Goal: Task Accomplishment & Management: Use online tool/utility

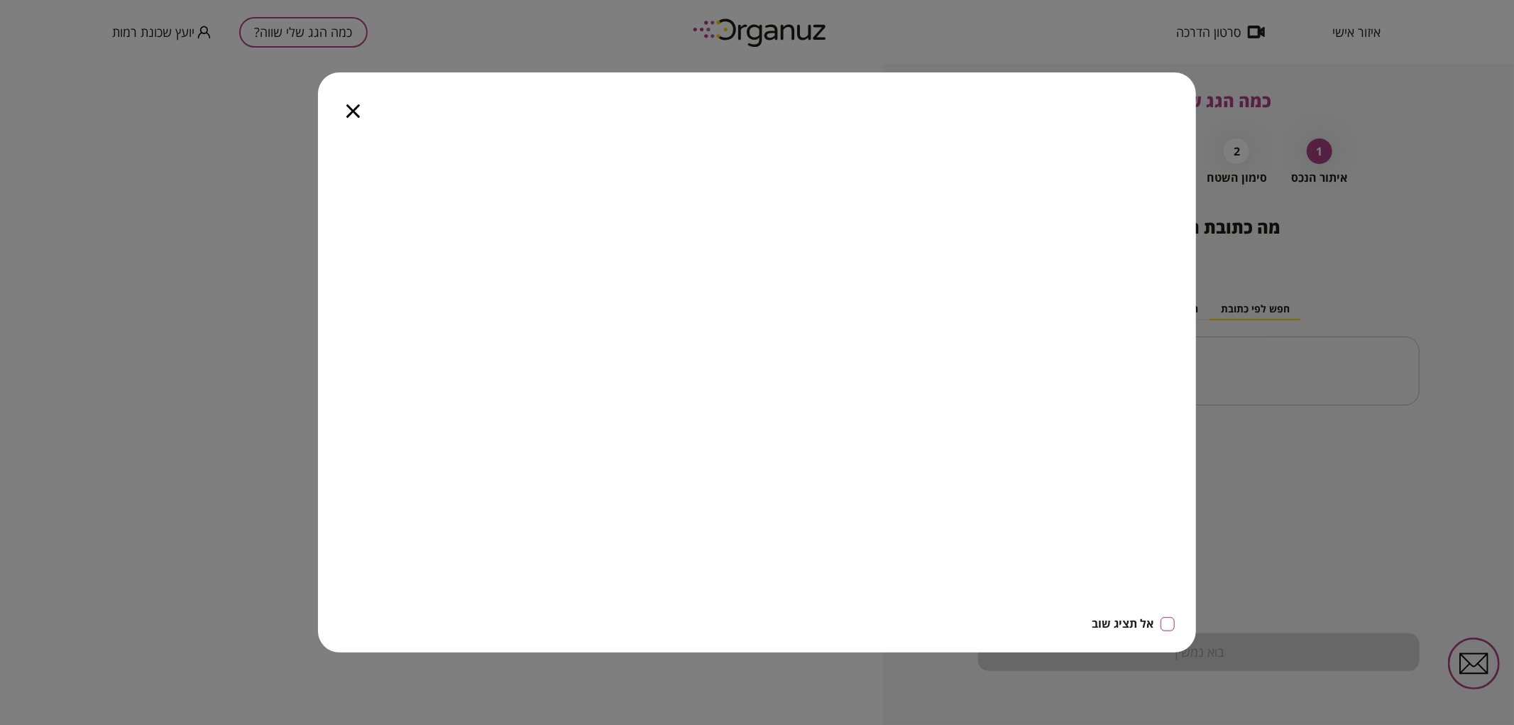
click at [351, 112] on icon "button" at bounding box center [352, 110] width 13 height 13
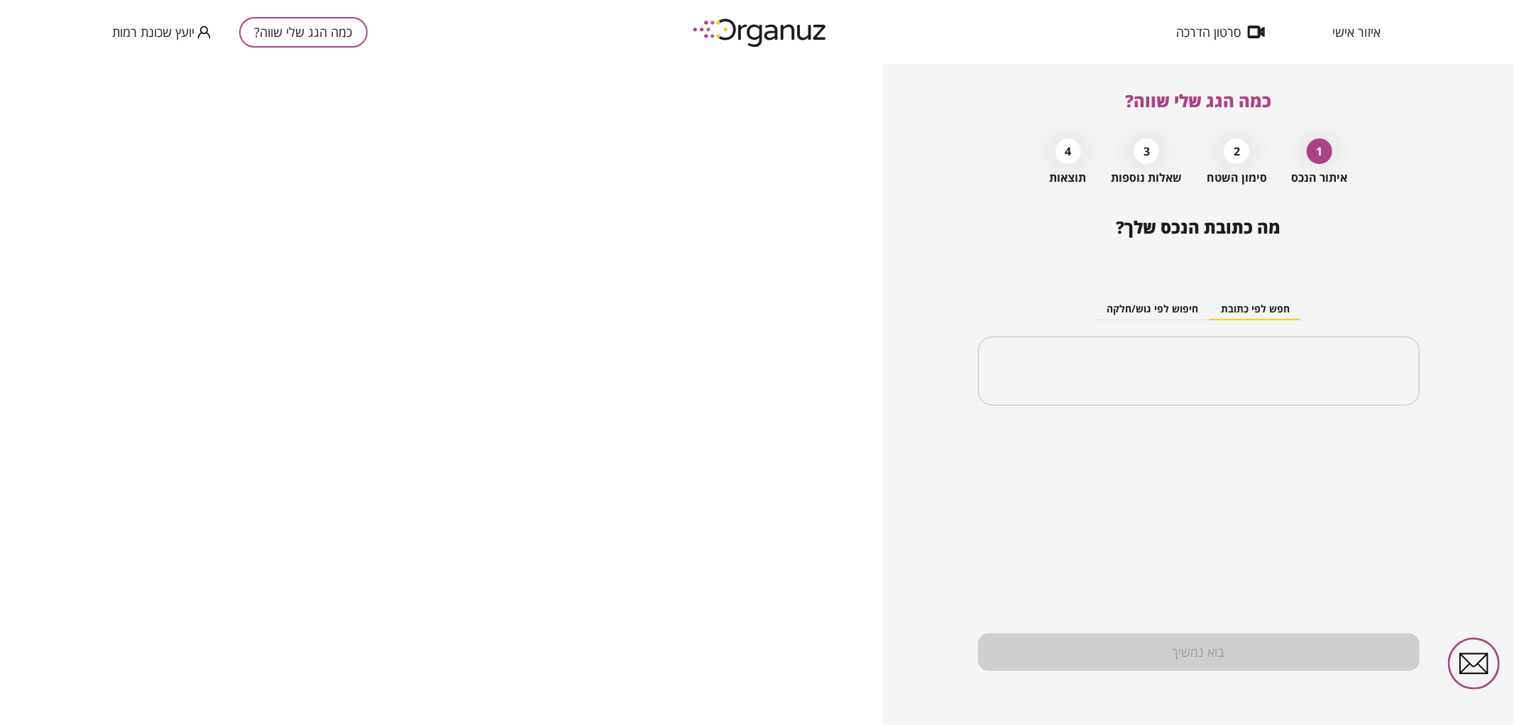
drag, startPoint x: 1167, startPoint y: 362, endPoint x: 882, endPoint y: 444, distance: 296.8
click at [1166, 362] on input "text" at bounding box center [1204, 371] width 397 height 35
click at [1162, 370] on input "text" at bounding box center [1204, 371] width 397 height 35
click at [1284, 440] on li "[PERSON_NAME] 49 [GEOGRAPHIC_DATA]" at bounding box center [1199, 443] width 405 height 26
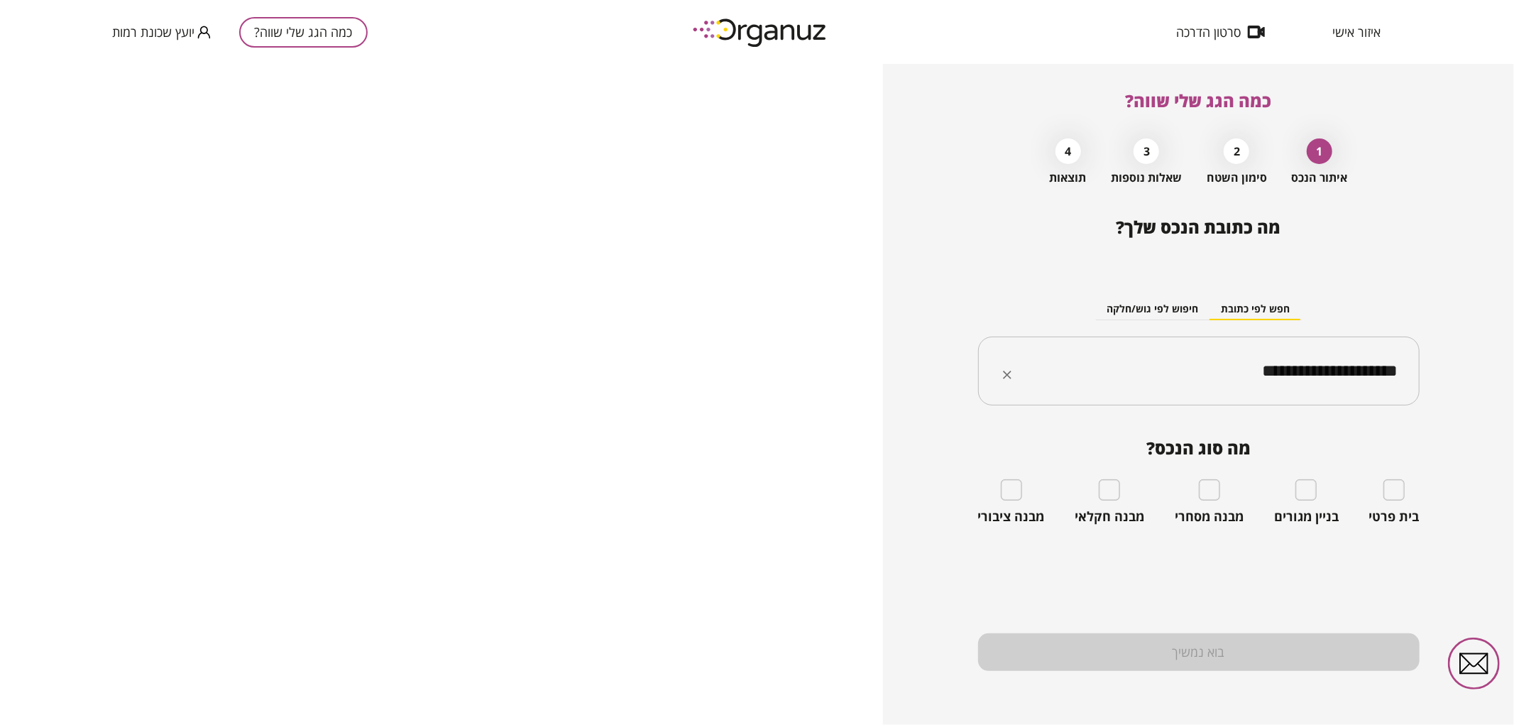
type input "**********"
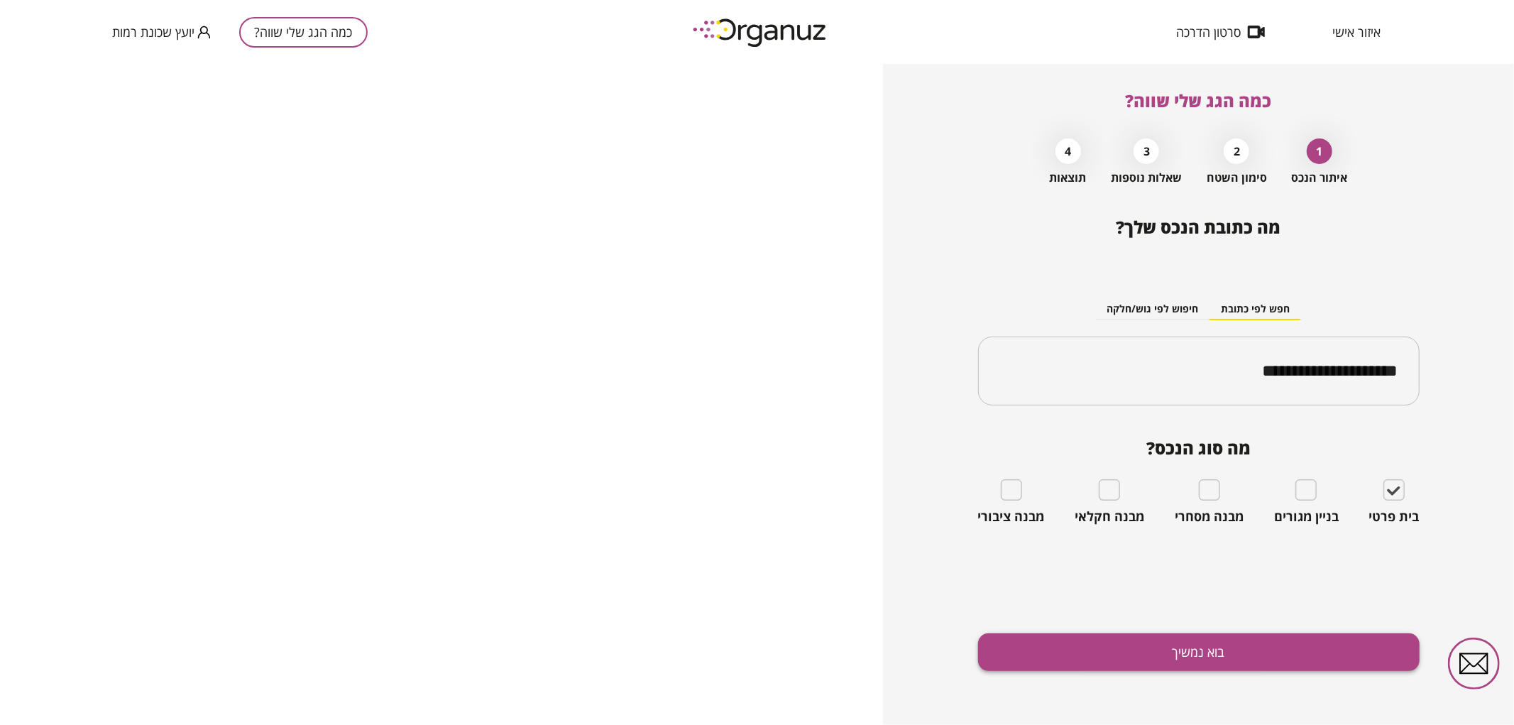
click at [1198, 644] on button "בוא נמשיך" at bounding box center [1199, 652] width 442 height 38
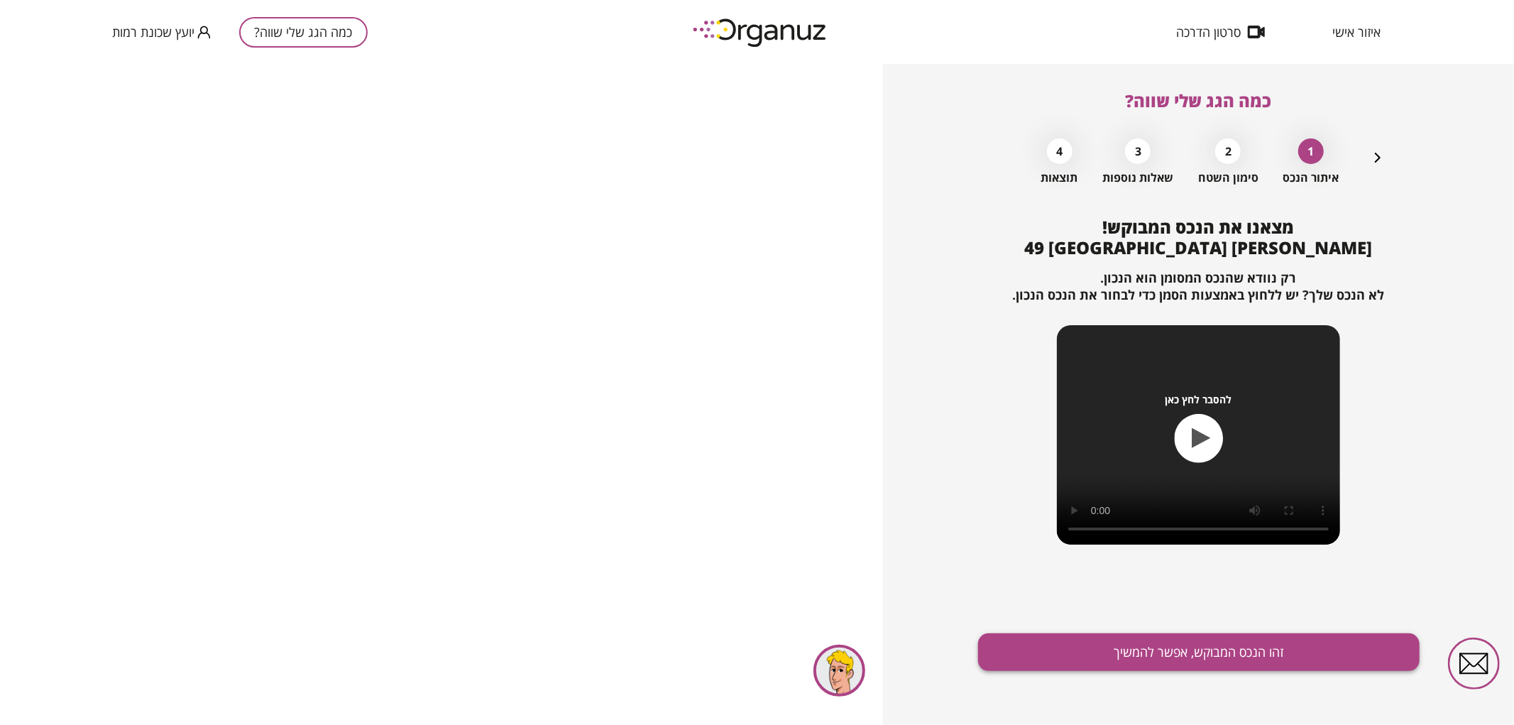
click at [1325, 660] on button "זהו הנכס המבוקש, אפשר להמשיך" at bounding box center [1199, 652] width 442 height 38
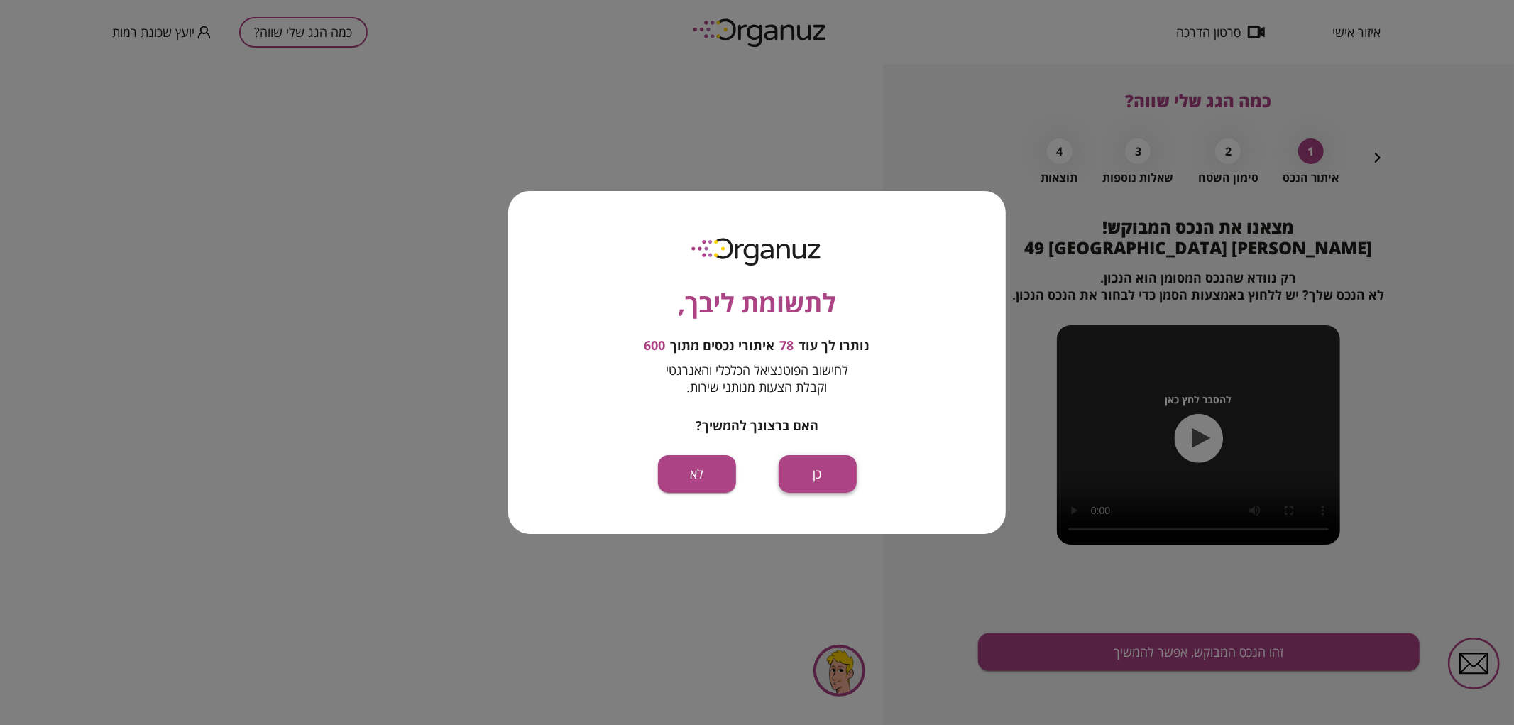
click at [801, 471] on button "כן" at bounding box center [818, 474] width 78 height 38
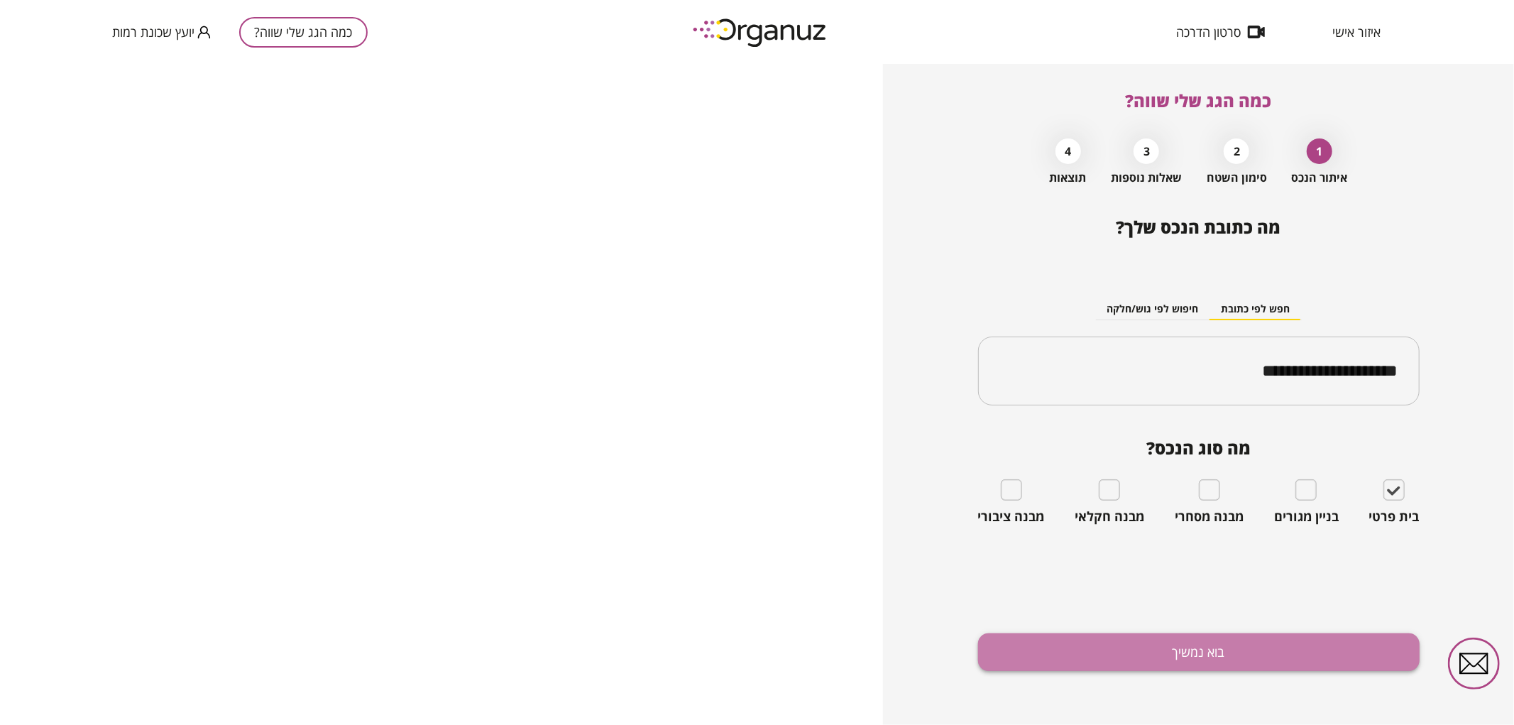
click at [1153, 644] on button "בוא נמשיך" at bounding box center [1199, 652] width 442 height 38
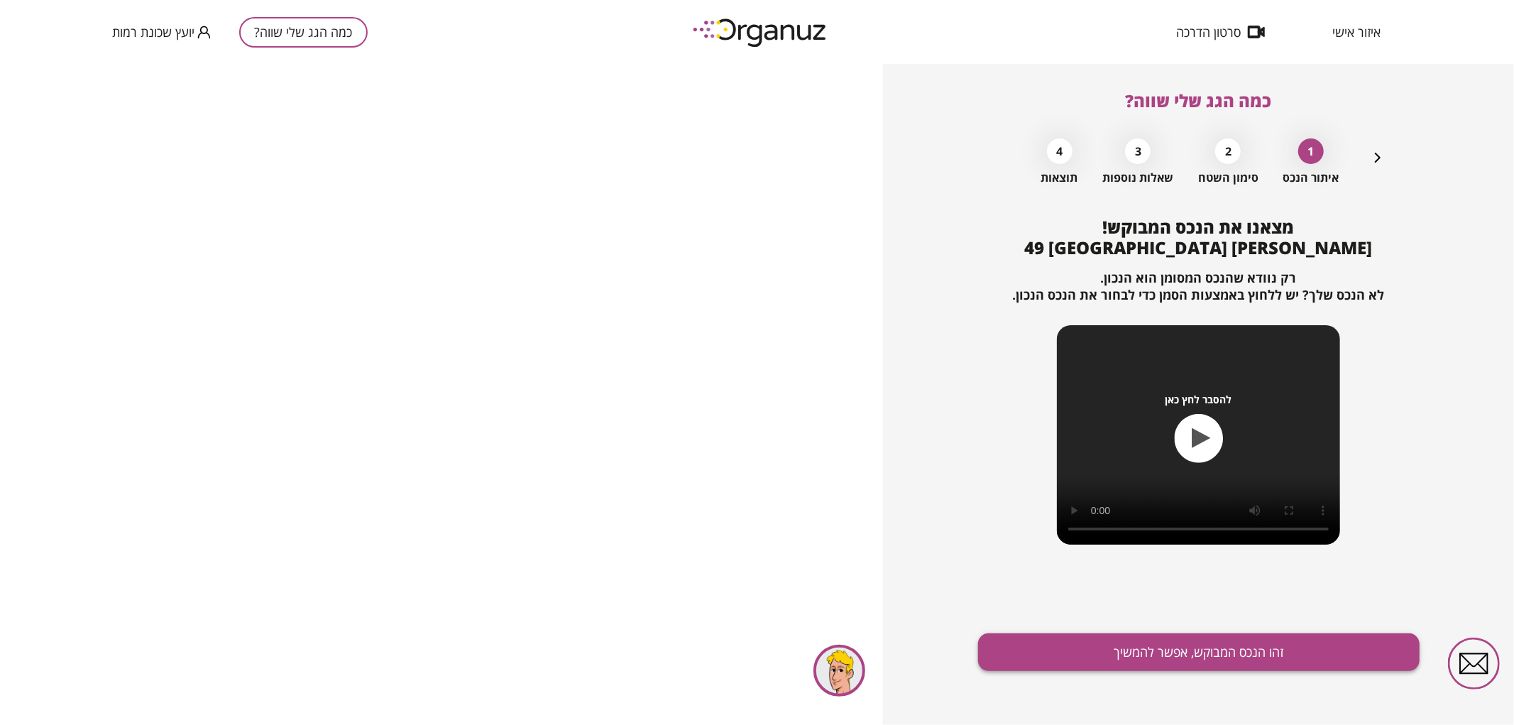
click at [1154, 643] on button "זהו הנכס המבוקש, אפשר להמשיך" at bounding box center [1199, 652] width 442 height 38
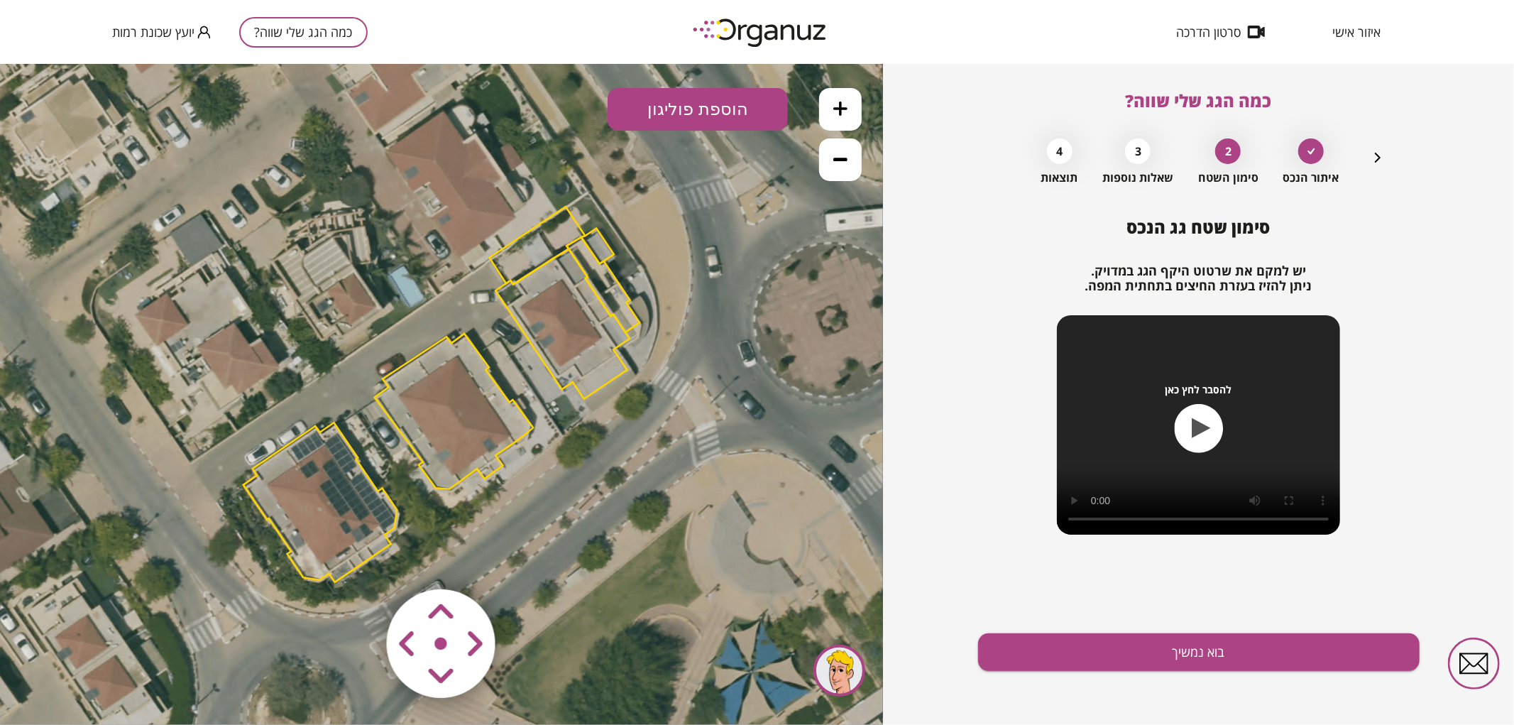
click at [443, 449] on polygon at bounding box center [454, 410] width 158 height 155
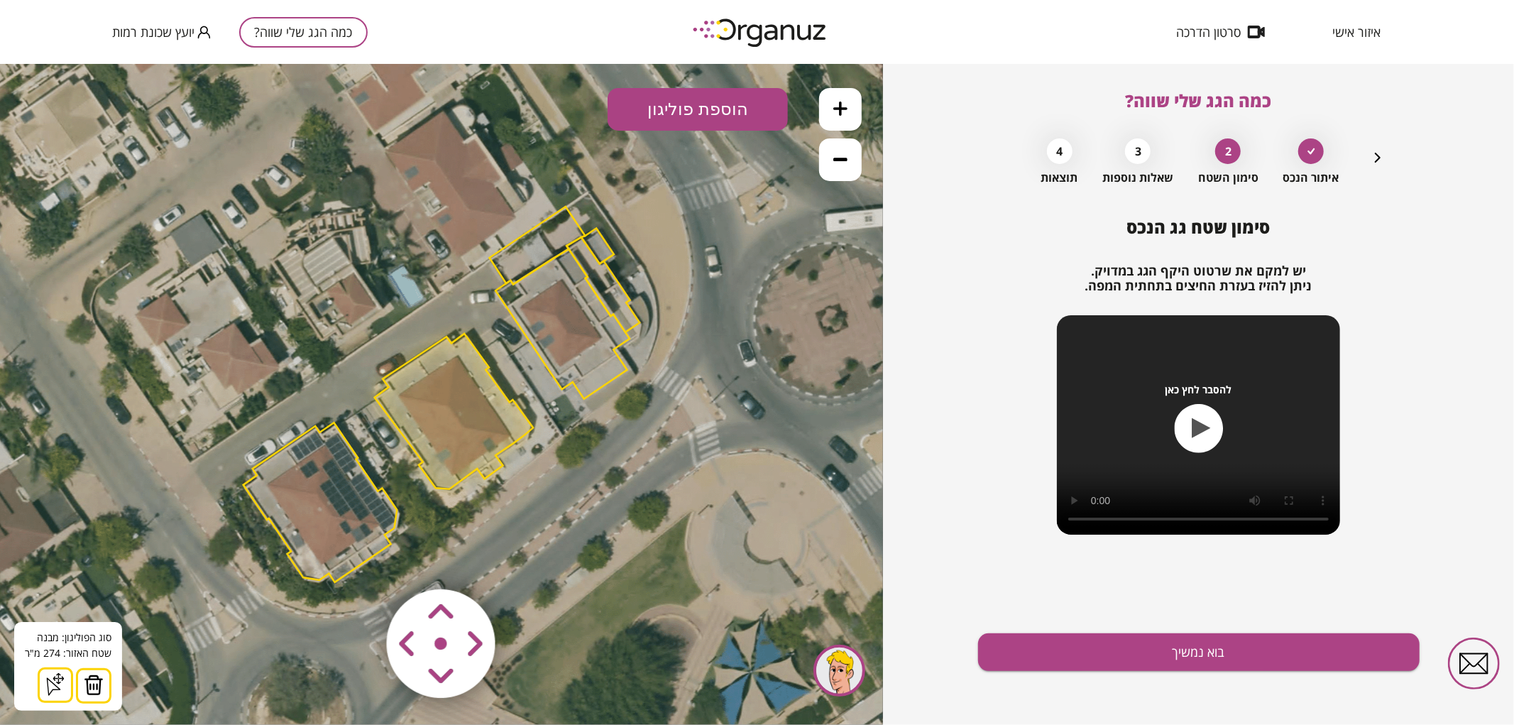
click at [101, 687] on img at bounding box center [94, 684] width 20 height 21
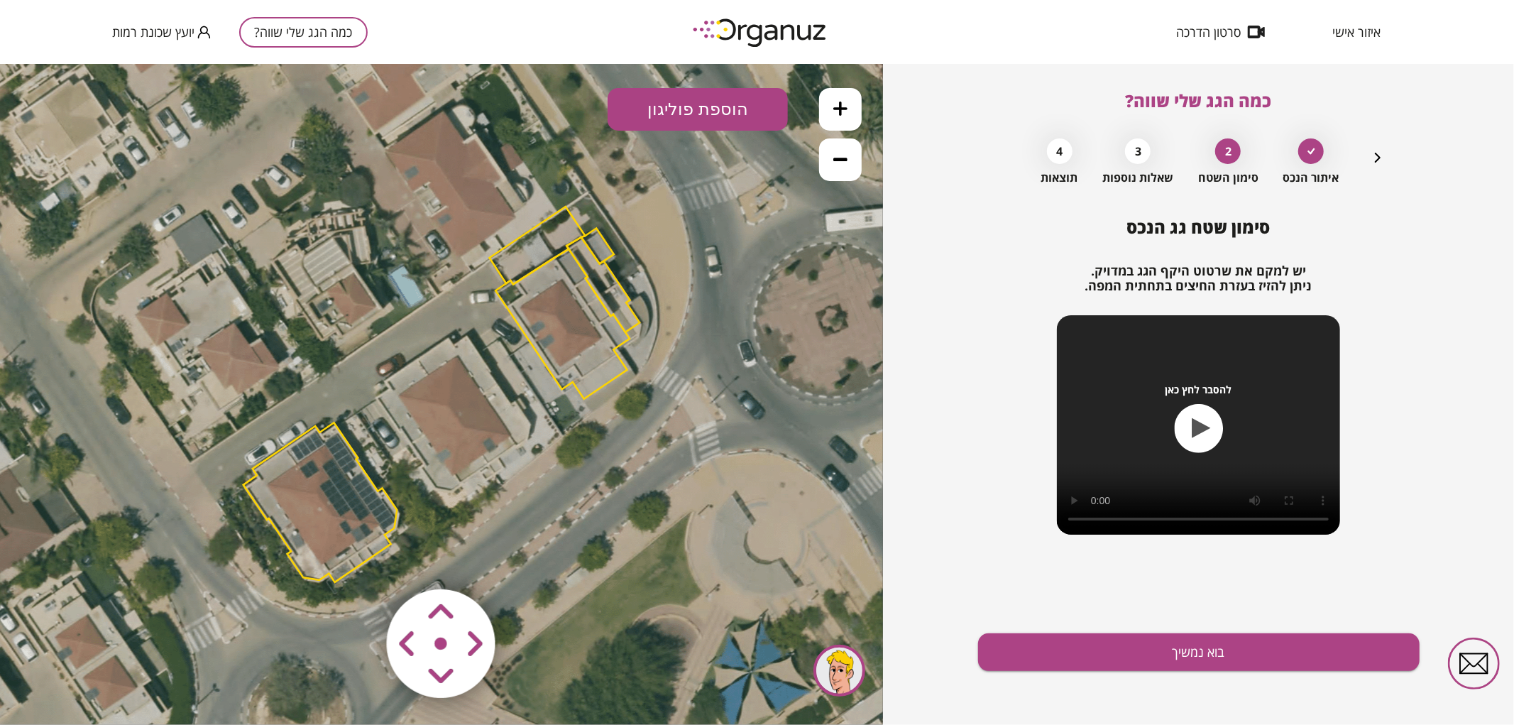
click at [835, 121] on button at bounding box center [840, 108] width 43 height 43
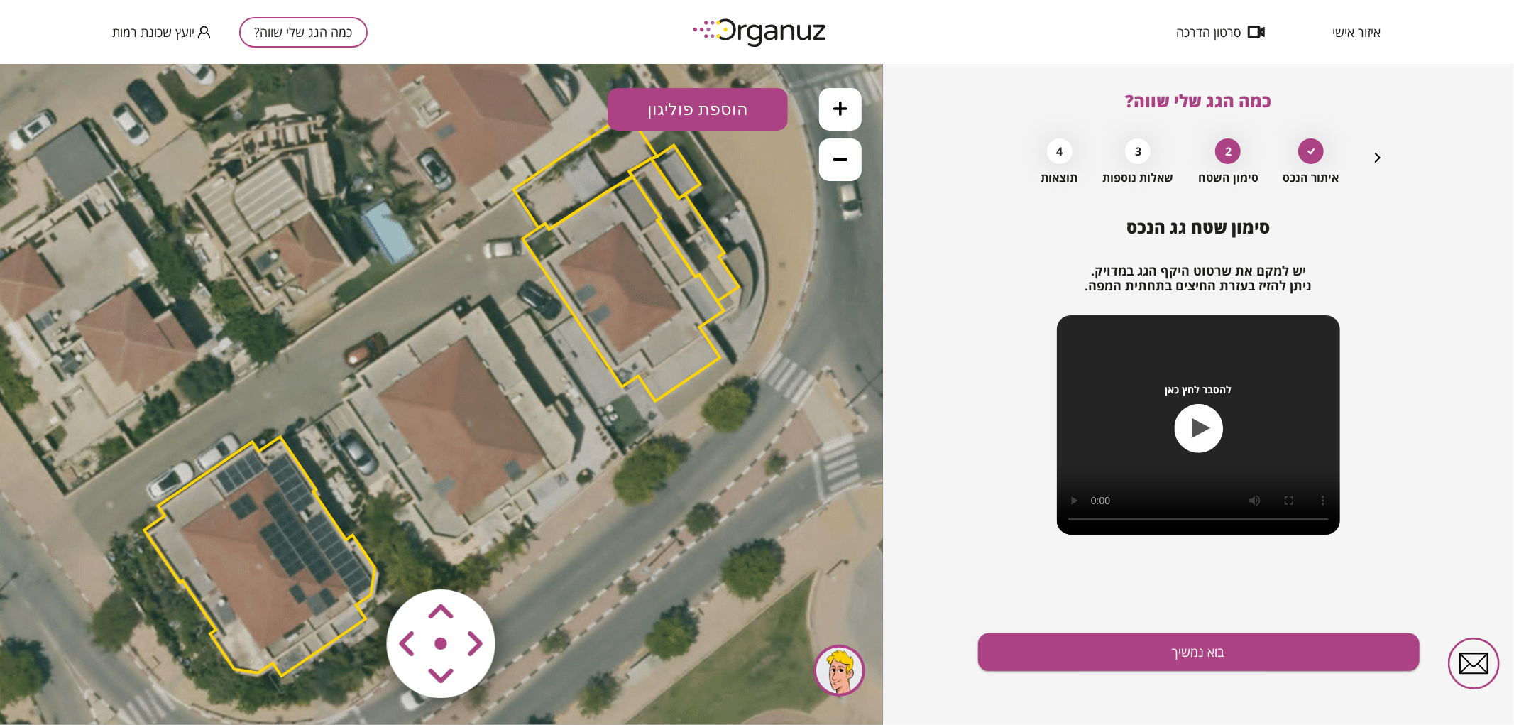
click at [836, 118] on button at bounding box center [840, 108] width 43 height 43
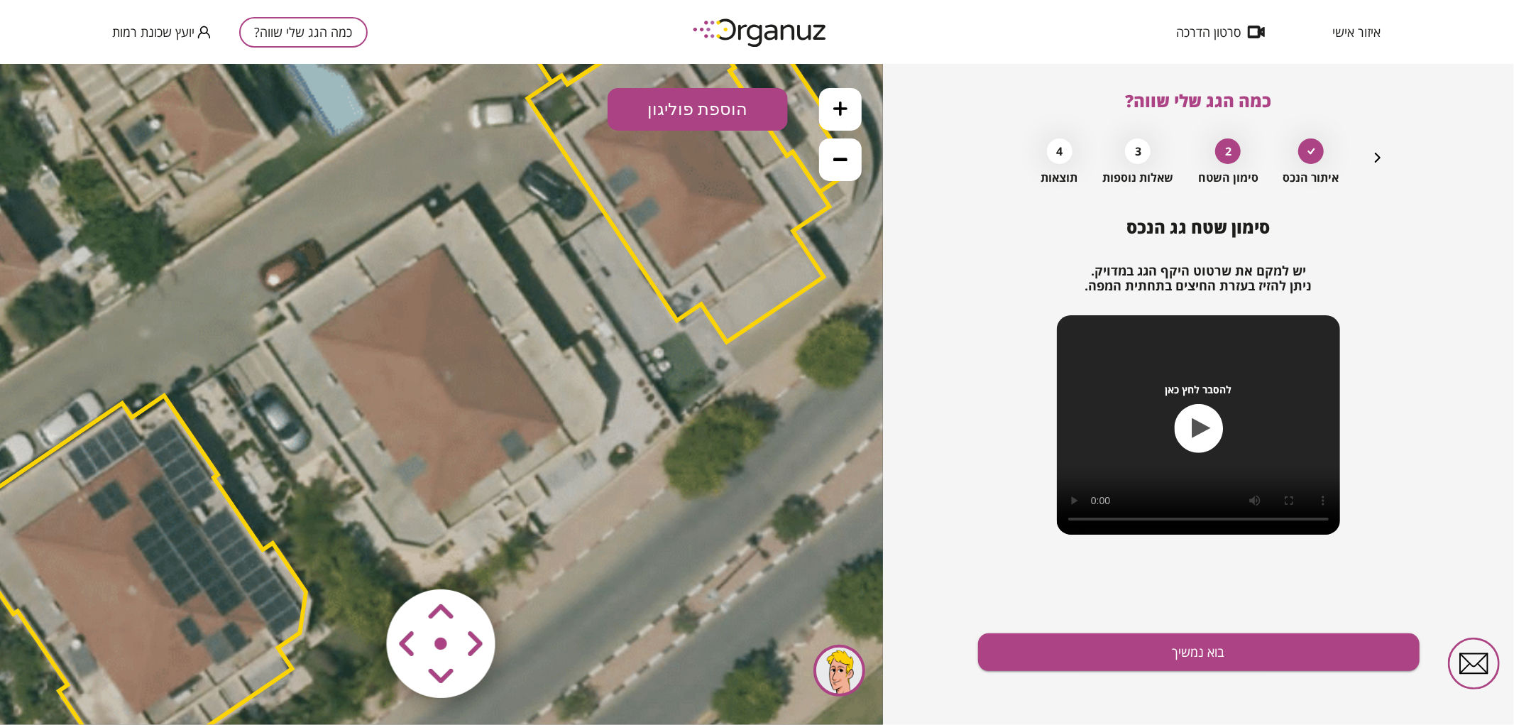
drag, startPoint x: 679, startPoint y: 547, endPoint x: 642, endPoint y: 483, distance: 74.8
click at [642, 483] on icon at bounding box center [402, 327] width 2732 height 2732
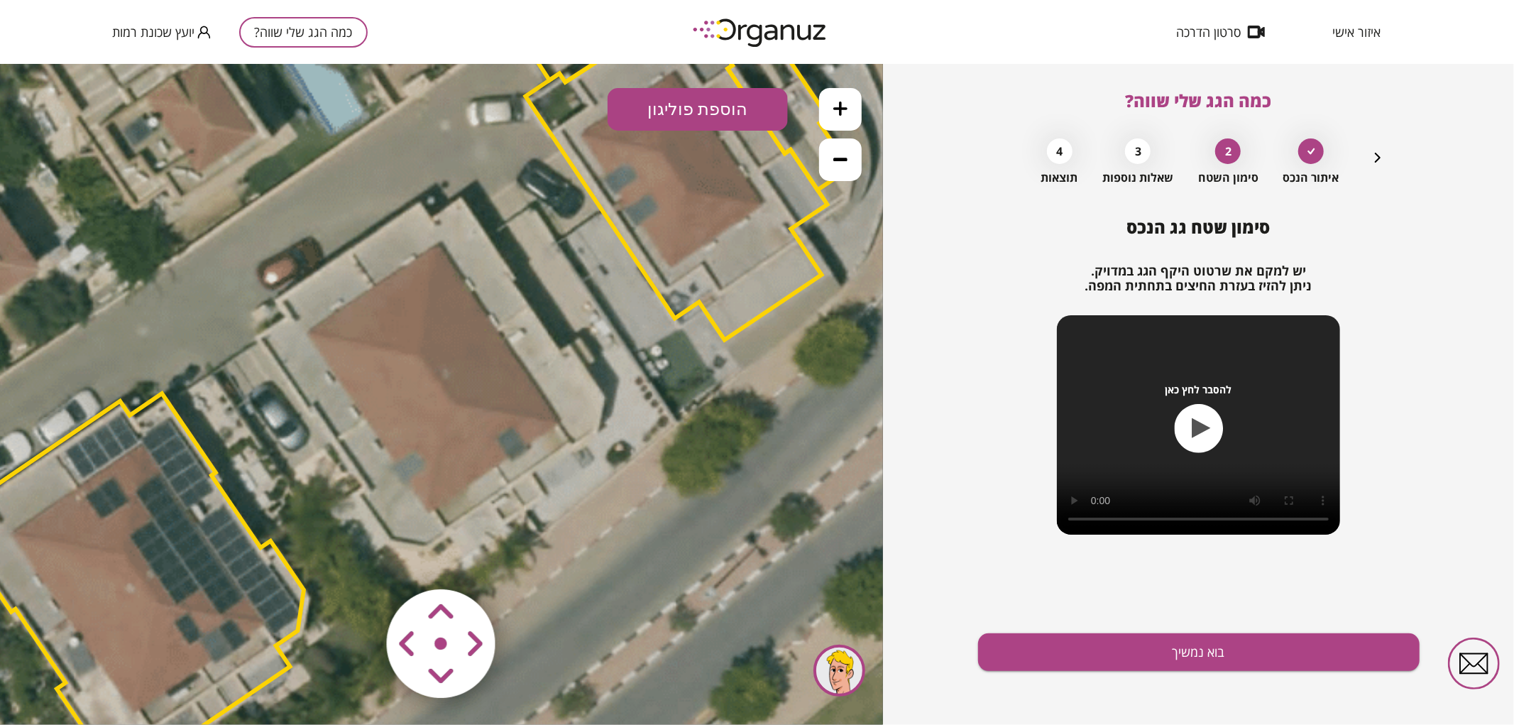
drag, startPoint x: 661, startPoint y: 106, endPoint x: 667, endPoint y: 131, distance: 25.0
click at [660, 106] on button "הוספת פוליגון" at bounding box center [698, 108] width 180 height 43
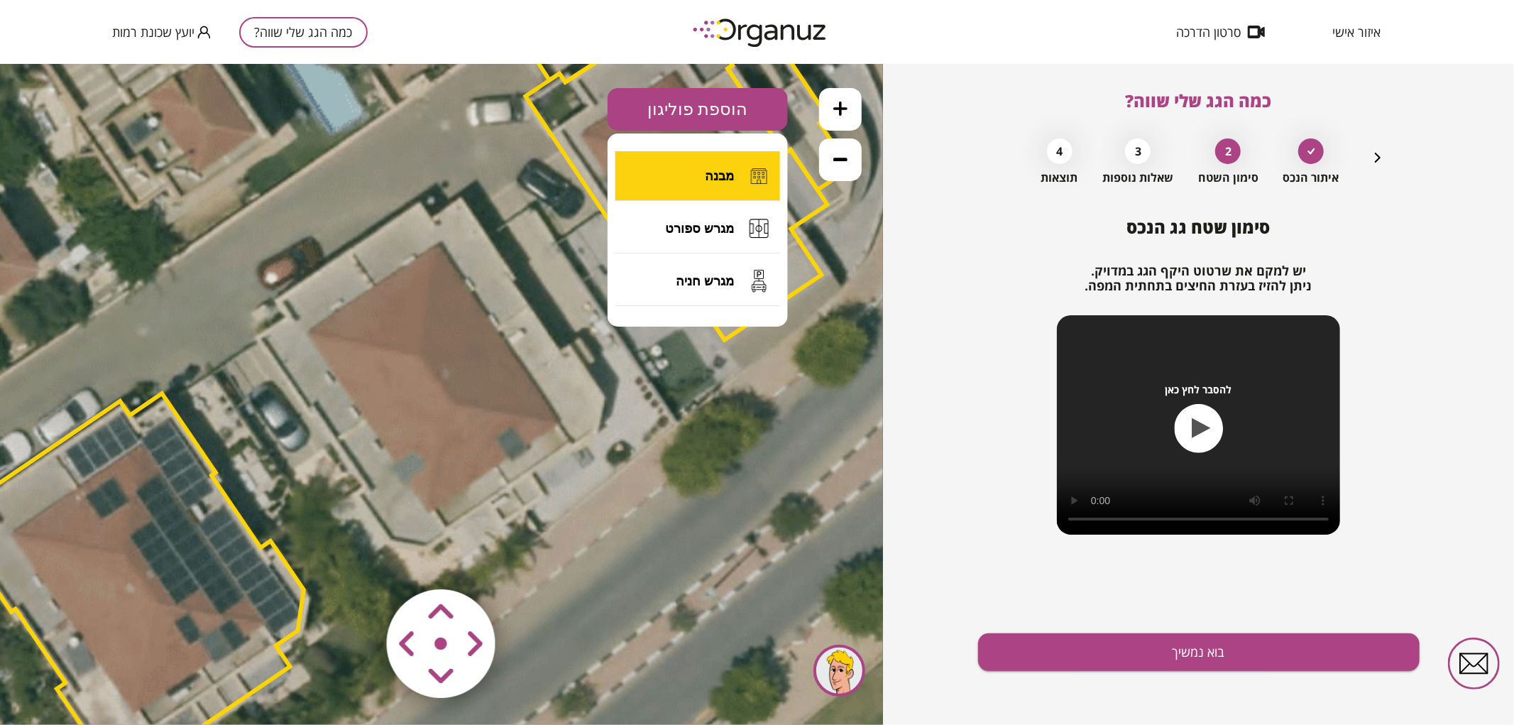
click at [683, 187] on button "מבנה" at bounding box center [698, 176] width 165 height 50
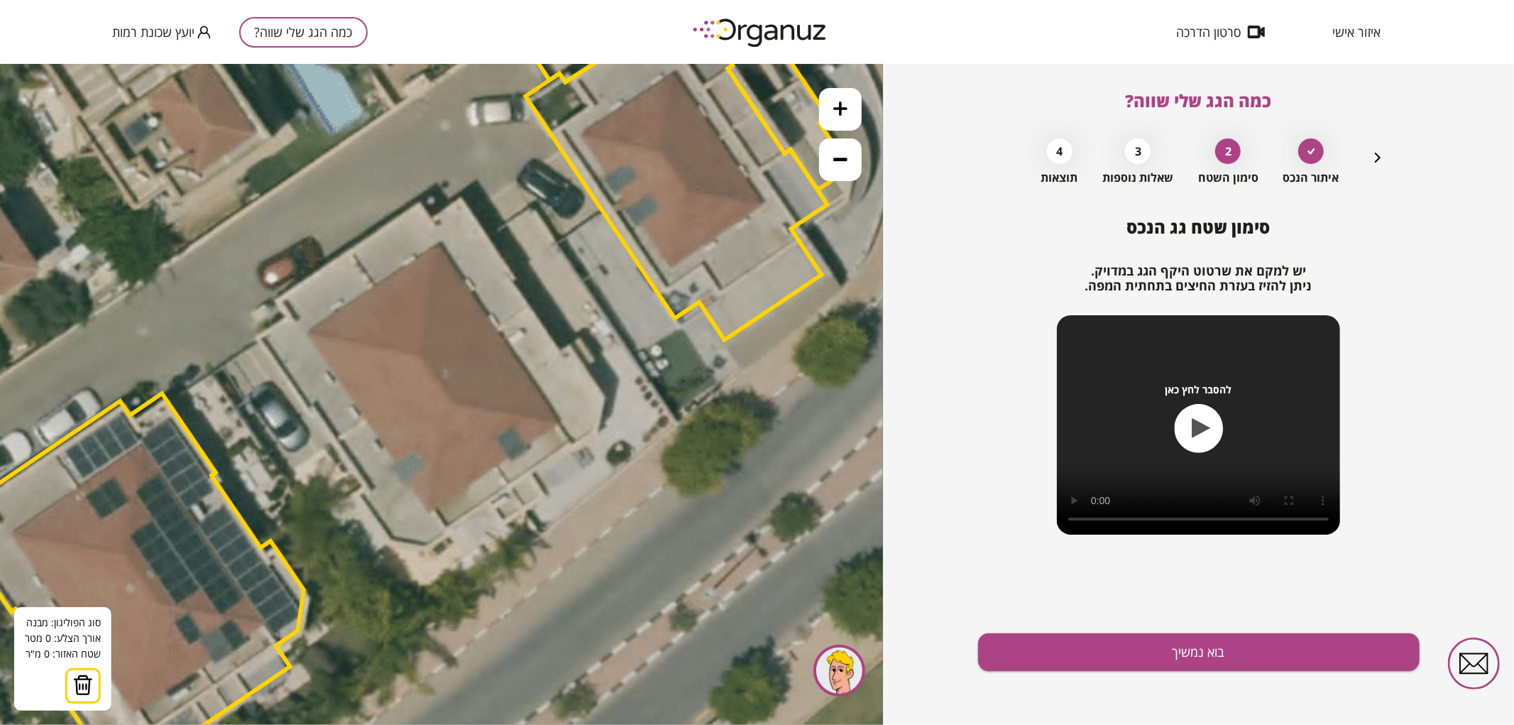
click at [349, 252] on icon at bounding box center [400, 325] width 2732 height 2732
click at [510, 484] on icon at bounding box center [400, 325] width 2732 height 2732
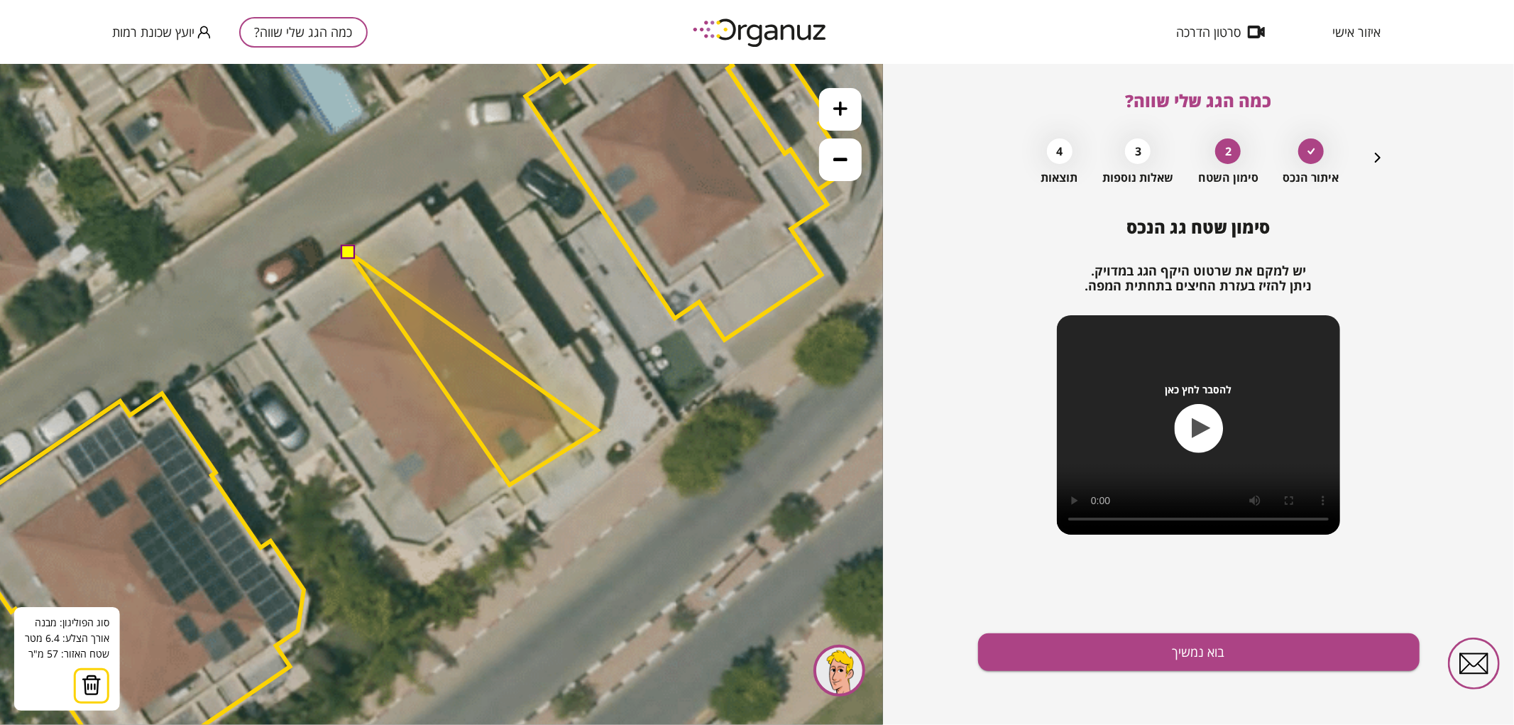
click at [598, 430] on polygon at bounding box center [473, 368] width 248 height 232
click at [603, 395] on polygon at bounding box center [476, 368] width 254 height 232
click at [573, 344] on polygon at bounding box center [476, 368] width 254 height 232
click at [561, 350] on polygon at bounding box center [476, 368] width 254 height 232
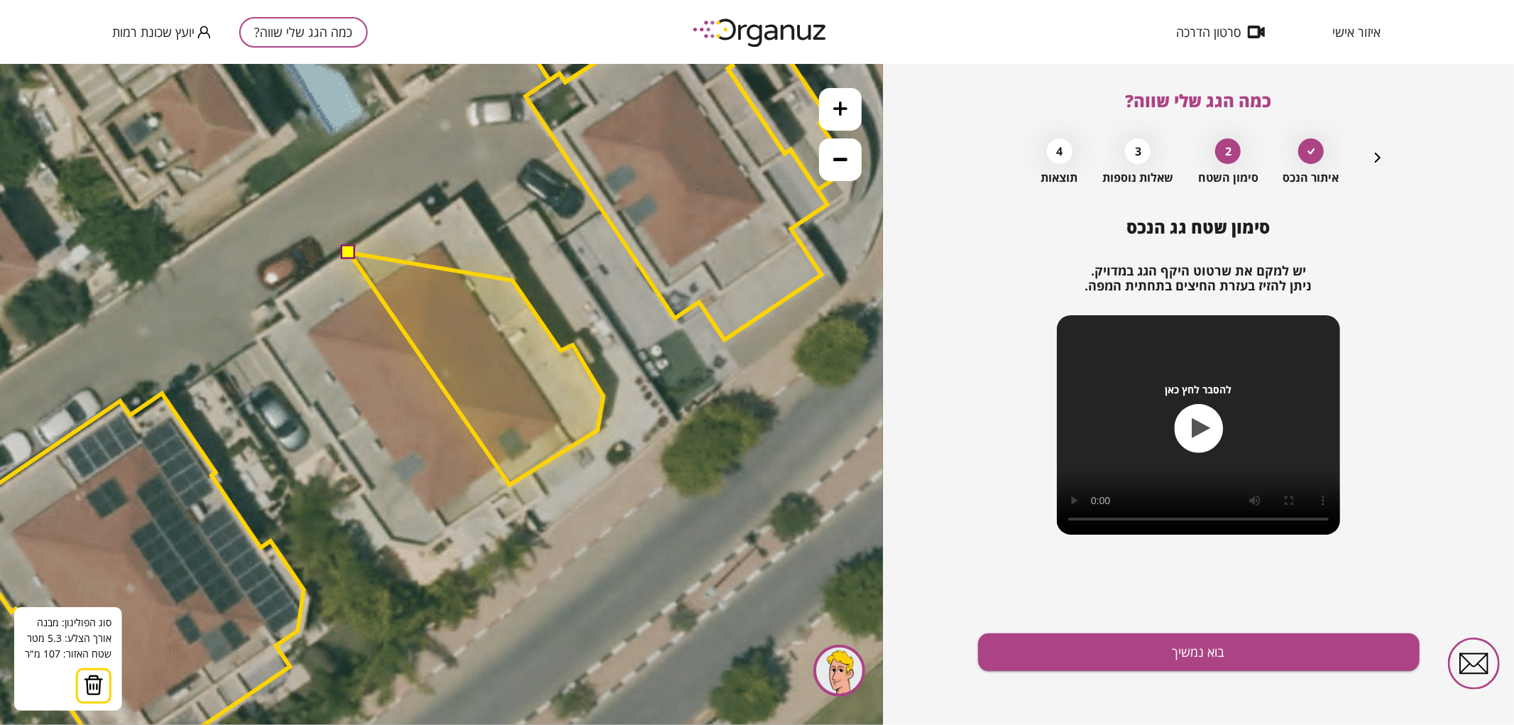
click at [513, 280] on polygon at bounding box center [476, 368] width 254 height 232
click at [515, 278] on polygon at bounding box center [476, 368] width 254 height 232
click at [462, 196] on polygon at bounding box center [476, 340] width 254 height 288
click at [432, 217] on polygon at bounding box center [476, 340] width 254 height 288
click at [422, 202] on polygon at bounding box center [476, 340] width 254 height 288
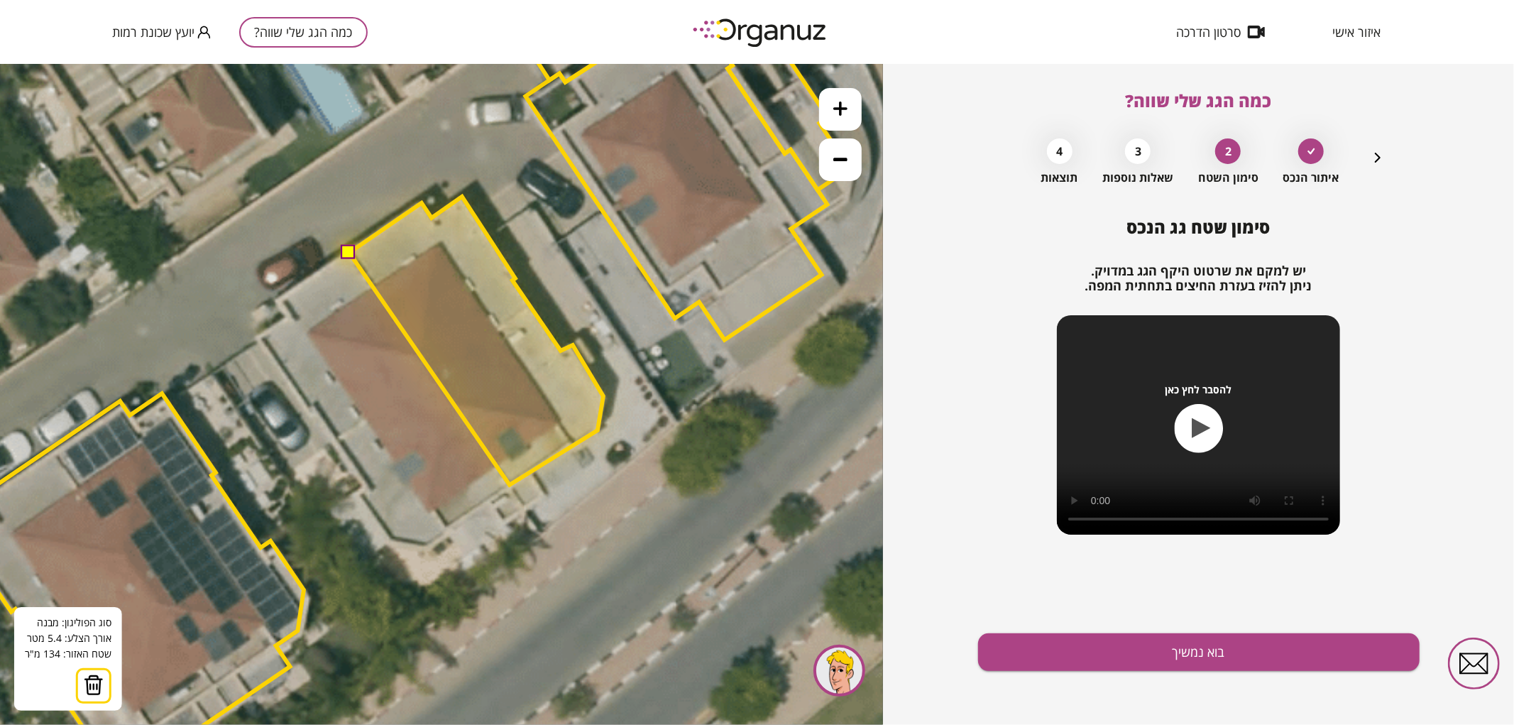
click at [351, 251] on button at bounding box center [348, 251] width 14 height 14
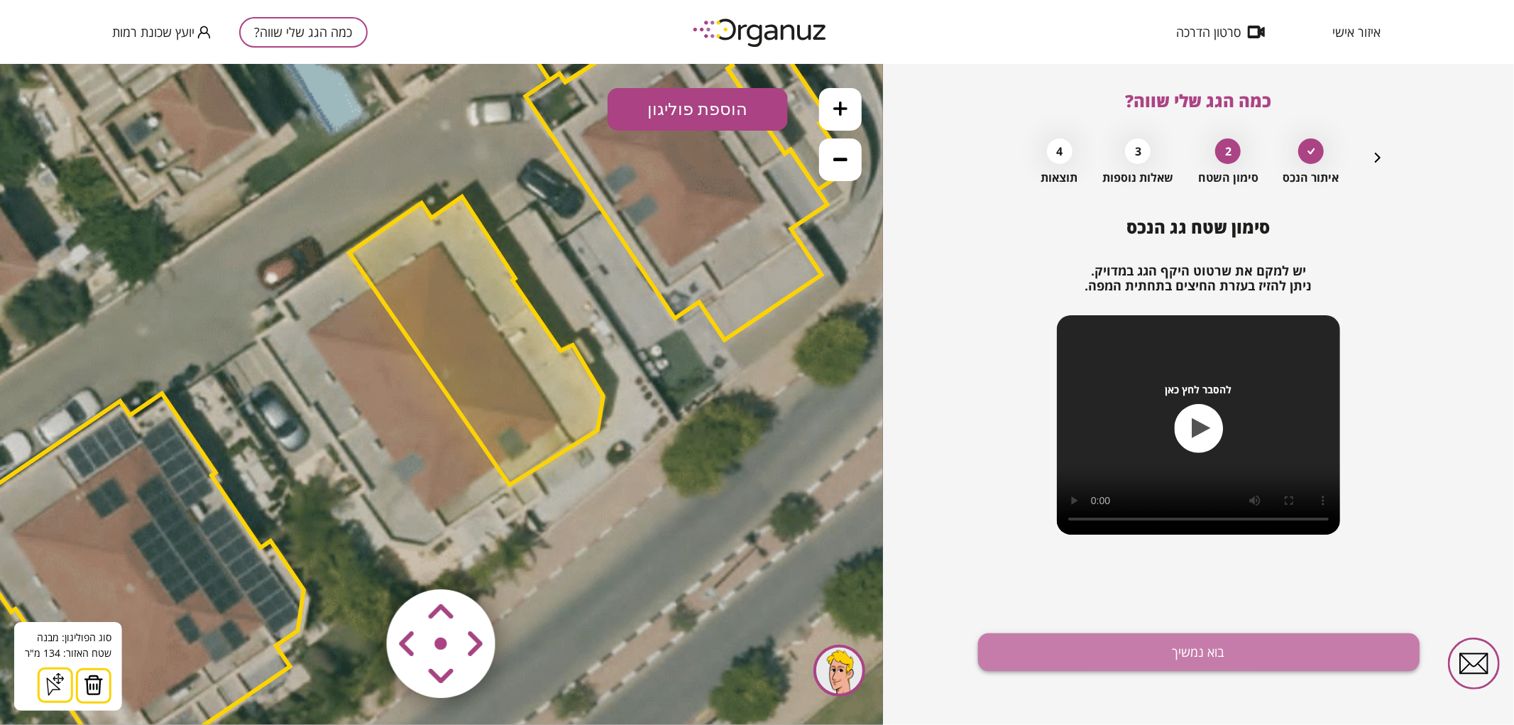
click at [1167, 652] on button "בוא נמשיך" at bounding box center [1199, 652] width 442 height 38
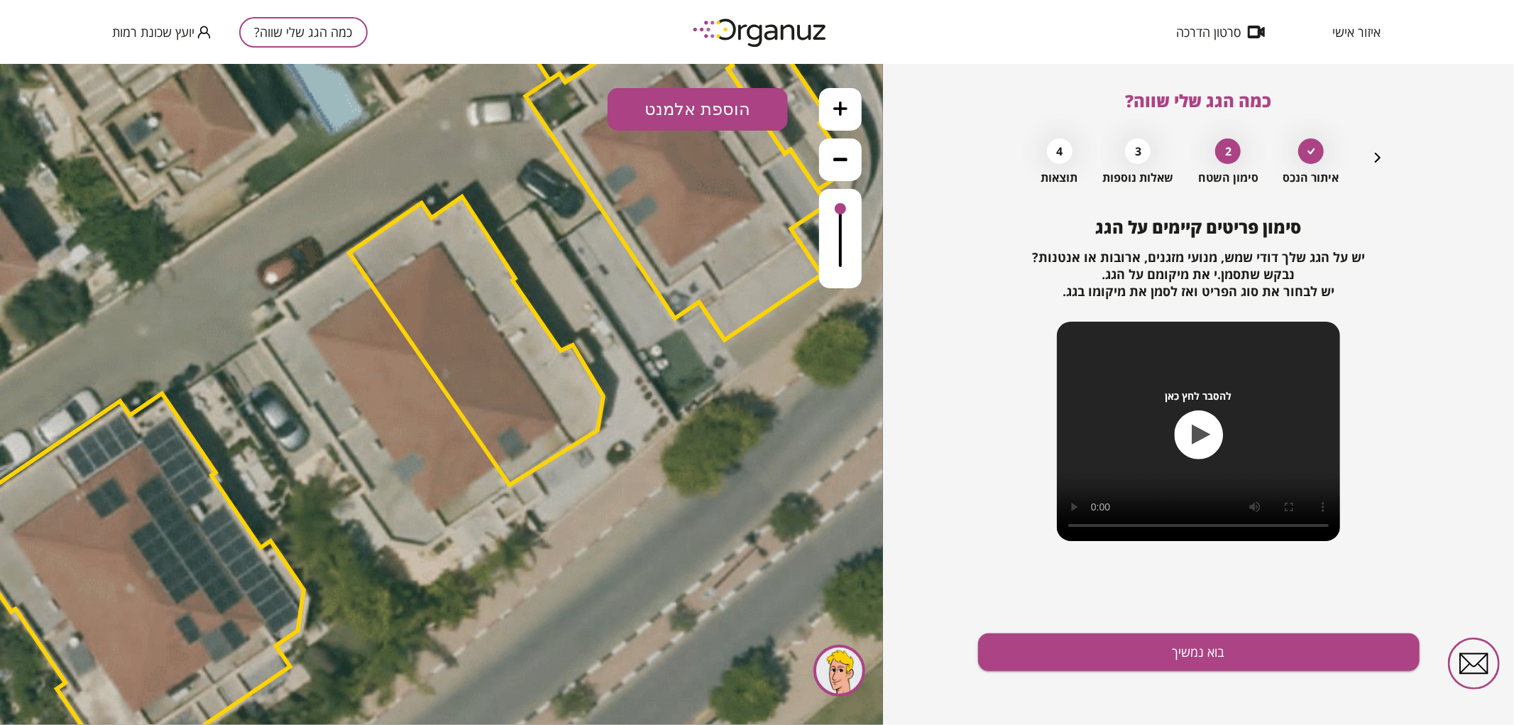
click at [706, 97] on button "הוספת אלמנט" at bounding box center [698, 108] width 180 height 43
click at [708, 285] on div ".st0 { fill: #FFFFFF; } .st0 { fill: #FFFFFF; }" at bounding box center [441, 393] width 883 height 661
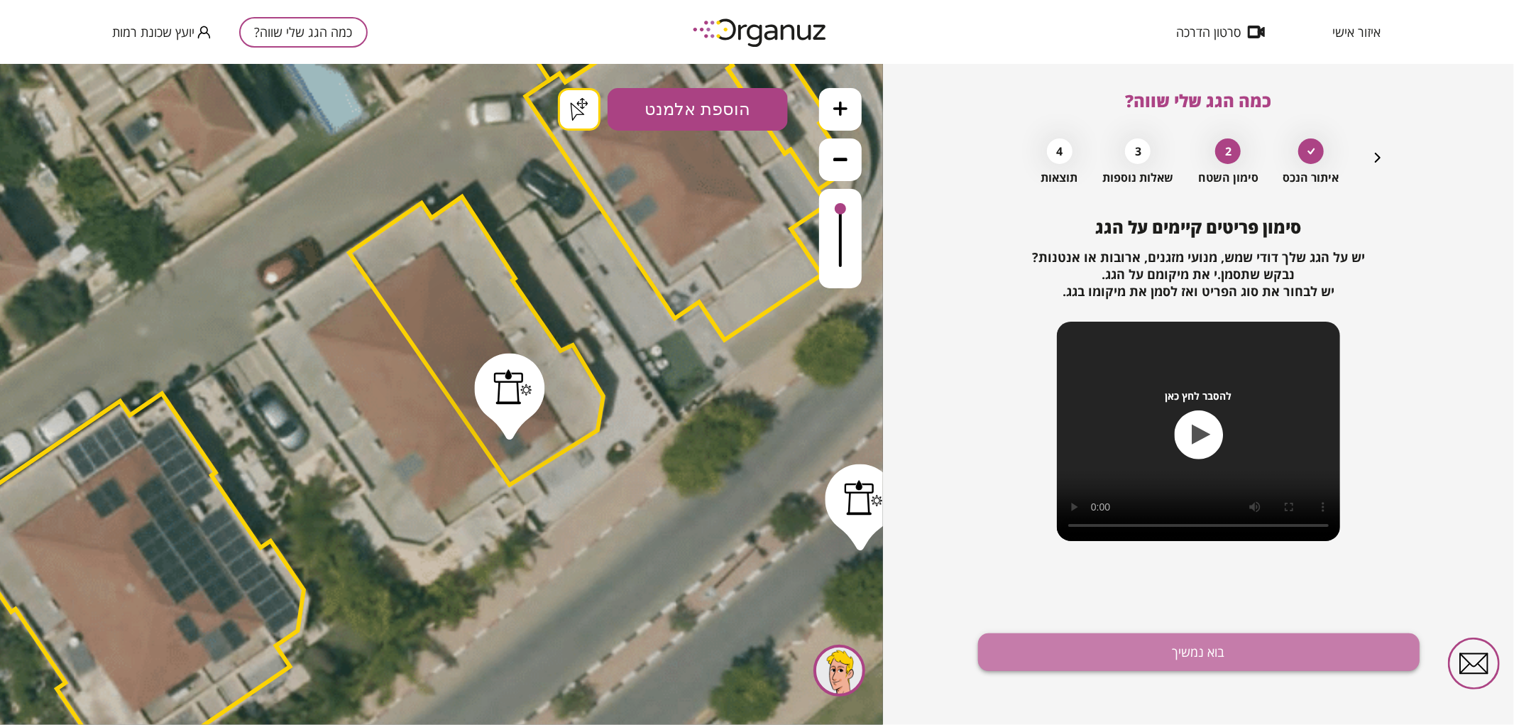
click at [1161, 656] on button "בוא נמשיך" at bounding box center [1199, 652] width 442 height 38
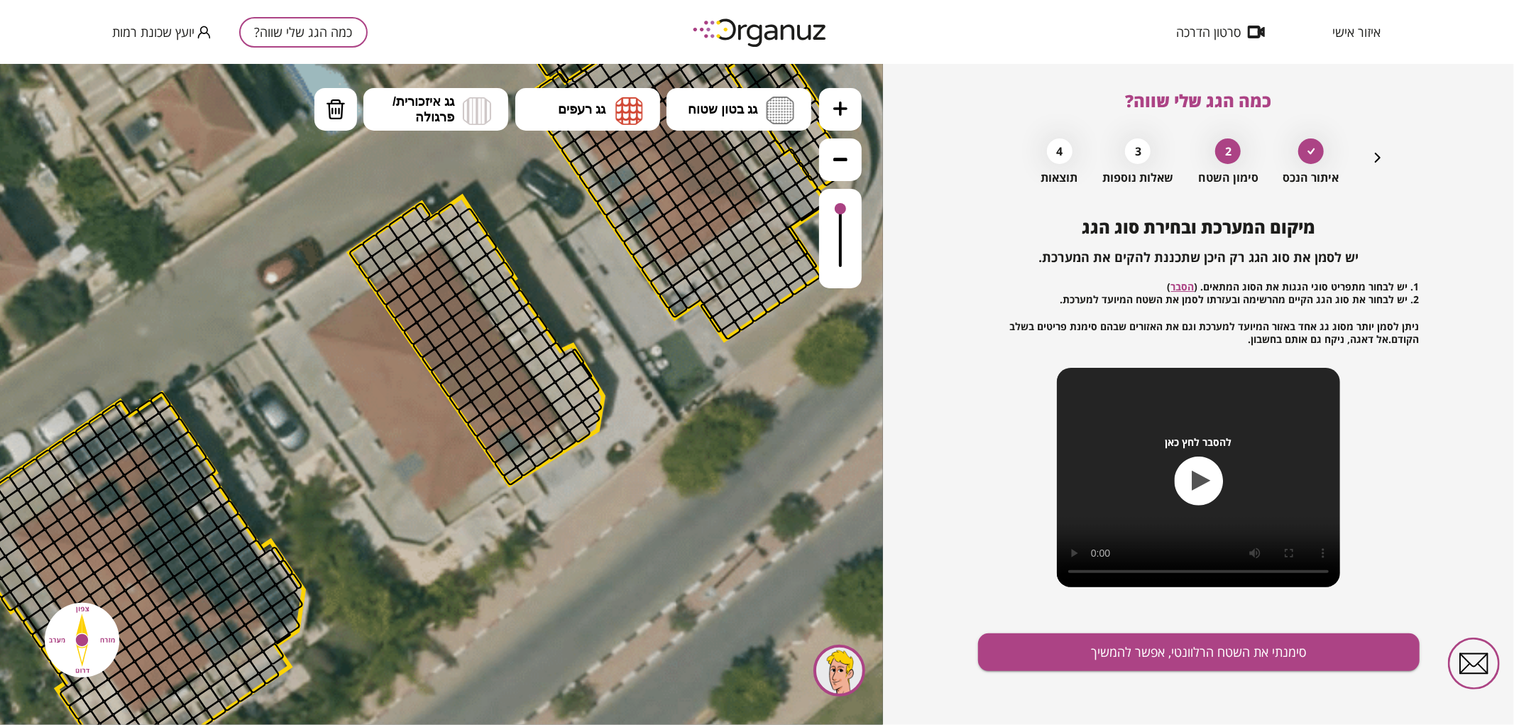
click at [848, 119] on button at bounding box center [840, 108] width 43 height 43
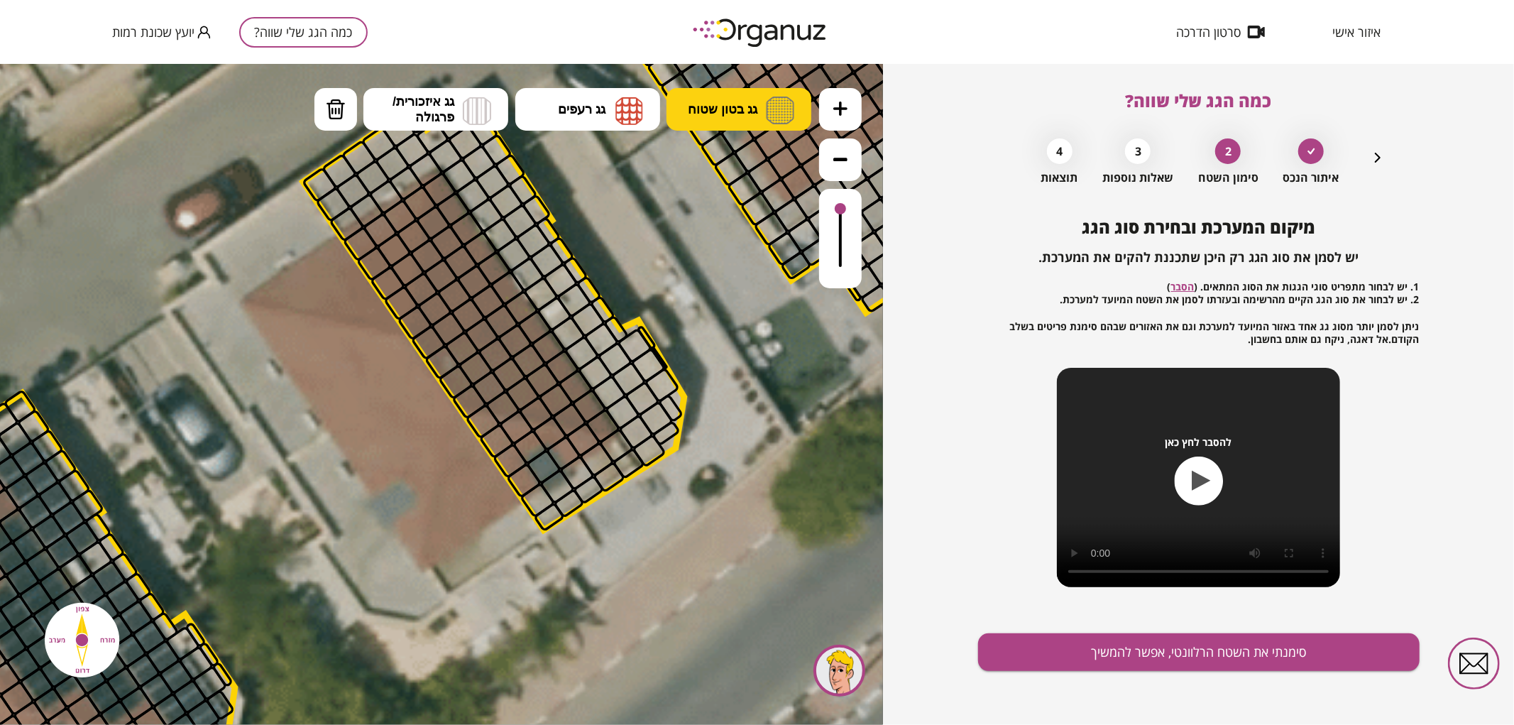
click at [771, 101] on img at bounding box center [780, 110] width 28 height 28
click at [768, 172] on div ".st0 { fill: #FFFFFF; } .st0 { fill: #FFFFFF; }" at bounding box center [441, 393] width 883 height 661
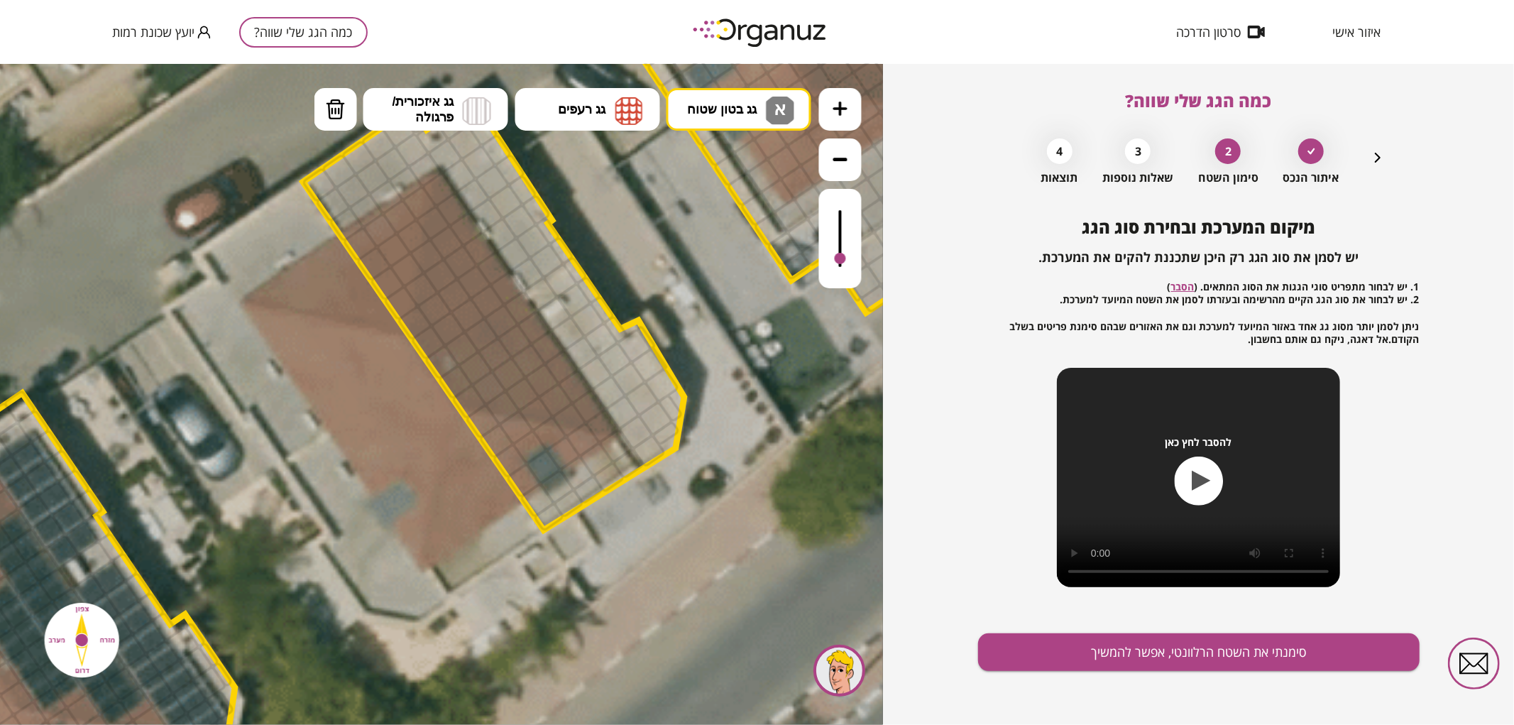
drag, startPoint x: 841, startPoint y: 227, endPoint x: 841, endPoint y: 264, distance: 36.9
click at [841, 263] on div at bounding box center [840, 257] width 11 height 11
drag, startPoint x: 542, startPoint y: 498, endPoint x: 722, endPoint y: 366, distance: 222.9
click at [703, 378] on div ".st0 { fill: #FFFFFF; } .st0 { fill: #FFFFFF; }" at bounding box center [378, 290] width 4097 height 4097
click at [841, 262] on div at bounding box center [840, 260] width 11 height 11
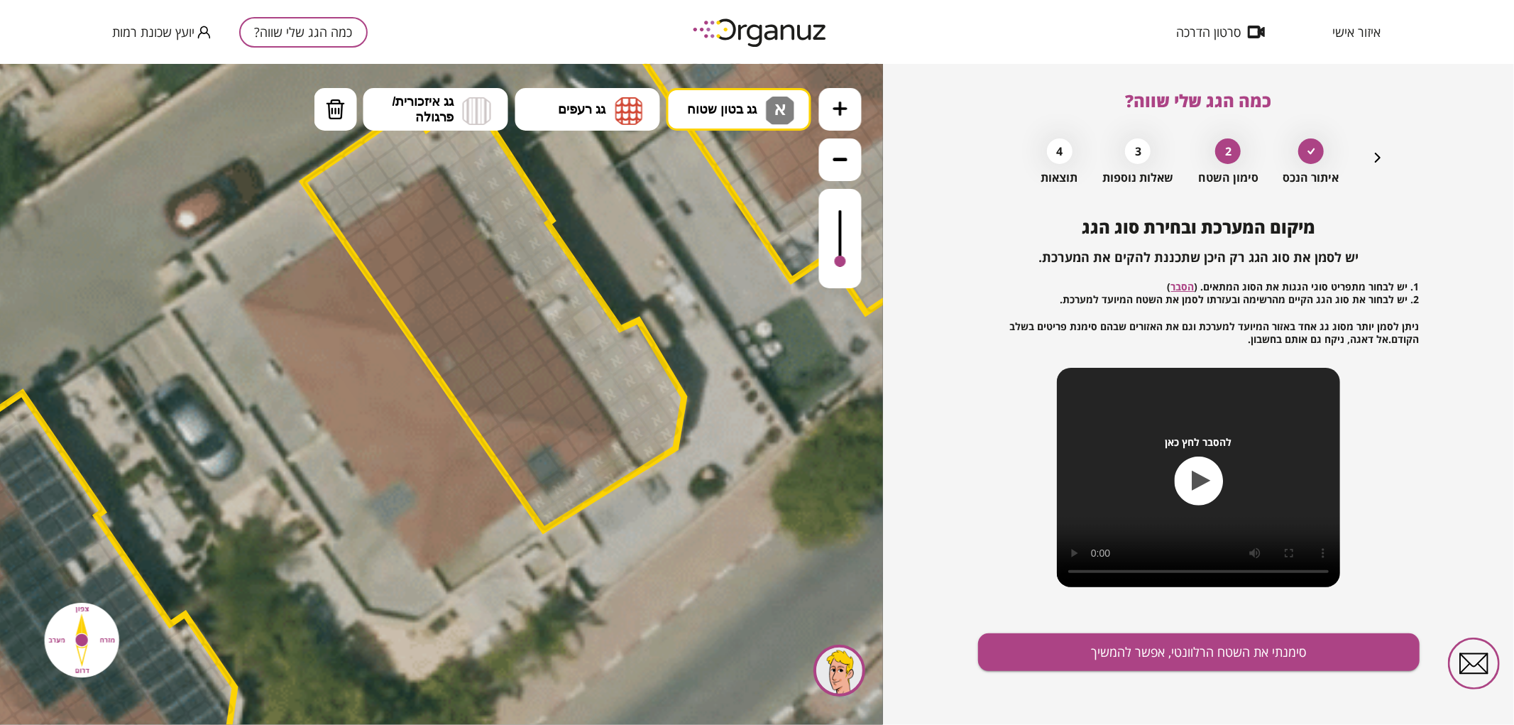
drag, startPoint x: 574, startPoint y: 341, endPoint x: 594, endPoint y: 314, distance: 33.5
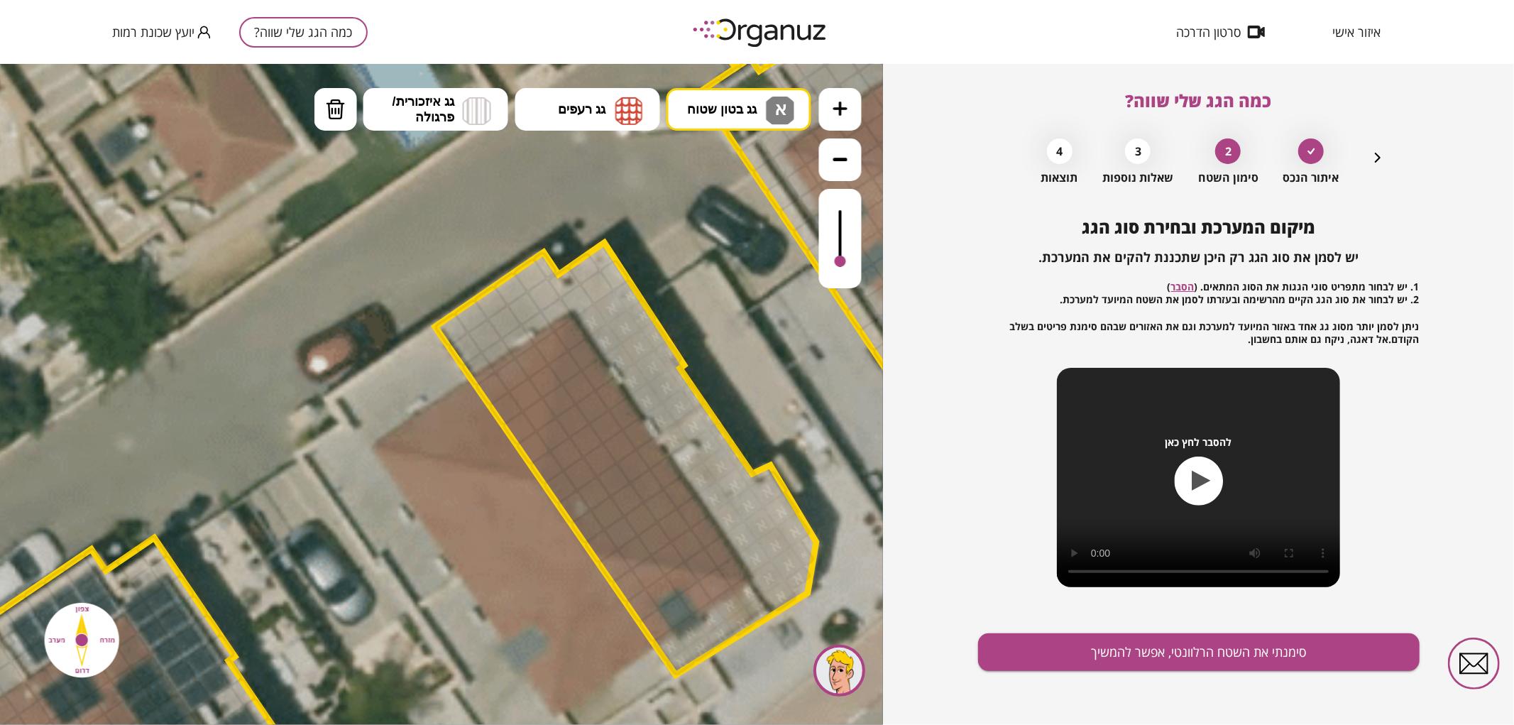
drag, startPoint x: 616, startPoint y: 260, endPoint x: 746, endPoint y: 398, distance: 189.9
click at [746, 398] on icon at bounding box center [510, 435] width 4097 height 4097
drag, startPoint x: 584, startPoint y: 303, endPoint x: 728, endPoint y: 434, distance: 194.0
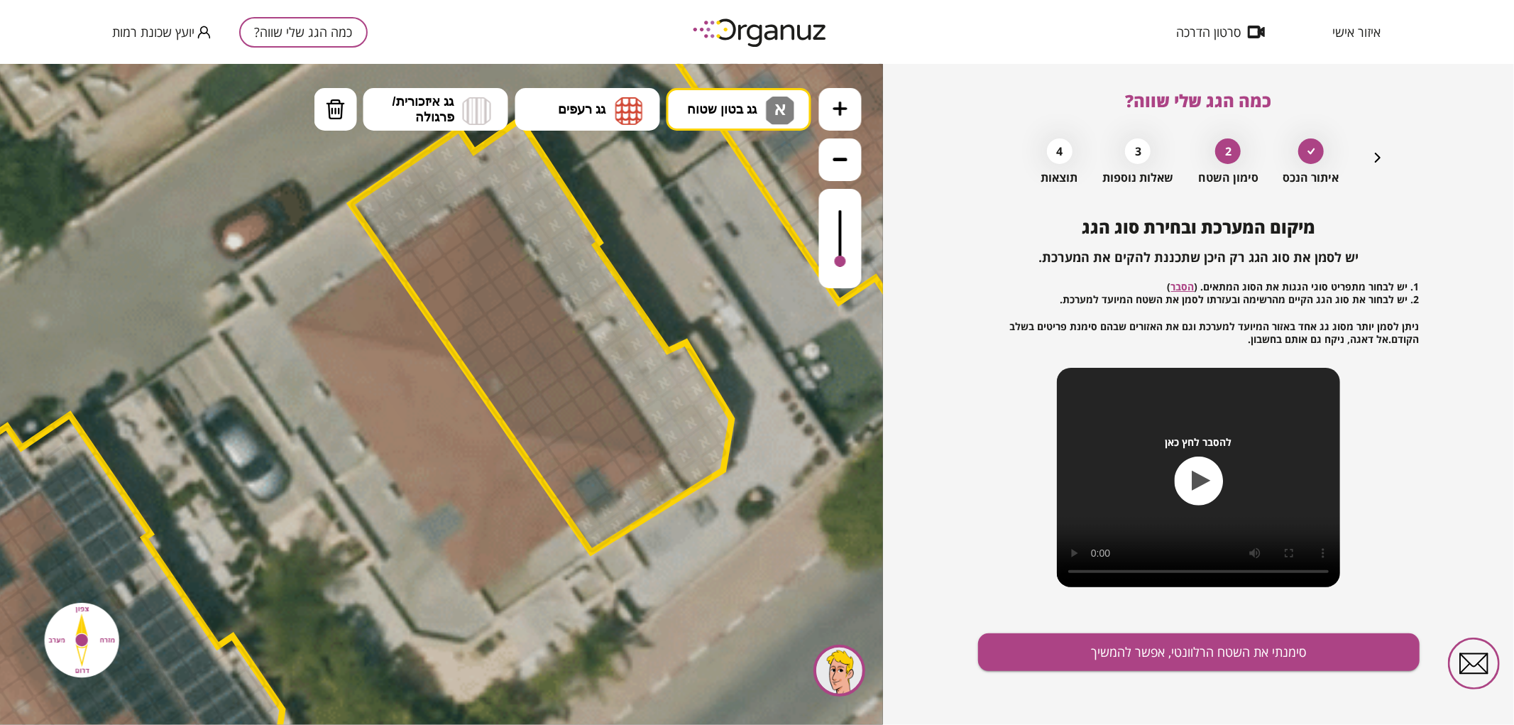
drag, startPoint x: 807, startPoint y: 430, endPoint x: 722, endPoint y: 307, distance: 149.5
click at [722, 307] on icon at bounding box center [426, 312] width 4097 height 4097
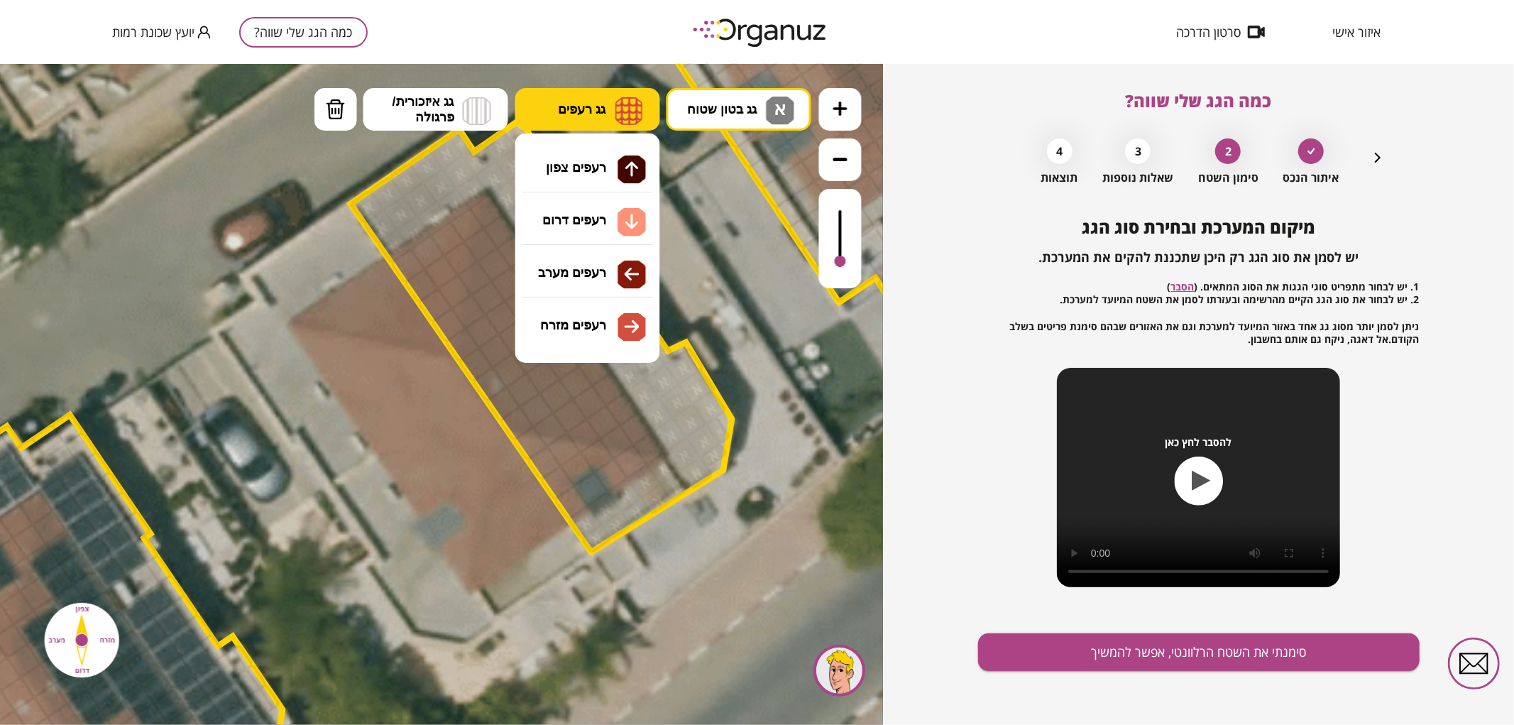
click at [616, 113] on img at bounding box center [630, 110] width 28 height 28
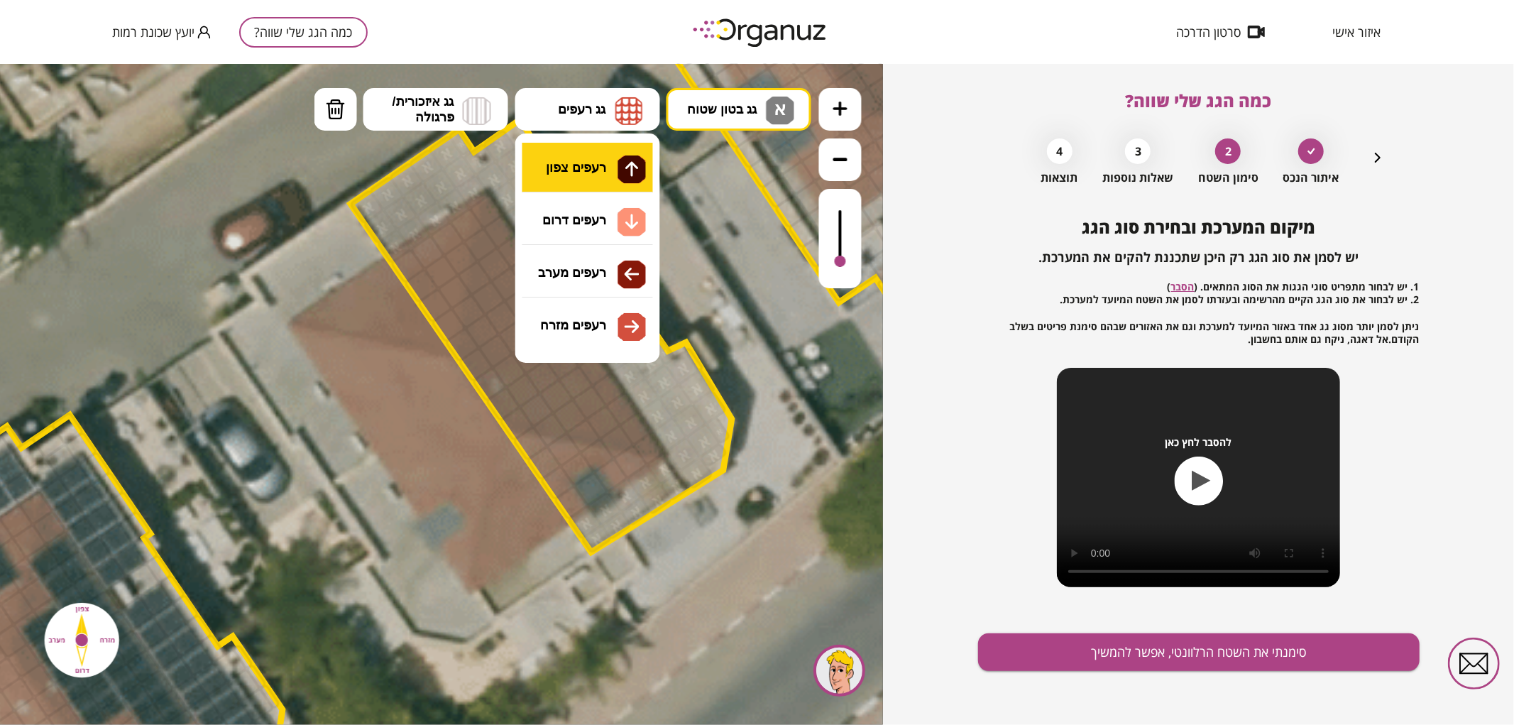
click at [615, 158] on div ".st0 { fill: #FFFFFF; } .st0 { fill: #FFFFFF; }" at bounding box center [441, 393] width 883 height 661
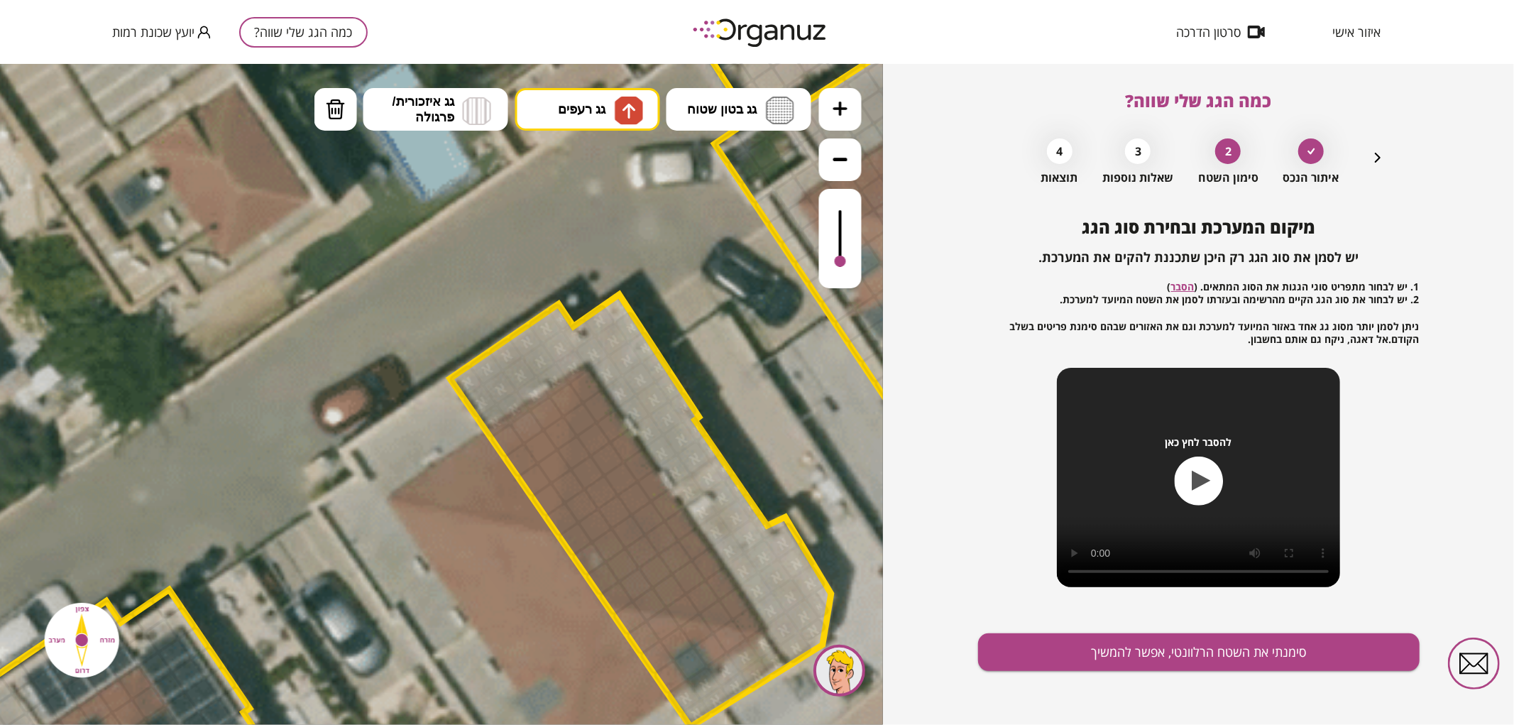
drag, startPoint x: 707, startPoint y: 219, endPoint x: 807, endPoint y: 395, distance: 201.6
click at [807, 395] on icon at bounding box center [525, 487] width 4097 height 4097
drag, startPoint x: 502, startPoint y: 442, endPoint x: 542, endPoint y: 499, distance: 69.9
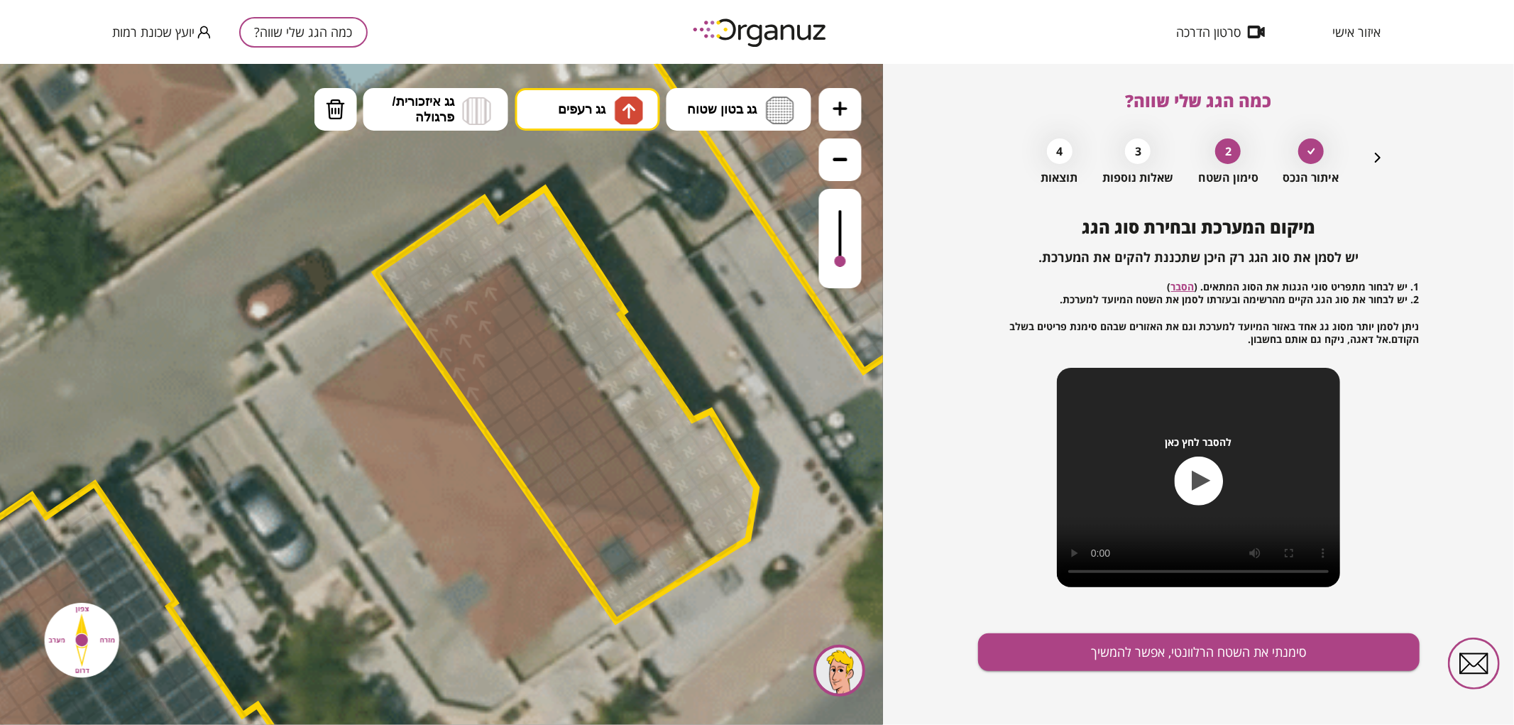
drag, startPoint x: 761, startPoint y: 395, endPoint x: 687, endPoint y: 288, distance: 130.0
click at [687, 288] on icon at bounding box center [451, 381] width 4097 height 4097
click at [640, 117] on img at bounding box center [629, 110] width 28 height 28
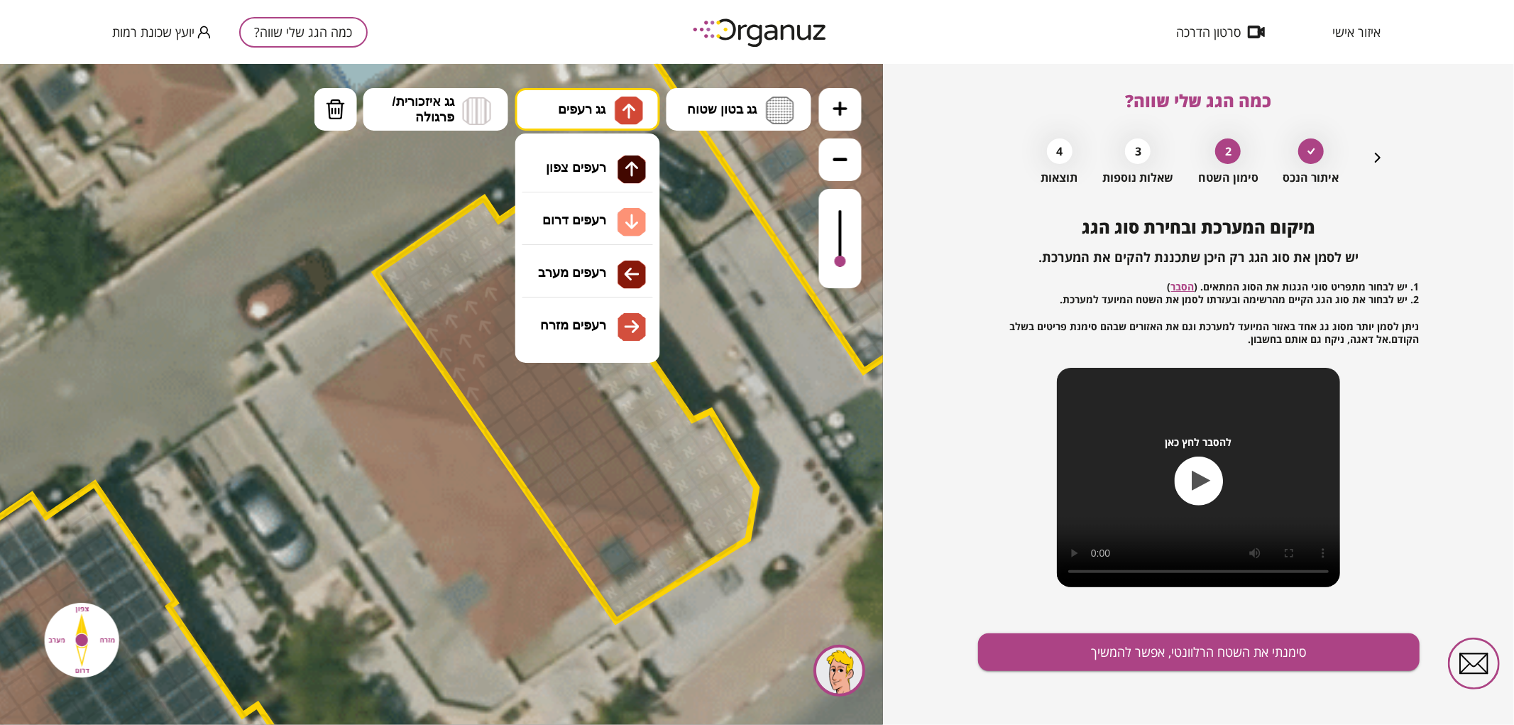
click at [599, 231] on div ".st0 { fill: #FFFFFF; } .st0 { fill: #FFFFFF; }" at bounding box center [441, 393] width 883 height 661
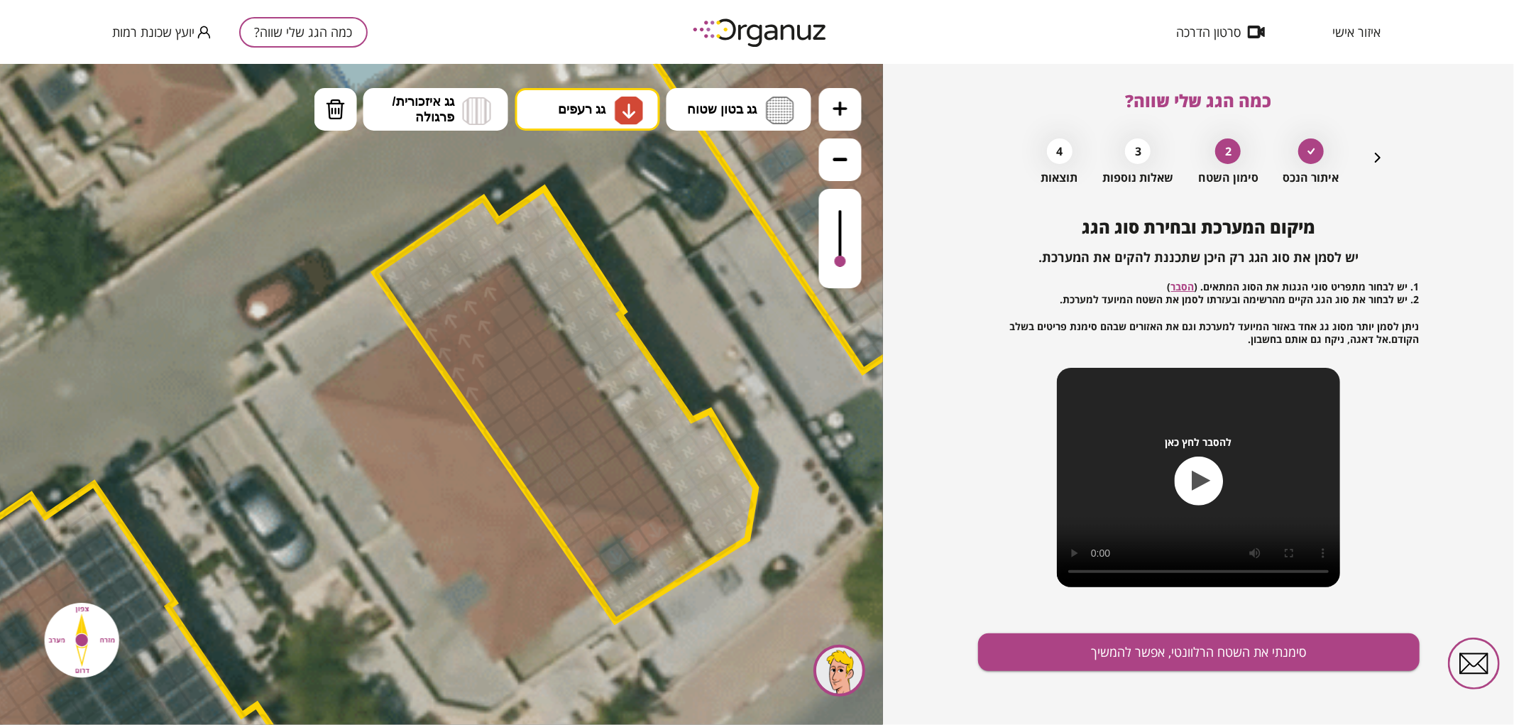
drag, startPoint x: 598, startPoint y: 570, endPoint x: 650, endPoint y: 539, distance: 61.1
drag, startPoint x: 585, startPoint y: 555, endPoint x: 618, endPoint y: 535, distance: 39.2
drag, startPoint x: 571, startPoint y: 527, endPoint x: 586, endPoint y: 526, distance: 15.7
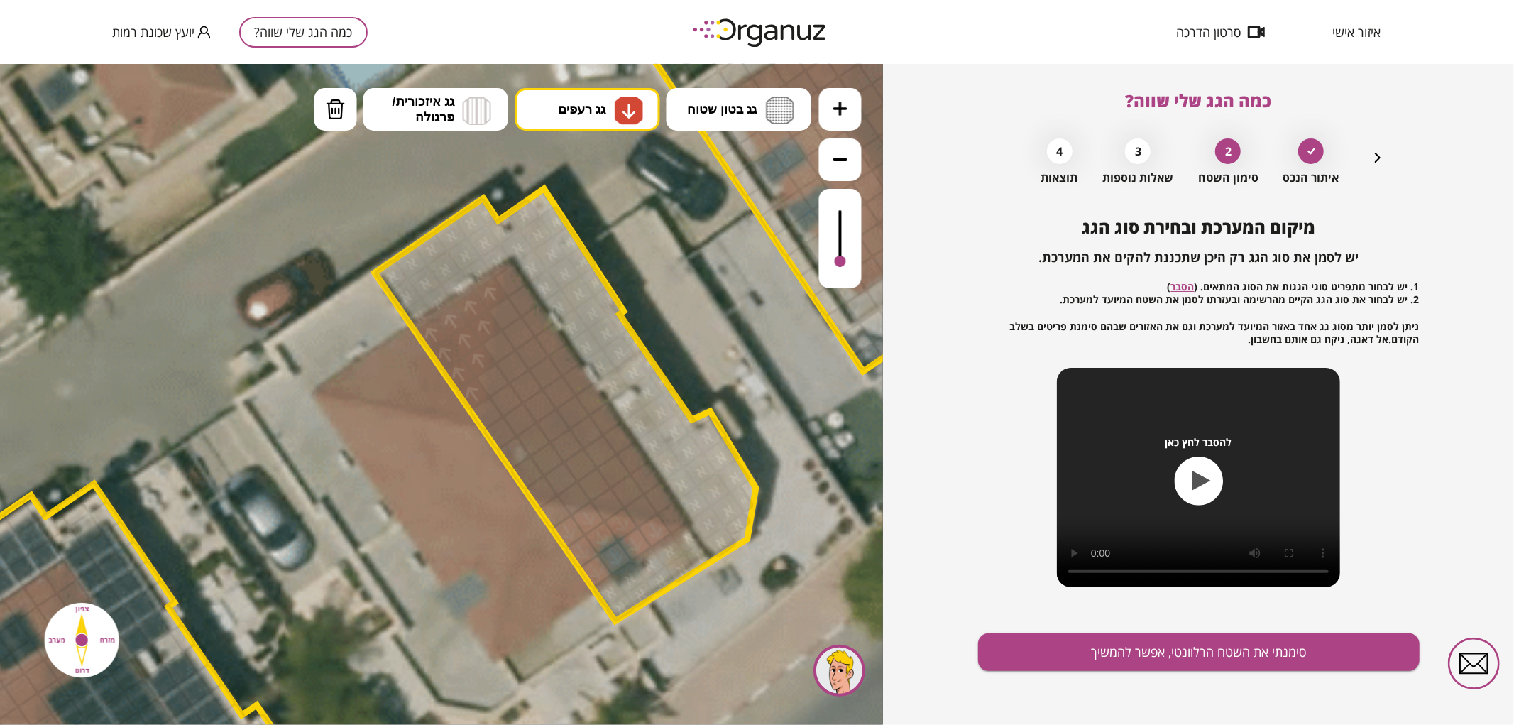
click at [554, 512] on div at bounding box center [555, 511] width 37 height 37
click at [568, 109] on span "גג רעפים" at bounding box center [582, 109] width 48 height 16
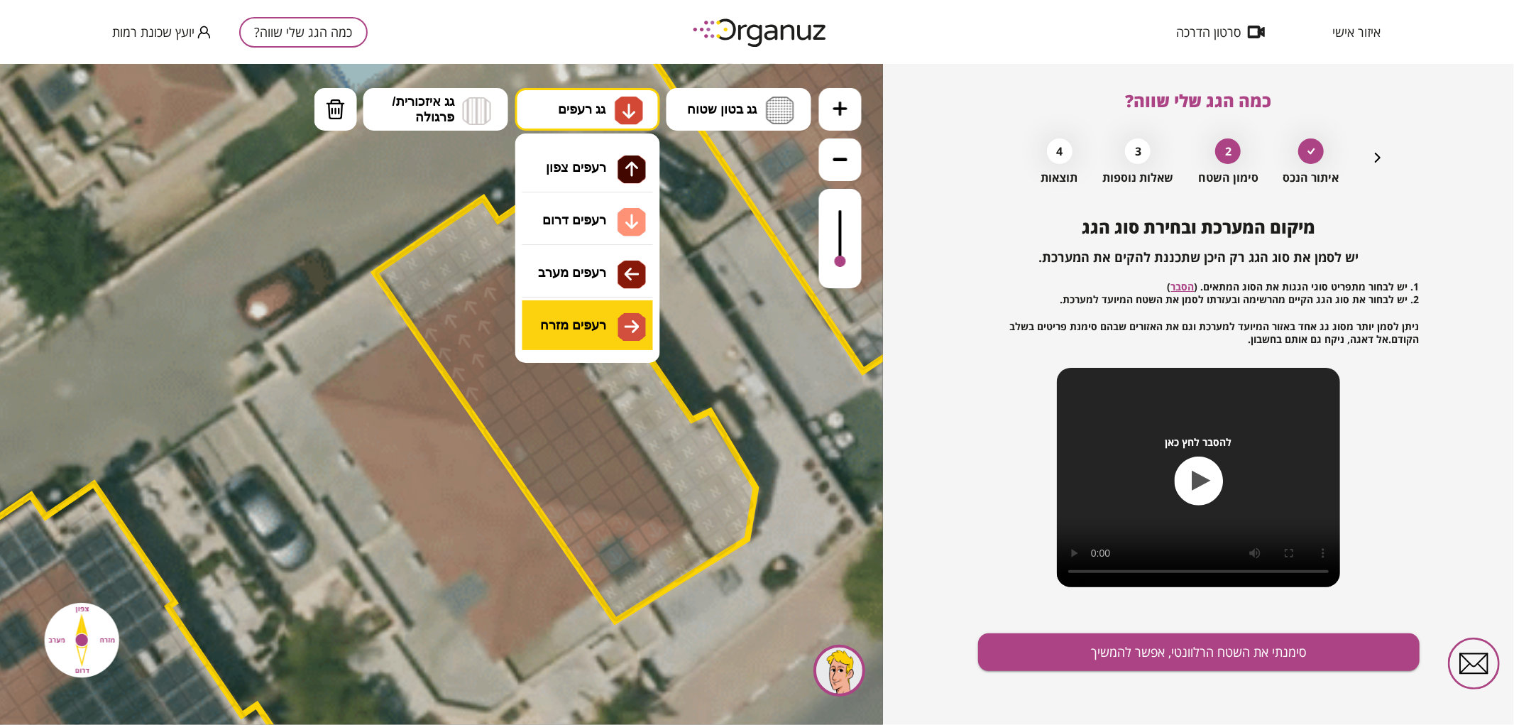
click at [585, 317] on div ".st0 { fill: #FFFFFF; } .st0 { fill: #FFFFFF; }" at bounding box center [441, 393] width 883 height 661
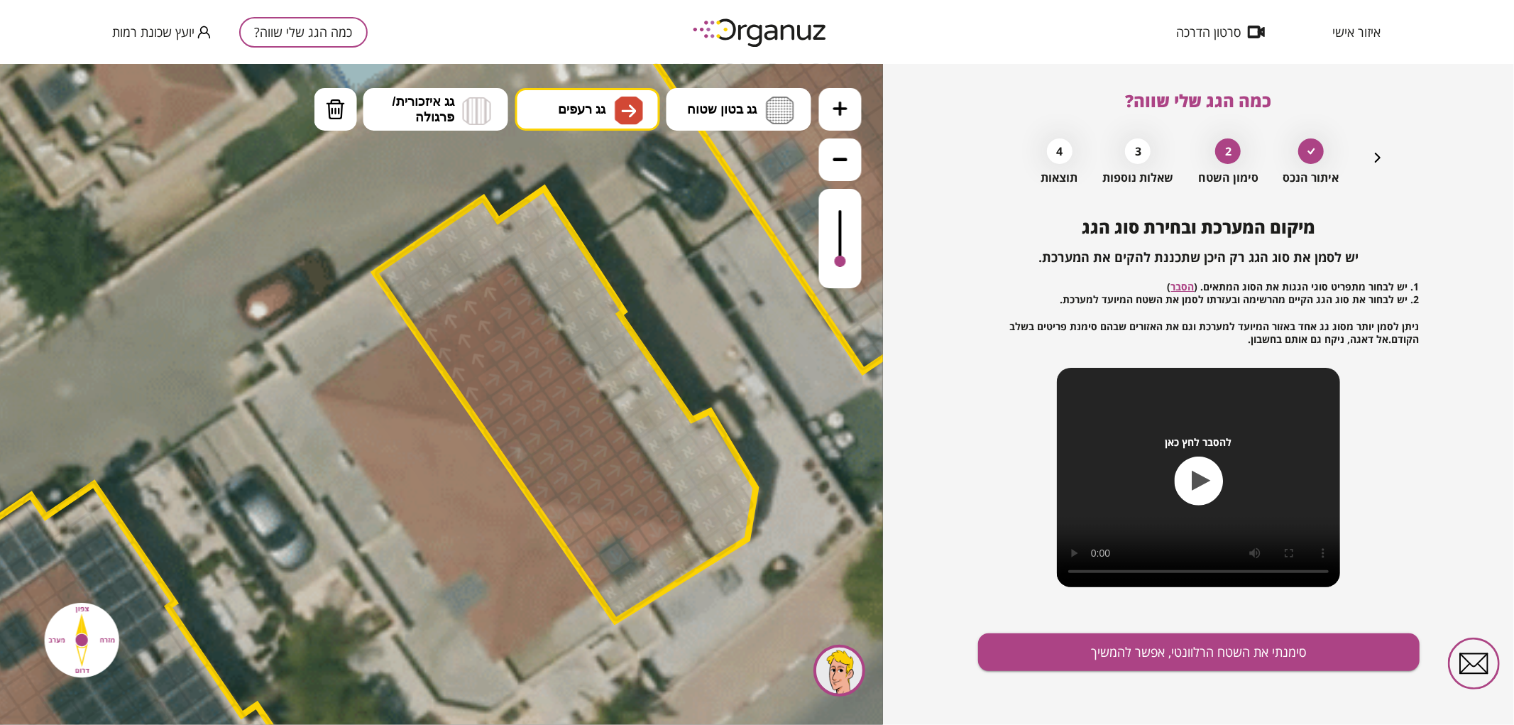
drag, startPoint x: 508, startPoint y: 278, endPoint x: 557, endPoint y: 464, distance: 193.0
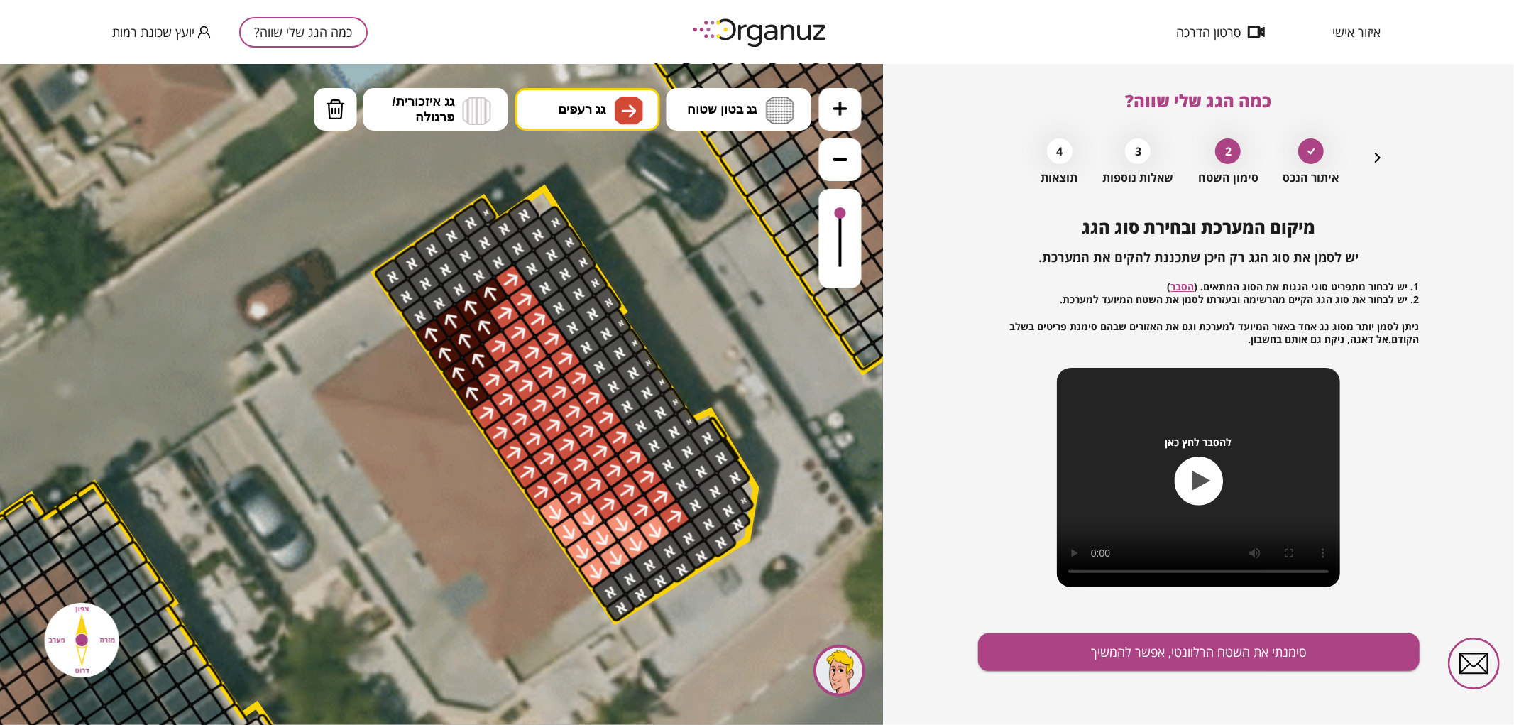
drag, startPoint x: 835, startPoint y: 248, endPoint x: 848, endPoint y: 214, distance: 37.1
click at [848, 214] on div at bounding box center [840, 237] width 43 height 99
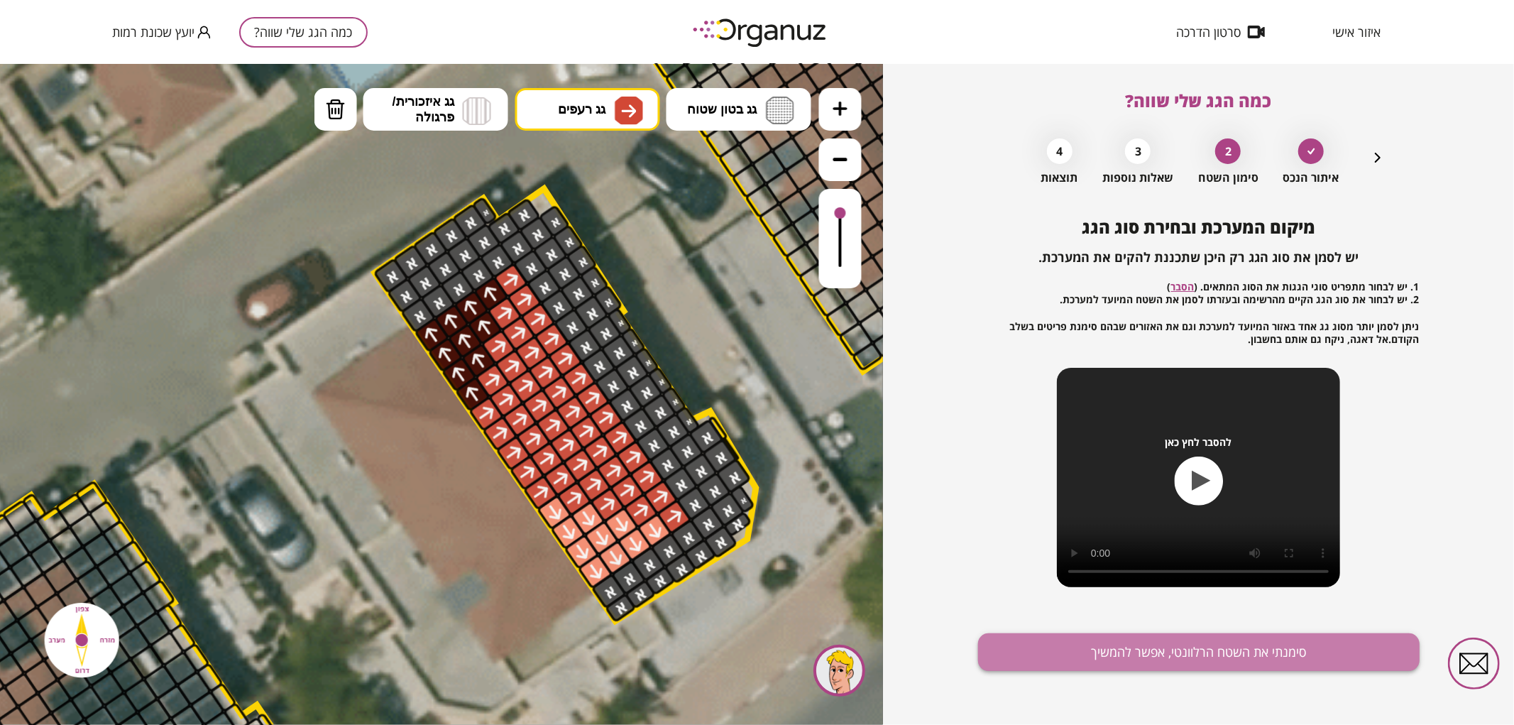
click at [1105, 651] on button "סימנתי את השטח הרלוונטי, אפשר להמשיך" at bounding box center [1199, 652] width 442 height 38
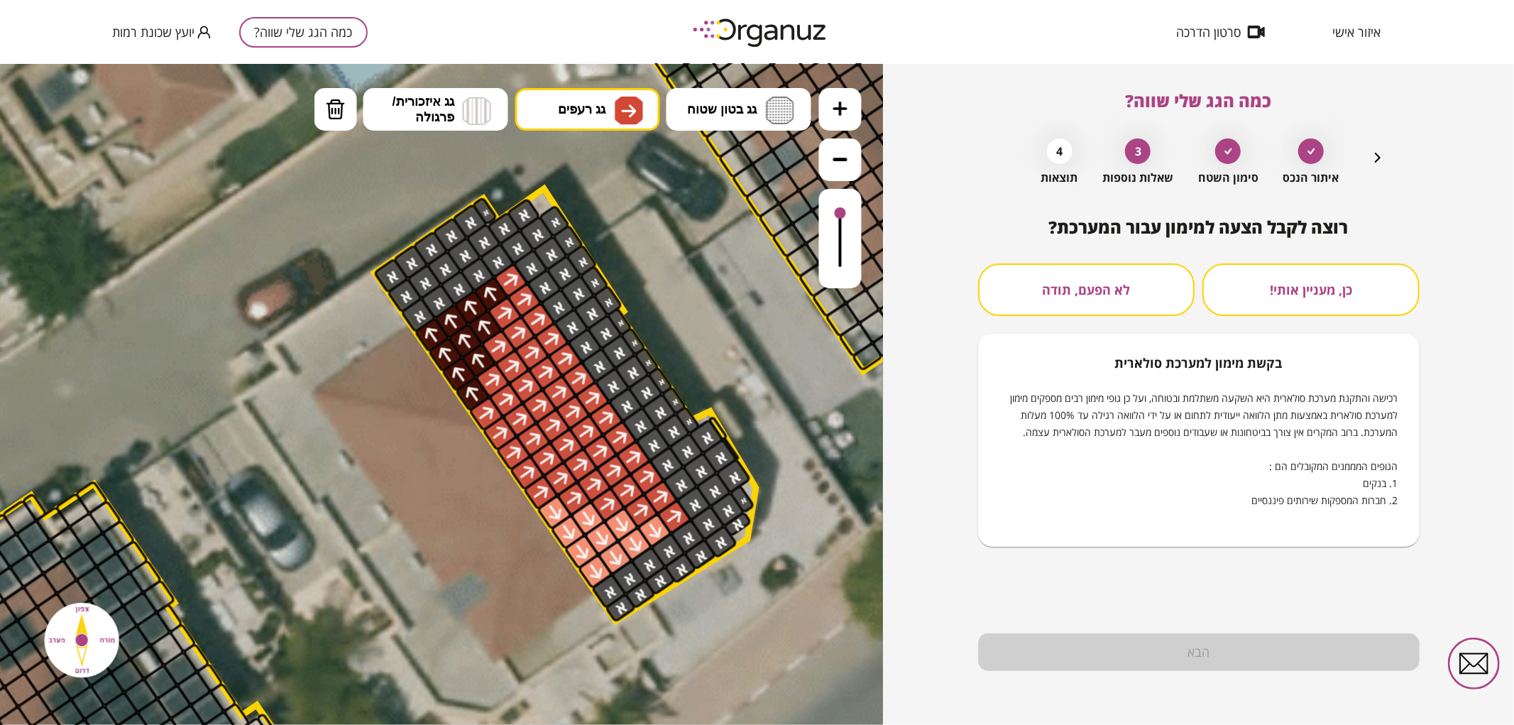
click at [1086, 284] on button "לא הפעם, תודה" at bounding box center [1086, 289] width 217 height 53
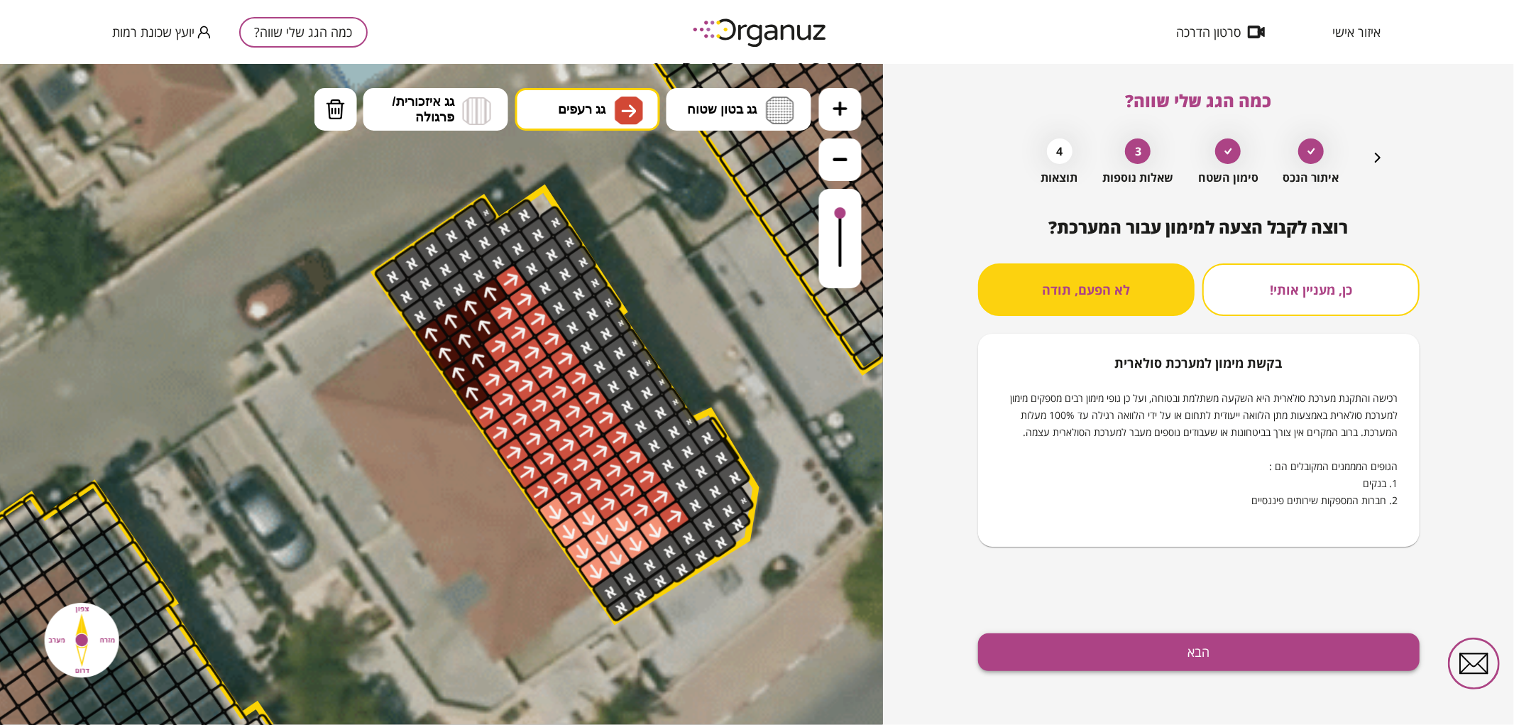
click at [1092, 643] on button "הבא" at bounding box center [1199, 652] width 442 height 38
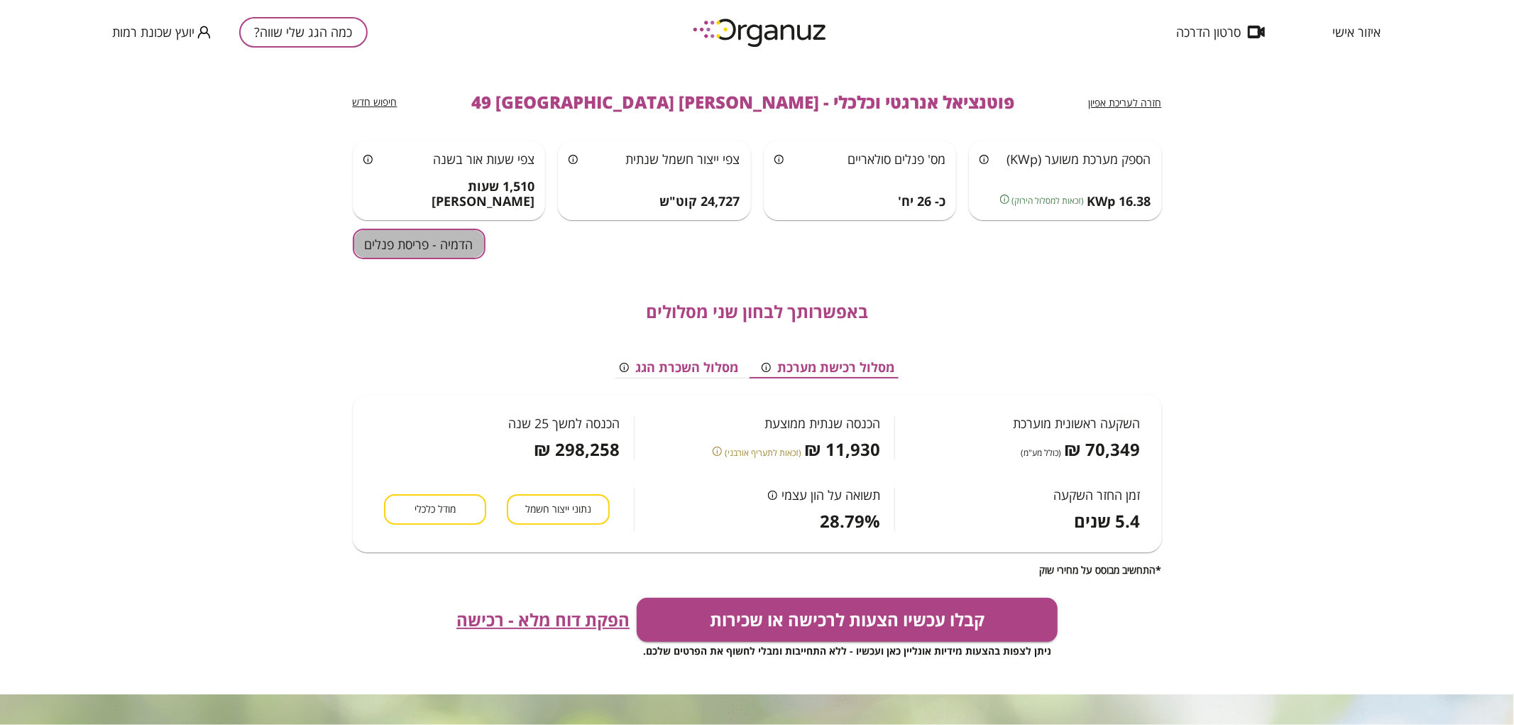
click at [439, 245] on button "הדמיה - פריסת פנלים" at bounding box center [419, 244] width 133 height 31
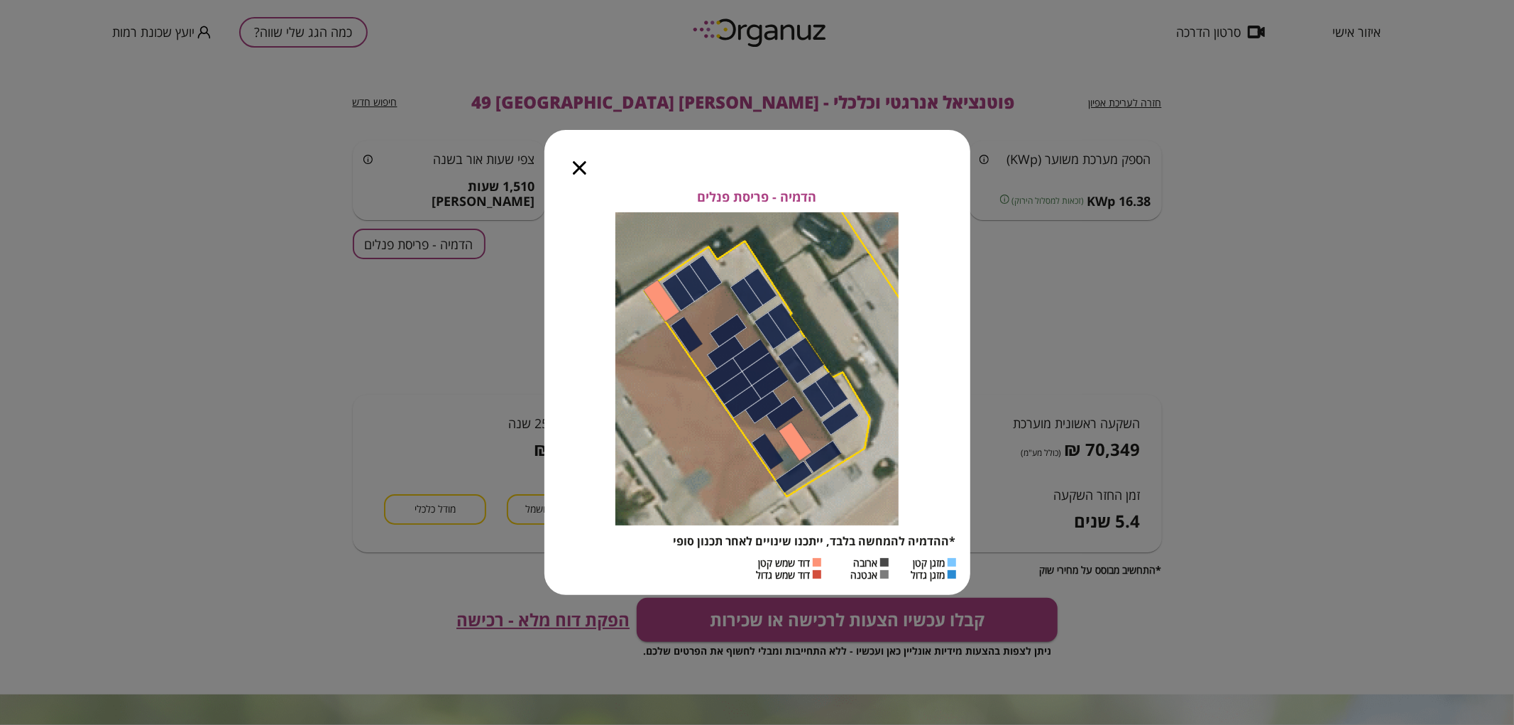
click at [578, 168] on icon "button" at bounding box center [579, 167] width 13 height 13
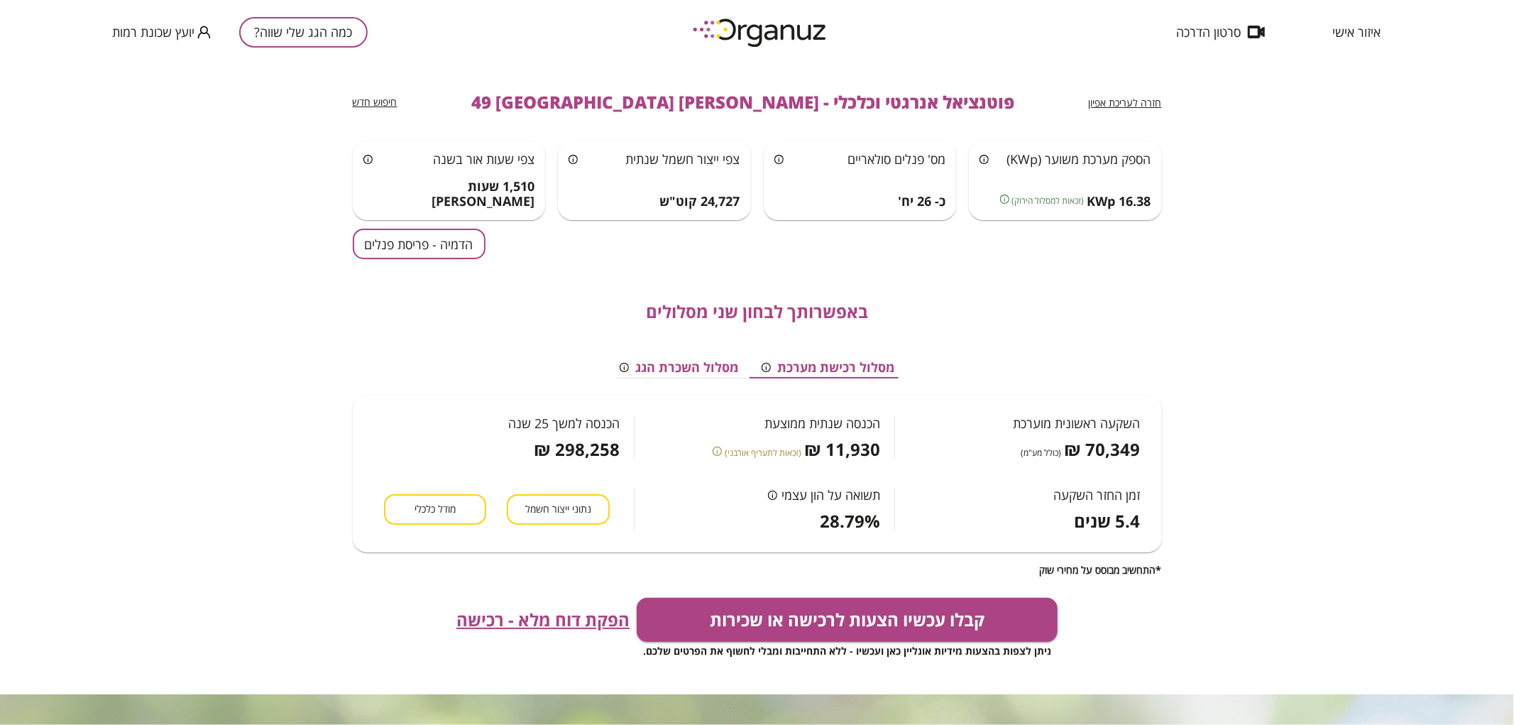
click at [1148, 97] on span "חזרה לעריכת אפיון" at bounding box center [1125, 102] width 73 height 13
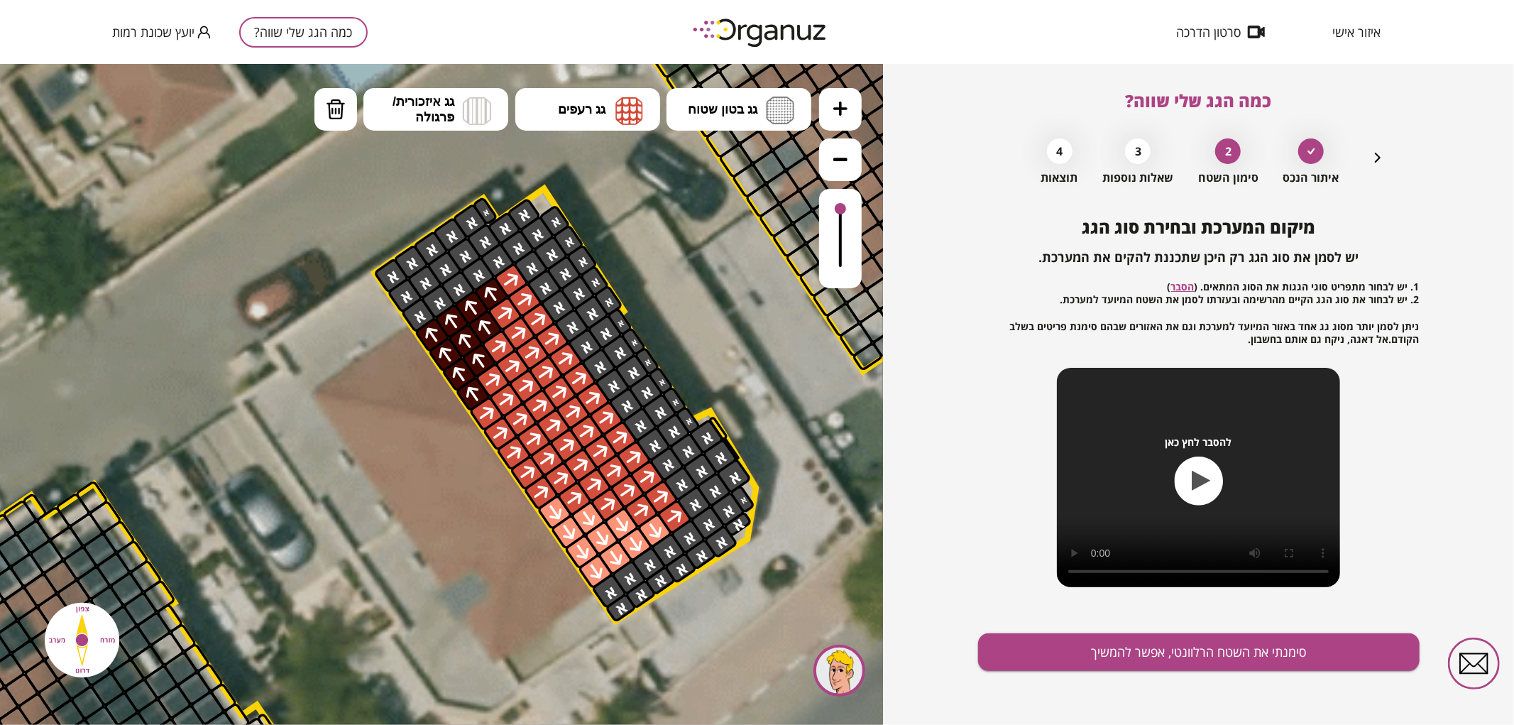
click at [1369, 165] on icon "button" at bounding box center [1377, 157] width 17 height 17
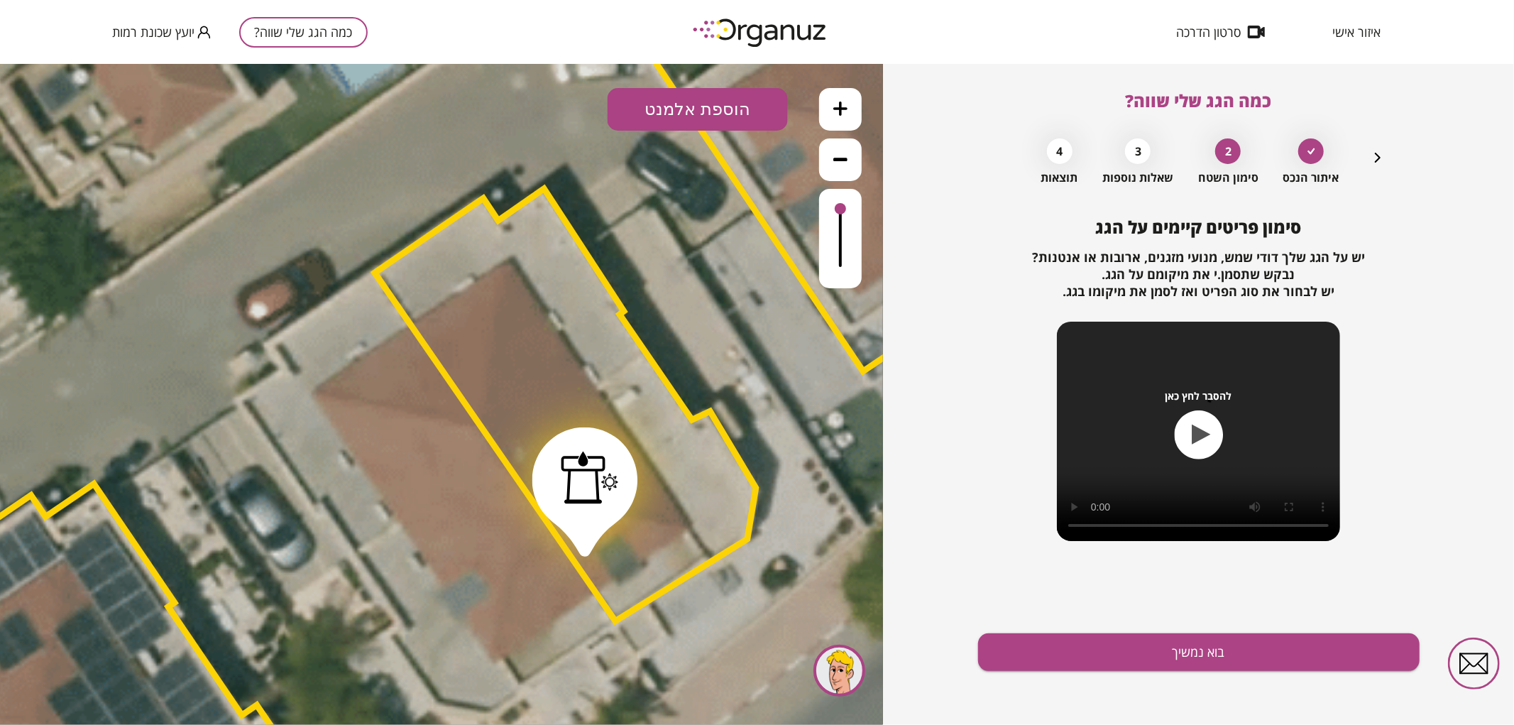
drag, startPoint x: 611, startPoint y: 485, endPoint x: 585, endPoint y: 483, distance: 26.3
click at [585, 483] on div at bounding box center [590, 476] width 58 height 53
click at [1198, 654] on button "בוא נמשיך" at bounding box center [1199, 652] width 442 height 38
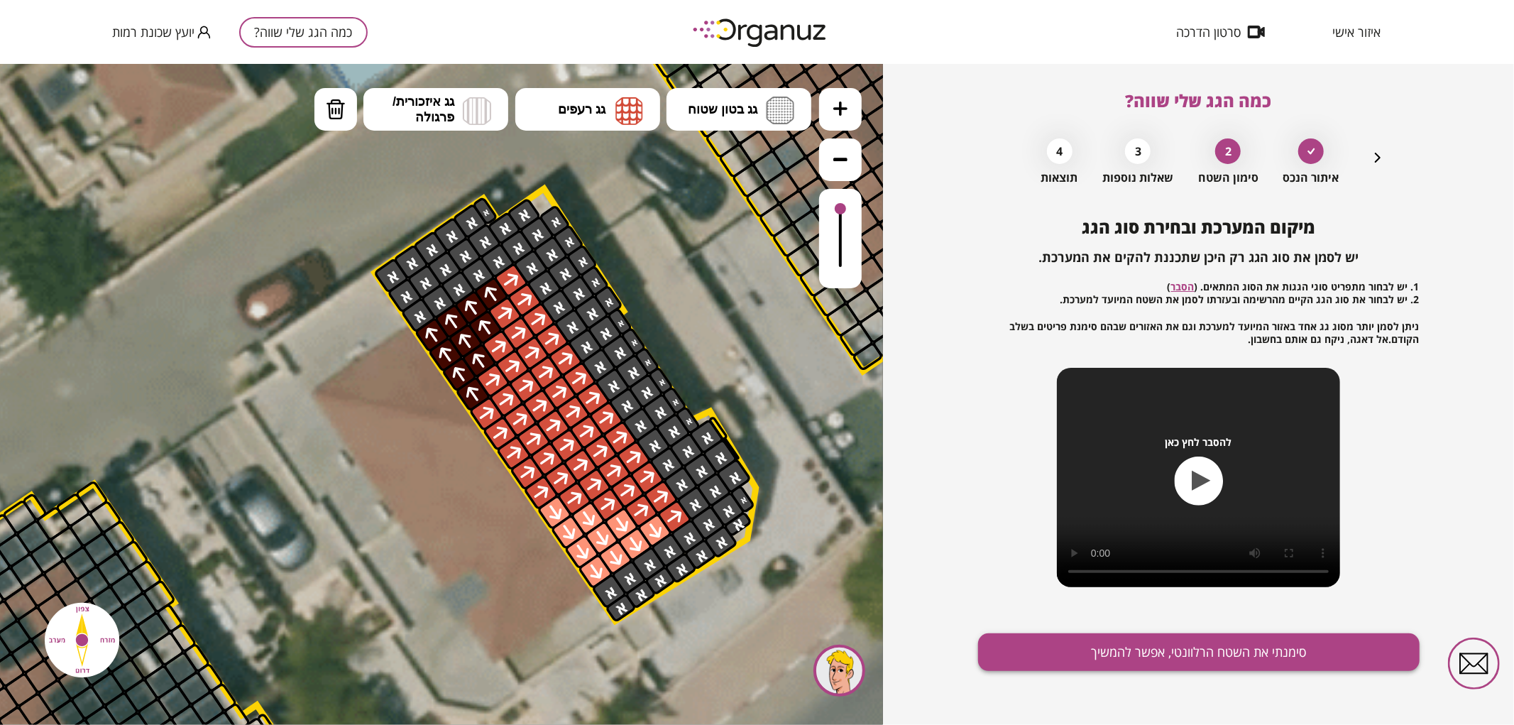
click at [1162, 642] on button "סימנתי את השטח הרלוונטי, אפשר להמשיך" at bounding box center [1199, 652] width 442 height 38
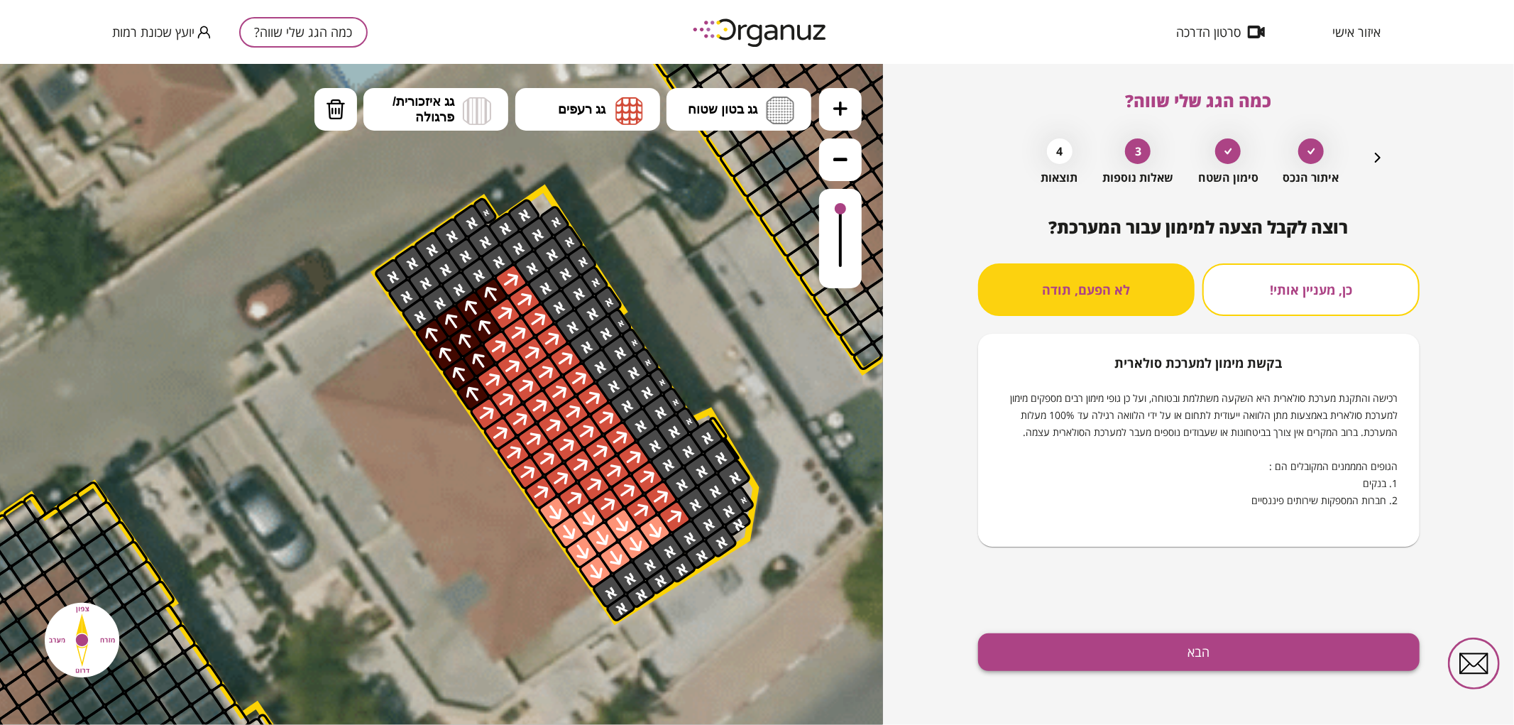
click at [1150, 656] on button "הבא" at bounding box center [1199, 652] width 442 height 38
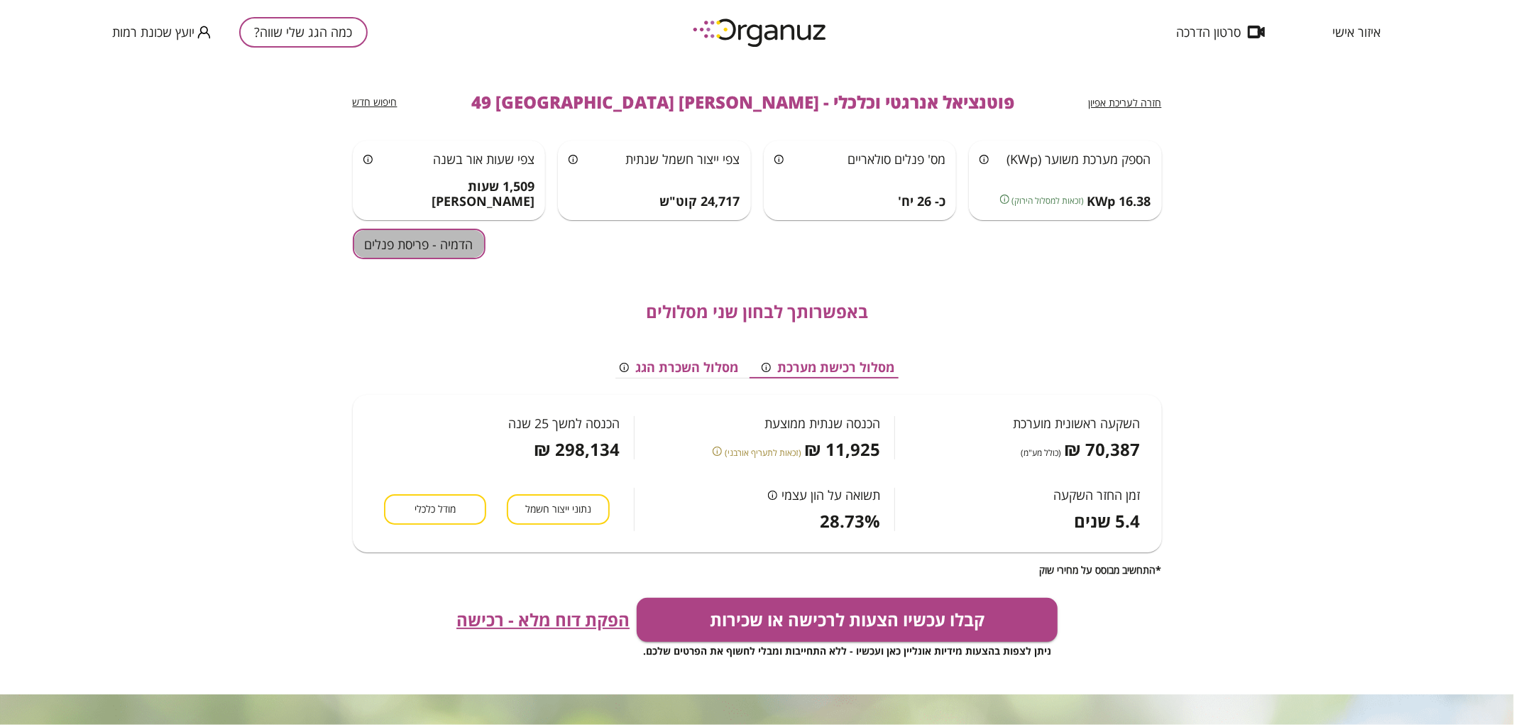
click at [393, 243] on button "הדמיה - פריסת פנלים" at bounding box center [419, 244] width 133 height 31
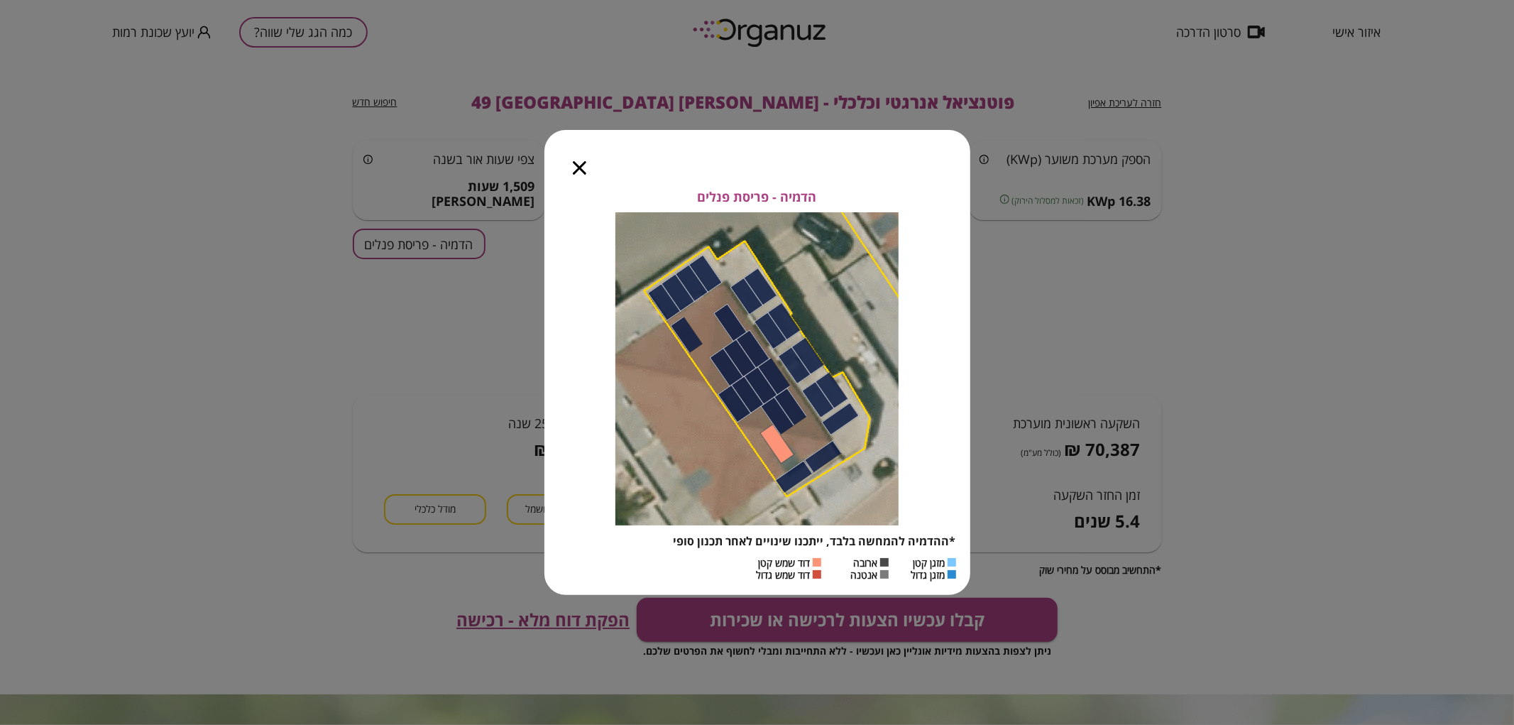
click at [566, 160] on div at bounding box center [580, 160] width 70 height 60
click at [583, 172] on icon "button" at bounding box center [579, 167] width 13 height 13
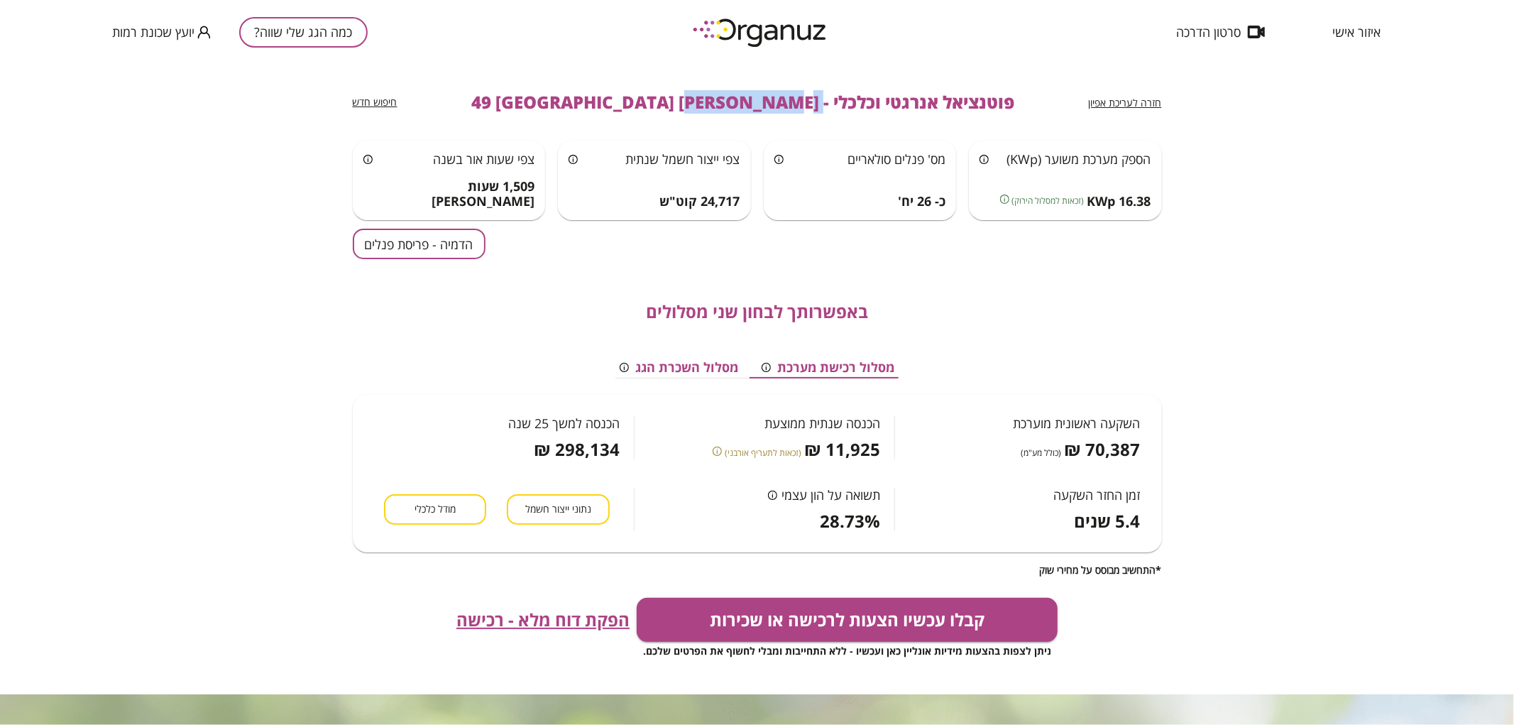
drag, startPoint x: 738, startPoint y: 98, endPoint x: 654, endPoint y: 115, distance: 86.2
click at [654, 115] on div "חזרה לעריכת אפיון פוטנציאל אנרגטי וכלכלי - [PERSON_NAME] 49 באר שבע חיפוש חדש" at bounding box center [757, 102] width 809 height 77
click at [638, 105] on span "פוטנציאל אנרגטי וכלכלי - [PERSON_NAME] 49 [GEOGRAPHIC_DATA]" at bounding box center [742, 102] width 543 height 20
drag, startPoint x: 734, startPoint y: 107, endPoint x: 551, endPoint y: 103, distance: 183.2
click at [551, 103] on div "חזרה לעריכת אפיון פוטנציאל אנרגטי וכלכלי - [PERSON_NAME] 49 באר שבע חיפוש חדש" at bounding box center [757, 102] width 809 height 77
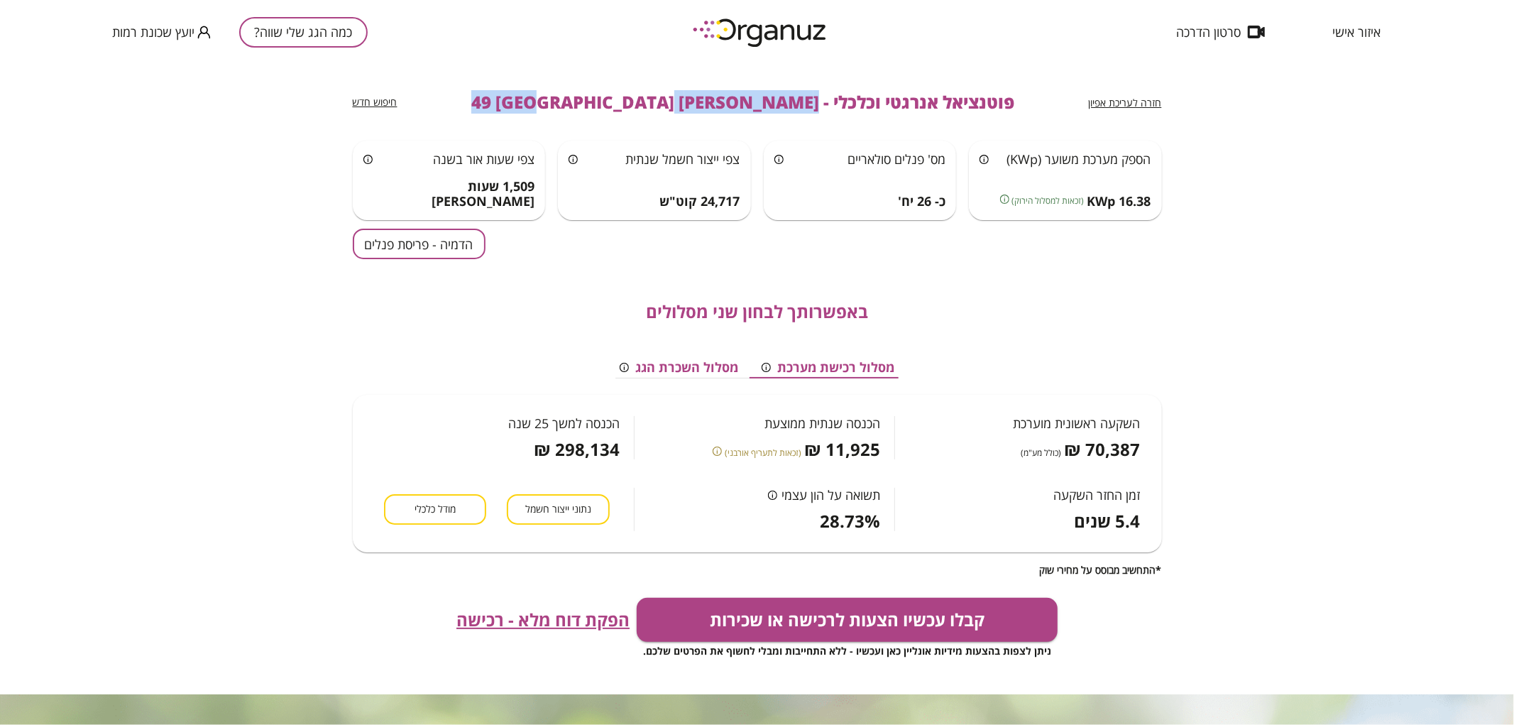
copy span "[PERSON_NAME] 49 [GEOGRAPHIC_DATA]"
click at [315, 26] on button "כמה הגג שלי שווה?" at bounding box center [303, 32] width 129 height 31
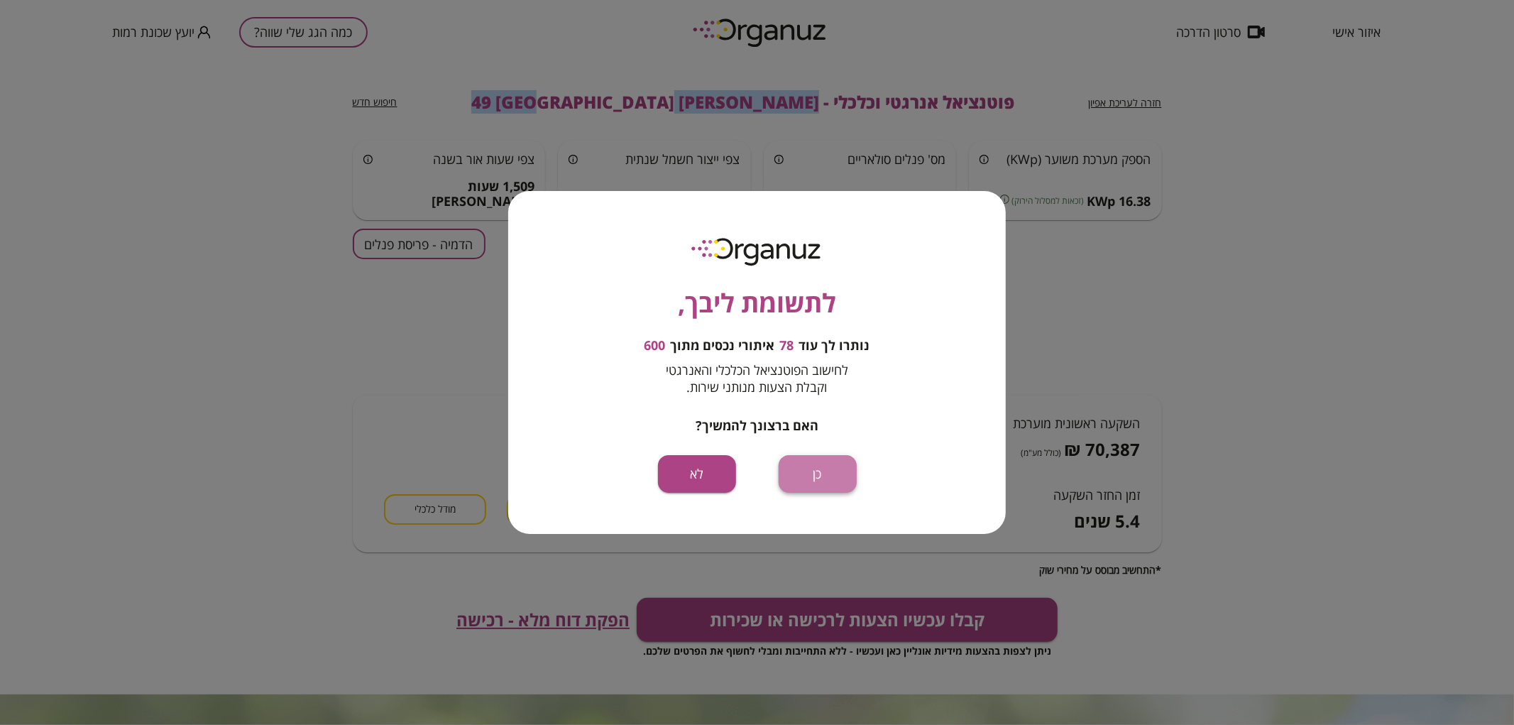
click at [831, 483] on button "כן" at bounding box center [818, 474] width 78 height 38
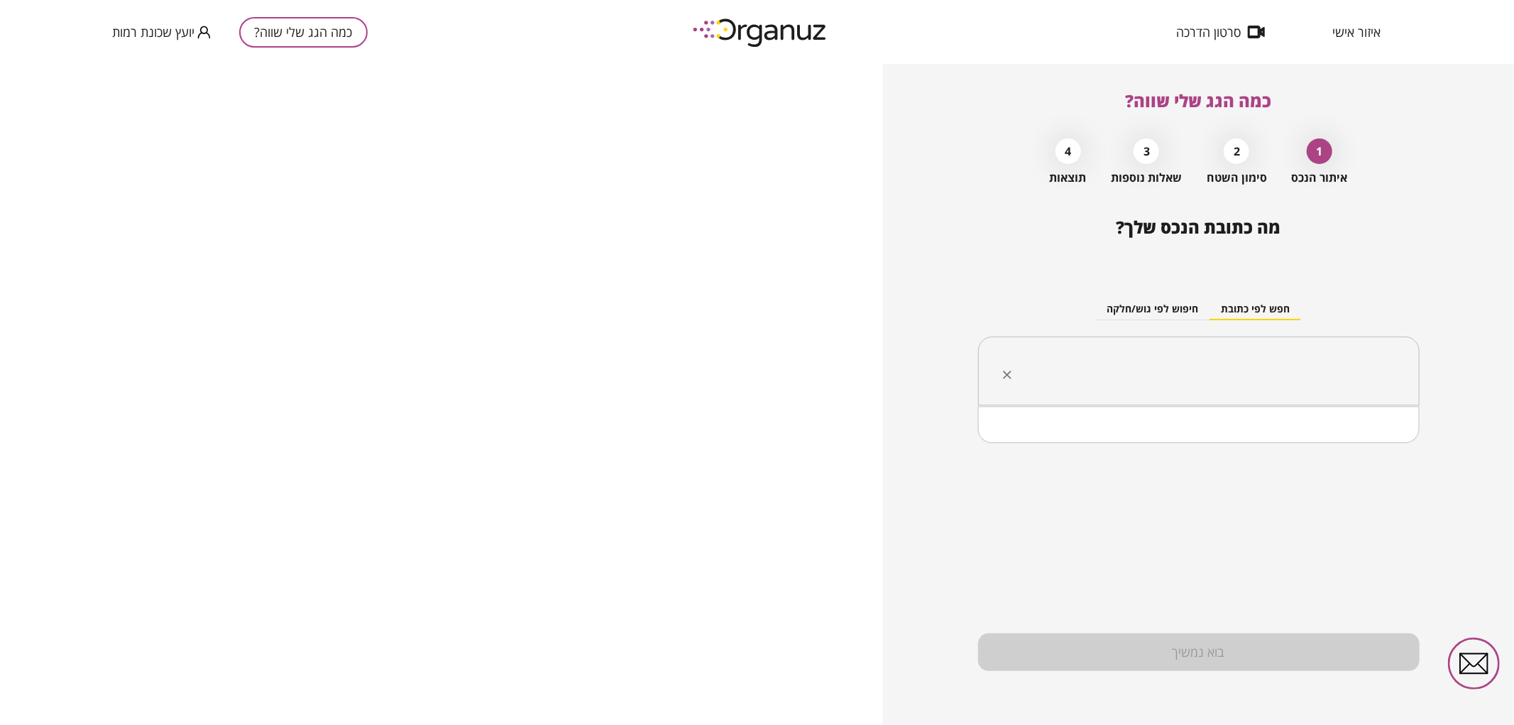
click at [1269, 365] on input "text" at bounding box center [1204, 371] width 397 height 35
paste input "**********"
drag, startPoint x: 1313, startPoint y: 370, endPoint x: 1329, endPoint y: 373, distance: 15.9
click at [1329, 373] on input "**********" at bounding box center [1204, 371] width 397 height 35
click at [1293, 449] on li "[PERSON_NAME] 41 [GEOGRAPHIC_DATA]" at bounding box center [1199, 443] width 405 height 26
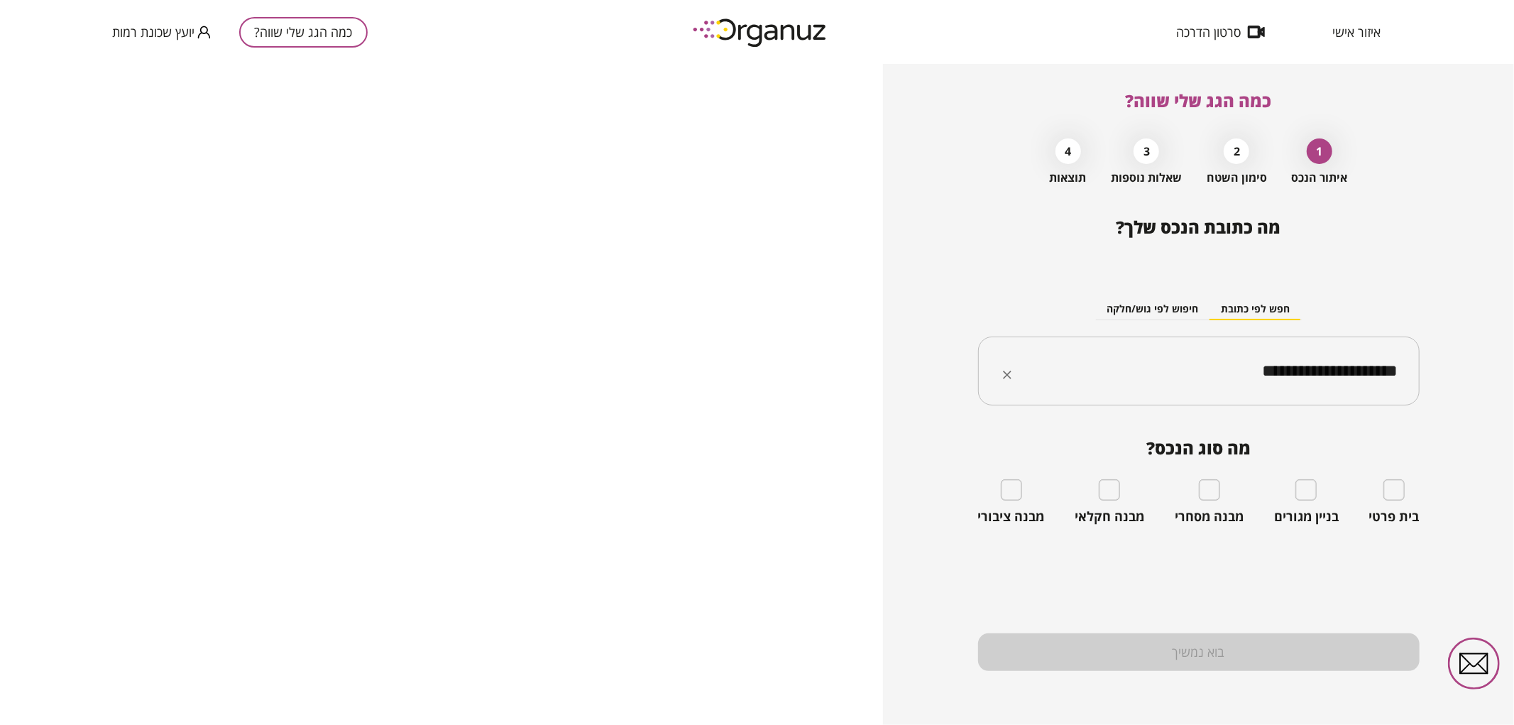
type input "**********"
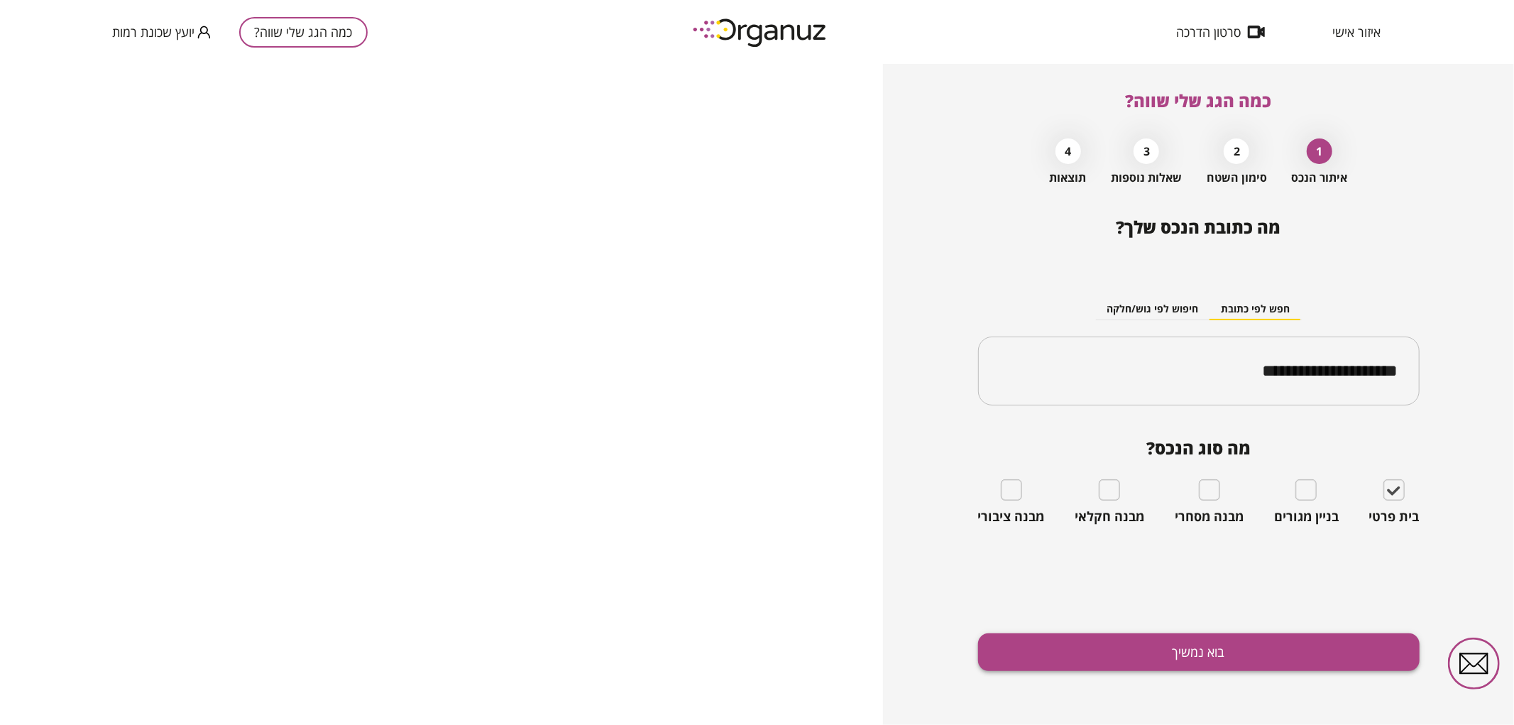
click at [1338, 647] on button "בוא נמשיך" at bounding box center [1199, 652] width 442 height 38
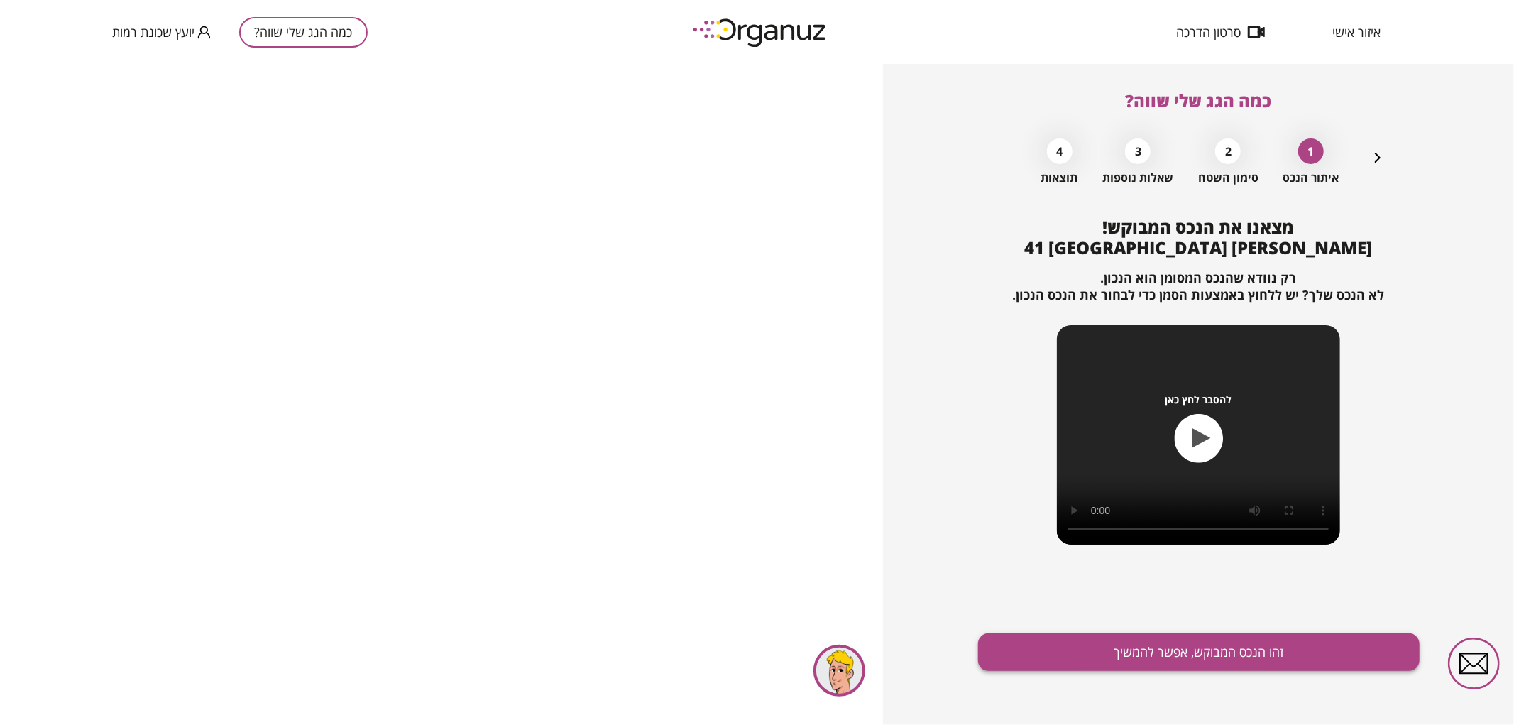
click at [1262, 643] on button "זהו הנכס המבוקש, אפשר להמשיך" at bounding box center [1199, 652] width 442 height 38
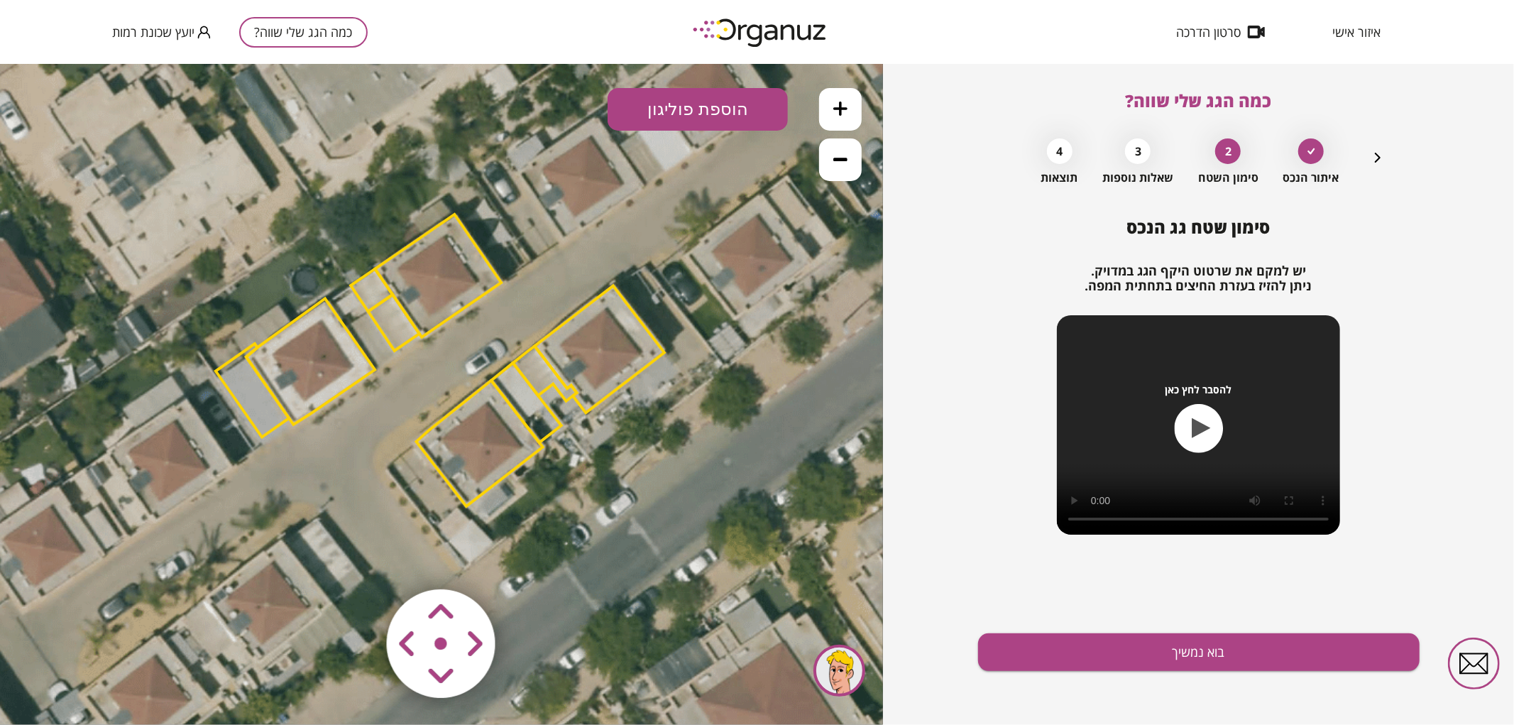
drag, startPoint x: 514, startPoint y: 361, endPoint x: 515, endPoint y: 334, distance: 27.7
click at [513, 330] on icon at bounding box center [440, 358] width 1406 height 1406
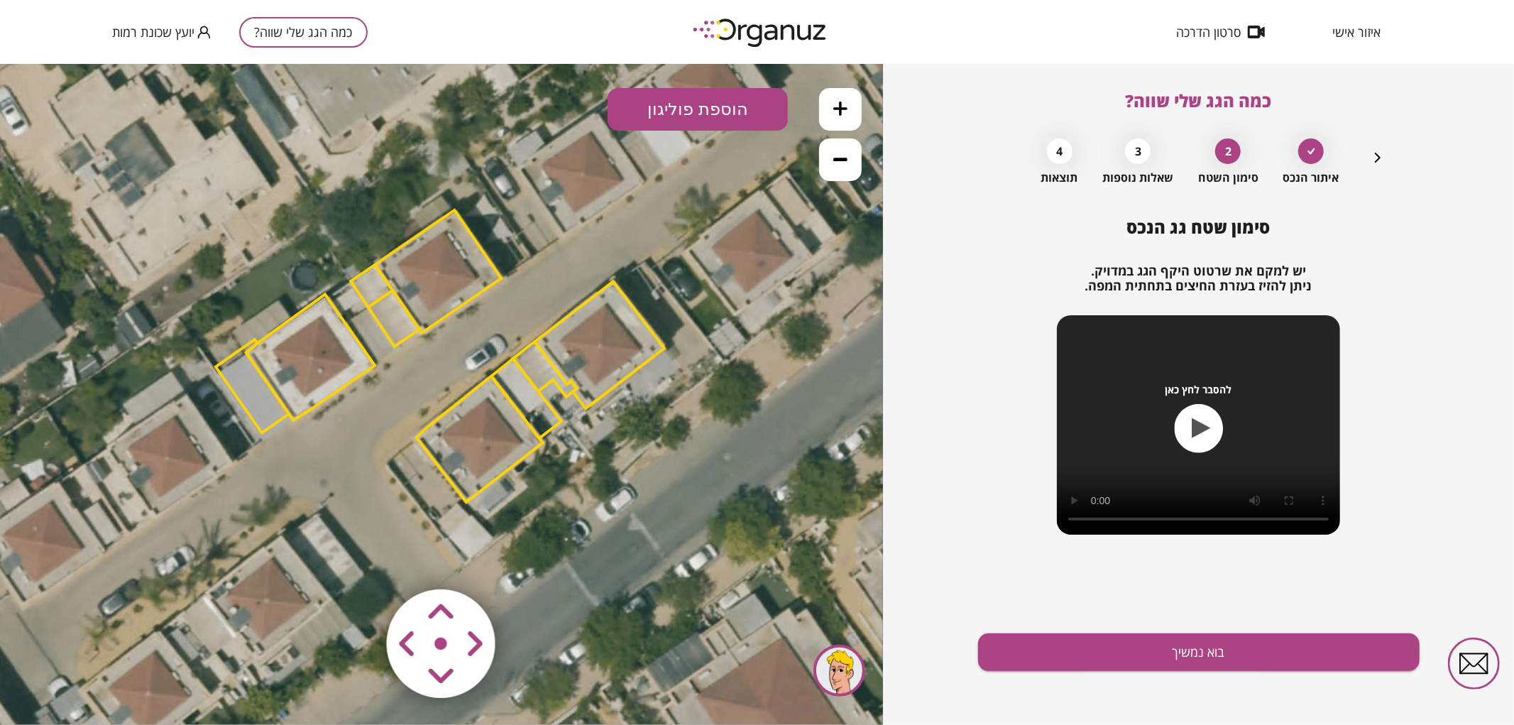
click at [575, 366] on polygon at bounding box center [600, 344] width 130 height 127
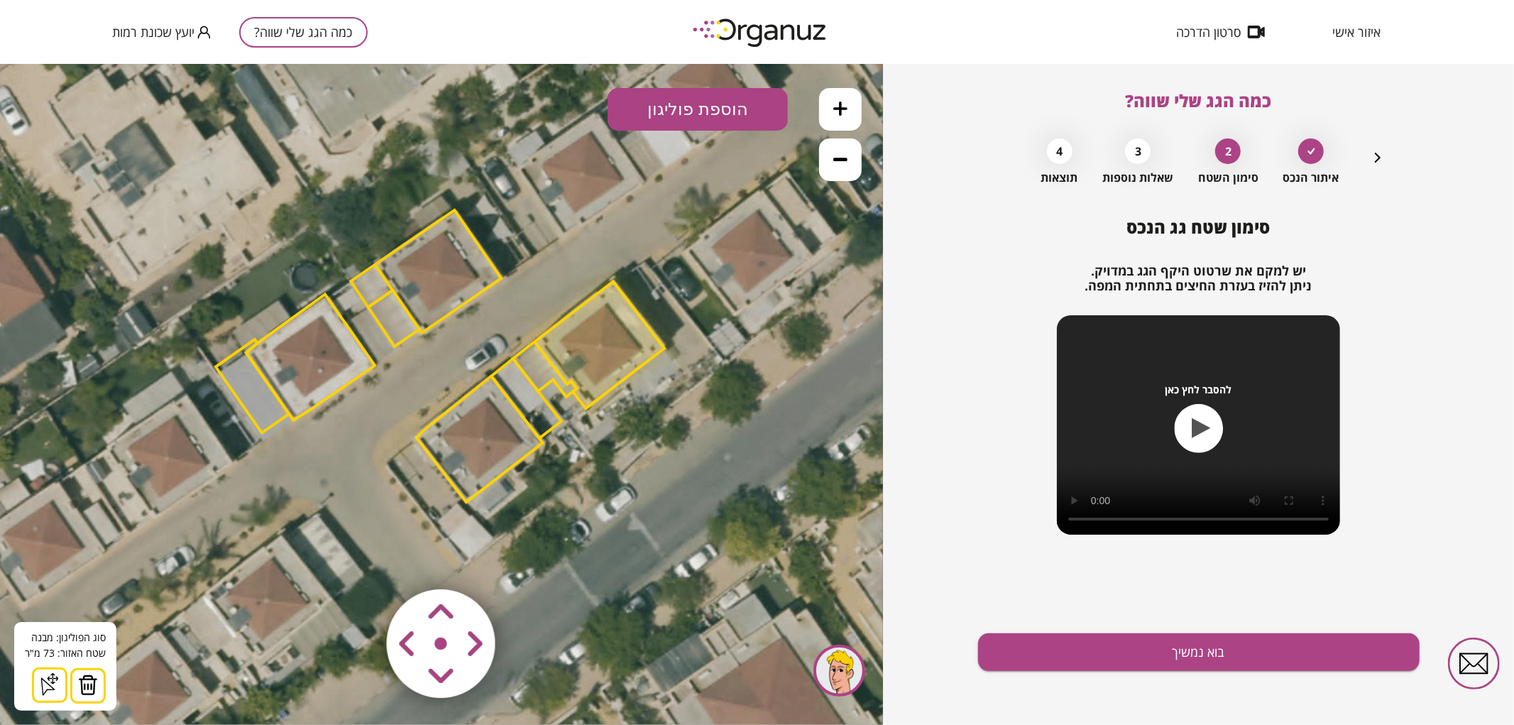
click at [87, 689] on img at bounding box center [88, 684] width 20 height 21
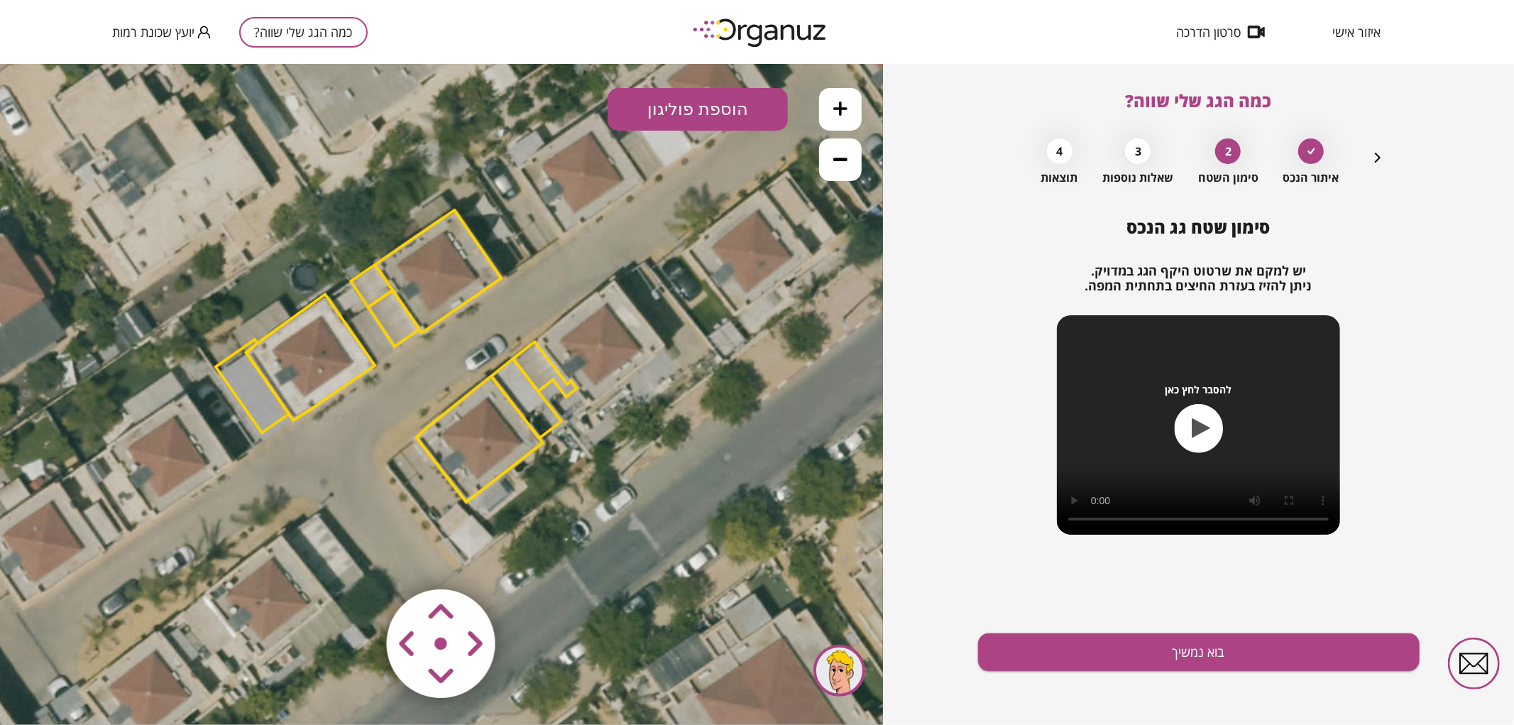
click at [541, 366] on polygon at bounding box center [545, 368] width 64 height 55
click at [85, 682] on img at bounding box center [88, 684] width 20 height 21
click at [532, 395] on polygon at bounding box center [526, 398] width 70 height 80
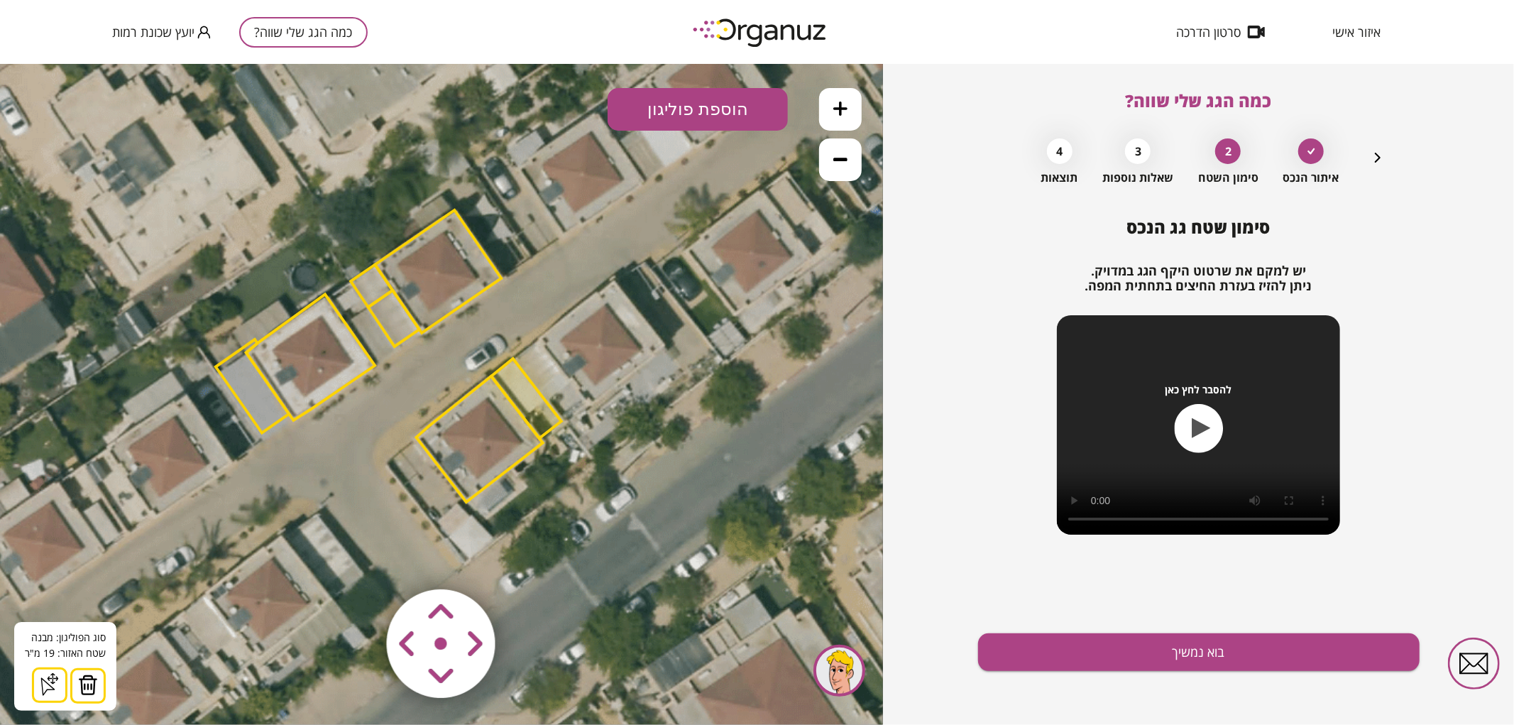
click at [106, 690] on div "סוג הפוליגון: מבנה אורך הצלע: 0 מטר שטח האזור: 19 מ"[GEOGRAPHIC_DATA] הוסף נקוד…" at bounding box center [65, 665] width 102 height 89
click at [91, 697] on button at bounding box center [87, 684] width 35 height 35
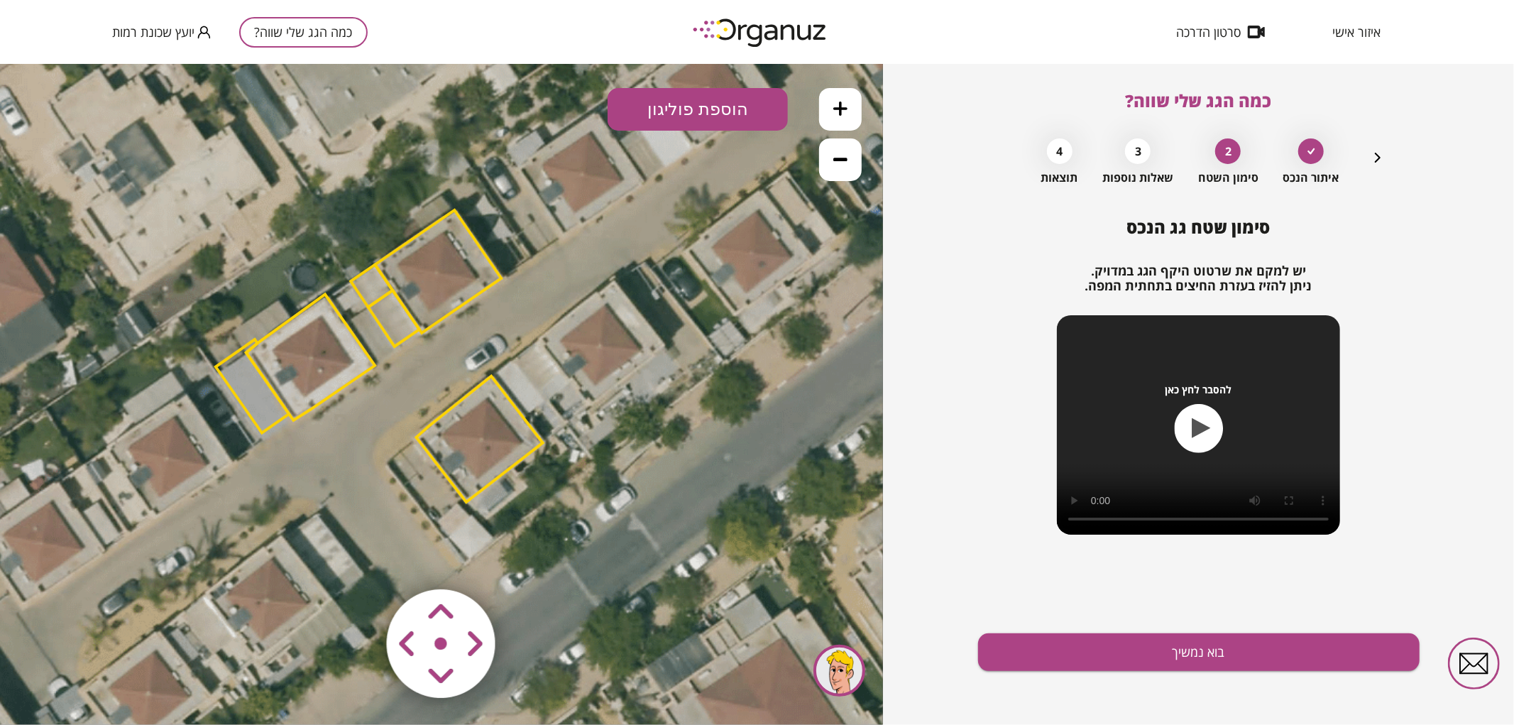
click at [834, 111] on icon at bounding box center [840, 108] width 14 height 14
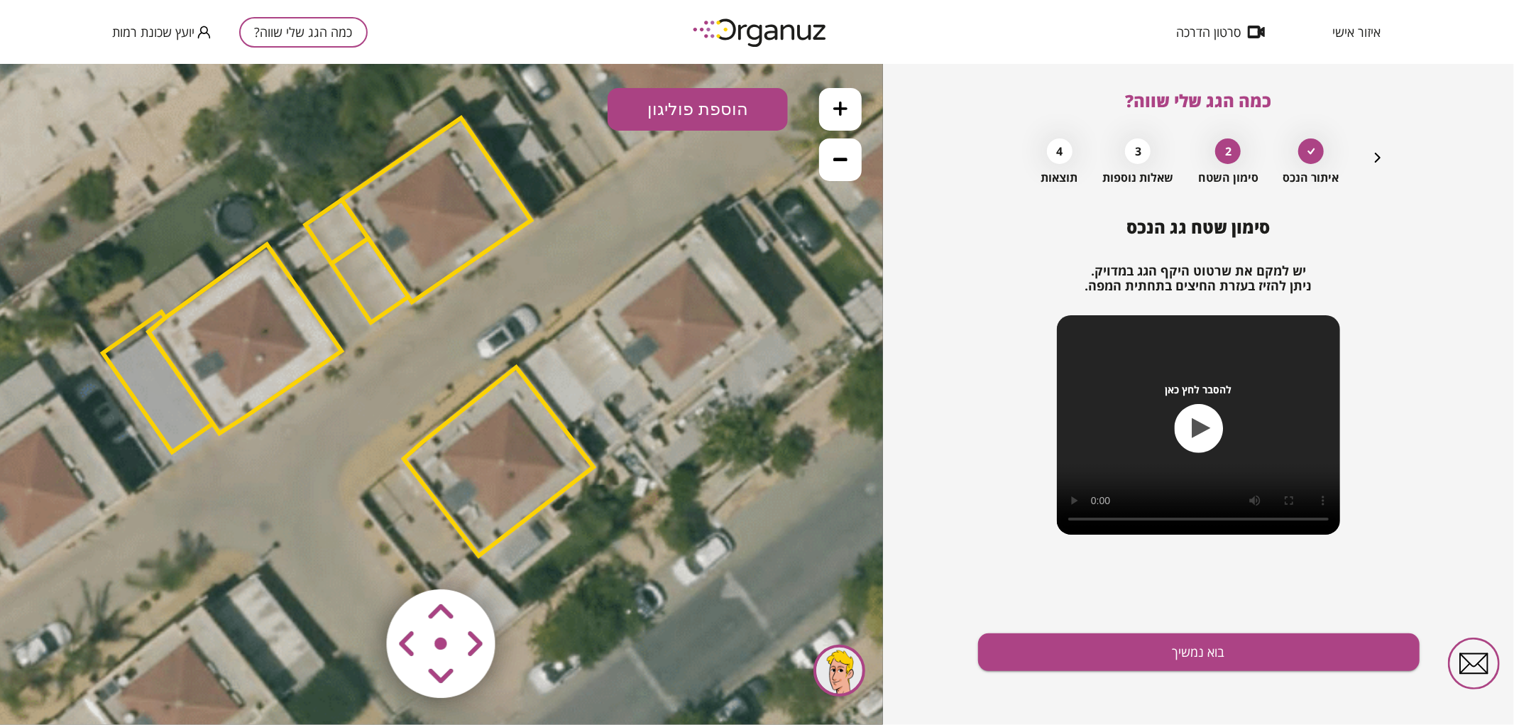
click at [834, 111] on icon at bounding box center [840, 108] width 14 height 14
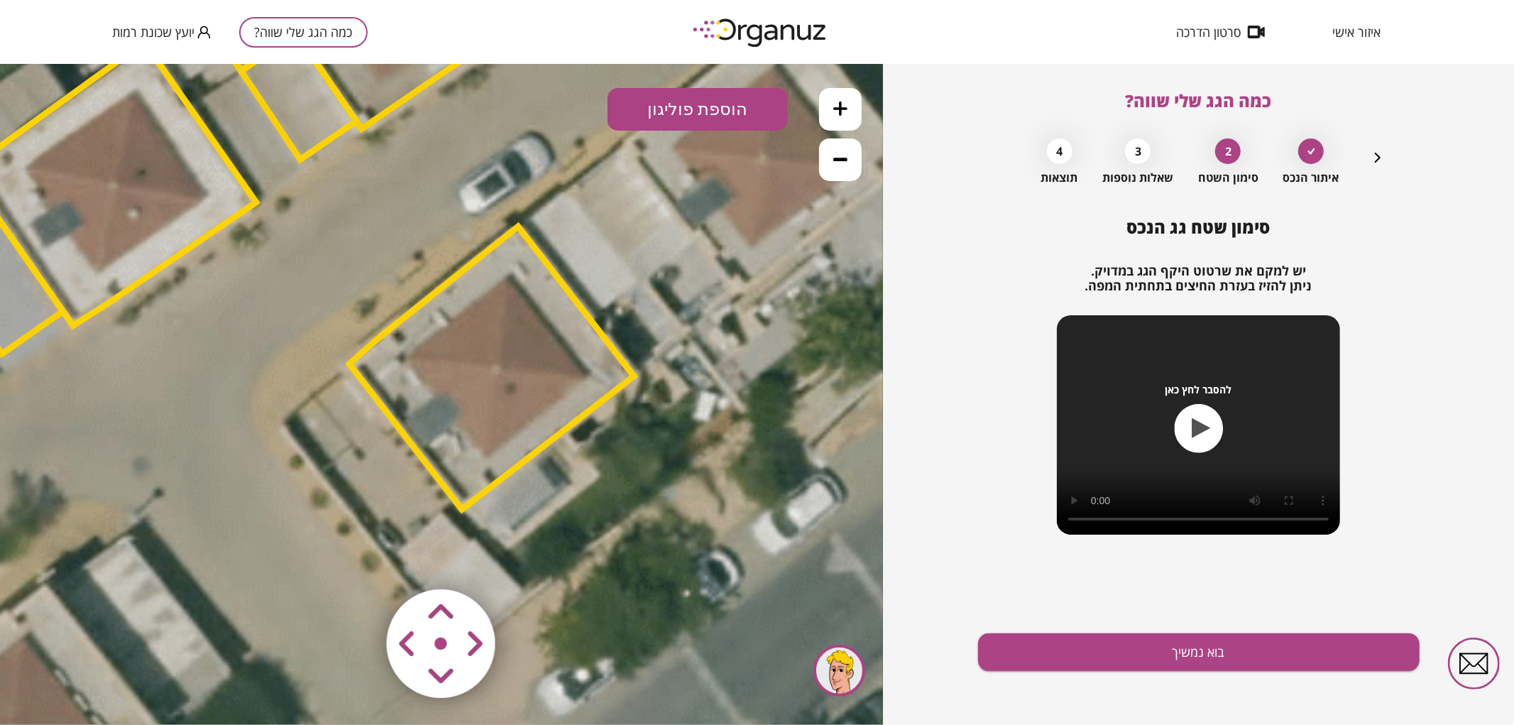
drag, startPoint x: 751, startPoint y: 343, endPoint x: 713, endPoint y: 206, distance: 142.3
click at [713, 206] on icon at bounding box center [403, 177] width 3163 height 3163
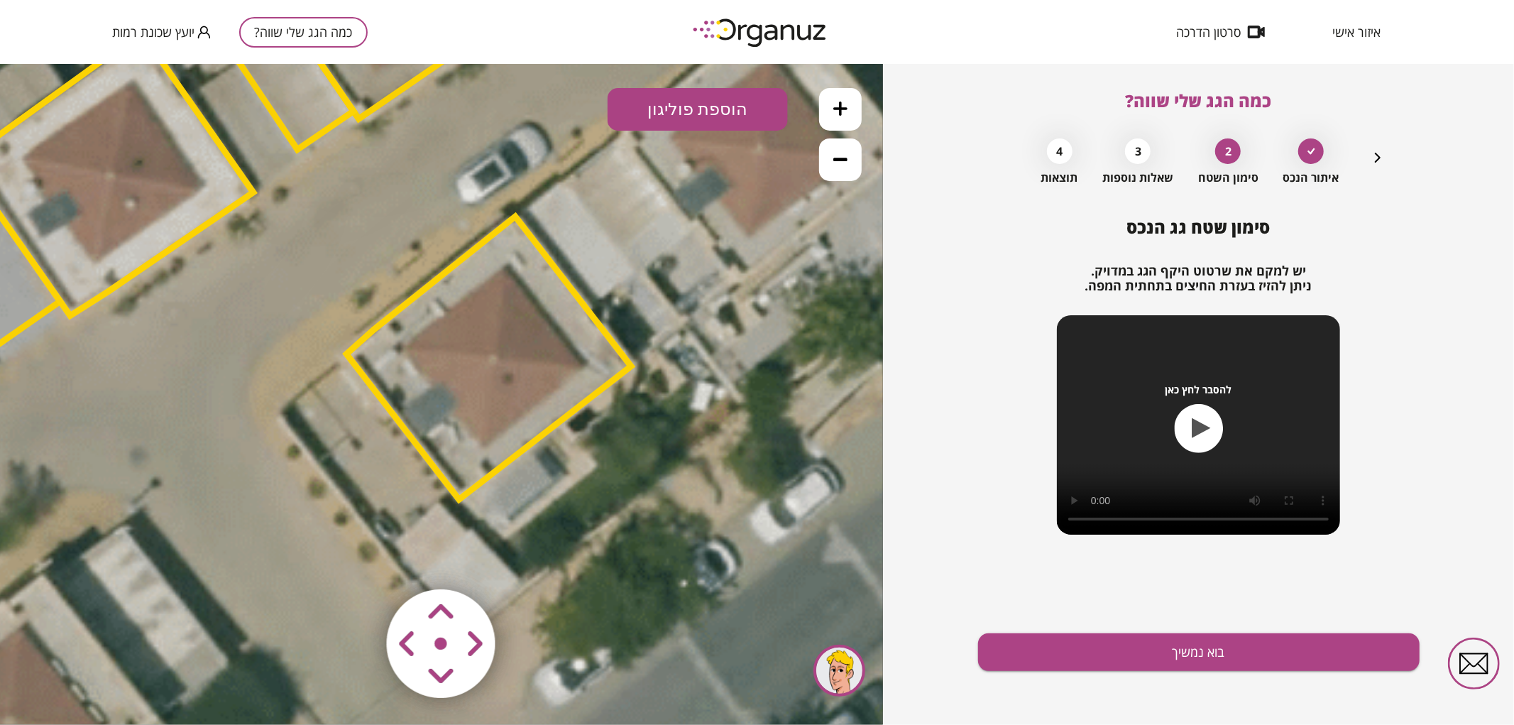
click at [552, 324] on polygon at bounding box center [488, 357] width 285 height 283
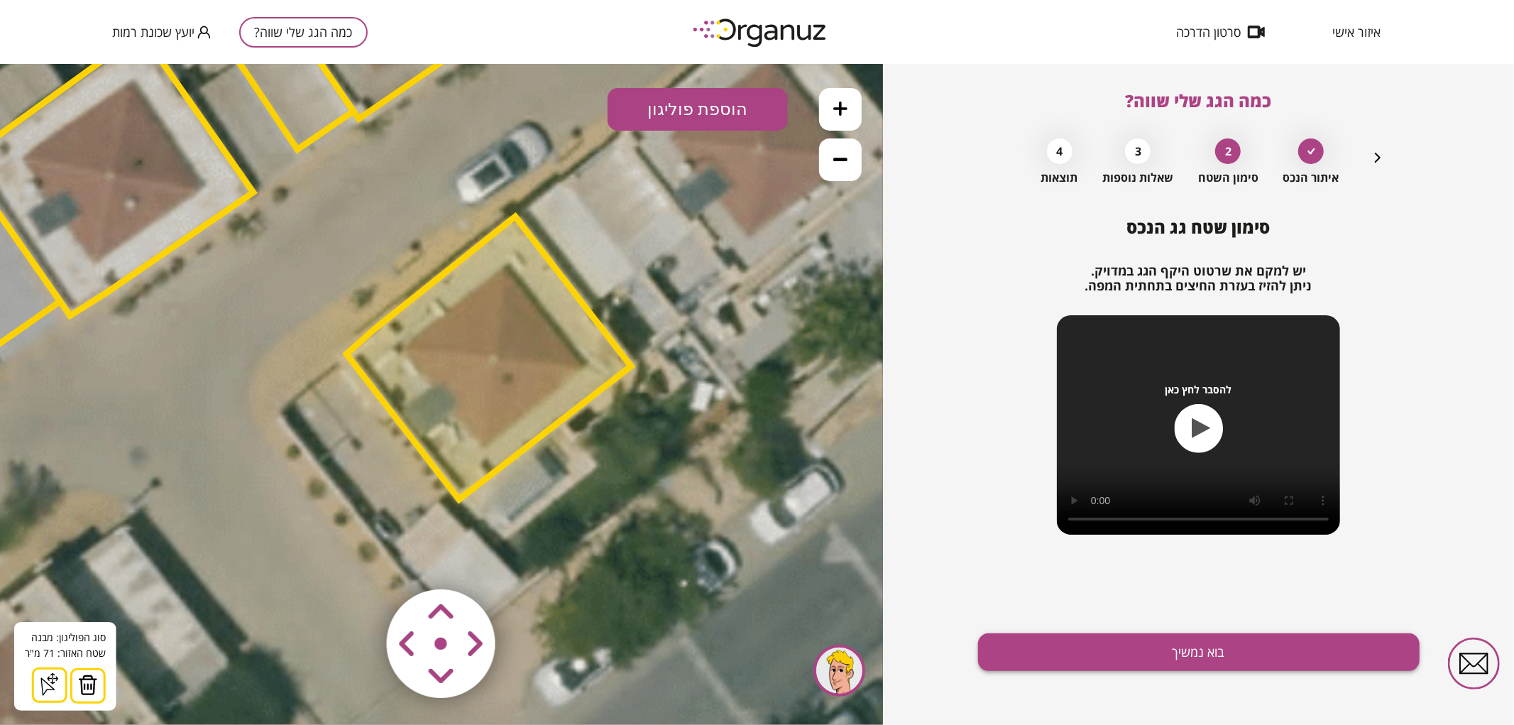
click at [1068, 637] on button "בוא נמשיך" at bounding box center [1199, 652] width 442 height 38
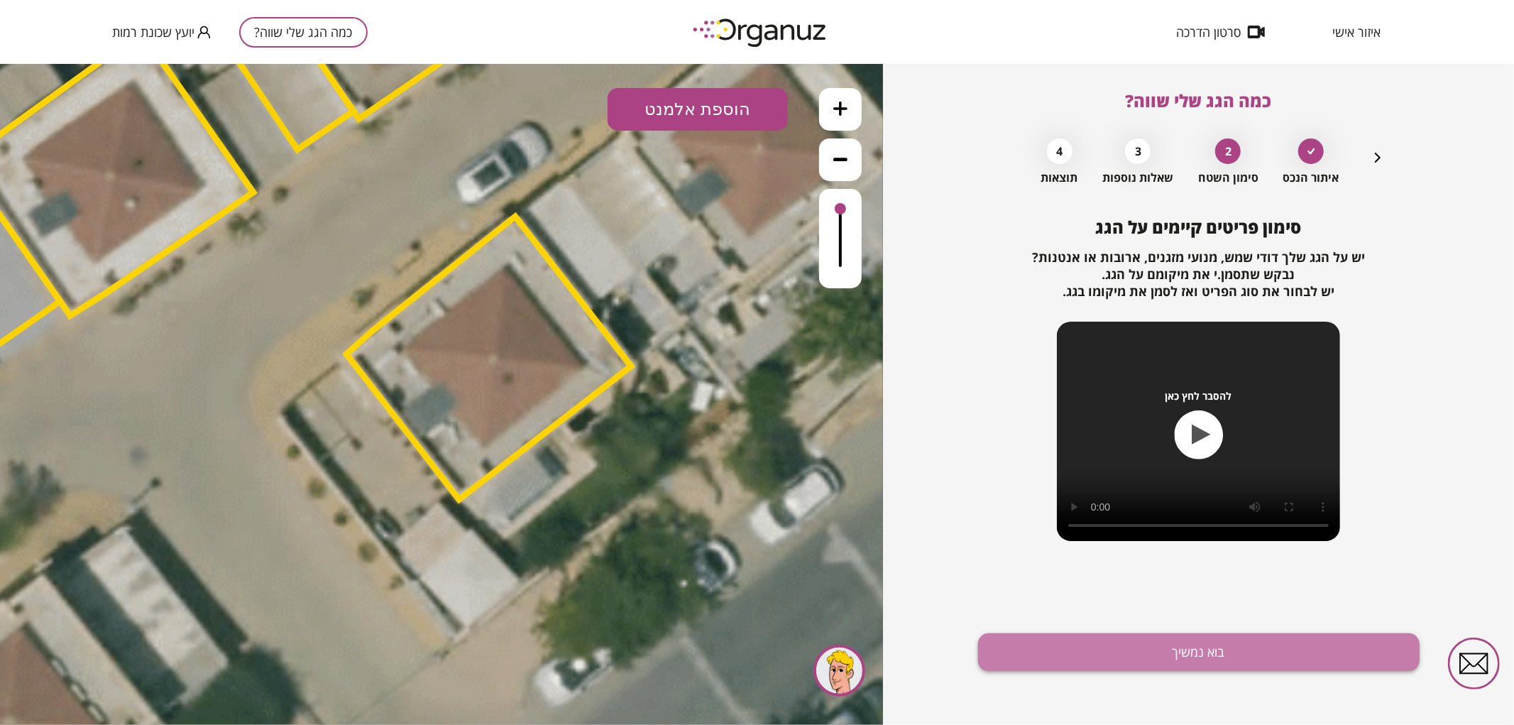
click at [1112, 658] on button "בוא נמשיך" at bounding box center [1199, 652] width 442 height 38
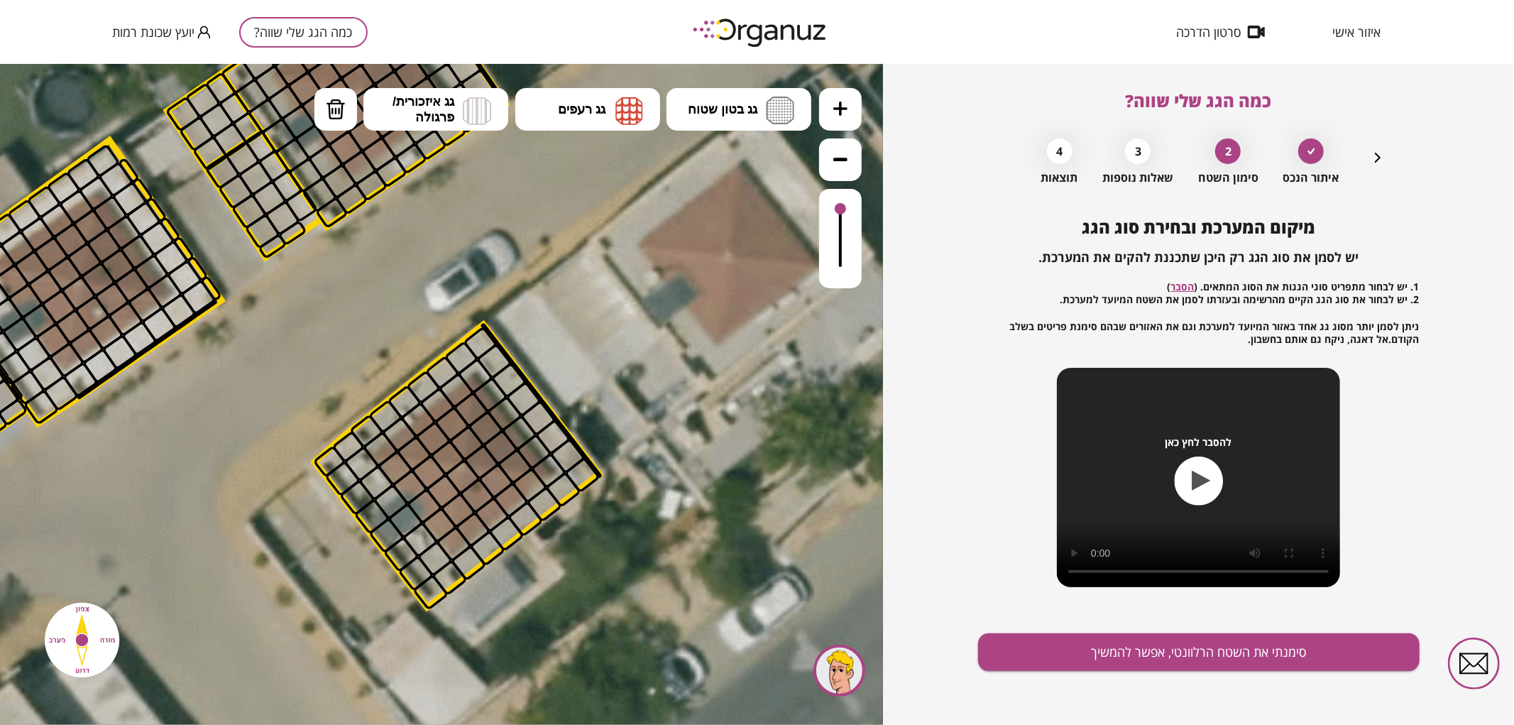
drag, startPoint x: 684, startPoint y: 276, endPoint x: 658, endPoint y: 337, distance: 65.8
click at [658, 337] on icon at bounding box center [368, 275] width 3163 height 3163
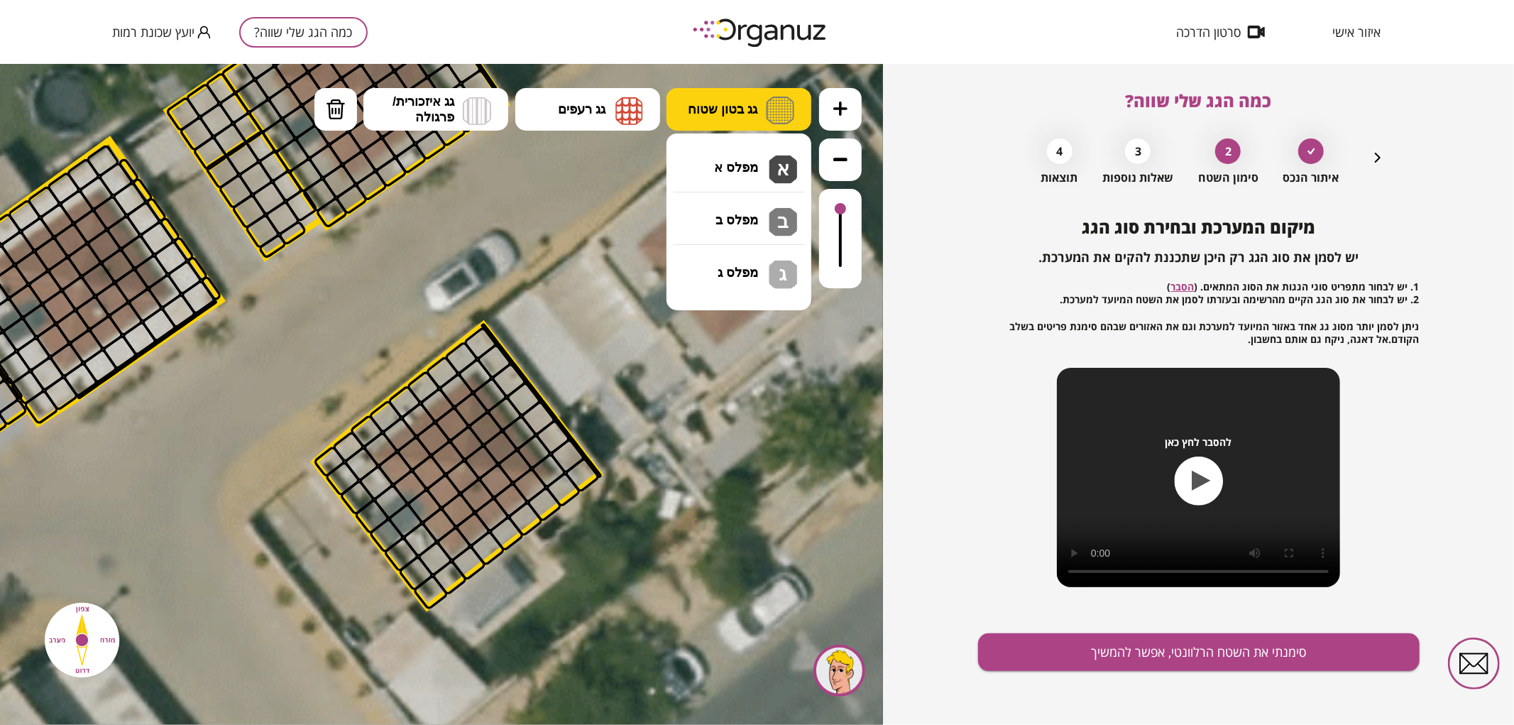
click at [703, 114] on span "גג בטון שטוח" at bounding box center [723, 109] width 70 height 16
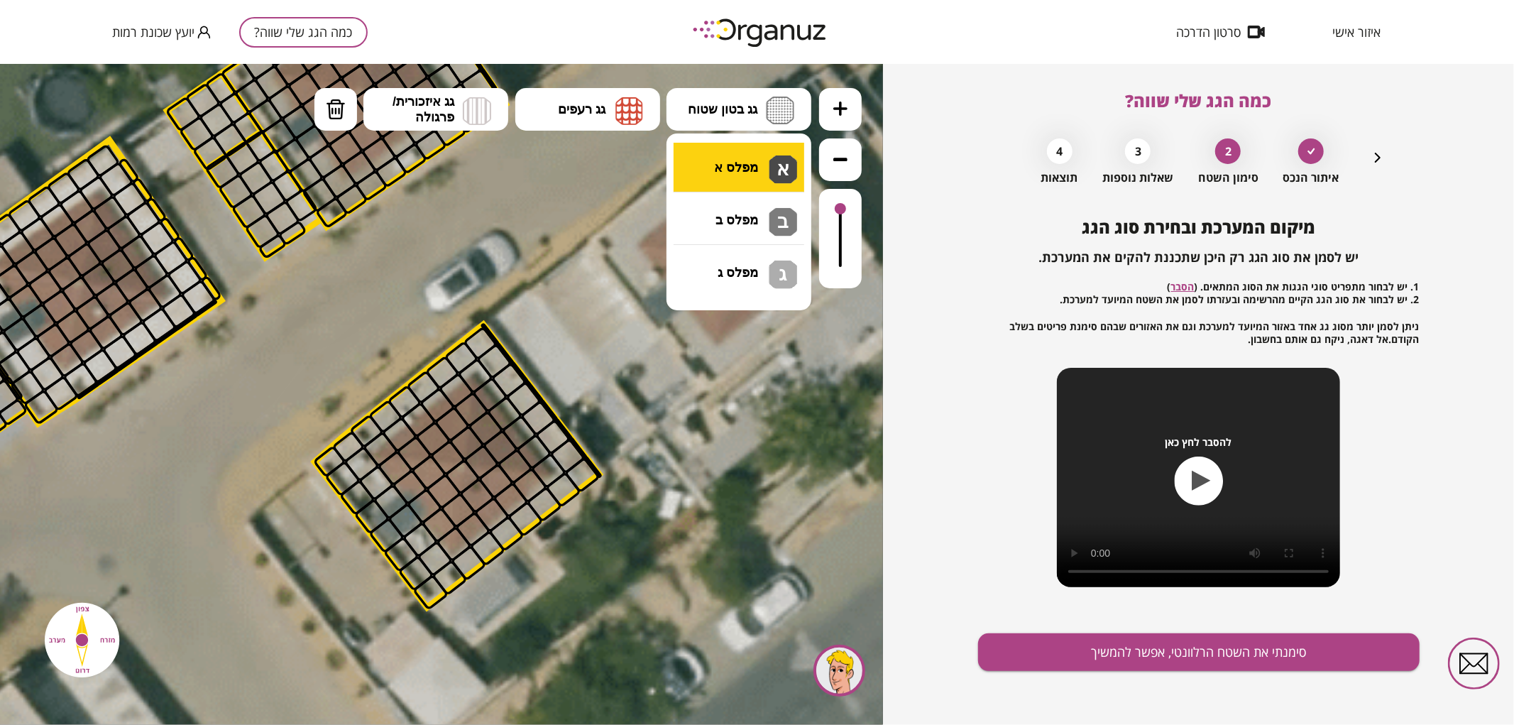
click at [728, 157] on div ".st0 { fill: #FFFFFF; } 0" at bounding box center [441, 393] width 883 height 661
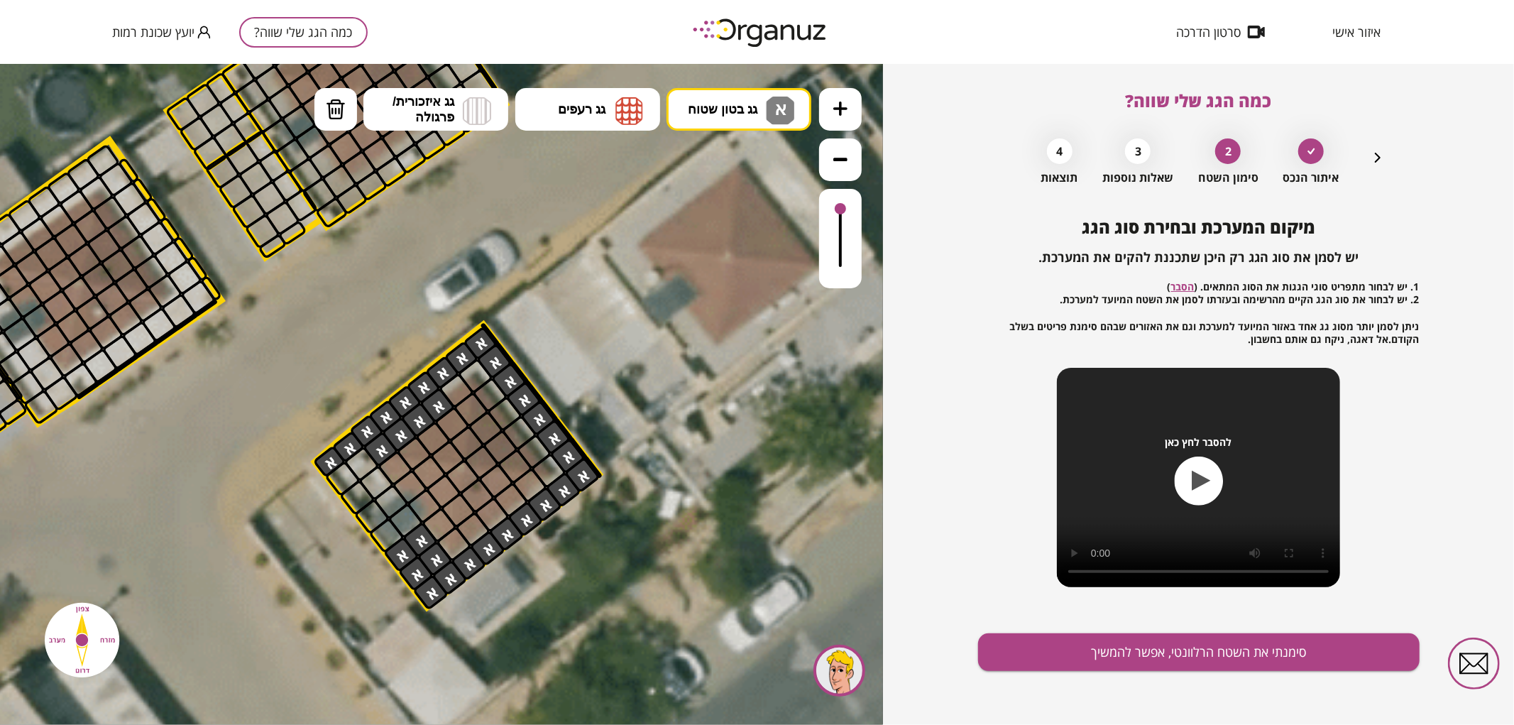
drag, startPoint x: 332, startPoint y: 457, endPoint x: 403, endPoint y: 554, distance: 120.0
drag, startPoint x: 383, startPoint y: 493, endPoint x: 346, endPoint y: 463, distance: 47.9
drag, startPoint x: 339, startPoint y: 109, endPoint x: 412, endPoint y: 269, distance: 176.6
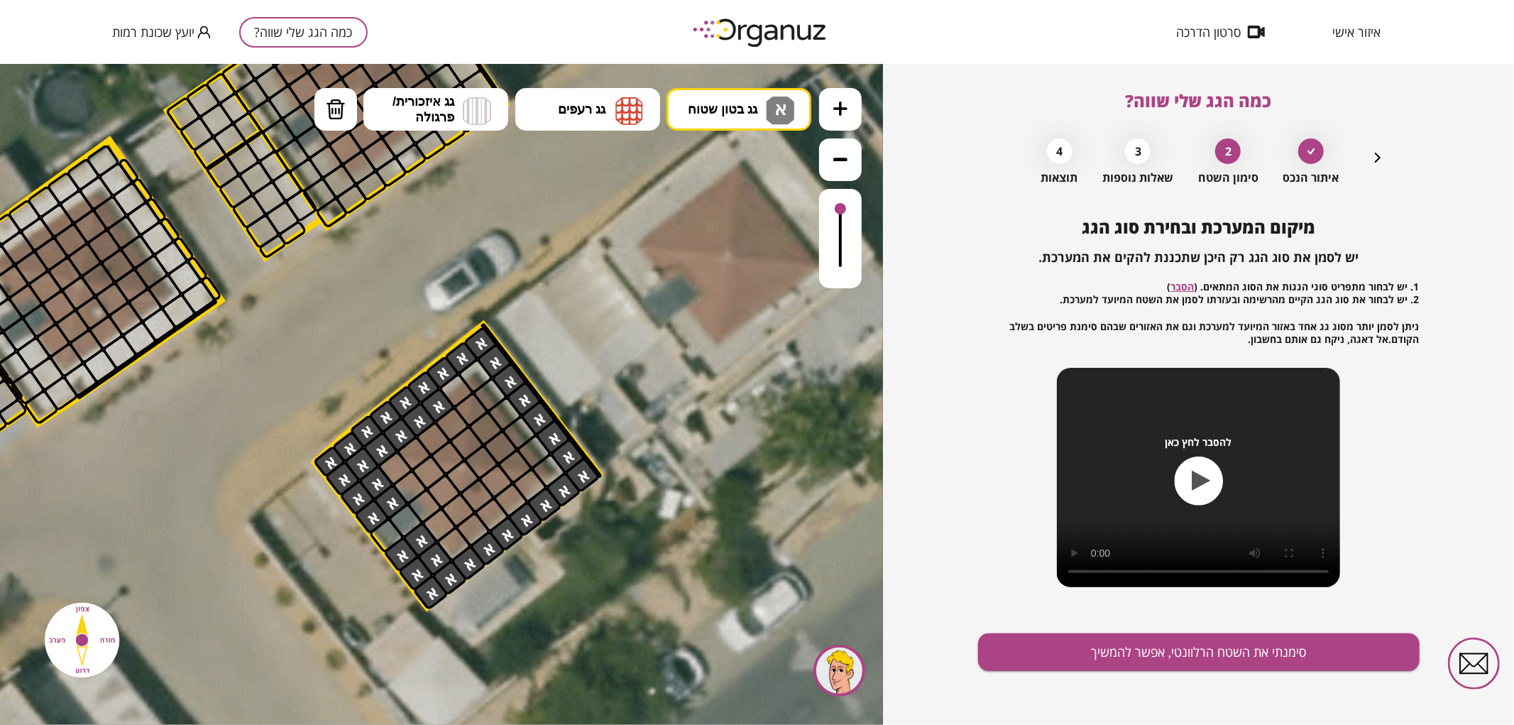
click at [339, 109] on img at bounding box center [336, 108] width 20 height 21
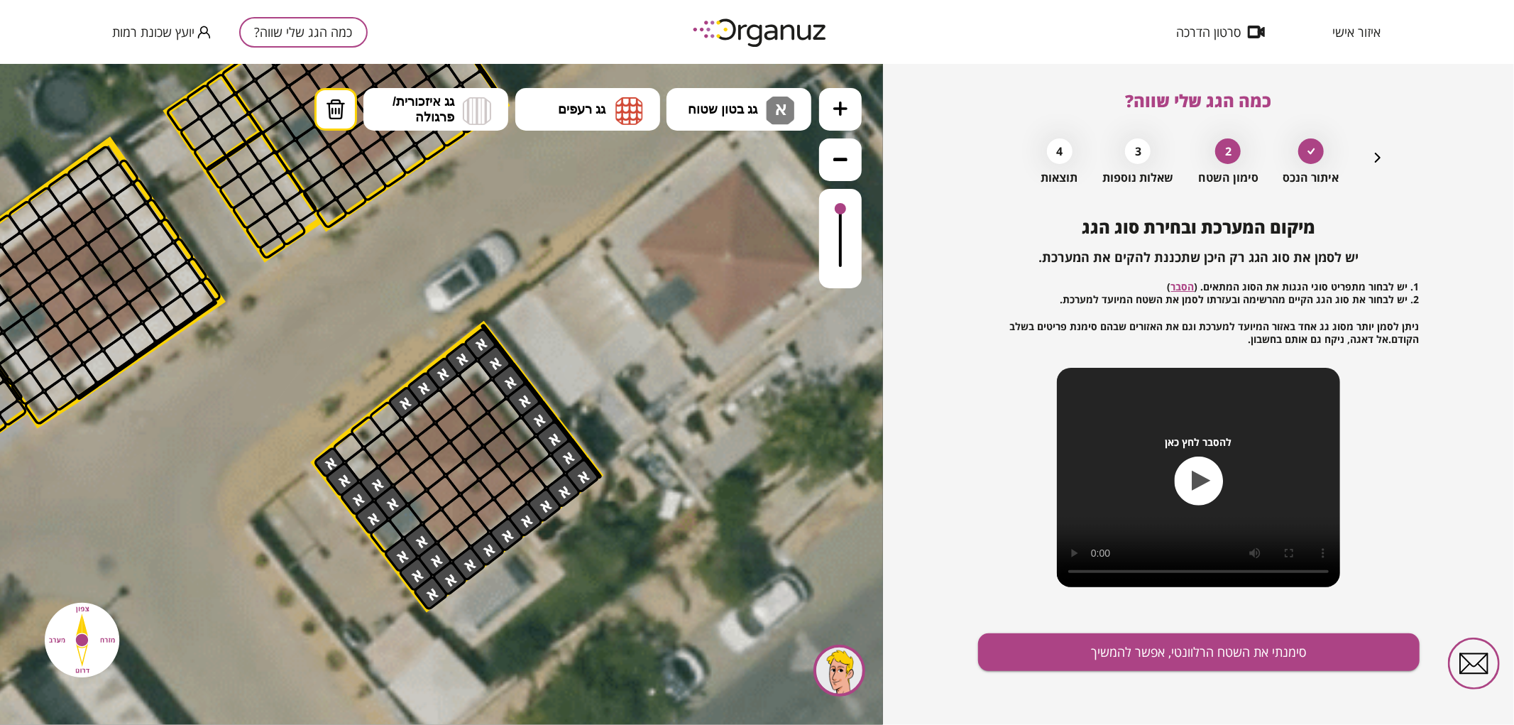
drag, startPoint x: 440, startPoint y: 405, endPoint x: 378, endPoint y: 449, distance: 76.3
drag, startPoint x: 741, startPoint y: 92, endPoint x: 741, endPoint y: 102, distance: 9.9
click at [741, 92] on button "גג בטון שטוח א" at bounding box center [739, 108] width 145 height 43
click at [733, 163] on div ".st0 { fill: #FFFFFF; } 0" at bounding box center [441, 393] width 883 height 661
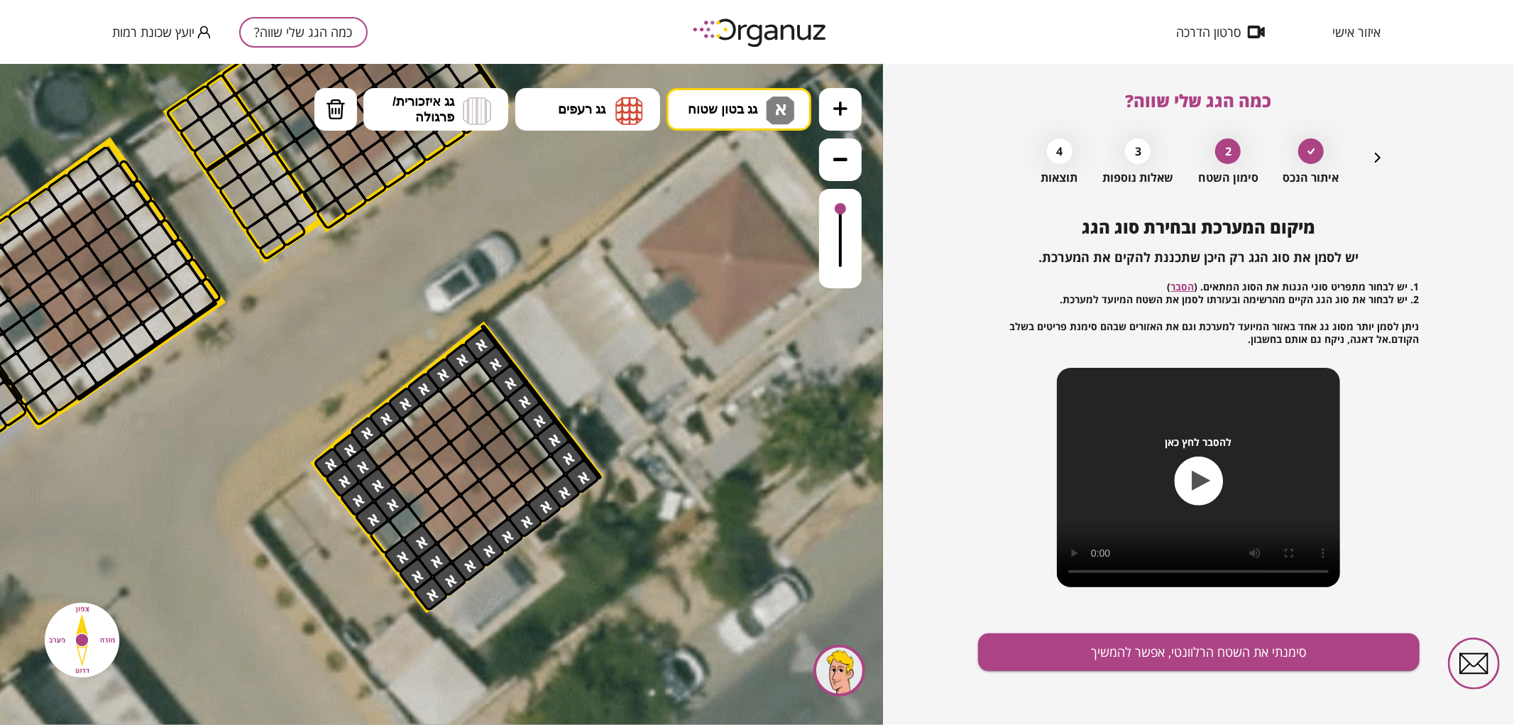
drag, startPoint x: 359, startPoint y: 456, endPoint x: 379, endPoint y: 415, distance: 46.7
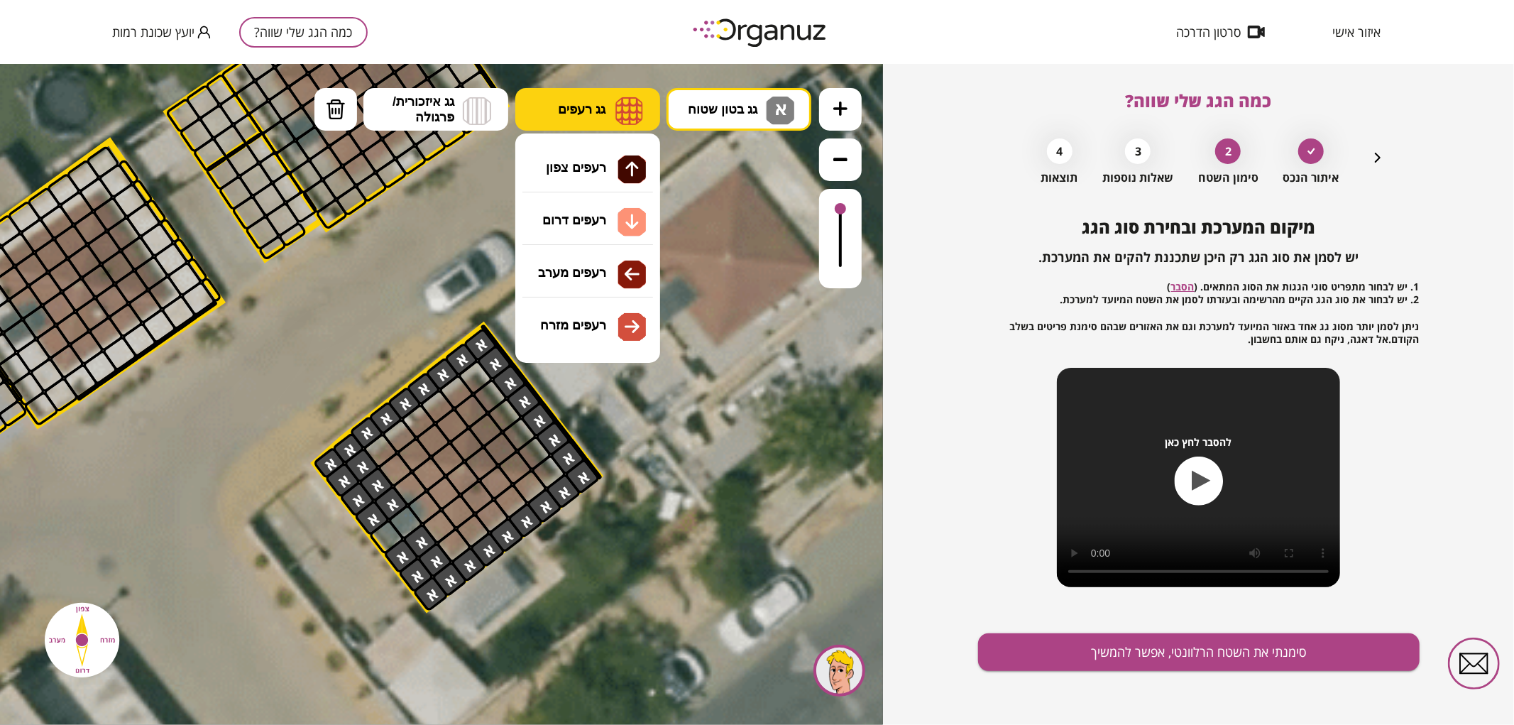
click at [574, 116] on button "גג רעפים" at bounding box center [587, 108] width 145 height 43
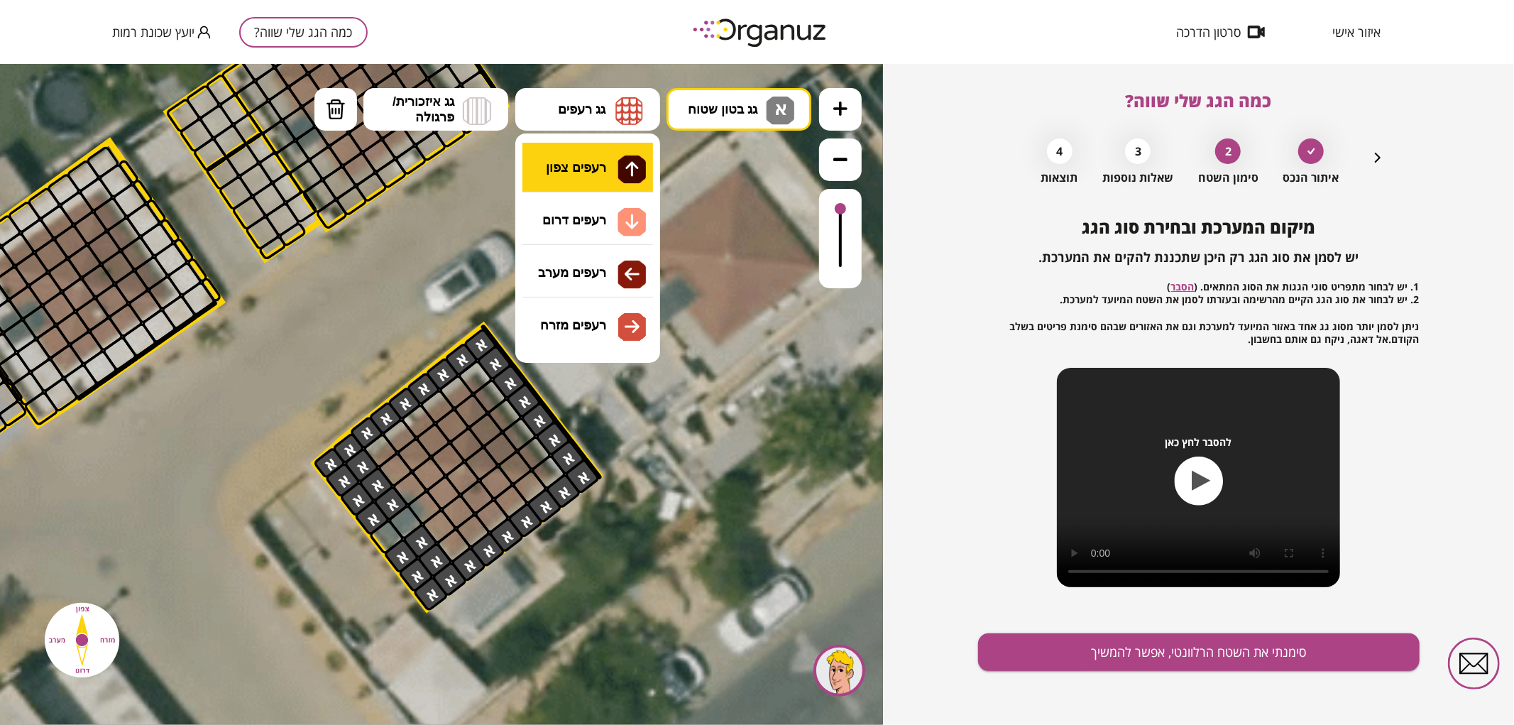
click at [591, 173] on div ".st0 { fill: #FFFFFF; } 0" at bounding box center [441, 393] width 883 height 661
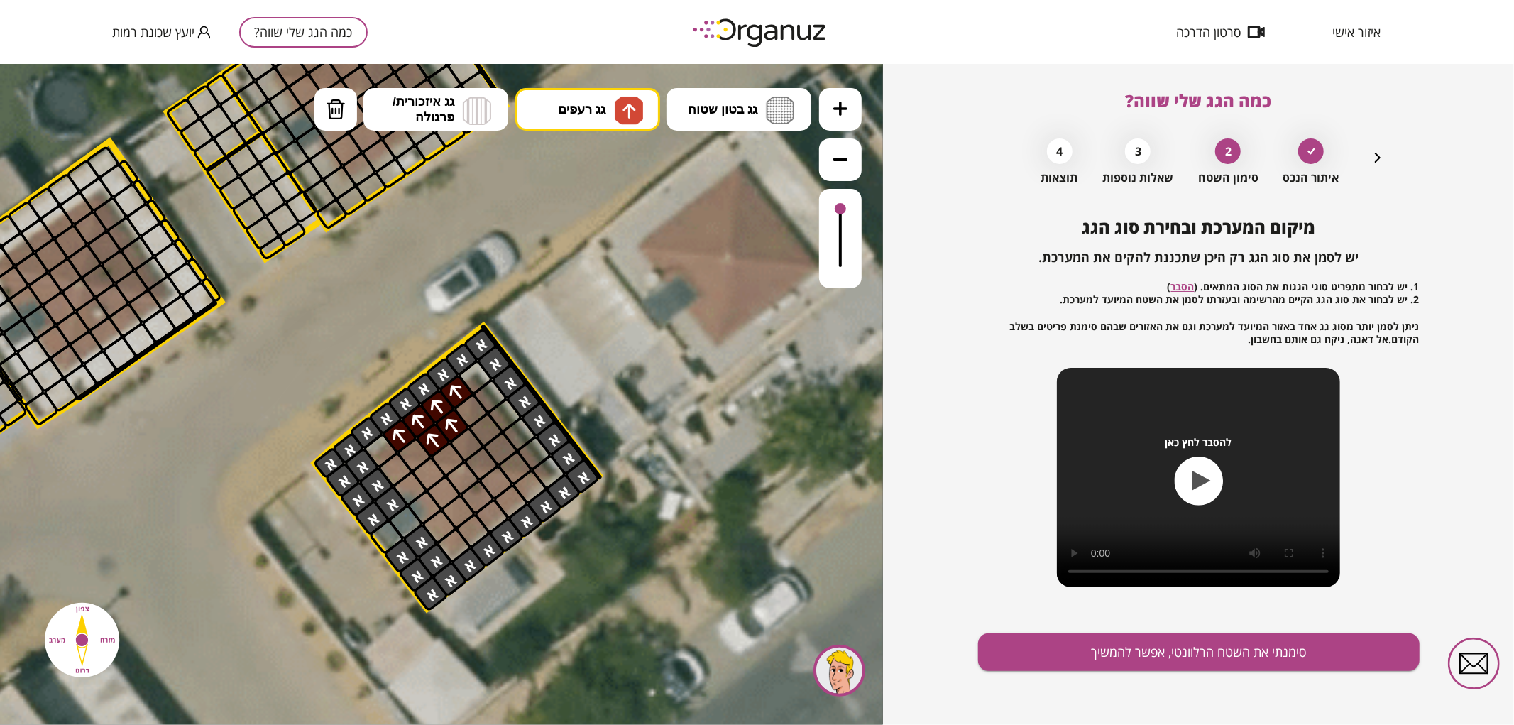
drag, startPoint x: 395, startPoint y: 437, endPoint x: 427, endPoint y: 437, distance: 32.0
click at [452, 443] on div at bounding box center [467, 443] width 37 height 37
click at [448, 447] on div at bounding box center [448, 458] width 37 height 37
click at [339, 124] on button "מחיקה" at bounding box center [336, 108] width 43 height 43
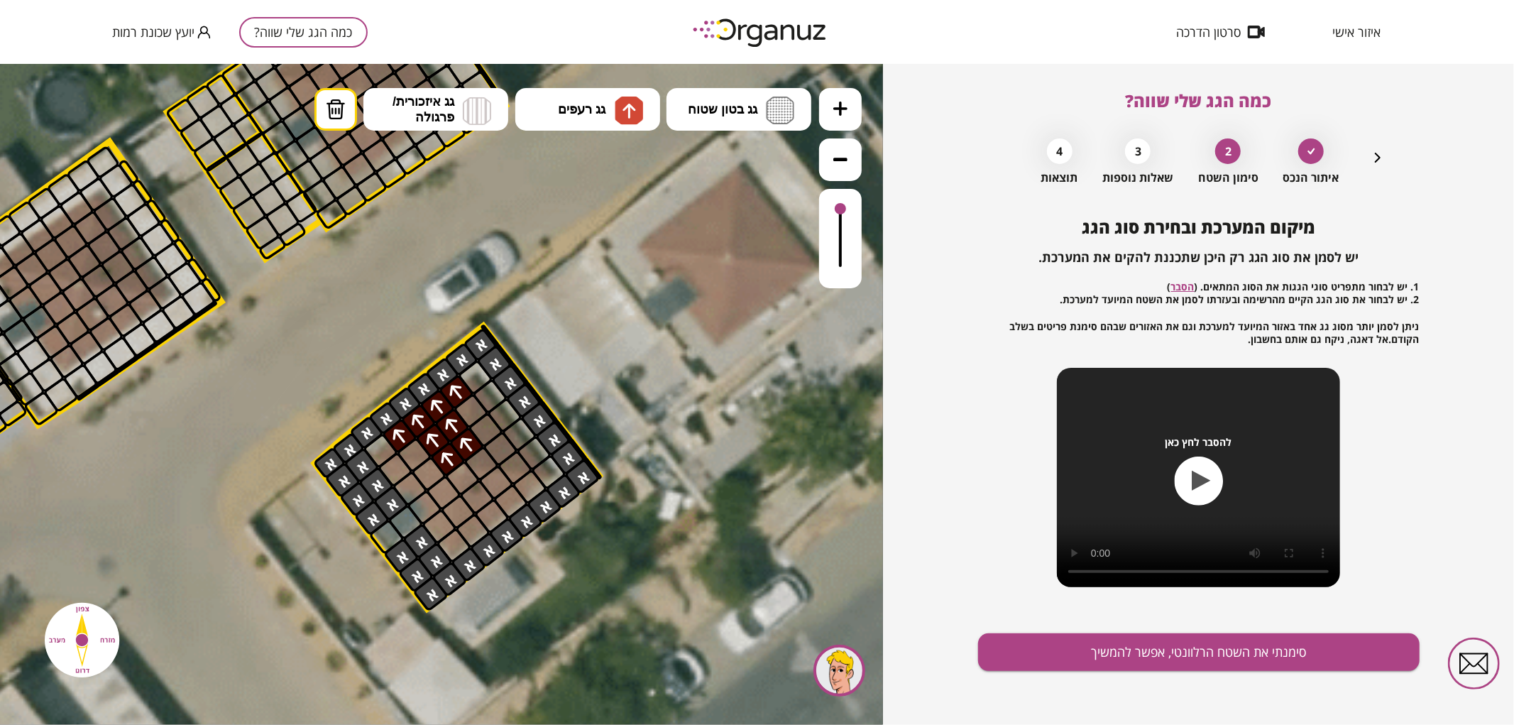
click at [464, 450] on div at bounding box center [467, 443] width 37 height 37
click at [570, 97] on button "גג רעפים" at bounding box center [587, 108] width 145 height 43
click at [602, 174] on div ".st0 { fill: #FFFFFF; } 0" at bounding box center [441, 393] width 883 height 661
click at [416, 451] on div at bounding box center [415, 455] width 37 height 37
click at [388, 443] on div at bounding box center [400, 435] width 37 height 37
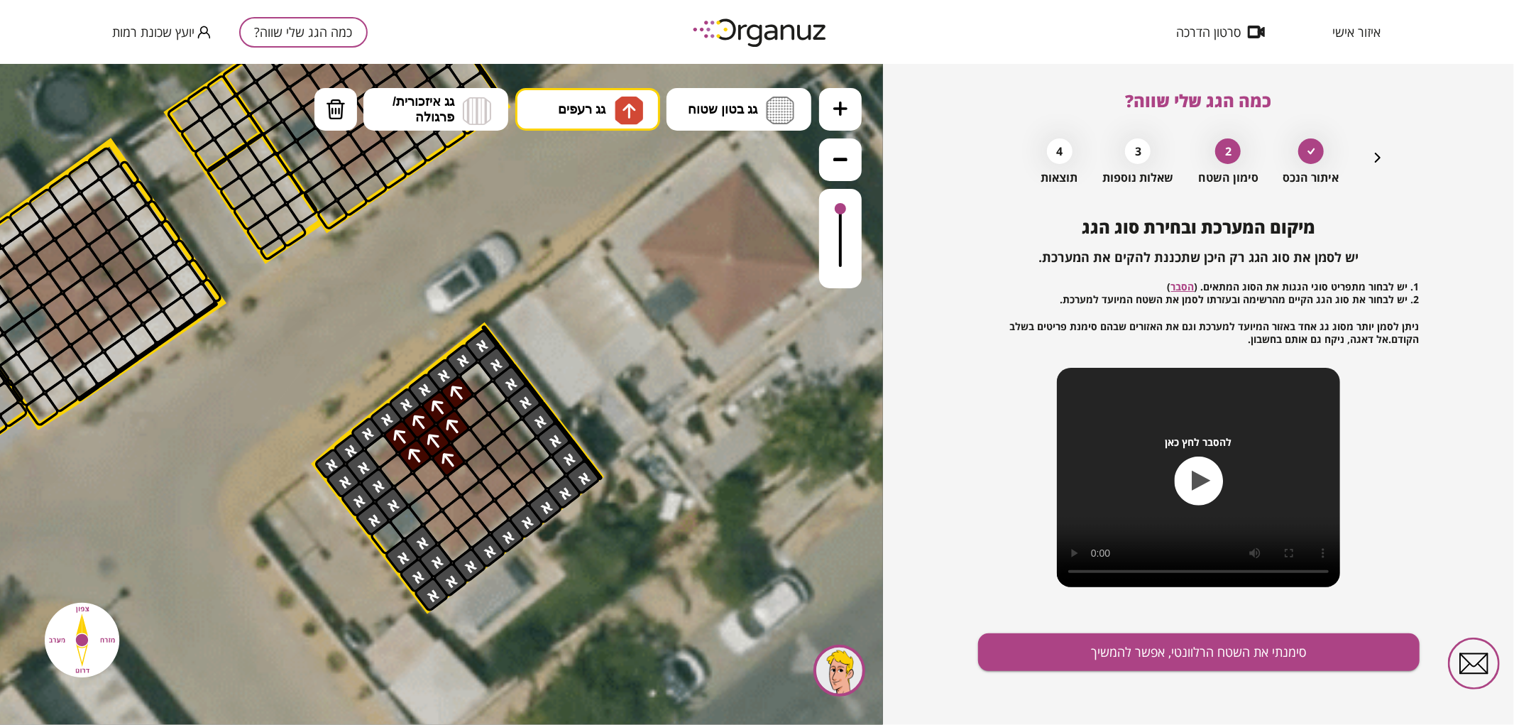
click at [370, 436] on div at bounding box center [367, 432] width 35 height 35
click at [375, 445] on div at bounding box center [381, 450] width 37 height 37
drag, startPoint x: 750, startPoint y: 116, endPoint x: 753, endPoint y: 129, distance: 13.8
click at [750, 116] on button "גג בטון שטוח" at bounding box center [739, 108] width 145 height 43
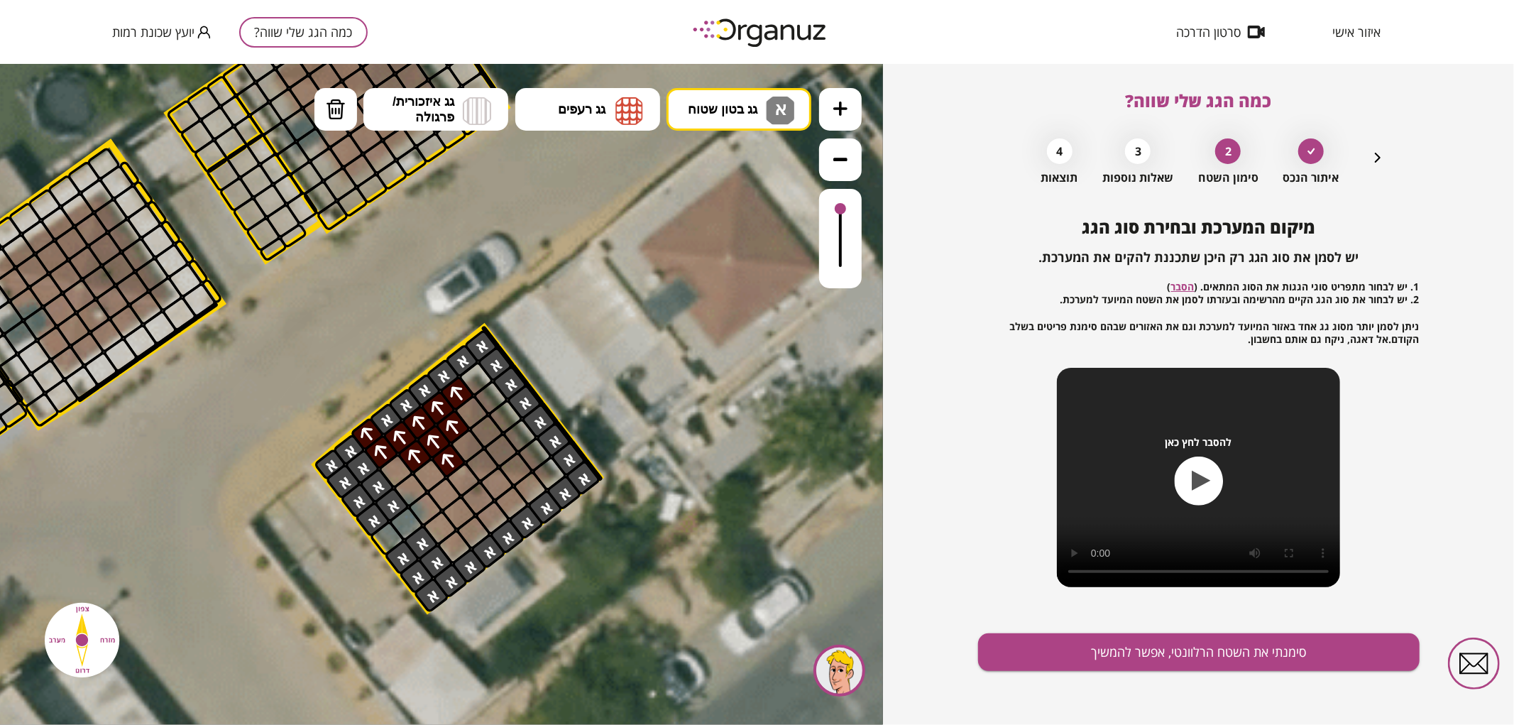
click at [767, 180] on div ".st0 { fill: #FFFFFF; } 0" at bounding box center [441, 393] width 883 height 661
click at [363, 429] on div at bounding box center [367, 433] width 35 height 35
click at [603, 111] on span "גג רעפים" at bounding box center [582, 109] width 48 height 16
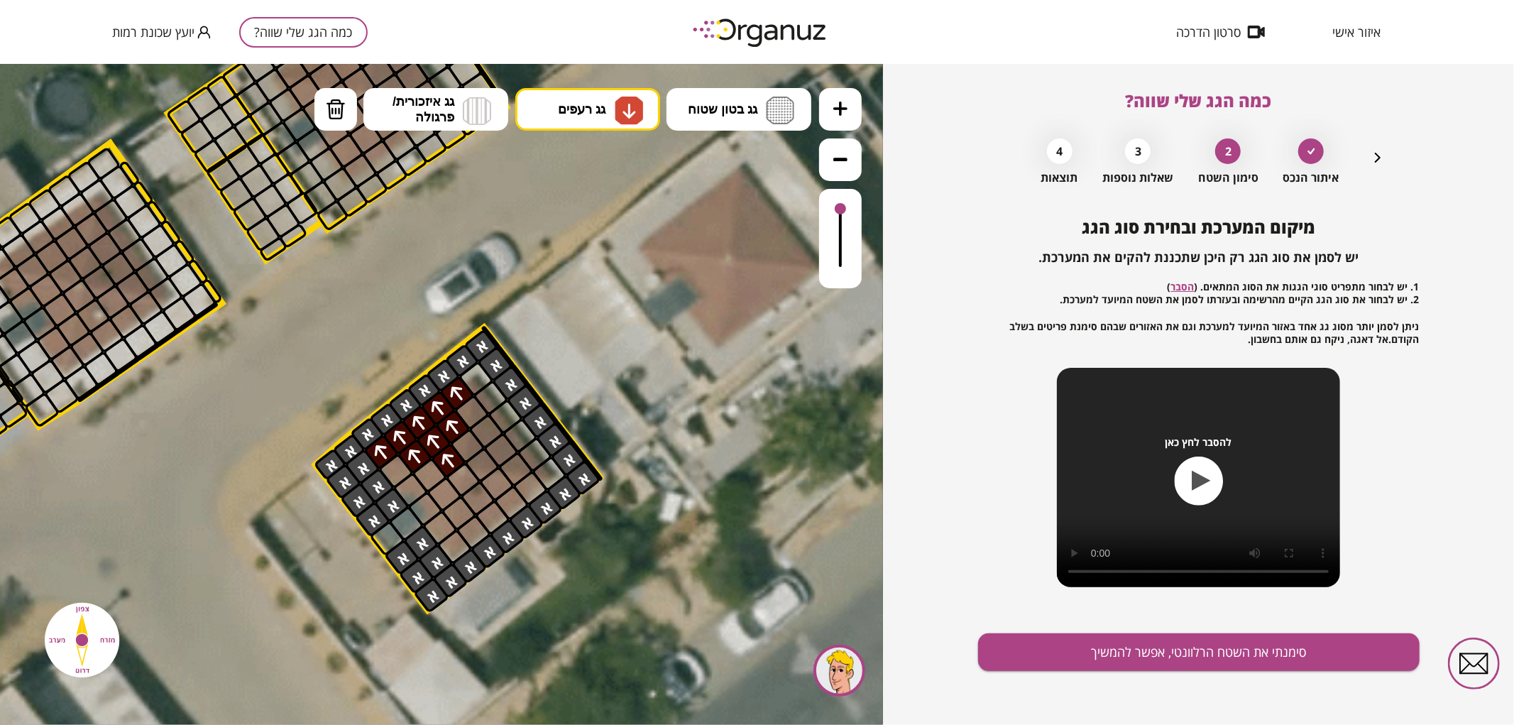
click at [598, 231] on div ".st0 { fill: #FFFFFF; } 0" at bounding box center [441, 393] width 883 height 661
drag, startPoint x: 460, startPoint y: 541, endPoint x: 531, endPoint y: 492, distance: 86.3
drag, startPoint x: 503, startPoint y: 484, endPoint x: 462, endPoint y: 513, distance: 49.4
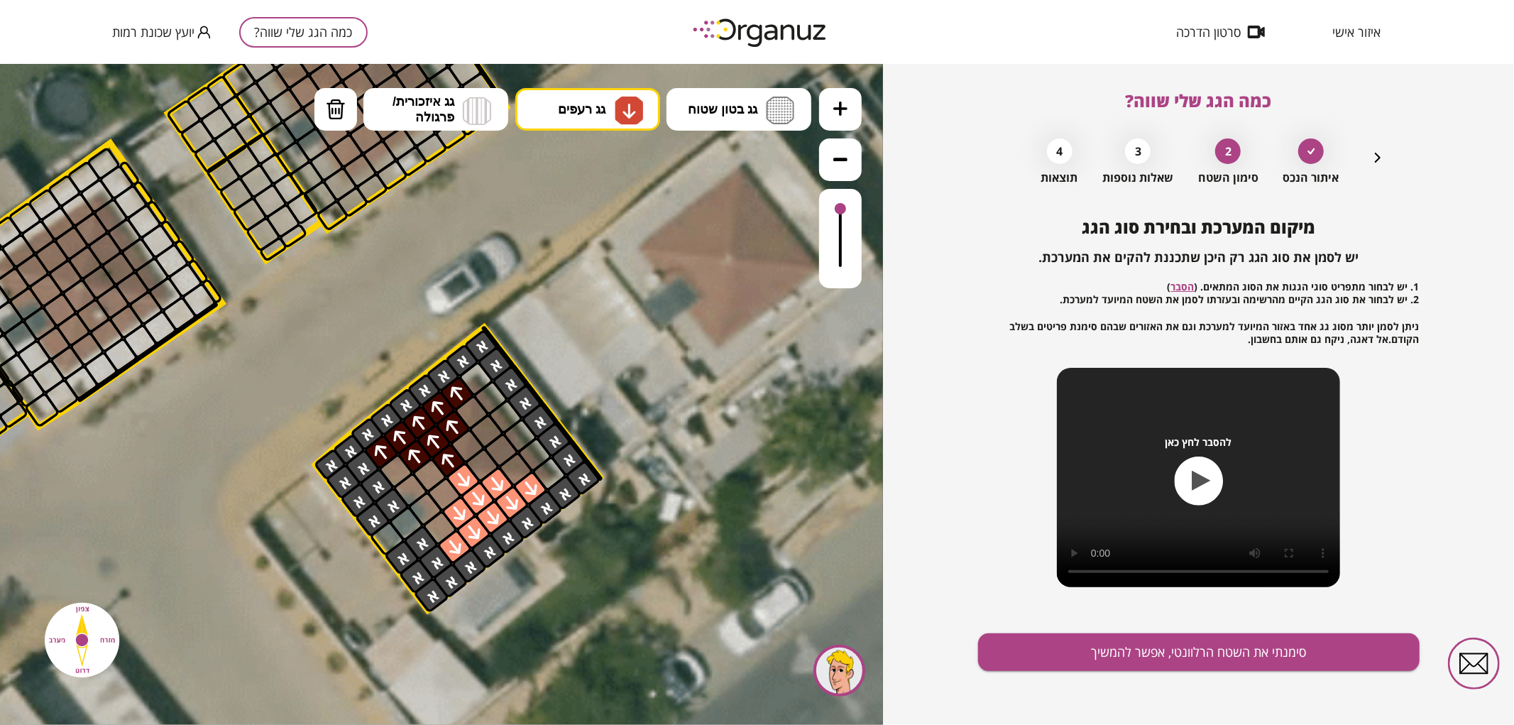
click at [469, 481] on div at bounding box center [463, 479] width 37 height 37
click at [723, 107] on span "גג בטון שטוח" at bounding box center [723, 109] width 70 height 16
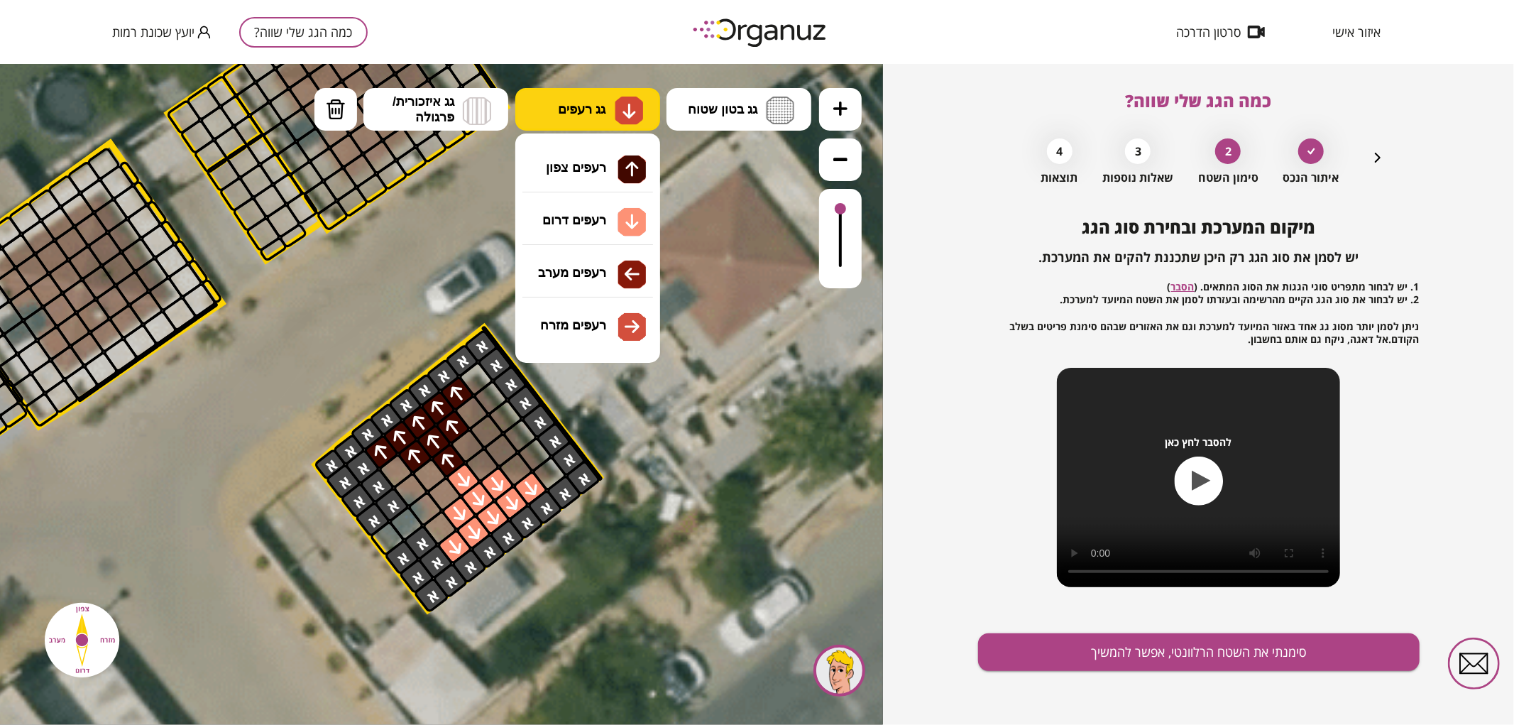
click at [630, 119] on img at bounding box center [629, 110] width 28 height 28
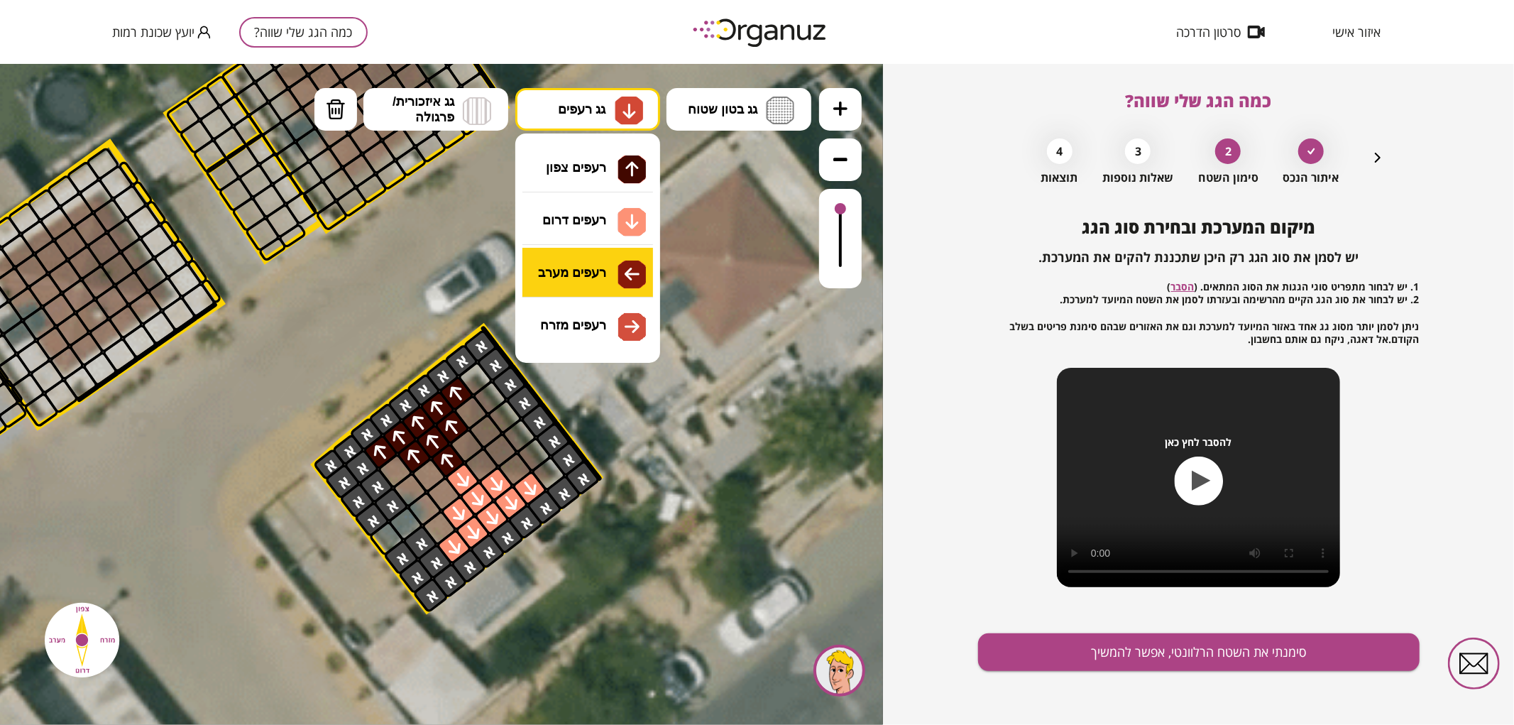
click at [585, 270] on div ".st0 { fill: #FFFFFF; } 0" at bounding box center [441, 393] width 883 height 661
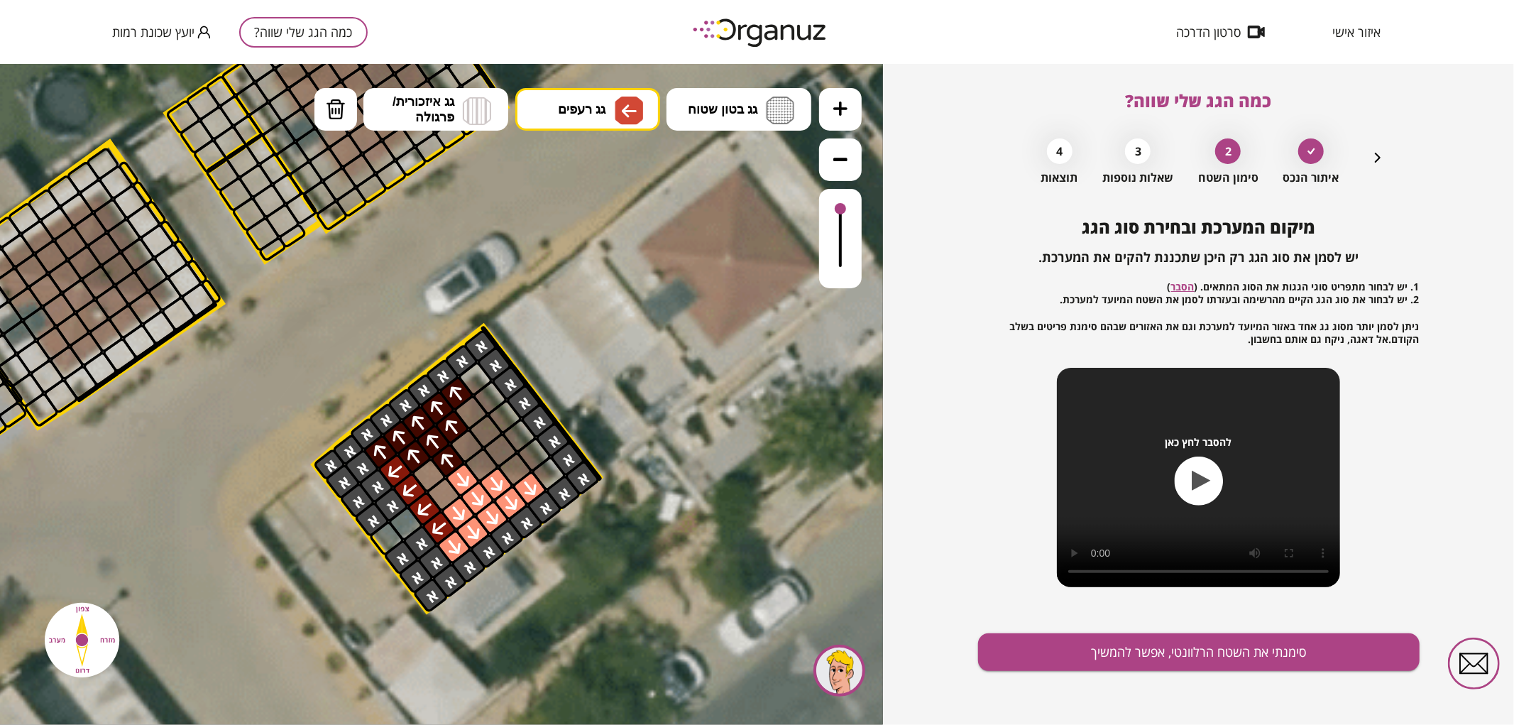
drag, startPoint x: 439, startPoint y: 533, endPoint x: 398, endPoint y: 476, distance: 69.7
drag, startPoint x: 440, startPoint y: 491, endPoint x: 433, endPoint y: 474, distance: 18.5
click at [623, 111] on img at bounding box center [629, 110] width 15 height 17
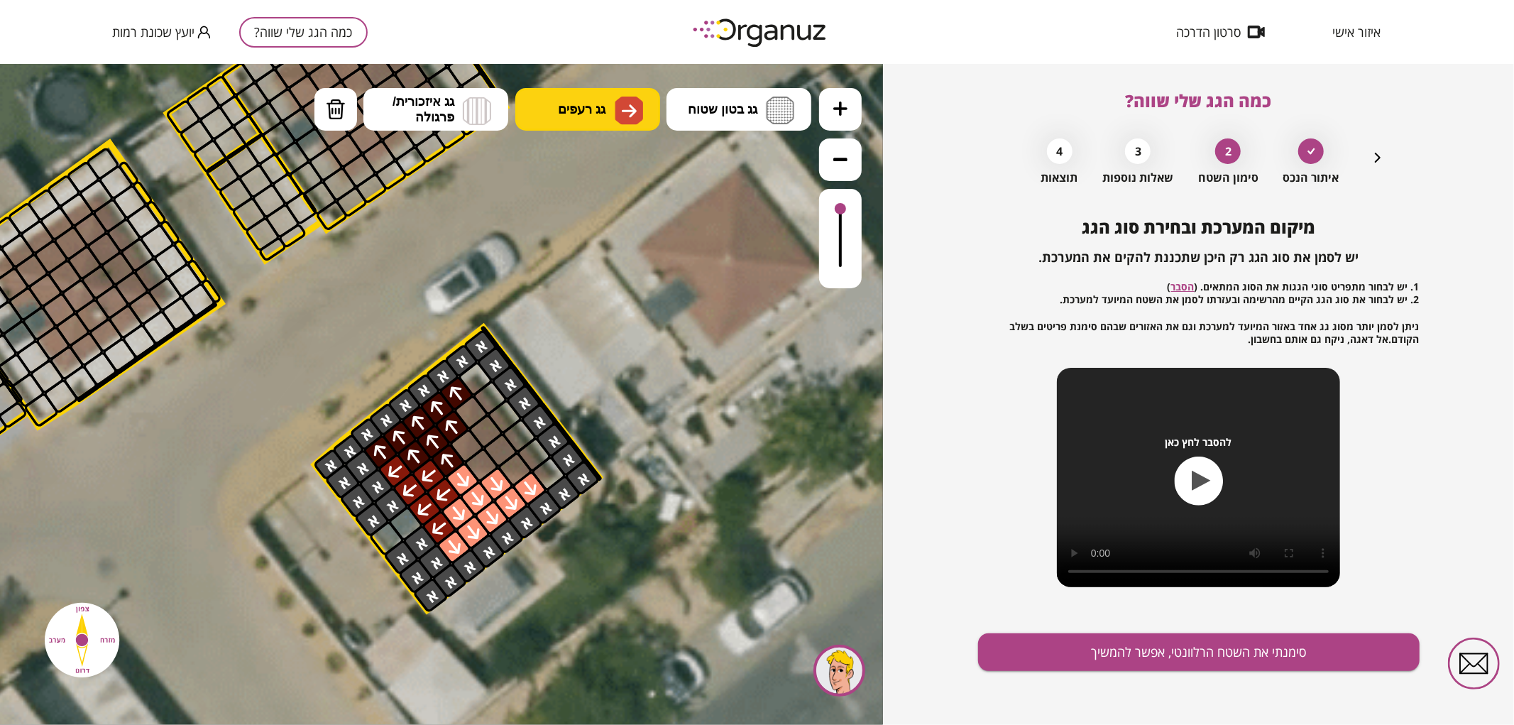
click at [615, 345] on div ".st0 { fill: #FFFFFF; } 0" at bounding box center [441, 393] width 883 height 661
drag, startPoint x: 481, startPoint y: 454, endPoint x: 500, endPoint y: 442, distance: 22.1
click at [1254, 649] on button "סימנתי את השטח הרלוונטי, אפשר להמשיך" at bounding box center [1199, 652] width 442 height 38
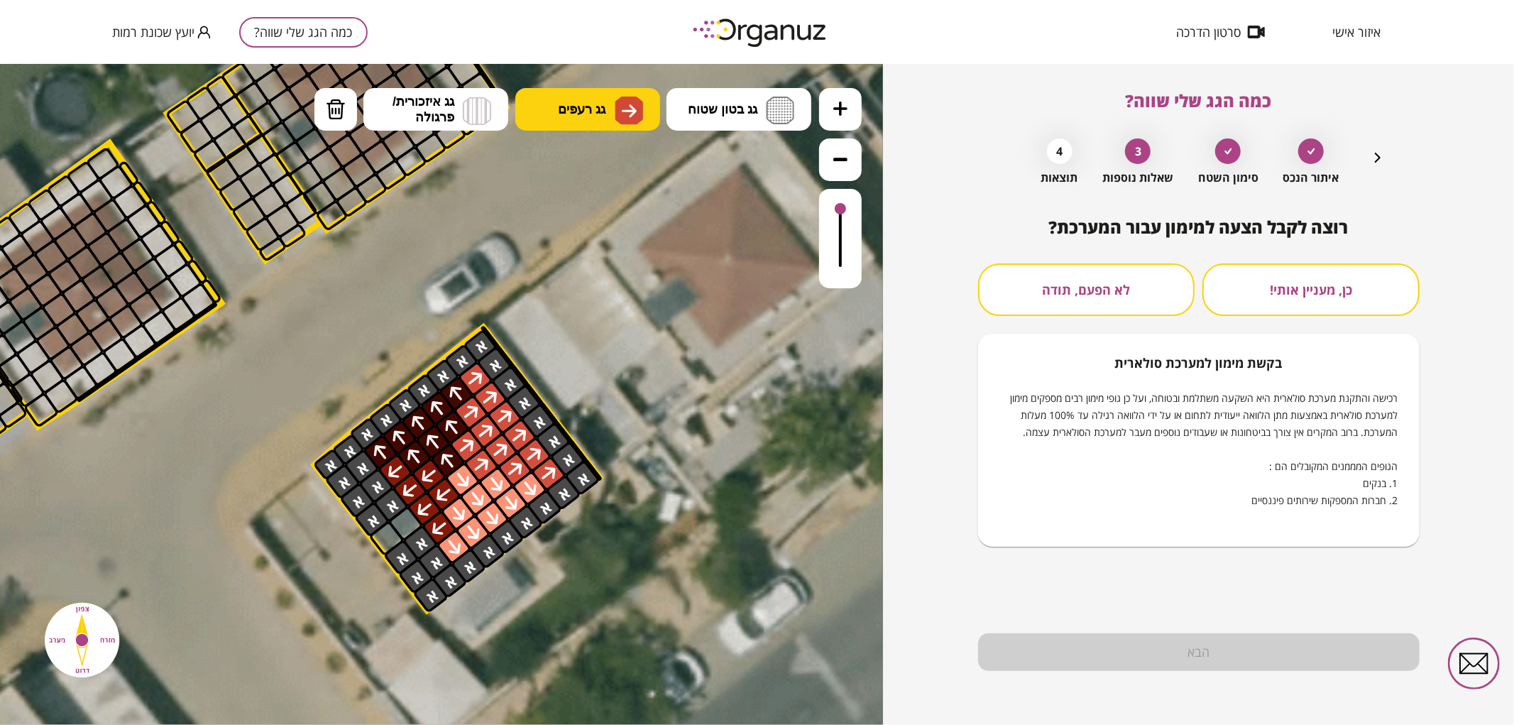
click at [1127, 301] on button "לא הפעם, תודה" at bounding box center [1086, 289] width 217 height 53
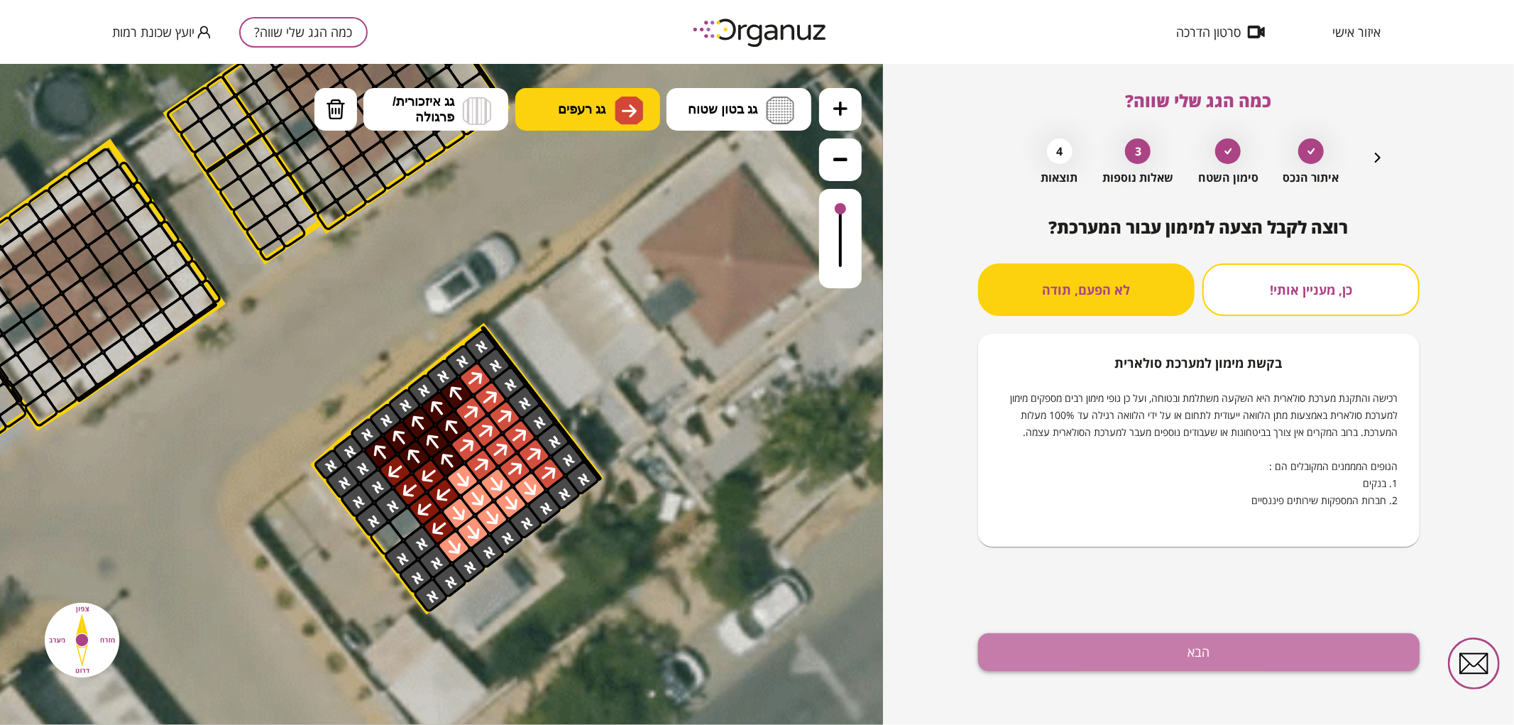
click at [1181, 652] on button "הבא" at bounding box center [1199, 652] width 442 height 38
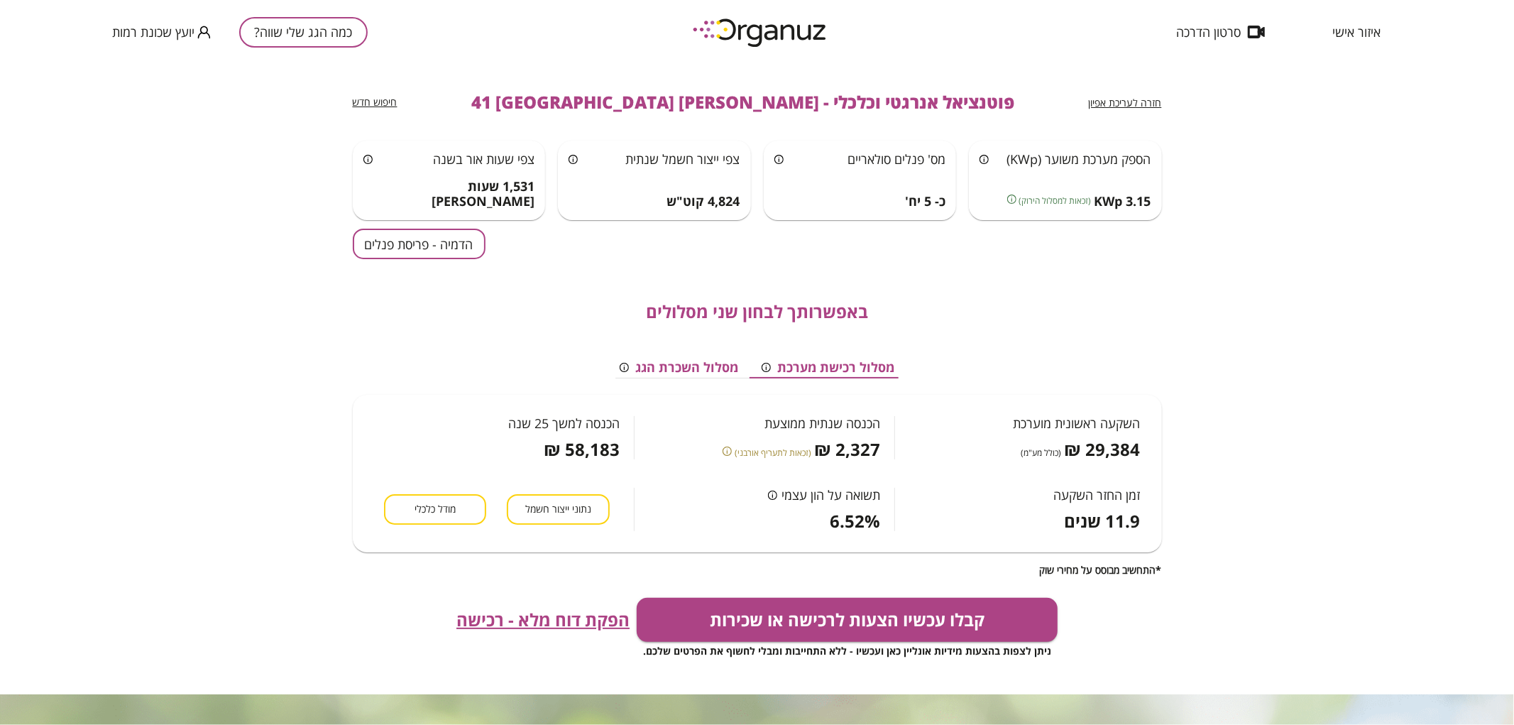
click at [412, 259] on div "באפשרותך לבחון שני מסלולים מסלול רכישת מערכת מסלול השכרת הגג השקעה ראשונית מוער…" at bounding box center [757, 417] width 809 height 317
click at [415, 251] on button "הדמיה - פריסת פנלים" at bounding box center [419, 244] width 133 height 31
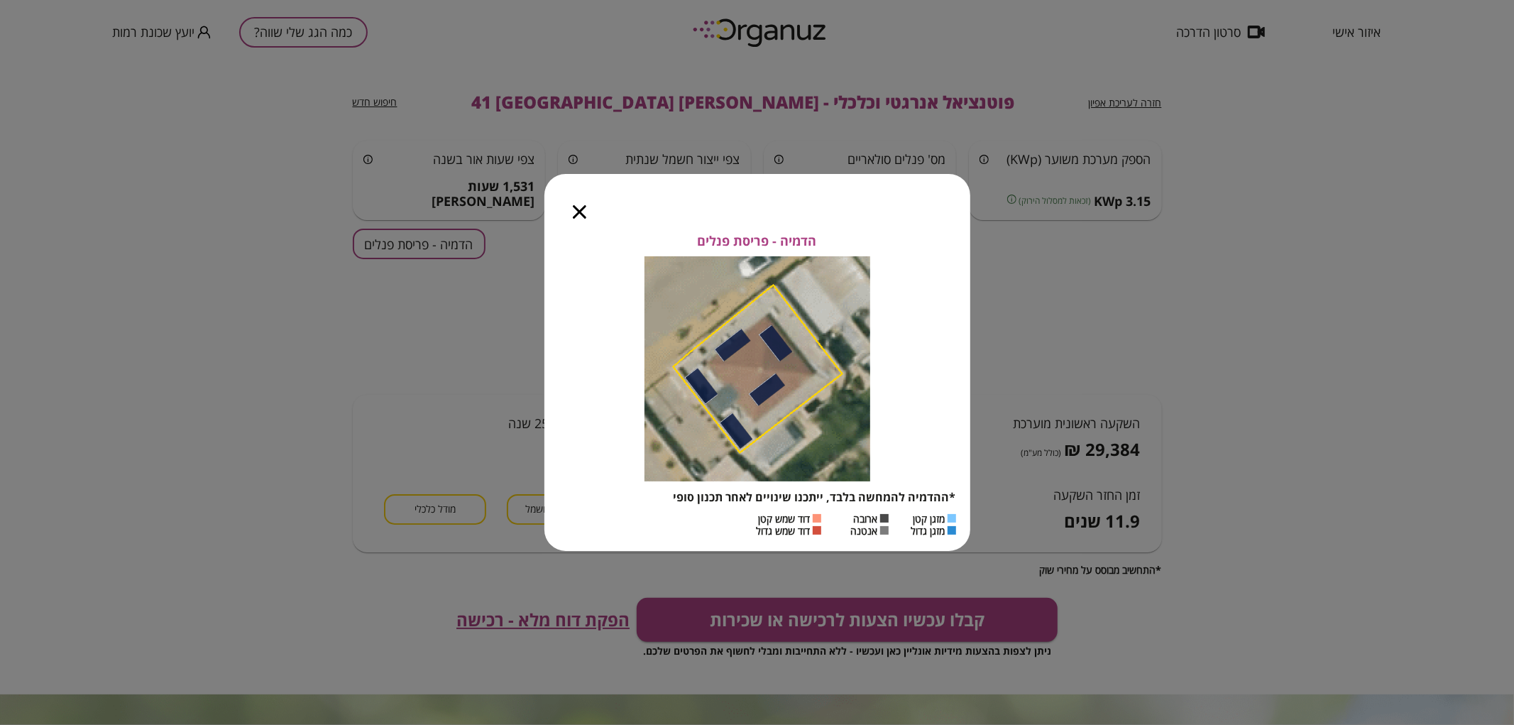
click at [573, 212] on icon "button" at bounding box center [579, 211] width 13 height 13
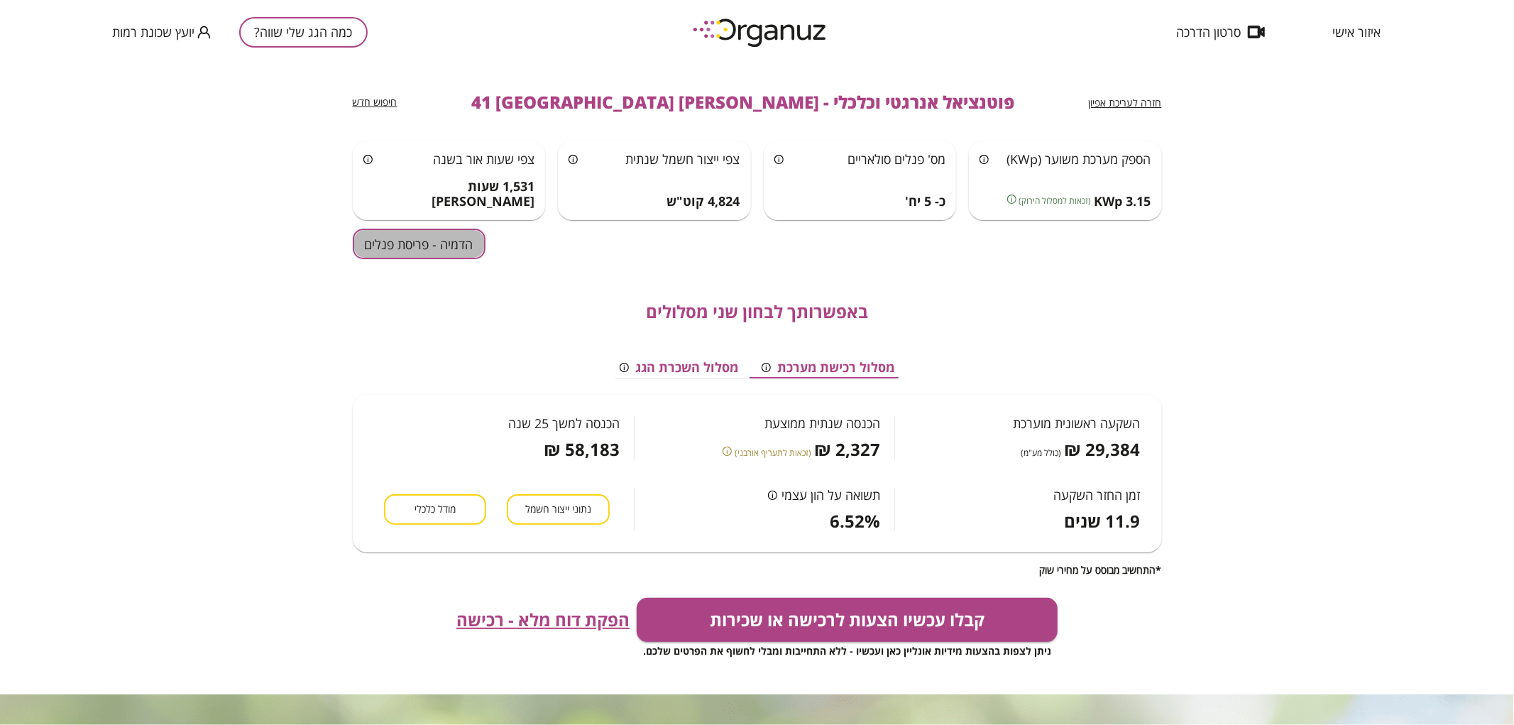
click at [437, 257] on button "הדמיה - פריסת פנלים" at bounding box center [419, 244] width 133 height 31
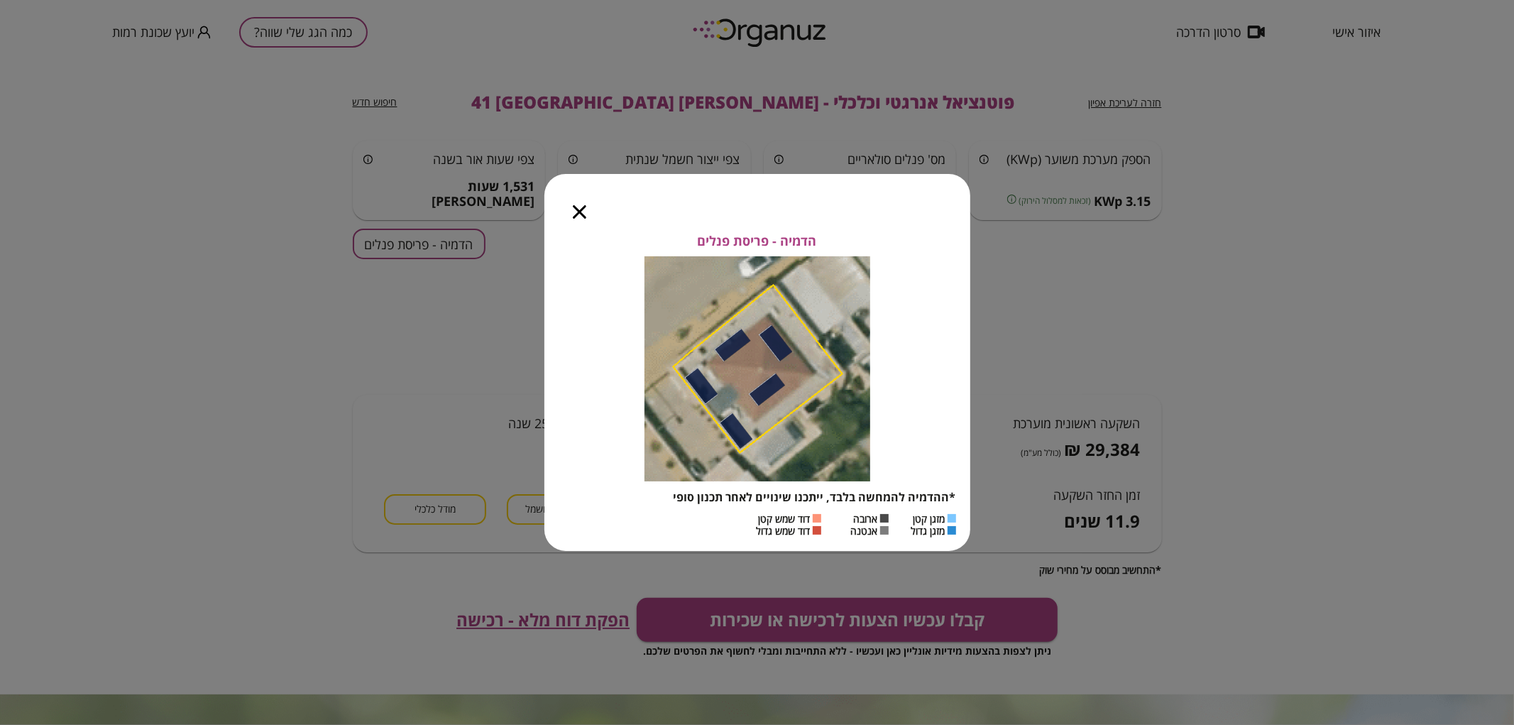
click at [576, 213] on icon "button" at bounding box center [579, 211] width 13 height 13
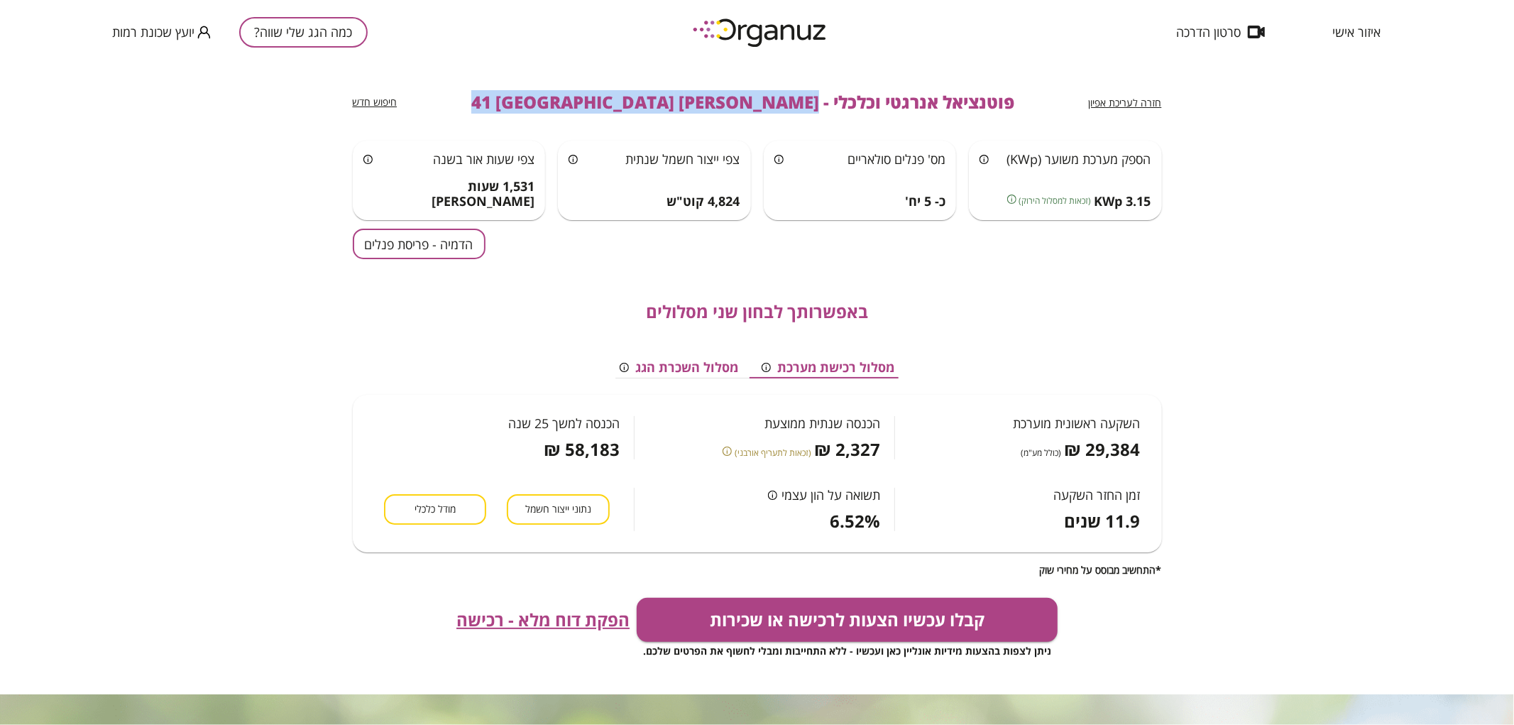
drag, startPoint x: 736, startPoint y: 95, endPoint x: 421, endPoint y: 106, distance: 315.4
click at [421, 106] on div "חזרה לעריכת אפיון פוטנציאל אנרגטי וכלכלי - [PERSON_NAME] 41 באר שבע חיפוש חדש" at bounding box center [757, 102] width 809 height 77
copy div "[PERSON_NAME] 41 באר שבע חיפוש חדש"
click at [327, 28] on button "כמה הגג שלי שווה?" at bounding box center [303, 32] width 129 height 31
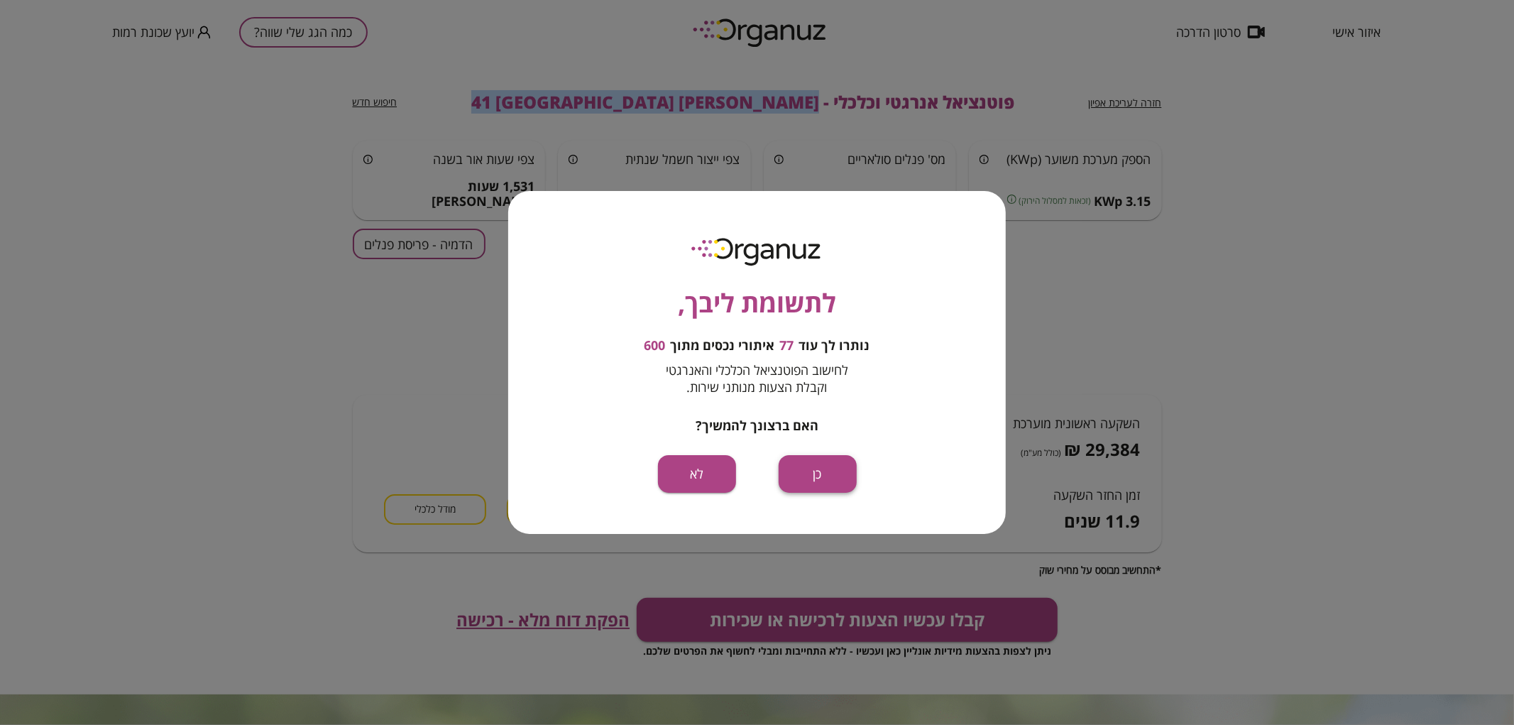
click at [846, 471] on button "כן" at bounding box center [818, 474] width 78 height 38
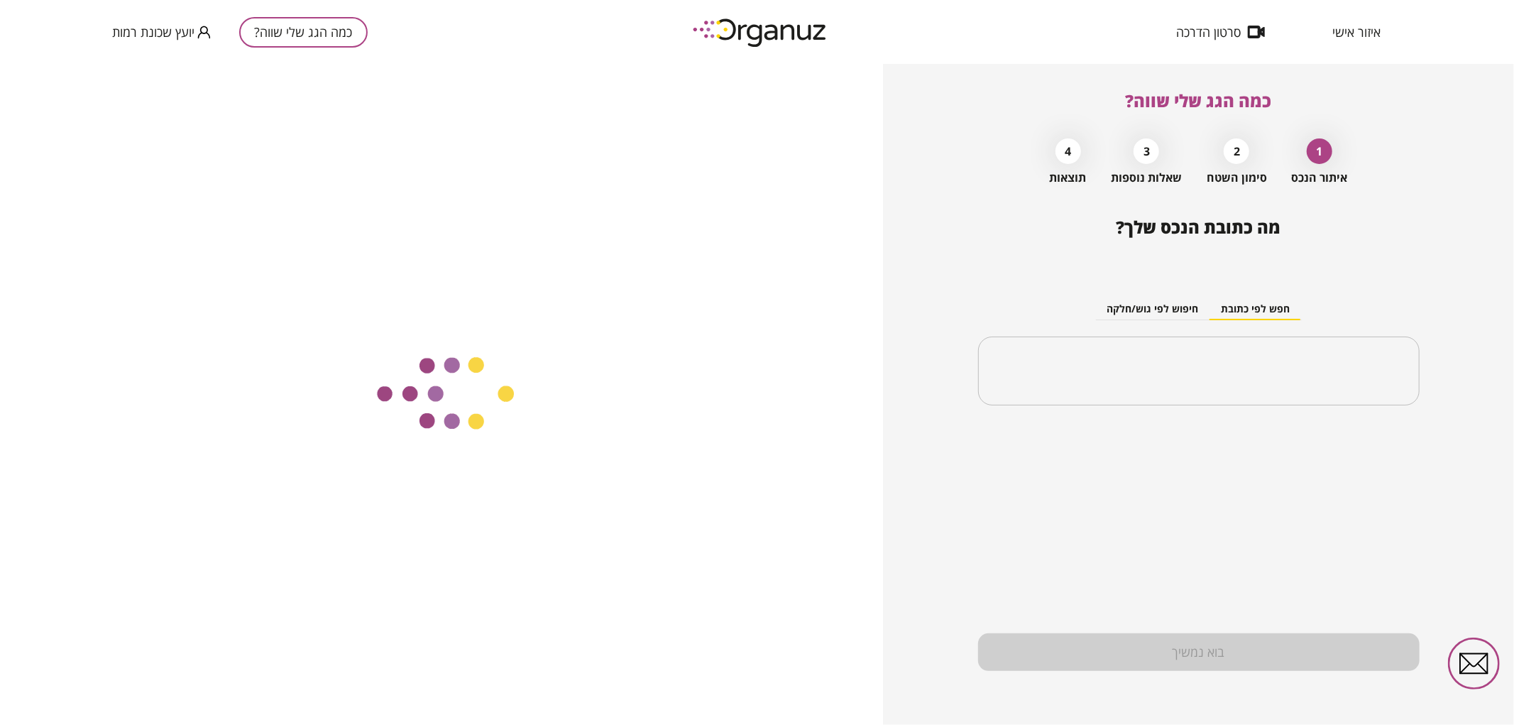
click at [1260, 393] on div "​" at bounding box center [1199, 372] width 442 height 70
click at [1247, 378] on input "text" at bounding box center [1204, 371] width 397 height 35
paste input "**********"
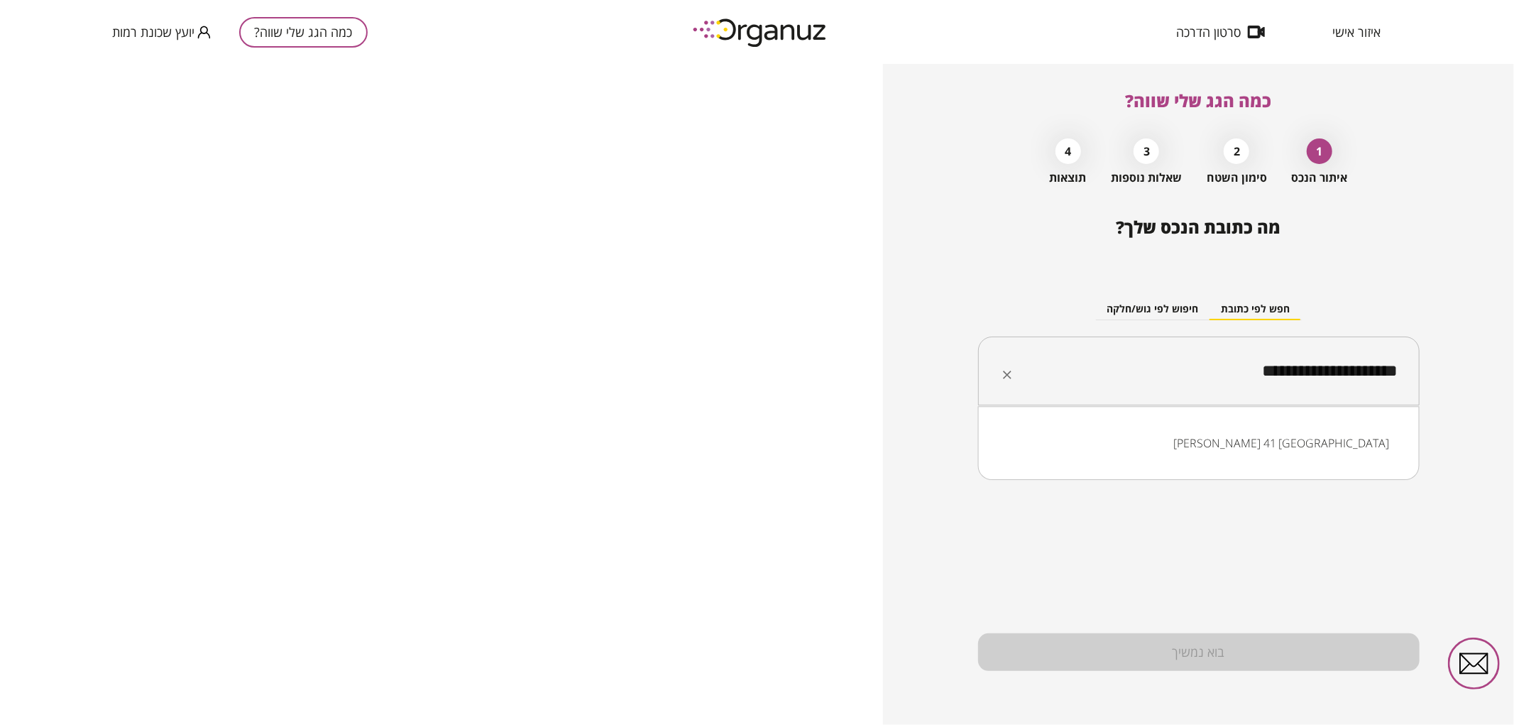
click at [1318, 376] on input "**********" at bounding box center [1204, 371] width 397 height 35
click at [1321, 378] on input "**********" at bounding box center [1204, 371] width 397 height 35
drag, startPoint x: 1313, startPoint y: 378, endPoint x: 1325, endPoint y: 378, distance: 12.1
click at [1325, 378] on input "**********" at bounding box center [1204, 371] width 397 height 35
click at [1325, 438] on li "[PERSON_NAME] 18 א [GEOGRAPHIC_DATA]" at bounding box center [1199, 443] width 405 height 26
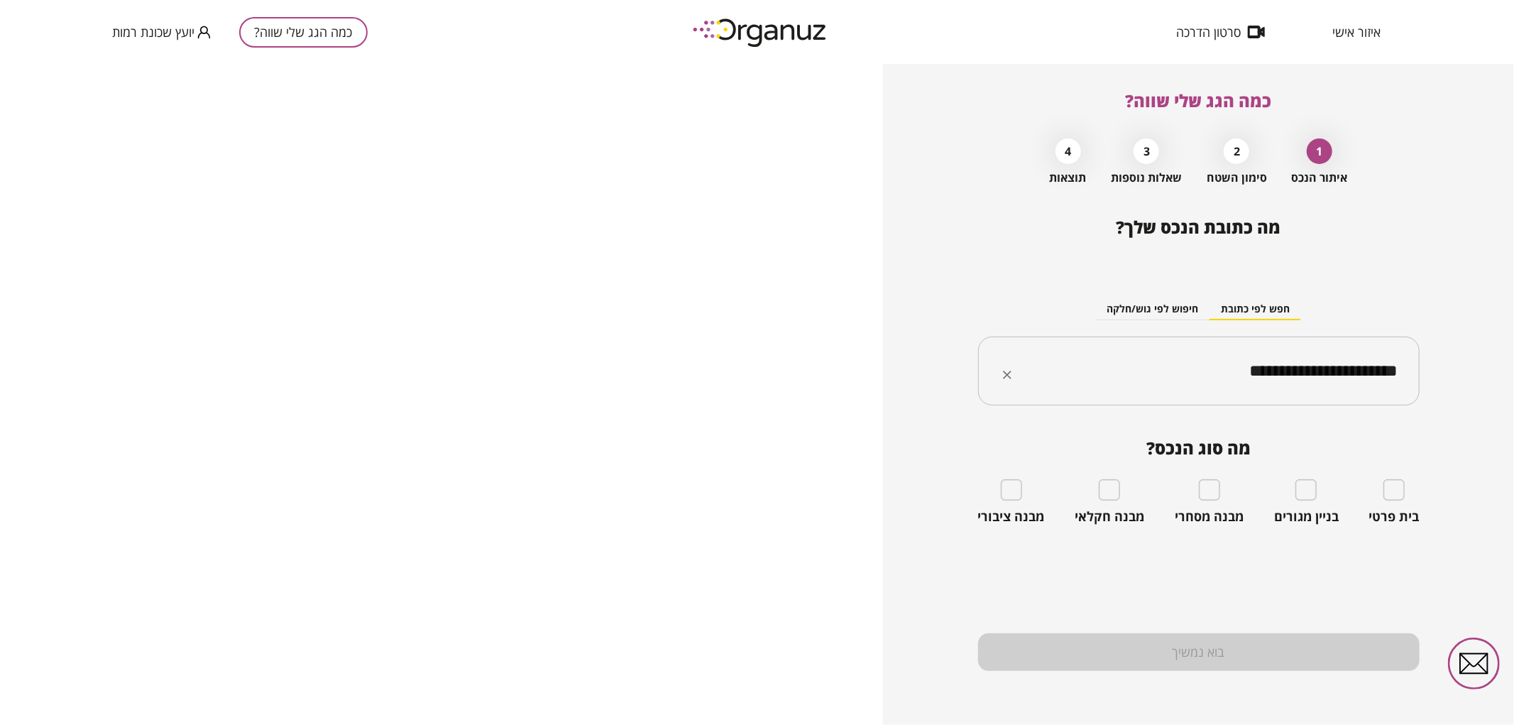
type input "**********"
drag, startPoint x: 1173, startPoint y: 407, endPoint x: 1179, endPoint y: 399, distance: 9.7
click at [1177, 399] on div "**********" at bounding box center [1199, 340] width 442 height 154
click at [1179, 399] on div "**********" at bounding box center [1199, 372] width 442 height 70
click at [1172, 385] on input "**********" at bounding box center [1204, 371] width 397 height 35
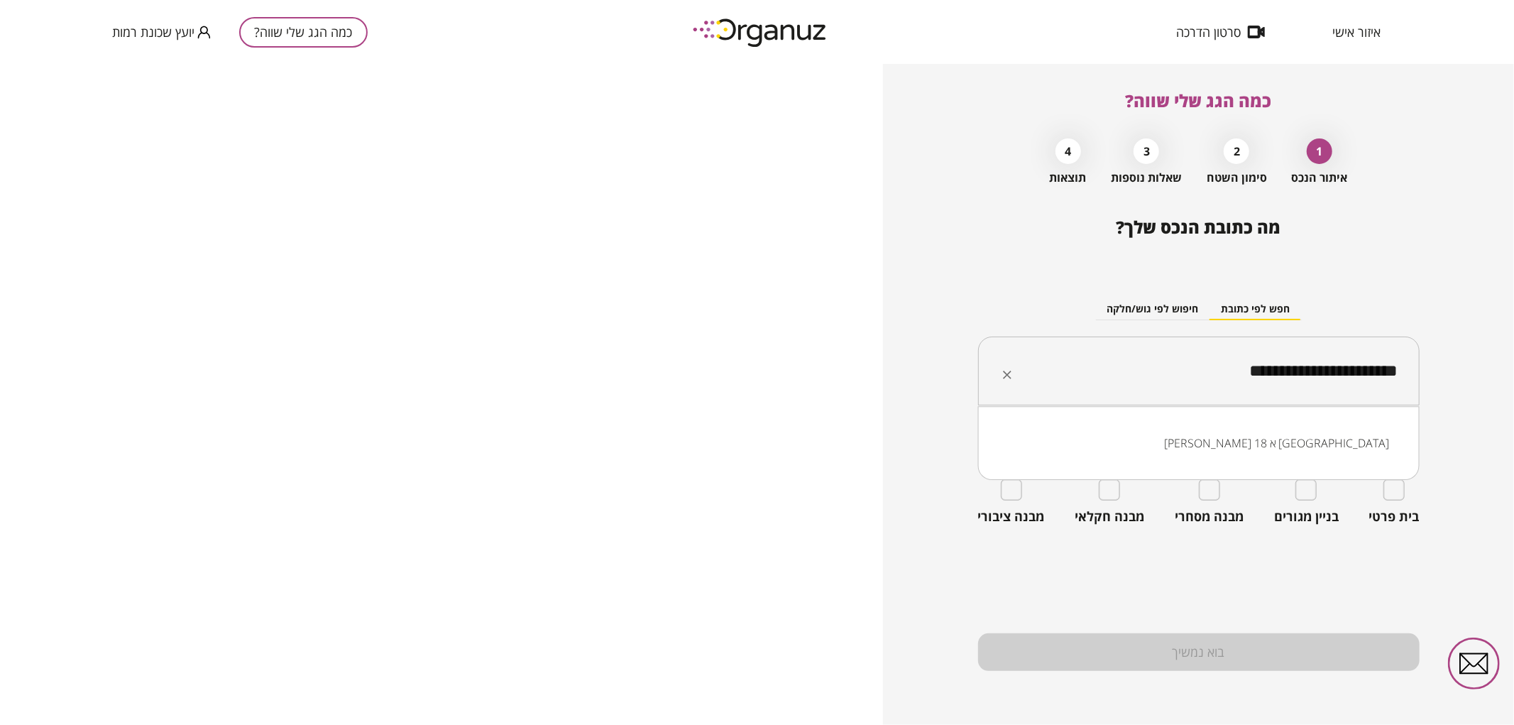
click at [1172, 385] on input "**********" at bounding box center [1204, 371] width 397 height 35
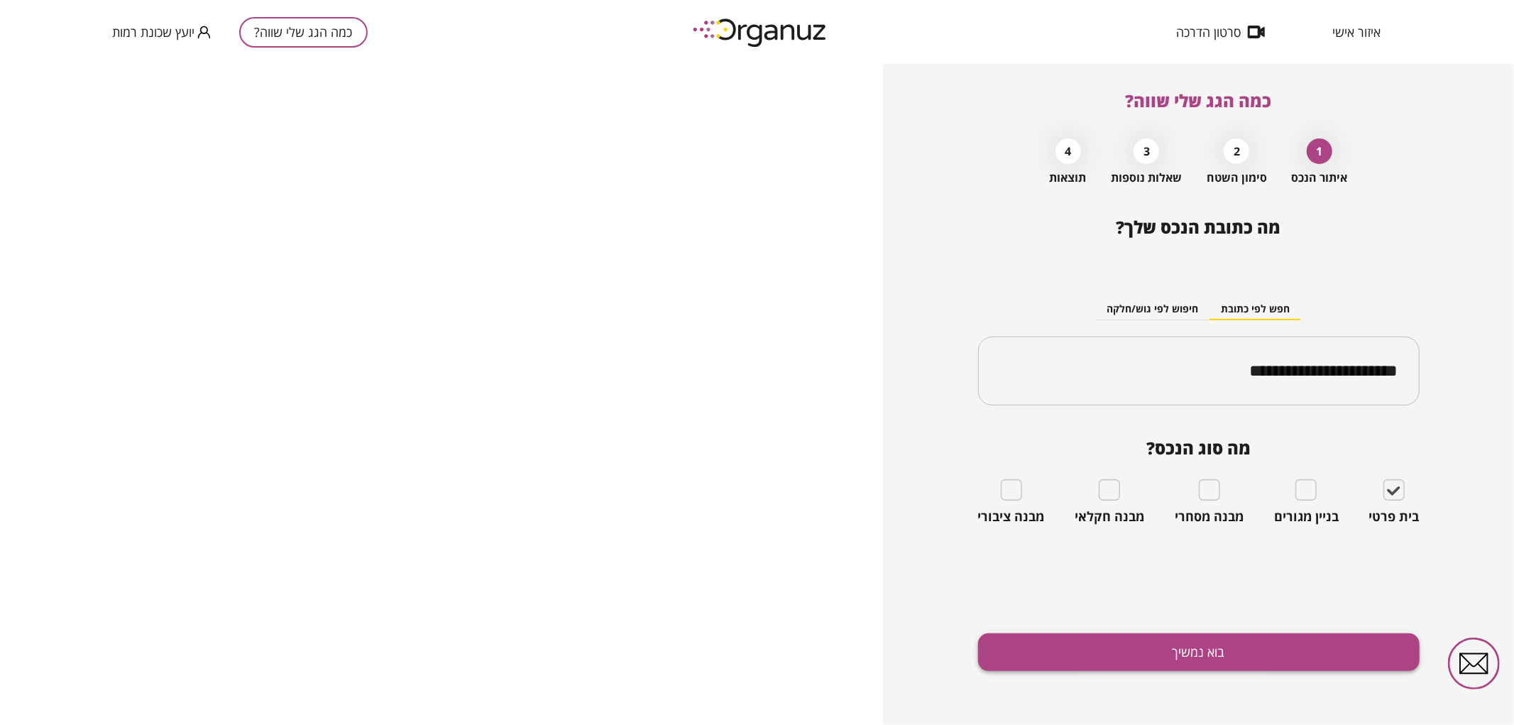
click at [1360, 659] on button "בוא נמשיך" at bounding box center [1199, 652] width 442 height 38
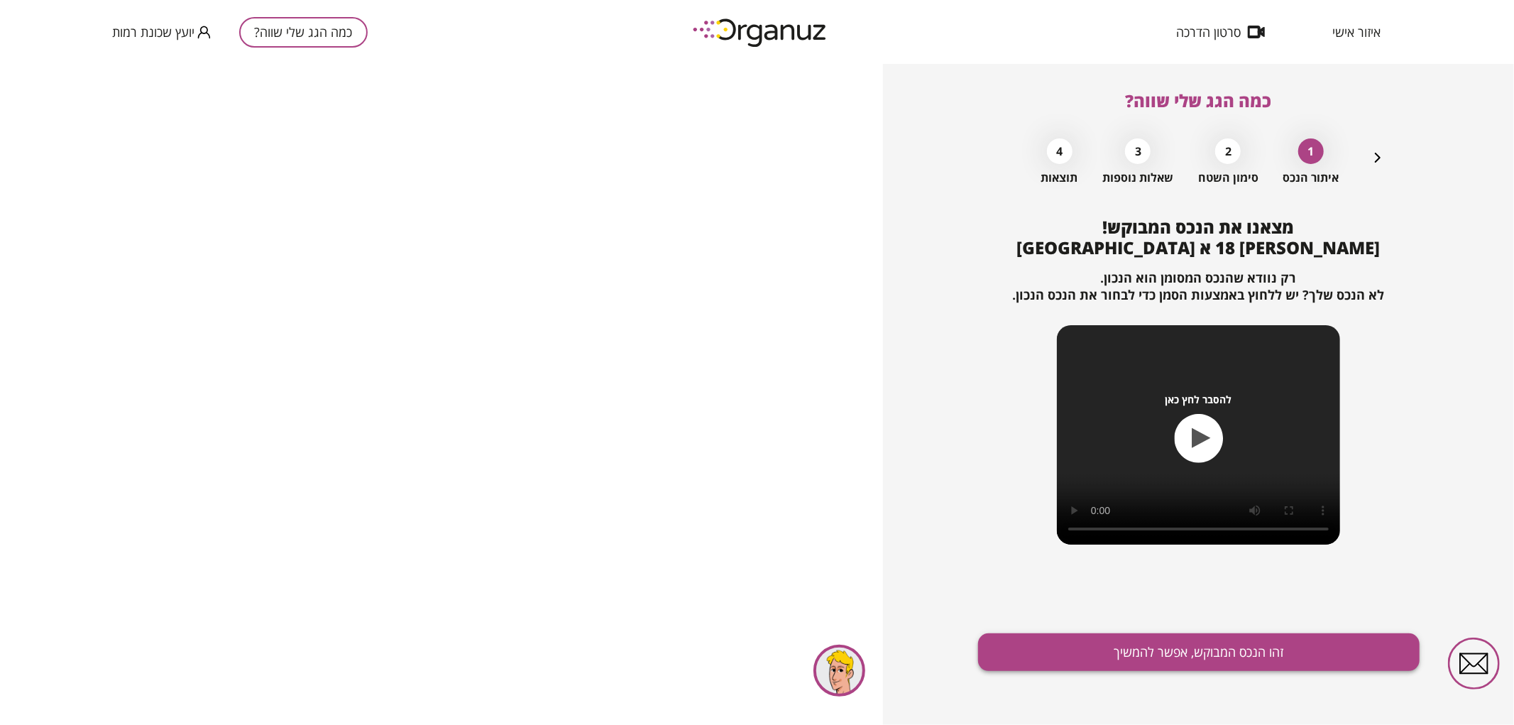
click at [1183, 655] on button "זהו הנכס המבוקש, אפשר להמשיך" at bounding box center [1199, 652] width 442 height 38
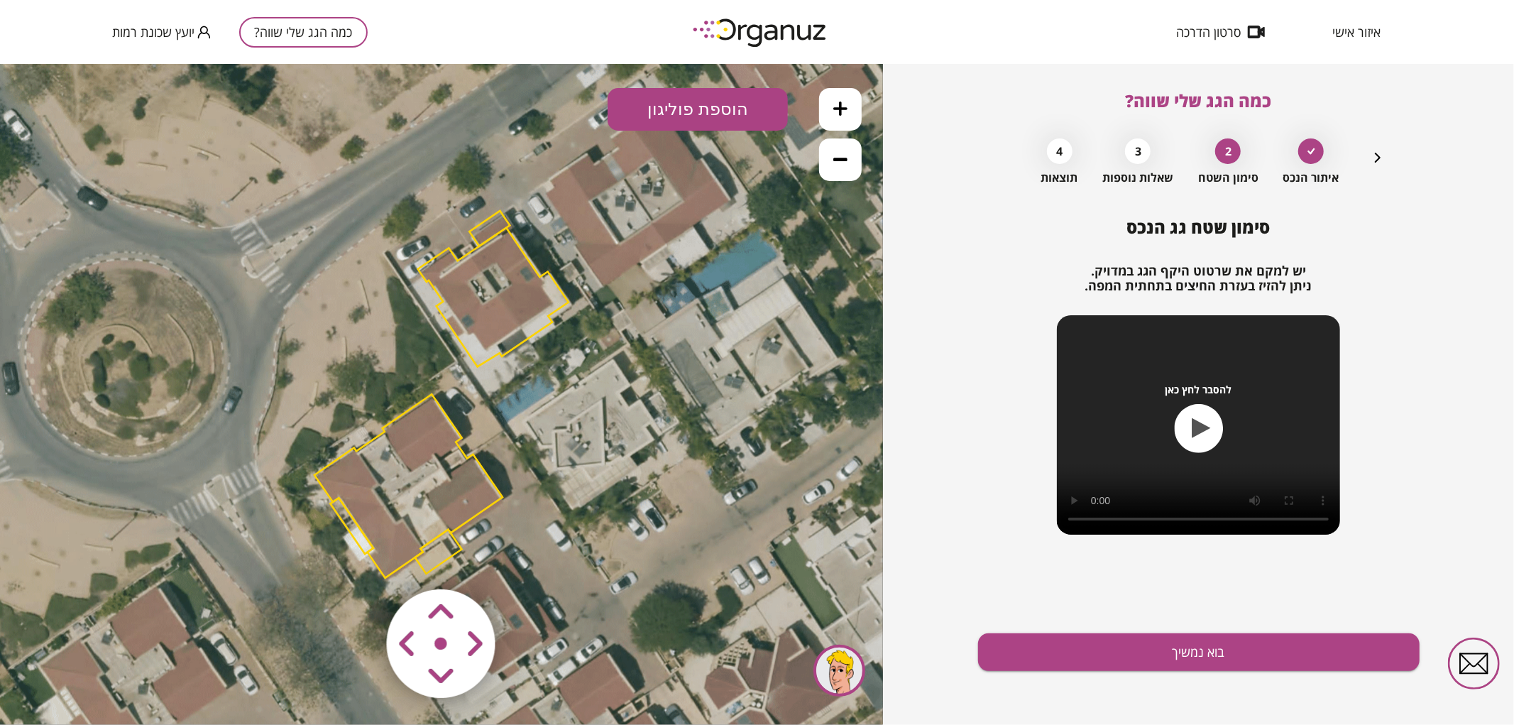
click at [534, 305] on polygon at bounding box center [493, 296] width 151 height 139
click at [469, 330] on polygon at bounding box center [493, 296] width 151 height 139
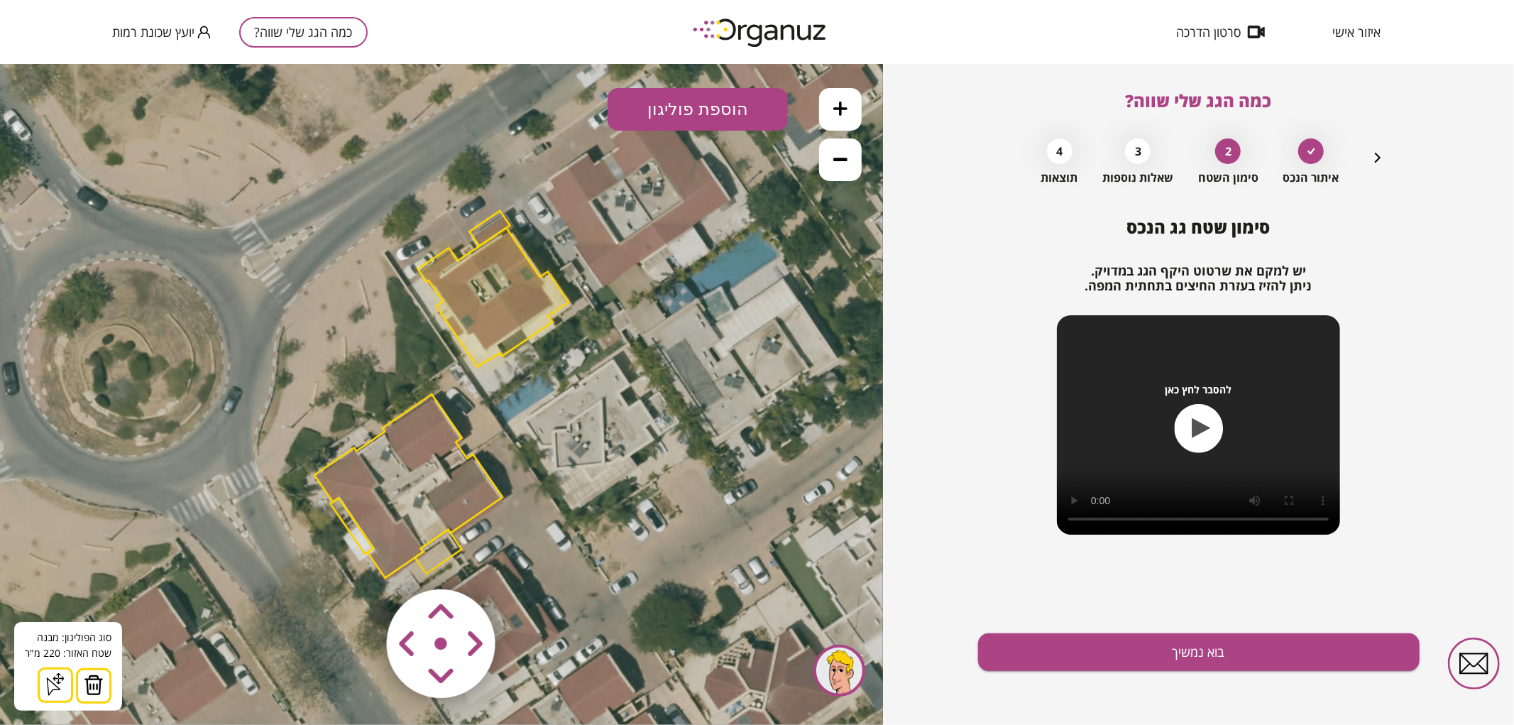
click at [97, 676] on img at bounding box center [94, 684] width 20 height 21
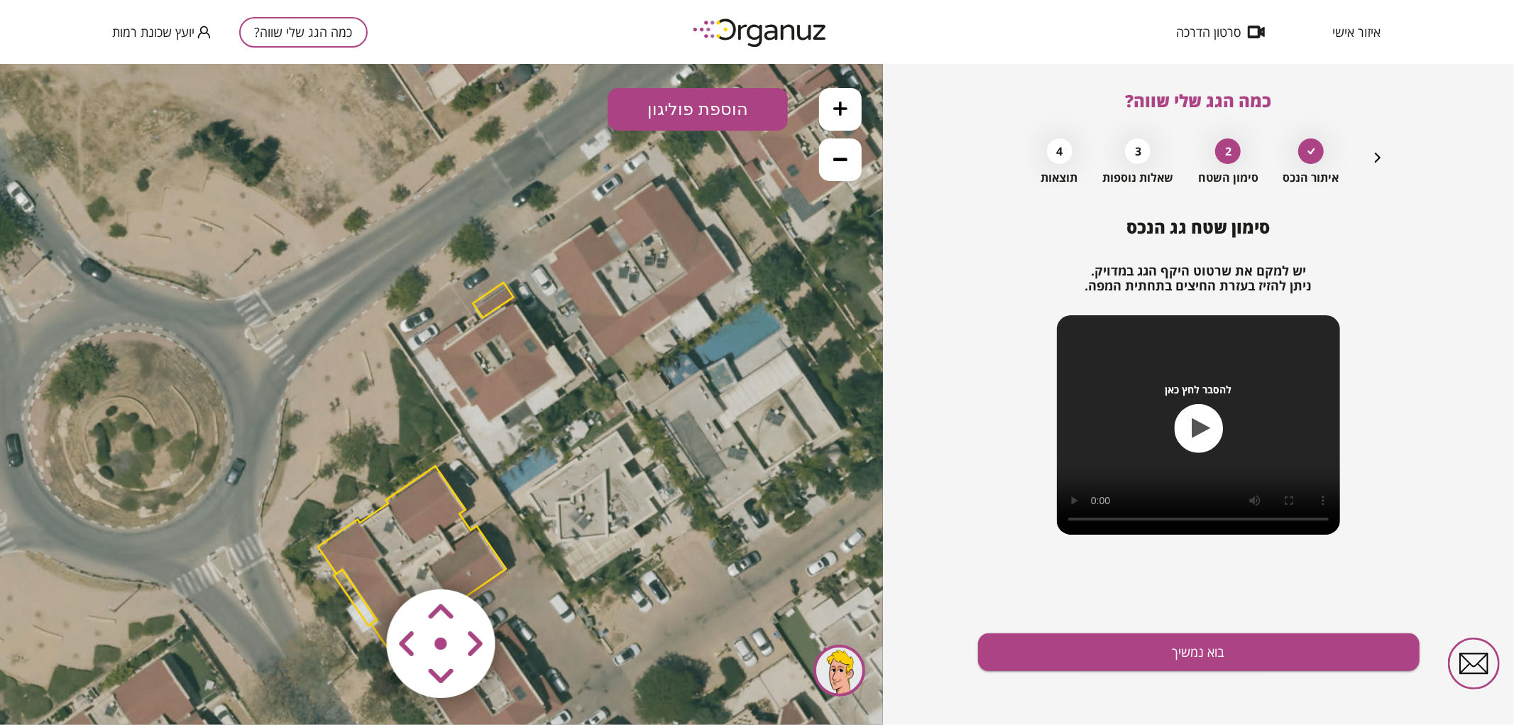
drag, startPoint x: 447, startPoint y: 409, endPoint x: 447, endPoint y: 452, distance: 43.3
click at [447, 452] on icon at bounding box center [443, 465] width 1129 height 1129
click at [486, 305] on polygon at bounding box center [493, 299] width 40 height 35
click at [88, 679] on img at bounding box center [88, 684] width 20 height 21
click at [826, 97] on button at bounding box center [840, 108] width 43 height 43
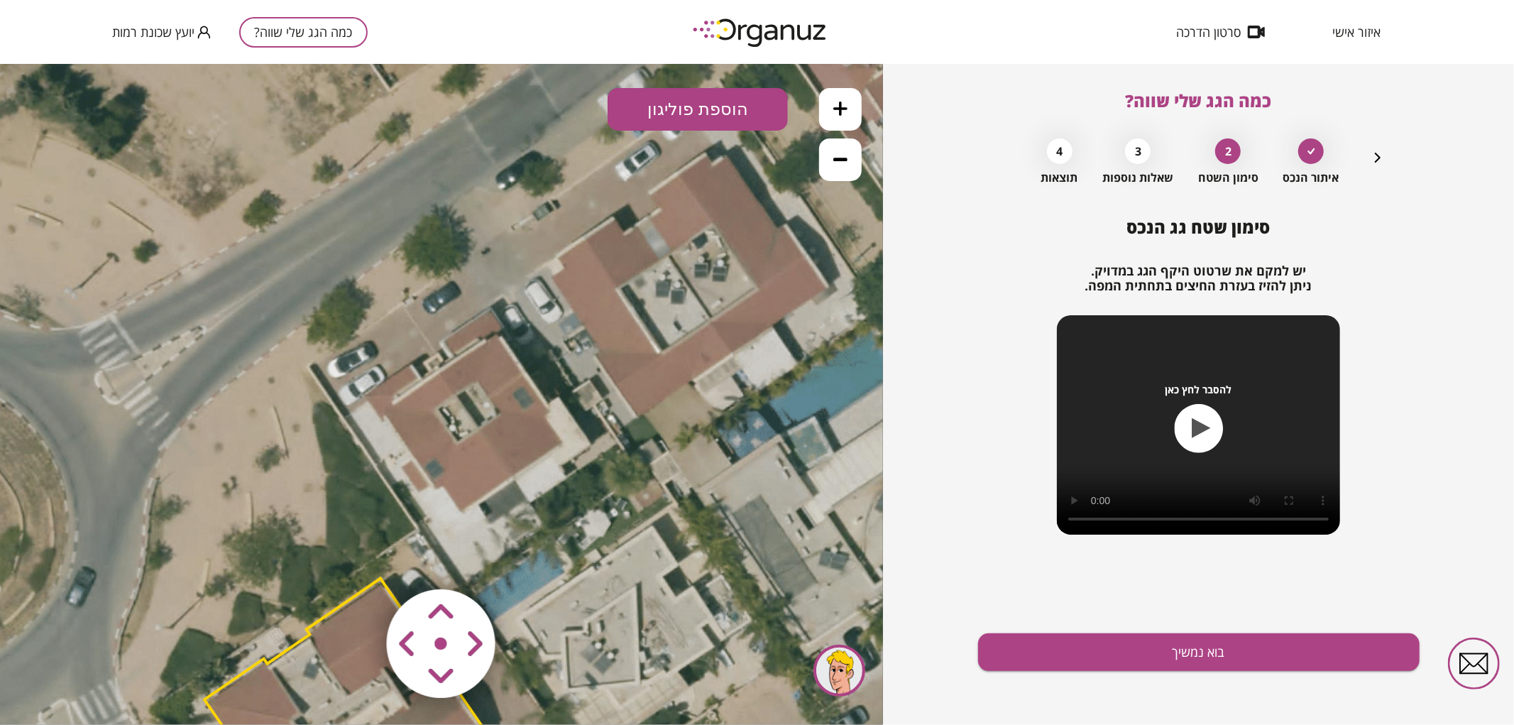
drag, startPoint x: 630, startPoint y: 214, endPoint x: 566, endPoint y: 291, distance: 99.8
click at [566, 291] on icon at bounding box center [392, 578] width 1693 height 1693
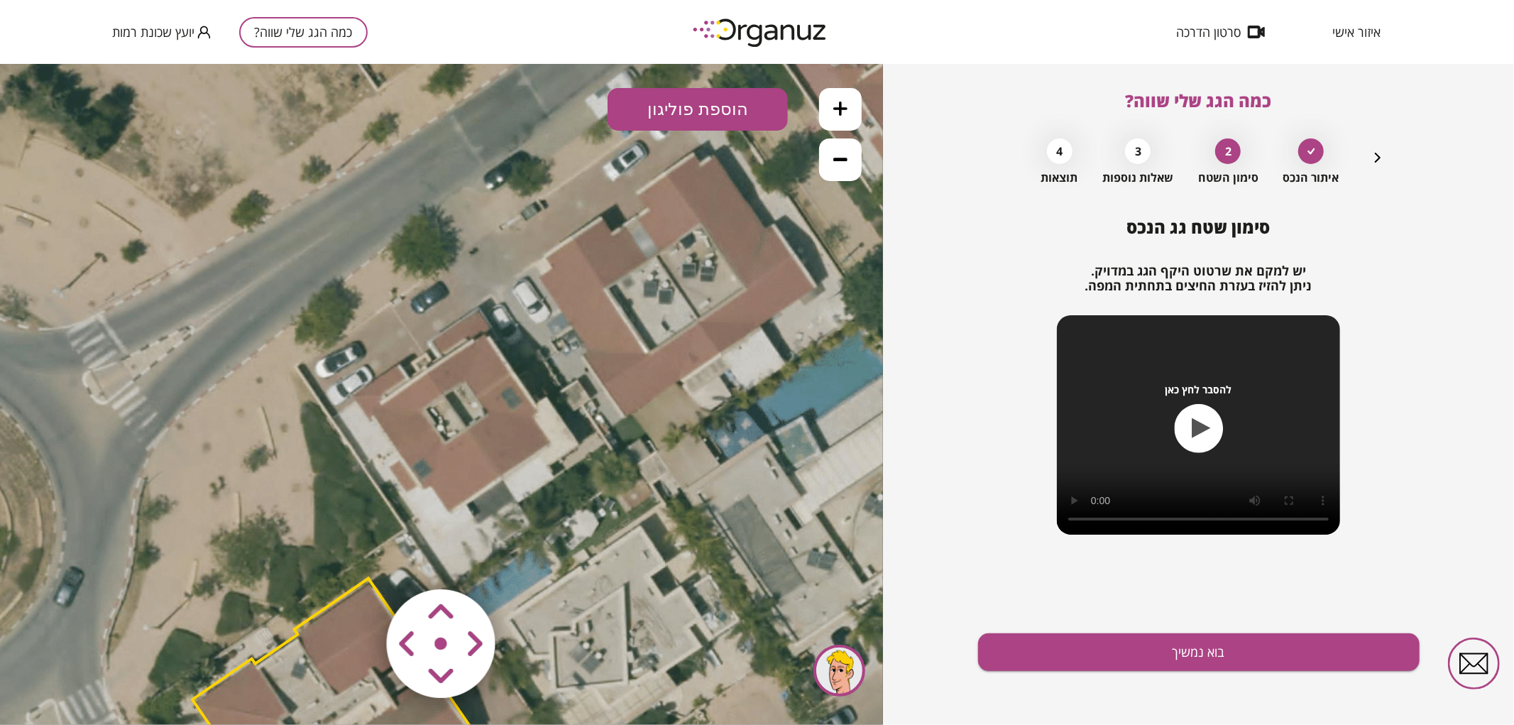
click at [686, 102] on button "הוספת פוליגון" at bounding box center [698, 108] width 180 height 43
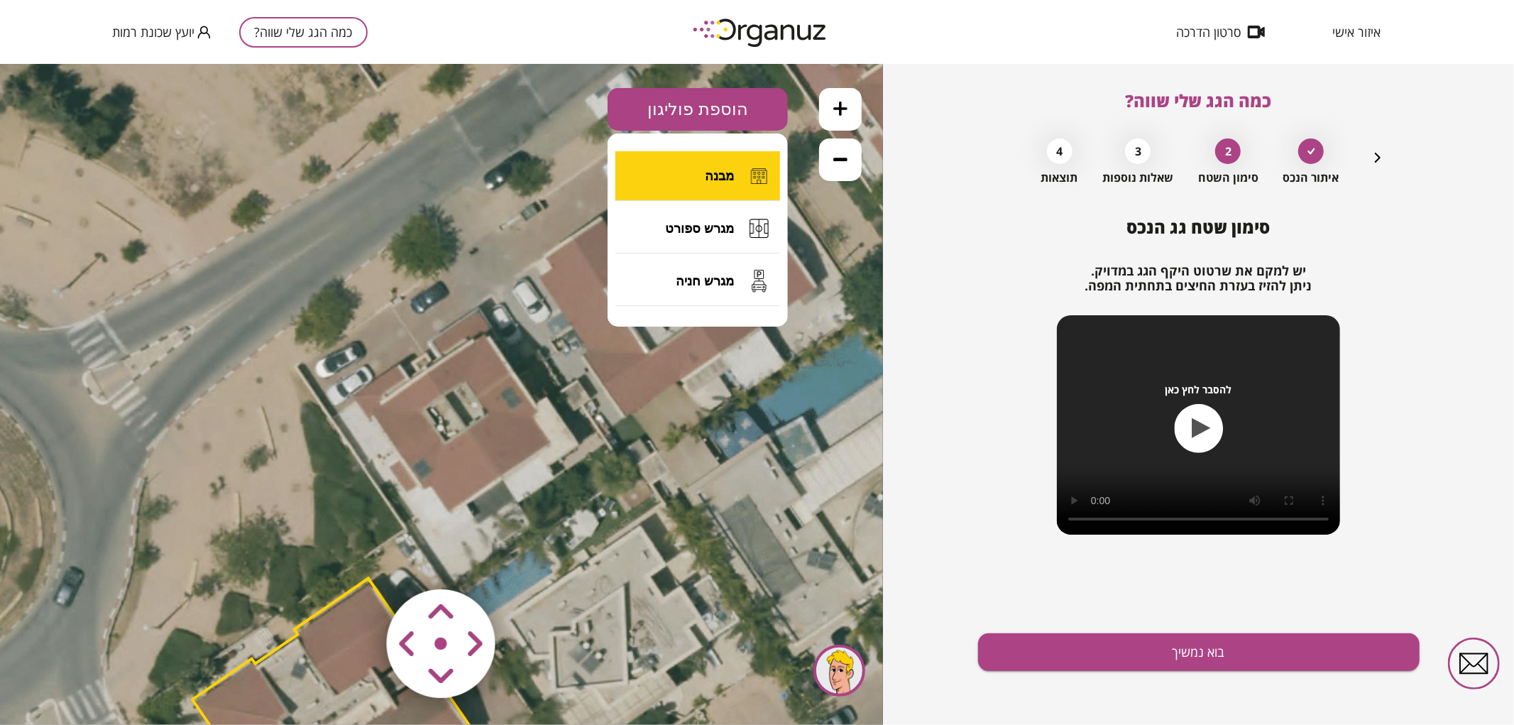
click at [684, 180] on button "מבנה" at bounding box center [698, 176] width 165 height 50
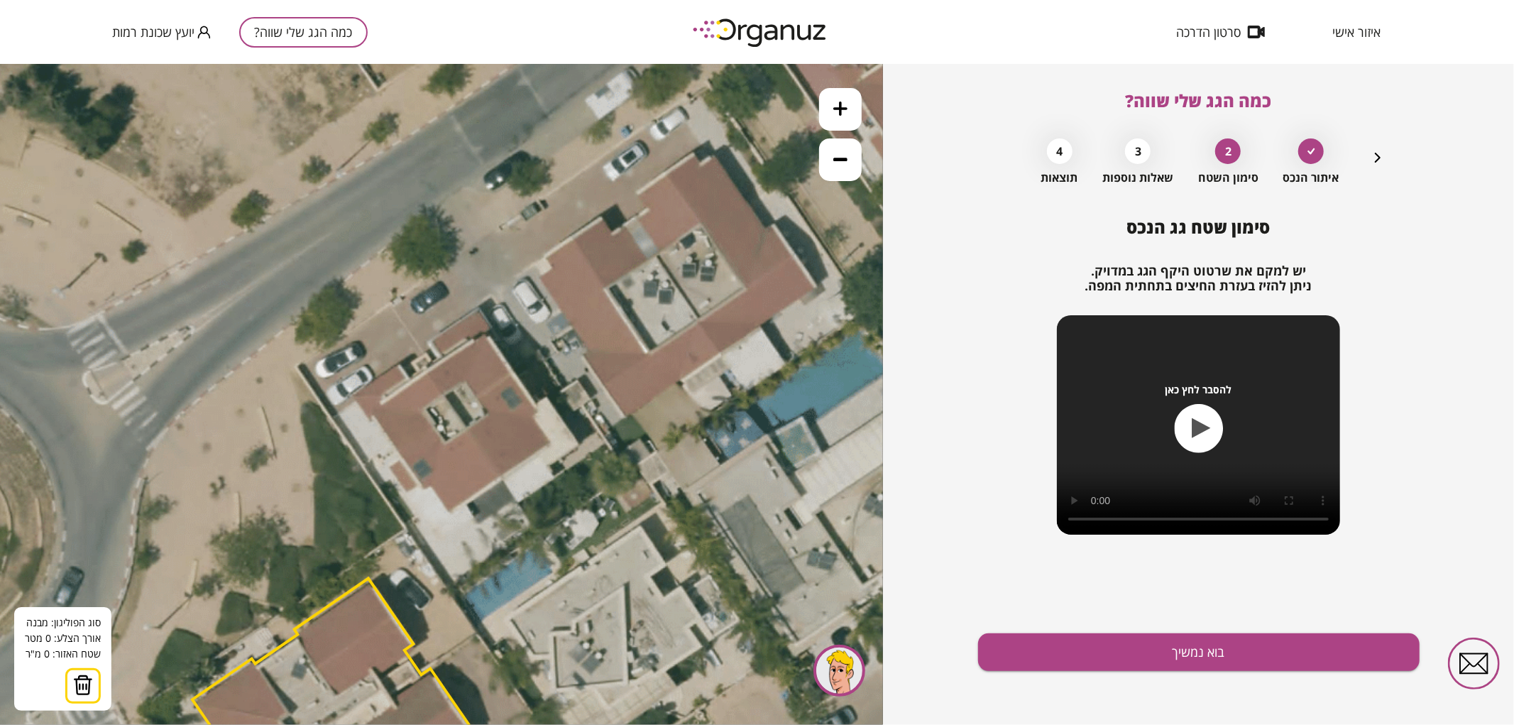
click at [425, 368] on icon at bounding box center [380, 578] width 1693 height 1693
click at [504, 477] on icon at bounding box center [380, 578] width 1693 height 1693
click at [449, 515] on polygon at bounding box center [465, 441] width 80 height 146
click at [431, 486] on polygon at bounding box center [465, 441] width 80 height 146
click at [423, 491] on polygon at bounding box center [463, 441] width 81 height 146
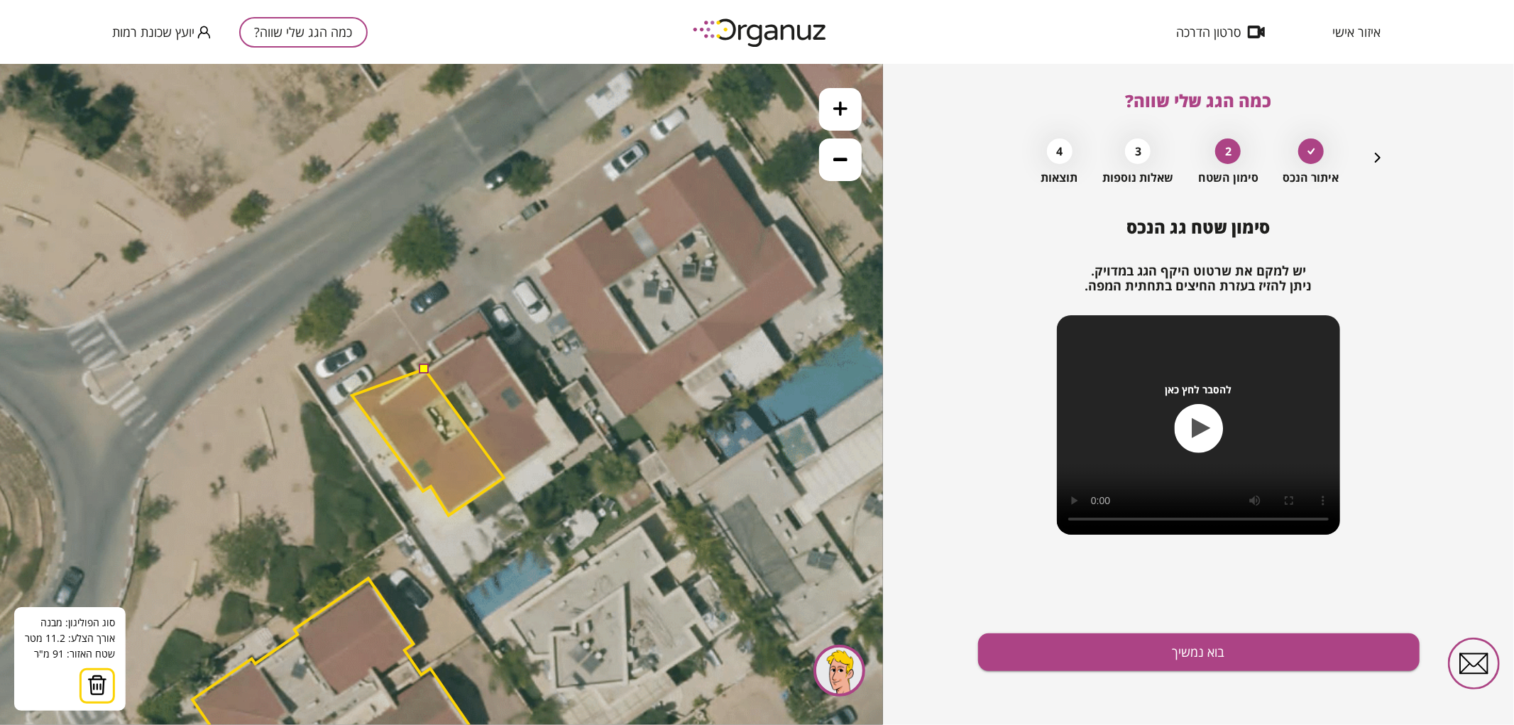
click at [352, 395] on polygon at bounding box center [428, 441] width 152 height 146
click at [399, 363] on polygon at bounding box center [428, 439] width 152 height 152
click at [409, 378] on polygon at bounding box center [428, 439] width 152 height 152
click at [420, 369] on button at bounding box center [424, 368] width 10 height 10
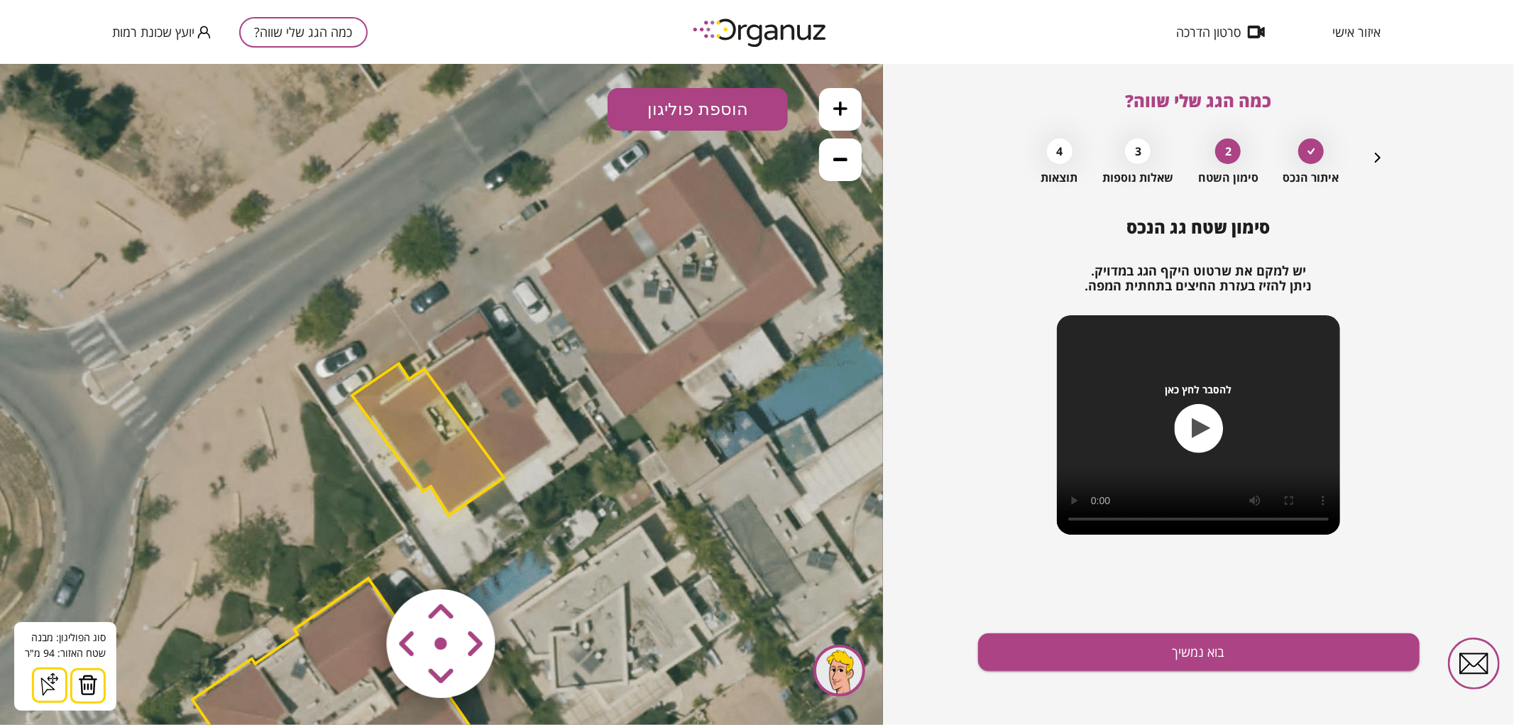
click at [840, 116] on button at bounding box center [840, 108] width 43 height 43
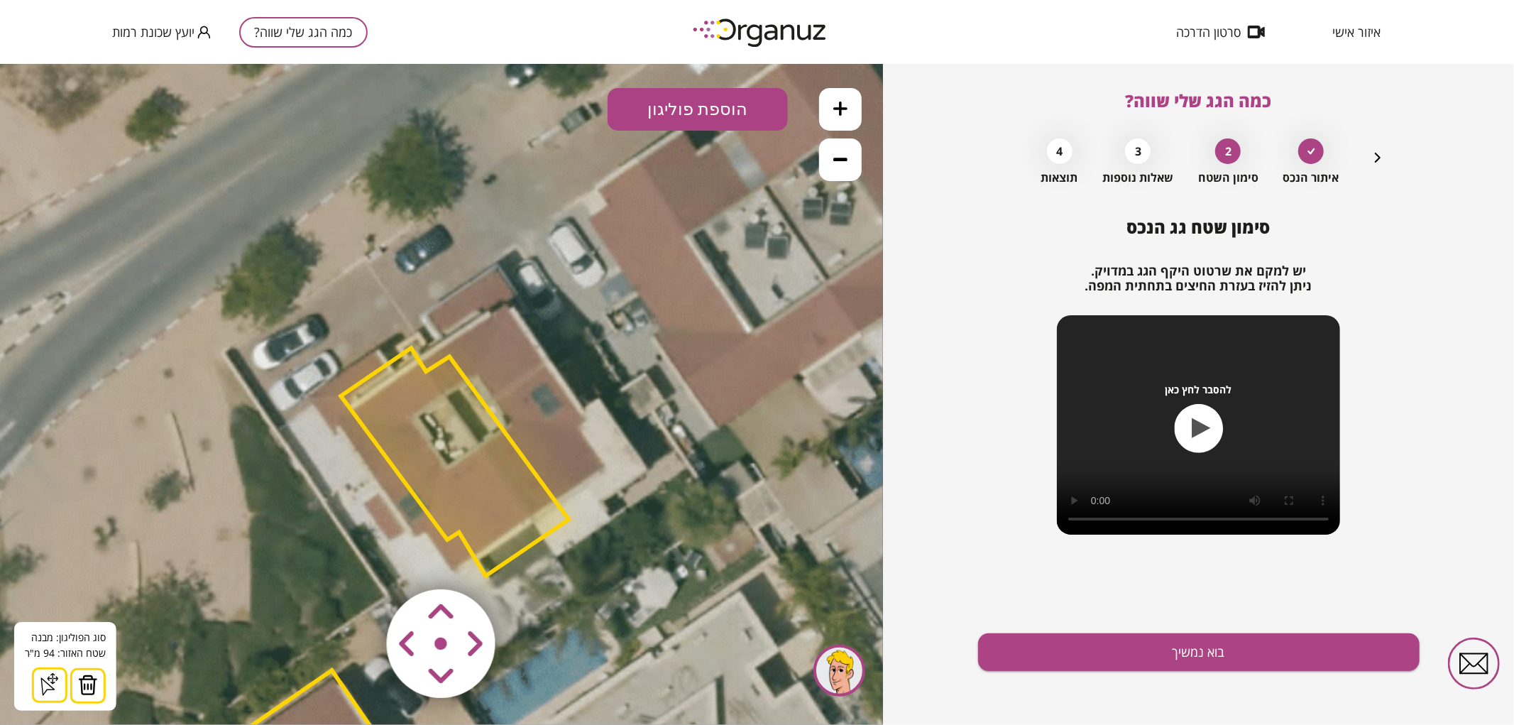
drag, startPoint x: 465, startPoint y: 640, endPoint x: 523, endPoint y: 667, distance: 63.5
click at [523, 667] on div at bounding box center [442, 644] width 170 height 170
click at [357, 559] on area at bounding box center [357, 559] width 0 height 0
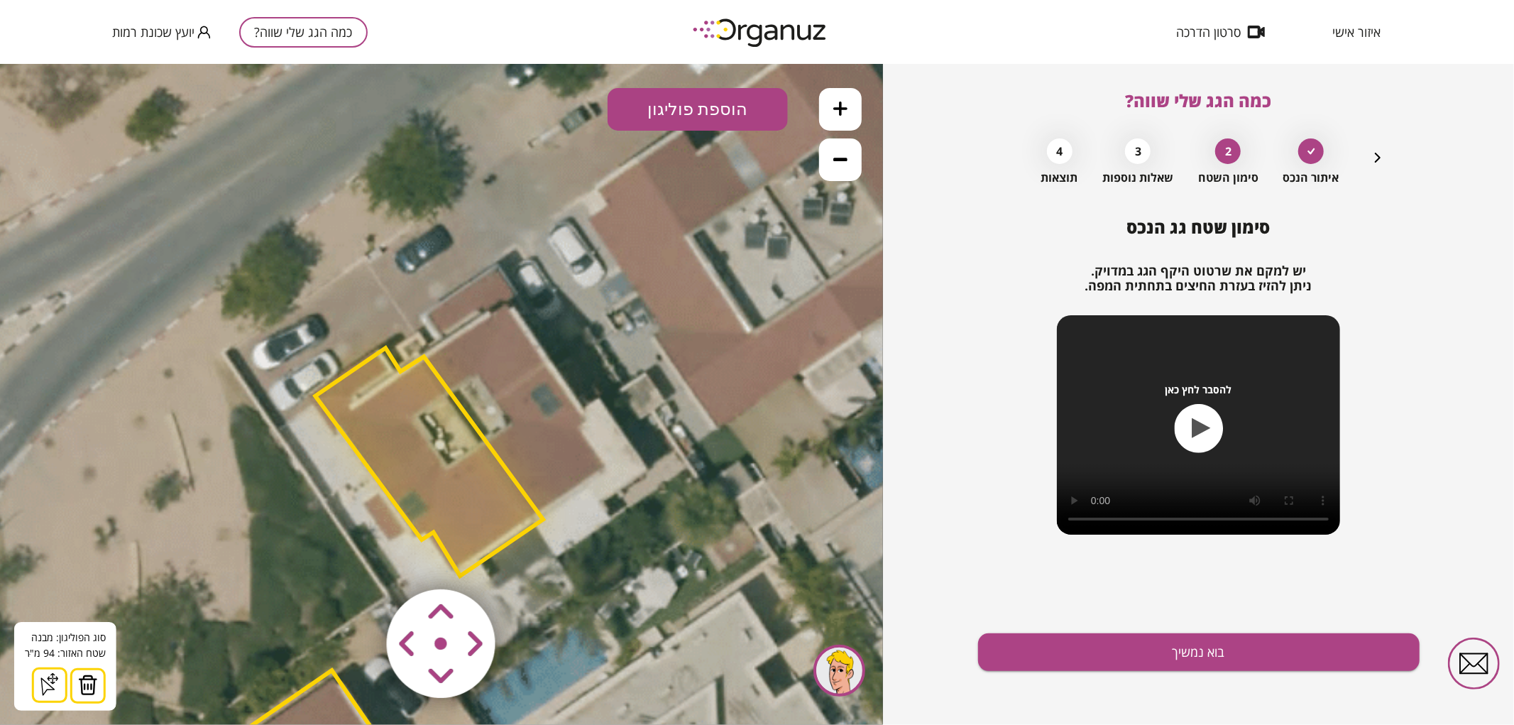
click at [357, 559] on area at bounding box center [357, 559] width 0 height 0
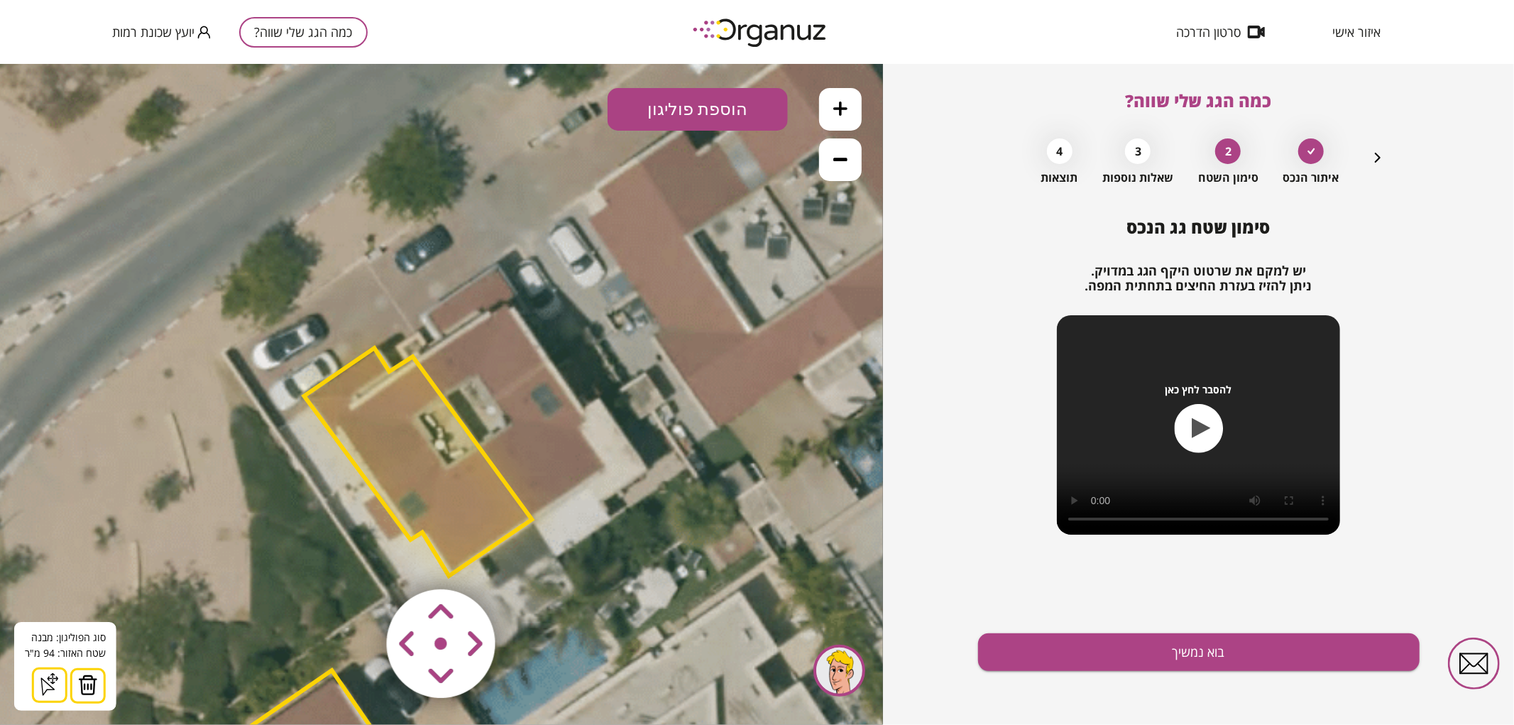
click at [854, 116] on button at bounding box center [840, 108] width 43 height 43
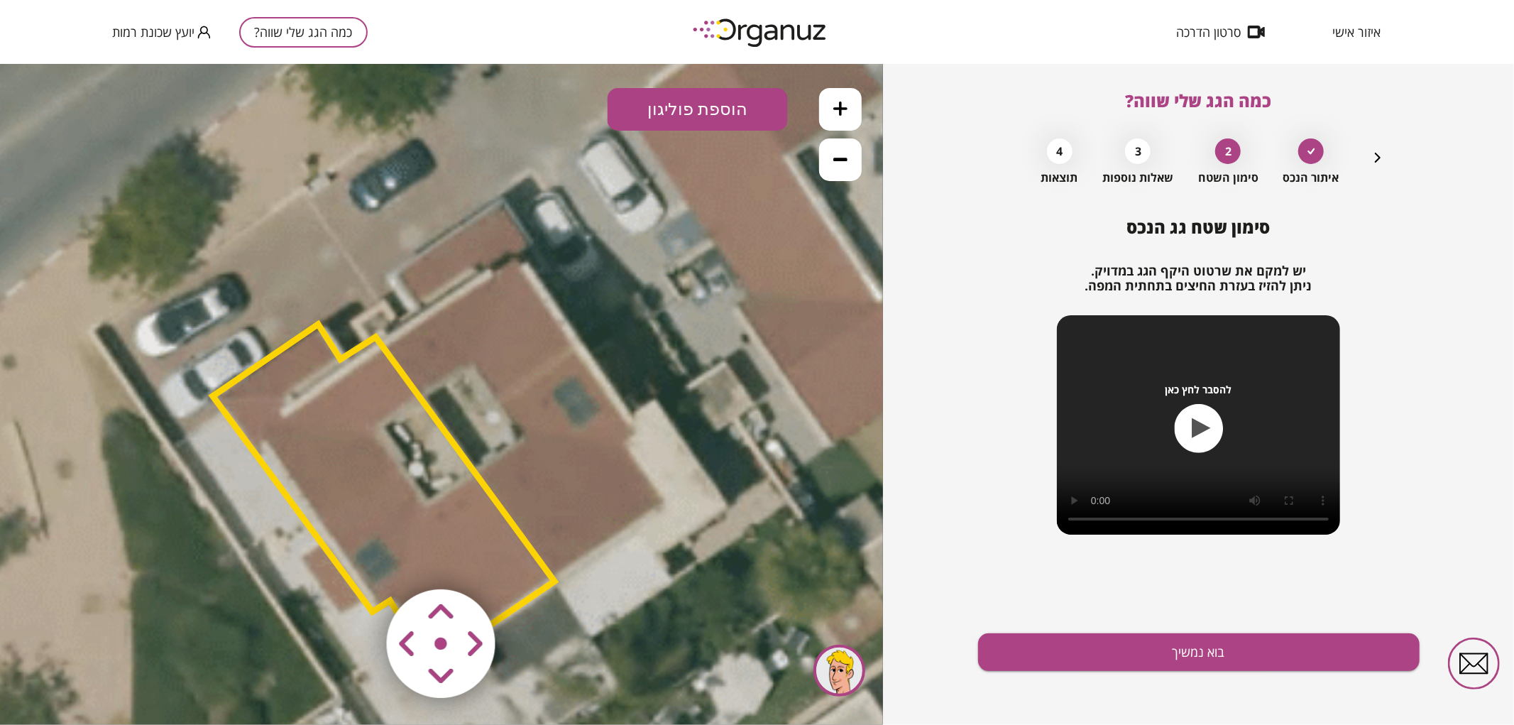
drag, startPoint x: 572, startPoint y: 278, endPoint x: 662, endPoint y: 146, distance: 160.3
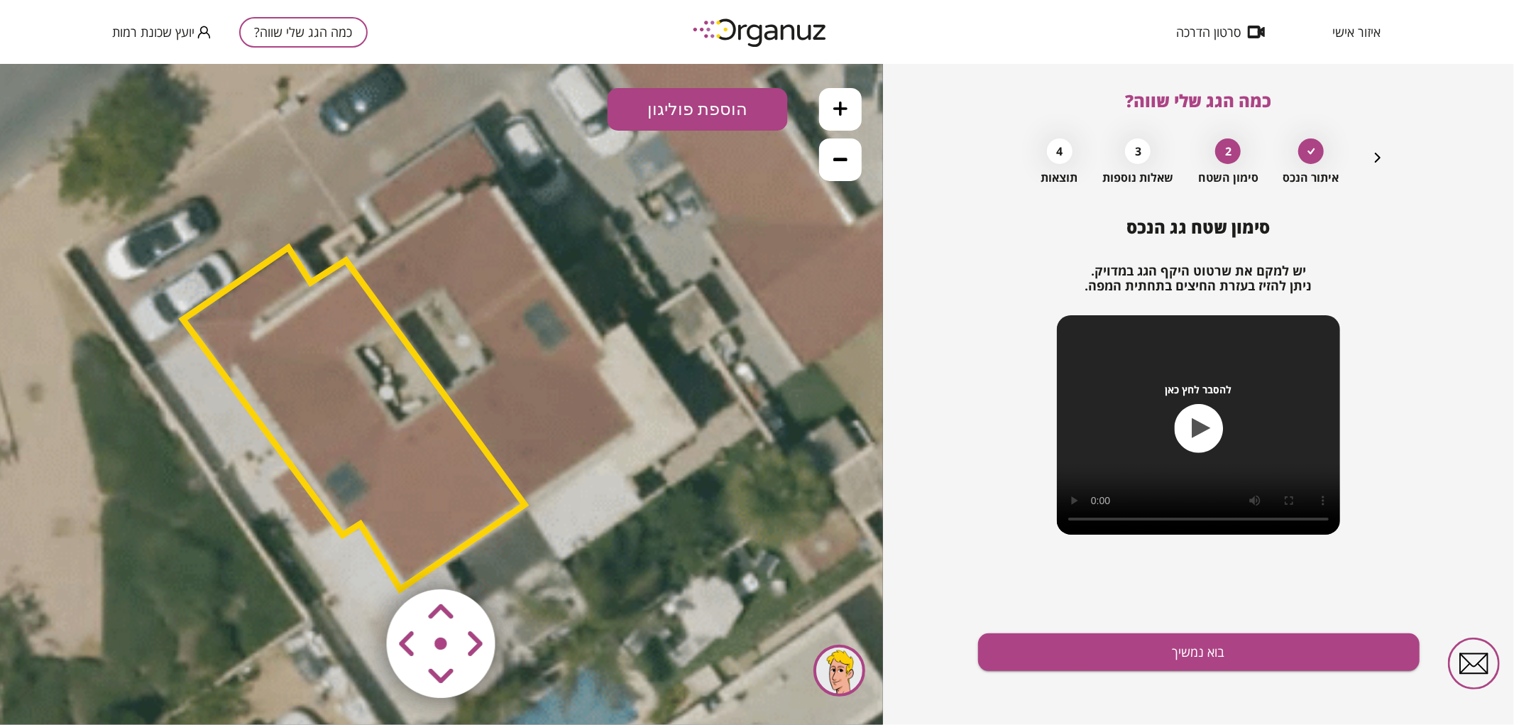
drag, startPoint x: 705, startPoint y: 371, endPoint x: 675, endPoint y: 295, distance: 81.6
click at [675, 295] on icon at bounding box center [252, 731] width 3810 height 3810
click at [431, 439] on polygon at bounding box center [354, 418] width 342 height 342
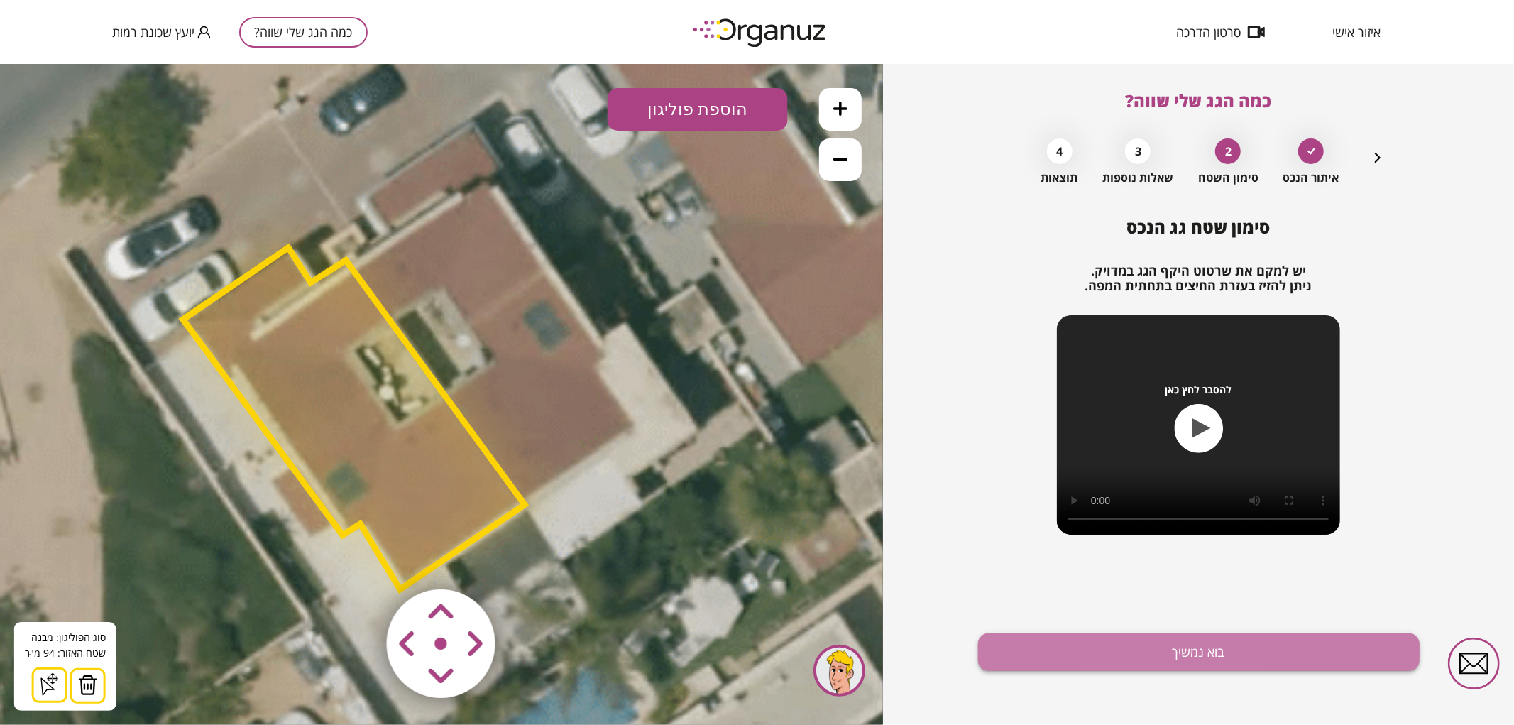
click at [1323, 641] on button "בוא נמשיך" at bounding box center [1199, 652] width 442 height 38
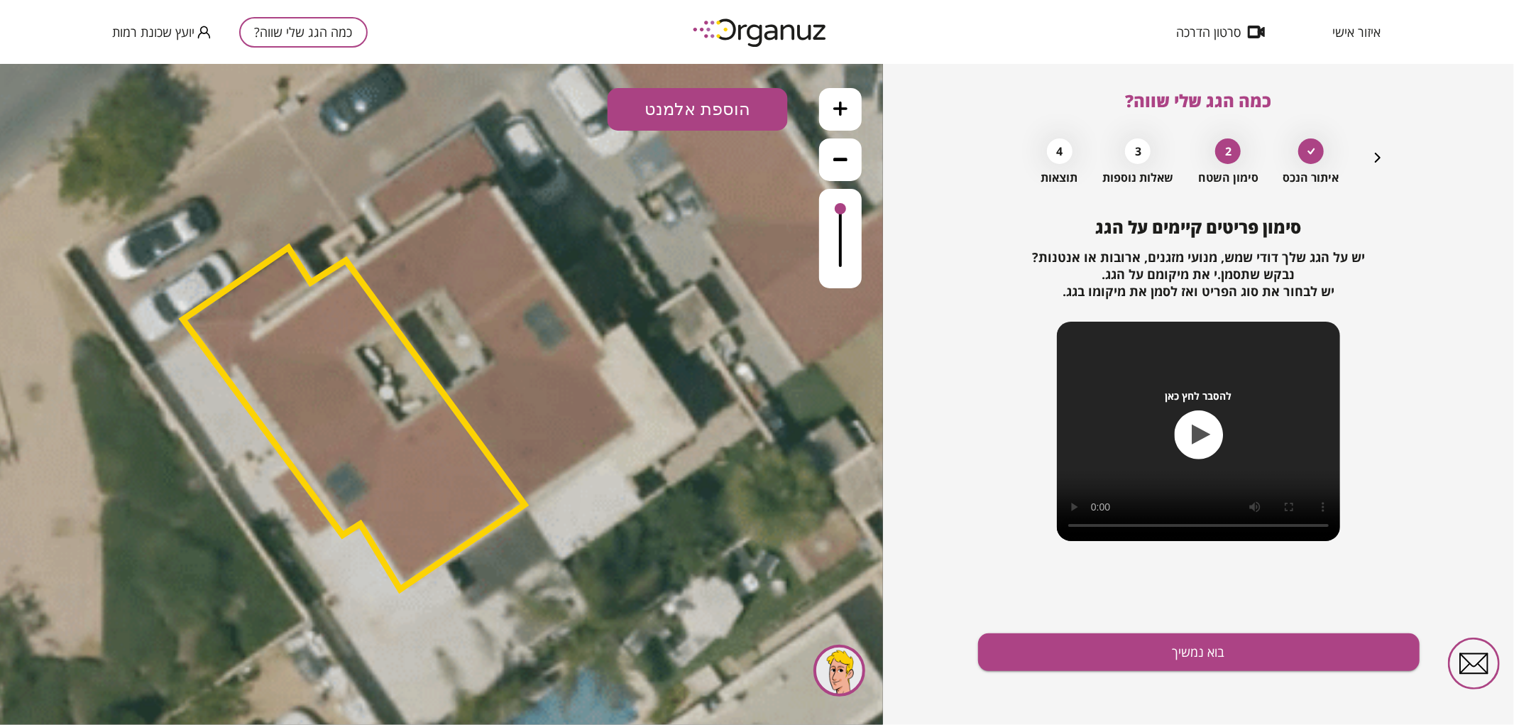
click at [669, 114] on button "הוספת אלמנט" at bounding box center [698, 108] width 180 height 43
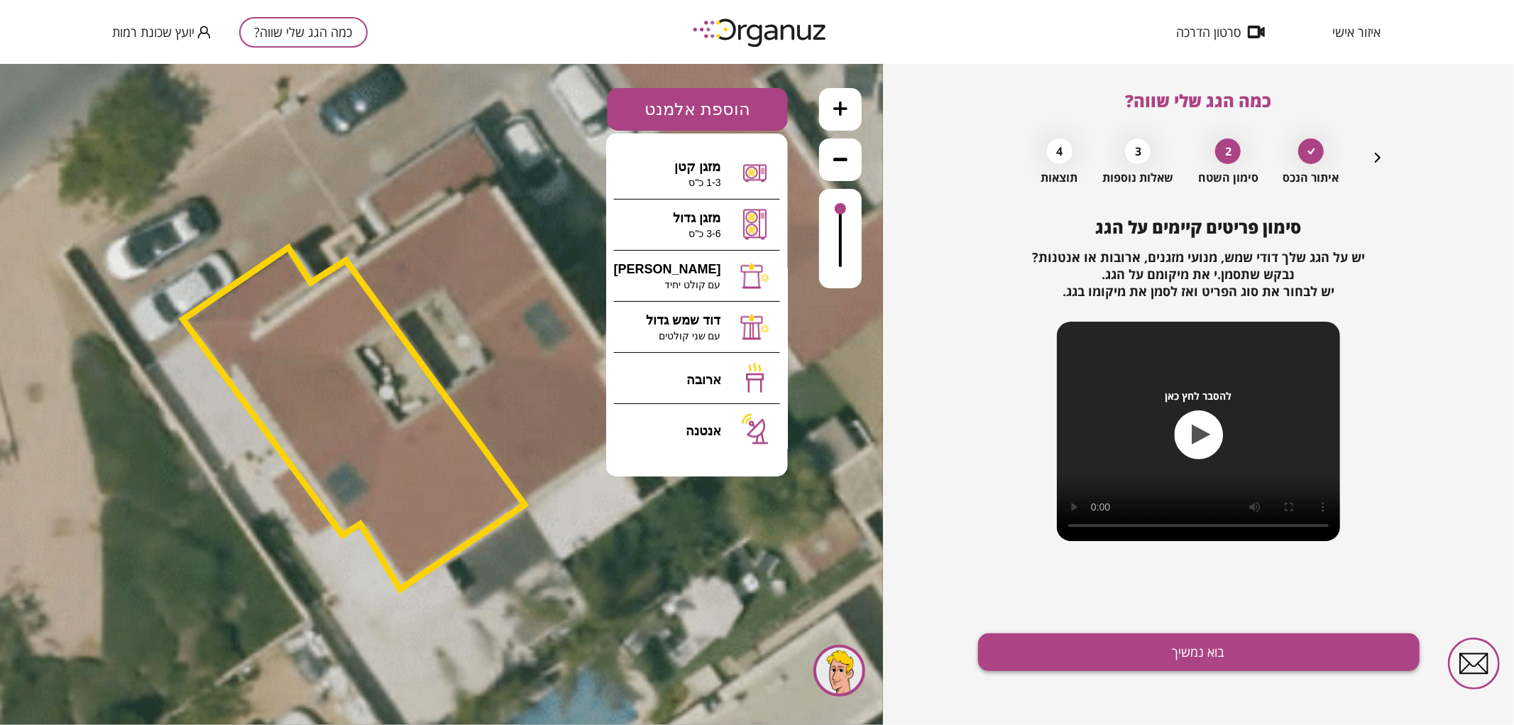
click at [1144, 650] on button "בוא נמשיך" at bounding box center [1199, 652] width 442 height 38
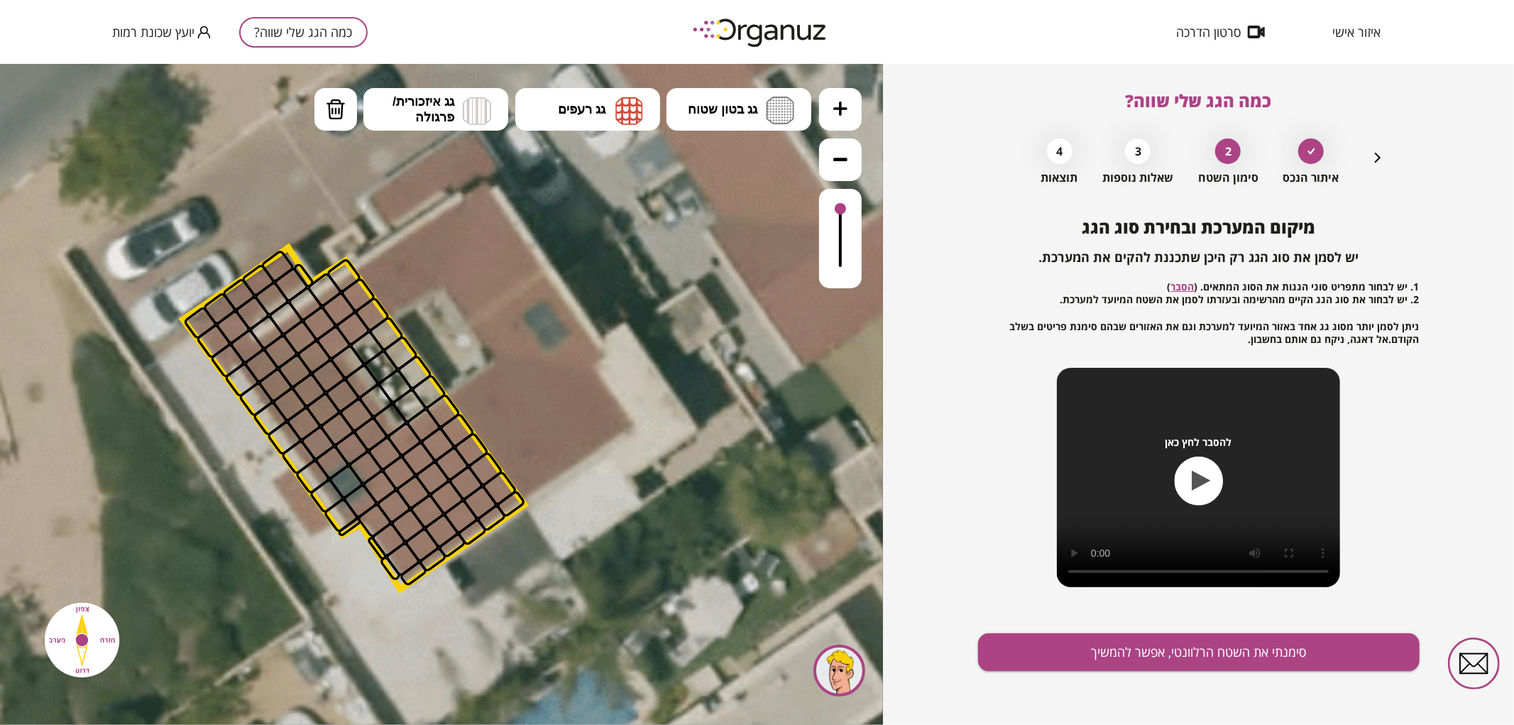
click at [1371, 155] on icon "button" at bounding box center [1377, 157] width 17 height 17
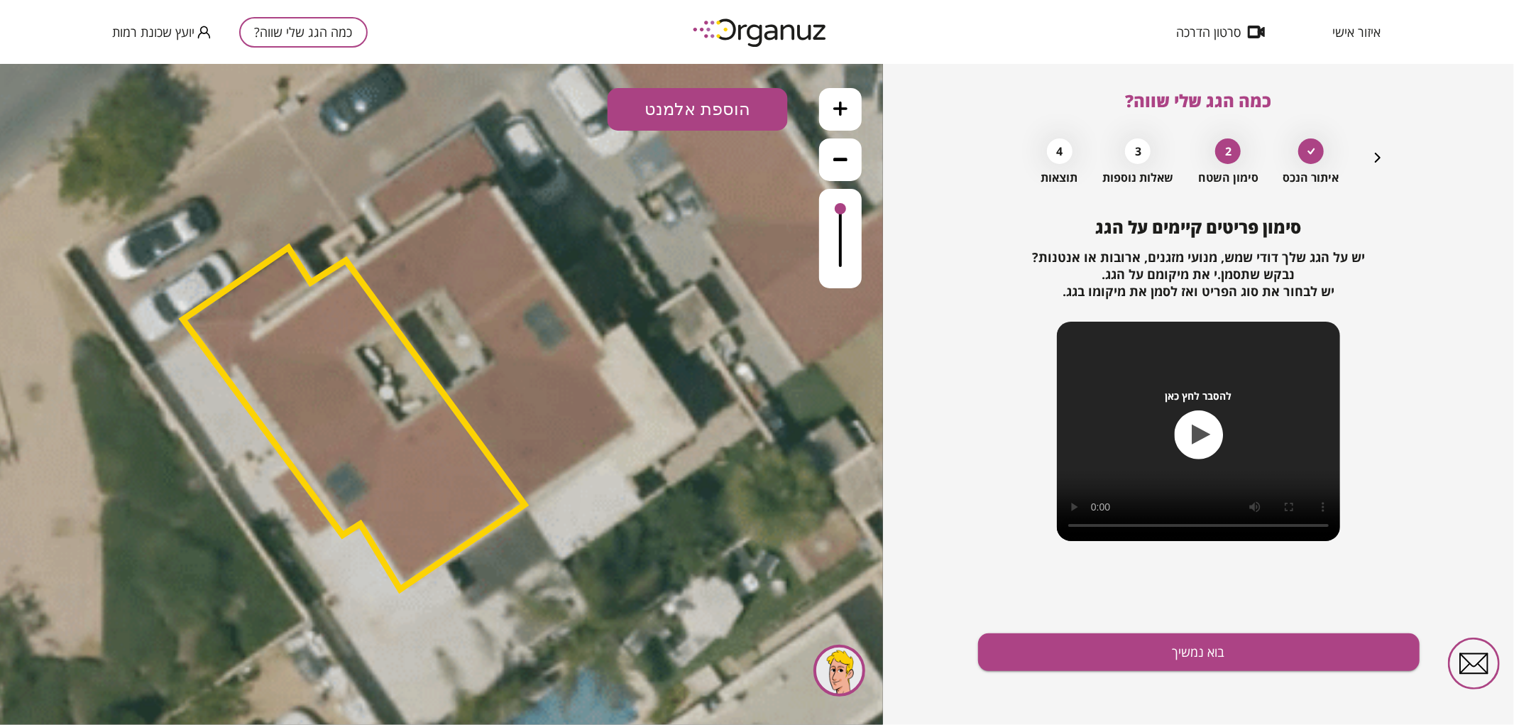
click at [683, 92] on button "הוספת אלמנט" at bounding box center [698, 108] width 180 height 43
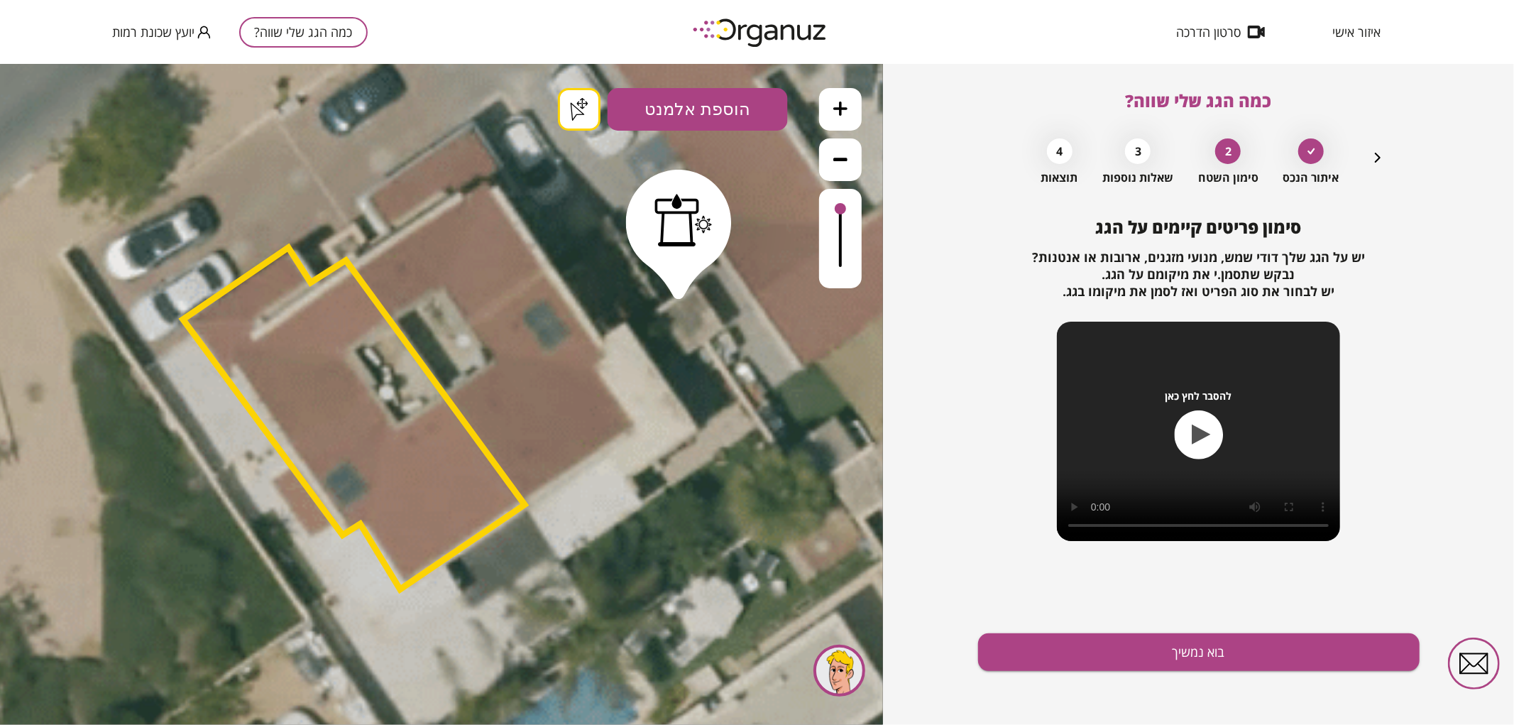
click at [679, 285] on div ".st0 { fill: #FFFFFF; } .st0 { fill: #FFFFFF; }" at bounding box center [441, 393] width 883 height 661
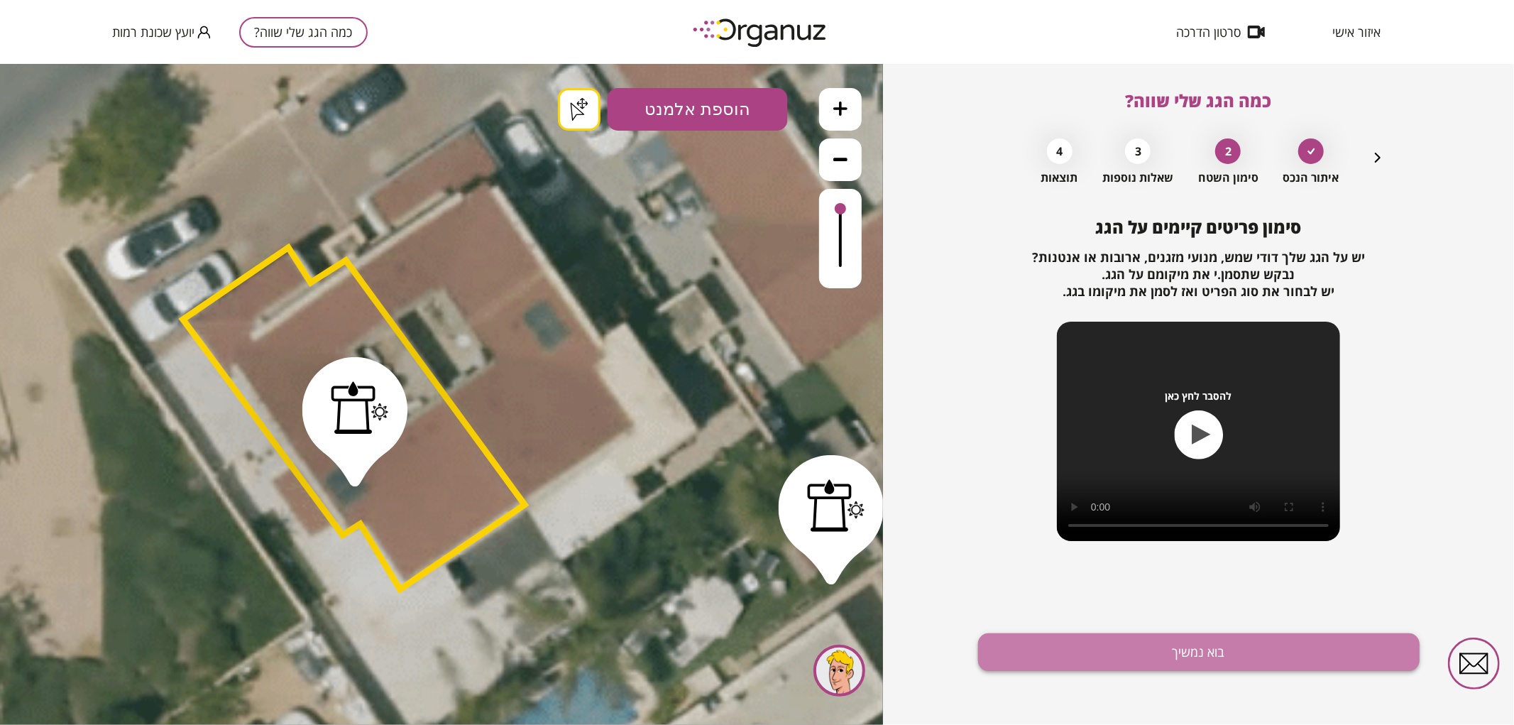
click at [1191, 652] on button "בוא נמשיך" at bounding box center [1199, 652] width 442 height 38
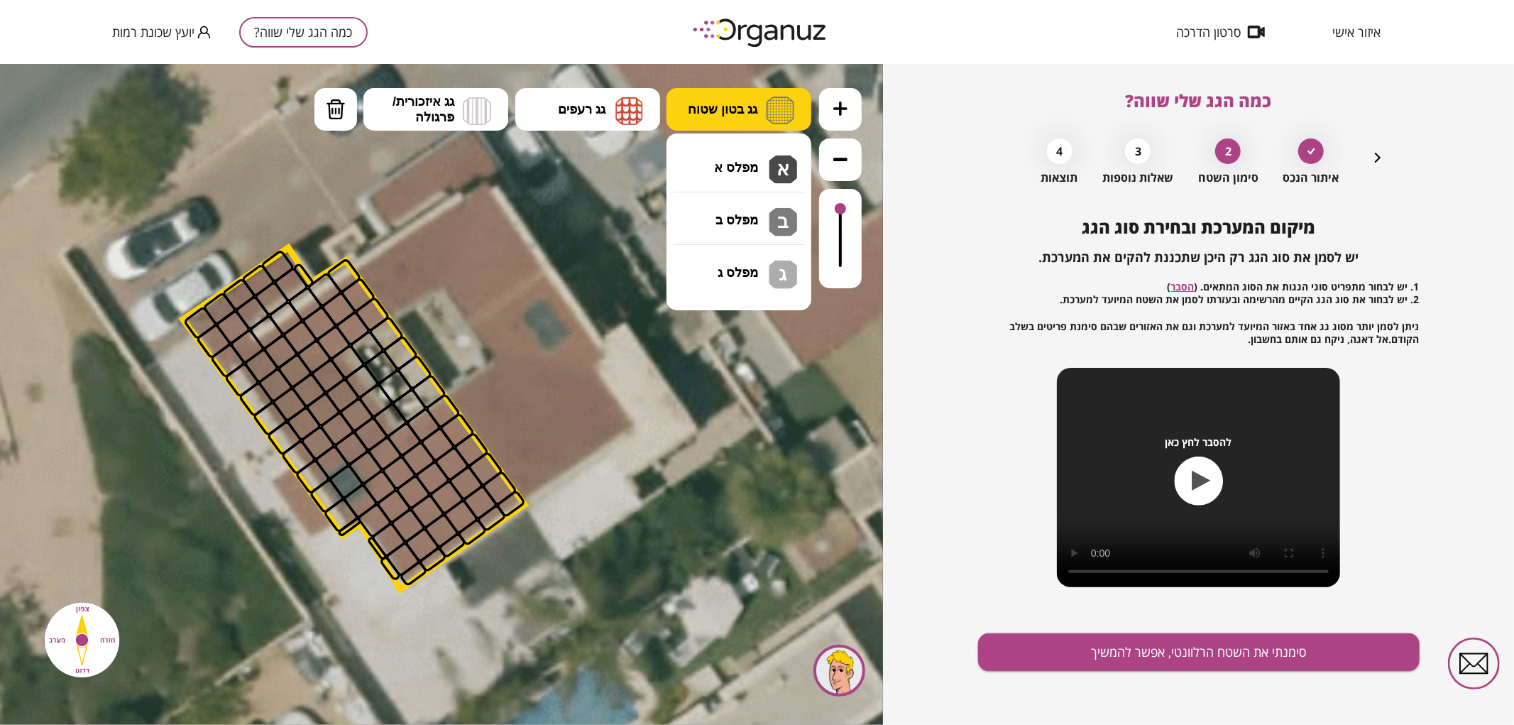
click at [743, 128] on button "גג בטון שטוח" at bounding box center [739, 108] width 145 height 43
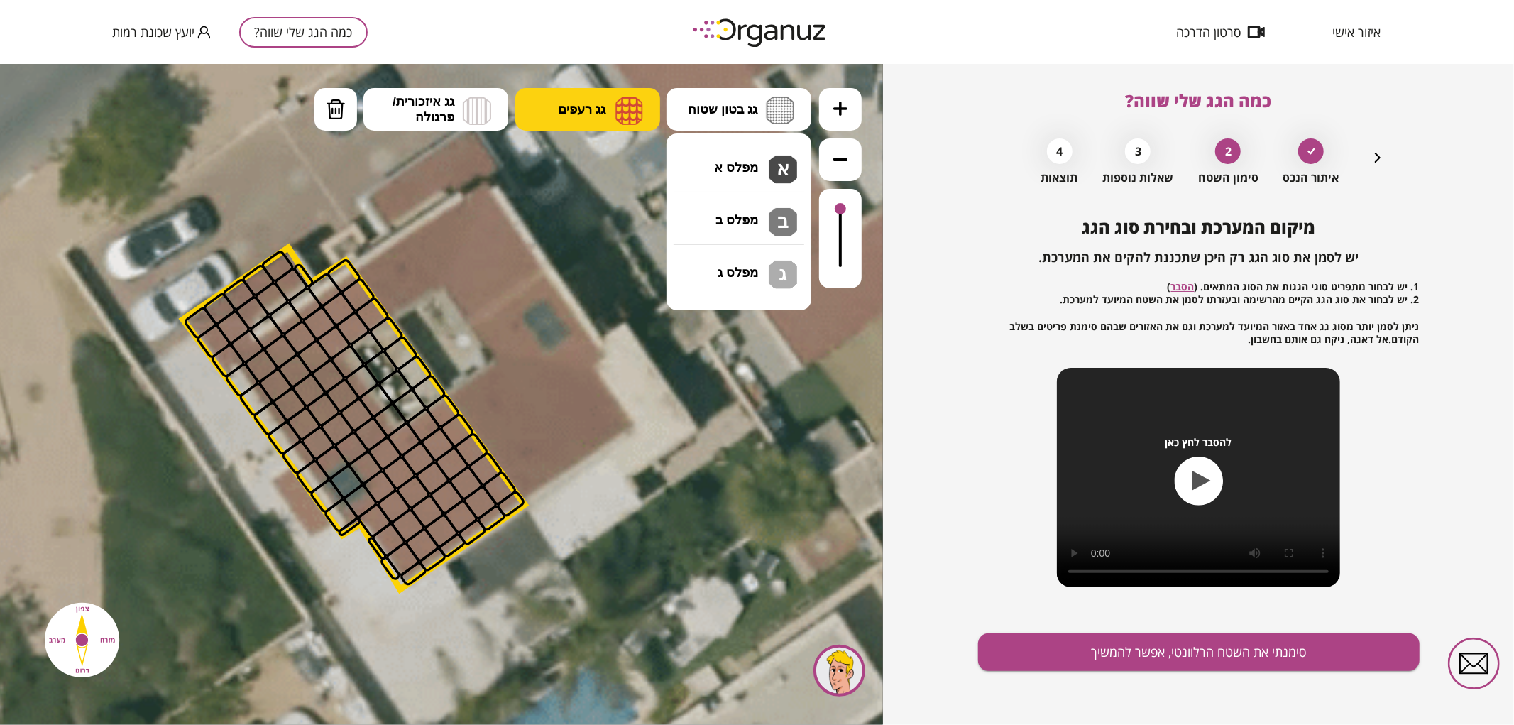
click at [608, 124] on button "גג רעפים" at bounding box center [587, 108] width 145 height 43
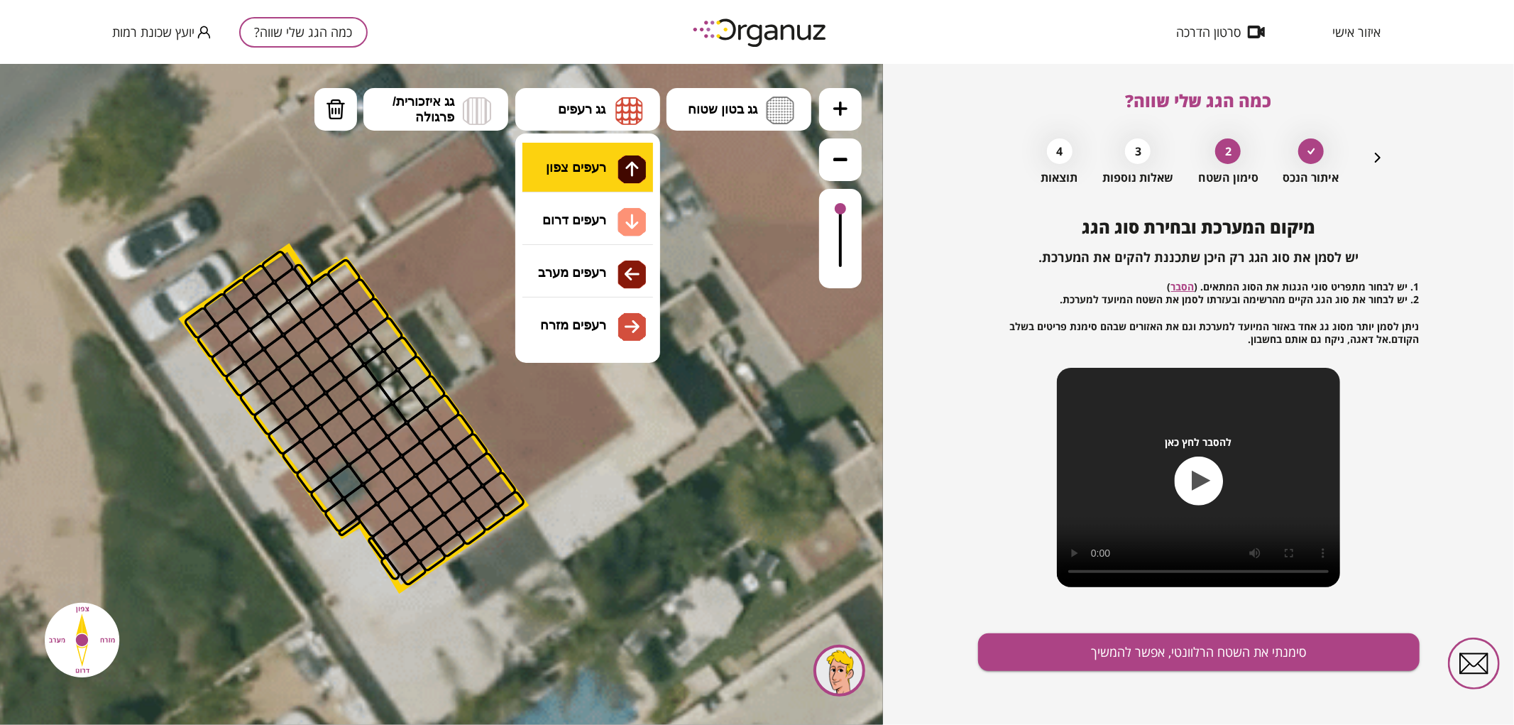
click at [611, 154] on div ".st0 { fill: #FFFFFF; } .st0 { fill: #FFFFFF; }" at bounding box center [441, 393] width 883 height 661
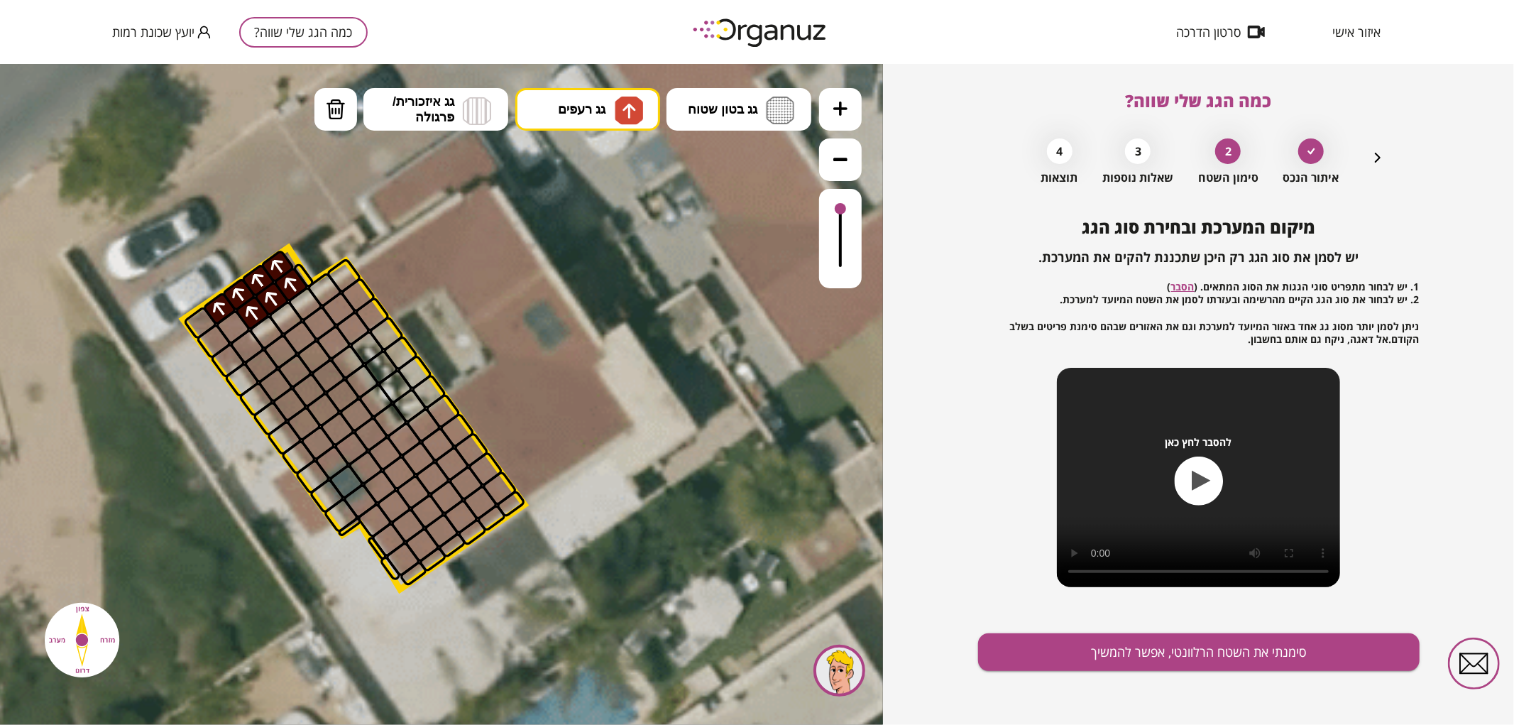
drag, startPoint x: 207, startPoint y: 312, endPoint x: 253, endPoint y: 303, distance: 46.2
drag, startPoint x: 353, startPoint y: 298, endPoint x: 373, endPoint y: 307, distance: 21.6
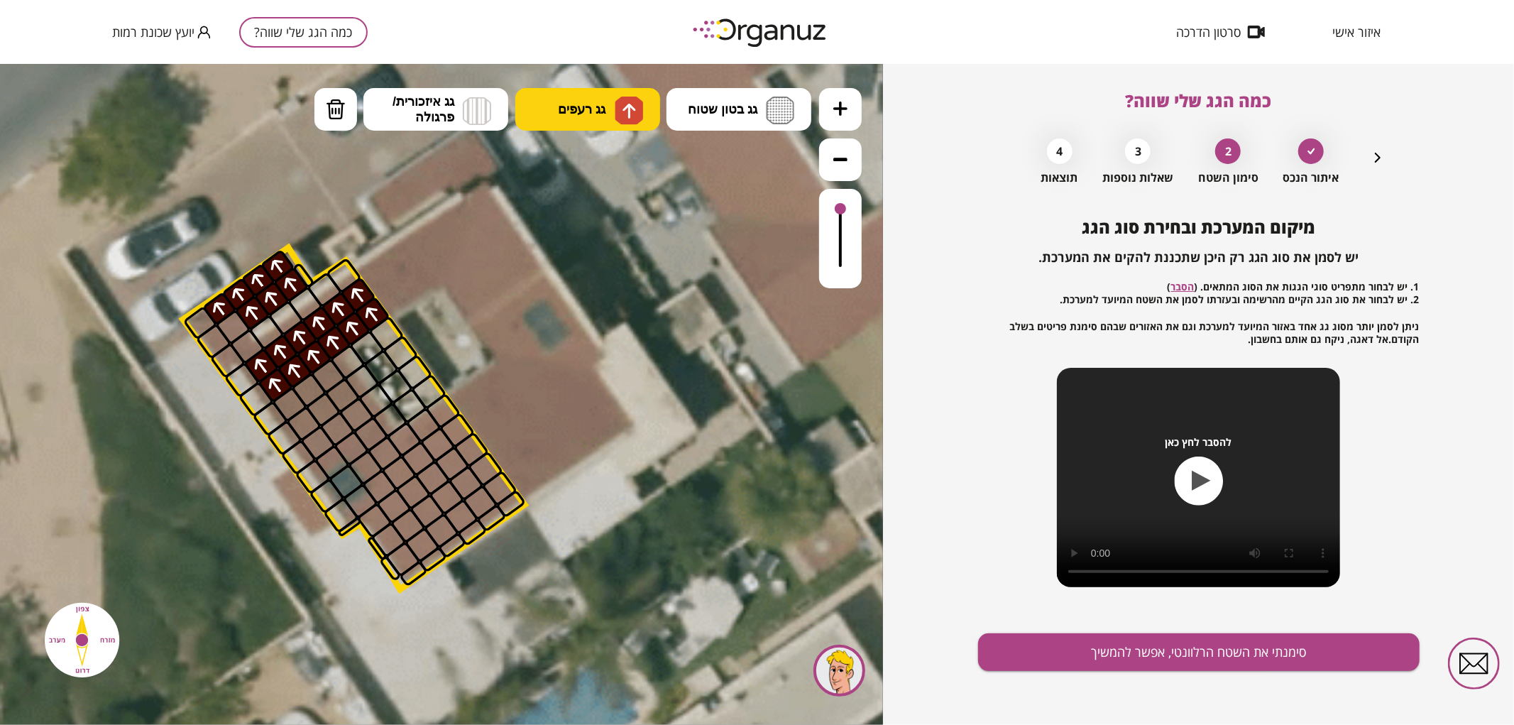
click at [574, 120] on button "גג רעפים" at bounding box center [587, 108] width 145 height 43
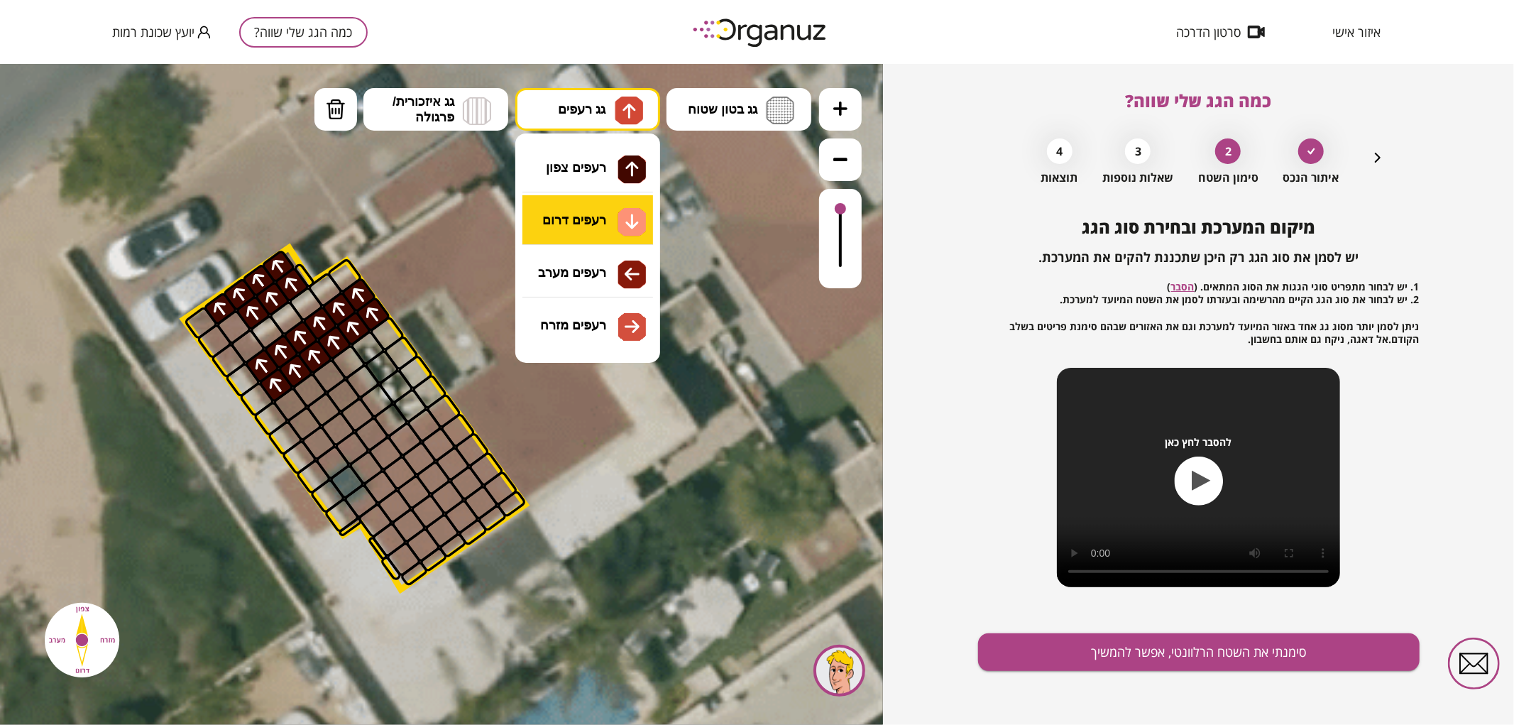
click at [583, 229] on div ".st0 { fill: #FFFFFF; } .st0 { fill: #FFFFFF; }" at bounding box center [441, 393] width 883 height 661
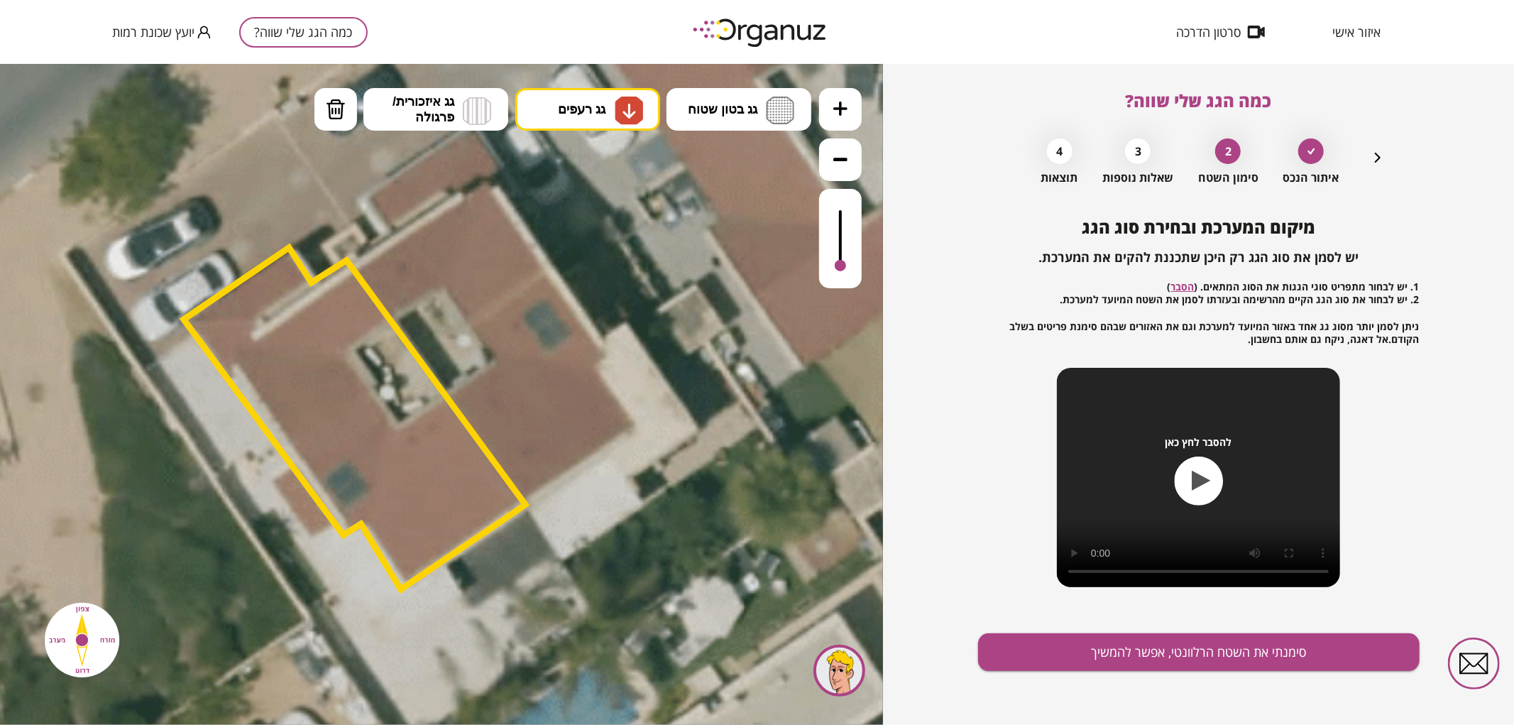
drag, startPoint x: 841, startPoint y: 208, endPoint x: 839, endPoint y: 273, distance: 64.6
click at [839, 273] on div at bounding box center [840, 237] width 43 height 99
click at [838, 260] on div at bounding box center [840, 258] width 11 height 11
drag, startPoint x: 405, startPoint y: 448, endPoint x: 486, endPoint y: 521, distance: 109.1
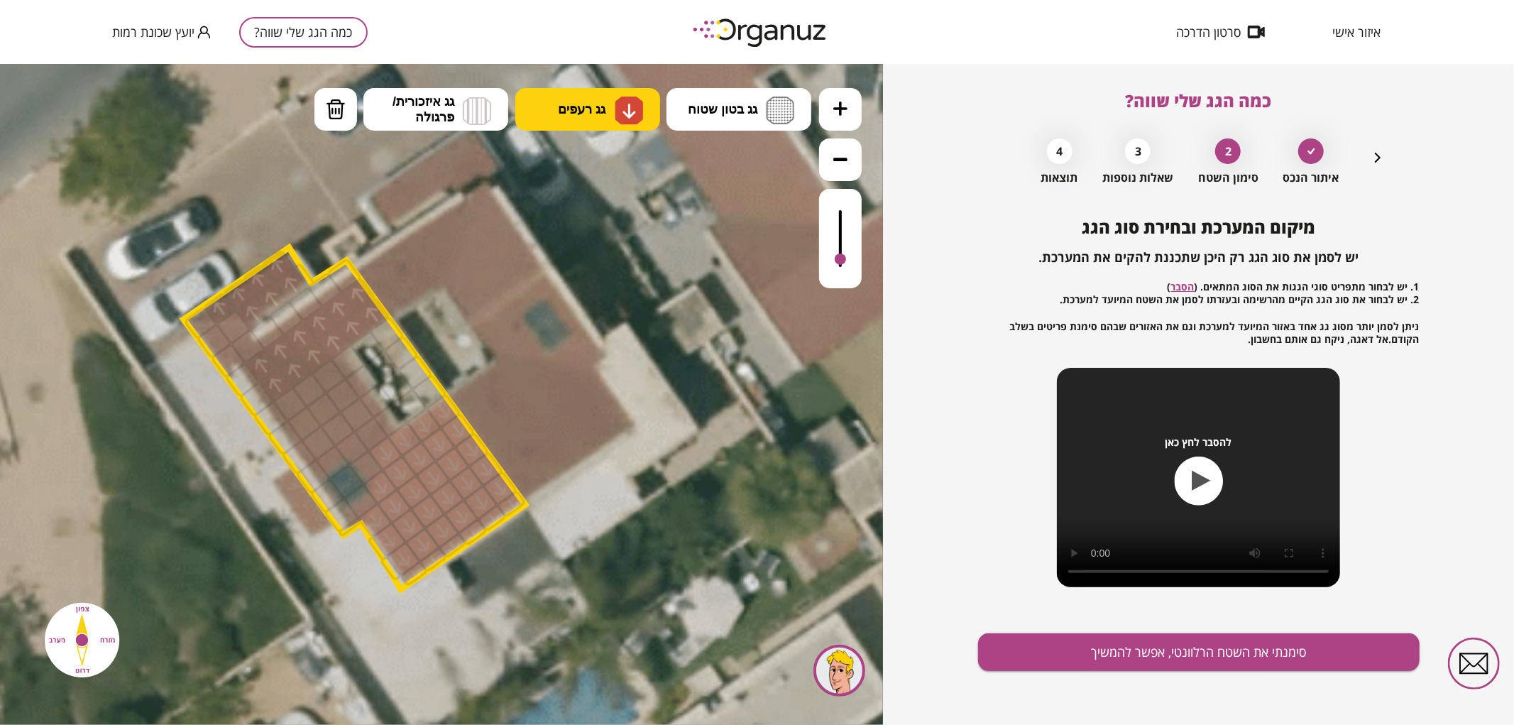
click at [585, 114] on span "גג רעפים" at bounding box center [582, 109] width 48 height 16
click at [578, 285] on div ".st0 { fill: #FFFFFF; } .st0 { fill: #FFFFFF; }" at bounding box center [441, 393] width 883 height 661
drag, startPoint x: 374, startPoint y: 430, endPoint x: 263, endPoint y: 402, distance: 114.2
drag, startPoint x: 225, startPoint y: 355, endPoint x: 243, endPoint y: 346, distance: 20.0
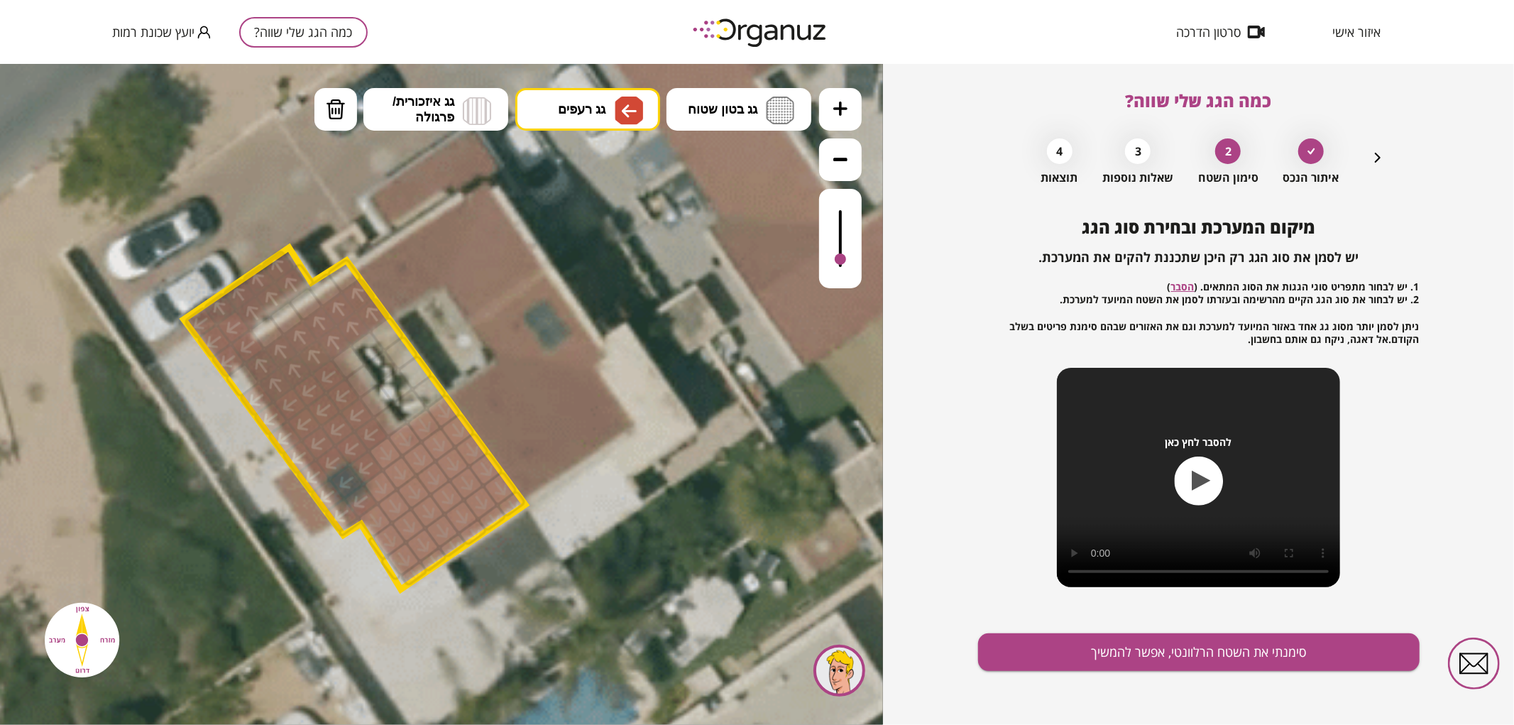
click at [613, 108] on button "גג רעפים" at bounding box center [587, 108] width 145 height 43
click at [587, 175] on div ".st0 { fill: #FFFFFF; } .st0 { fill: #FFFFFF; }" at bounding box center [441, 393] width 883 height 661
drag, startPoint x: 270, startPoint y: 333, endPoint x: 344, endPoint y: 281, distance: 89.6
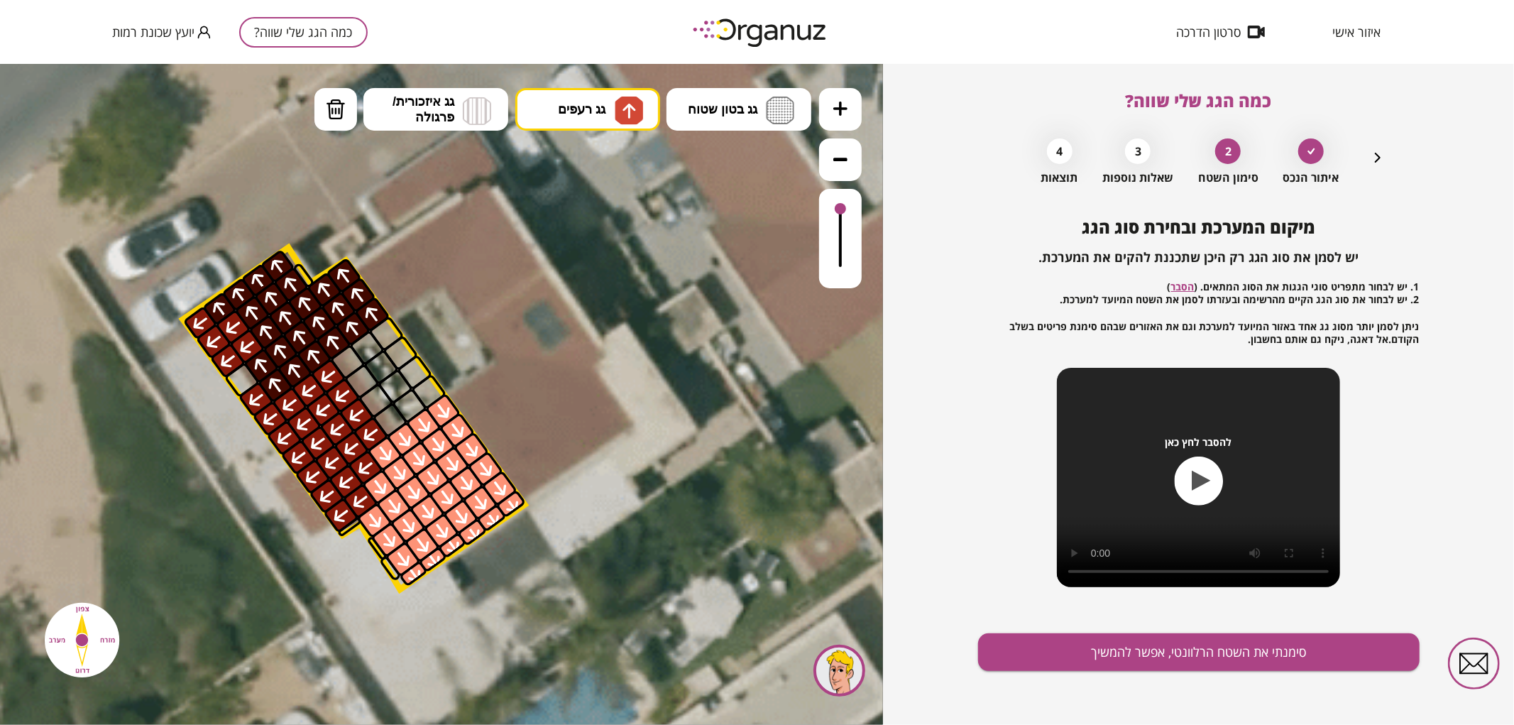
drag, startPoint x: 843, startPoint y: 244, endPoint x: 859, endPoint y: 207, distance: 40.4
click at [859, 207] on div at bounding box center [840, 237] width 43 height 99
drag, startPoint x: 310, startPoint y: 280, endPoint x: 266, endPoint y: 268, distance: 45.6
click at [261, 262] on div ".st0 { fill: #FFFFFF; } .st0 { fill: #FFFFFF; }" at bounding box center [252, 731] width 3810 height 3810
click at [594, 106] on span "גג רעפים" at bounding box center [582, 109] width 48 height 16
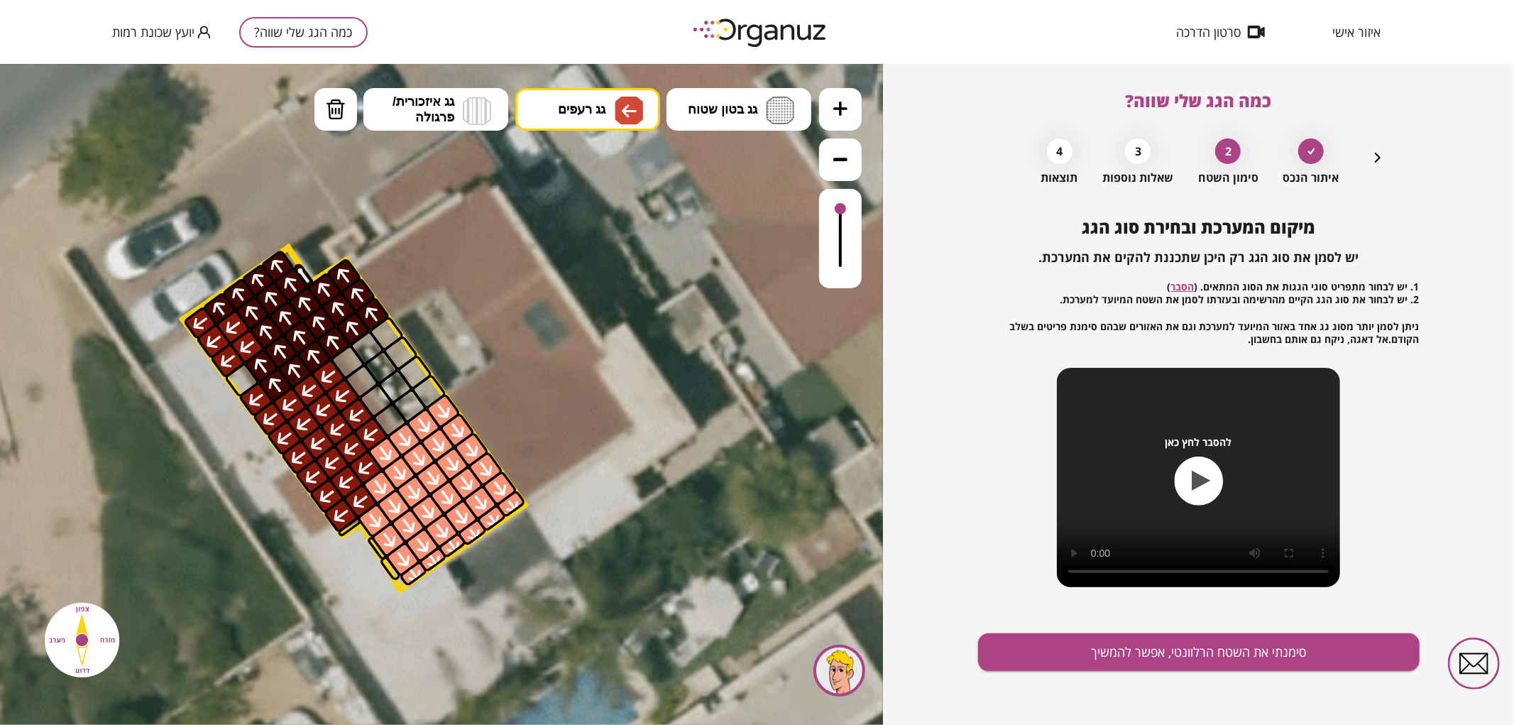
click at [588, 271] on div ".st0 { fill: #FFFFFF; } .st0 { fill: #FFFFFF; }" at bounding box center [441, 393] width 883 height 661
drag, startPoint x: 349, startPoint y: 362, endPoint x: 383, endPoint y: 412, distance: 60.3
click at [346, 528] on div at bounding box center [350, 525] width 26 height 21
click at [613, 122] on button "גג רעפים" at bounding box center [587, 108] width 145 height 43
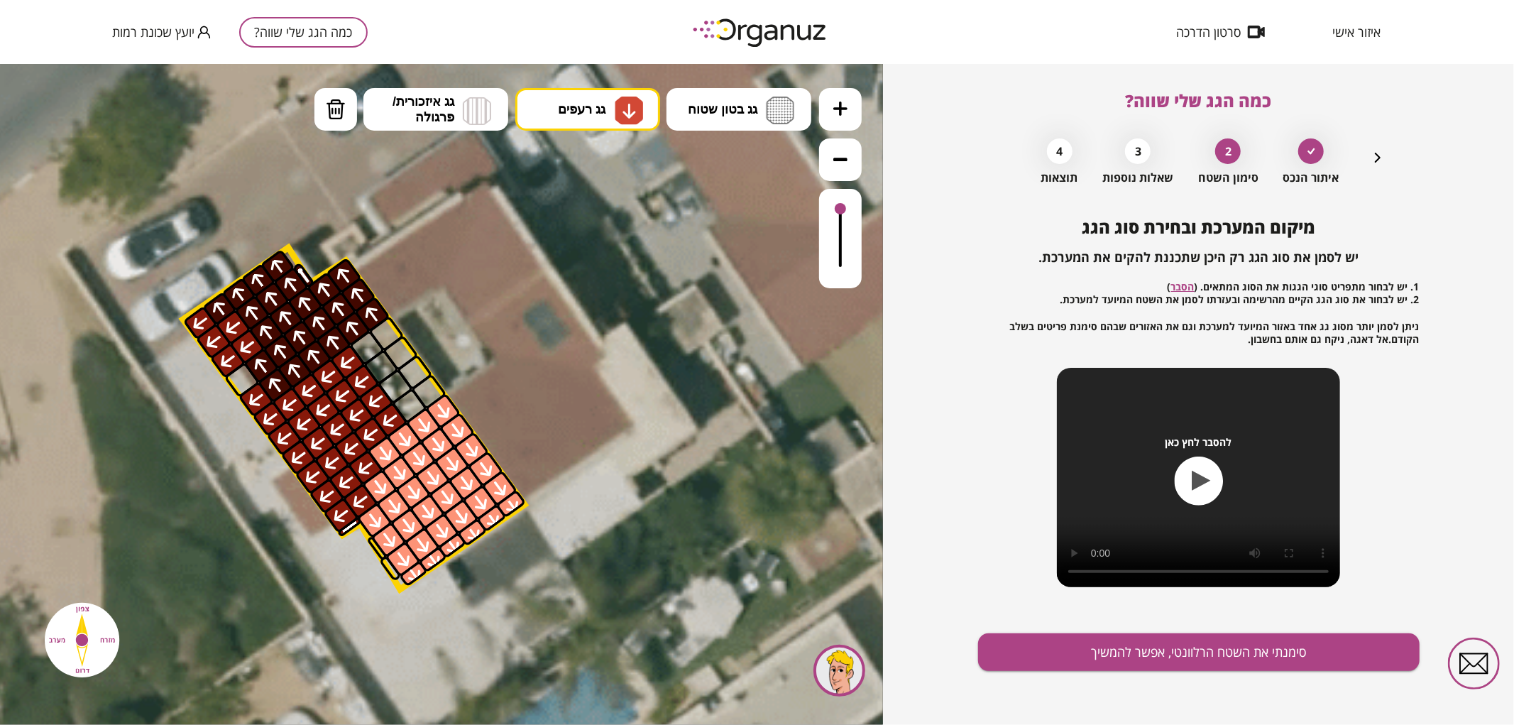
click at [599, 227] on div ".st0 { fill: #FFFFFF; } .st0 { fill: #FFFFFF; }" at bounding box center [441, 393] width 883 height 661
drag, startPoint x: 382, startPoint y: 550, endPoint x: 377, endPoint y: 559, distance: 9.9
click at [377, 563] on div ".st0 { fill: #FFFFFF; } .st0 { fill: #FFFFFF; }" at bounding box center [252, 731] width 3810 height 3810
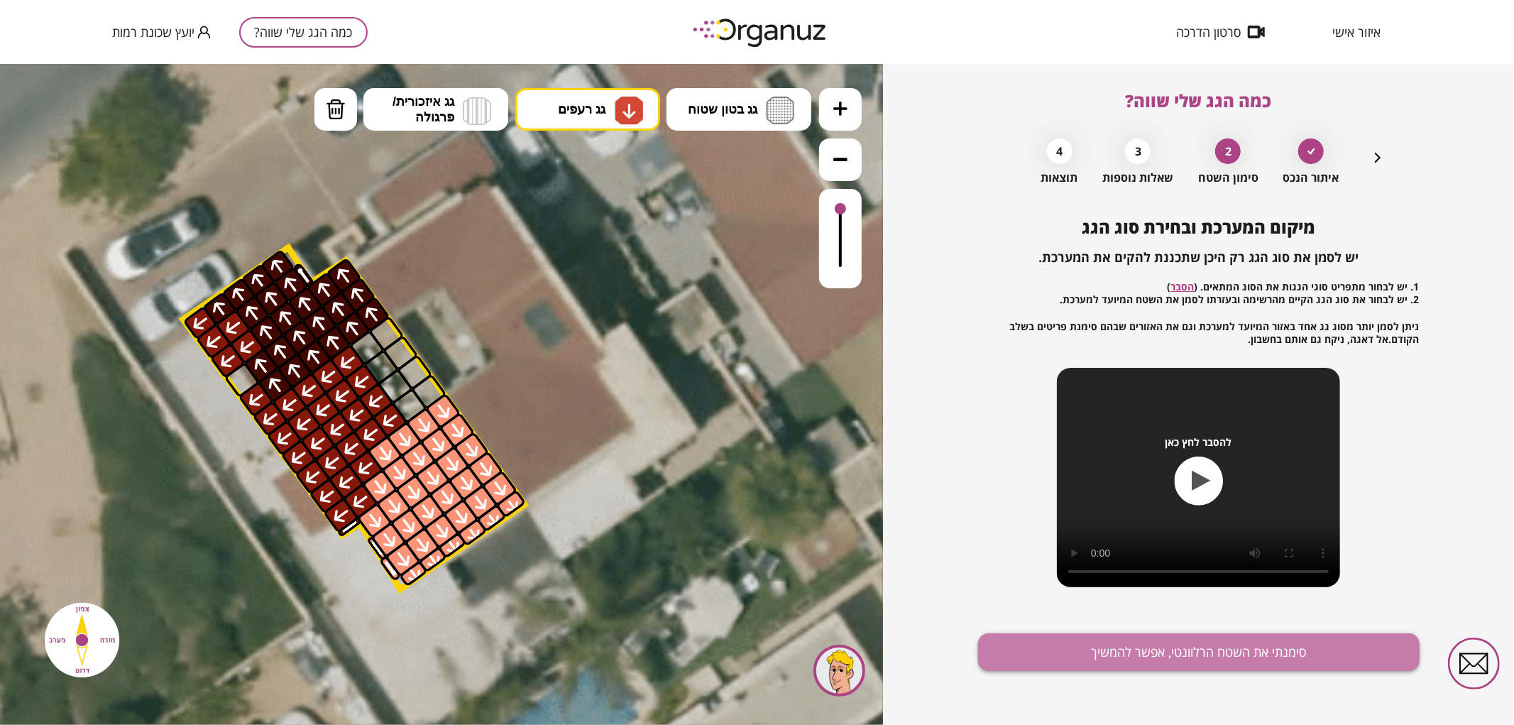
click at [1098, 663] on button "סימנתי את השטח הרלוונטי, אפשר להמשיך" at bounding box center [1199, 652] width 442 height 38
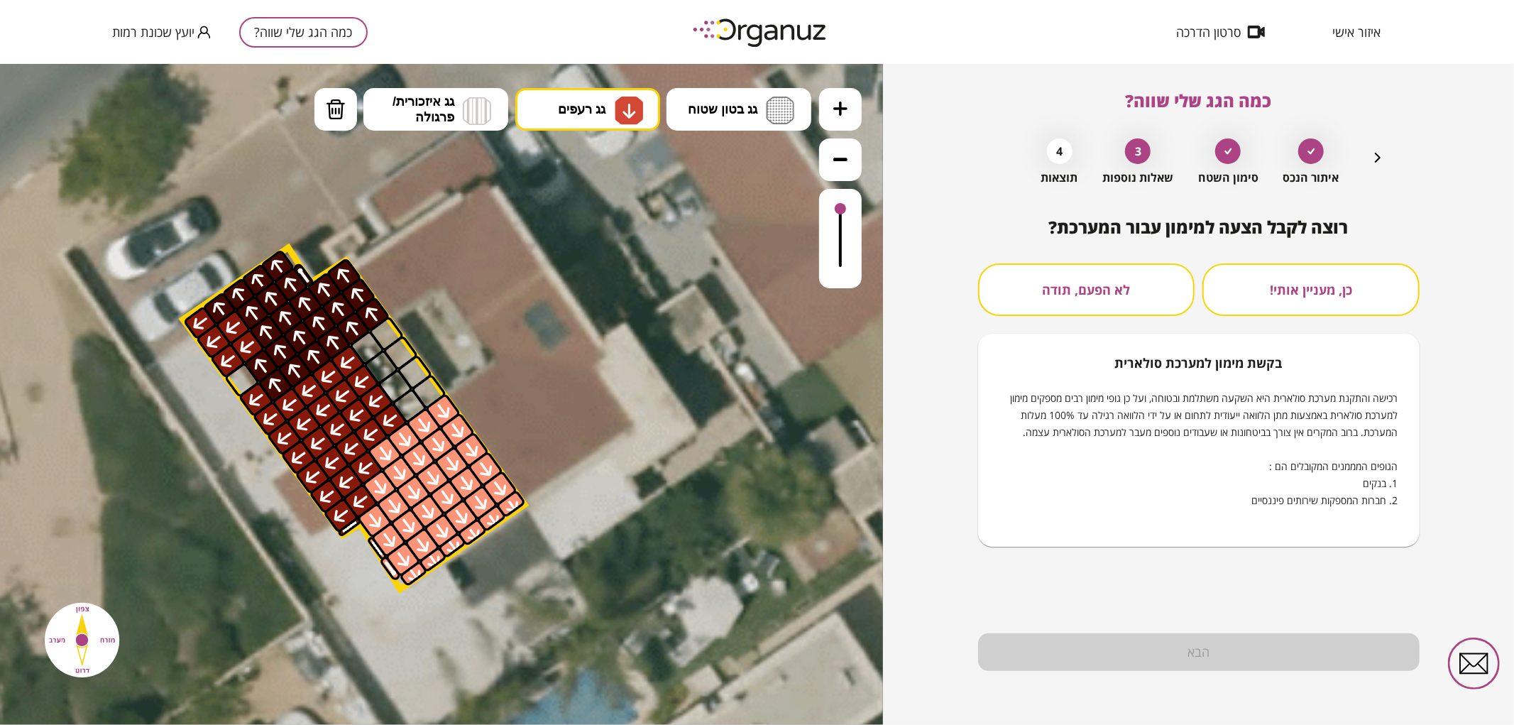
click at [1052, 308] on button "לא הפעם, תודה" at bounding box center [1086, 289] width 217 height 53
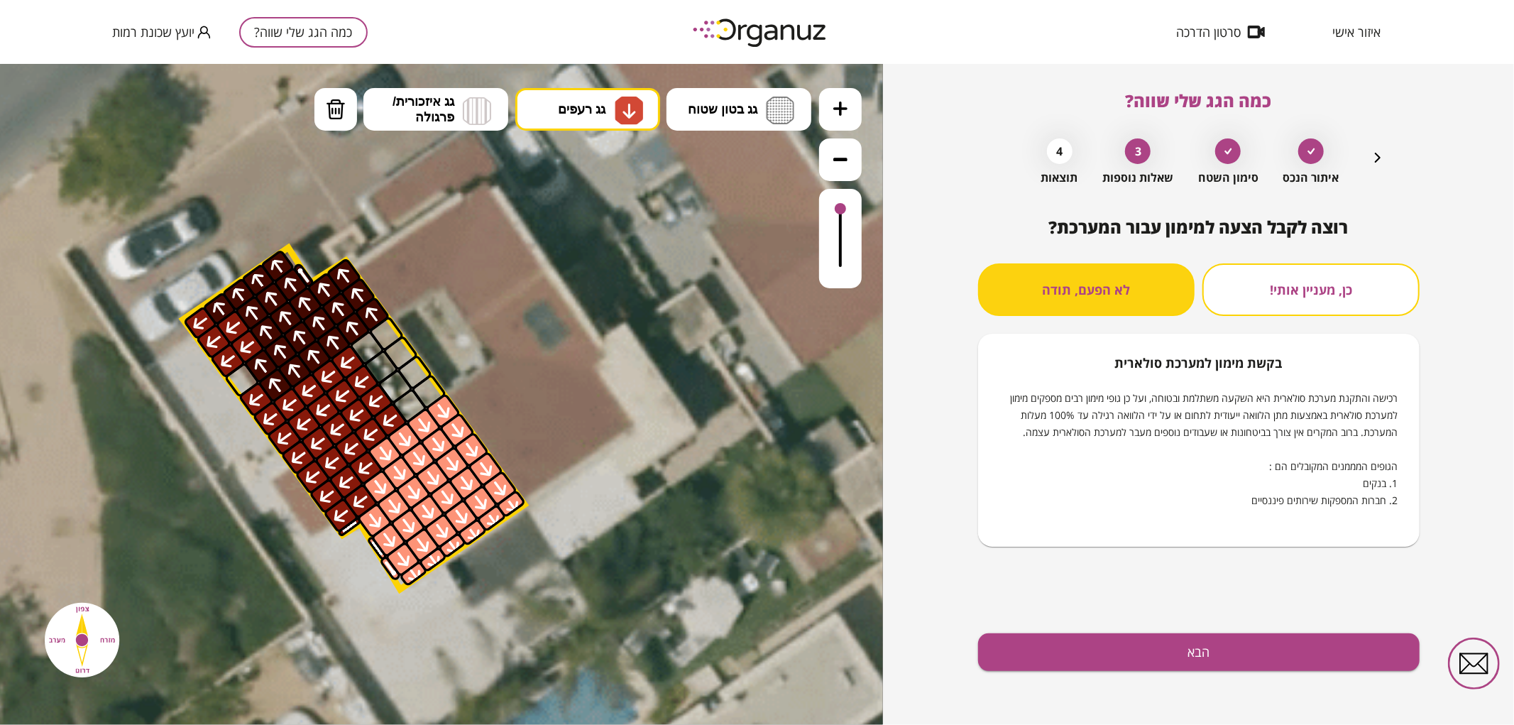
click at [1154, 683] on div "רוצה לקבל הצעה למימון עבור המערכת? כן, מעניין אותי! לא הפעם, תודה בקשת מימון למ…" at bounding box center [1199, 471] width 442 height 508
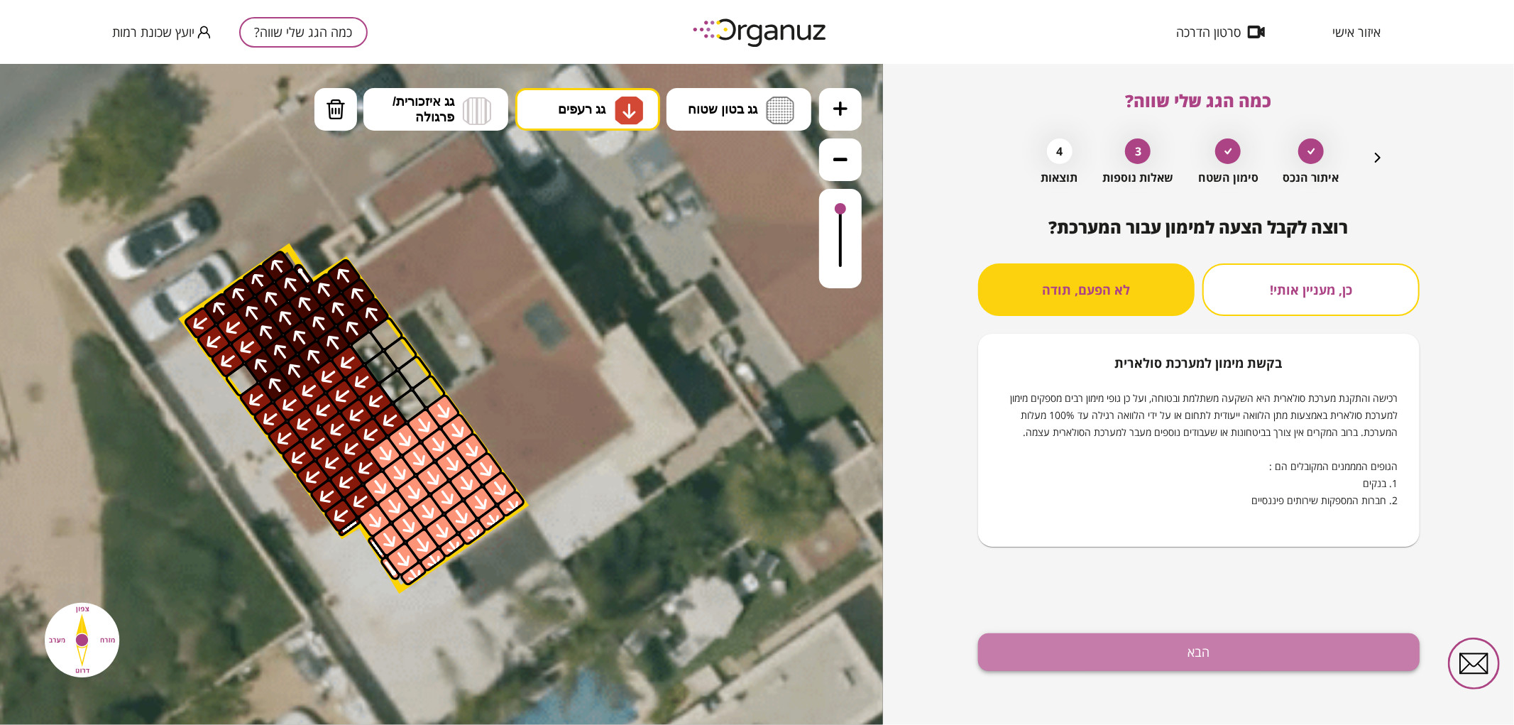
click at [1137, 662] on button "הבא" at bounding box center [1199, 652] width 442 height 38
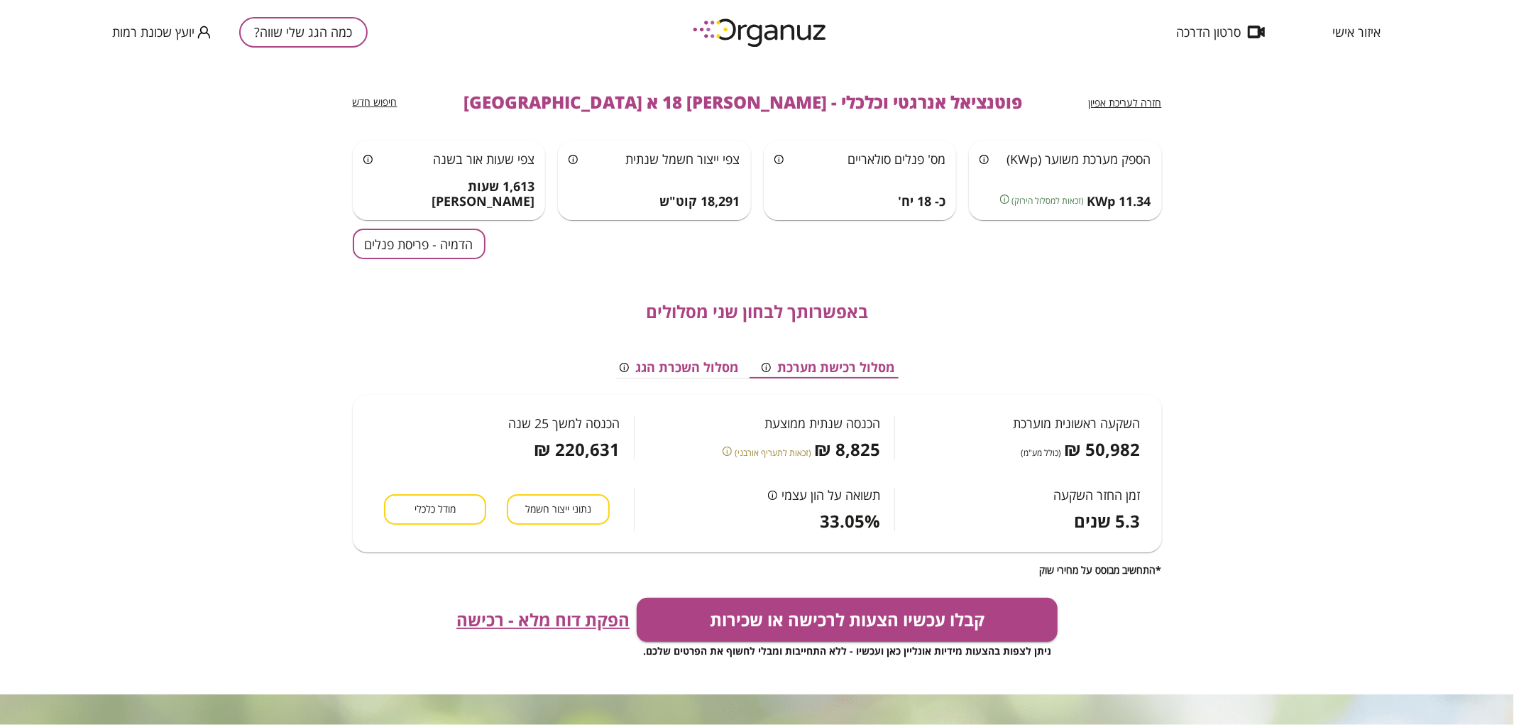
click at [429, 250] on button "הדמיה - פריסת פנלים" at bounding box center [419, 244] width 133 height 31
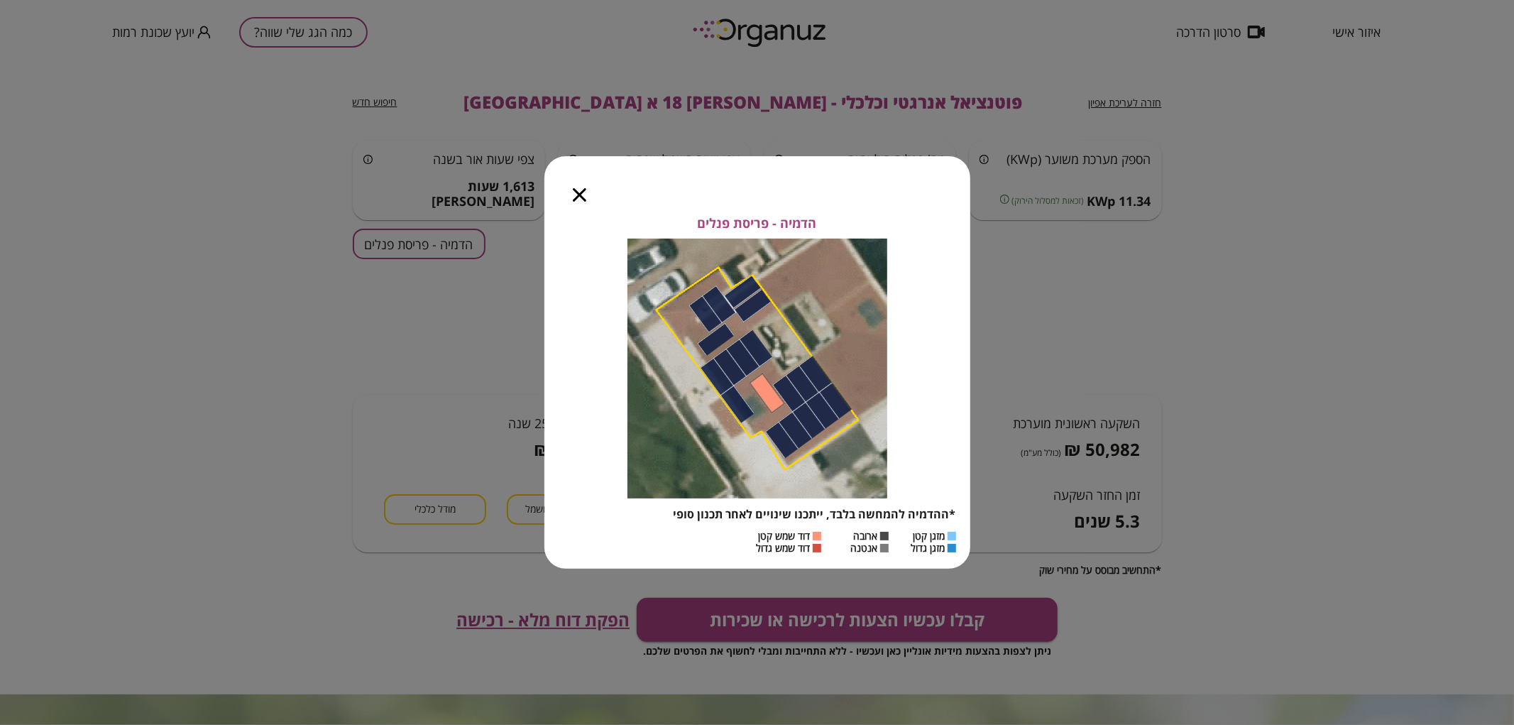
click at [583, 195] on icon "button" at bounding box center [579, 194] width 13 height 13
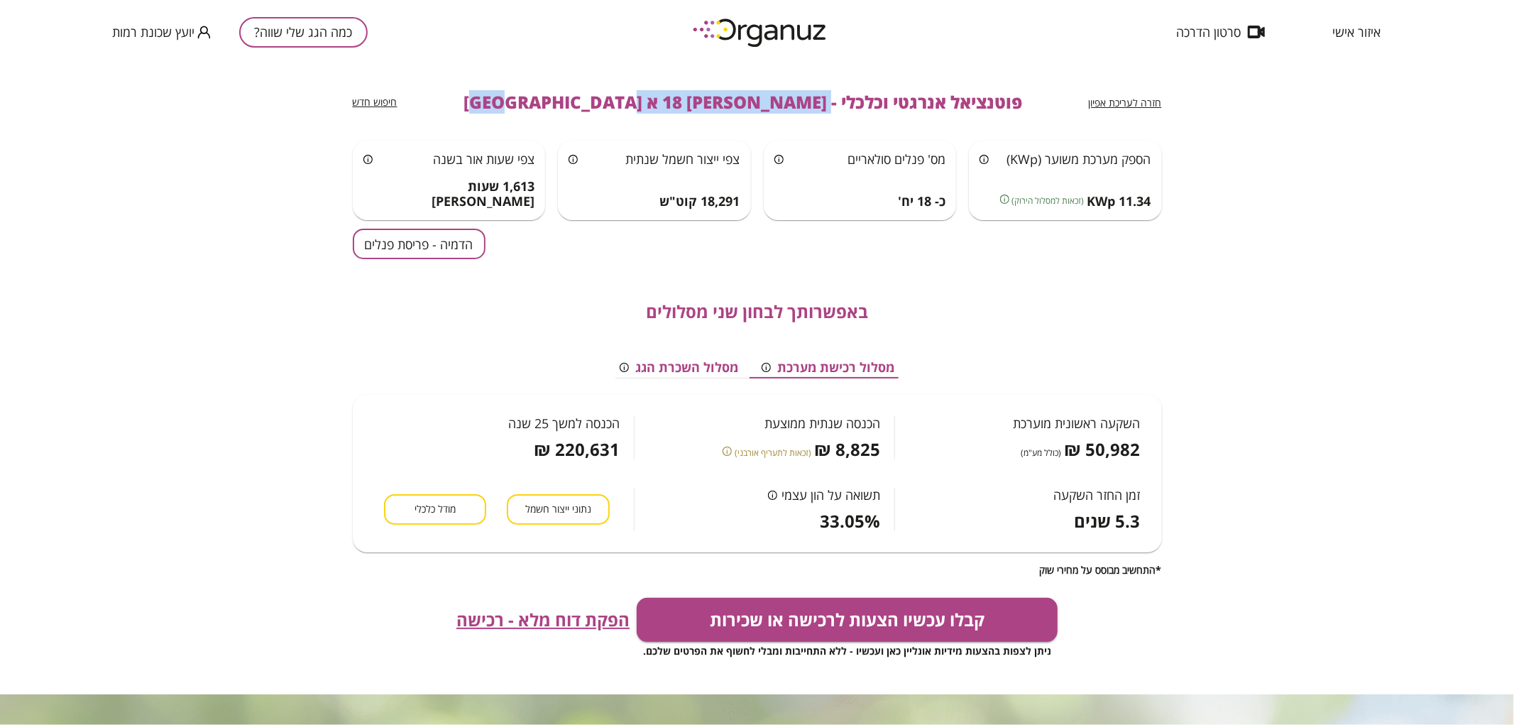
drag, startPoint x: 743, startPoint y: 104, endPoint x: 552, endPoint y: 111, distance: 191.1
click at [552, 111] on span "פוטנציאל אנרגטי וכלכלי - [PERSON_NAME] 18 א [GEOGRAPHIC_DATA]" at bounding box center [743, 102] width 559 height 20
copy span "[PERSON_NAME] 18 א [GEOGRAPHIC_DATA]"
click at [357, 24] on button "כמה הגג שלי שווה?" at bounding box center [303, 32] width 129 height 31
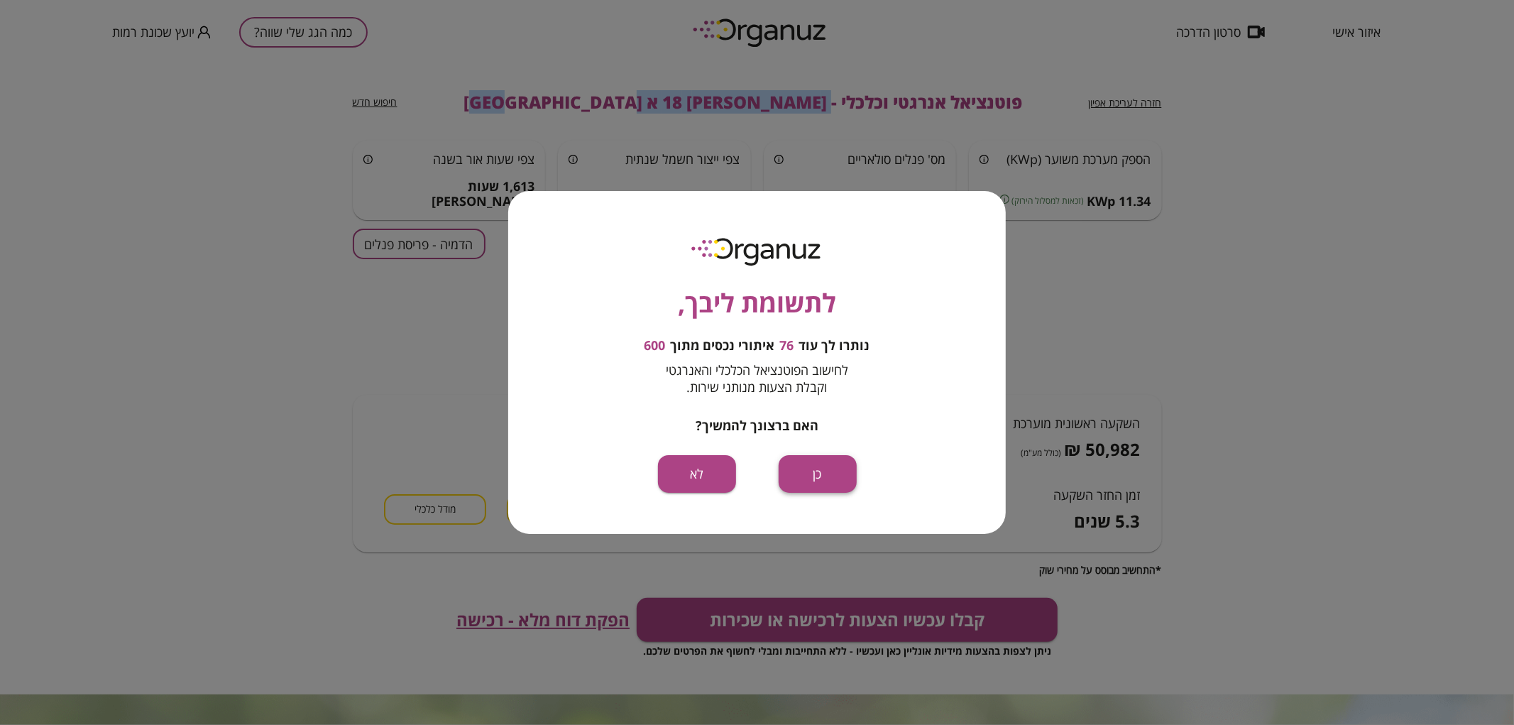
click at [847, 476] on button "כן" at bounding box center [818, 474] width 78 height 38
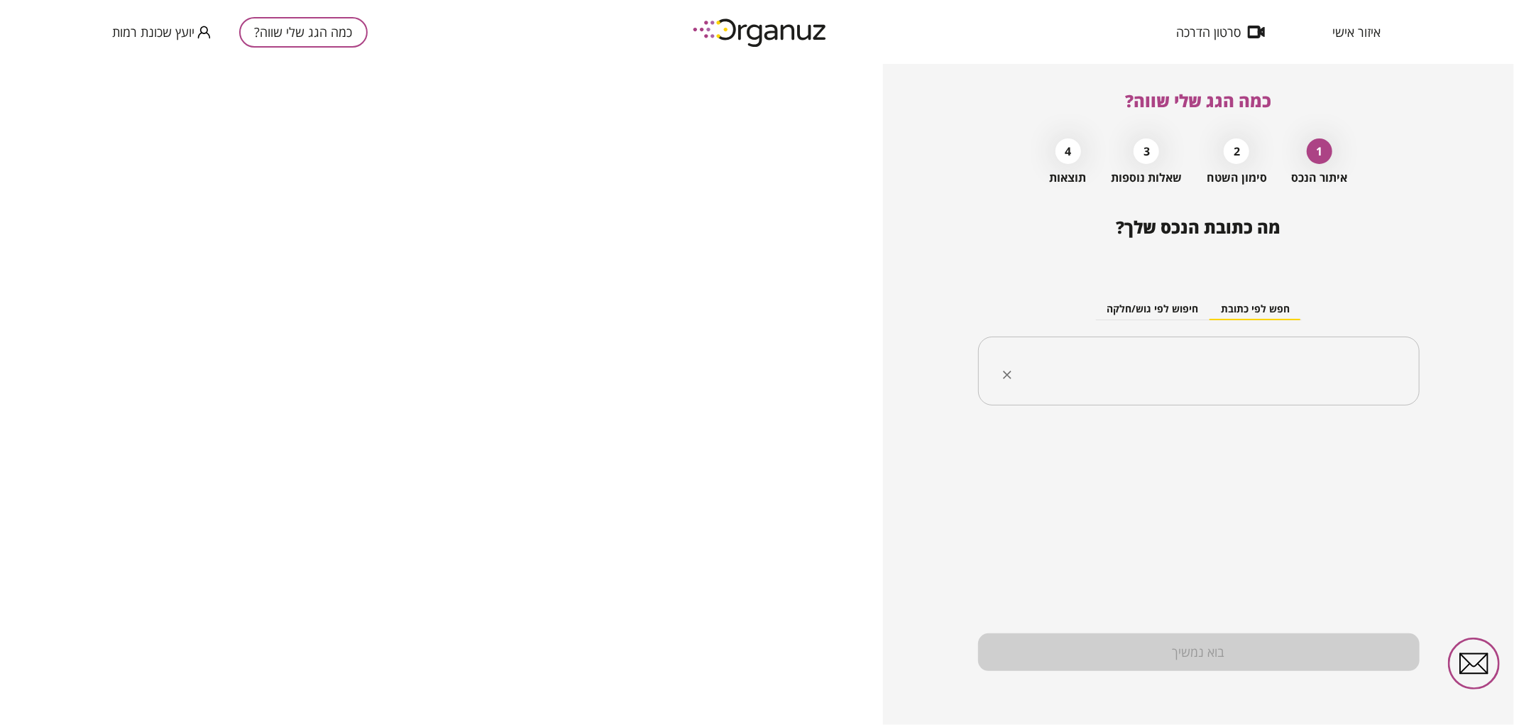
click at [1073, 394] on div "​" at bounding box center [1199, 372] width 442 height 70
paste input "**********"
type input "**********"
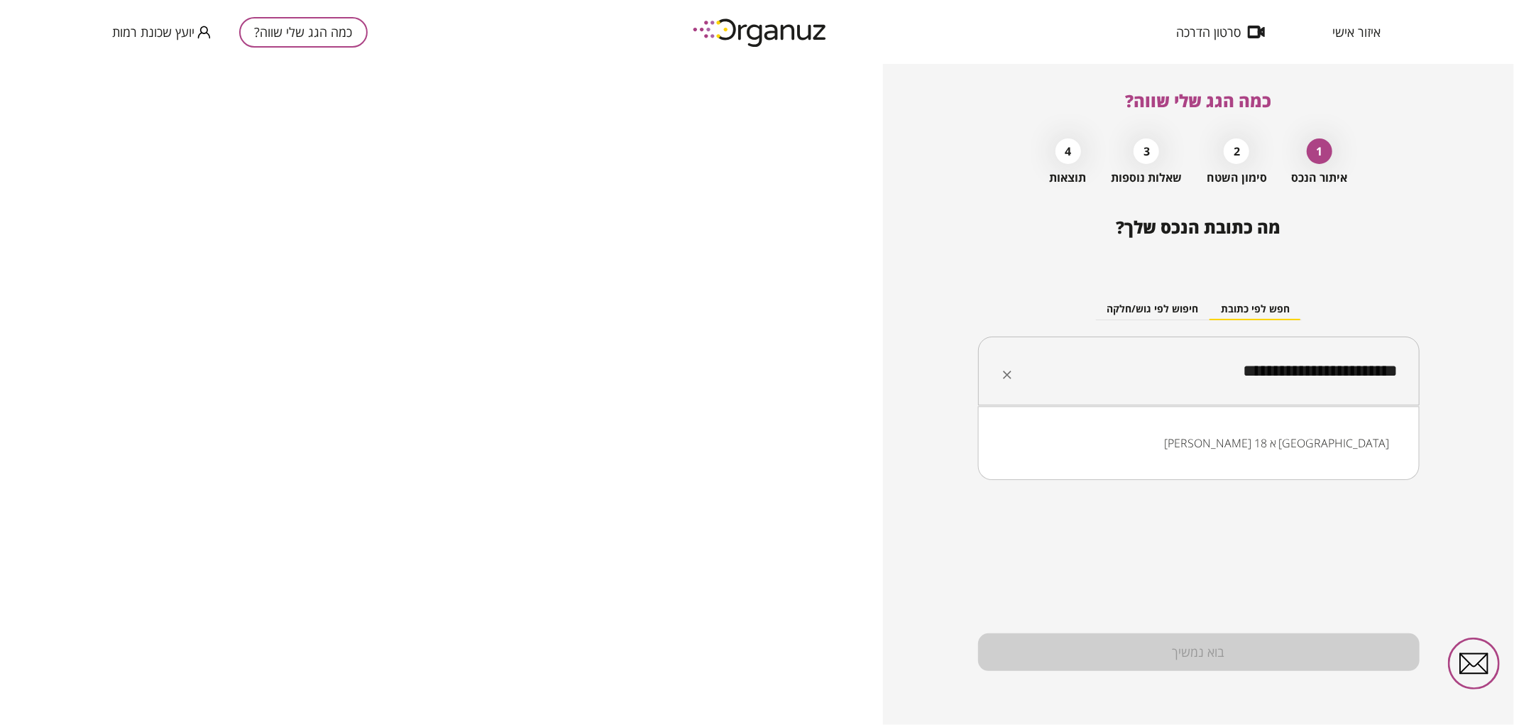
click at [1299, 378] on input "**********" at bounding box center [1204, 371] width 397 height 35
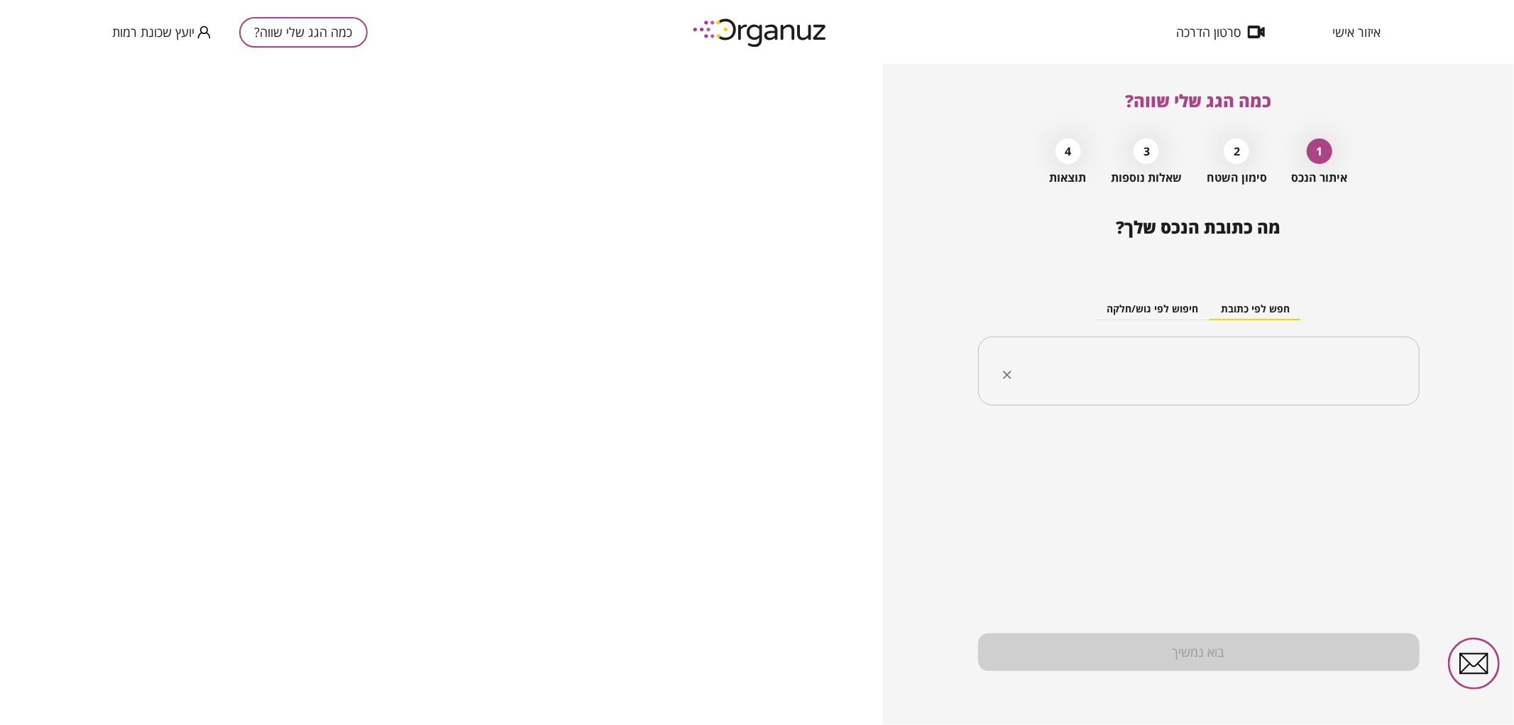
paste input "**********"
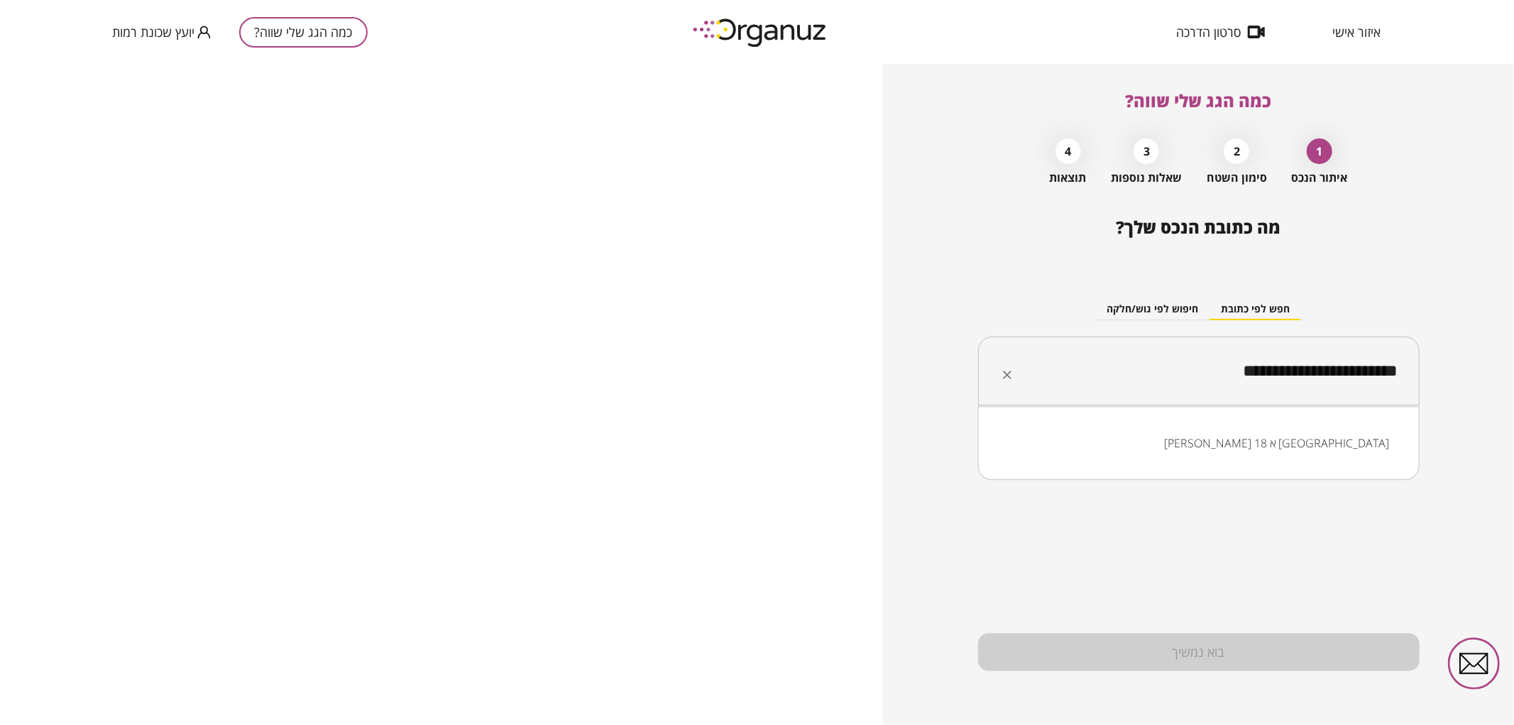
click at [1295, 380] on input "**********" at bounding box center [1204, 371] width 397 height 35
click at [1284, 447] on li "[PERSON_NAME] 18 ד [GEOGRAPHIC_DATA]" at bounding box center [1199, 443] width 405 height 26
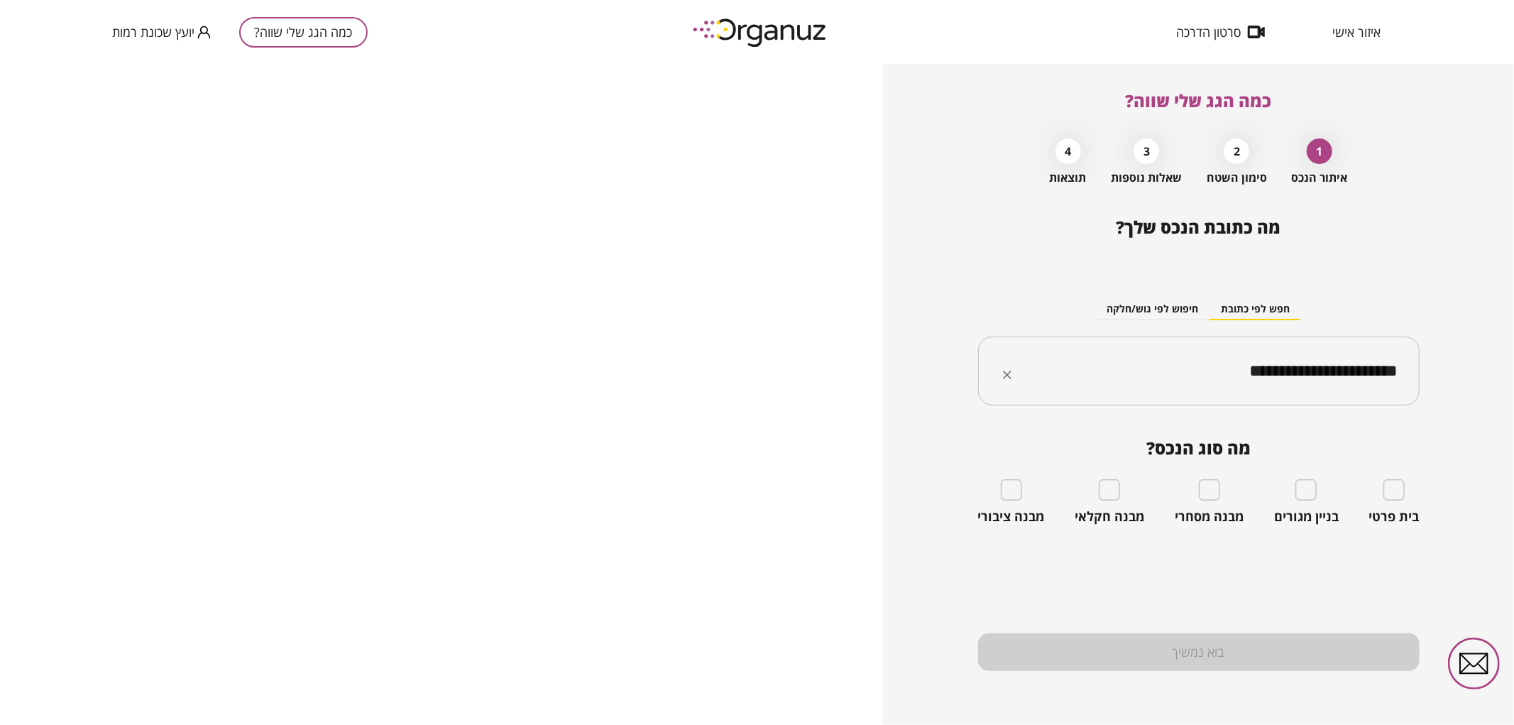
type input "**********"
click at [1395, 502] on div "בית פרטי" at bounding box center [1394, 501] width 50 height 45
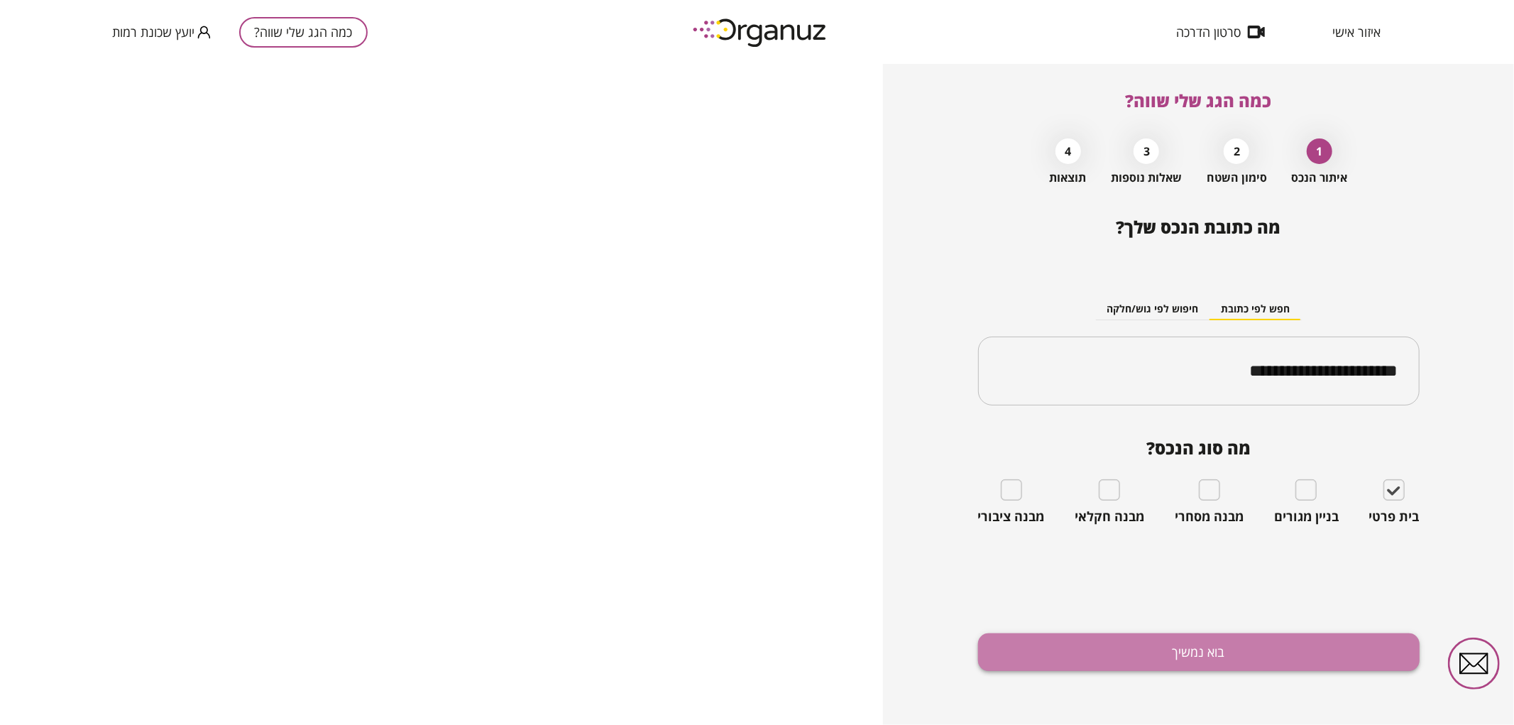
click at [1385, 643] on button "בוא נמשיך" at bounding box center [1199, 652] width 442 height 38
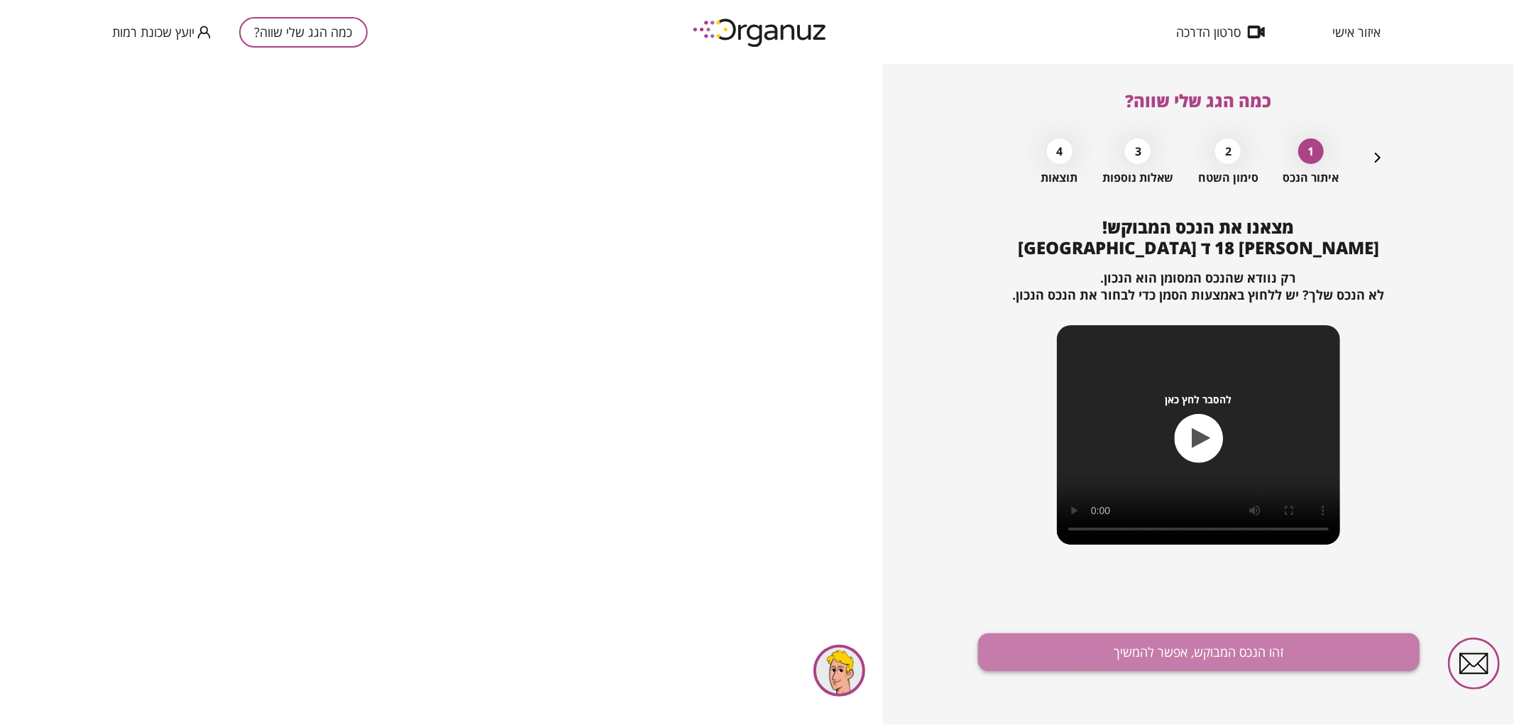
click at [1332, 647] on button "זהו הנכס המבוקש, אפשר להמשיך" at bounding box center [1199, 652] width 442 height 38
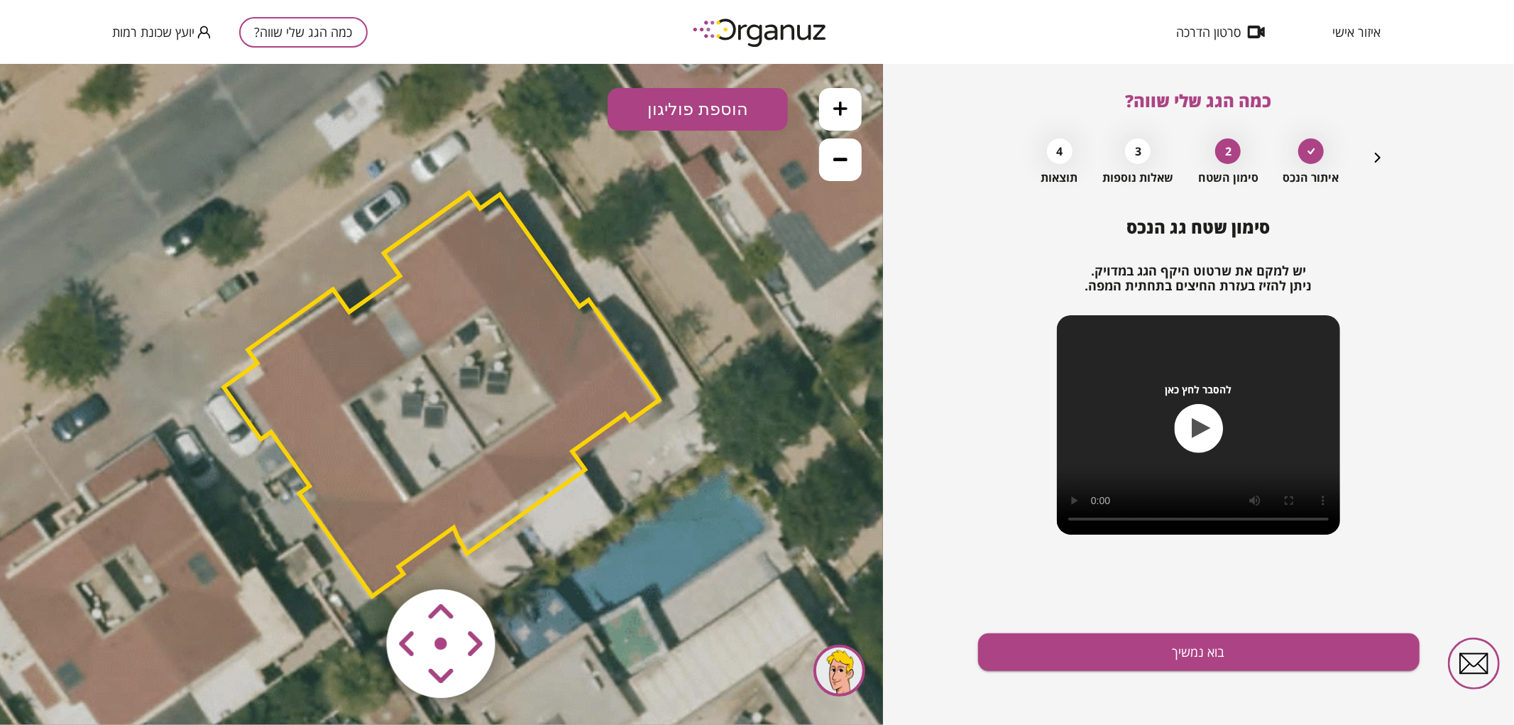
click at [620, 369] on polygon at bounding box center [442, 393] width 436 height 403
click at [458, 433] on polygon at bounding box center [442, 393] width 436 height 403
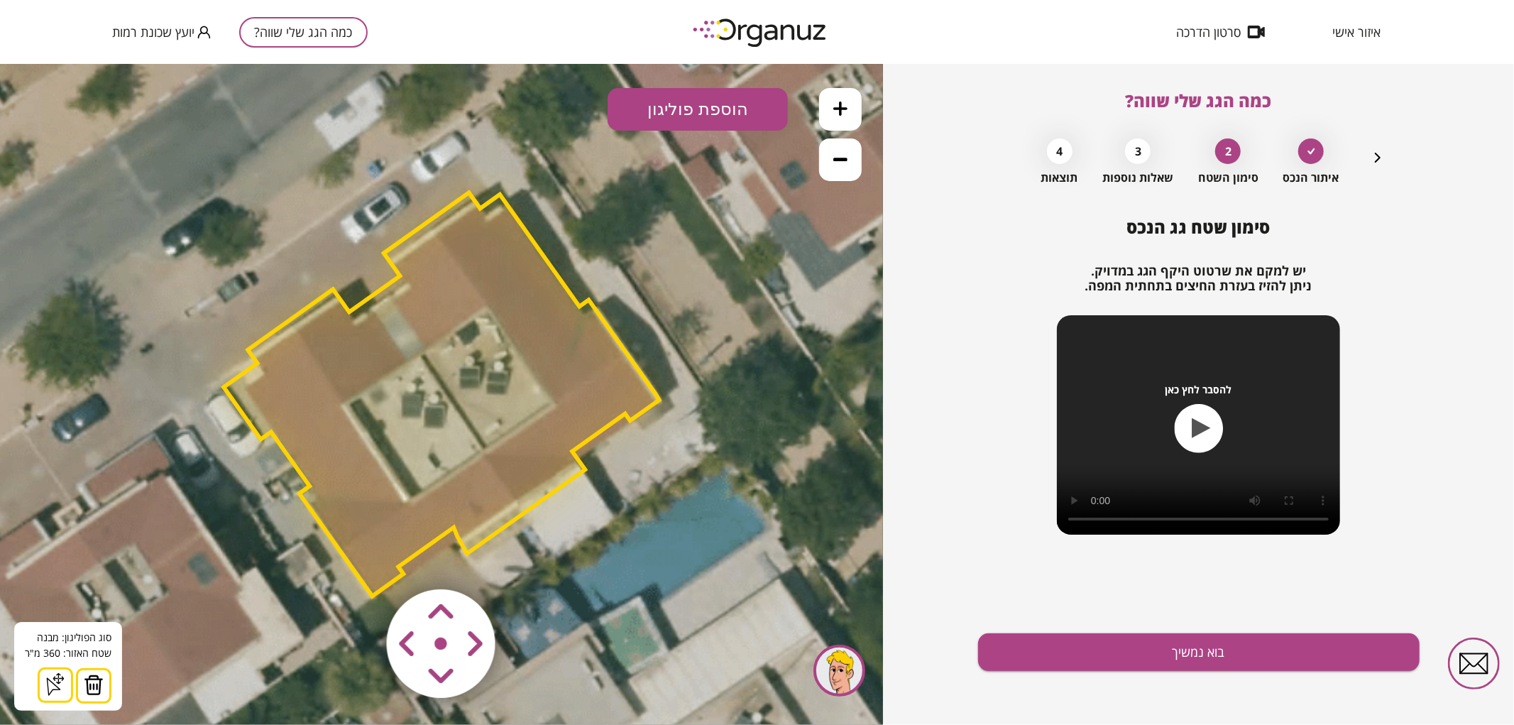
click at [100, 674] on img at bounding box center [94, 684] width 20 height 21
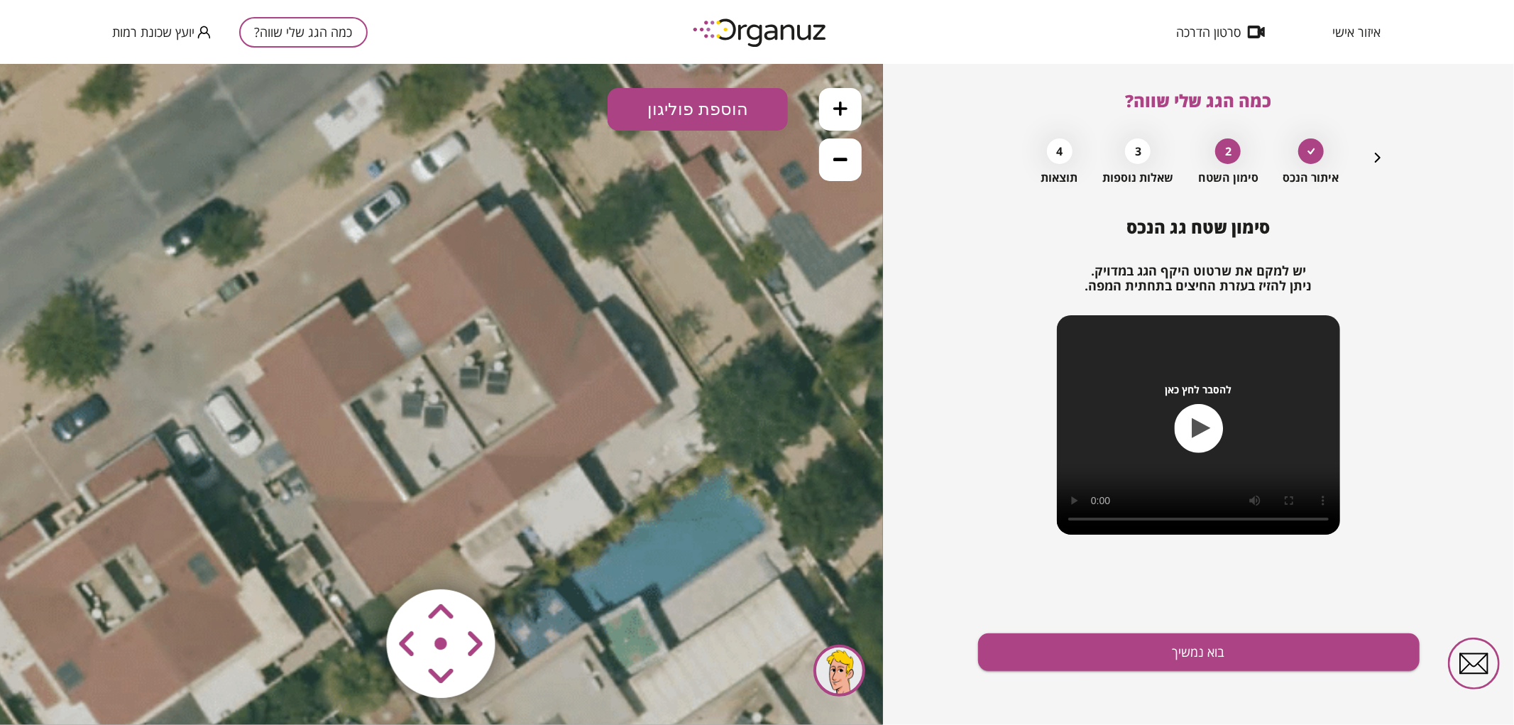
click at [672, 103] on button "הוספת פוליגון" at bounding box center [698, 108] width 180 height 43
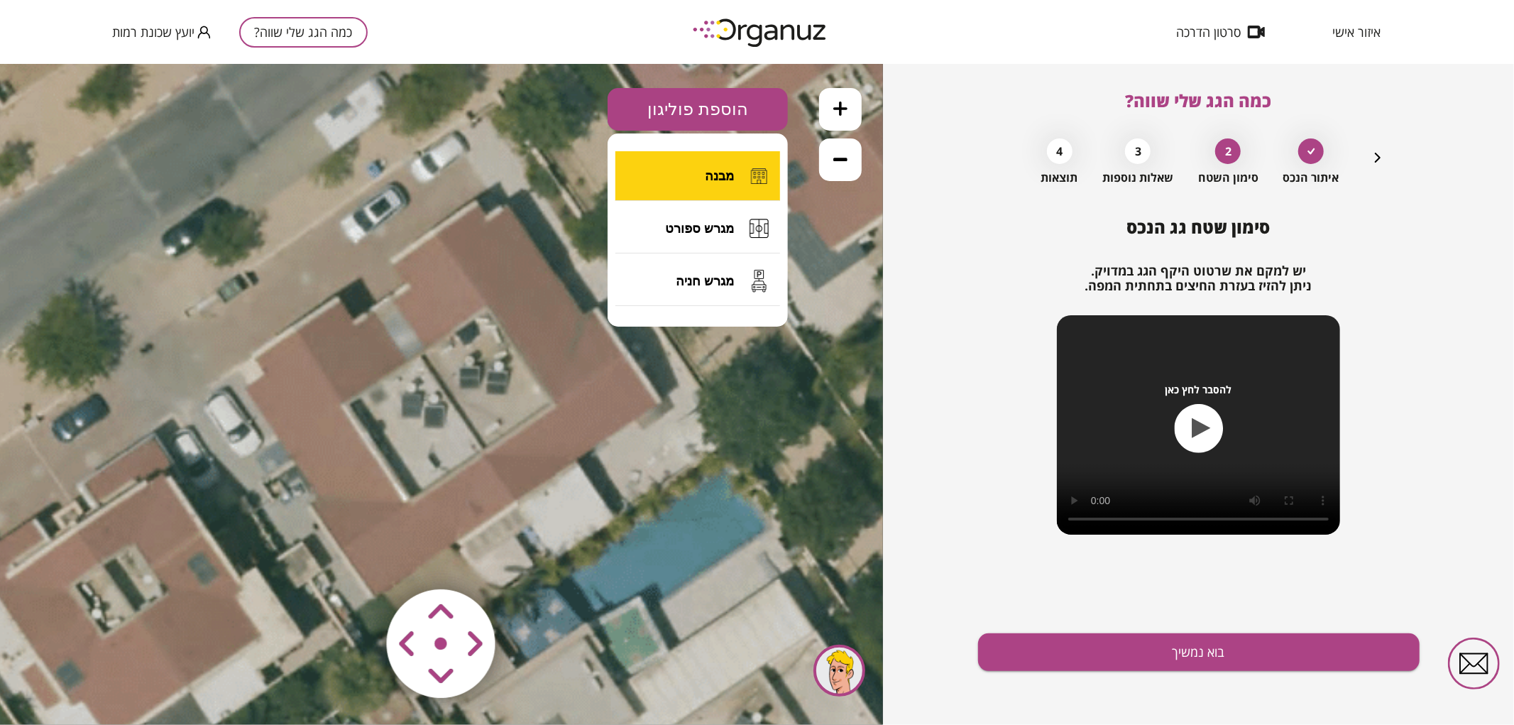
click at [698, 178] on button "מבנה" at bounding box center [698, 176] width 165 height 50
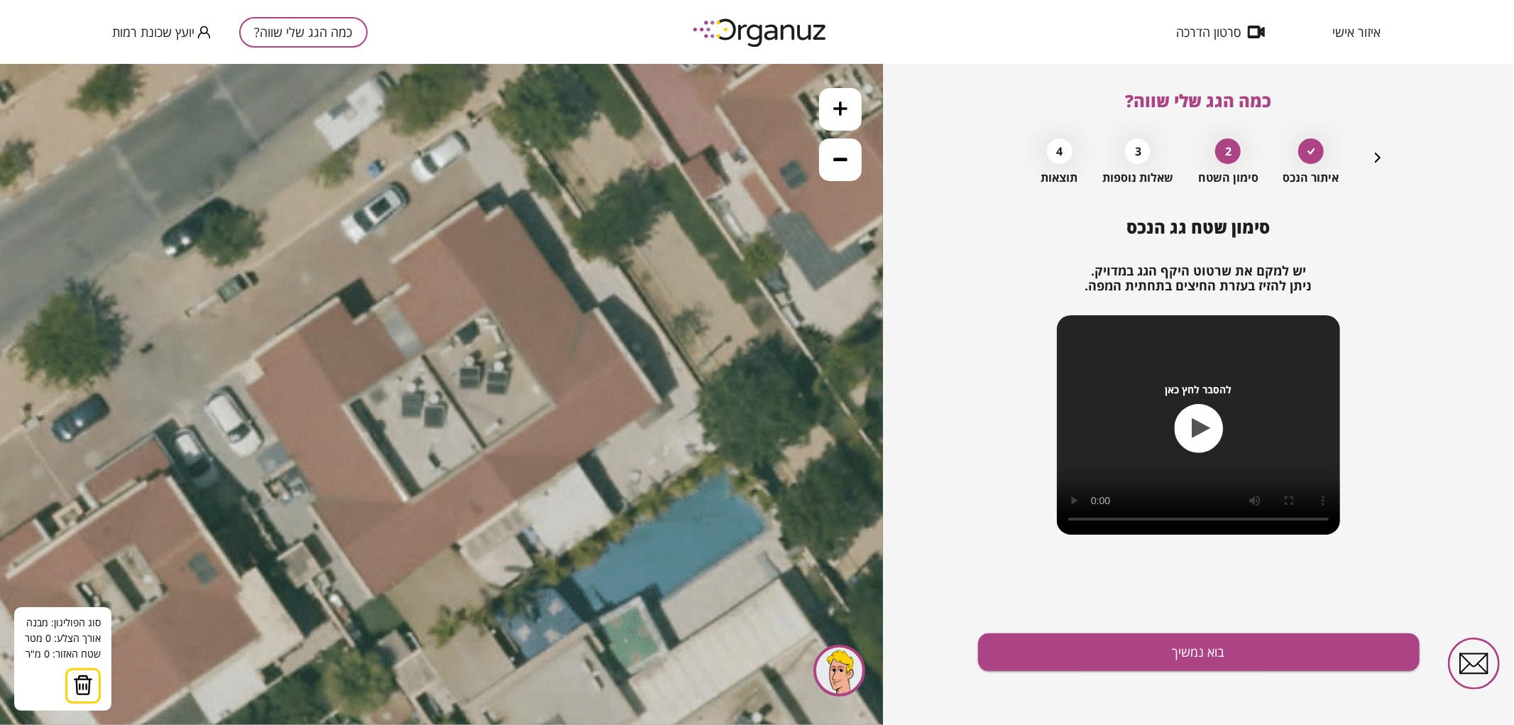
click at [385, 300] on icon at bounding box center [447, 392] width 1342 height 1342
click at [520, 501] on icon at bounding box center [447, 392] width 1342 height 1342
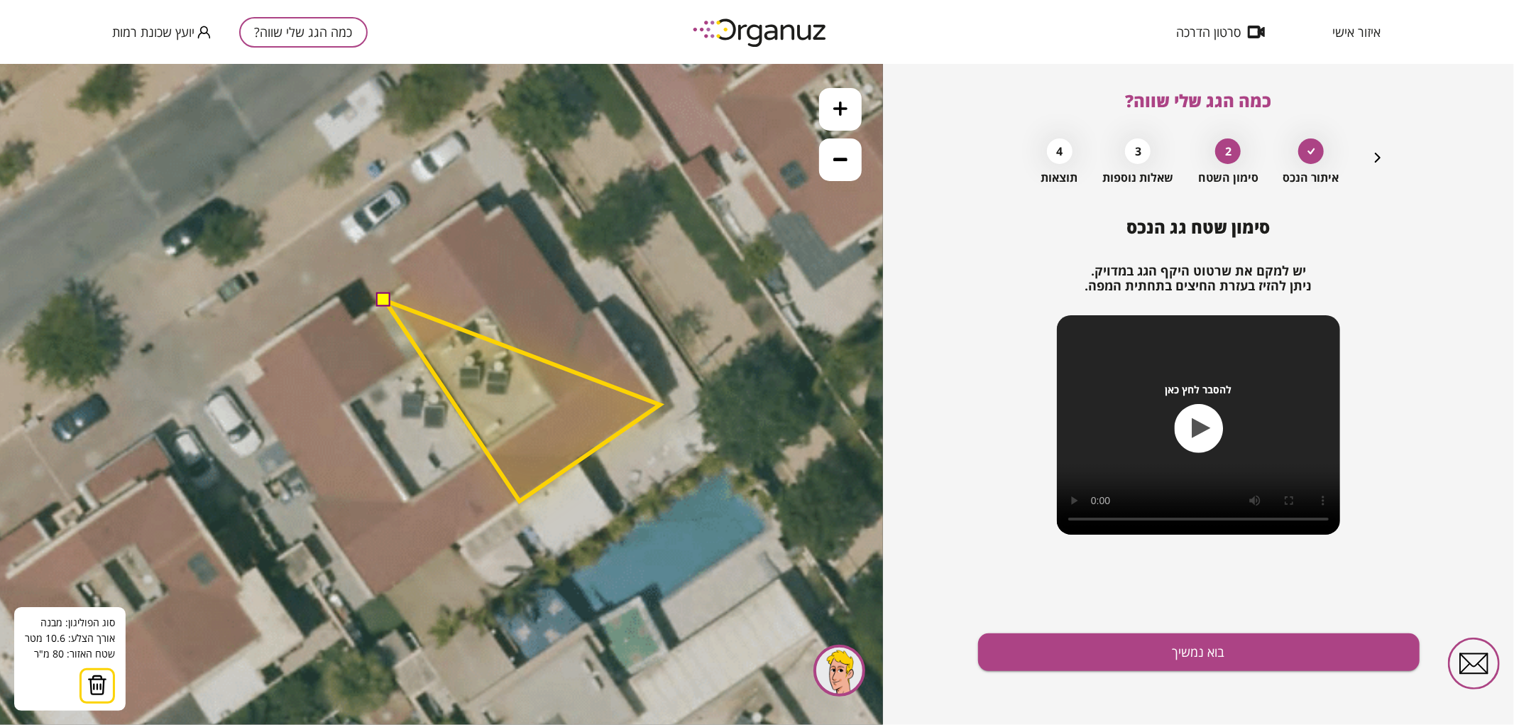
click at [660, 404] on polygon at bounding box center [522, 400] width 275 height 201
click at [629, 357] on polygon at bounding box center [522, 400] width 275 height 201
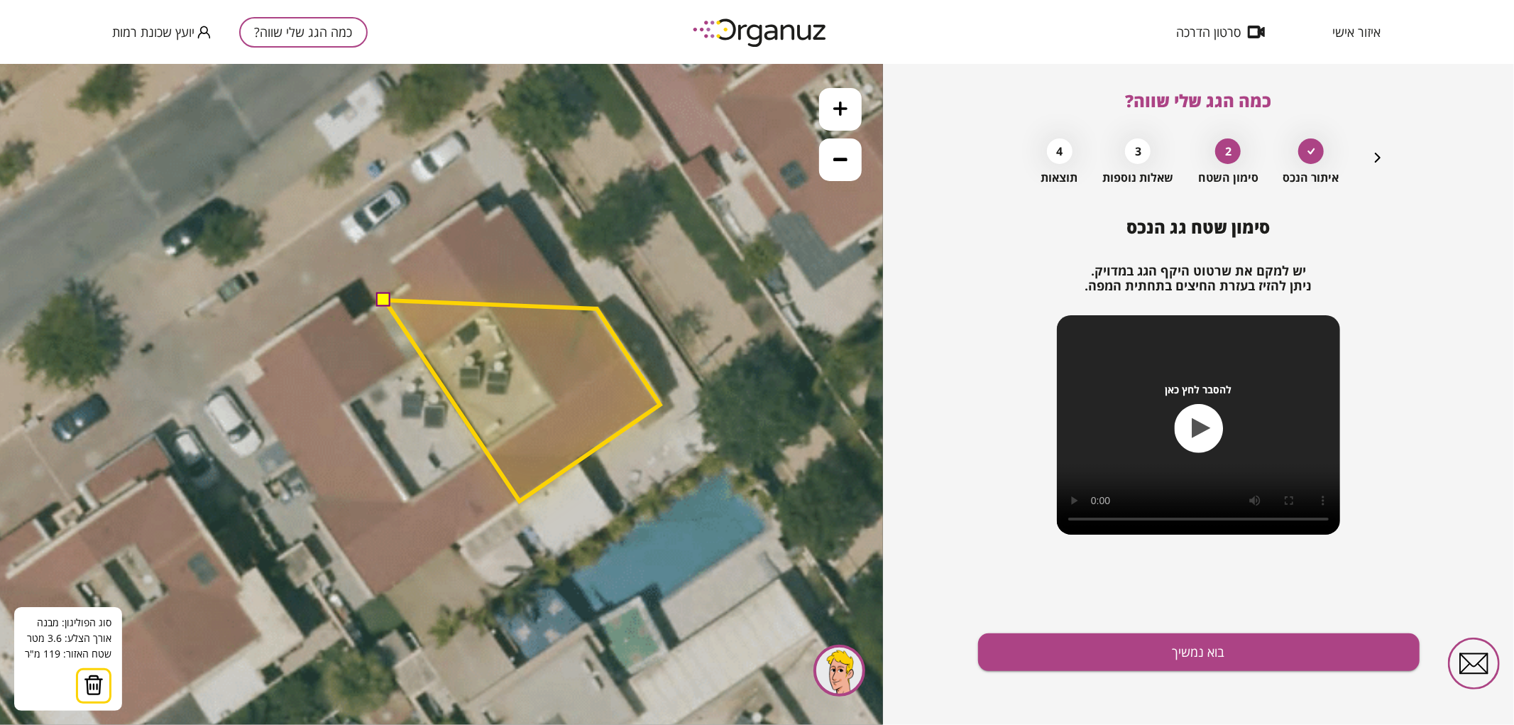
click at [597, 308] on polygon at bounding box center [522, 400] width 275 height 201
click at [585, 315] on polygon at bounding box center [522, 400] width 275 height 201
drag, startPoint x: 509, startPoint y: 206, endPoint x: 500, endPoint y: 209, distance: 9.9
click at [508, 206] on polygon at bounding box center [522, 353] width 275 height 295
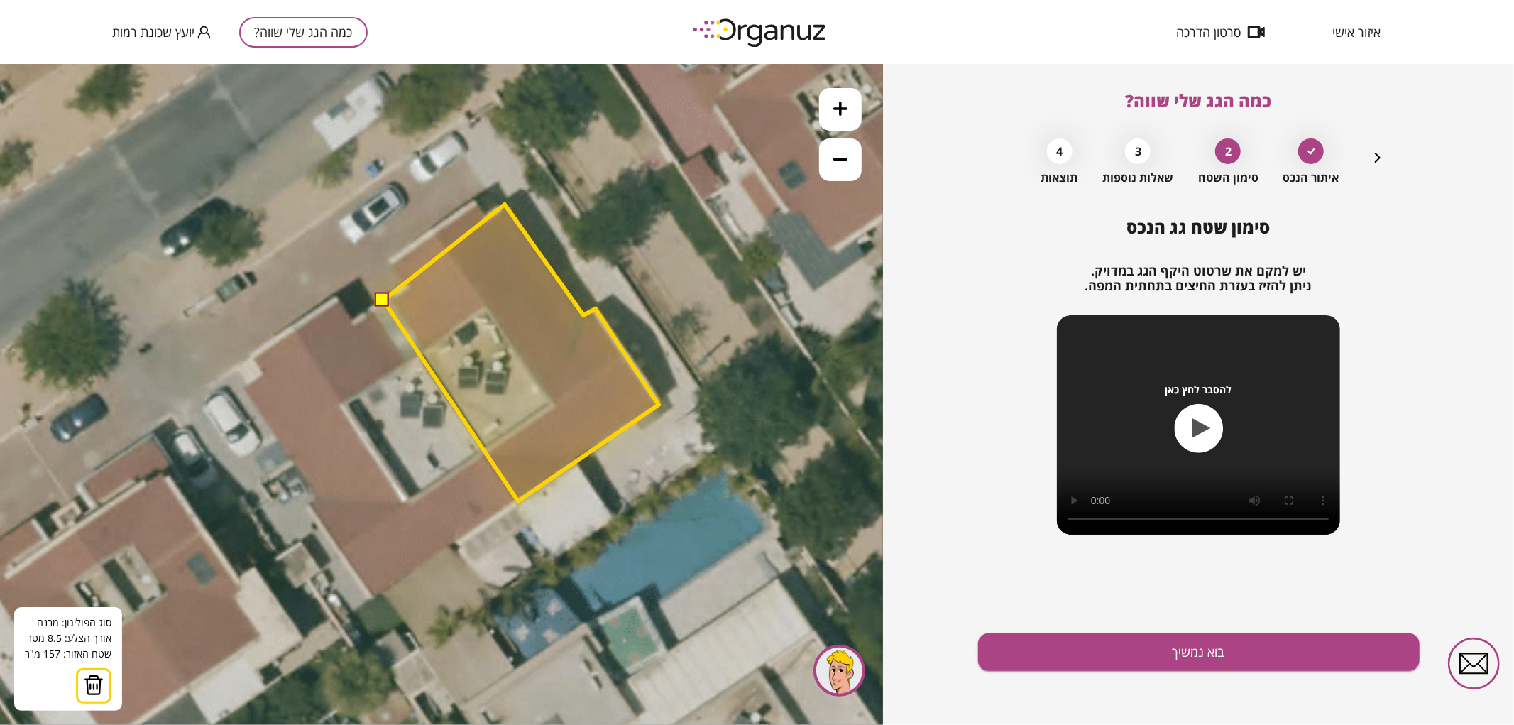
click at [505, 204] on polygon at bounding box center [520, 352] width 275 height 297
click at [488, 214] on polygon at bounding box center [520, 352] width 275 height 297
click at [476, 202] on polygon at bounding box center [520, 351] width 275 height 299
click at [389, 261] on polygon at bounding box center [520, 351] width 275 height 299
click at [408, 285] on polygon at bounding box center [520, 351] width 275 height 299
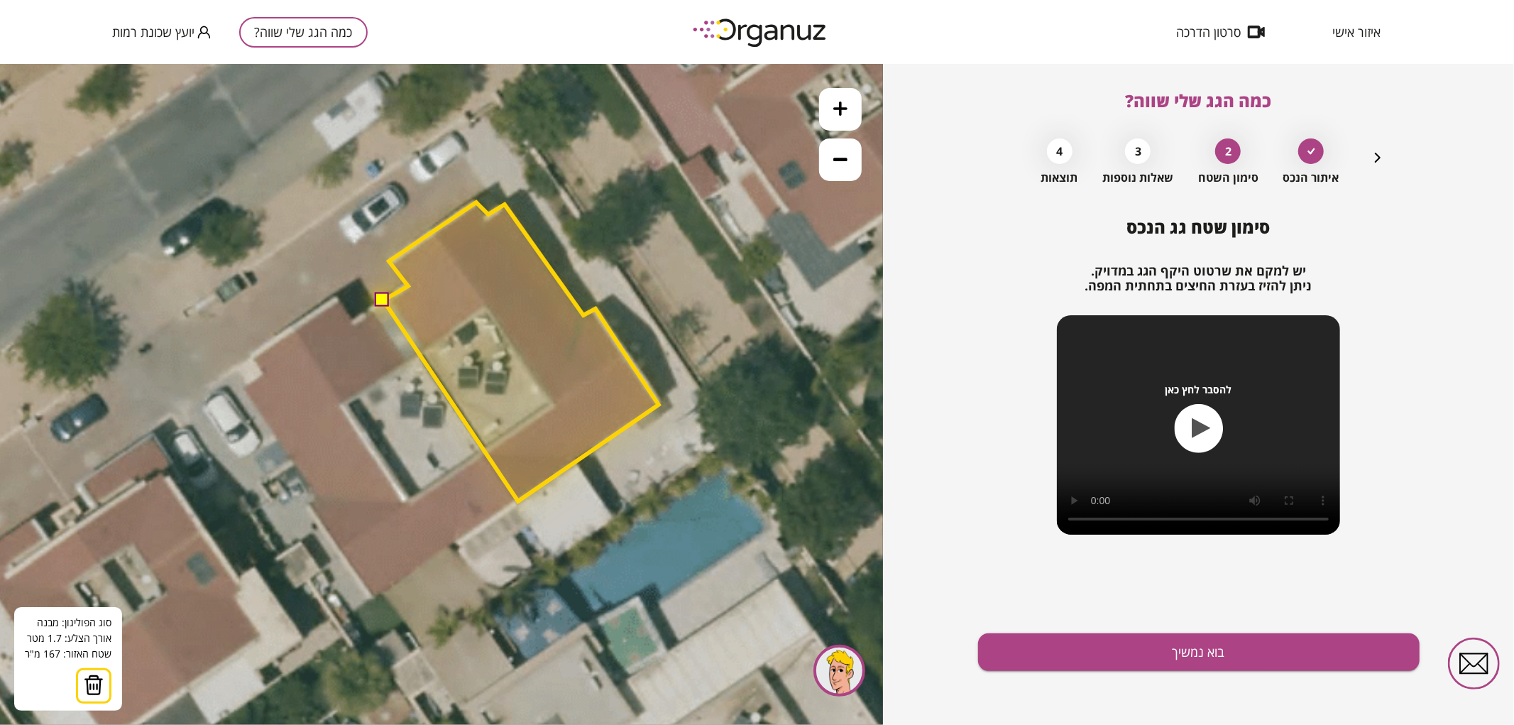
click at [386, 299] on button at bounding box center [383, 299] width 14 height 14
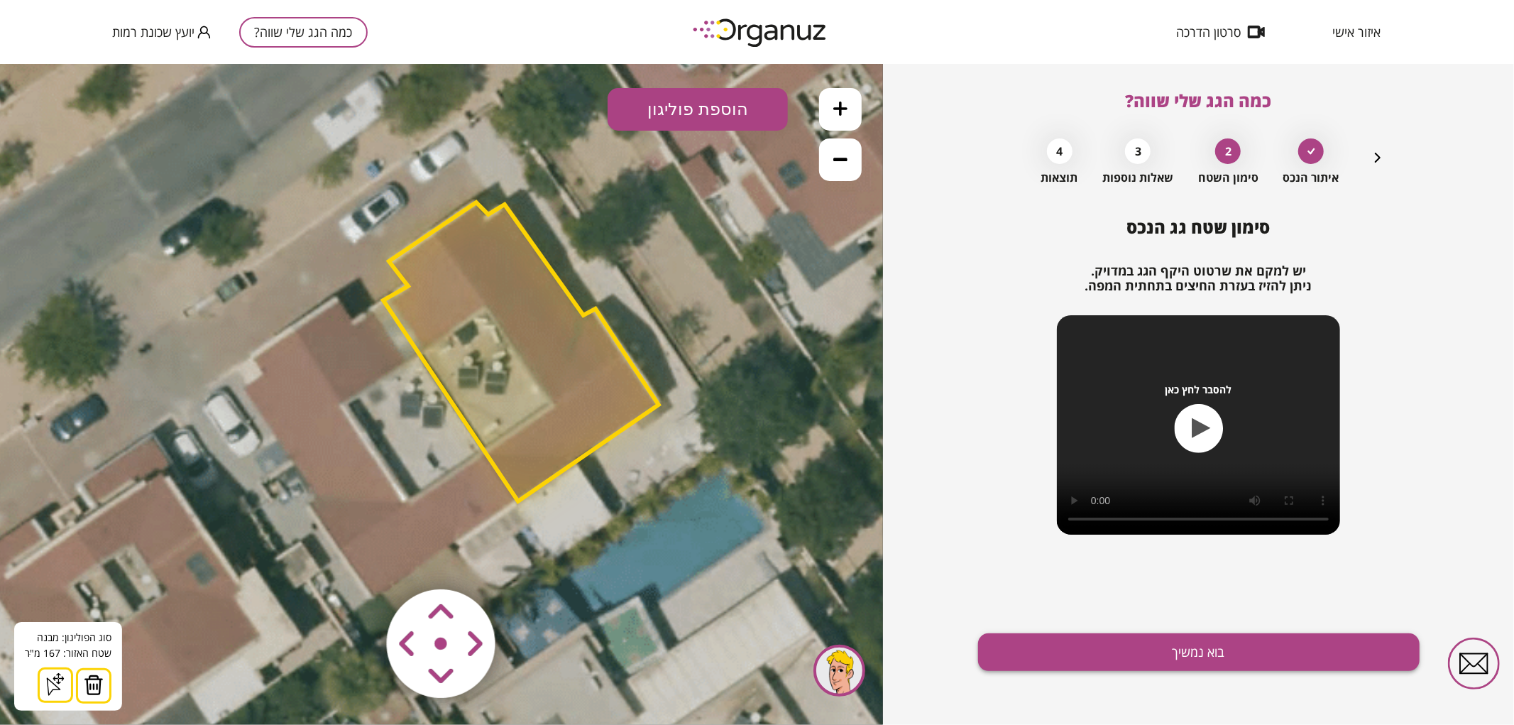
click at [1070, 638] on button "בוא נמשיך" at bounding box center [1199, 652] width 442 height 38
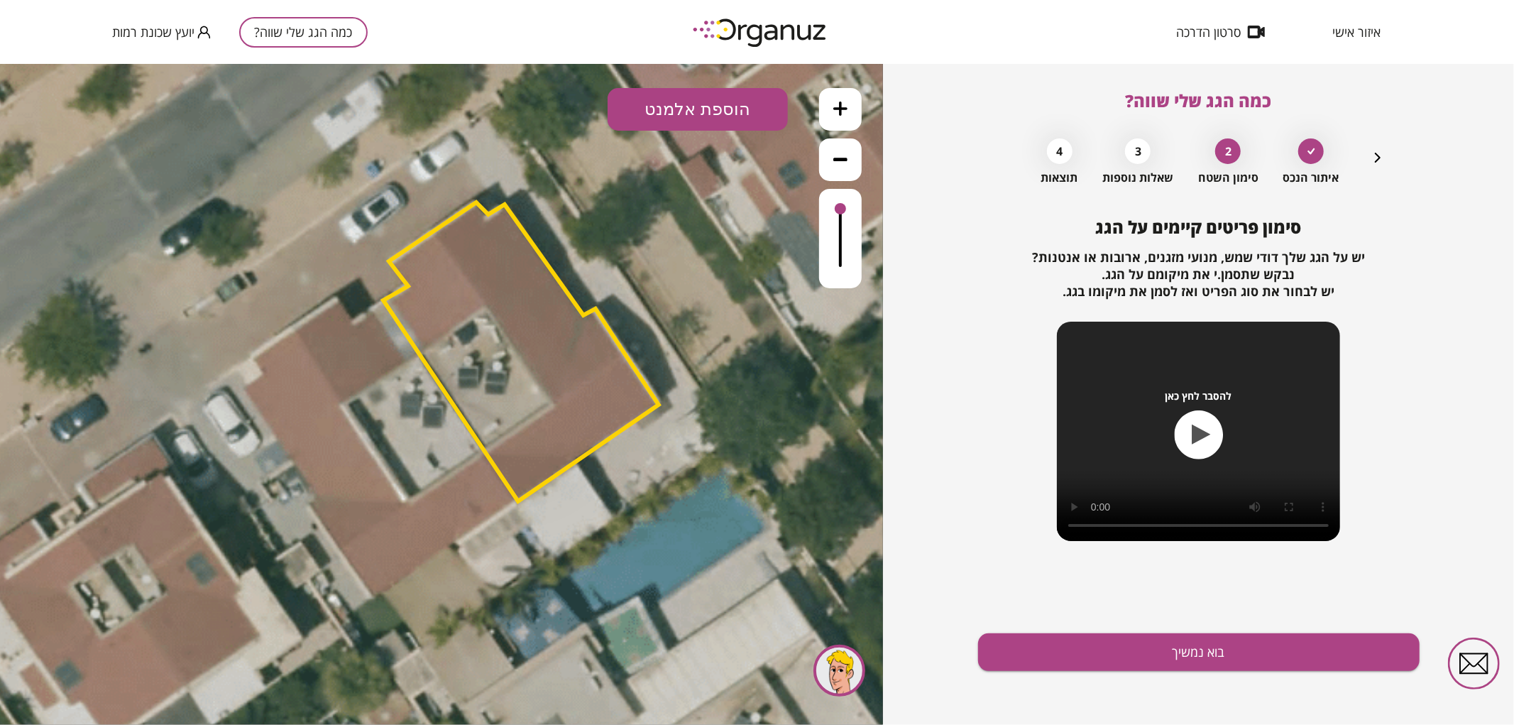
click at [744, 118] on button "הוספת אלמנט" at bounding box center [698, 108] width 180 height 43
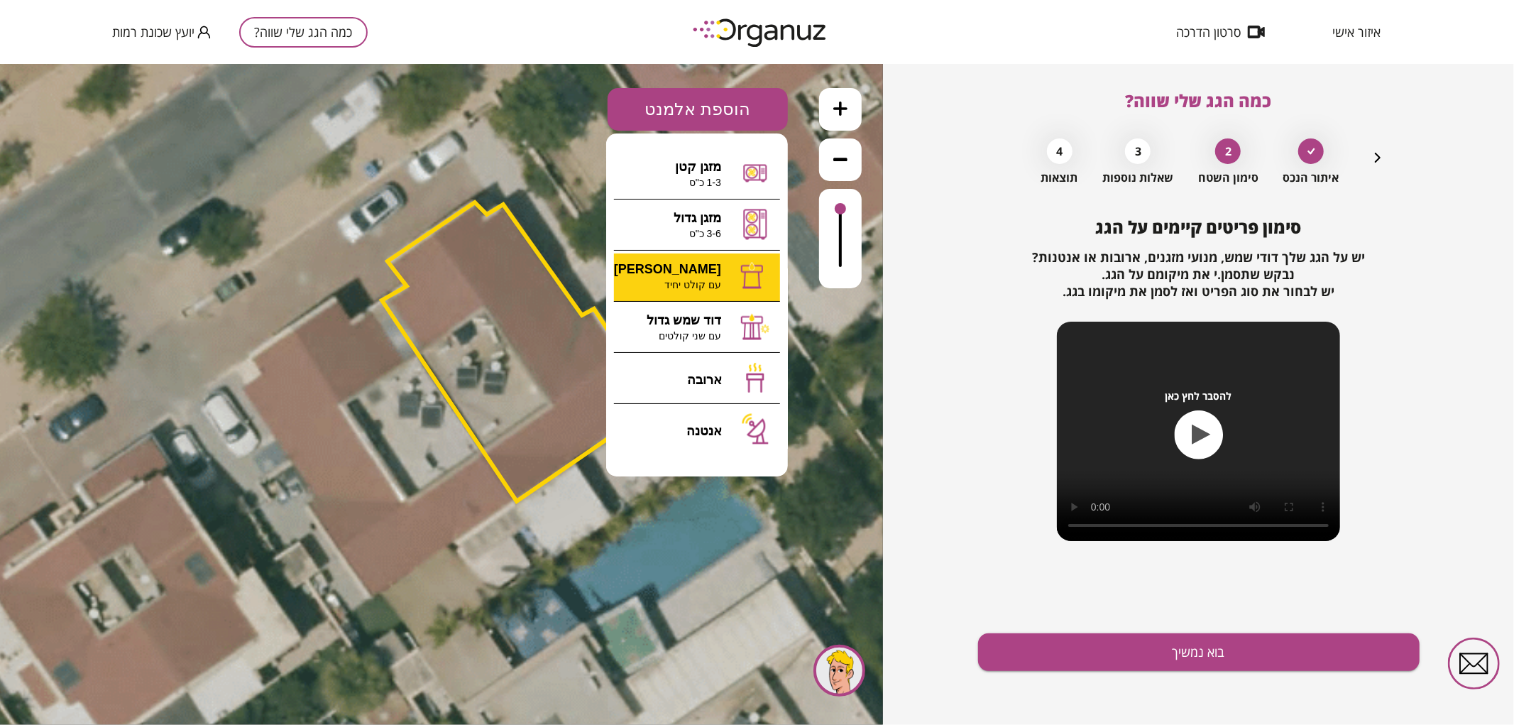
click at [696, 284] on div ".st0 { fill: #FFFFFF; } א" at bounding box center [441, 393] width 883 height 661
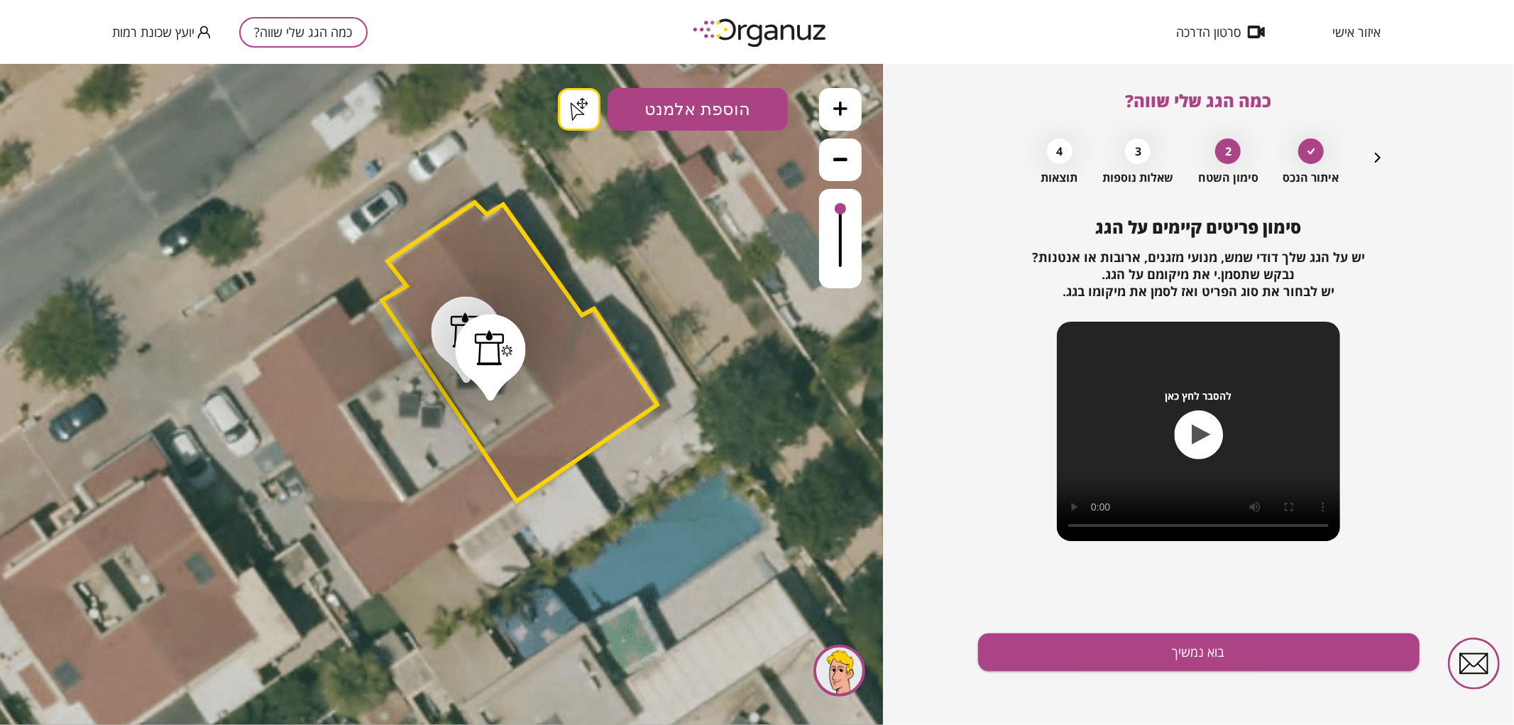
click at [1191, 648] on button "בוא נמשיך" at bounding box center [1199, 652] width 442 height 38
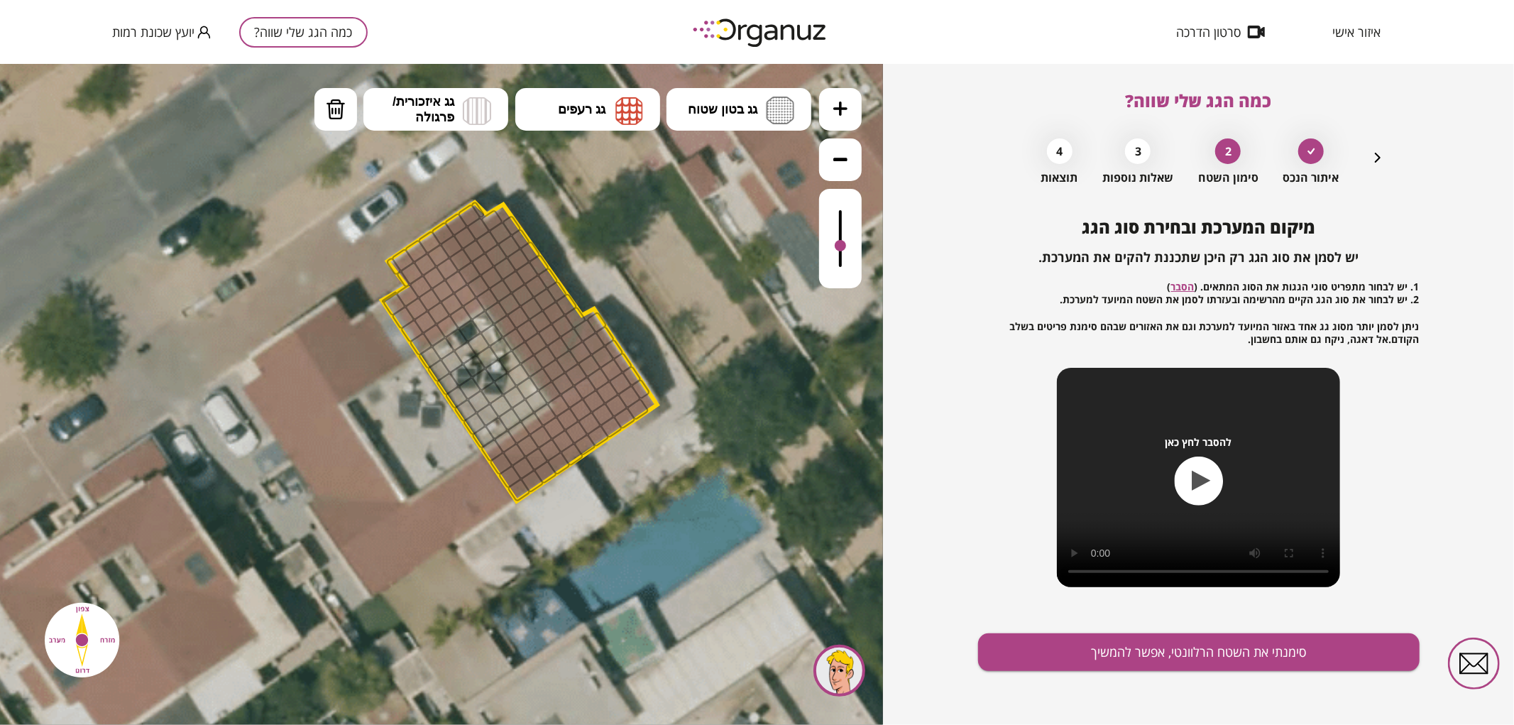
drag, startPoint x: 840, startPoint y: 207, endPoint x: 841, endPoint y: 246, distance: 39.1
click at [841, 246] on div at bounding box center [840, 244] width 11 height 11
click at [535, 107] on button "גג רעפים" at bounding box center [587, 108] width 145 height 43
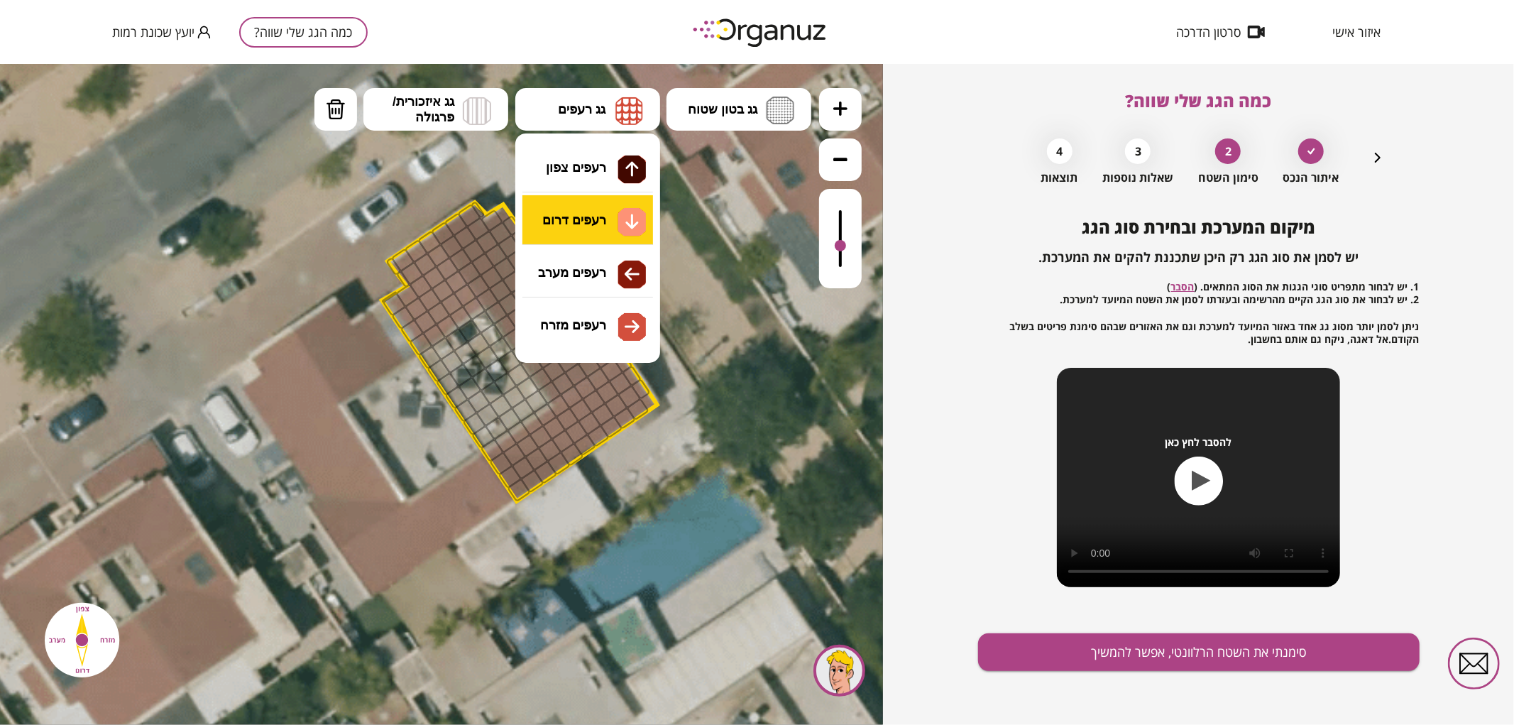
click at [608, 226] on div ".st0 { fill: #FFFFFF; } .st0 { fill: #FFFFFF; }" at bounding box center [441, 393] width 883 height 661
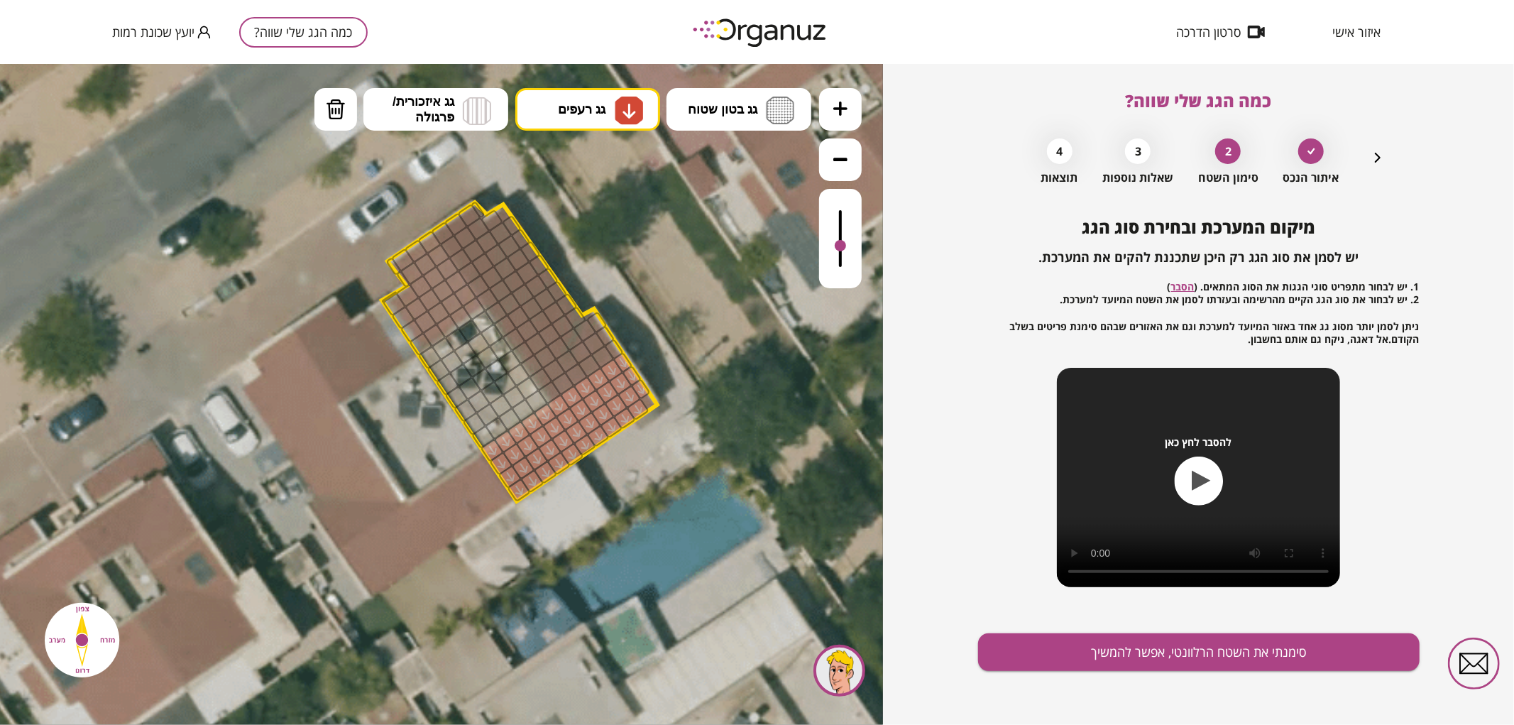
drag, startPoint x: 520, startPoint y: 485, endPoint x: 630, endPoint y: 361, distance: 165.4
click at [630, 361] on div ".st0 { fill: #FFFFFF; } .st0 { fill: #FFFFFF; }" at bounding box center [444, 392] width 1342 height 1342
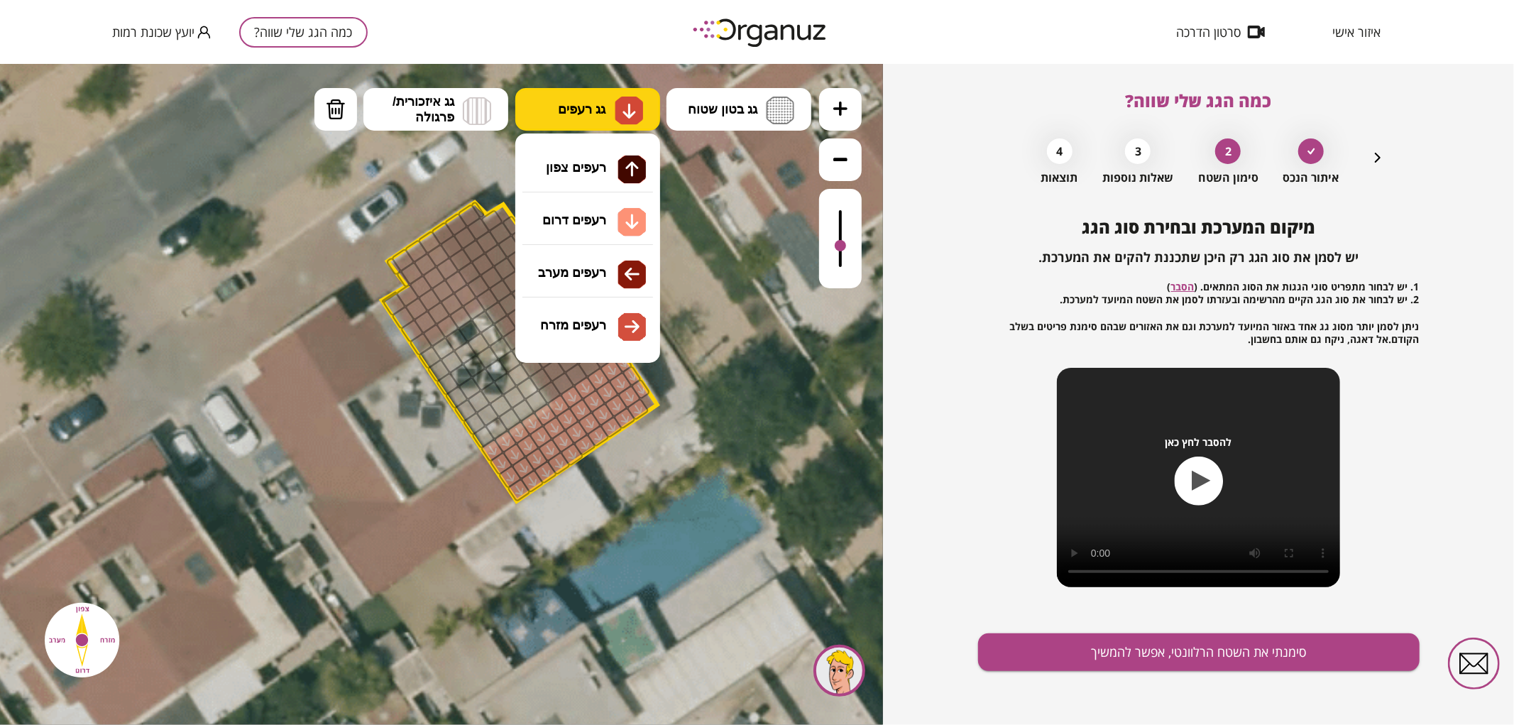
click at [585, 107] on span "גג רעפים" at bounding box center [582, 109] width 48 height 16
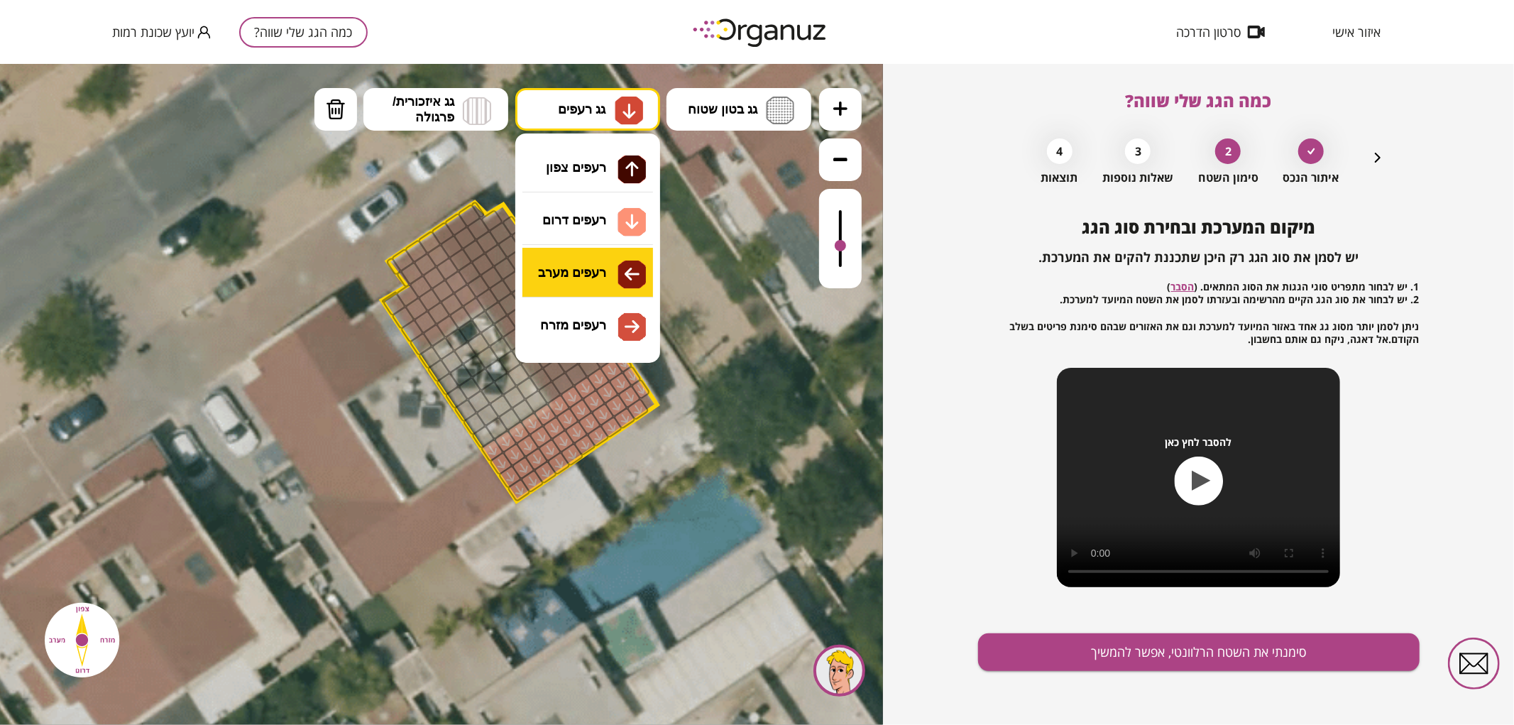
click at [587, 278] on div ".st0 { fill: #FFFFFF; } .st0 { fill: #FFFFFF; }" at bounding box center [441, 393] width 883 height 661
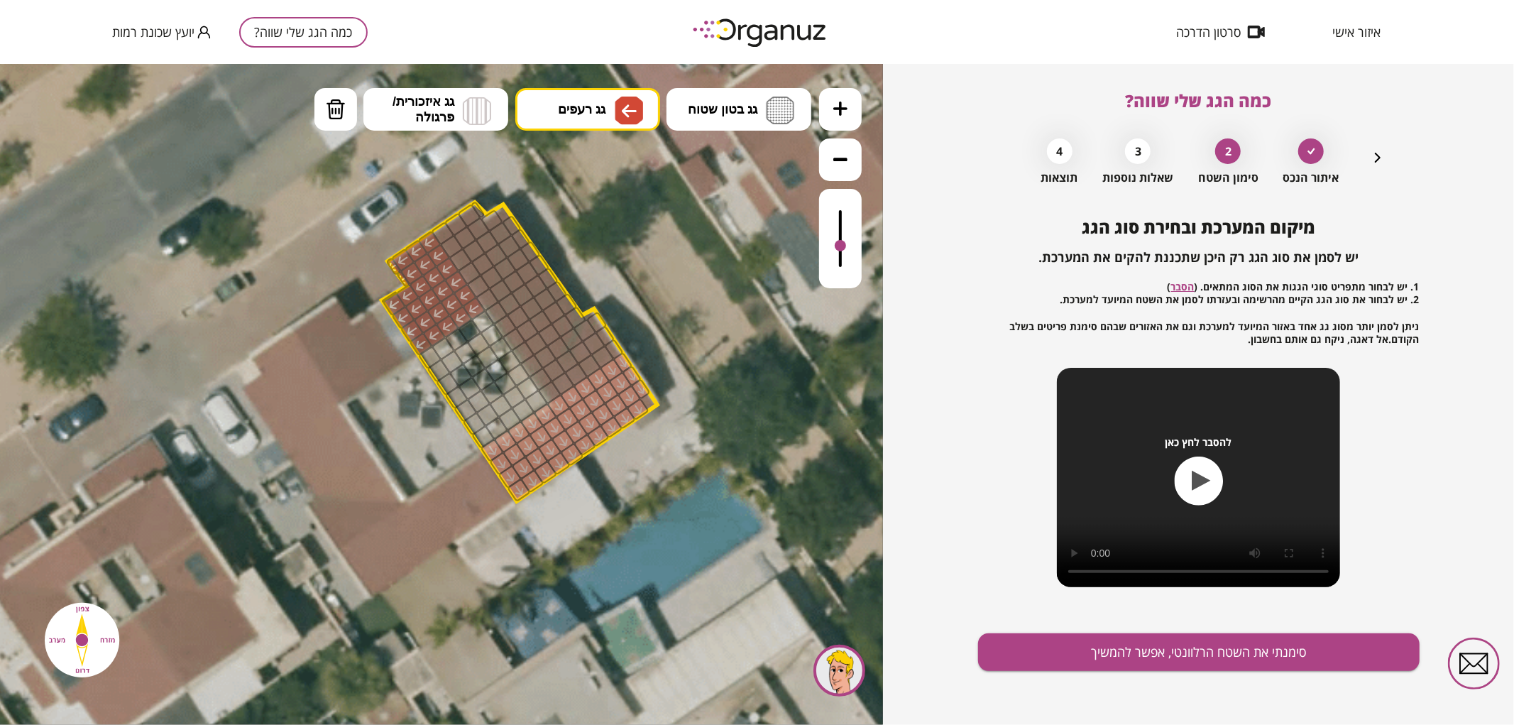
click at [417, 346] on div at bounding box center [421, 344] width 24 height 24
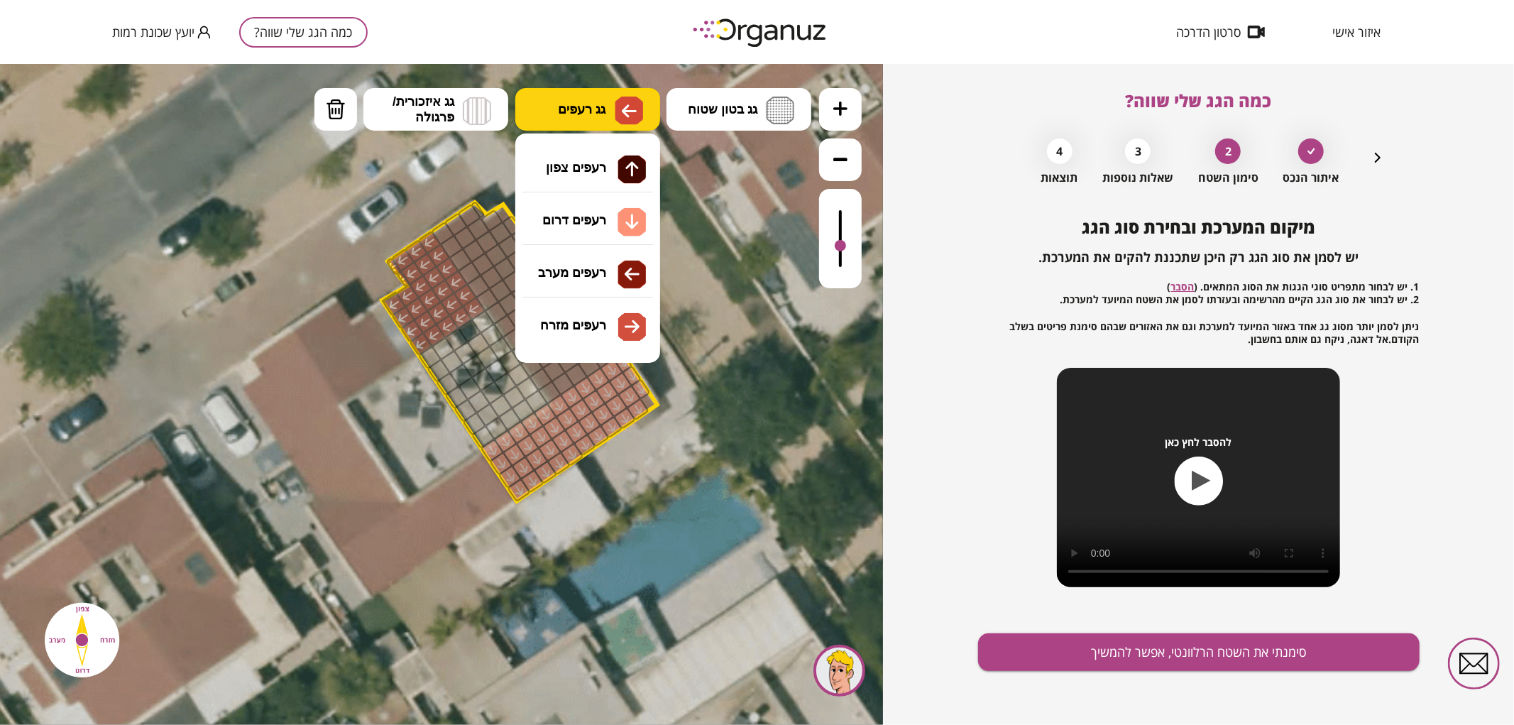
click at [580, 122] on button "גג רעפים" at bounding box center [587, 108] width 145 height 43
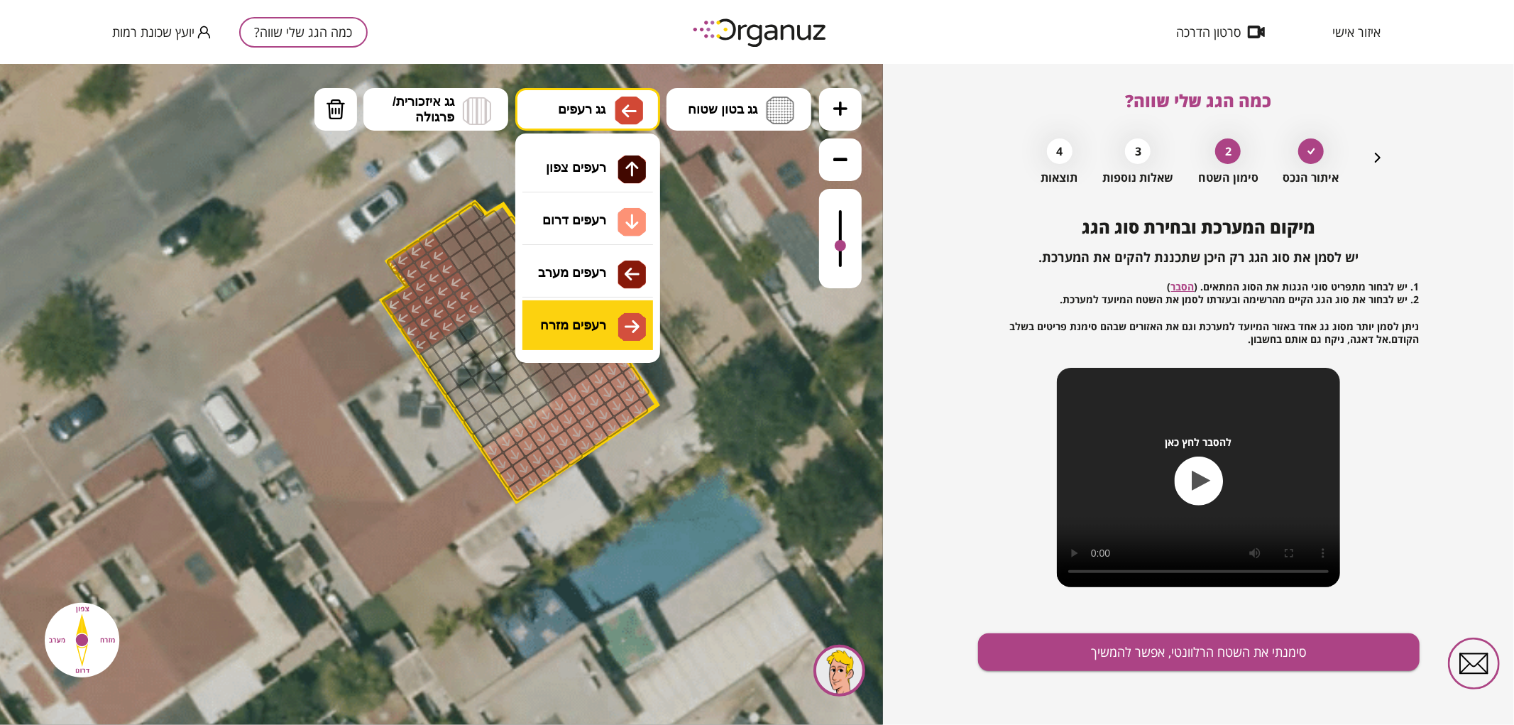
click at [608, 321] on div ".st0 { fill: #FFFFFF; } .st0 { fill: #FFFFFF; }" at bounding box center [441, 393] width 883 height 661
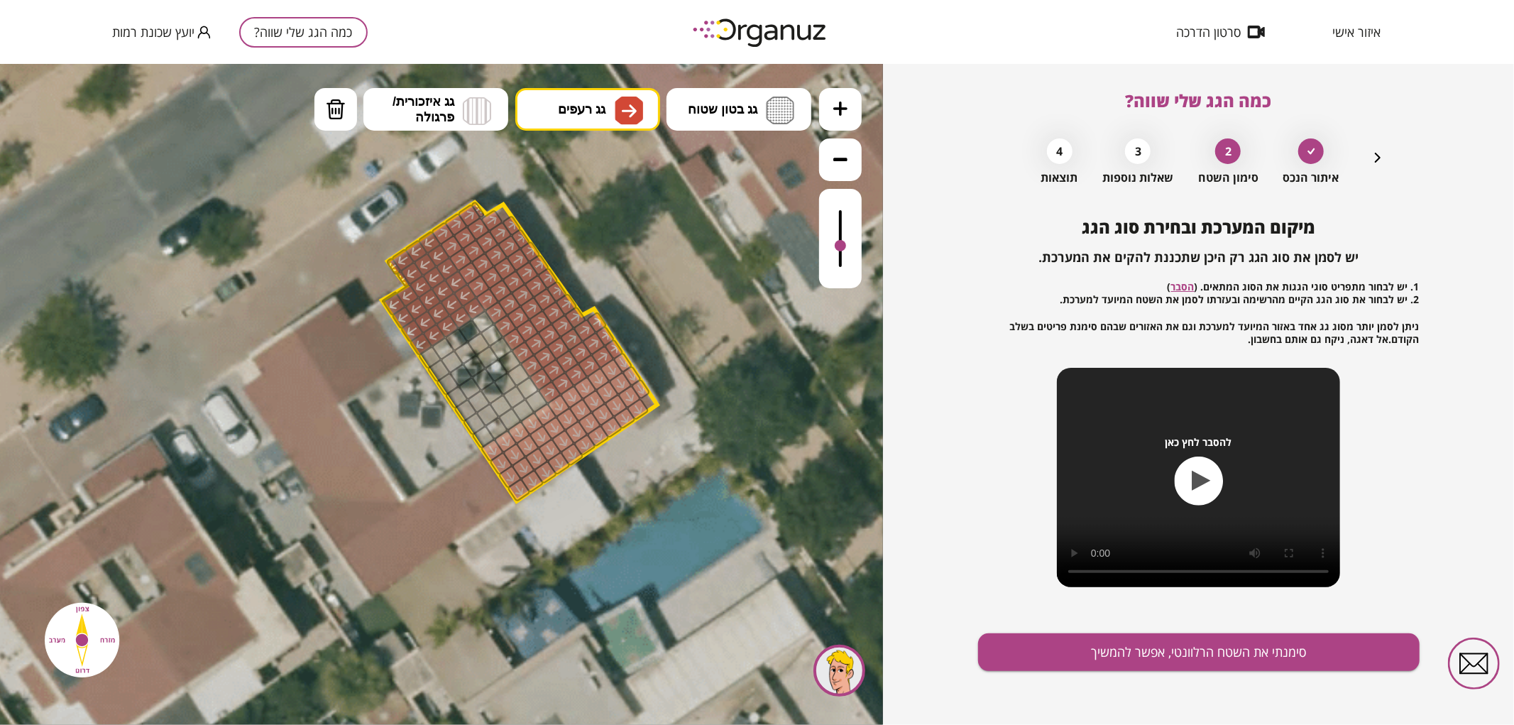
drag, startPoint x: 554, startPoint y: 388, endPoint x: 496, endPoint y: 199, distance: 198.5
click at [495, 199] on div ".st0 { fill: #FFFFFF; } .st0 { fill: #FFFFFF; }" at bounding box center [444, 392] width 1342 height 1342
click at [722, 110] on span "גג בטון שטוח" at bounding box center [723, 109] width 70 height 16
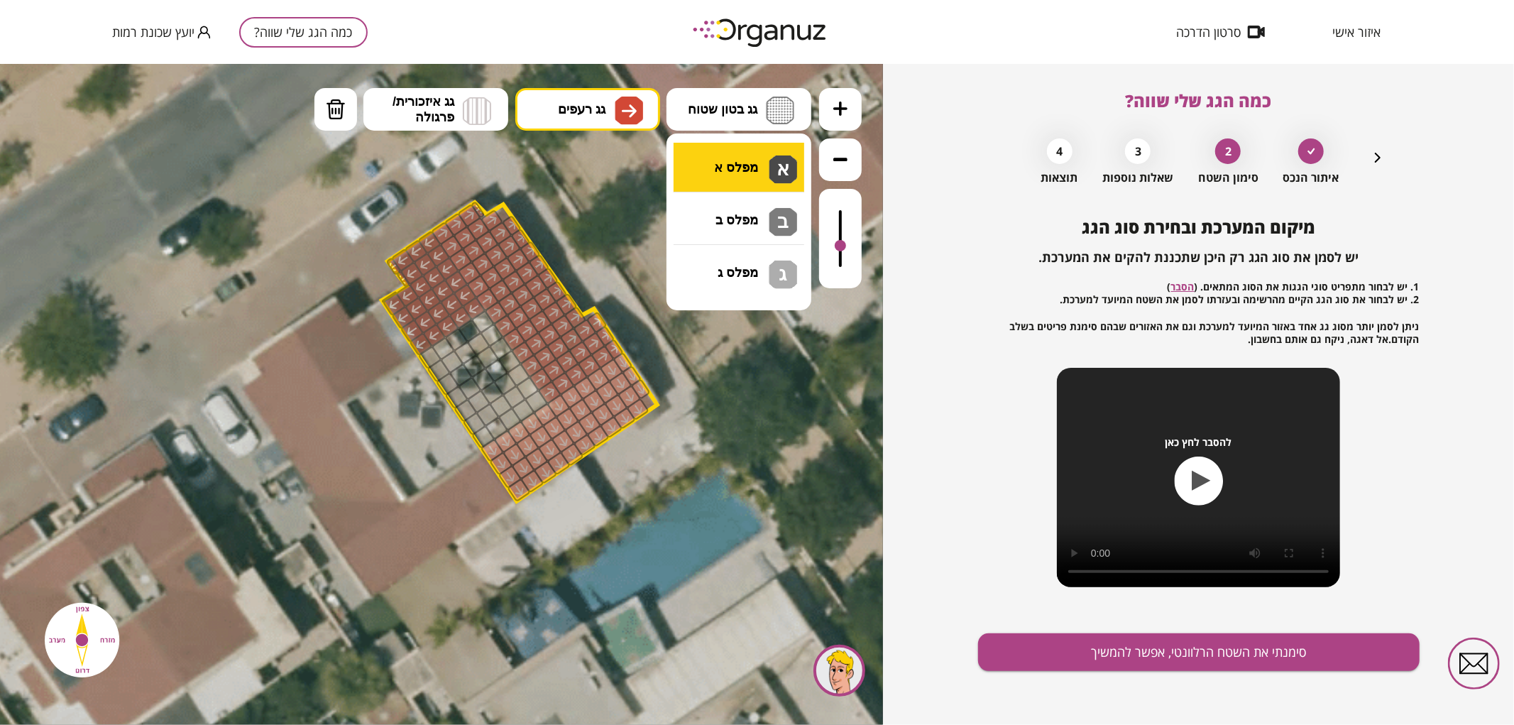
click at [721, 154] on div ".st0 { fill: #FFFFFF; } .st0 { fill: #FFFFFF; }" at bounding box center [441, 393] width 883 height 661
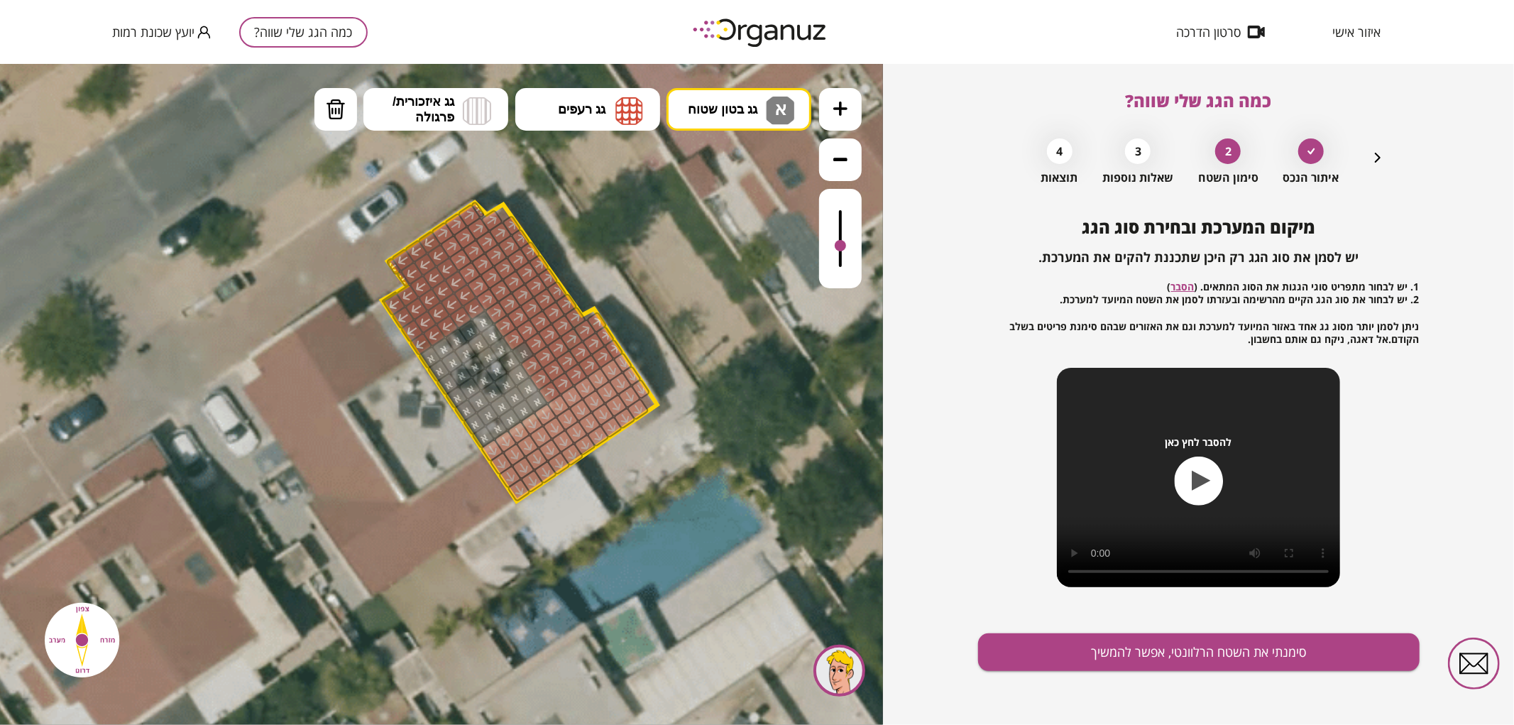
drag, startPoint x: 498, startPoint y: 420, endPoint x: 450, endPoint y: 366, distance: 72.9
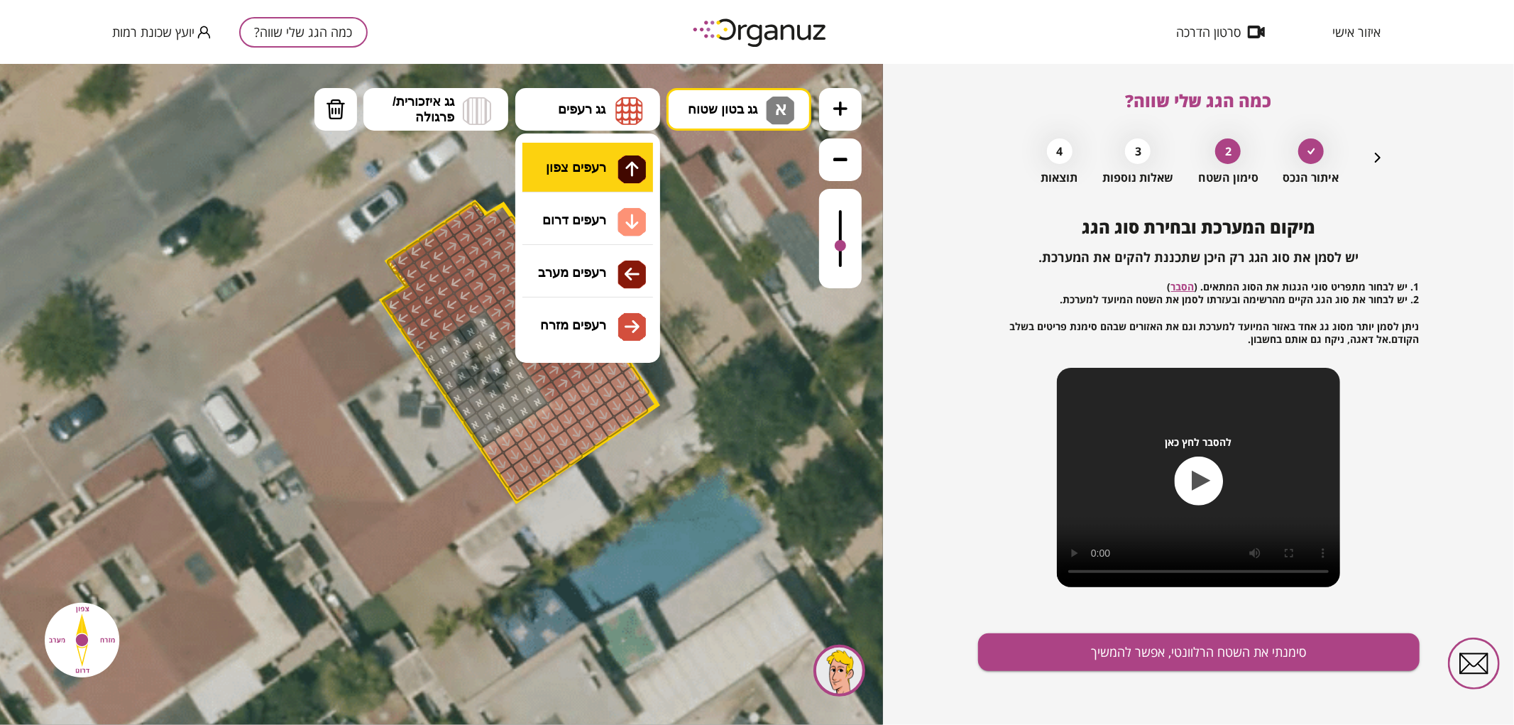
drag, startPoint x: 576, startPoint y: 114, endPoint x: 589, endPoint y: 150, distance: 38.6
click at [576, 114] on span "גג רעפים" at bounding box center [582, 109] width 48 height 16
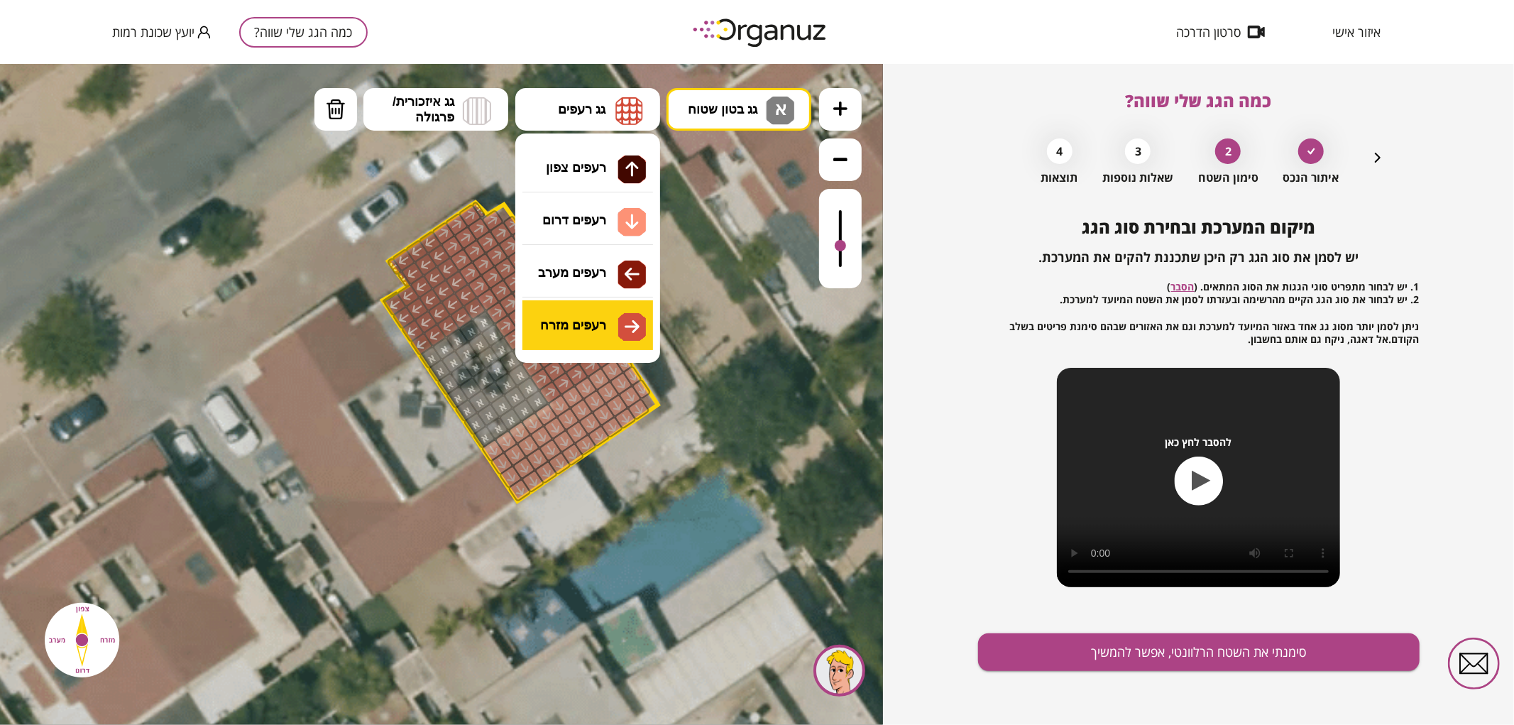
click at [600, 310] on div ".st0 { fill: #FFFFFF; } .st0 { fill: #FFFFFF; }" at bounding box center [441, 393] width 883 height 661
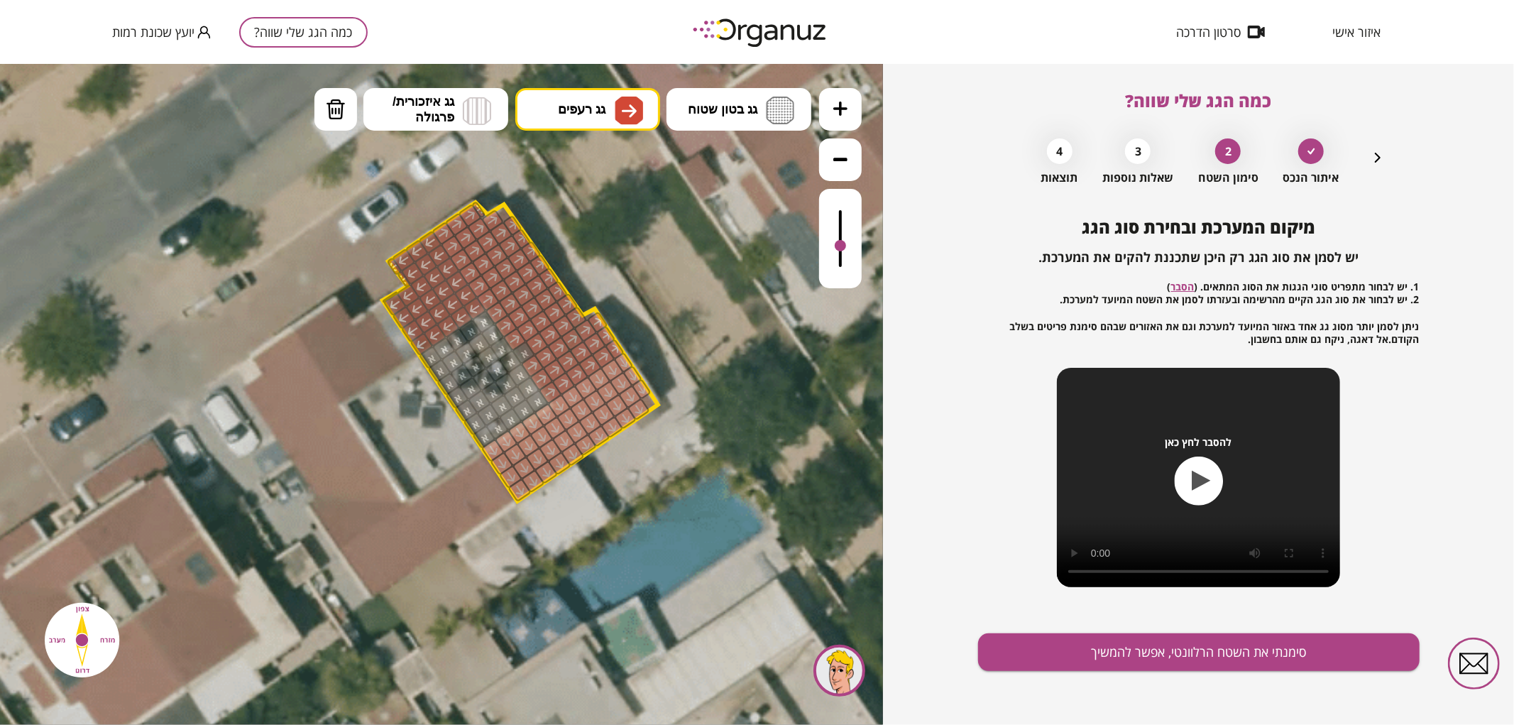
click at [522, 341] on div at bounding box center [515, 339] width 24 height 24
click at [528, 351] on div at bounding box center [524, 352] width 24 height 24
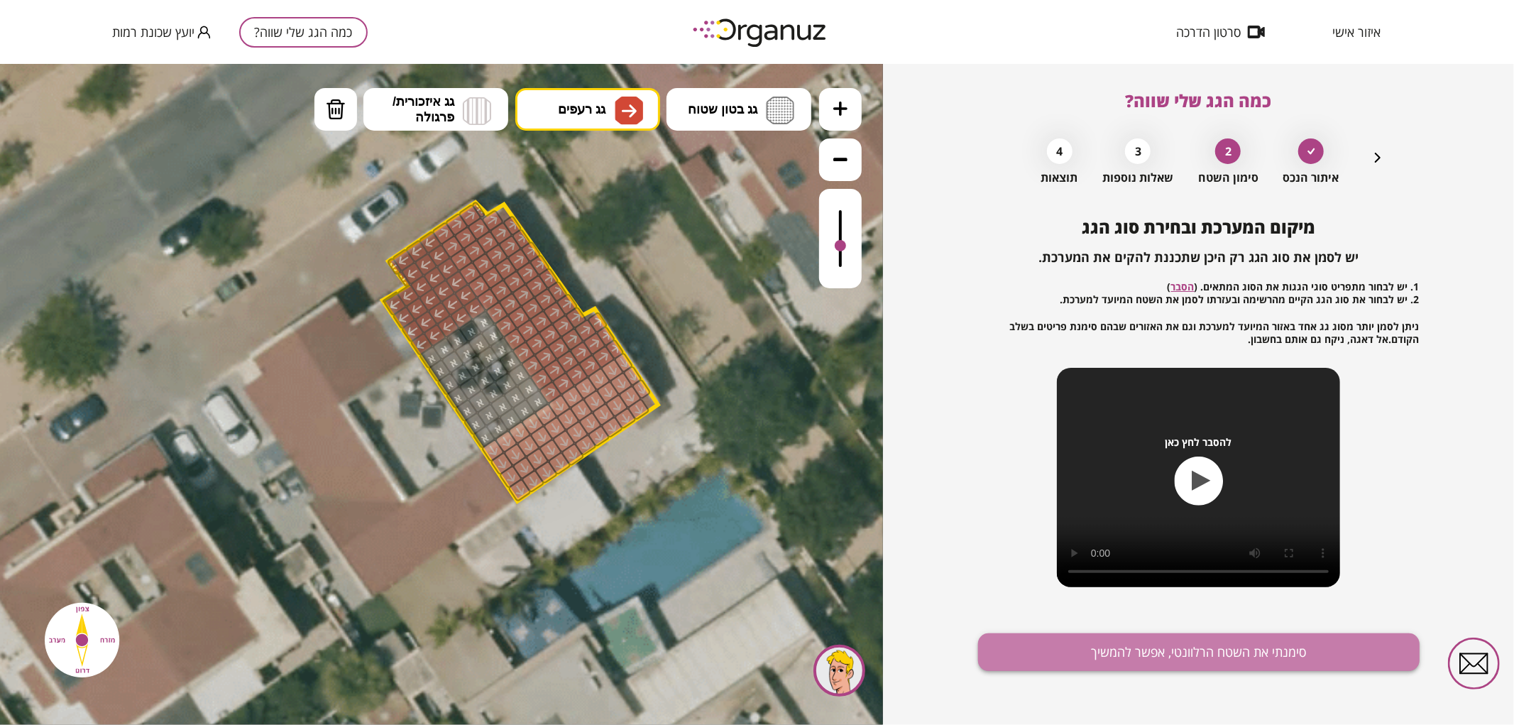
click at [1246, 656] on button "סימנתי את השטח הרלוונטי, אפשר להמשיך" at bounding box center [1199, 652] width 442 height 38
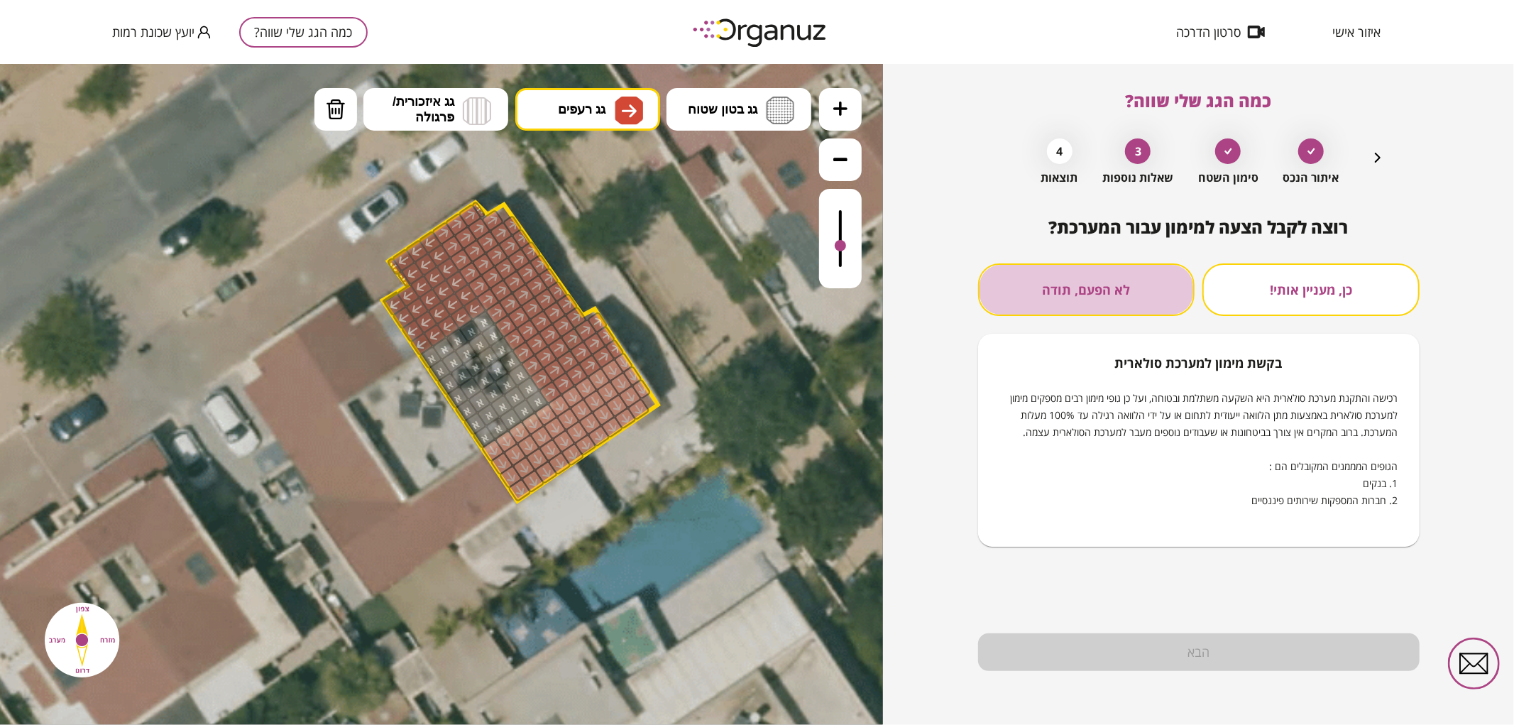
click at [1106, 302] on button "לא הפעם, תודה" at bounding box center [1086, 289] width 217 height 53
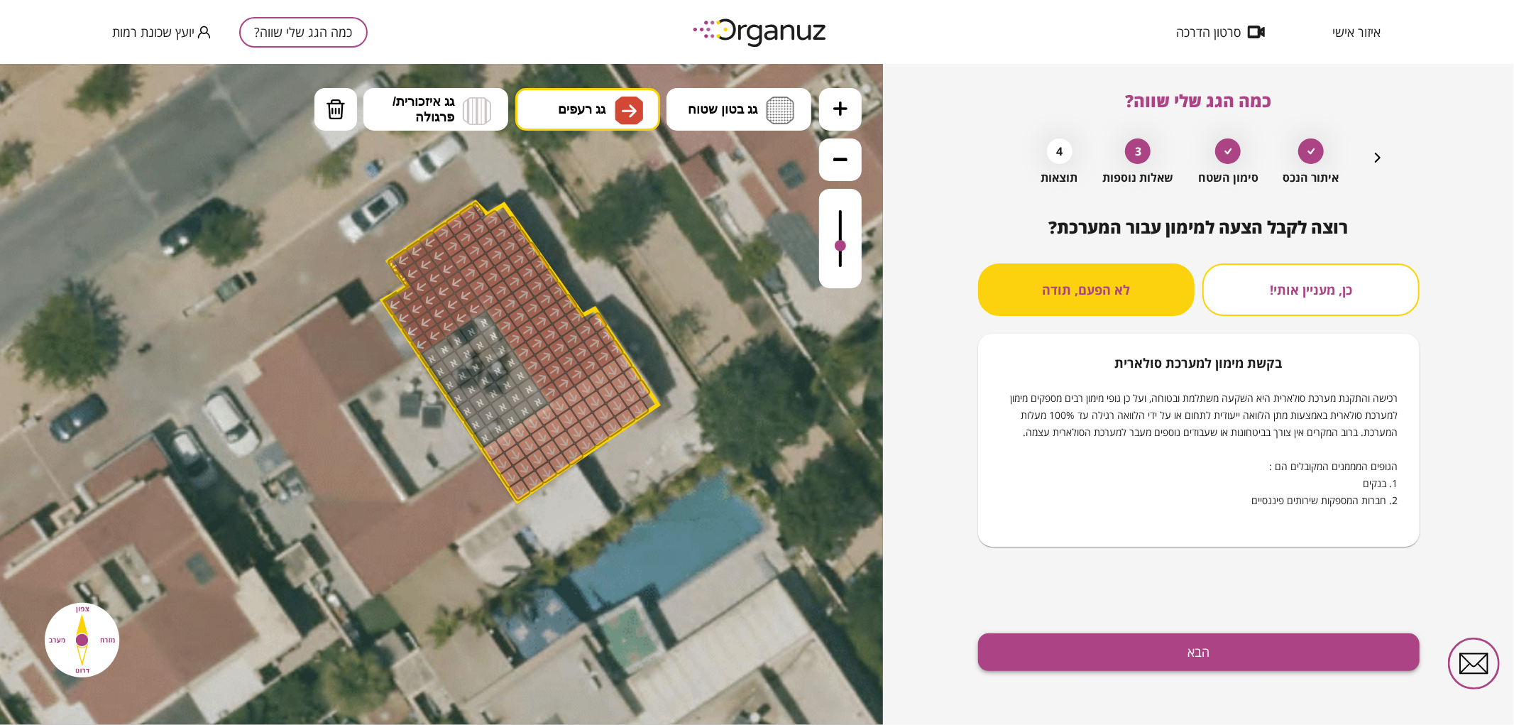
click at [1144, 660] on button "הבא" at bounding box center [1199, 652] width 442 height 38
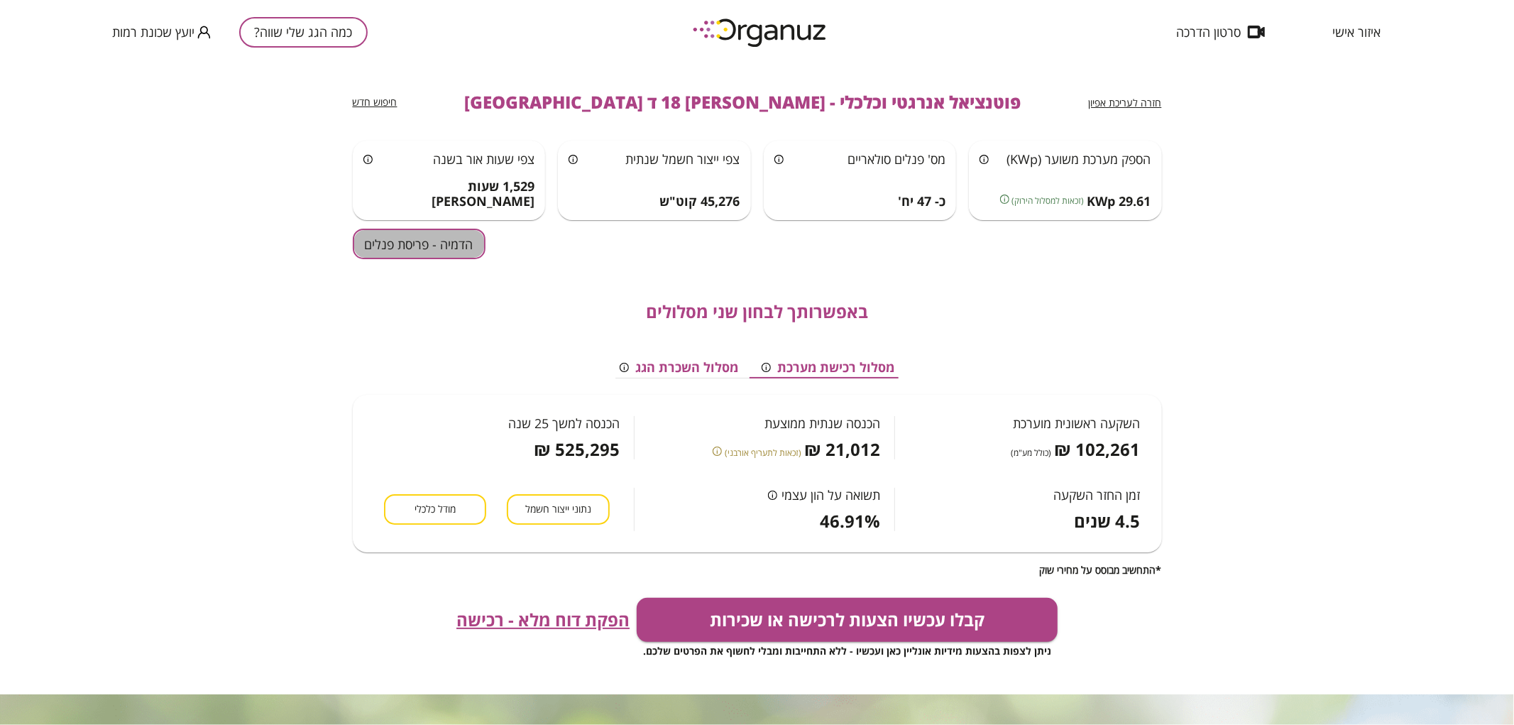
click at [379, 246] on button "הדמיה - פריסת פנלים" at bounding box center [419, 244] width 133 height 31
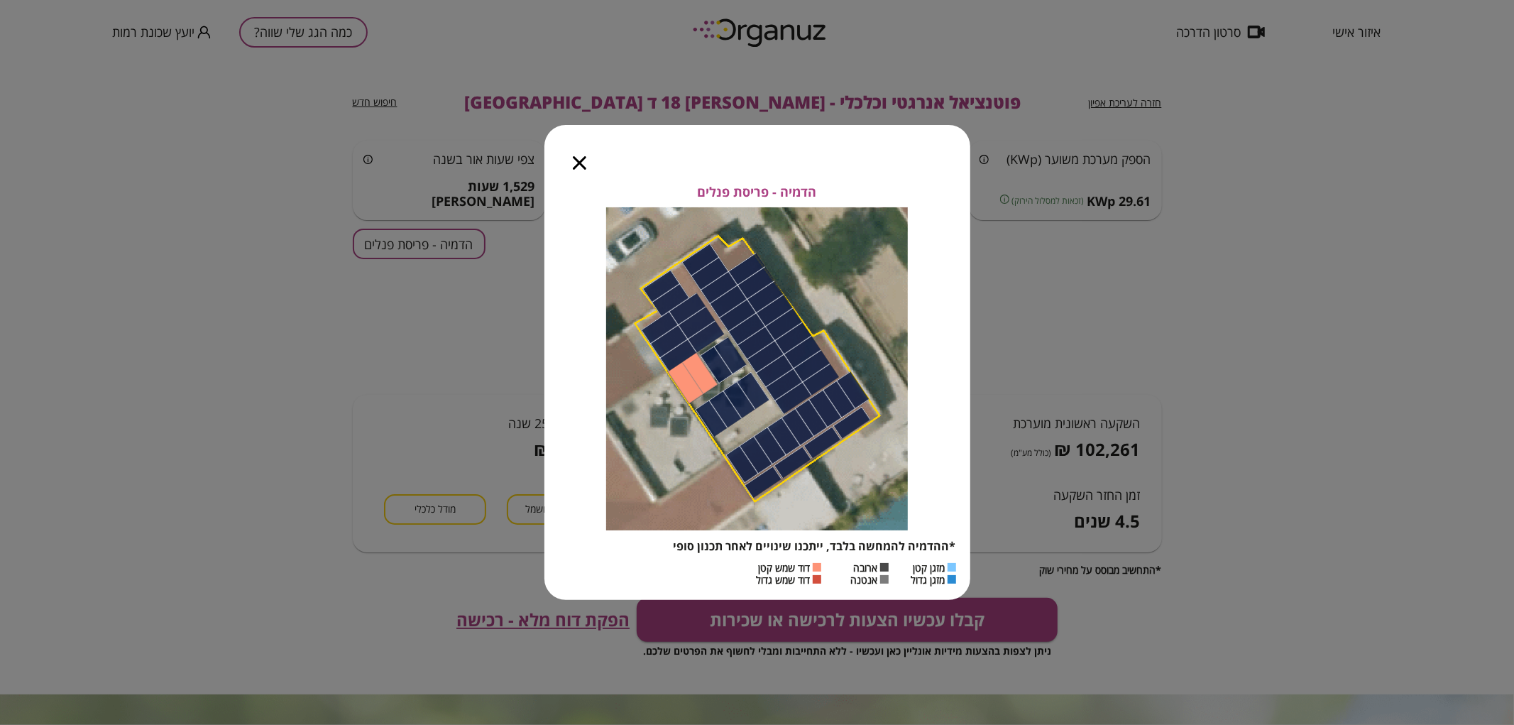
click at [582, 159] on icon "button" at bounding box center [579, 162] width 13 height 13
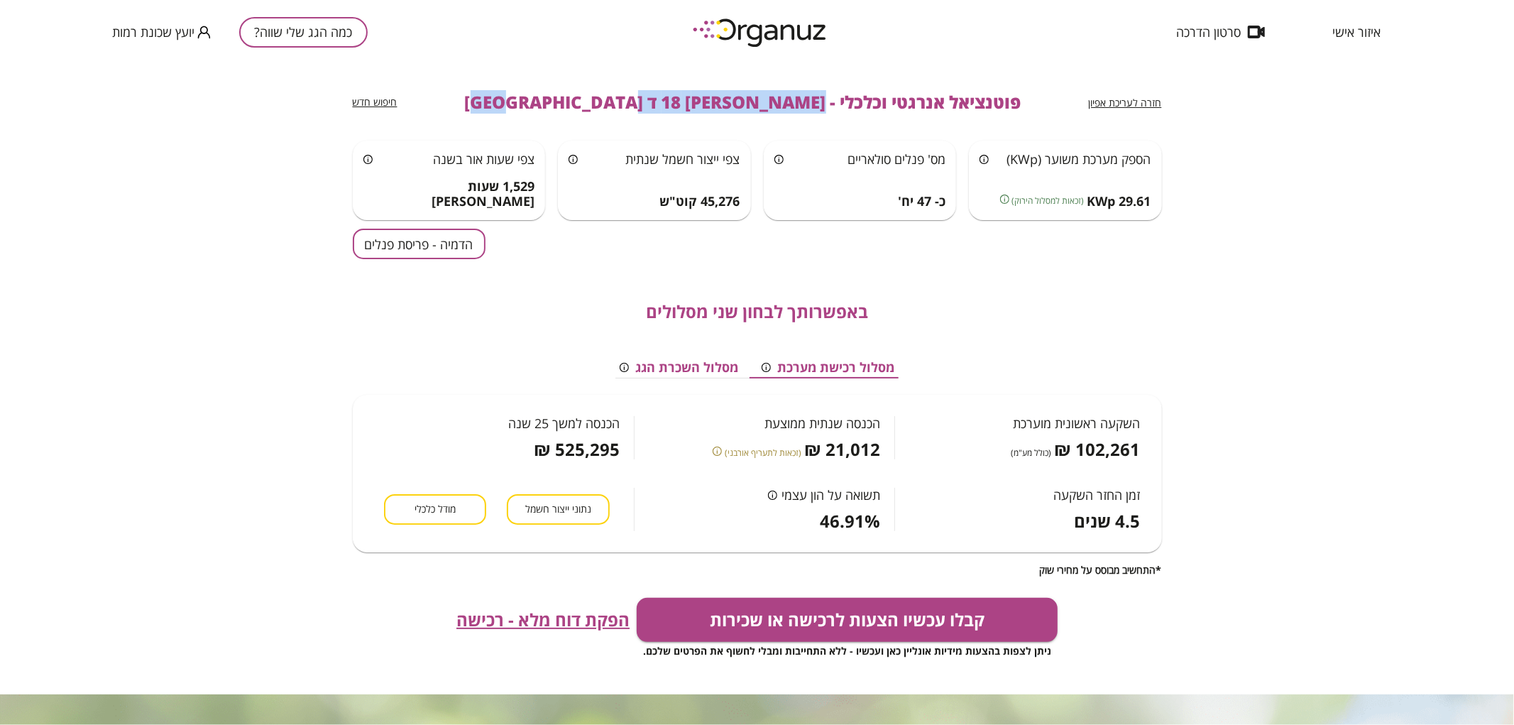
drag, startPoint x: 739, startPoint y: 102, endPoint x: 547, endPoint y: 111, distance: 192.6
click at [547, 111] on div "חזרה לעריכת אפיון פוטנציאל אנרגטי וכלכלי - [PERSON_NAME] 18 ד באר שבע חיפוש חדש" at bounding box center [757, 102] width 809 height 77
copy span "[PERSON_NAME] 18 ד [GEOGRAPHIC_DATA]"
click at [322, 31] on button "כמה הגג שלי שווה?" at bounding box center [303, 32] width 129 height 31
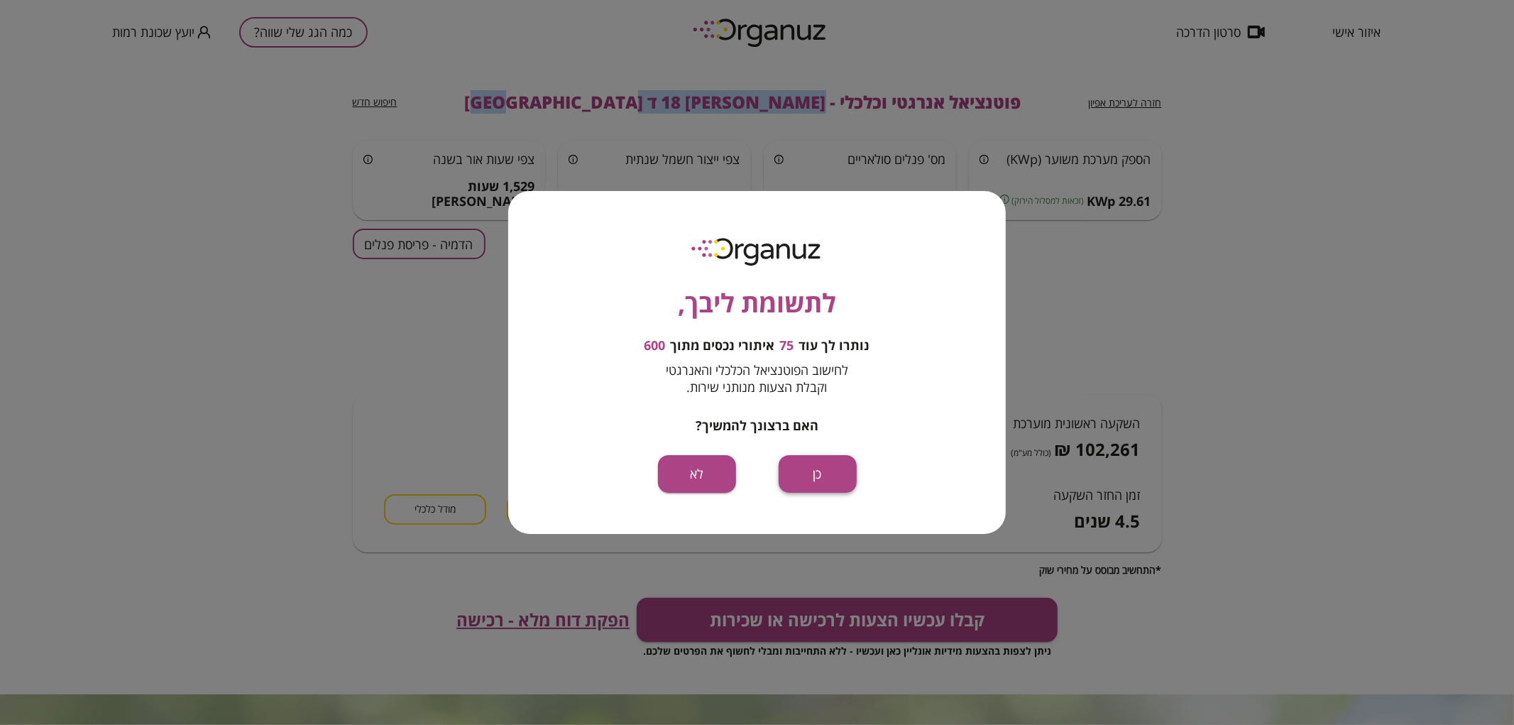
click at [839, 479] on button "כן" at bounding box center [818, 474] width 78 height 38
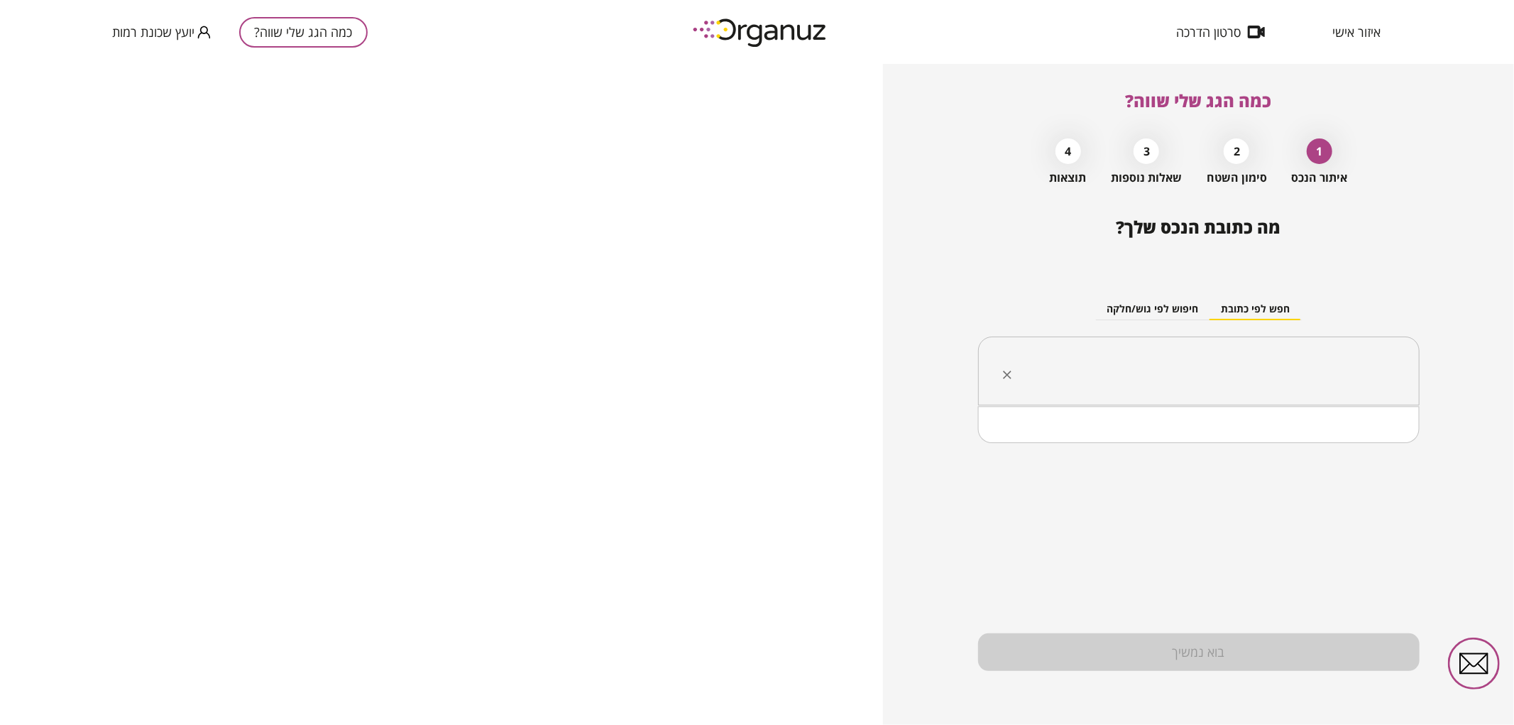
click at [1147, 355] on input "text" at bounding box center [1204, 371] width 397 height 35
paste input "**********"
drag, startPoint x: 1313, startPoint y: 370, endPoint x: 1329, endPoint y: 375, distance: 16.4
click at [1329, 375] on input "**********" at bounding box center [1204, 371] width 397 height 35
drag, startPoint x: 1300, startPoint y: 369, endPoint x: 1308, endPoint y: 371, distance: 8.1
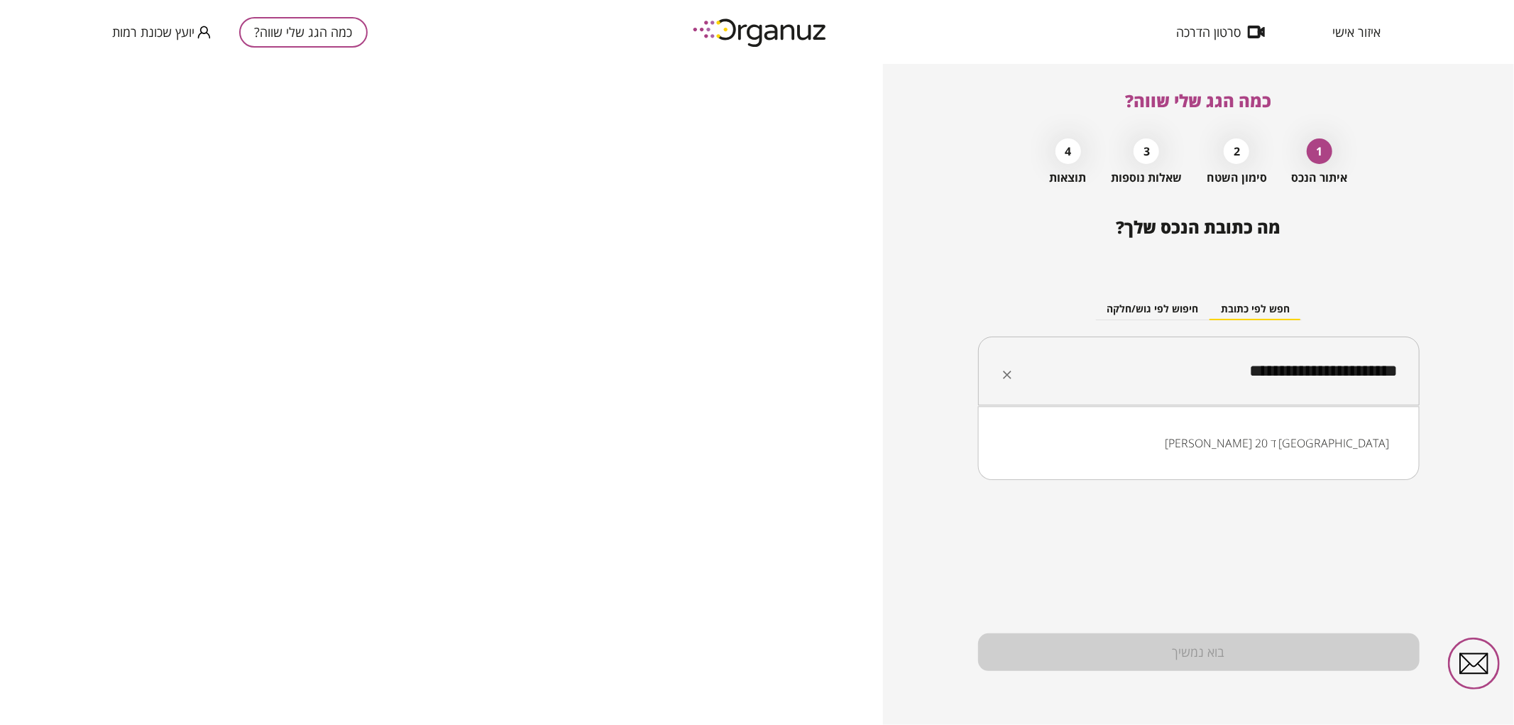
click at [1308, 371] on input "**********" at bounding box center [1204, 371] width 397 height 35
click at [1304, 371] on input "**********" at bounding box center [1204, 371] width 397 height 35
click at [1300, 374] on input "**********" at bounding box center [1204, 371] width 397 height 35
click at [1340, 438] on li "[PERSON_NAME] 20 ב [GEOGRAPHIC_DATA]" at bounding box center [1199, 443] width 405 height 26
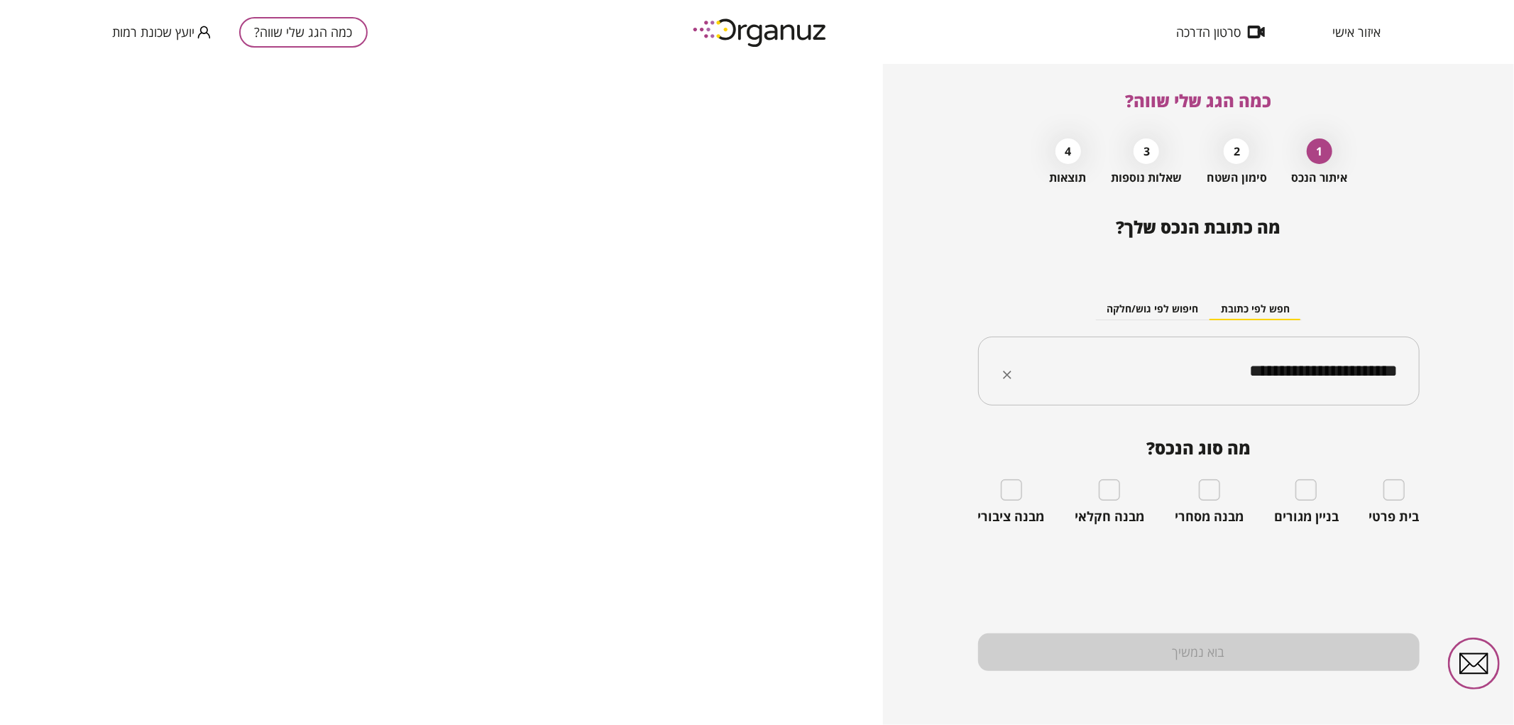
type input "**********"
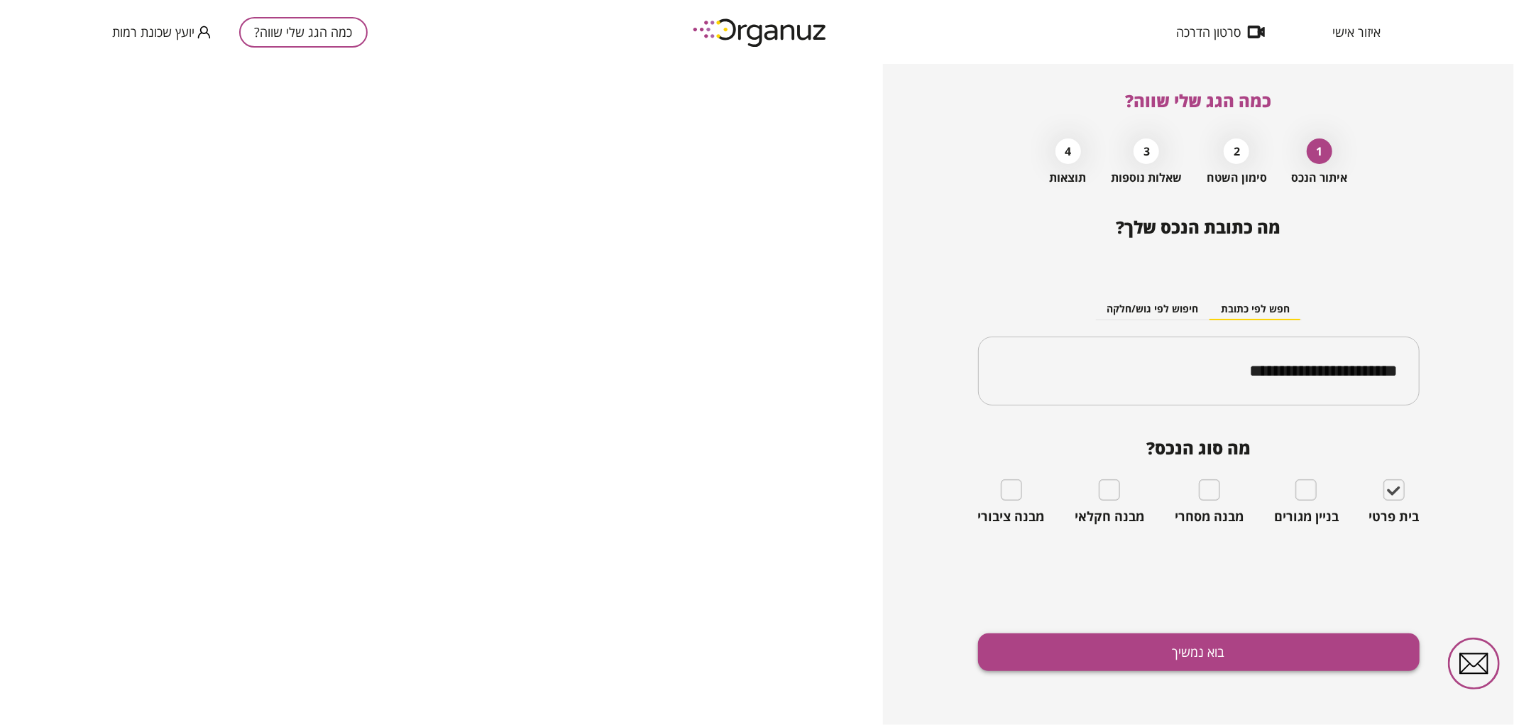
click at [1297, 647] on button "בוא נמשיך" at bounding box center [1199, 652] width 442 height 38
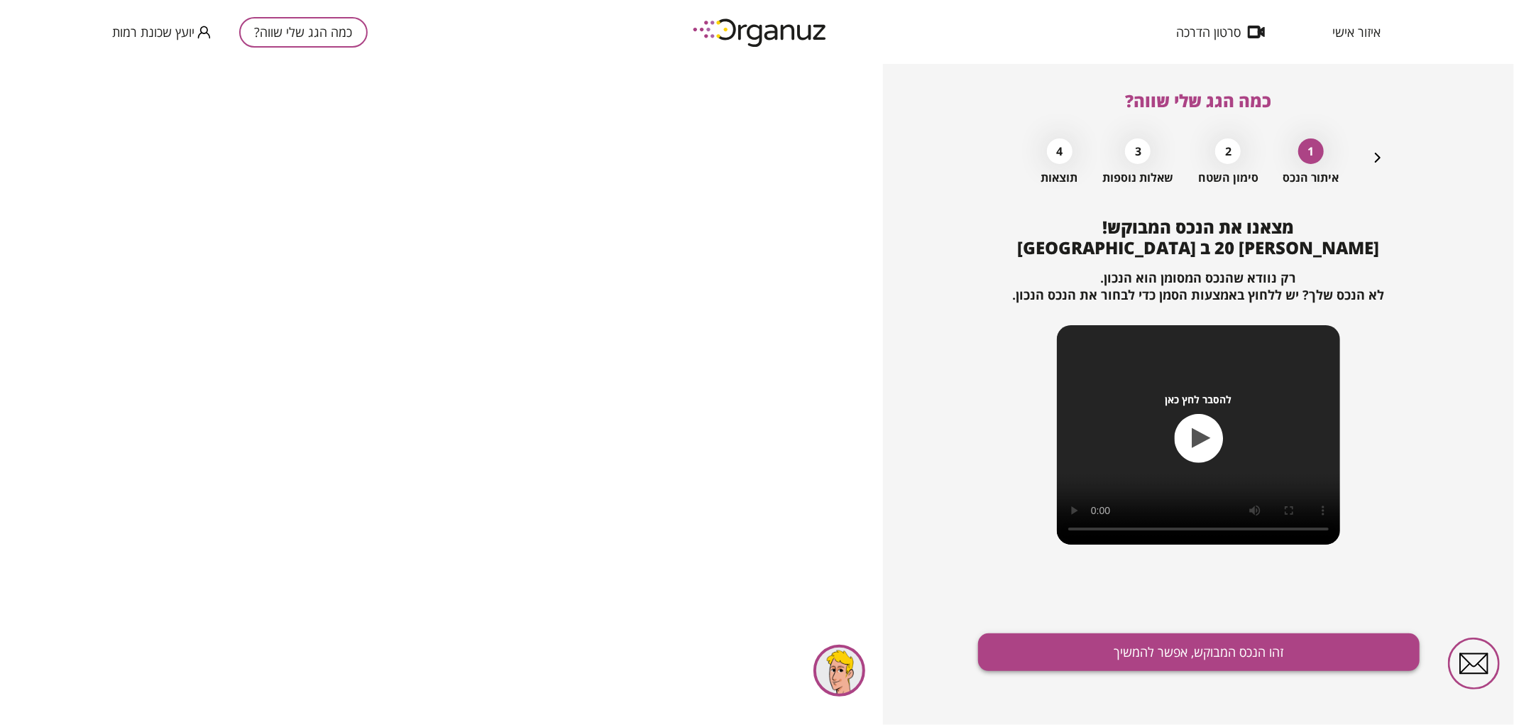
click at [1275, 654] on button "זהו הנכס המבוקש, אפשר להמשיך" at bounding box center [1199, 652] width 442 height 38
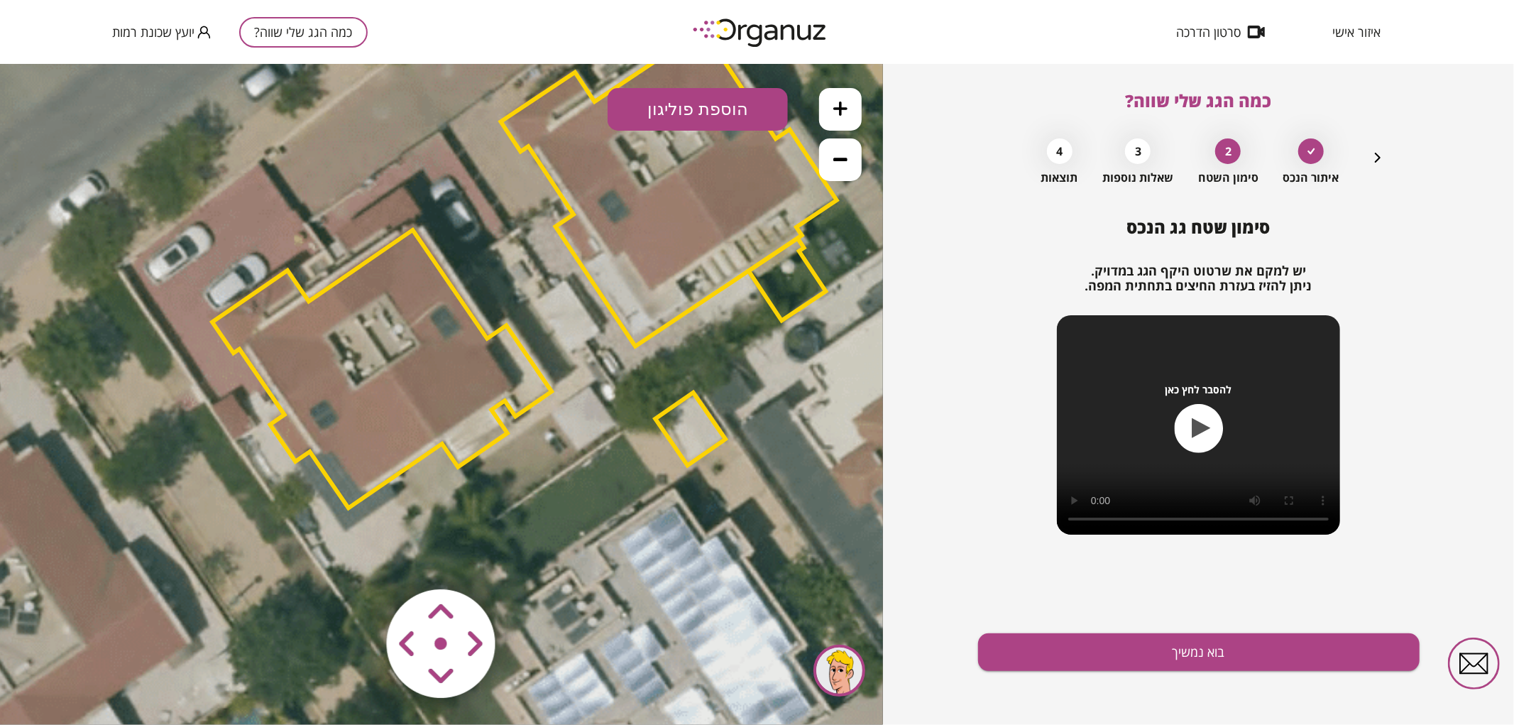
drag, startPoint x: 527, startPoint y: 427, endPoint x: 606, endPoint y: 351, distance: 109.0
click at [619, 322] on icon at bounding box center [519, 264] width 1917 height 1917
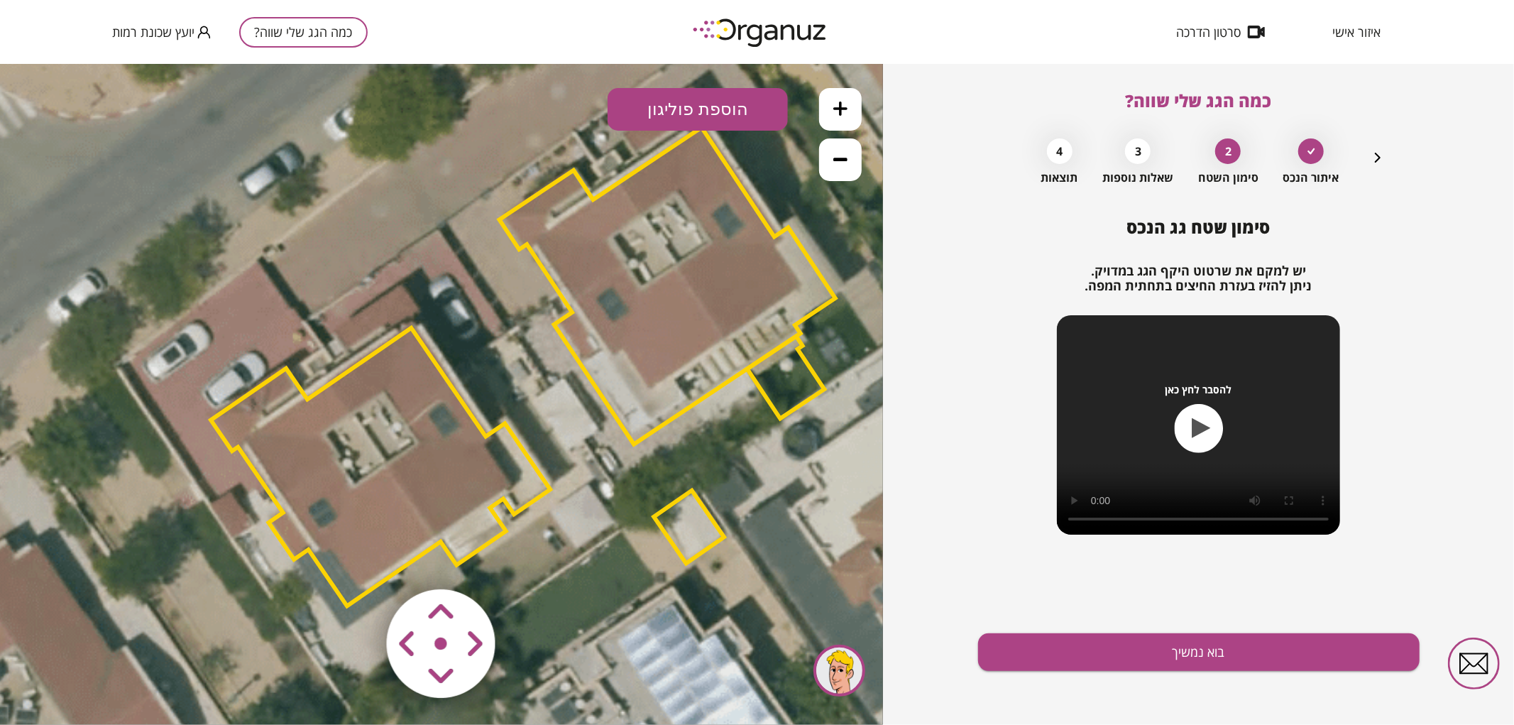
drag, startPoint x: 580, startPoint y: 378, endPoint x: 561, endPoint y: 487, distance: 111.0
click at [561, 487] on icon at bounding box center [518, 362] width 1917 height 1917
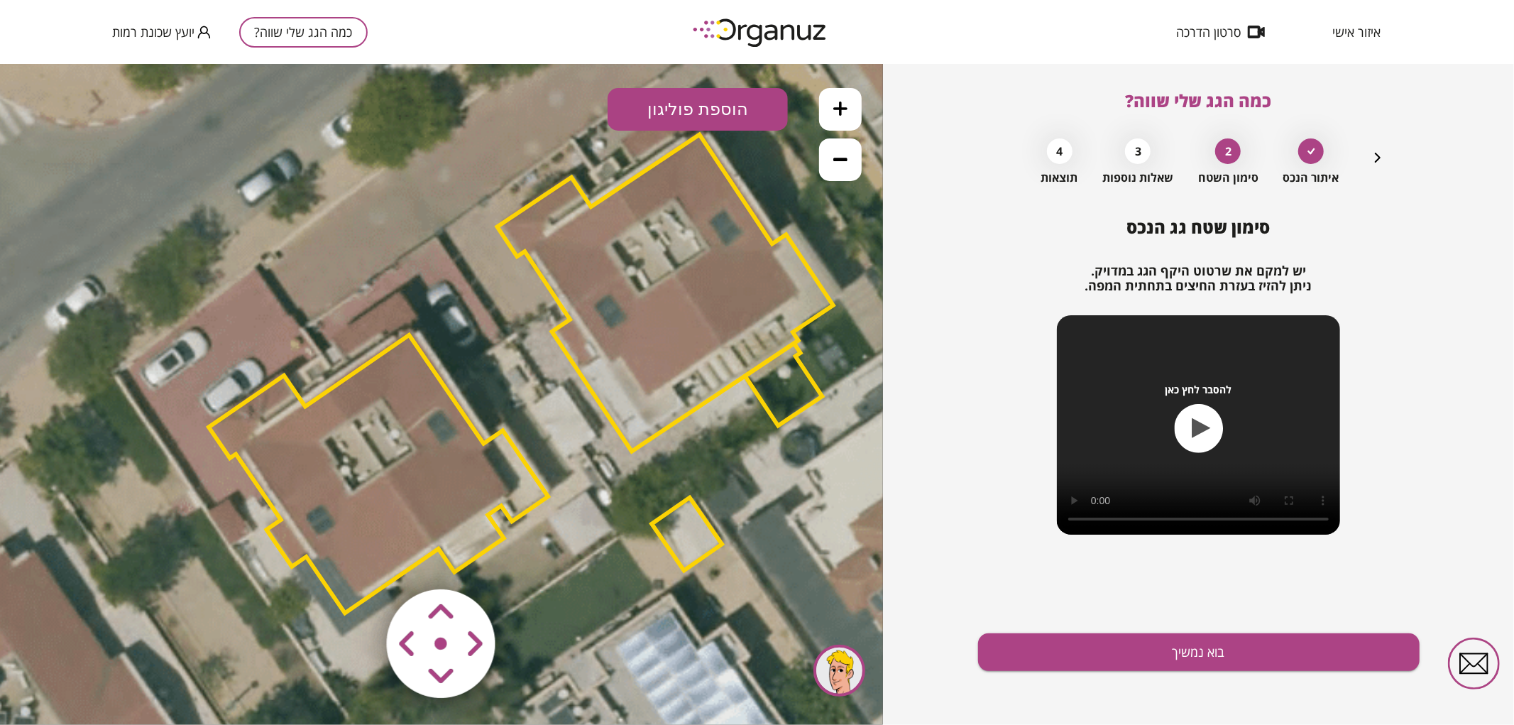
click at [840, 154] on icon at bounding box center [840, 158] width 14 height 14
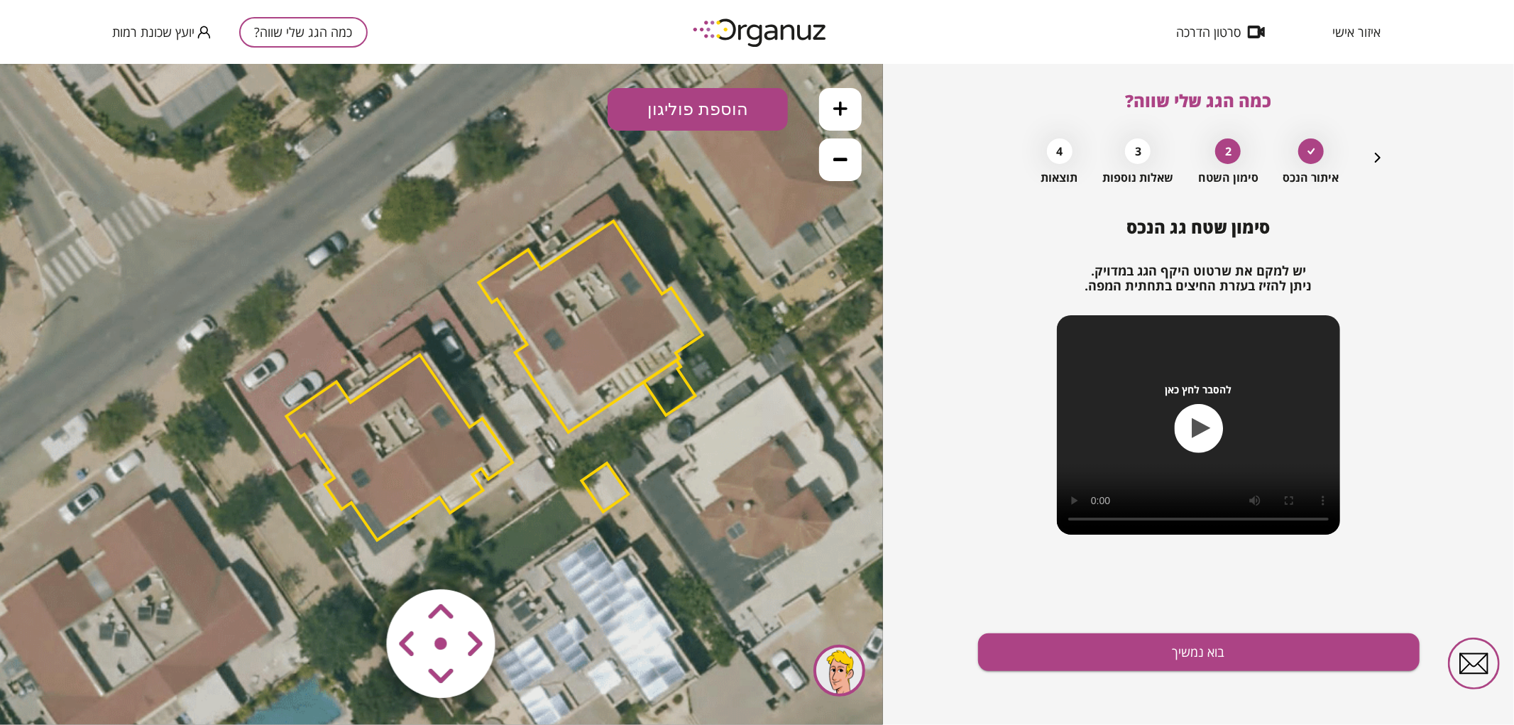
click at [429, 457] on polygon at bounding box center [399, 446] width 226 height 185
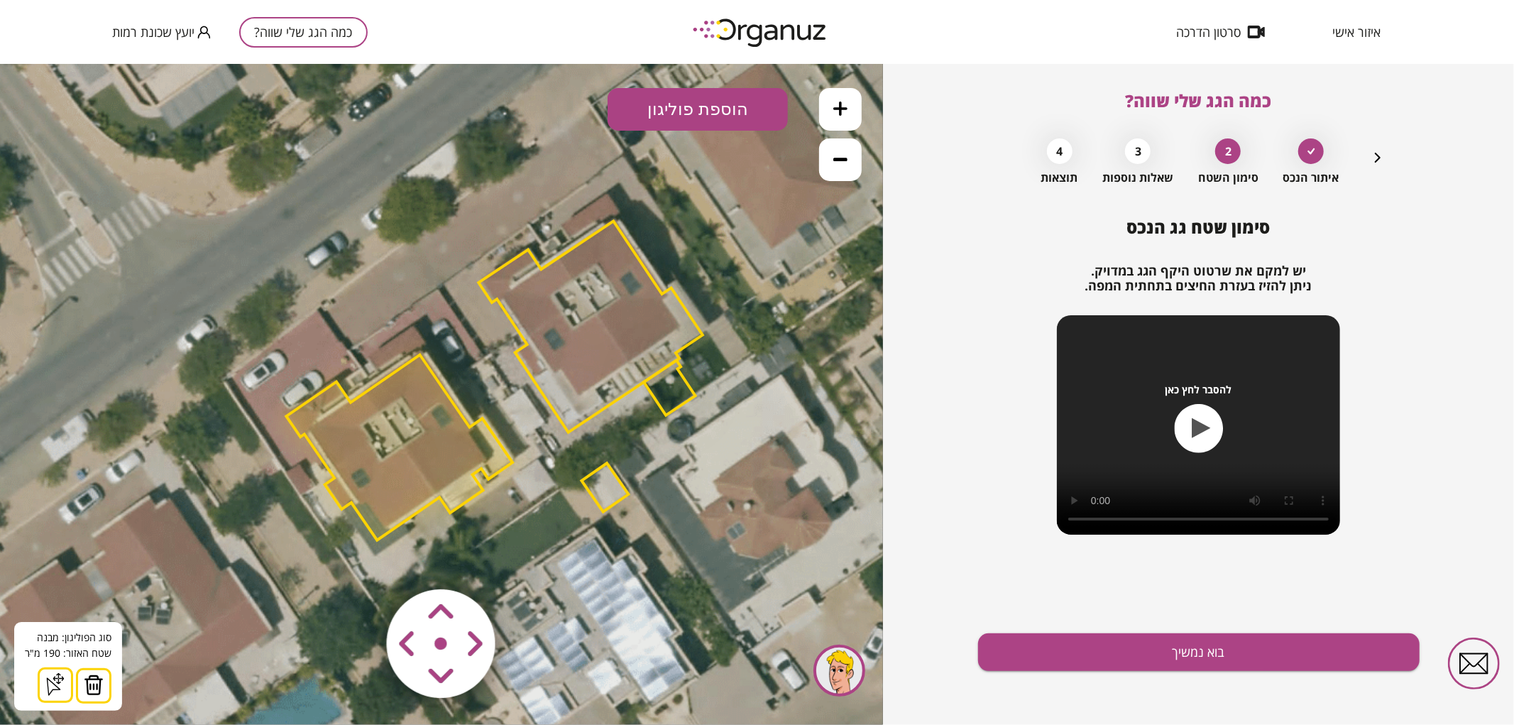
click at [84, 678] on img at bounding box center [94, 684] width 20 height 21
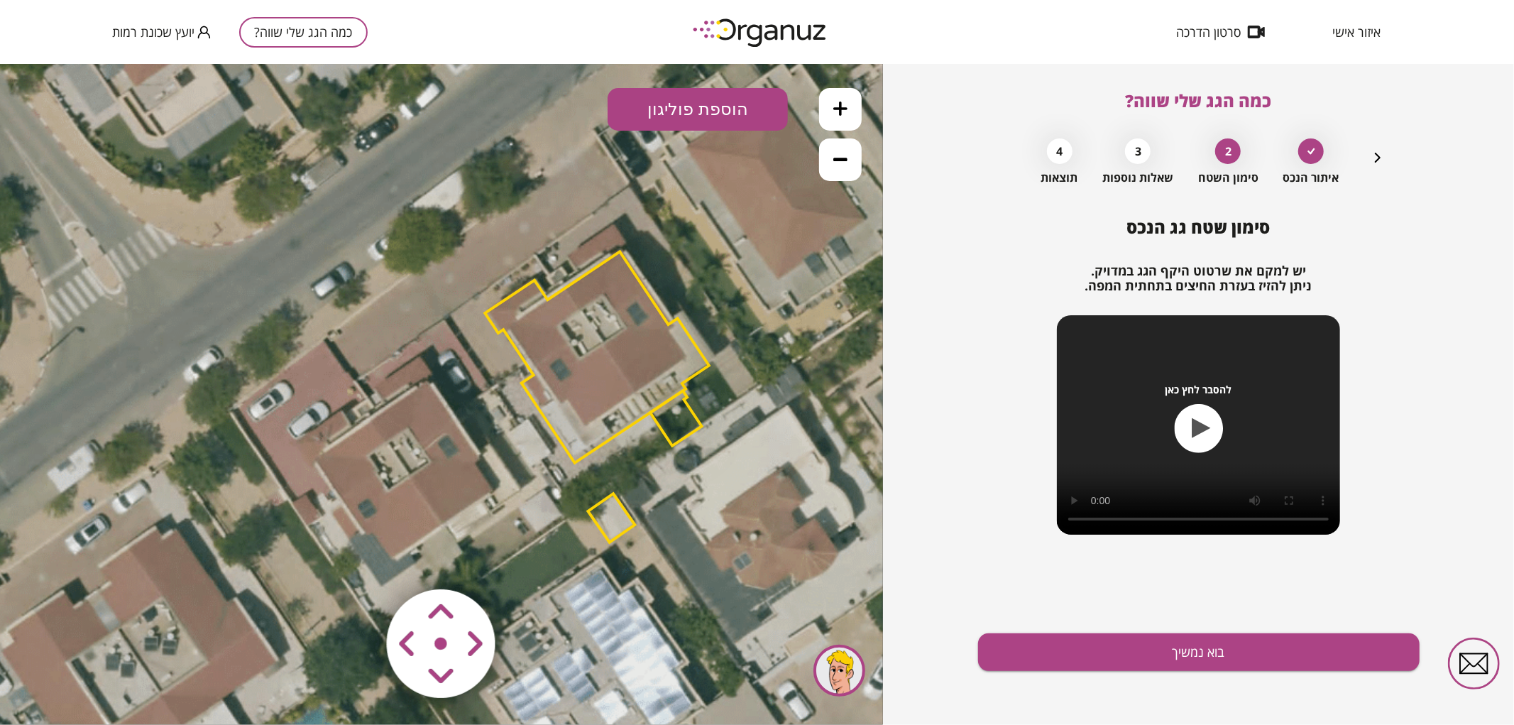
drag, startPoint x: 527, startPoint y: 287, endPoint x: 533, endPoint y: 315, distance: 28.4
click at [533, 315] on polygon at bounding box center [597, 356] width 224 height 211
click at [706, 94] on button "הוספת פוליגון" at bounding box center [698, 108] width 180 height 43
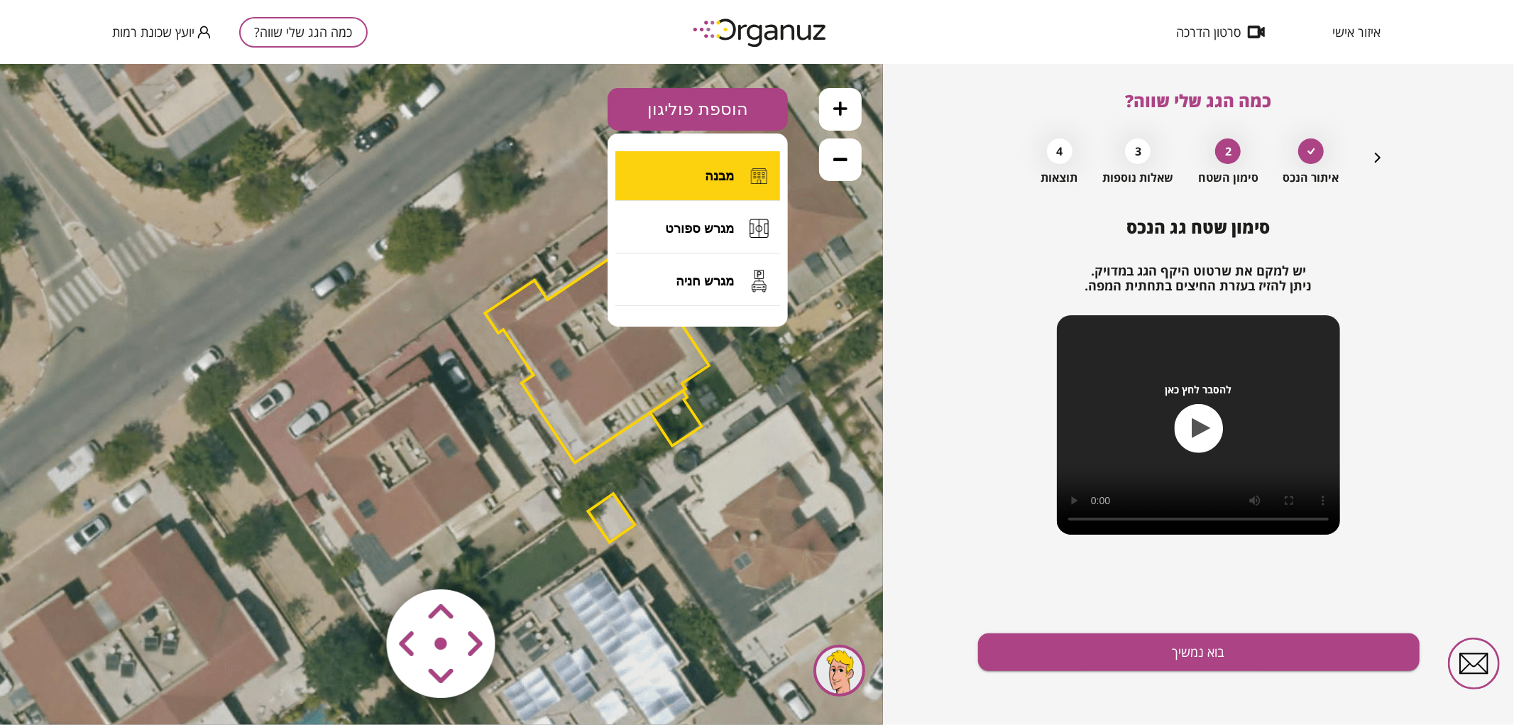
click at [707, 163] on button "מבנה" at bounding box center [698, 176] width 165 height 50
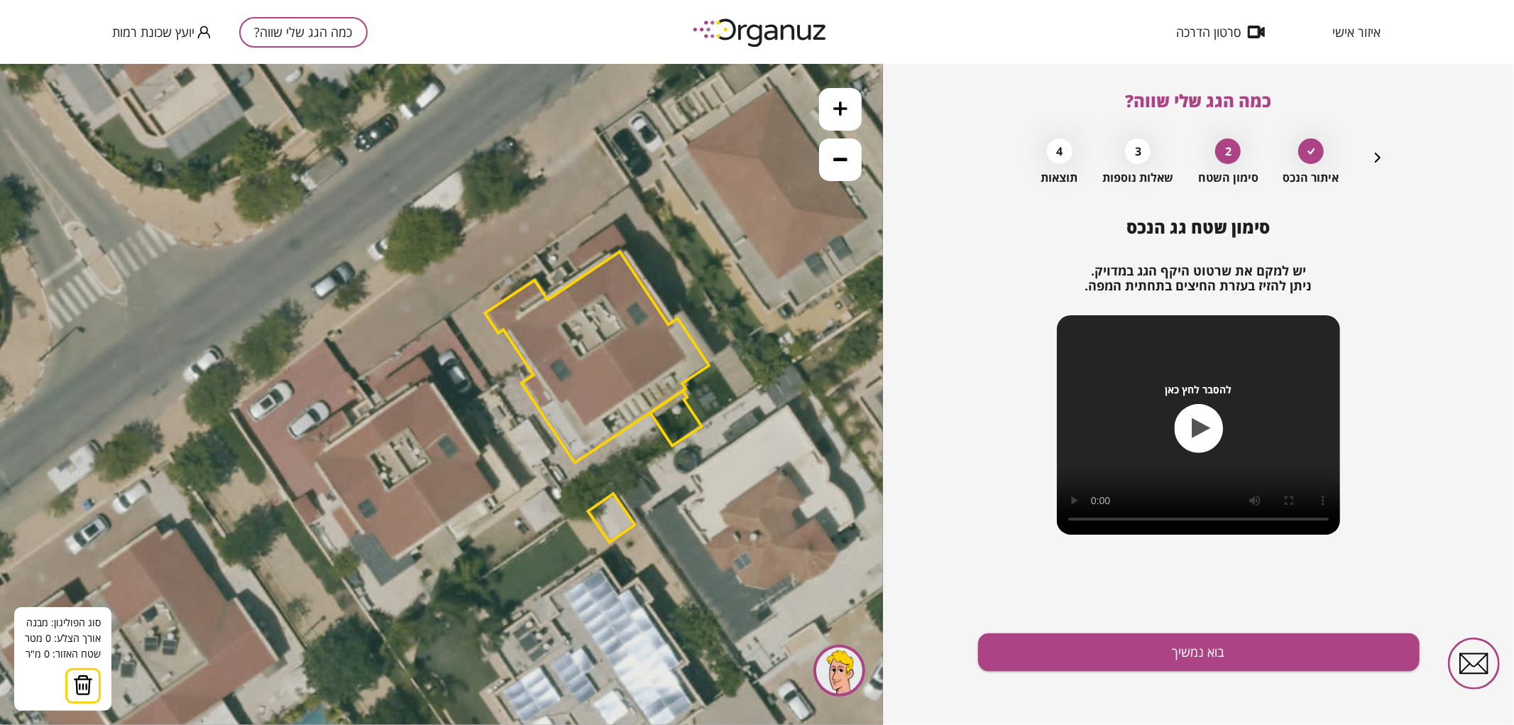
click at [841, 111] on icon at bounding box center [840, 108] width 14 height 14
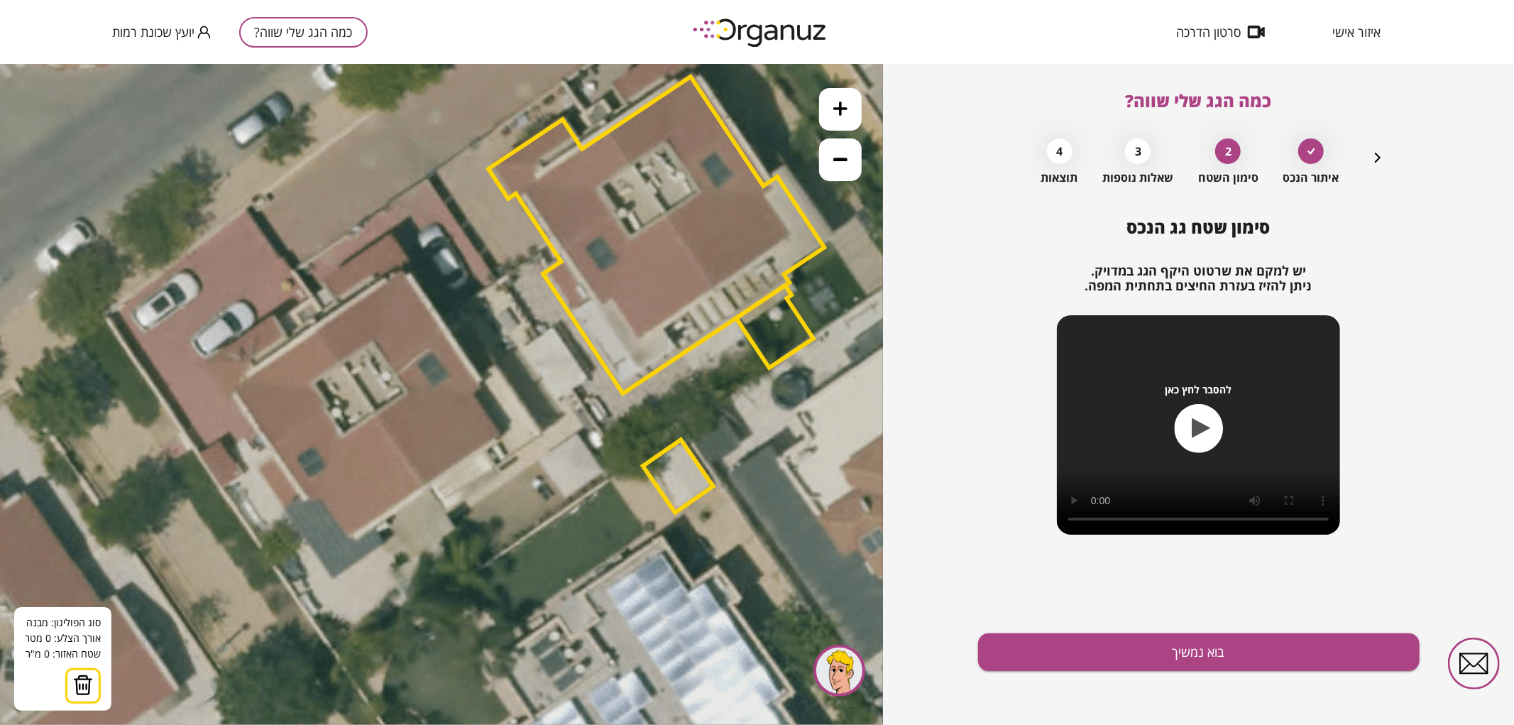
drag, startPoint x: 609, startPoint y: 423, endPoint x: 592, endPoint y: 330, distance: 94.6
click at [592, 330] on polygon at bounding box center [656, 234] width 336 height 317
click at [316, 328] on icon at bounding box center [506, 312] width 1917 height 1917
click at [426, 486] on icon at bounding box center [506, 312] width 1917 height 1917
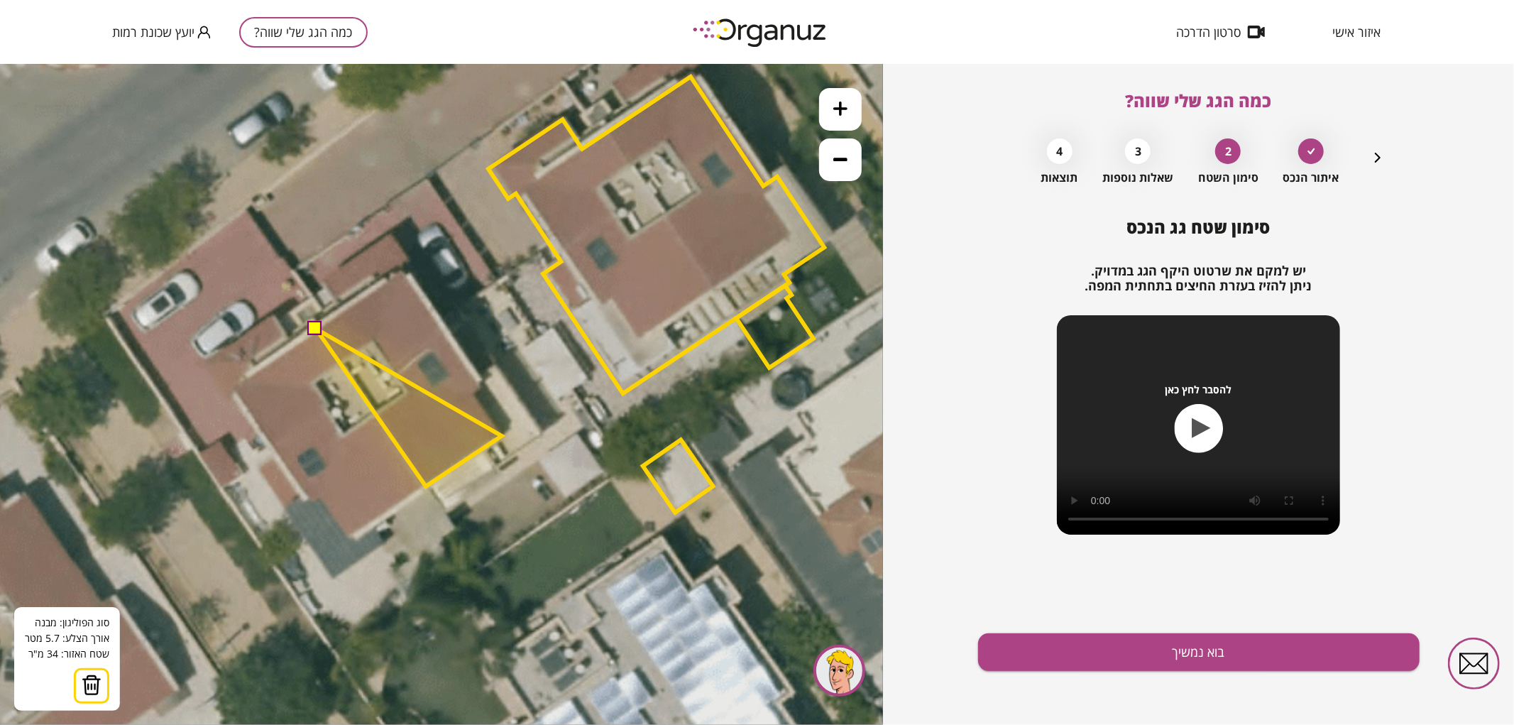
click at [502, 435] on polygon at bounding box center [409, 407] width 186 height 158
click at [473, 391] on polygon at bounding box center [409, 407] width 186 height 158
click at [483, 383] on polygon at bounding box center [409, 407] width 186 height 158
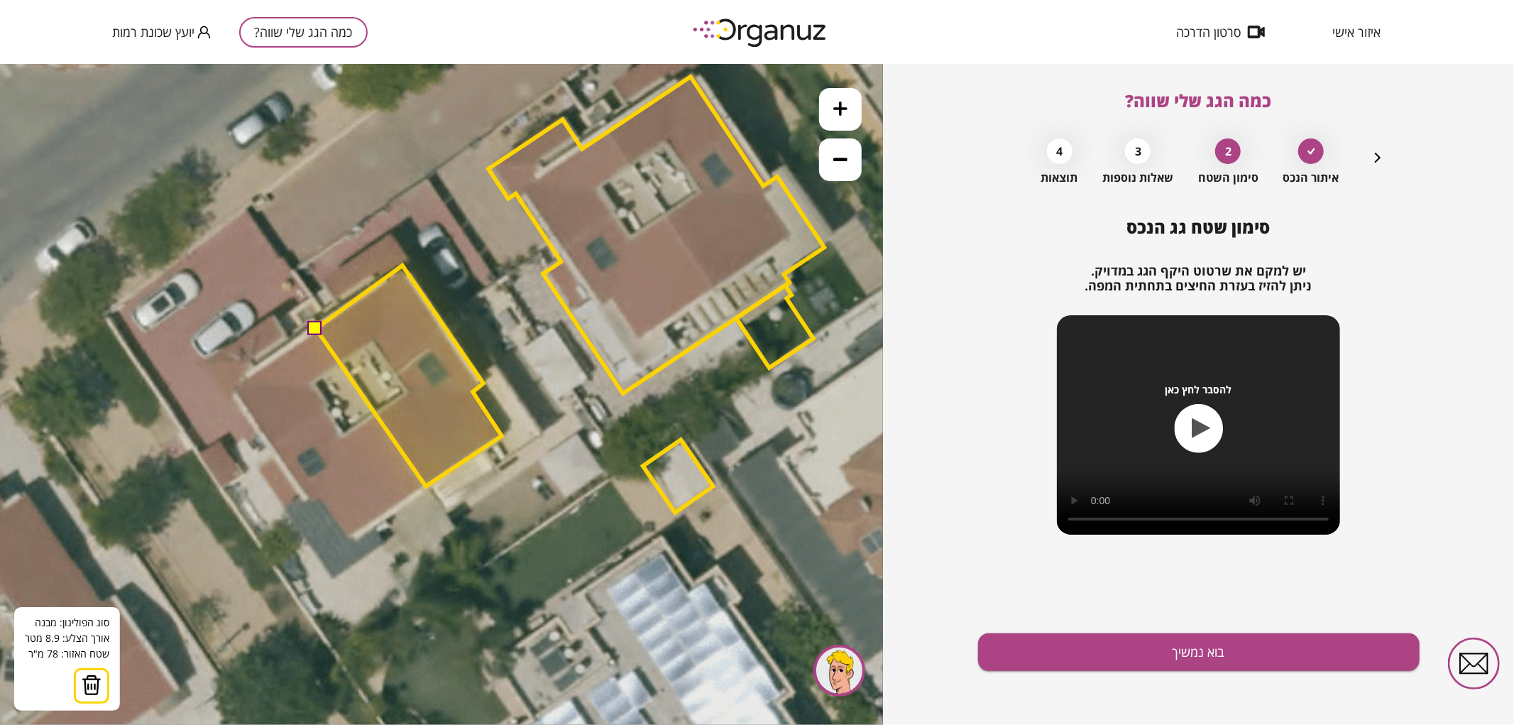
click at [403, 265] on polygon at bounding box center [409, 375] width 186 height 221
click at [310, 324] on button at bounding box center [315, 327] width 14 height 14
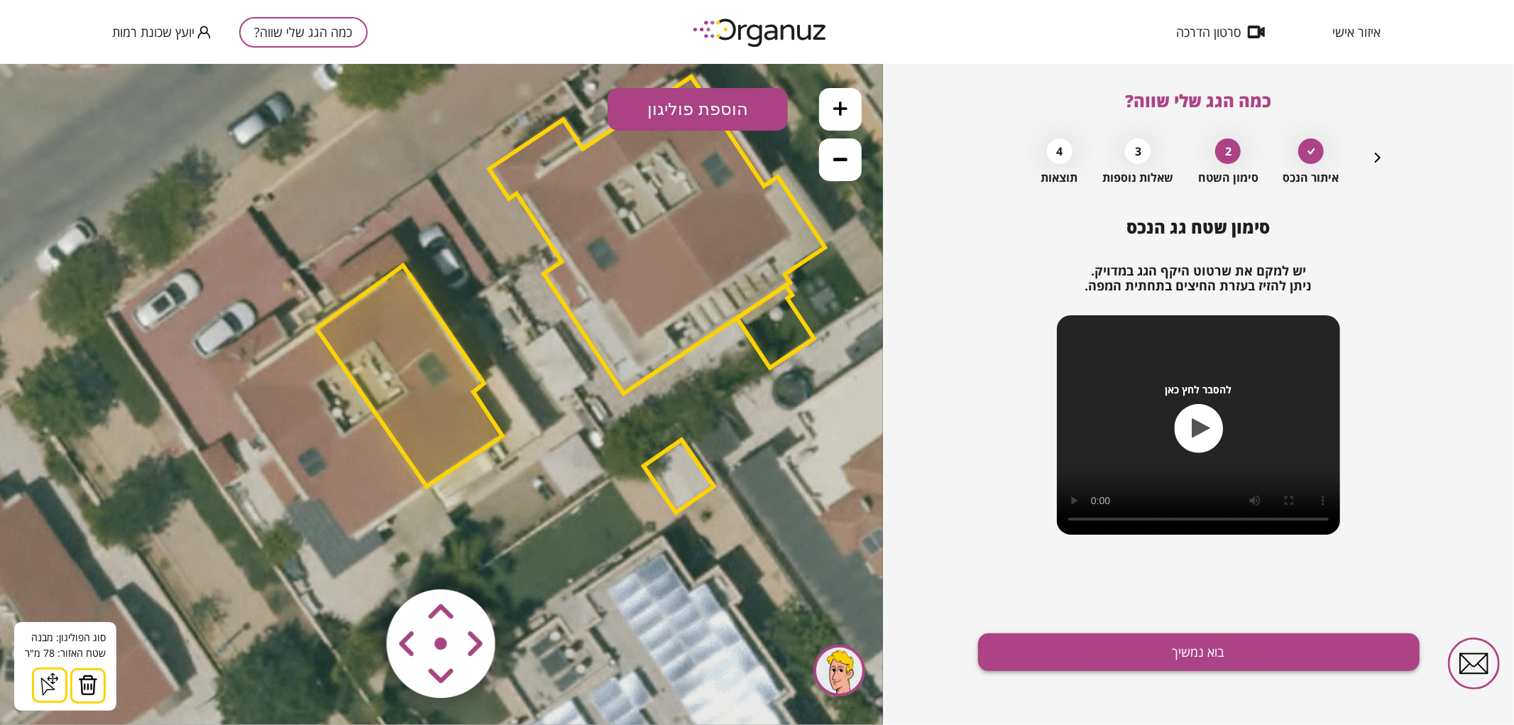
click at [1232, 646] on button "בוא נמשיך" at bounding box center [1199, 652] width 442 height 38
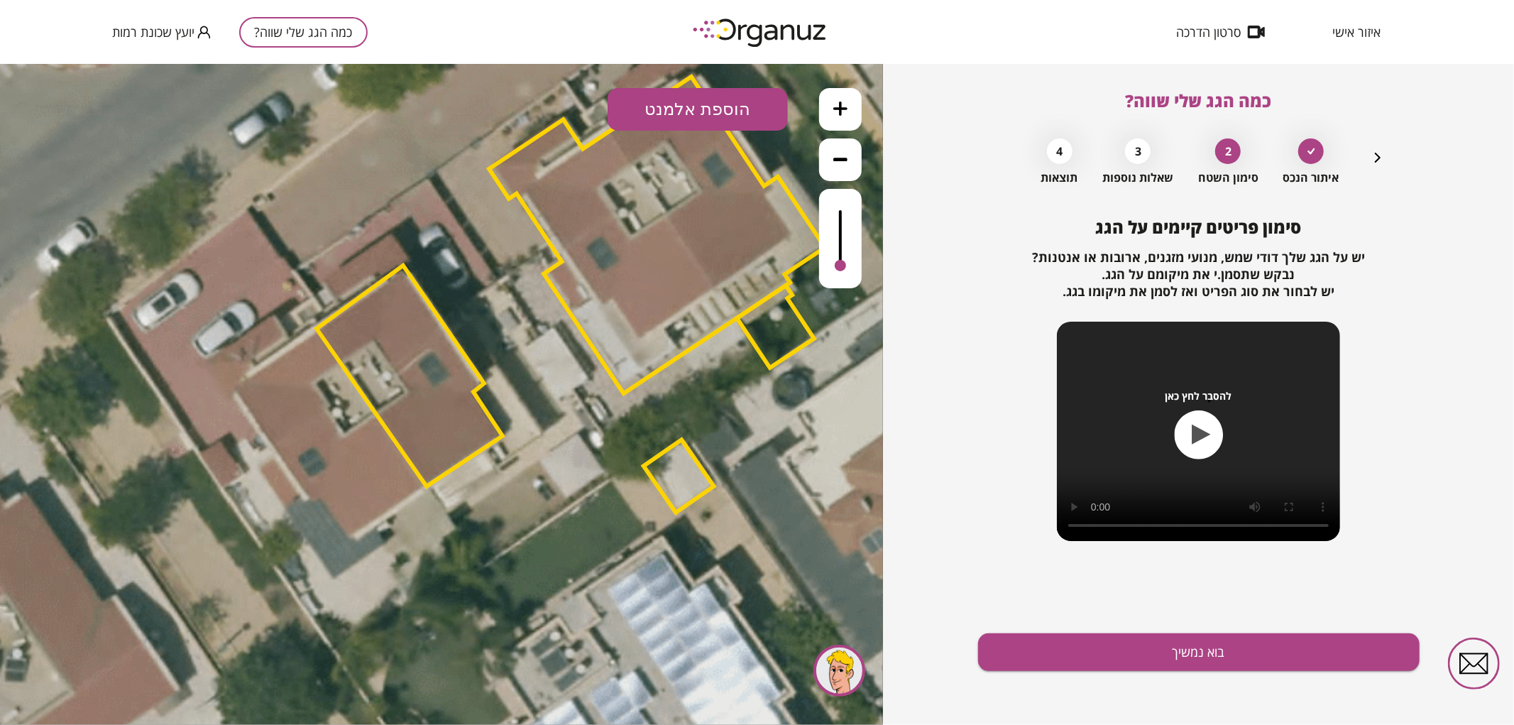
drag, startPoint x: 841, startPoint y: 209, endPoint x: 850, endPoint y: 286, distance: 77.9
click at [850, 286] on div at bounding box center [840, 237] width 43 height 99
drag, startPoint x: 841, startPoint y: 262, endPoint x: 753, endPoint y: 143, distance: 148.2
click at [846, 211] on div at bounding box center [840, 237] width 43 height 99
click at [706, 95] on button "הוספת אלמנט" at bounding box center [698, 108] width 180 height 43
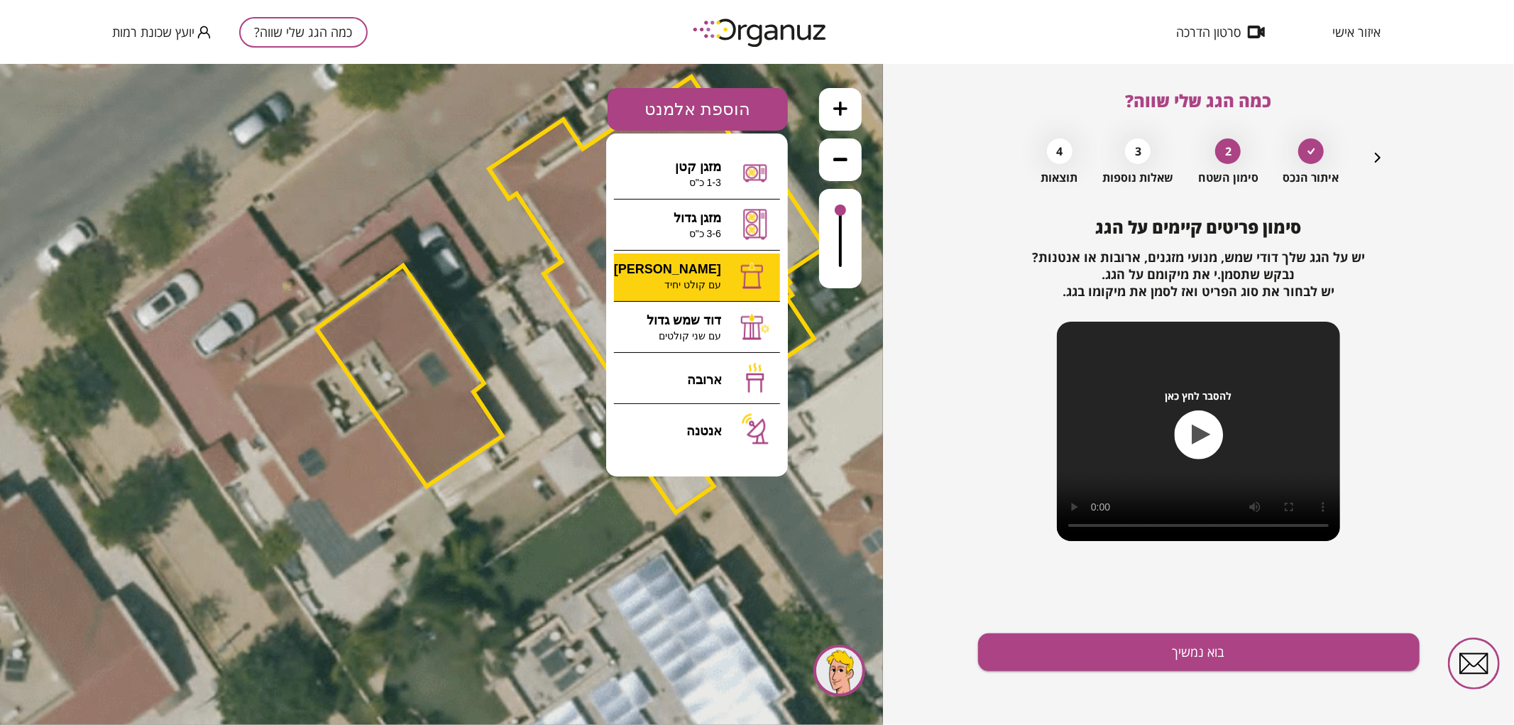
click at [712, 277] on div ".st0 { fill: #FFFFFF; } 78" at bounding box center [441, 393] width 883 height 661
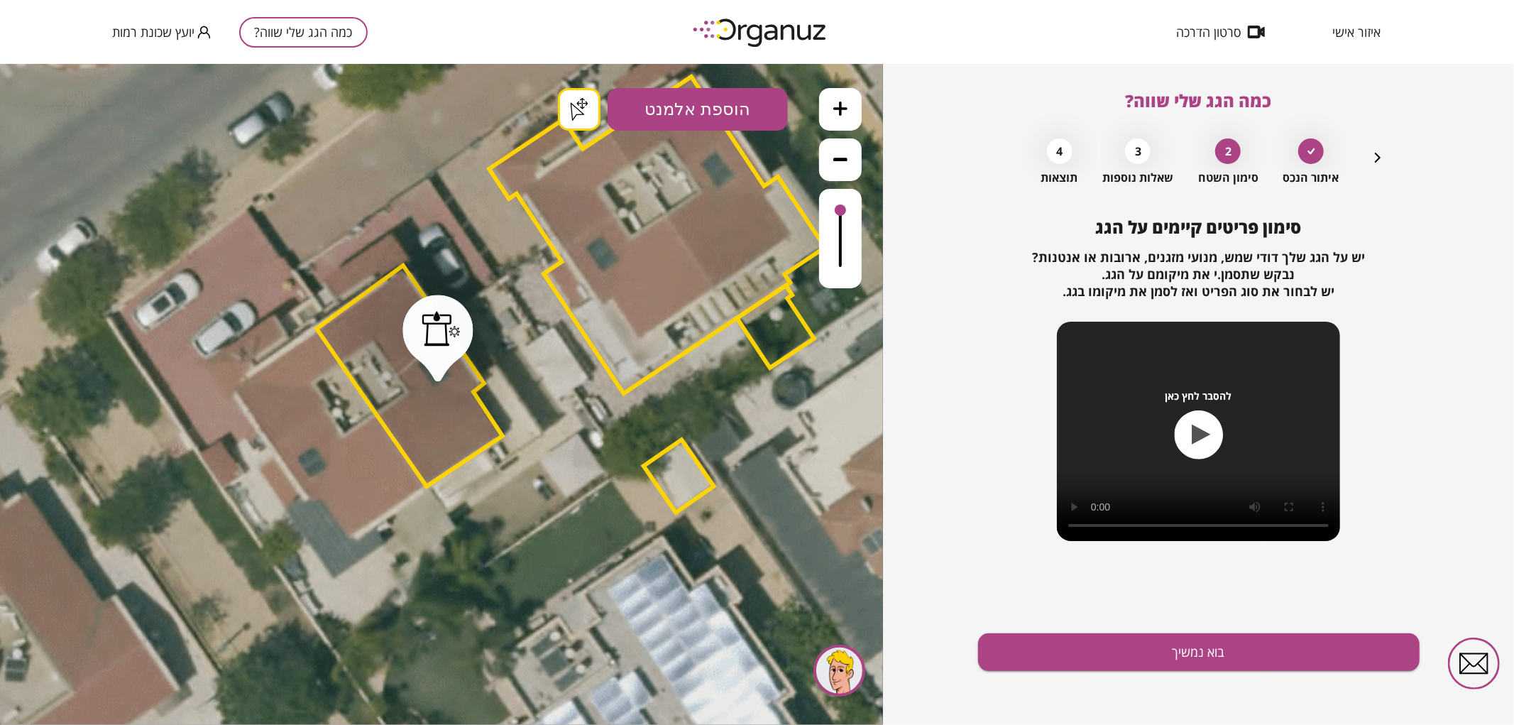
click at [1159, 666] on button "בוא נמשיך" at bounding box center [1199, 652] width 442 height 38
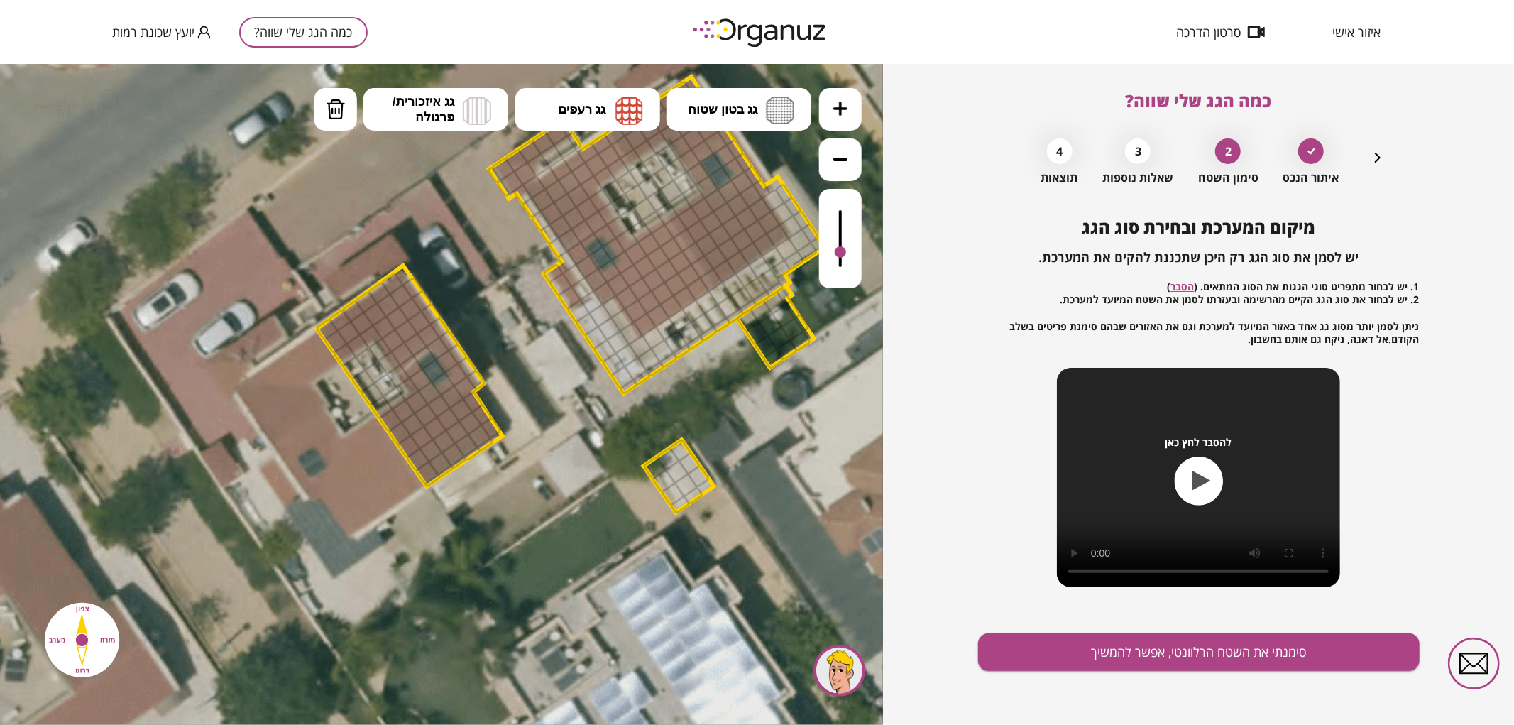
drag, startPoint x: 840, startPoint y: 214, endPoint x: 834, endPoint y: 253, distance: 38.8
click at [834, 253] on div at bounding box center [840, 237] width 43 height 99
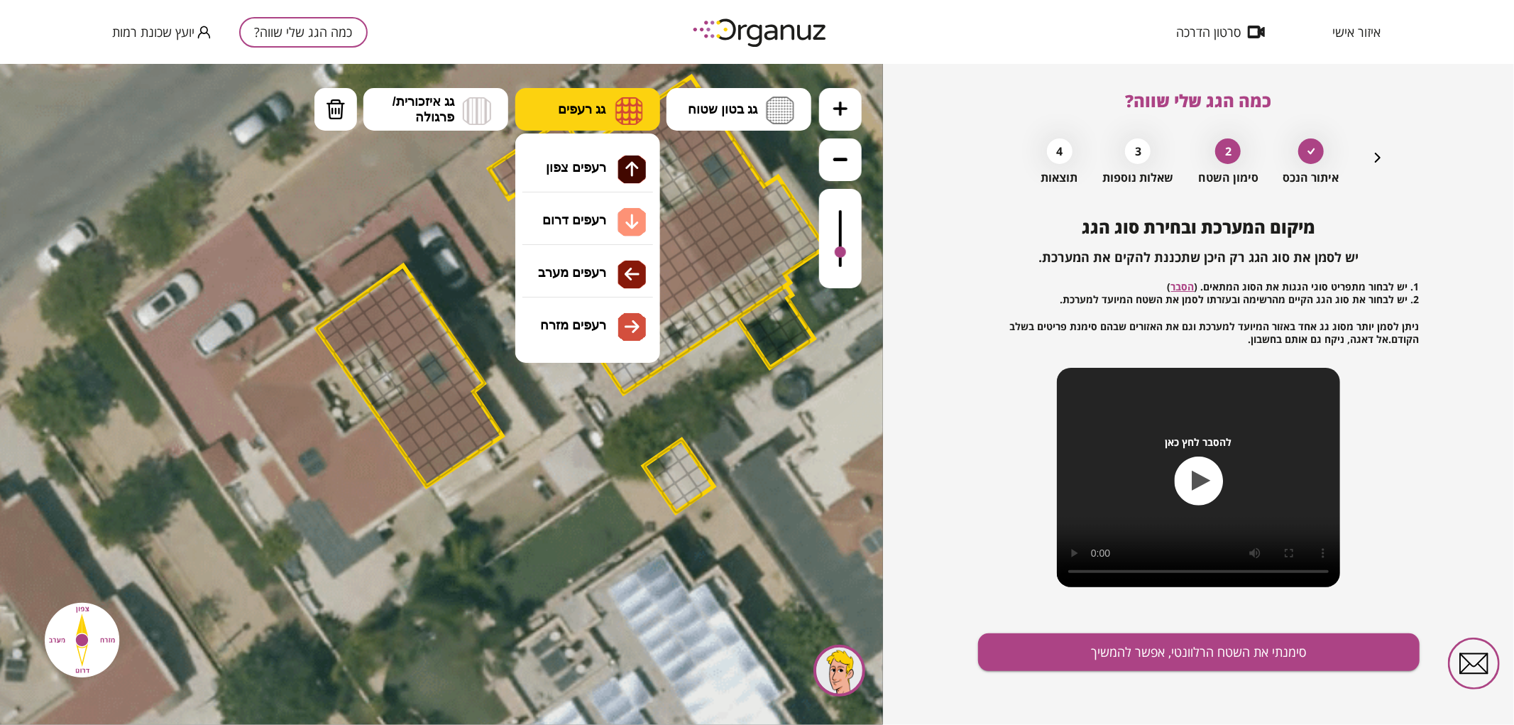
click at [571, 100] on button "גג רעפים" at bounding box center [587, 108] width 145 height 43
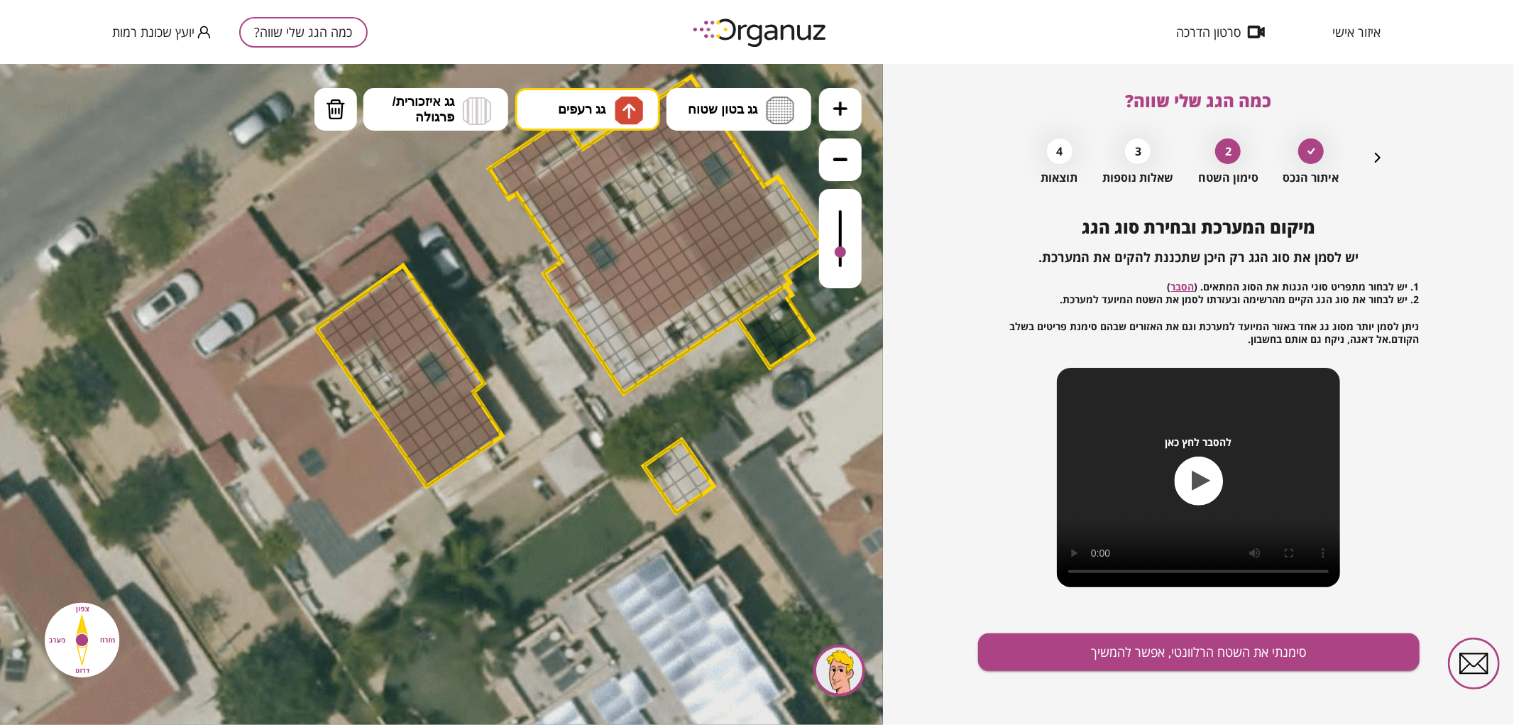
click at [571, 179] on div ".st0 { fill: #FFFFFF; } .st0 { fill: #FFFFFF; }" at bounding box center [441, 393] width 883 height 661
drag, startPoint x: 339, startPoint y: 349, endPoint x: 343, endPoint y: 319, distance: 30.0
click at [619, 114] on img at bounding box center [629, 110] width 28 height 28
click at [600, 322] on div ".st0 { fill: #FFFFFF; } .st0 { fill: #FFFFFF; }" at bounding box center [441, 393] width 883 height 661
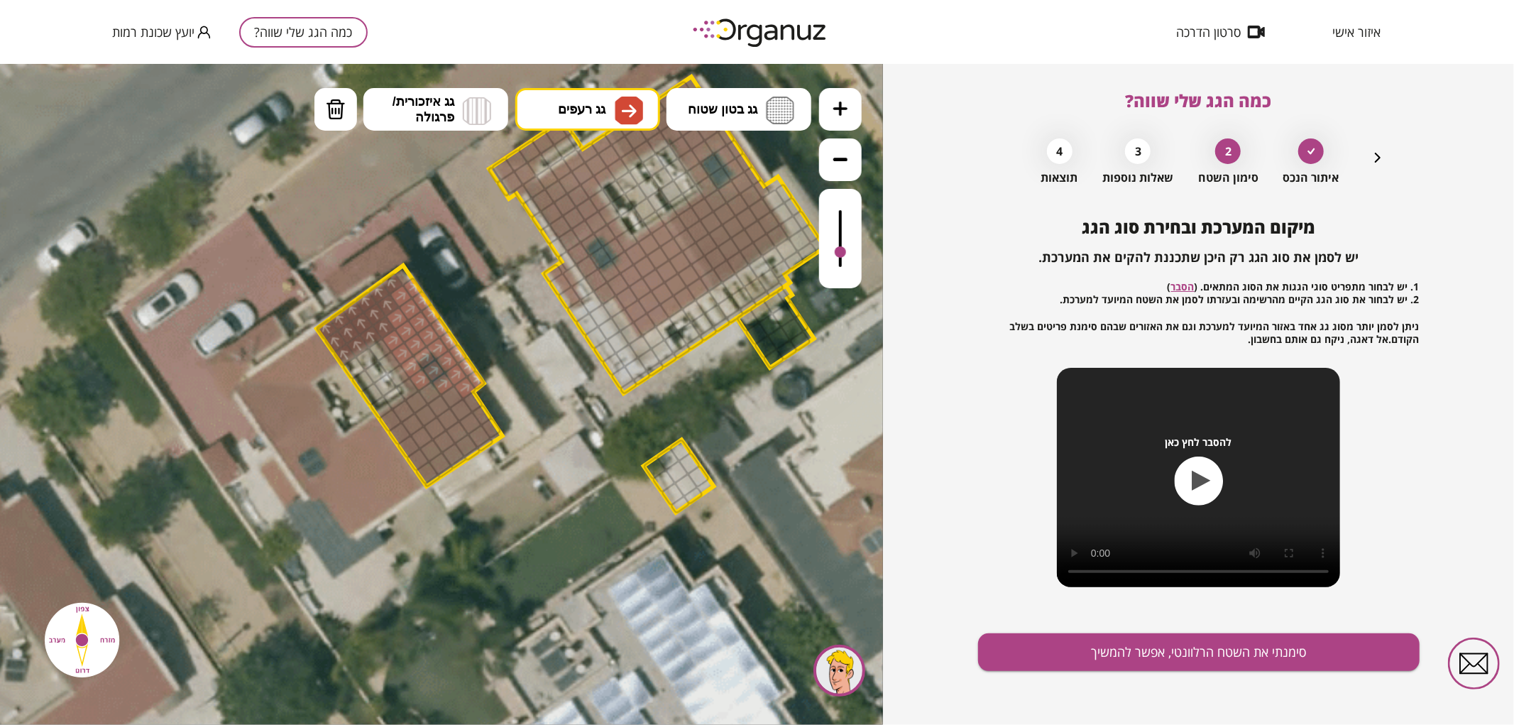
drag, startPoint x: 392, startPoint y: 340, endPoint x: 446, endPoint y: 327, distance: 55.6
drag, startPoint x: 412, startPoint y: 381, endPoint x: 382, endPoint y: 350, distance: 42.7
click at [559, 101] on span "גג רעפים" at bounding box center [582, 109] width 48 height 16
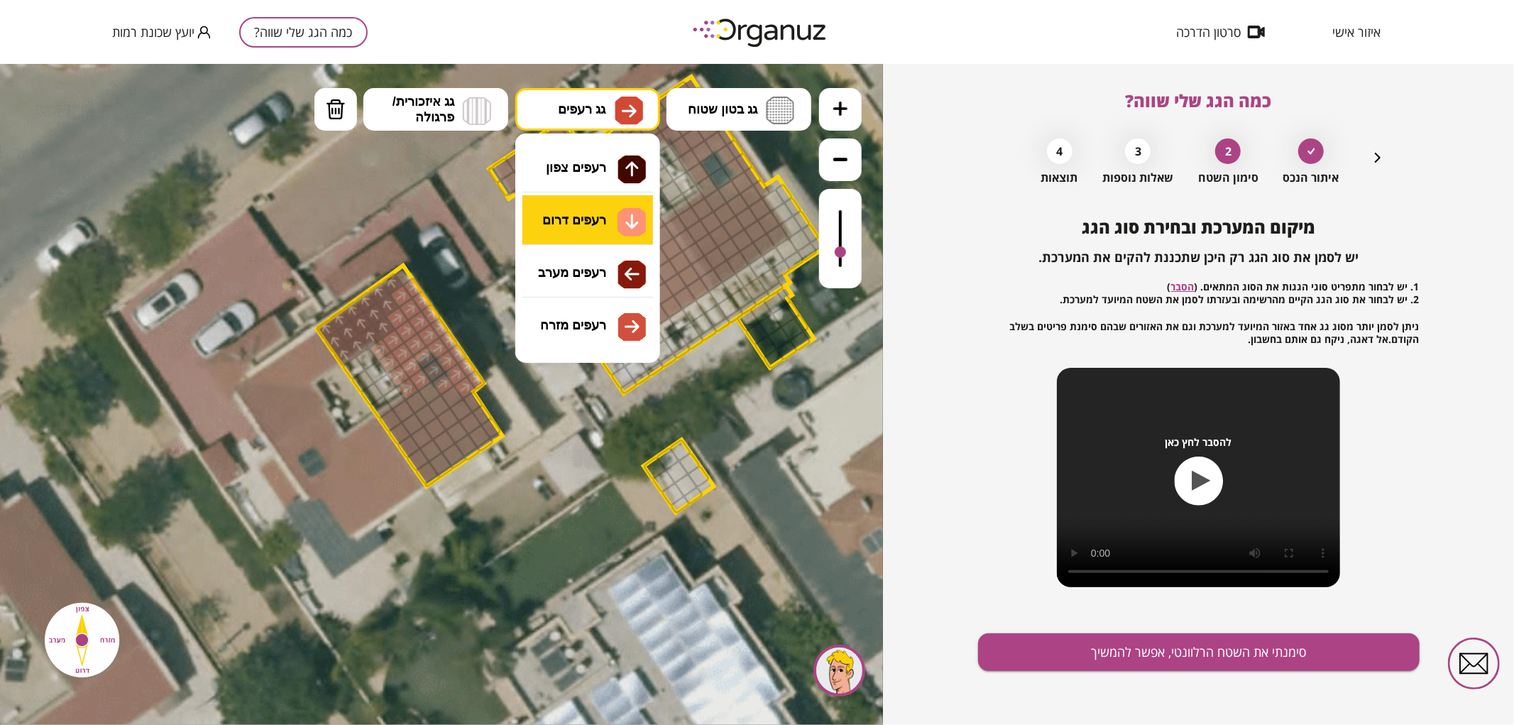
click at [604, 235] on div ".st0 { fill: #FFFFFF; } .st0 { fill: #FFFFFF; }" at bounding box center [441, 393] width 883 height 661
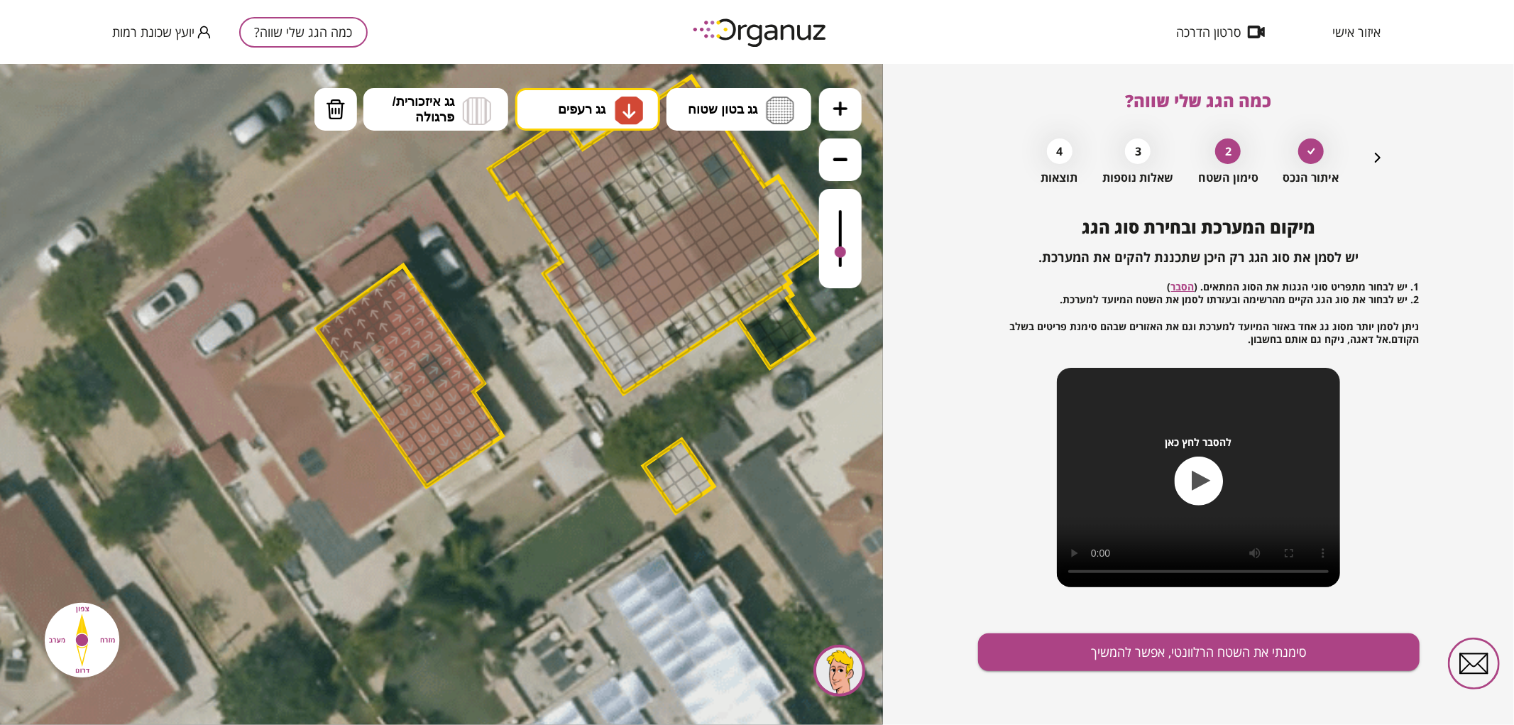
drag, startPoint x: 426, startPoint y: 476, endPoint x: 550, endPoint y: 435, distance: 130.9
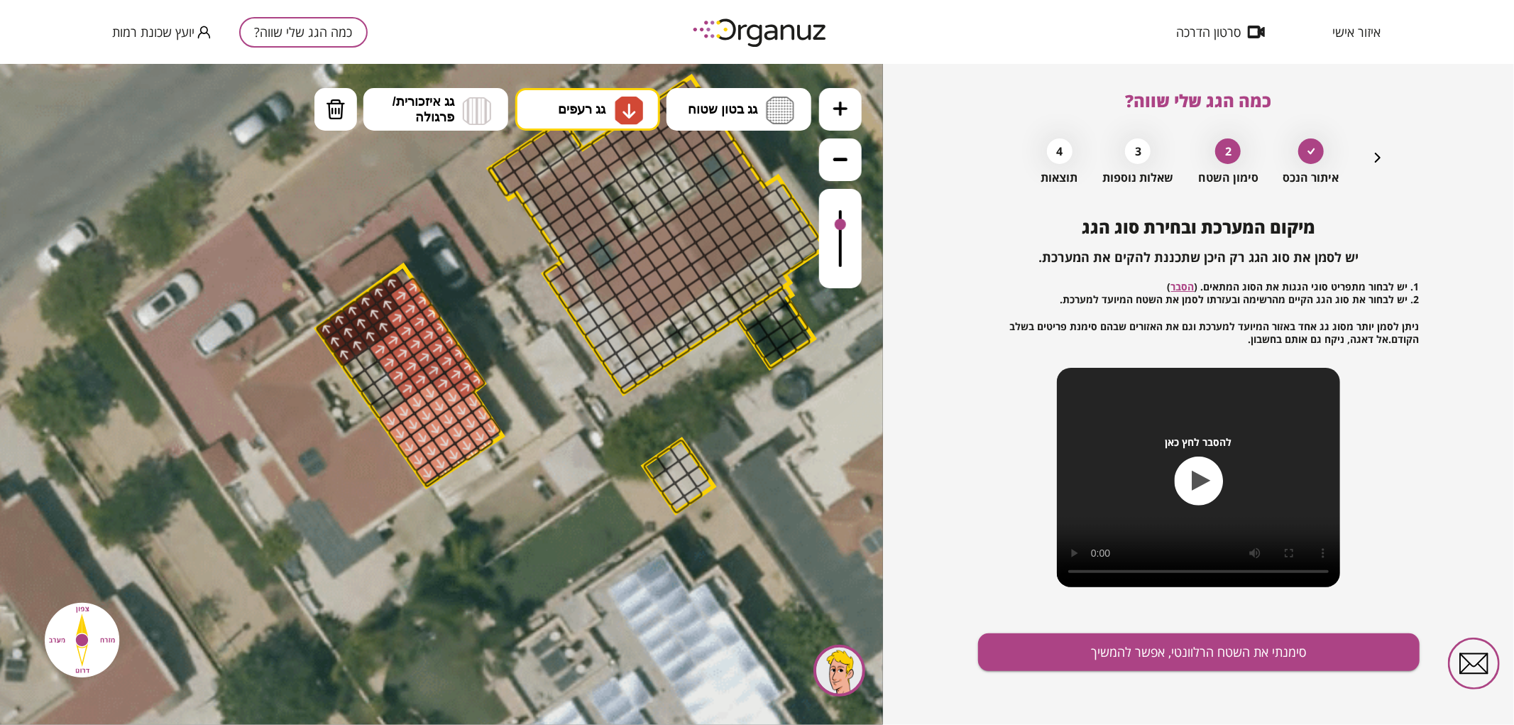
drag, startPoint x: 841, startPoint y: 250, endPoint x: 855, endPoint y: 225, distance: 29.0
click at [855, 225] on div at bounding box center [840, 237] width 43 height 99
drag, startPoint x: 428, startPoint y: 477, endPoint x: 438, endPoint y: 491, distance: 16.8
click at [437, 491] on div ".st0 { fill: #FFFFFF; } .st0 { fill: #FFFFFF; }" at bounding box center [507, 312] width 1917 height 1917
click at [1370, 163] on icon "button" at bounding box center [1377, 157] width 17 height 17
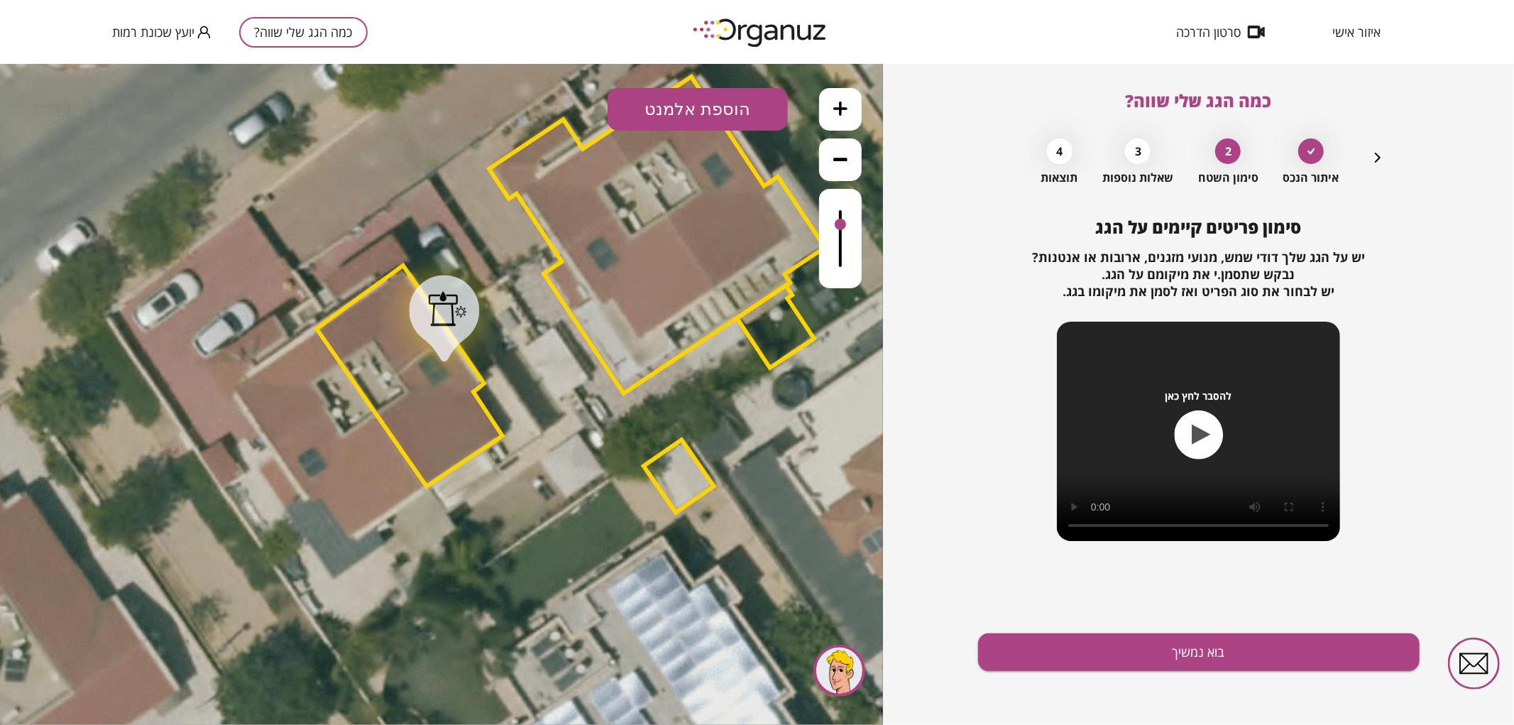
drag, startPoint x: 442, startPoint y: 354, endPoint x: 448, endPoint y: 334, distance: 20.9
click at [448, 334] on div at bounding box center [444, 318] width 70 height 87
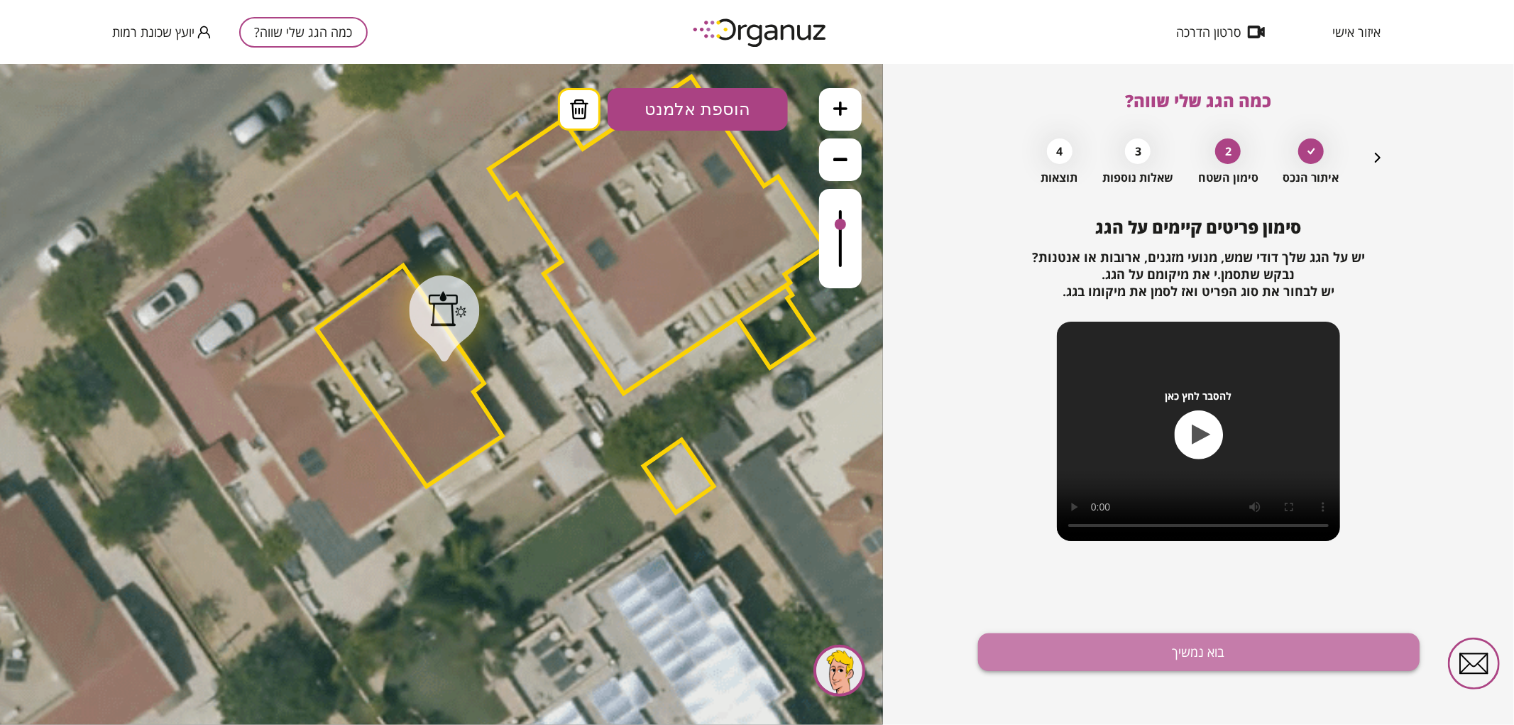
click at [1246, 655] on button "בוא נמשיך" at bounding box center [1199, 652] width 442 height 38
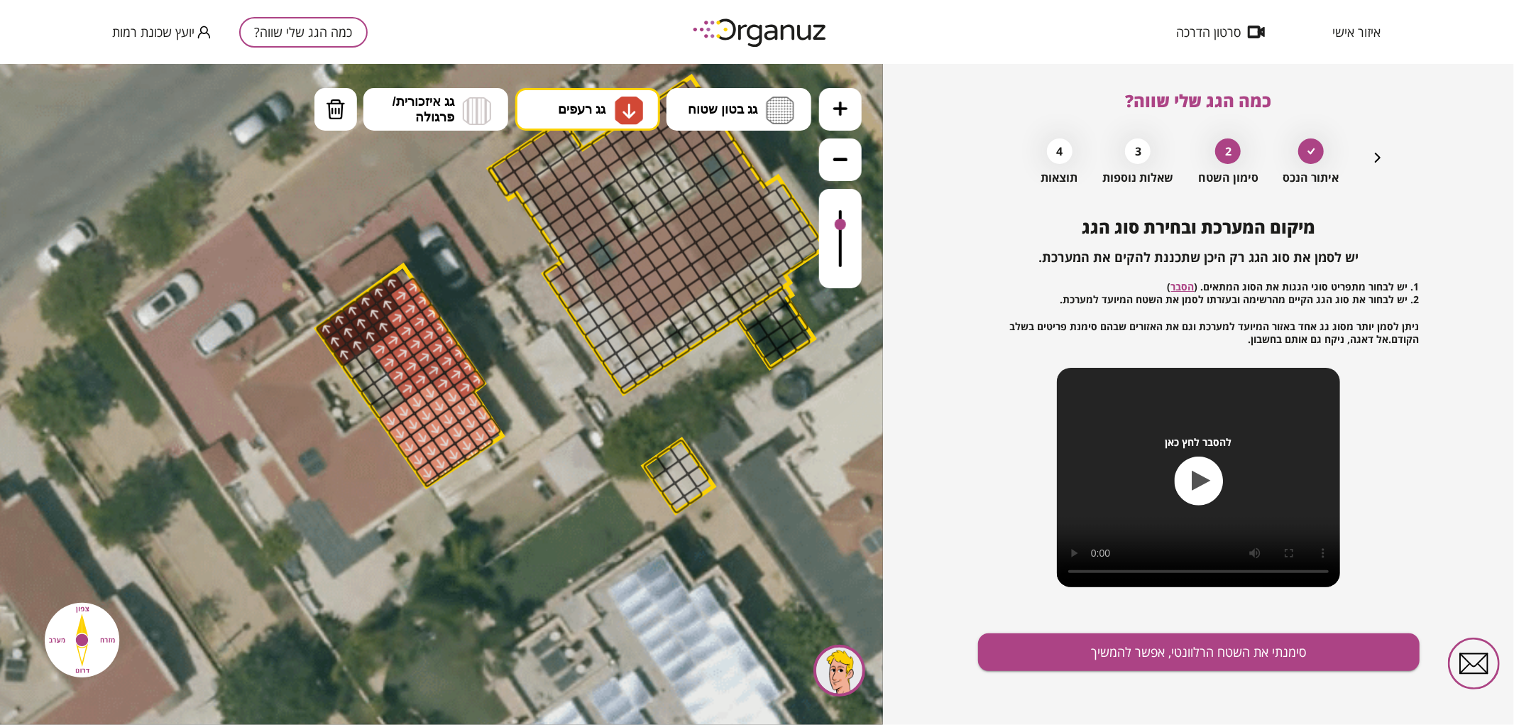
click at [1246, 655] on button "סימנתי את השטח הרלוונטי, אפשר להמשיך" at bounding box center [1199, 652] width 442 height 38
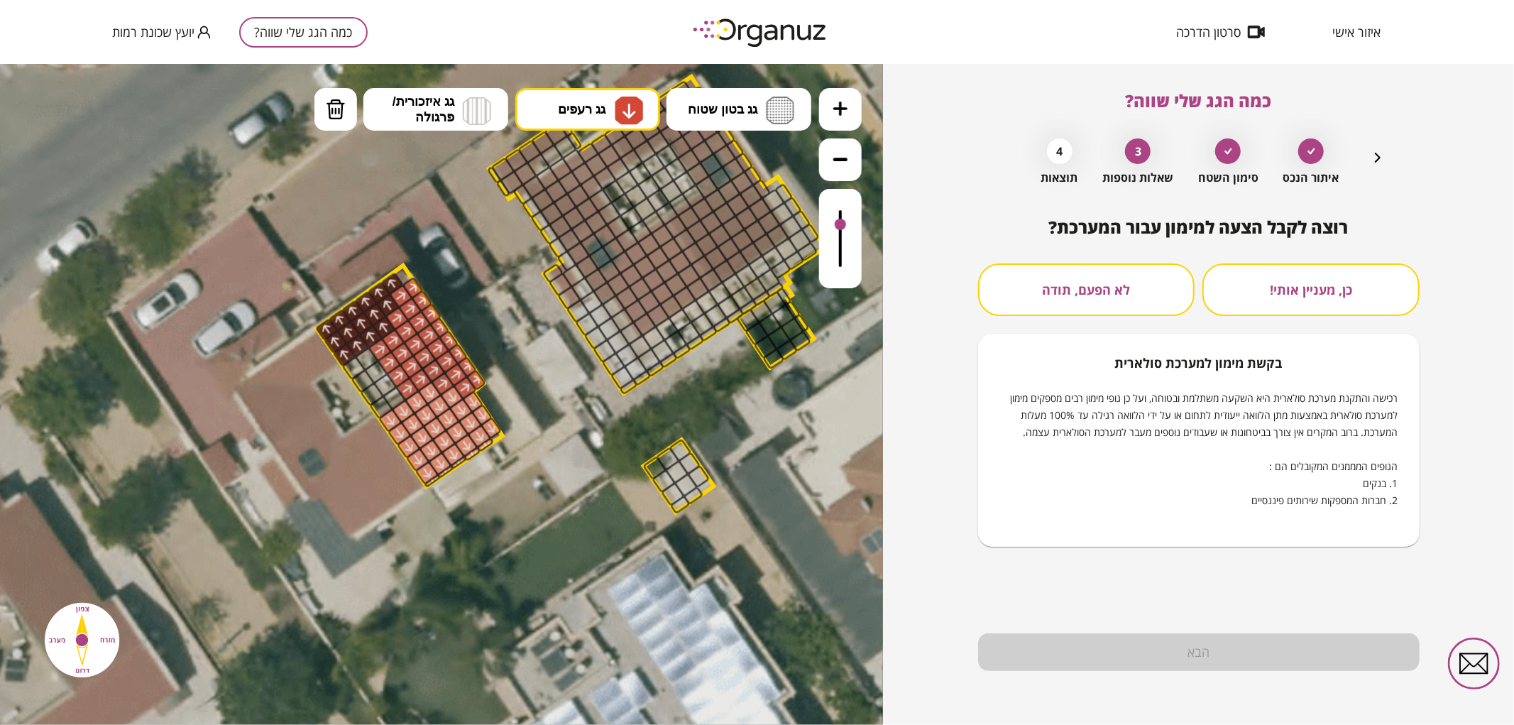
click at [1160, 316] on button "לא הפעם, תודה" at bounding box center [1086, 289] width 217 height 53
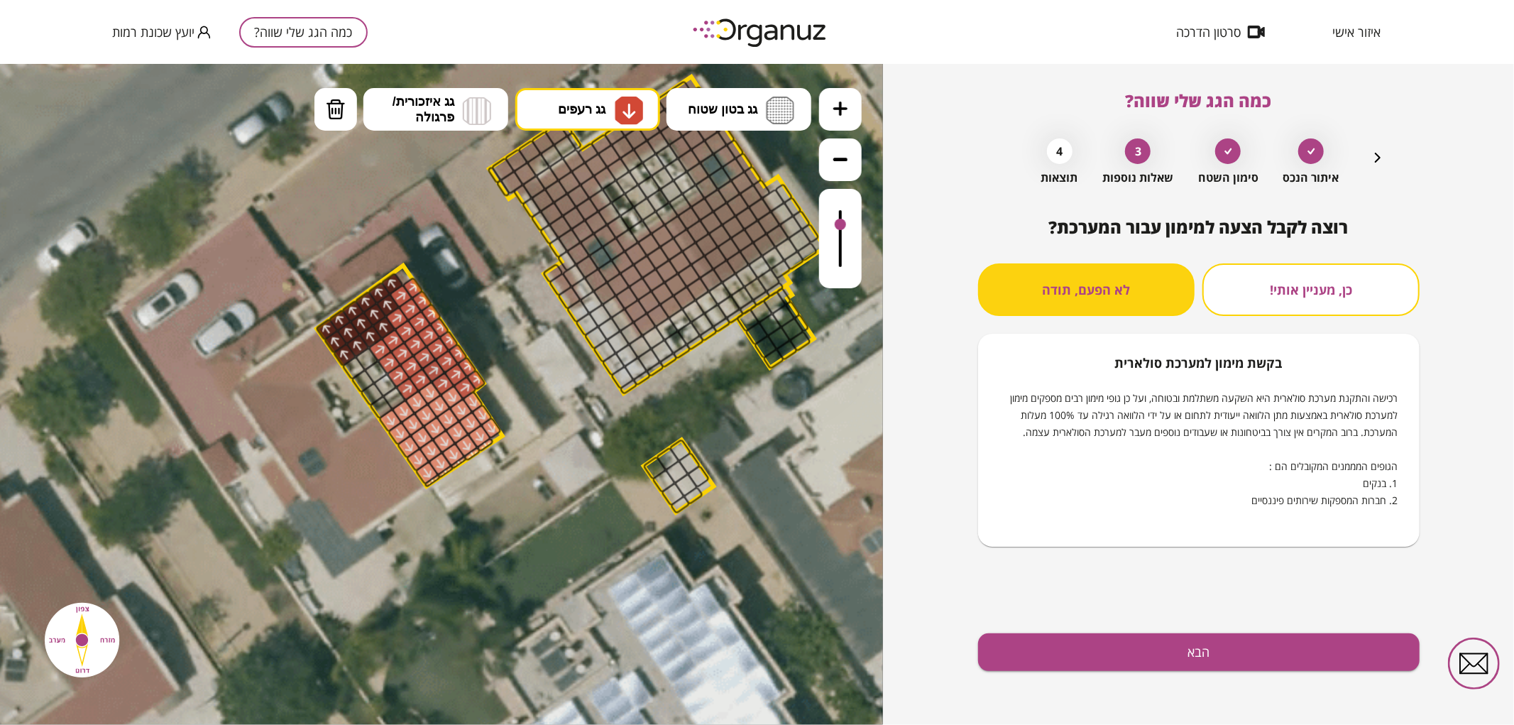
click at [1103, 629] on div "רוצה לקבל הצעה למימון עבור המערכת? כן, מעניין אותי! לא הפעם, תודה בקשת מימון למ…" at bounding box center [1199, 471] width 442 height 508
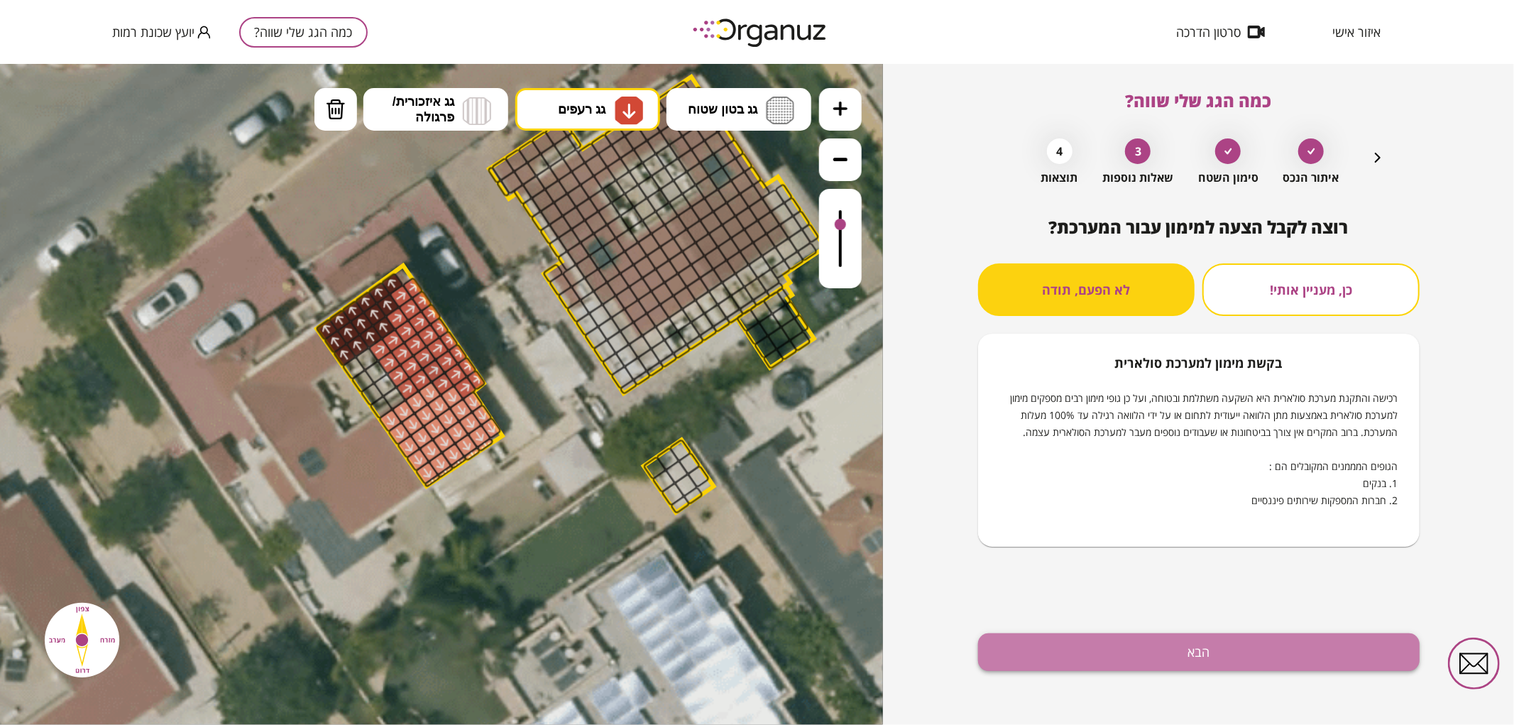
click at [1095, 647] on button "הבא" at bounding box center [1199, 652] width 442 height 38
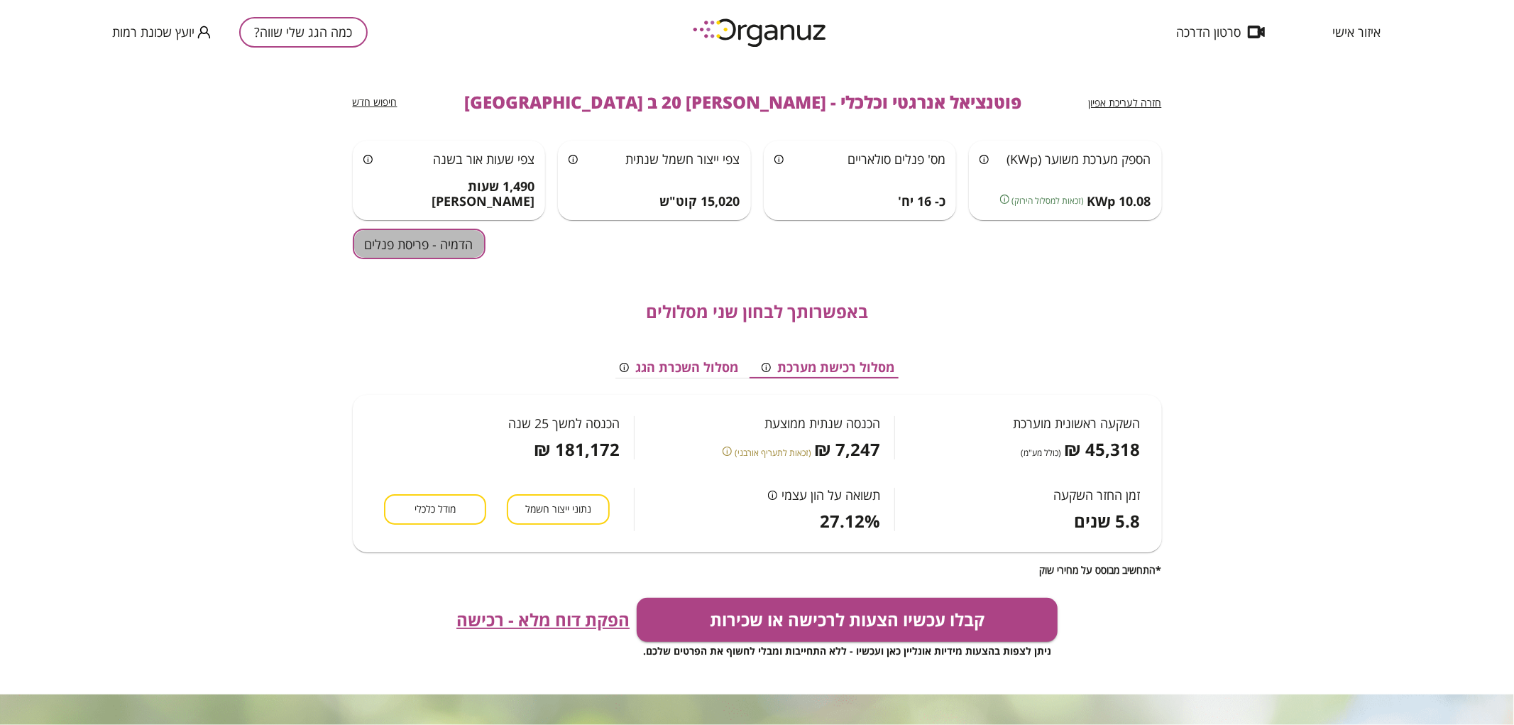
click at [464, 244] on button "הדמיה - פריסת פנלים" at bounding box center [419, 244] width 133 height 31
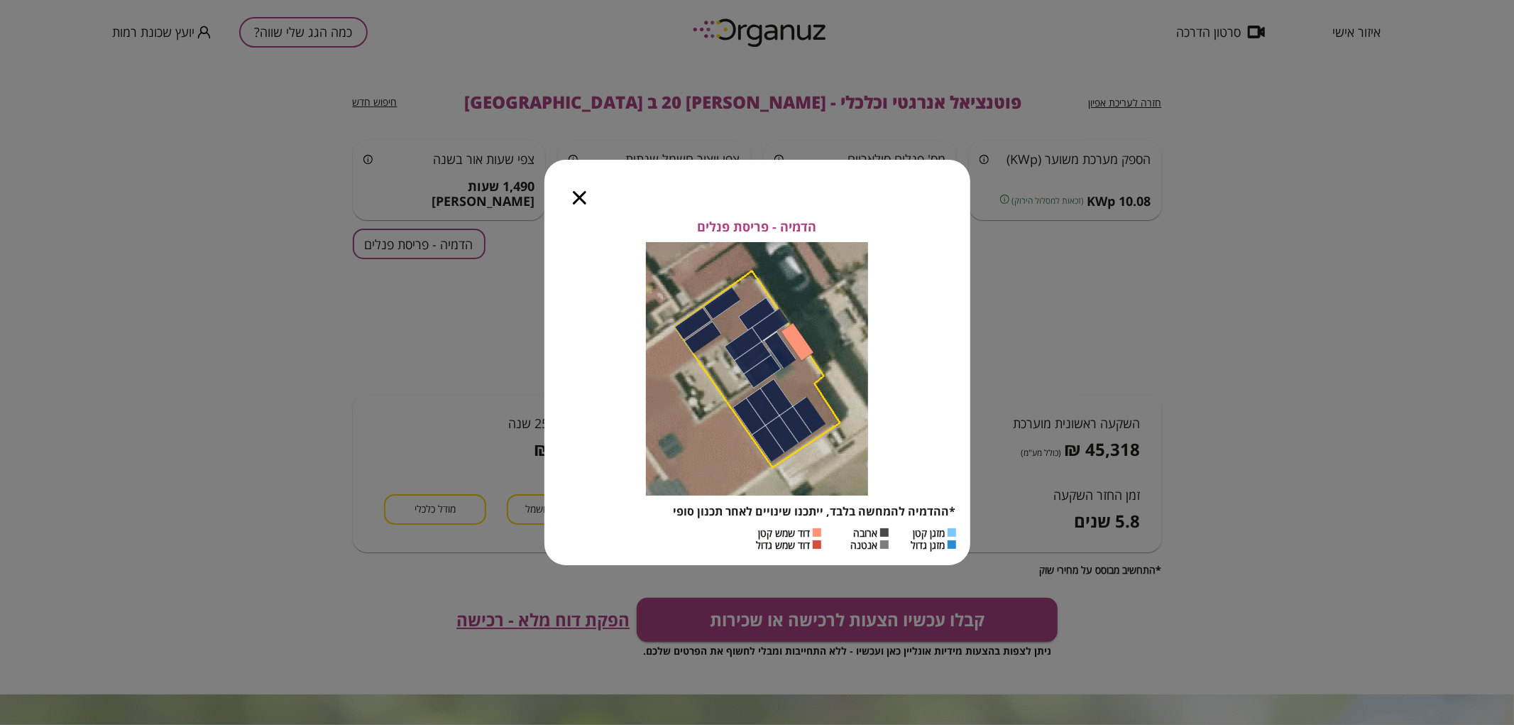
click at [582, 195] on icon "button" at bounding box center [579, 197] width 13 height 13
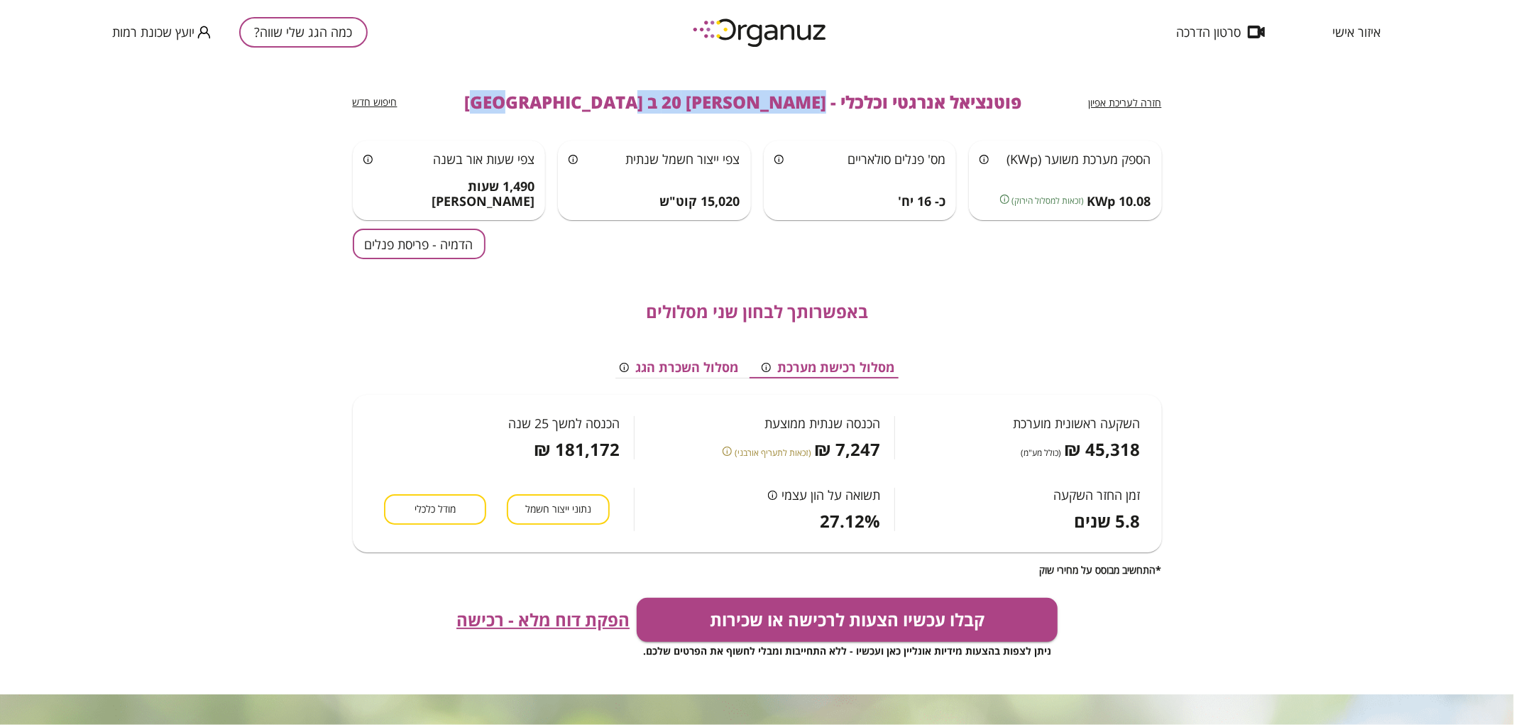
drag, startPoint x: 743, startPoint y: 105, endPoint x: 545, endPoint y: 111, distance: 198.2
click at [545, 111] on div "חזרה לעריכת אפיון פוטנציאל אנרגטי וכלכלי - [PERSON_NAME] 20 ב [GEOGRAPHIC_DATA]…" at bounding box center [757, 102] width 809 height 77
copy span "[PERSON_NAME] 20 ב [GEOGRAPHIC_DATA]"
click at [328, 48] on div "כמה הגג שלי שווה? יועץ שכונת רמות" at bounding box center [240, 32] width 256 height 64
click at [327, 46] on button "כמה הגג שלי שווה?" at bounding box center [303, 32] width 129 height 31
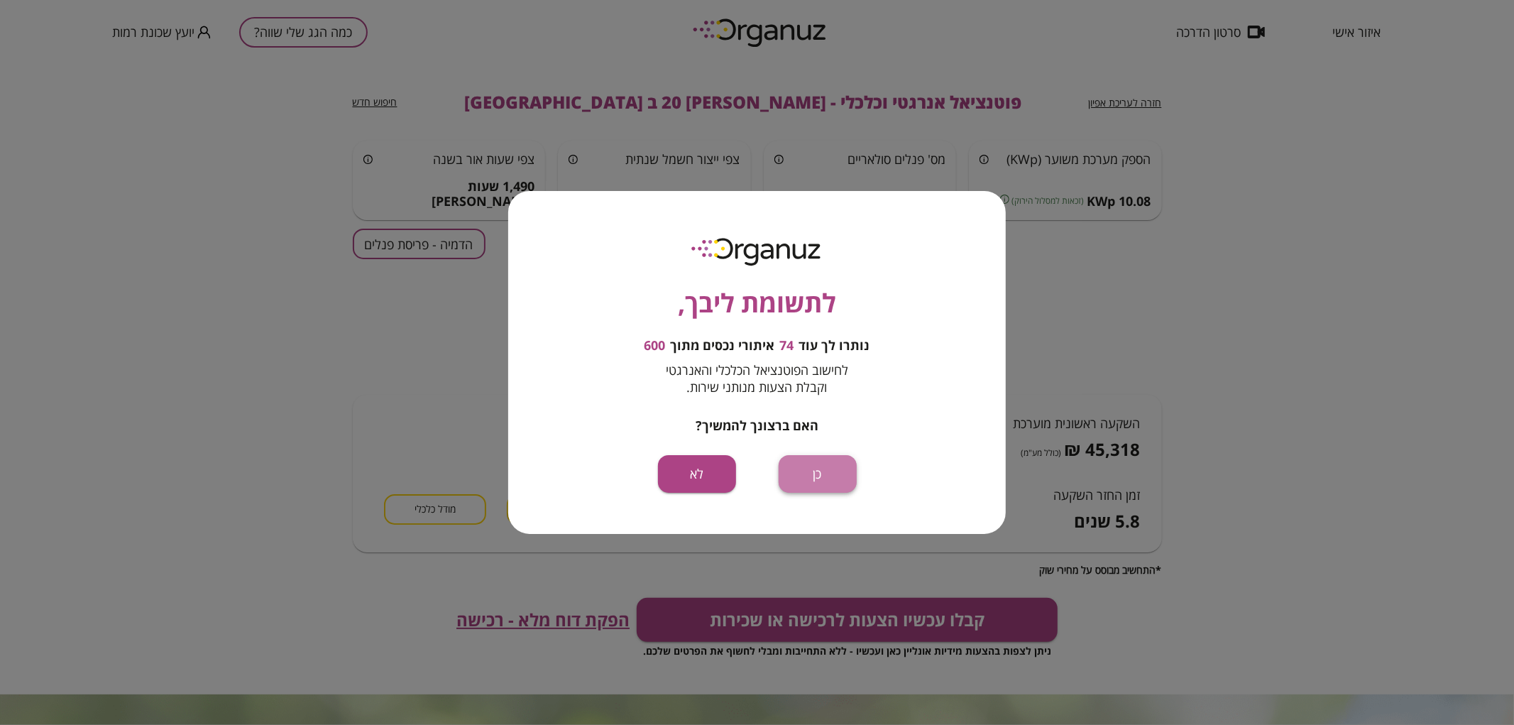
click at [820, 471] on button "כן" at bounding box center [818, 474] width 78 height 38
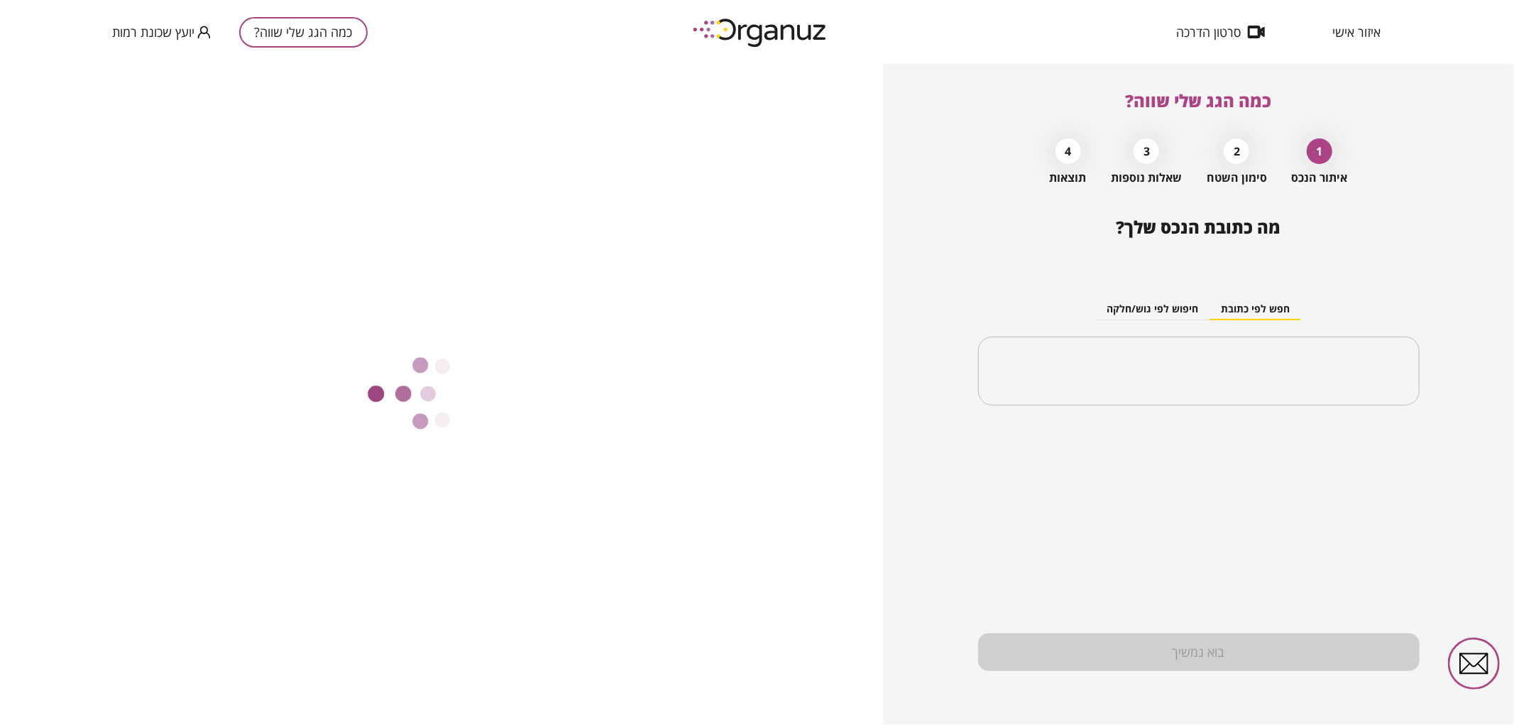
click at [1139, 355] on input "text" at bounding box center [1199, 371] width 408 height 35
paste input "**********"
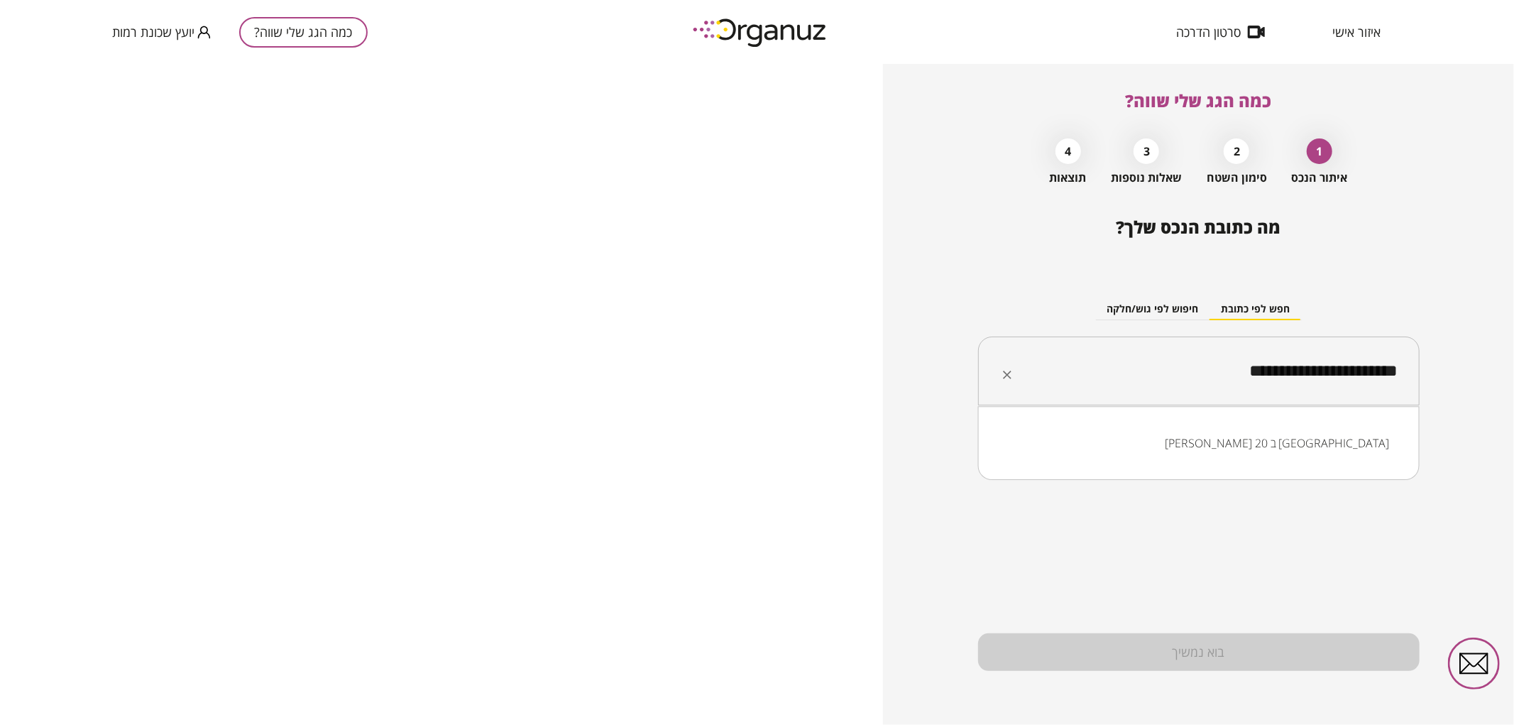
click at [1304, 373] on input "**********" at bounding box center [1204, 371] width 397 height 35
click at [1292, 430] on li "[PERSON_NAME] 20 ג [GEOGRAPHIC_DATA]" at bounding box center [1199, 443] width 405 height 26
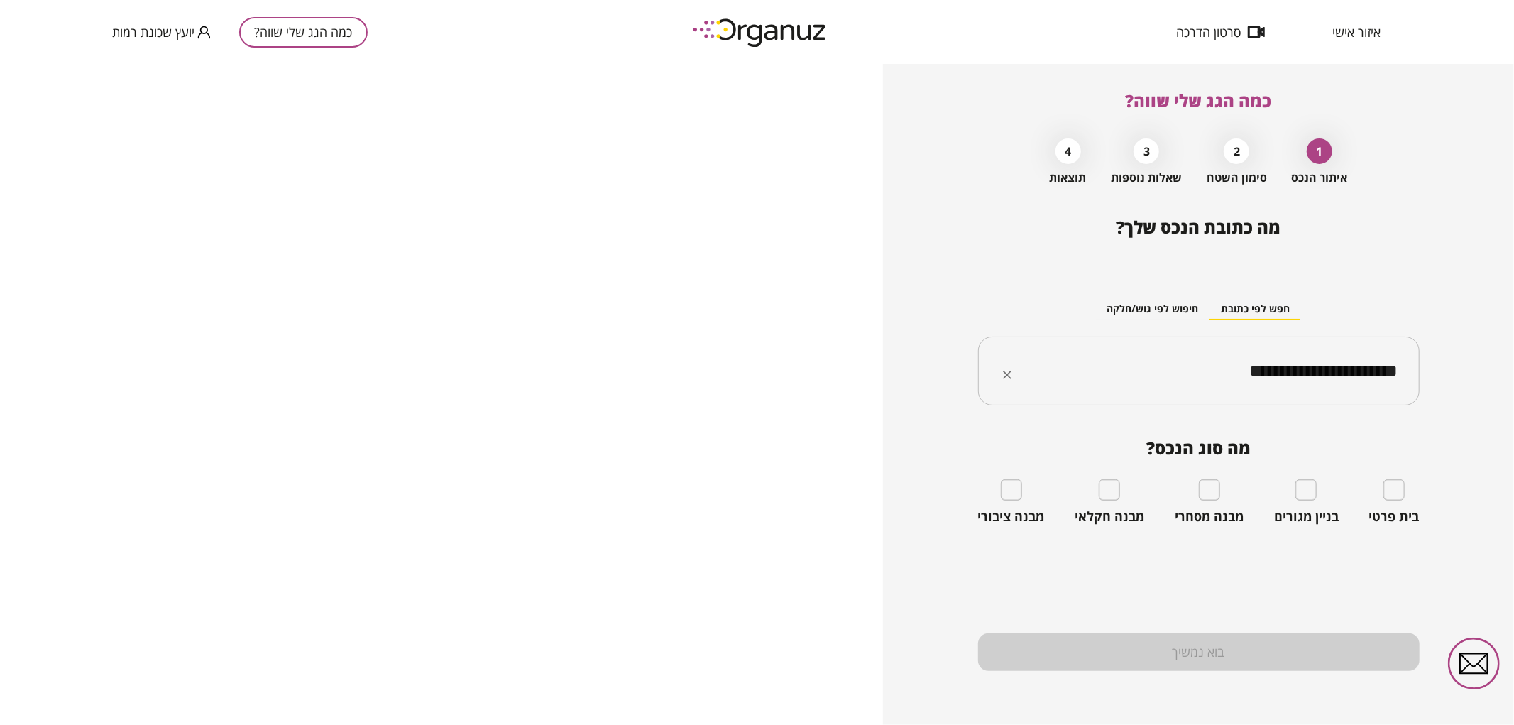
type input "**********"
click at [1385, 506] on div "בית פרטי" at bounding box center [1394, 501] width 50 height 45
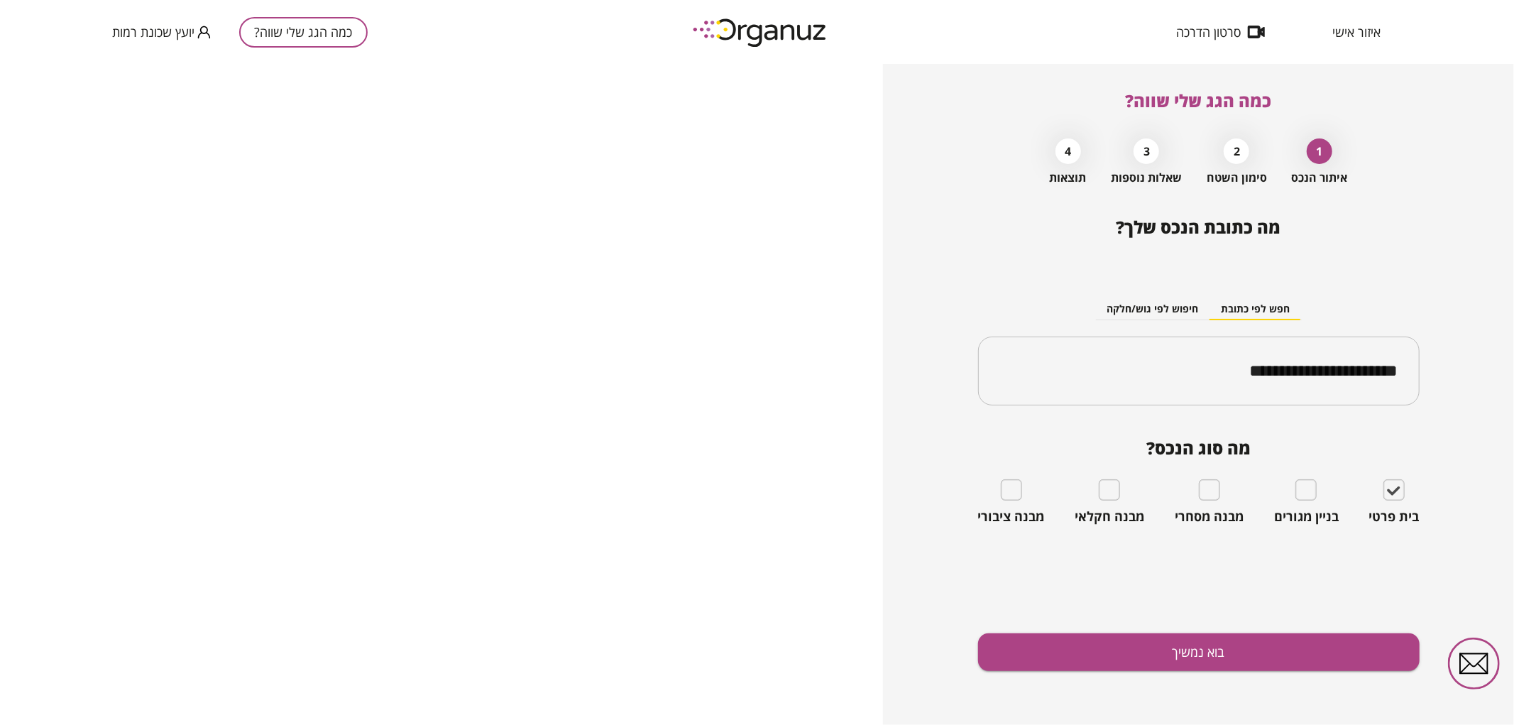
click at [1166, 687] on div "**********" at bounding box center [1199, 471] width 442 height 508
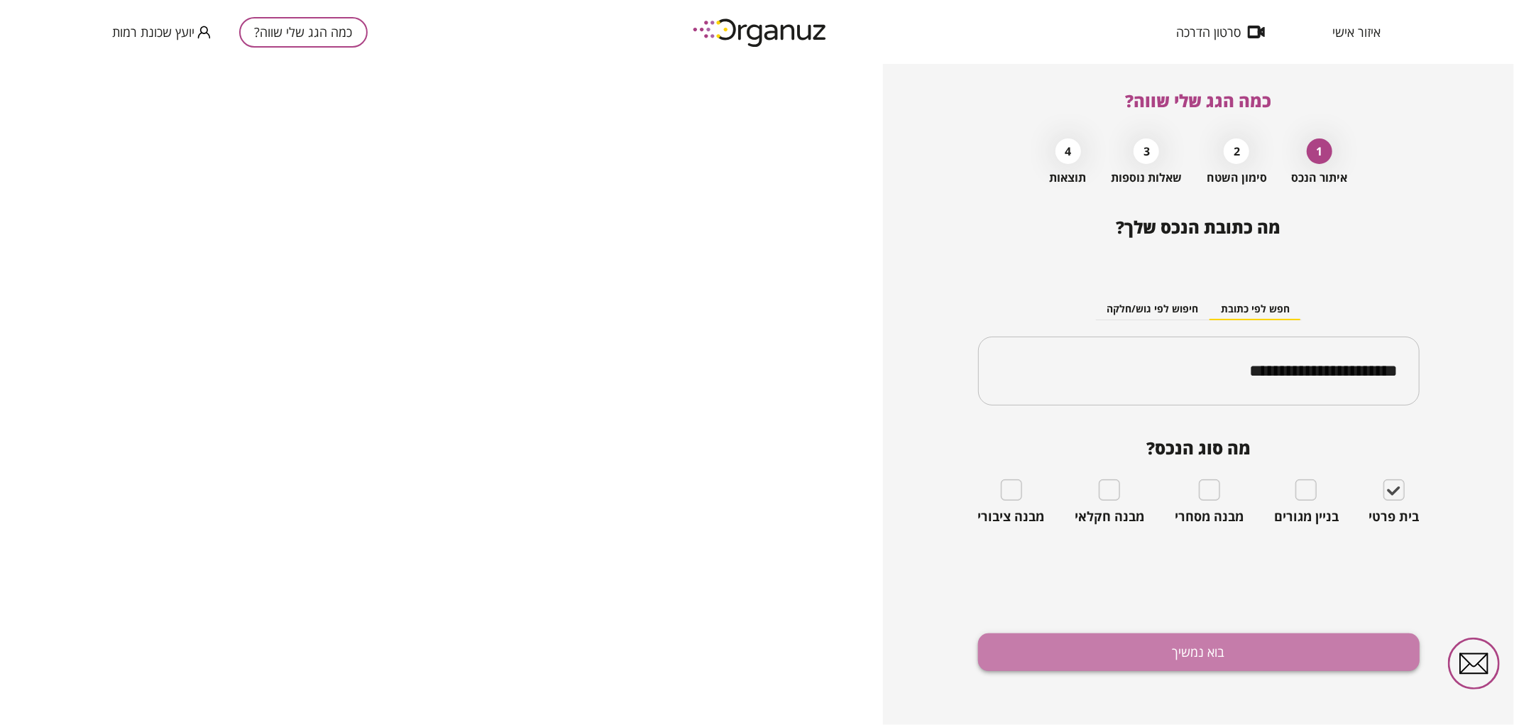
click at [1168, 667] on button "בוא נמשיך" at bounding box center [1199, 652] width 442 height 38
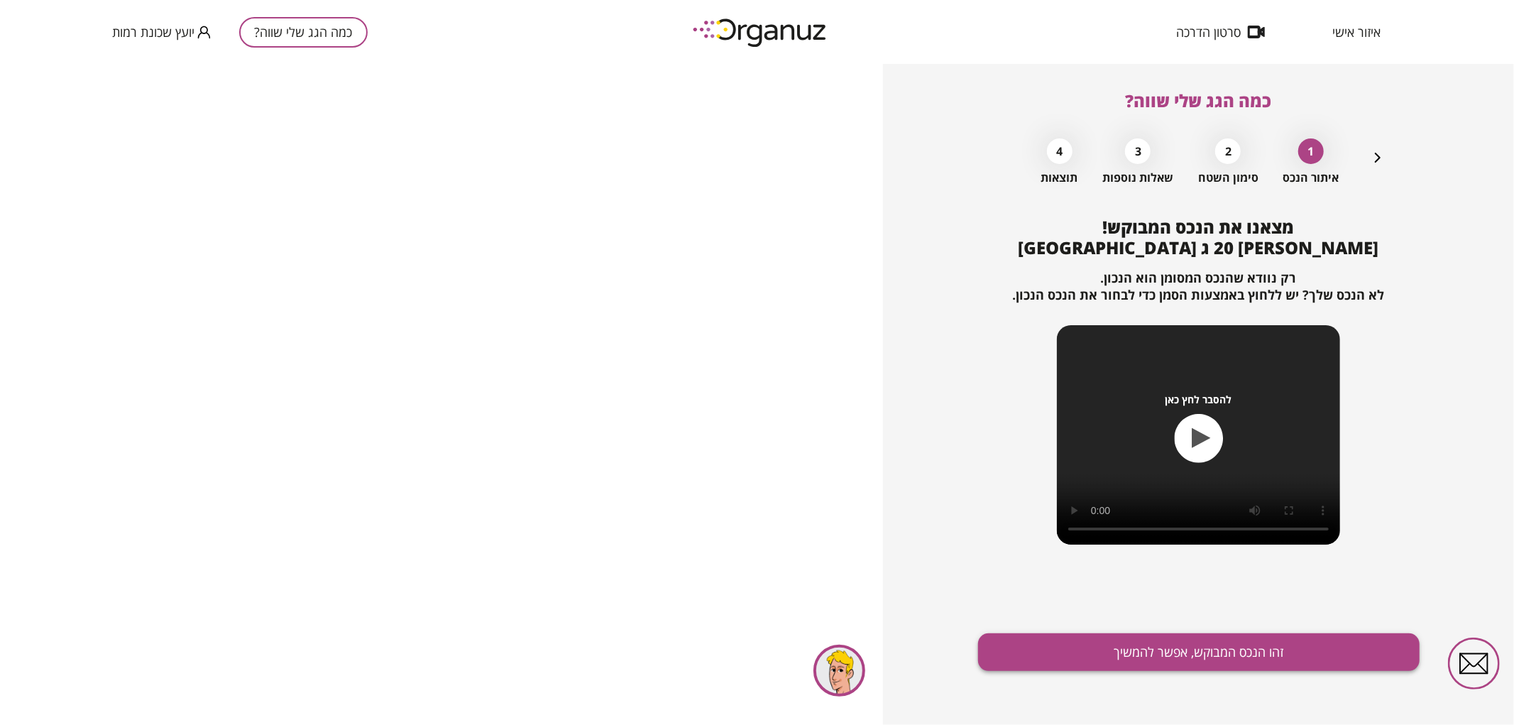
click at [1166, 653] on button "זהו הנכס המבוקש, אפשר להמשיך" at bounding box center [1199, 652] width 442 height 38
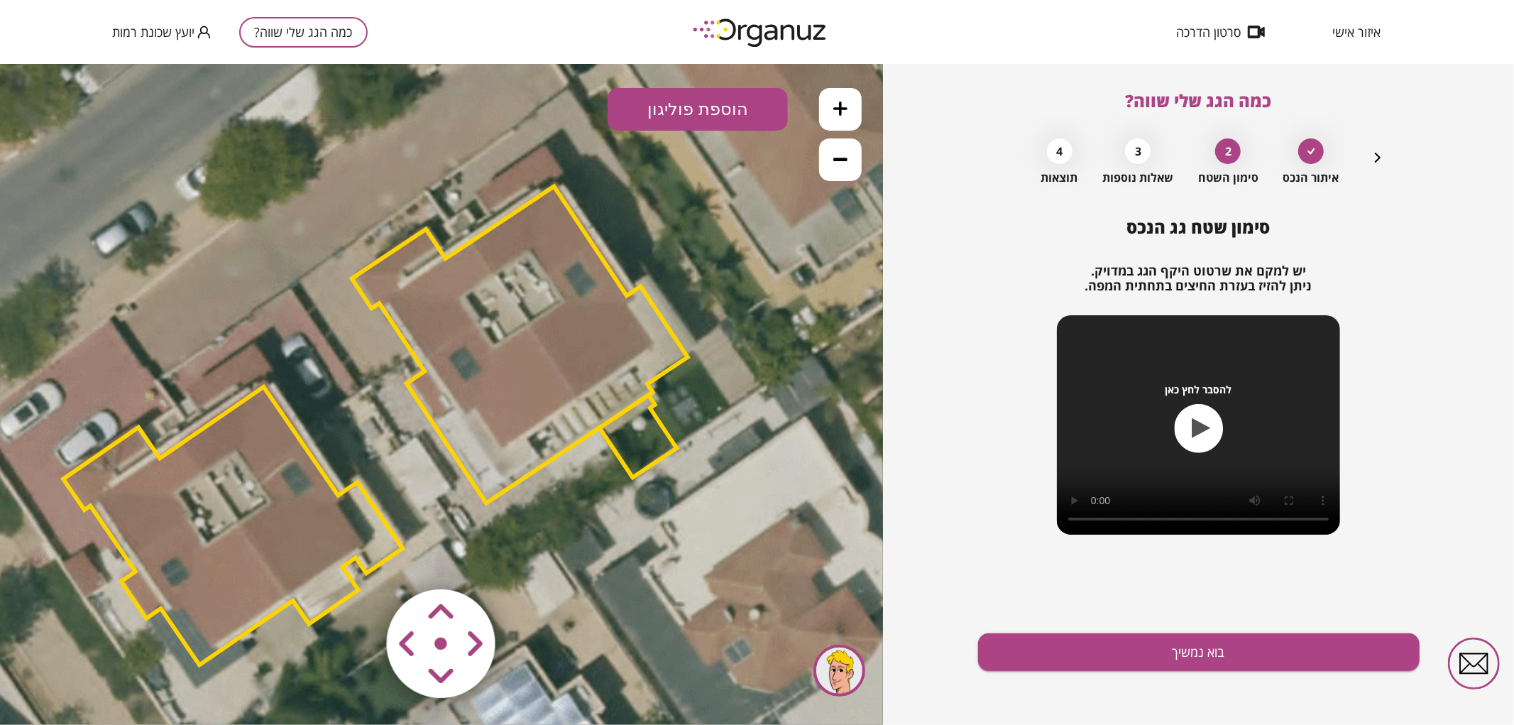
drag, startPoint x: 587, startPoint y: 545, endPoint x: 527, endPoint y: 568, distance: 64.7
click at [522, 576] on div ".st0 { fill: #FFFFFF; } 10" at bounding box center [441, 393] width 883 height 661
click at [518, 413] on polygon at bounding box center [521, 344] width 336 height 317
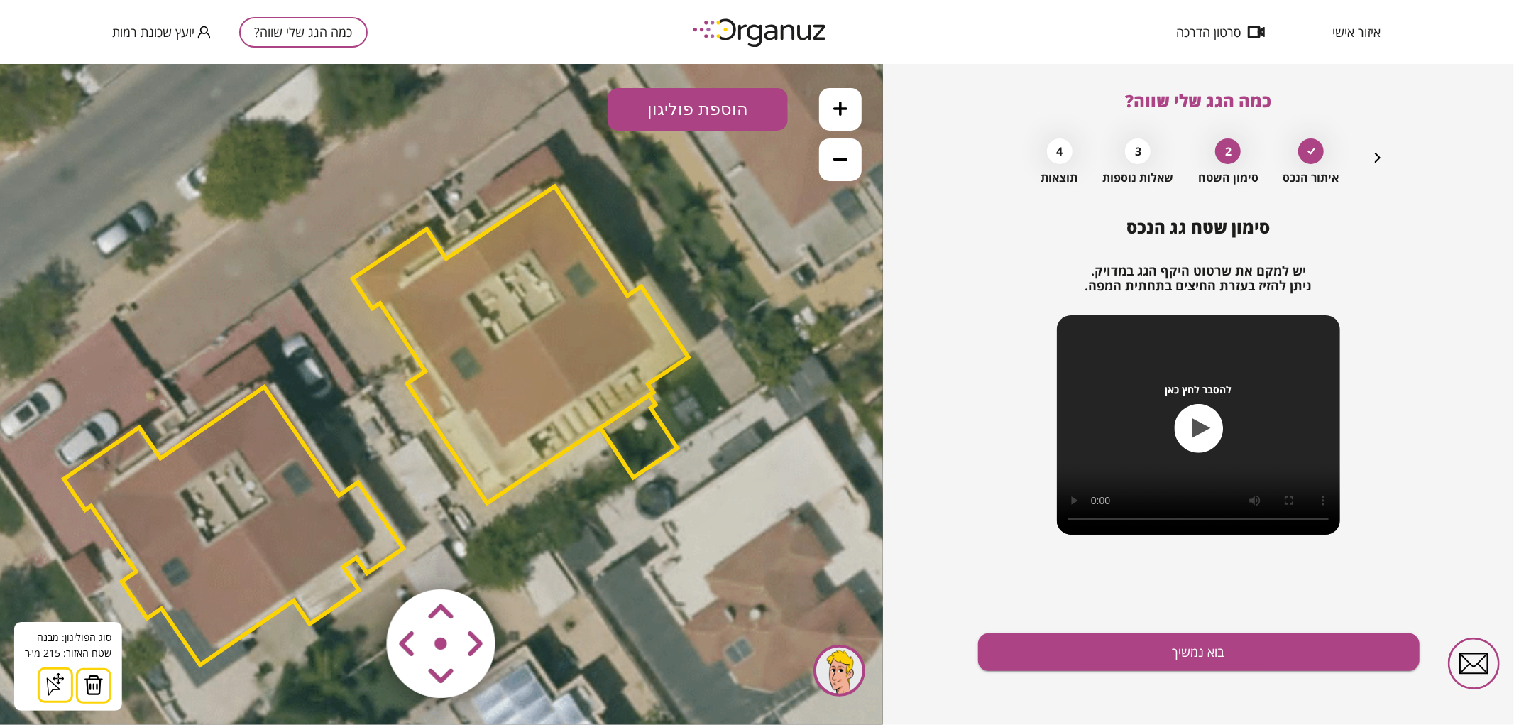
click at [97, 683] on img at bounding box center [94, 684] width 20 height 21
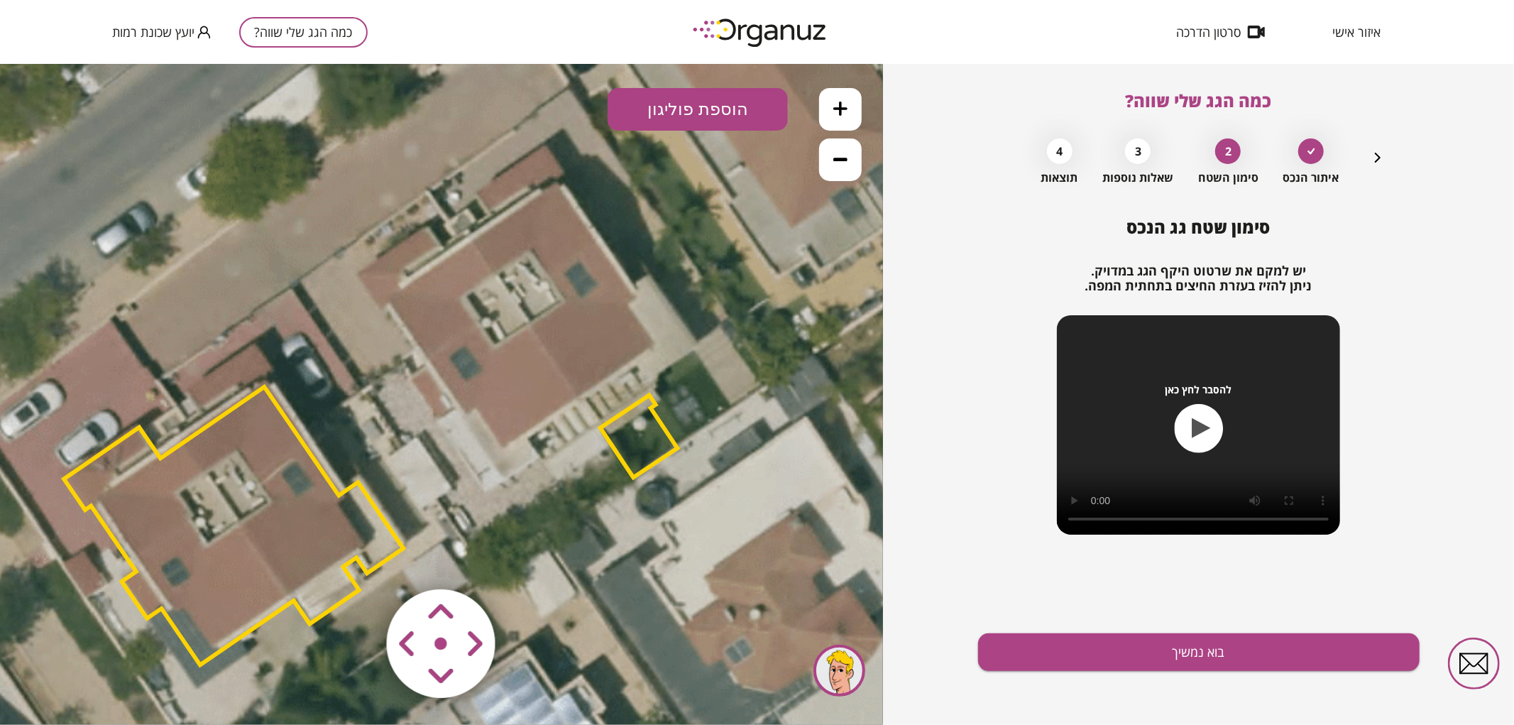
click at [639, 440] on polygon at bounding box center [639, 436] width 77 height 82
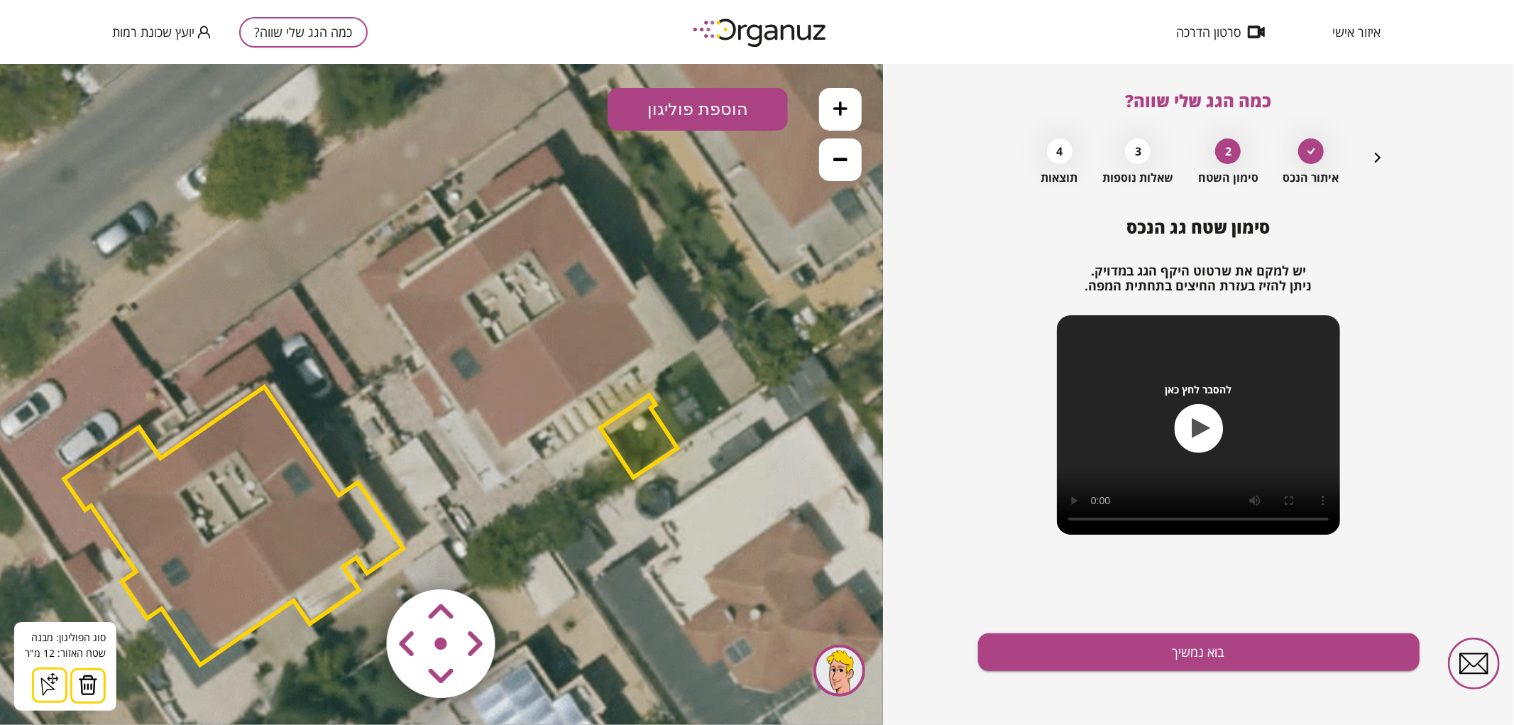
click at [89, 686] on img at bounding box center [88, 684] width 20 height 21
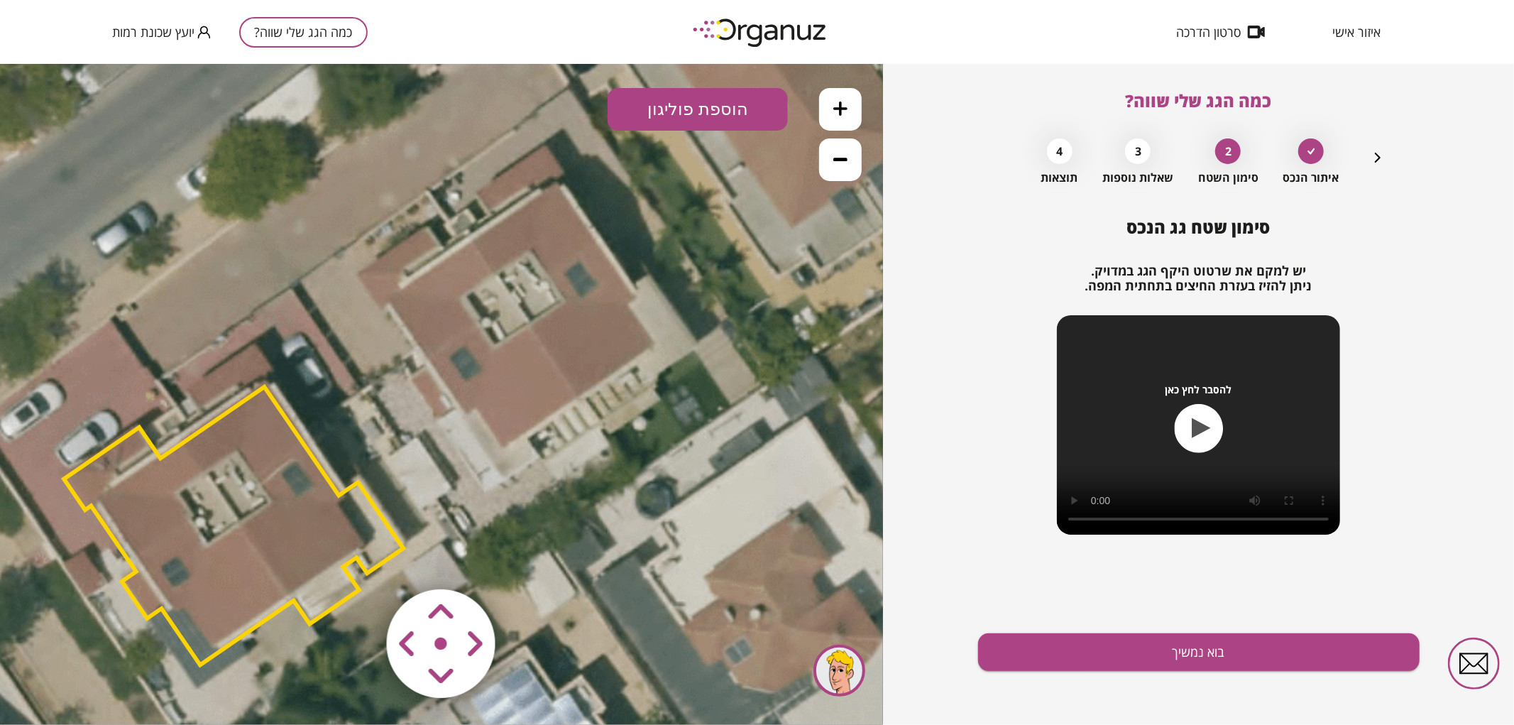
click at [838, 158] on icon at bounding box center [840, 159] width 14 height 4
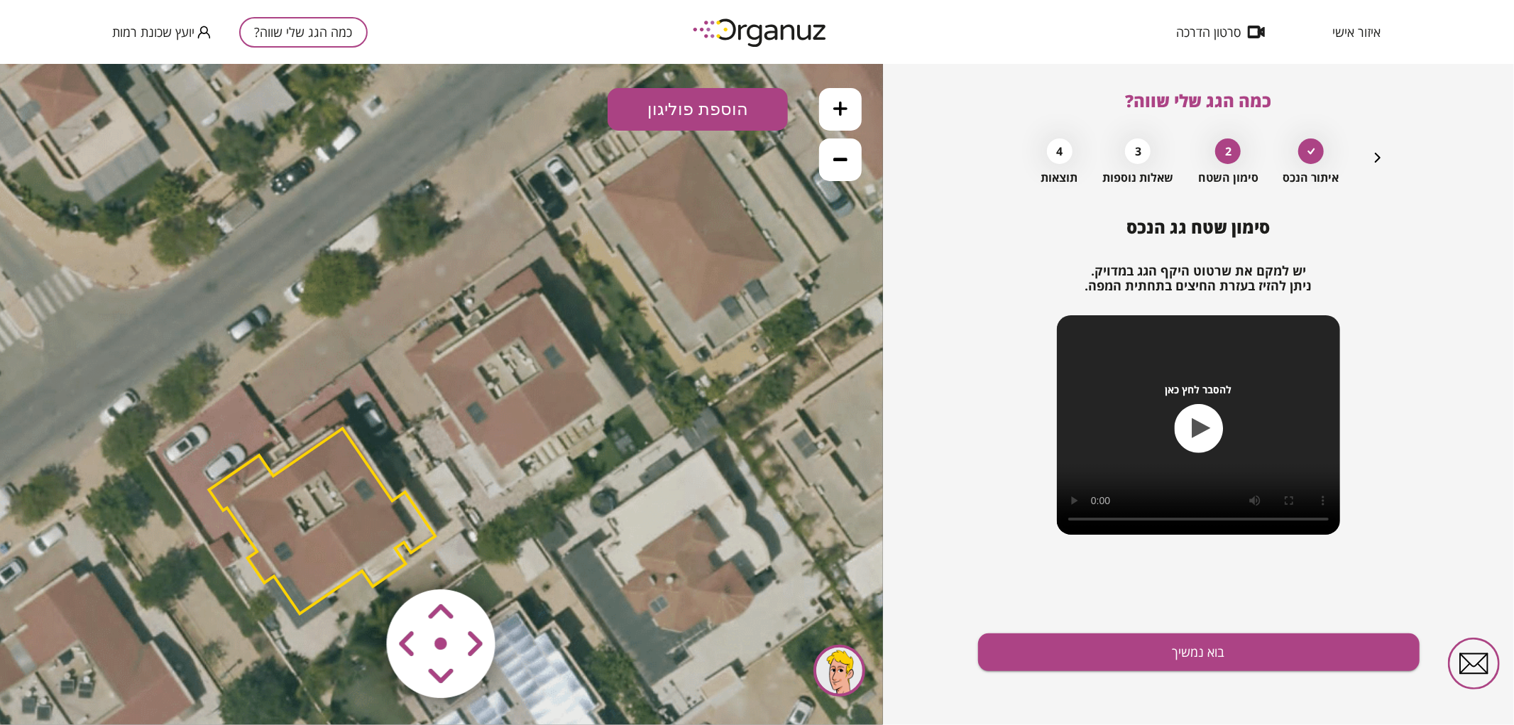
drag, startPoint x: 313, startPoint y: 486, endPoint x: 335, endPoint y: 530, distance: 48.6
click at [334, 532] on polygon at bounding box center [322, 520] width 226 height 185
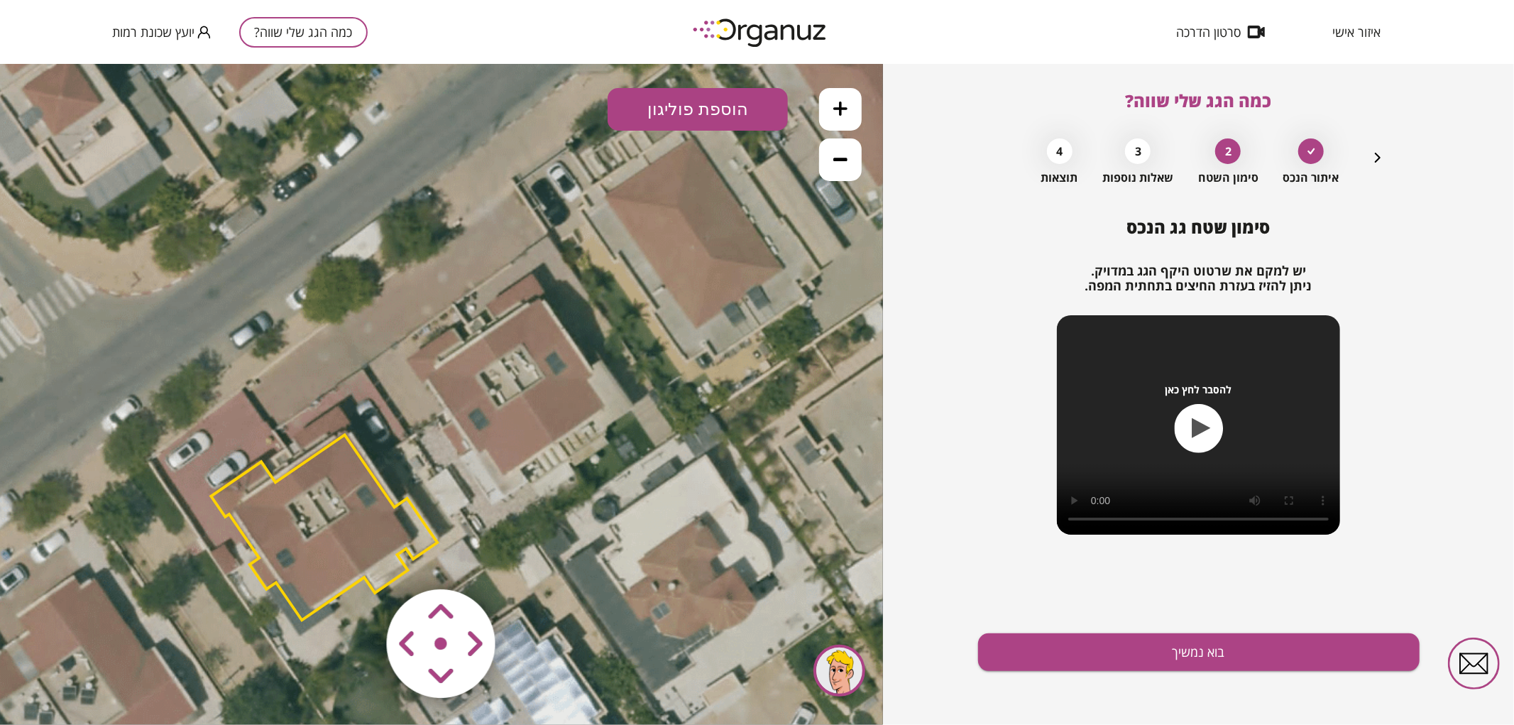
click at [685, 97] on button "הוספת פוליגון" at bounding box center [698, 108] width 180 height 43
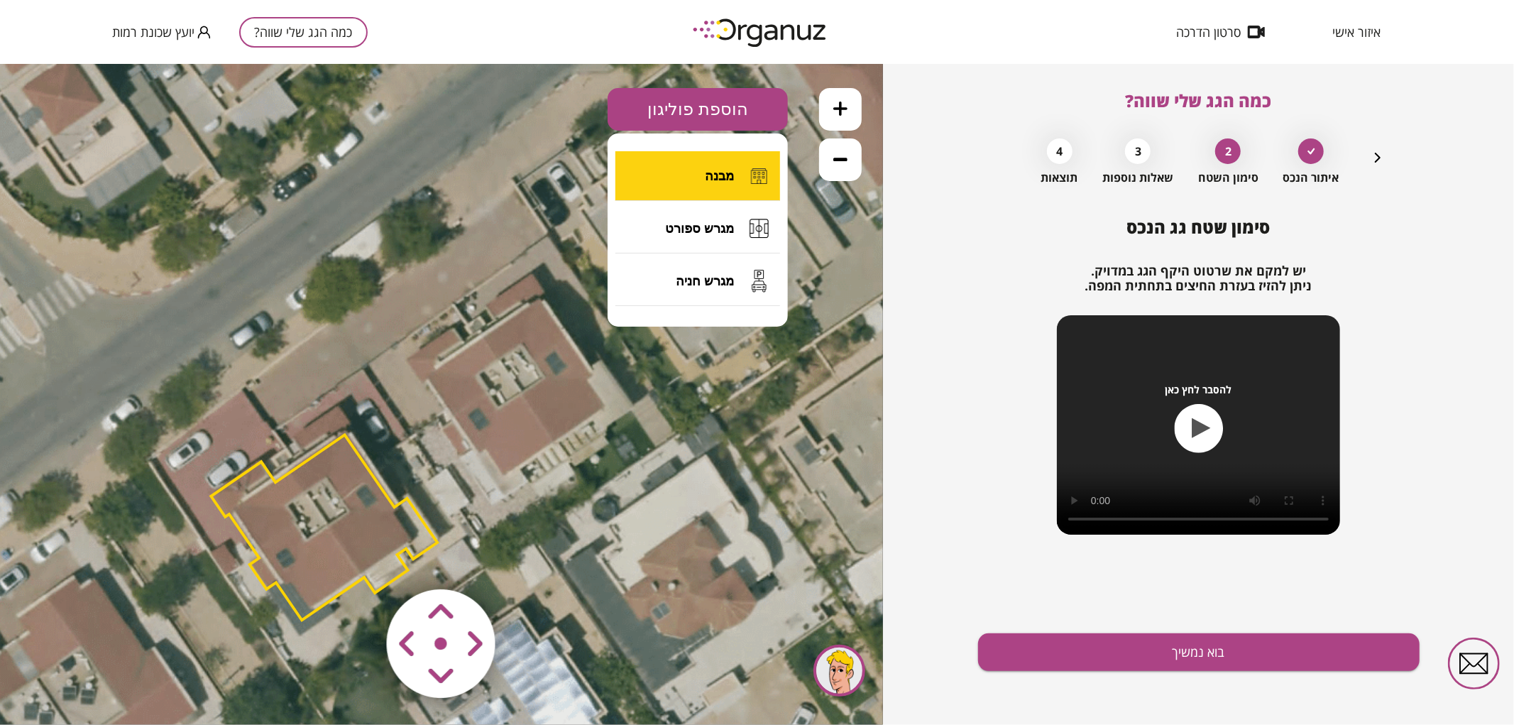
click at [675, 192] on button "מבנה" at bounding box center [698, 176] width 165 height 50
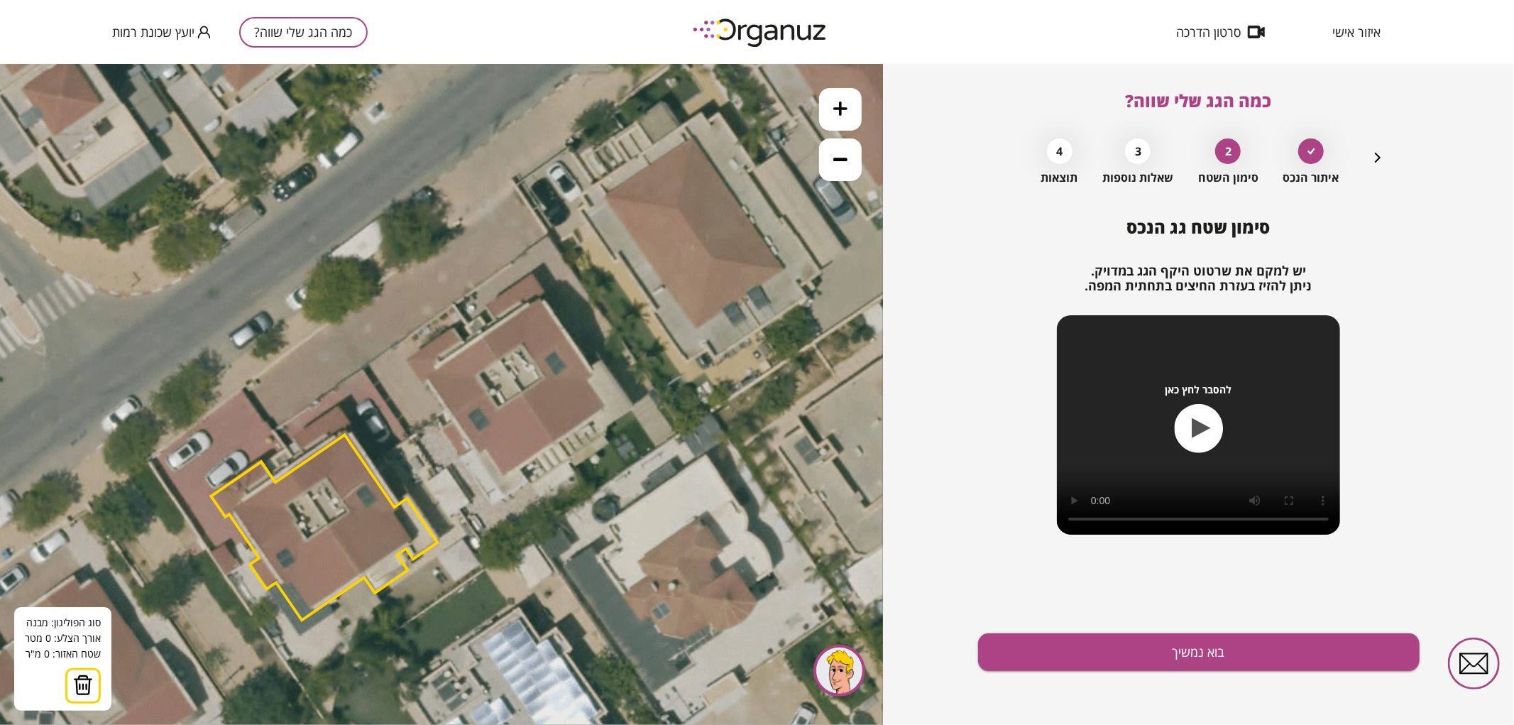
click at [833, 114] on button at bounding box center [840, 108] width 43 height 43
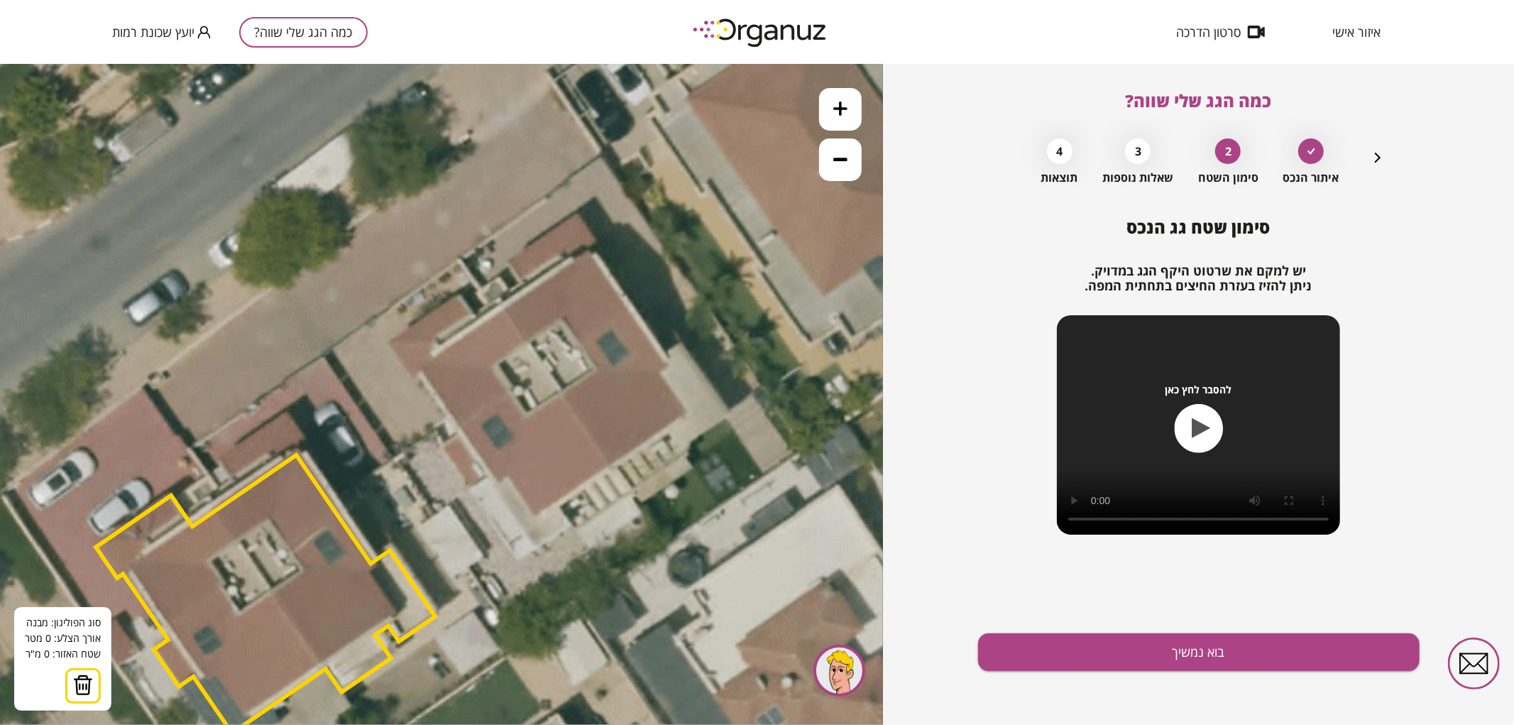
click at [501, 309] on icon at bounding box center [403, 489] width 1917 height 1917
click at [616, 466] on icon at bounding box center [403, 489] width 1917 height 1917
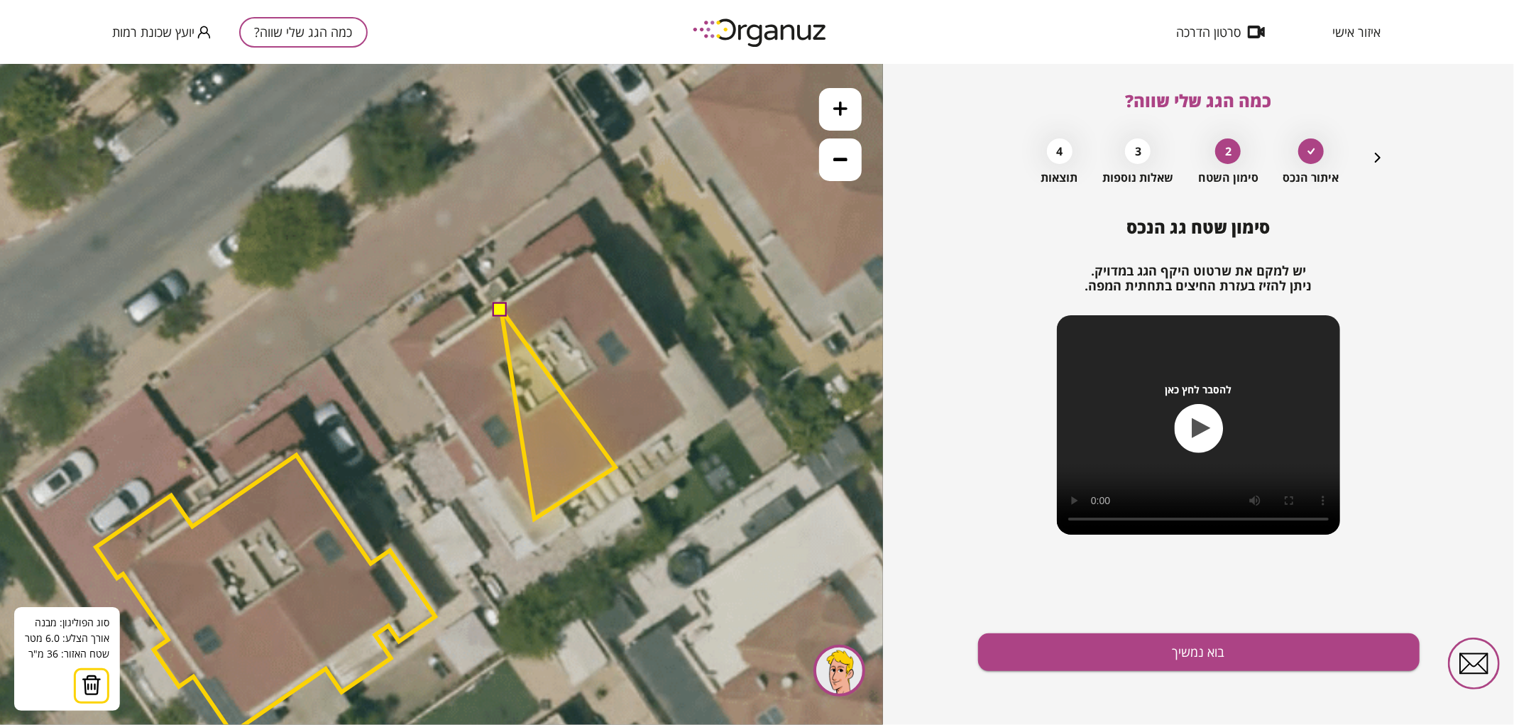
click at [535, 518] on polygon at bounding box center [558, 413] width 114 height 209
click at [506, 476] on polygon at bounding box center [558, 413] width 114 height 209
click at [495, 483] on polygon at bounding box center [555, 413] width 121 height 209
drag, startPoint x: 419, startPoint y: 366, endPoint x: 427, endPoint y: 361, distance: 9.3
click at [420, 366] on polygon at bounding box center [517, 411] width 197 height 209
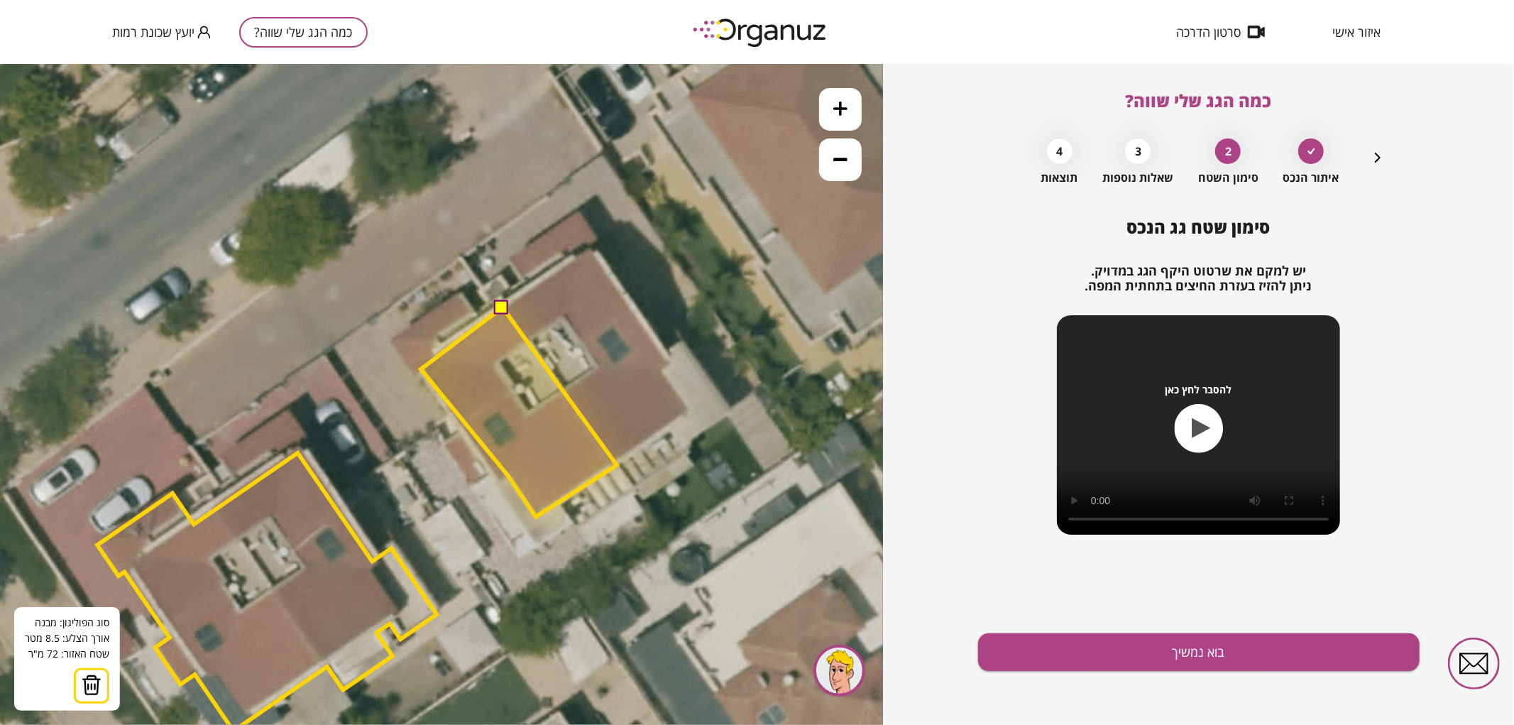
click at [421, 368] on polygon at bounding box center [519, 411] width 196 height 209
click at [440, 352] on polygon at bounding box center [519, 411] width 196 height 209
click at [437, 346] on polygon at bounding box center [519, 411] width 196 height 209
click at [500, 306] on button at bounding box center [502, 306] width 14 height 14
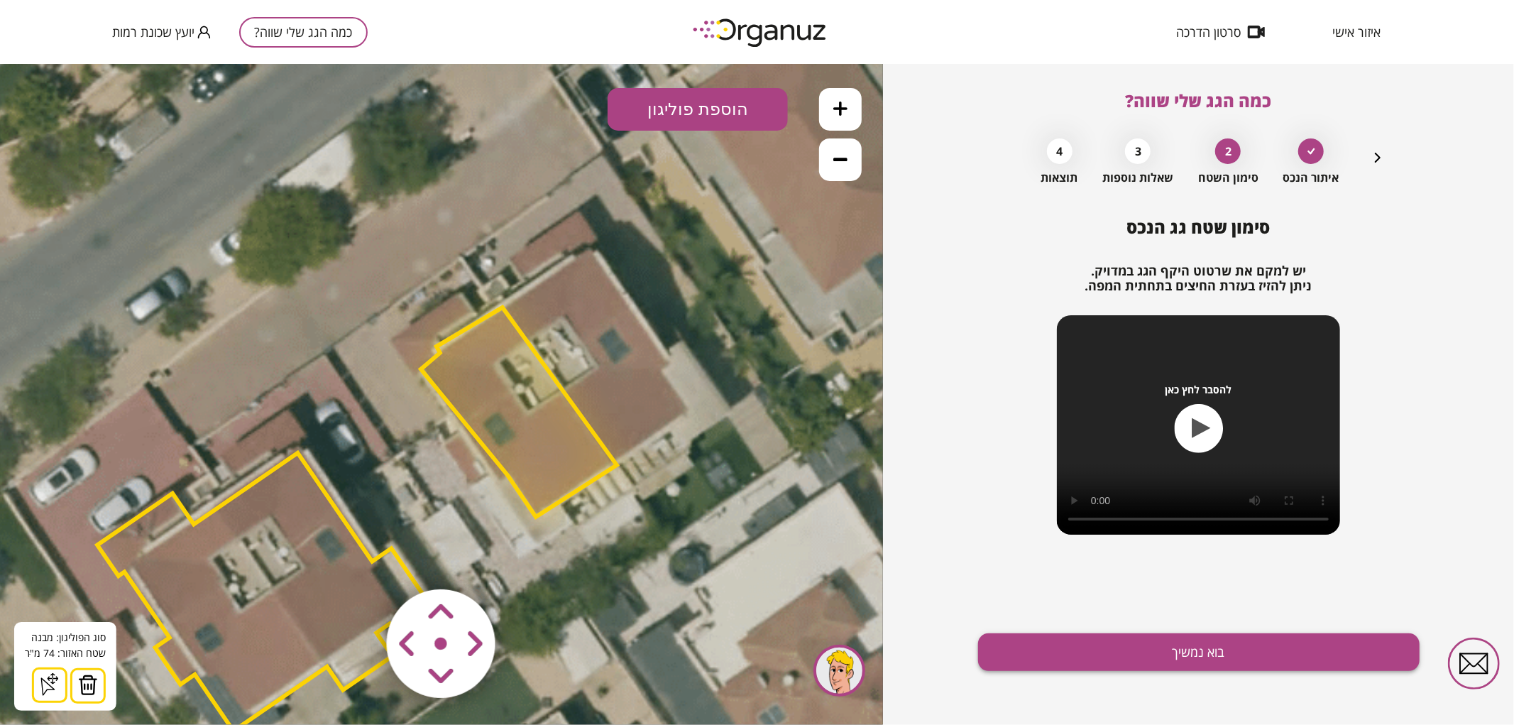
click at [1103, 653] on button "בוא נמשיך" at bounding box center [1199, 652] width 442 height 38
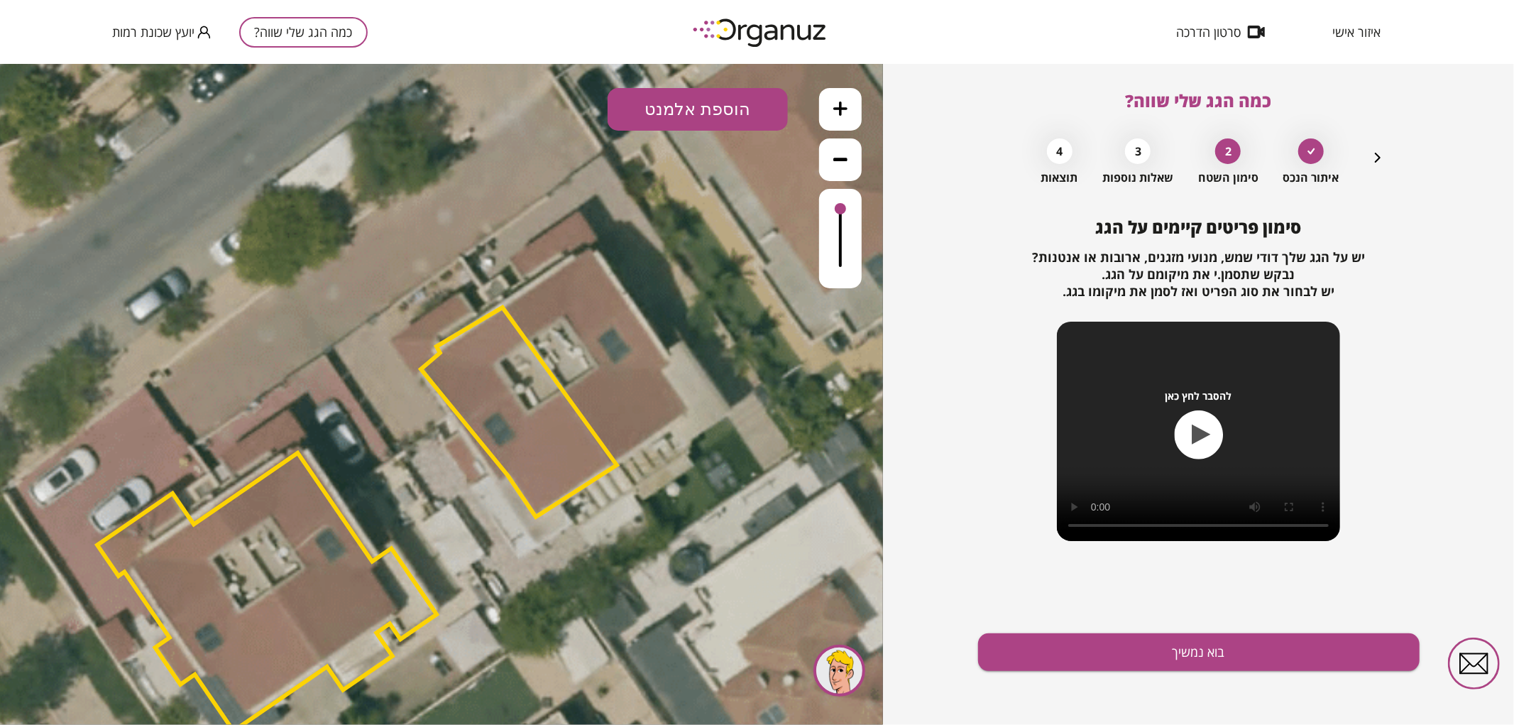
click at [1373, 158] on icon "button" at bounding box center [1377, 157] width 17 height 17
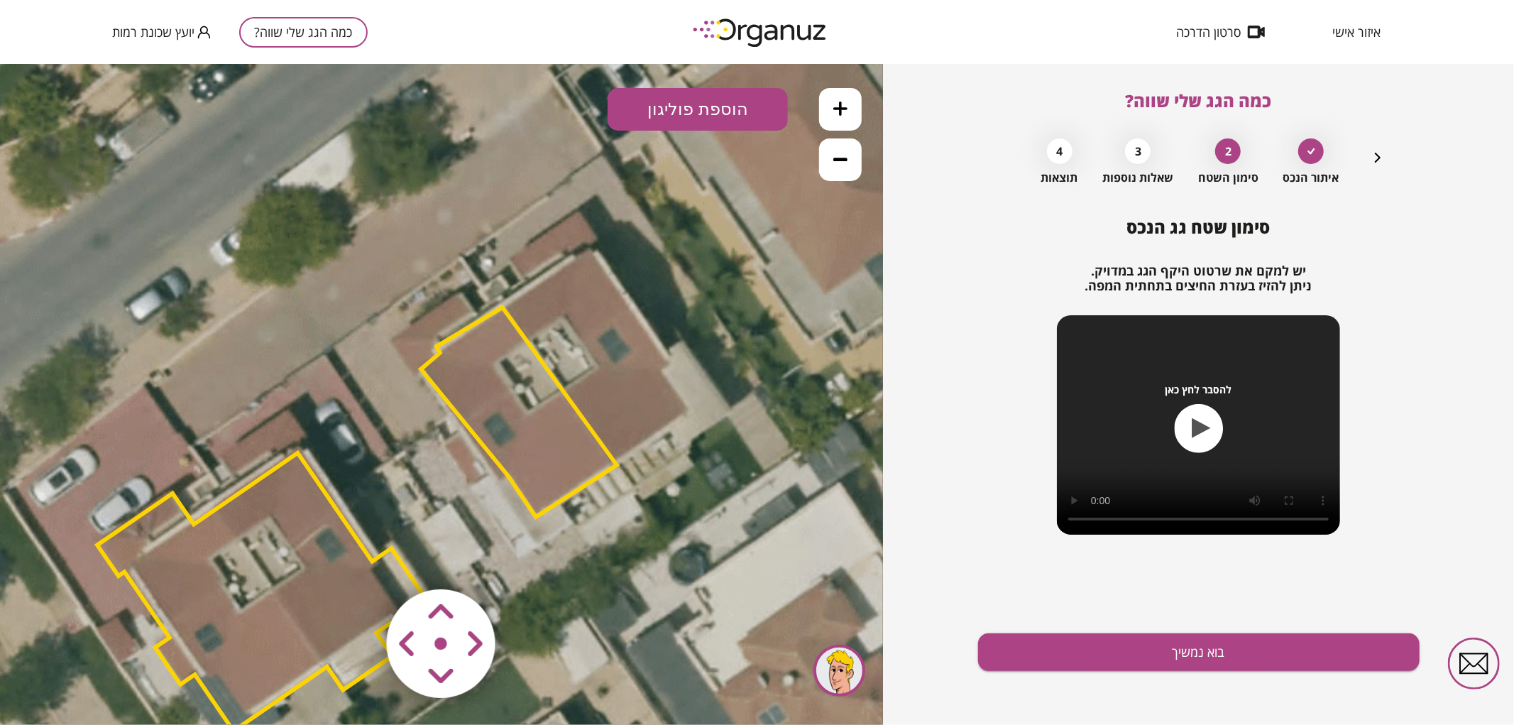
click at [535, 429] on polygon at bounding box center [519, 411] width 196 height 209
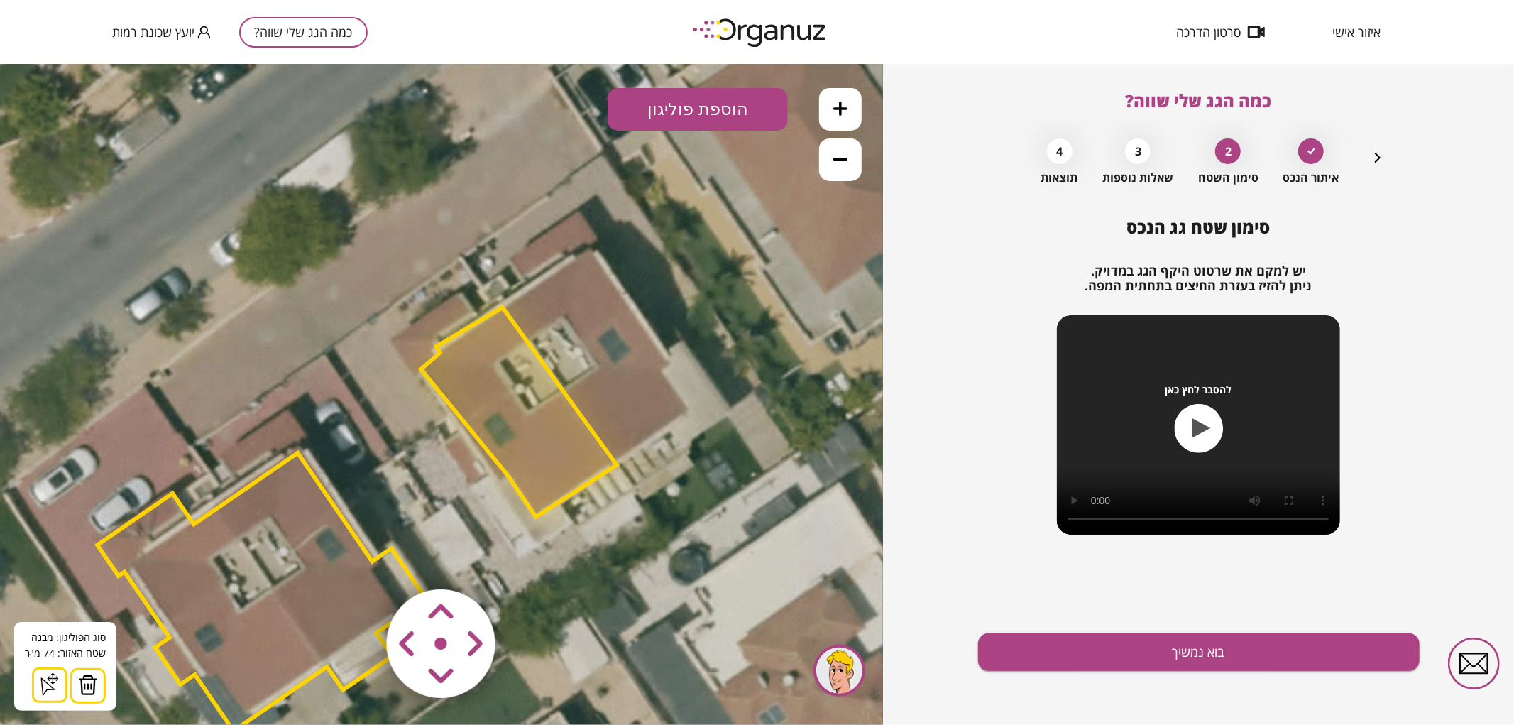
click at [97, 691] on button at bounding box center [87, 684] width 35 height 35
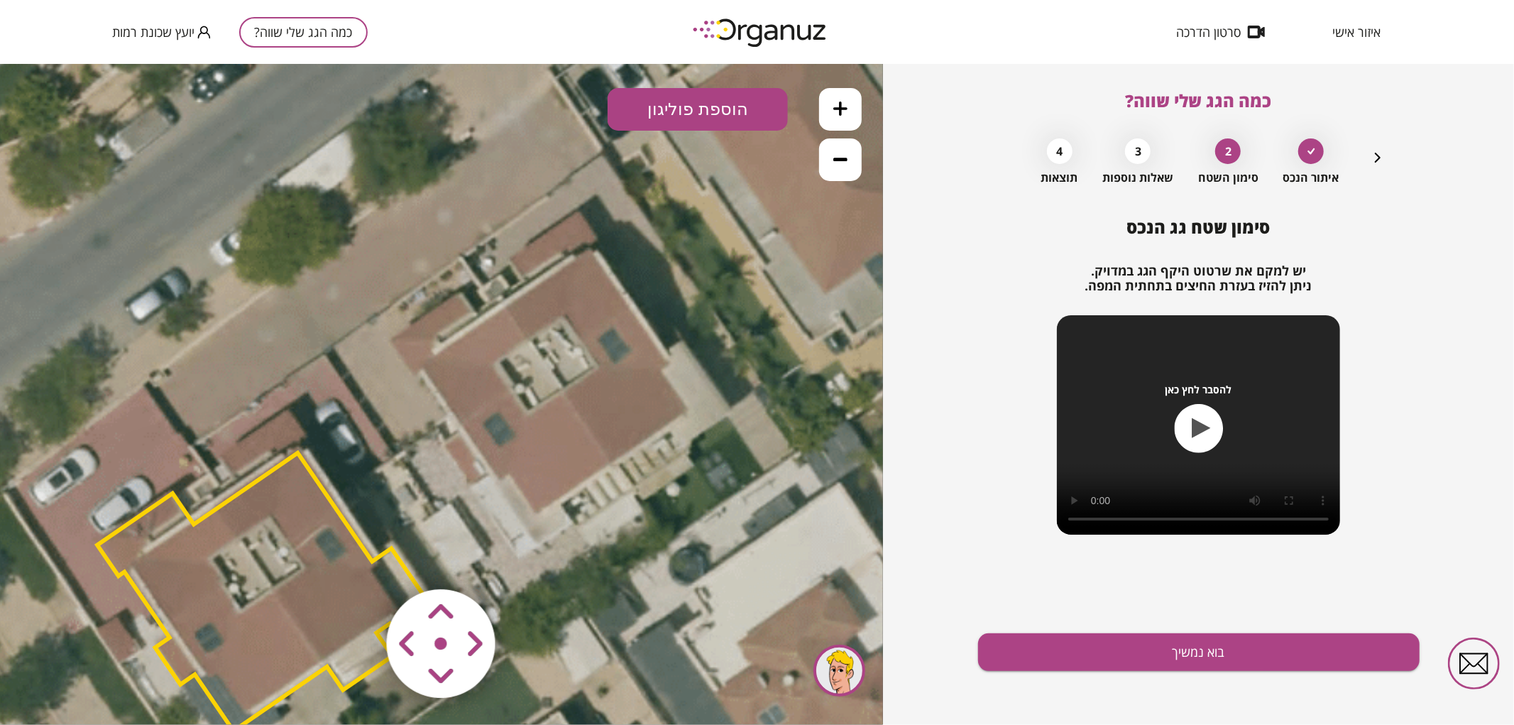
click at [668, 109] on button "הוספת פוליגון" at bounding box center [698, 108] width 180 height 43
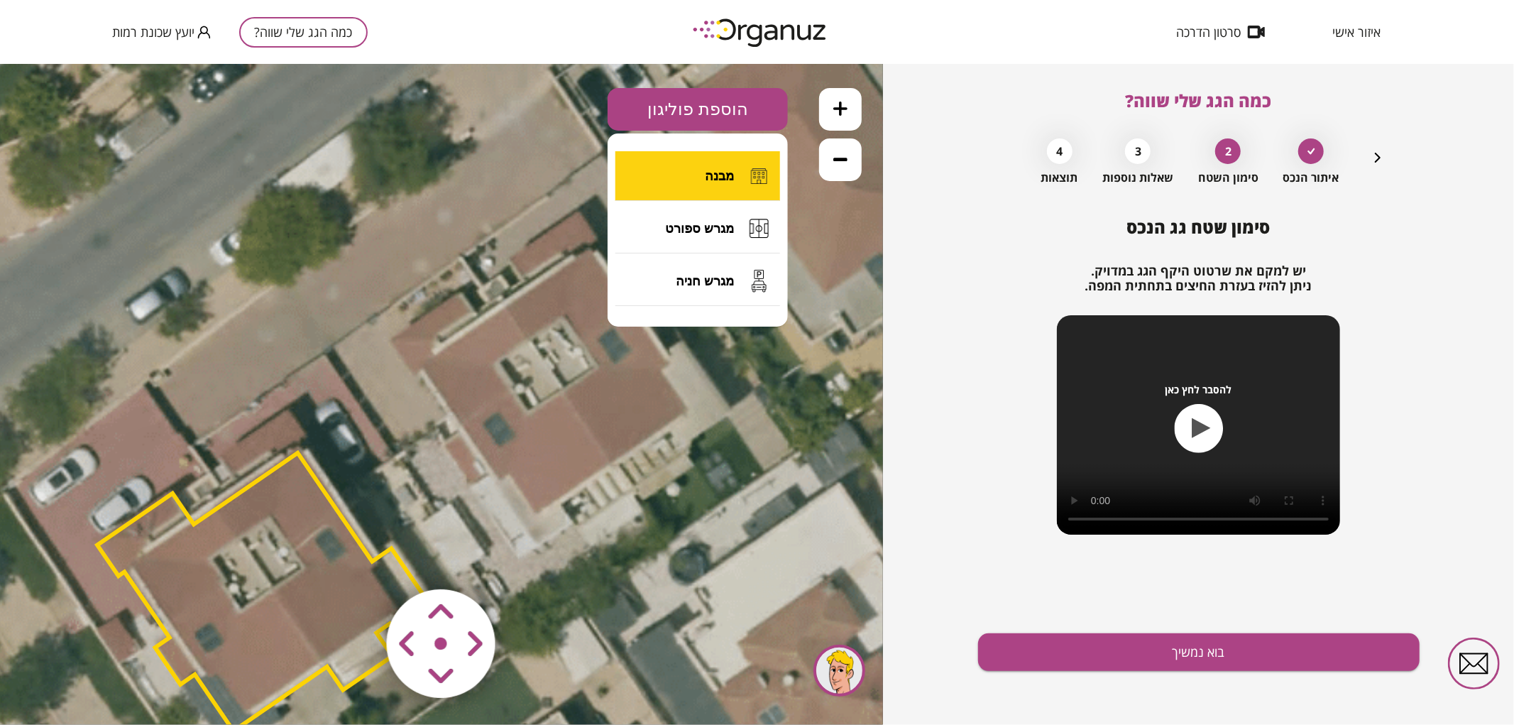
click at [714, 160] on button "מבנה" at bounding box center [698, 176] width 165 height 50
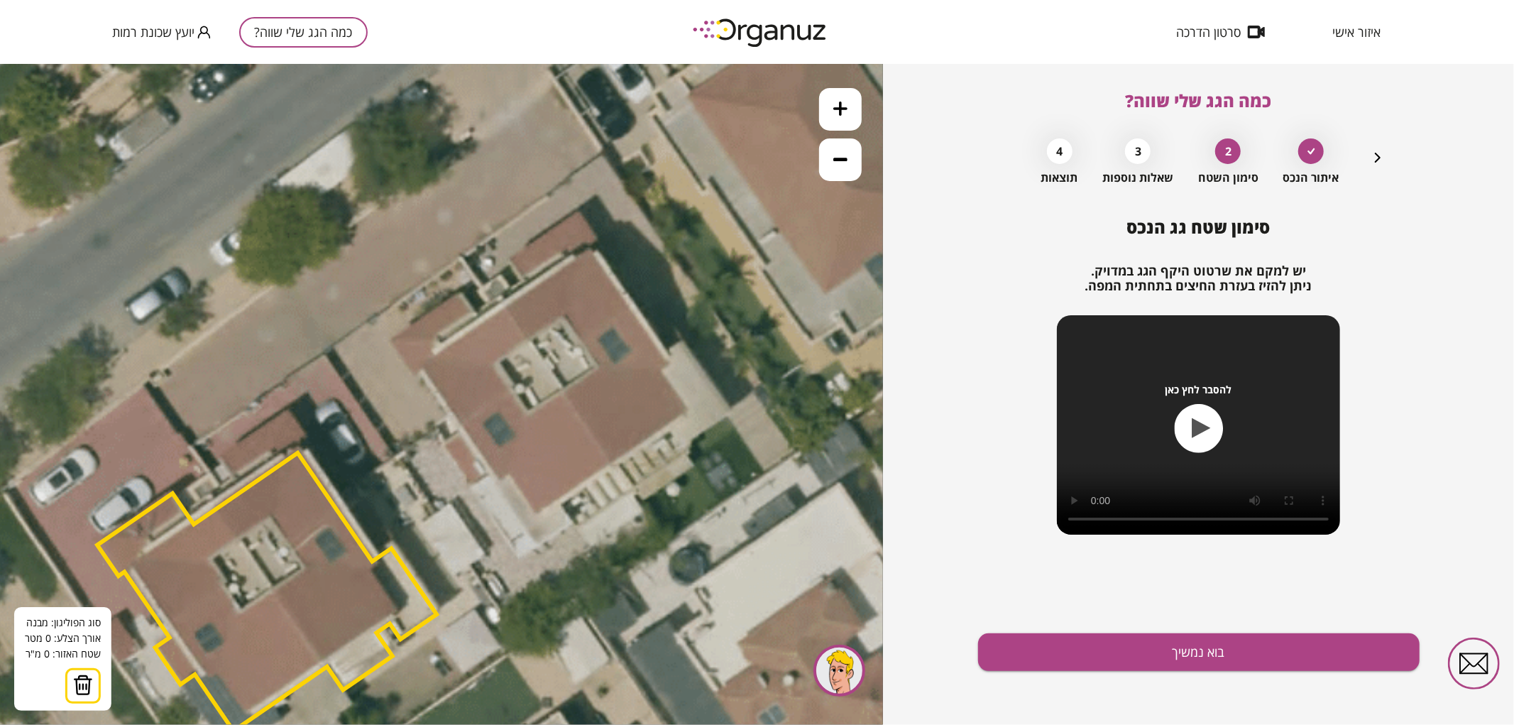
click at [503, 302] on icon at bounding box center [404, 487] width 1917 height 1917
click at [613, 464] on icon at bounding box center [404, 487] width 1917 height 1917
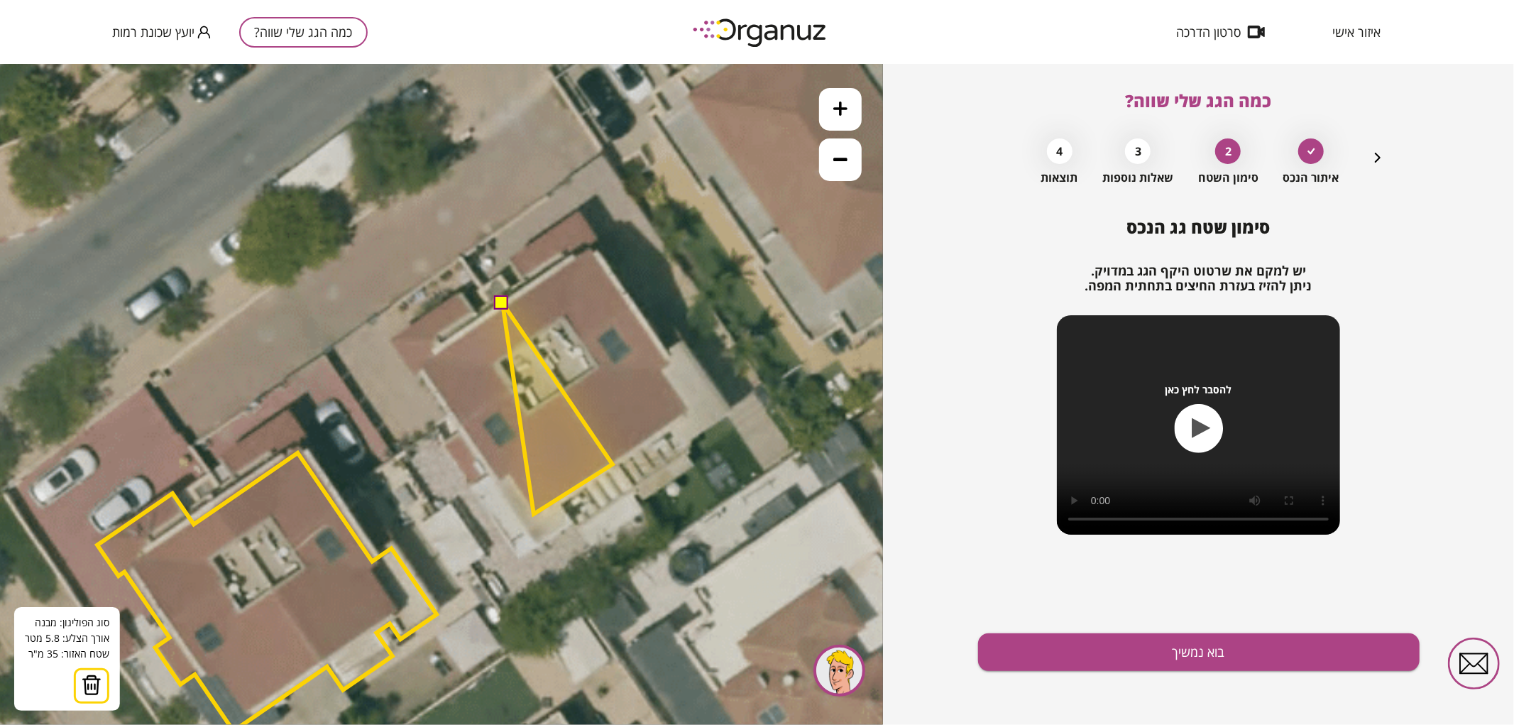
click at [534, 513] on polygon at bounding box center [558, 407] width 110 height 211
click at [509, 473] on polygon at bounding box center [558, 407] width 110 height 211
click at [497, 481] on polygon at bounding box center [555, 407] width 116 height 211
click at [417, 360] on polygon at bounding box center [515, 407] width 196 height 211
click at [503, 303] on button at bounding box center [502, 302] width 14 height 14
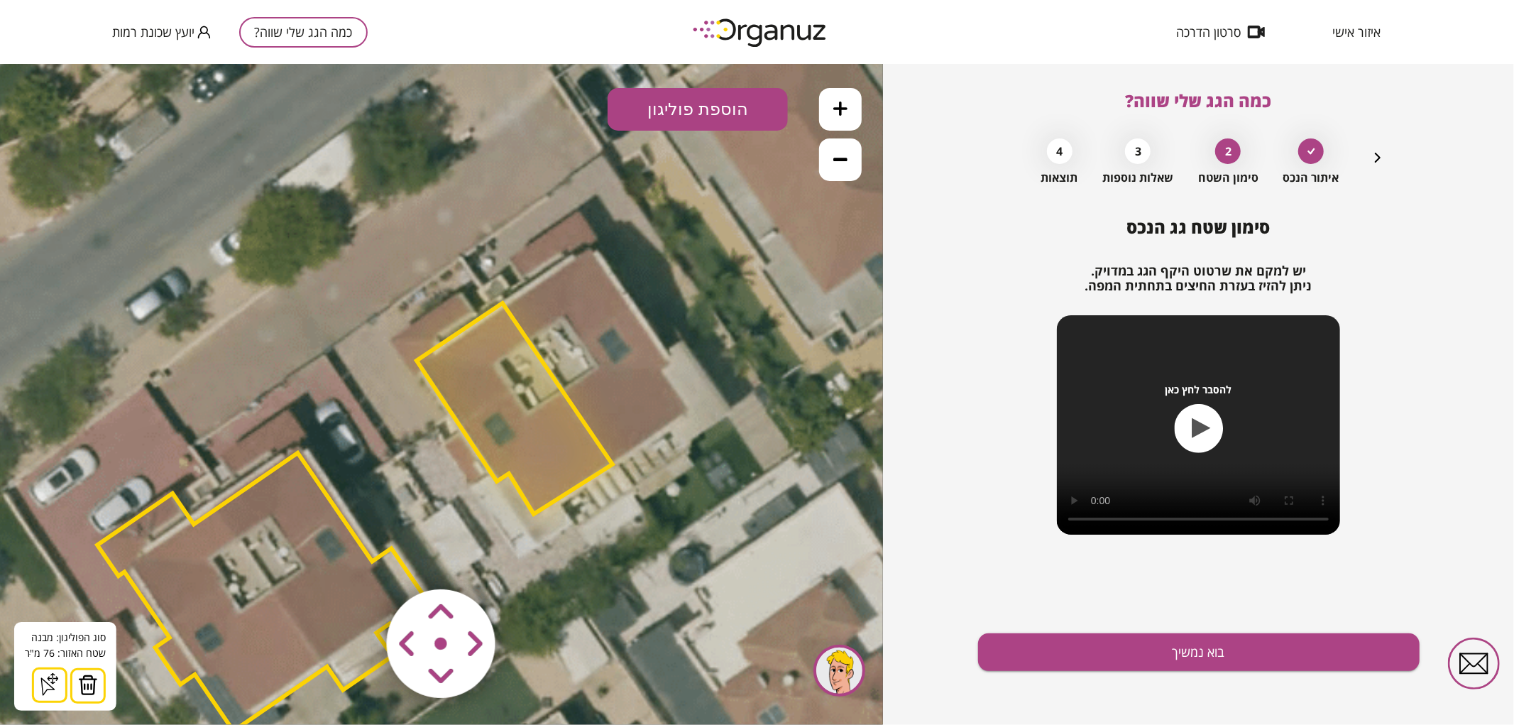
click at [554, 423] on polygon at bounding box center [515, 407] width 196 height 211
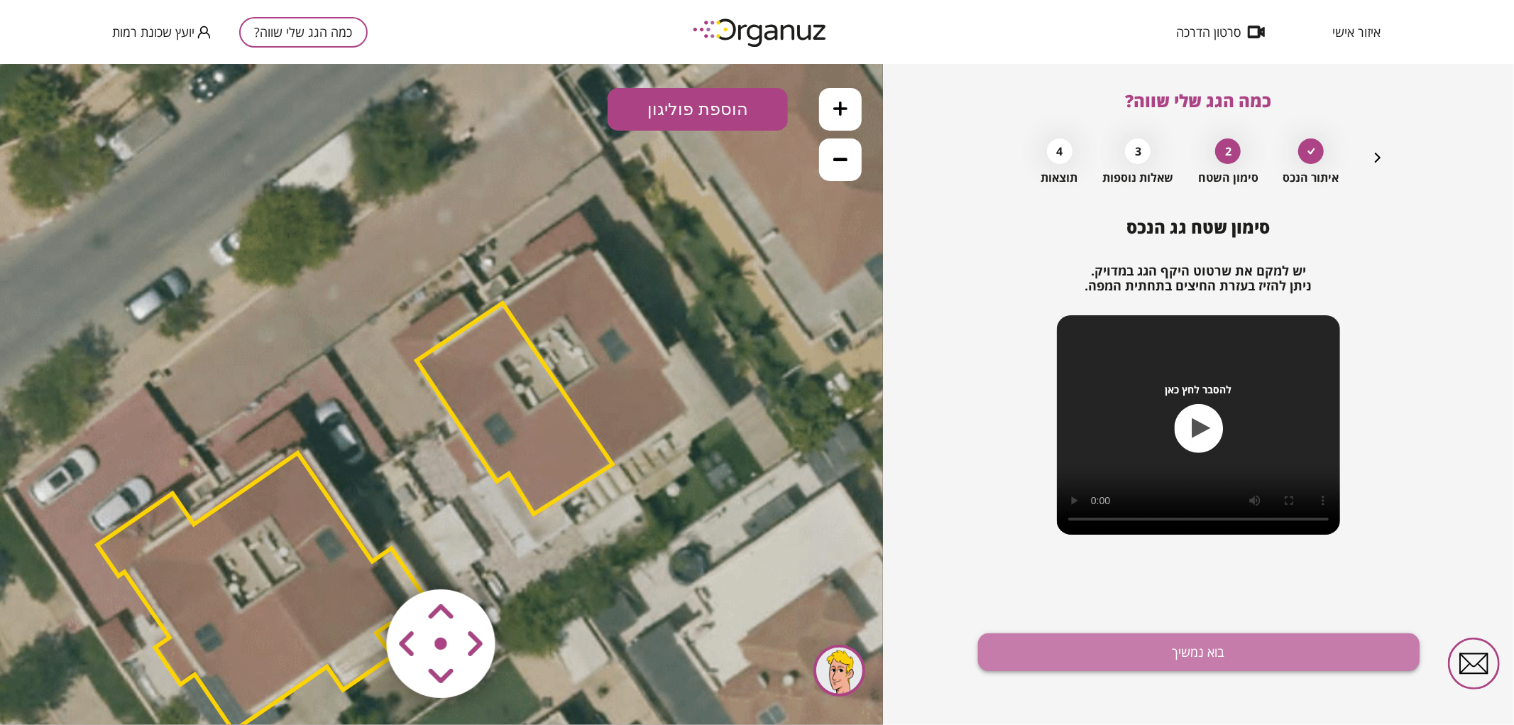
click at [1239, 655] on button "בוא נמשיך" at bounding box center [1199, 652] width 442 height 38
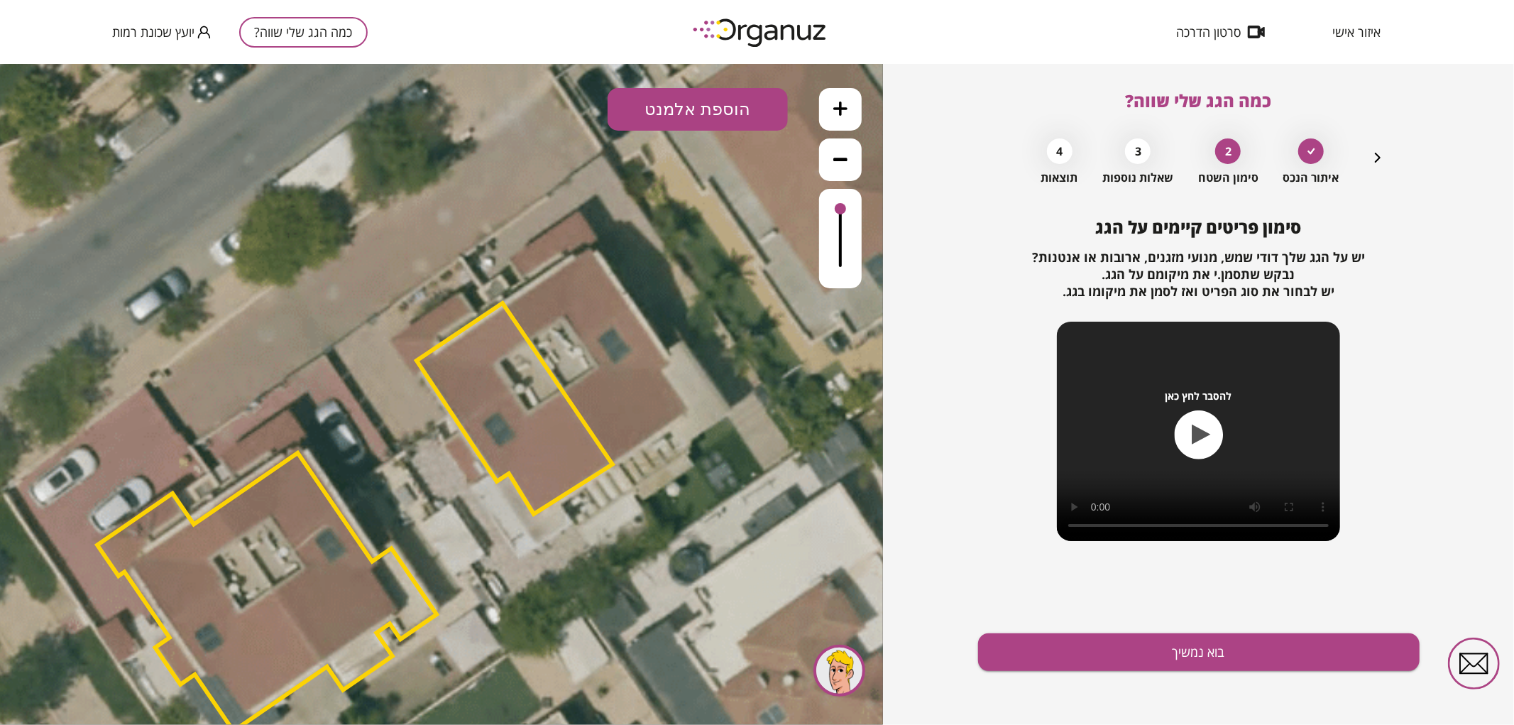
click at [716, 116] on button "הוספת אלמנט" at bounding box center [698, 108] width 180 height 43
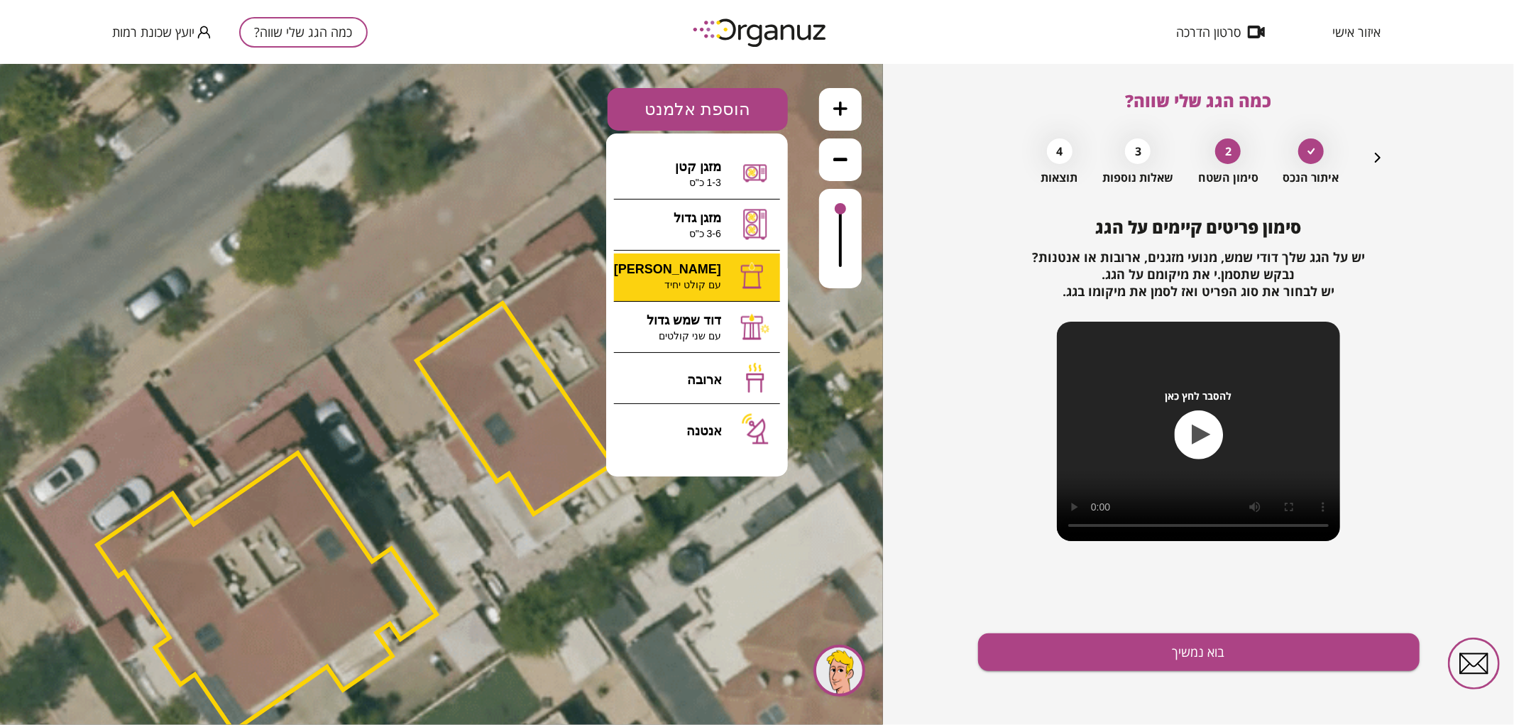
click at [704, 258] on div ".st0 { fill: #FFFFFF; } 76" at bounding box center [441, 393] width 883 height 661
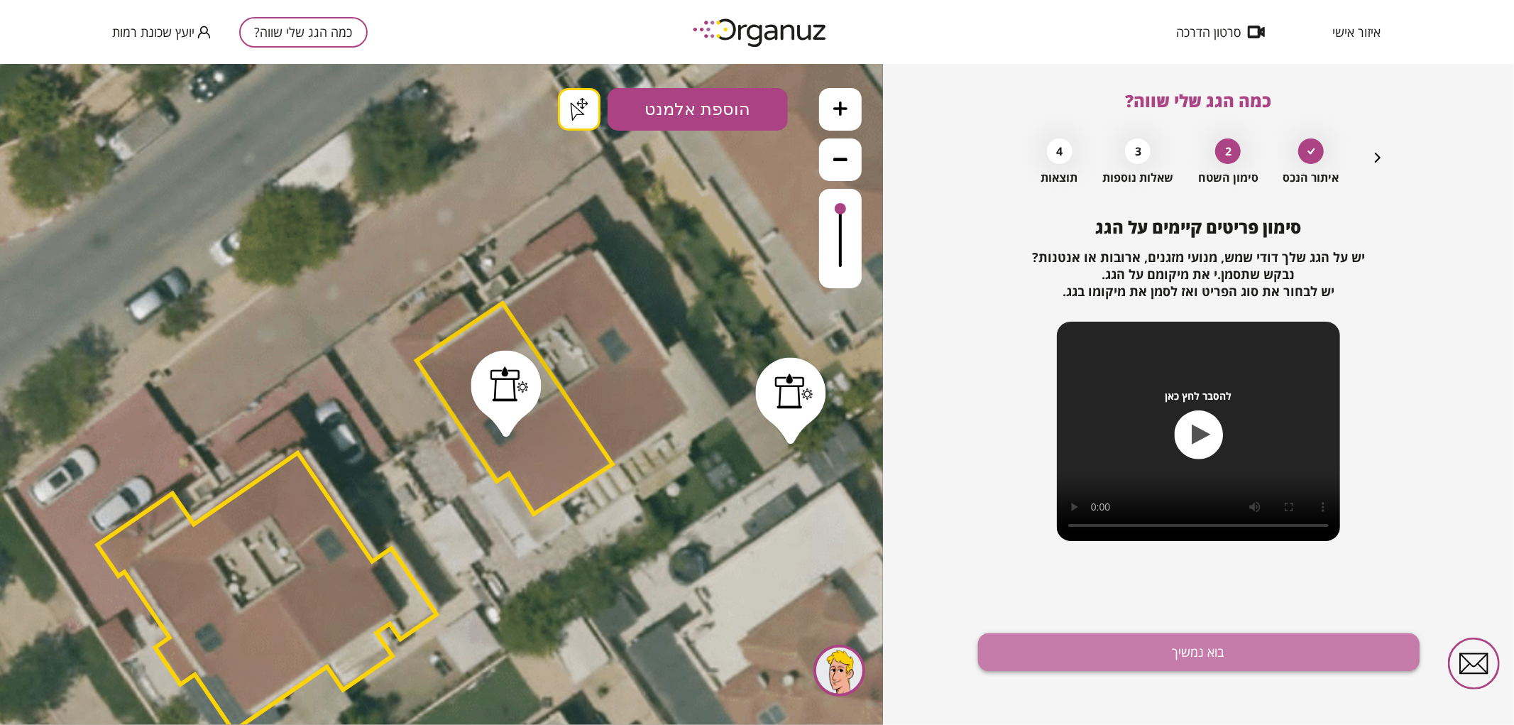
click at [1308, 647] on button "בוא נמשיך" at bounding box center [1199, 652] width 442 height 38
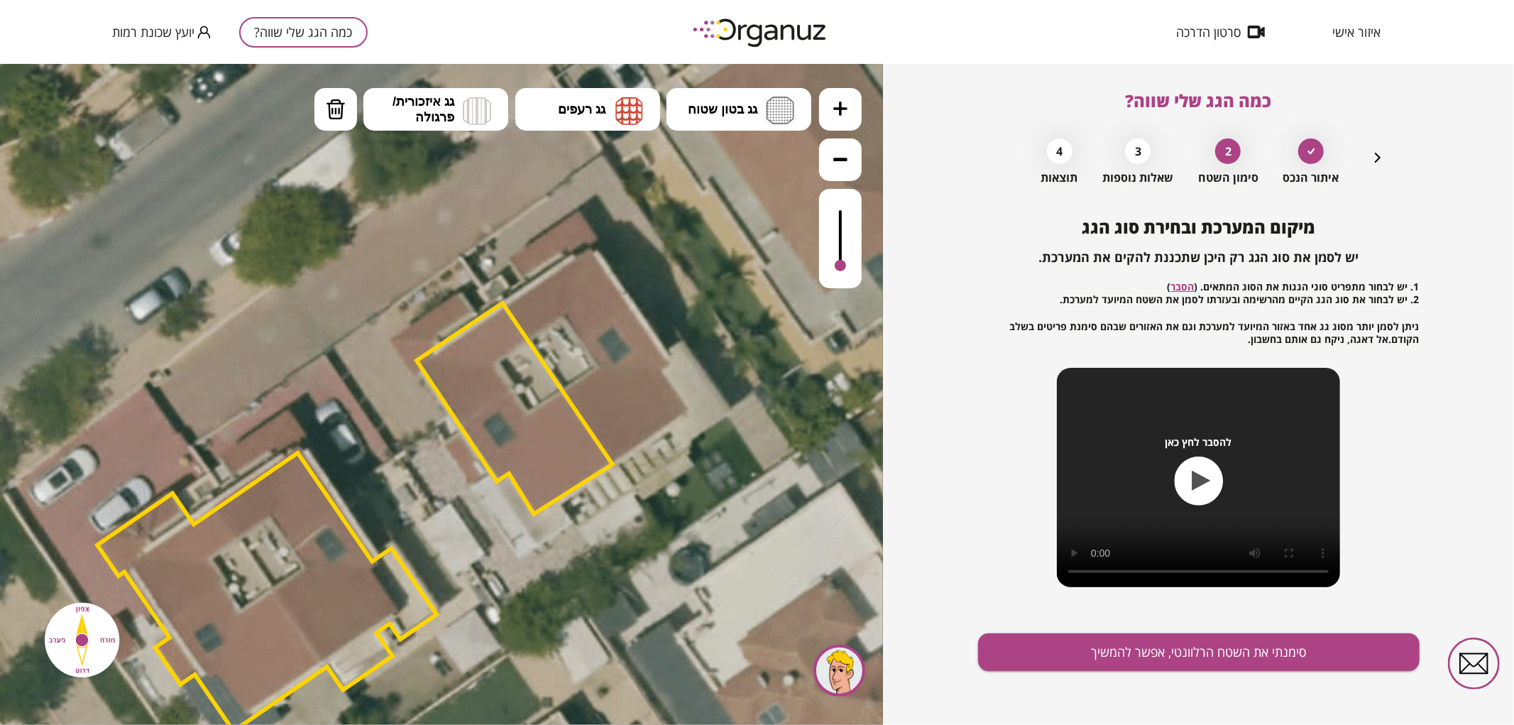
drag, startPoint x: 842, startPoint y: 206, endPoint x: 835, endPoint y: 277, distance: 71.3
click at [835, 277] on div at bounding box center [840, 237] width 43 height 99
click at [622, 114] on img at bounding box center [630, 110] width 28 height 28
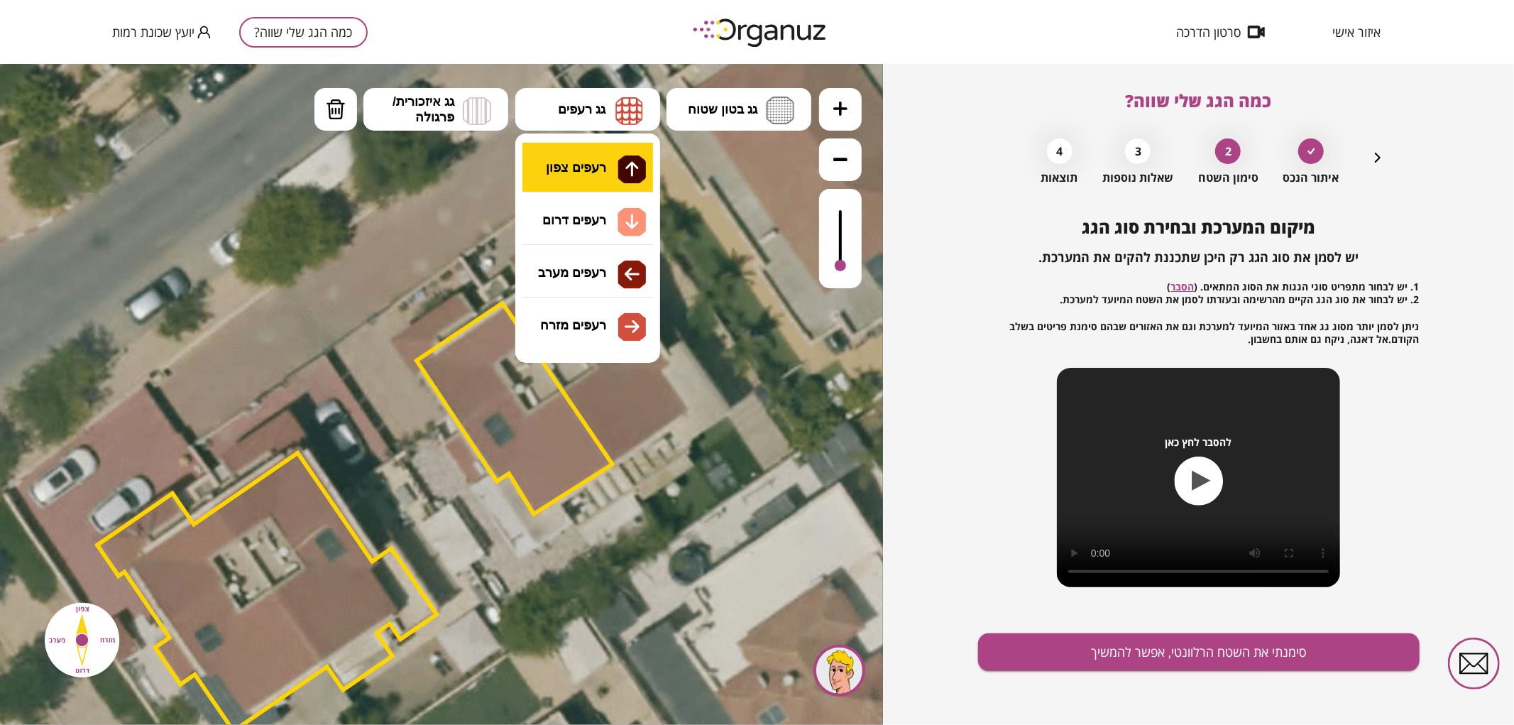
click at [623, 153] on div ".st0 { fill: #FFFFFF; } .st0 { fill: #FFFFFF; }" at bounding box center [441, 393] width 883 height 661
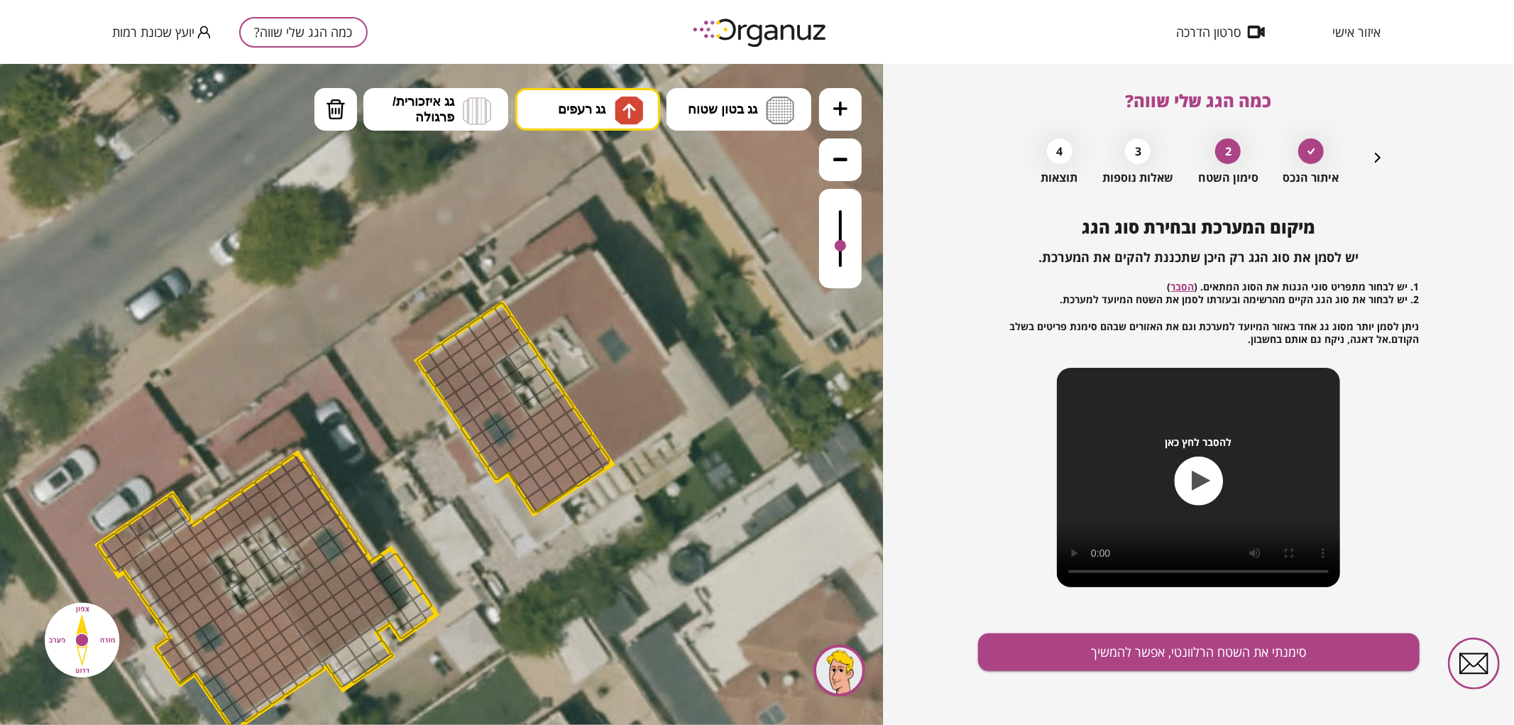
drag, startPoint x: 841, startPoint y: 256, endPoint x: 839, endPoint y: 246, distance: 9.5
click at [839, 246] on div at bounding box center [840, 237] width 43 height 99
drag, startPoint x: 501, startPoint y: 348, endPoint x: 508, endPoint y: 324, distance: 24.3
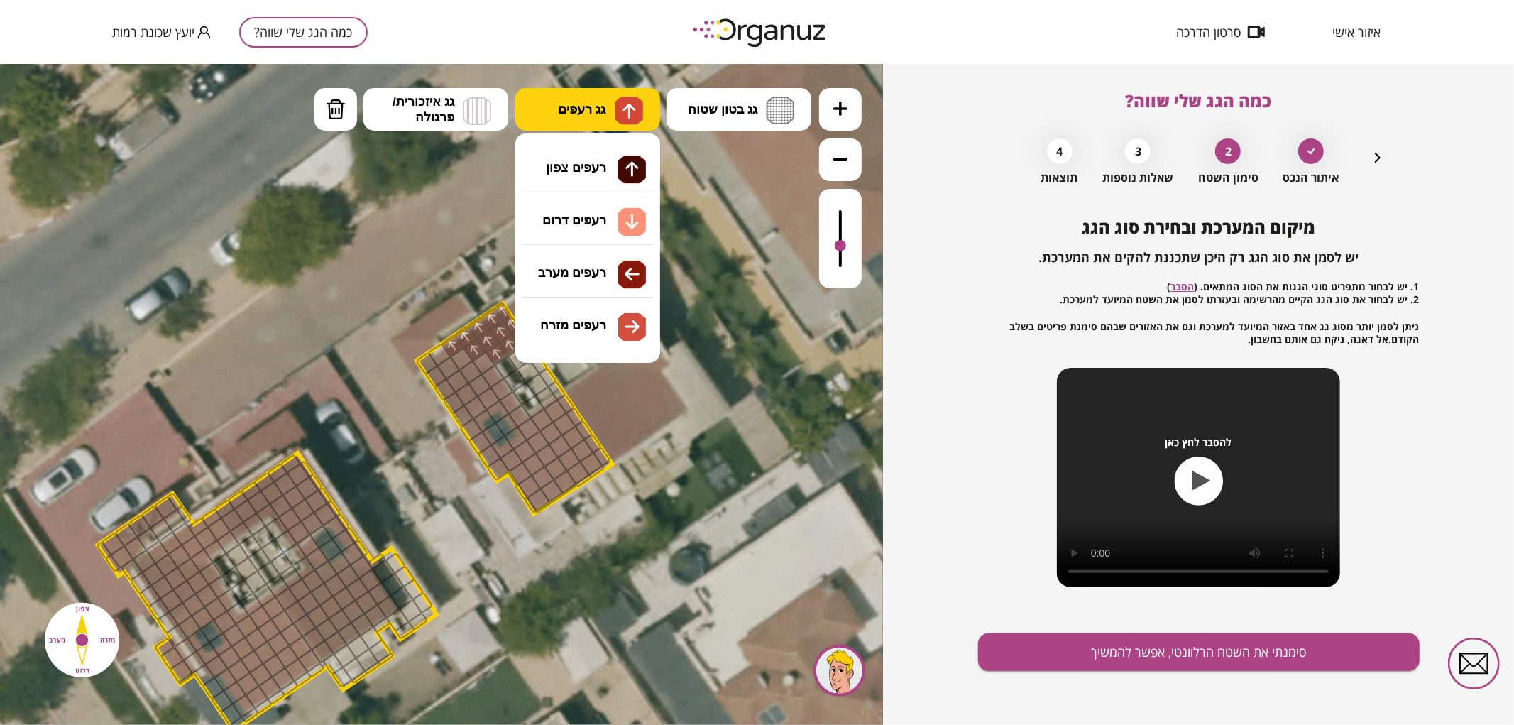
click at [606, 115] on span "גג רעפים" at bounding box center [582, 109] width 48 height 16
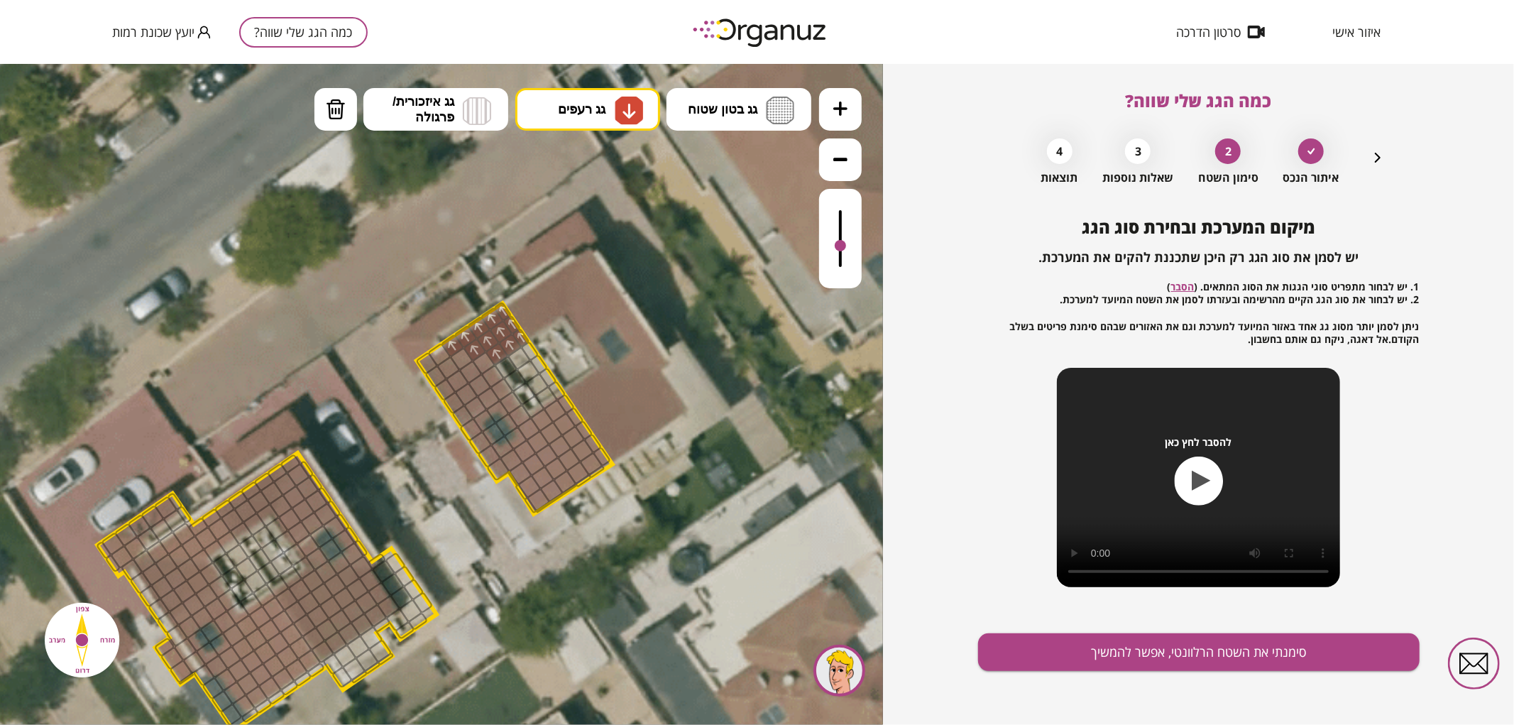
click at [606, 219] on div ".st0 { fill: #FFFFFF; } .st0 { fill: #FFFFFF; }" at bounding box center [441, 393] width 883 height 661
drag, startPoint x: 530, startPoint y: 501, endPoint x: 554, endPoint y: 430, distance: 74.1
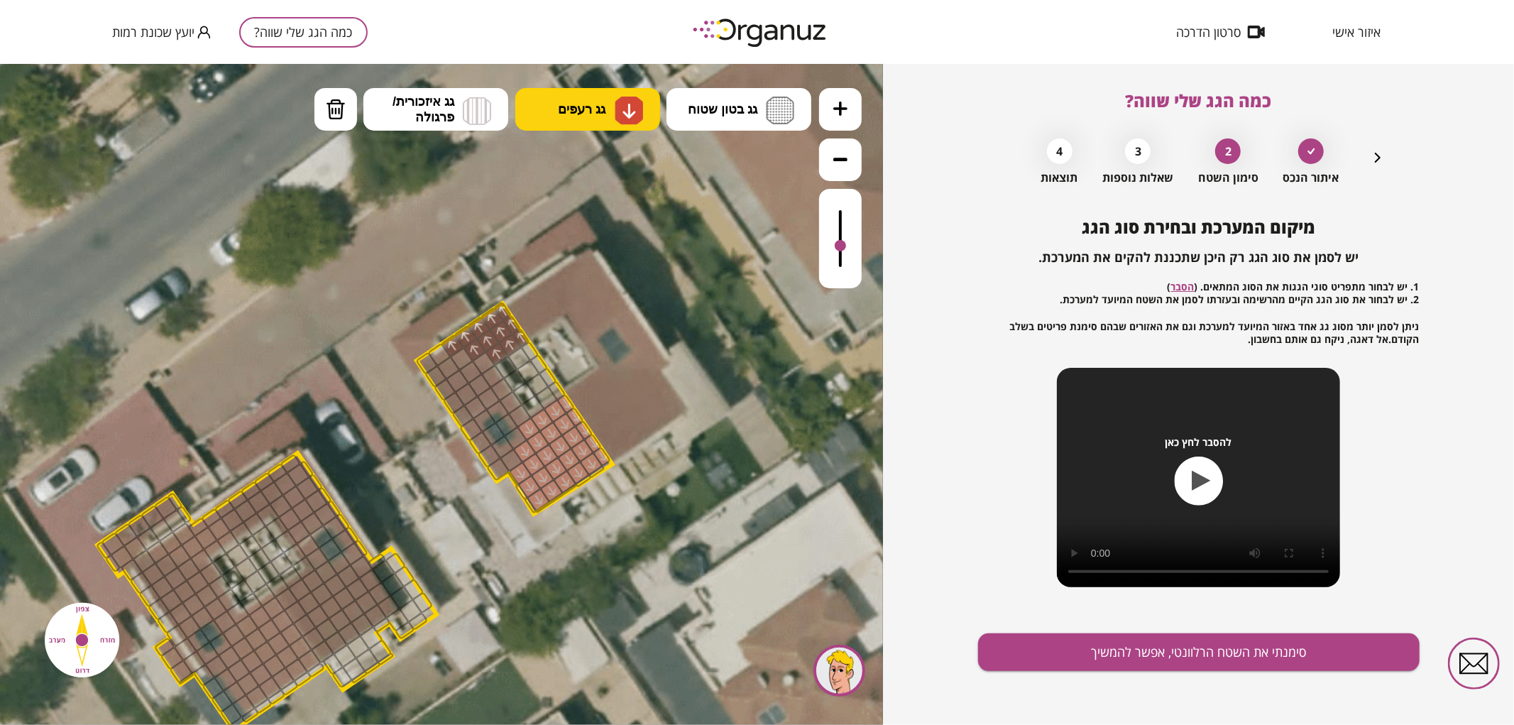
click at [607, 96] on button "גג רעפים" at bounding box center [587, 108] width 145 height 43
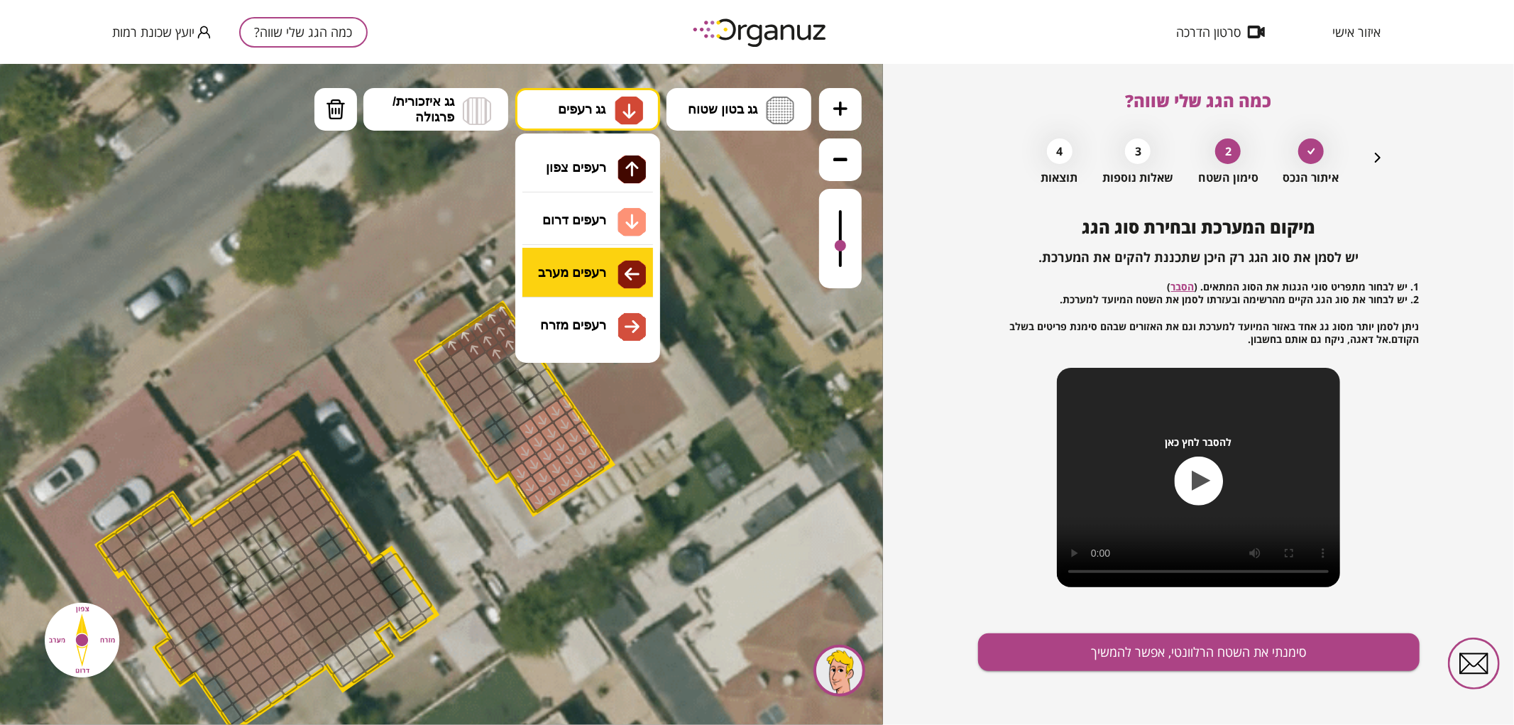
click at [575, 277] on div ".st0 { fill: #FFFFFF; } .st0 { fill: #FFFFFF; }" at bounding box center [441, 393] width 883 height 661
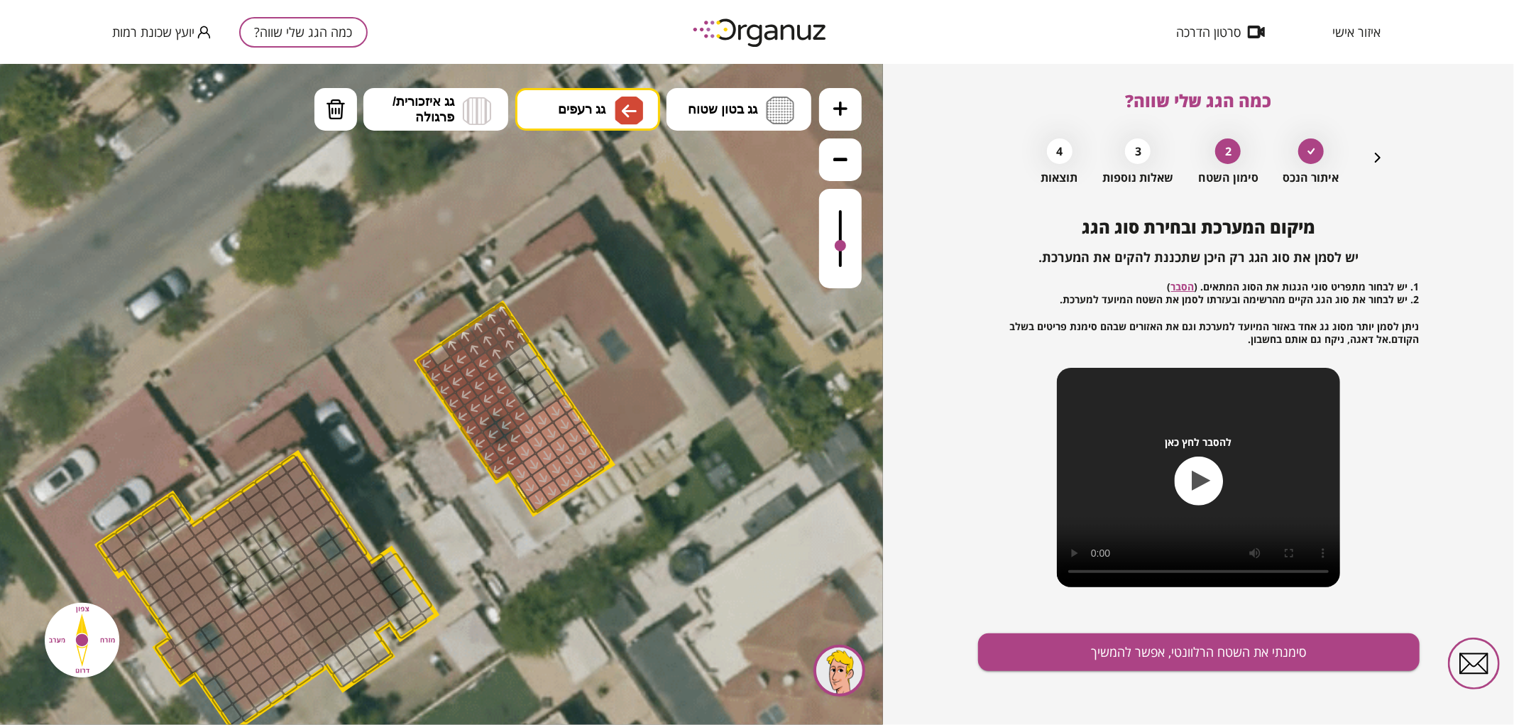
drag, startPoint x: 499, startPoint y: 464, endPoint x: 501, endPoint y: 412, distance: 51.8
click at [442, 348] on div at bounding box center [439, 353] width 24 height 24
click at [1369, 166] on icon "button" at bounding box center [1377, 157] width 17 height 17
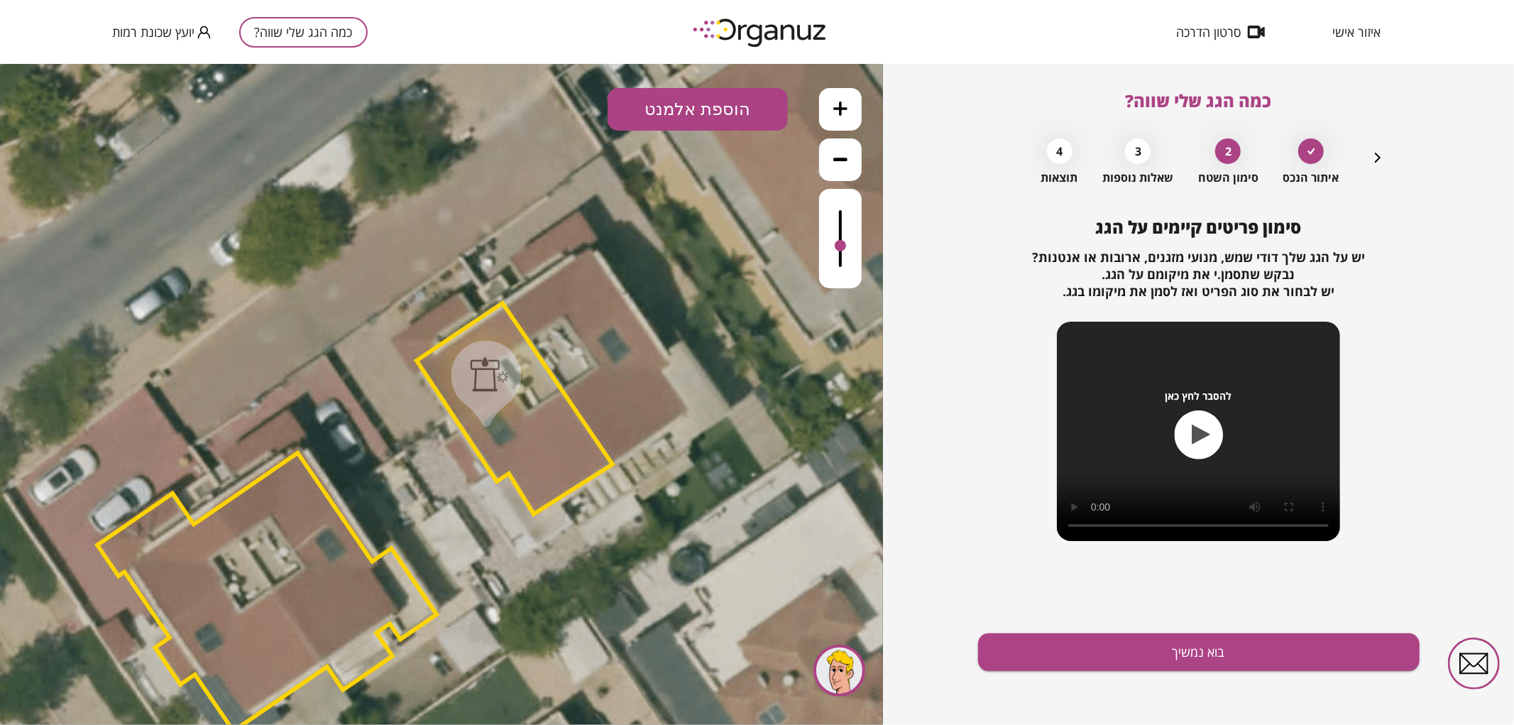
drag, startPoint x: 512, startPoint y: 390, endPoint x: 492, endPoint y: 380, distance: 22.2
click at [492, 380] on div at bounding box center [489, 373] width 38 height 35
click at [1243, 633] on div "סימון פריטים קיימים על הגג יש על הגג שלך [PERSON_NAME], מנועי מזגנים, ארובות או…" at bounding box center [1199, 471] width 442 height 508
click at [1248, 644] on button "בוא נמשיך" at bounding box center [1199, 652] width 442 height 38
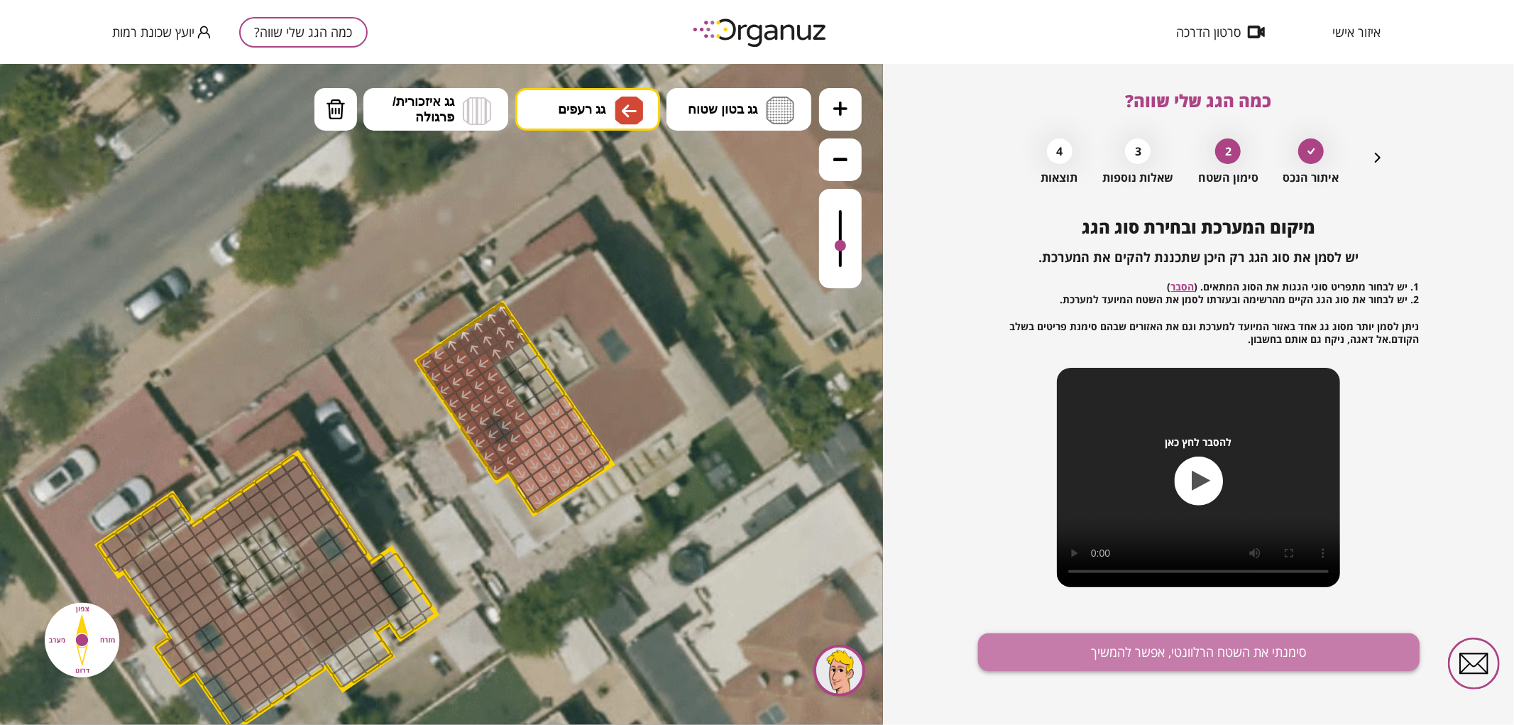
click at [1223, 646] on button "סימנתי את השטח הרלוונטי, אפשר להמשיך" at bounding box center [1199, 652] width 442 height 38
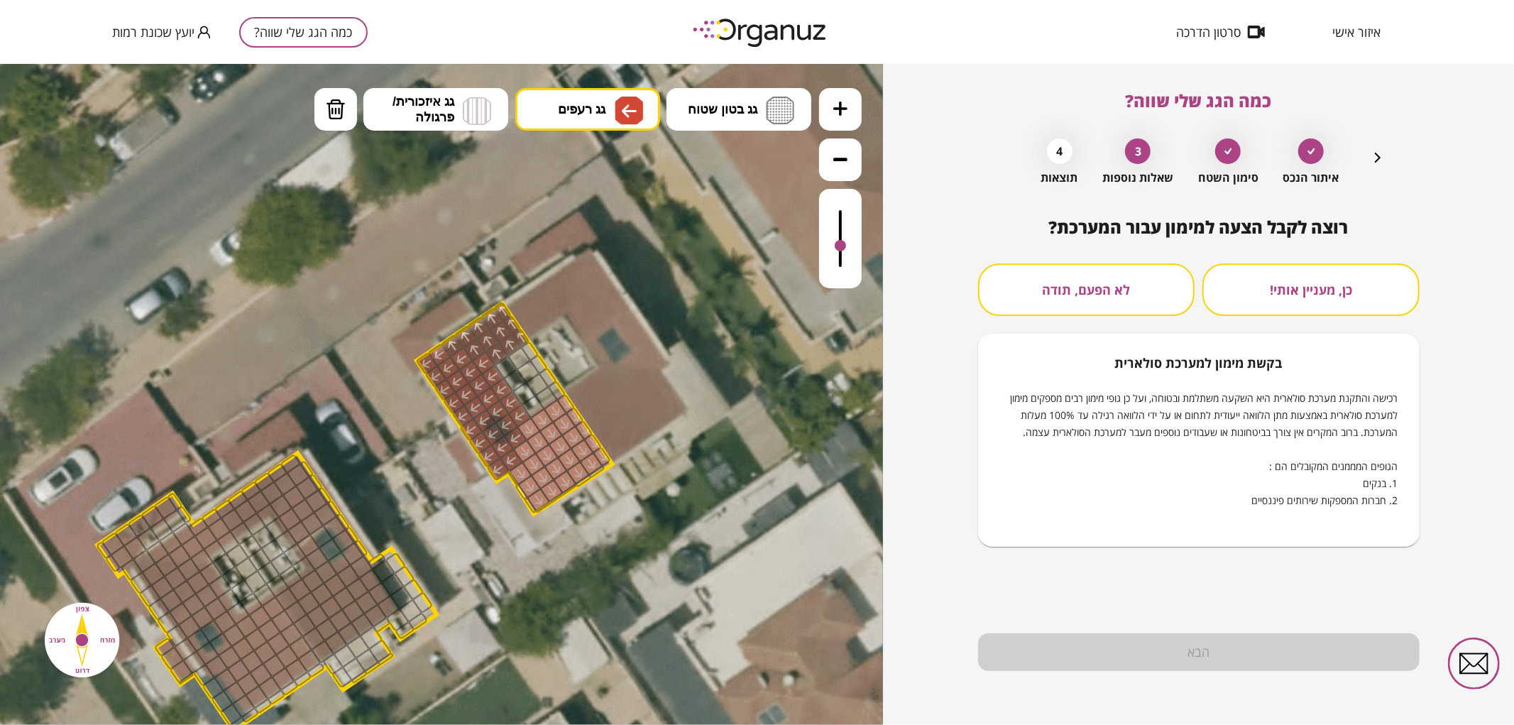
click at [1096, 302] on button "לא הפעם, תודה" at bounding box center [1086, 289] width 217 height 53
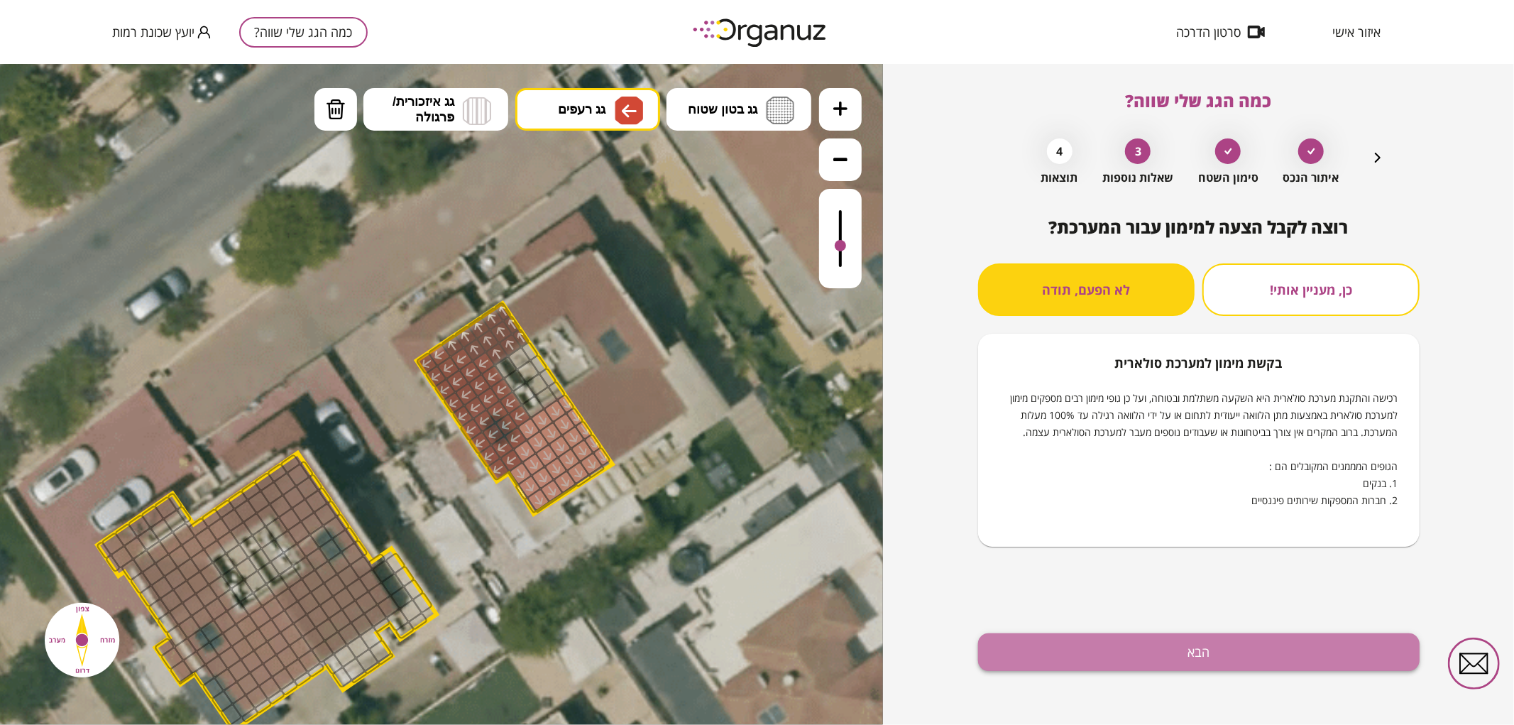
click at [1236, 650] on button "הבא" at bounding box center [1199, 652] width 442 height 38
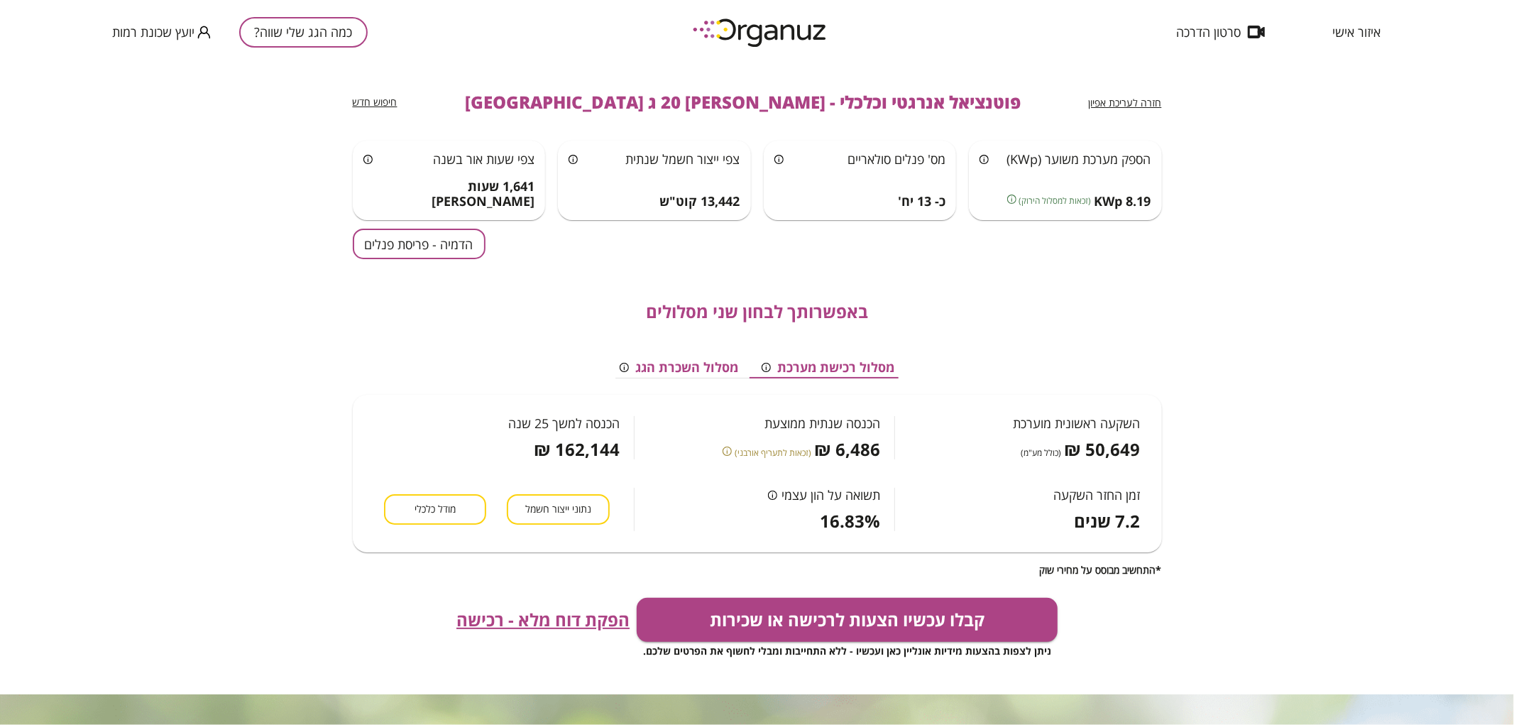
click at [477, 240] on button "הדמיה - פריסת פנלים" at bounding box center [419, 244] width 133 height 31
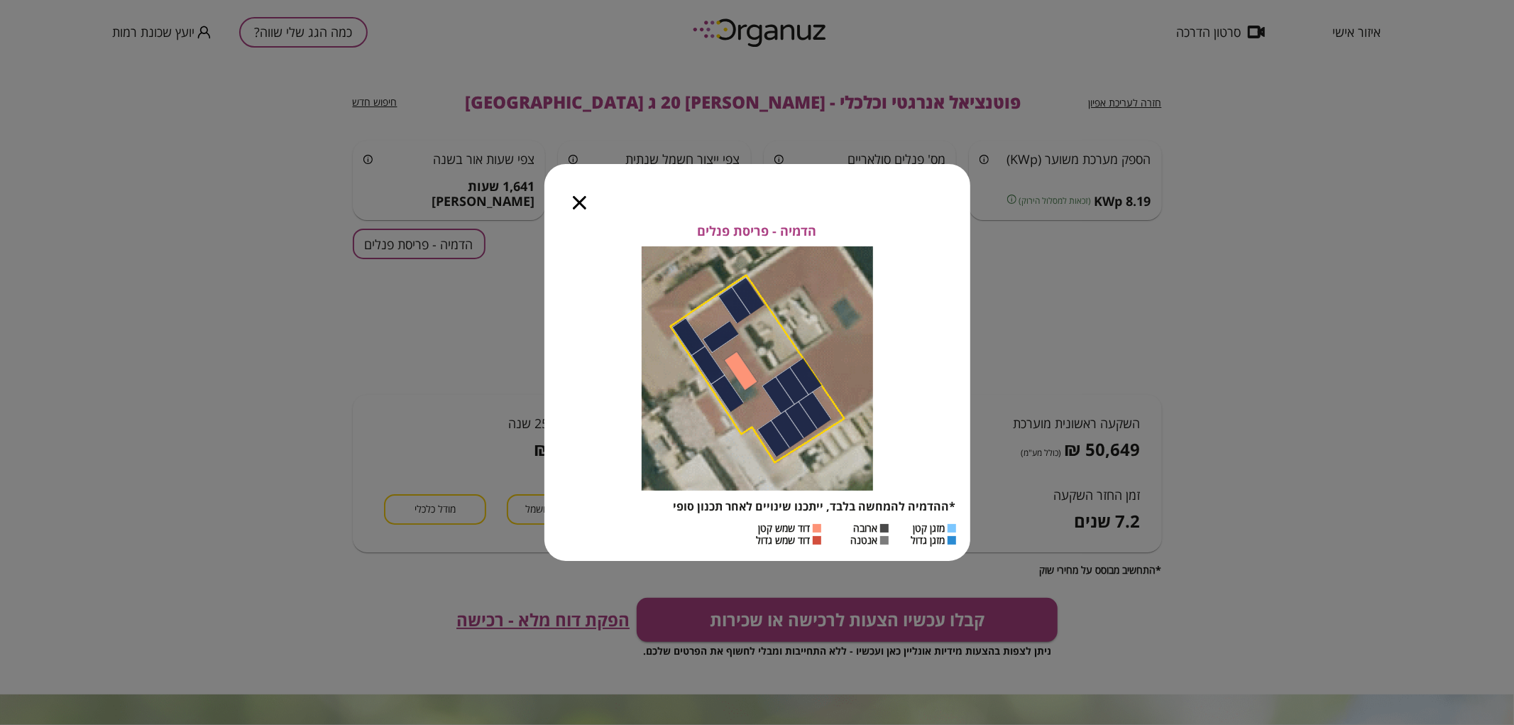
click at [582, 214] on div at bounding box center [580, 194] width 70 height 60
click at [572, 220] on div at bounding box center [580, 194] width 70 height 60
click at [583, 203] on icon "button" at bounding box center [579, 202] width 13 height 13
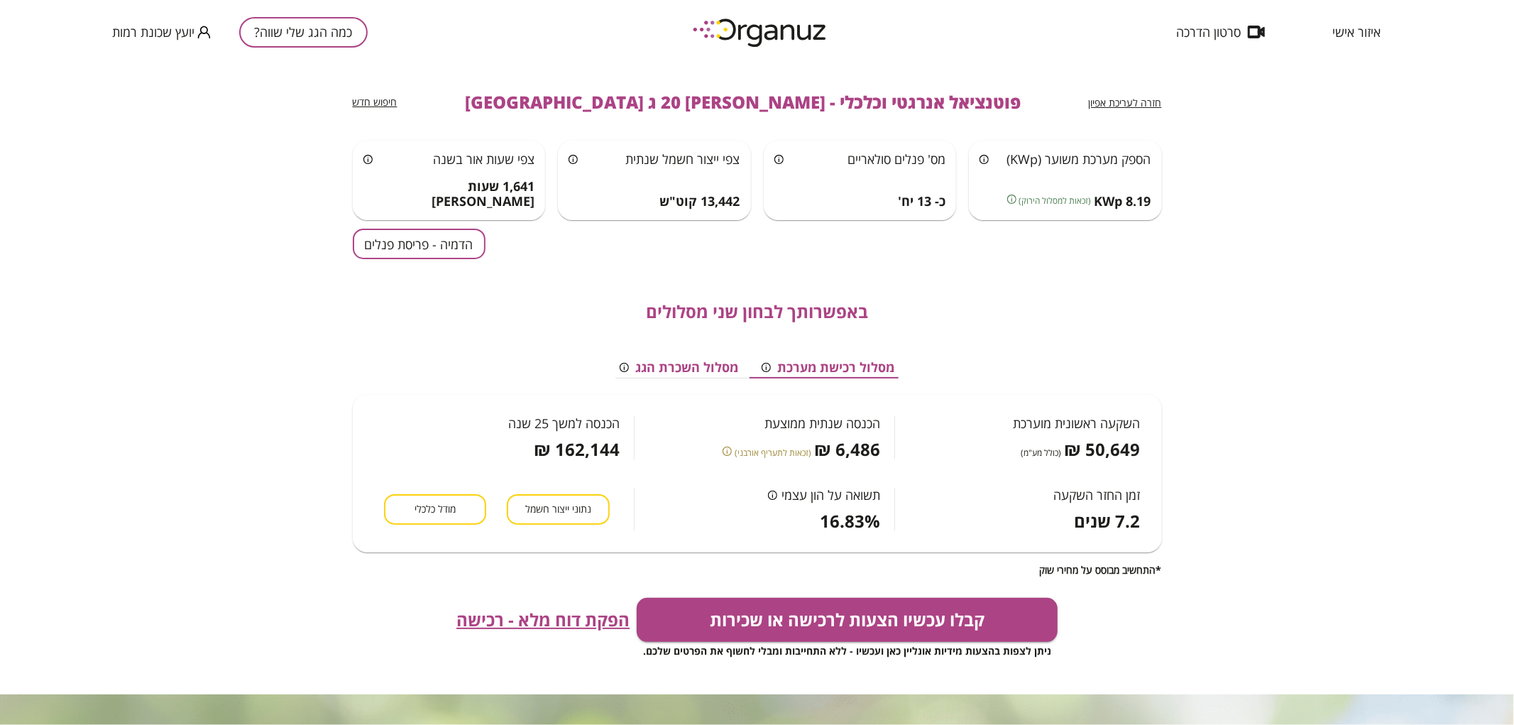
click at [410, 257] on button "הדמיה - פריסת פנלים" at bounding box center [419, 244] width 133 height 31
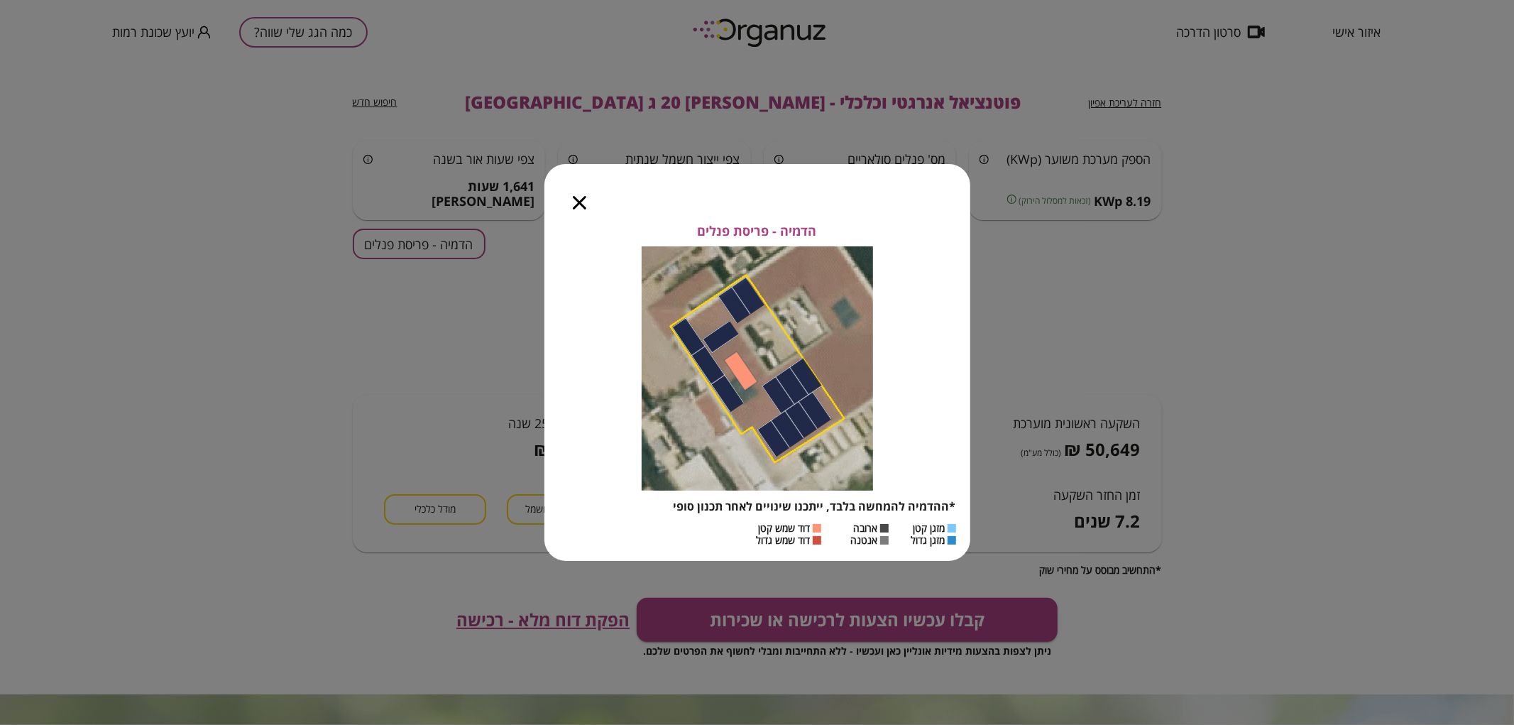
click at [569, 207] on div at bounding box center [580, 194] width 70 height 60
click at [574, 201] on icon "button" at bounding box center [579, 202] width 13 height 13
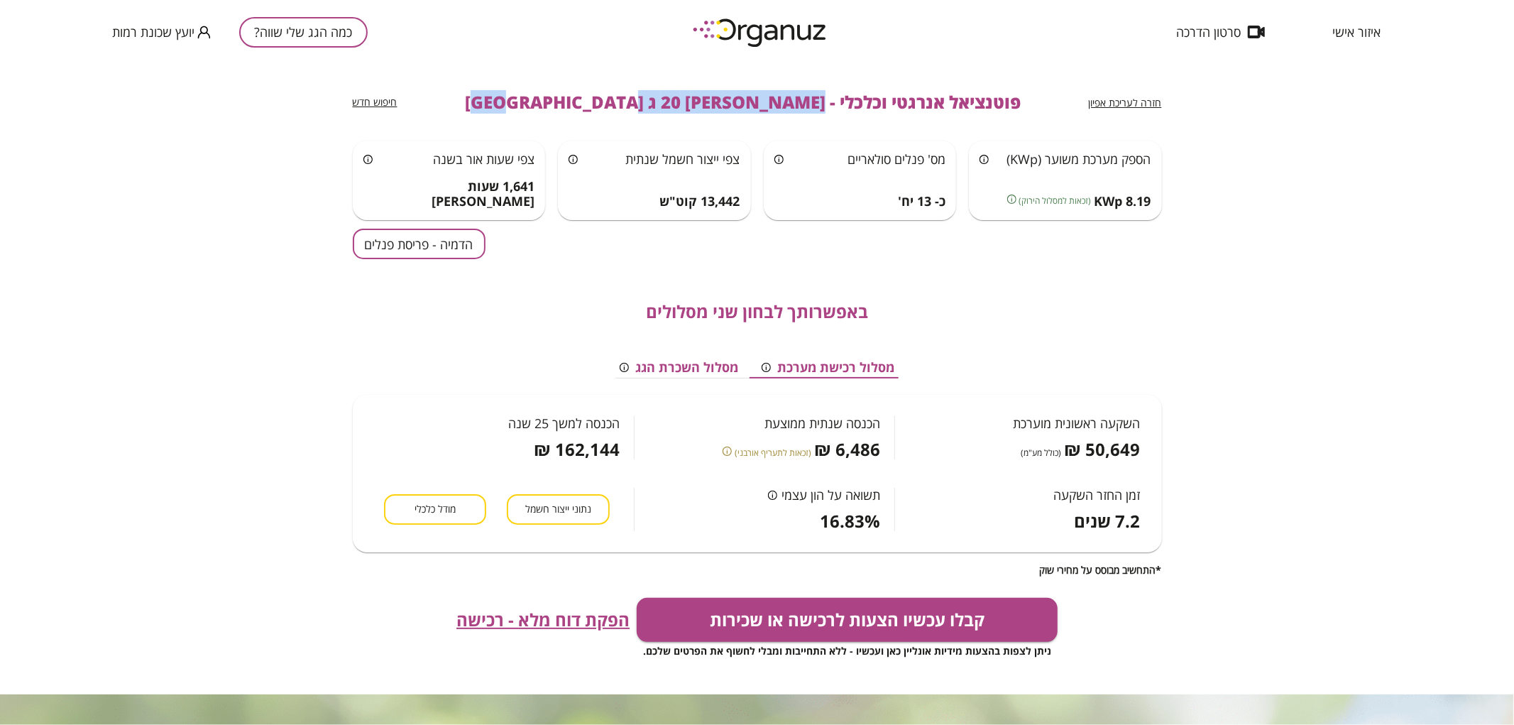
drag, startPoint x: 742, startPoint y: 104, endPoint x: 540, endPoint y: 98, distance: 202.4
click at [540, 98] on div "חזרה לעריכת אפיון פוטנציאל אנרגטי וכלכלי - [PERSON_NAME] 20 ג באר שבע חיפוש חדש" at bounding box center [757, 102] width 809 height 77
copy span "[PERSON_NAME] 20 ג [GEOGRAPHIC_DATA]"
click at [305, 37] on button "כמה הגג שלי שווה?" at bounding box center [303, 32] width 129 height 31
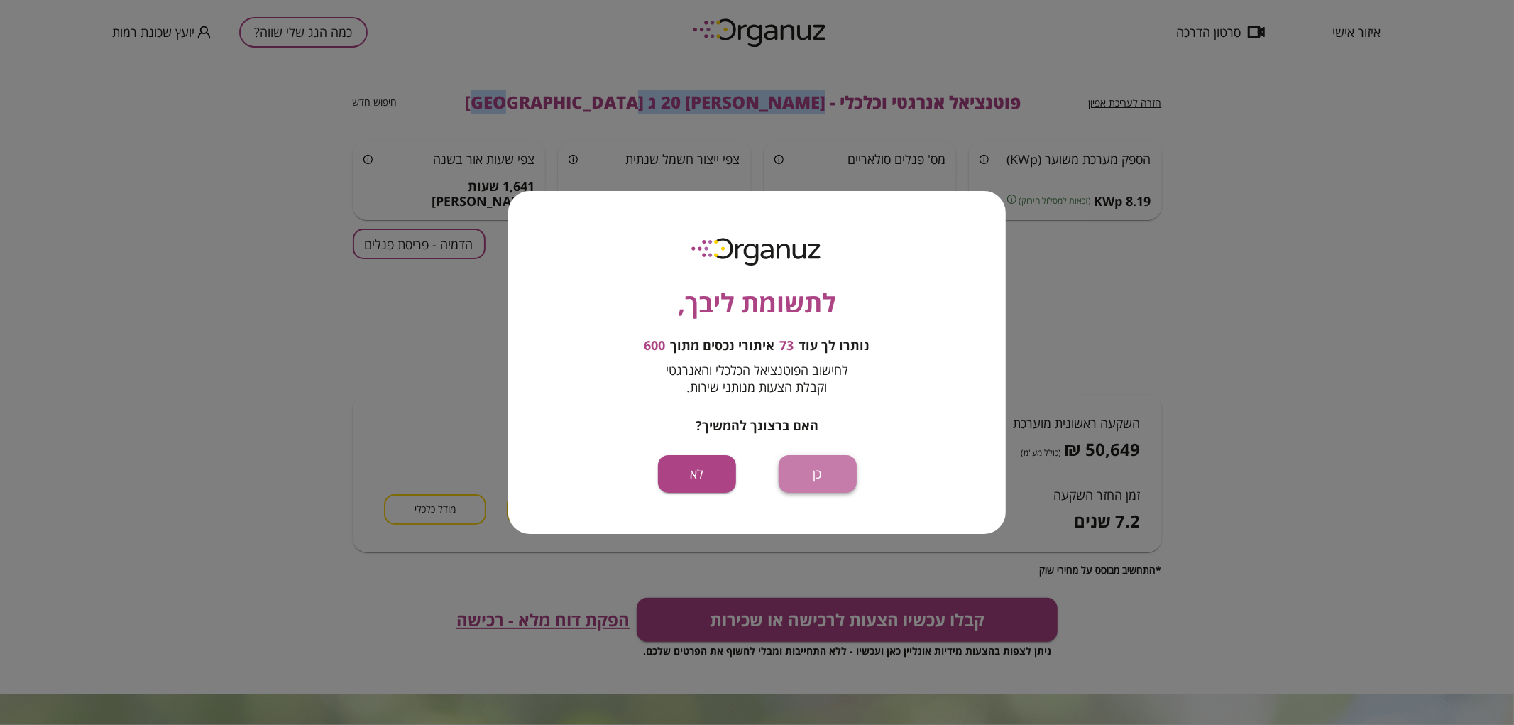
click at [838, 476] on button "כן" at bounding box center [818, 474] width 78 height 38
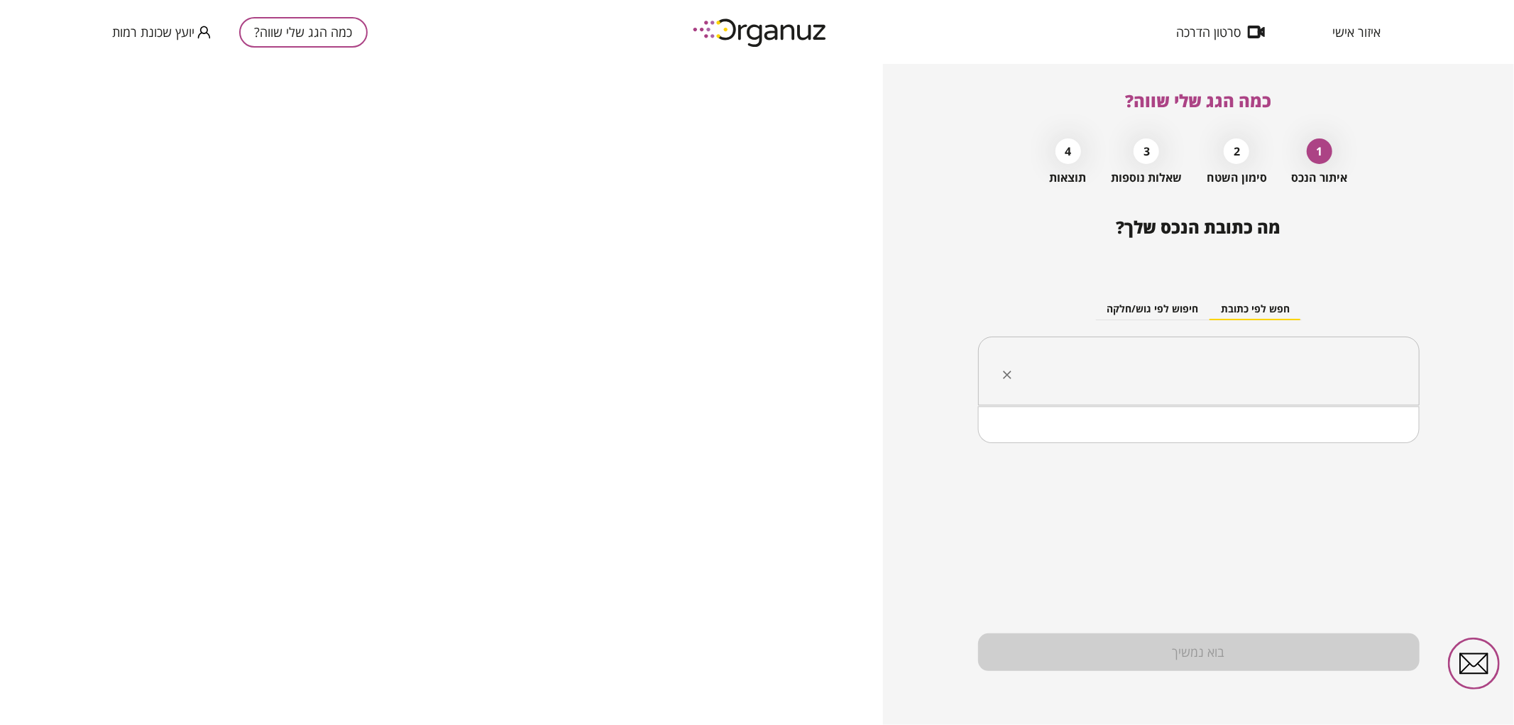
click at [1093, 373] on input "text" at bounding box center [1204, 371] width 397 height 35
paste input "**********"
click at [1304, 372] on input "**********" at bounding box center [1204, 371] width 397 height 35
click at [1343, 434] on li "[PERSON_NAME] 20 ד [GEOGRAPHIC_DATA]" at bounding box center [1199, 443] width 405 height 26
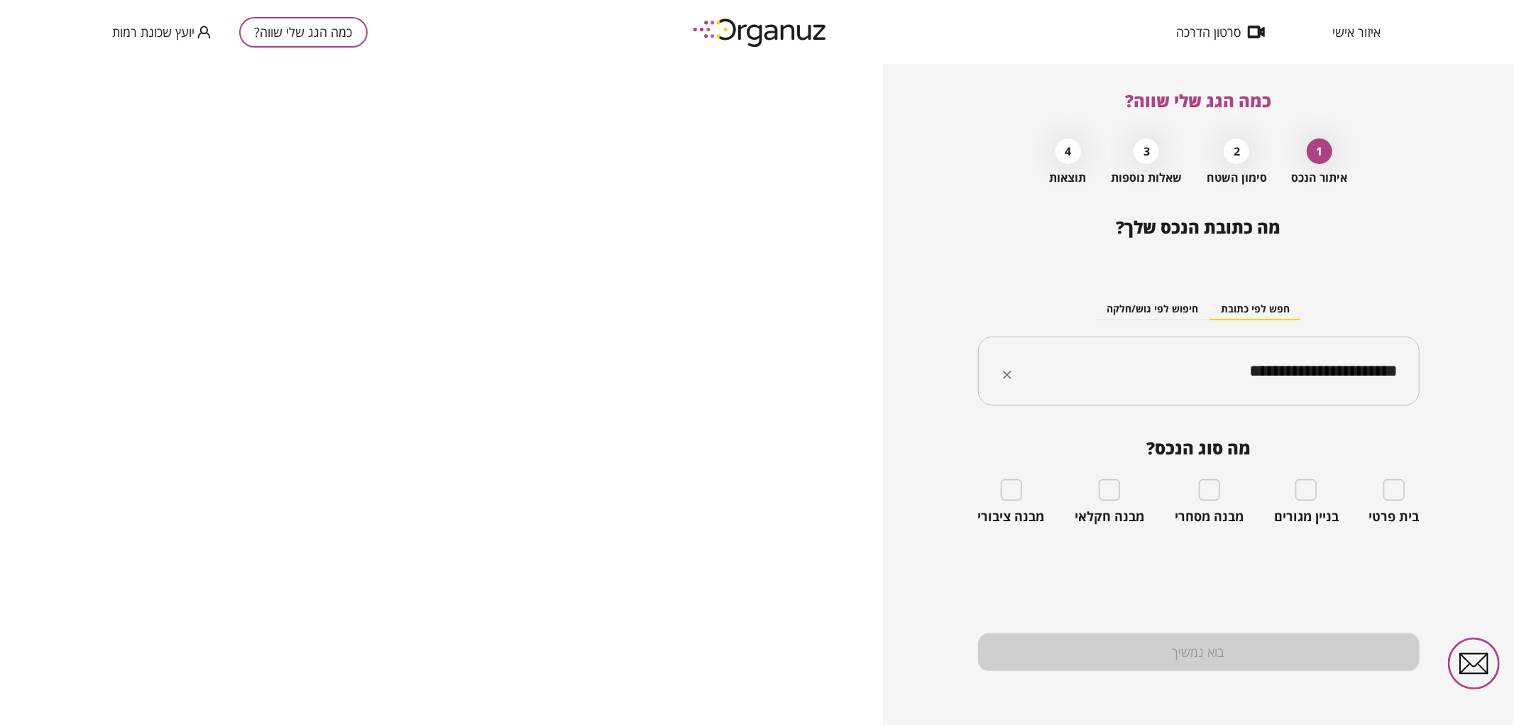
type input "**********"
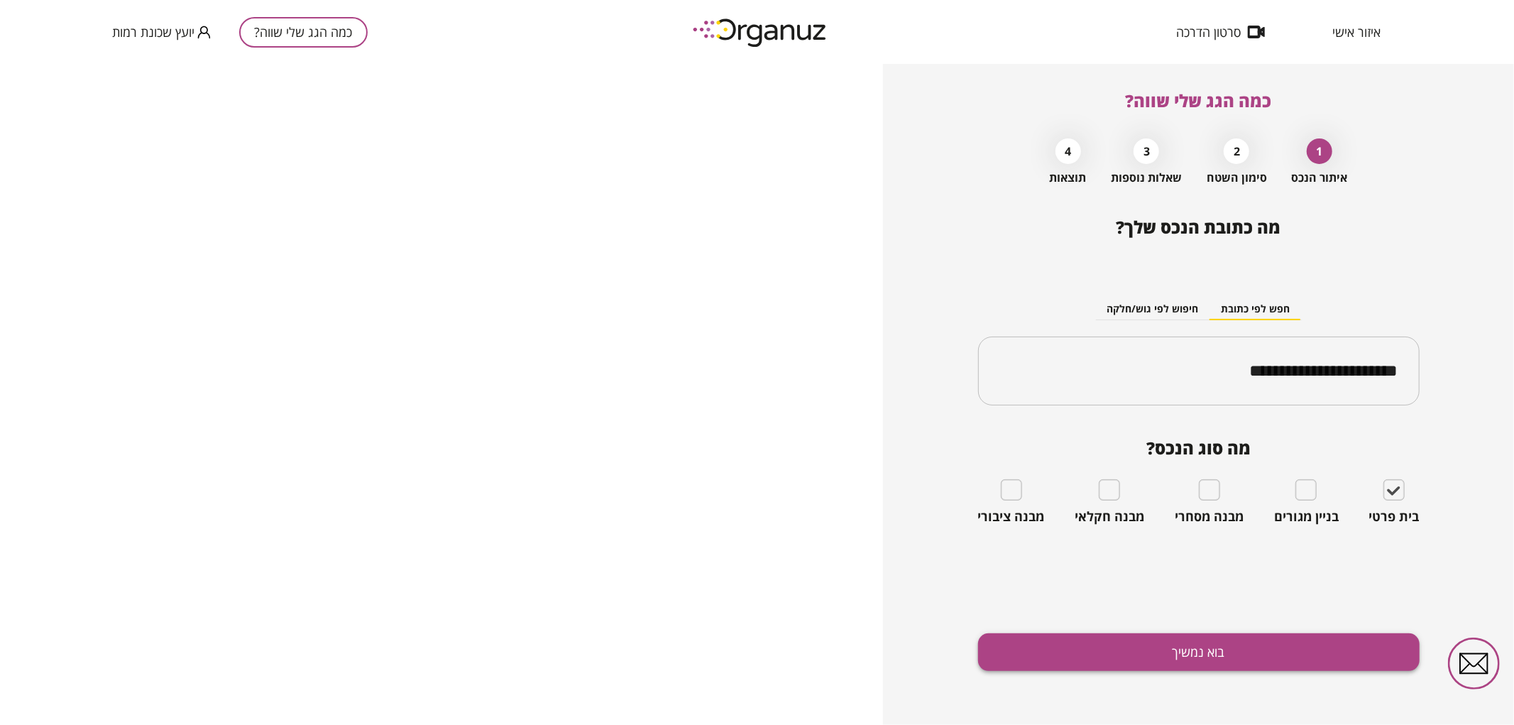
click at [1289, 660] on button "בוא נמשיך" at bounding box center [1199, 652] width 442 height 38
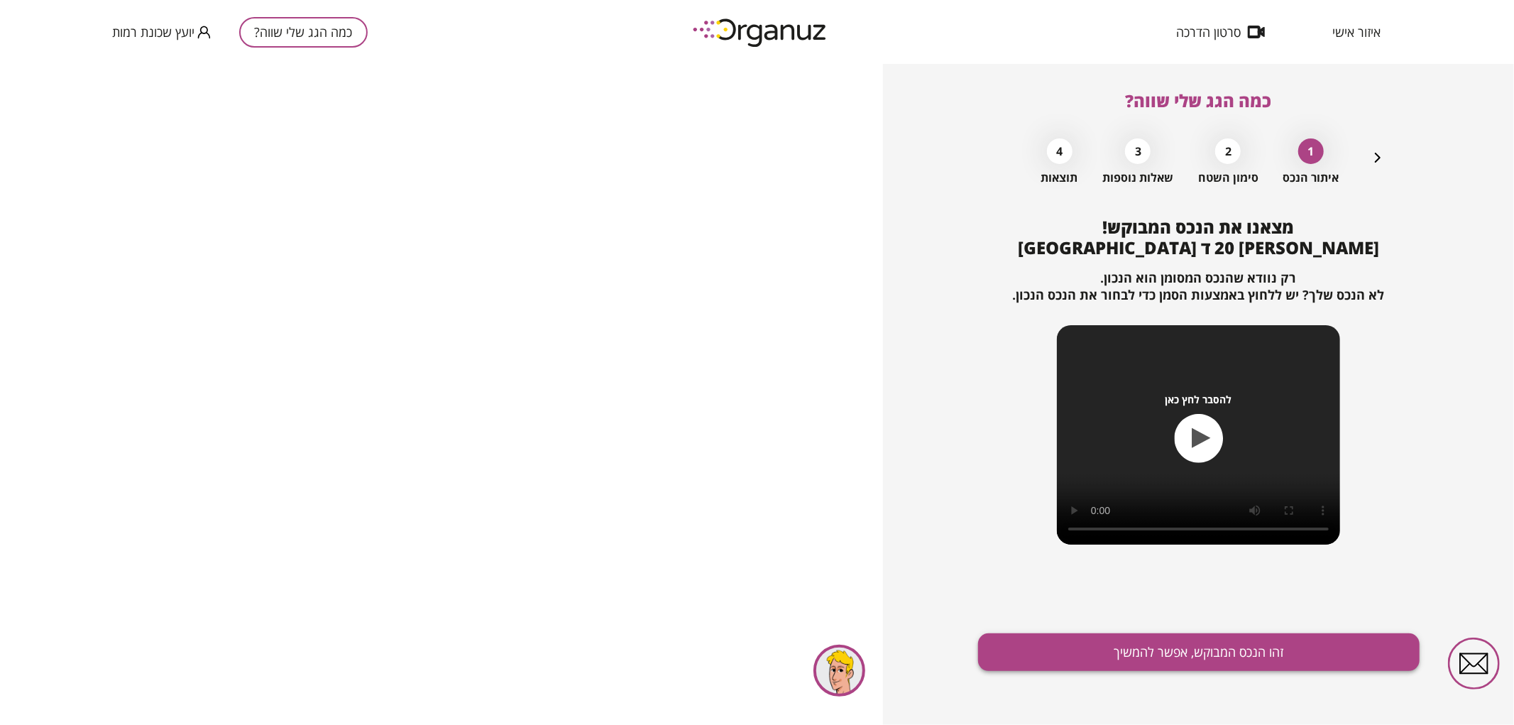
click at [1205, 660] on button "זהו הנכס המבוקש, אפשר להמשיך" at bounding box center [1199, 652] width 442 height 38
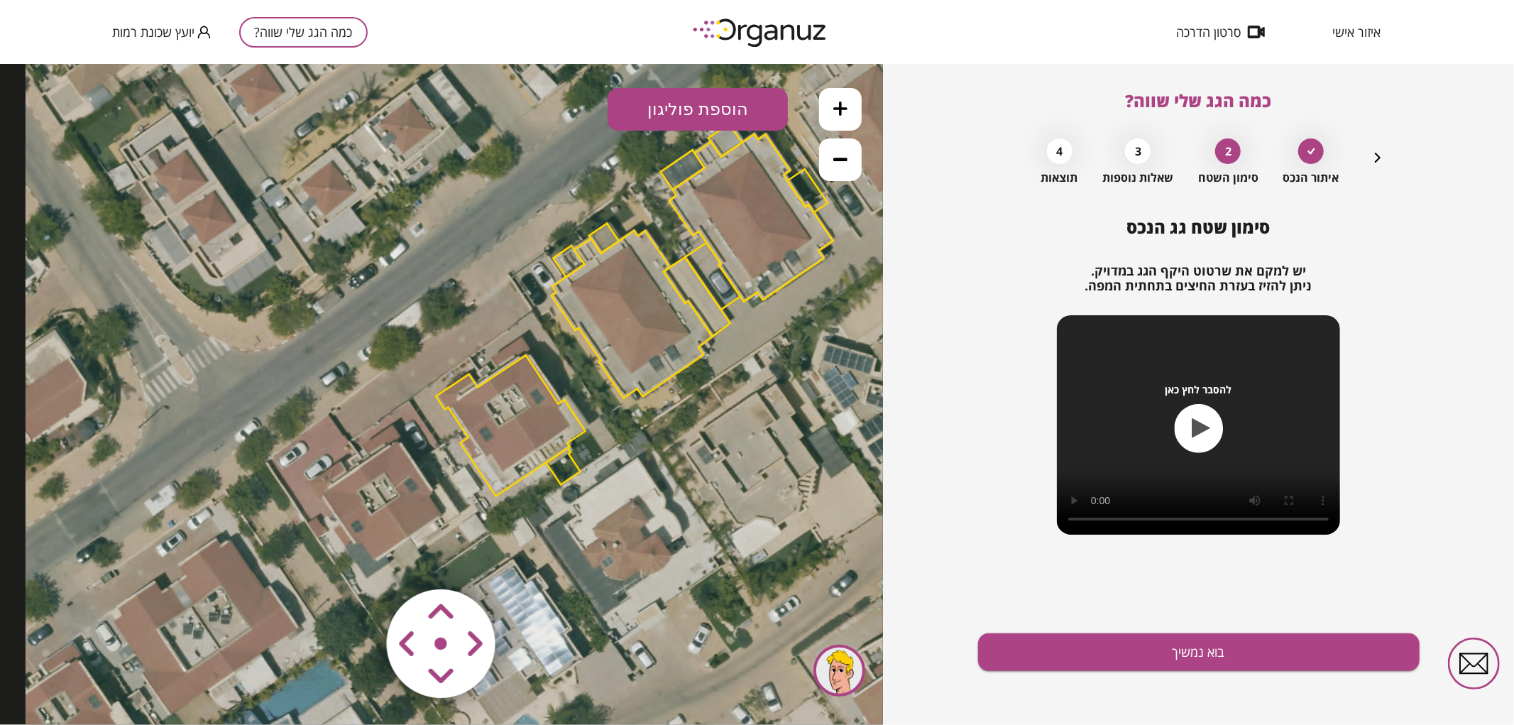
drag, startPoint x: 474, startPoint y: 483, endPoint x: 675, endPoint y: 417, distance: 211.5
click at [675, 417] on icon at bounding box center [633, 310] width 1214 height 1214
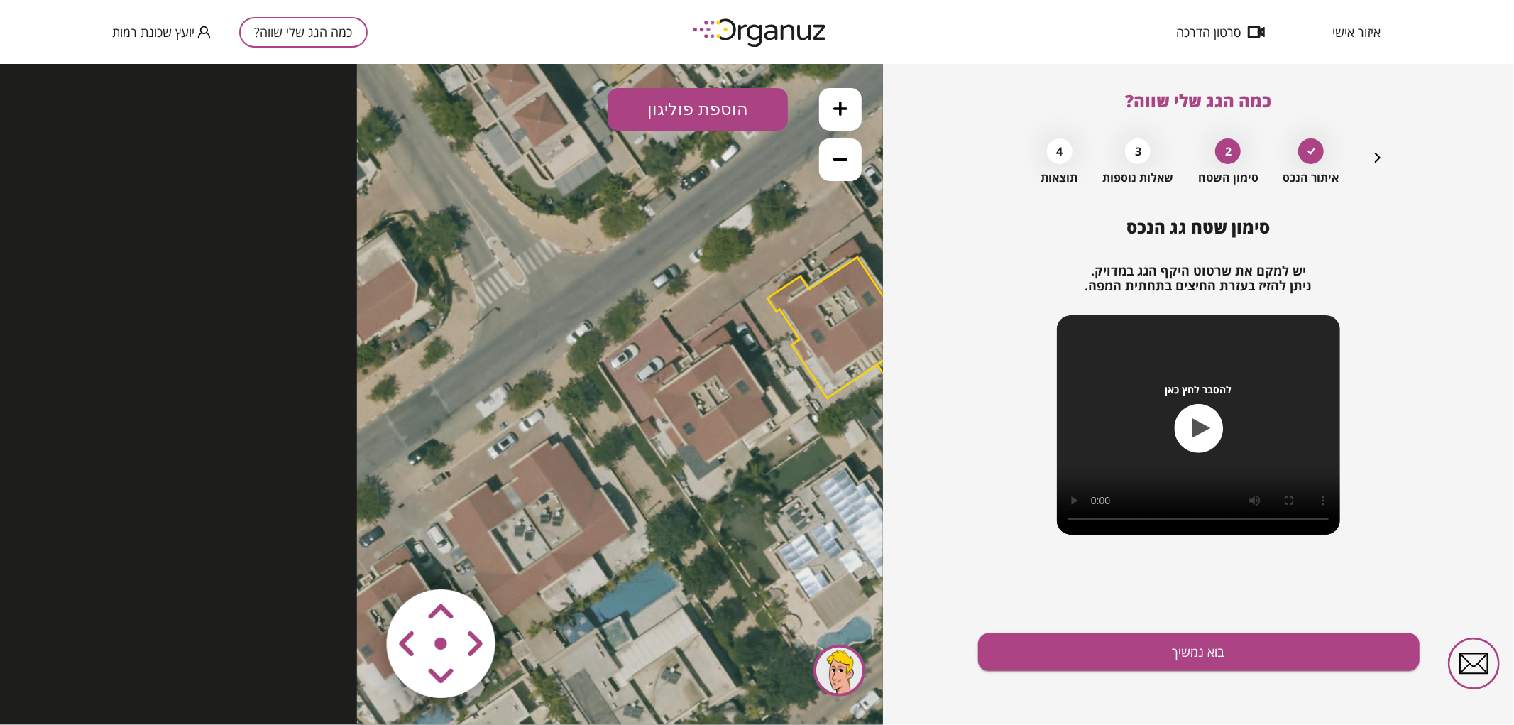
drag, startPoint x: 386, startPoint y: 437, endPoint x: 721, endPoint y: 299, distance: 361.9
click at [721, 299] on icon at bounding box center [964, 212] width 1214 height 1214
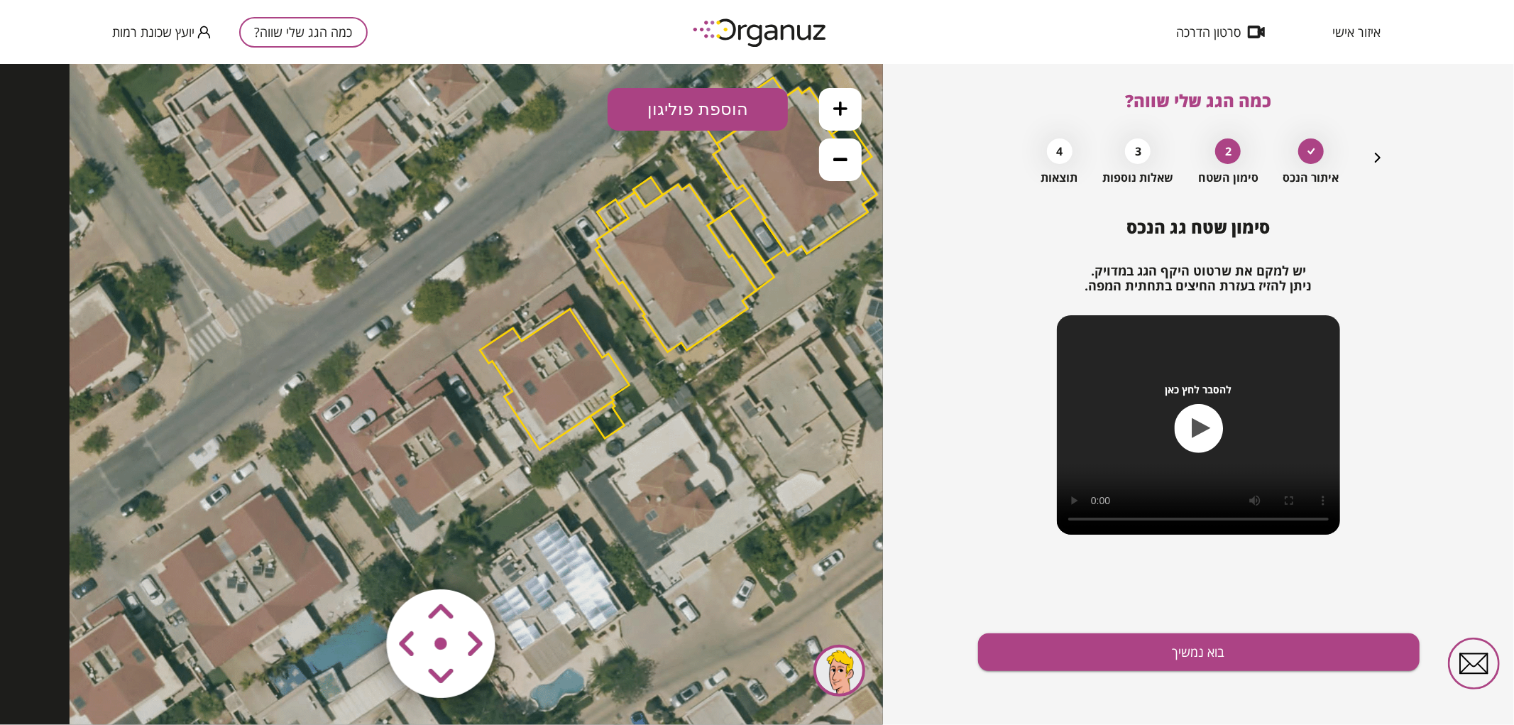
drag, startPoint x: 663, startPoint y: 322, endPoint x: 413, endPoint y: 383, distance: 257.3
click at [413, 383] on icon at bounding box center [677, 264] width 1214 height 1214
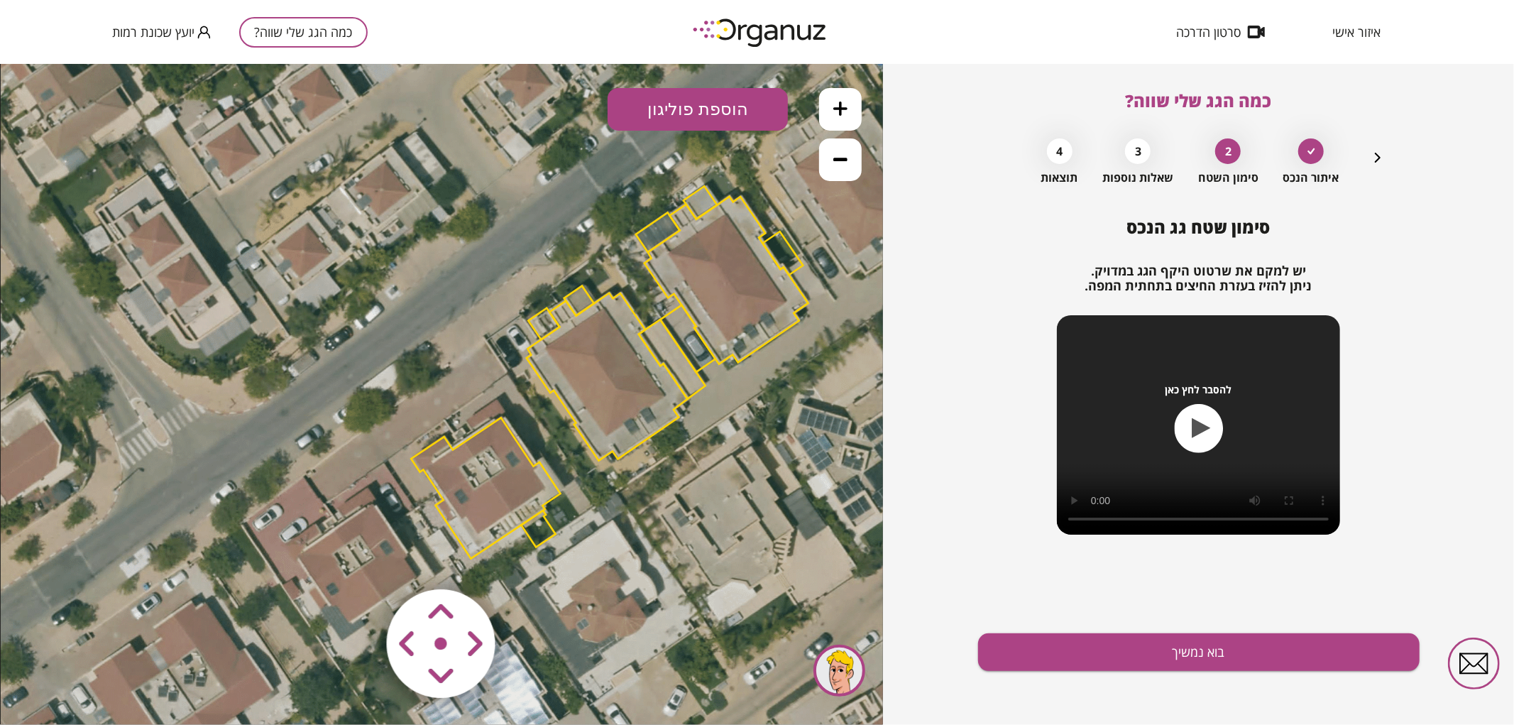
drag, startPoint x: 594, startPoint y: 401, endPoint x: 543, endPoint y: 484, distance: 97.2
click at [543, 484] on polygon at bounding box center [485, 487] width 149 height 141
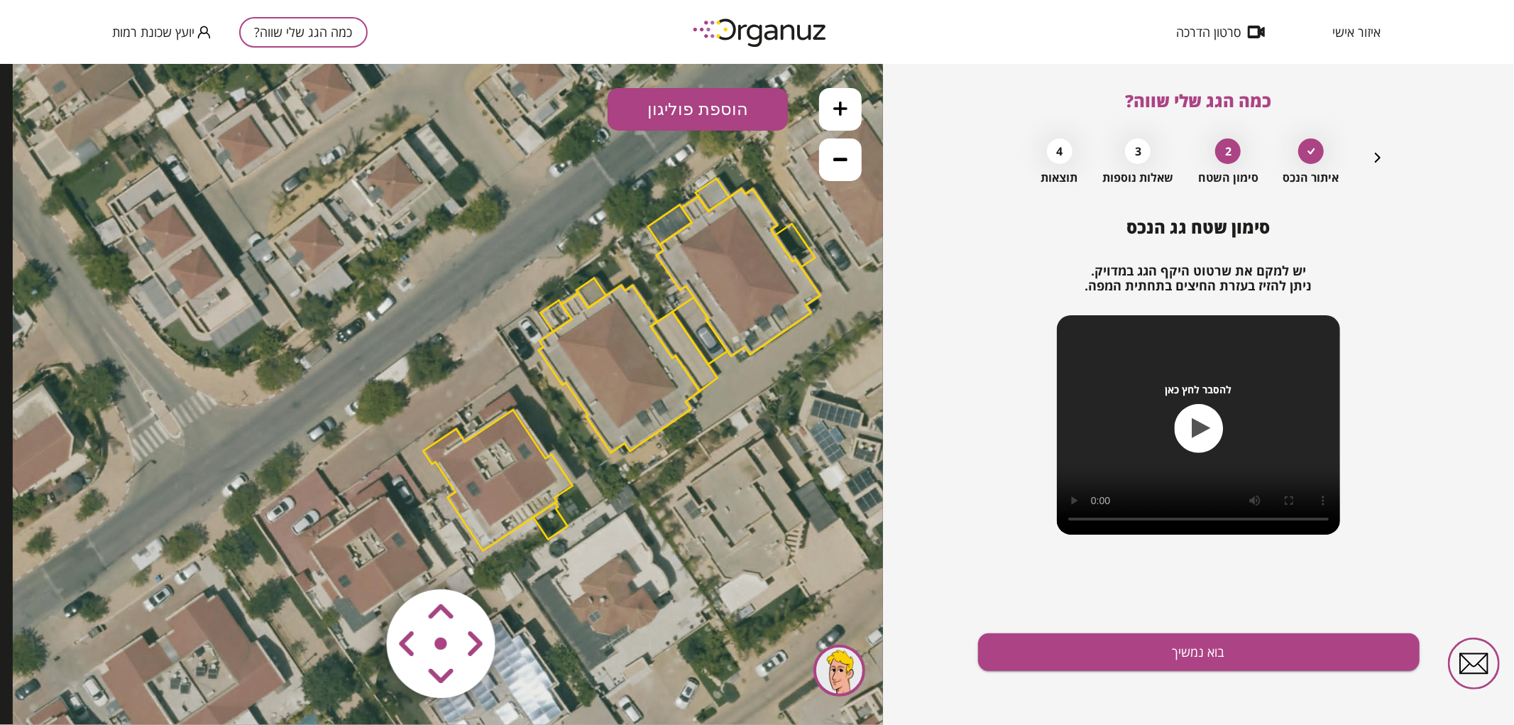
click at [541, 508] on polygon at bounding box center [497, 479] width 149 height 141
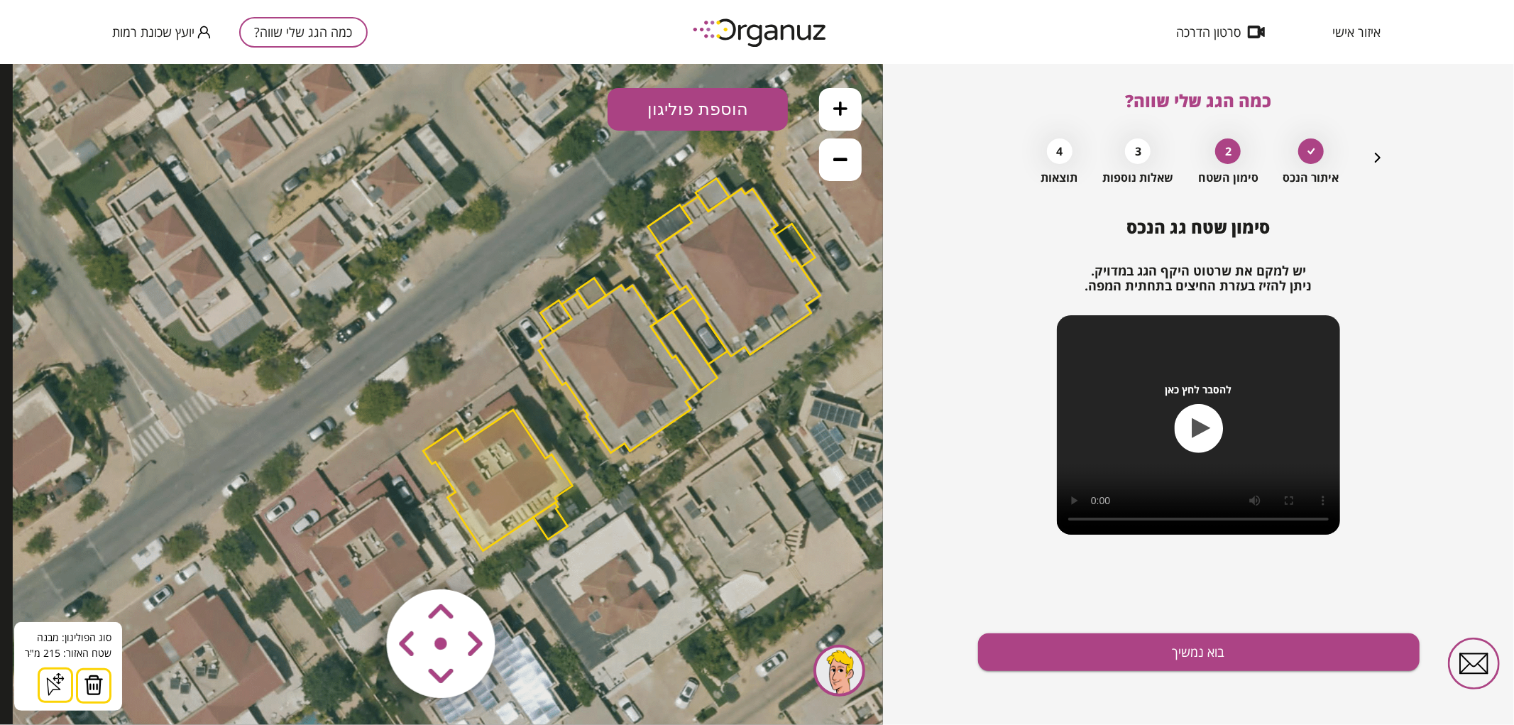
click at [88, 693] on img at bounding box center [94, 684] width 20 height 21
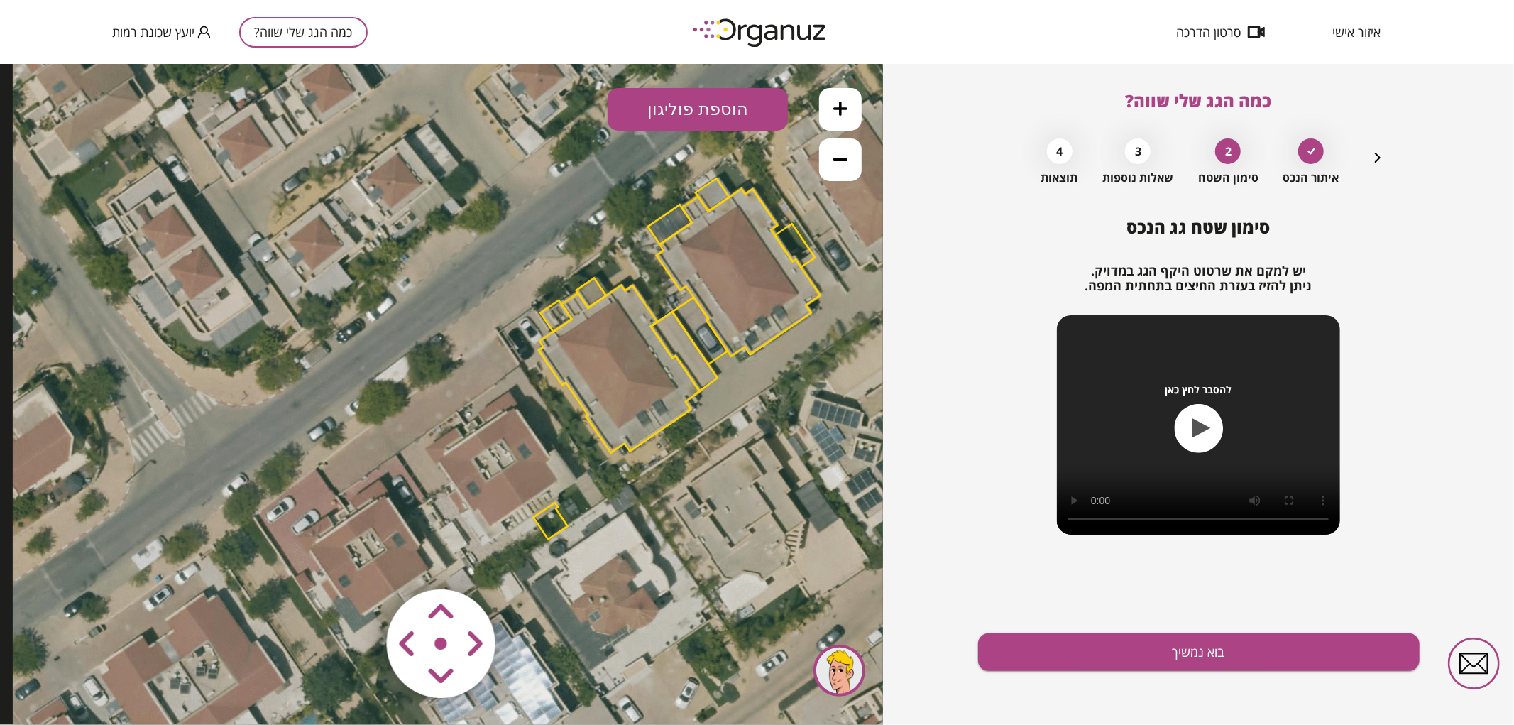
click at [545, 518] on polygon at bounding box center [550, 520] width 34 height 37
click at [94, 686] on img at bounding box center [88, 684] width 20 height 21
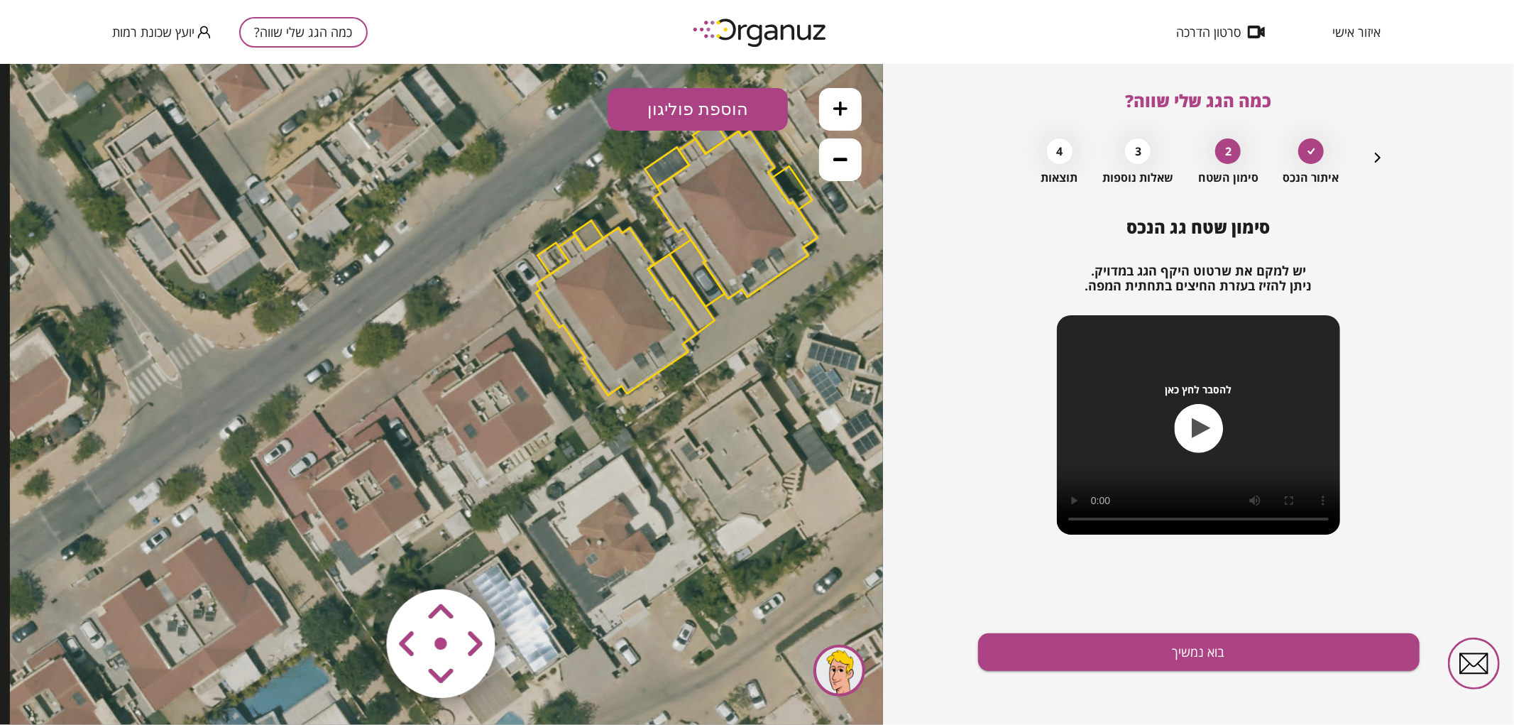
drag, startPoint x: 409, startPoint y: 377, endPoint x: 408, endPoint y: 307, distance: 70.3
click at [406, 315] on icon at bounding box center [617, 307] width 1214 height 1214
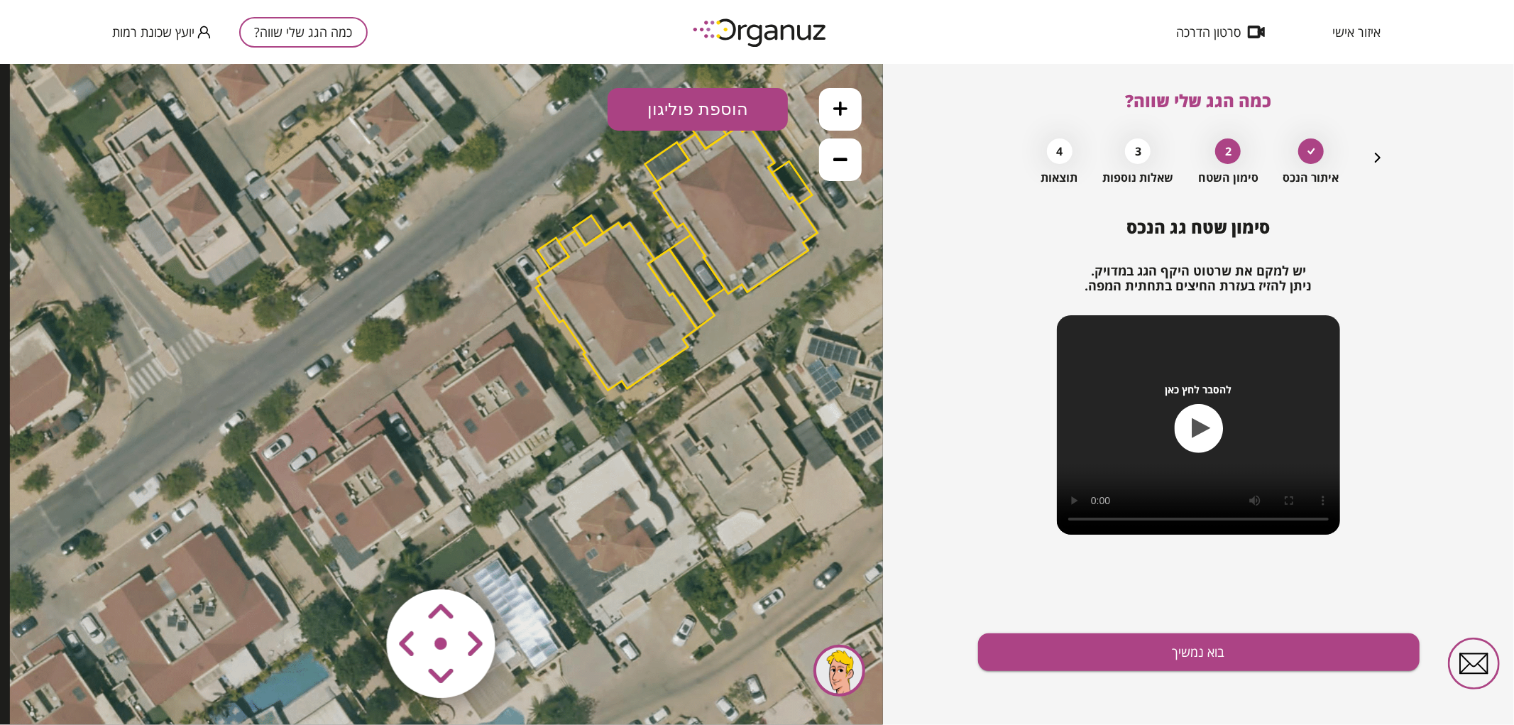
click at [840, 101] on icon at bounding box center [840, 108] width 14 height 14
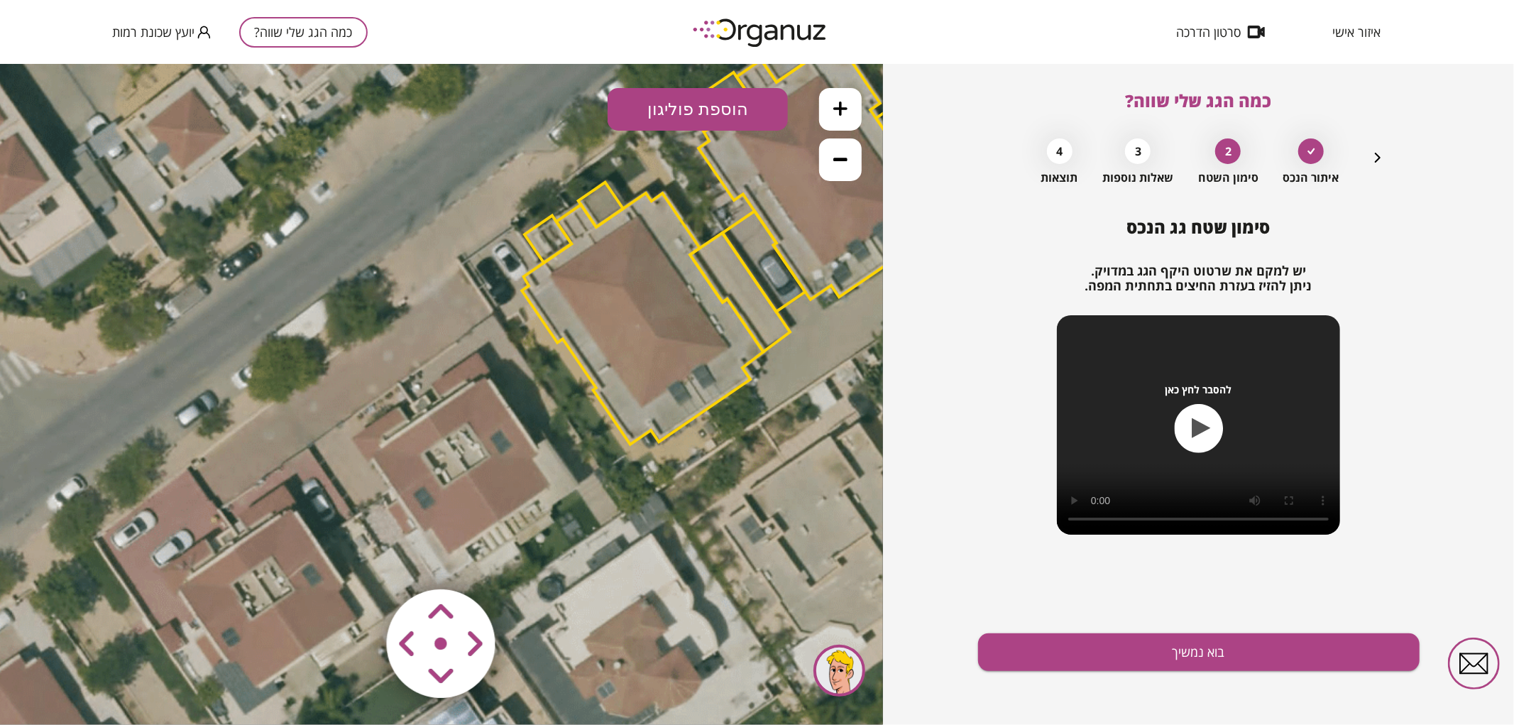
drag, startPoint x: 775, startPoint y: 344, endPoint x: 714, endPoint y: 400, distance: 82.9
click at [714, 400] on polygon at bounding box center [642, 317] width 241 height 251
click at [727, 106] on button "הוספת פוליגון" at bounding box center [698, 108] width 180 height 43
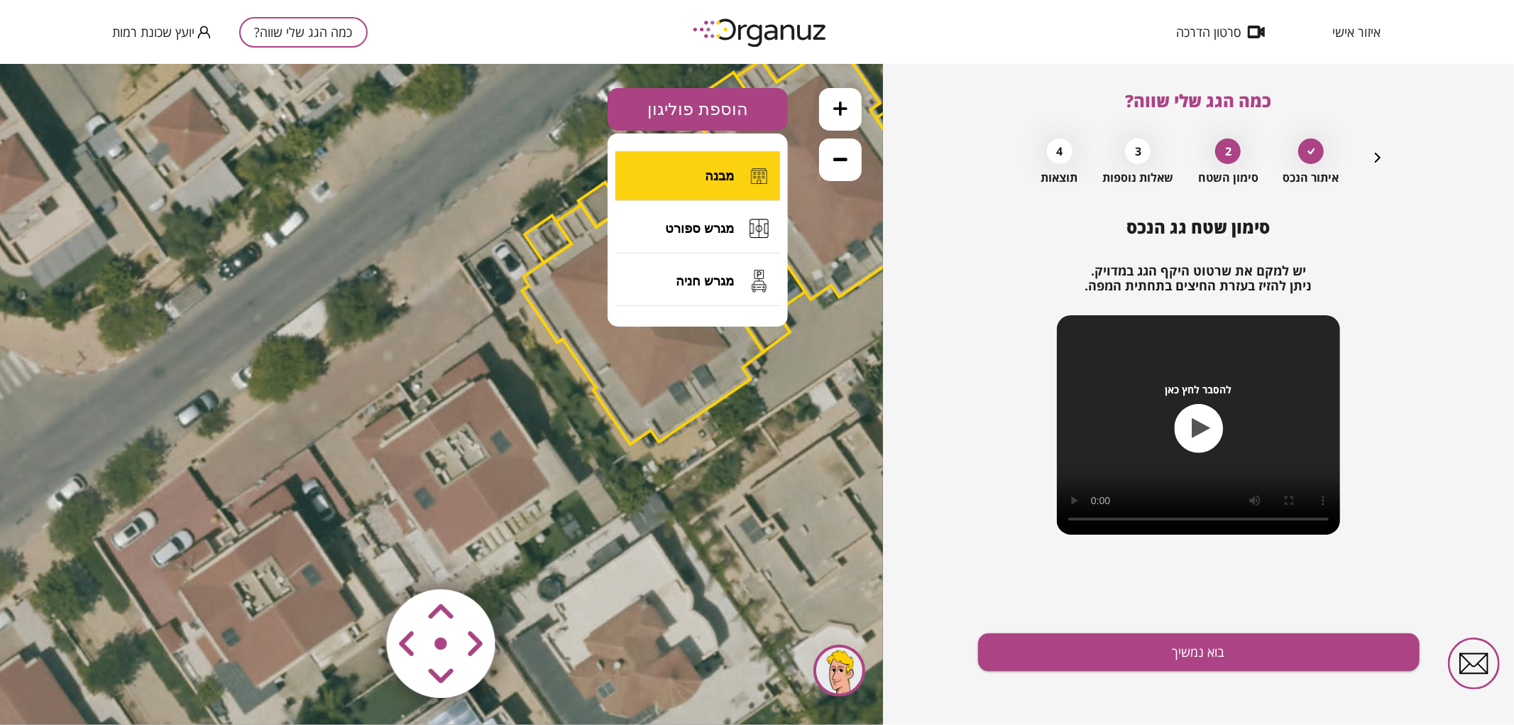
click at [703, 182] on button "מבנה" at bounding box center [698, 176] width 165 height 50
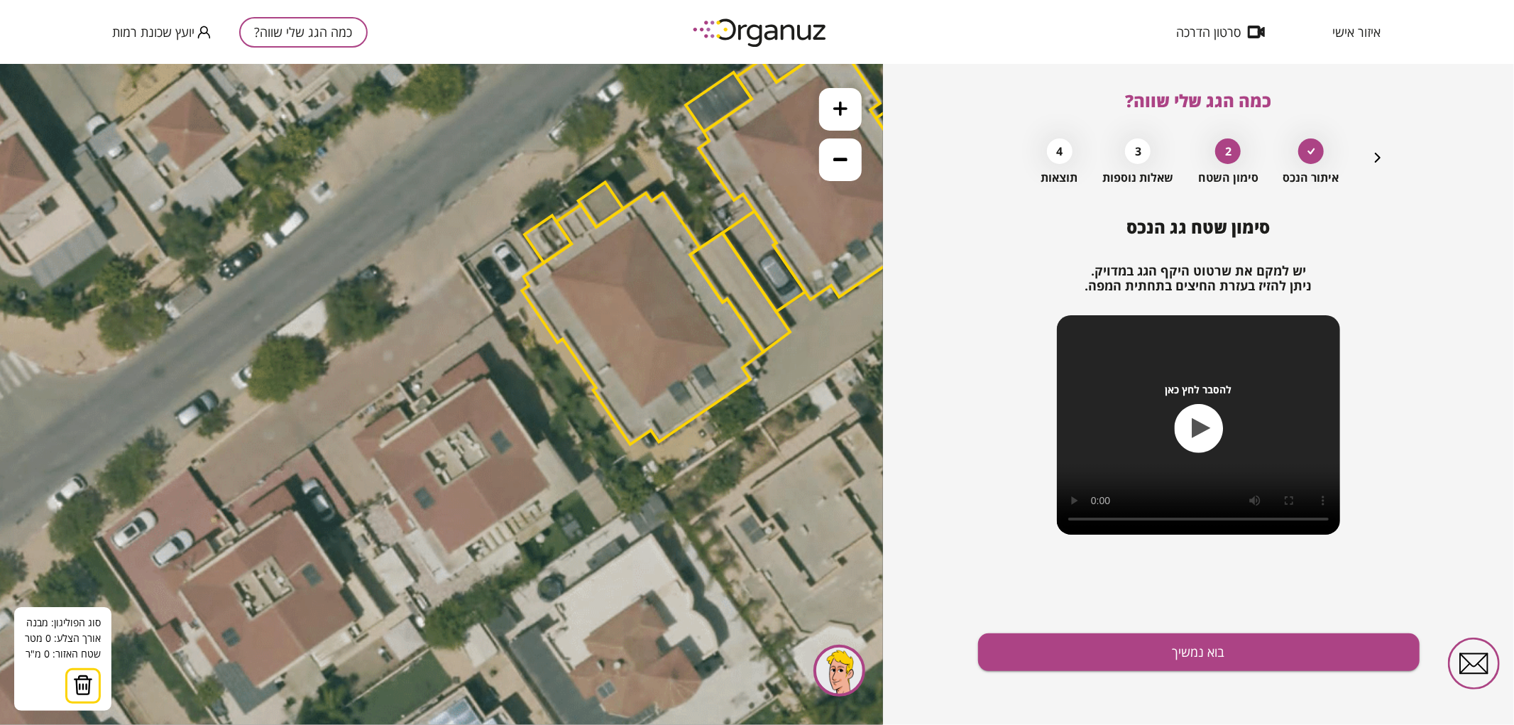
click at [425, 415] on icon at bounding box center [643, 313] width 1821 height 1821
drag, startPoint x: 500, startPoint y: 520, endPoint x: 507, endPoint y: 513, distance: 10.6
click at [501, 520] on icon at bounding box center [643, 313] width 1821 height 1821
drag, startPoint x: 500, startPoint y: 523, endPoint x: 505, endPoint y: 518, distance: 7.5
click at [500, 522] on icon at bounding box center [644, 313] width 1821 height 1821
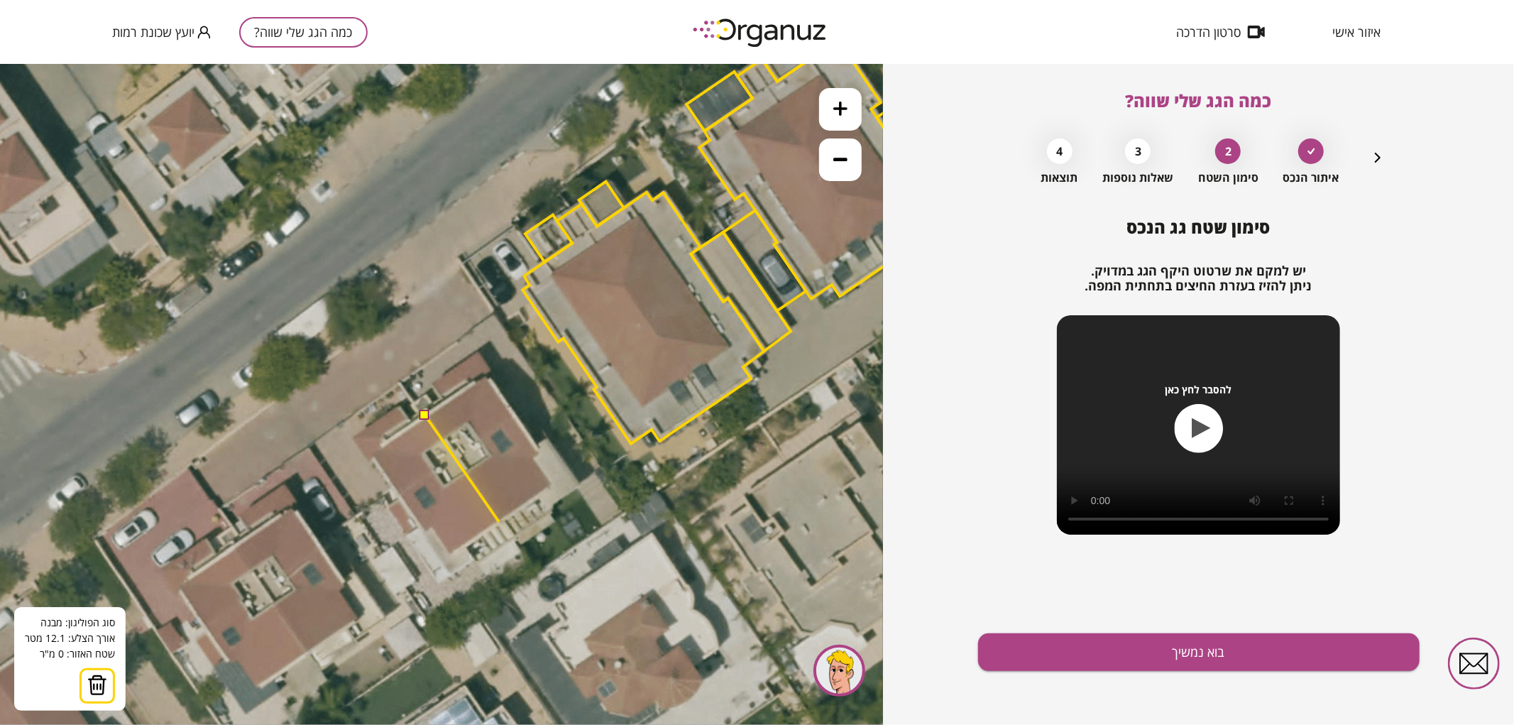
click at [499, 521] on icon at bounding box center [644, 312] width 1821 height 1821
click at [554, 486] on polygon at bounding box center [489, 468] width 129 height 106
click at [531, 458] on polygon at bounding box center [489, 468] width 129 height 106
click at [541, 451] on polygon at bounding box center [489, 468] width 129 height 106
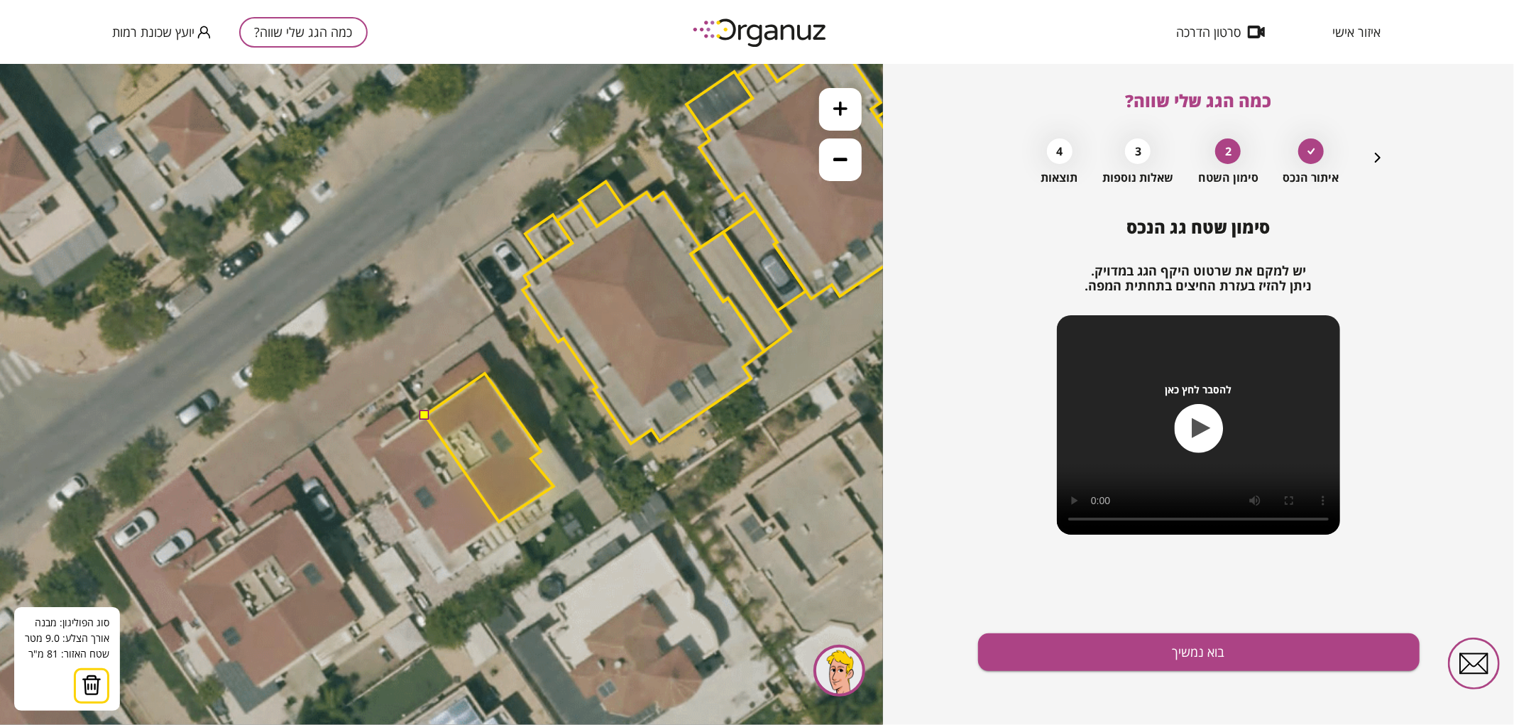
click at [485, 373] on polygon at bounding box center [489, 447] width 129 height 148
click at [427, 414] on button at bounding box center [425, 414] width 10 height 10
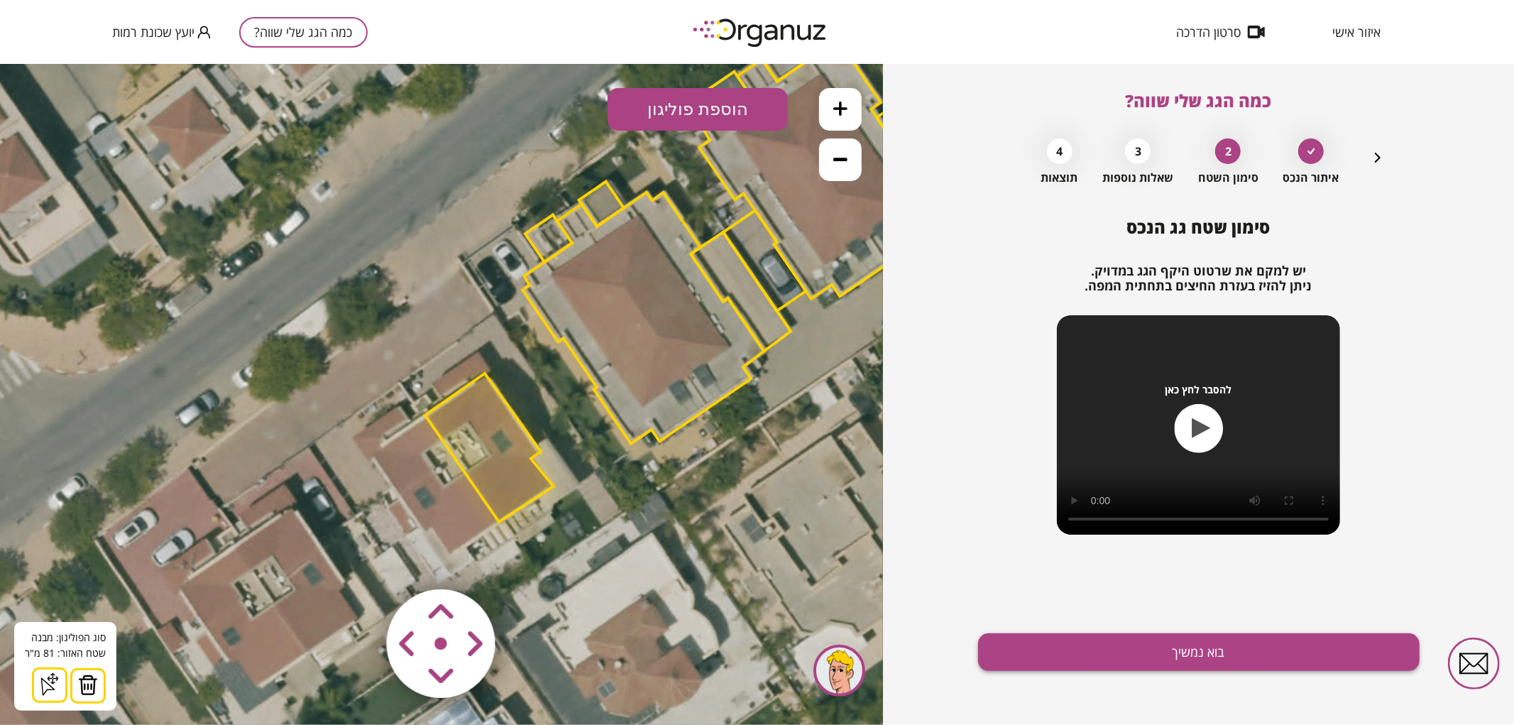
click at [1231, 657] on button "בוא נמשיך" at bounding box center [1199, 652] width 442 height 38
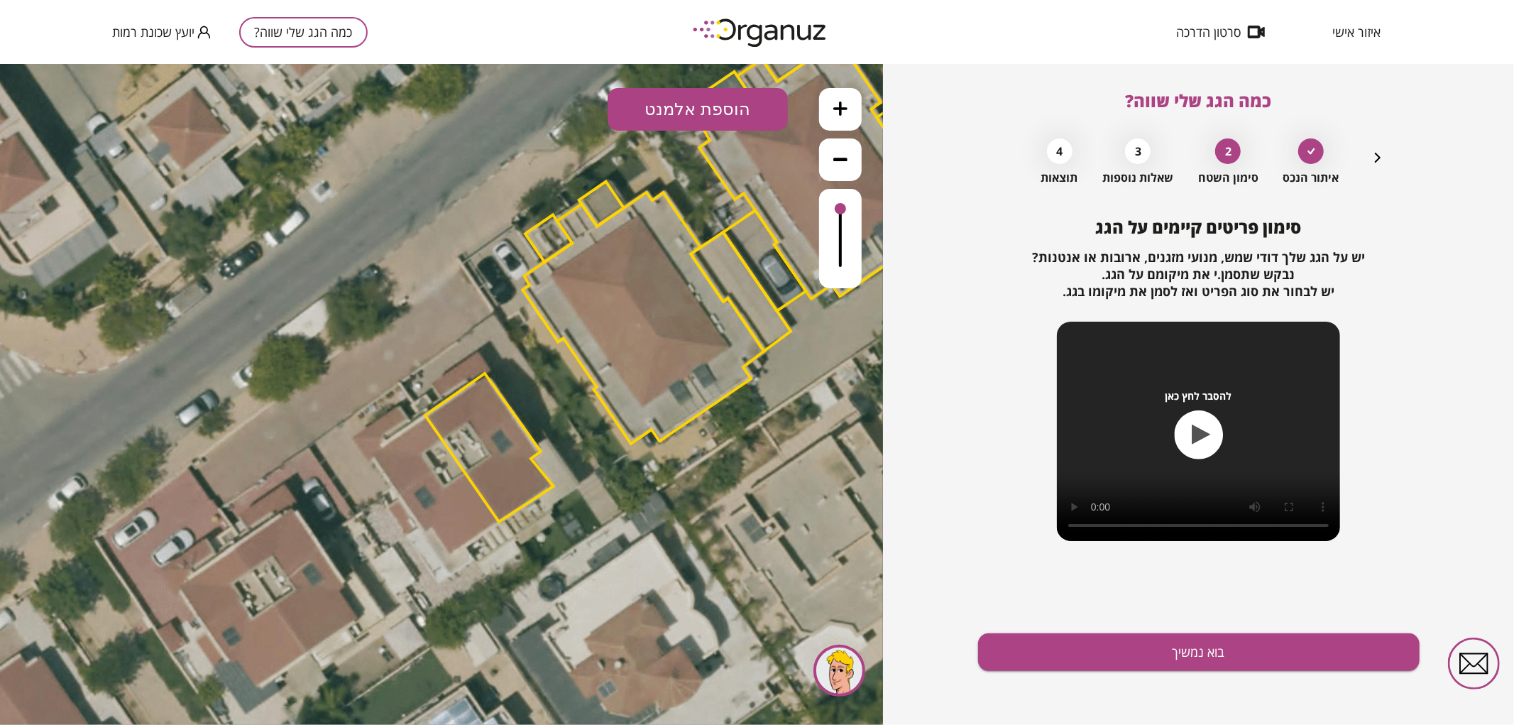
click at [705, 101] on button "הוספת אלמנט" at bounding box center [698, 108] width 180 height 43
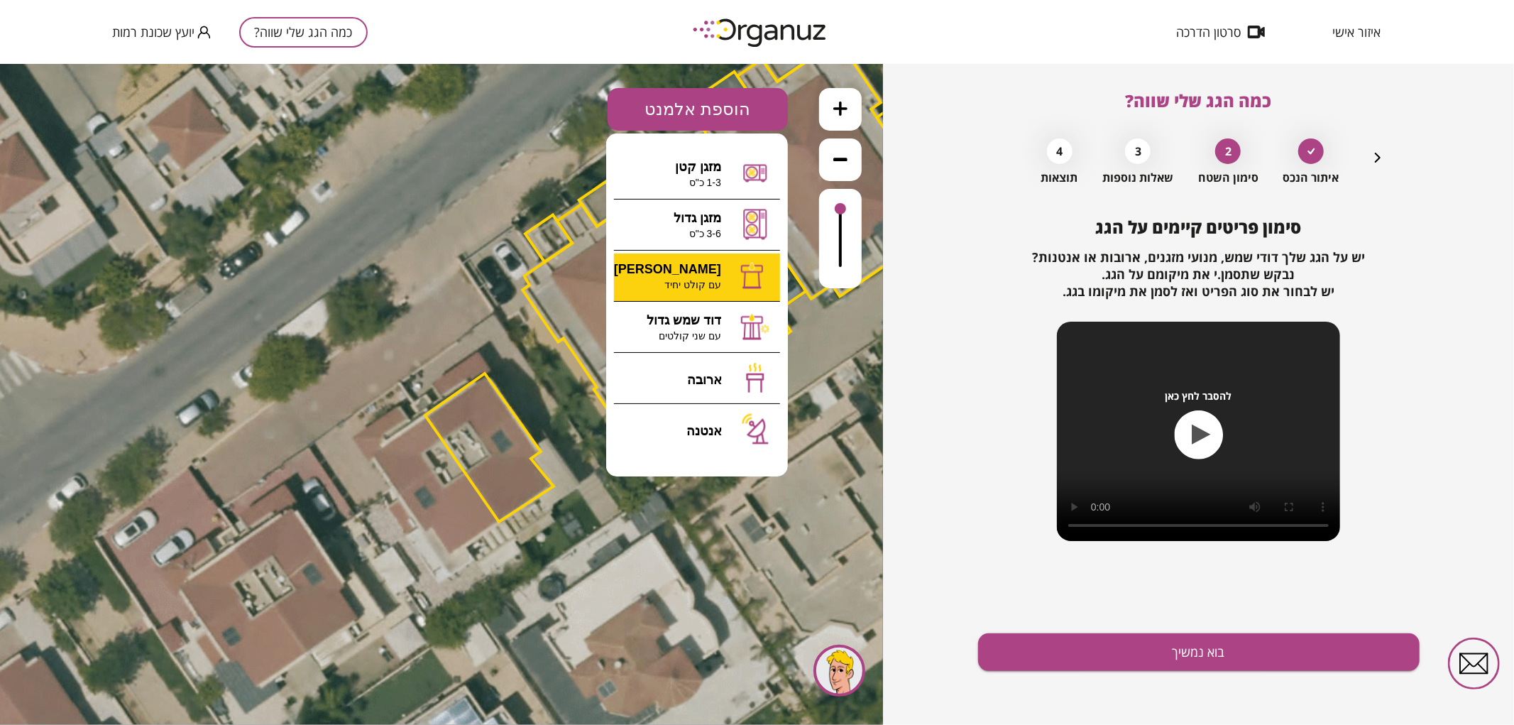
click at [694, 270] on div ".st0 { fill: #FFFFFF; } 81" at bounding box center [441, 393] width 883 height 661
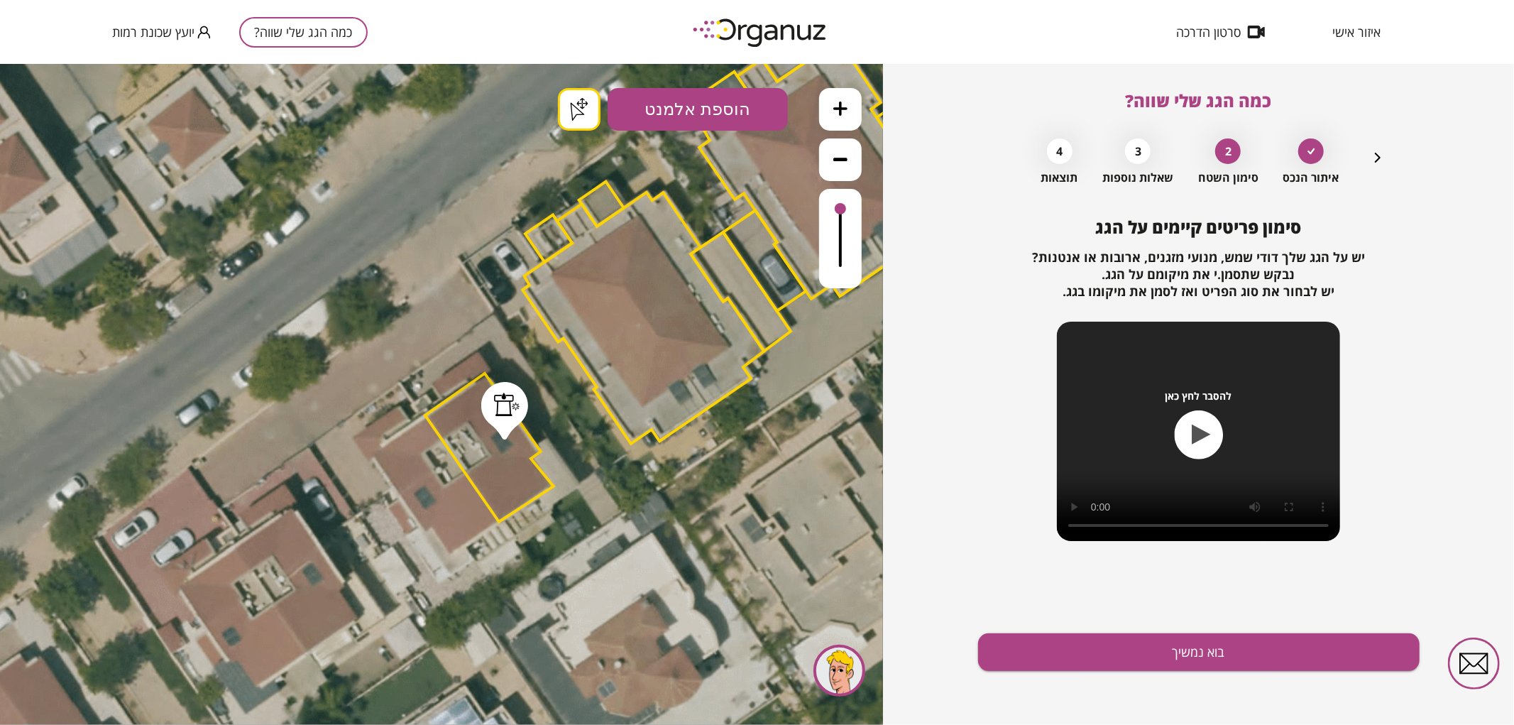
click at [1180, 645] on button "בוא נמשיך" at bounding box center [1199, 652] width 442 height 38
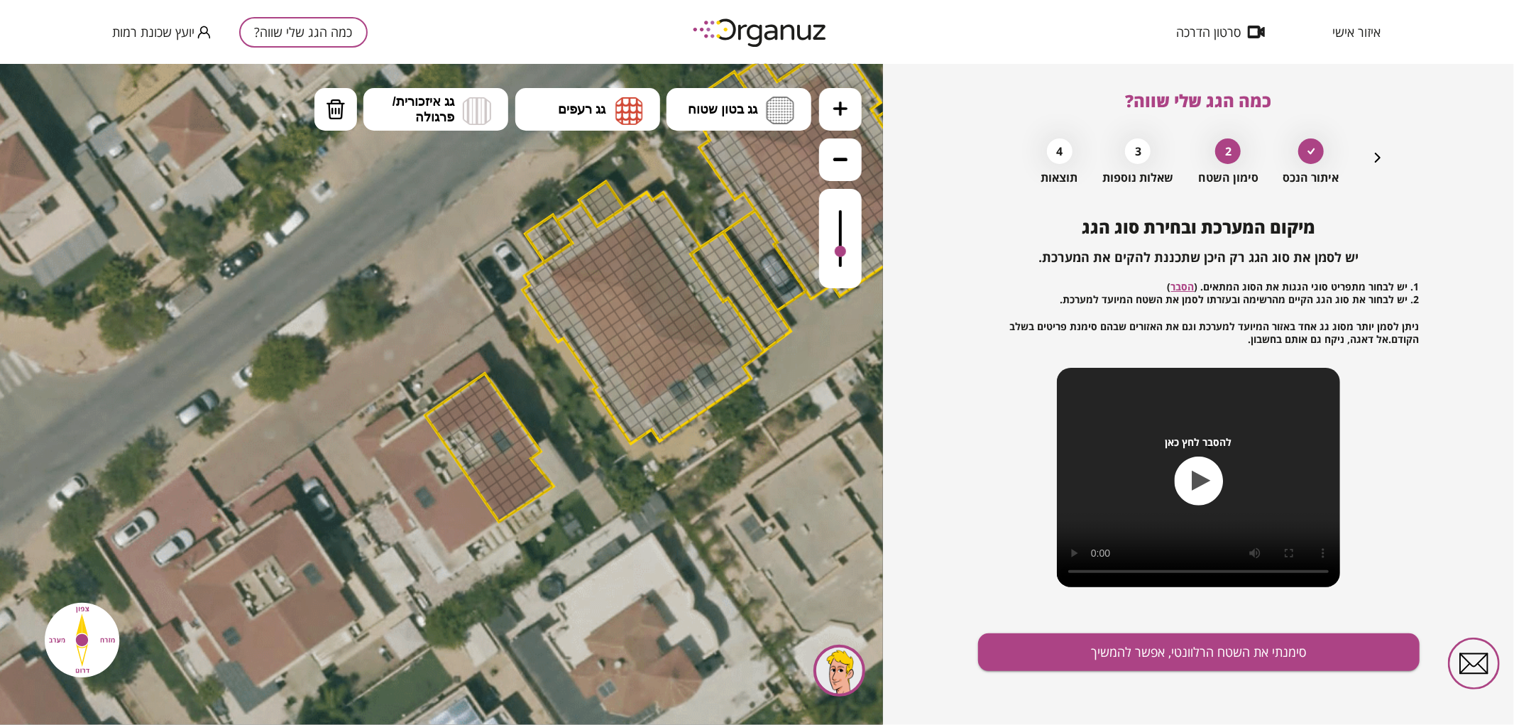
drag, startPoint x: 843, startPoint y: 209, endPoint x: 843, endPoint y: 252, distance: 42.6
click at [843, 252] on div at bounding box center [840, 250] width 11 height 11
click at [838, 116] on button at bounding box center [840, 108] width 43 height 43
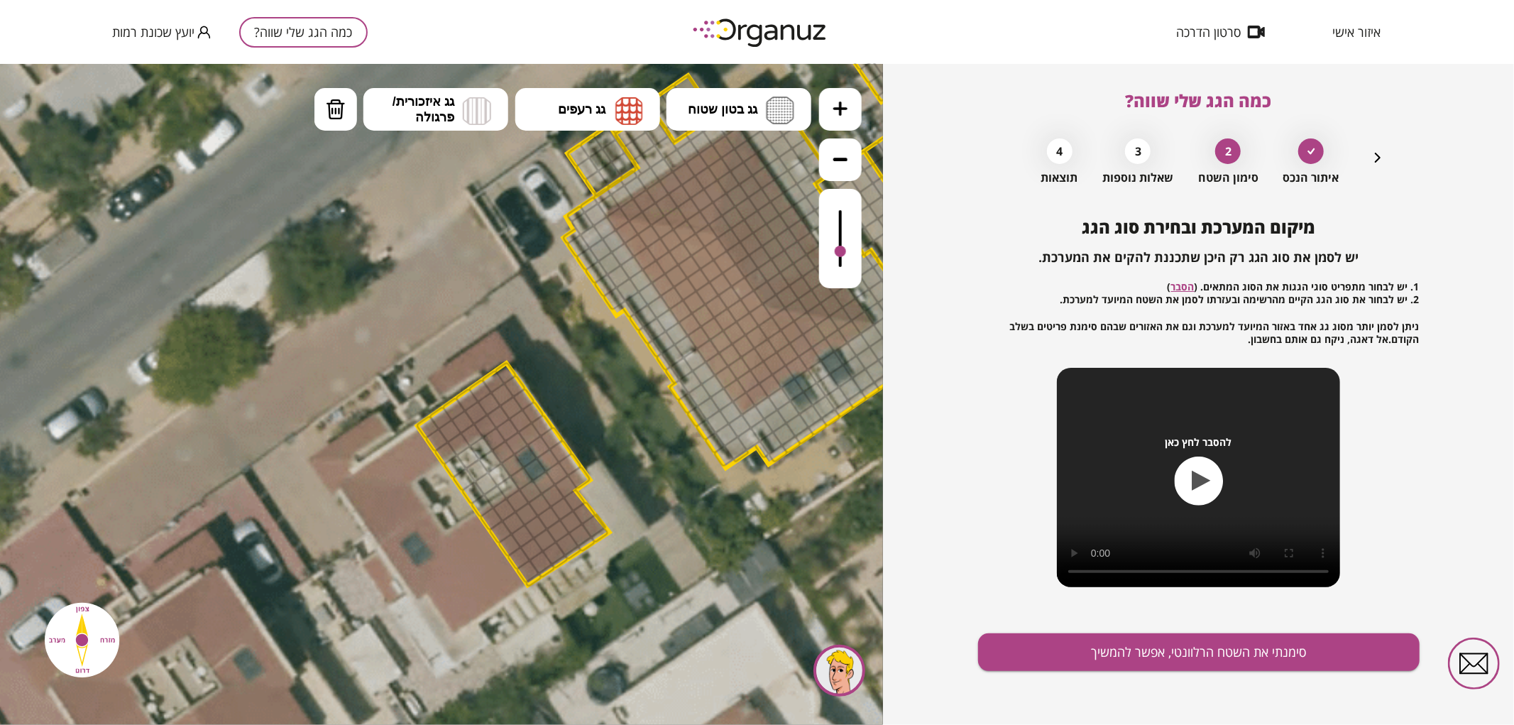
click at [838, 116] on button at bounding box center [840, 108] width 43 height 43
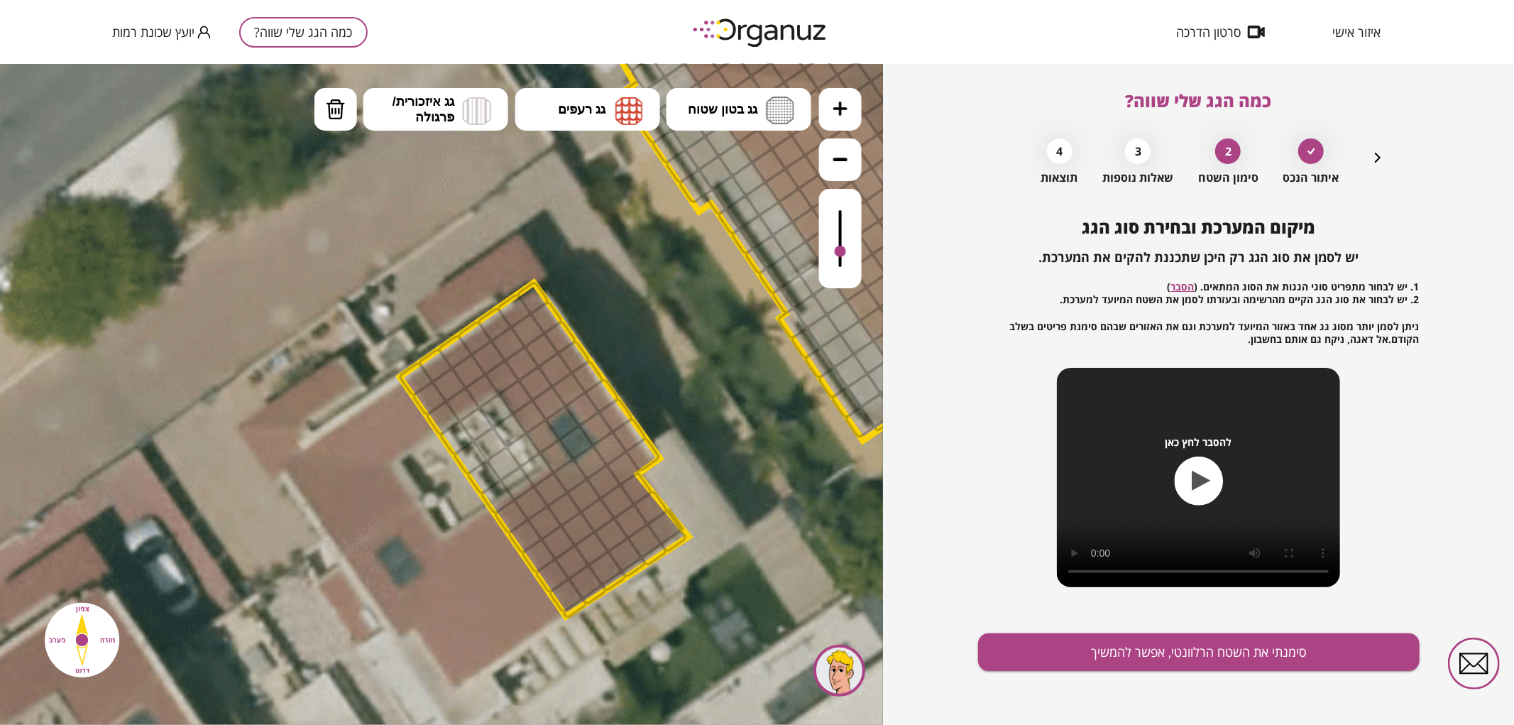
drag, startPoint x: 701, startPoint y: 456, endPoint x: 696, endPoint y: 385, distance: 71.9
click at [696, 386] on icon at bounding box center [891, 145] width 4097 height 4097
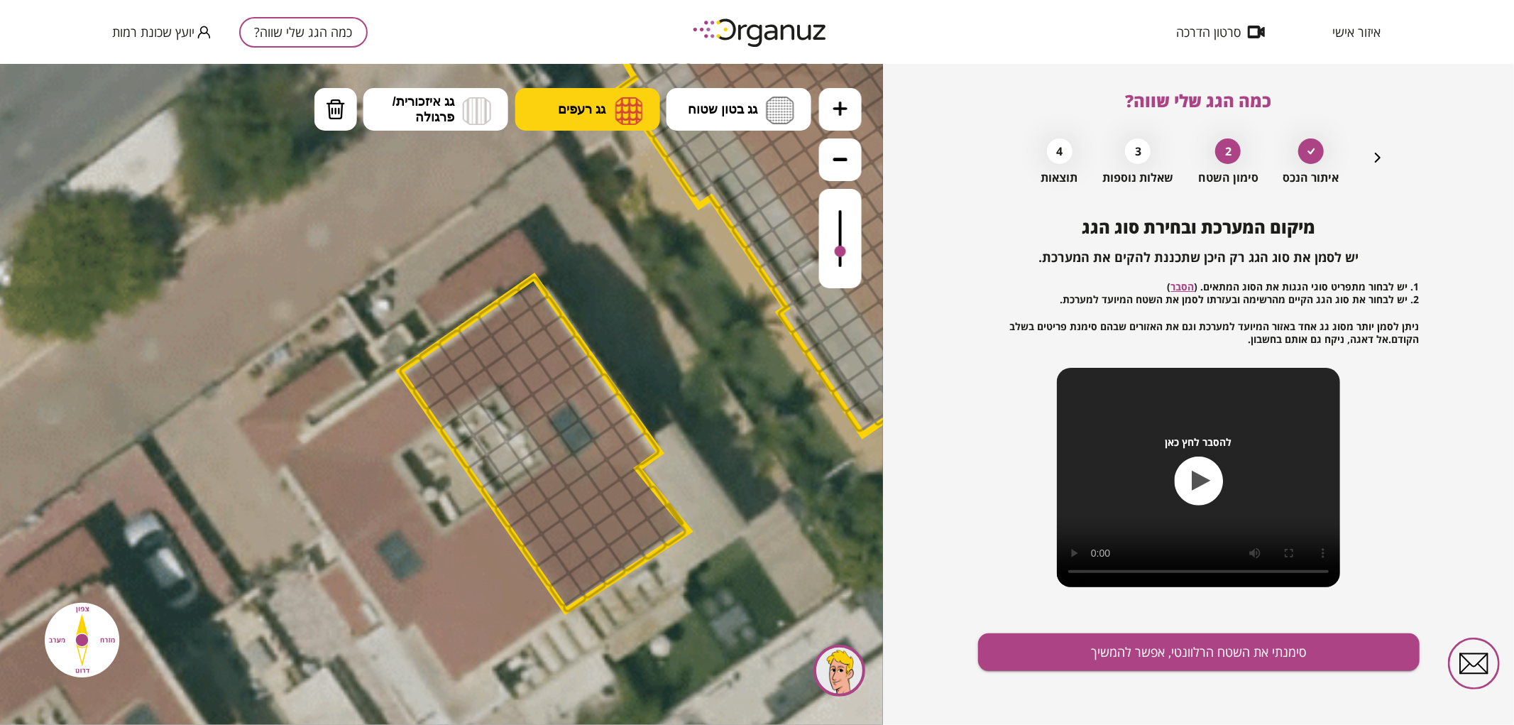
click at [611, 111] on button "גג רעפים" at bounding box center [587, 108] width 145 height 43
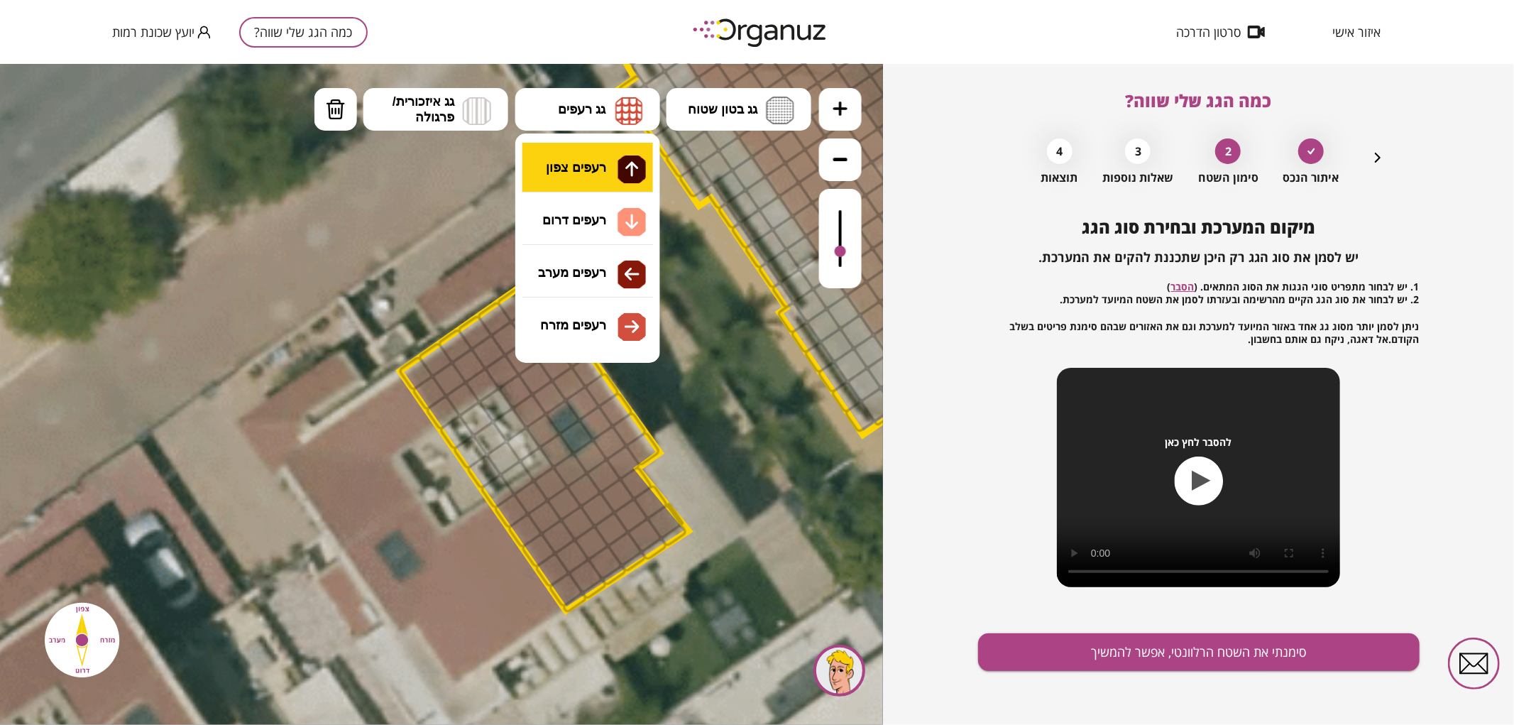
click at [591, 165] on div ".st0 { fill: #FFFFFF; } .st0 { fill: #FFFFFF; }" at bounding box center [441, 393] width 883 height 661
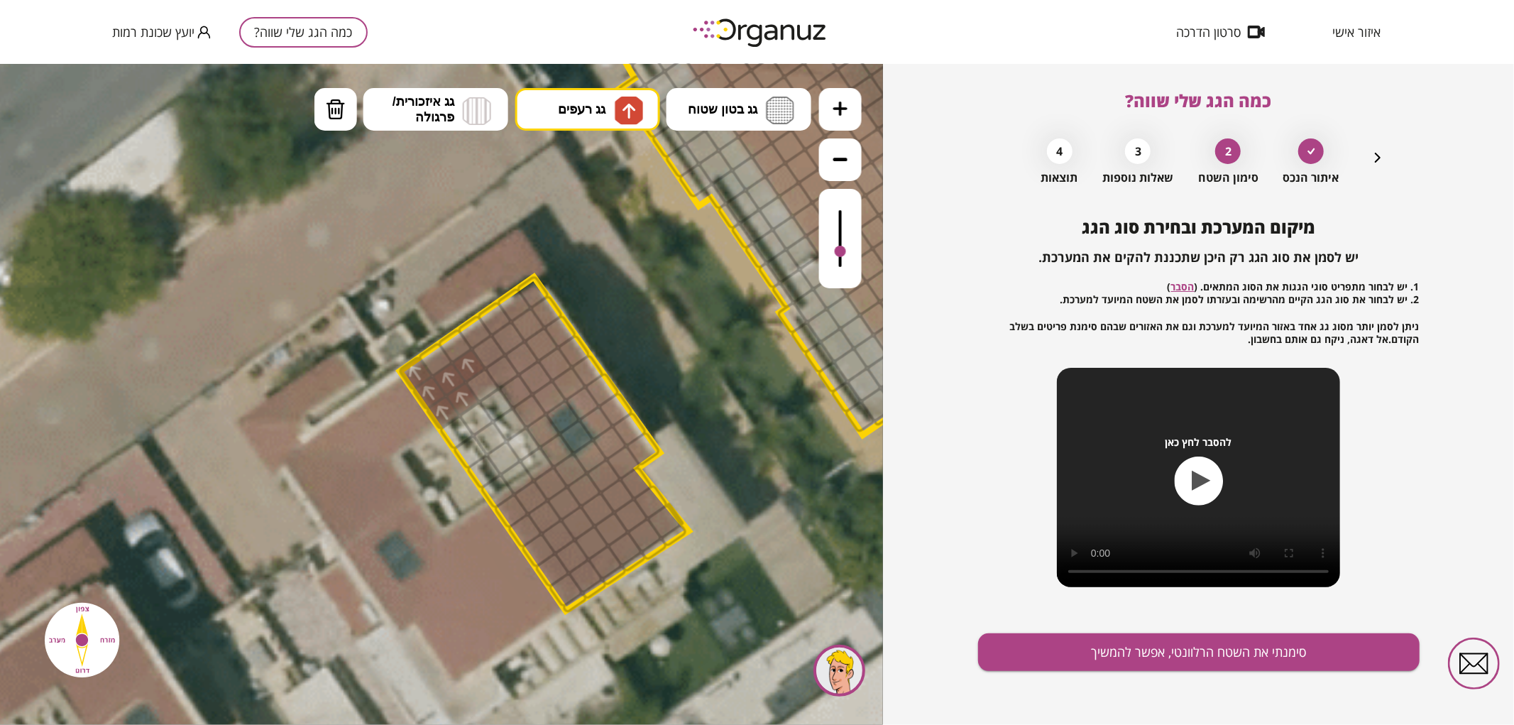
drag, startPoint x: 407, startPoint y: 363, endPoint x: 552, endPoint y: 336, distance: 148.0
drag, startPoint x: 839, startPoint y: 250, endPoint x: 843, endPoint y: 260, distance: 10.6
click at [843, 260] on div at bounding box center [840, 258] width 11 height 11
drag, startPoint x: 479, startPoint y: 386, endPoint x: 488, endPoint y: 349, distance: 38.2
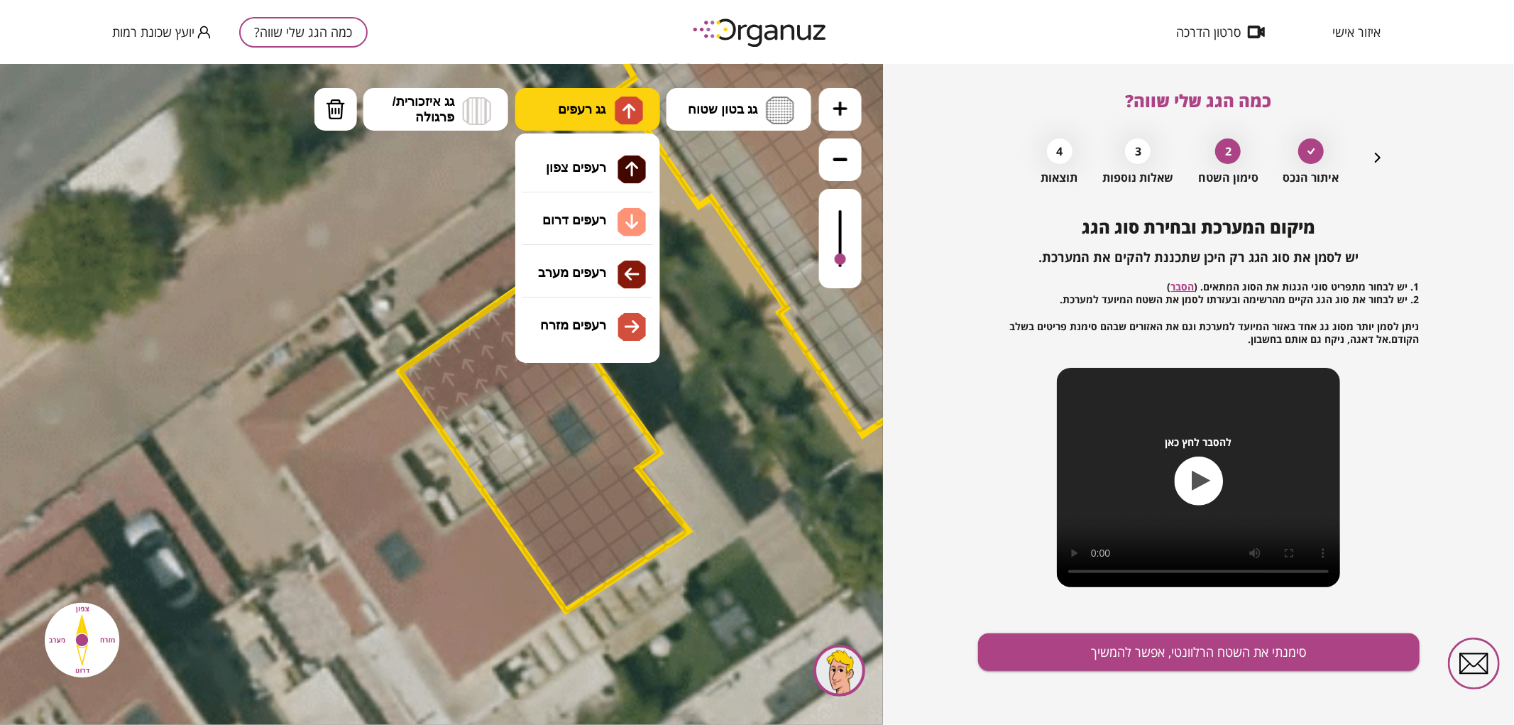
click at [552, 120] on button "גג רעפים" at bounding box center [587, 108] width 145 height 43
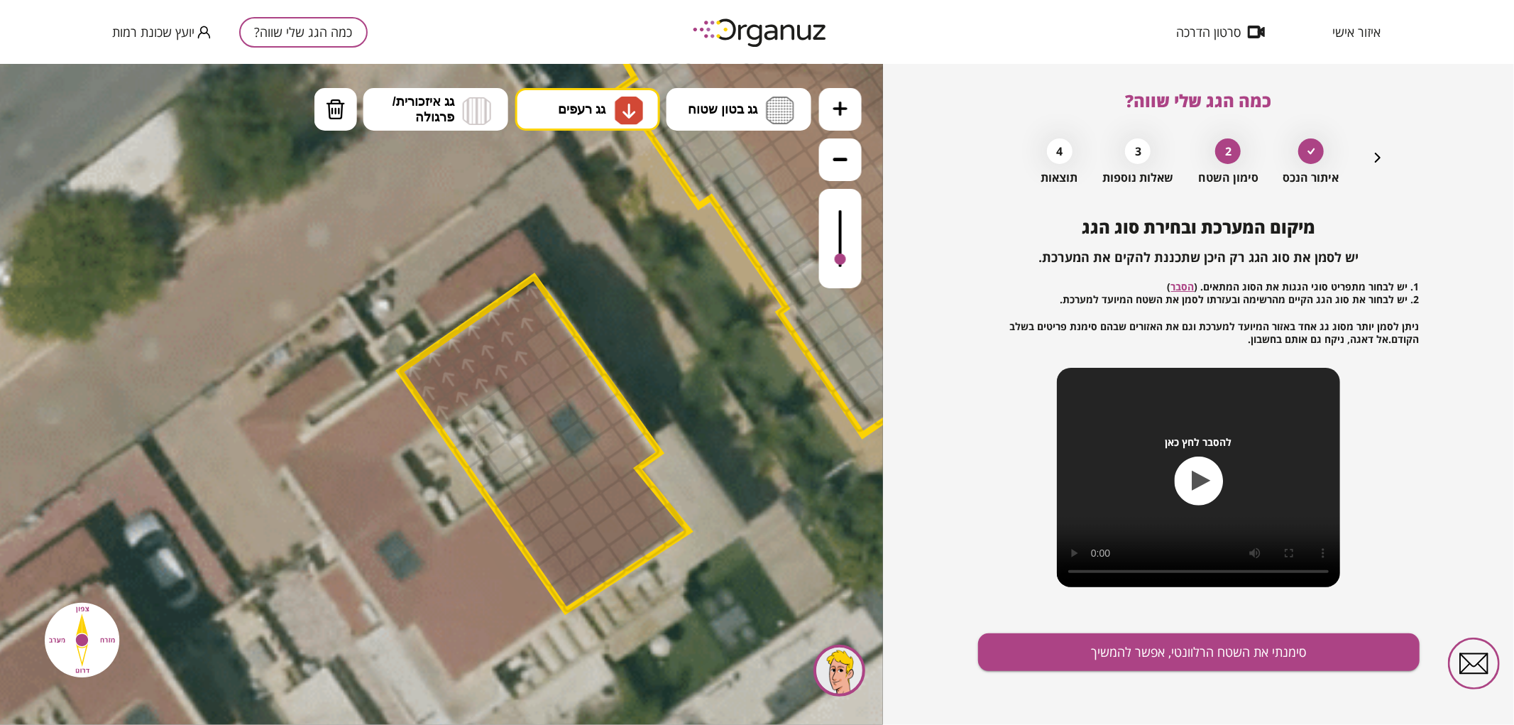
click at [572, 199] on div ".st0 { fill: #FFFFFF; } .st0 { fill: #FFFFFF; }" at bounding box center [441, 393] width 883 height 661
drag, startPoint x: 558, startPoint y: 589, endPoint x: 569, endPoint y: 489, distance: 100.7
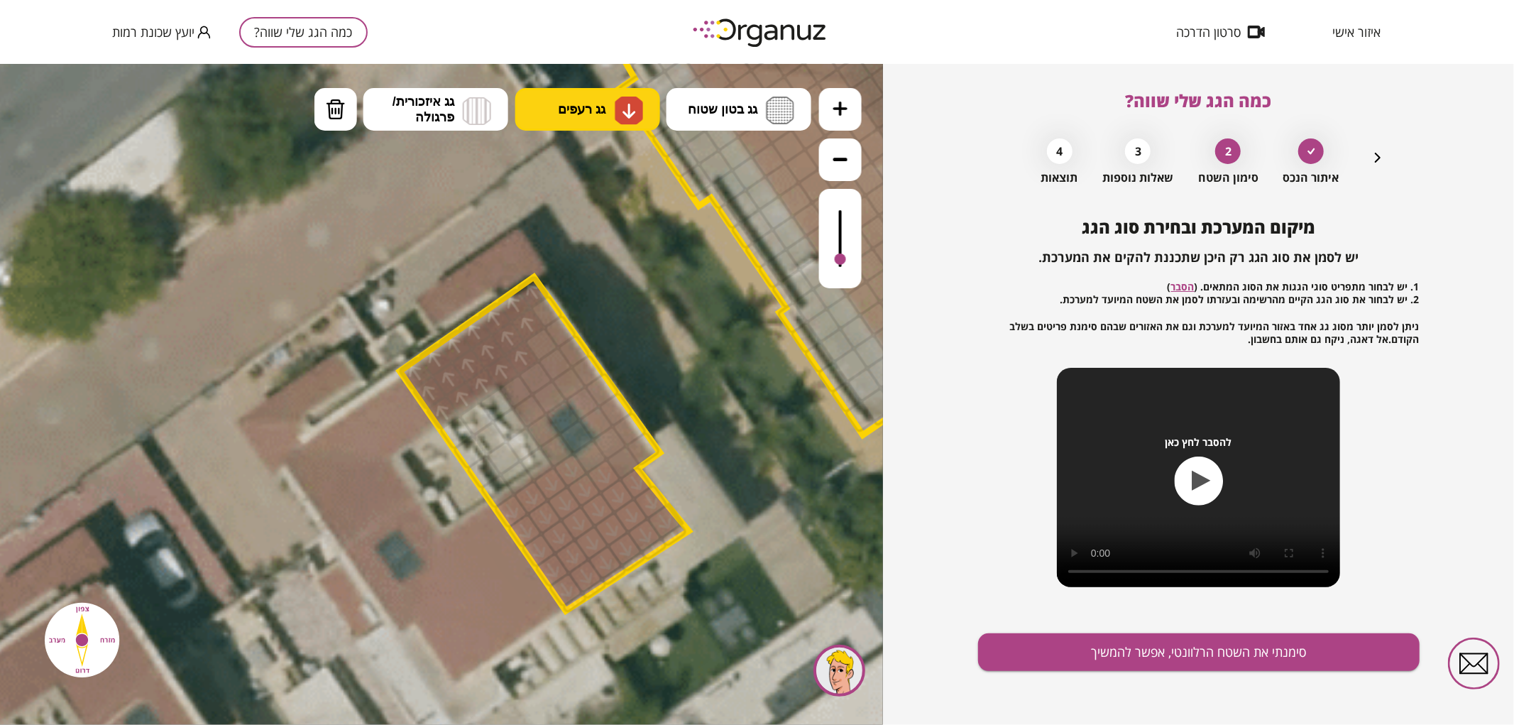
click at [623, 117] on img at bounding box center [629, 110] width 15 height 17
click at [587, 337] on div ".st0 { fill: #FFFFFF; } .st0 { fill: #FFFFFF; }" at bounding box center [441, 393] width 883 height 661
drag, startPoint x: 516, startPoint y: 386, endPoint x: 657, endPoint y: 447, distance: 153.0
drag, startPoint x: 642, startPoint y: 437, endPoint x: 550, endPoint y: 403, distance: 97.7
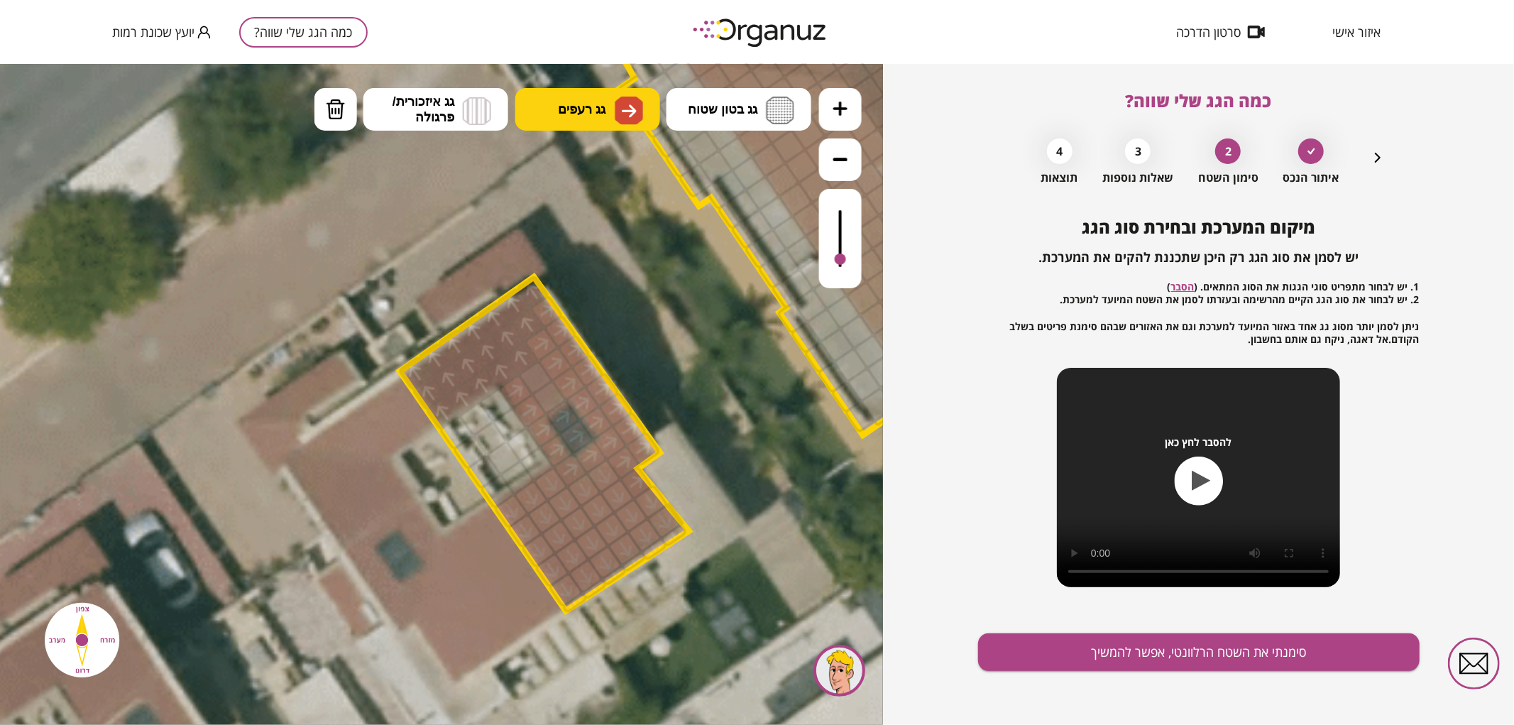
click at [537, 384] on div at bounding box center [536, 377] width 37 height 37
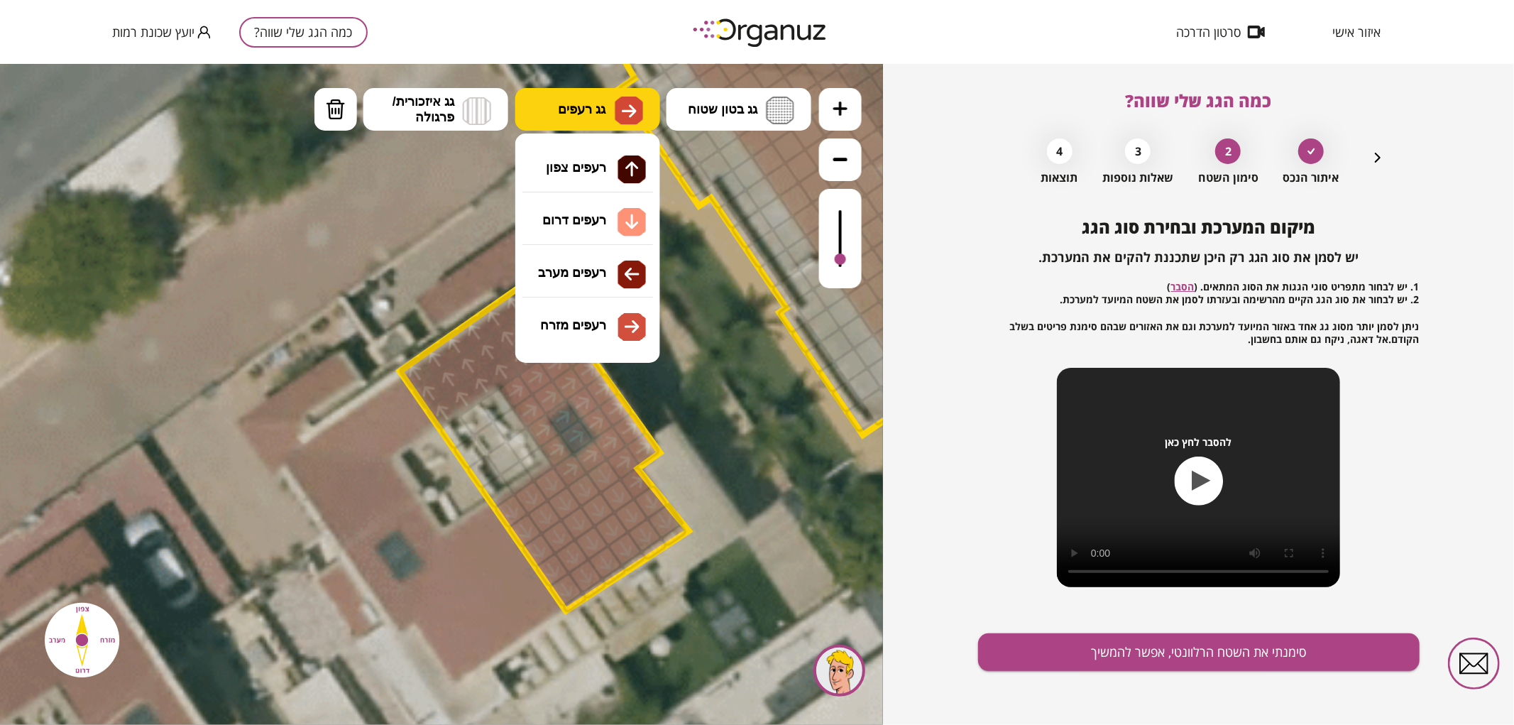
click at [559, 127] on button "גג רעפים" at bounding box center [587, 108] width 145 height 43
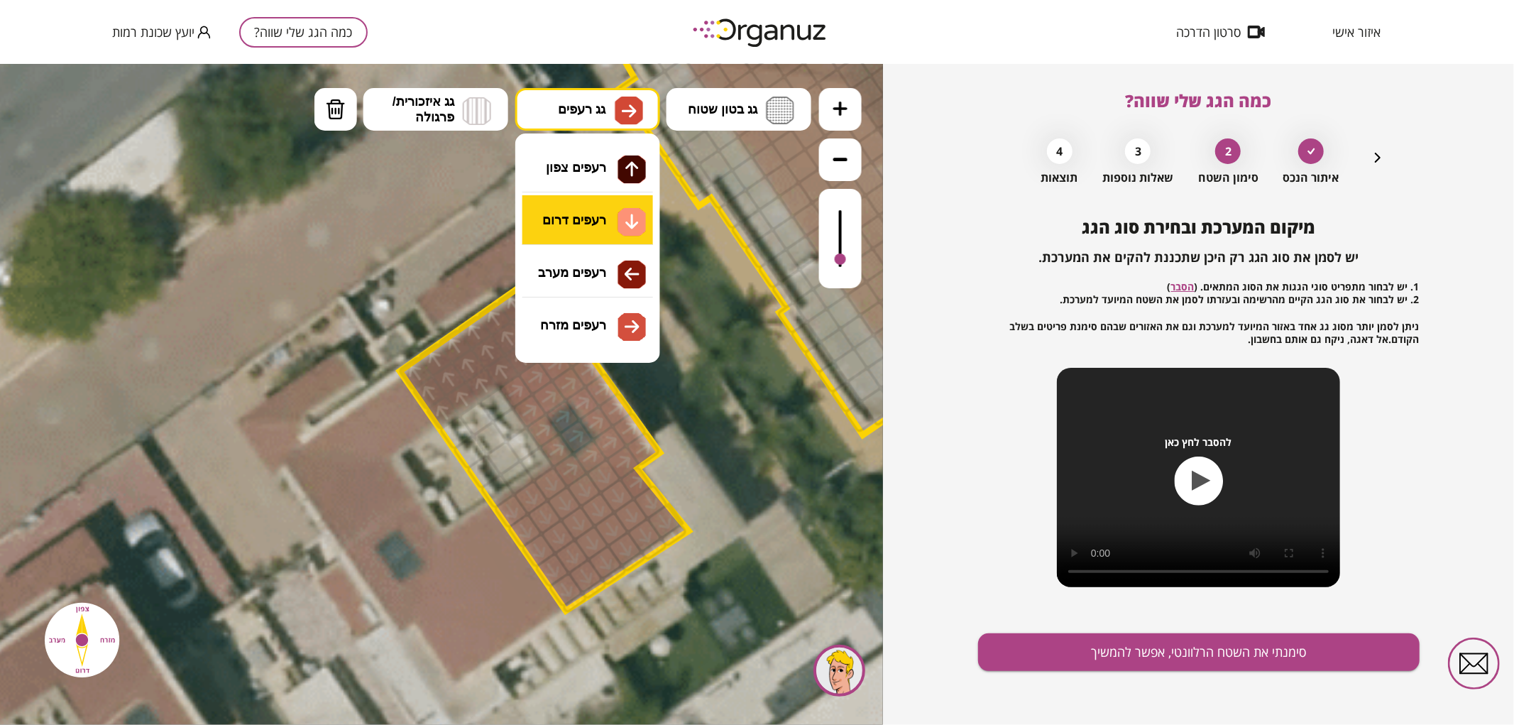
click at [593, 236] on div ".st0 { fill: #FFFFFF; } .st0 { fill: #FFFFFF; }" at bounding box center [441, 393] width 883 height 661
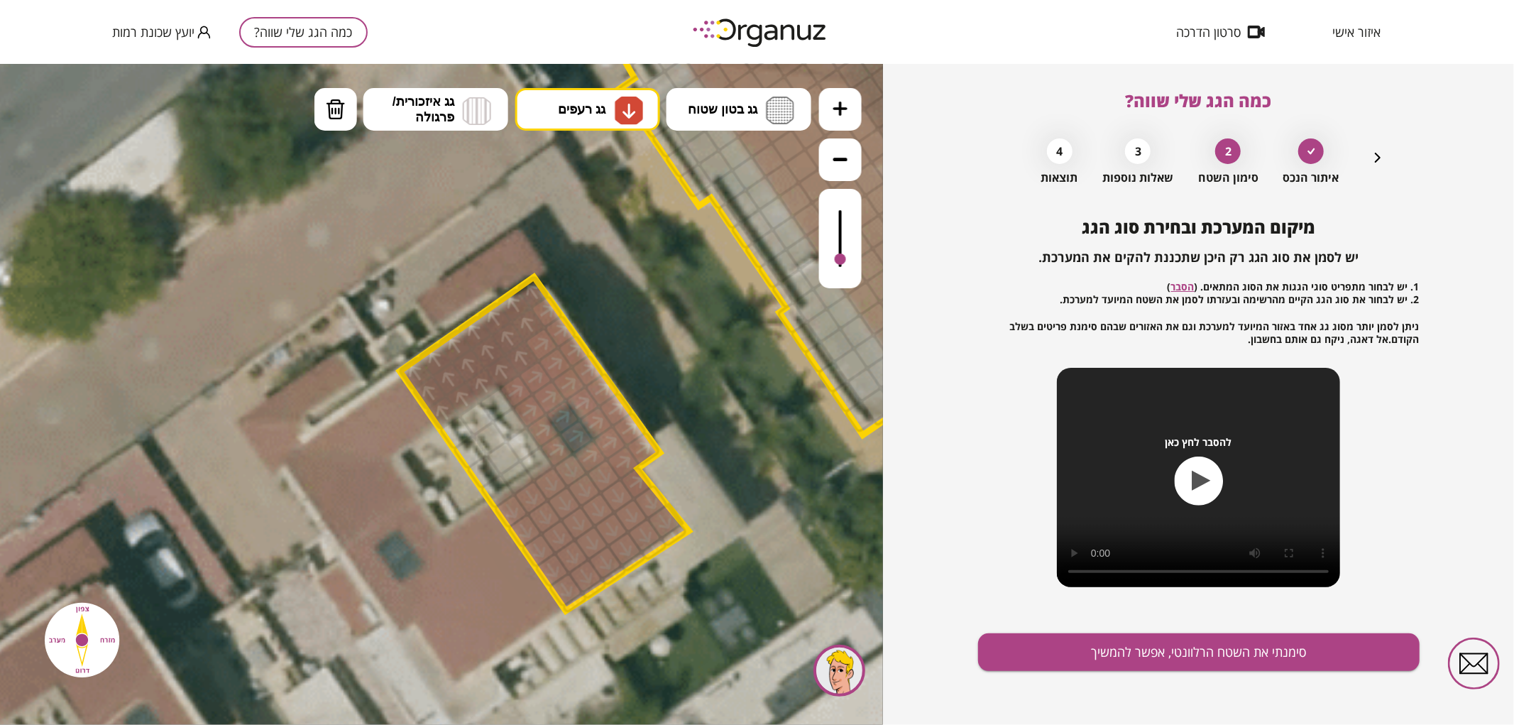
click at [568, 464] on div at bounding box center [570, 469] width 37 height 37
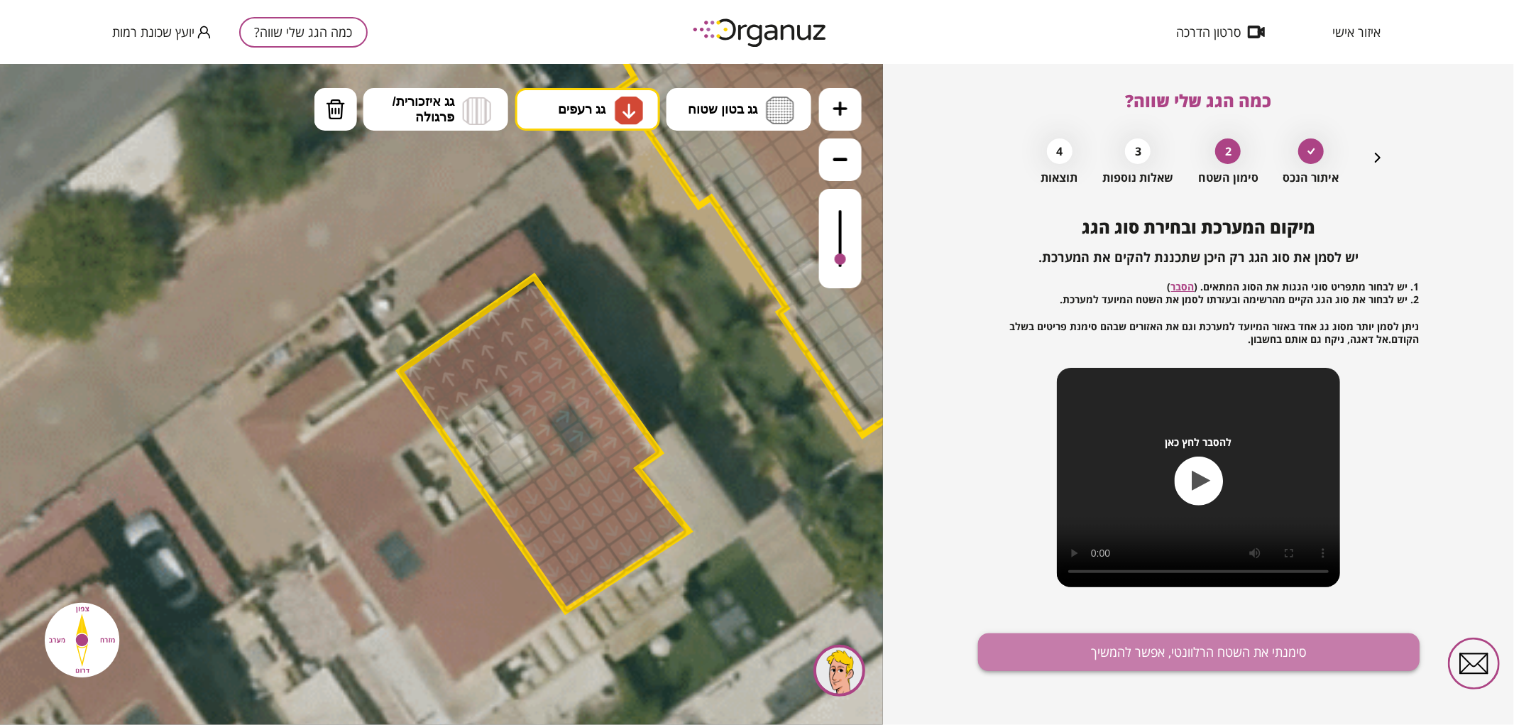
click at [1271, 662] on button "סימנתי את השטח הרלוונטי, אפשר להמשיך" at bounding box center [1199, 652] width 442 height 38
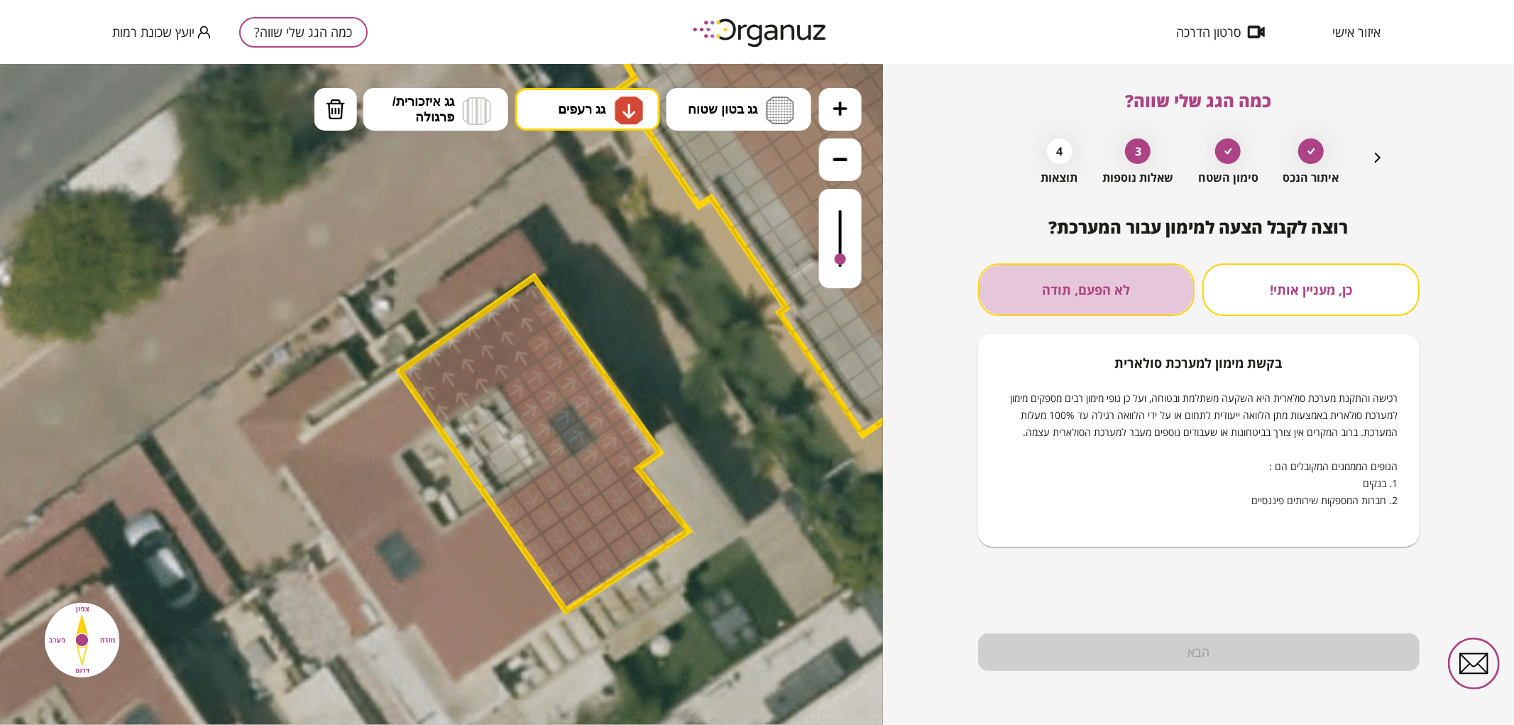
click at [1021, 291] on button "לא הפעם, תודה" at bounding box center [1086, 289] width 217 height 53
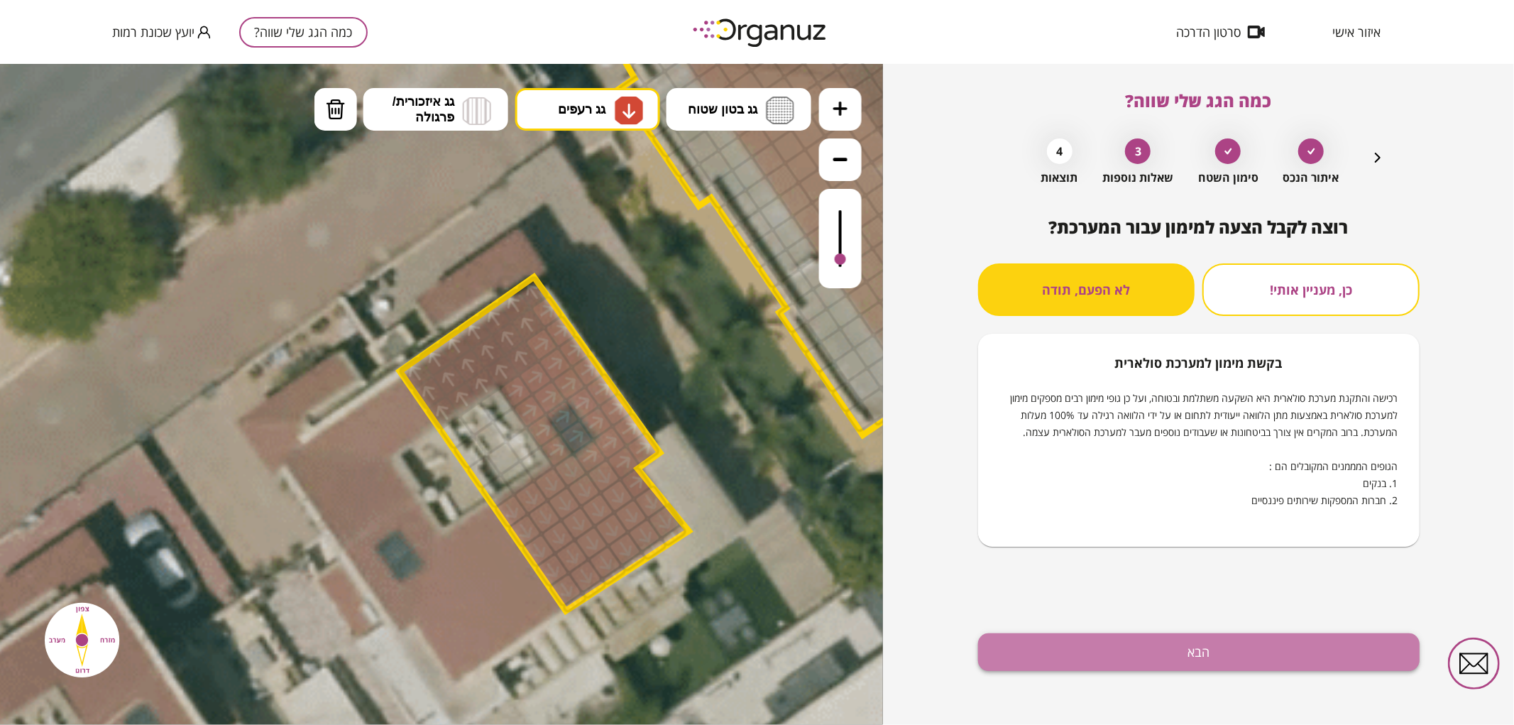
click at [1198, 648] on button "הבא" at bounding box center [1199, 652] width 442 height 38
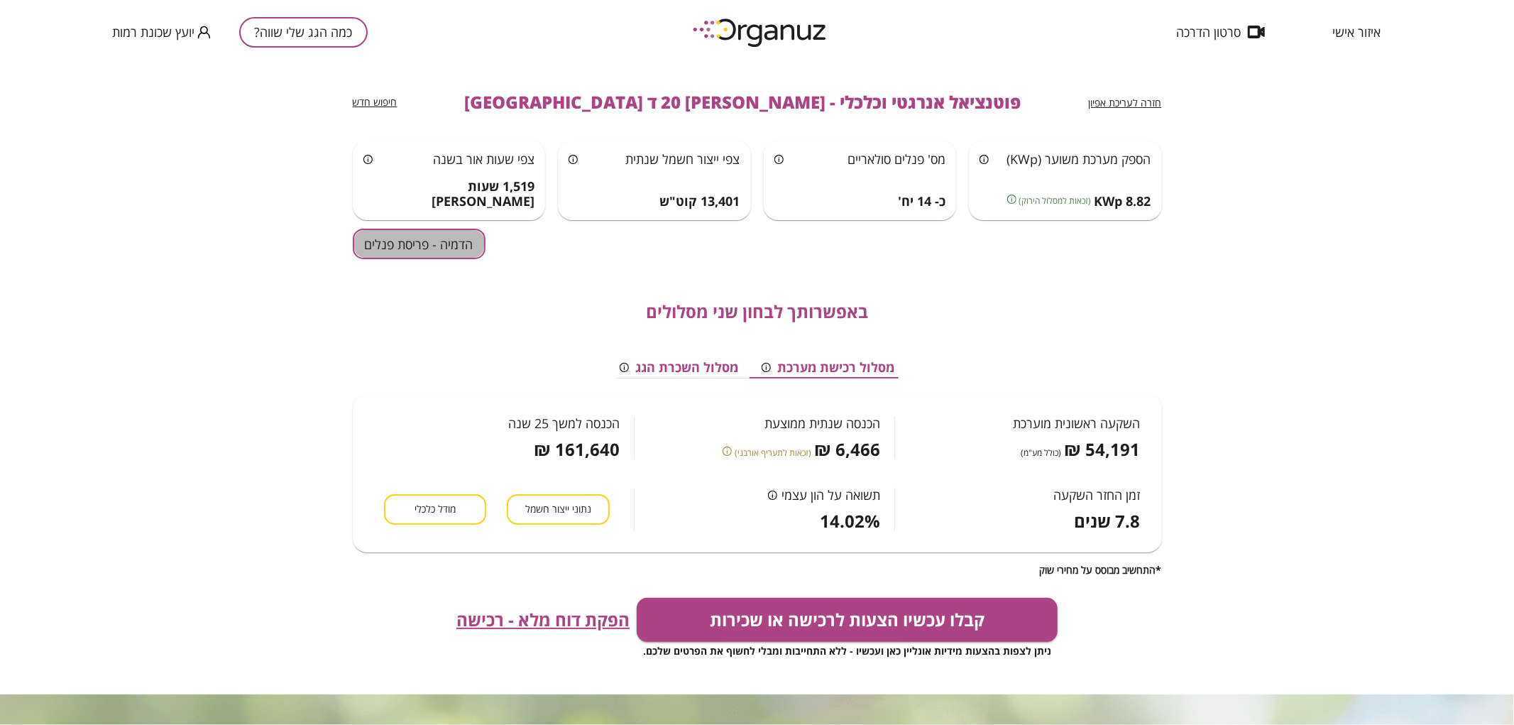
click at [466, 252] on button "הדמיה - פריסת פנלים" at bounding box center [419, 244] width 133 height 31
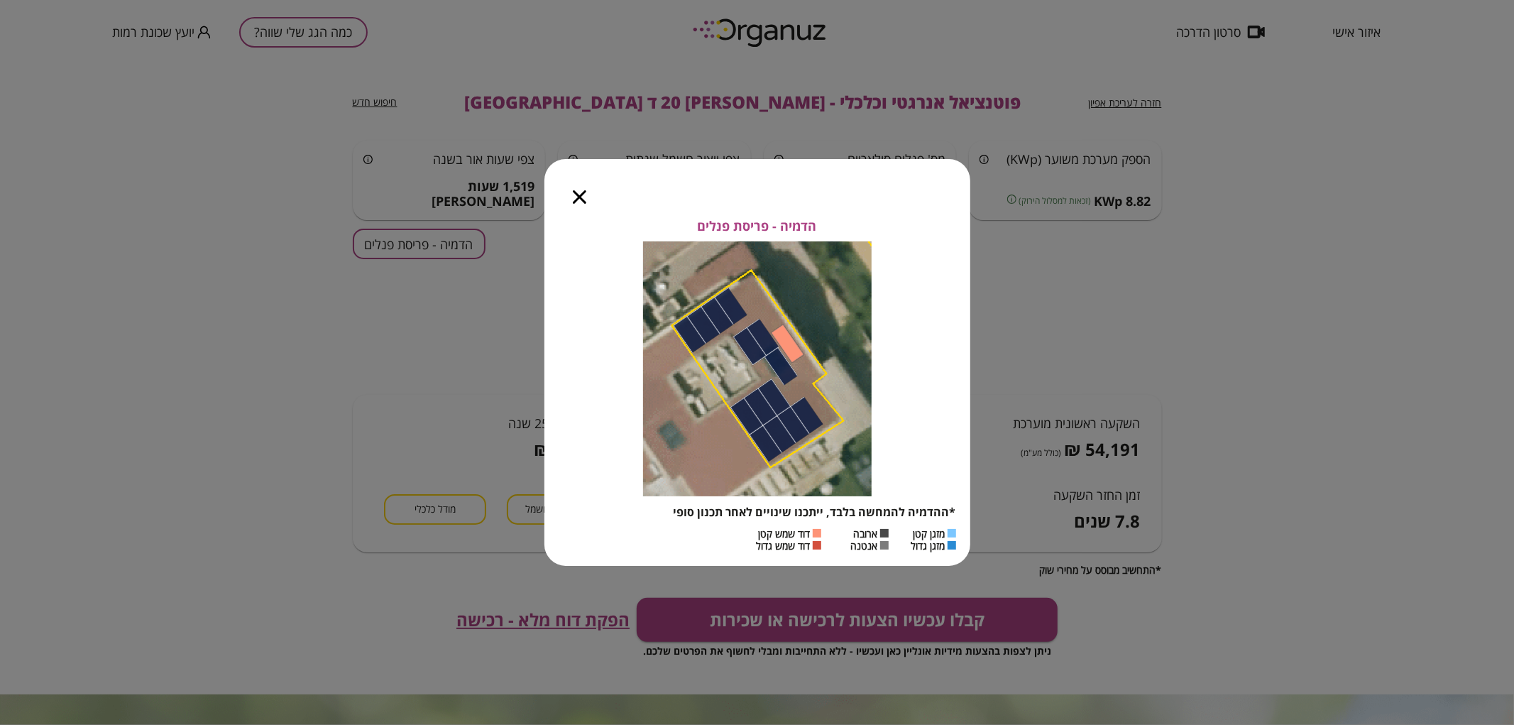
click at [574, 185] on div at bounding box center [580, 189] width 70 height 60
click at [578, 207] on div at bounding box center [580, 189] width 70 height 60
click at [578, 192] on icon "button" at bounding box center [579, 196] width 13 height 13
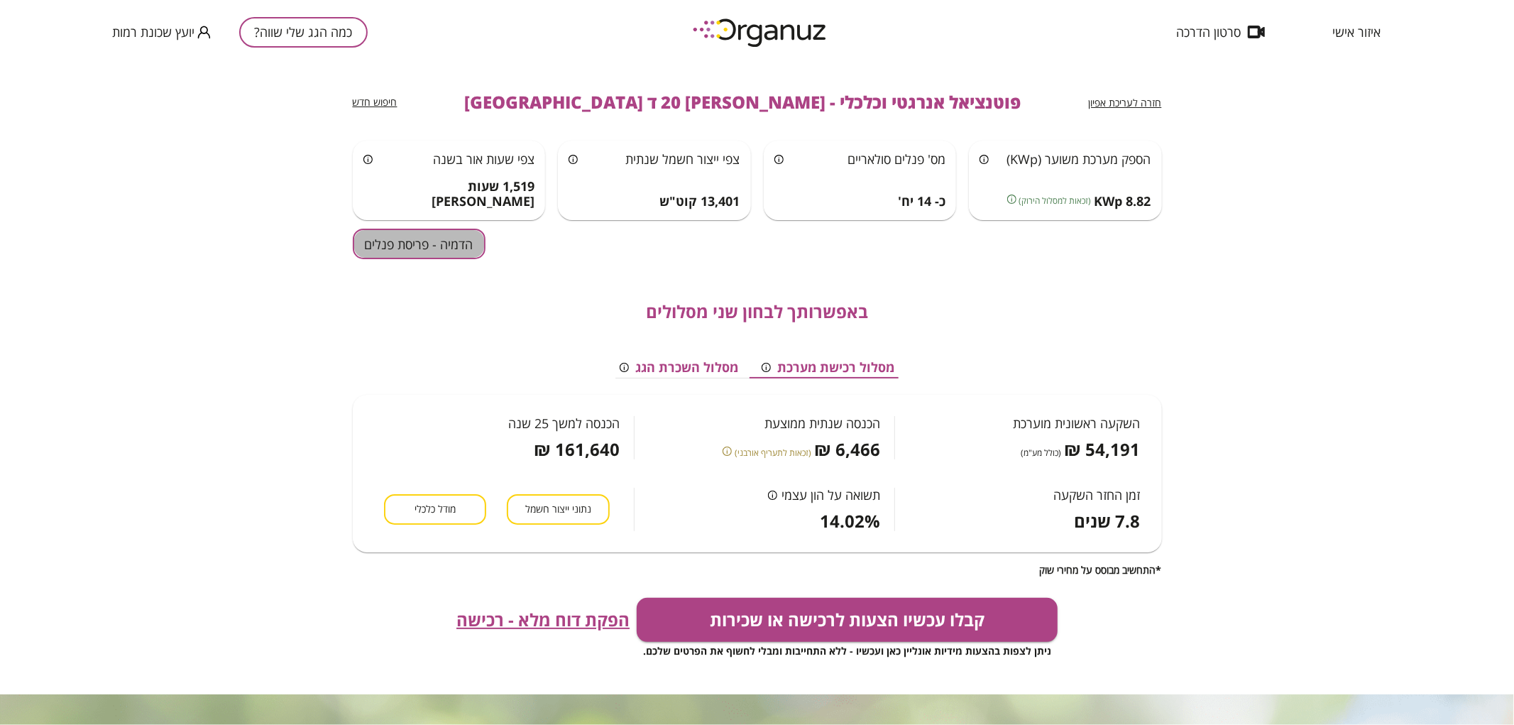
click at [423, 239] on button "הדמיה - פריסת פנלים" at bounding box center [419, 244] width 133 height 31
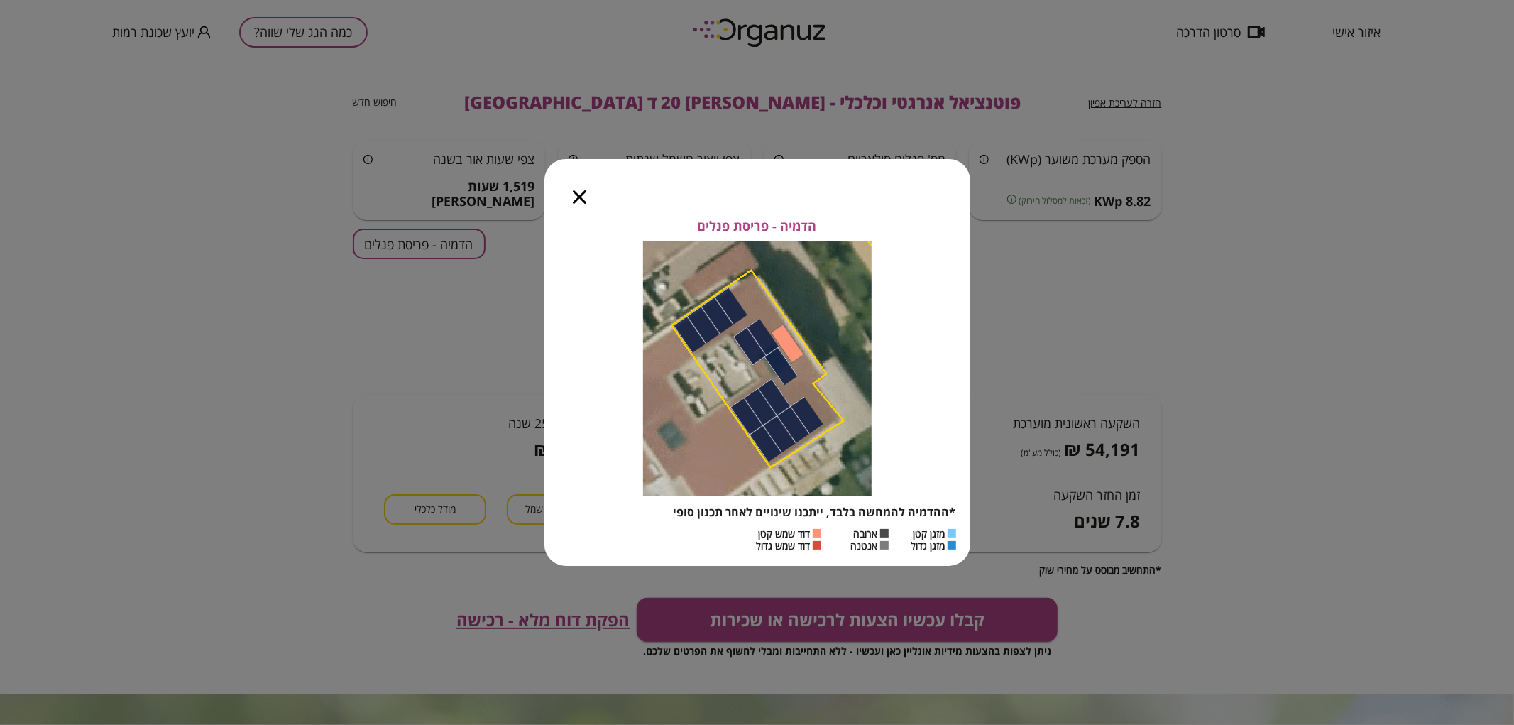
click at [578, 195] on icon "button" at bounding box center [579, 196] width 13 height 13
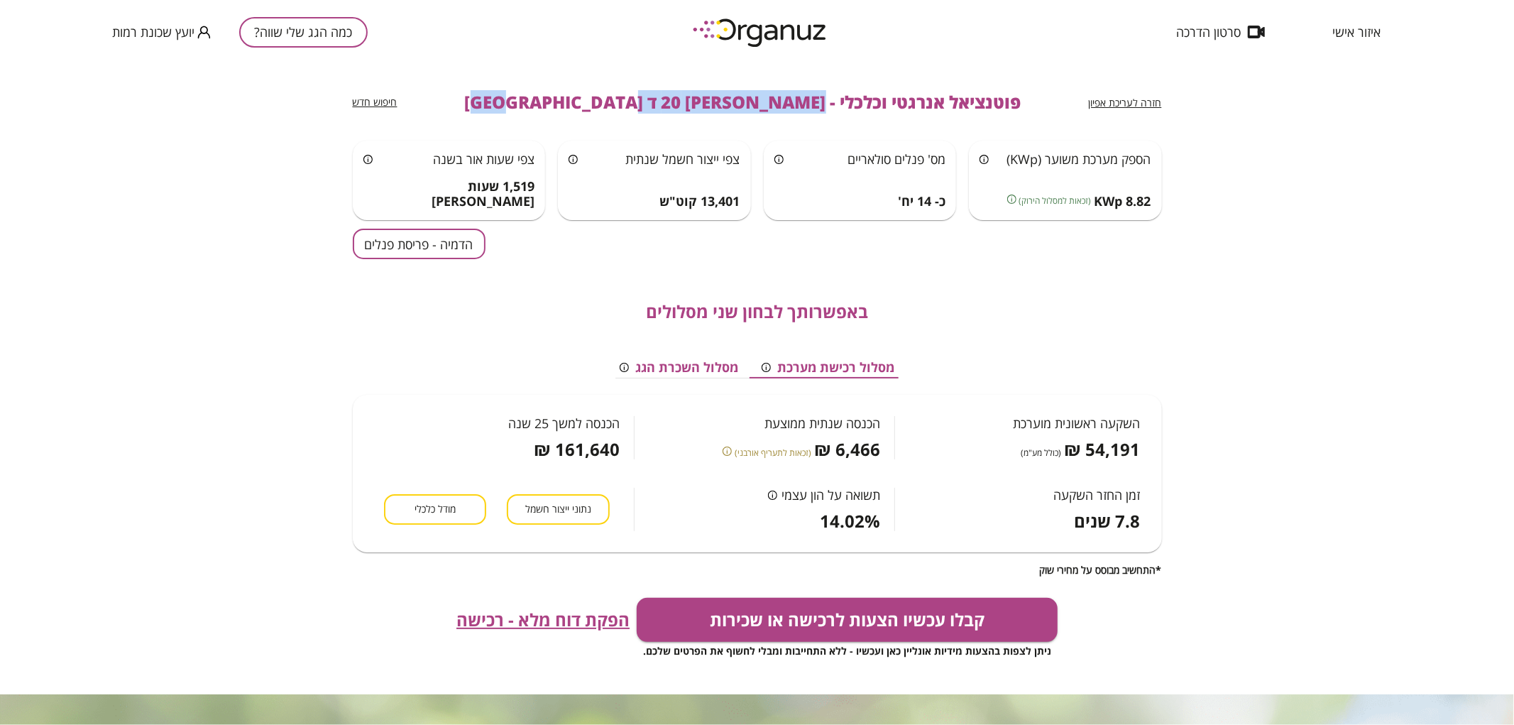
drag, startPoint x: 742, startPoint y: 107, endPoint x: 547, endPoint y: 123, distance: 195.9
click at [547, 123] on div "חזרה לעריכת אפיון פוטנציאל אנרגטי וכלכלי - [PERSON_NAME] 20 ד באר שבע חיפוש חדש" at bounding box center [757, 102] width 809 height 77
copy span "[PERSON_NAME] 20 ד [GEOGRAPHIC_DATA]"
click at [329, 34] on button "כמה הגג שלי שווה?" at bounding box center [303, 32] width 129 height 31
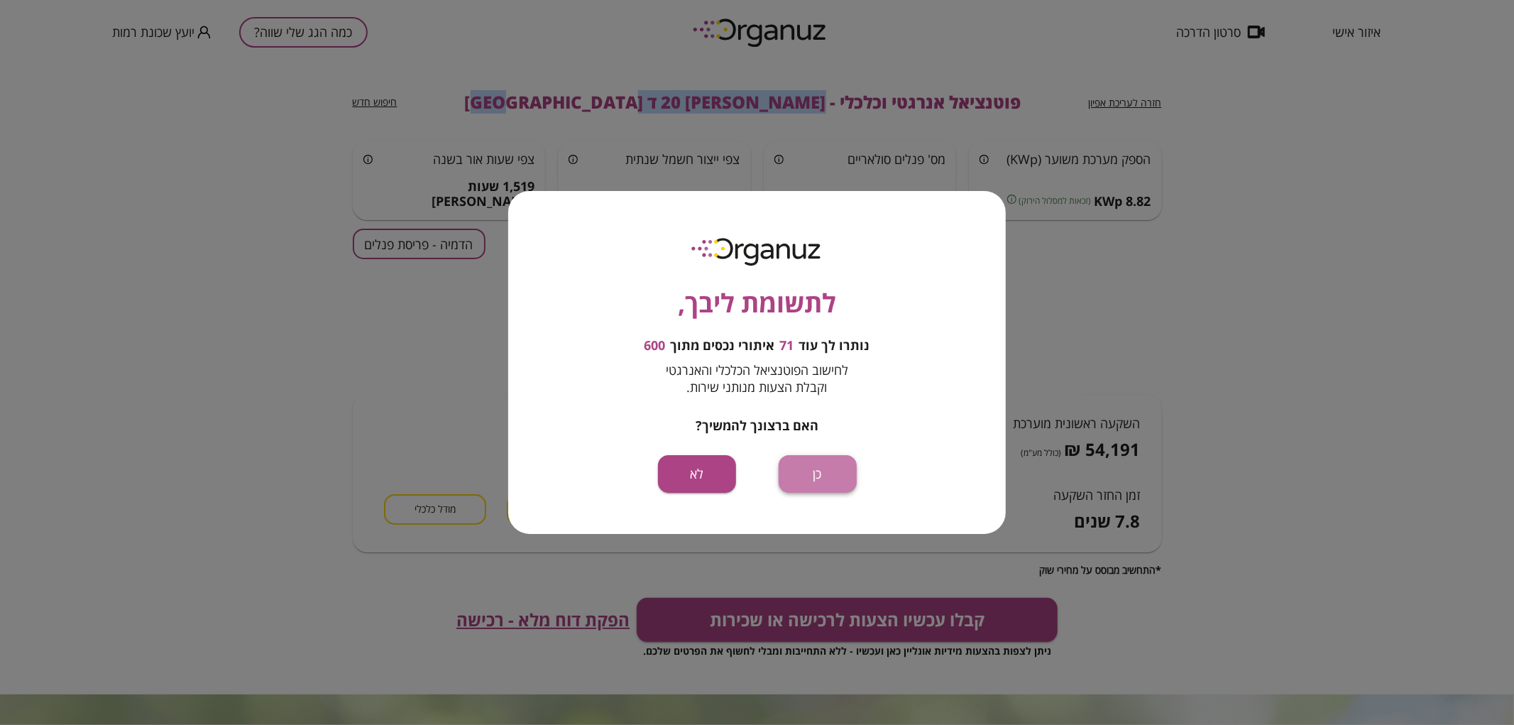
click at [812, 473] on button "כן" at bounding box center [818, 474] width 78 height 38
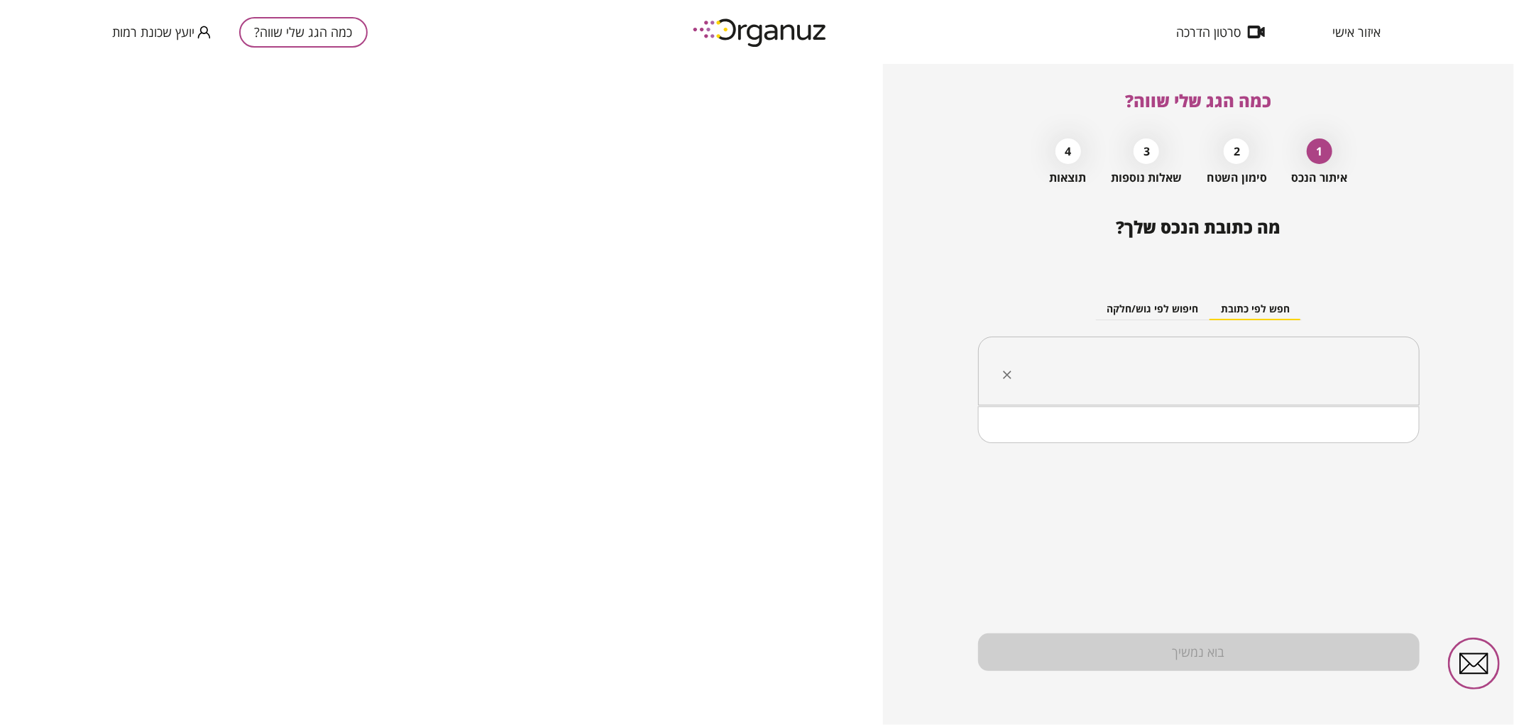
click at [1144, 384] on input "text" at bounding box center [1204, 371] width 397 height 35
paste input "**********"
click at [1307, 373] on input "**********" at bounding box center [1204, 371] width 397 height 35
drag, startPoint x: 1297, startPoint y: 373, endPoint x: 1306, endPoint y: 370, distance: 9.7
click at [1306, 370] on input "**********" at bounding box center [1204, 371] width 397 height 35
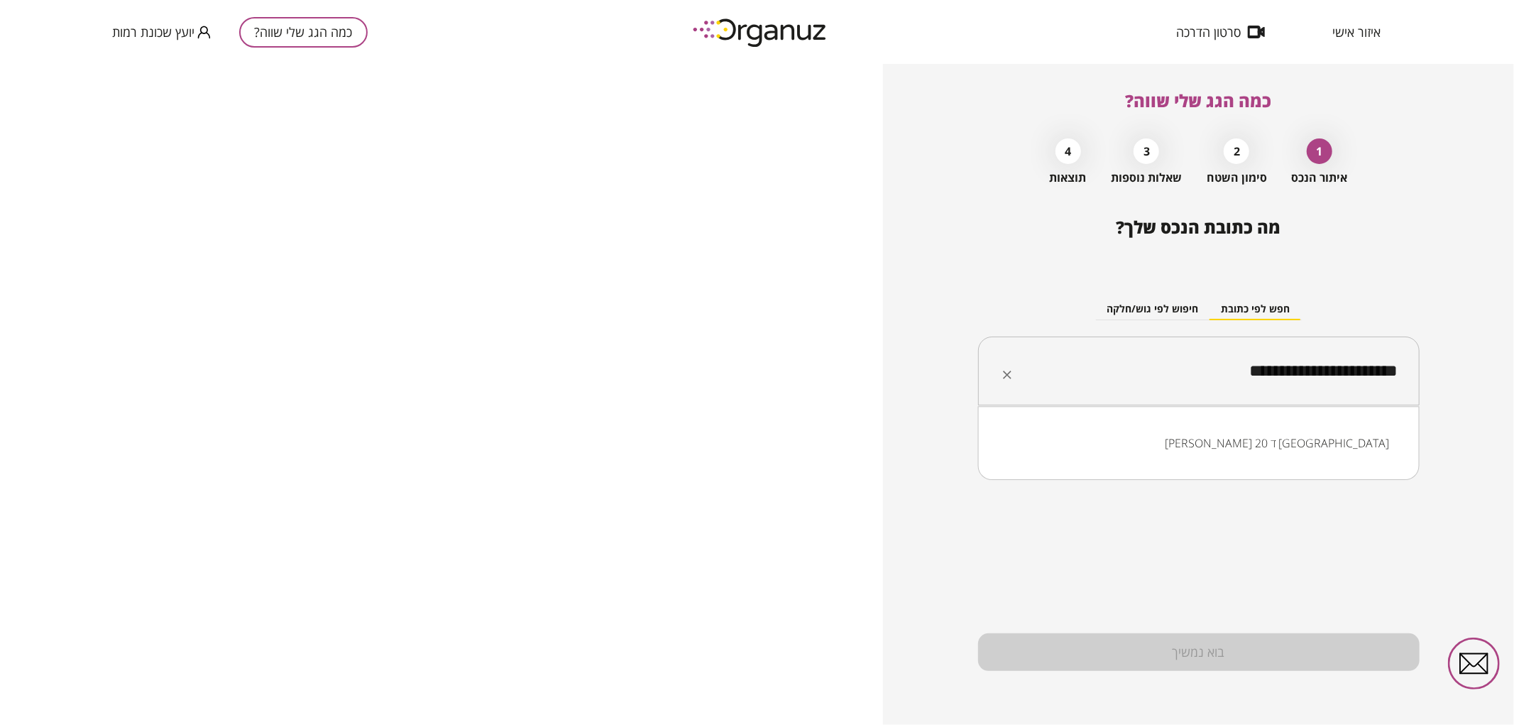
click at [1316, 372] on input "**********" at bounding box center [1204, 371] width 397 height 35
drag, startPoint x: 1308, startPoint y: 375, endPoint x: 1300, endPoint y: 375, distance: 8.5
click at [1300, 375] on input "**********" at bounding box center [1204, 371] width 397 height 35
click at [1329, 443] on li "[PERSON_NAME] 13 [GEOGRAPHIC_DATA]" at bounding box center [1199, 443] width 405 height 26
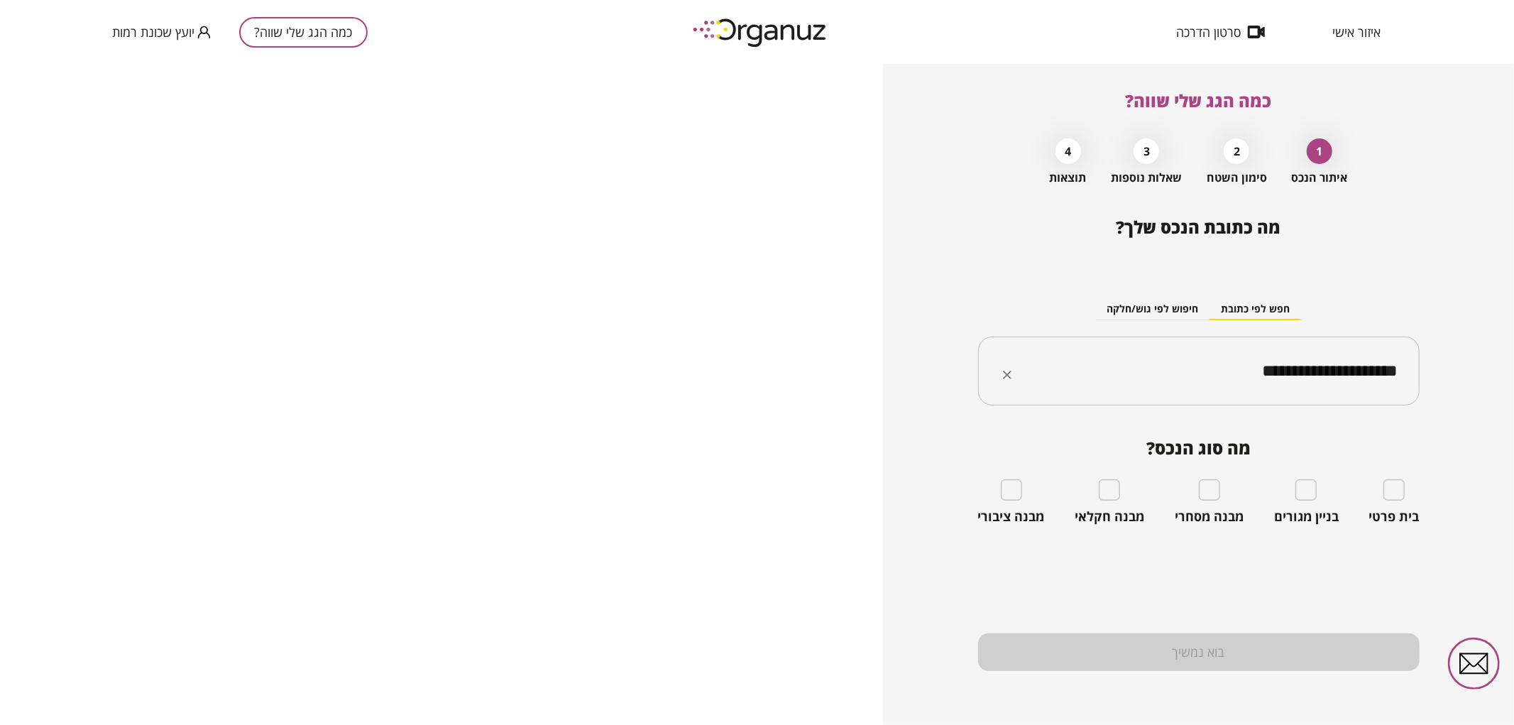
type input "**********"
click at [1399, 502] on div "בית פרטי" at bounding box center [1394, 501] width 50 height 45
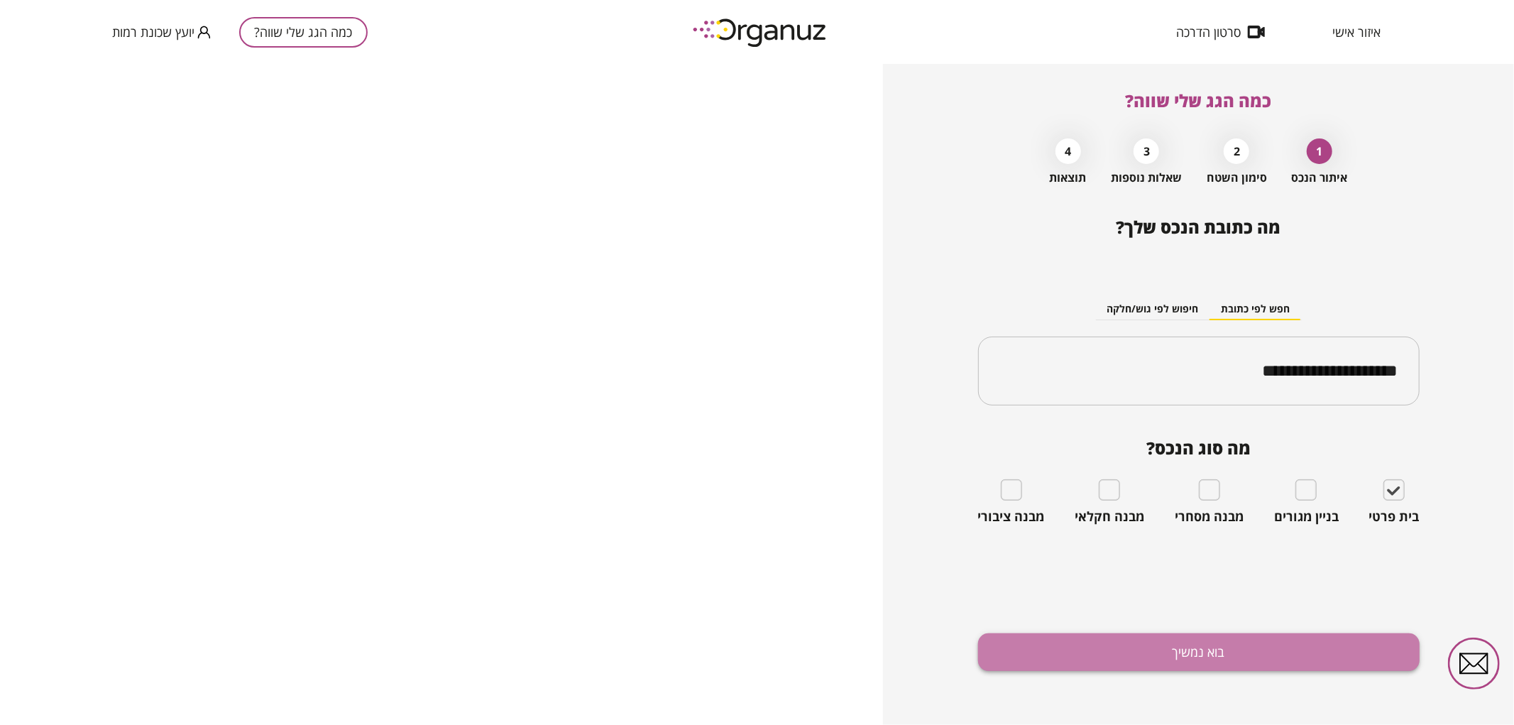
click at [1319, 647] on button "בוא נמשיך" at bounding box center [1199, 652] width 442 height 38
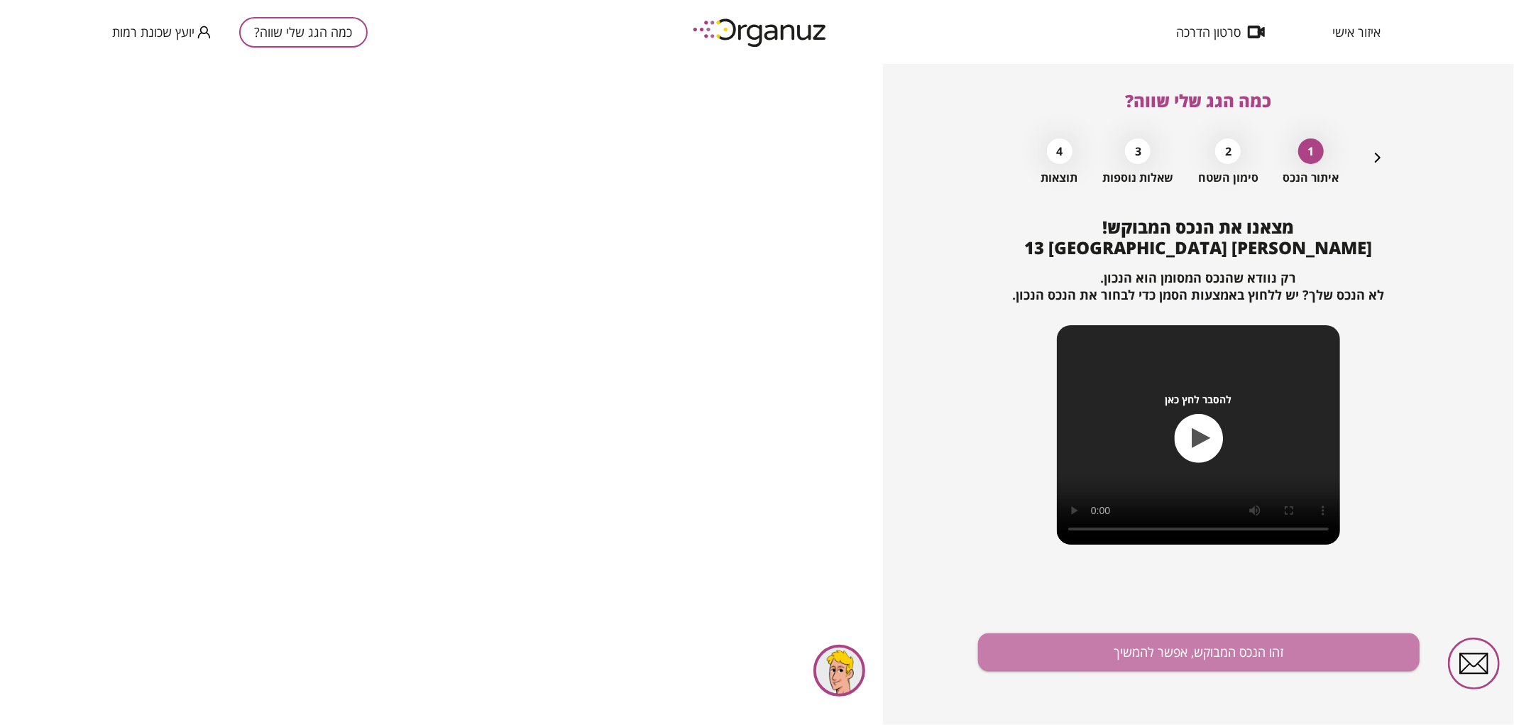
click at [1319, 647] on button "זהו הנכס המבוקש, אפשר להמשיך" at bounding box center [1199, 652] width 442 height 38
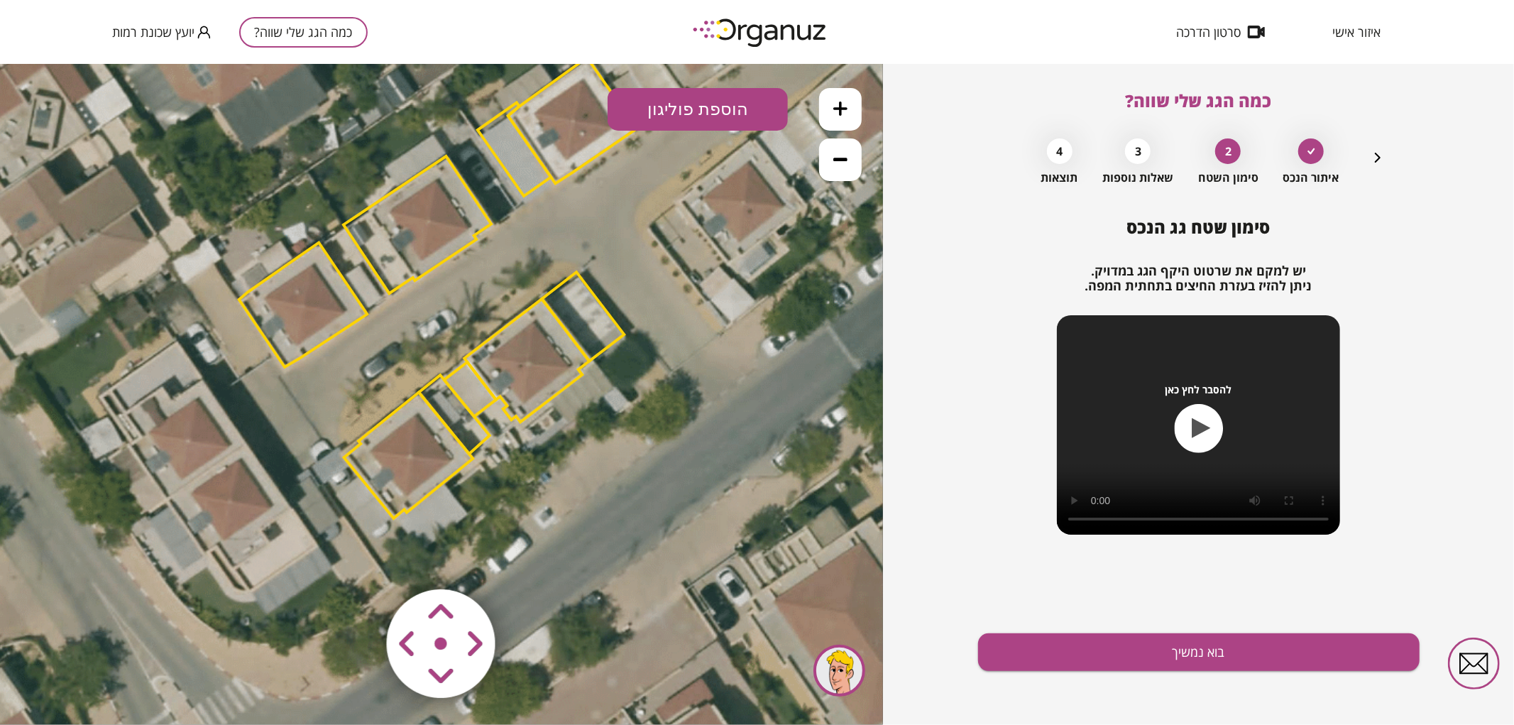
drag, startPoint x: 679, startPoint y: 358, endPoint x: 683, endPoint y: 266, distance: 91.7
click at [683, 271] on icon at bounding box center [436, 287] width 1438 height 1438
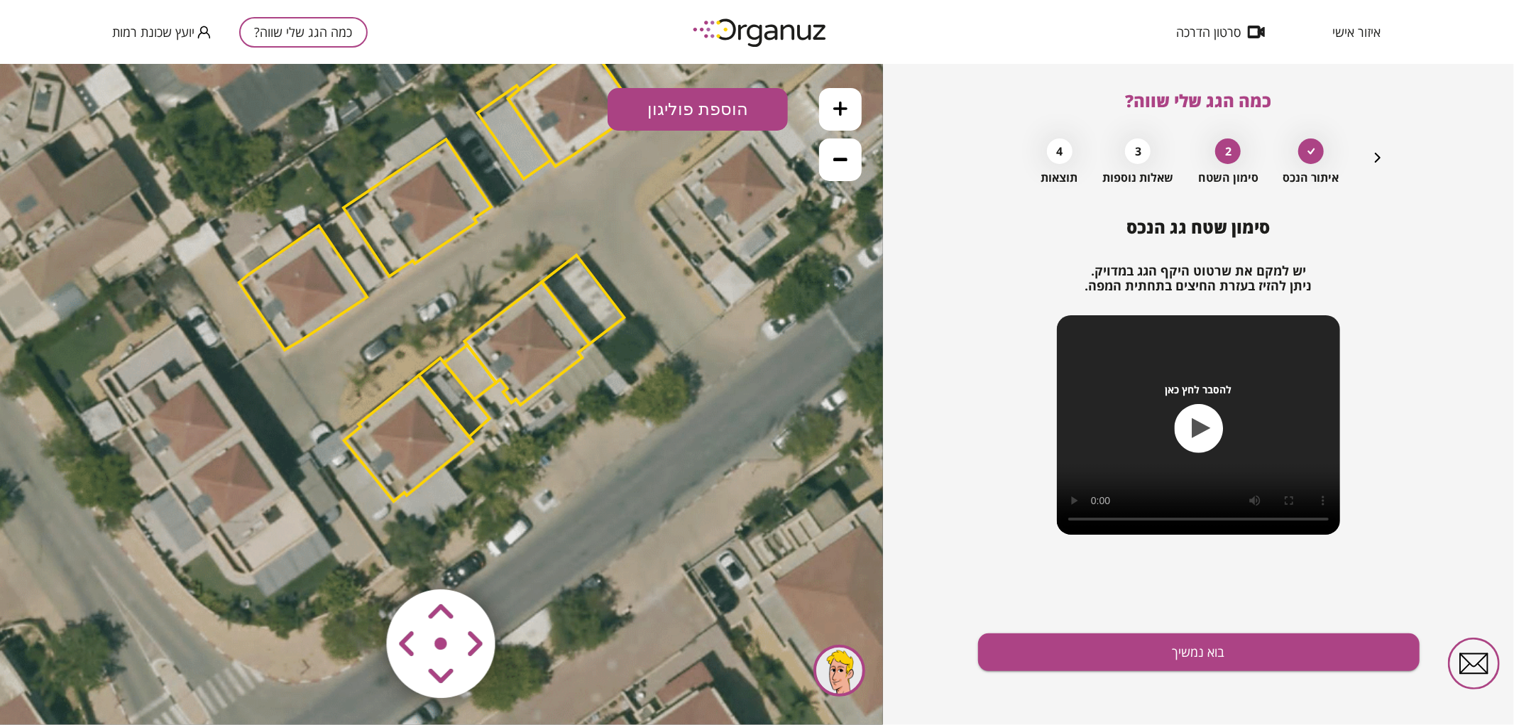
click at [456, 404] on polygon at bounding box center [454, 396] width 71 height 79
click at [434, 422] on polygon at bounding box center [408, 439] width 129 height 126
click at [429, 461] on polygon at bounding box center [408, 439] width 129 height 126
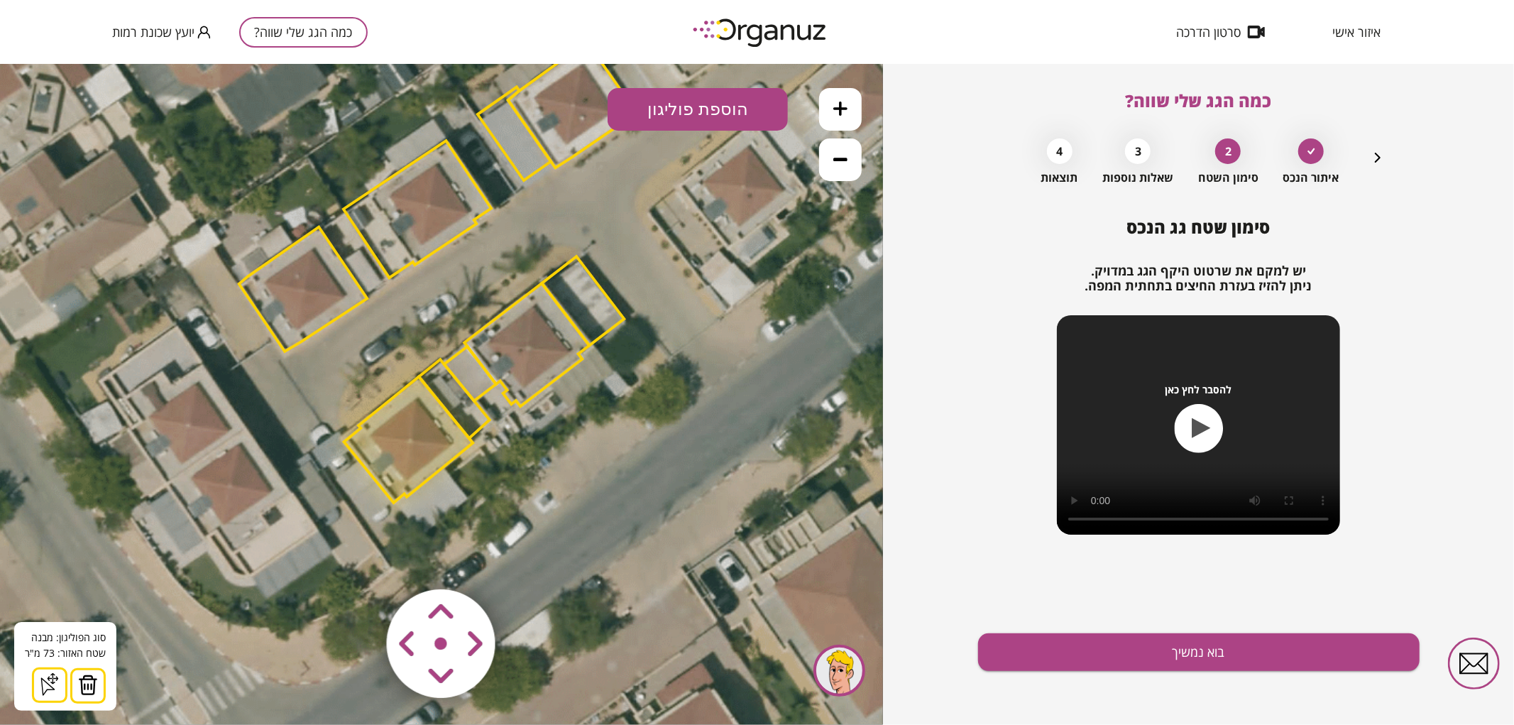
click at [90, 679] on img at bounding box center [88, 684] width 20 height 21
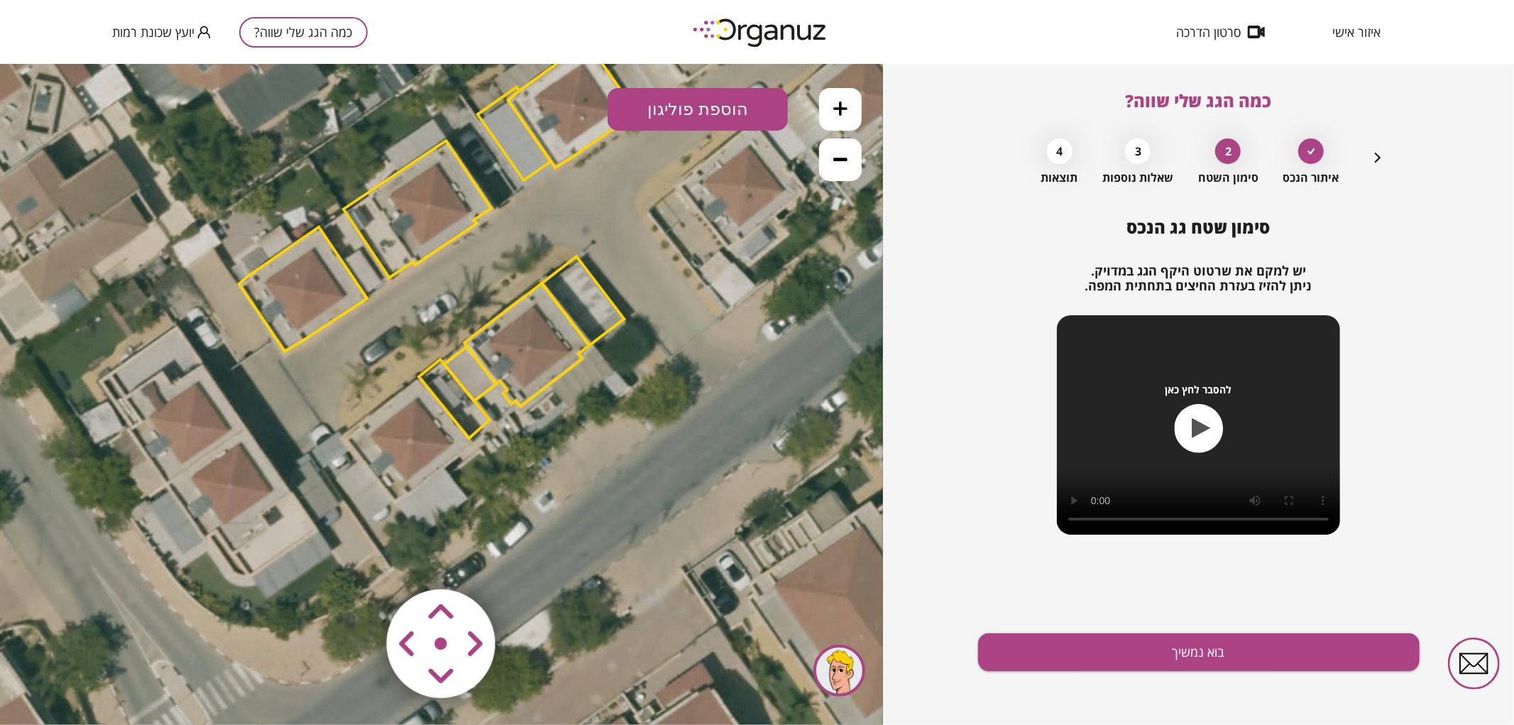
click at [459, 395] on polygon at bounding box center [454, 398] width 71 height 79
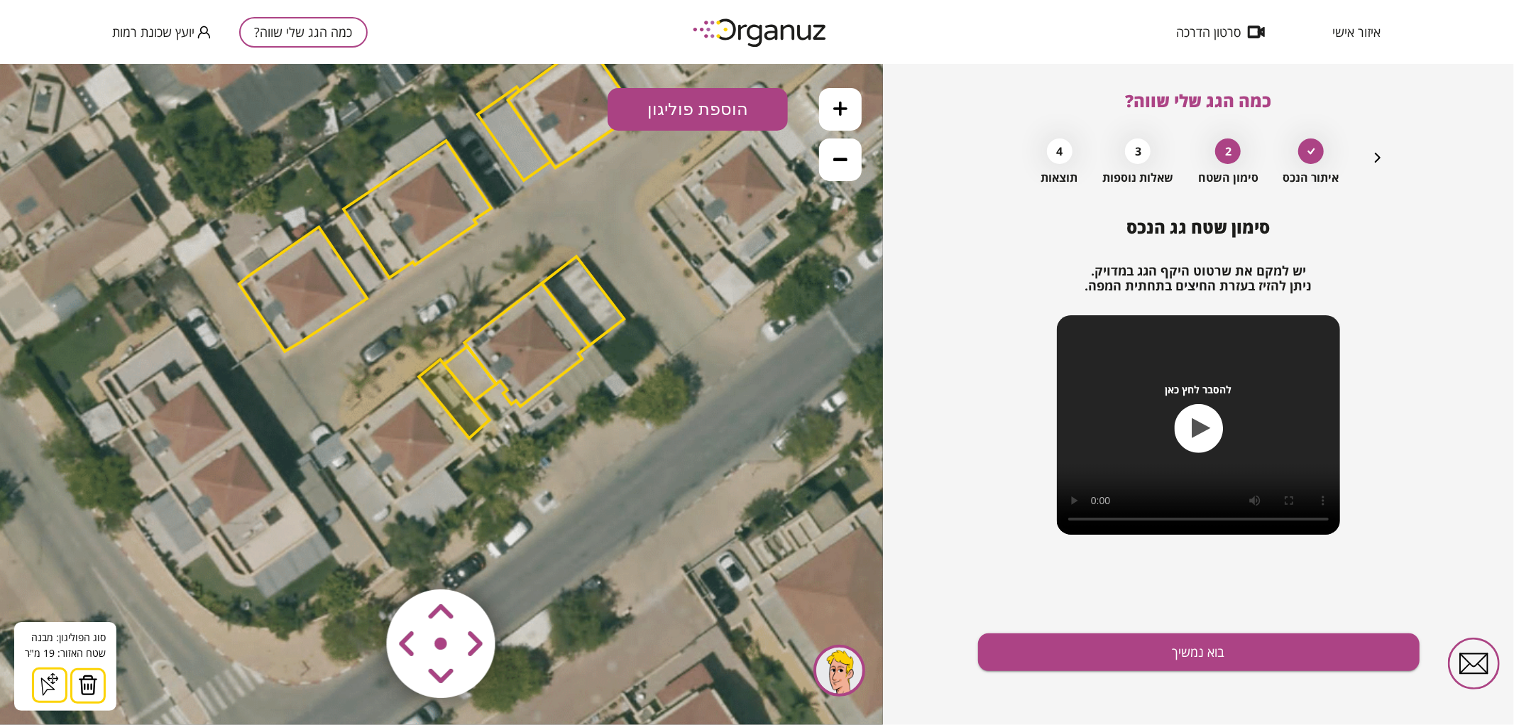
click at [86, 690] on img at bounding box center [88, 684] width 20 height 21
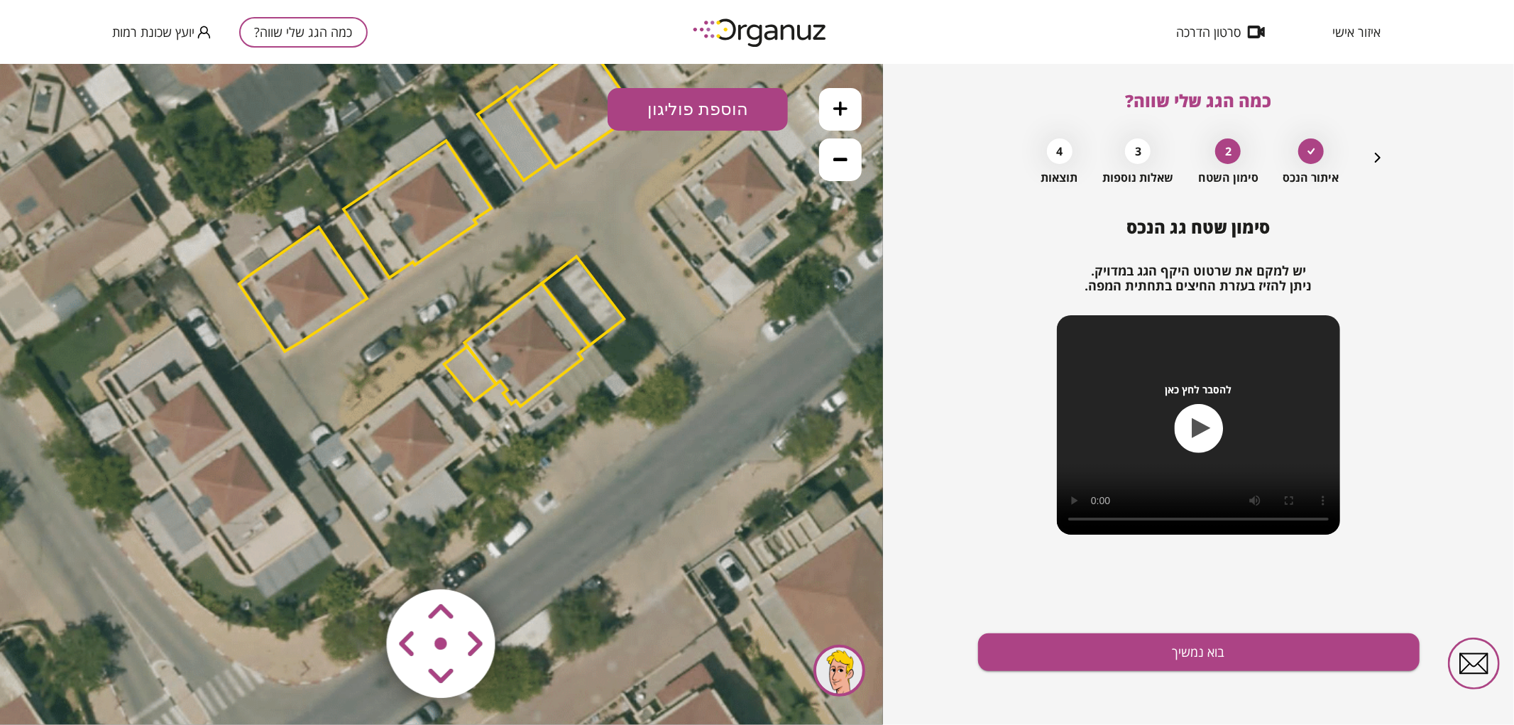
click at [612, 307] on polygon at bounding box center [583, 300] width 82 height 89
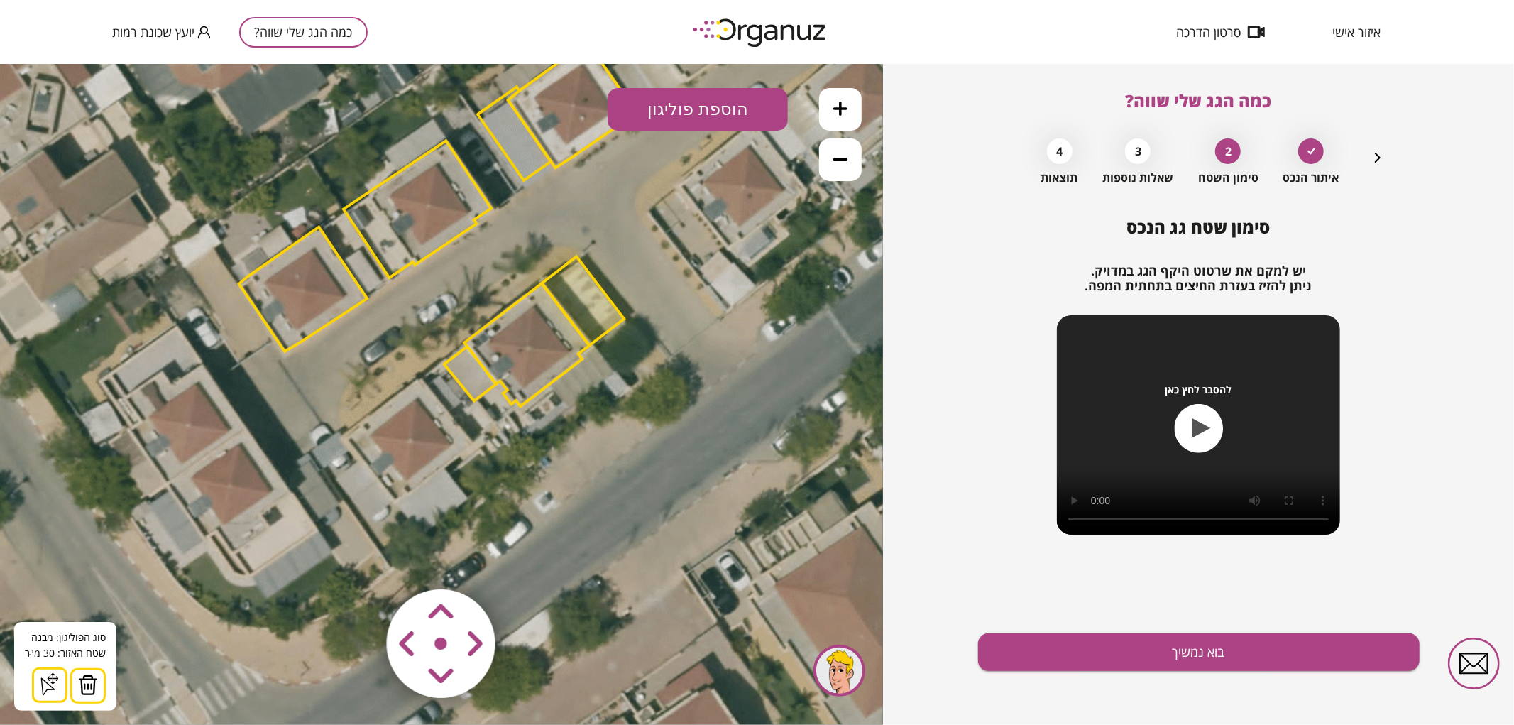
click at [582, 317] on polygon at bounding box center [583, 300] width 82 height 89
click at [82, 693] on img at bounding box center [88, 684] width 20 height 21
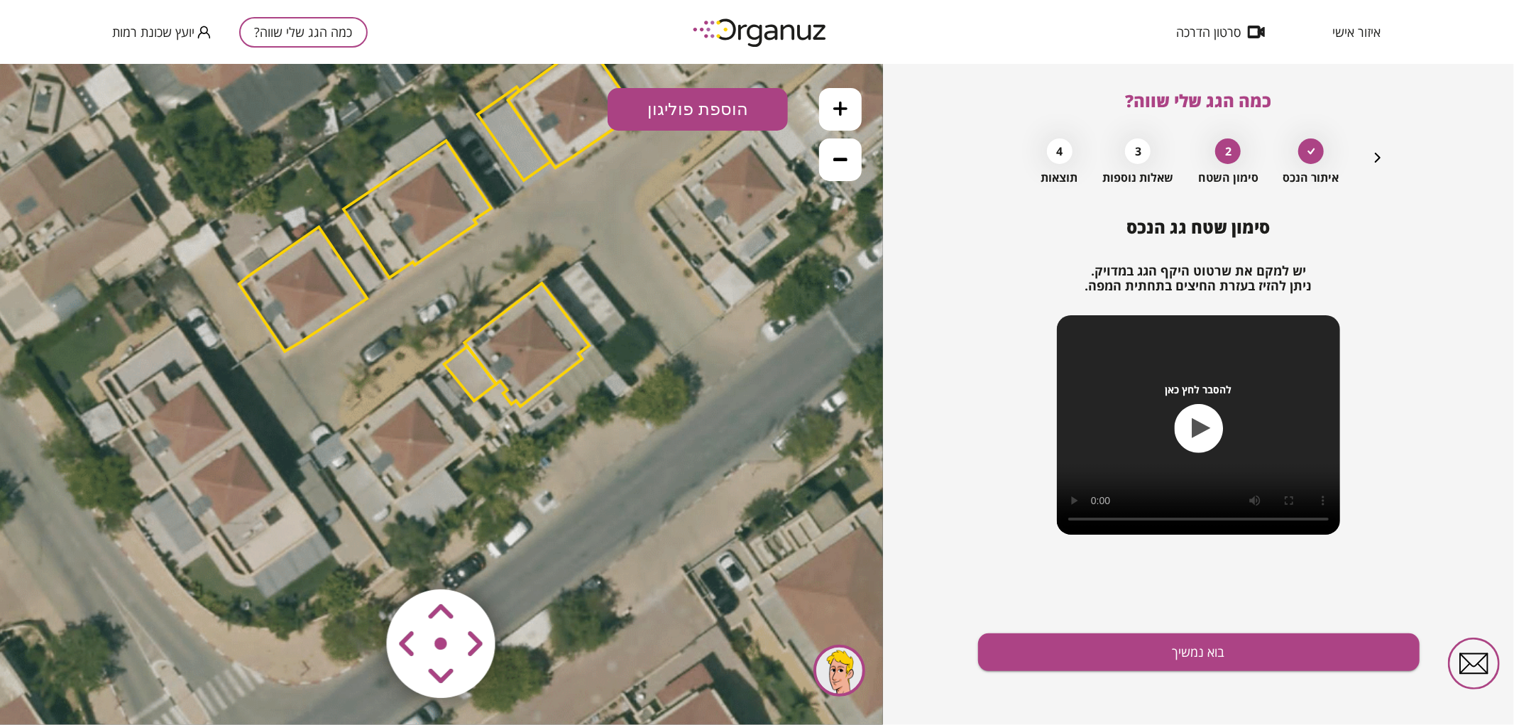
click at [838, 115] on button at bounding box center [840, 108] width 43 height 43
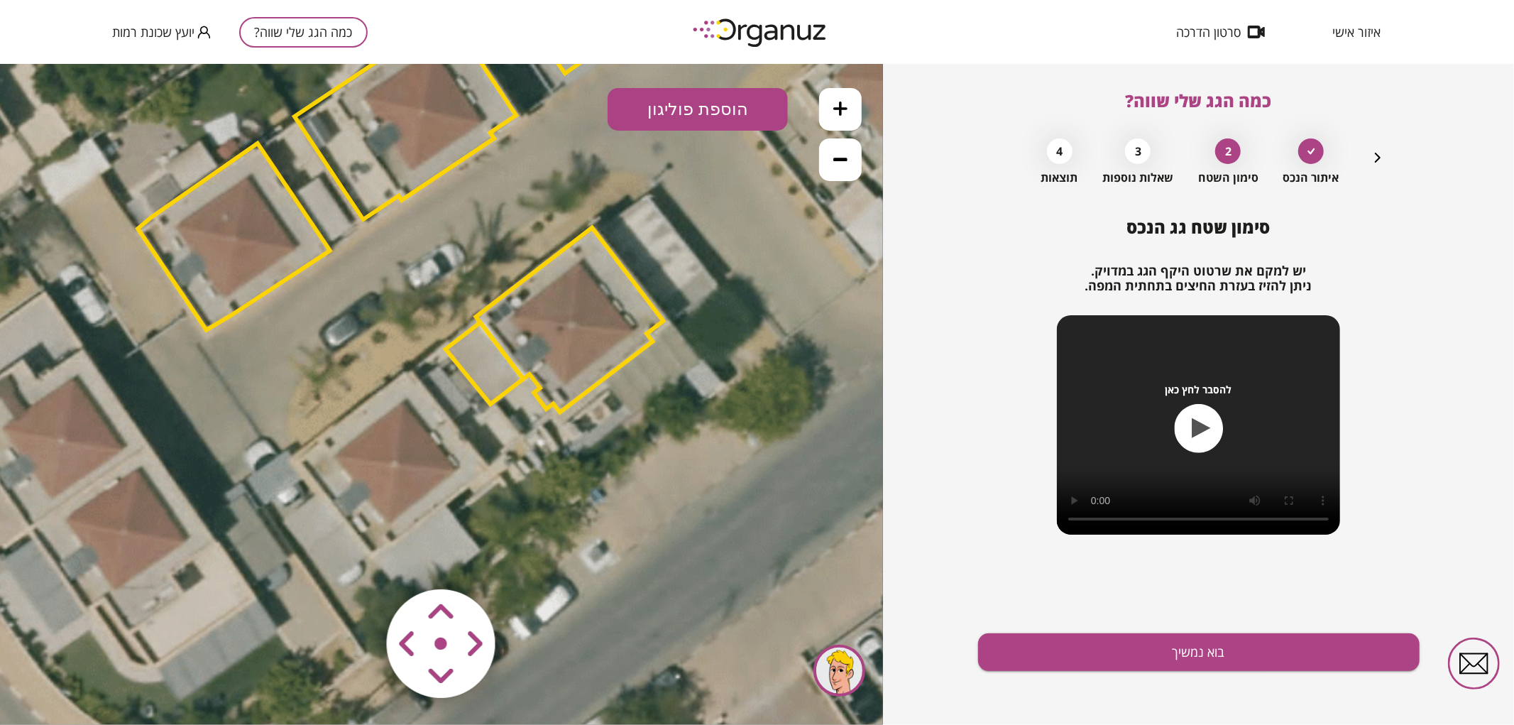
click at [838, 116] on button at bounding box center [840, 108] width 43 height 43
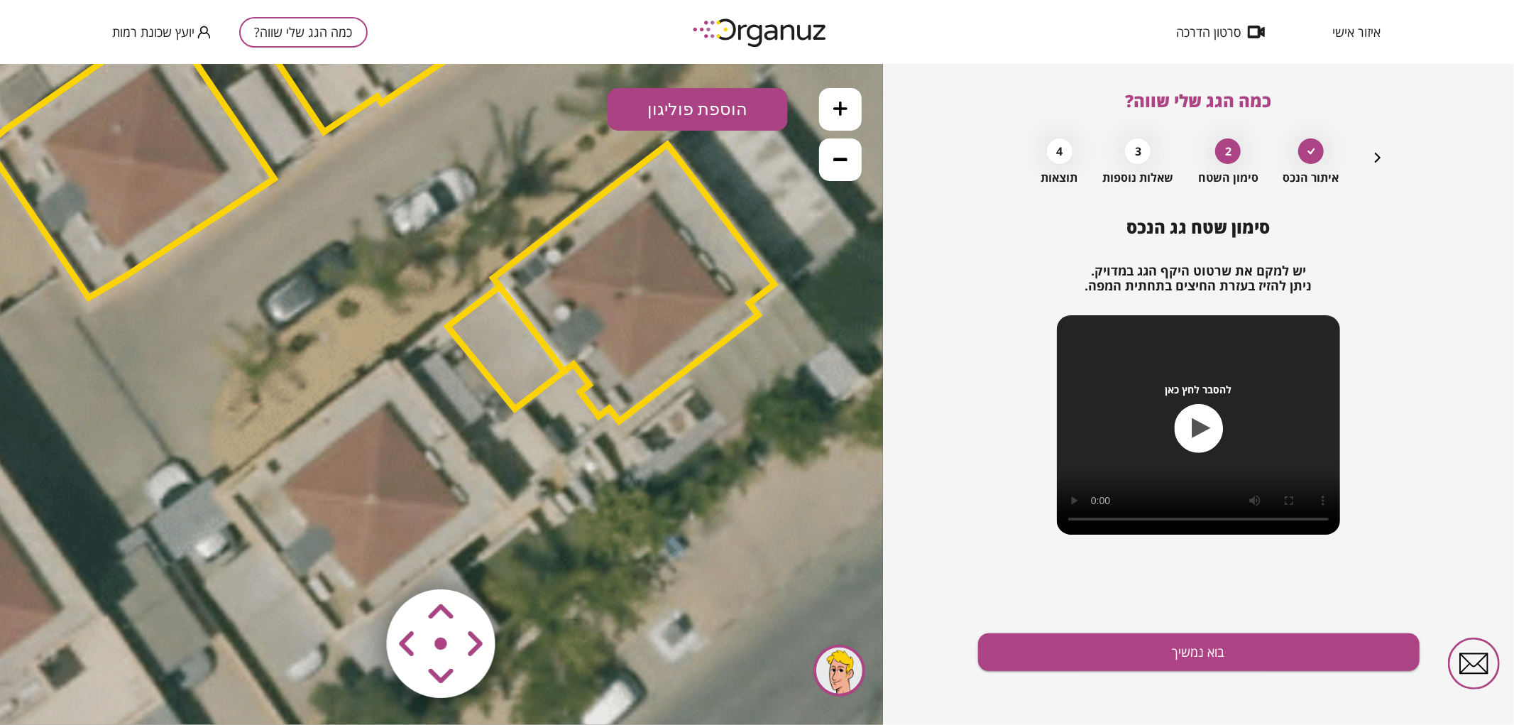
click at [508, 360] on polygon at bounding box center [506, 347] width 117 height 122
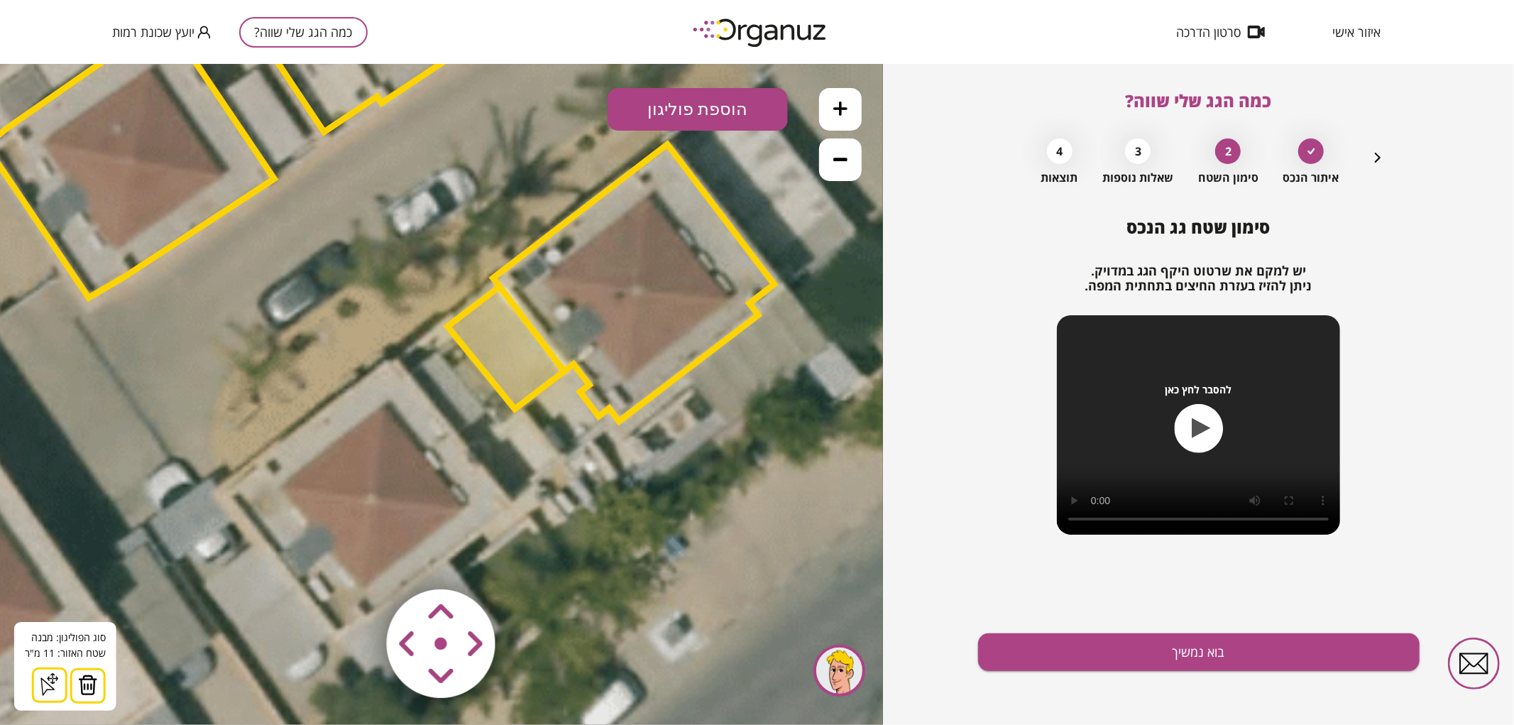
click at [78, 679] on img at bounding box center [88, 684] width 20 height 21
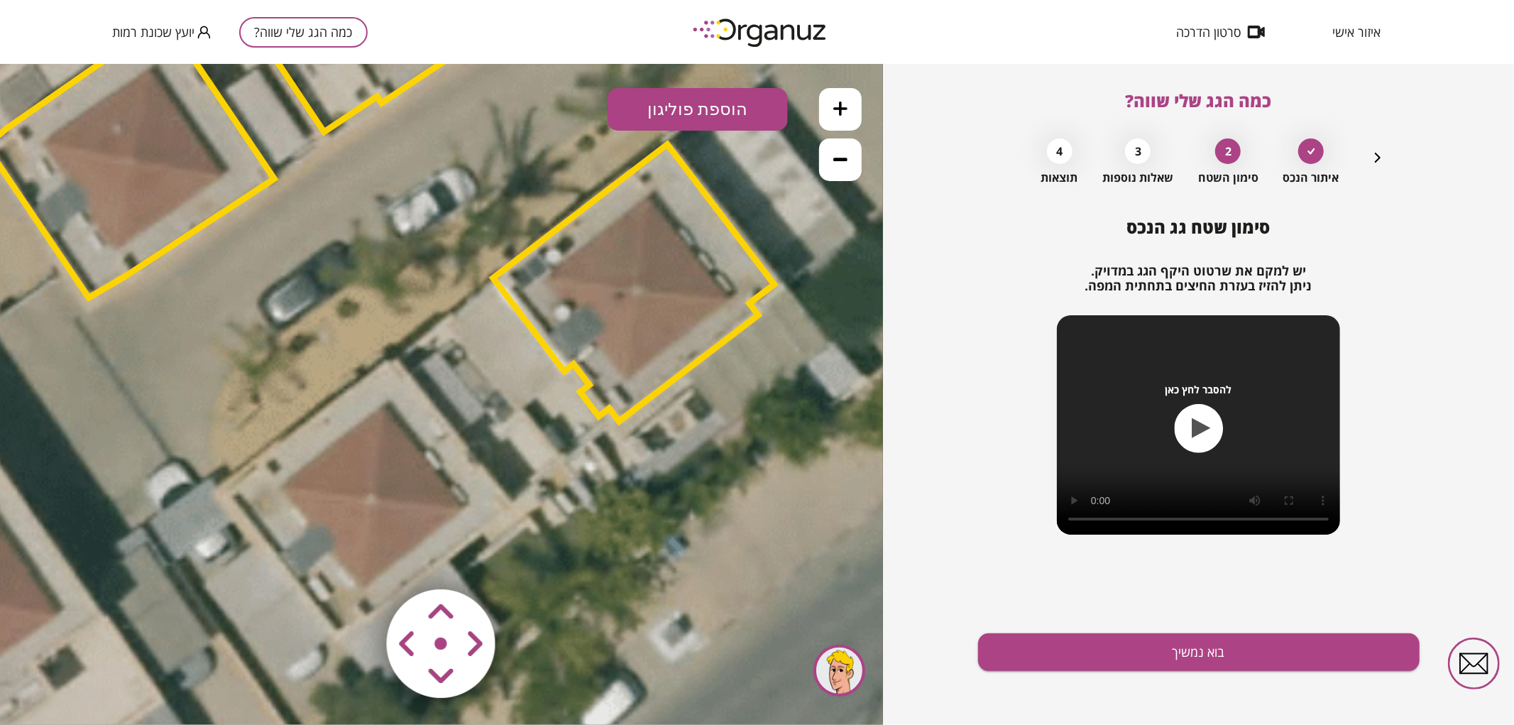
click at [692, 321] on polygon at bounding box center [633, 281] width 281 height 277
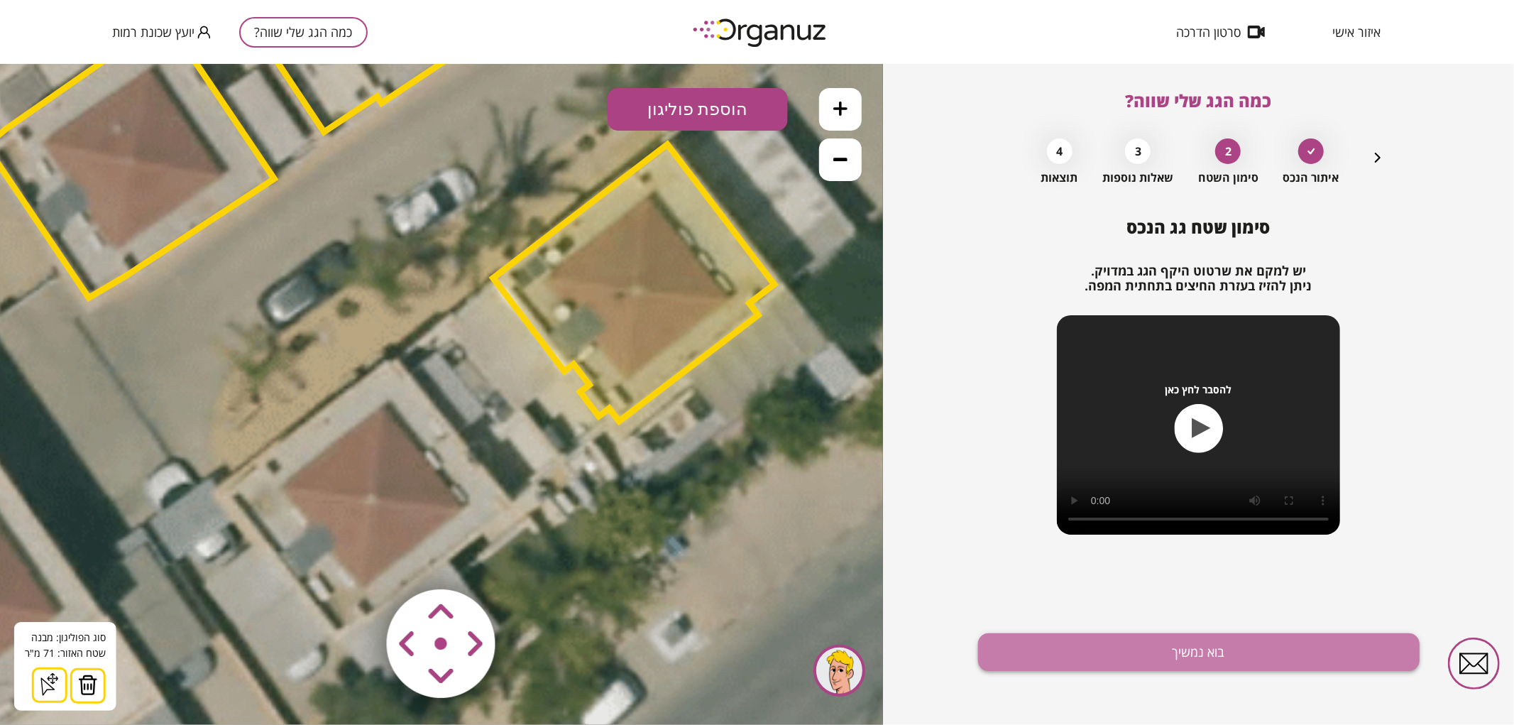
click at [1271, 653] on button "בוא נמשיך" at bounding box center [1199, 652] width 442 height 38
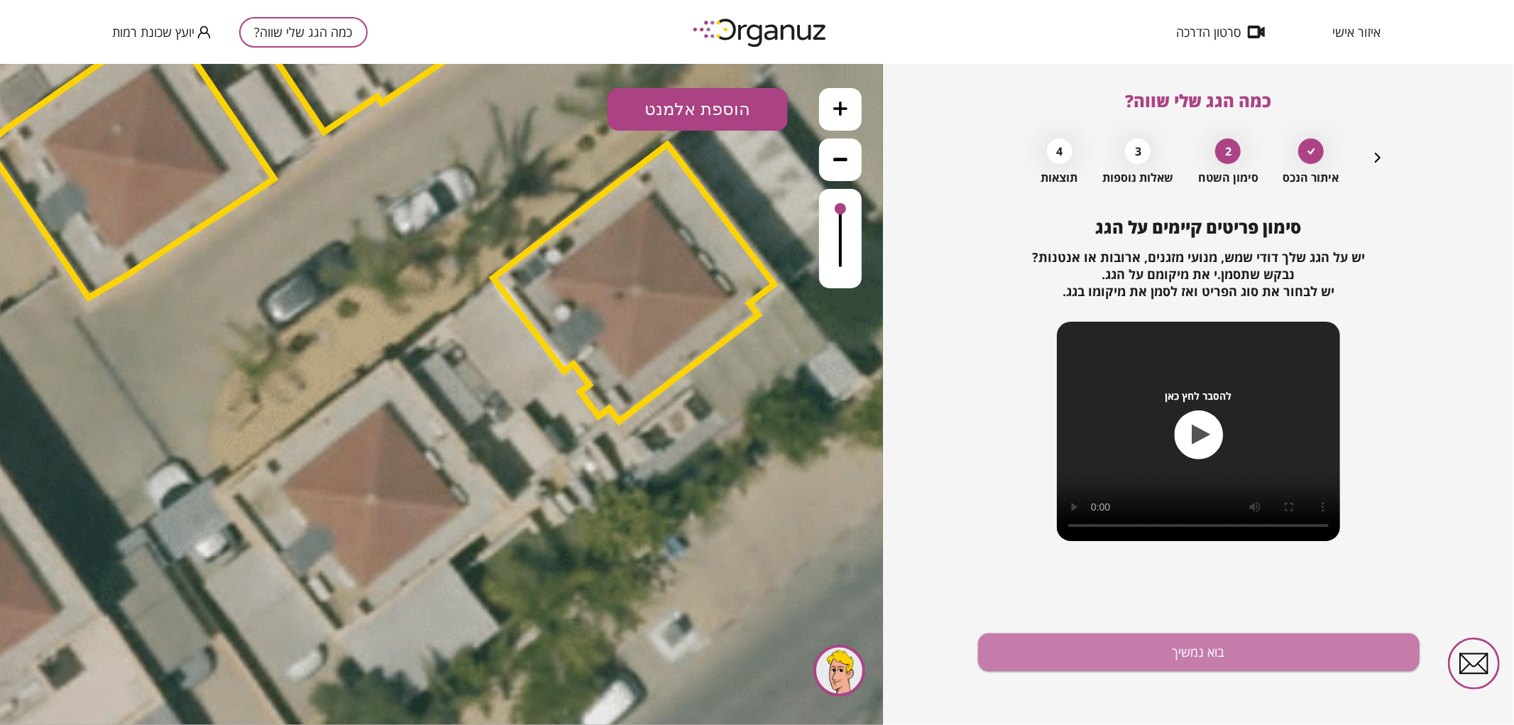
click at [1271, 653] on button "בוא נמשיך" at bounding box center [1199, 652] width 442 height 38
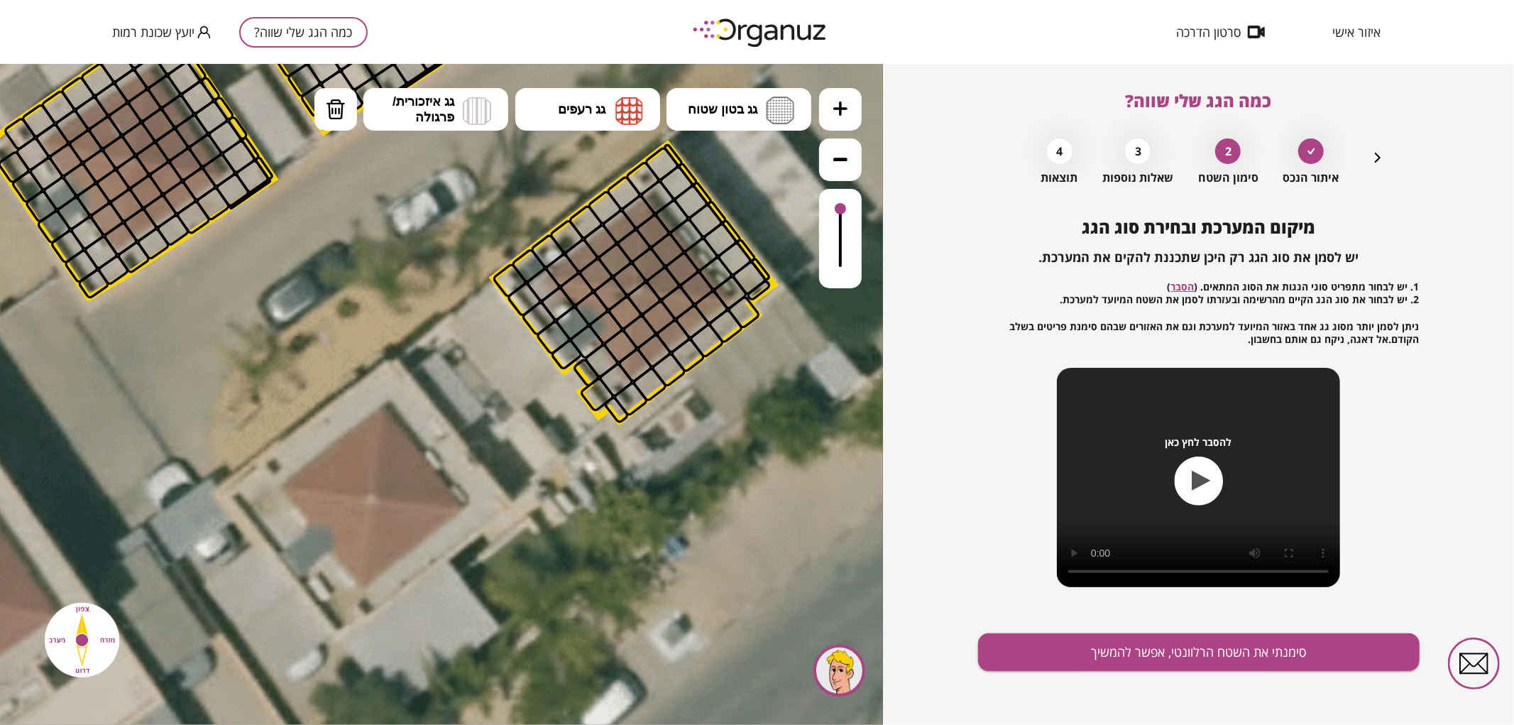
click at [700, 292] on div at bounding box center [697, 287] width 37 height 37
click at [1381, 163] on icon "button" at bounding box center [1377, 157] width 17 height 17
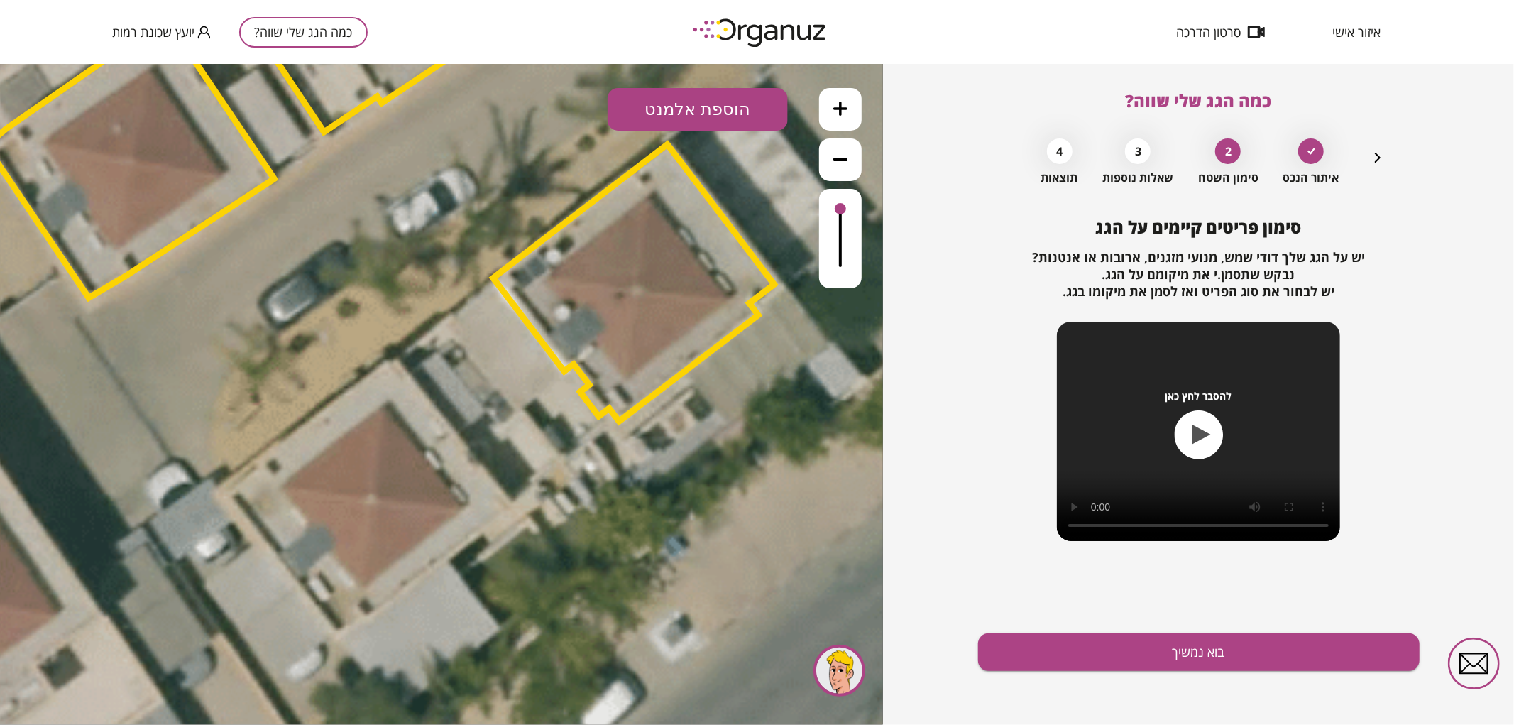
click at [616, 314] on polygon at bounding box center [633, 281] width 281 height 277
click at [1375, 153] on icon "button" at bounding box center [1378, 158] width 6 height 10
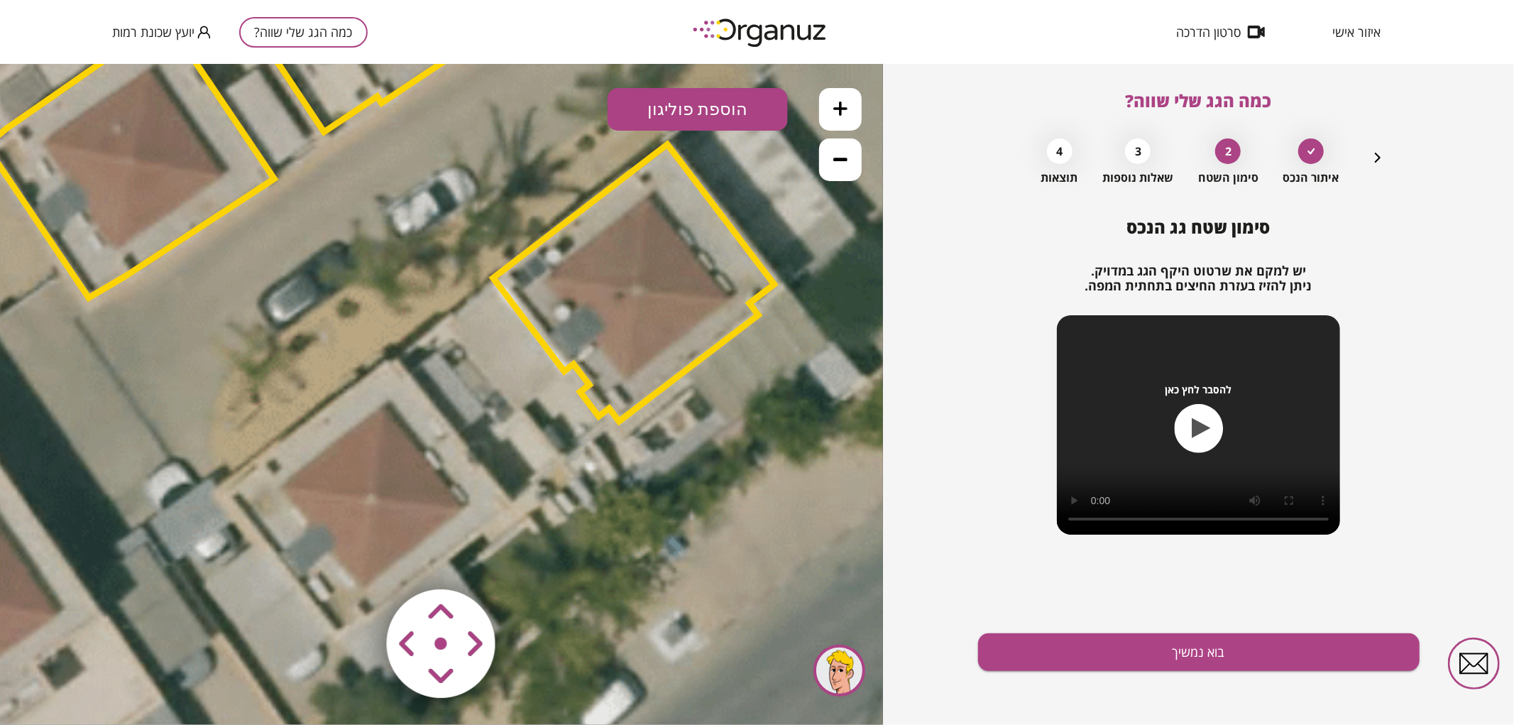
click at [572, 244] on polygon at bounding box center [633, 281] width 281 height 277
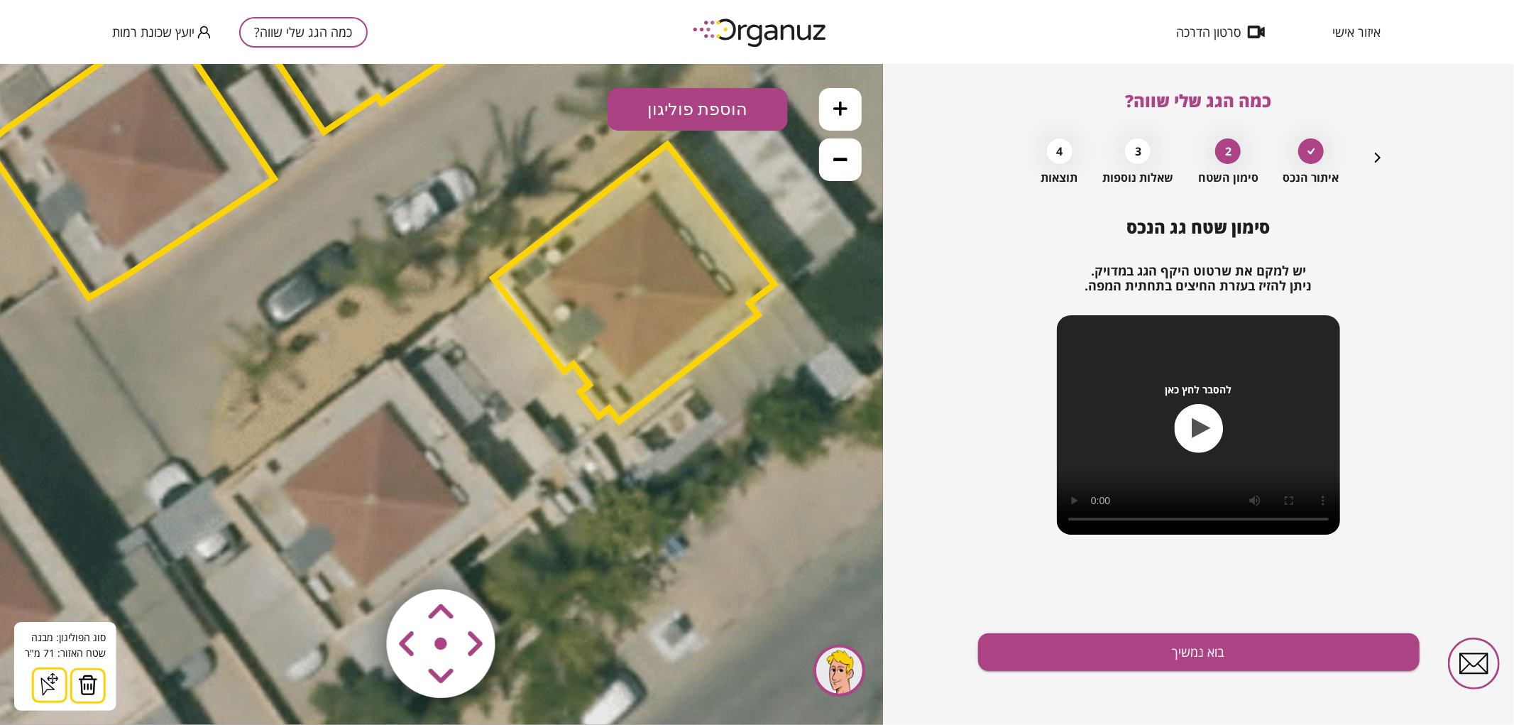
click at [84, 691] on img at bounding box center [88, 684] width 20 height 21
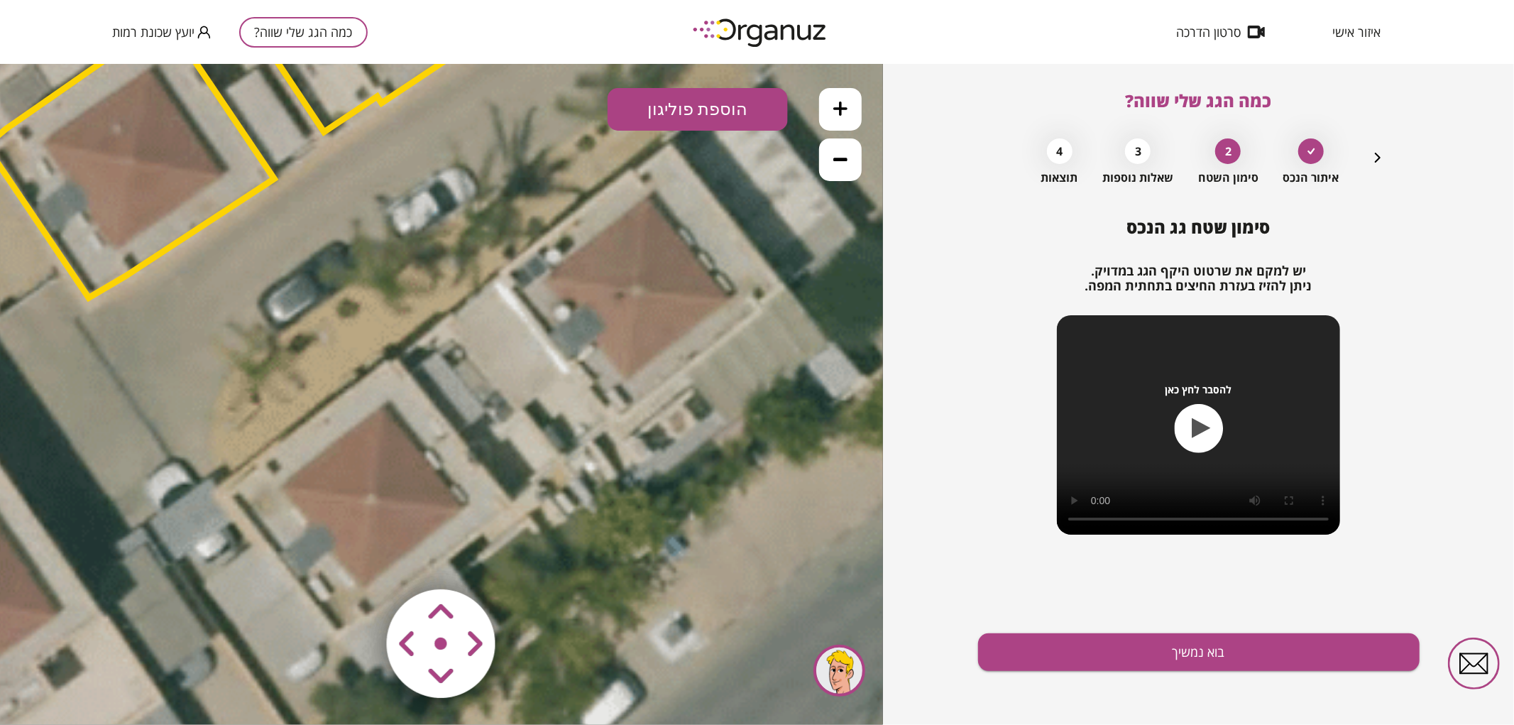
click at [654, 117] on button "הוספת פוליגון" at bounding box center [698, 108] width 180 height 43
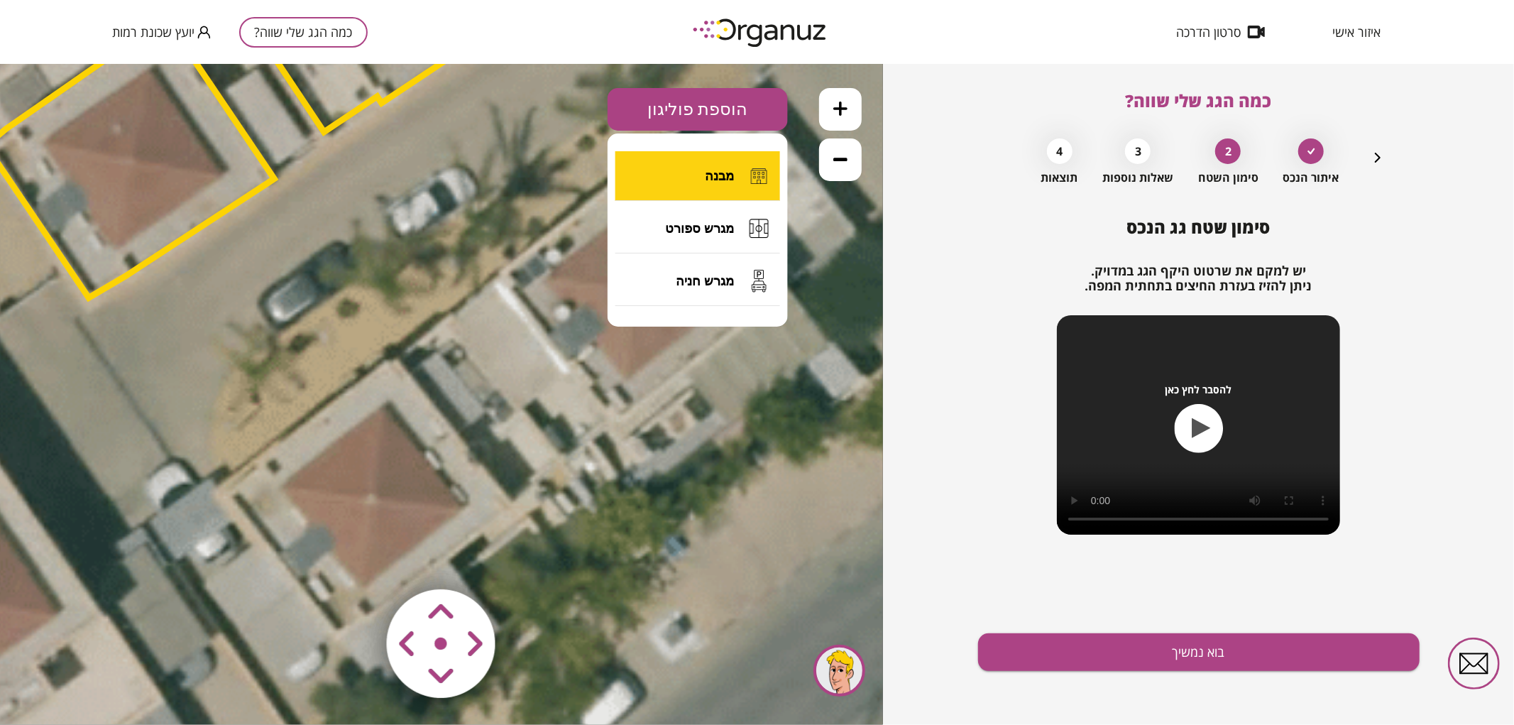
click at [664, 168] on button "מבנה" at bounding box center [698, 176] width 165 height 50
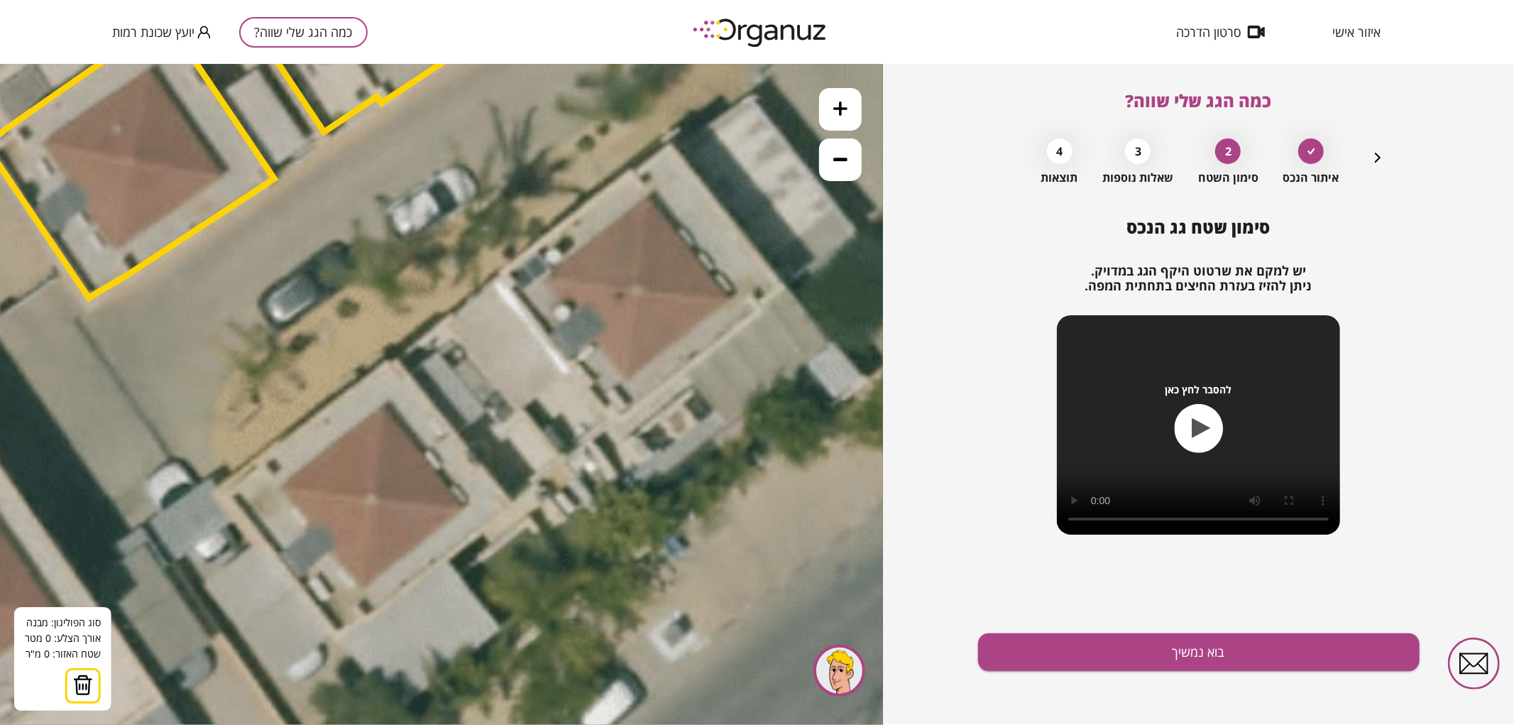
click at [548, 277] on icon at bounding box center [429, 119] width 3235 height 3235
click at [646, 203] on polygon at bounding box center [597, 240] width 98 height 74
click at [636, 290] on polygon at bounding box center [597, 246] width 98 height 87
click at [545, 278] on button at bounding box center [546, 275] width 21 height 21
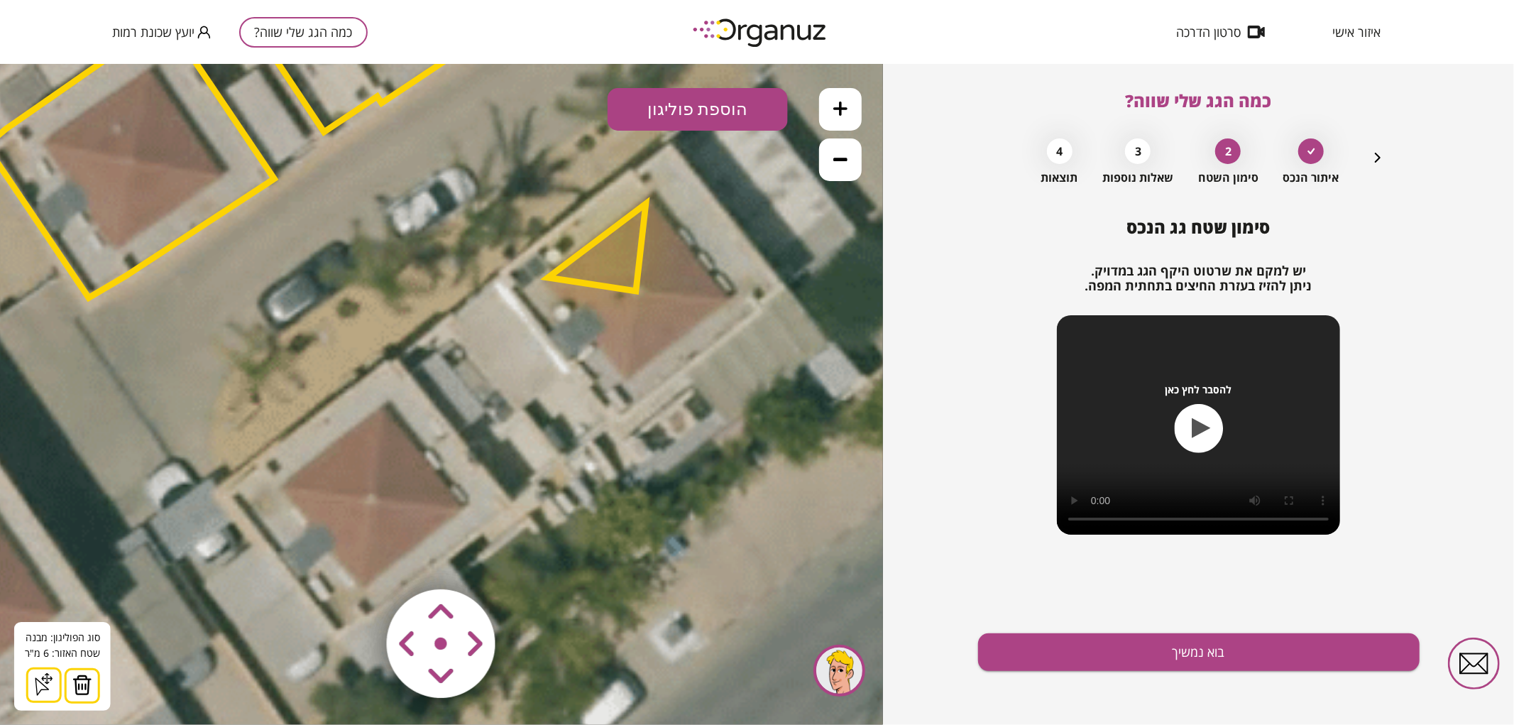
click at [730, 121] on button "הוספת פוליגון" at bounding box center [698, 108] width 180 height 43
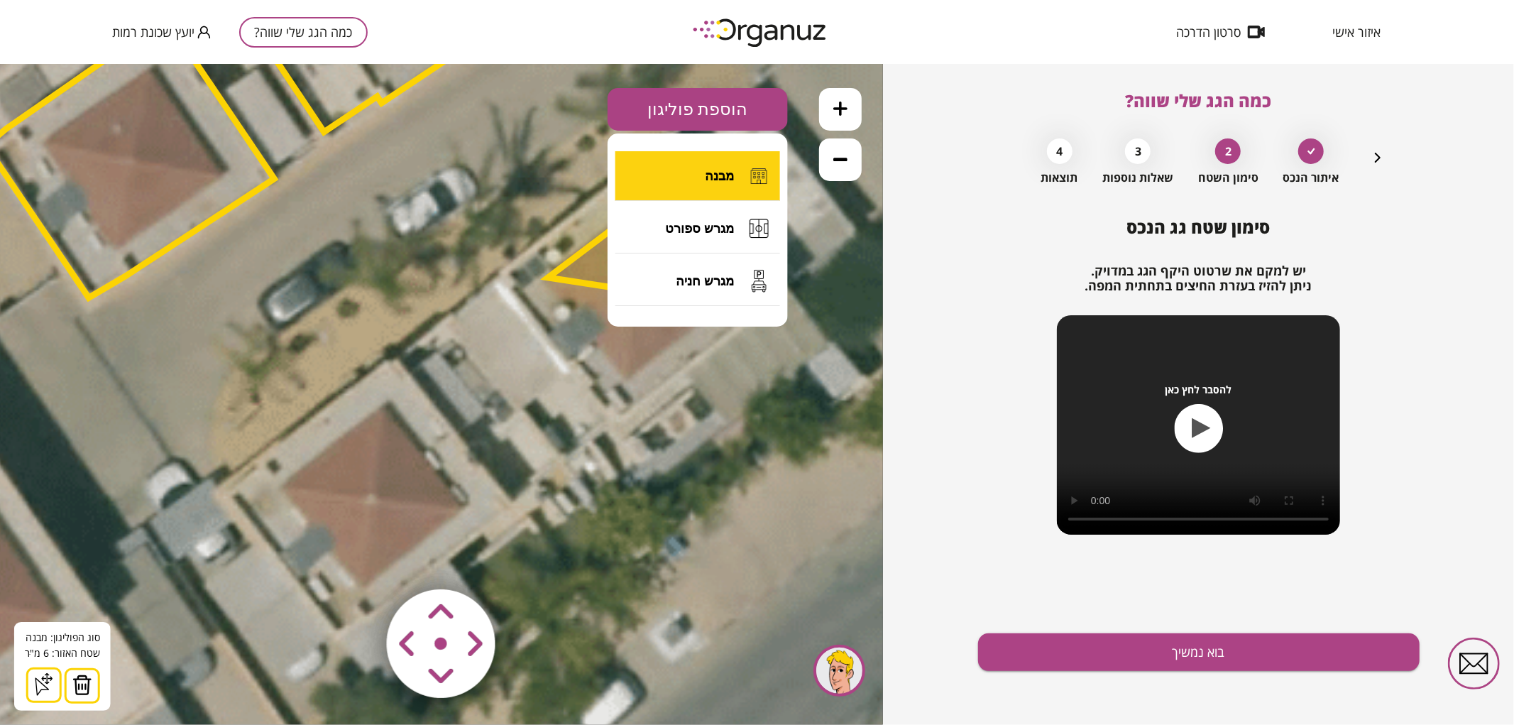
click at [729, 166] on button "מבנה" at bounding box center [698, 176] width 165 height 50
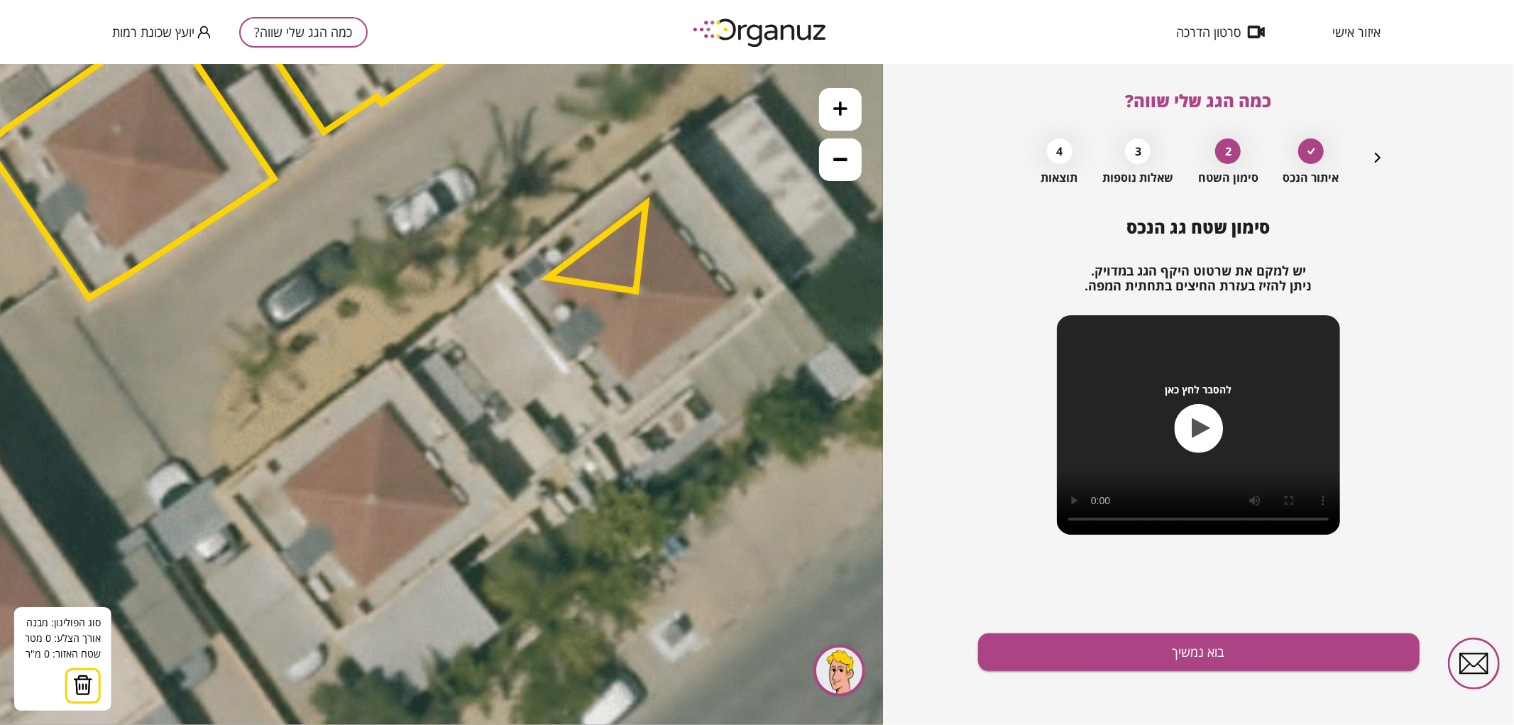
click at [646, 203] on polygon at bounding box center [597, 246] width 98 height 87
click at [727, 296] on icon at bounding box center [429, 119] width 3235 height 3235
drag, startPoint x: 636, startPoint y: 292, endPoint x: 643, endPoint y: 231, distance: 61.4
click at [636, 291] on polygon at bounding box center [681, 247] width 91 height 97
click at [636, 290] on polygon at bounding box center [681, 247] width 91 height 97
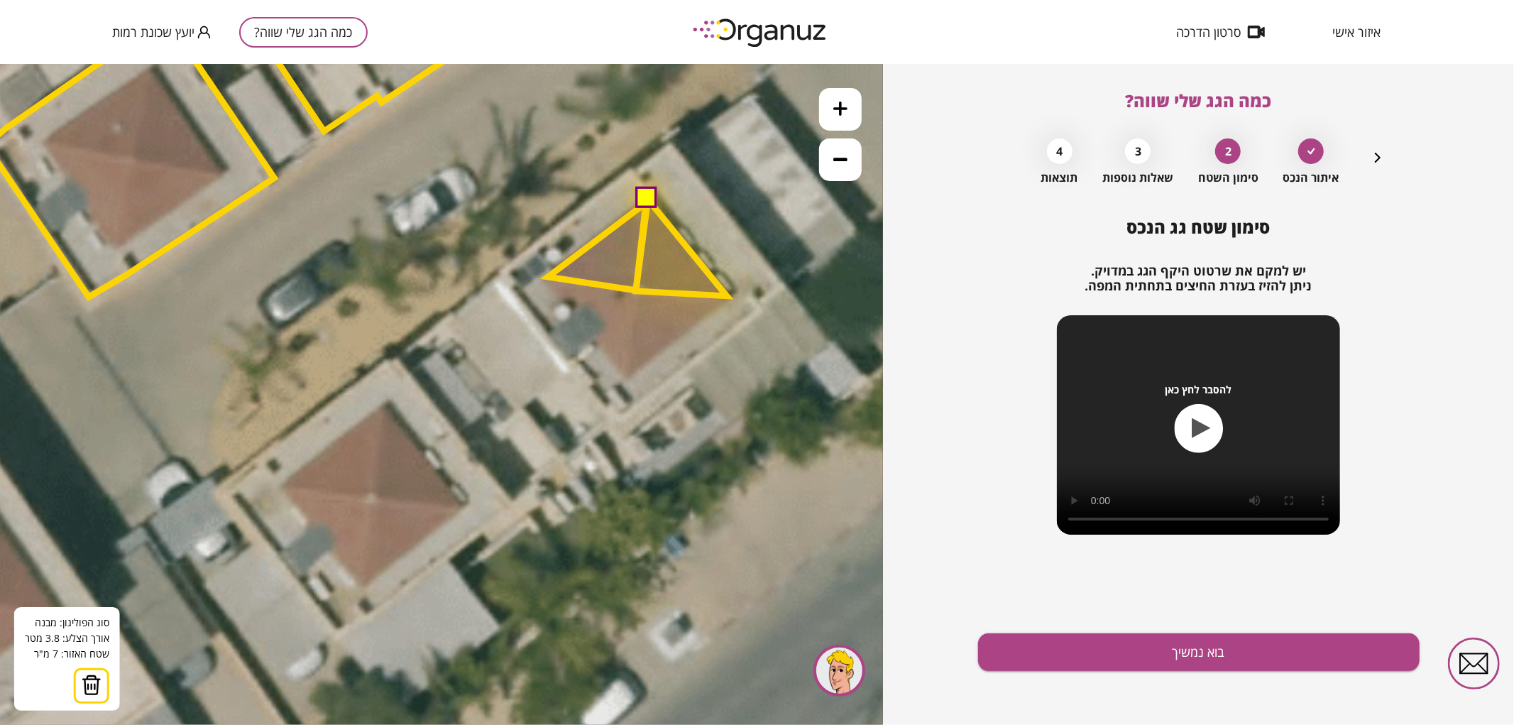
click at [647, 199] on button at bounding box center [646, 197] width 21 height 21
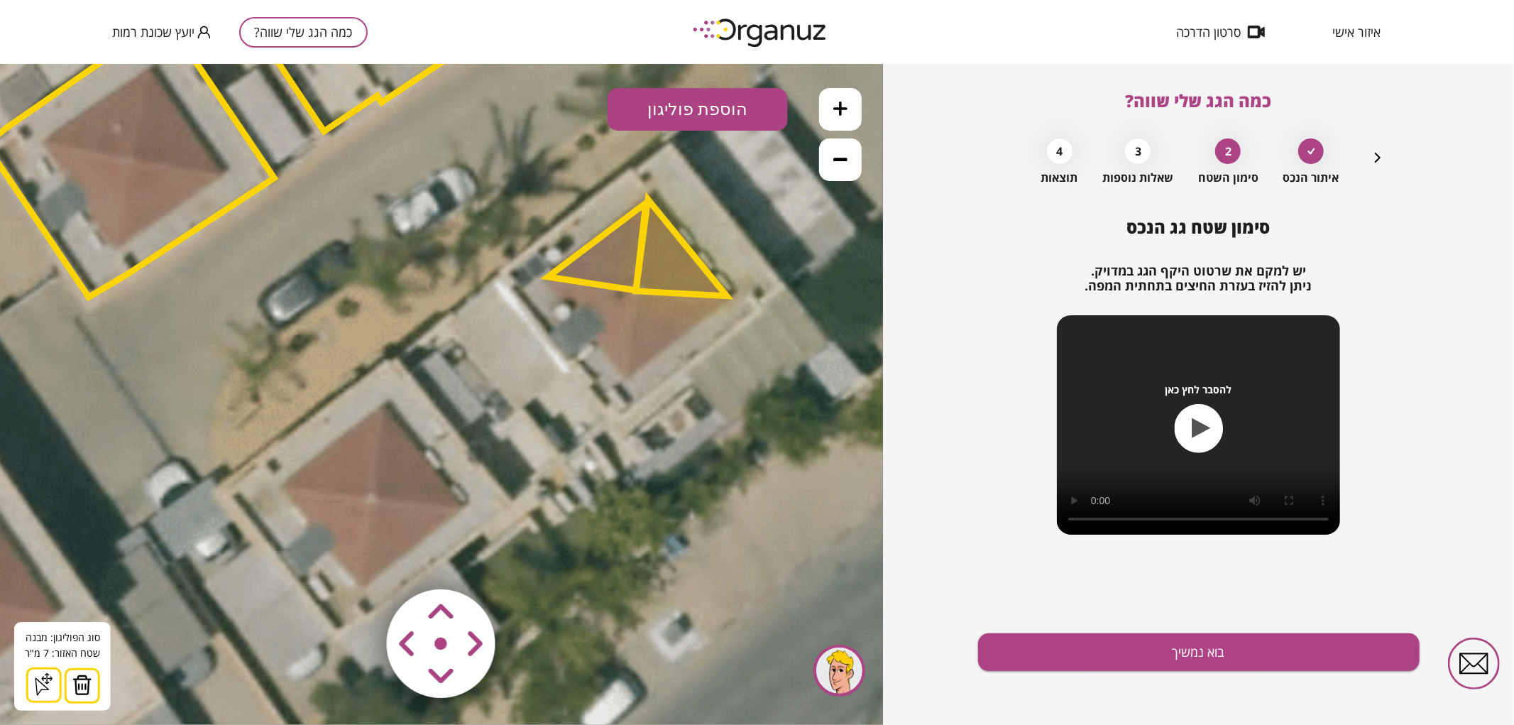
click at [689, 102] on button "הוספת פוליגון" at bounding box center [698, 108] width 180 height 43
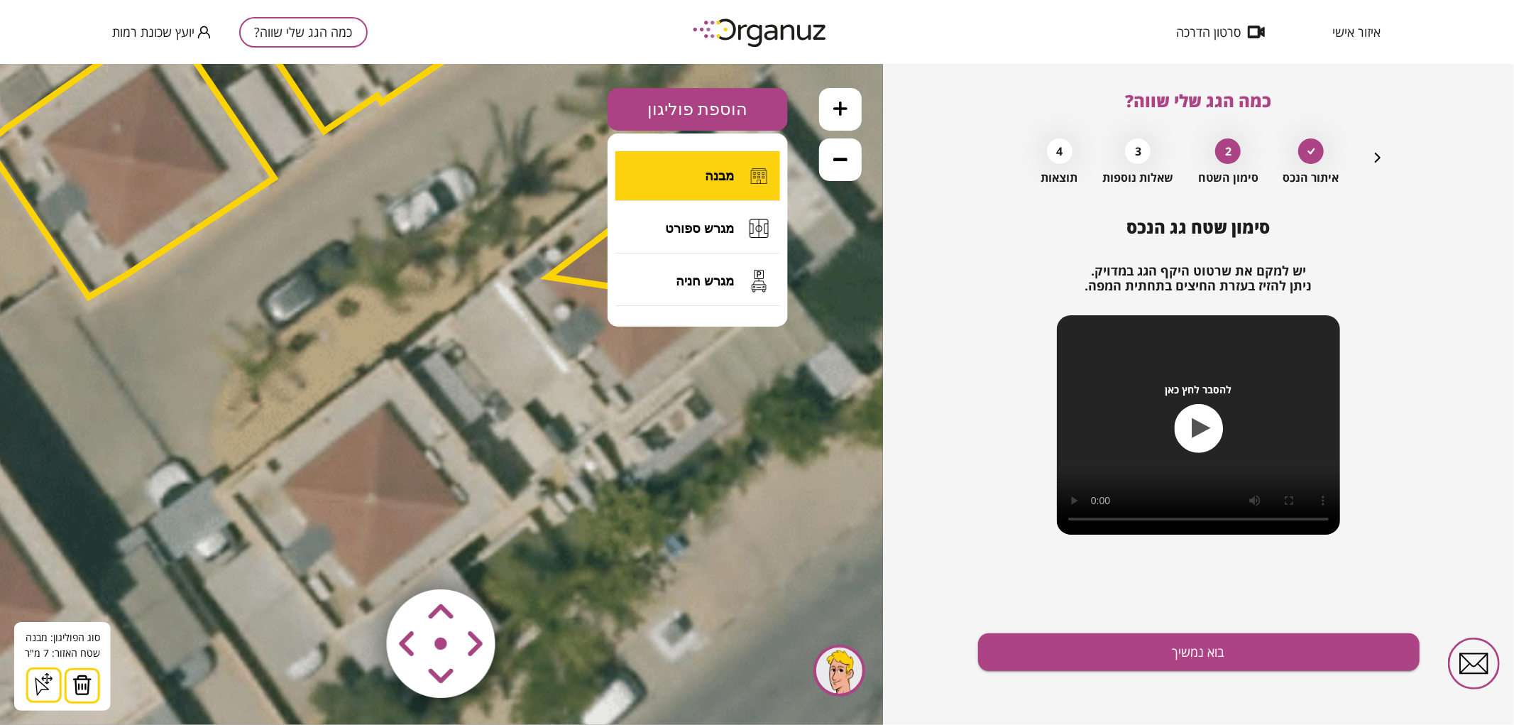
click at [689, 163] on button "מבנה" at bounding box center [698, 176] width 165 height 50
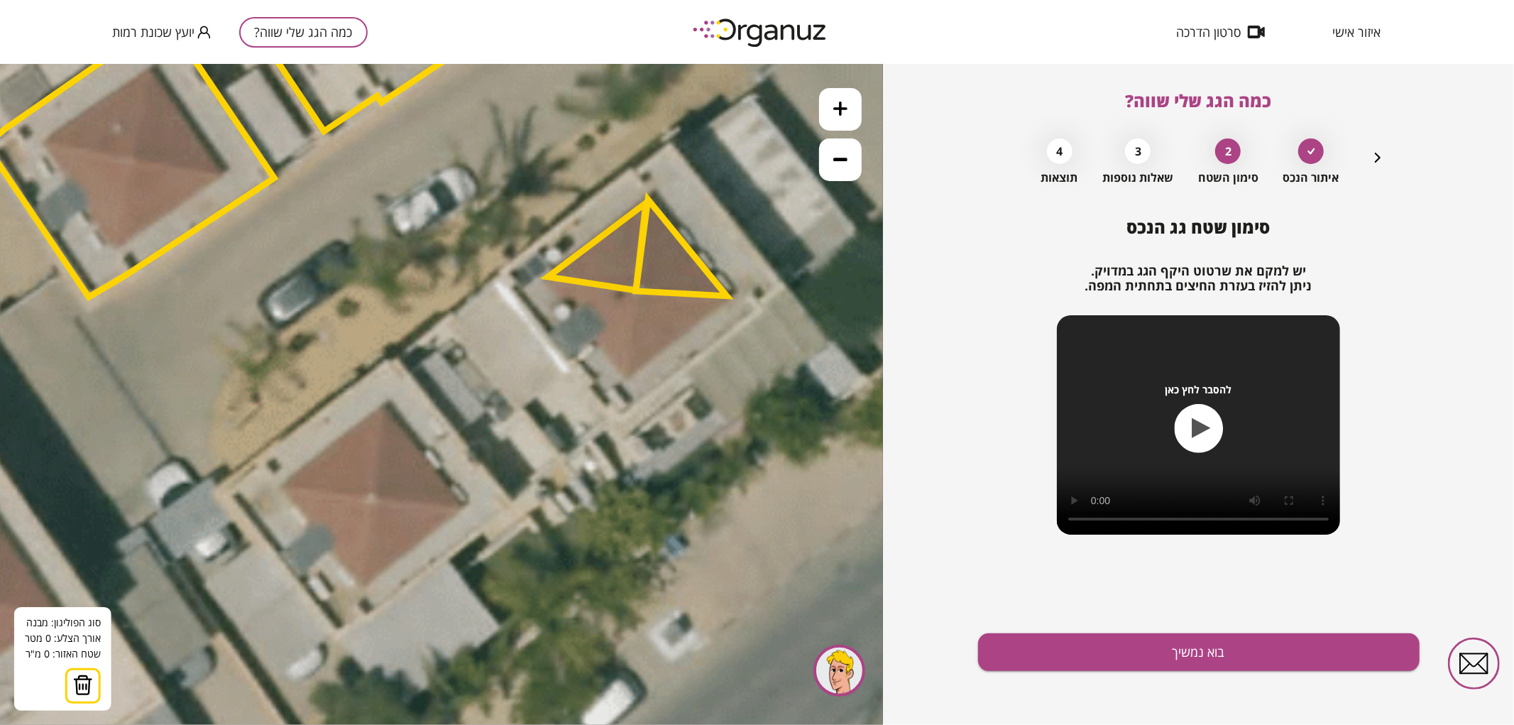
click at [544, 278] on icon at bounding box center [429, 118] width 3235 height 3235
click at [545, 278] on icon at bounding box center [429, 118] width 3235 height 3235
click at [630, 377] on icon at bounding box center [429, 118] width 3235 height 3235
click at [637, 289] on polygon at bounding box center [591, 327] width 92 height 99
click at [548, 276] on button at bounding box center [542, 276] width 21 height 21
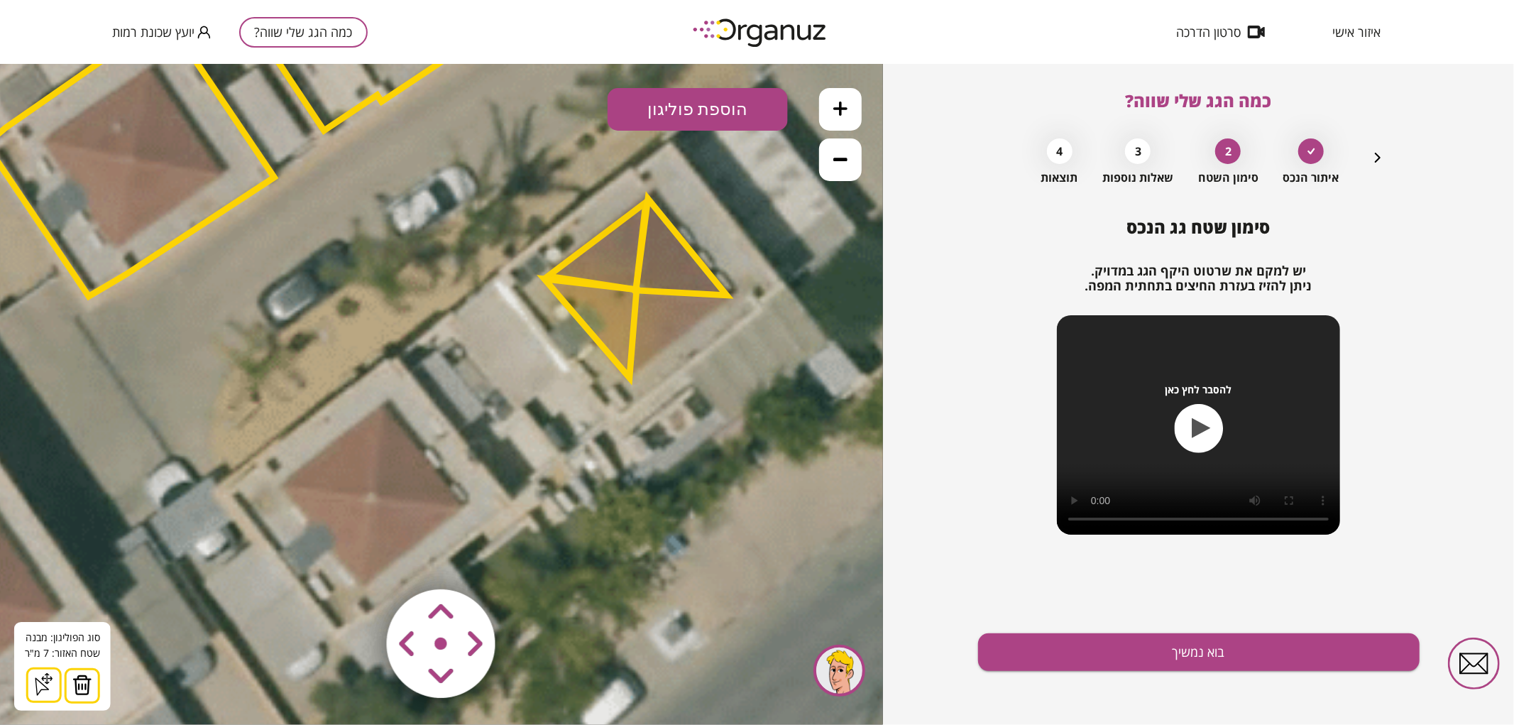
click at [698, 102] on button "הוספת פוליגון" at bounding box center [698, 108] width 180 height 43
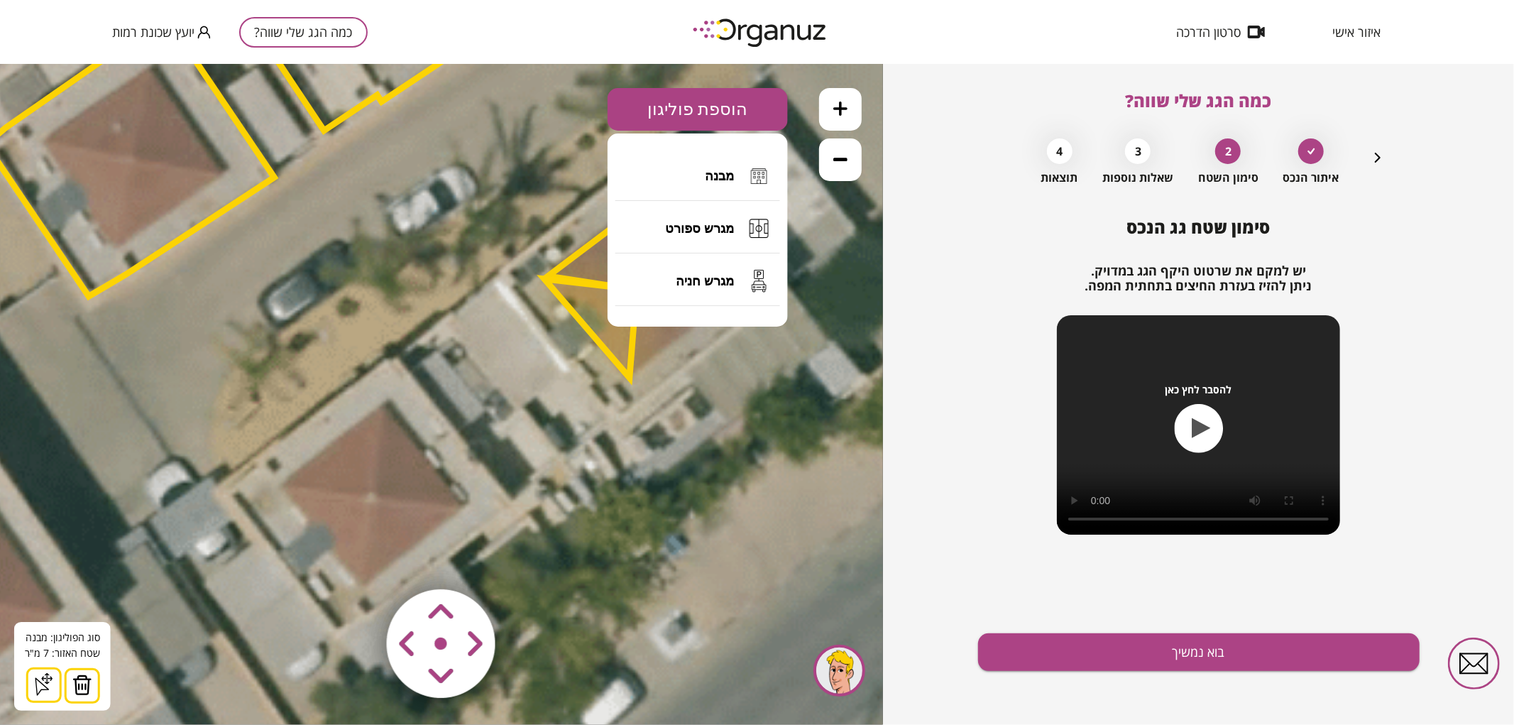
click at [707, 159] on button "מבנה" at bounding box center [698, 176] width 165 height 50
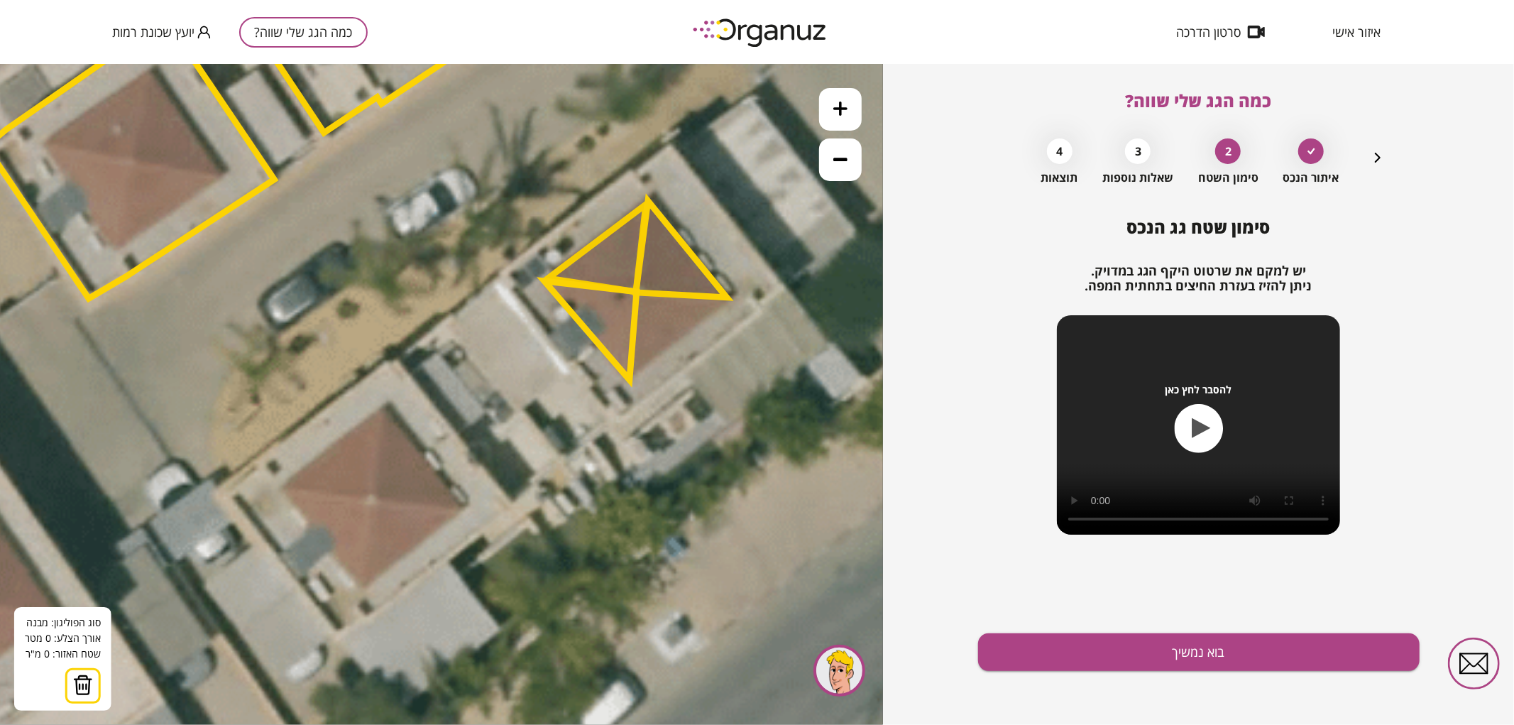
click at [637, 290] on polygon at bounding box center [591, 329] width 92 height 99
click at [629, 383] on polygon at bounding box center [633, 336] width 8 height 92
click at [727, 299] on polygon at bounding box center [678, 336] width 98 height 92
click at [639, 290] on button at bounding box center [635, 288] width 21 height 21
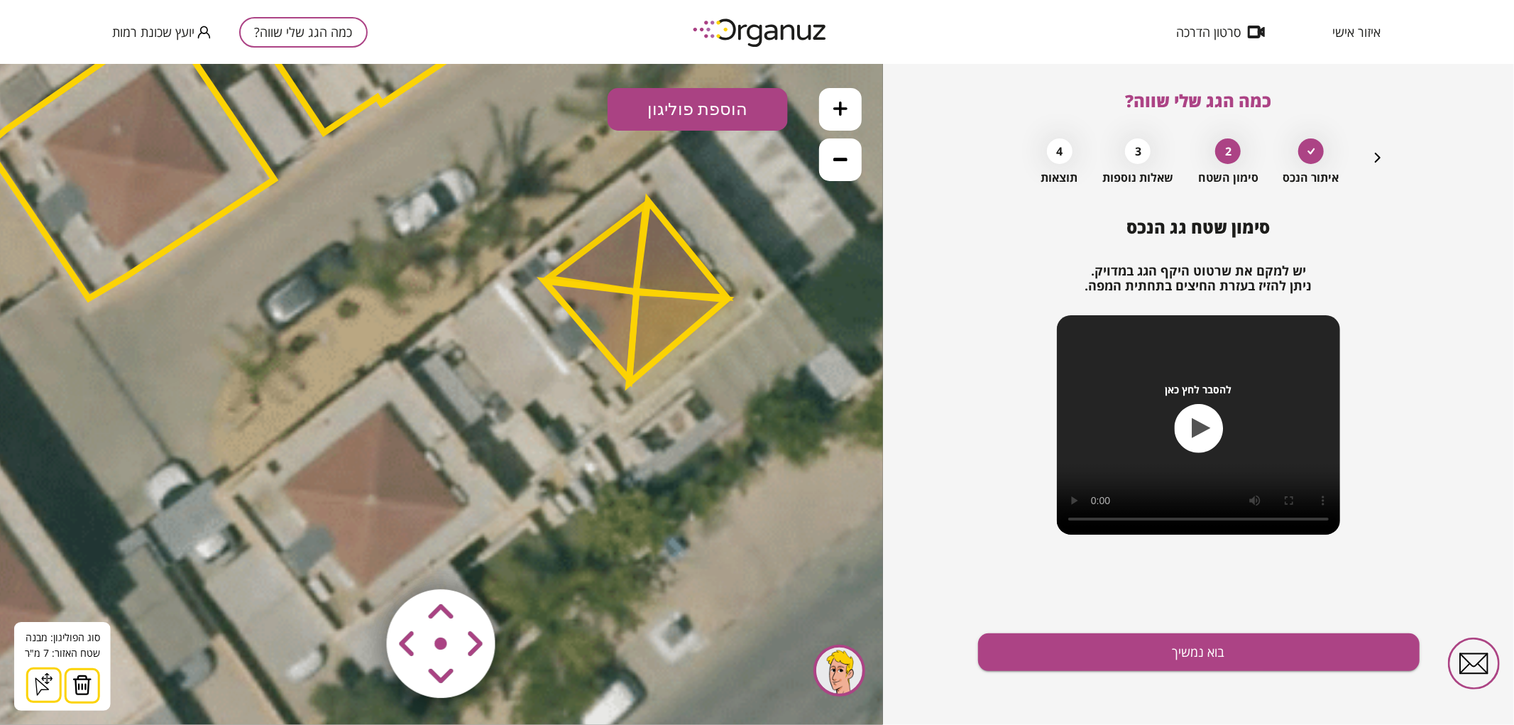
click at [712, 125] on button "הוספת פוליגון" at bounding box center [698, 108] width 180 height 43
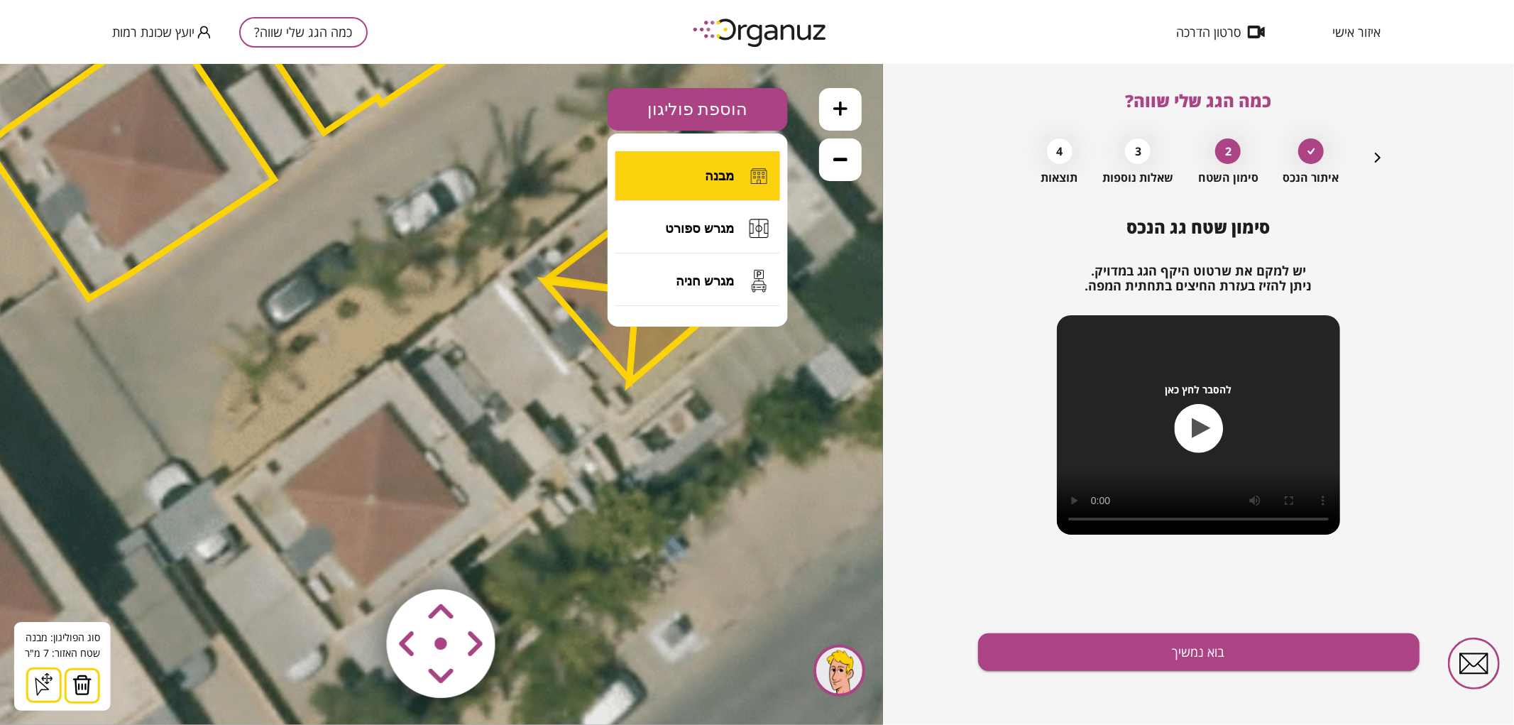
click at [713, 168] on span "מבנה" at bounding box center [719, 176] width 29 height 16
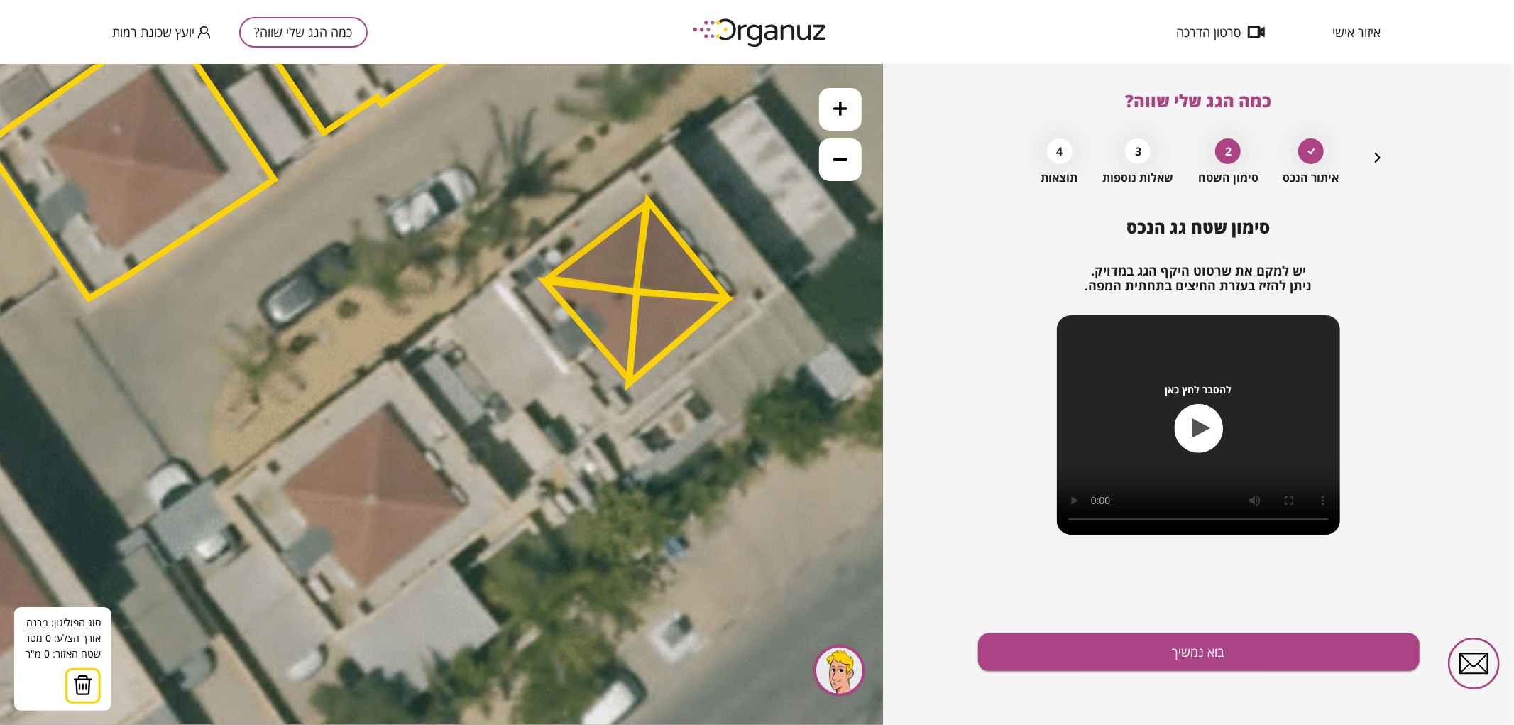
click at [508, 273] on icon at bounding box center [429, 120] width 3235 height 3235
click at [623, 415] on icon at bounding box center [429, 120] width 3235 height 3235
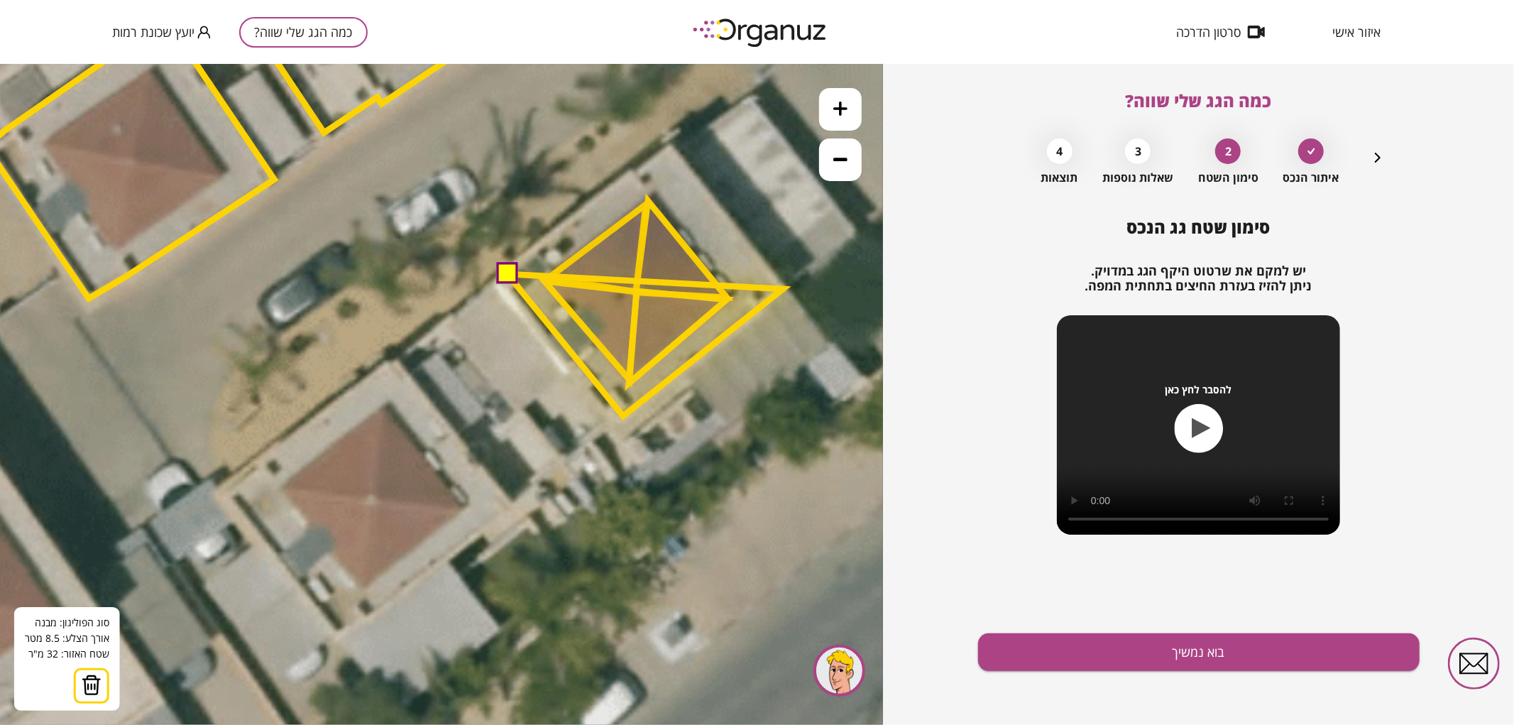
click at [783, 288] on polygon at bounding box center [645, 344] width 275 height 142
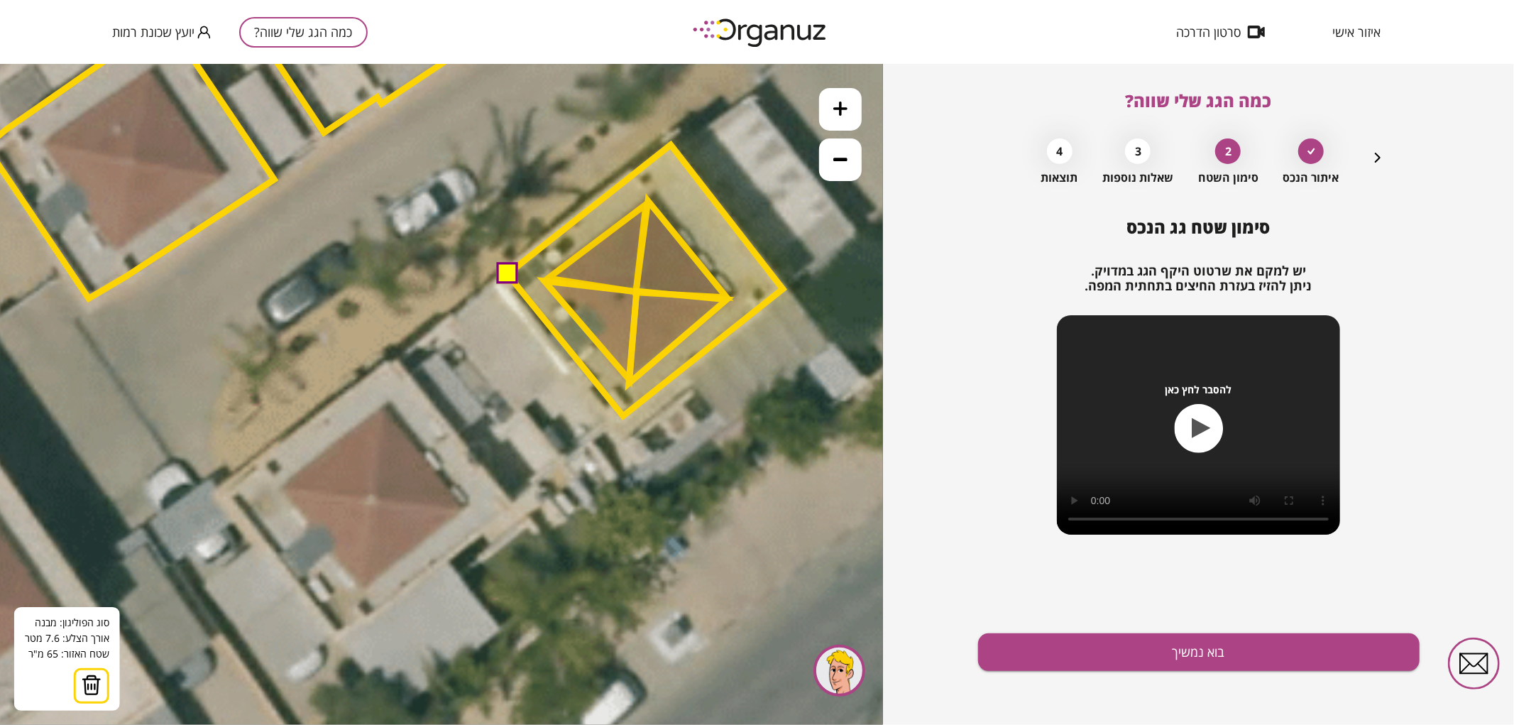
click at [671, 144] on polygon at bounding box center [645, 279] width 275 height 271
click at [542, 243] on polygon at bounding box center [645, 279] width 275 height 271
click at [500, 273] on button at bounding box center [506, 271] width 21 height 21
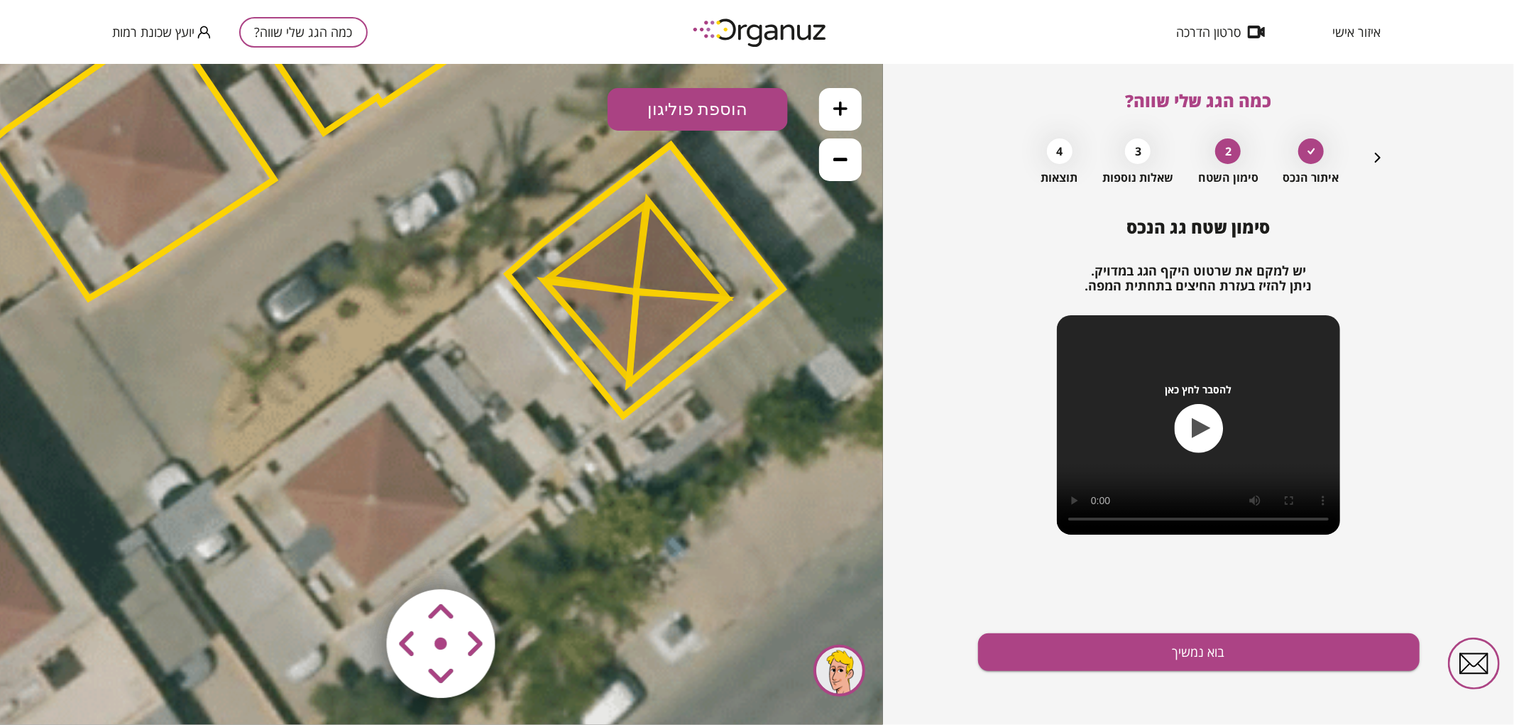
click at [576, 232] on polygon at bounding box center [645, 279] width 275 height 271
click at [579, 234] on polygon at bounding box center [645, 279] width 275 height 271
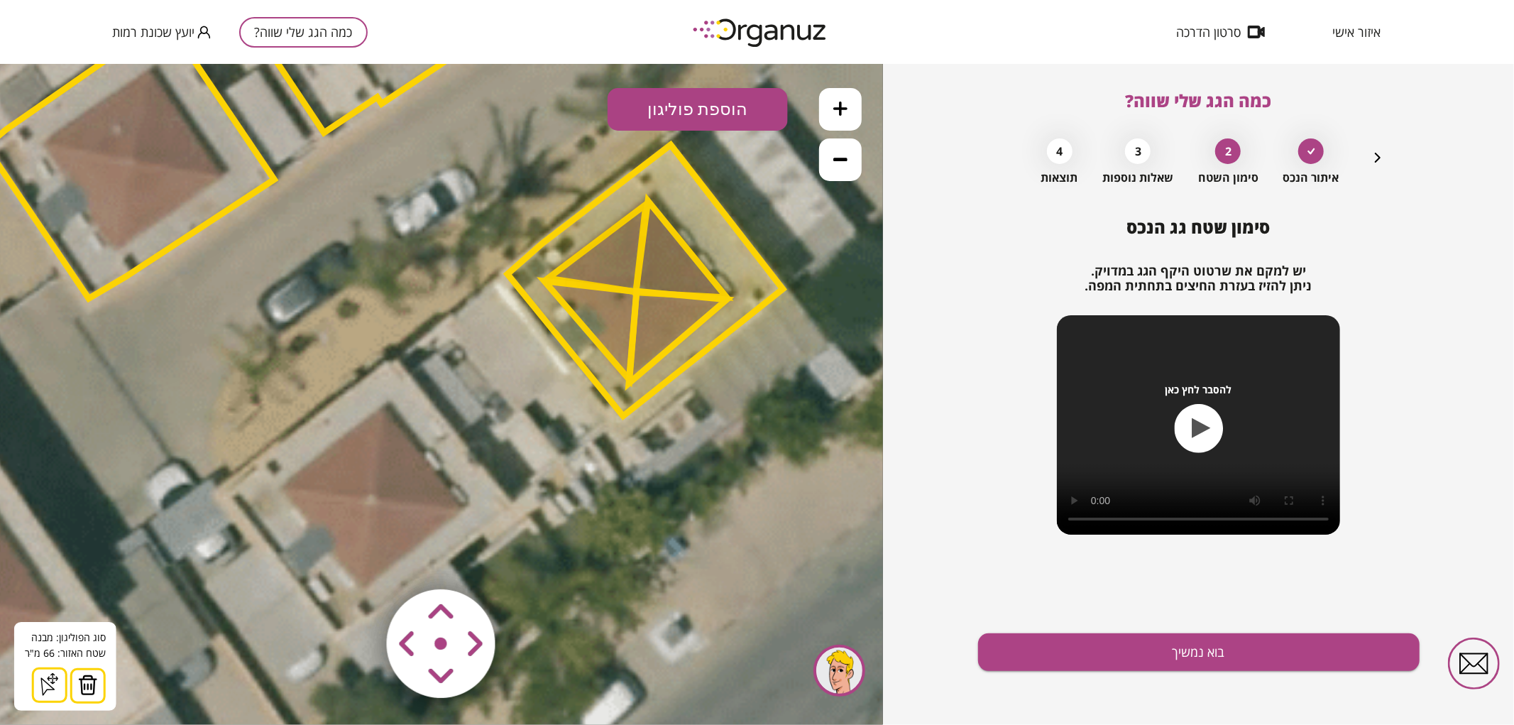
click at [78, 691] on img at bounding box center [88, 684] width 20 height 21
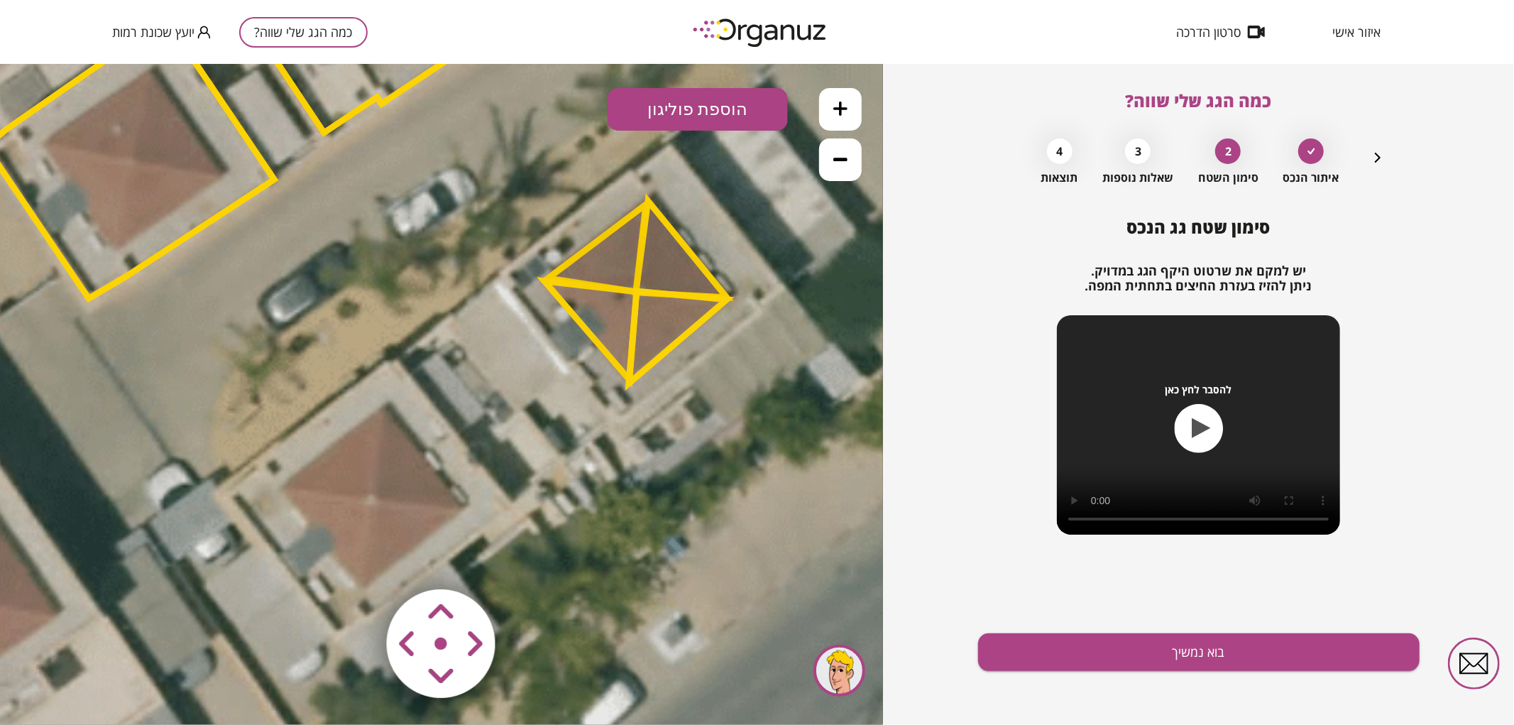
click at [698, 116] on button "הוספת פוליגון" at bounding box center [698, 108] width 180 height 43
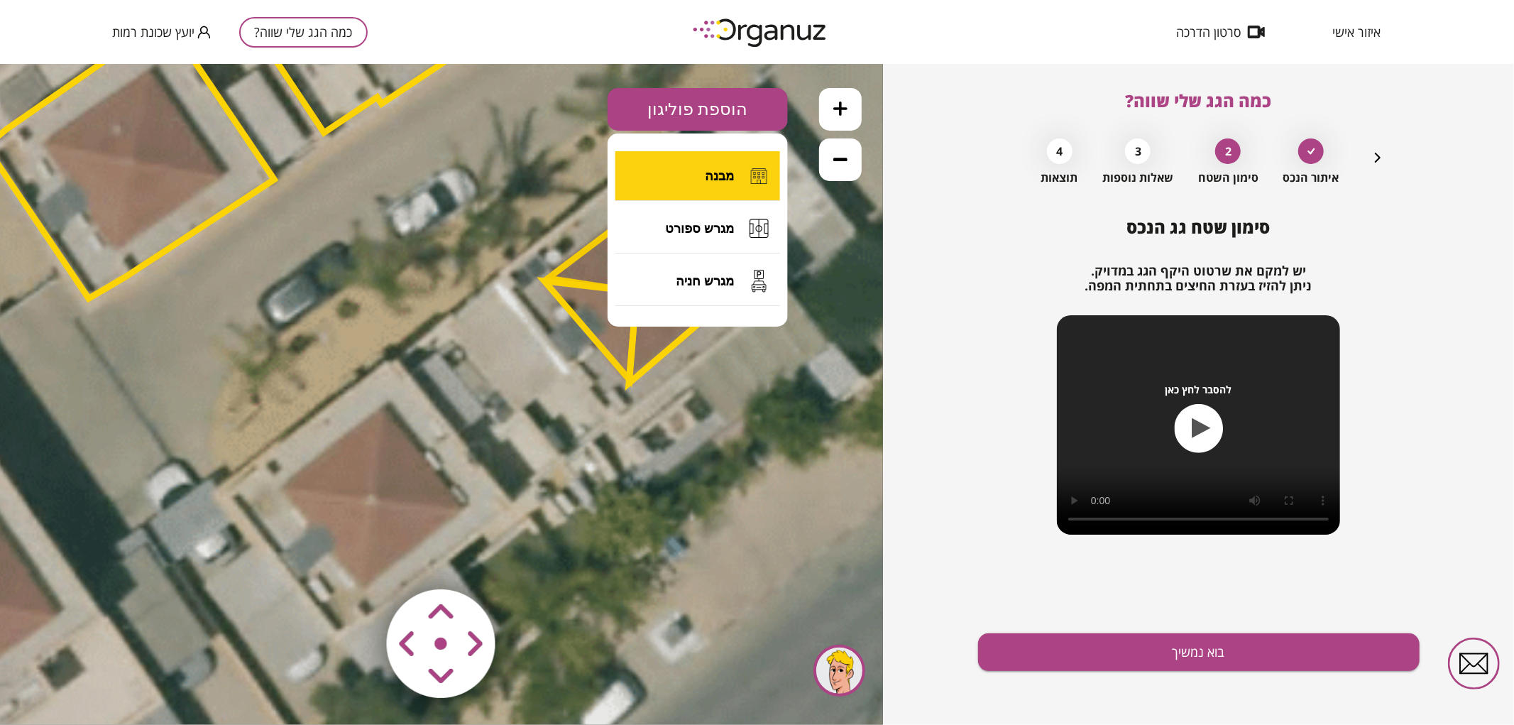
click at [739, 168] on button "מבנה" at bounding box center [698, 176] width 165 height 50
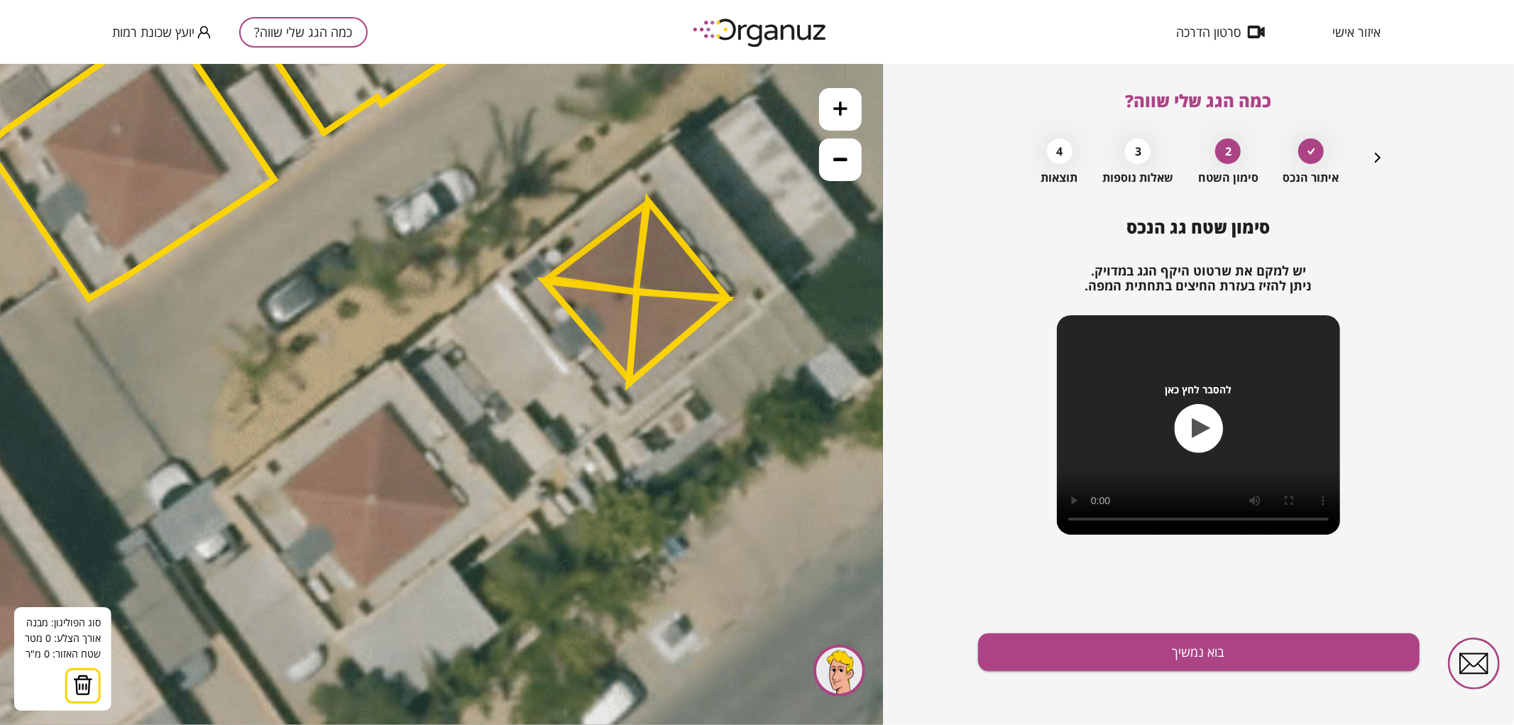
click at [545, 281] on polygon at bounding box center [591, 329] width 92 height 99
click at [504, 280] on polygon at bounding box center [523, 280] width 39 height 1
click at [623, 420] on icon at bounding box center [429, 120] width 3235 height 3235
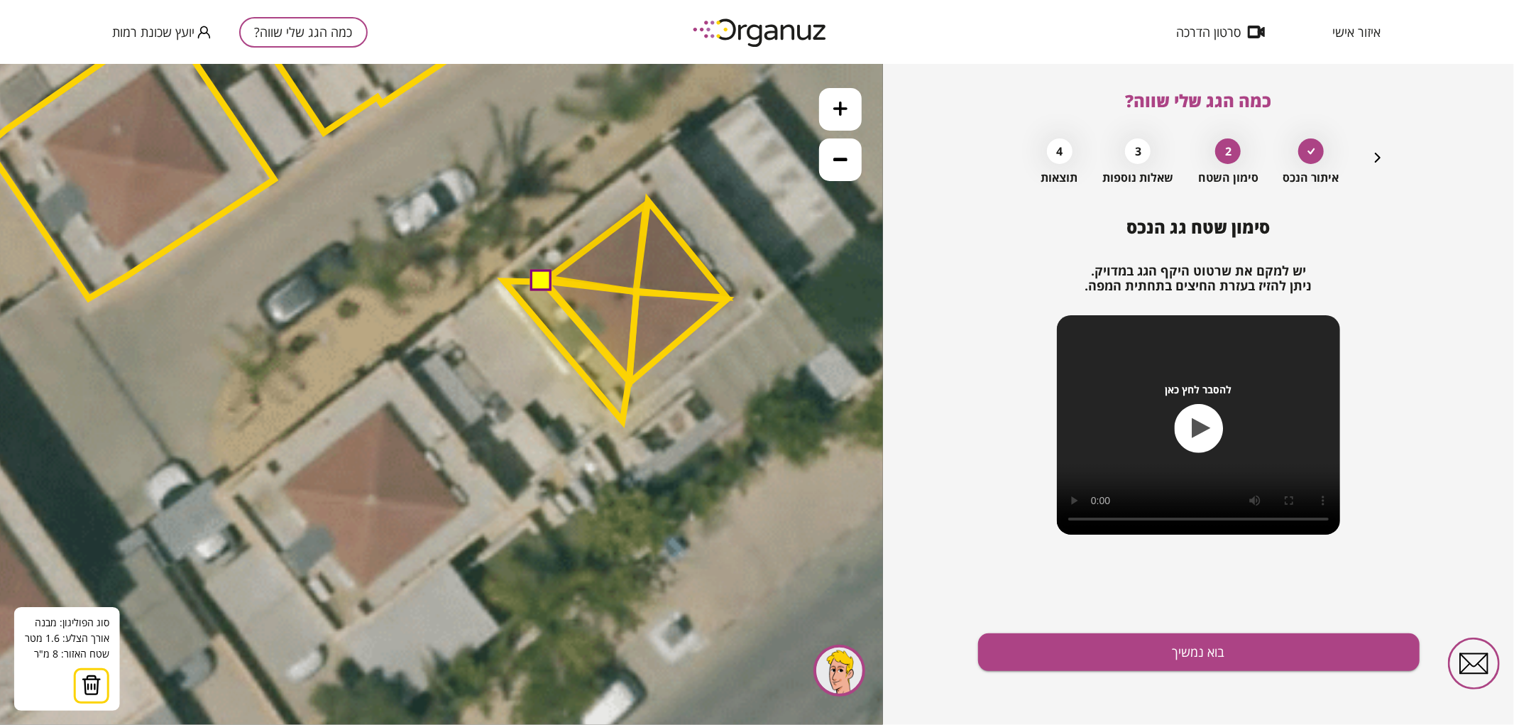
click at [629, 381] on polygon at bounding box center [566, 350] width 125 height 140
click at [633, 385] on polygon at bounding box center [568, 350] width 127 height 140
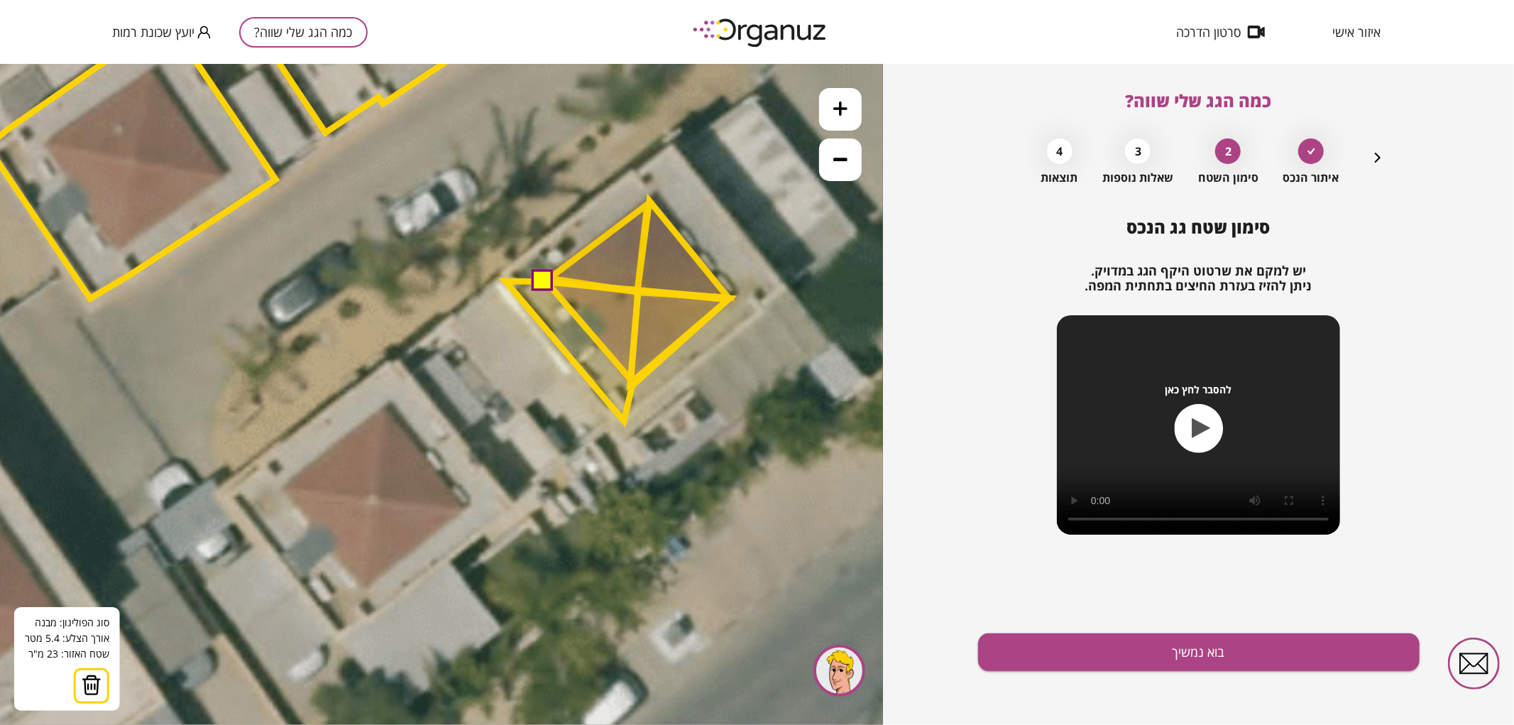
click at [730, 297] on polygon at bounding box center [617, 350] width 224 height 140
click at [650, 201] on polygon at bounding box center [617, 310] width 224 height 219
click at [507, 278] on polygon at bounding box center [617, 310] width 224 height 219
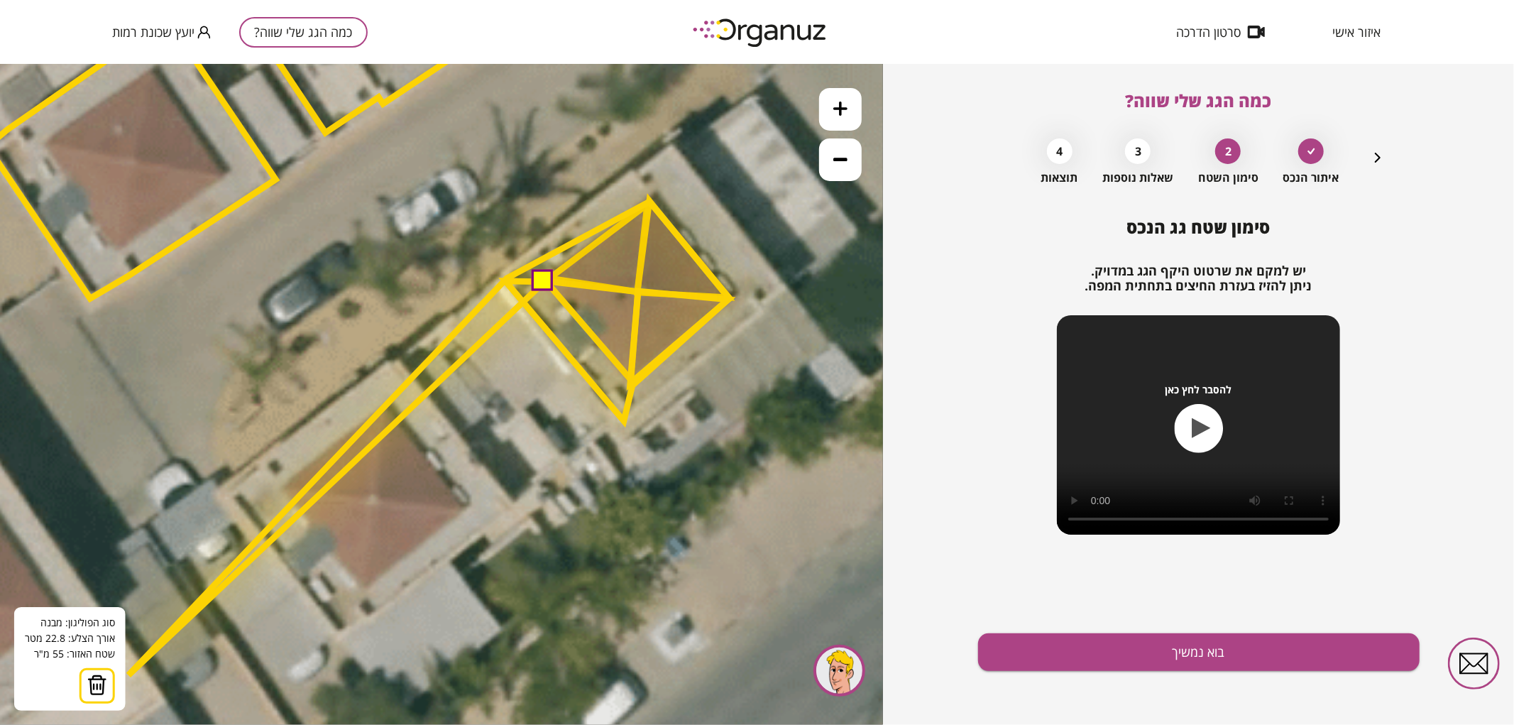
click at [101, 689] on img at bounding box center [97, 684] width 20 height 21
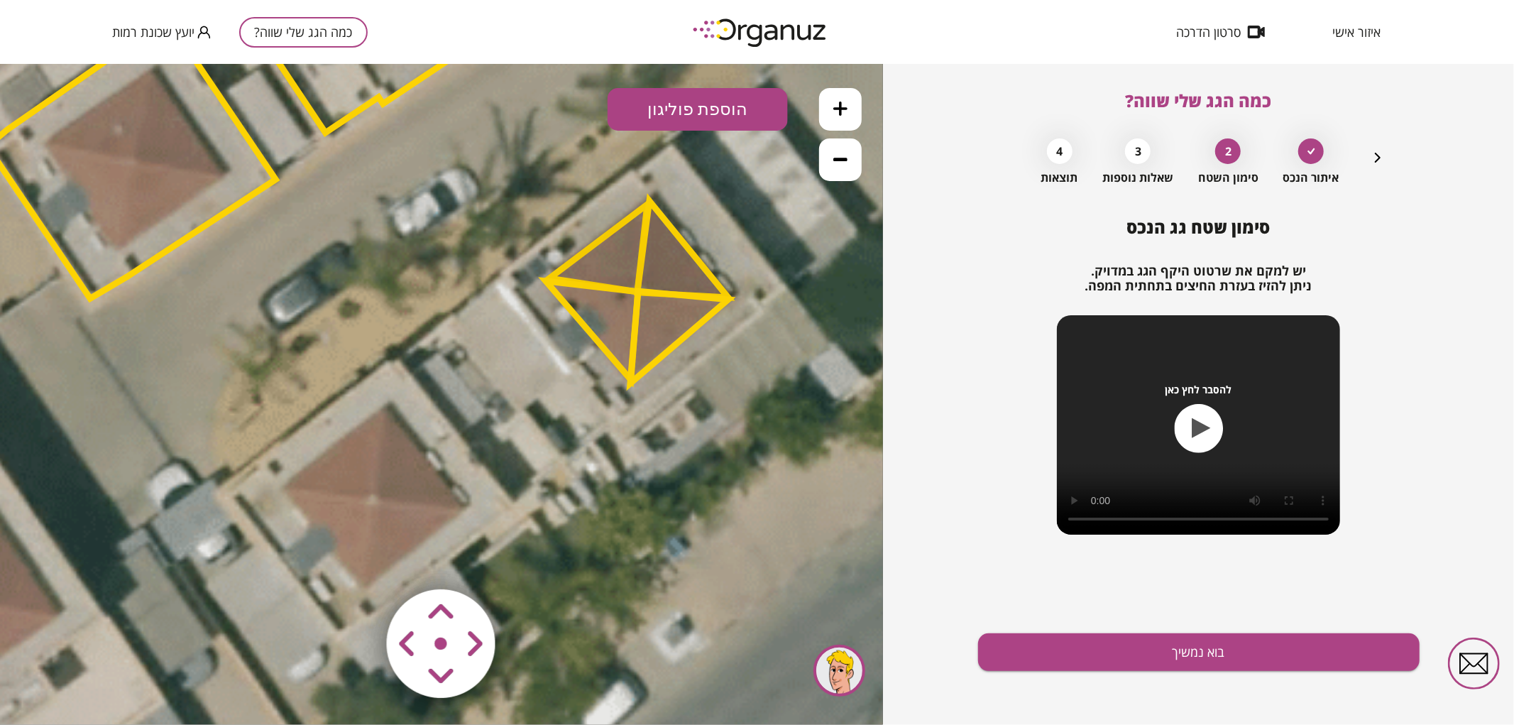
click at [755, 94] on button "הוספת פוליגון" at bounding box center [698, 108] width 180 height 43
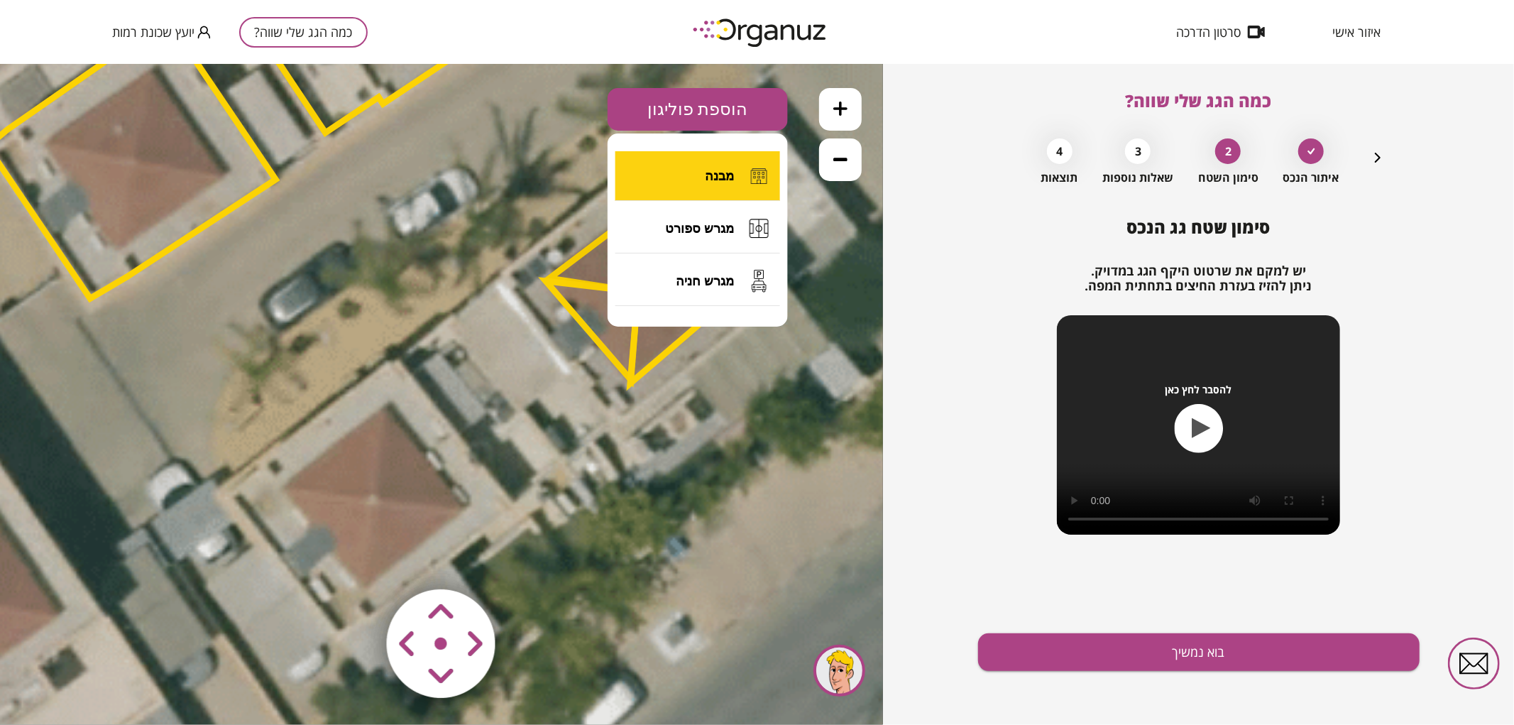
click at [734, 172] on span "מבנה" at bounding box center [719, 176] width 29 height 16
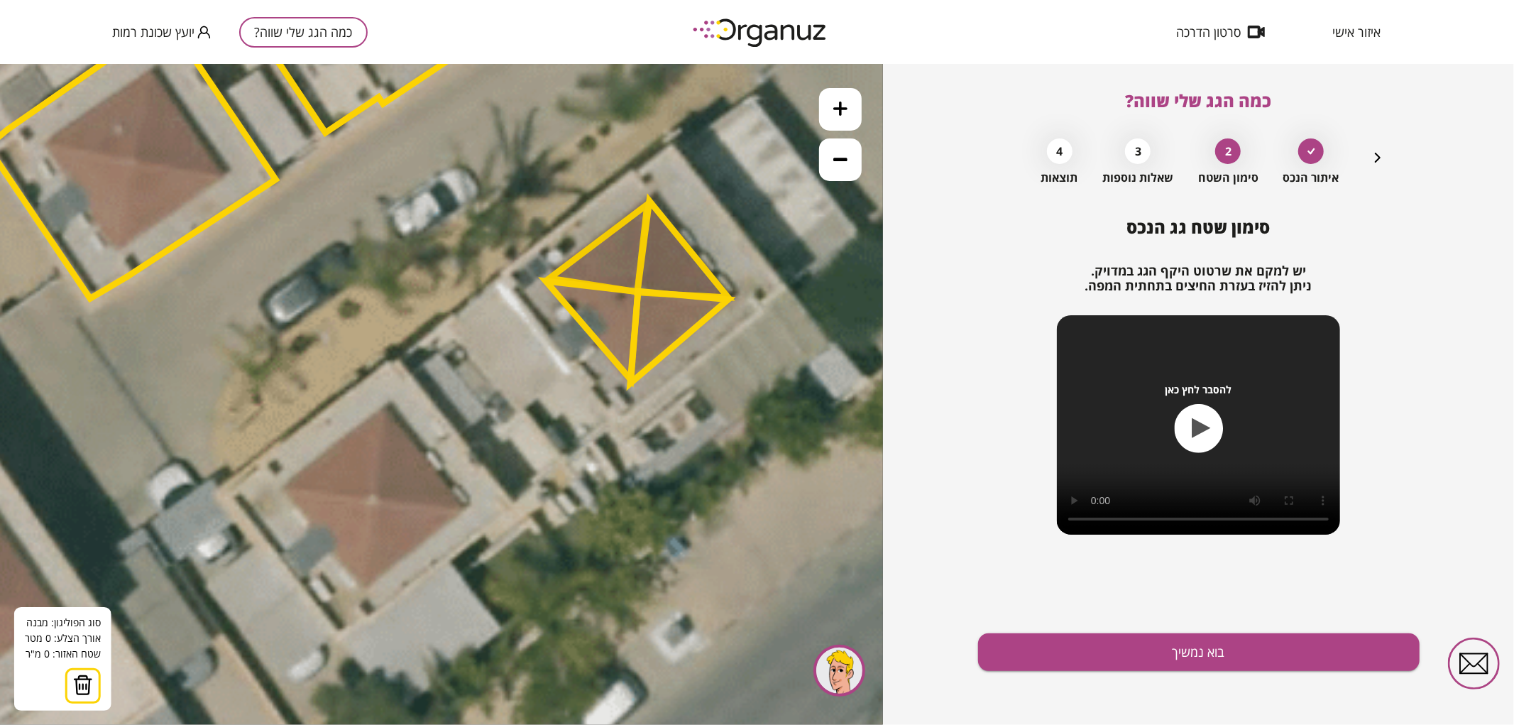
click at [546, 280] on polygon at bounding box center [592, 329] width 92 height 99
click at [509, 273] on polygon at bounding box center [527, 276] width 36 height 6
click at [633, 173] on polygon at bounding box center [571, 226] width 124 height 107
click at [637, 178] on polygon at bounding box center [573, 226] width 128 height 107
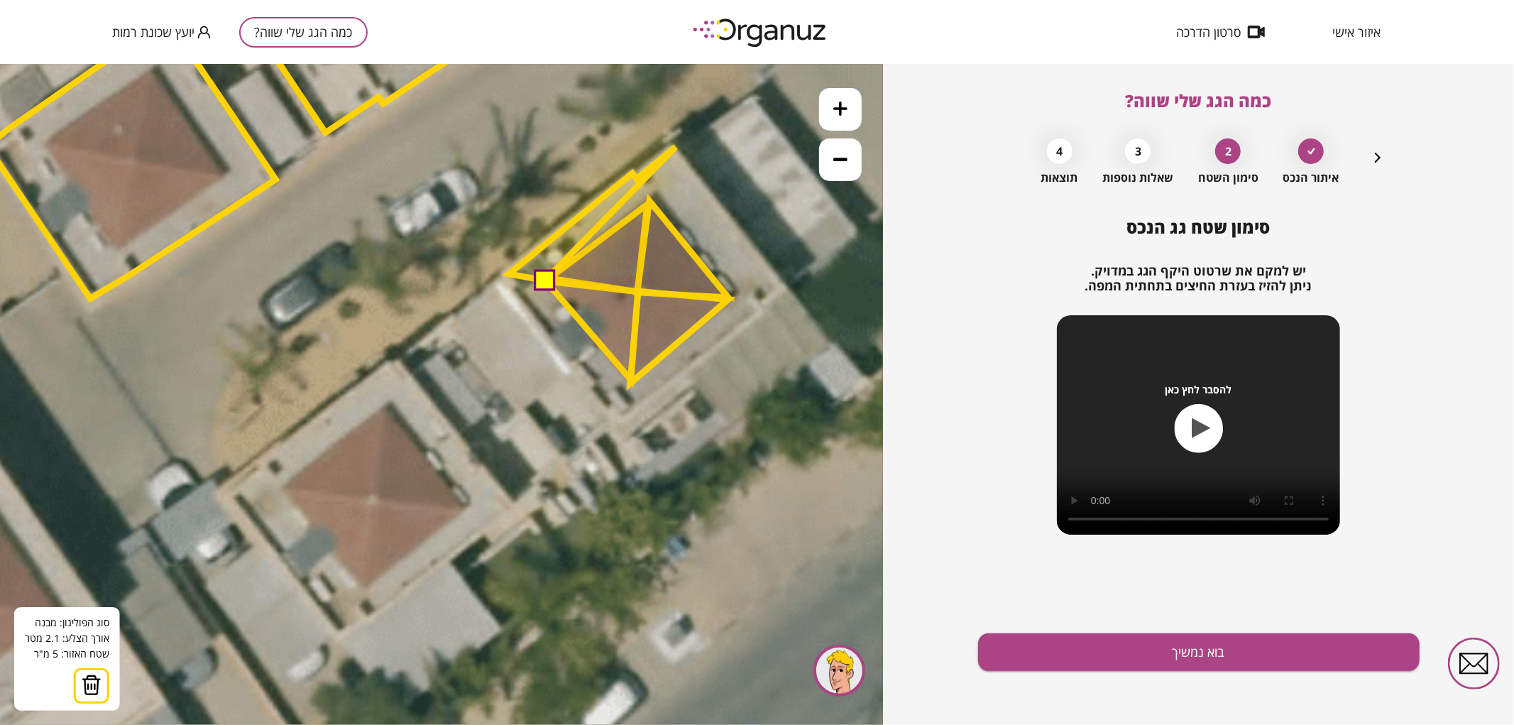
click at [676, 146] on polygon at bounding box center [592, 212] width 167 height 133
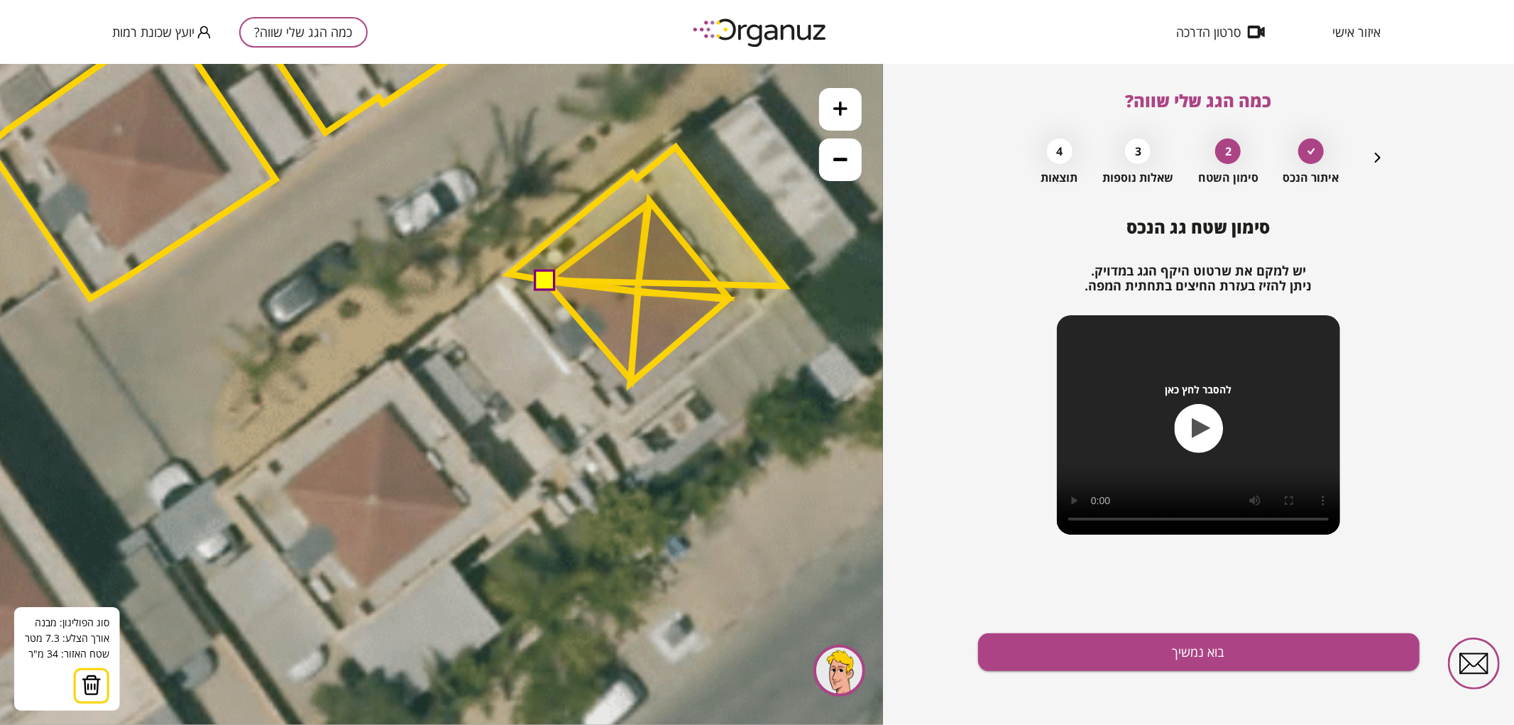
click at [784, 285] on polygon at bounding box center [646, 215] width 275 height 139
click at [757, 305] on polygon at bounding box center [646, 225] width 275 height 158
click at [761, 310] on polygon at bounding box center [646, 227] width 275 height 163
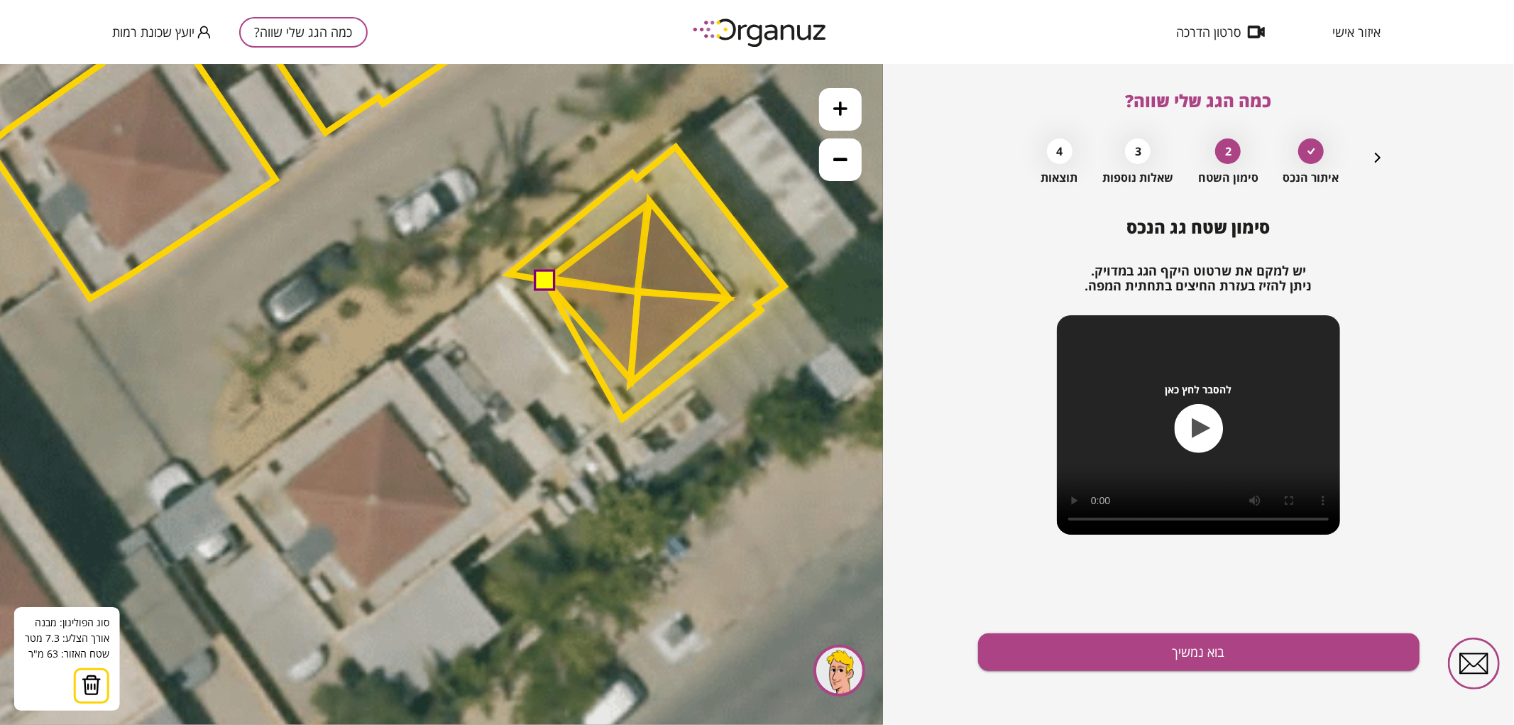
click at [623, 418] on polygon at bounding box center [646, 282] width 275 height 272
drag, startPoint x: 629, startPoint y: 385, endPoint x: 642, endPoint y: 373, distance: 17.1
click at [629, 384] on polygon at bounding box center [646, 282] width 275 height 272
click at [629, 381] on polygon at bounding box center [646, 282] width 275 height 272
click at [630, 381] on polygon at bounding box center [647, 282] width 275 height 272
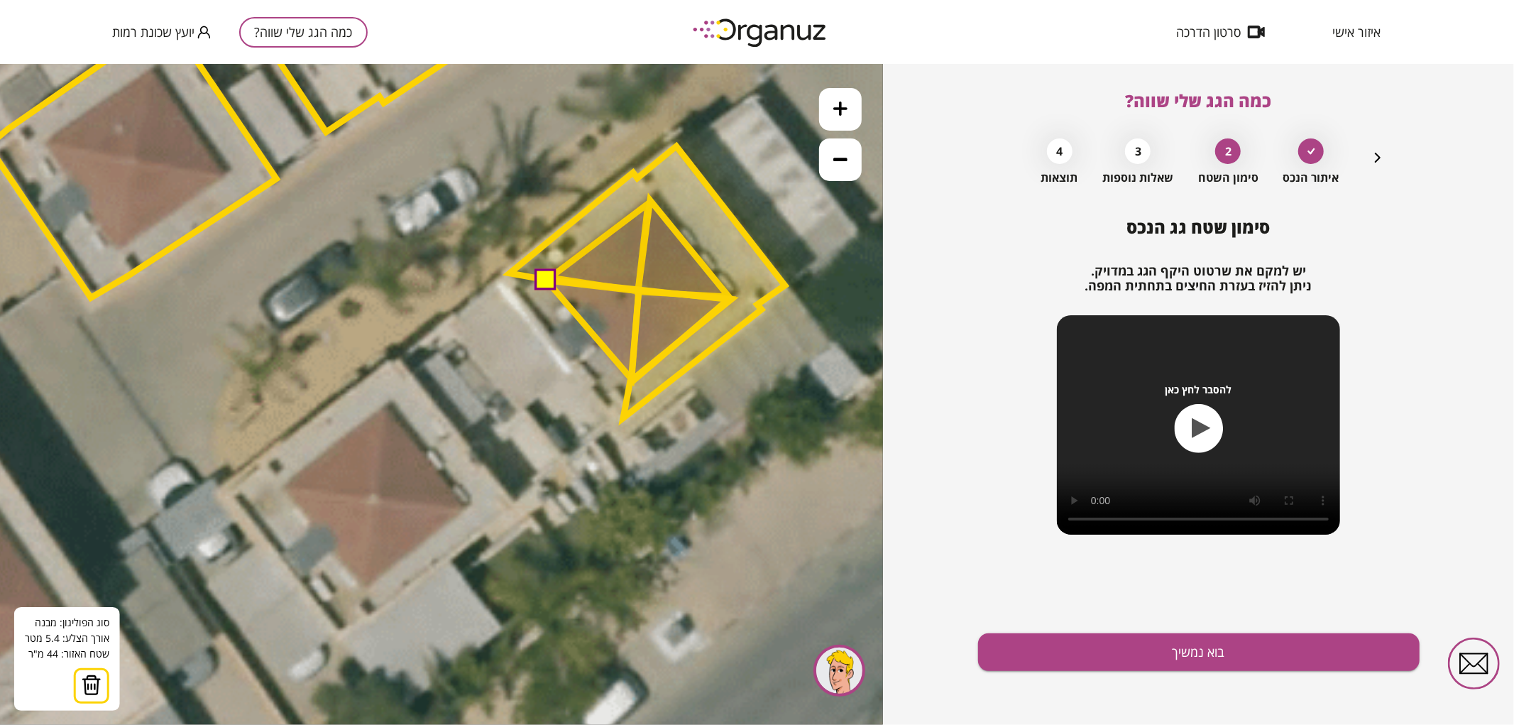
click at [731, 299] on polygon at bounding box center [647, 282] width 275 height 272
click at [650, 198] on polygon at bounding box center [647, 282] width 275 height 272
click at [547, 278] on button at bounding box center [544, 277] width 21 height 21
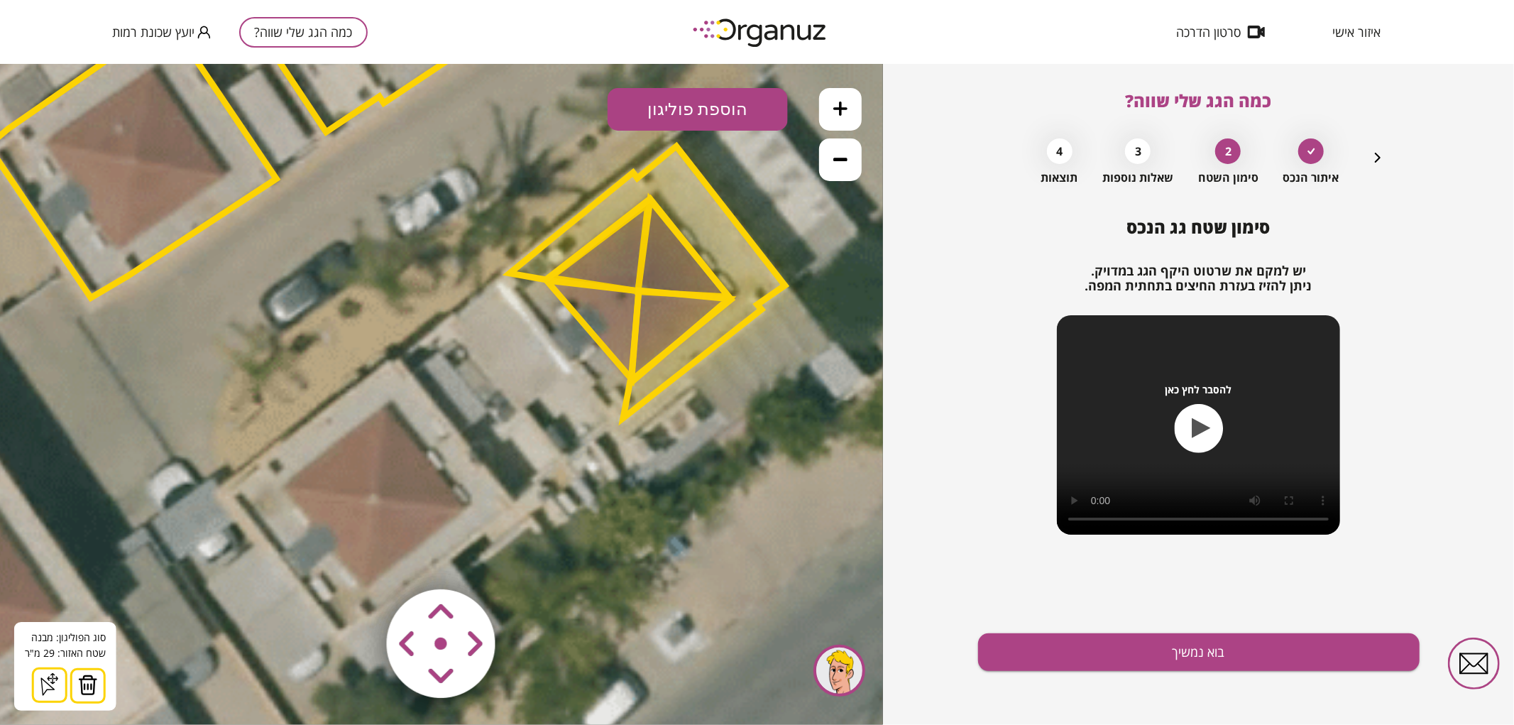
click at [692, 113] on button "הוספת פוליגון" at bounding box center [698, 108] width 180 height 43
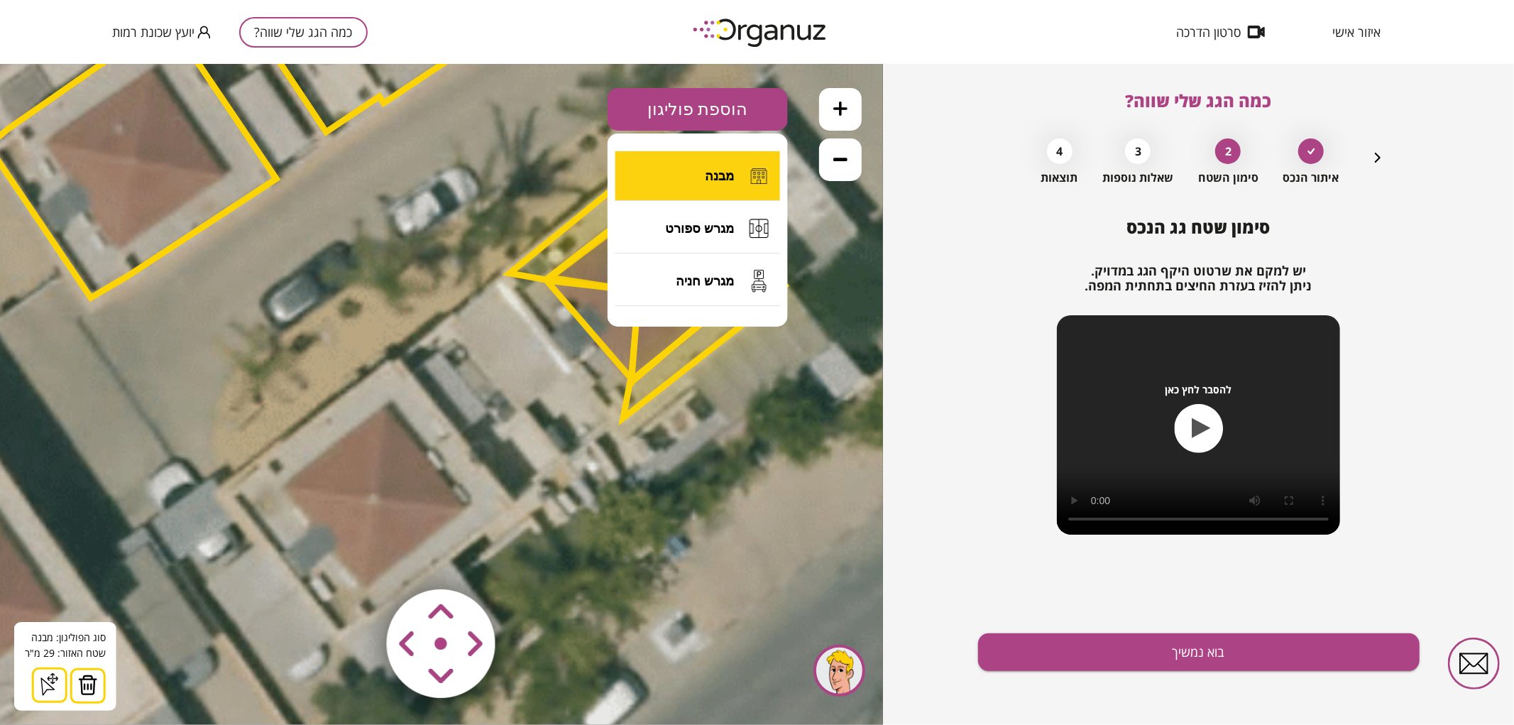
click at [713, 160] on button "מבנה" at bounding box center [698, 176] width 165 height 50
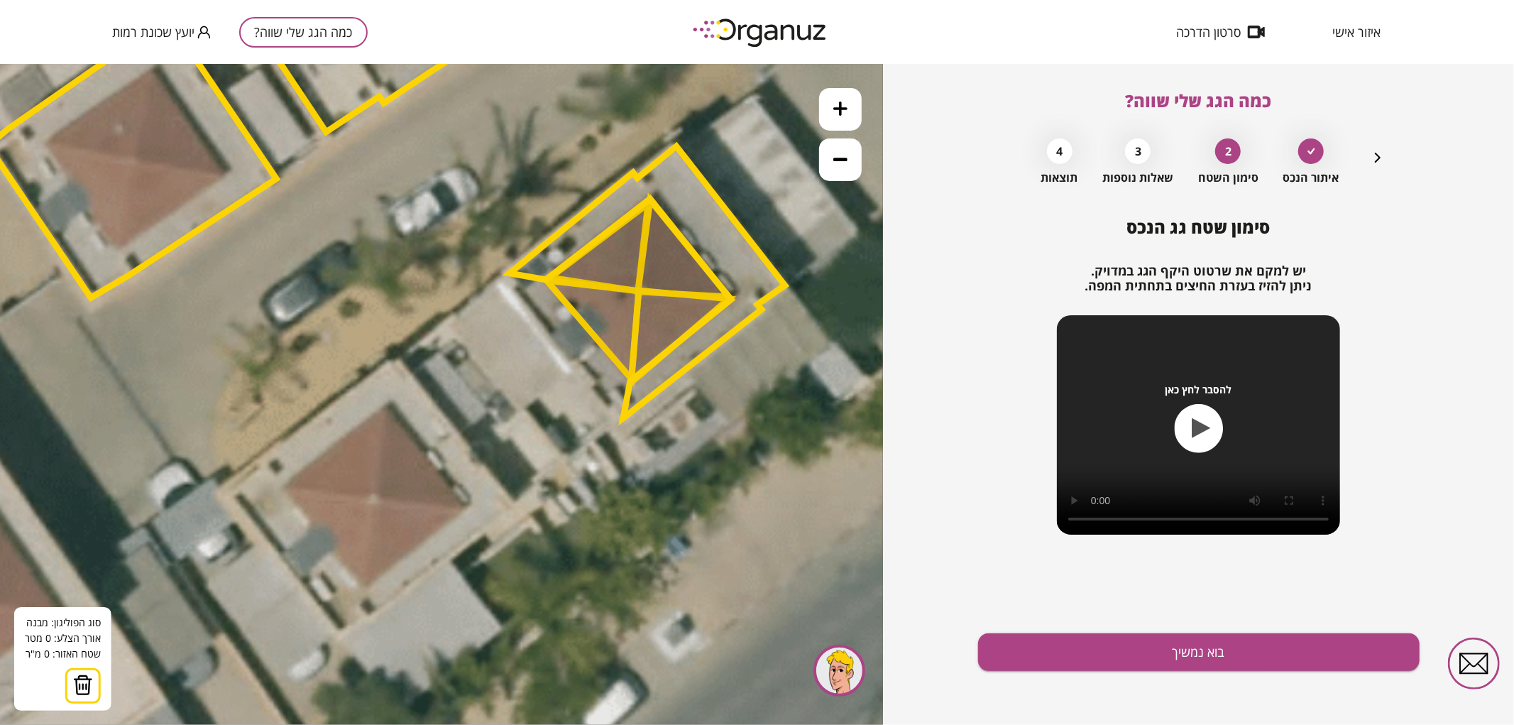
click at [501, 279] on icon at bounding box center [431, 119] width 3235 height 3235
click at [620, 417] on polygon at bounding box center [647, 282] width 275 height 272
click at [620, 418] on polygon at bounding box center [647, 282] width 275 height 272
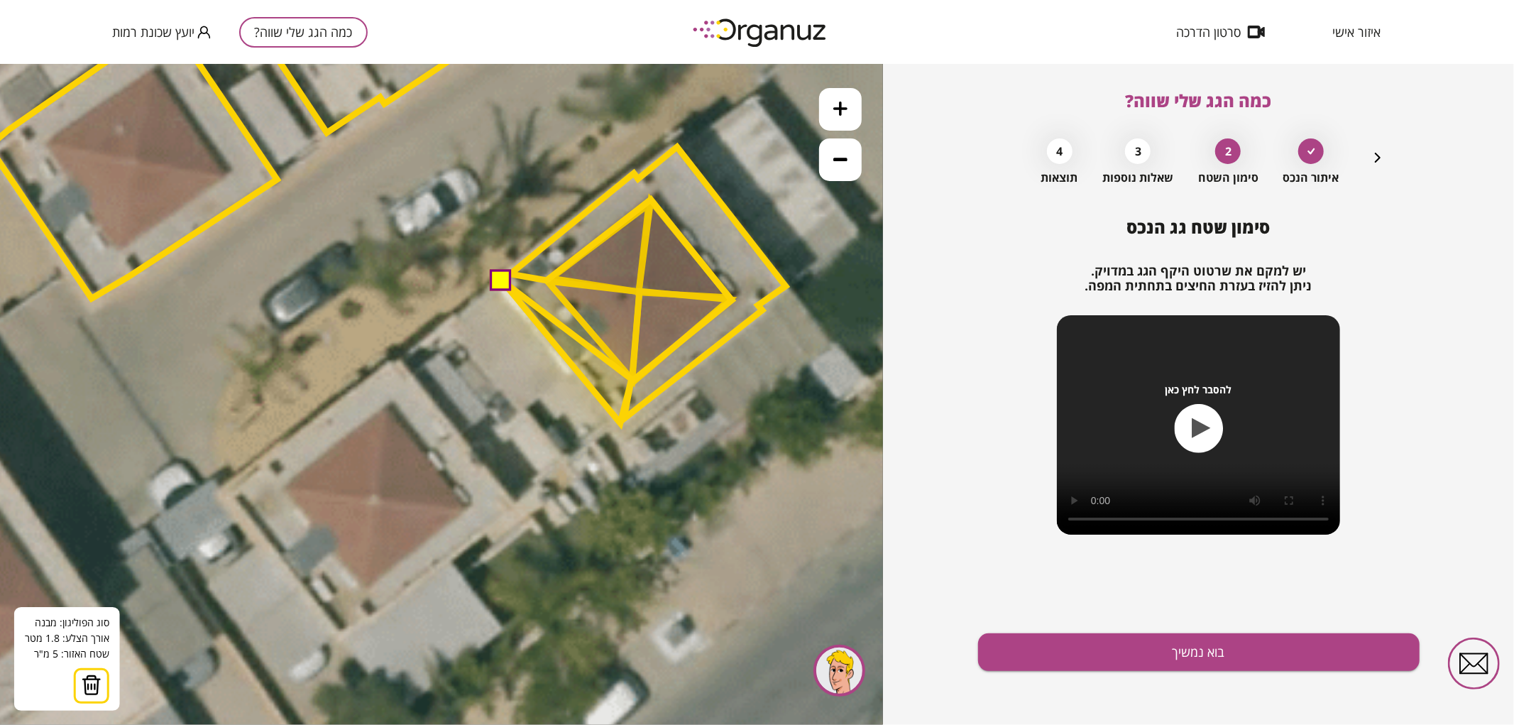
click at [632, 378] on polygon at bounding box center [567, 351] width 130 height 143
click at [548, 280] on polygon at bounding box center [567, 351] width 130 height 143
click at [505, 278] on button at bounding box center [500, 278] width 21 height 21
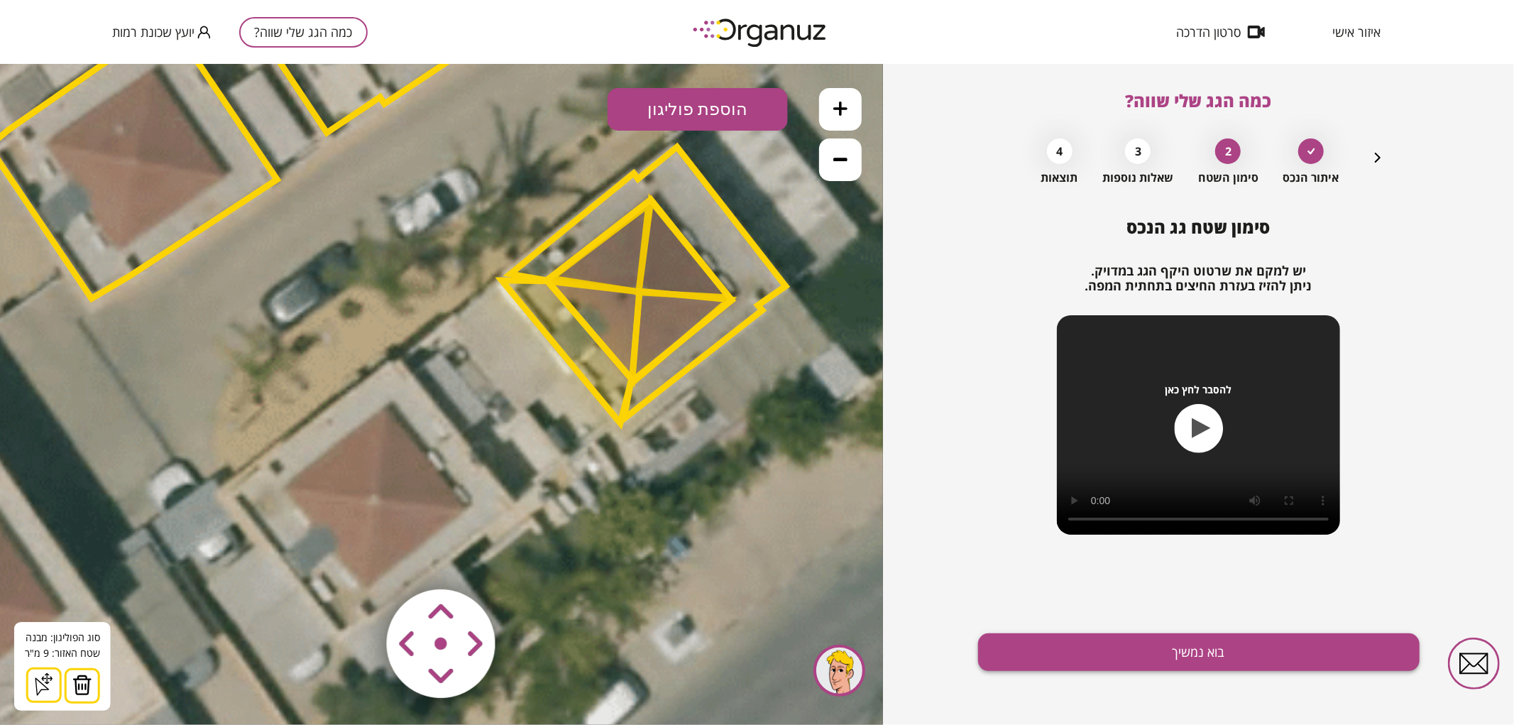
click at [1073, 647] on button "בוא נמשיך" at bounding box center [1199, 652] width 442 height 38
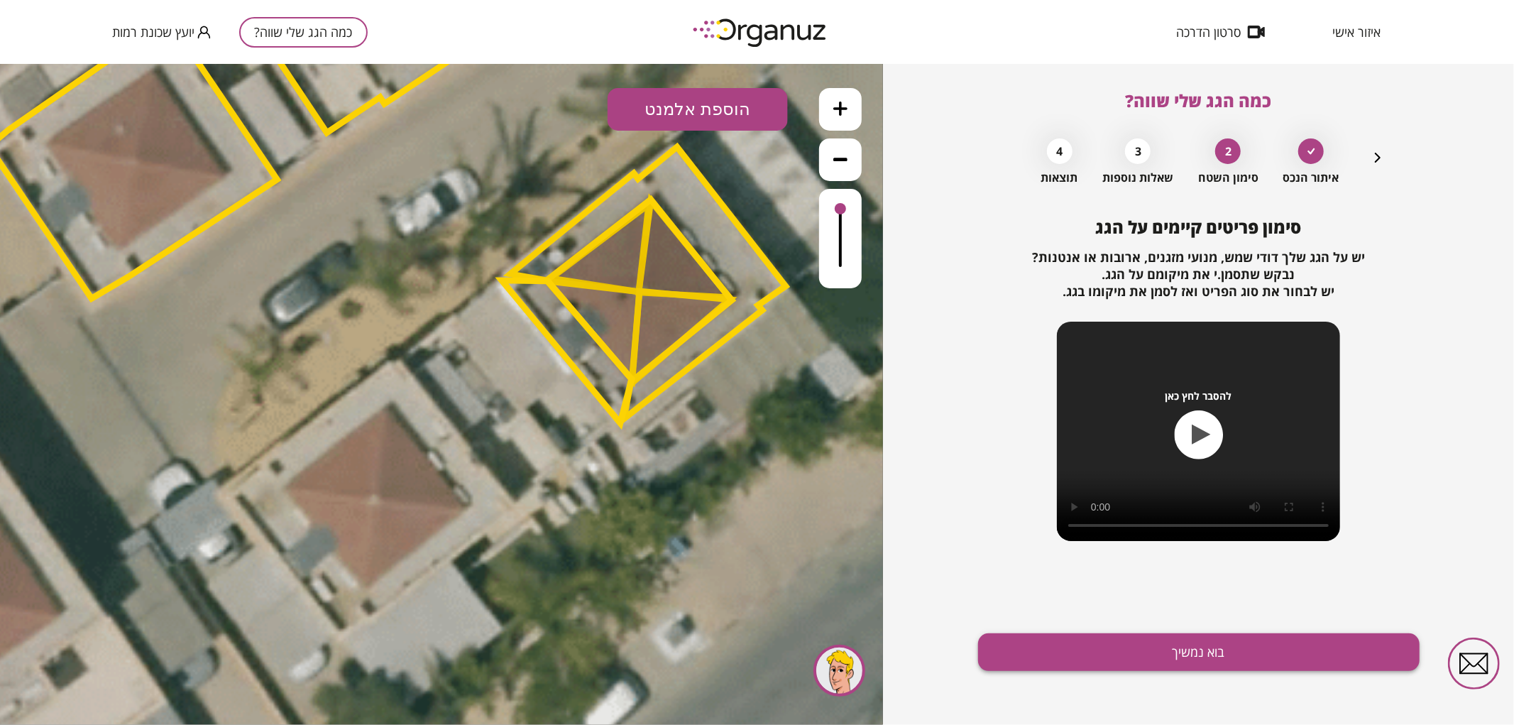
click at [1068, 644] on button "בוא נמשיך" at bounding box center [1199, 652] width 442 height 38
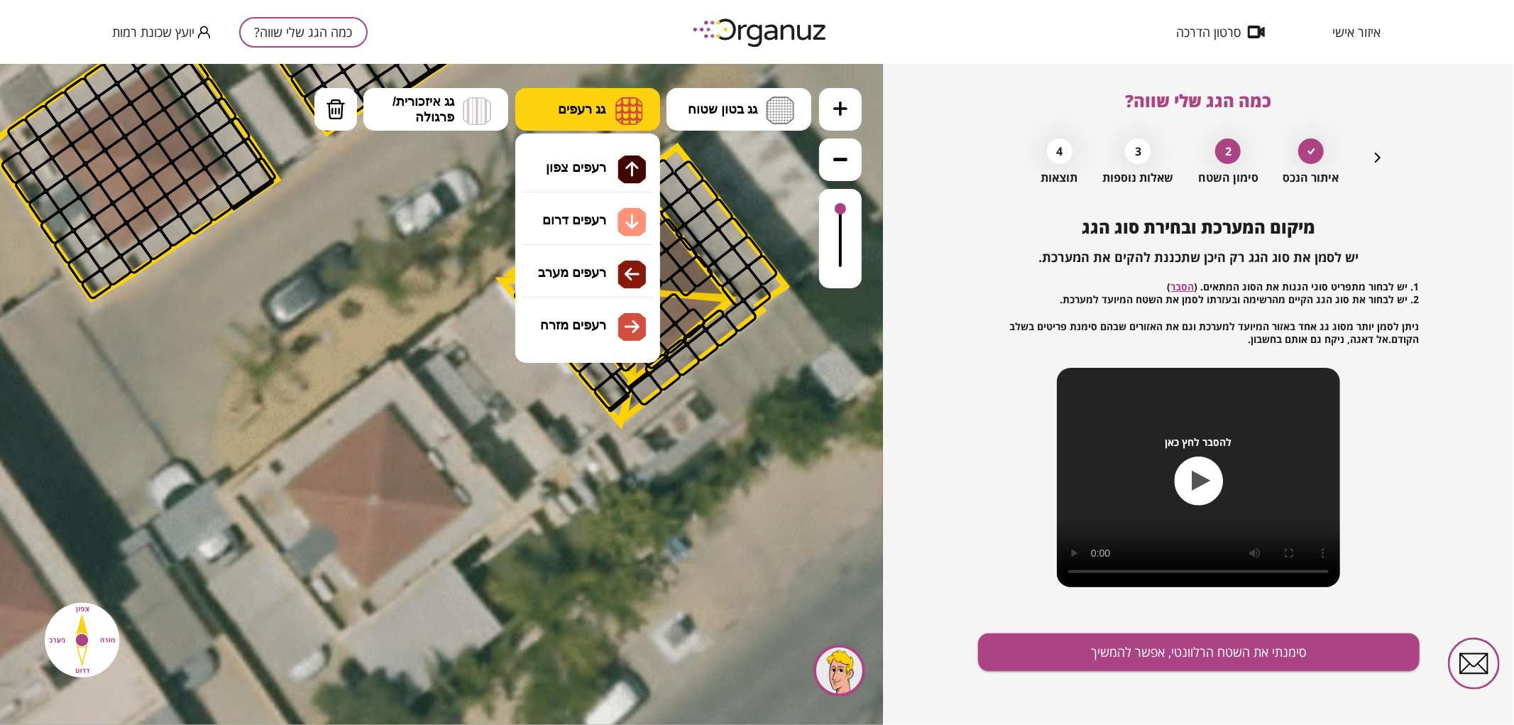
click at [644, 102] on button "גג רעפים" at bounding box center [587, 108] width 145 height 43
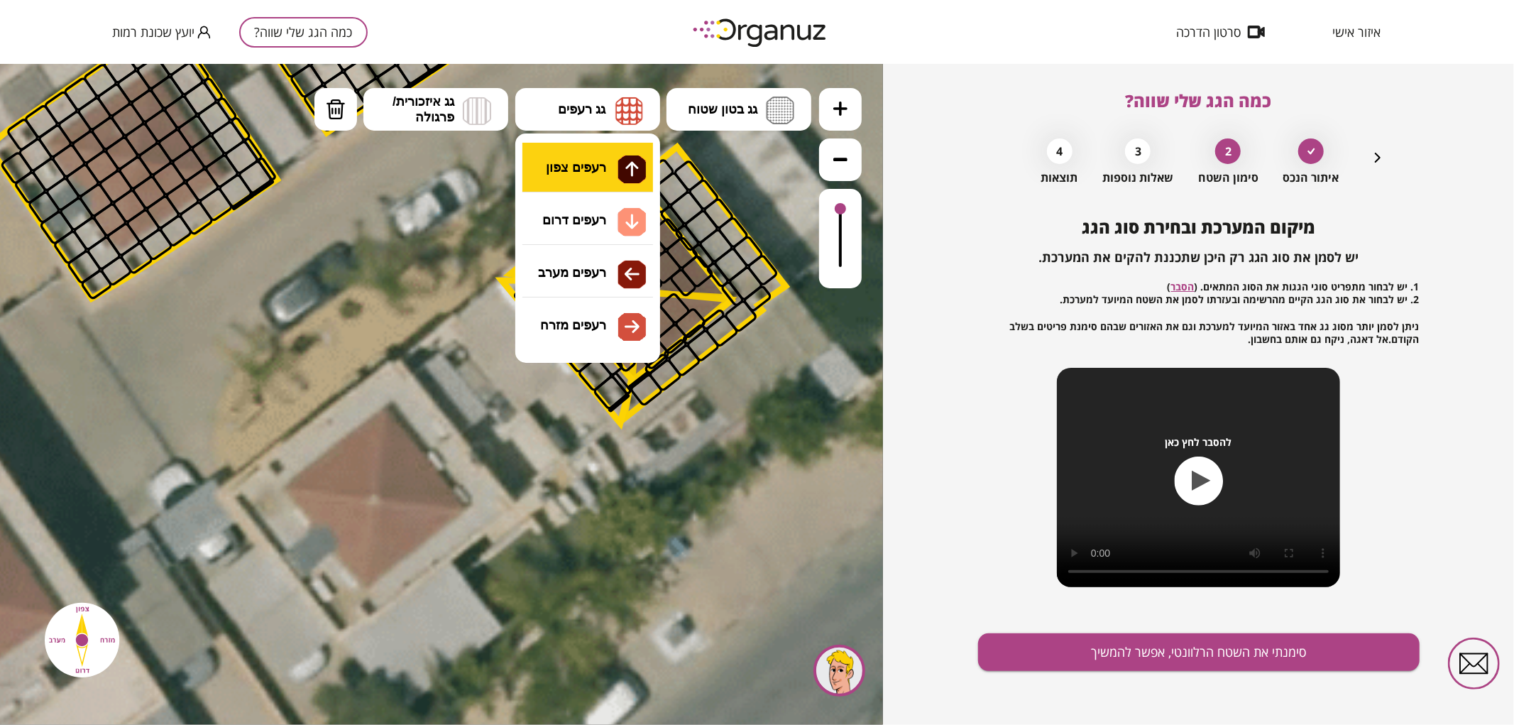
click at [625, 158] on div ".st0 { fill: #FFFFFF; } 9" at bounding box center [441, 393] width 883 height 661
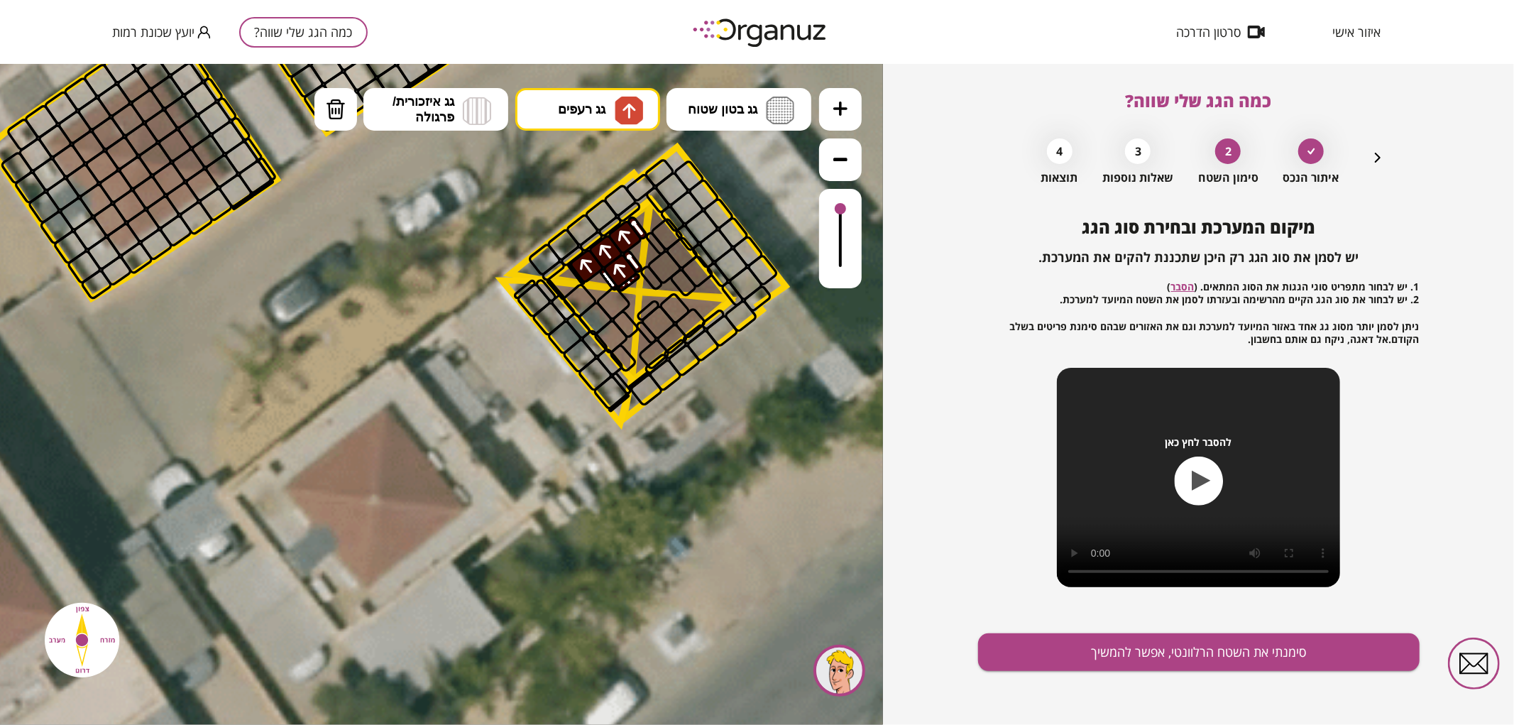
drag, startPoint x: 582, startPoint y: 266, endPoint x: 620, endPoint y: 246, distance: 43.5
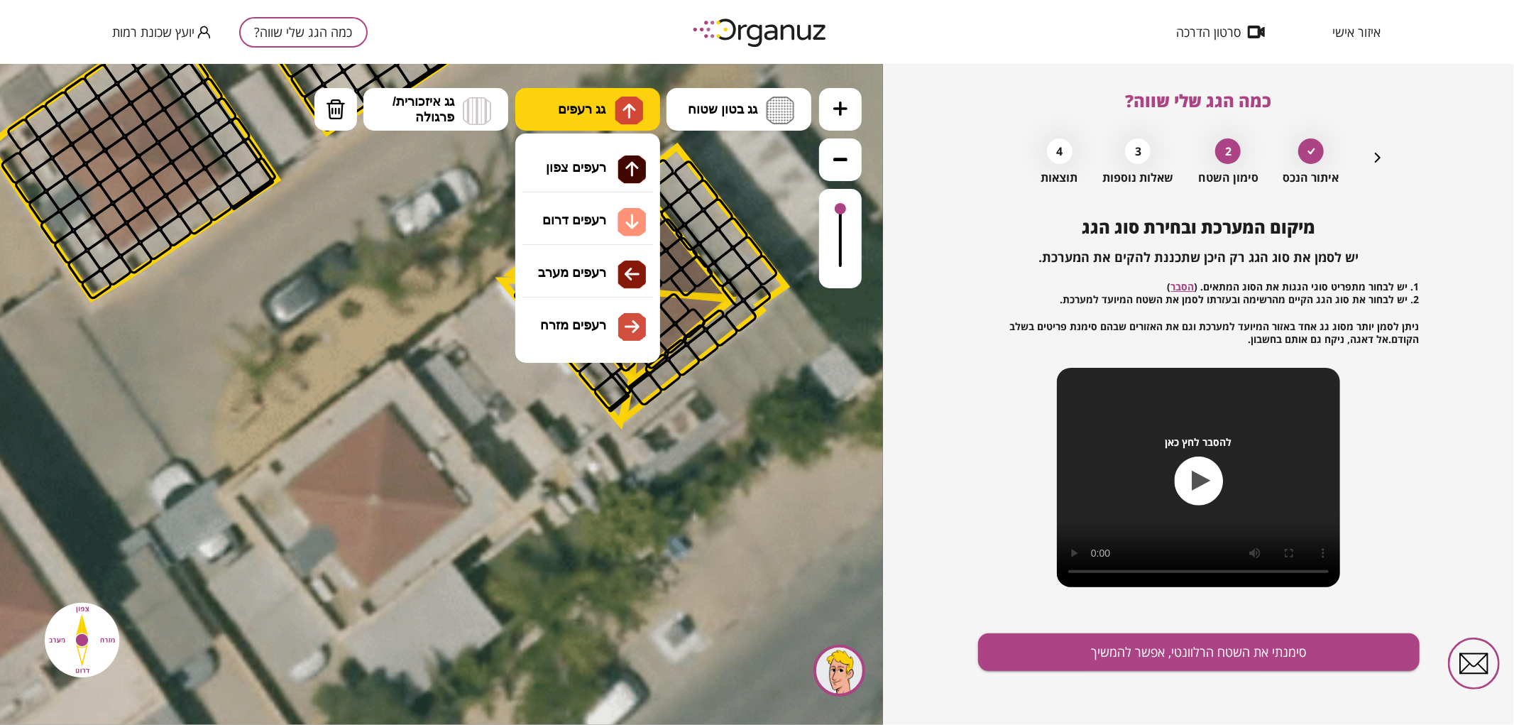
click at [637, 114] on img at bounding box center [629, 110] width 28 height 28
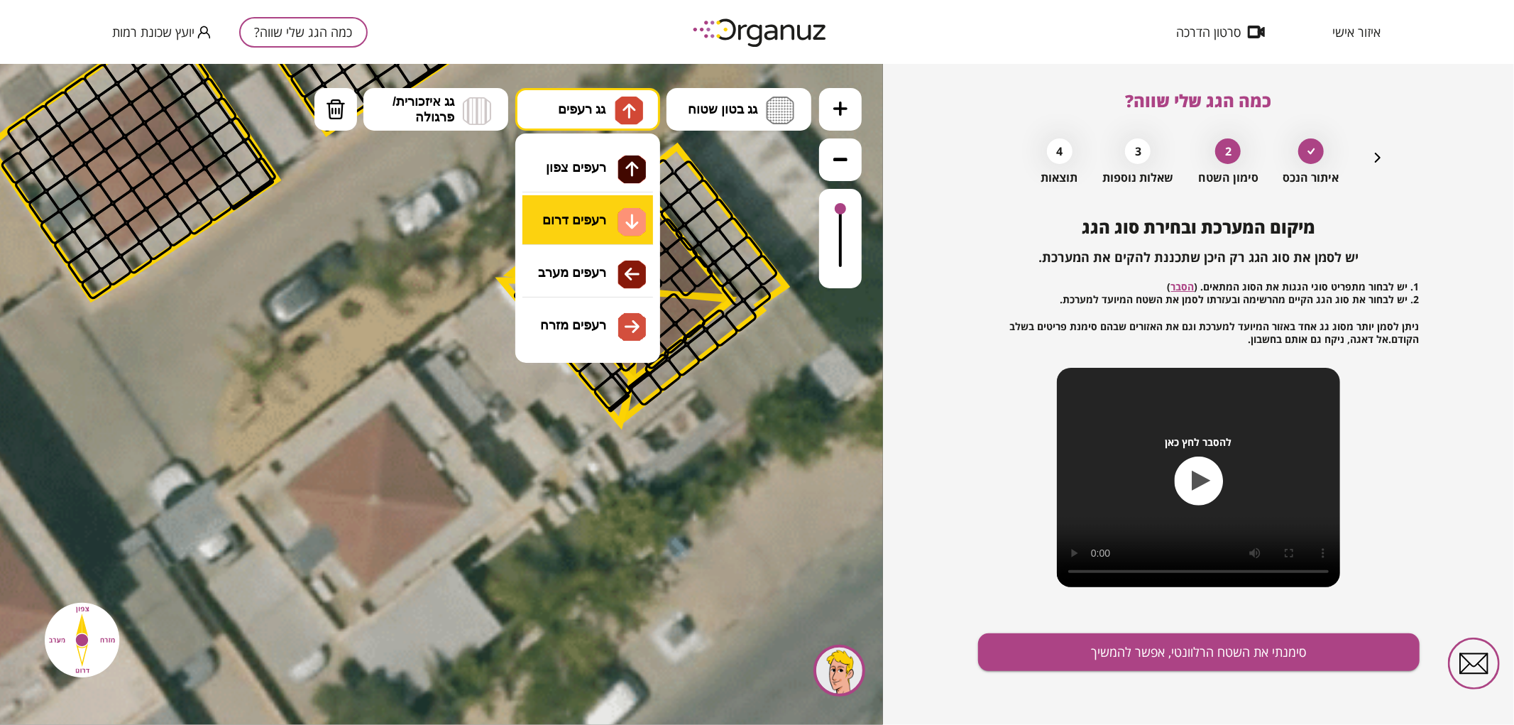
click at [618, 211] on div ".st0 { fill: #FFFFFF; } 9" at bounding box center [441, 393] width 883 height 661
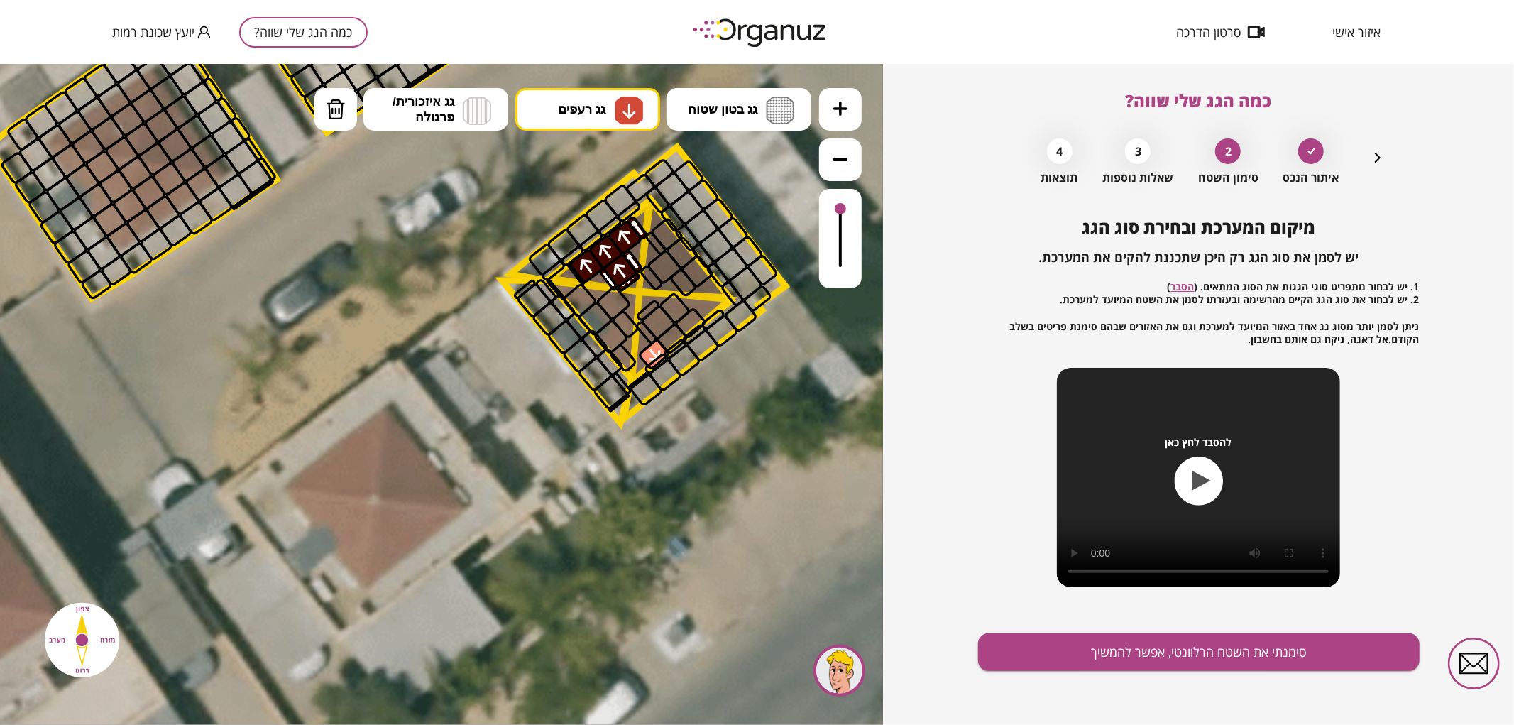
click at [653, 354] on div at bounding box center [655, 353] width 34 height 33
drag, startPoint x: 650, startPoint y: 339, endPoint x: 704, endPoint y: 322, distance: 56.6
drag, startPoint x: 645, startPoint y: 310, endPoint x: 674, endPoint y: 295, distance: 33.7
click at [649, 308] on div at bounding box center [648, 309] width 26 height 24
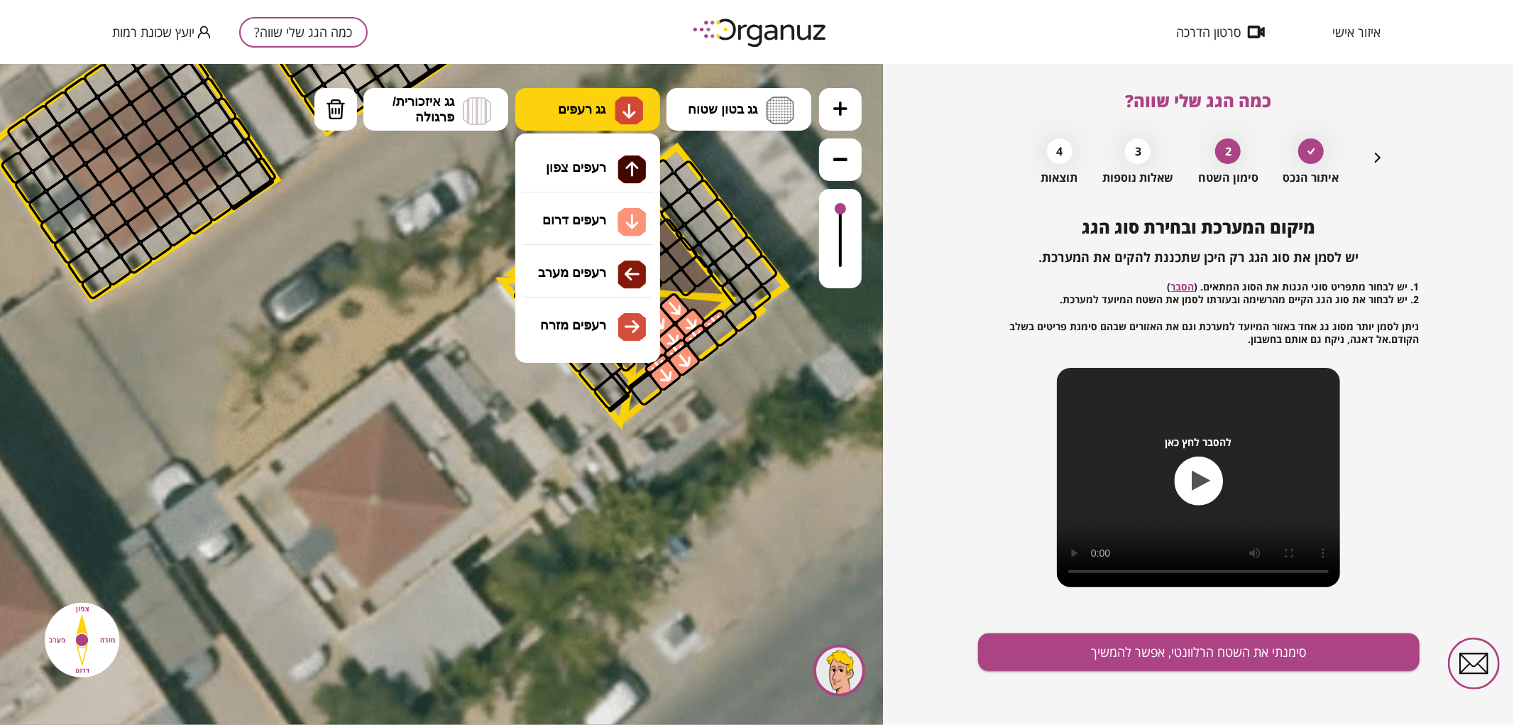
click at [600, 120] on button "גג רעפים" at bounding box center [587, 108] width 145 height 43
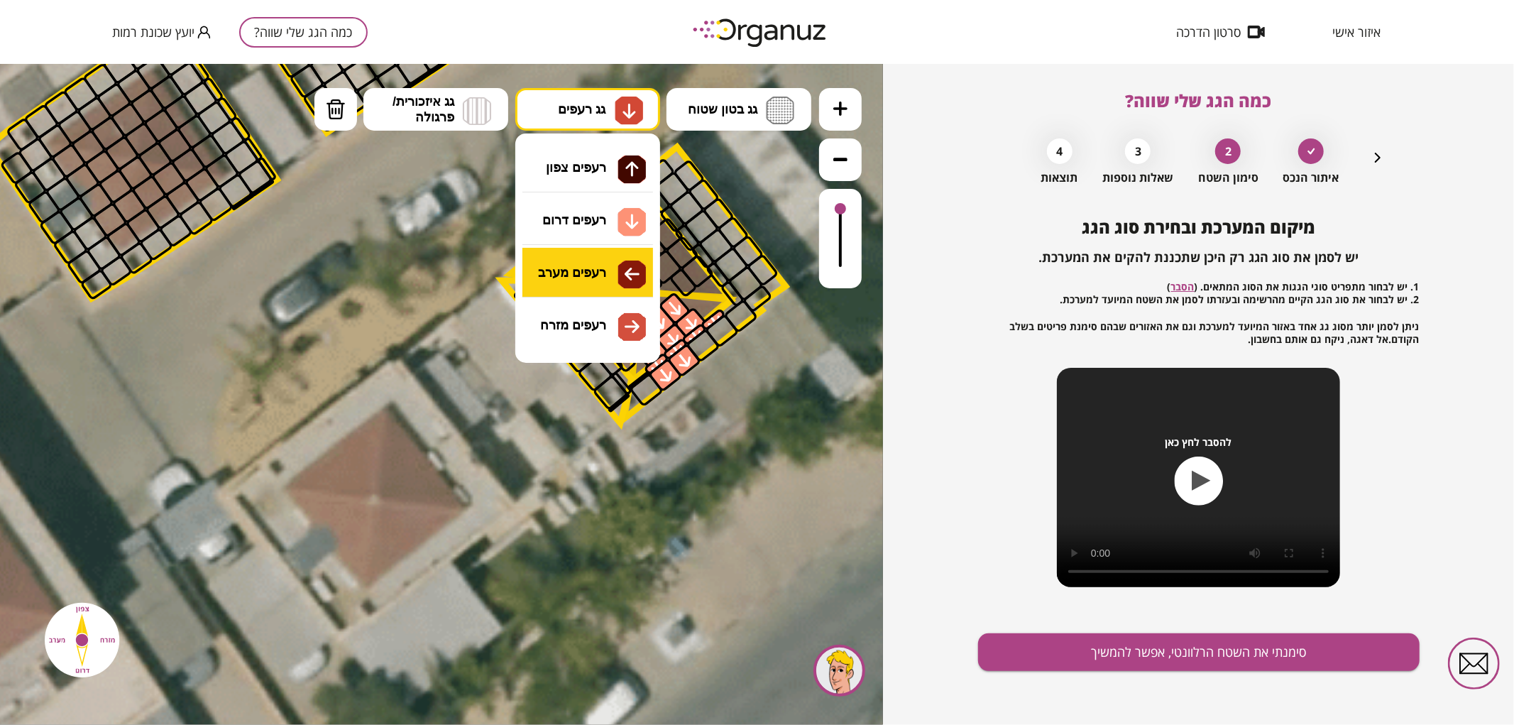
click at [545, 272] on div ".st0 { fill: #FFFFFF; } 9" at bounding box center [441, 393] width 883 height 661
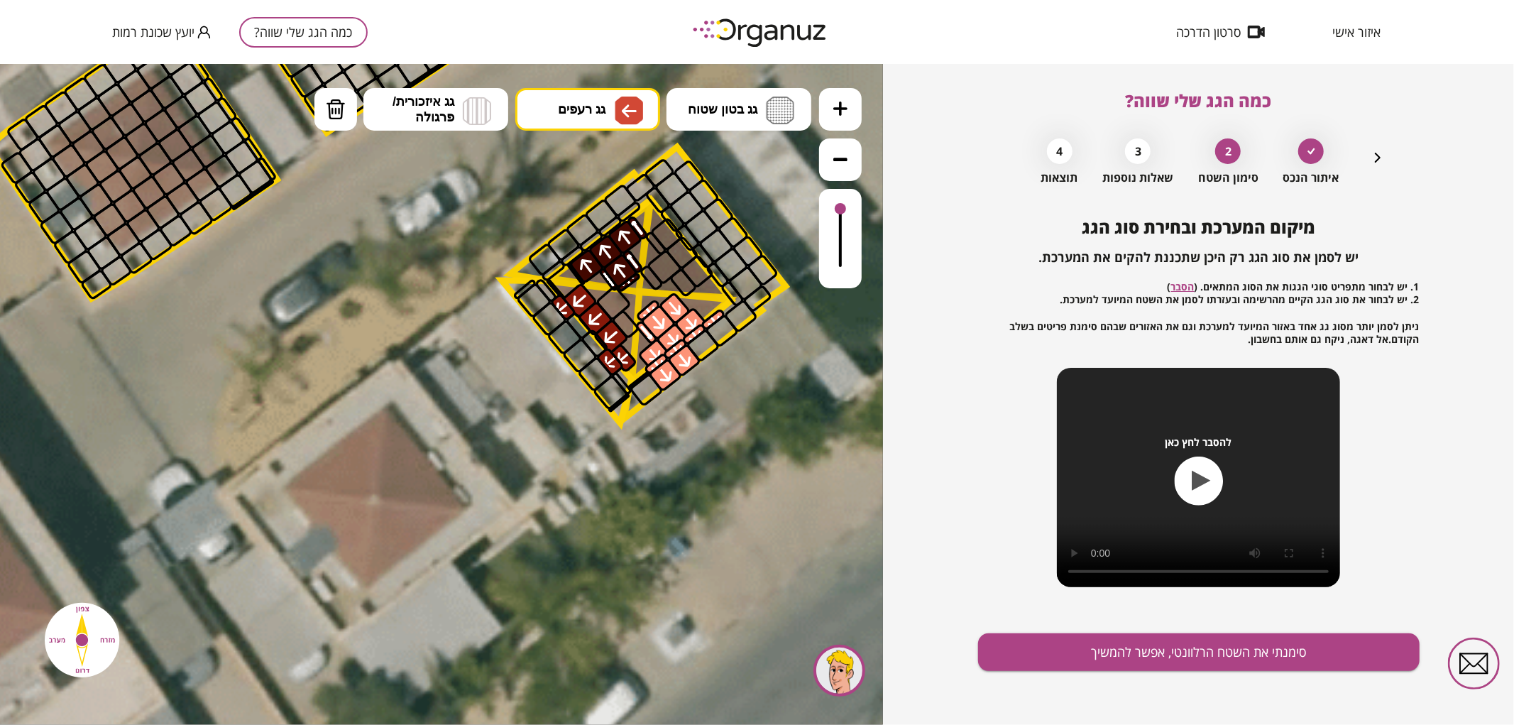
drag, startPoint x: 569, startPoint y: 296, endPoint x: 608, endPoint y: 302, distance: 38.9
drag, startPoint x: 608, startPoint y: 302, endPoint x: 630, endPoint y: 331, distance: 35.9
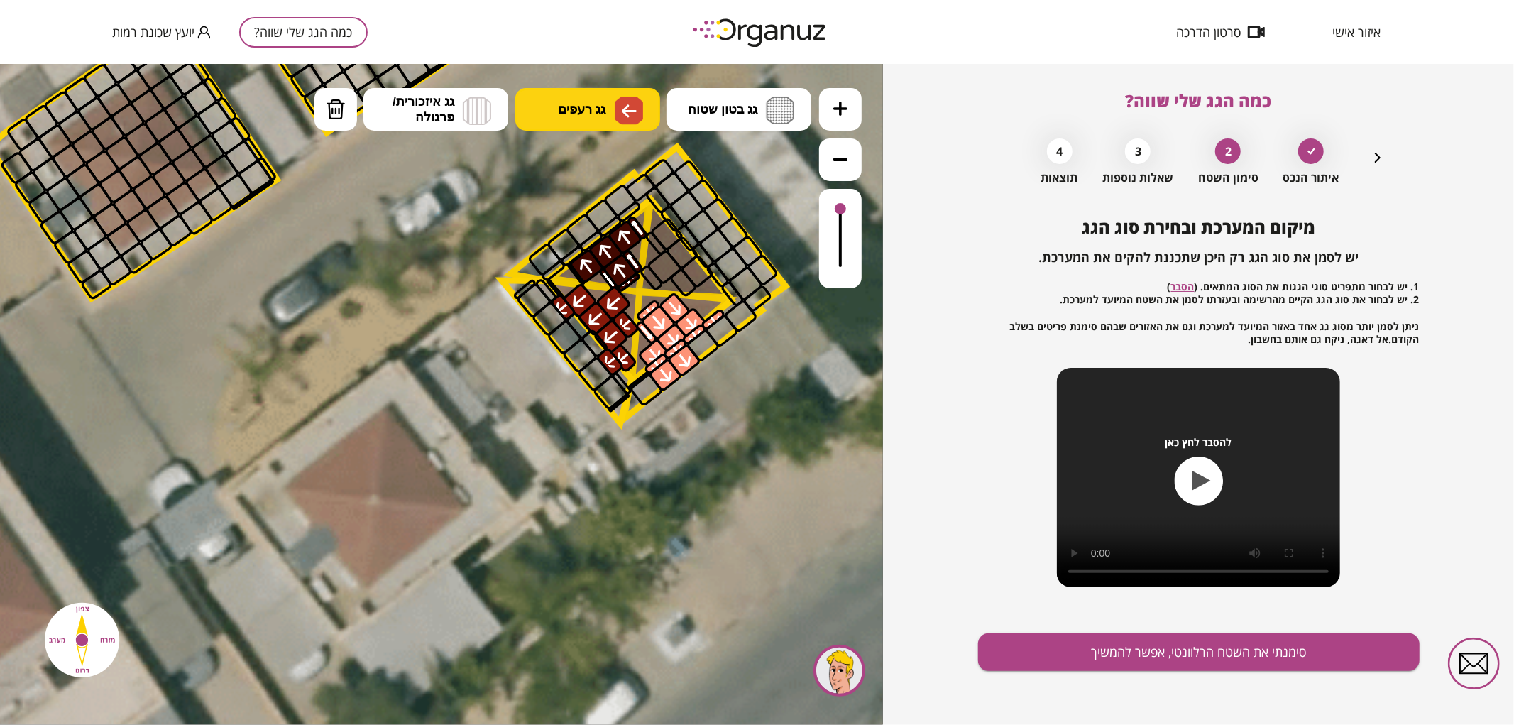
click at [562, 111] on span "גג רעפים" at bounding box center [582, 109] width 48 height 16
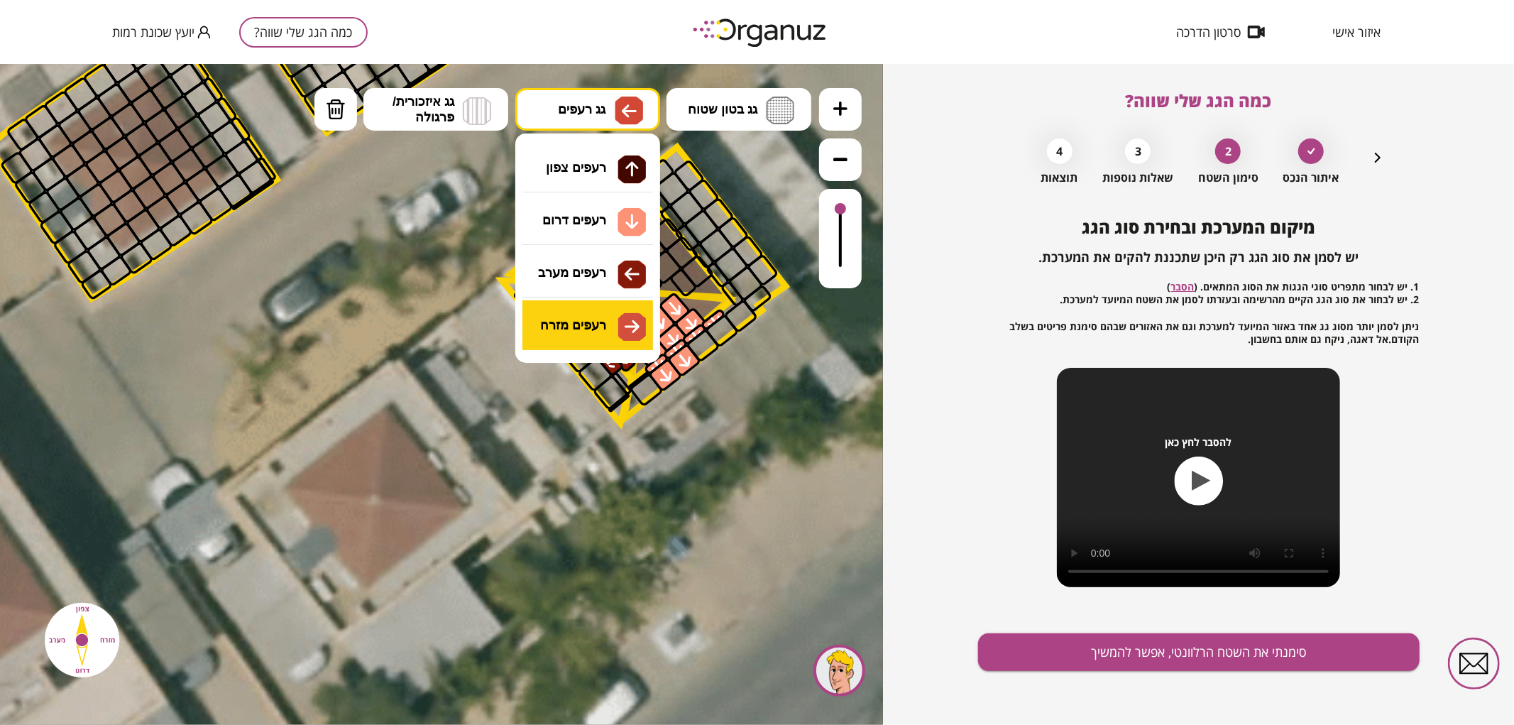
click at [591, 314] on div ".st0 { fill: #FFFFFF; } 9" at bounding box center [441, 393] width 883 height 661
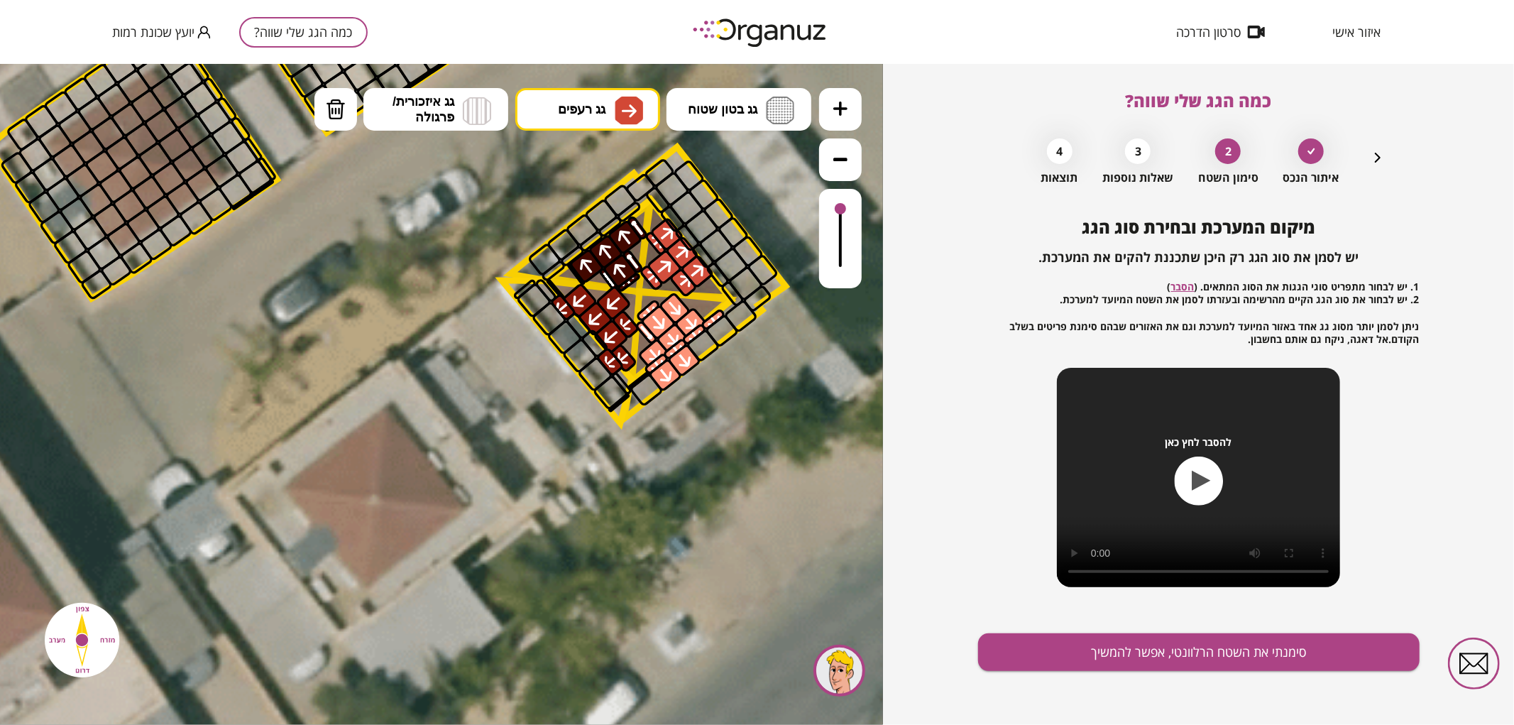
drag, startPoint x: 655, startPoint y: 277, endPoint x: 662, endPoint y: 231, distance: 46.6
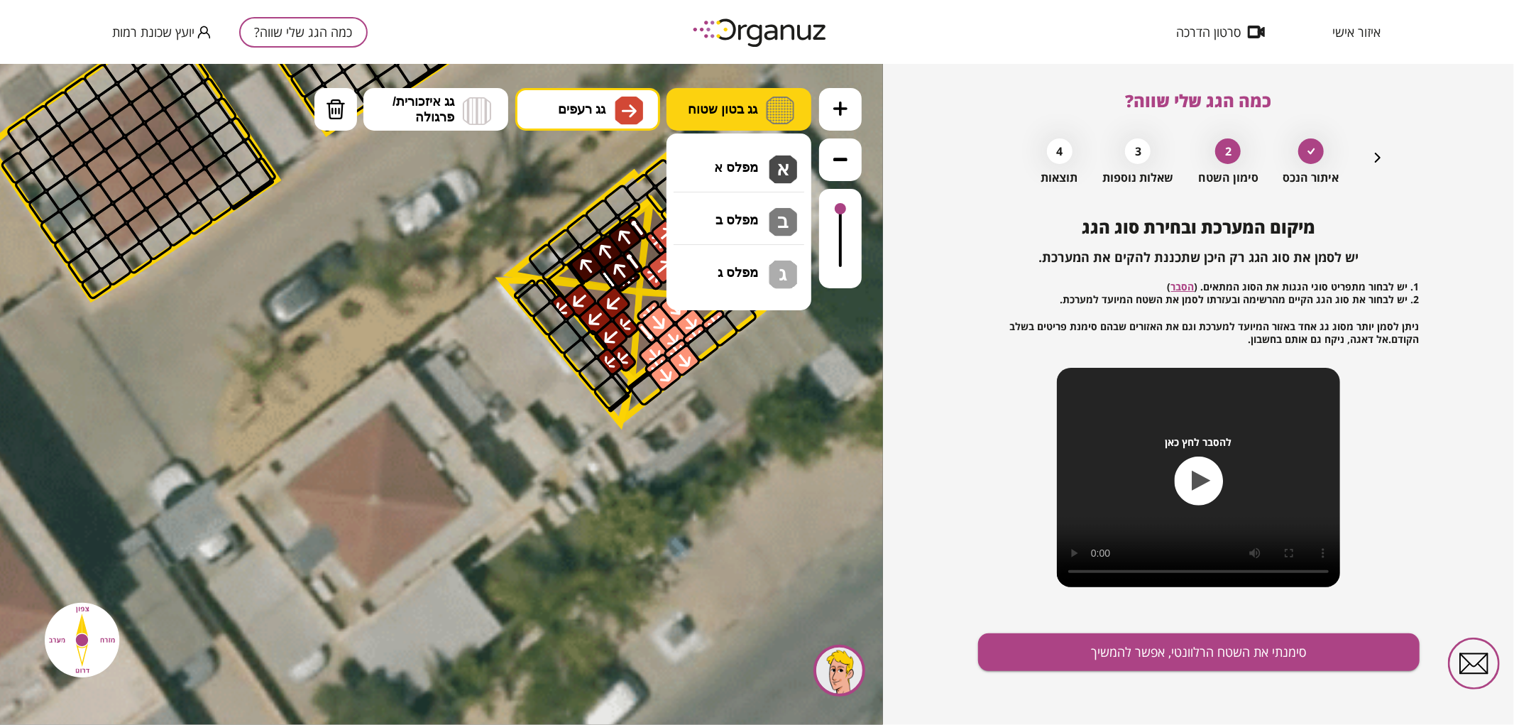
click at [705, 99] on button "גג בטון שטוח" at bounding box center [739, 108] width 145 height 43
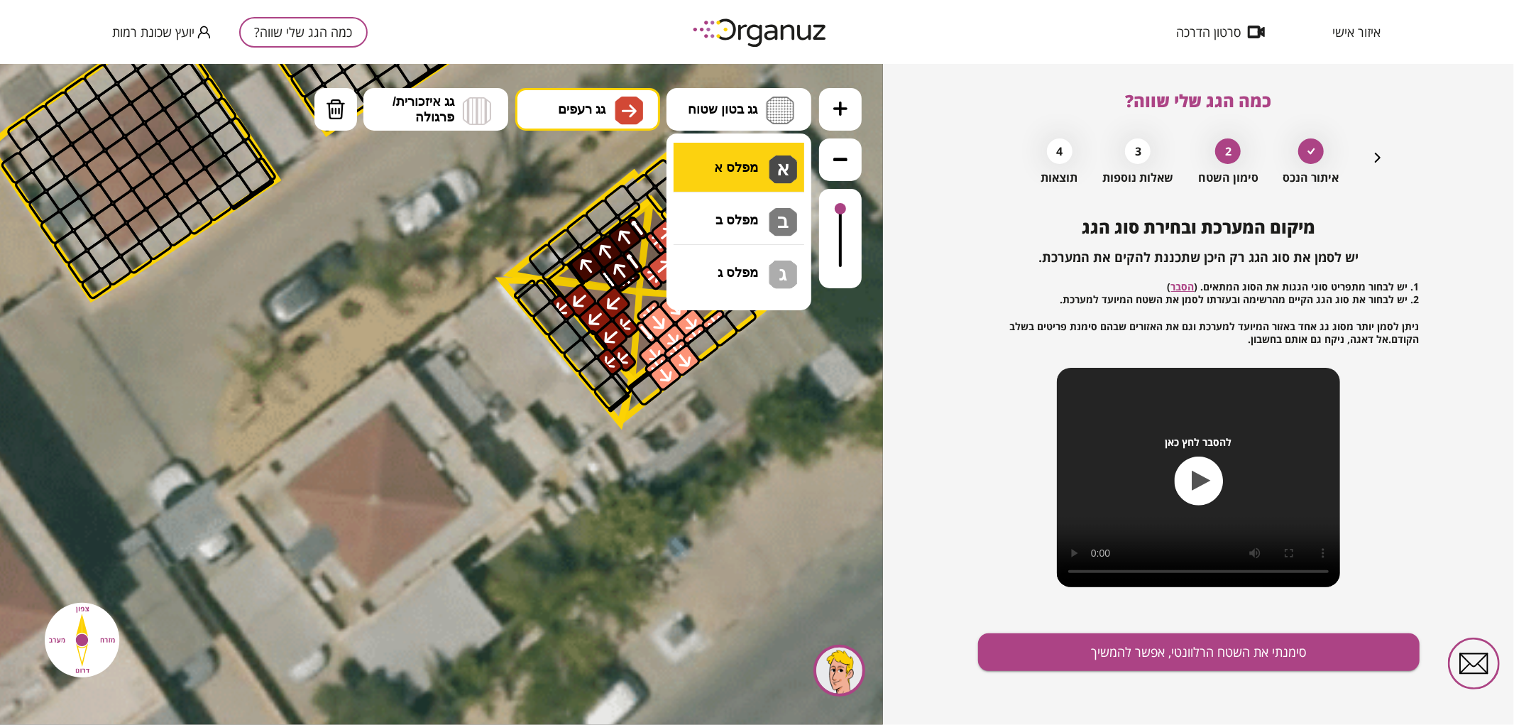
click at [704, 171] on div ".st0 { fill: #FFFFFF; } 9" at bounding box center [441, 393] width 883 height 661
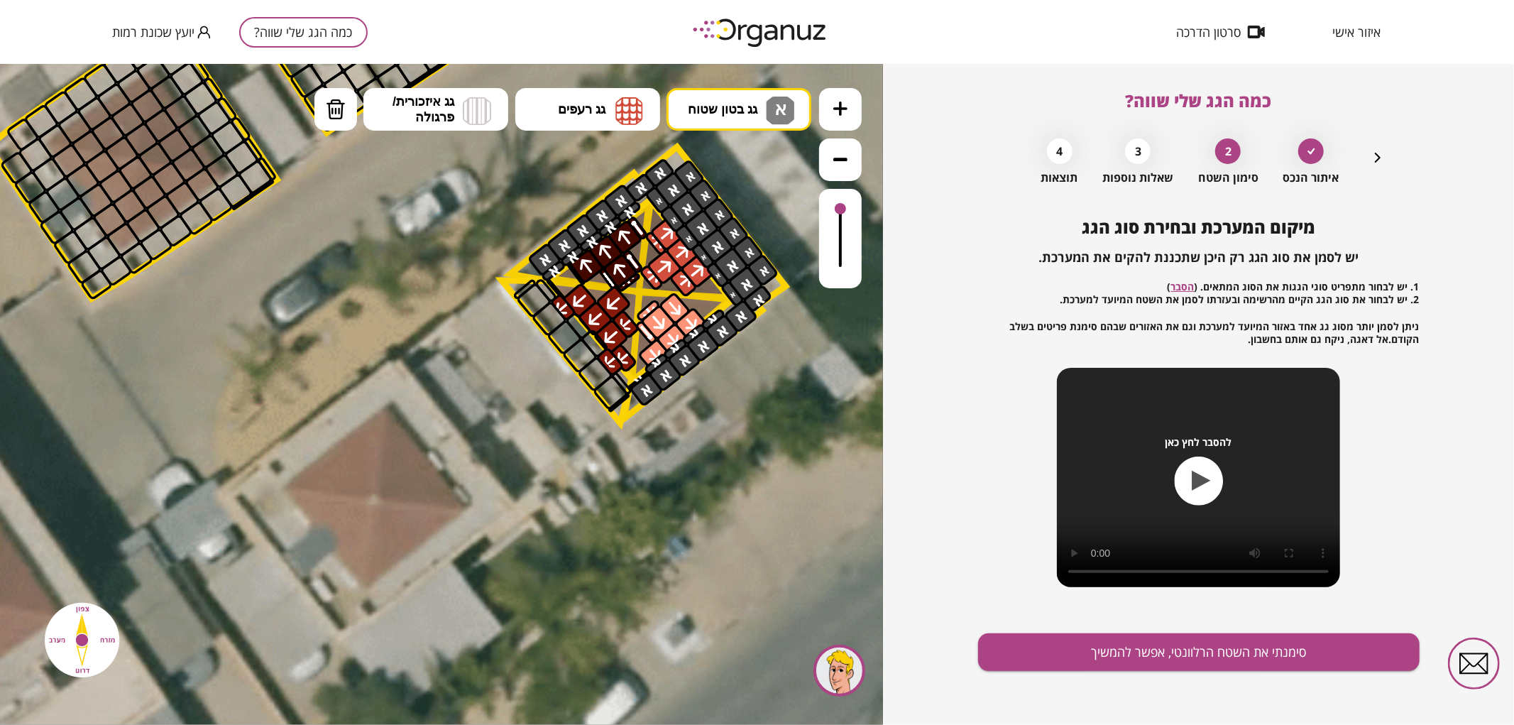
drag, startPoint x: 544, startPoint y: 253, endPoint x: 660, endPoint y: 373, distance: 167.2
drag, startPoint x: 623, startPoint y: 401, endPoint x: 630, endPoint y: 393, distance: 11.1
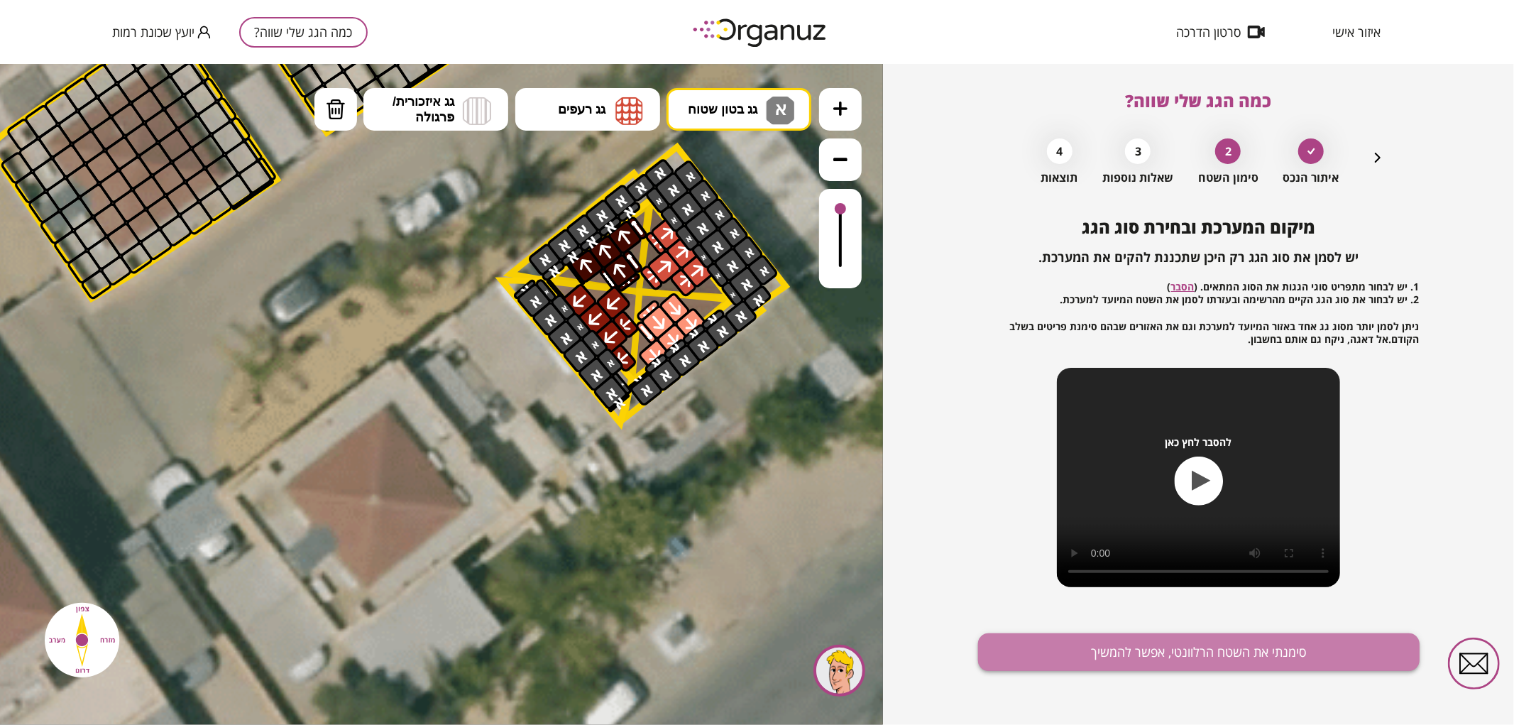
click at [1298, 642] on button "סימנתי את השטח הרלוונטי, אפשר להמשיך" at bounding box center [1199, 652] width 442 height 38
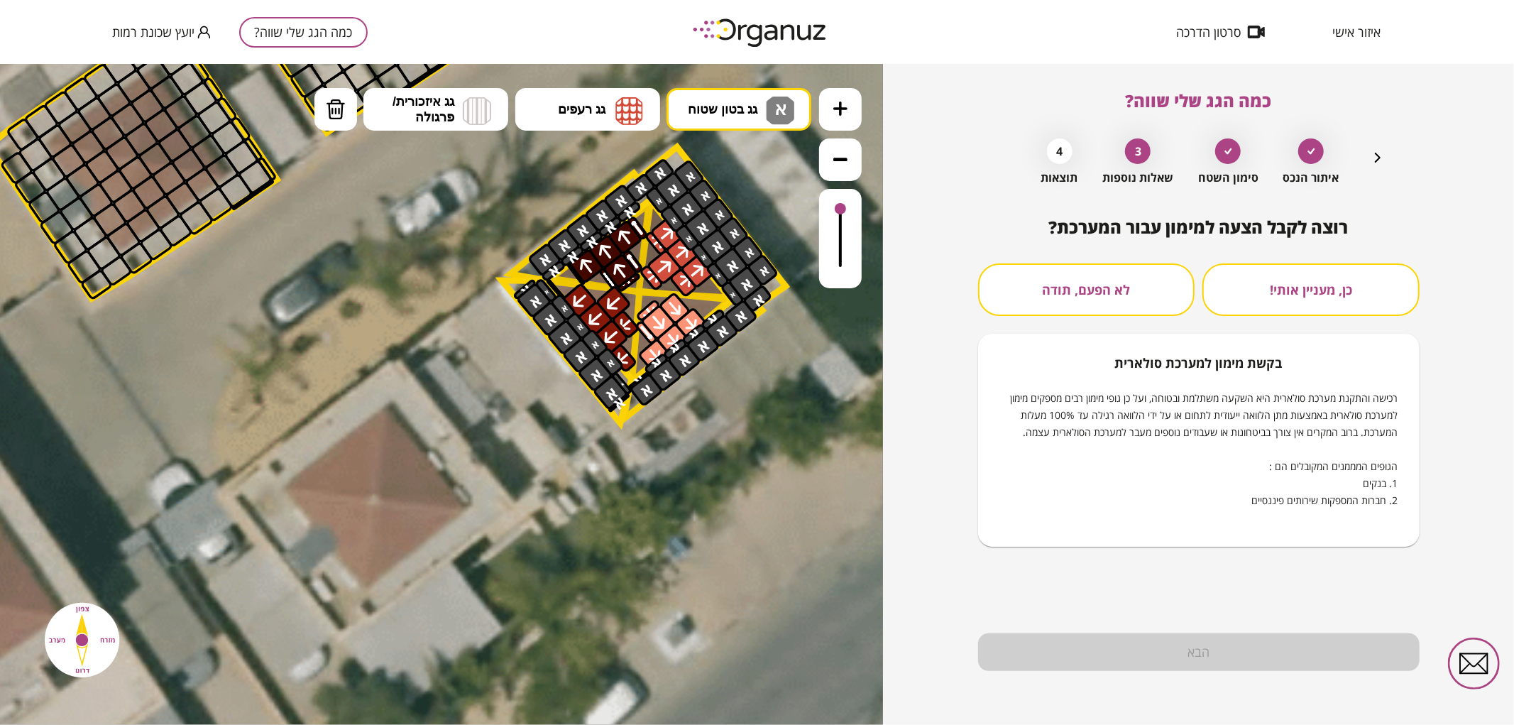
click at [1144, 258] on div "רוצה לקבל הצעה למימון עבור המערכת? כן, מעניין אותי! לא הפעם, תודה בקשת [PERSON_…" at bounding box center [1199, 381] width 442 height 329
click at [1144, 300] on button "לא הפעם, תודה" at bounding box center [1086, 289] width 217 height 53
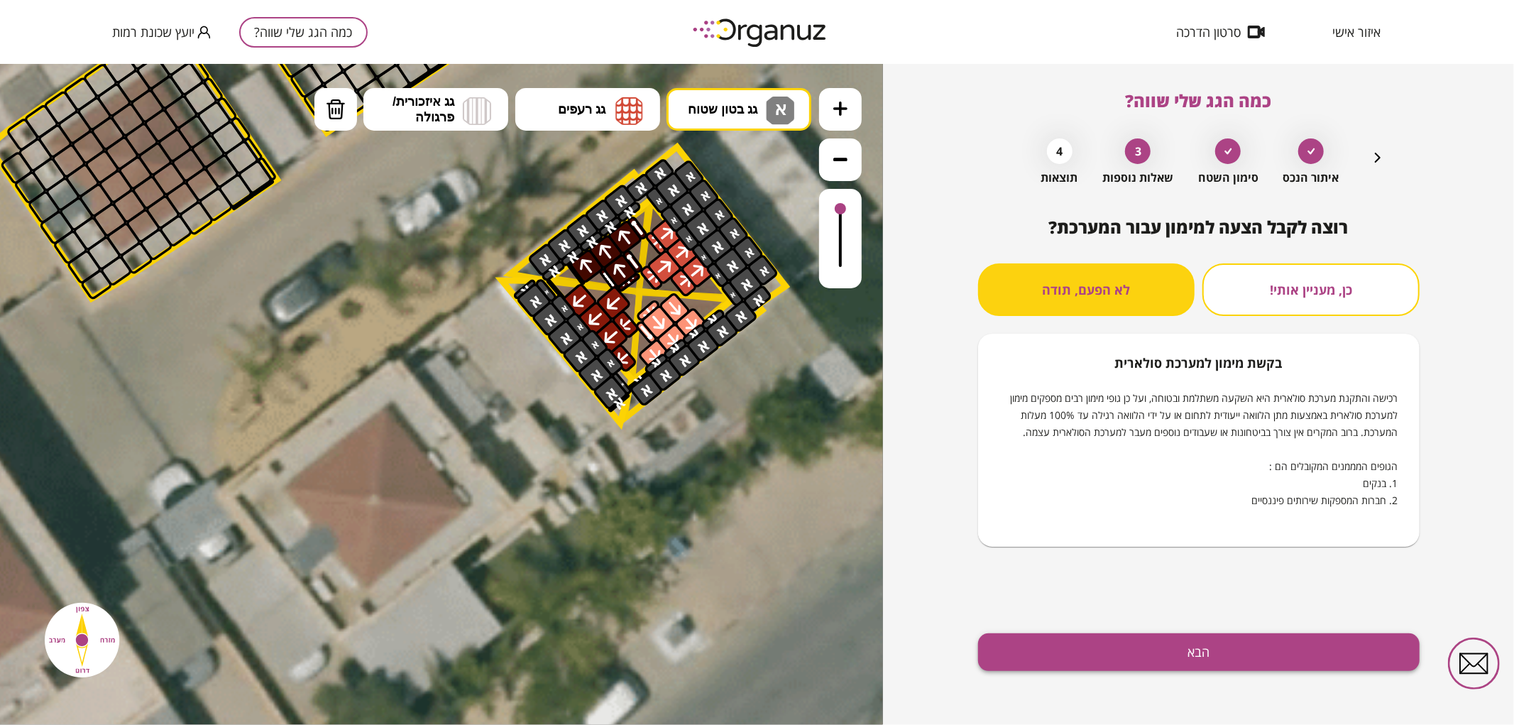
click at [1208, 667] on button "הבא" at bounding box center [1199, 652] width 442 height 38
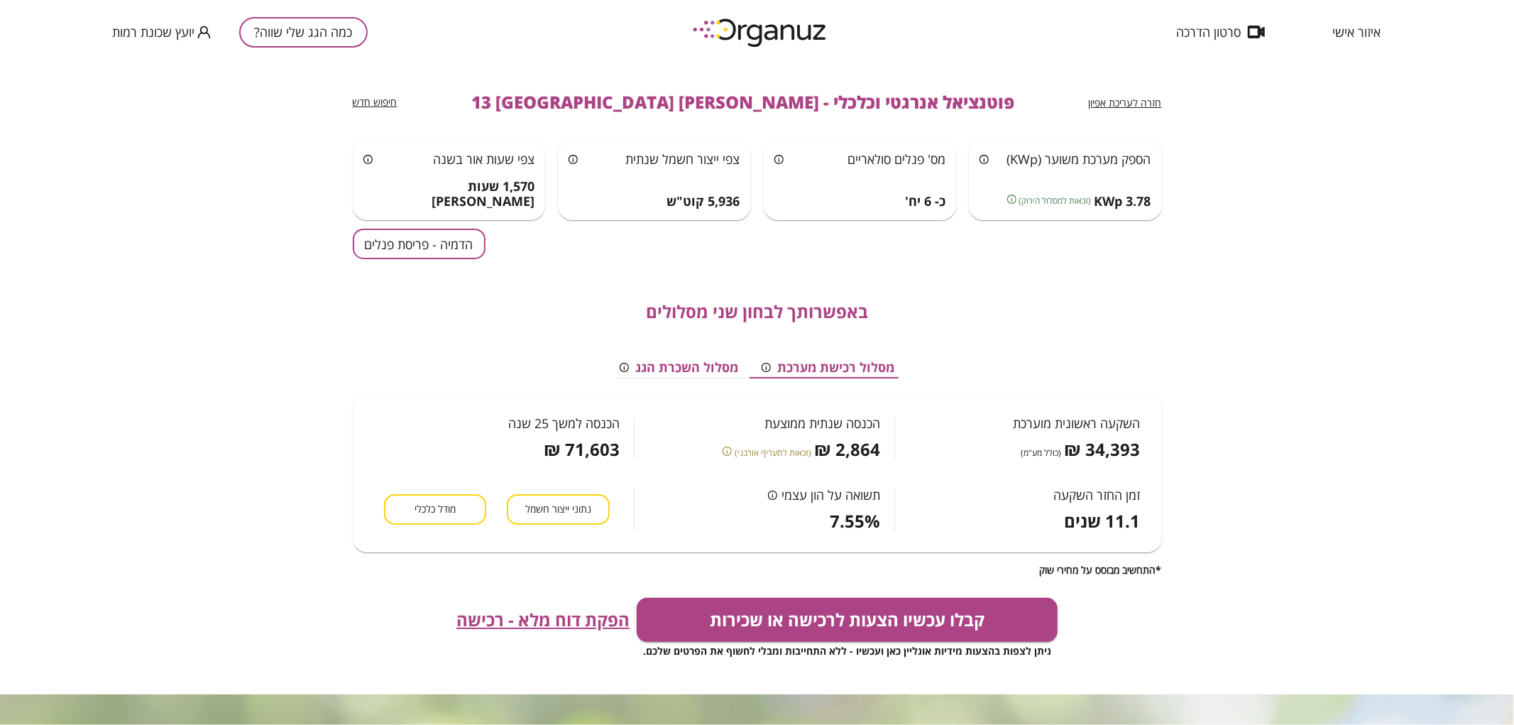
click at [445, 238] on button "הדמיה - פריסת פנלים" at bounding box center [419, 244] width 133 height 31
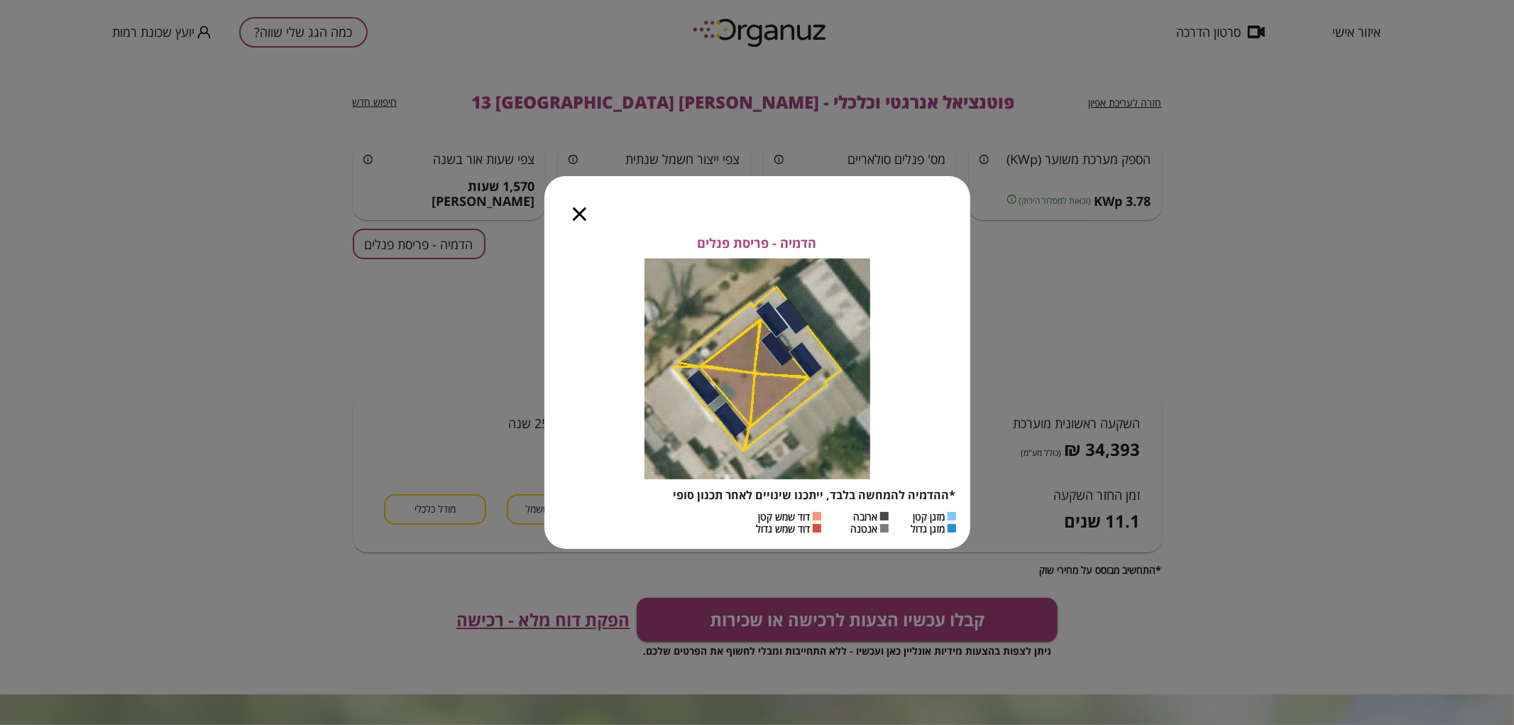
click at [579, 219] on icon "button" at bounding box center [579, 213] width 13 height 13
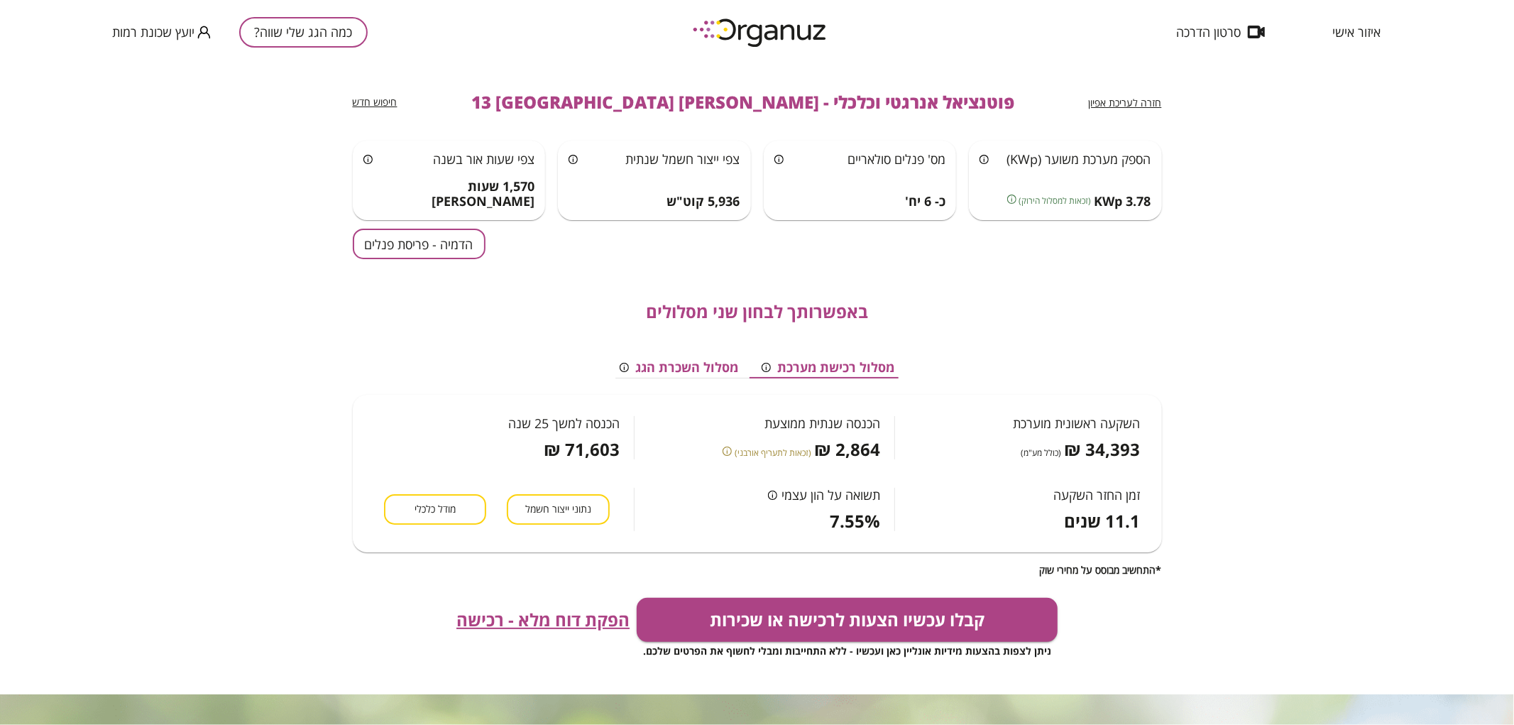
click at [1125, 100] on span "חזרה לעריכת אפיון" at bounding box center [1125, 102] width 73 height 13
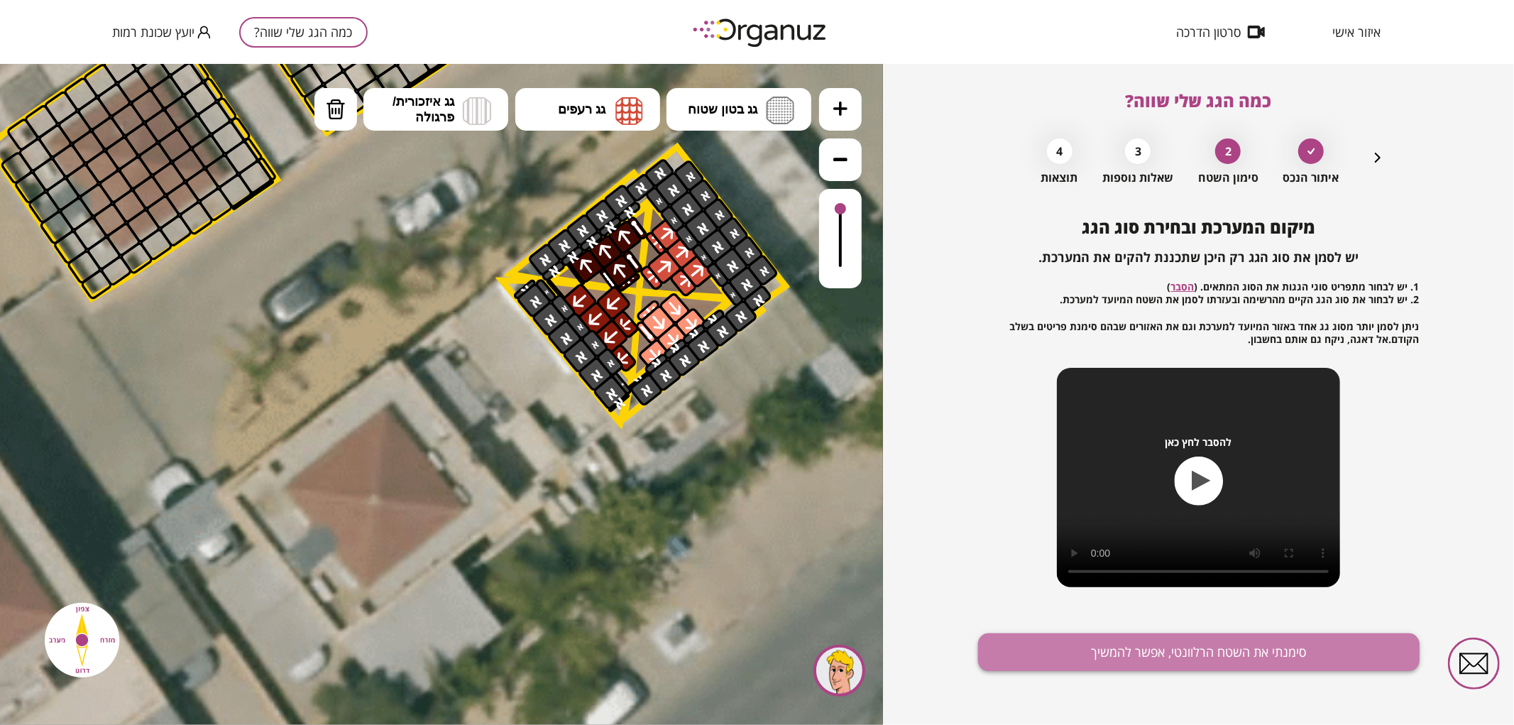
click at [1042, 646] on button "סימנתי את השטח הרלוונטי, אפשר להמשיך" at bounding box center [1199, 652] width 442 height 38
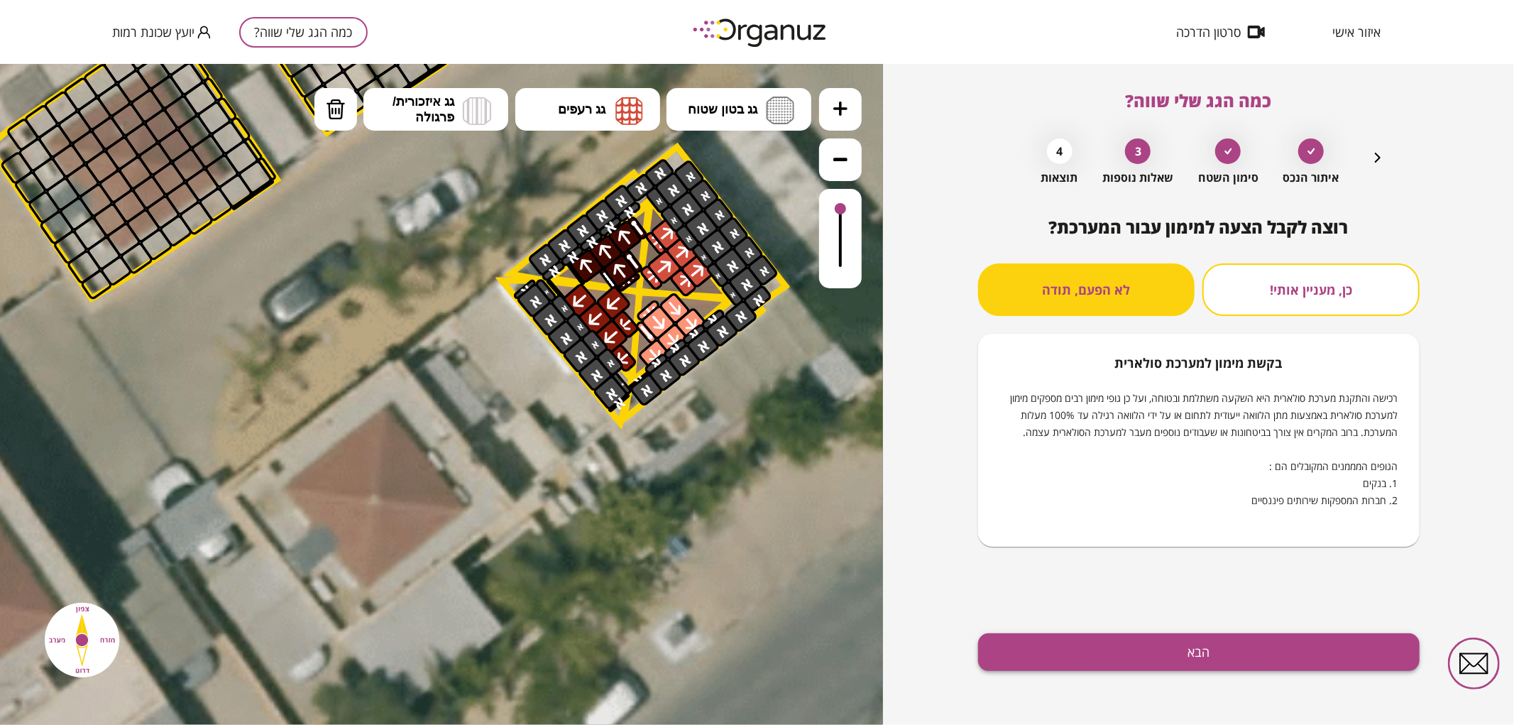
click at [1042, 653] on button "הבא" at bounding box center [1199, 652] width 442 height 38
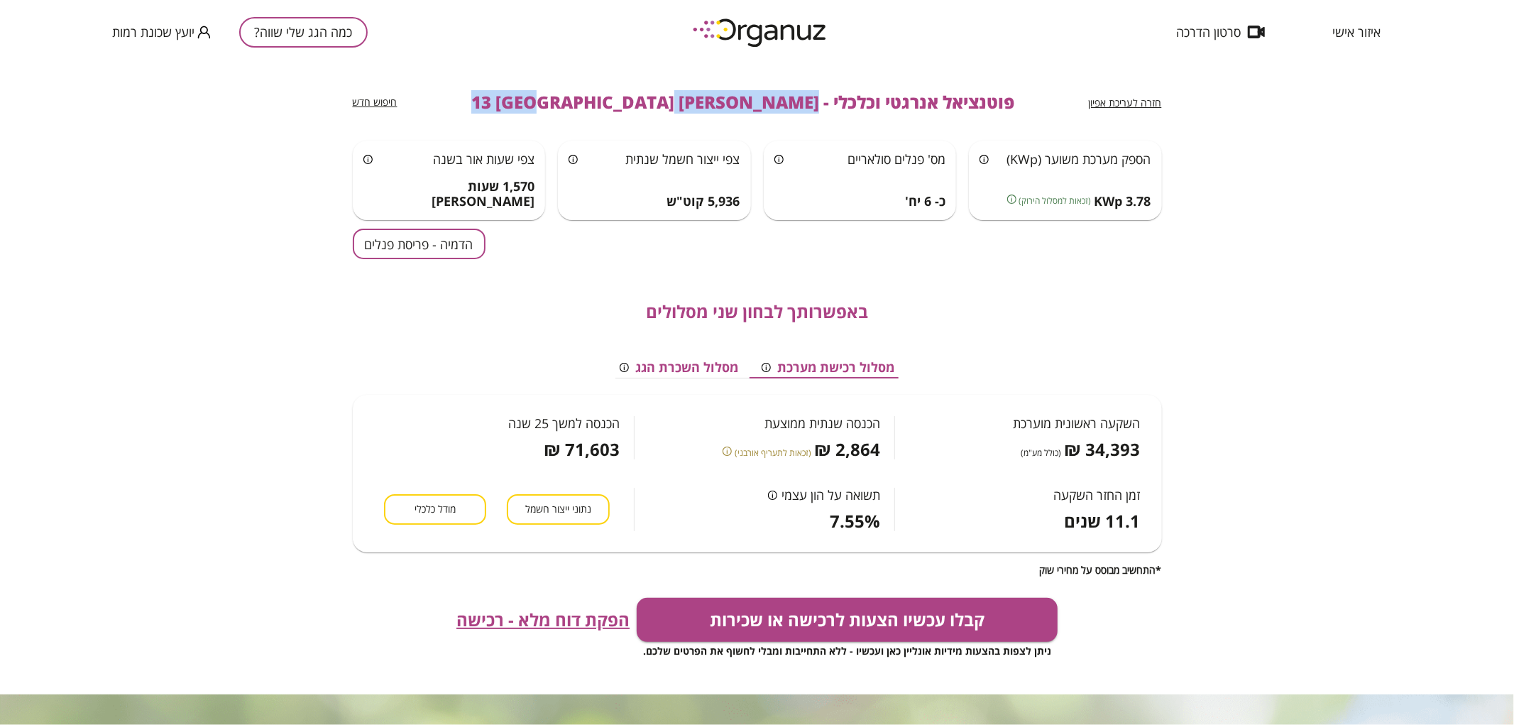
drag, startPoint x: 736, startPoint y: 102, endPoint x: 519, endPoint y: 112, distance: 216.8
click at [519, 112] on div "חזרה לעריכת אפיון פוטנציאל אנרגטי וכלכלי - [PERSON_NAME] 13 באר שבע חיפוש חדש" at bounding box center [757, 102] width 809 height 77
copy span "[PERSON_NAME] 13 [GEOGRAPHIC_DATA]"
click at [286, 30] on button "כמה הגג שלי שווה?" at bounding box center [303, 32] width 129 height 31
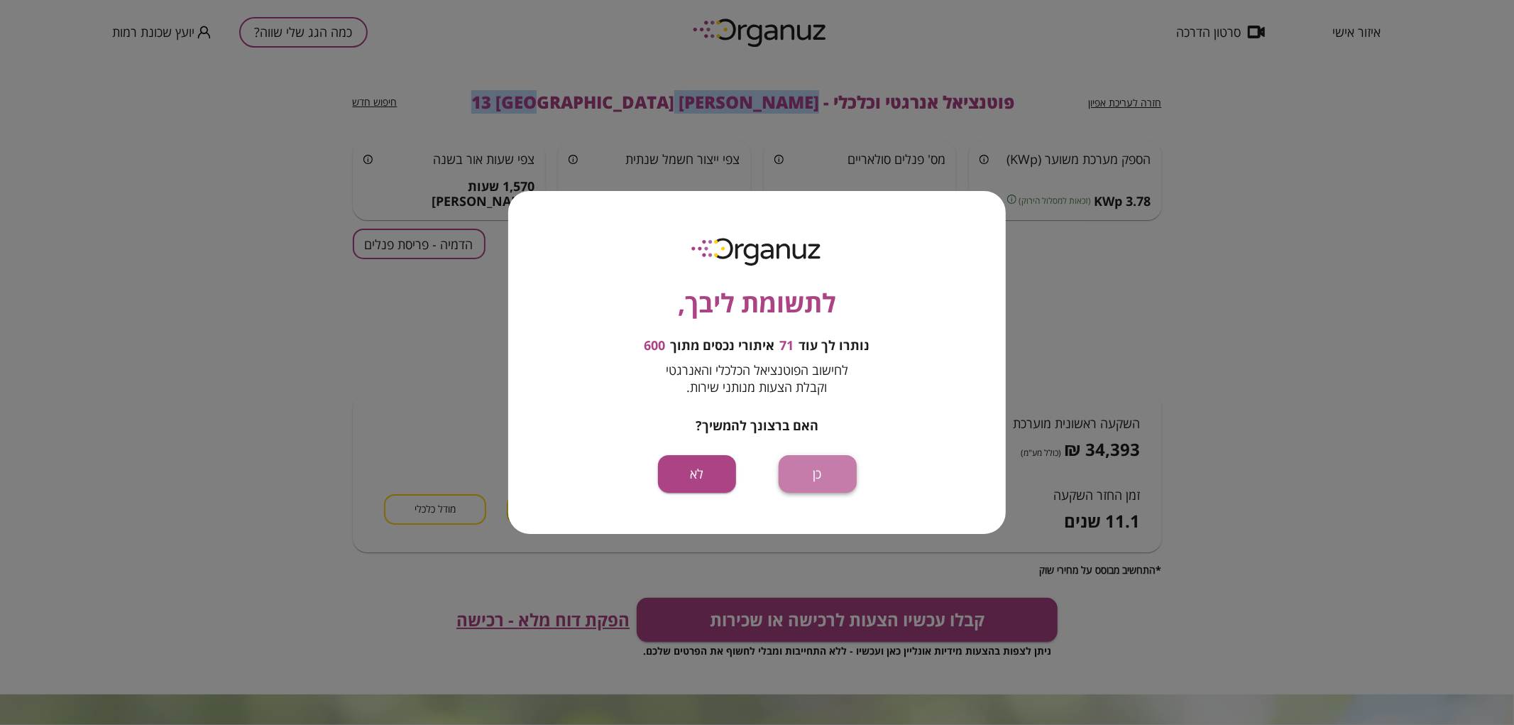
click at [826, 490] on button "כן" at bounding box center [818, 474] width 78 height 38
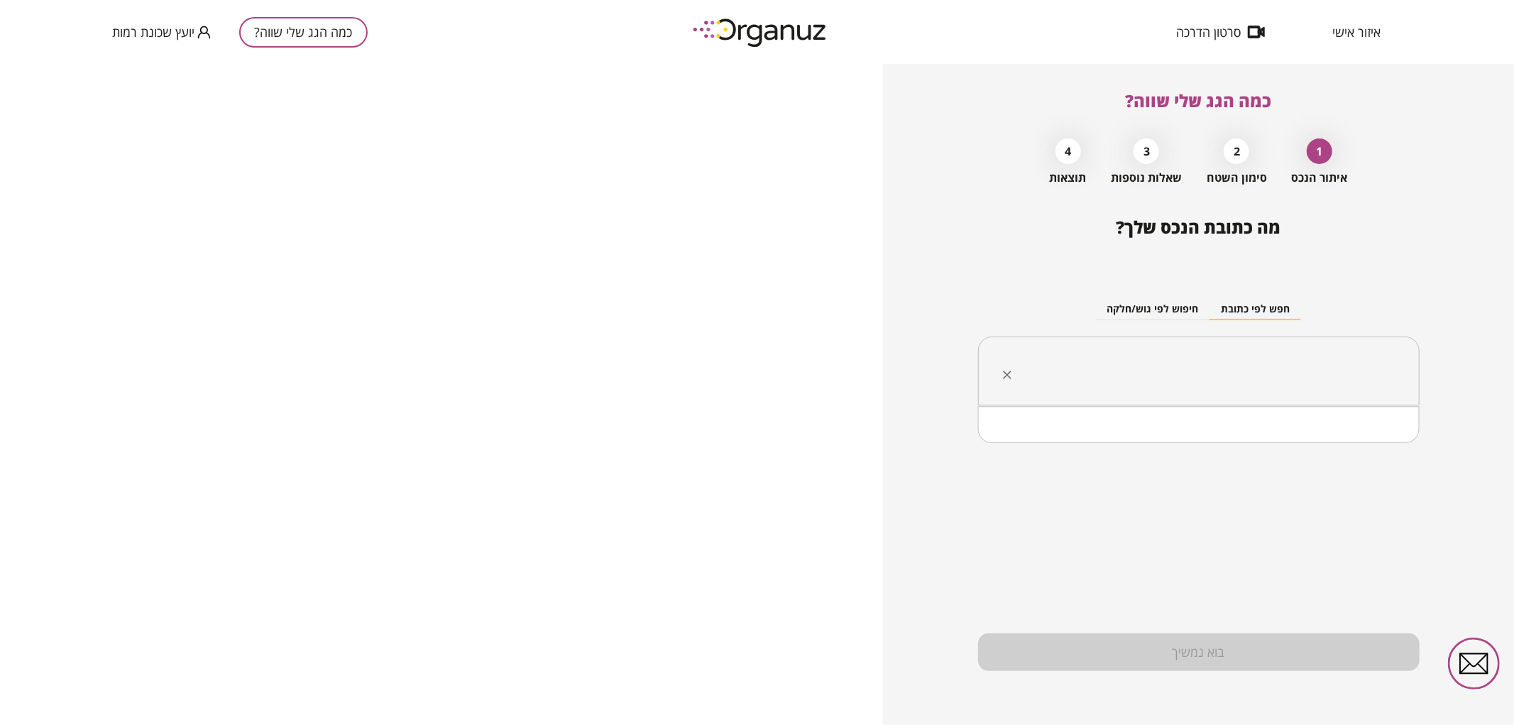
click at [1124, 378] on input "text" at bounding box center [1204, 371] width 397 height 35
paste input "**********"
drag, startPoint x: 1313, startPoint y: 377, endPoint x: 1331, endPoint y: 377, distance: 17.7
click at [1331, 377] on input "**********" at bounding box center [1204, 371] width 397 height 35
click at [1205, 446] on li "[PERSON_NAME] 21 [GEOGRAPHIC_DATA]" at bounding box center [1199, 443] width 405 height 26
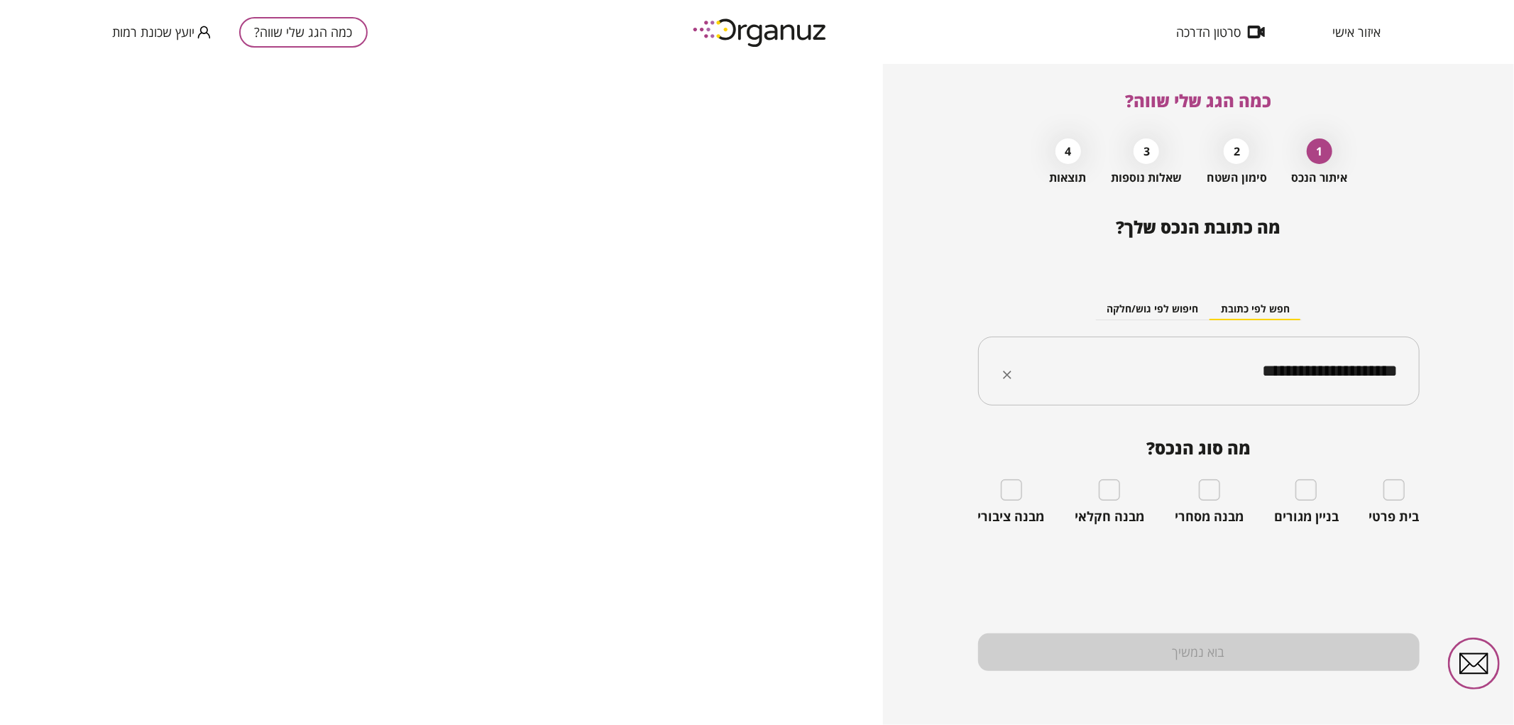
type input "**********"
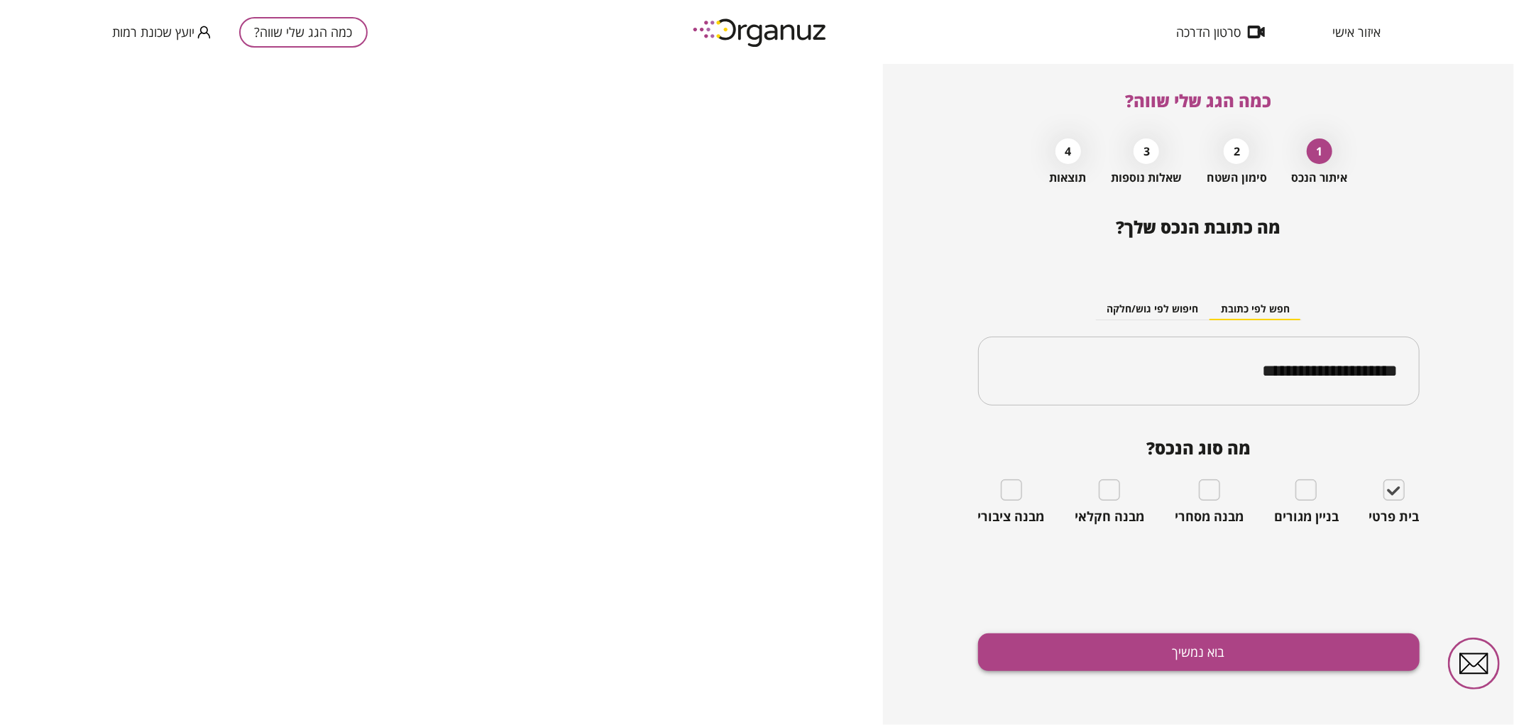
click at [1372, 646] on button "בוא נמשיך" at bounding box center [1199, 652] width 442 height 38
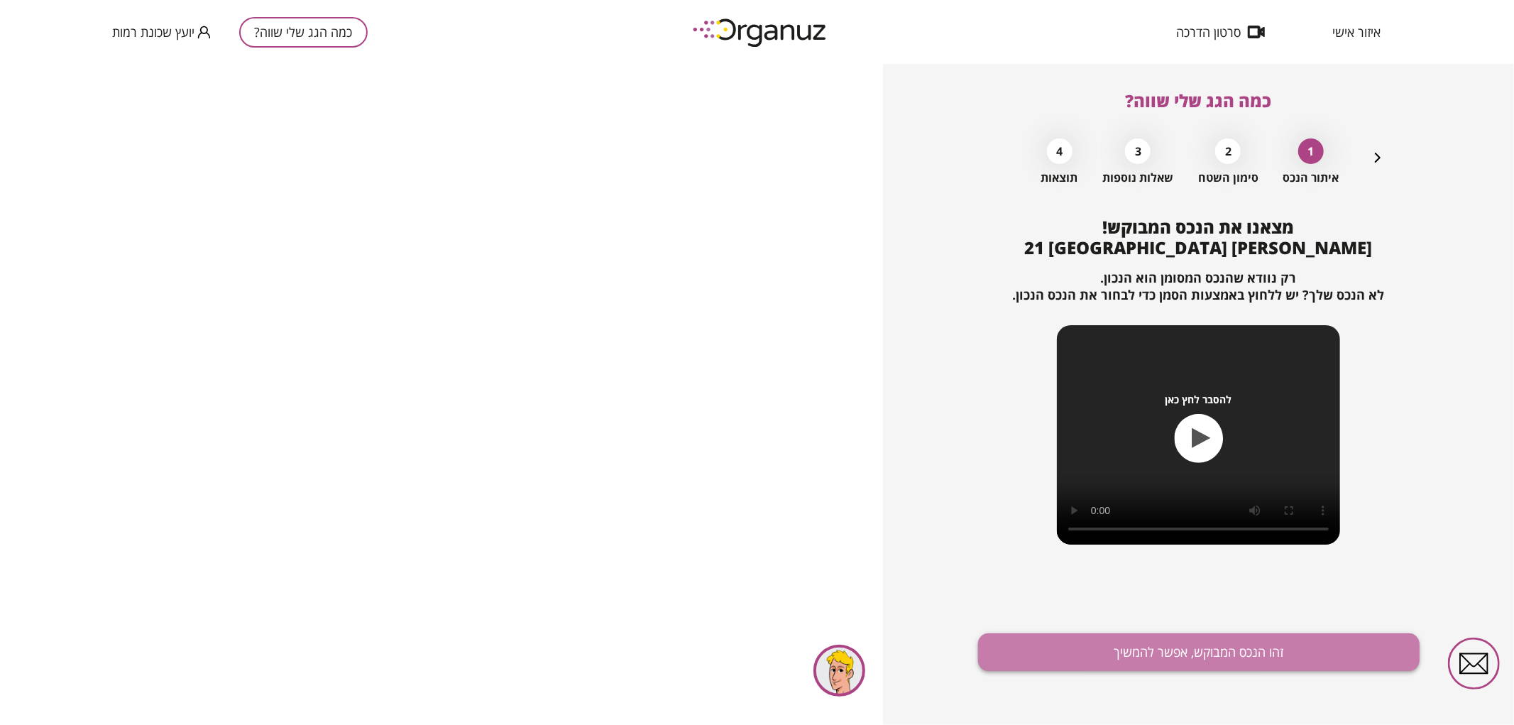
click at [1294, 650] on button "זהו הנכס המבוקש, אפשר להמשיך" at bounding box center [1199, 652] width 442 height 38
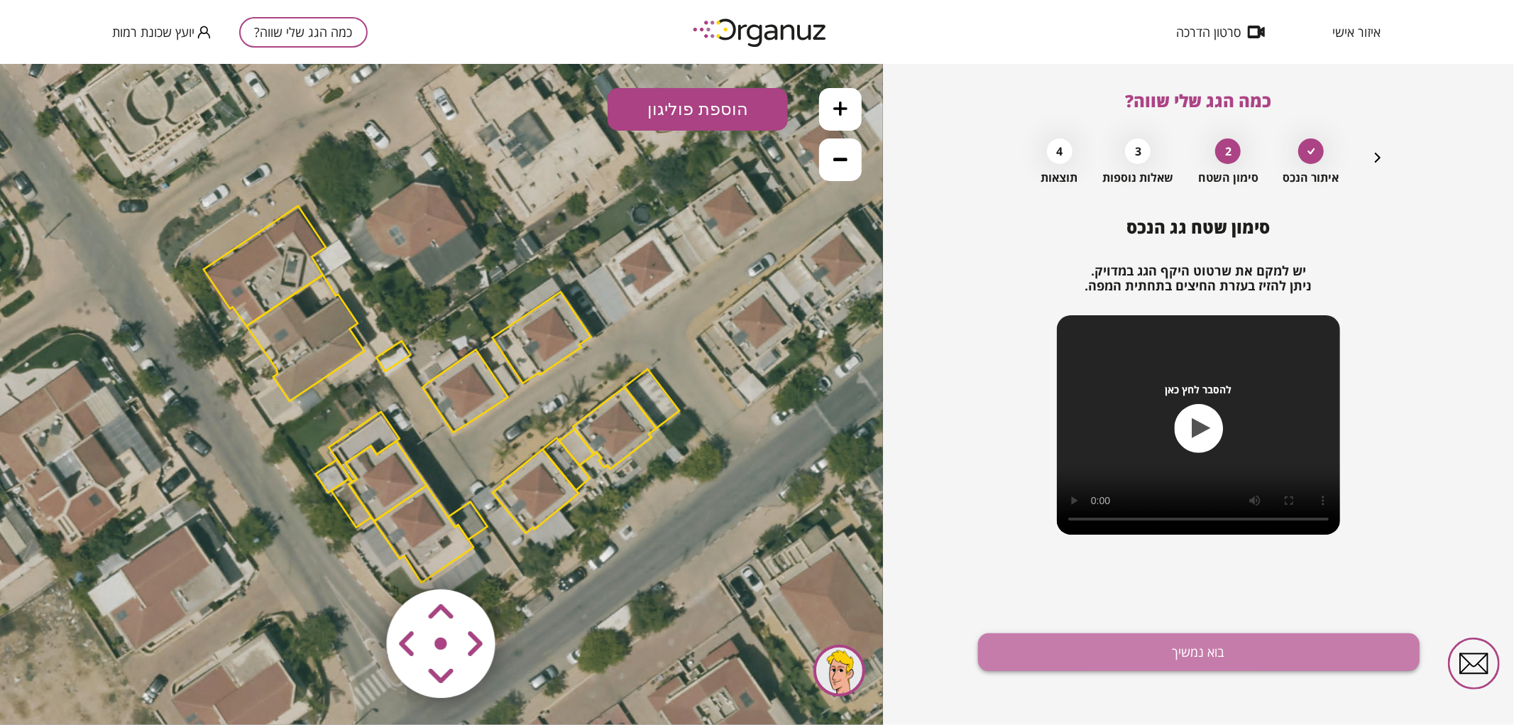
click at [1132, 659] on button "בוא נמשיך" at bounding box center [1199, 652] width 442 height 38
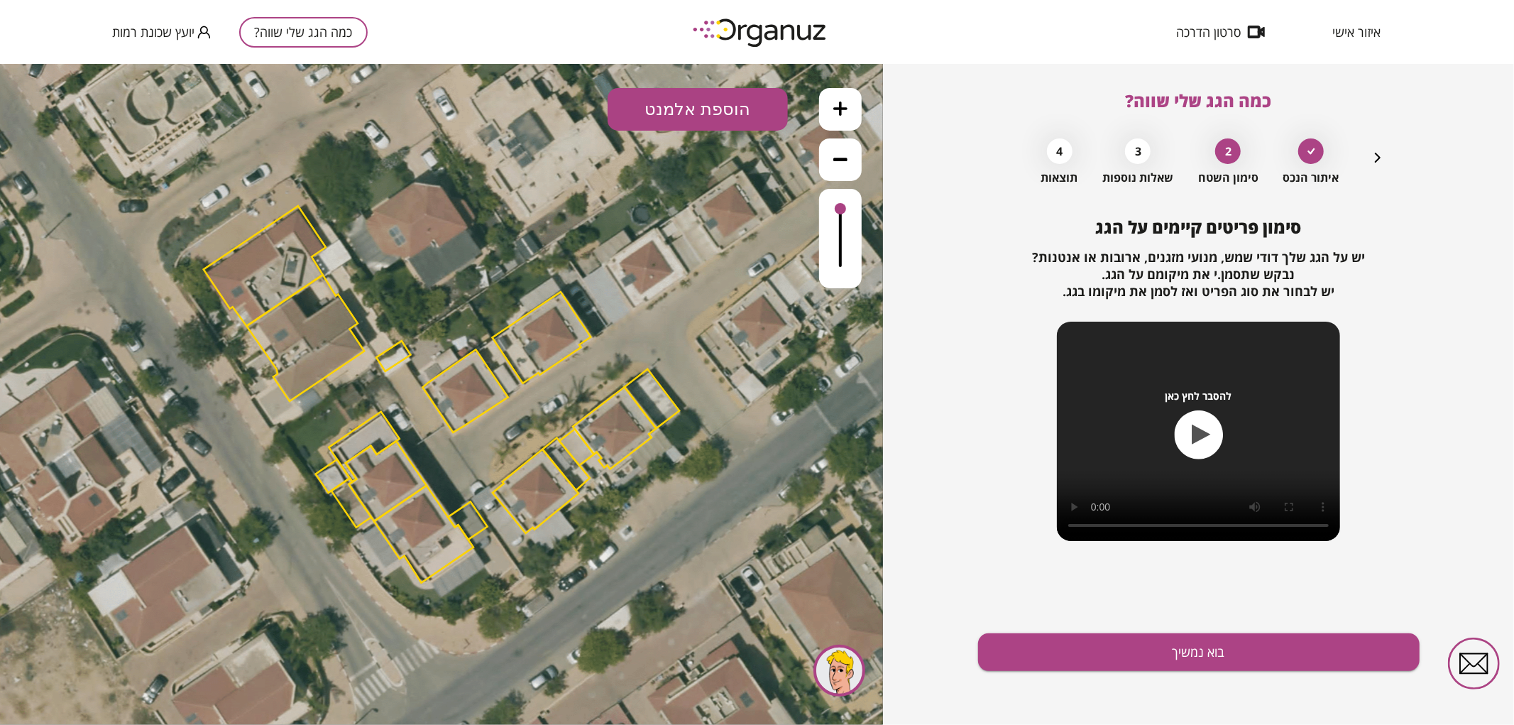
click at [857, 102] on button at bounding box center [840, 108] width 43 height 43
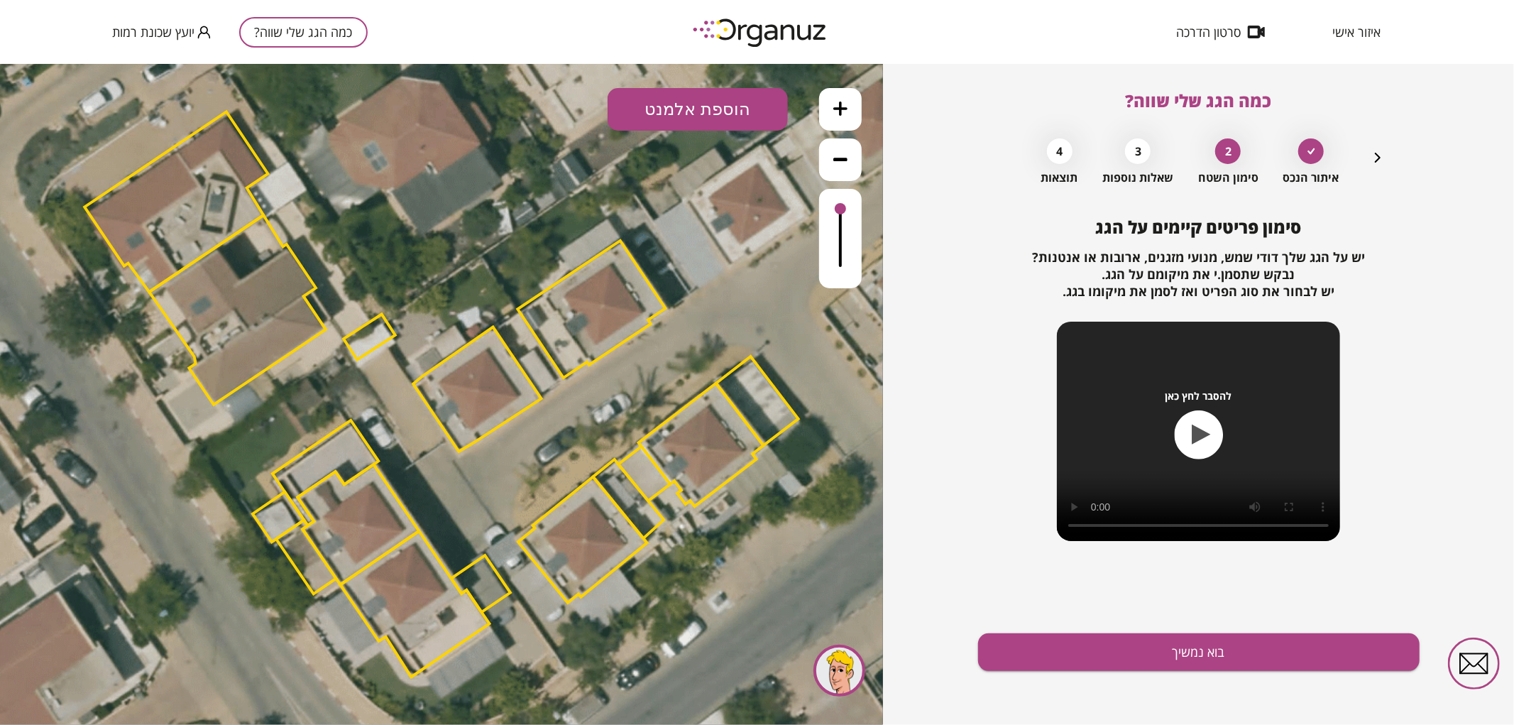
click at [857, 102] on button at bounding box center [840, 108] width 43 height 43
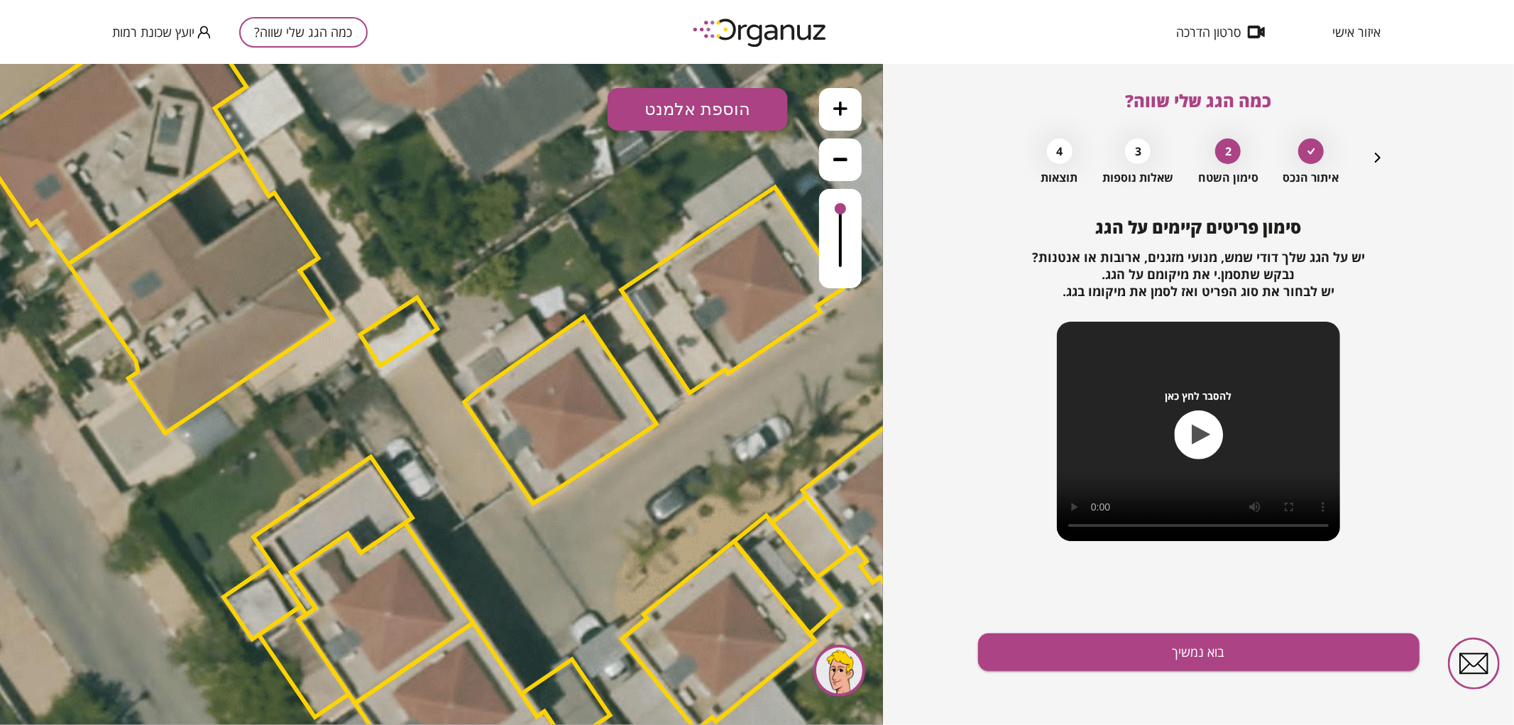
drag, startPoint x: 635, startPoint y: 351, endPoint x: 724, endPoint y: 377, distance: 92.4
click at [724, 377] on polygon at bounding box center [732, 290] width 222 height 206
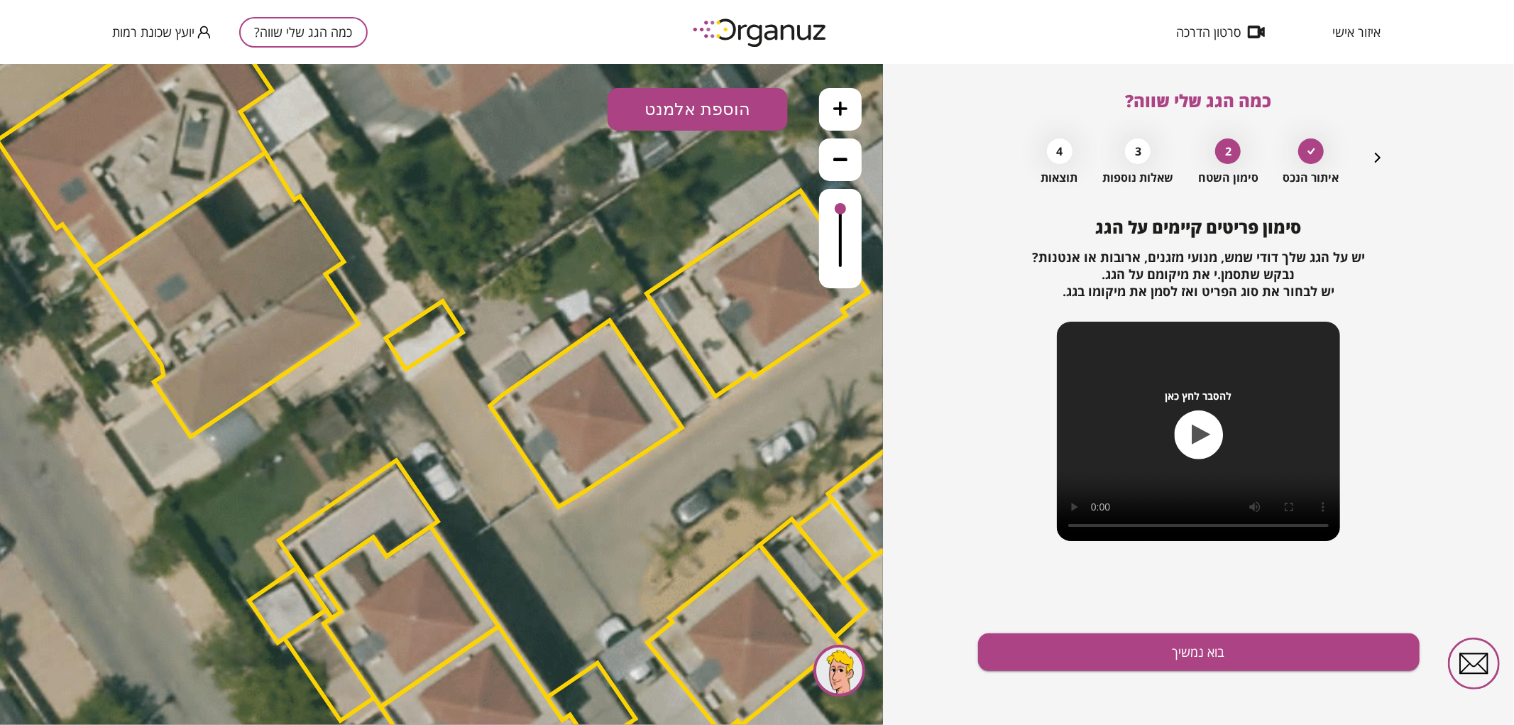
click at [594, 419] on polygon at bounding box center [586, 412] width 192 height 187
click at [581, 427] on polygon at bounding box center [586, 412] width 192 height 187
click at [591, 236] on icon at bounding box center [530, 427] width 3259 height 3259
click at [1377, 160] on icon "button" at bounding box center [1377, 157] width 17 height 17
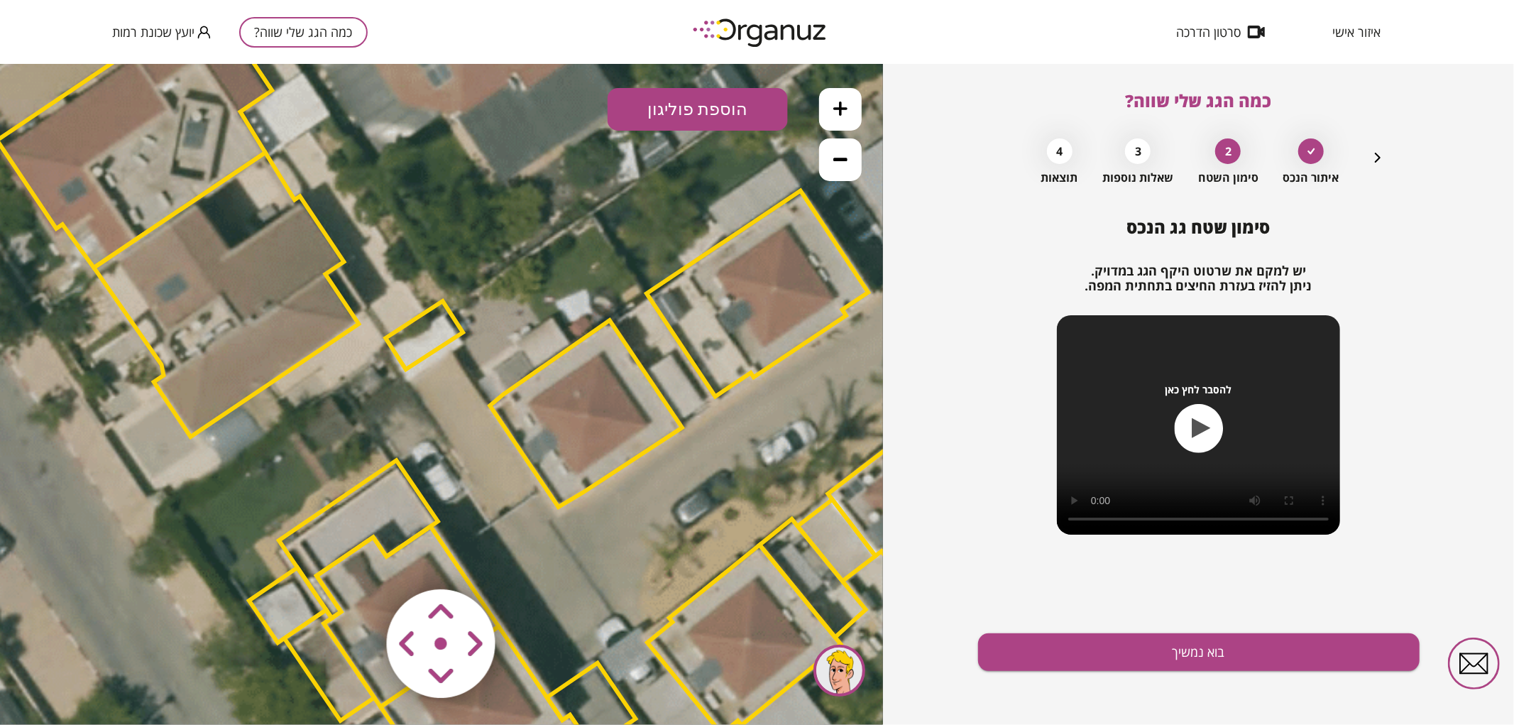
click at [572, 445] on polygon at bounding box center [586, 412] width 192 height 187
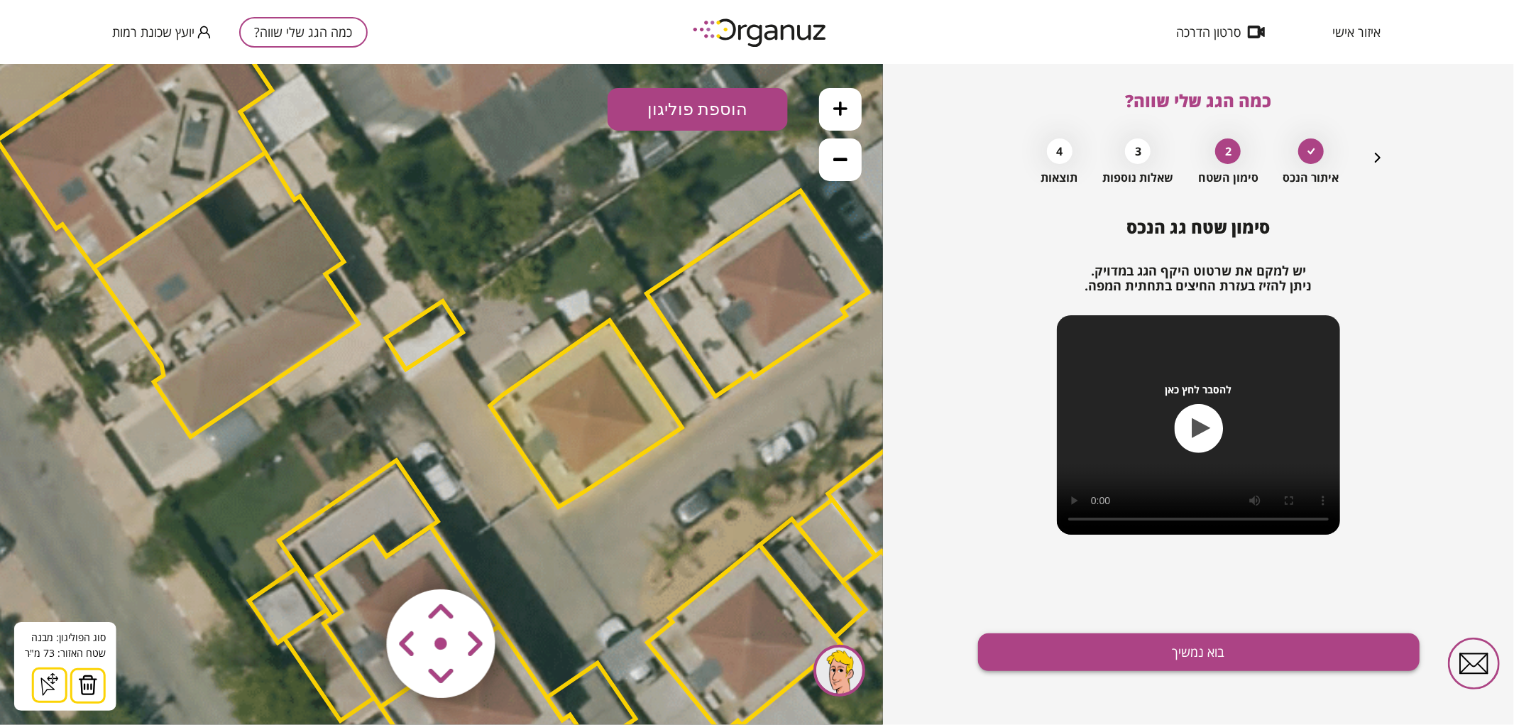
click at [1233, 659] on button "בוא נמשיך" at bounding box center [1199, 652] width 442 height 38
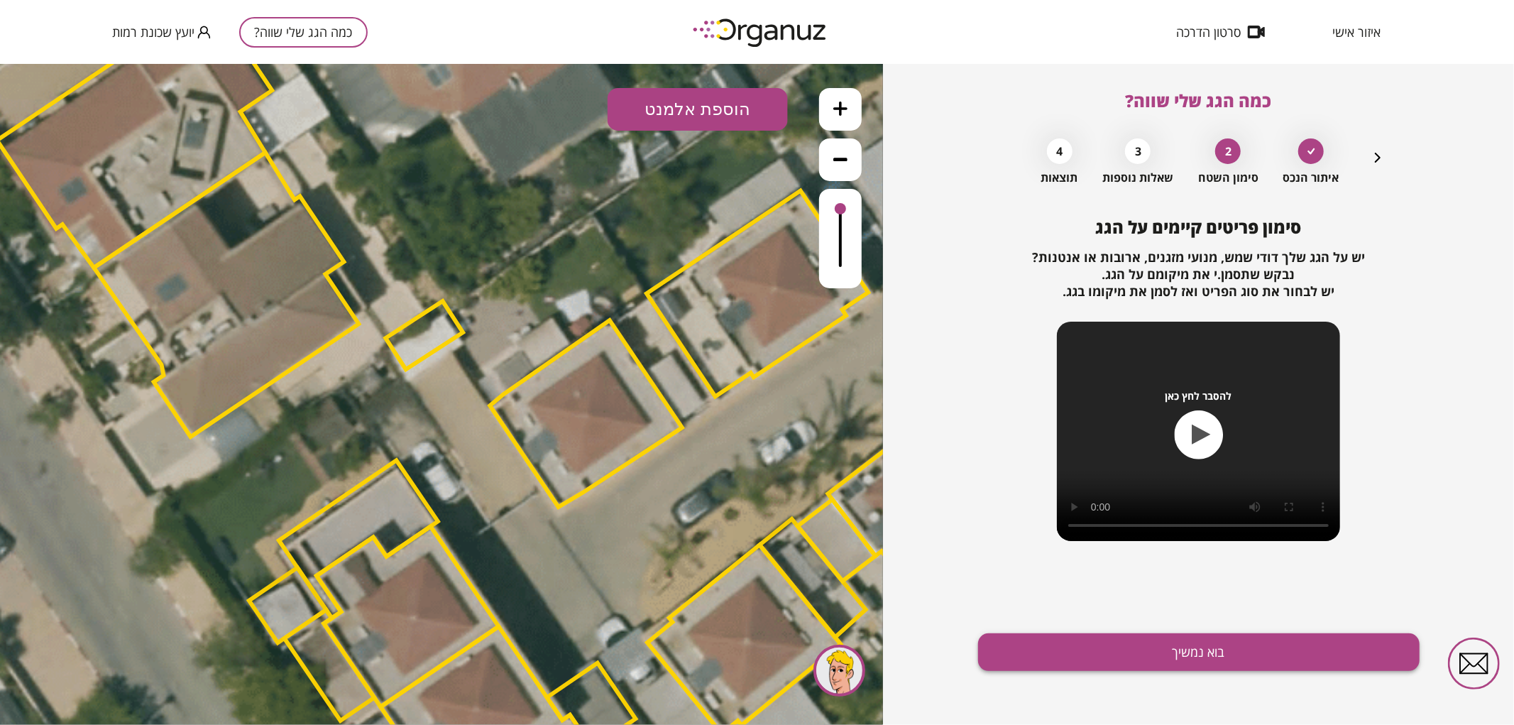
click at [1102, 657] on button "בוא נמשיך" at bounding box center [1199, 652] width 442 height 38
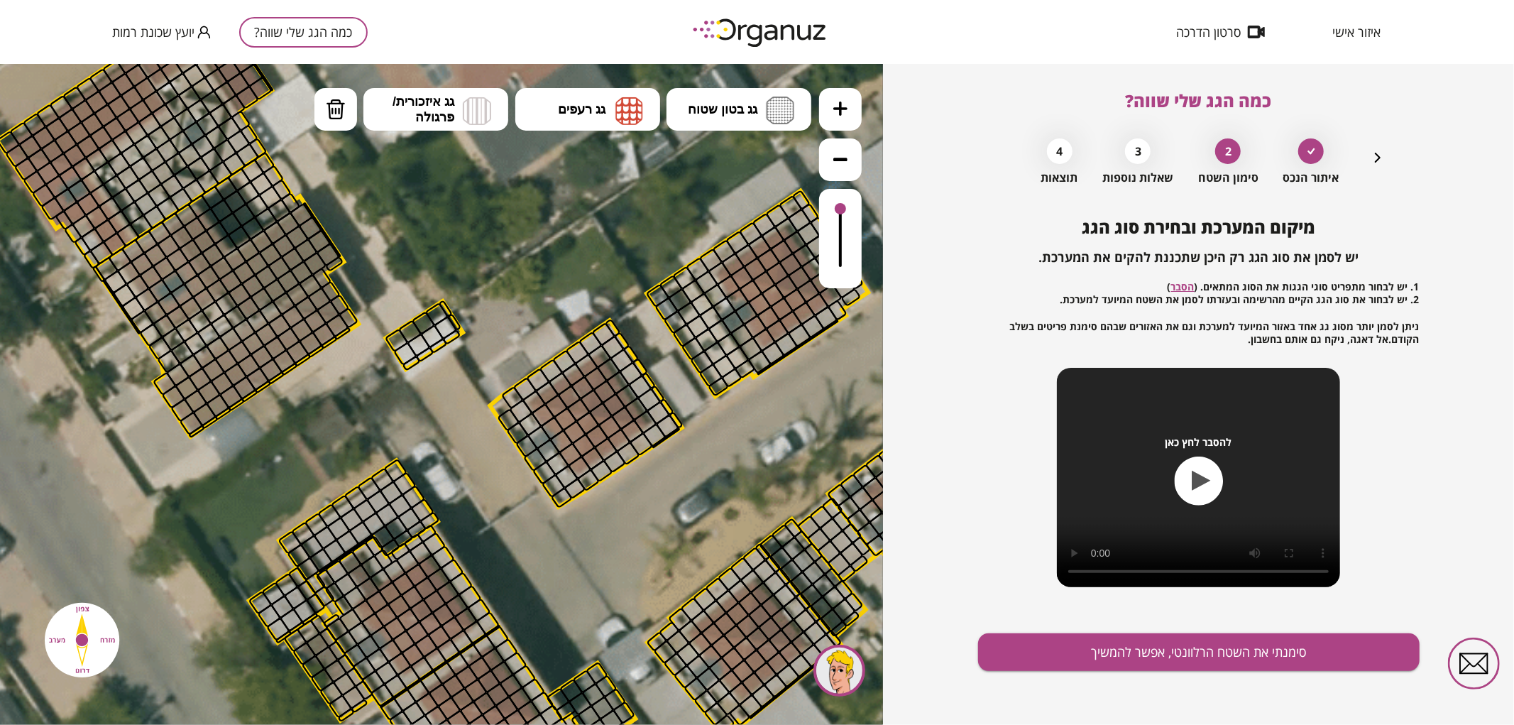
click at [832, 111] on button at bounding box center [840, 108] width 43 height 43
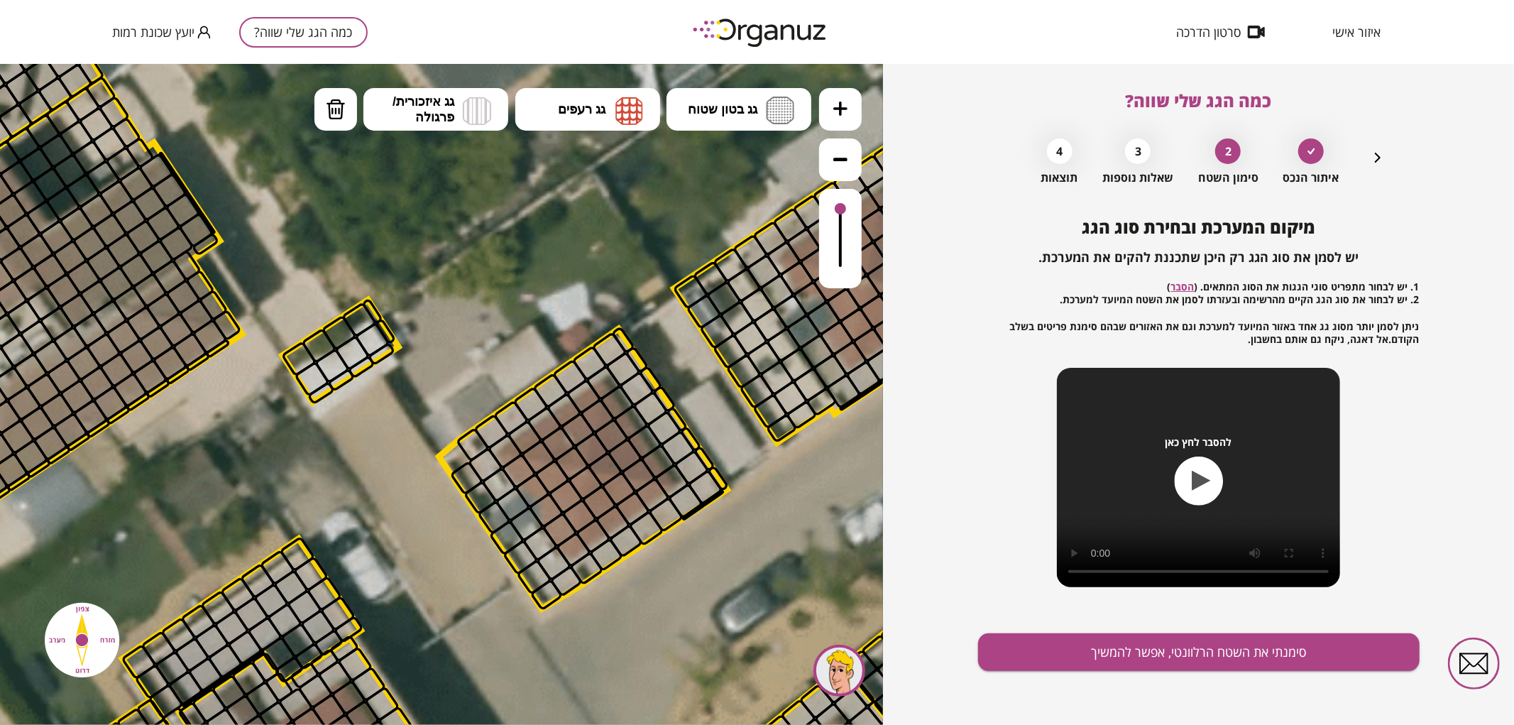
drag, startPoint x: 634, startPoint y: 264, endPoint x: 618, endPoint y: 273, distance: 18.4
click at [618, 273] on icon at bounding box center [499, 490] width 4888 height 4888
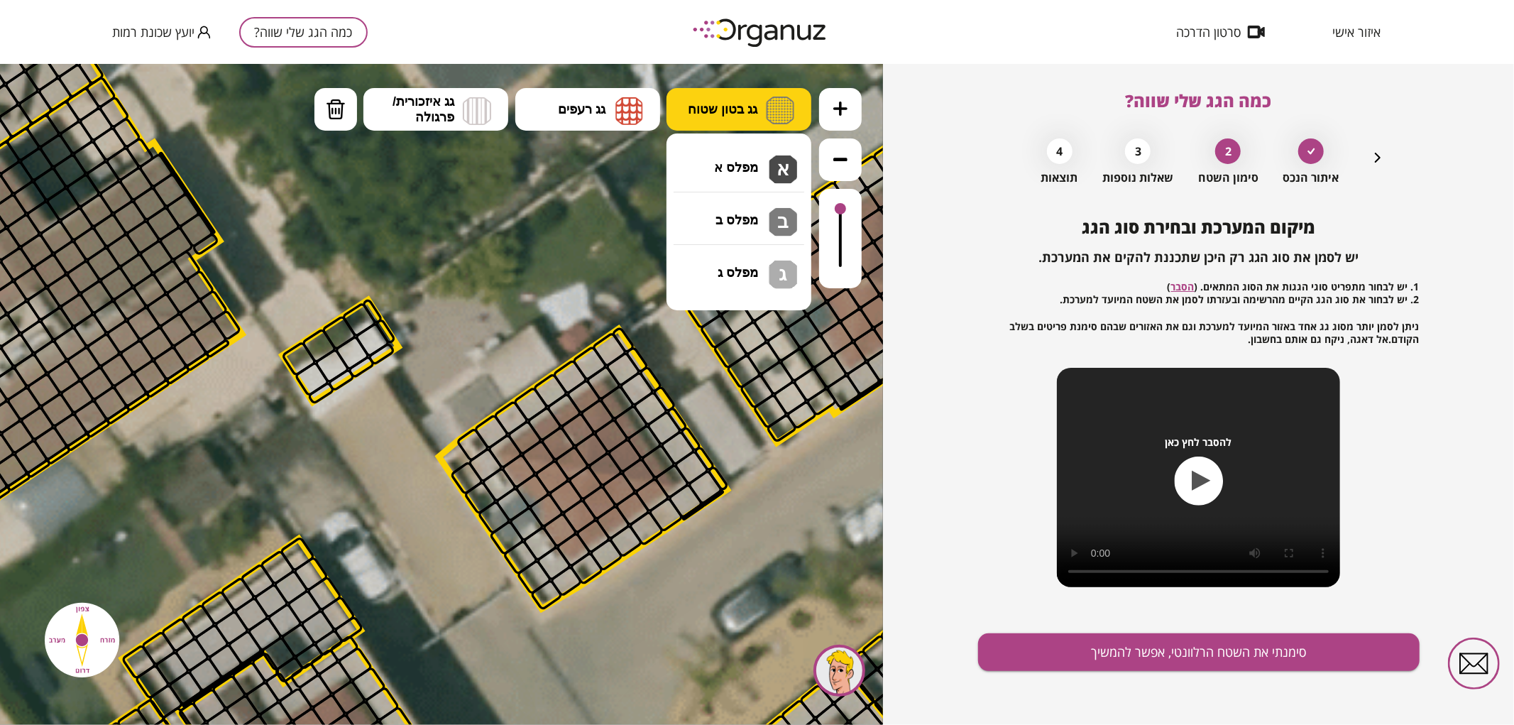
click at [692, 111] on span "גג בטון שטוח" at bounding box center [723, 109] width 70 height 16
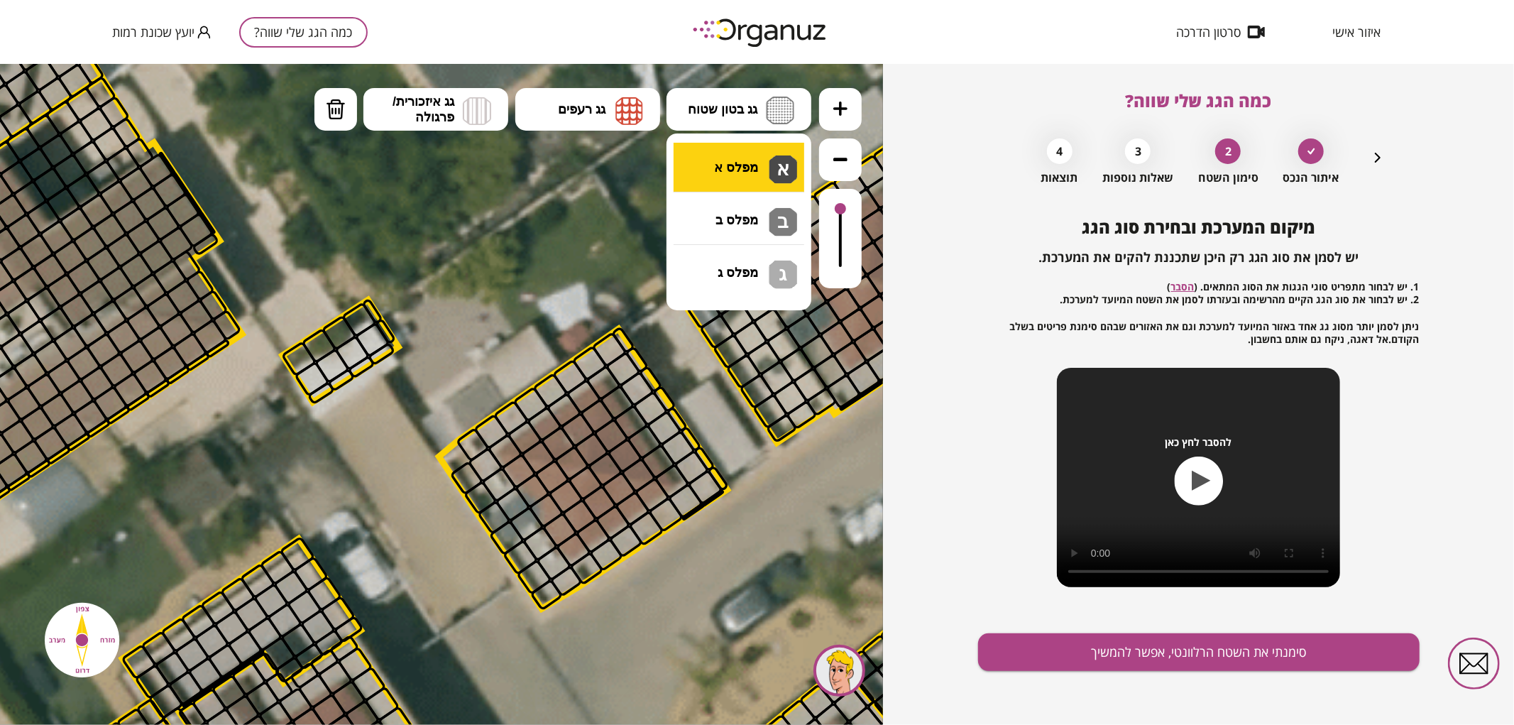
click at [713, 170] on div ".st0 { fill: #FFFFFF; } 0" at bounding box center [441, 393] width 883 height 661
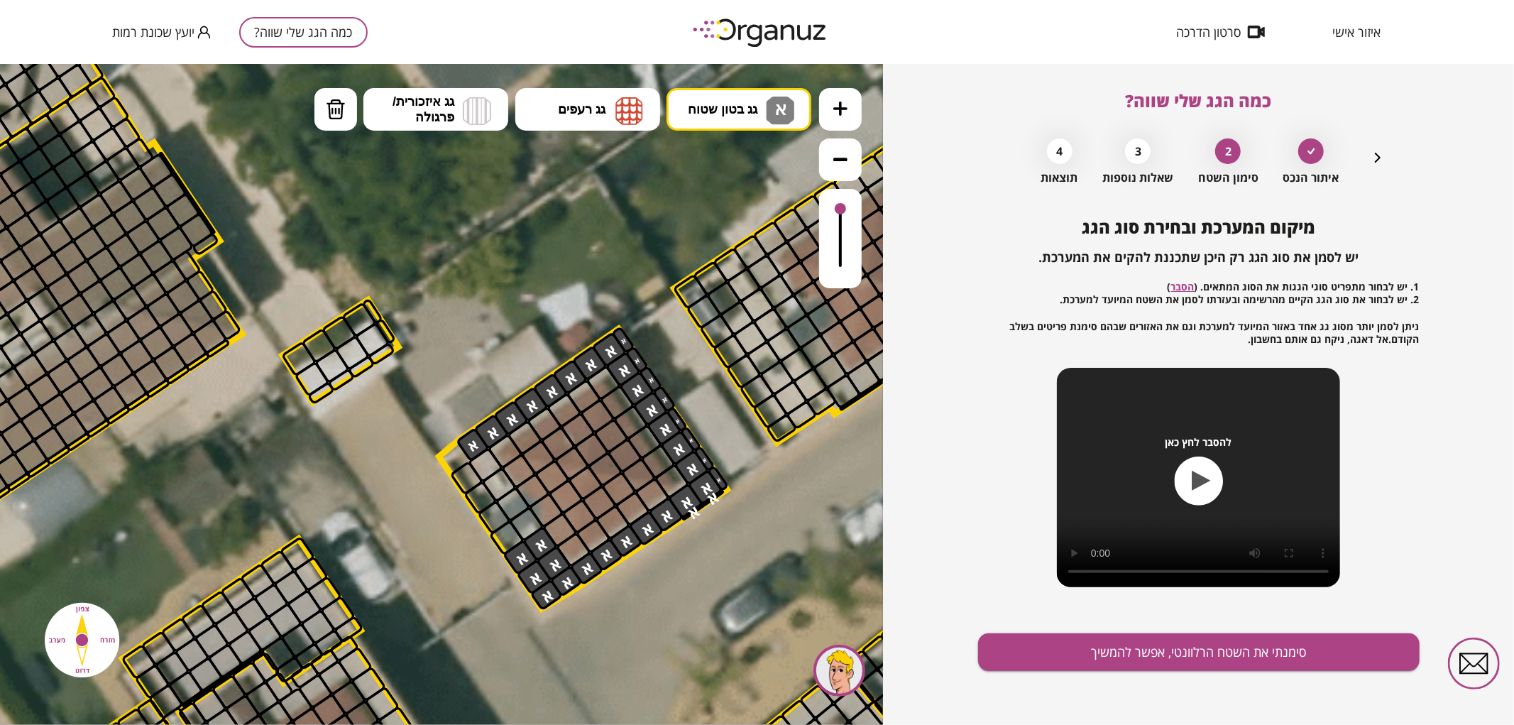
drag, startPoint x: 472, startPoint y: 443, endPoint x: 528, endPoint y: 550, distance: 120.4
drag, startPoint x: 498, startPoint y: 485, endPoint x: 479, endPoint y: 471, distance: 24.4
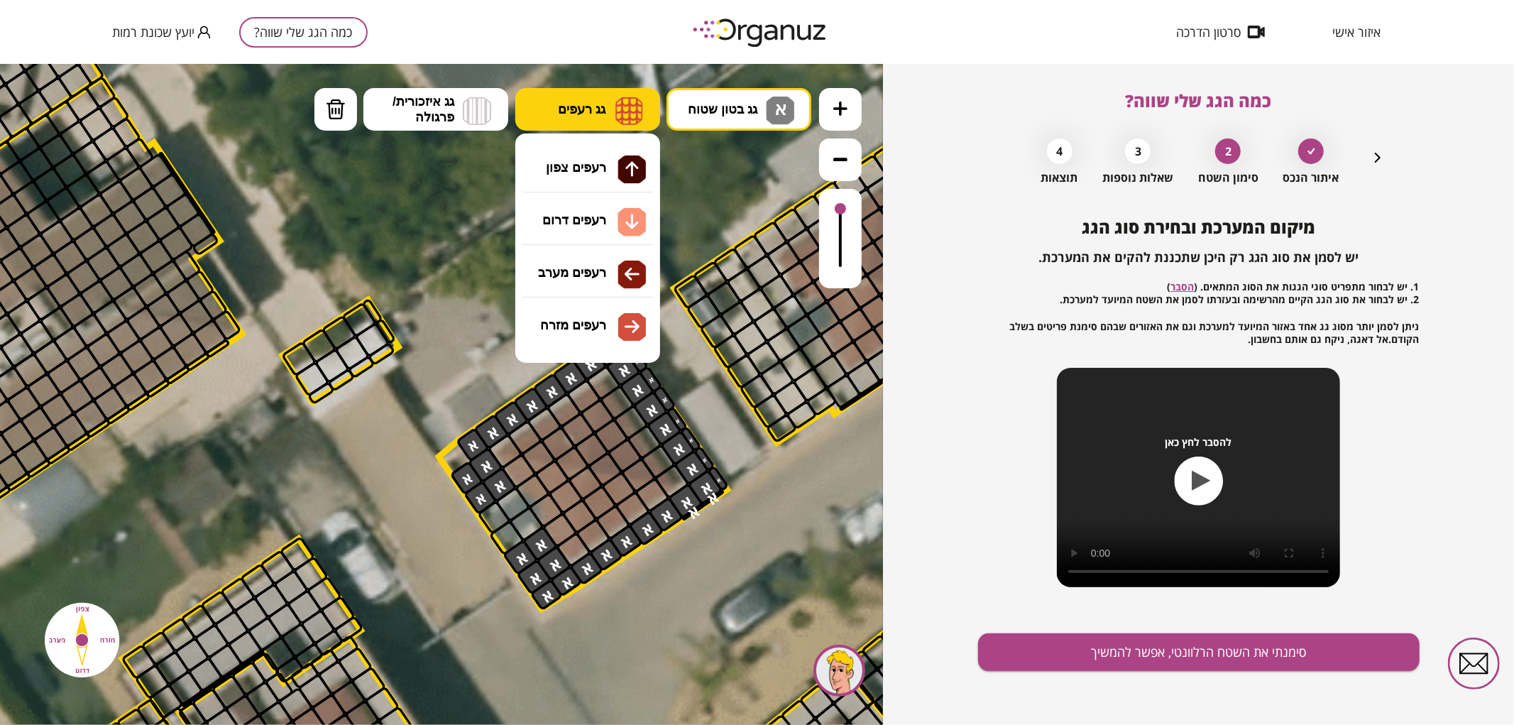
click at [619, 101] on img at bounding box center [630, 110] width 28 height 28
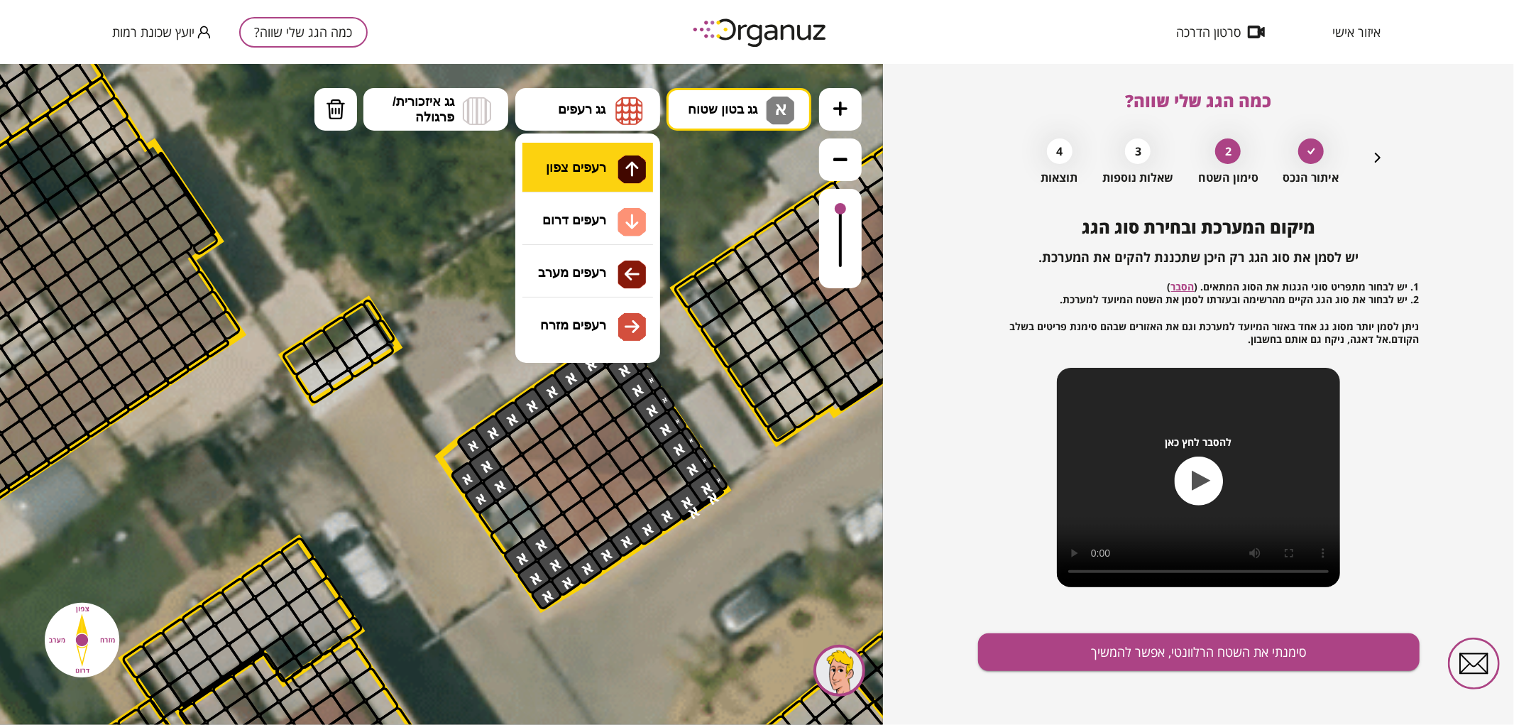
click at [607, 170] on div ".st0 { fill: #FFFFFF; } 0" at bounding box center [441, 393] width 883 height 661
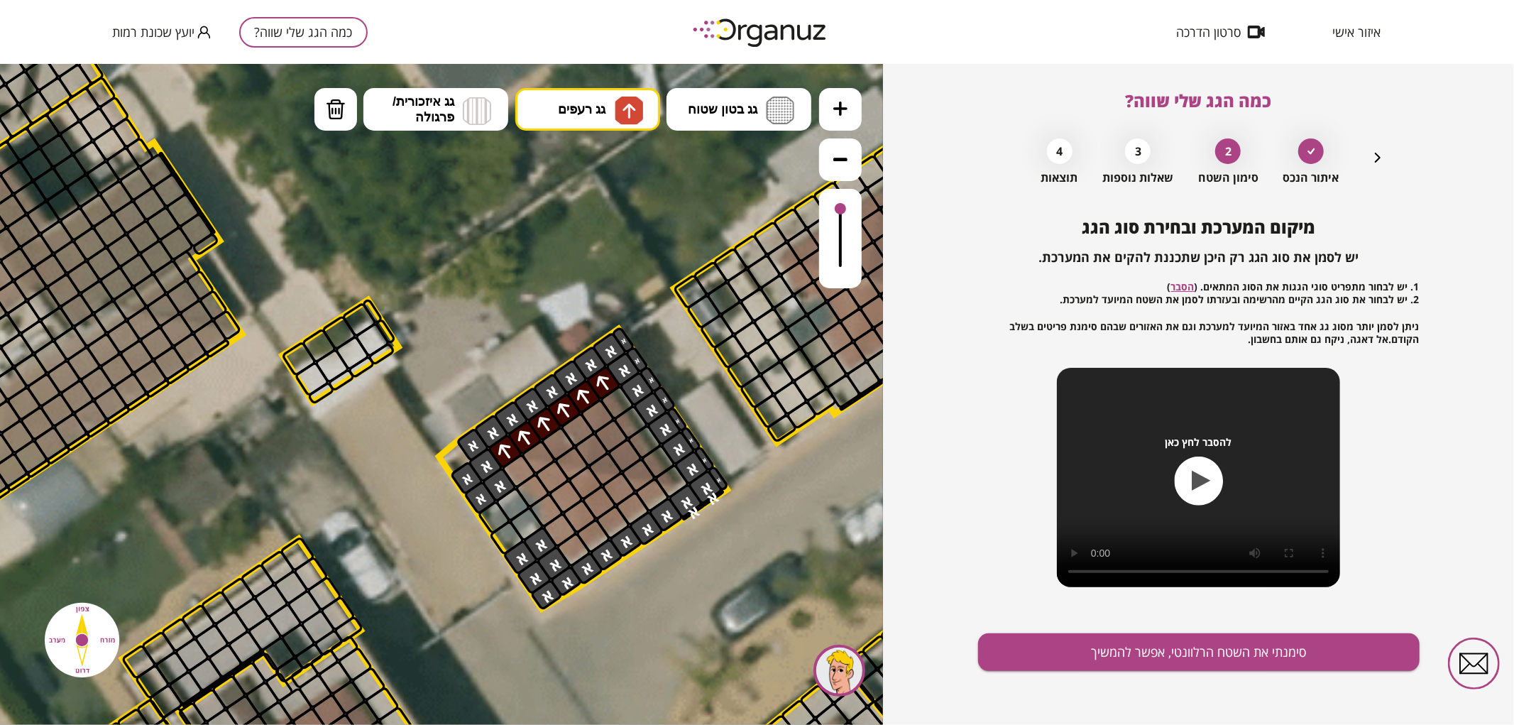
drag, startPoint x: 520, startPoint y: 435, endPoint x: 598, endPoint y: 385, distance: 92.4
drag, startPoint x: 573, startPoint y: 421, endPoint x: 559, endPoint y: 432, distance: 18.2
click at [594, 406] on div at bounding box center [597, 416] width 37 height 37
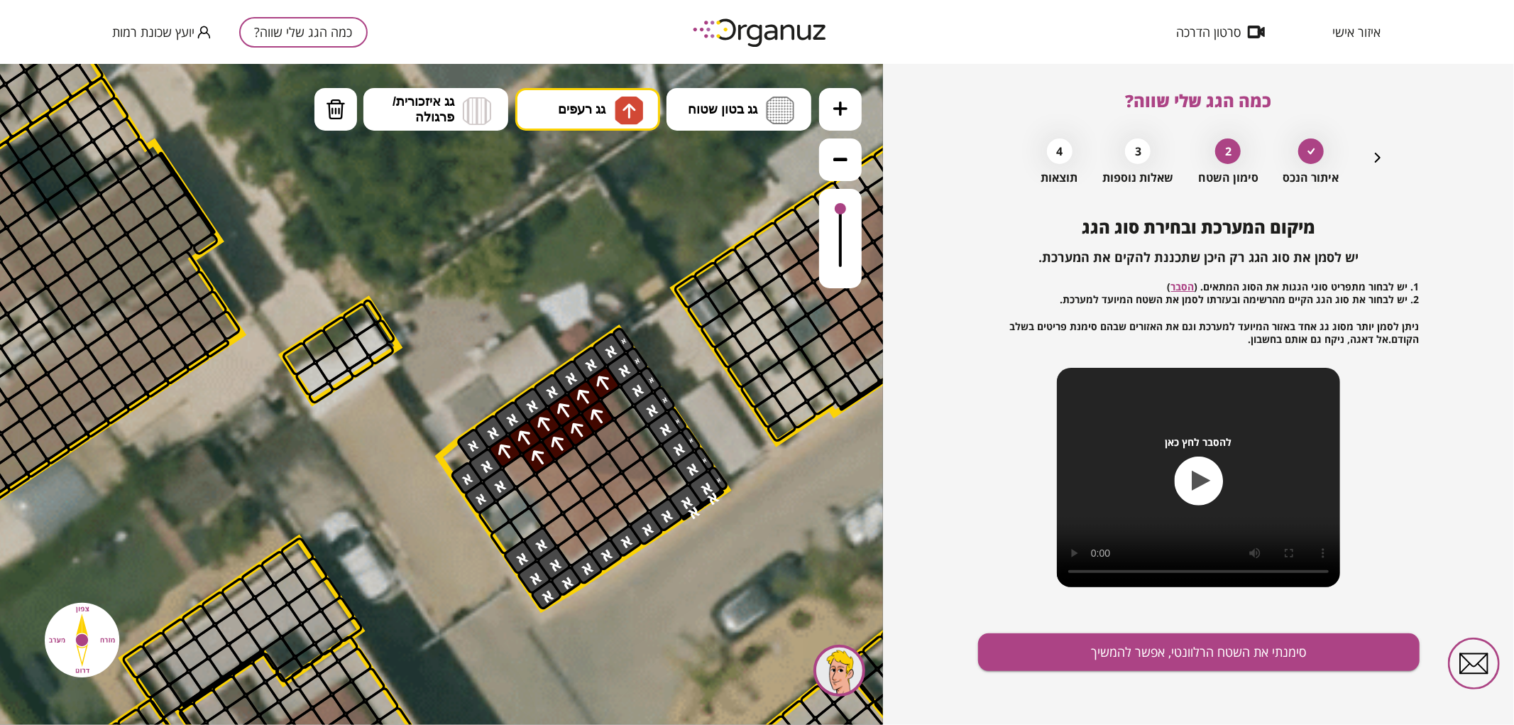
click at [571, 452] on div at bounding box center [572, 462] width 37 height 37
click at [633, 110] on img at bounding box center [629, 110] width 15 height 17
click at [616, 229] on div ".st0 { fill: #FFFFFF; } 0" at bounding box center [441, 393] width 883 height 661
drag, startPoint x: 571, startPoint y: 551, endPoint x: 650, endPoint y: 499, distance: 94.3
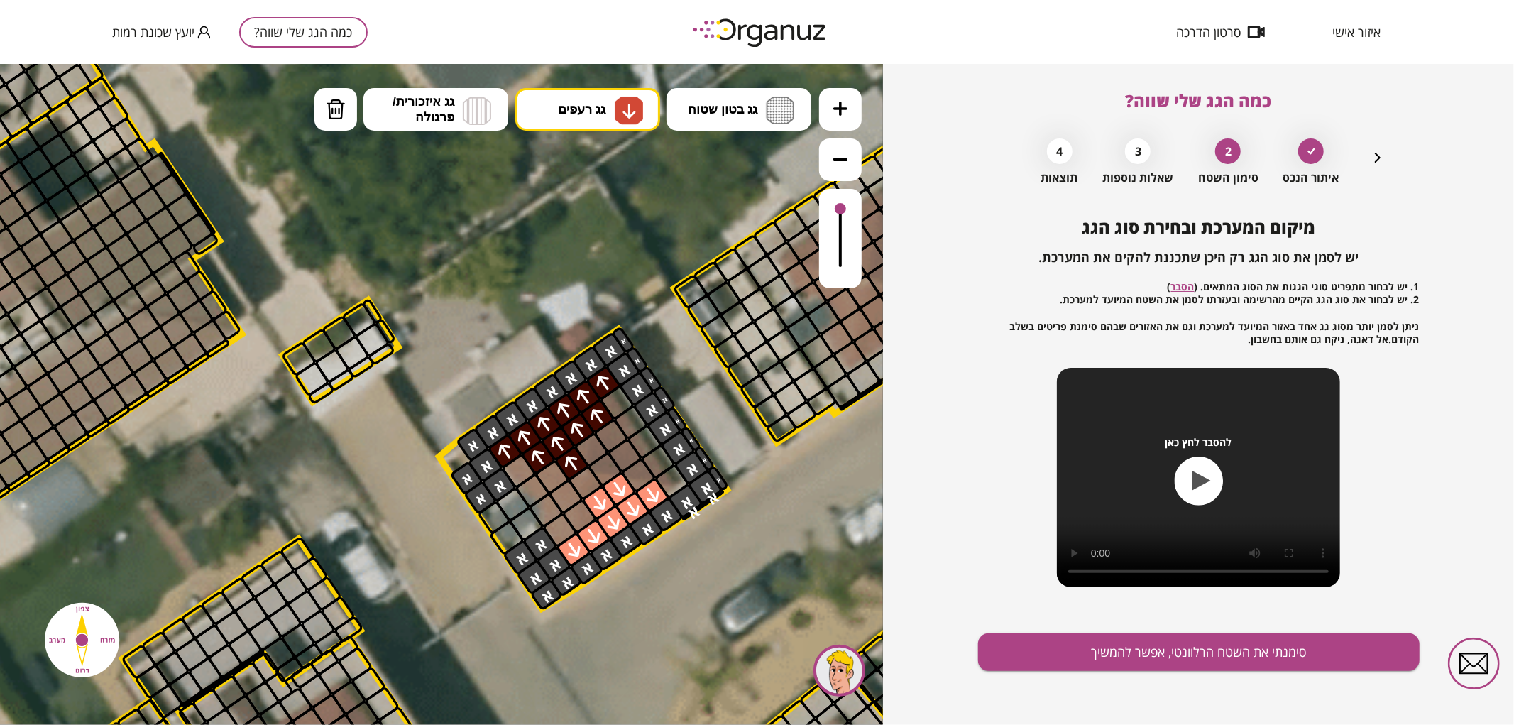
drag, startPoint x: 621, startPoint y: 491, endPoint x: 592, endPoint y: 510, distance: 34.9
click at [589, 483] on div at bounding box center [585, 482] width 37 height 37
click at [587, 516] on div at bounding box center [580, 516] width 37 height 37
click at [605, 125] on button "גג רעפים" at bounding box center [587, 108] width 145 height 43
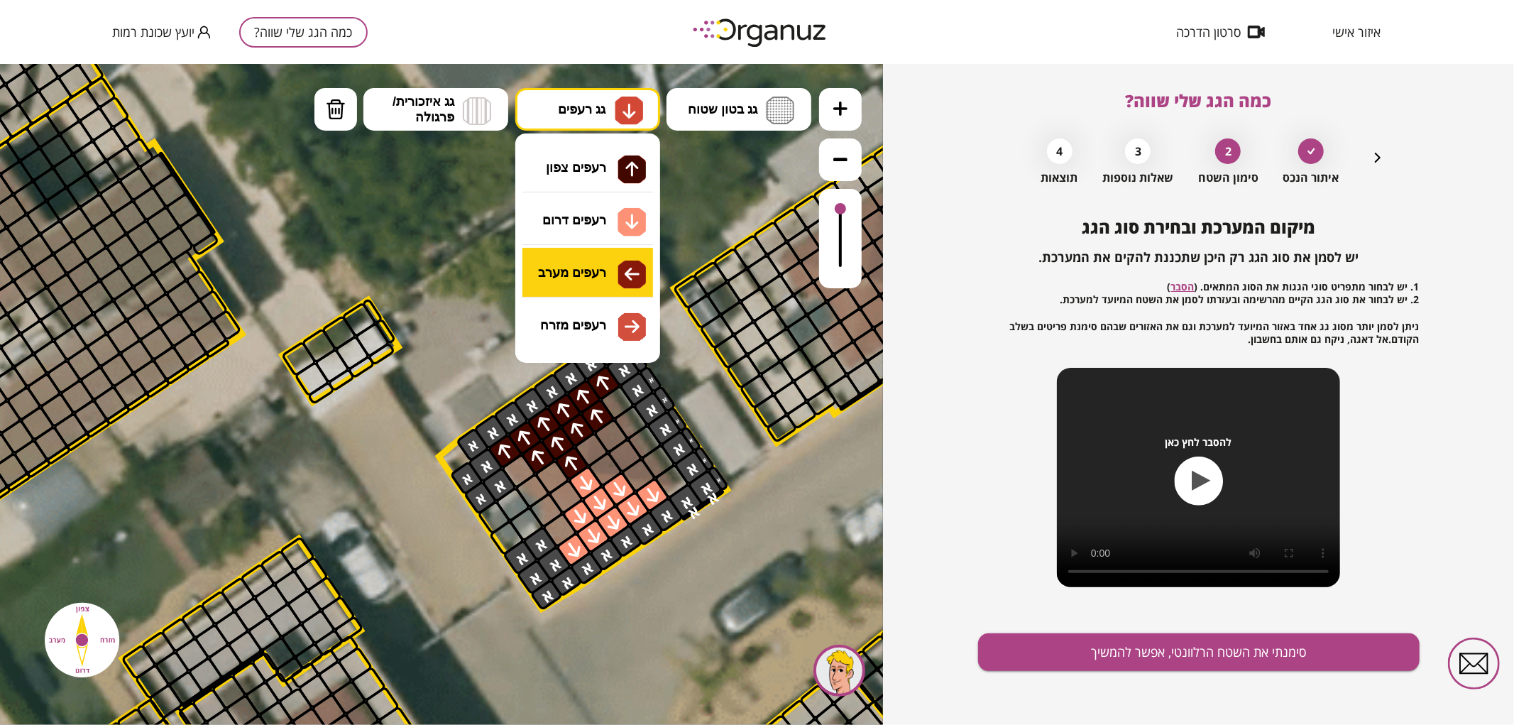
click at [605, 276] on div ".st0 { fill: #FFFFFF; } 0" at bounding box center [441, 393] width 883 height 661
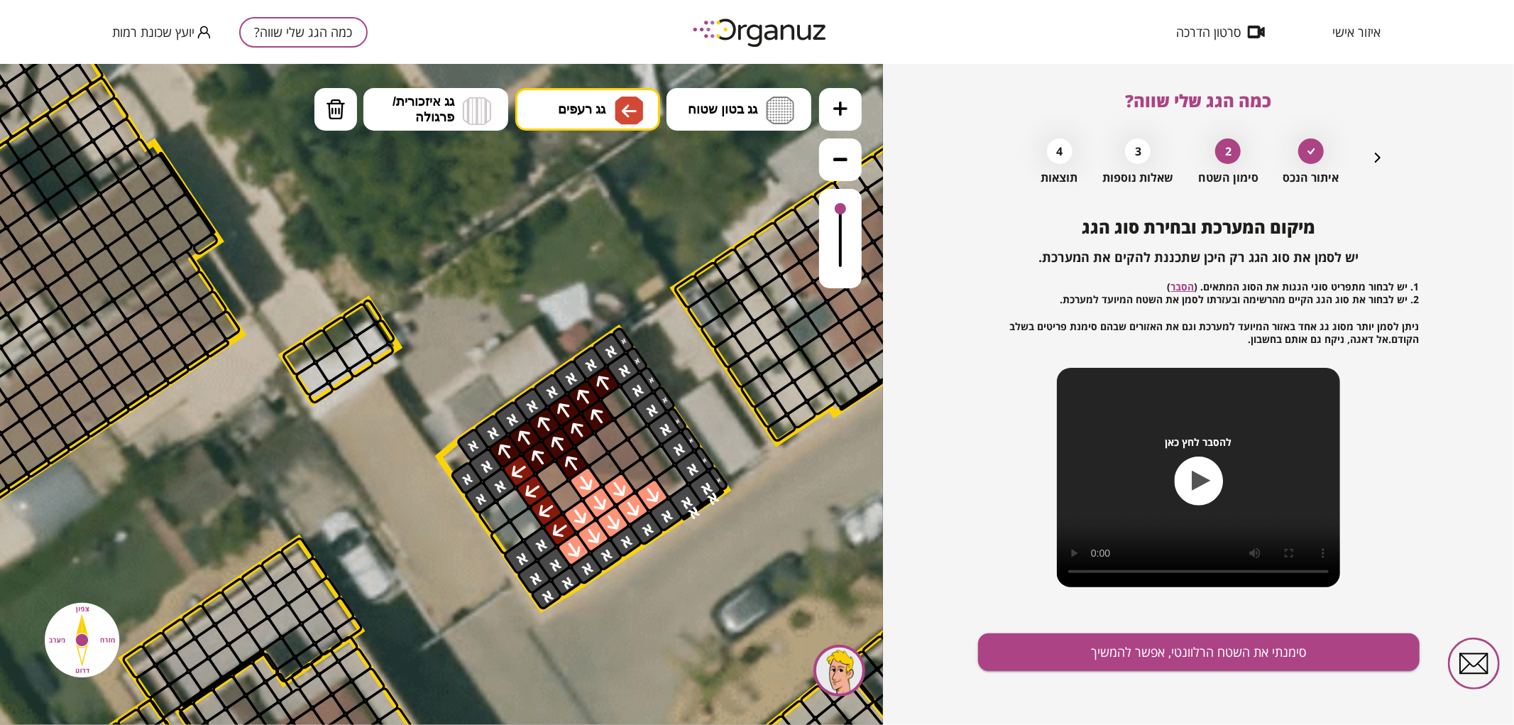
drag, startPoint x: 562, startPoint y: 526, endPoint x: 526, endPoint y: 481, distance: 57.7
drag, startPoint x: 552, startPoint y: 478, endPoint x: 559, endPoint y: 486, distance: 11.1
click at [584, 118] on button "גג רעפים" at bounding box center [587, 108] width 145 height 43
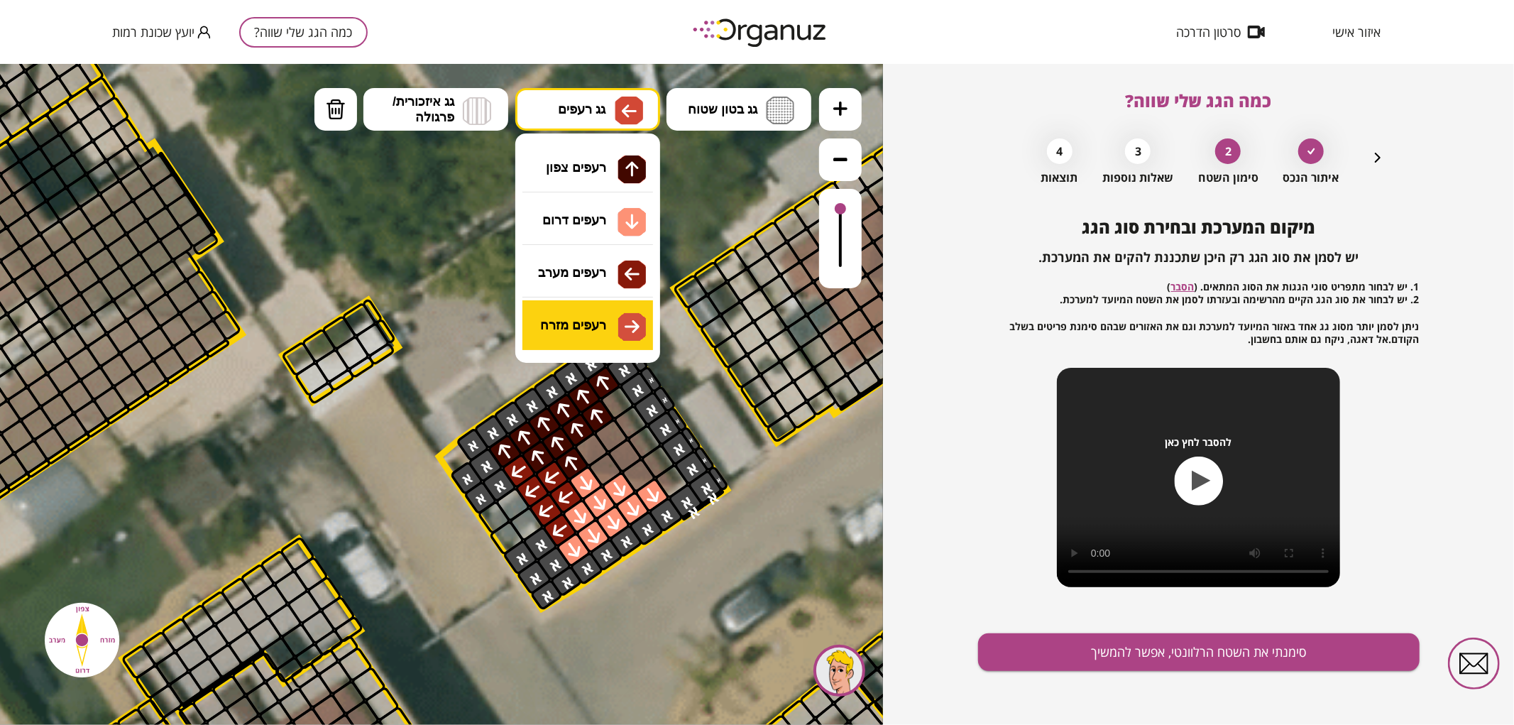
click at [625, 336] on div ".st0 { fill: #FFFFFF; } 0" at bounding box center [441, 393] width 883 height 661
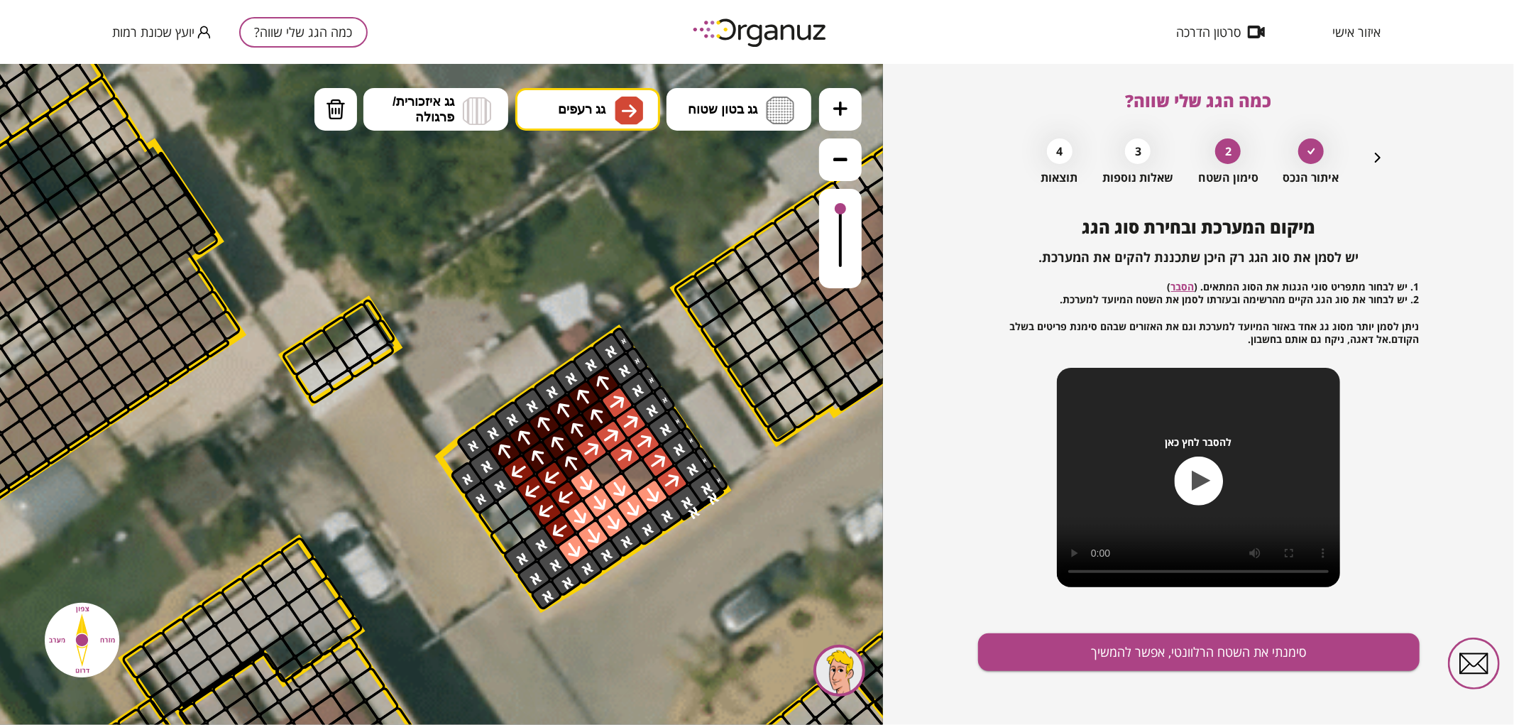
drag, startPoint x: 598, startPoint y: 452, endPoint x: 650, endPoint y: 464, distance: 53.1
click at [641, 466] on div at bounding box center [638, 474] width 37 height 37
click at [605, 472] on div at bounding box center [605, 468] width 37 height 37
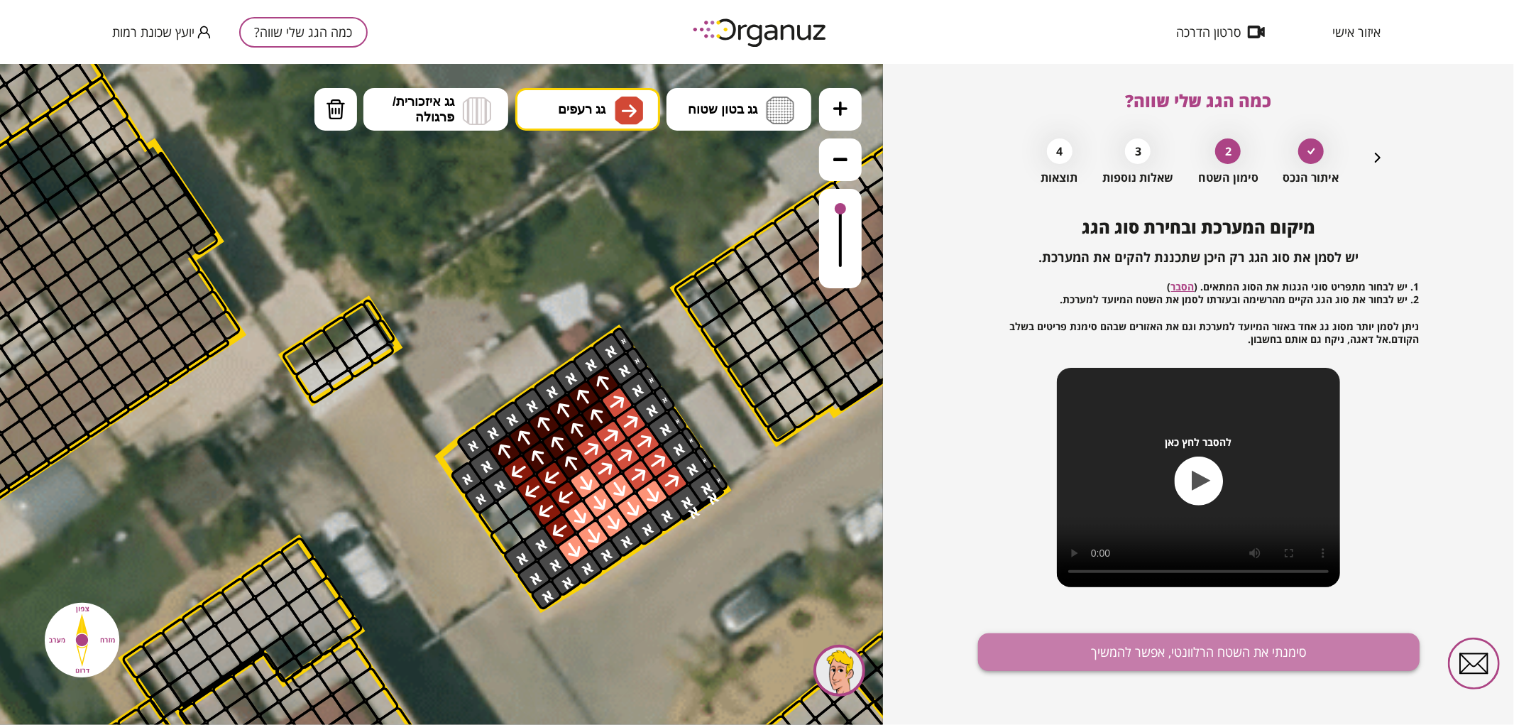
click at [1096, 661] on button "סימנתי את השטח הרלוונטי, אפשר להמשיך" at bounding box center [1199, 652] width 442 height 38
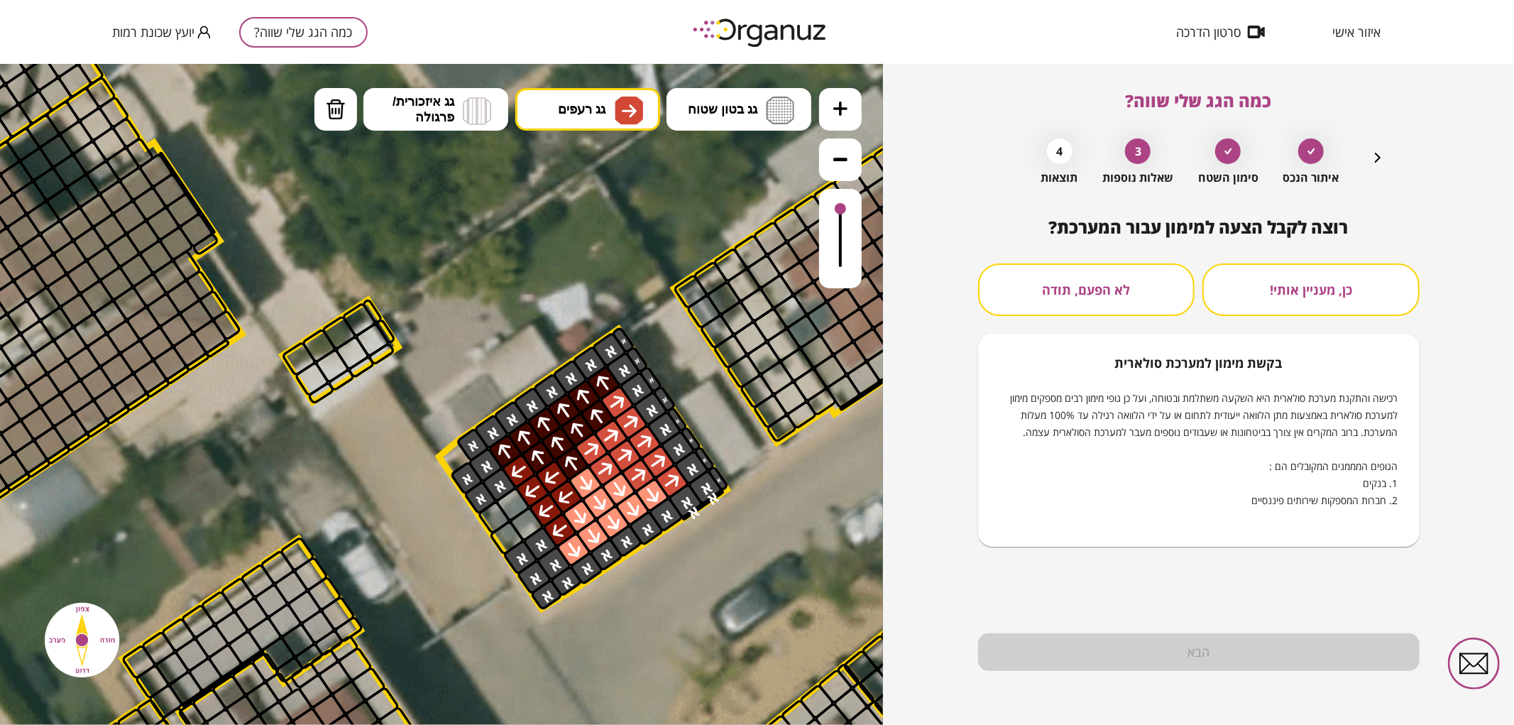
click at [1120, 287] on button "לא הפעם, תודה" at bounding box center [1086, 289] width 217 height 53
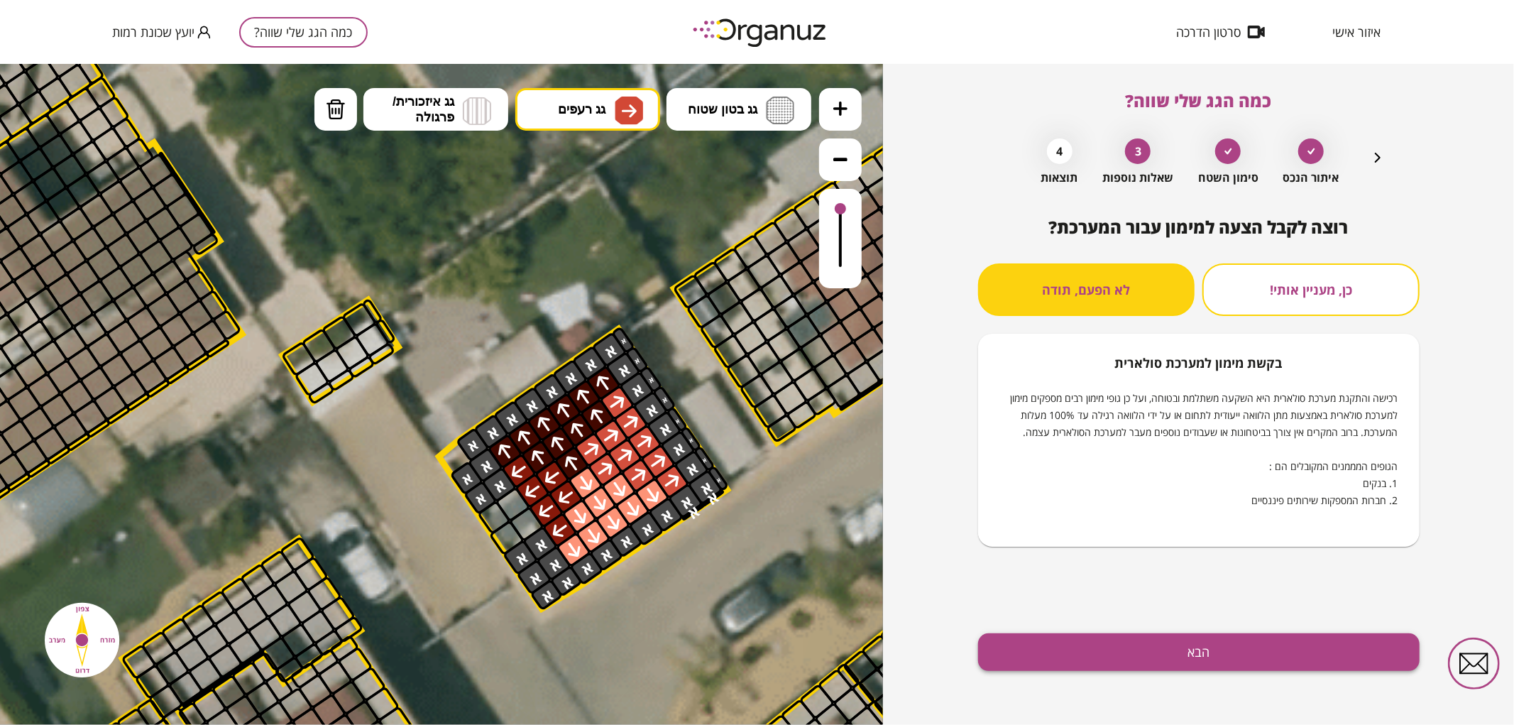
click at [1159, 657] on button "הבא" at bounding box center [1199, 652] width 442 height 38
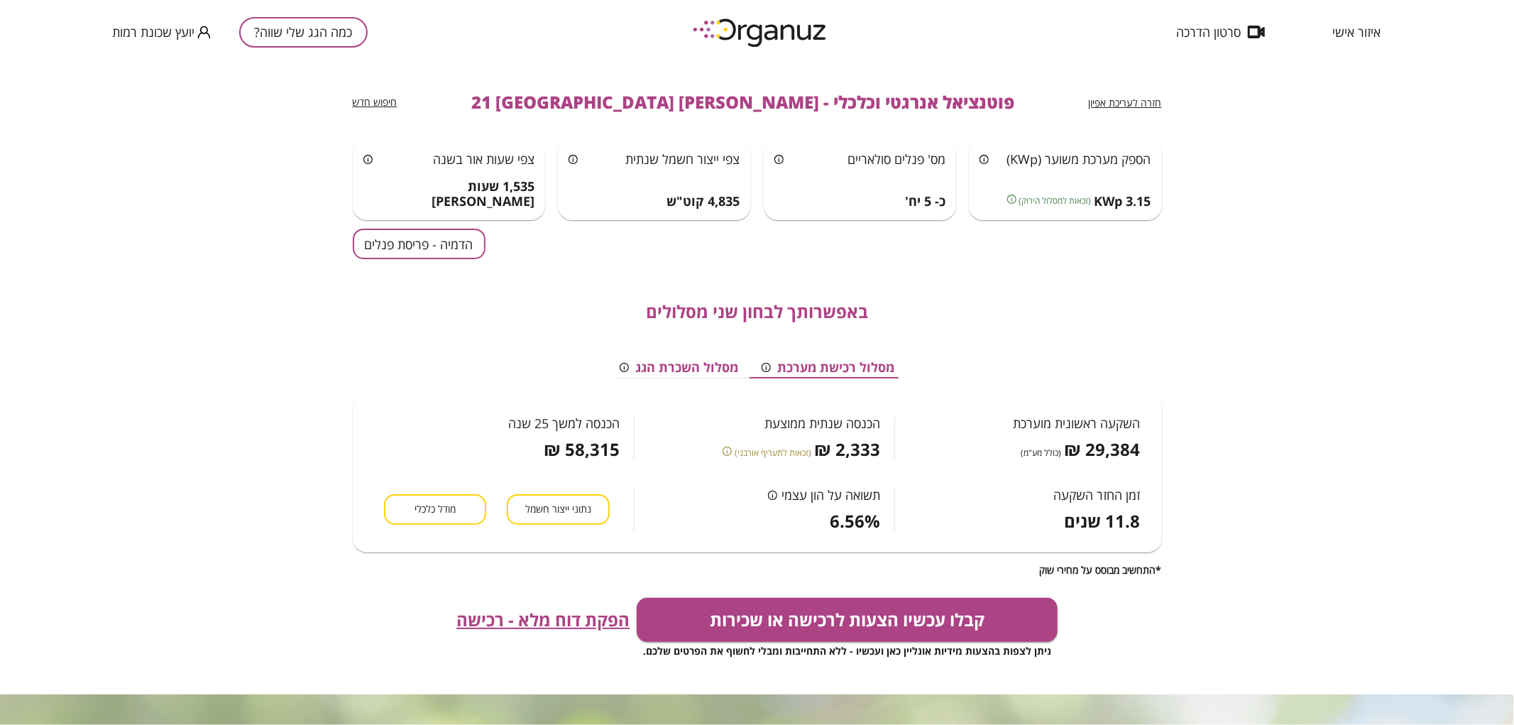
click at [422, 247] on button "הדמיה - פריסת פנלים" at bounding box center [419, 244] width 133 height 31
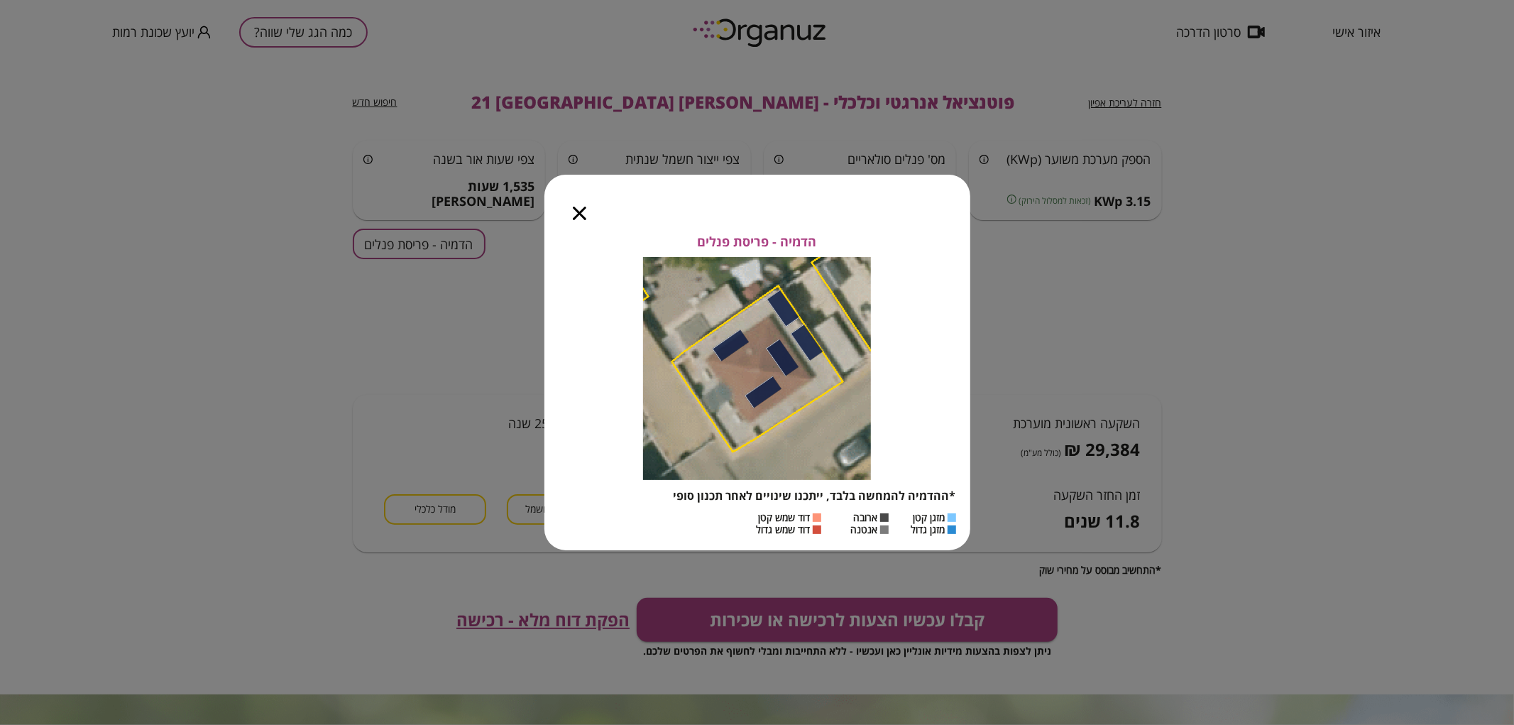
click at [583, 220] on div at bounding box center [580, 205] width 70 height 60
click at [579, 217] on icon "button" at bounding box center [579, 213] width 13 height 13
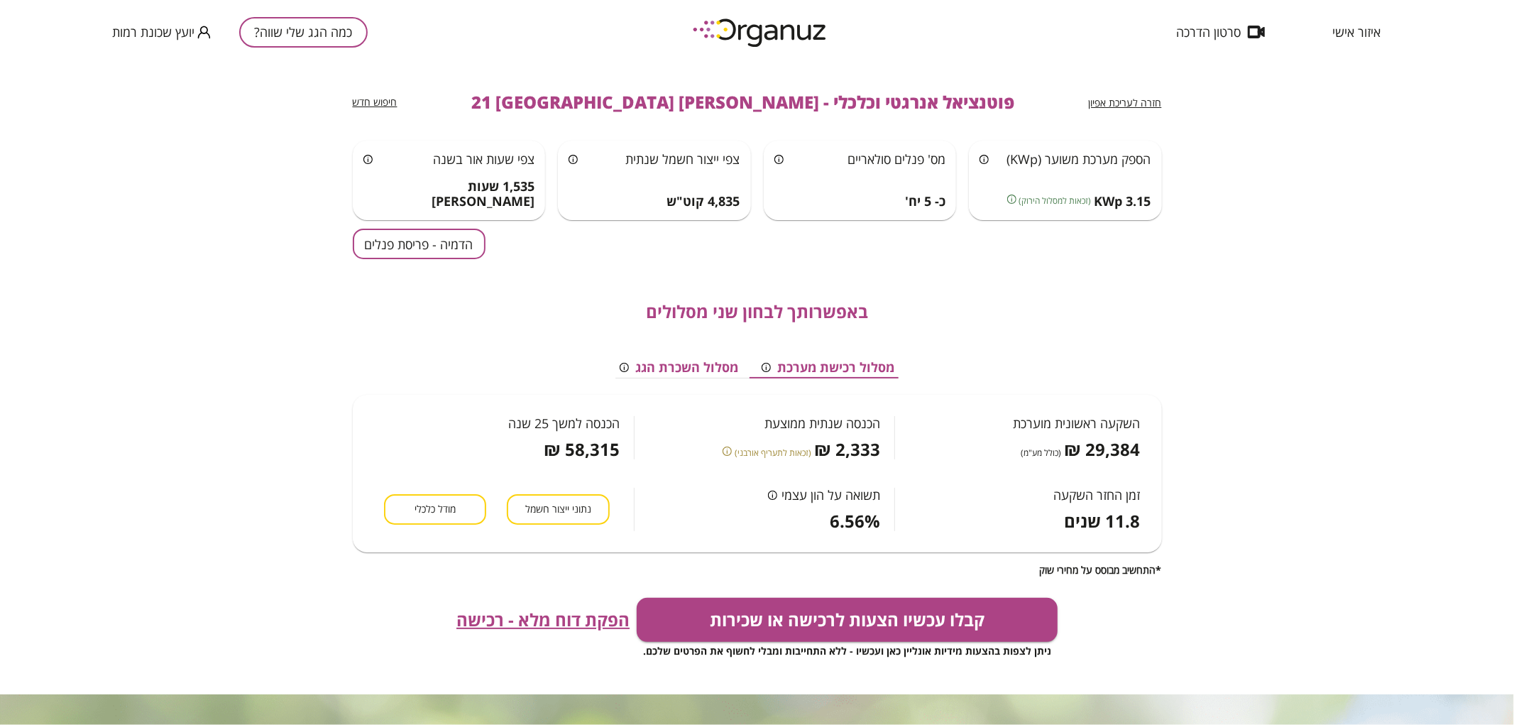
click at [346, 28] on button "כמה הגג שלי שווה?" at bounding box center [303, 32] width 129 height 31
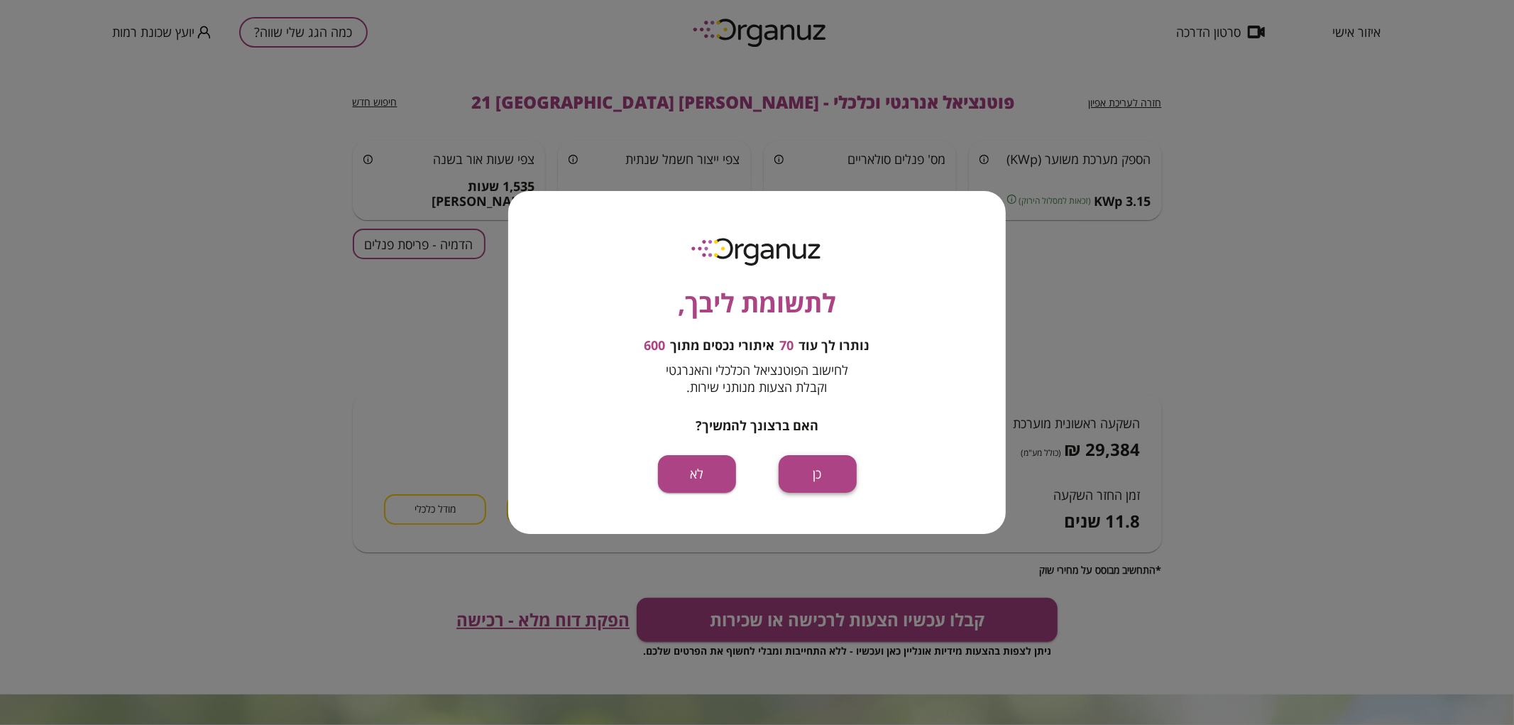
click at [809, 483] on button "כן" at bounding box center [818, 474] width 78 height 38
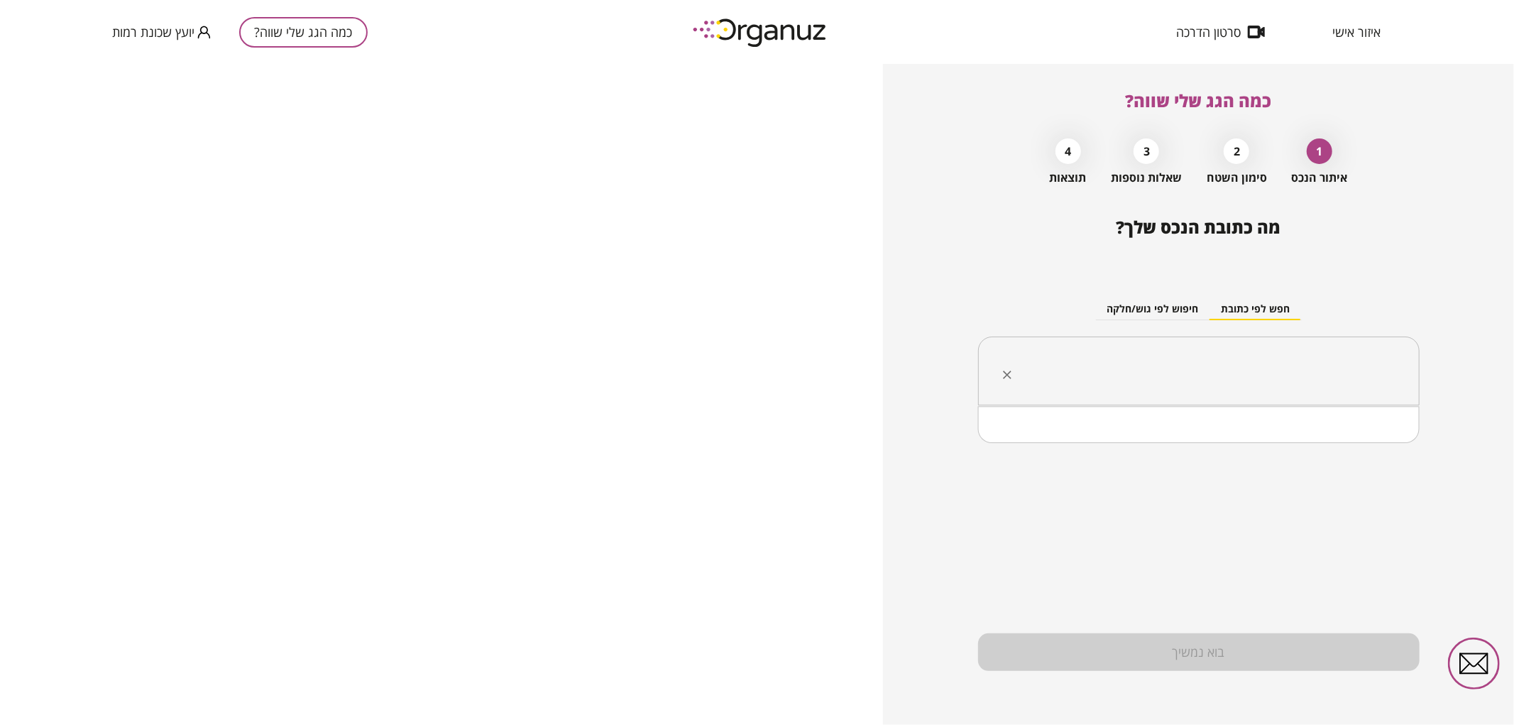
click at [1146, 378] on input "text" at bounding box center [1204, 371] width 397 height 35
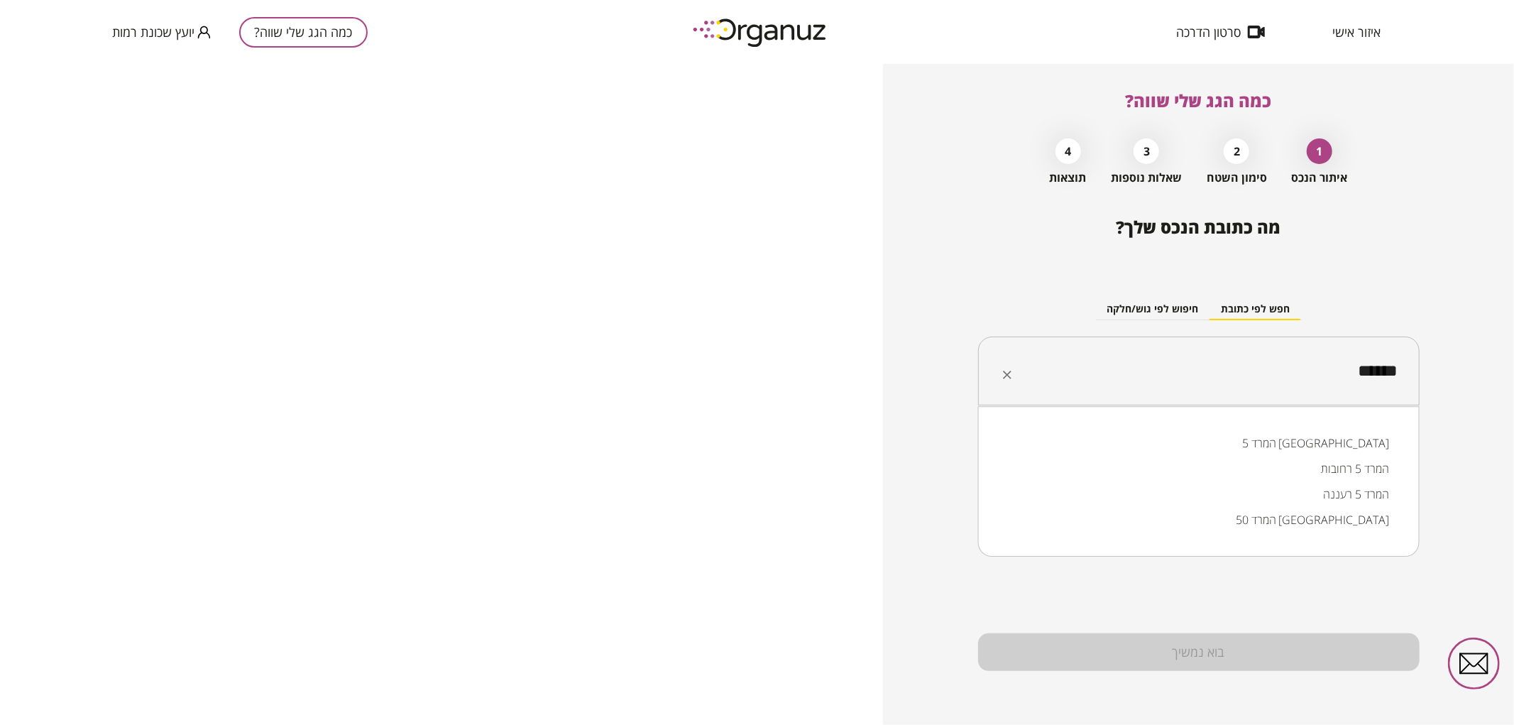
click at [1322, 451] on li "המרד 5 [GEOGRAPHIC_DATA]" at bounding box center [1199, 443] width 405 height 26
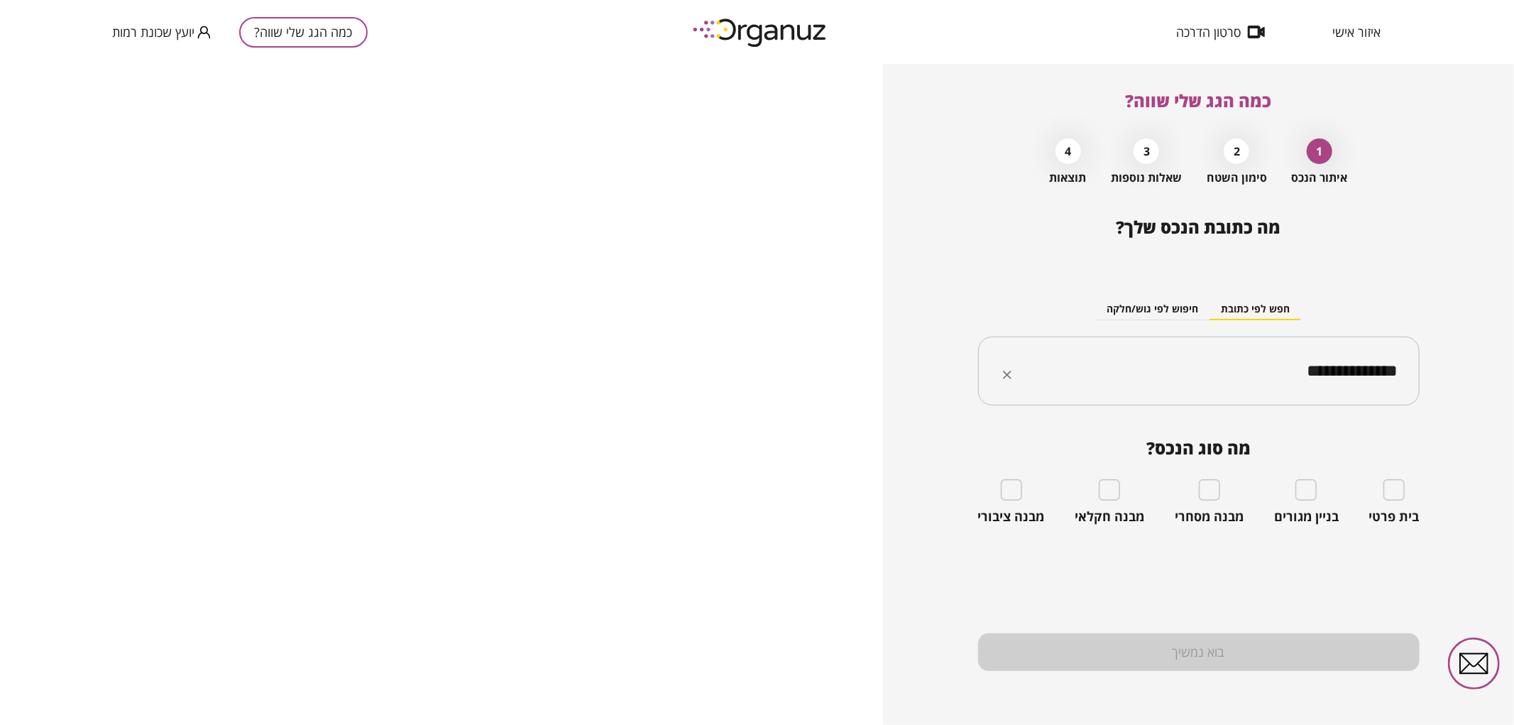
type input "**********"
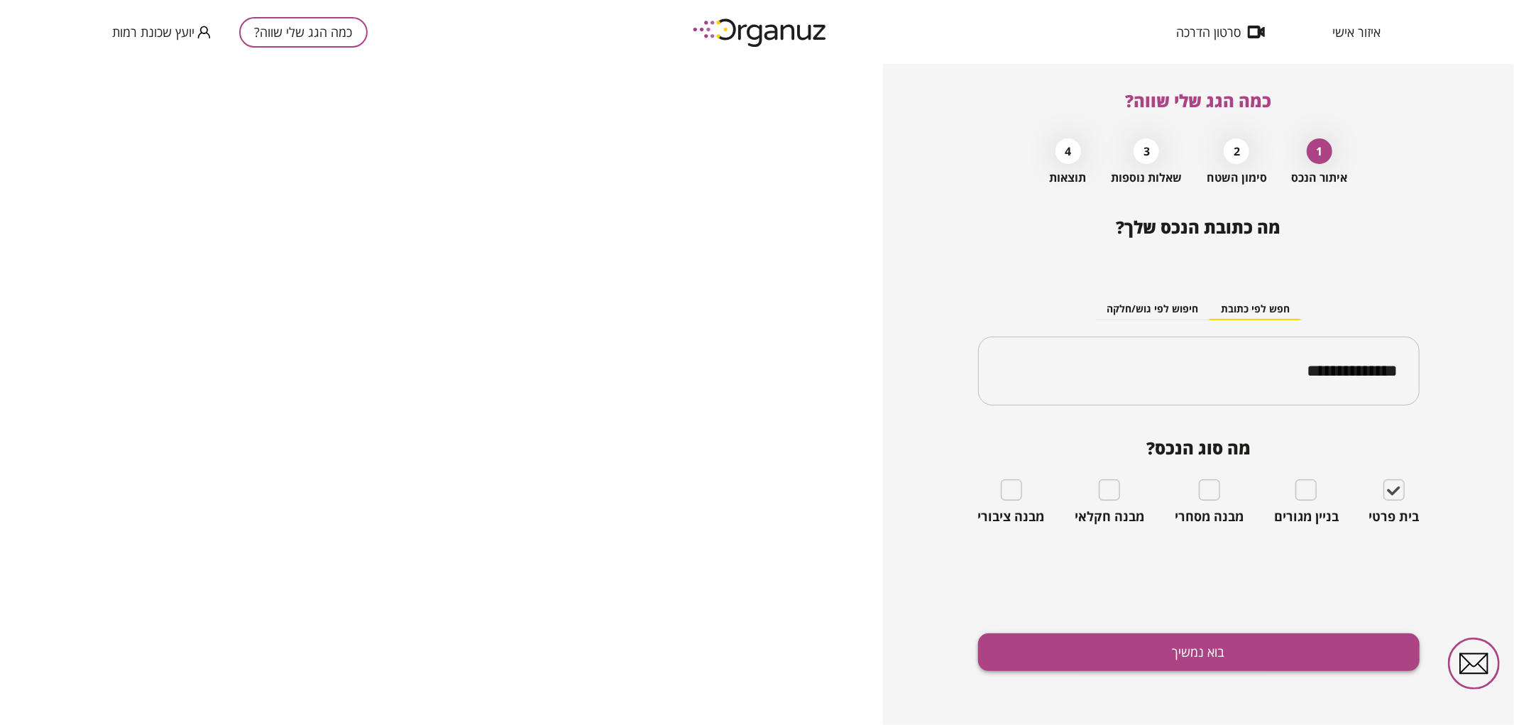
click at [1347, 651] on button "בוא נמשיך" at bounding box center [1199, 652] width 442 height 38
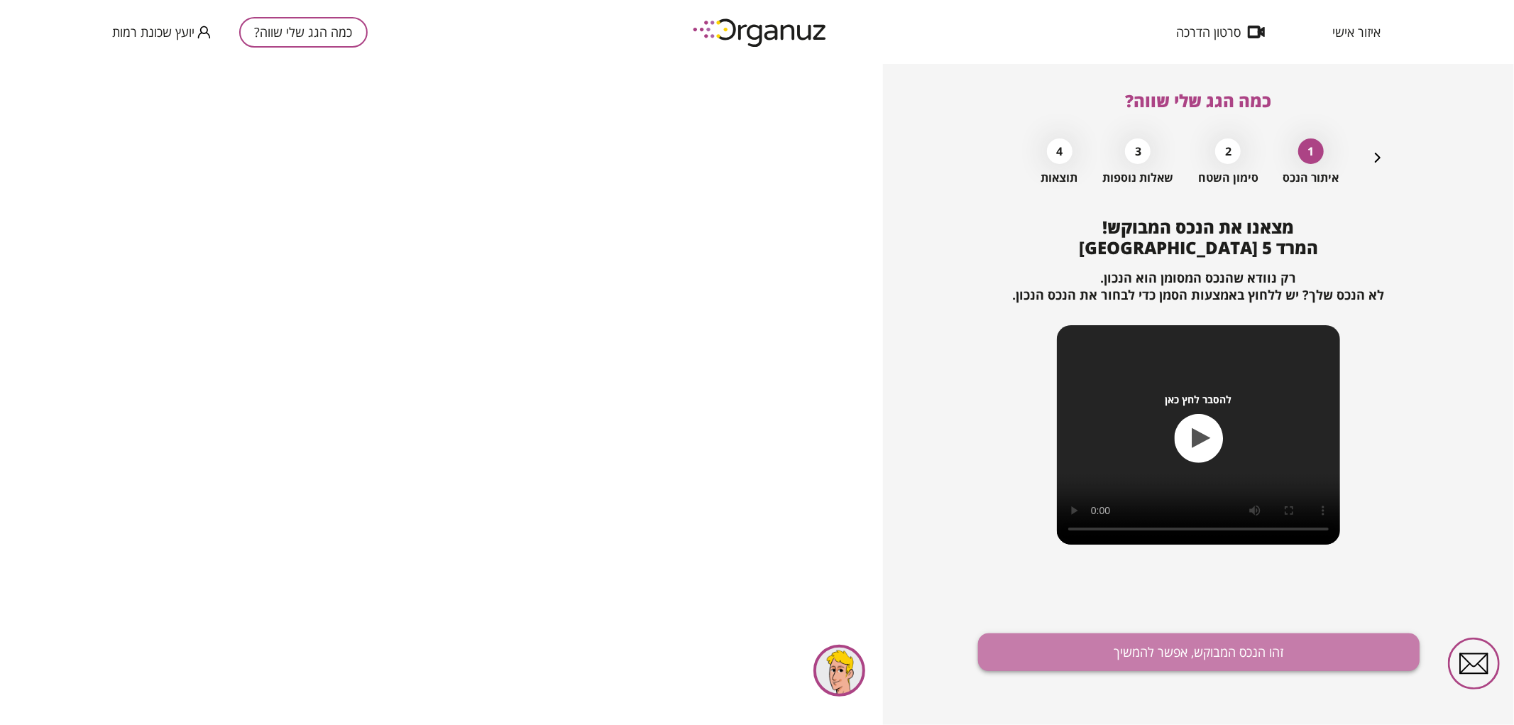
click at [1120, 639] on button "זהו הנכס המבוקש, אפשר להמשיך" at bounding box center [1199, 652] width 442 height 38
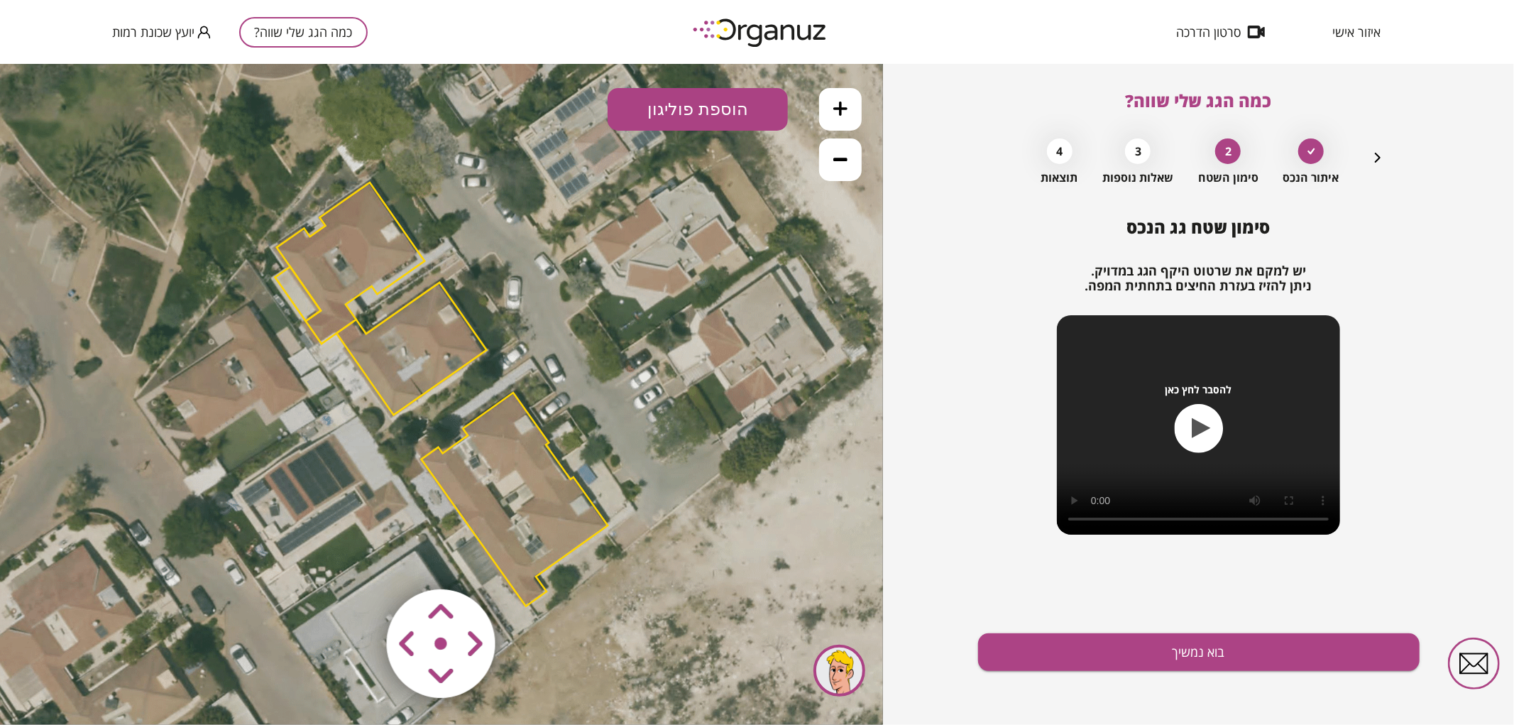
click at [353, 259] on polygon at bounding box center [351, 262] width 148 height 161
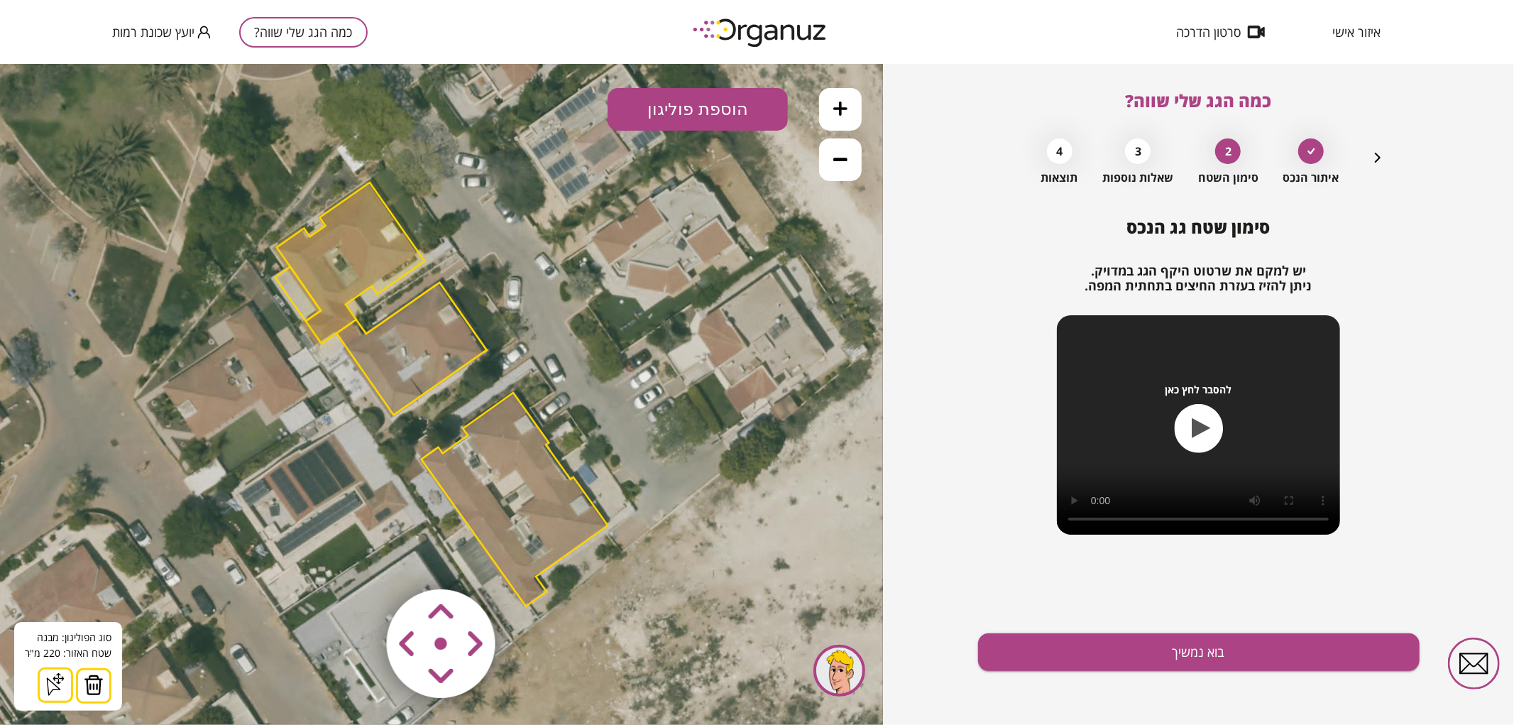
click at [97, 693] on img at bounding box center [94, 684] width 20 height 21
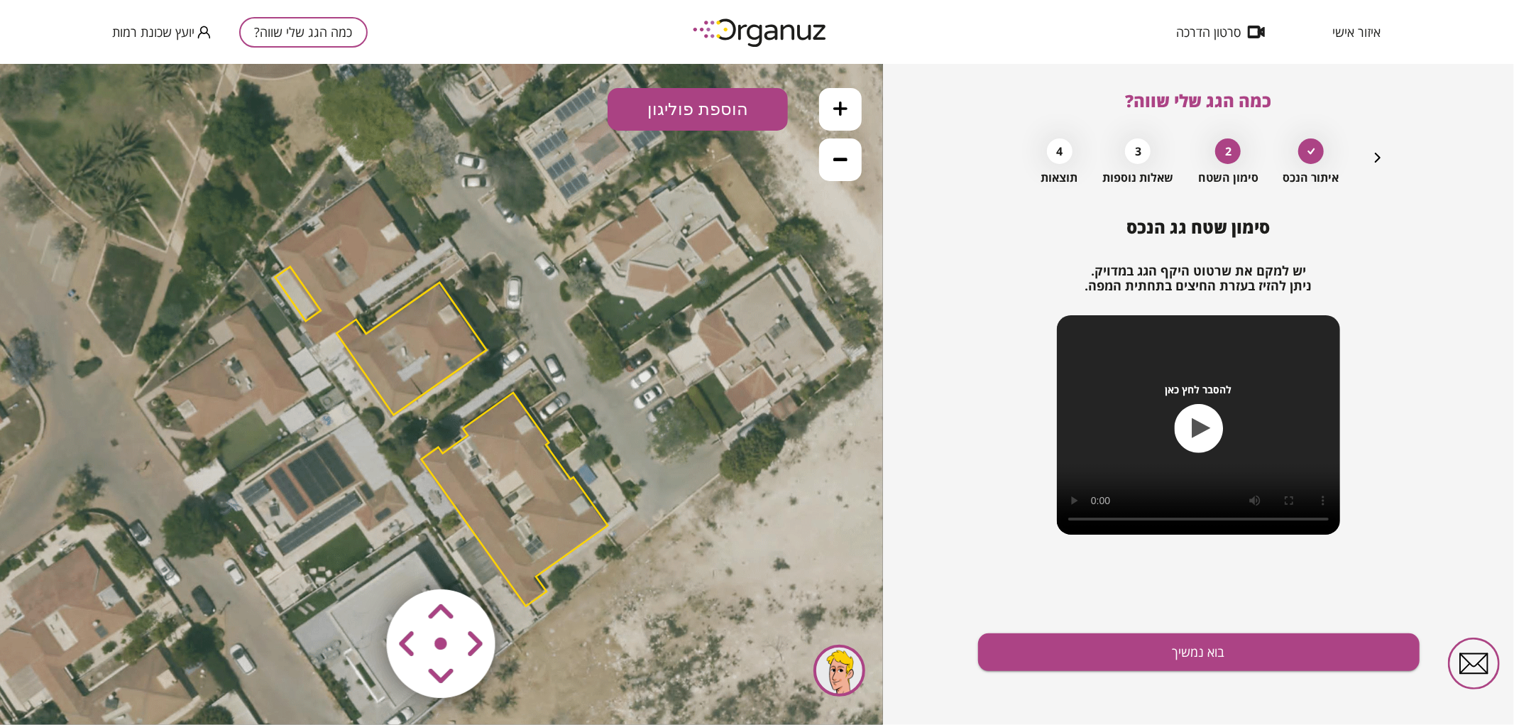
click at [302, 305] on polygon at bounding box center [297, 293] width 45 height 55
click at [87, 689] on img at bounding box center [88, 684] width 20 height 21
click at [395, 366] on polygon at bounding box center [412, 348] width 150 height 133
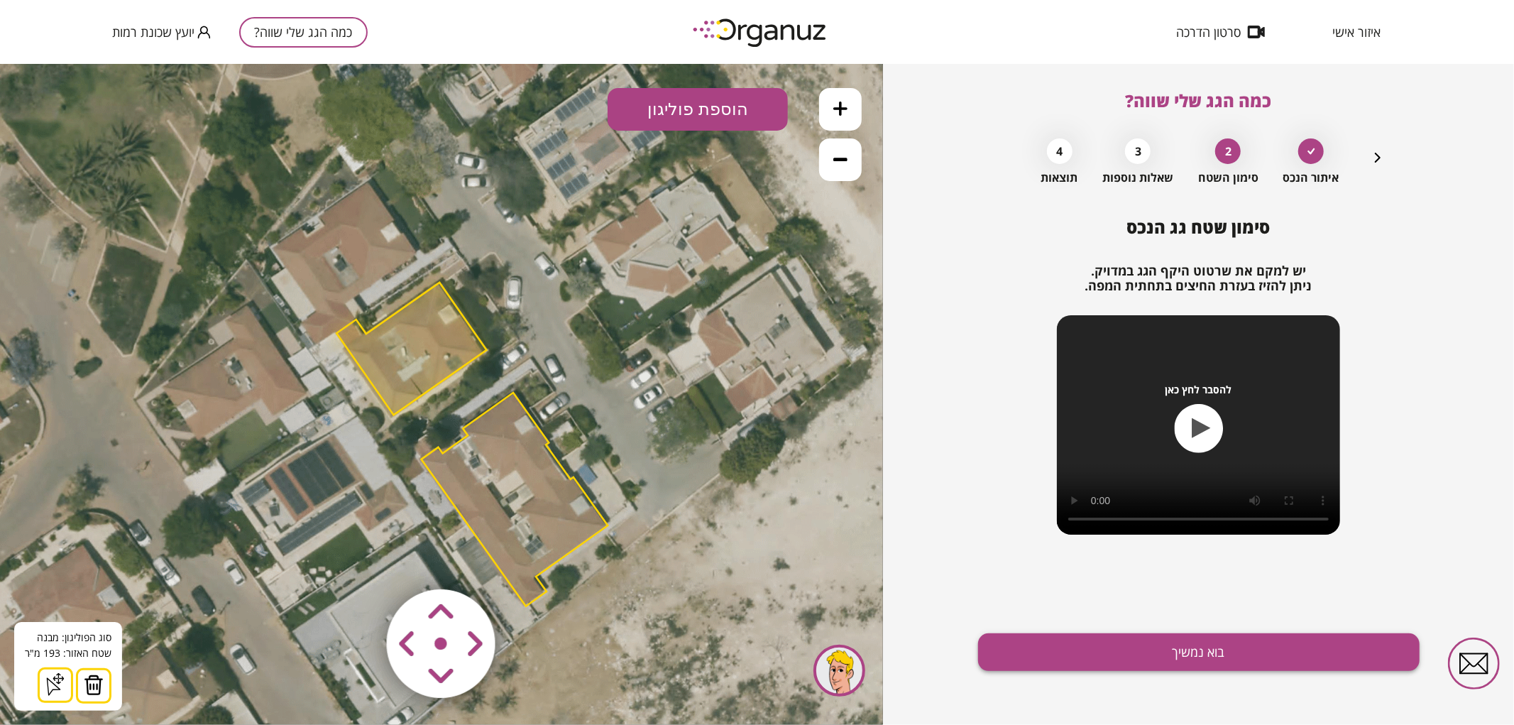
click at [1139, 647] on button "בוא נמשיך" at bounding box center [1199, 652] width 442 height 38
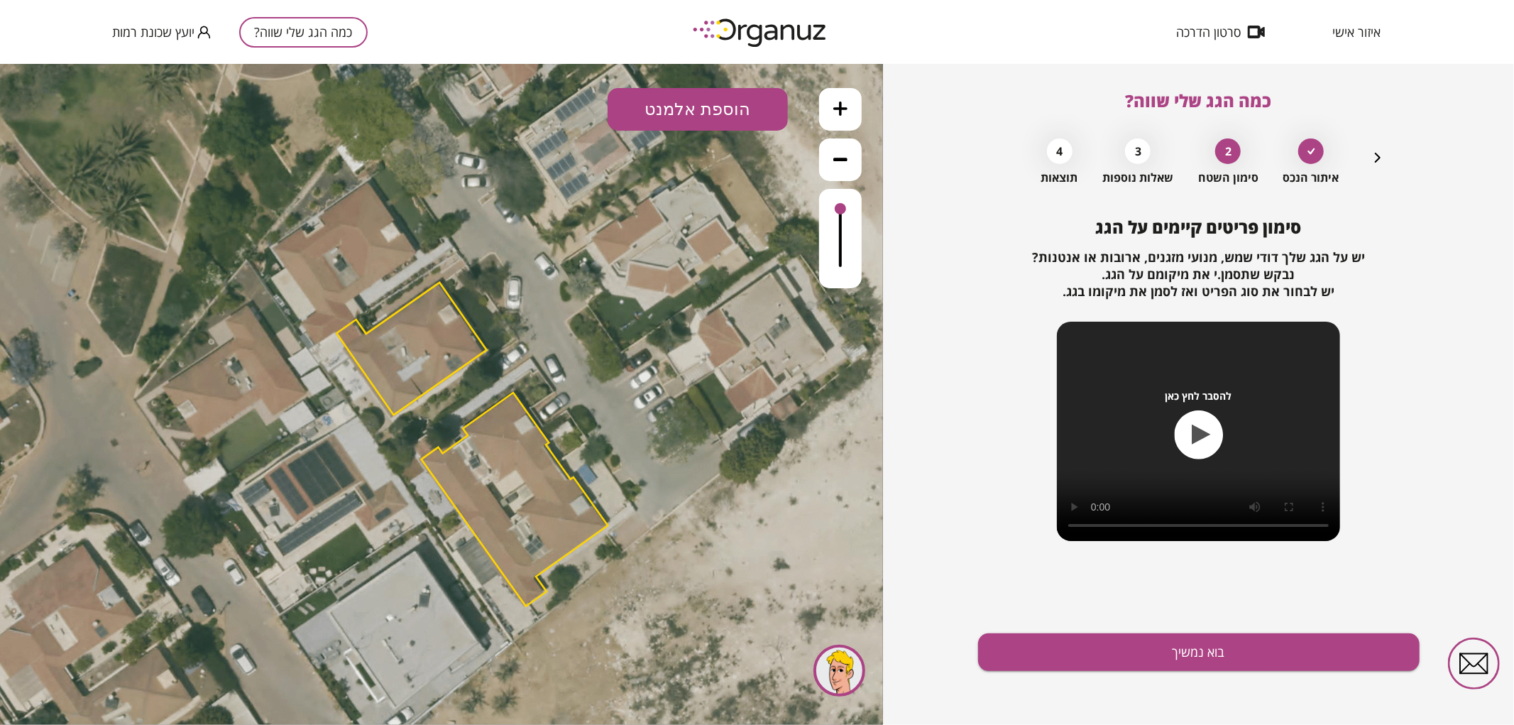
click at [838, 102] on icon at bounding box center [840, 108] width 14 height 14
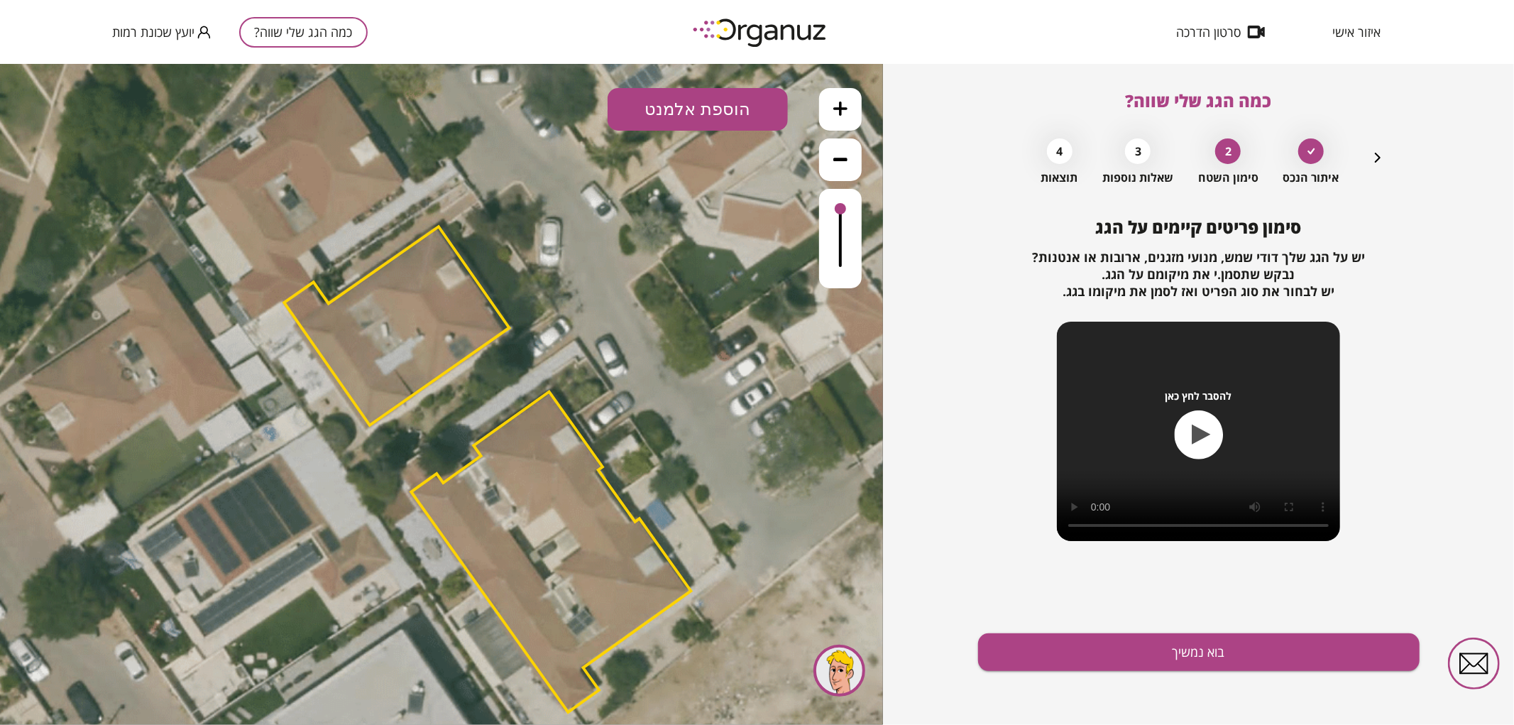
click at [838, 102] on icon at bounding box center [840, 108] width 14 height 14
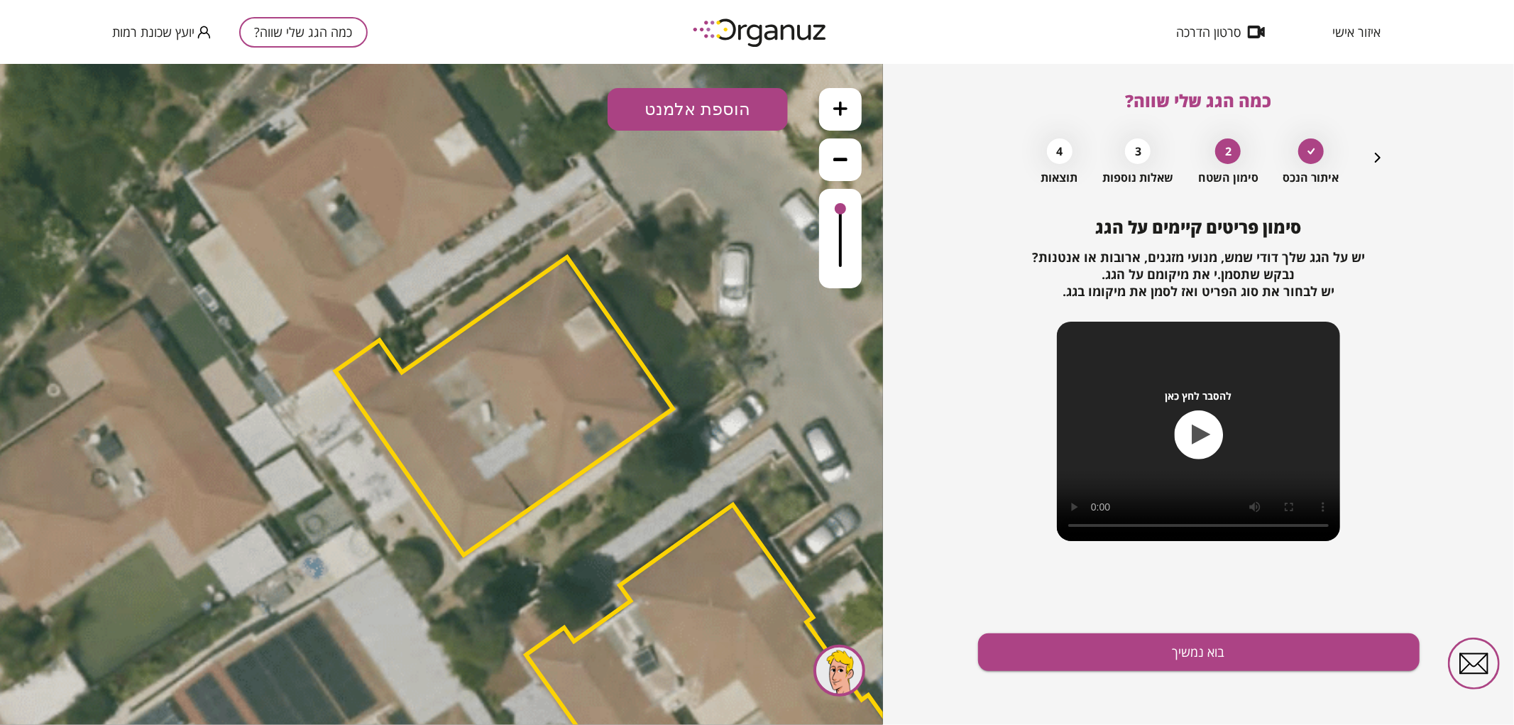
drag, startPoint x: 635, startPoint y: 174, endPoint x: 772, endPoint y: 294, distance: 182.1
click at [772, 294] on icon at bounding box center [571, 507] width 2875 height 2875
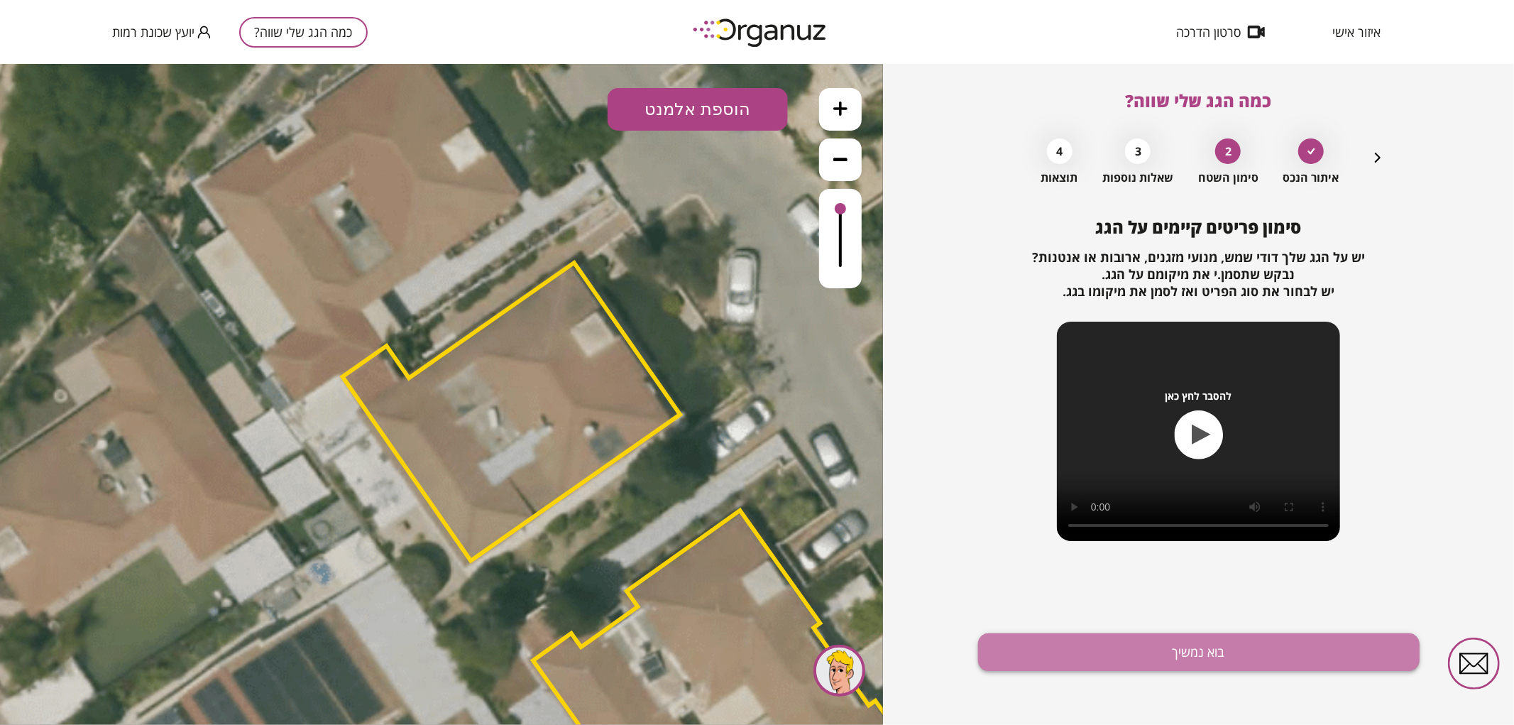
click at [1054, 655] on button "בוא נמשיך" at bounding box center [1199, 652] width 442 height 38
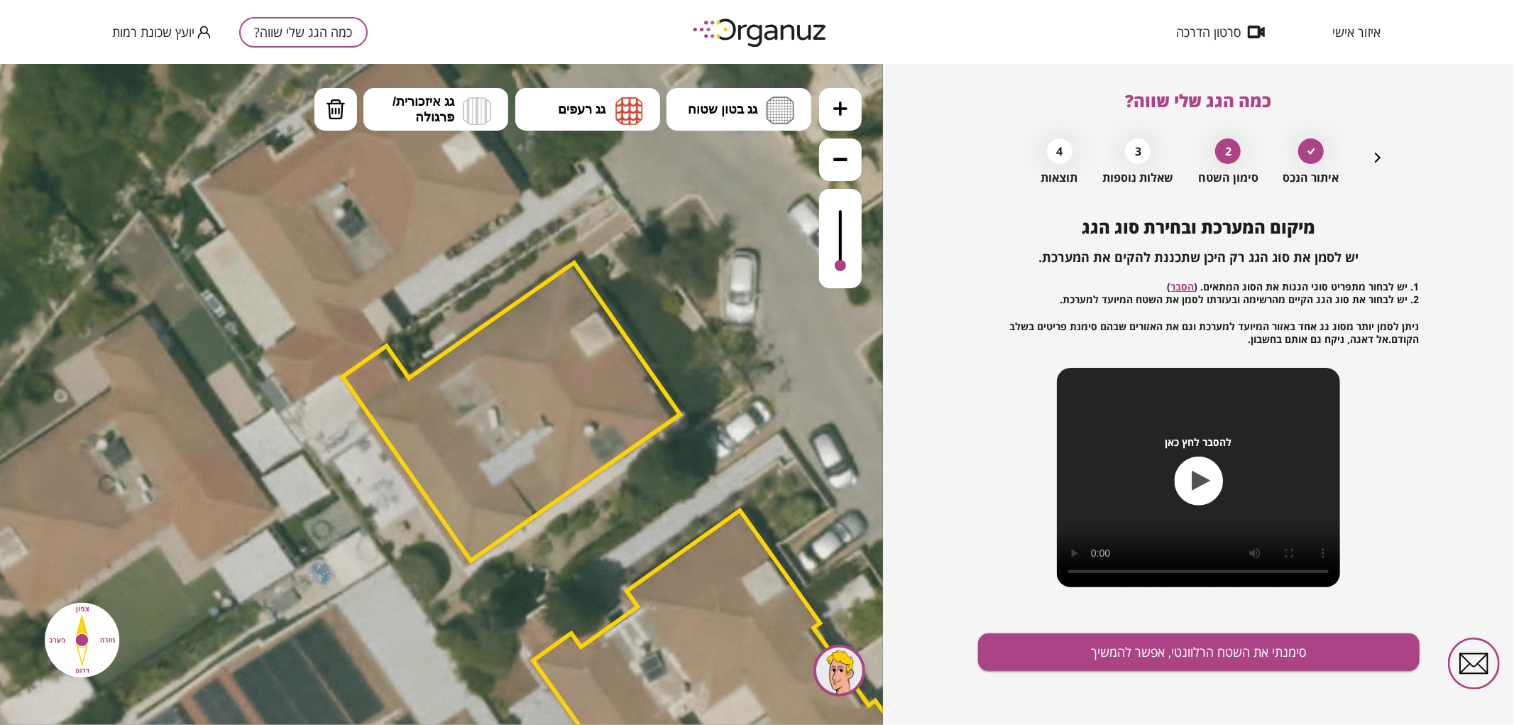
drag, startPoint x: 843, startPoint y: 217, endPoint x: 848, endPoint y: 272, distance: 55.0
click at [848, 272] on div at bounding box center [840, 237] width 43 height 99
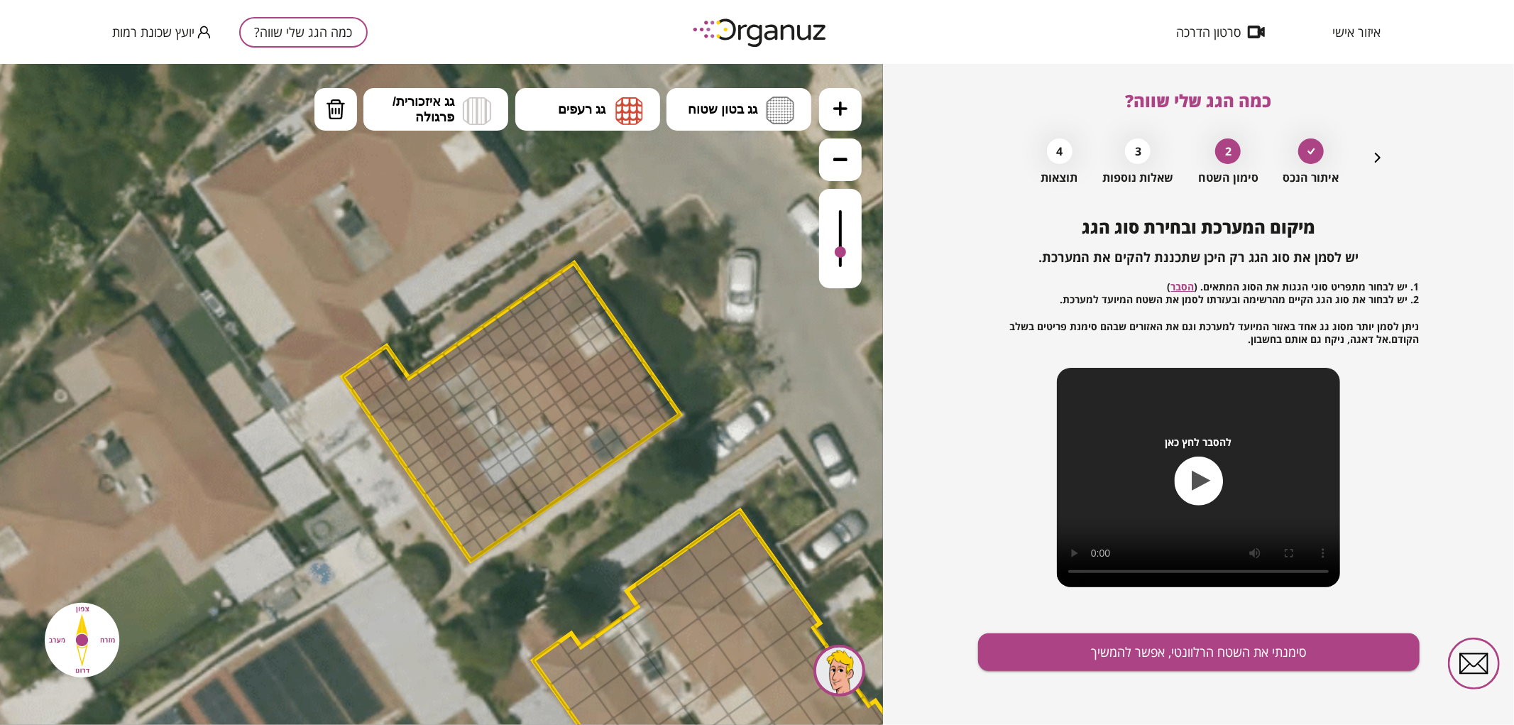
drag, startPoint x: 843, startPoint y: 262, endPoint x: 843, endPoint y: 253, distance: 9.3
click at [843, 253] on div at bounding box center [840, 251] width 11 height 11
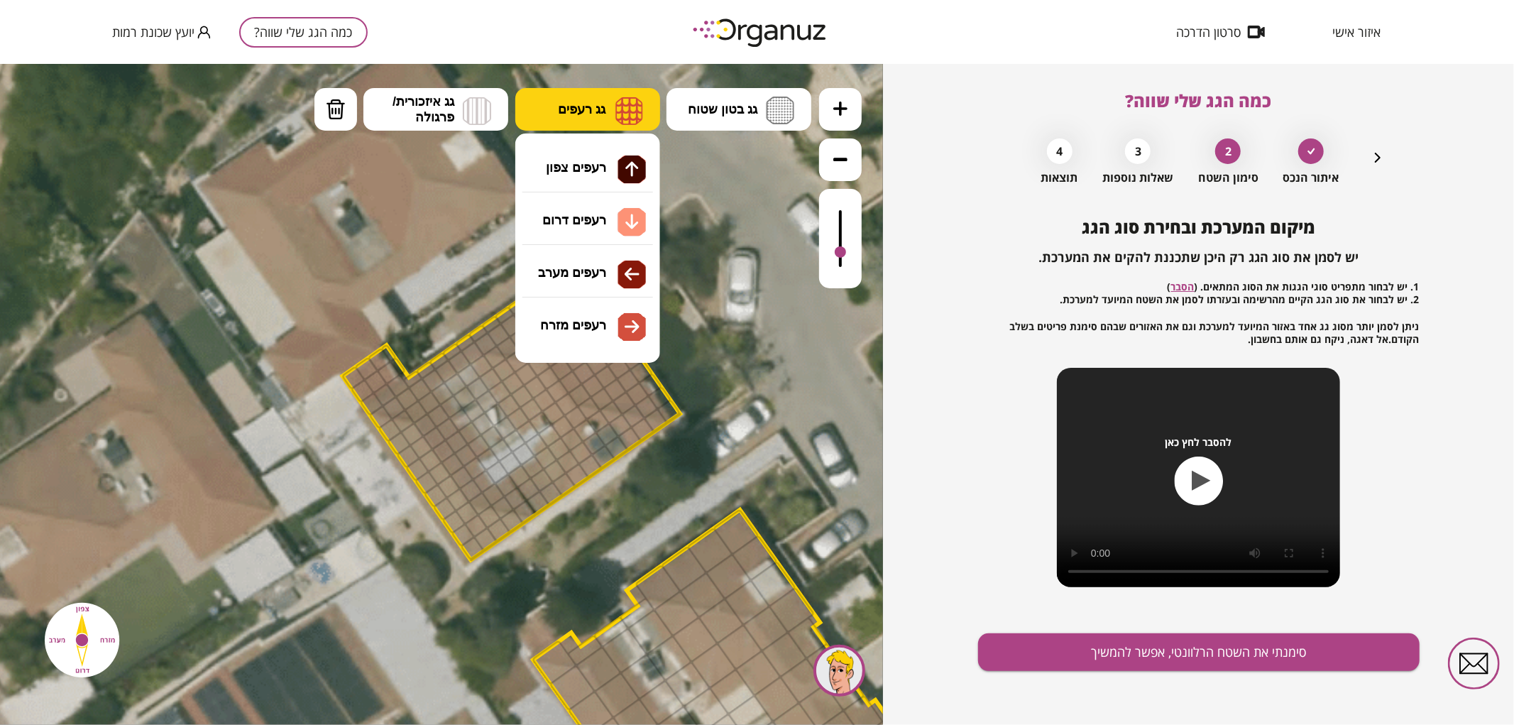
click at [577, 120] on button "גג רעפים" at bounding box center [587, 108] width 145 height 43
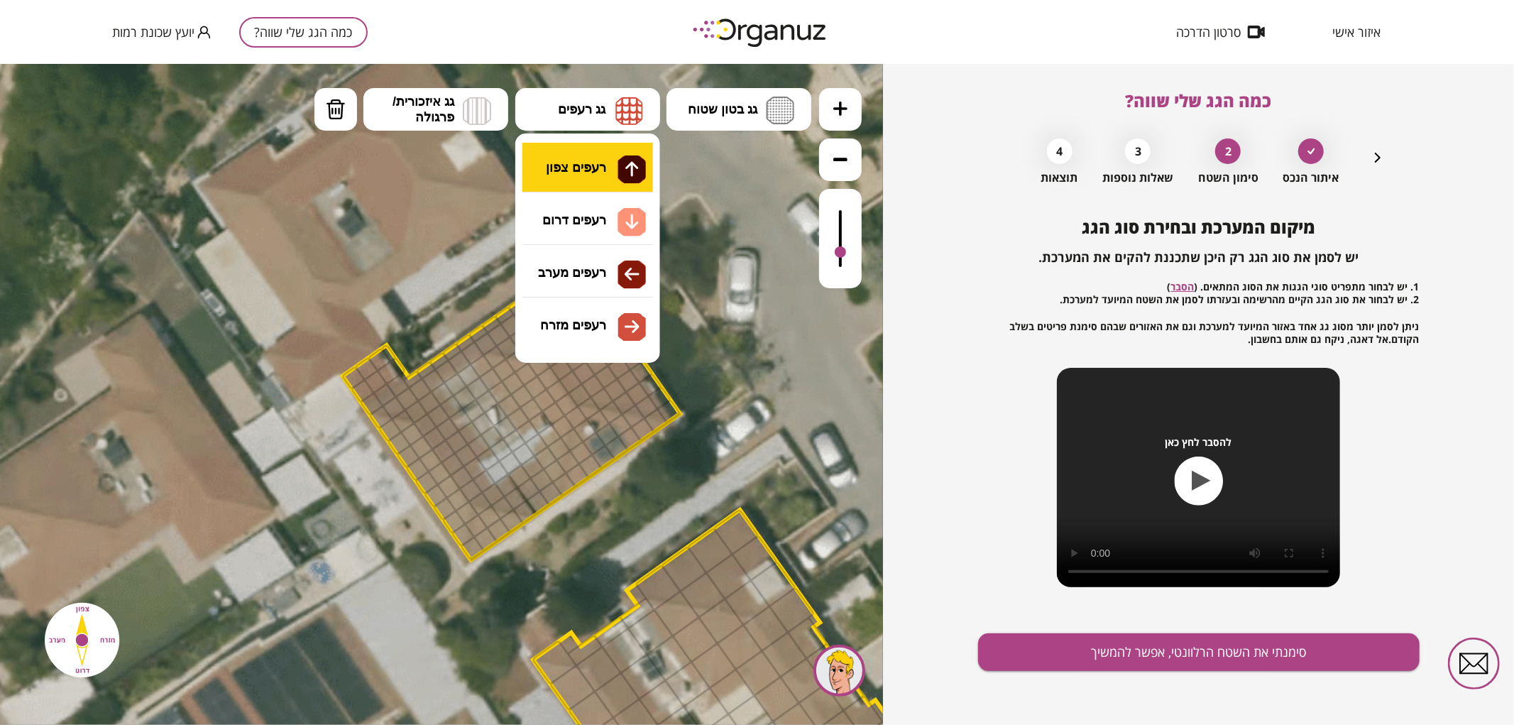
click at [583, 181] on div ".st0 { fill: #FFFFFF; } 0" at bounding box center [441, 393] width 883 height 661
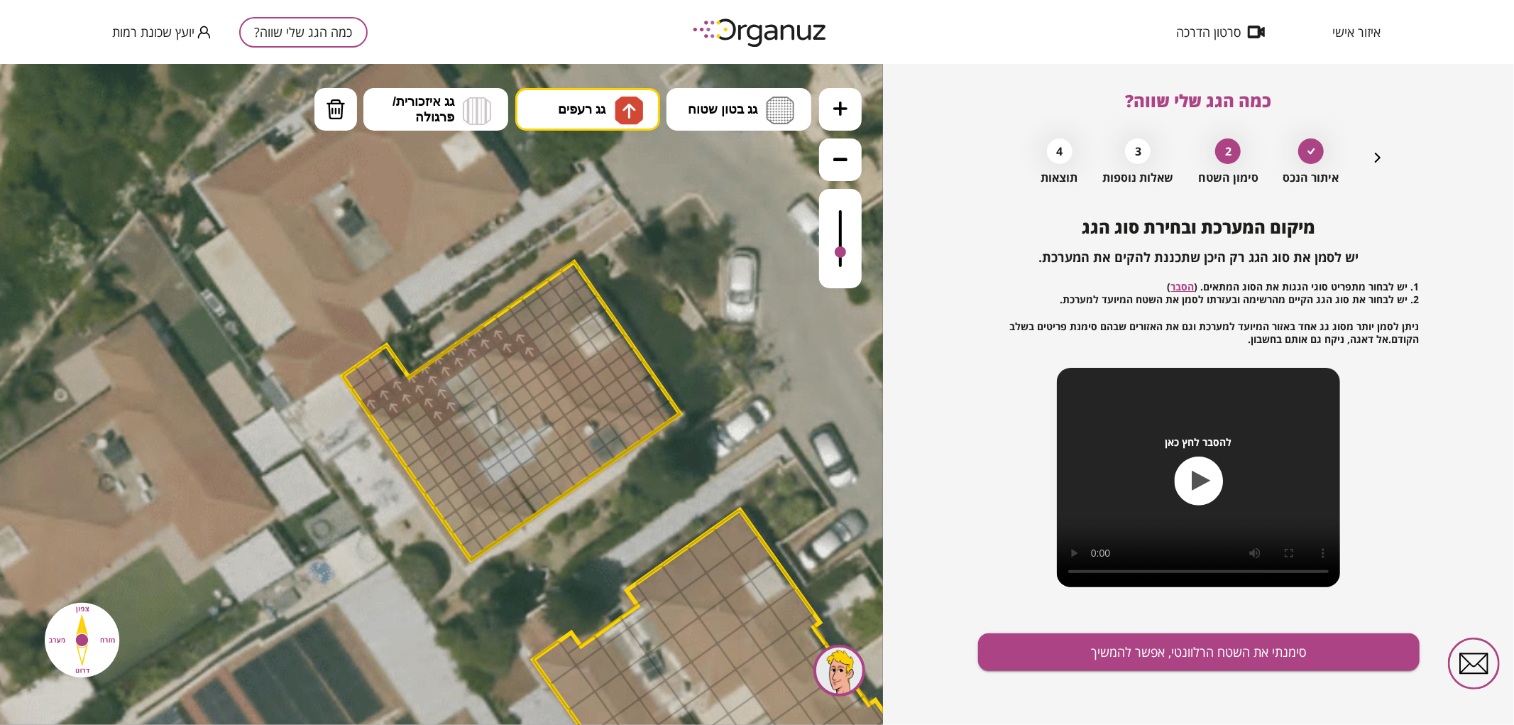
drag, startPoint x: 529, startPoint y: 341, endPoint x: 438, endPoint y: 390, distance: 103.2
drag, startPoint x: 538, startPoint y: 344, endPoint x: 583, endPoint y: 316, distance: 52.6
drag, startPoint x: 836, startPoint y: 253, endPoint x: 848, endPoint y: 258, distance: 13.1
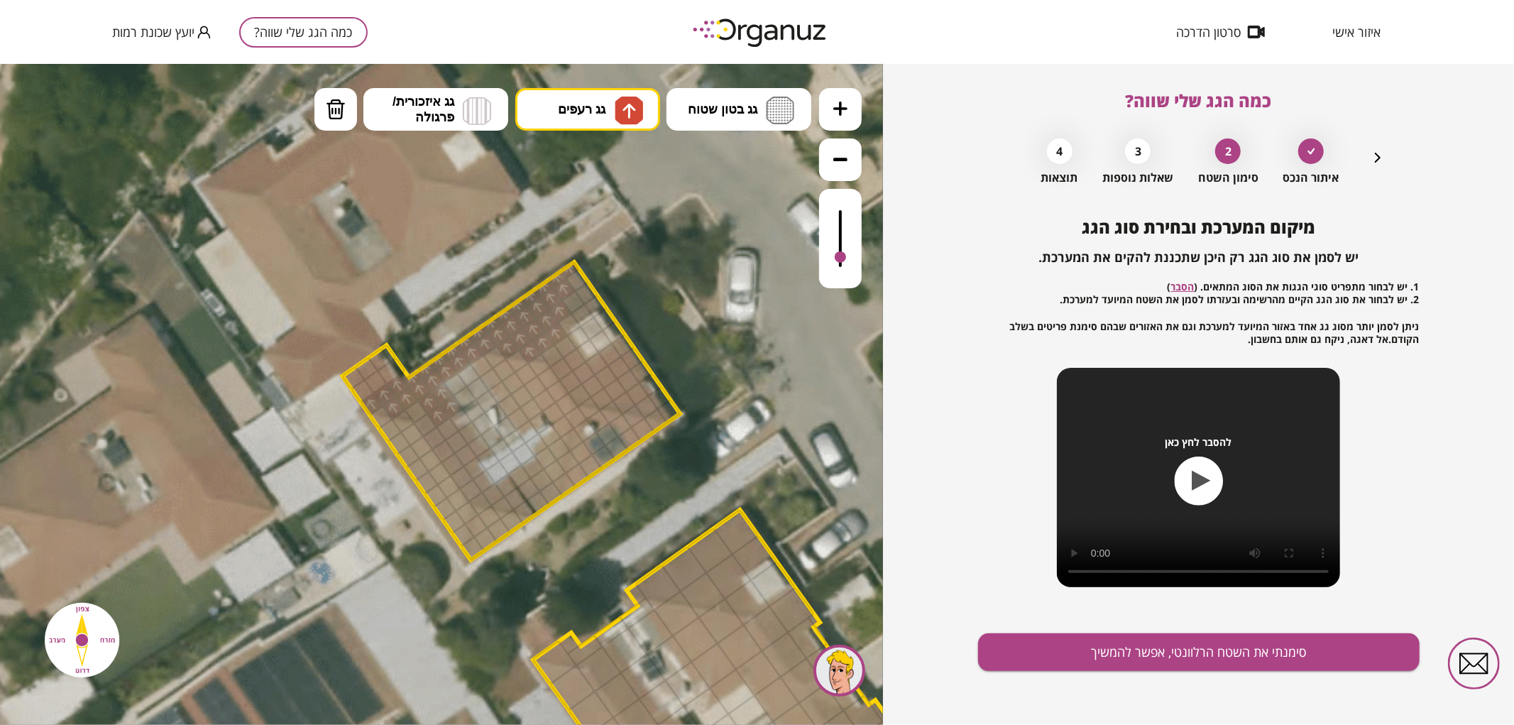
click at [848, 258] on div at bounding box center [840, 237] width 43 height 99
click at [346, 117] on button "מחיקה" at bounding box center [336, 108] width 43 height 43
drag, startPoint x: 564, startPoint y: 338, endPoint x: 564, endPoint y: 329, distance: 8.5
drag, startPoint x: 564, startPoint y: 319, endPoint x: 564, endPoint y: 307, distance: 12.1
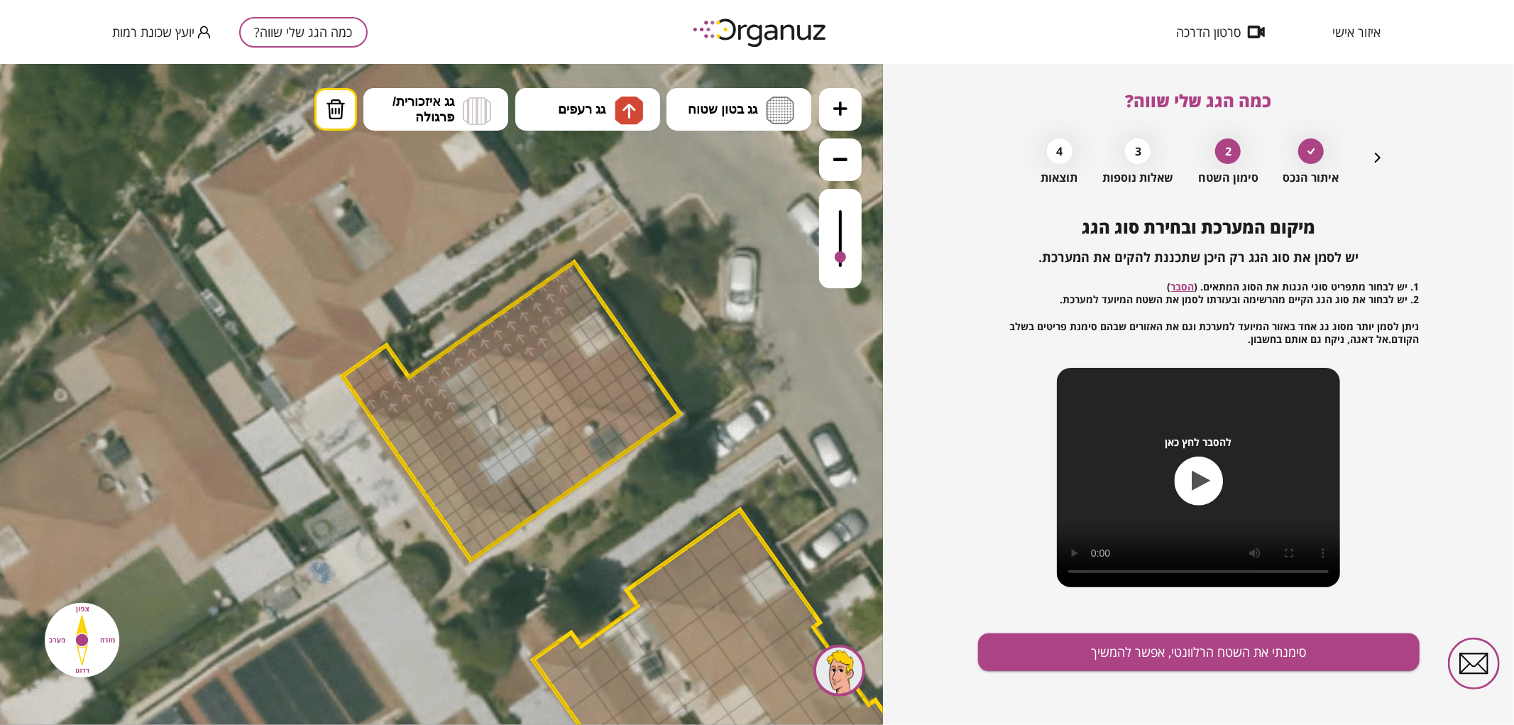
click at [564, 316] on div at bounding box center [569, 324] width 24 height 24
drag, startPoint x: 564, startPoint y: 307, endPoint x: 566, endPoint y: 295, distance: 13.0
click at [564, 306] on div at bounding box center [560, 310] width 24 height 24
click at [568, 285] on div at bounding box center [564, 288] width 24 height 24
click at [568, 270] on div at bounding box center [570, 268] width 21 height 19
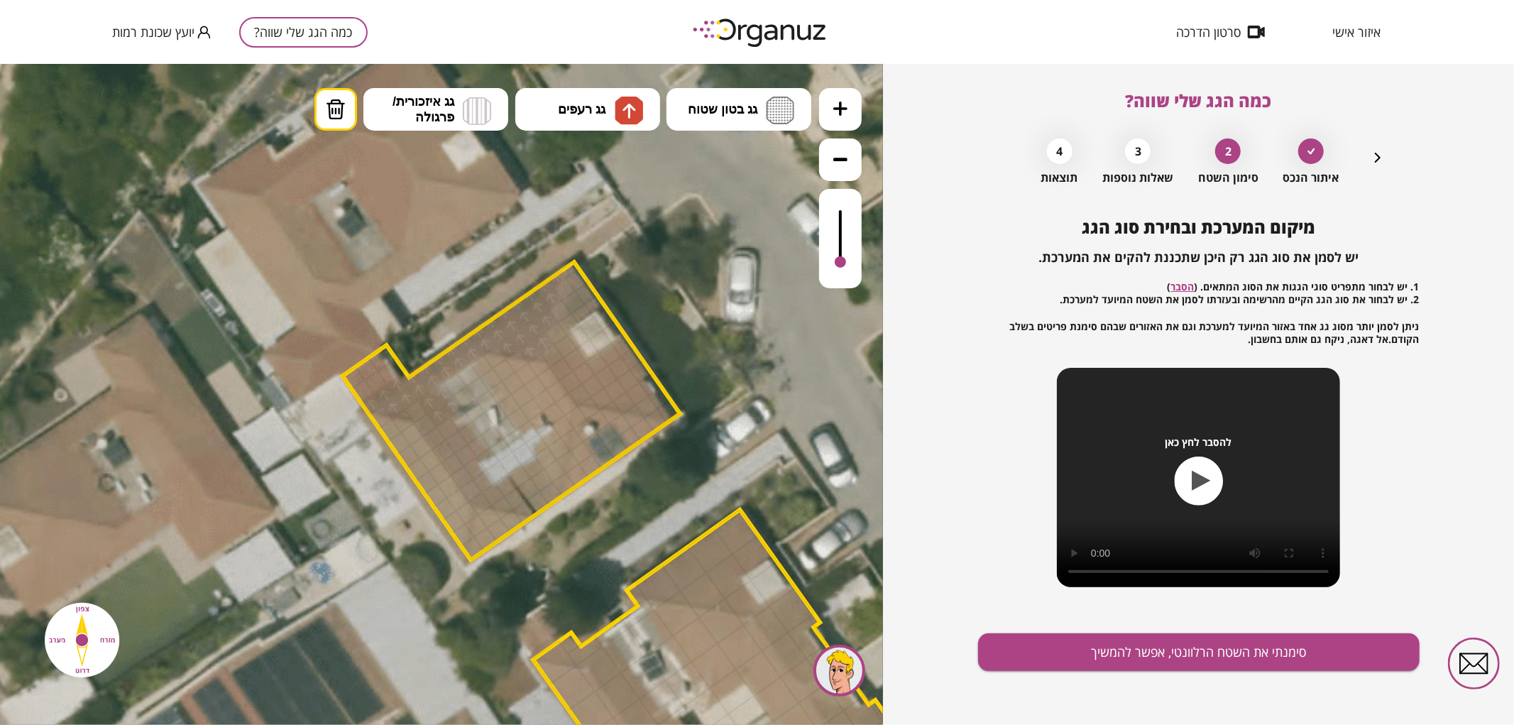
drag, startPoint x: 841, startPoint y: 258, endPoint x: 848, endPoint y: 263, distance: 8.3
click at [848, 263] on div at bounding box center [840, 237] width 43 height 99
click at [548, 99] on button "גג רעפים" at bounding box center [587, 108] width 145 height 43
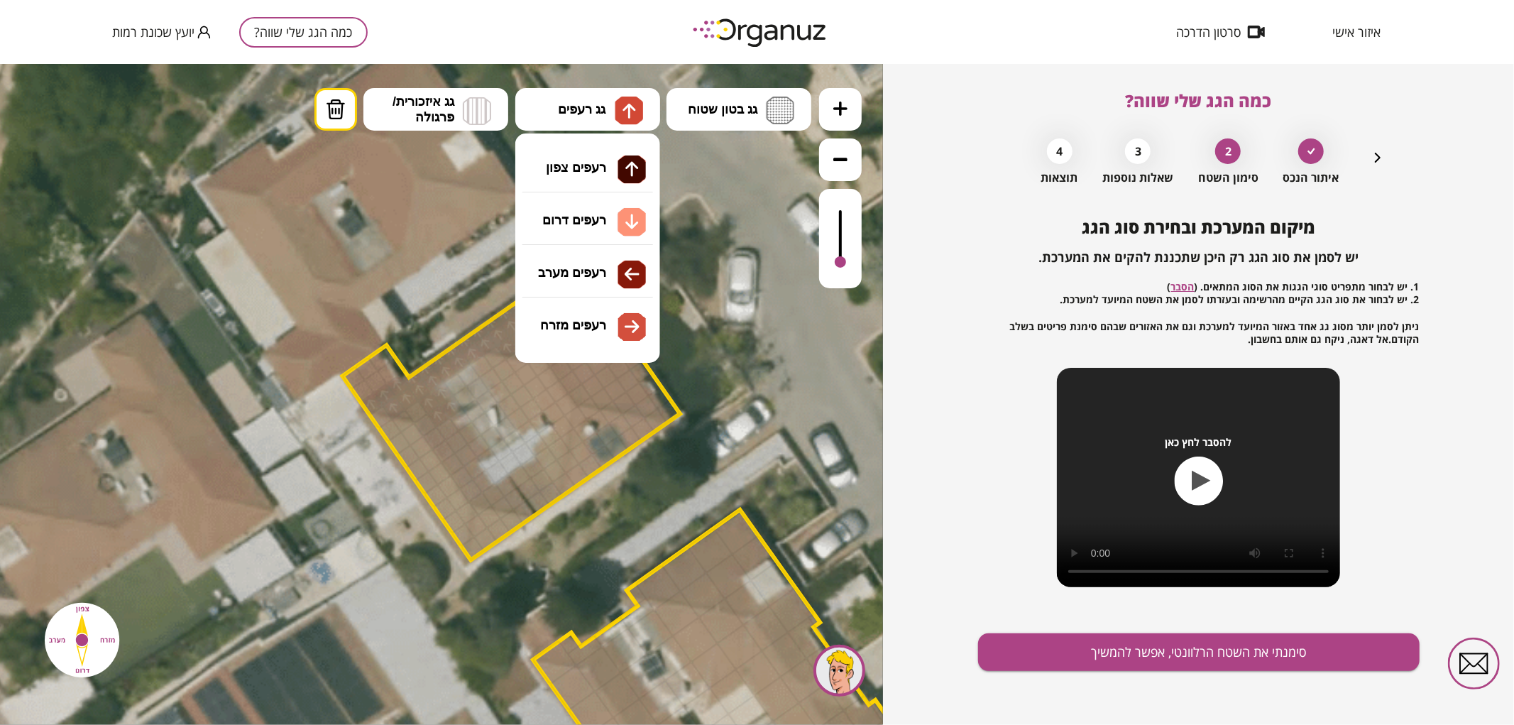
click at [572, 192] on div ".st0 { fill: #FFFFFF; } 0" at bounding box center [441, 393] width 883 height 661
click at [594, 108] on span "גג רעפים" at bounding box center [582, 109] width 48 height 16
click at [586, 164] on div ".st0 { fill: #FFFFFF; } 0" at bounding box center [441, 393] width 883 height 661
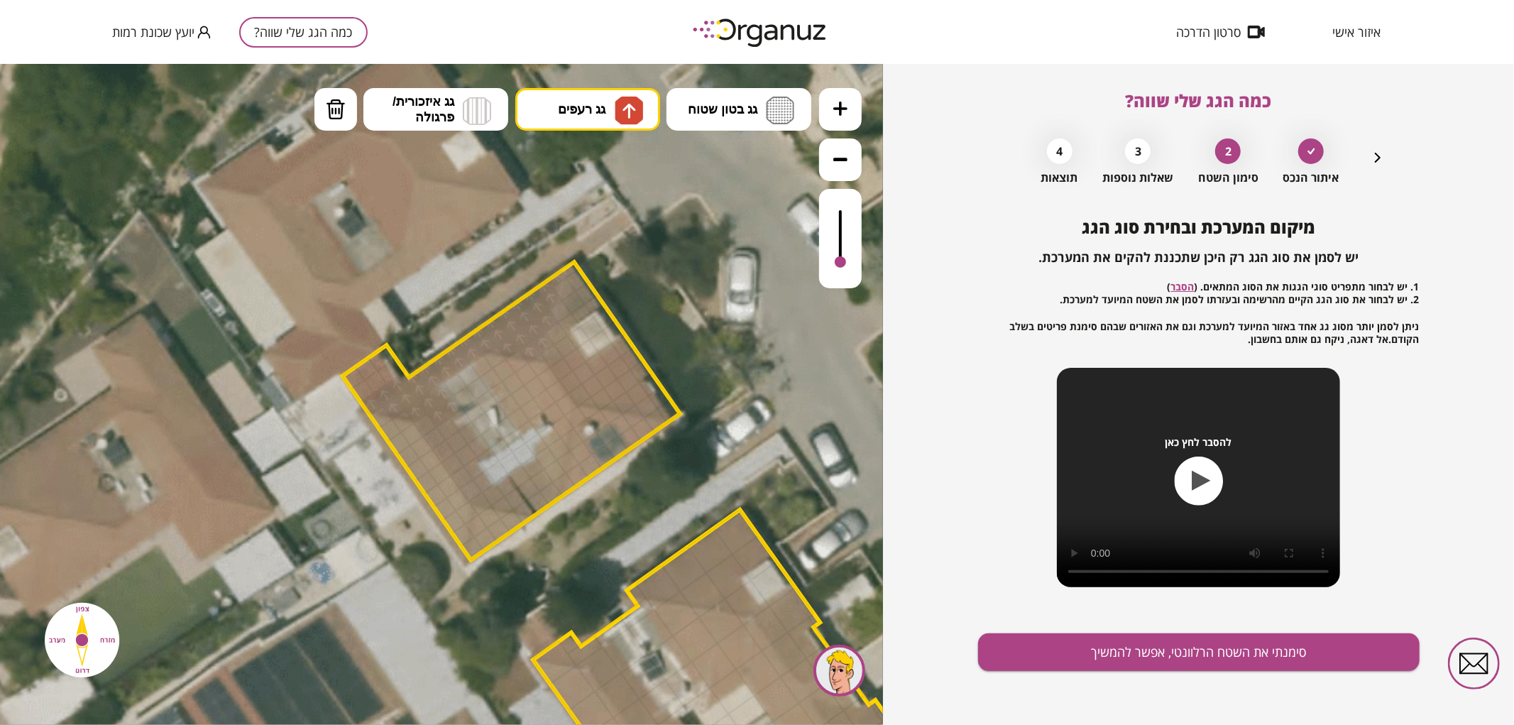
click at [415, 406] on div at bounding box center [416, 411] width 24 height 24
click at [339, 116] on img at bounding box center [336, 108] width 20 height 21
drag, startPoint x: 442, startPoint y: 412, endPoint x: 434, endPoint y: 398, distance: 16.2
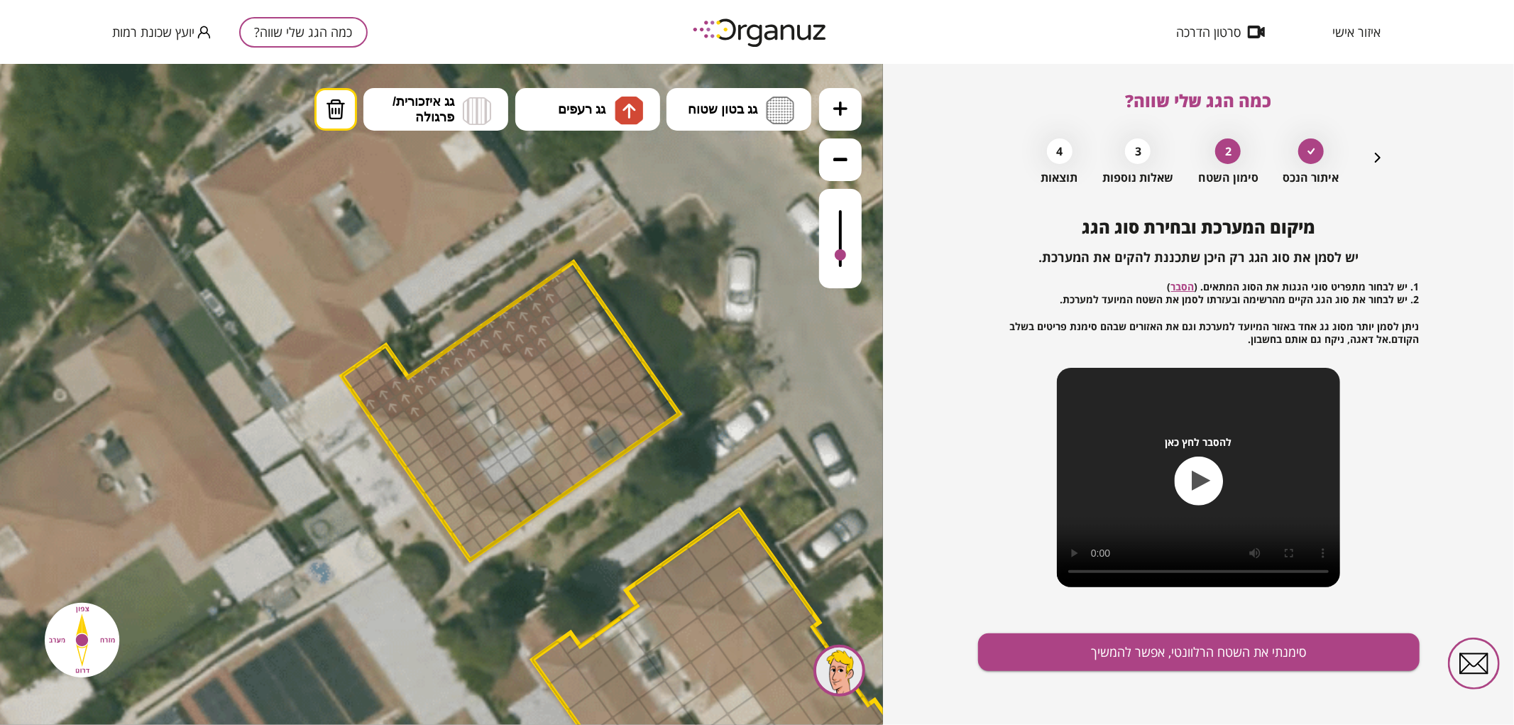
click at [843, 256] on div at bounding box center [840, 253] width 11 height 11
drag, startPoint x: 535, startPoint y: 502, endPoint x: 522, endPoint y: 500, distance: 13.7
drag, startPoint x: 526, startPoint y: 503, endPoint x: 523, endPoint y: 438, distance: 65.4
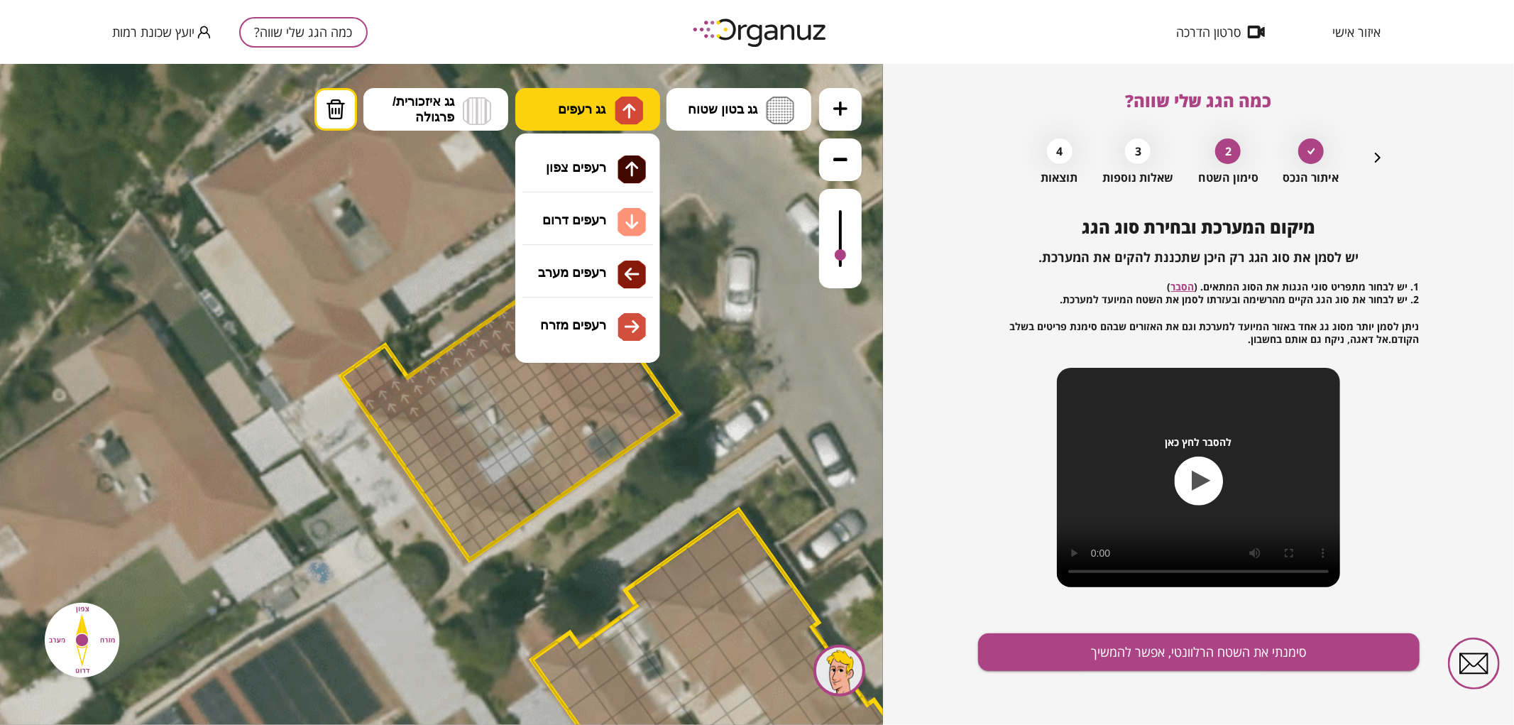
click at [599, 89] on button "גג רעפים" at bounding box center [587, 108] width 145 height 43
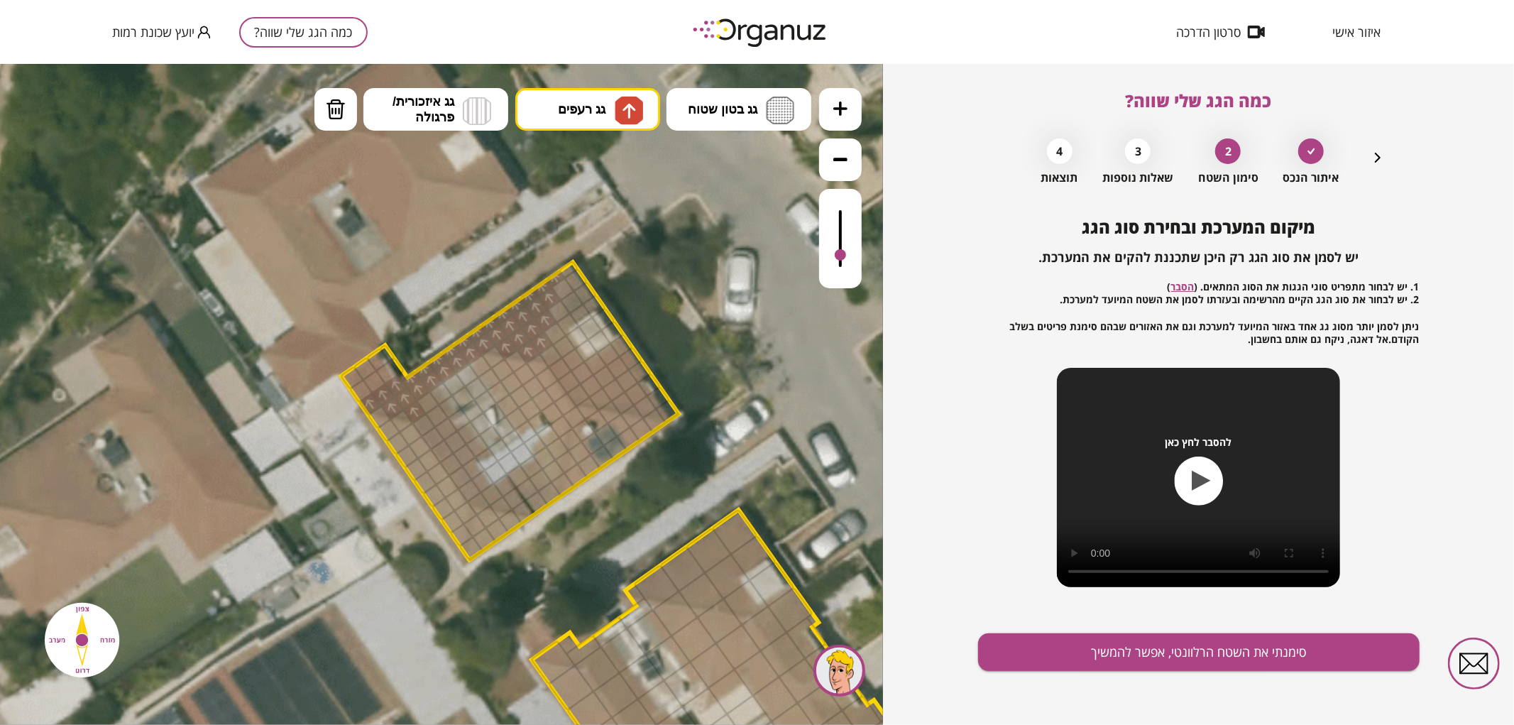
click at [593, 165] on div ".st0 { fill: #FFFFFF; } 0" at bounding box center [441, 393] width 883 height 661
drag, startPoint x: 545, startPoint y: 493, endPoint x: 545, endPoint y: 447, distance: 46.2
drag, startPoint x: 542, startPoint y: 444, endPoint x: 558, endPoint y: 434, distance: 18.8
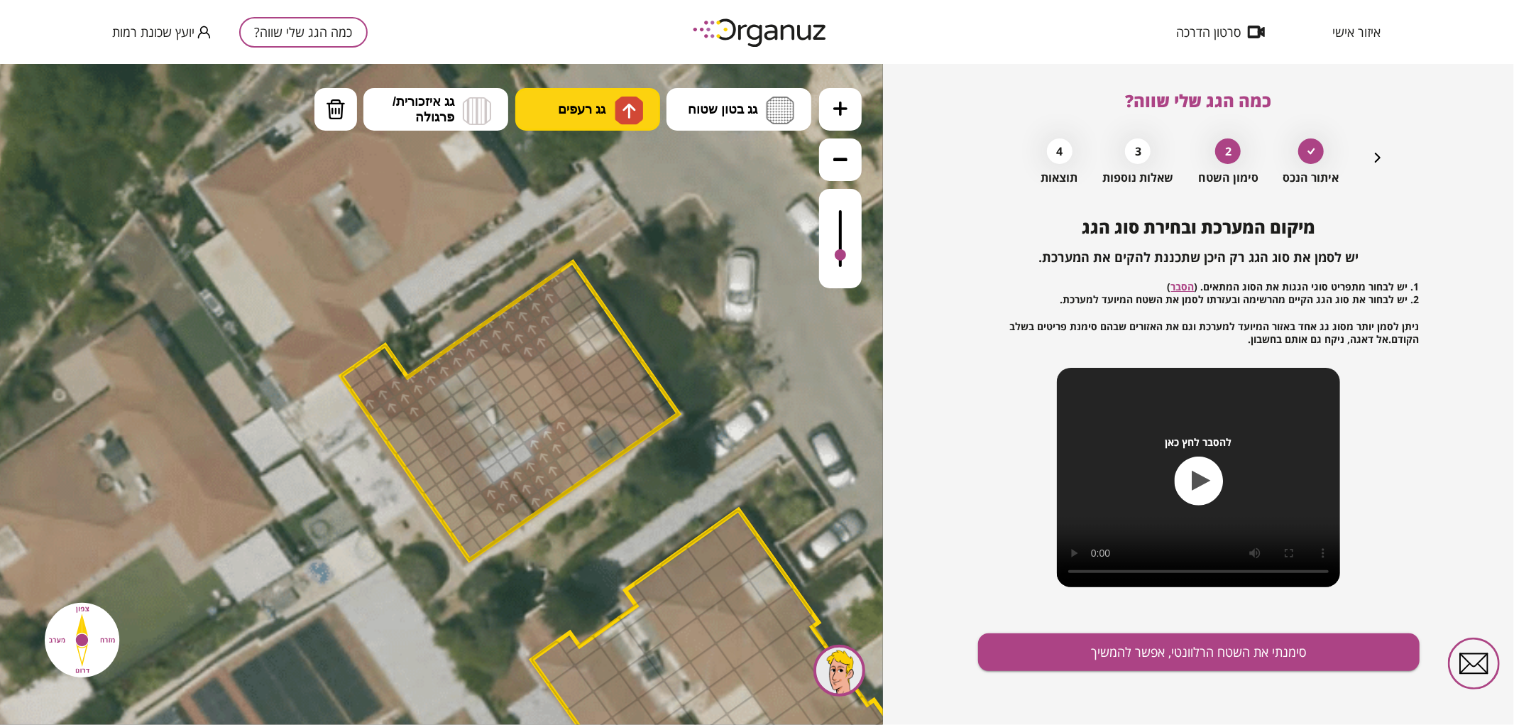
click at [626, 115] on img at bounding box center [629, 110] width 15 height 17
click at [599, 224] on div ".st0 { fill: #FFFFFF; } 0" at bounding box center [441, 393] width 883 height 661
drag, startPoint x: 471, startPoint y: 545, endPoint x: 477, endPoint y: 523, distance: 22.7
drag, startPoint x: 566, startPoint y: 484, endPoint x: 572, endPoint y: 439, distance: 45.1
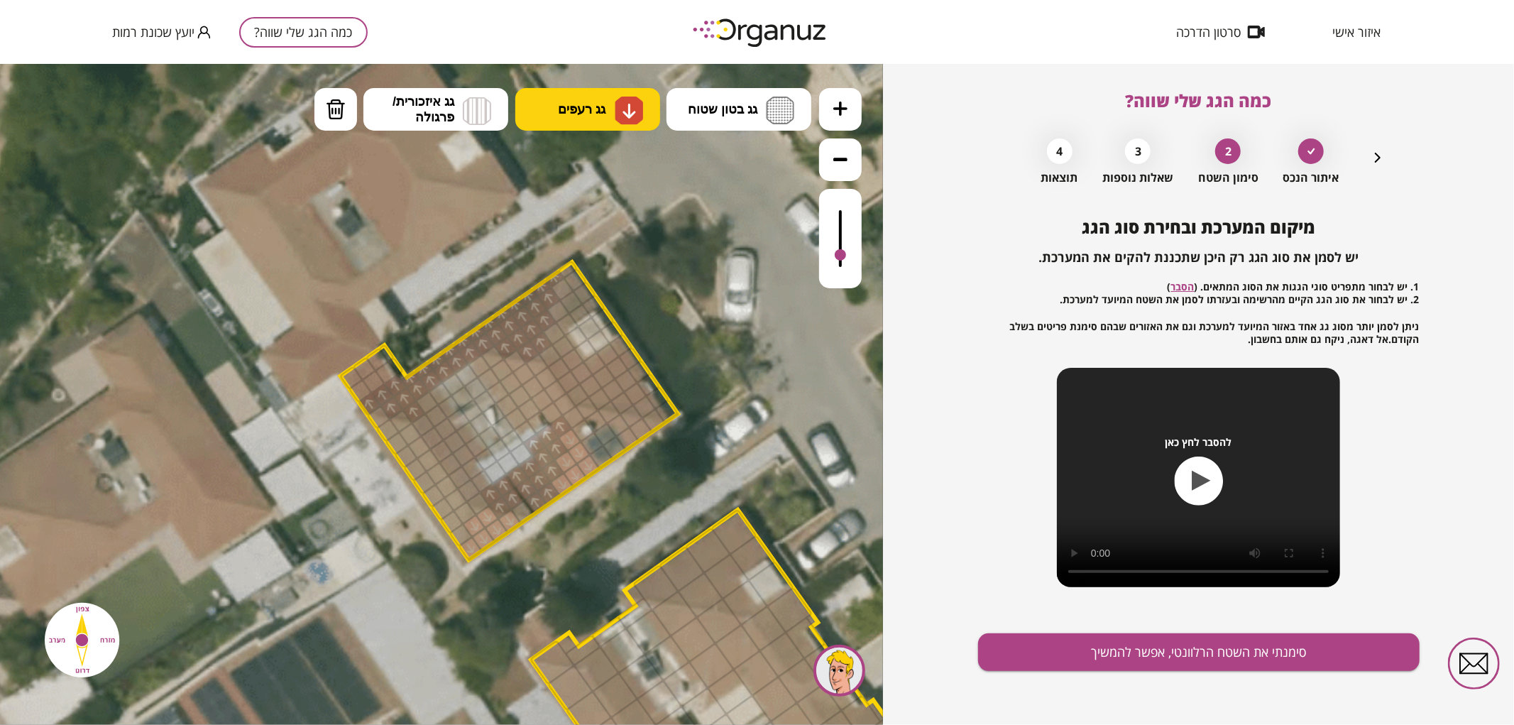
drag, startPoint x: 630, startPoint y: 438, endPoint x: 641, endPoint y: 434, distance: 11.5
click at [606, 417] on div at bounding box center [609, 412] width 24 height 24
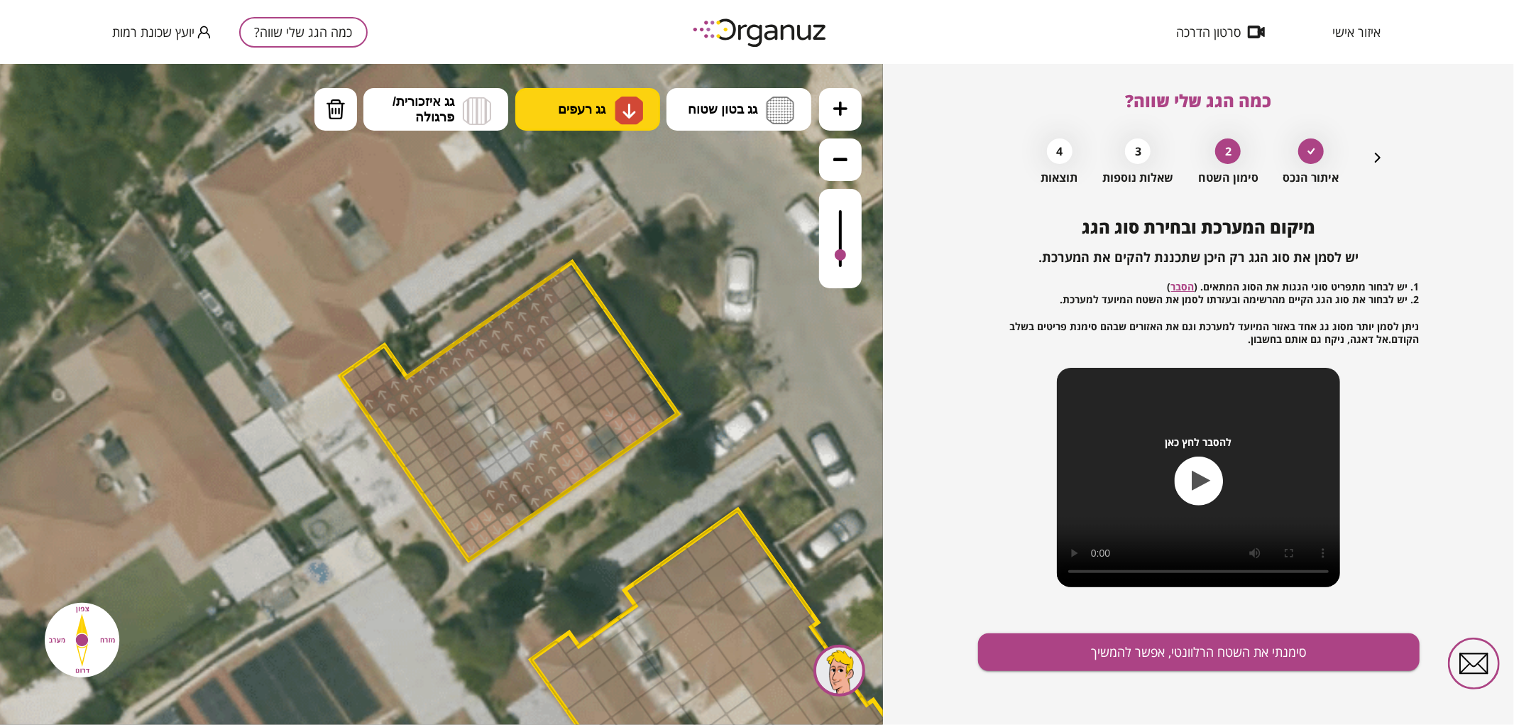
click at [620, 116] on img at bounding box center [629, 110] width 28 height 28
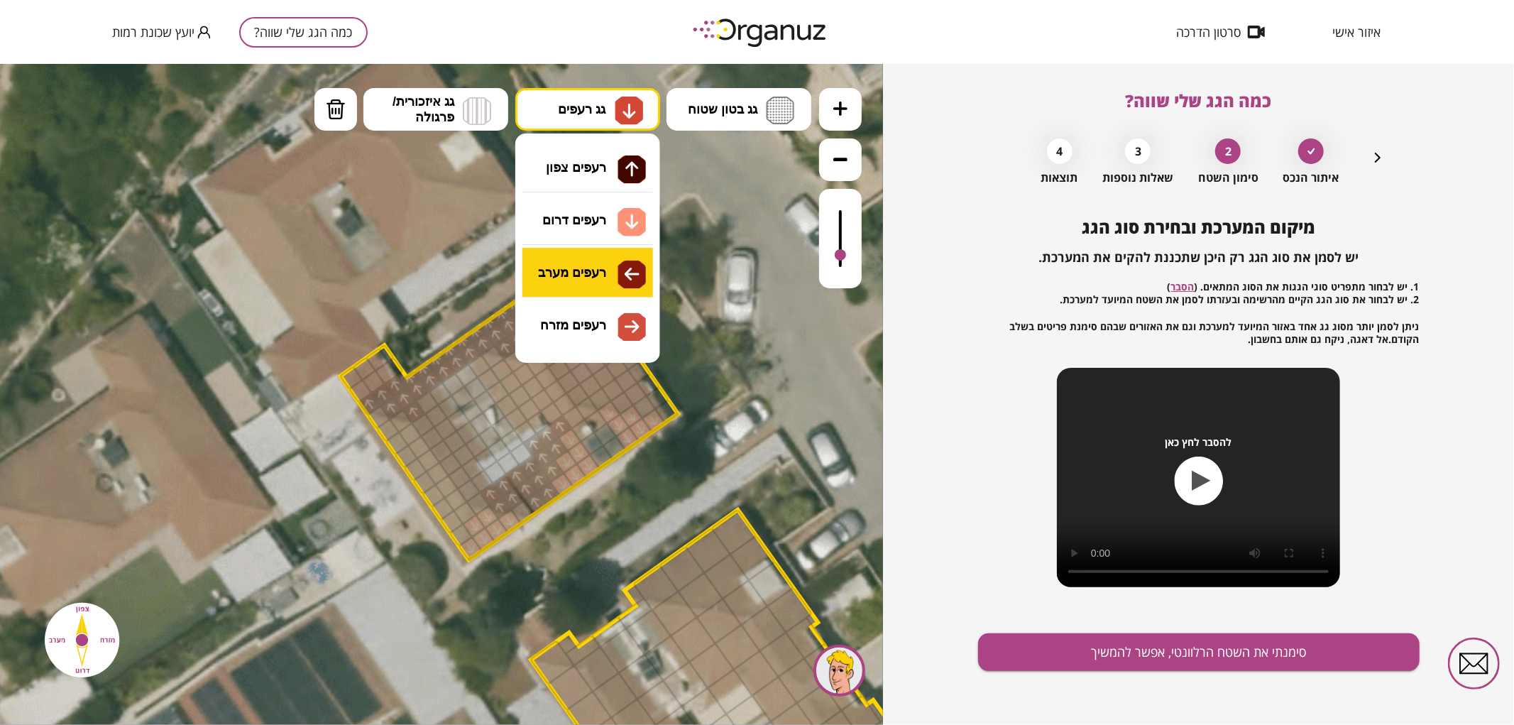
click at [594, 270] on div ".st0 { fill: #FFFFFF; } 0" at bounding box center [441, 393] width 883 height 661
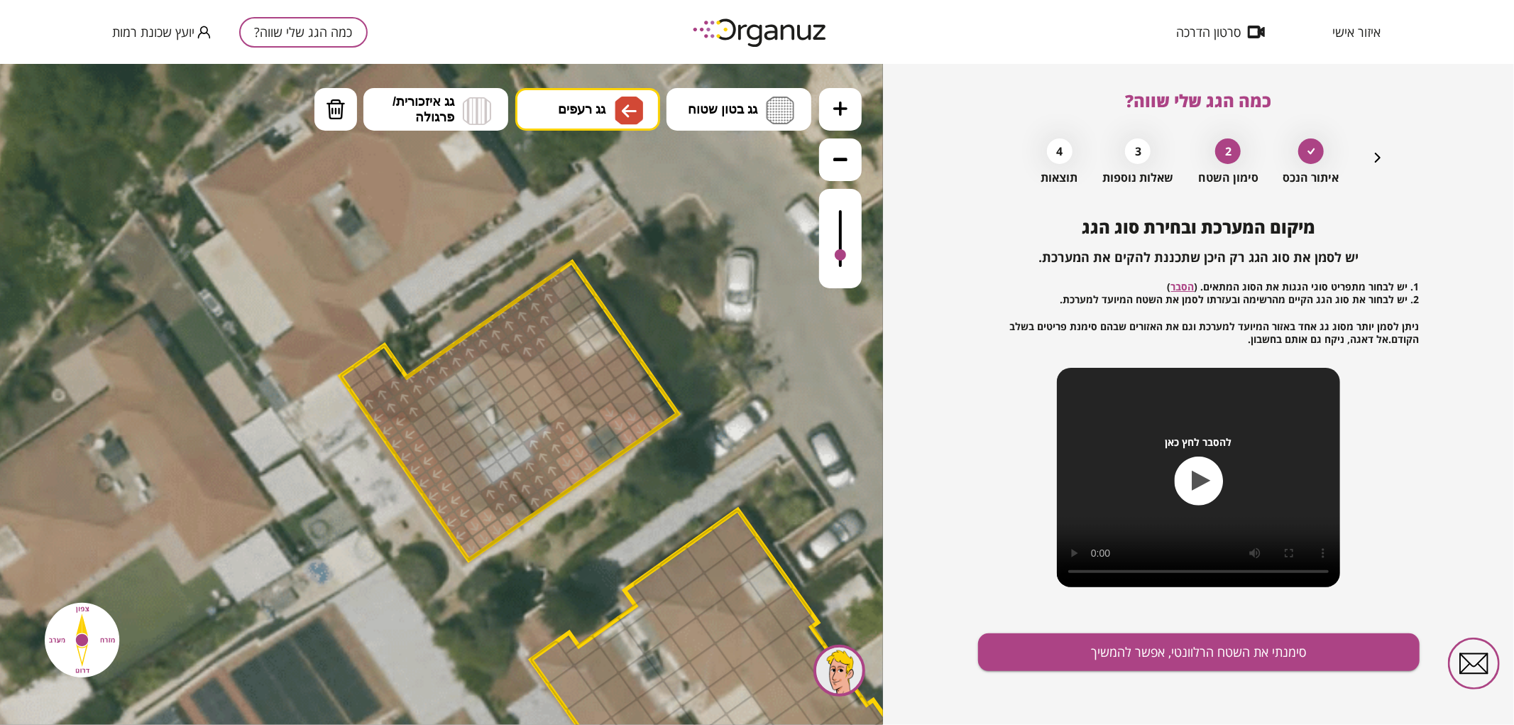
drag, startPoint x: 456, startPoint y: 530, endPoint x: 456, endPoint y: 508, distance: 22.0
drag, startPoint x: 520, startPoint y: 419, endPoint x: 505, endPoint y: 383, distance: 38.5
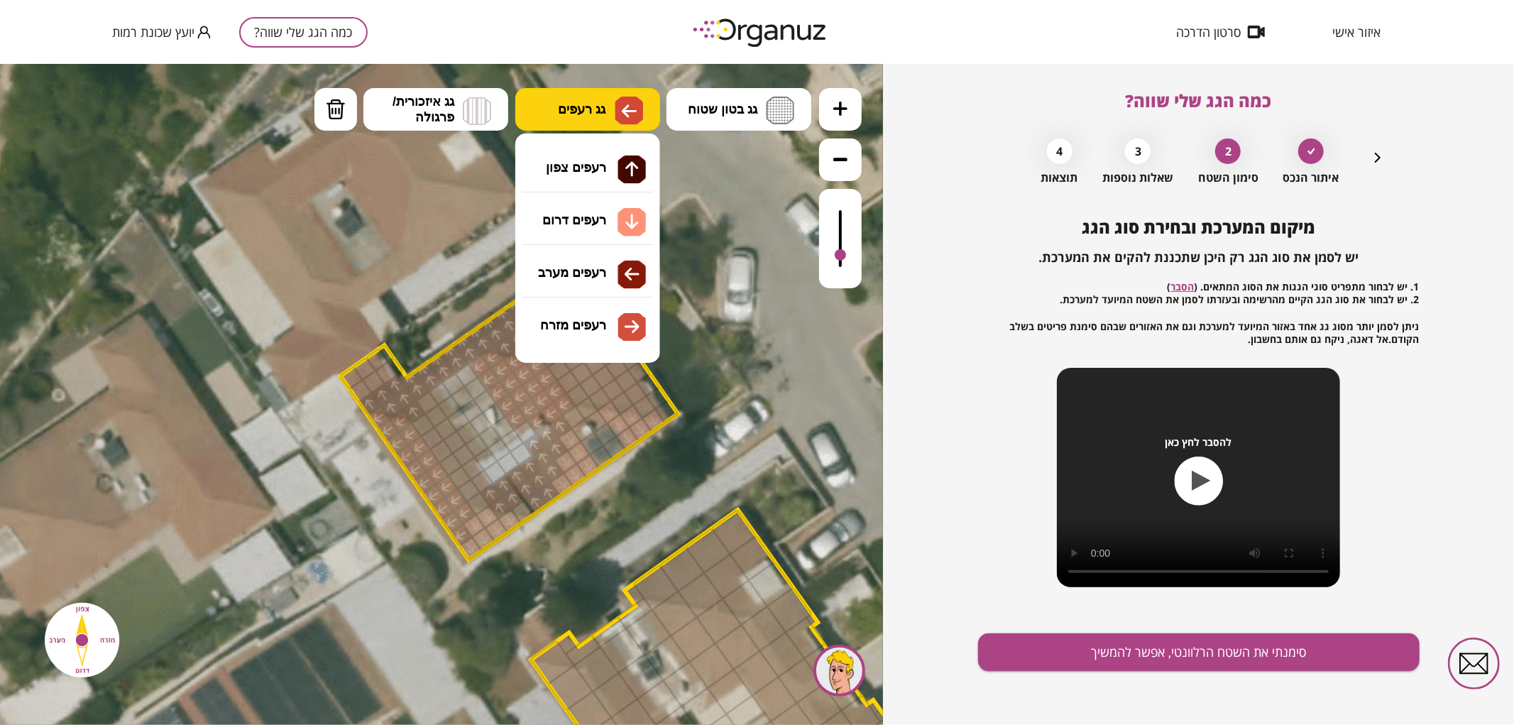
click at [612, 106] on button "גג רעפים" at bounding box center [587, 108] width 145 height 43
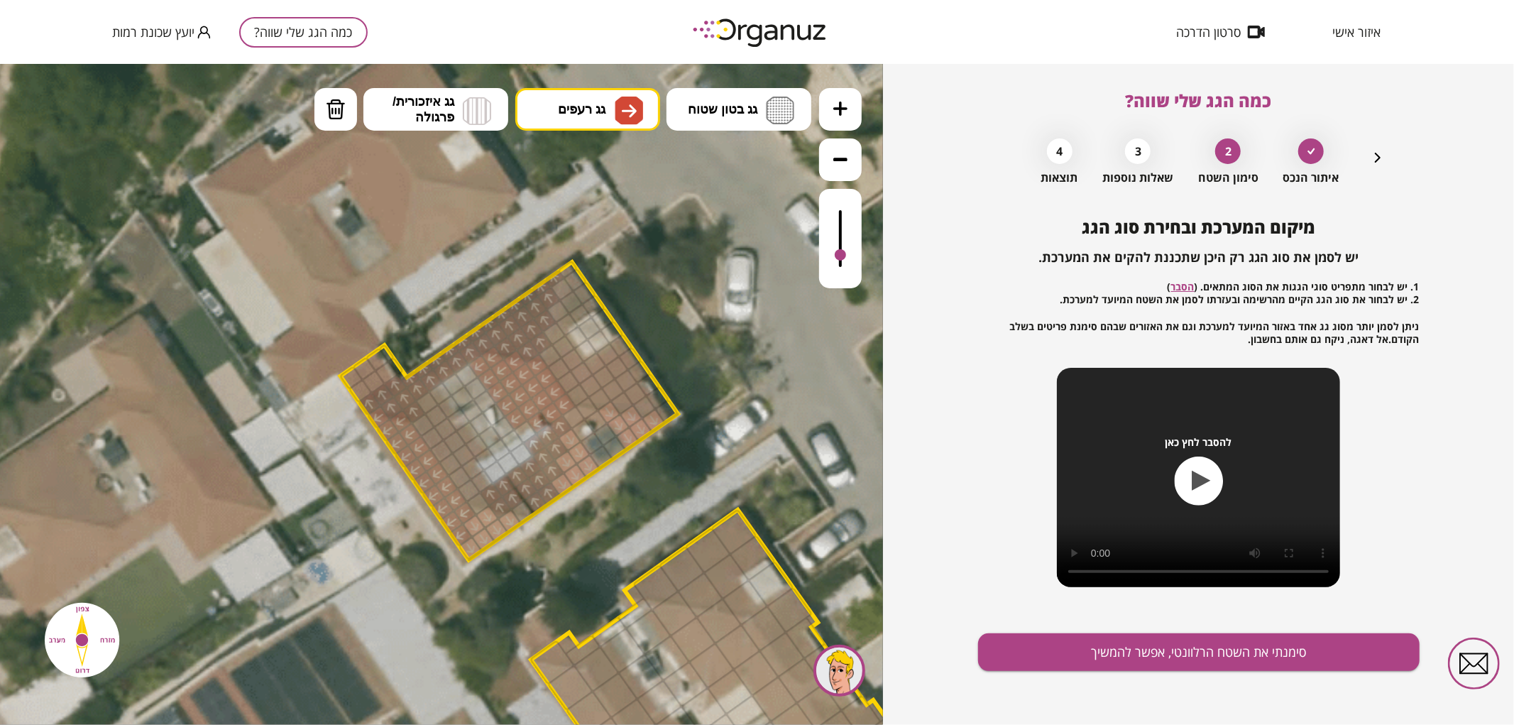
click at [565, 329] on div ".st0 { fill: #FFFFFF; } 0" at bounding box center [441, 393] width 883 height 661
drag, startPoint x: 427, startPoint y: 424, endPoint x: 479, endPoint y: 501, distance: 92.5
drag, startPoint x: 576, startPoint y: 395, endPoint x: 568, endPoint y: 272, distance: 123.1
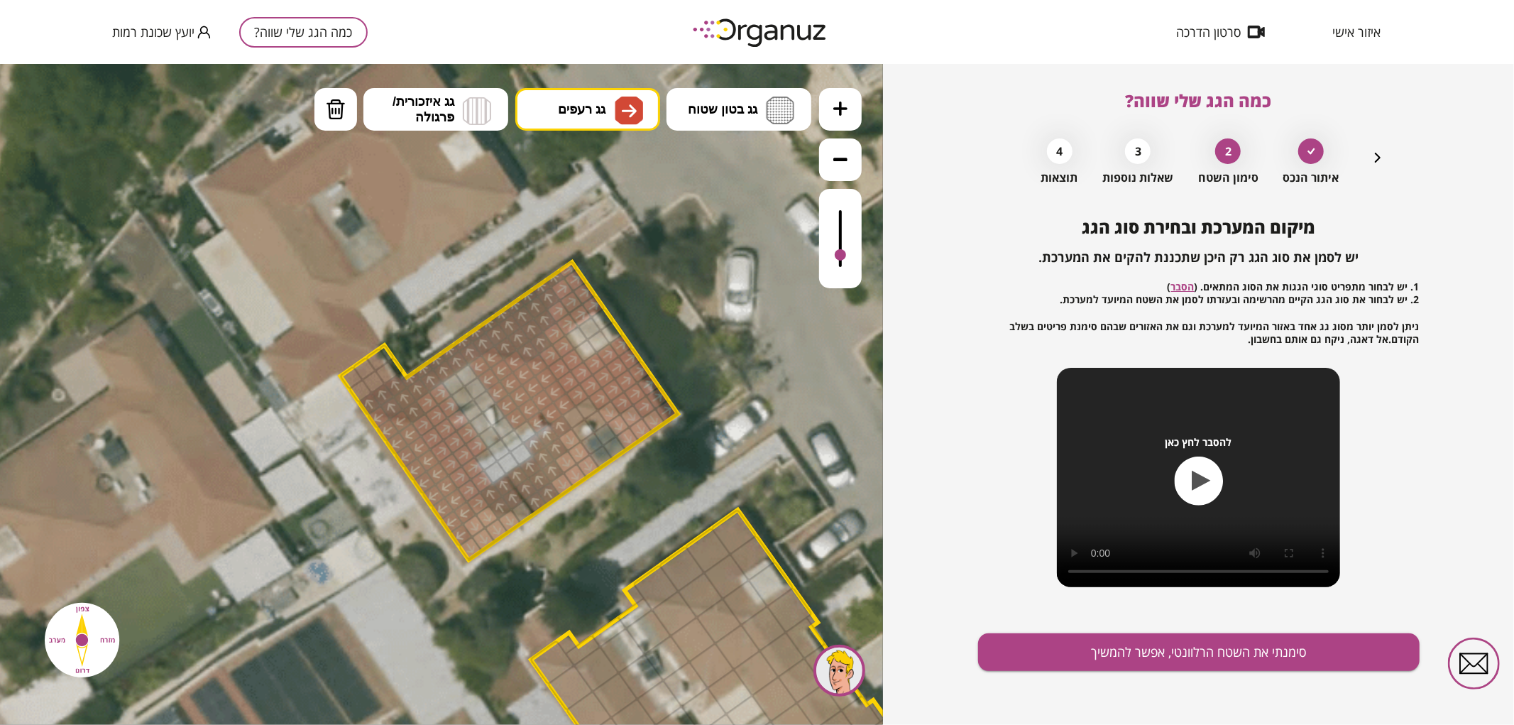
drag, startPoint x: 568, startPoint y: 354, endPoint x: 620, endPoint y: 365, distance: 53.6
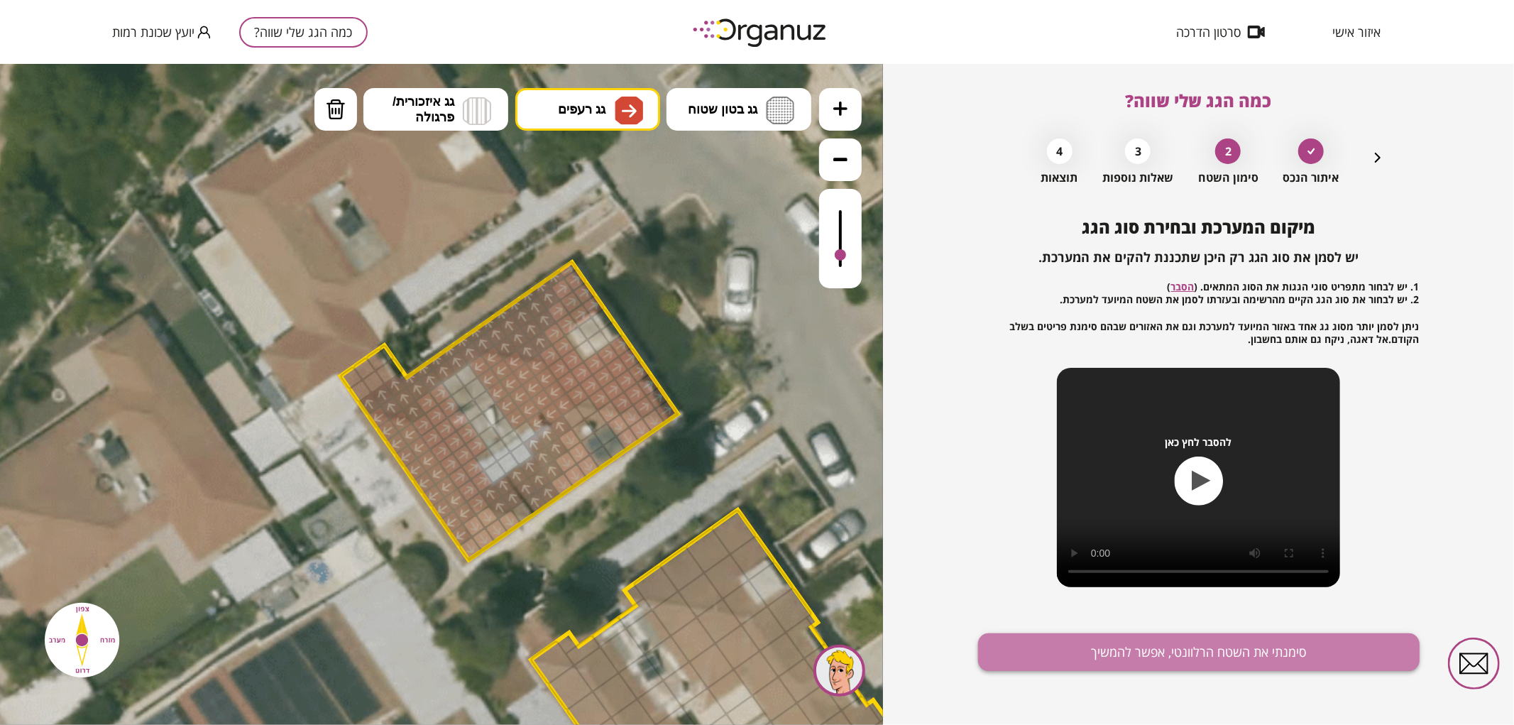
click at [1131, 665] on button "סימנתי את השטח הרלוונטי, אפשר להמשיך" at bounding box center [1199, 652] width 442 height 38
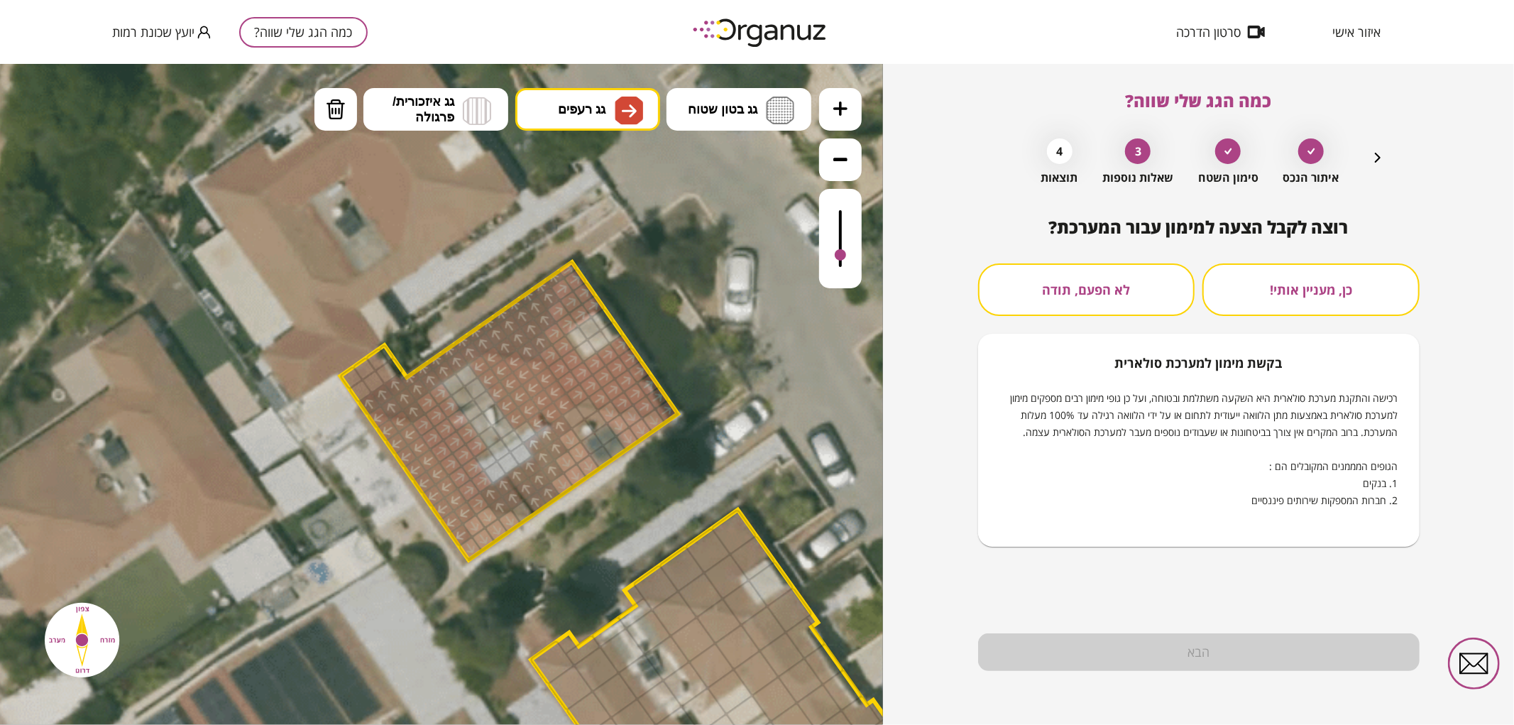
click at [1092, 242] on div "רוצה לקבל הצעה למימון עבור המערכת? כן, מעניין אותי! לא הפעם, תודה בקשת [PERSON_…" at bounding box center [1199, 381] width 442 height 329
drag, startPoint x: 1096, startPoint y: 298, endPoint x: 1138, endPoint y: 540, distance: 245.0
click at [1096, 299] on button "לא הפעם, תודה" at bounding box center [1086, 289] width 217 height 53
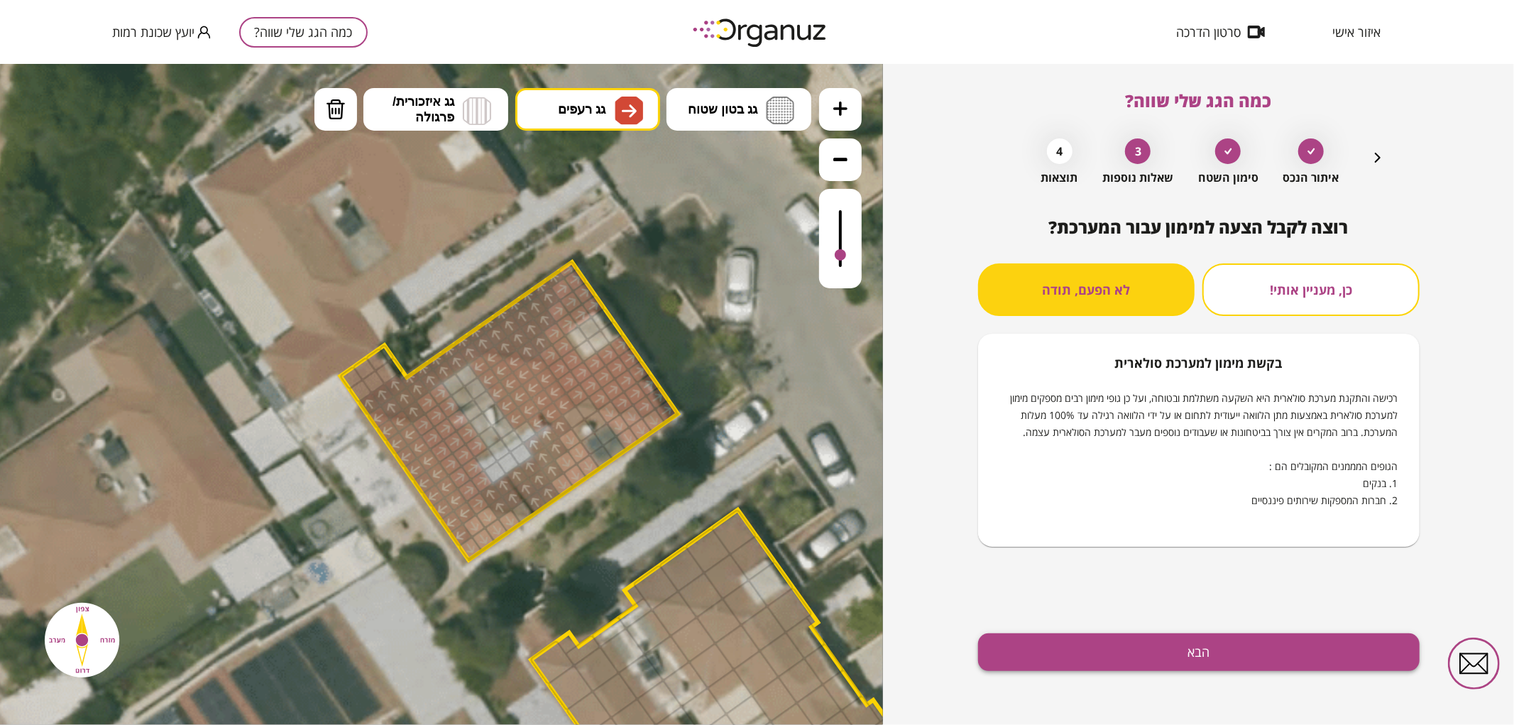
click at [1151, 648] on button "הבא" at bounding box center [1199, 652] width 442 height 38
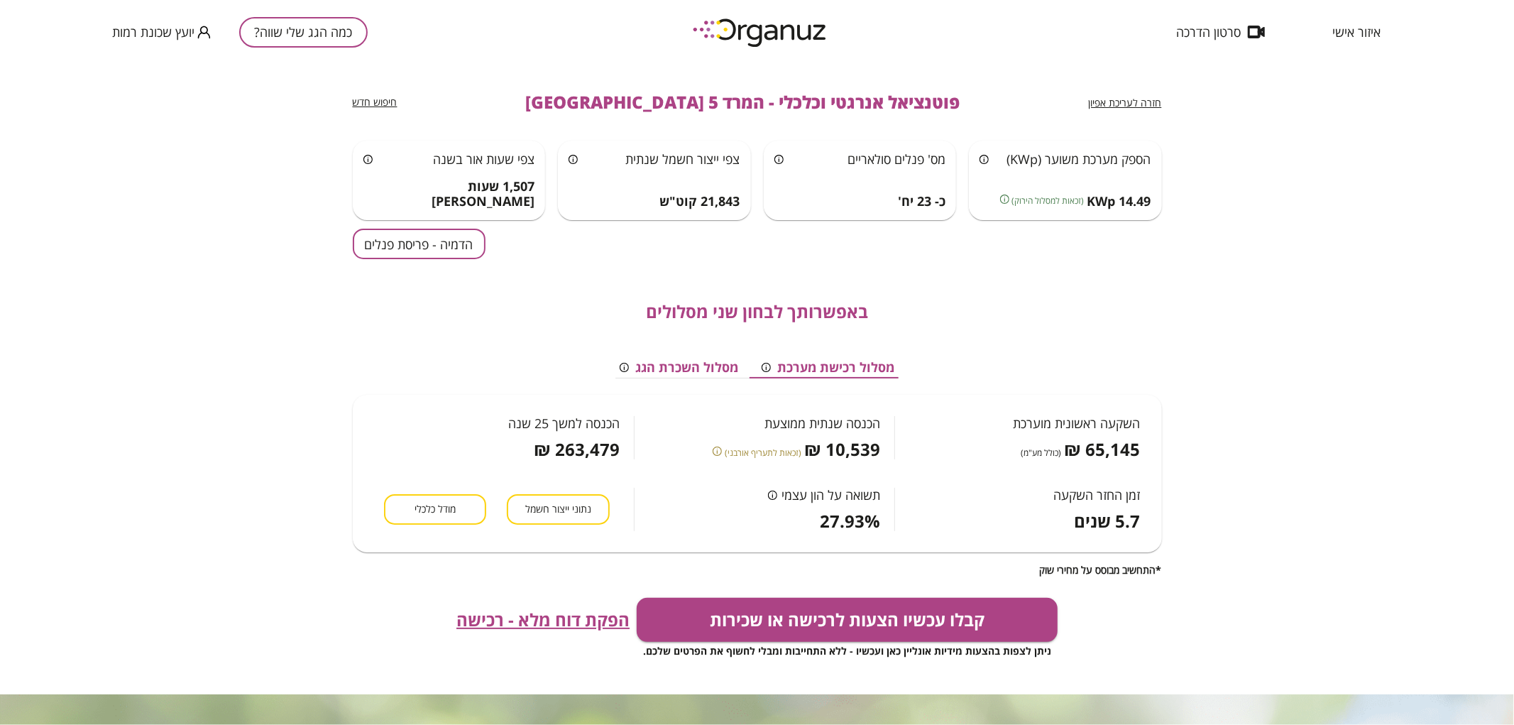
click at [413, 253] on button "הדמיה - פריסת פנלים" at bounding box center [419, 244] width 133 height 31
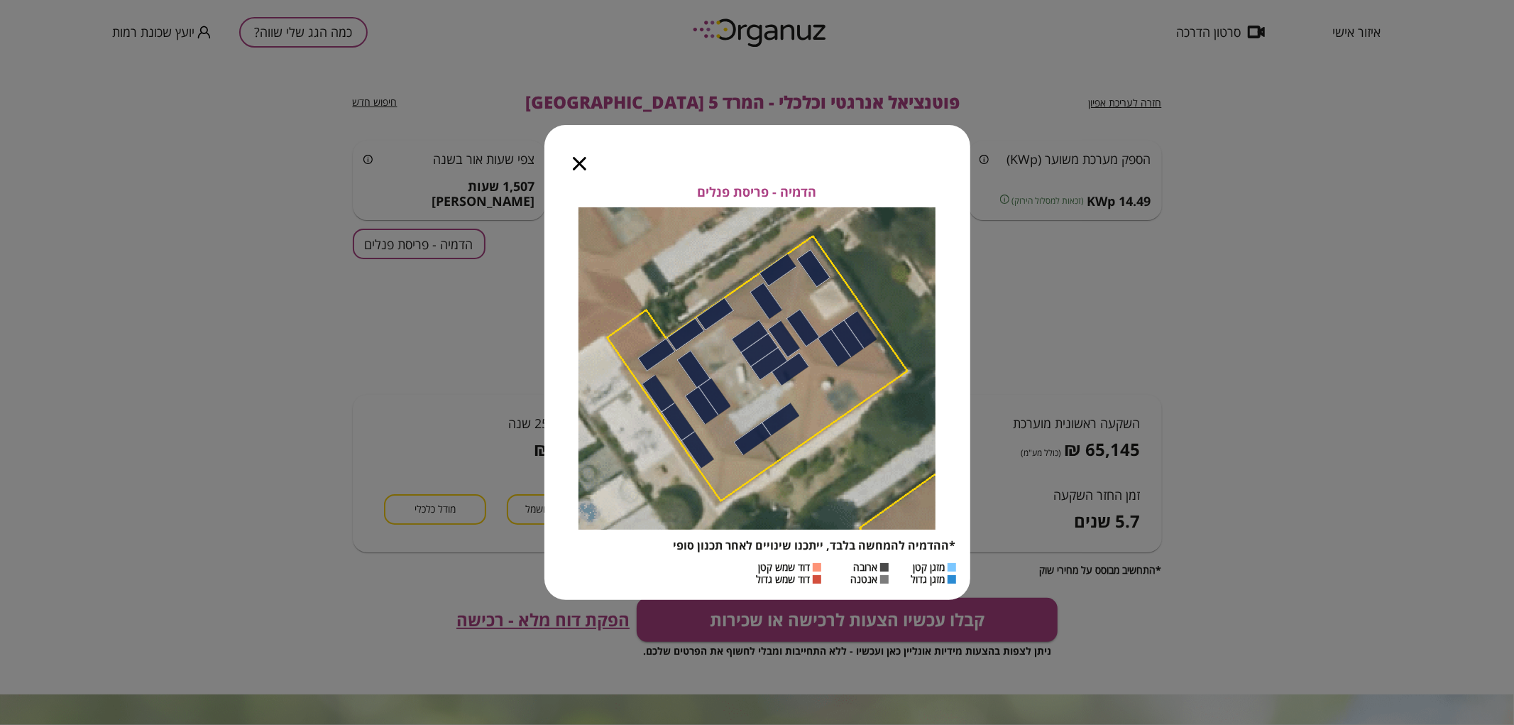
click at [581, 165] on icon "button" at bounding box center [579, 163] width 13 height 13
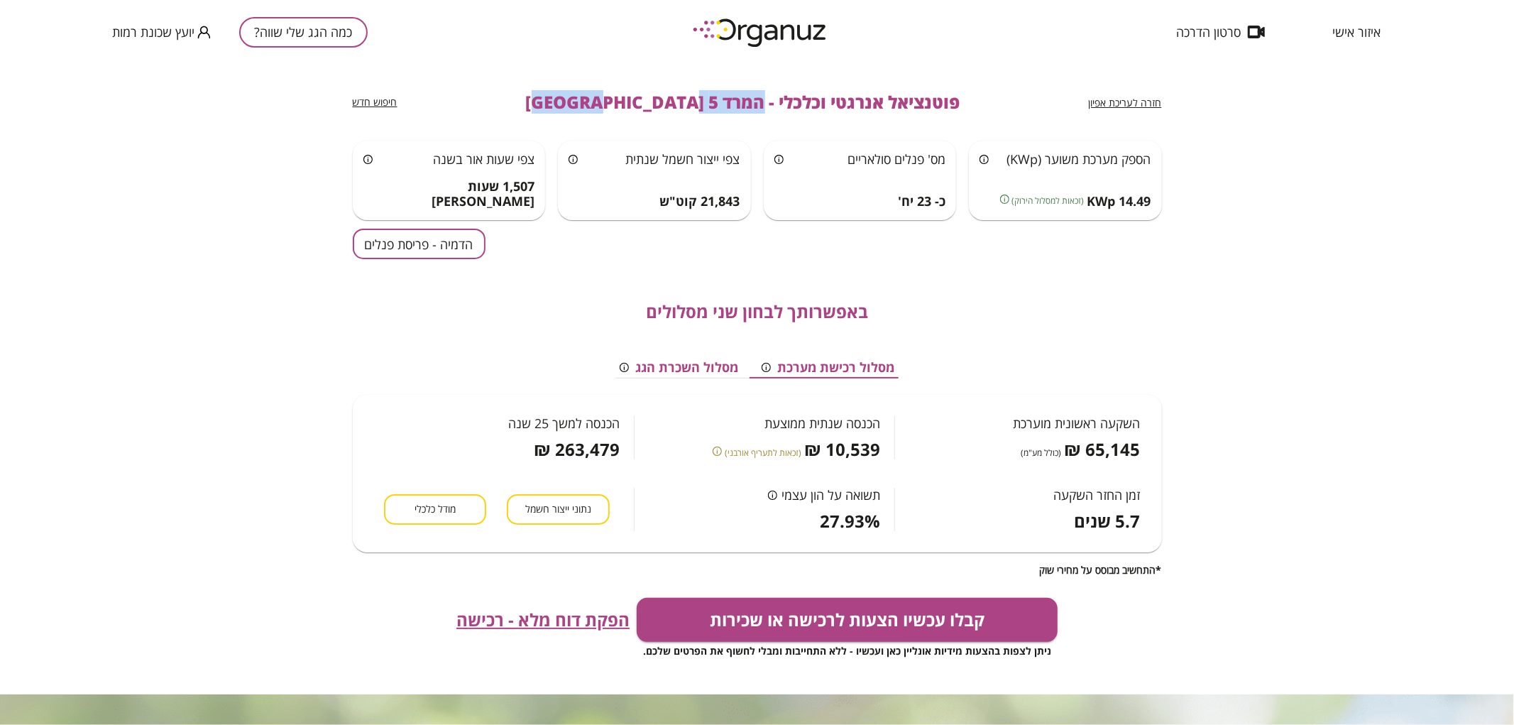
drag, startPoint x: 707, startPoint y: 111, endPoint x: 570, endPoint y: 116, distance: 137.1
click at [570, 116] on div "חזרה לעריכת אפיון פוטנציאל אנרגטי וכלכלי - המרד 5 באר שבע חיפוש חדש" at bounding box center [757, 102] width 809 height 77
copy span "המרד 5 [GEOGRAPHIC_DATA]"
click at [308, 38] on button "כמה הגג שלי שווה?" at bounding box center [303, 32] width 129 height 31
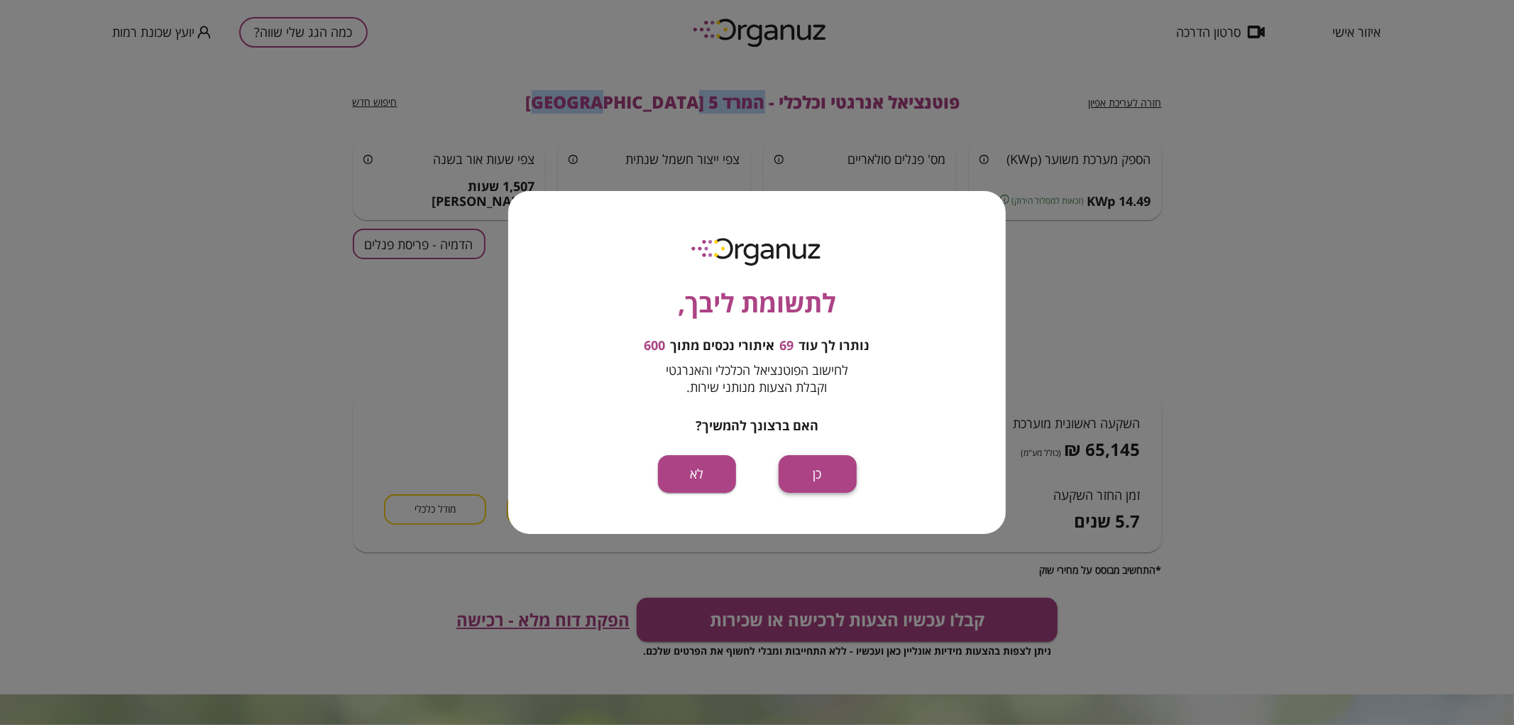
click at [826, 460] on button "כן" at bounding box center [818, 474] width 78 height 38
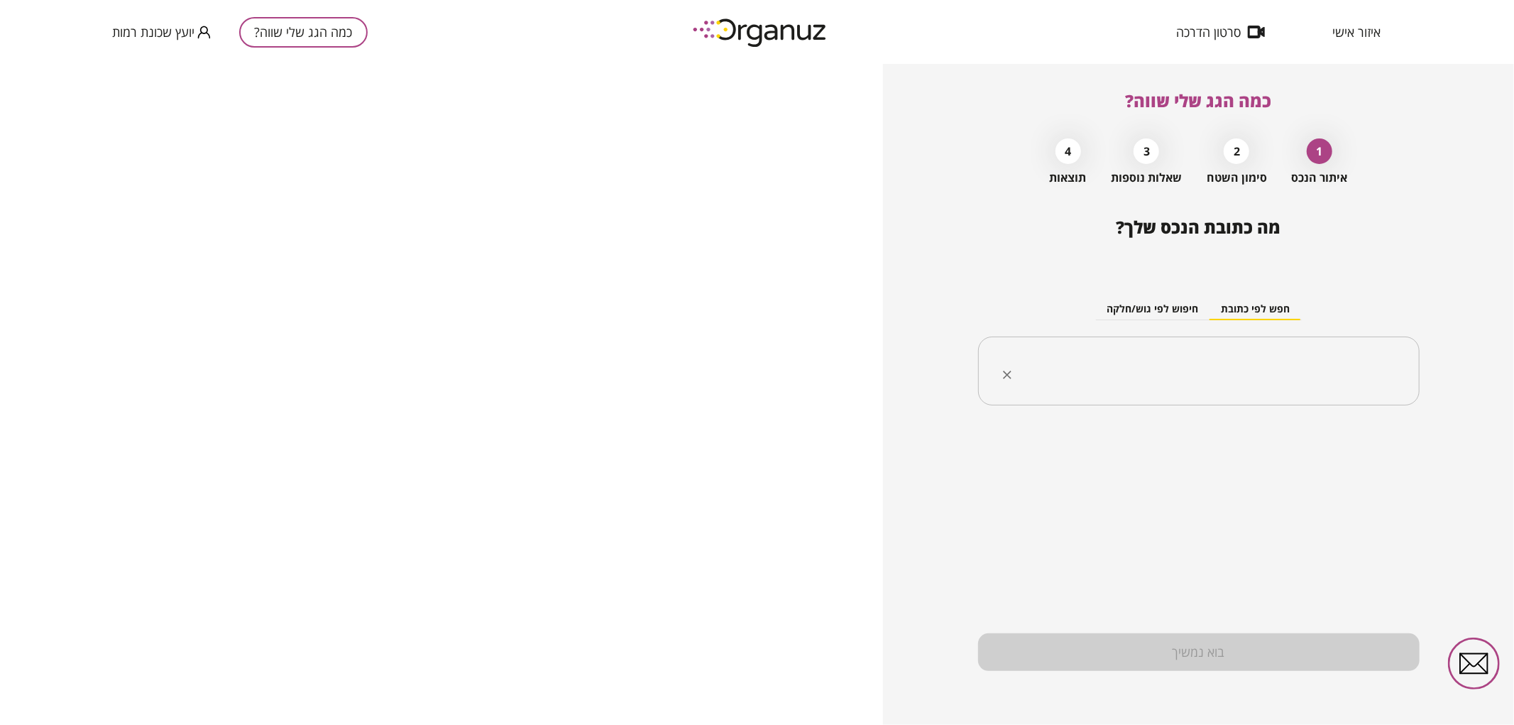
click at [1111, 376] on input "text" at bounding box center [1204, 371] width 397 height 35
paste input "**********"
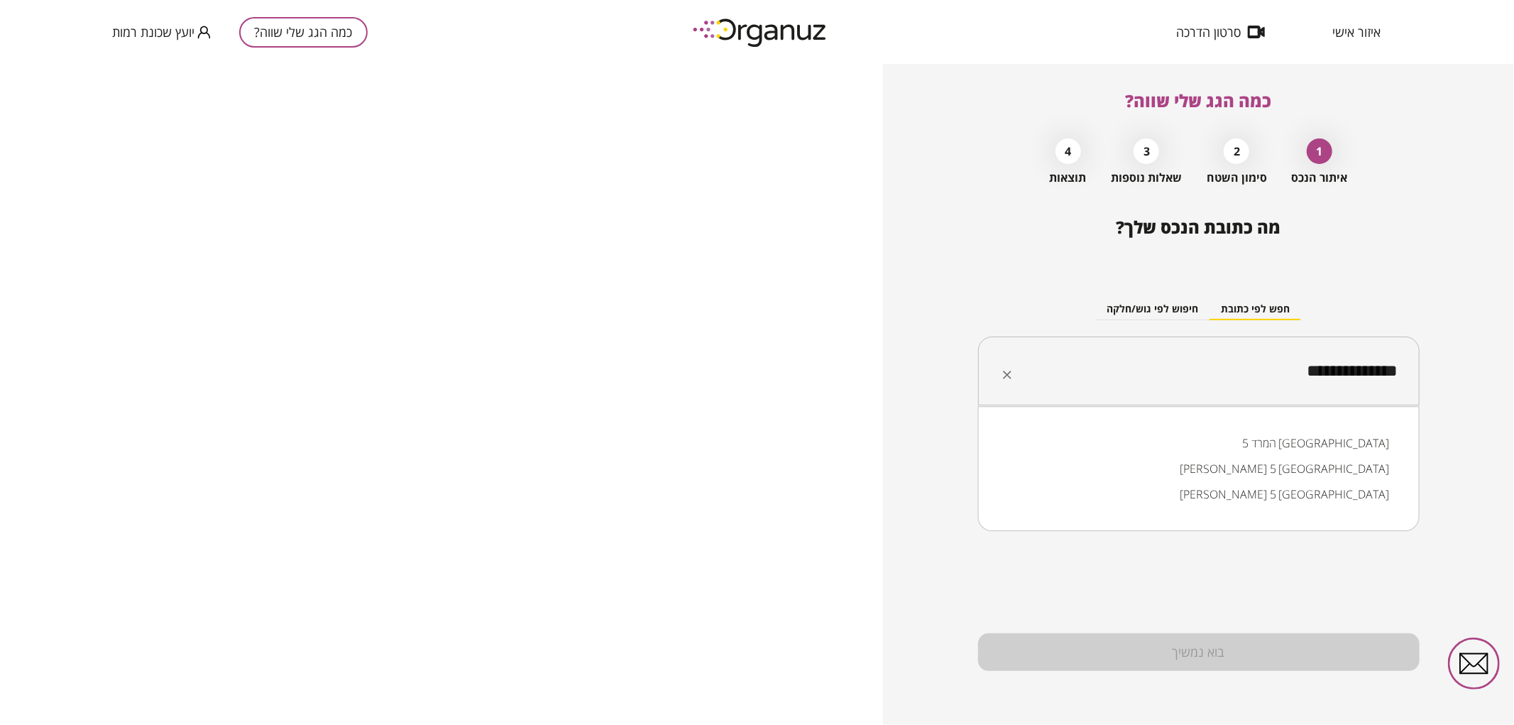
drag, startPoint x: 1356, startPoint y: 381, endPoint x: 1349, endPoint y: 382, distance: 7.1
click at [1349, 382] on input "**********" at bounding box center [1204, 371] width 397 height 35
click at [1240, 367] on input "**********" at bounding box center [1204, 371] width 397 height 35
click at [1351, 376] on input "**********" at bounding box center [1204, 371] width 397 height 35
click at [1316, 444] on li "המרד 5 [GEOGRAPHIC_DATA]" at bounding box center [1199, 443] width 405 height 26
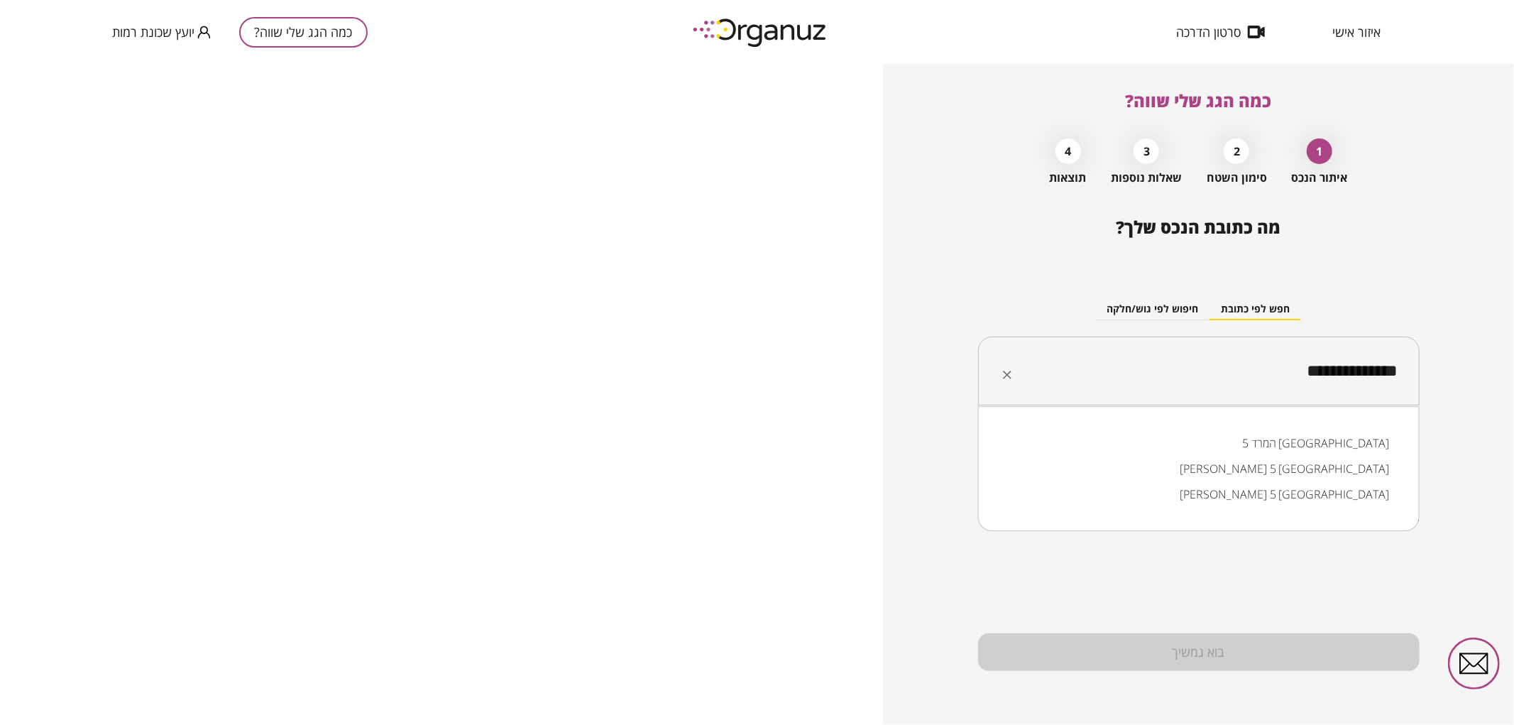
click at [1357, 373] on input "**********" at bounding box center [1204, 371] width 397 height 35
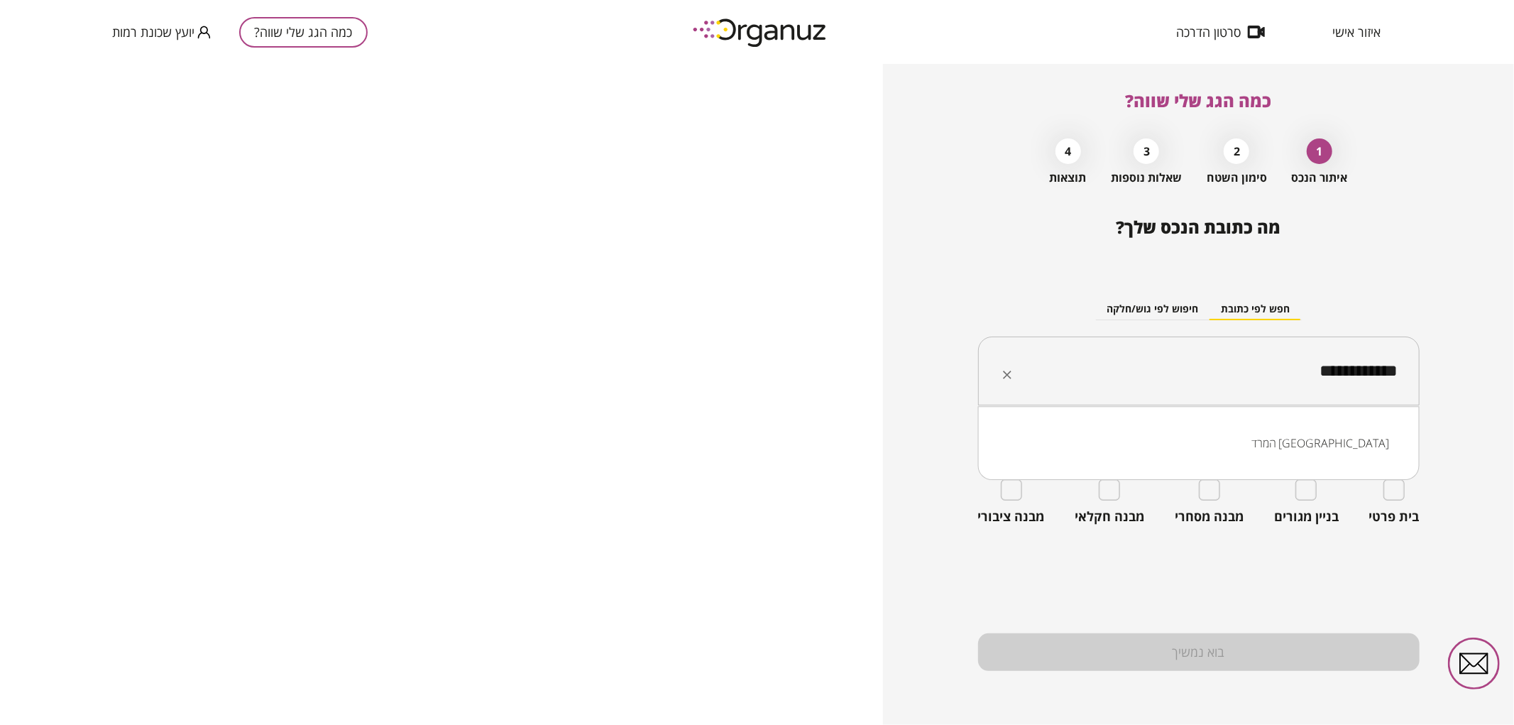
click at [1145, 442] on li "המרד [GEOGRAPHIC_DATA]" at bounding box center [1199, 443] width 405 height 26
type input "**********"
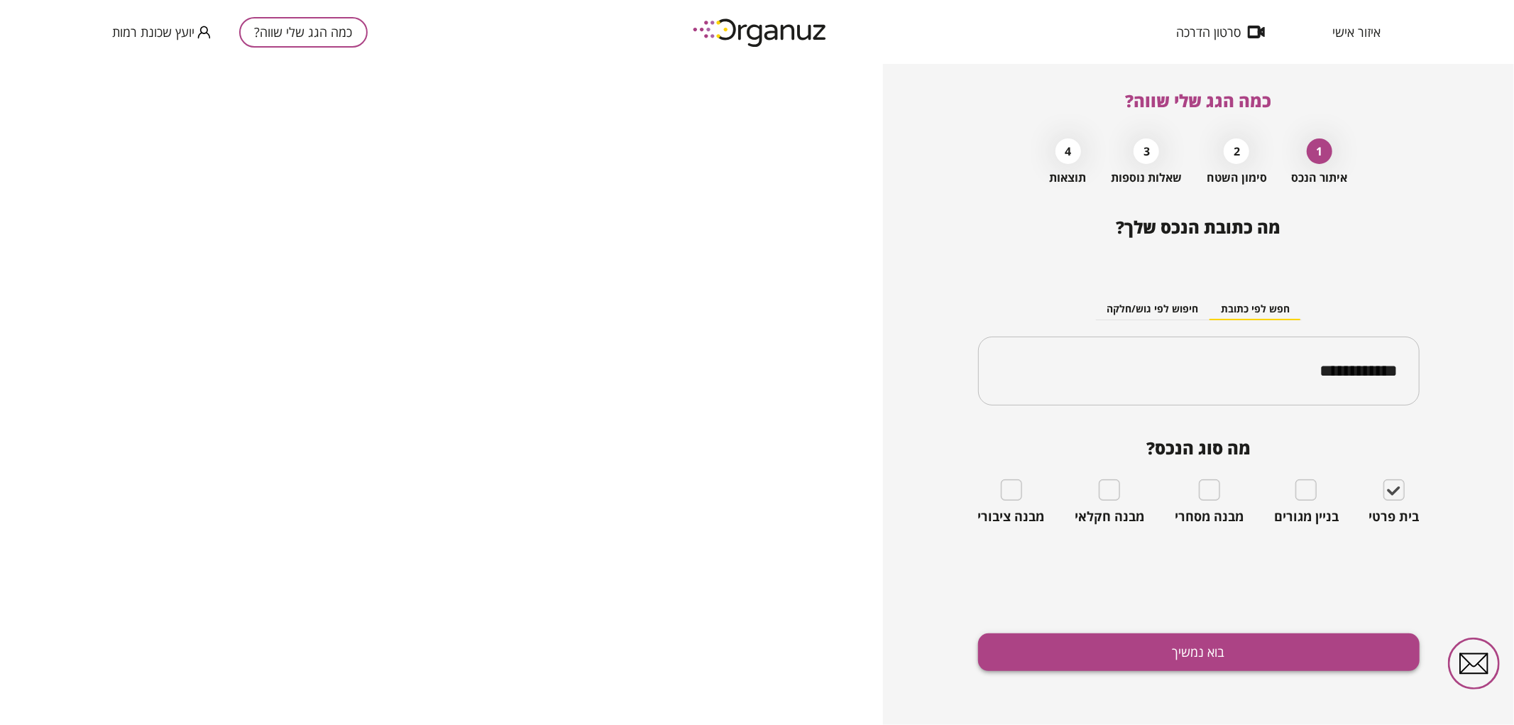
click at [1279, 657] on button "בוא נמשיך" at bounding box center [1199, 652] width 442 height 38
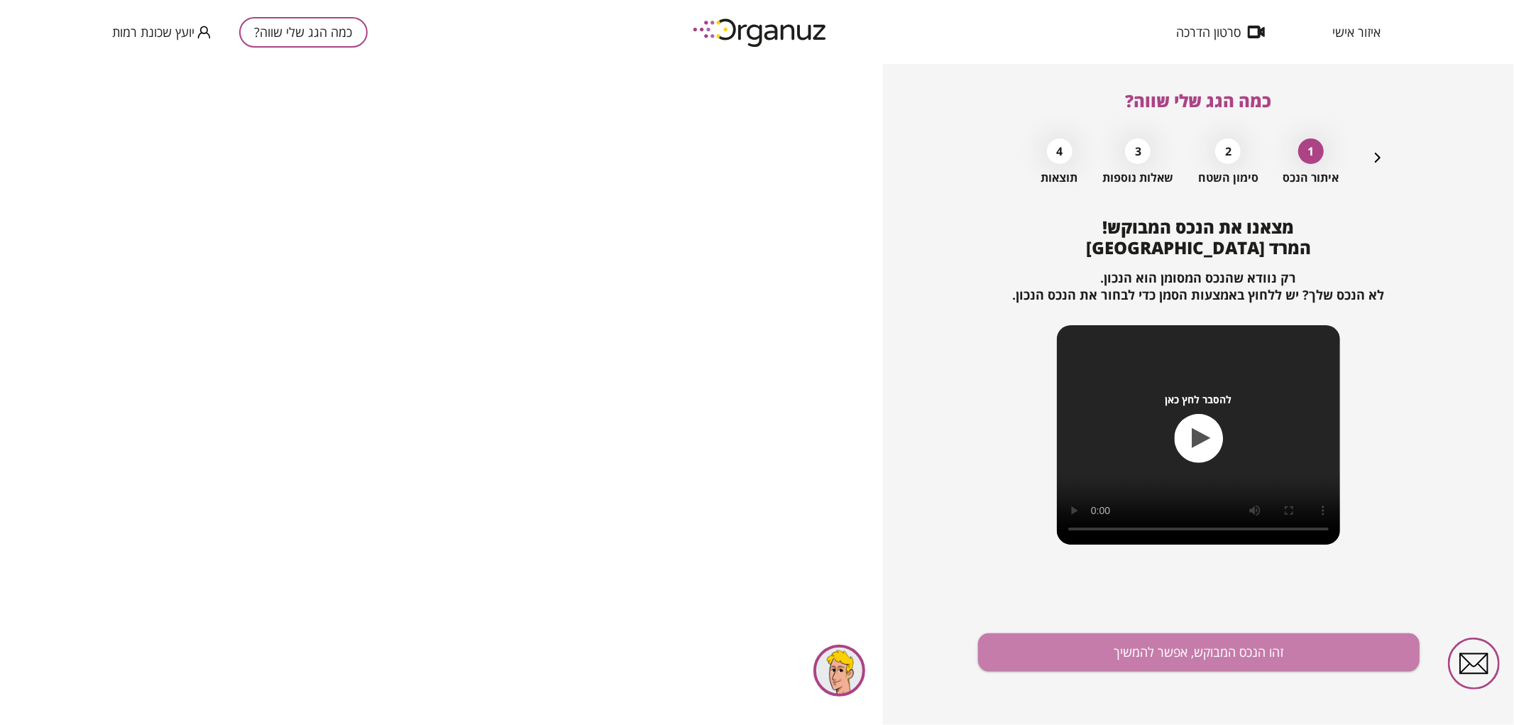
click at [1279, 657] on button "זהו הנכס המבוקש, אפשר להמשיך" at bounding box center [1199, 652] width 442 height 38
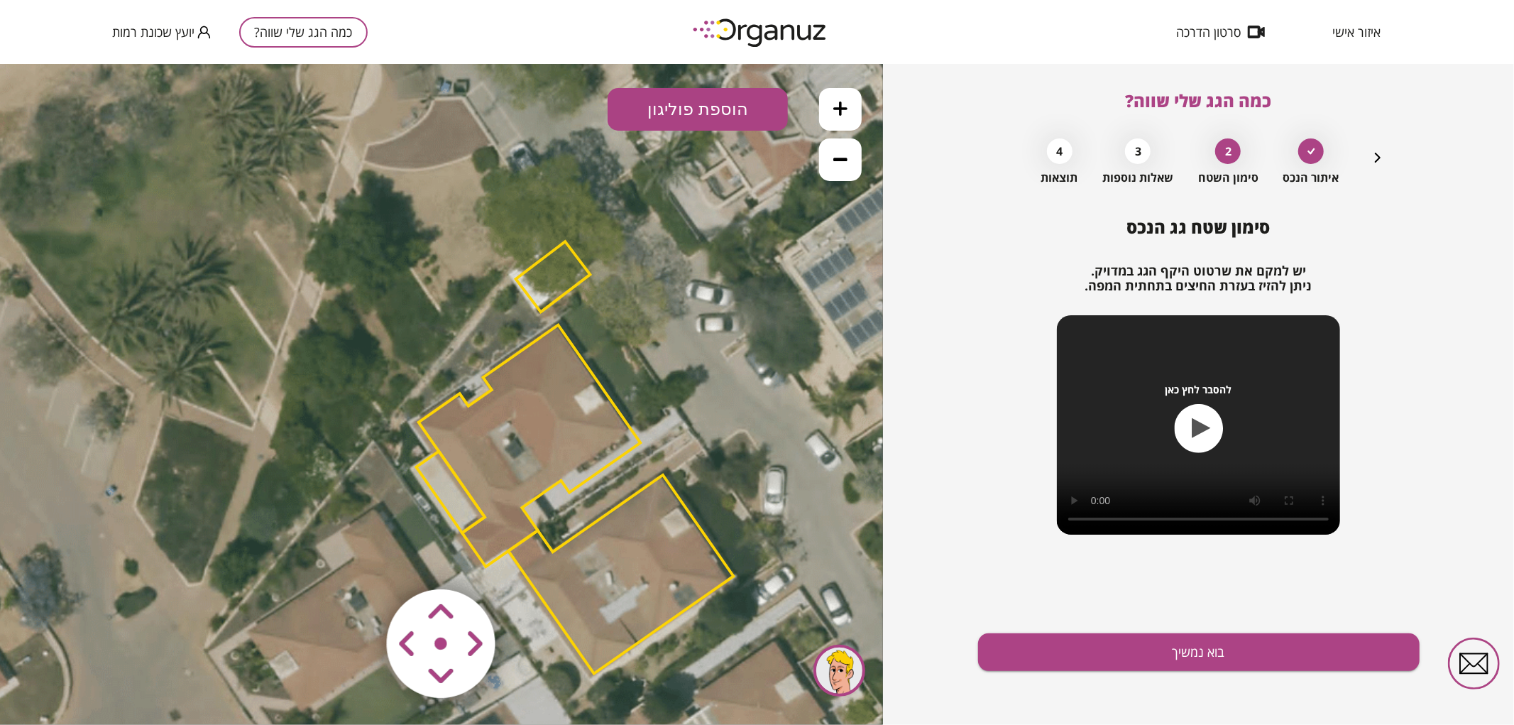
drag, startPoint x: 756, startPoint y: 449, endPoint x: 890, endPoint y: 513, distance: 147.7
click at [883, 63] on html ".st0 { fill: #FFFFFF; }" at bounding box center [441, 63] width 883 height 0
click at [669, 571] on polygon at bounding box center [620, 573] width 225 height 199
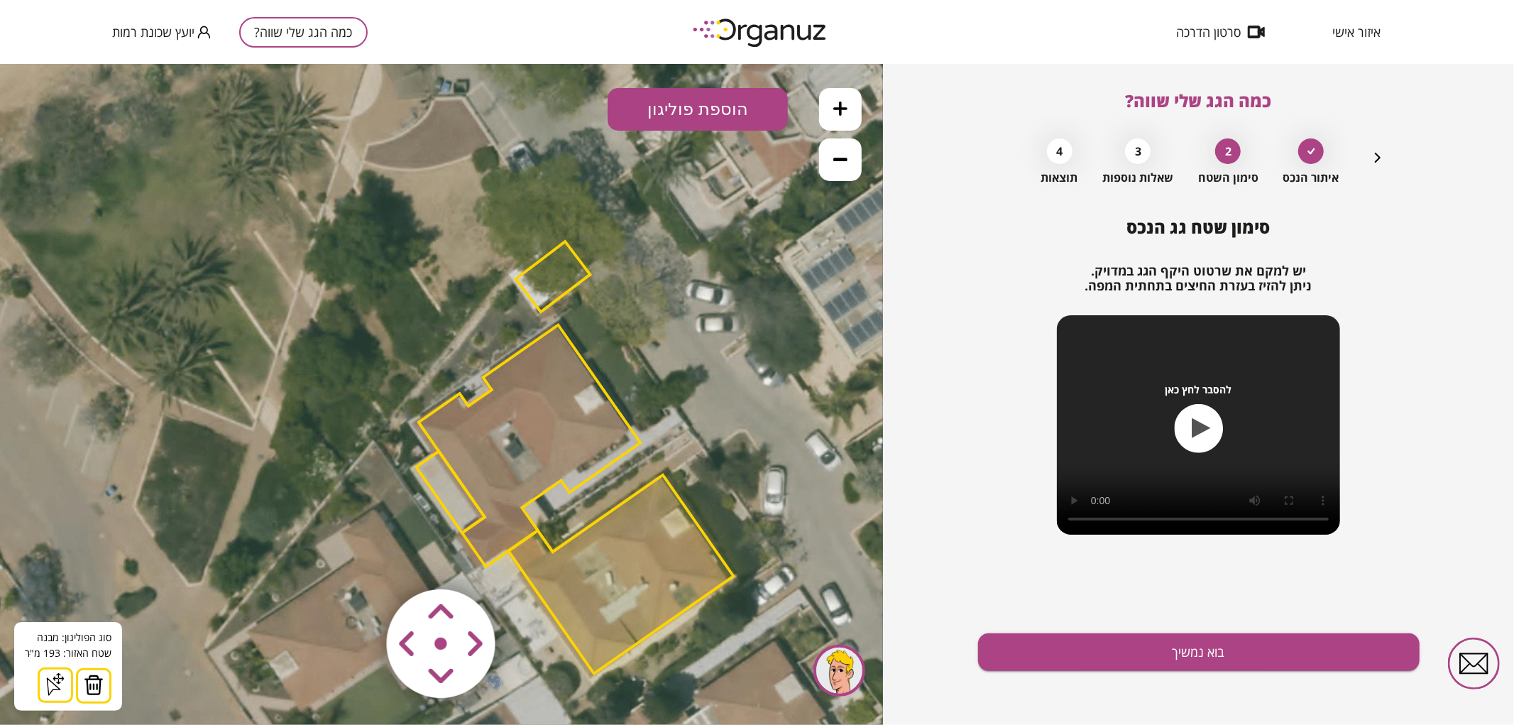
click at [101, 690] on img at bounding box center [94, 684] width 20 height 21
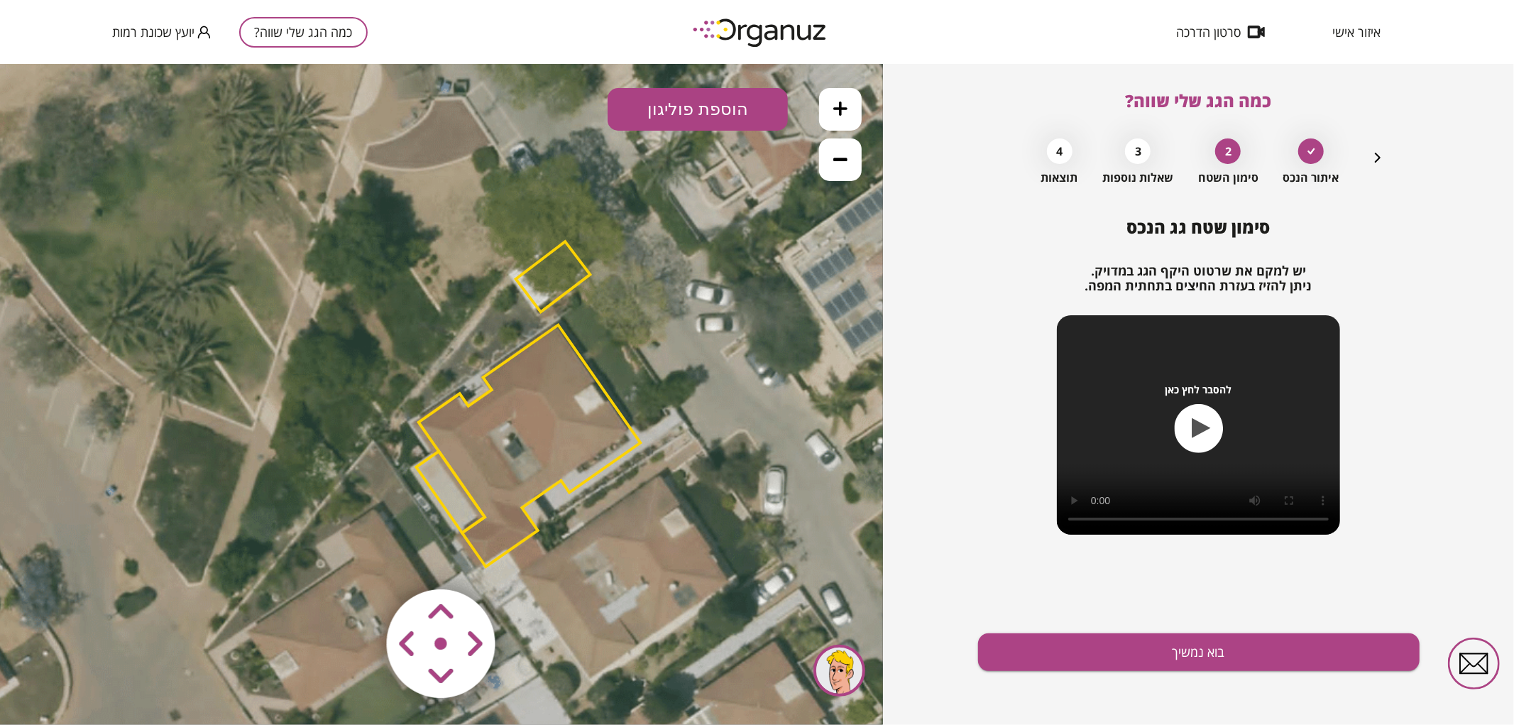
click at [558, 277] on polygon at bounding box center [553, 276] width 75 height 70
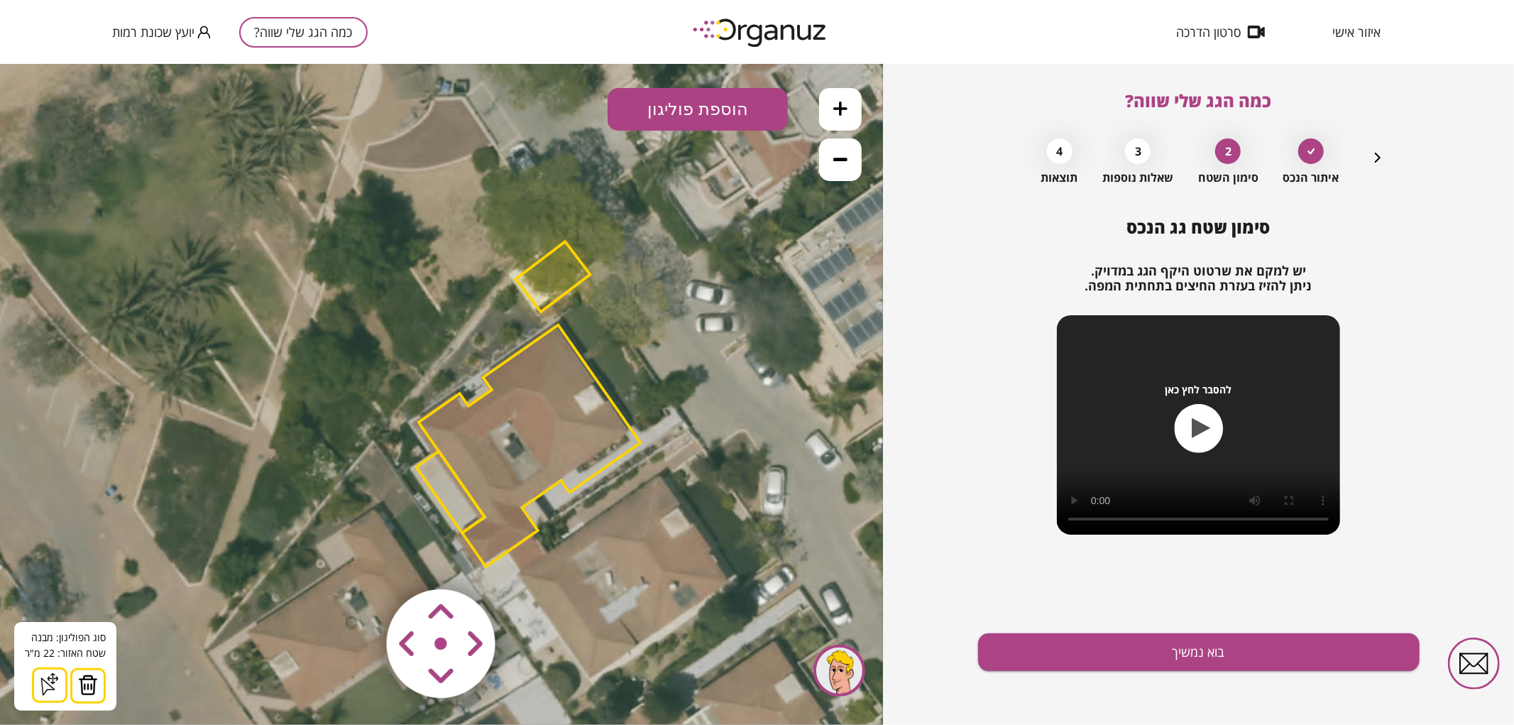
click at [80, 690] on img at bounding box center [88, 684] width 20 height 21
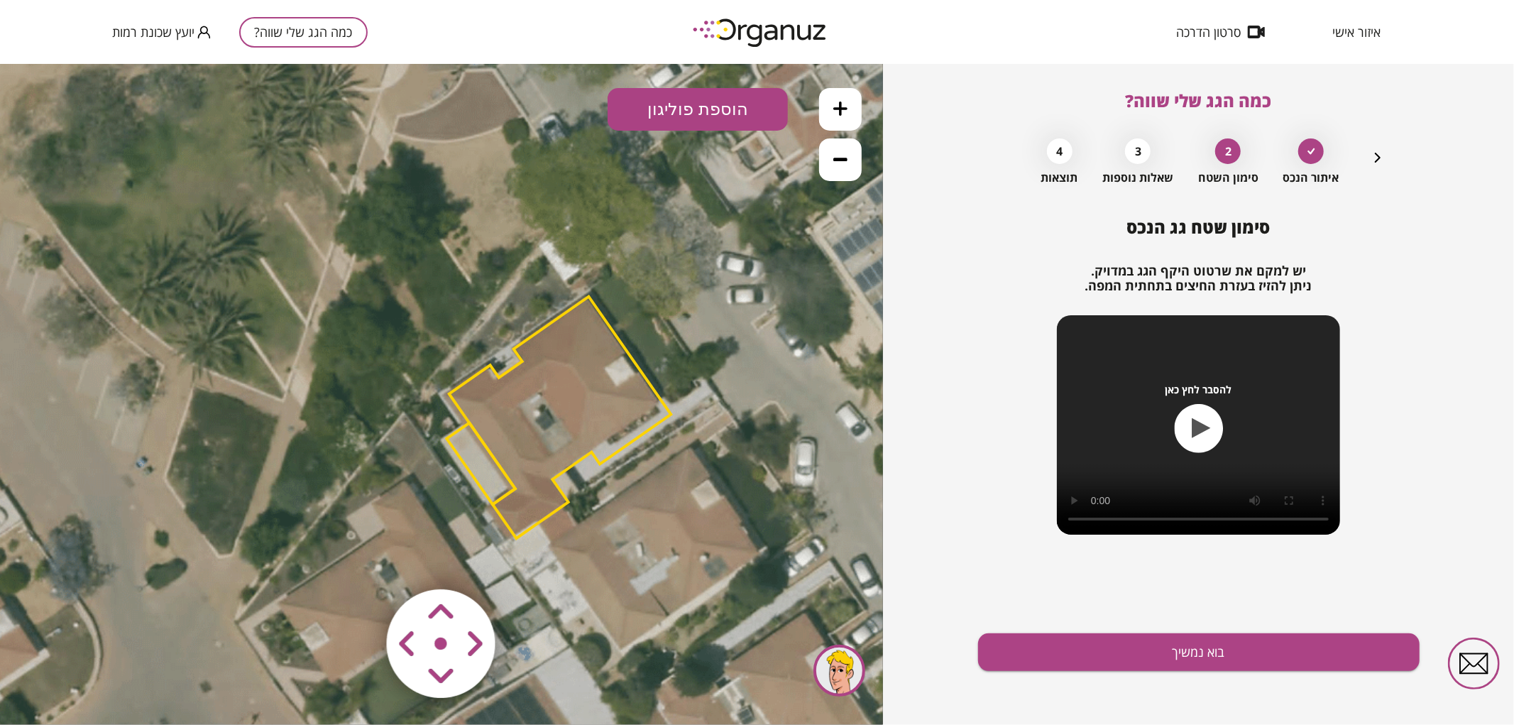
drag, startPoint x: 639, startPoint y: 541, endPoint x: 634, endPoint y: 499, distance: 42.2
click at [671, 511] on icon at bounding box center [606, 427] width 1310 height 1310
click at [552, 444] on polygon at bounding box center [562, 416] width 222 height 242
click at [291, 300] on icon at bounding box center [607, 426] width 1310 height 1310
click at [856, 110] on button at bounding box center [840, 108] width 43 height 43
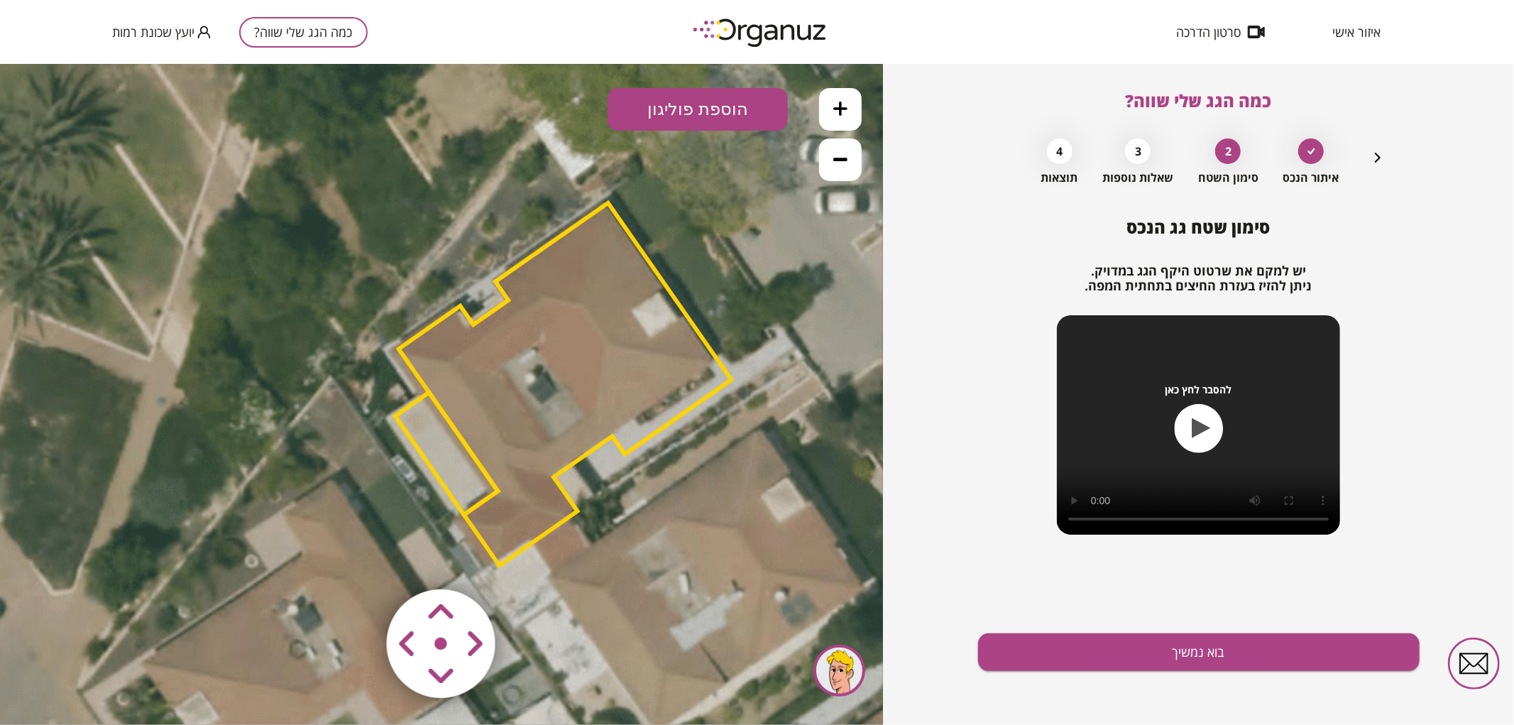
drag, startPoint x: 755, startPoint y: 265, endPoint x: 659, endPoint y: 223, distance: 104.6
click at [680, 209] on icon at bounding box center [633, 398] width 1965 height 1965
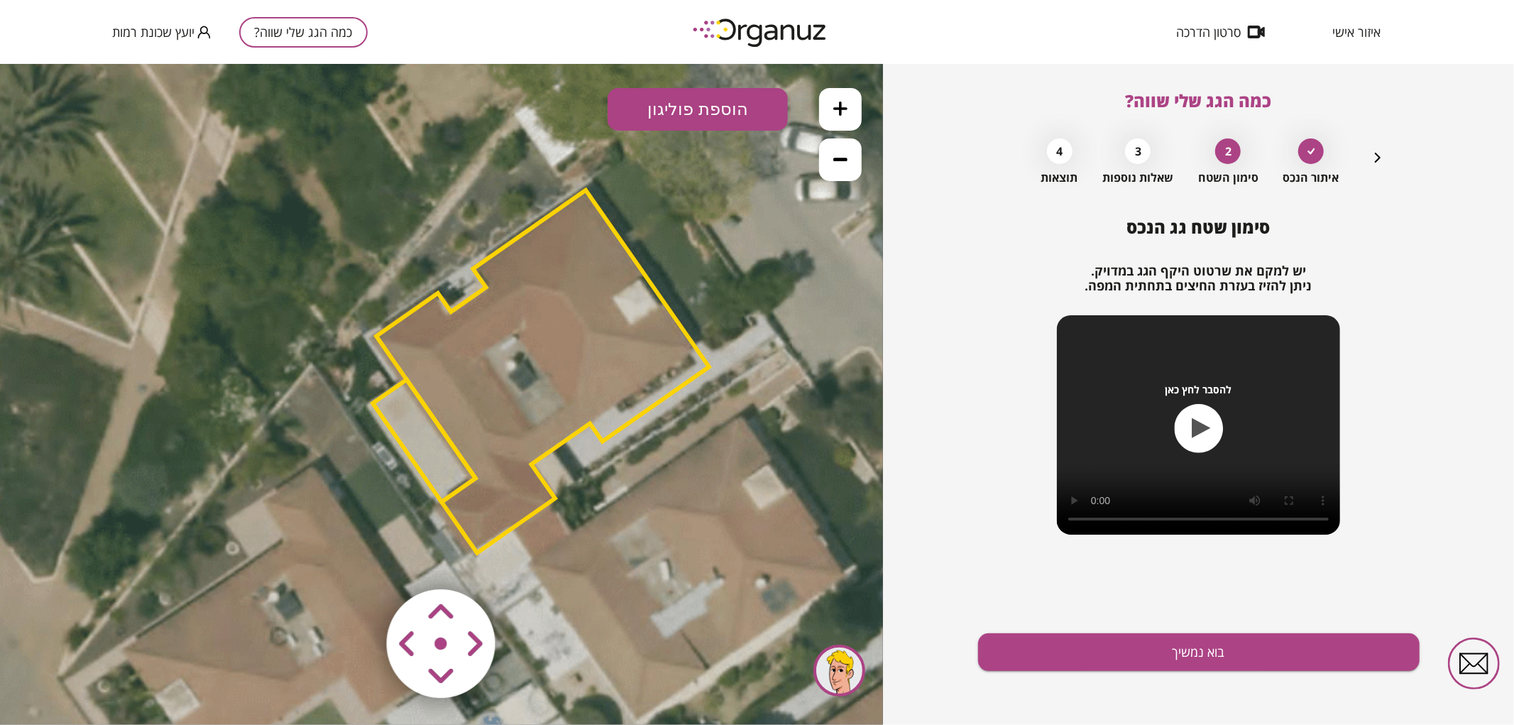
click at [357, 559] on area at bounding box center [357, 559] width 0 height 0
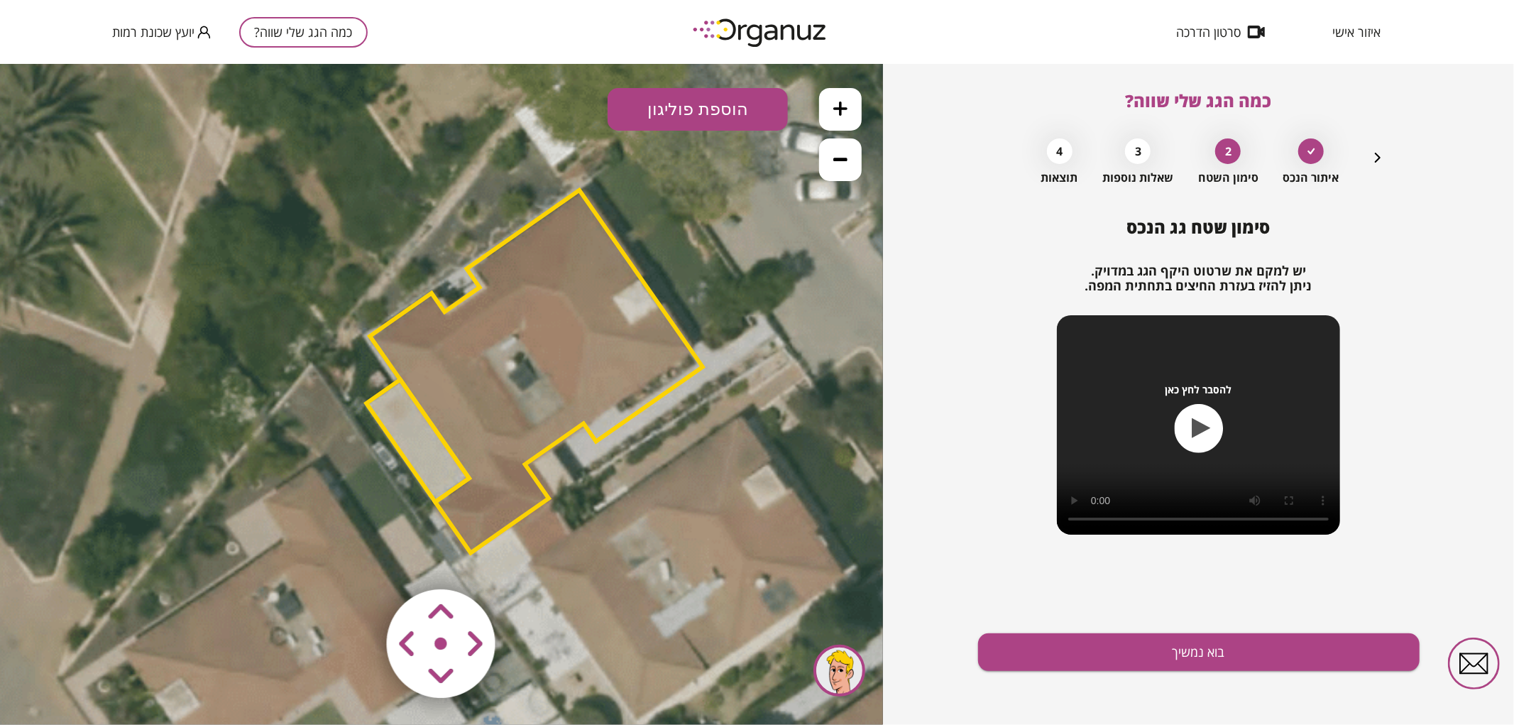
click at [357, 559] on area at bounding box center [357, 559] width 0 height 0
click at [1126, 652] on button "בוא נמשיך" at bounding box center [1199, 652] width 442 height 38
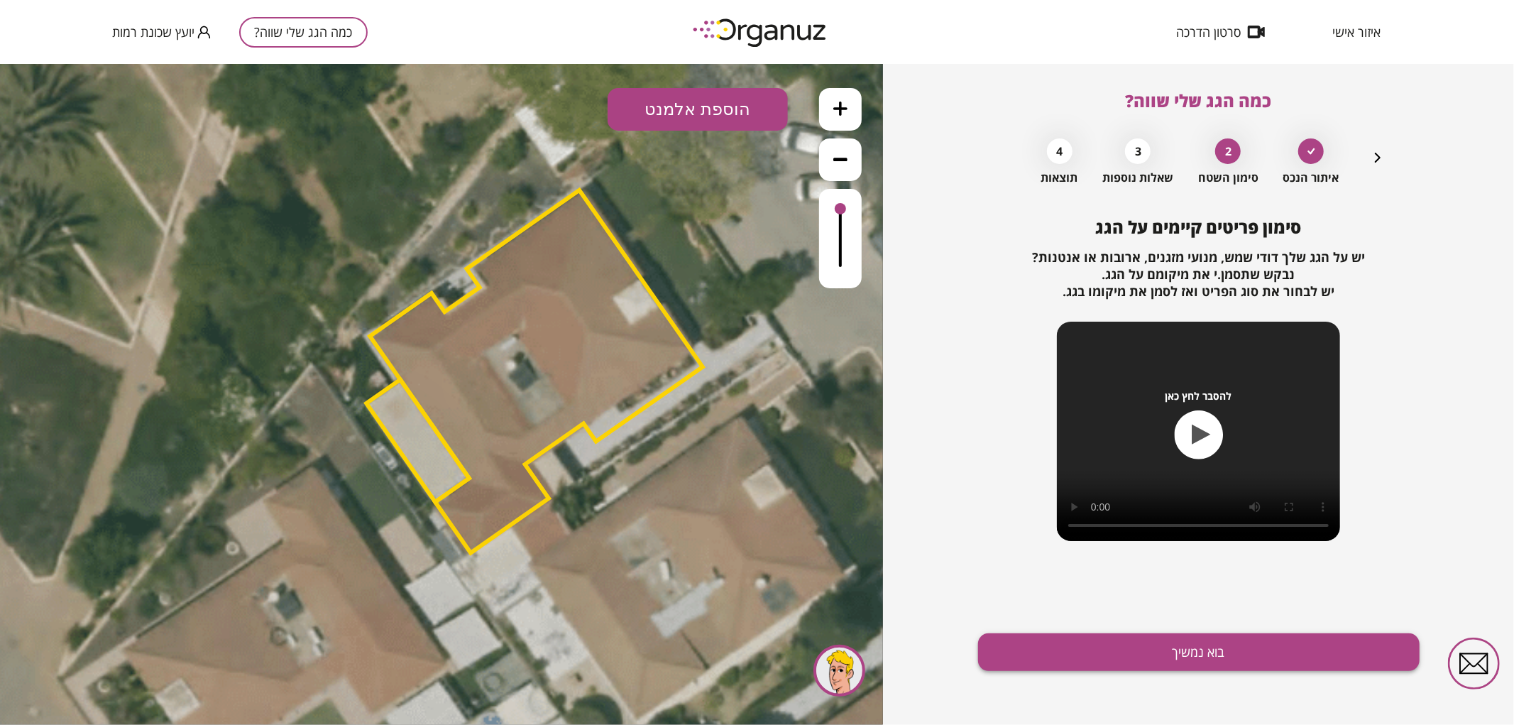
click at [1139, 655] on button "בוא נמשיך" at bounding box center [1199, 652] width 442 height 38
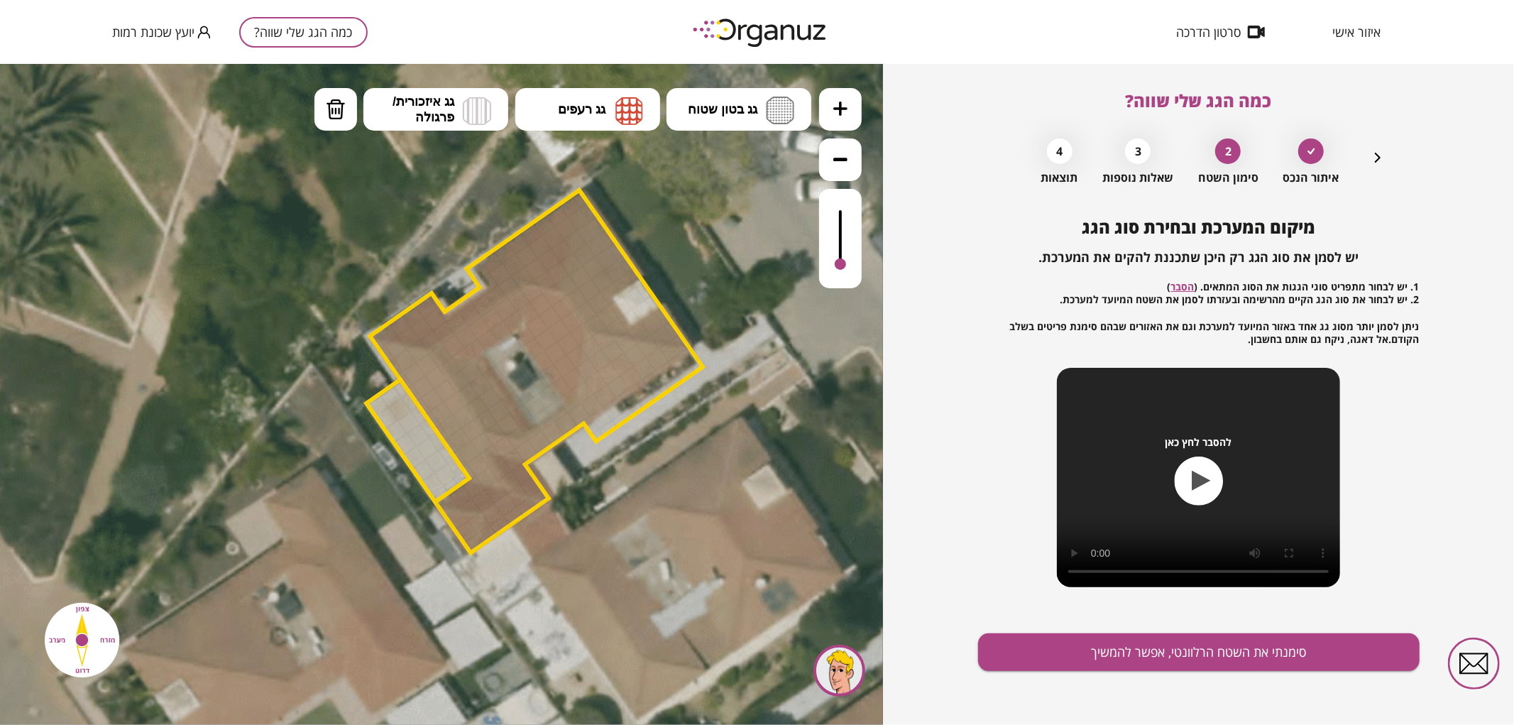
drag, startPoint x: 838, startPoint y: 210, endPoint x: 836, endPoint y: 265, distance: 54.7
click at [836, 265] on div at bounding box center [840, 263] width 11 height 11
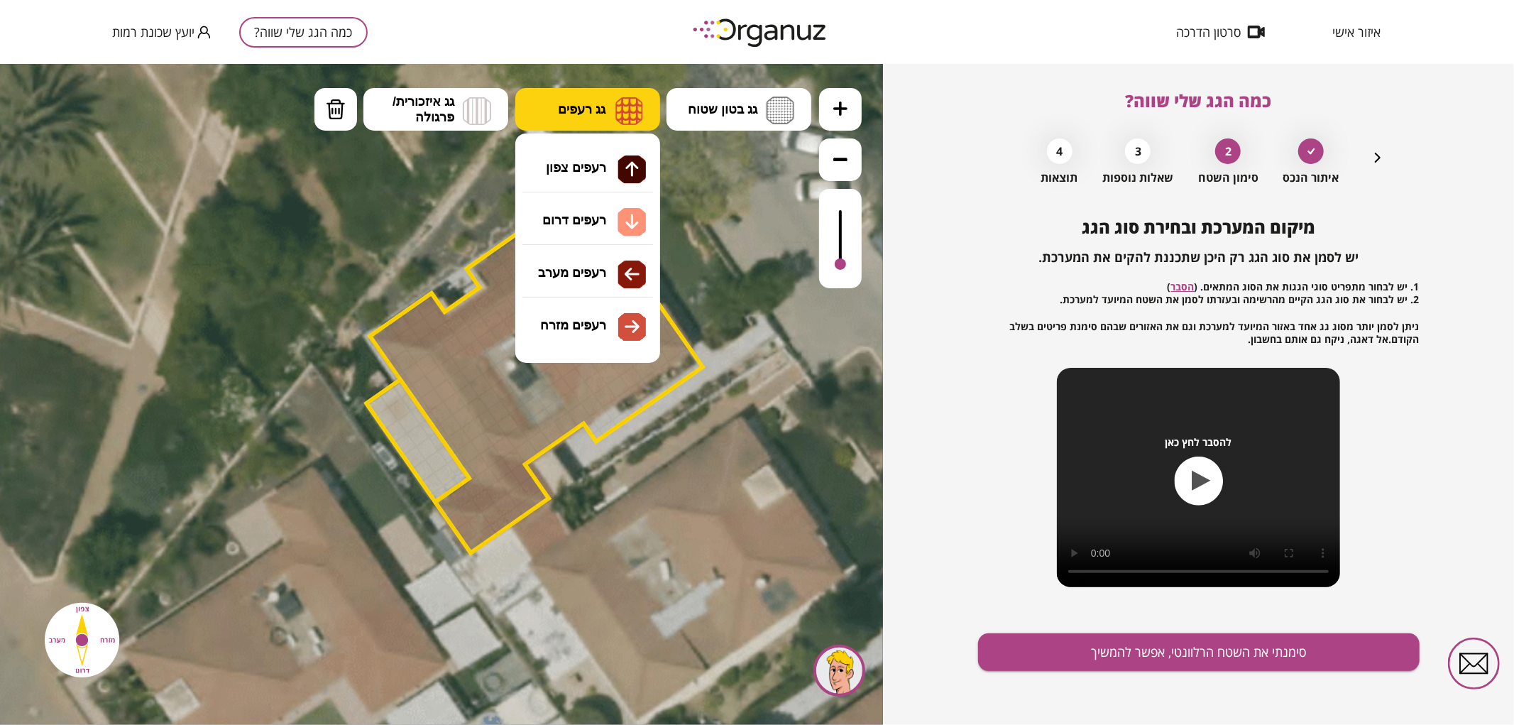
click at [574, 101] on span "גג רעפים" at bounding box center [582, 109] width 48 height 16
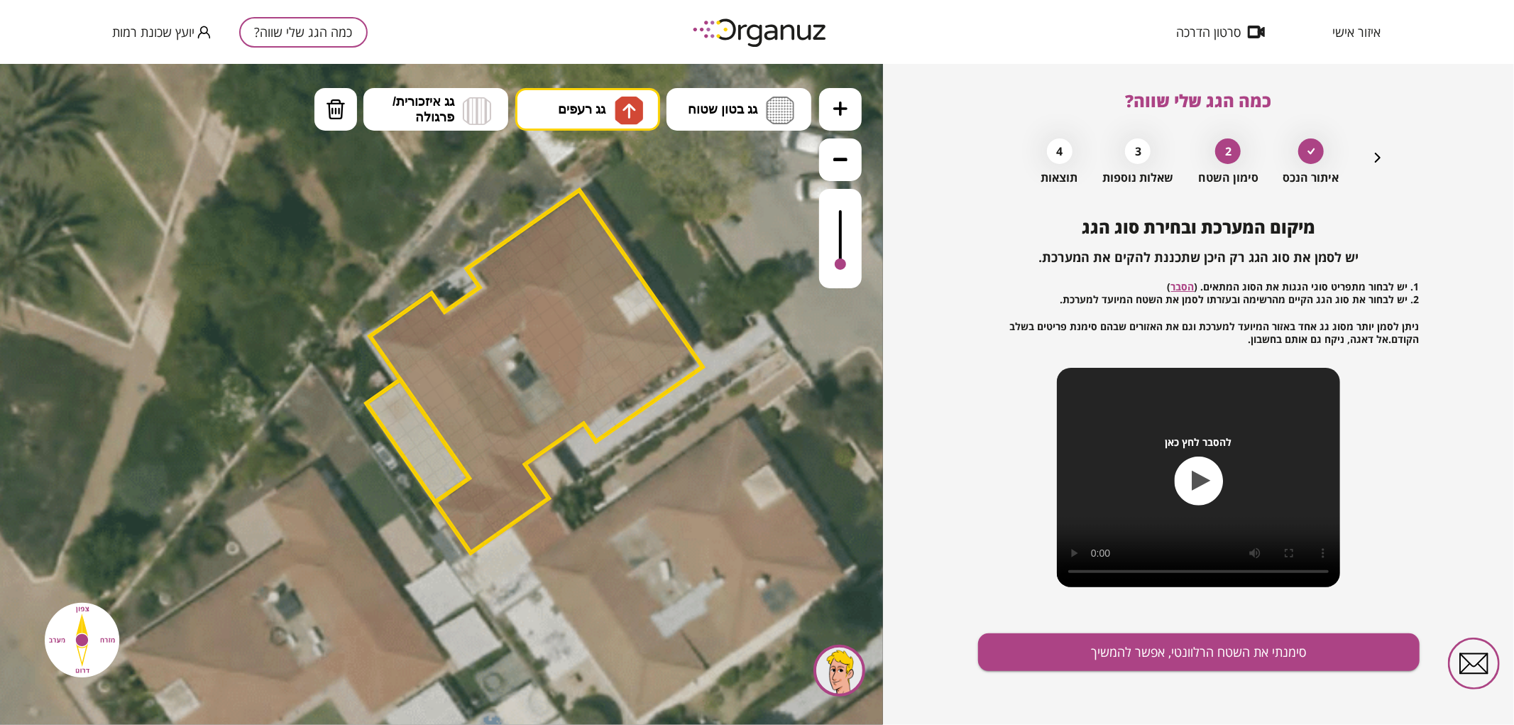
click at [599, 168] on div ".st0 { fill: #FFFFFF; } 0" at bounding box center [441, 393] width 883 height 661
drag, startPoint x: 392, startPoint y: 331, endPoint x: 430, endPoint y: 315, distance: 40.7
drag, startPoint x: 481, startPoint y: 508, endPoint x: 469, endPoint y: 502, distance: 12.7
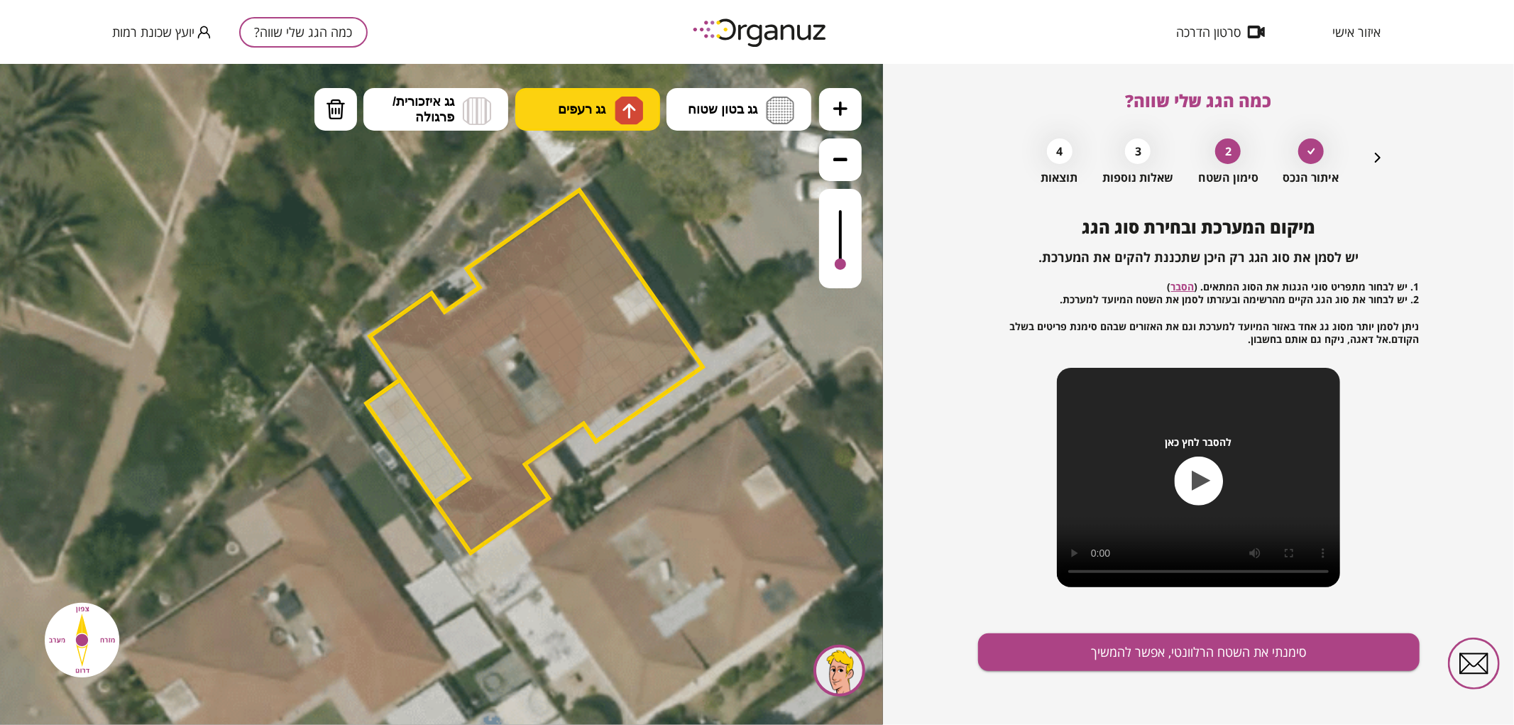
click at [554, 110] on button "גג רעפים" at bounding box center [587, 108] width 145 height 43
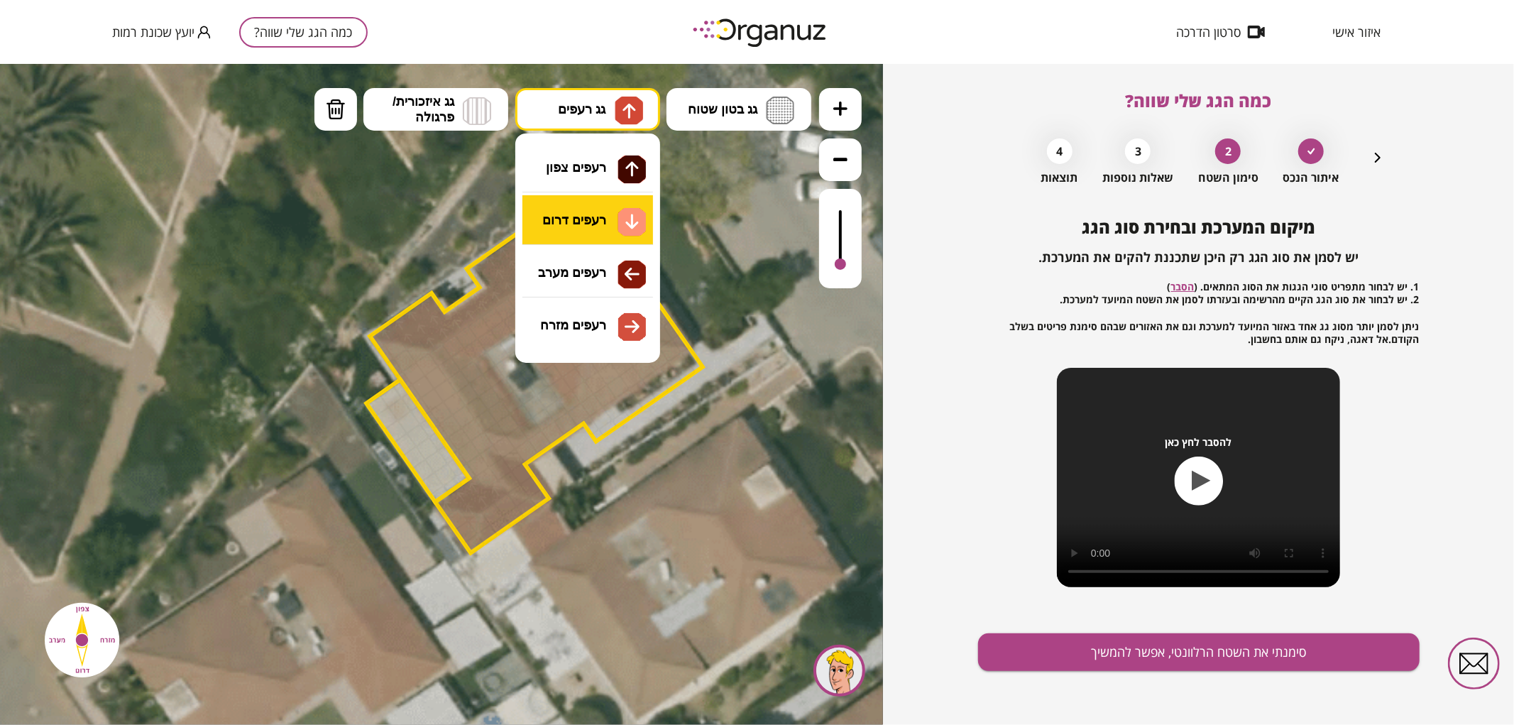
click at [561, 217] on div ".st0 { fill: #FFFFFF; } 0" at bounding box center [441, 393] width 883 height 661
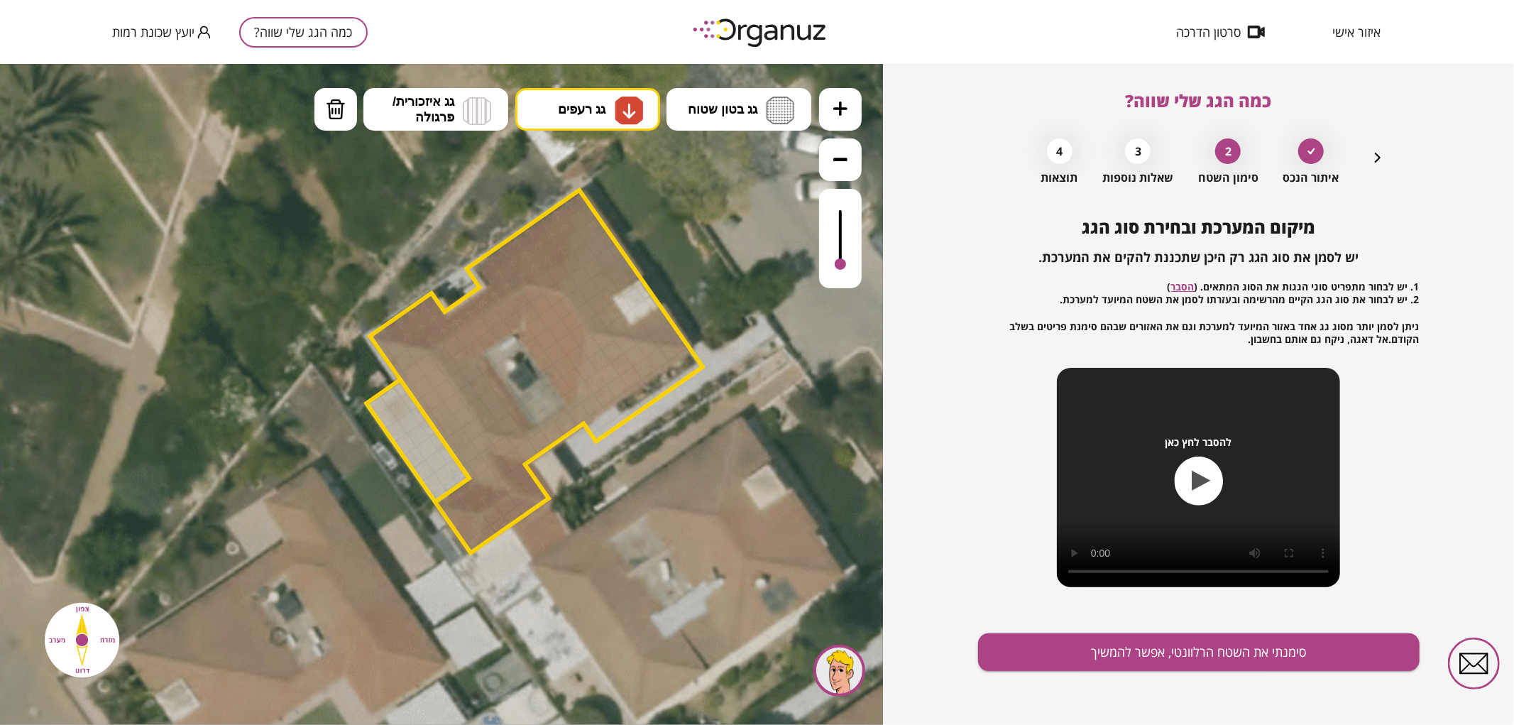
drag, startPoint x: 501, startPoint y: 442, endPoint x: 618, endPoint y: 356, distance: 145.3
click at [456, 342] on div at bounding box center [453, 345] width 24 height 24
drag, startPoint x: 487, startPoint y: 530, endPoint x: 487, endPoint y: 513, distance: 16.3
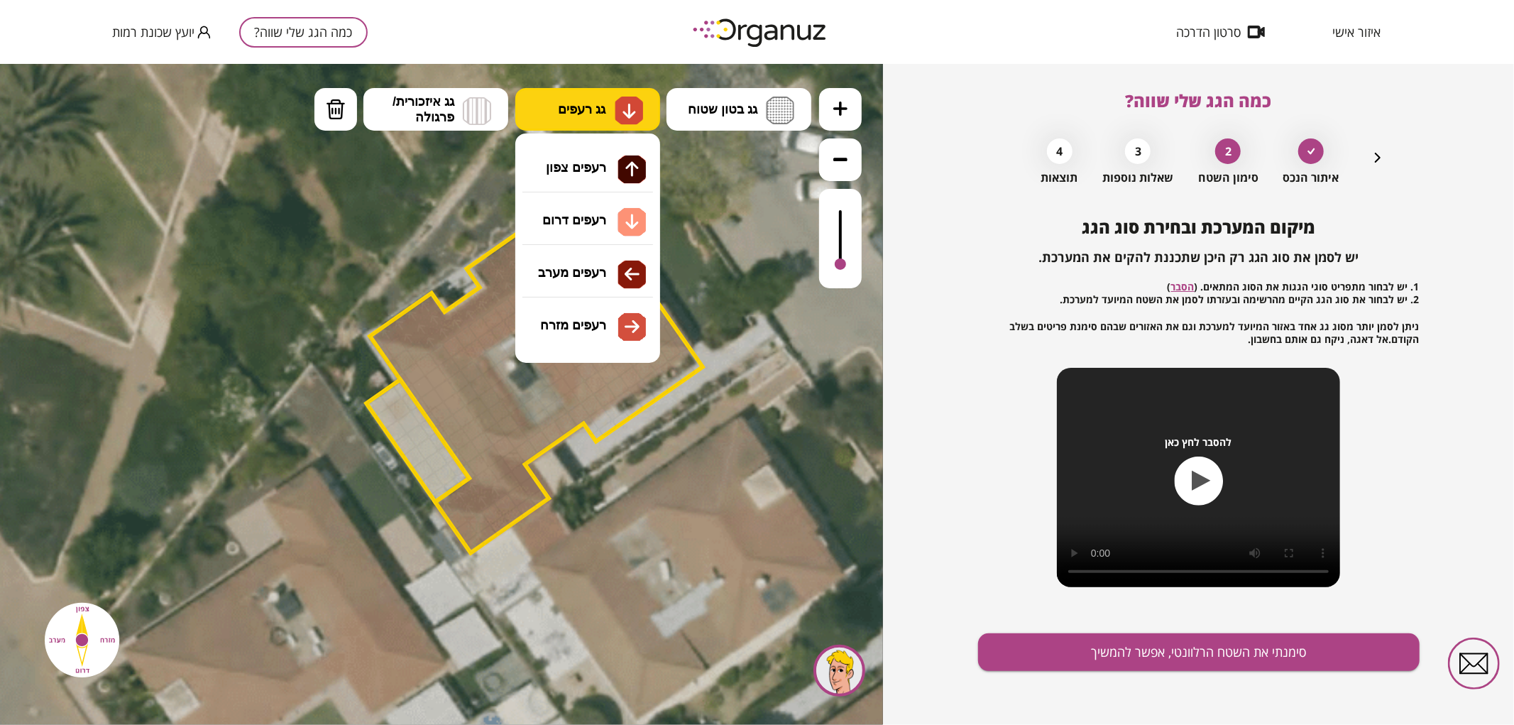
click at [605, 120] on button "גג רעפים" at bounding box center [587, 108] width 145 height 43
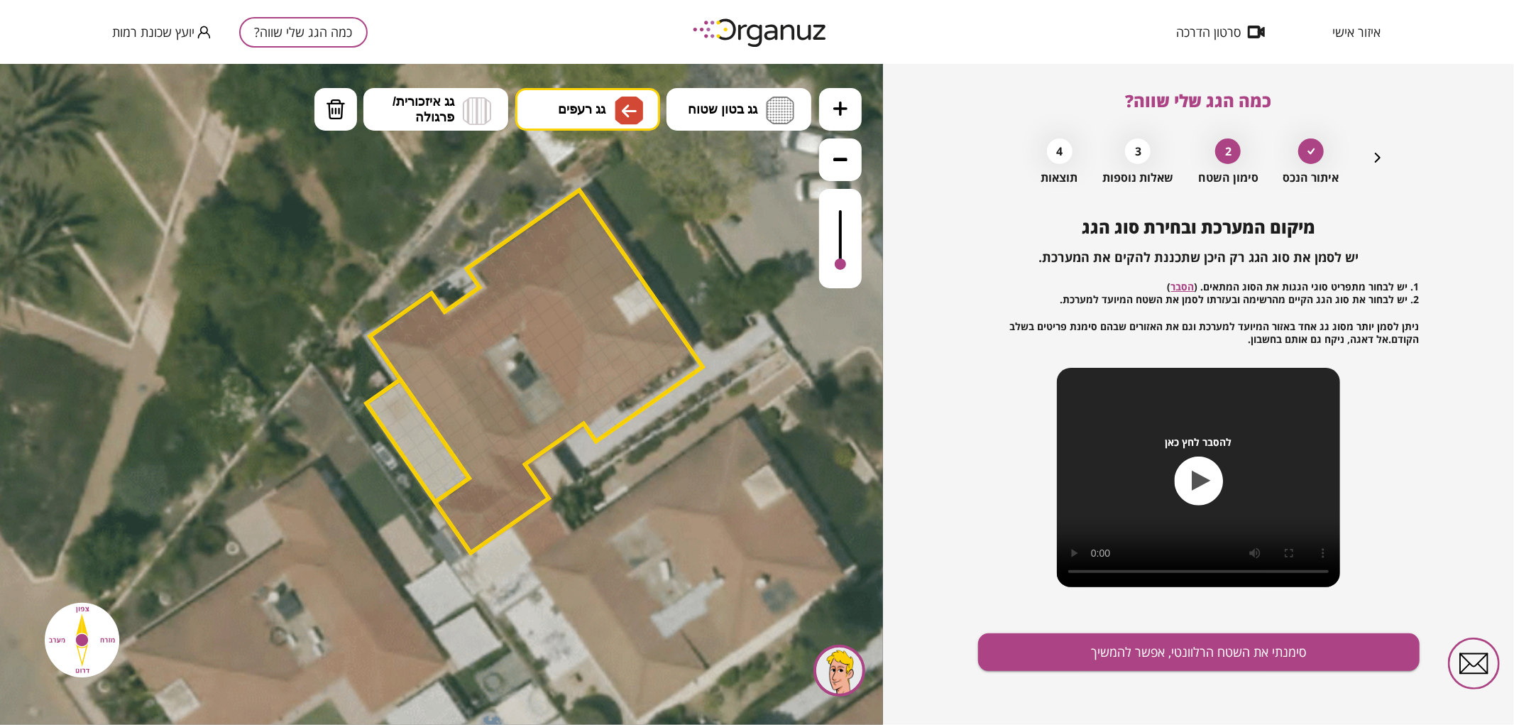
click at [609, 265] on div ".st0 { fill: #FFFFFF; } 0" at bounding box center [441, 393] width 883 height 661
drag, startPoint x: 388, startPoint y: 352, endPoint x: 420, endPoint y: 357, distance: 32.3
drag, startPoint x: 474, startPoint y: 542, endPoint x: 456, endPoint y: 519, distance: 28.8
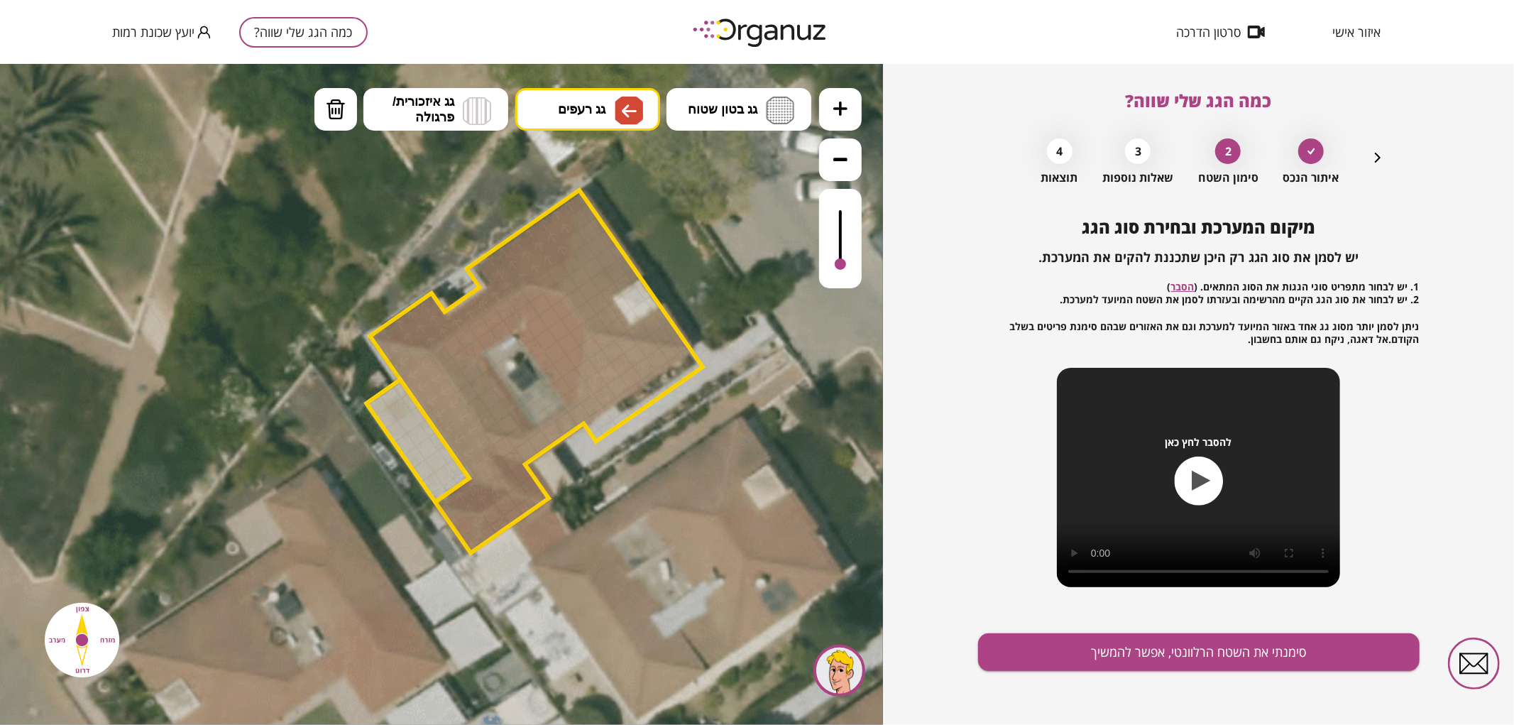
click at [476, 518] on div at bounding box center [479, 522] width 24 height 24
drag, startPoint x: 565, startPoint y: 393, endPoint x: 536, endPoint y: 306, distance: 91.4
click at [588, 116] on span "גג רעפים" at bounding box center [582, 109] width 48 height 16
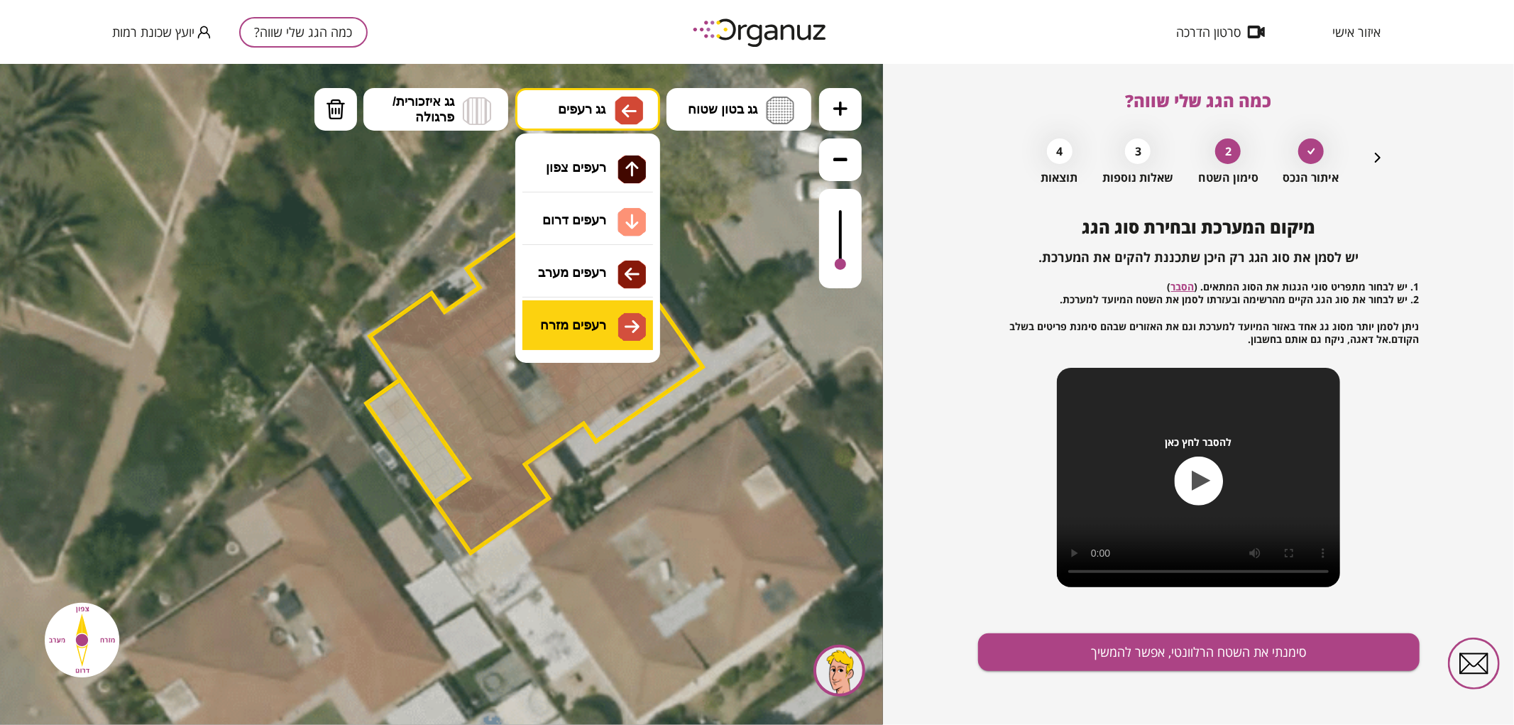
click at [601, 319] on div ".st0 { fill: #FFFFFF; } 0" at bounding box center [441, 393] width 883 height 661
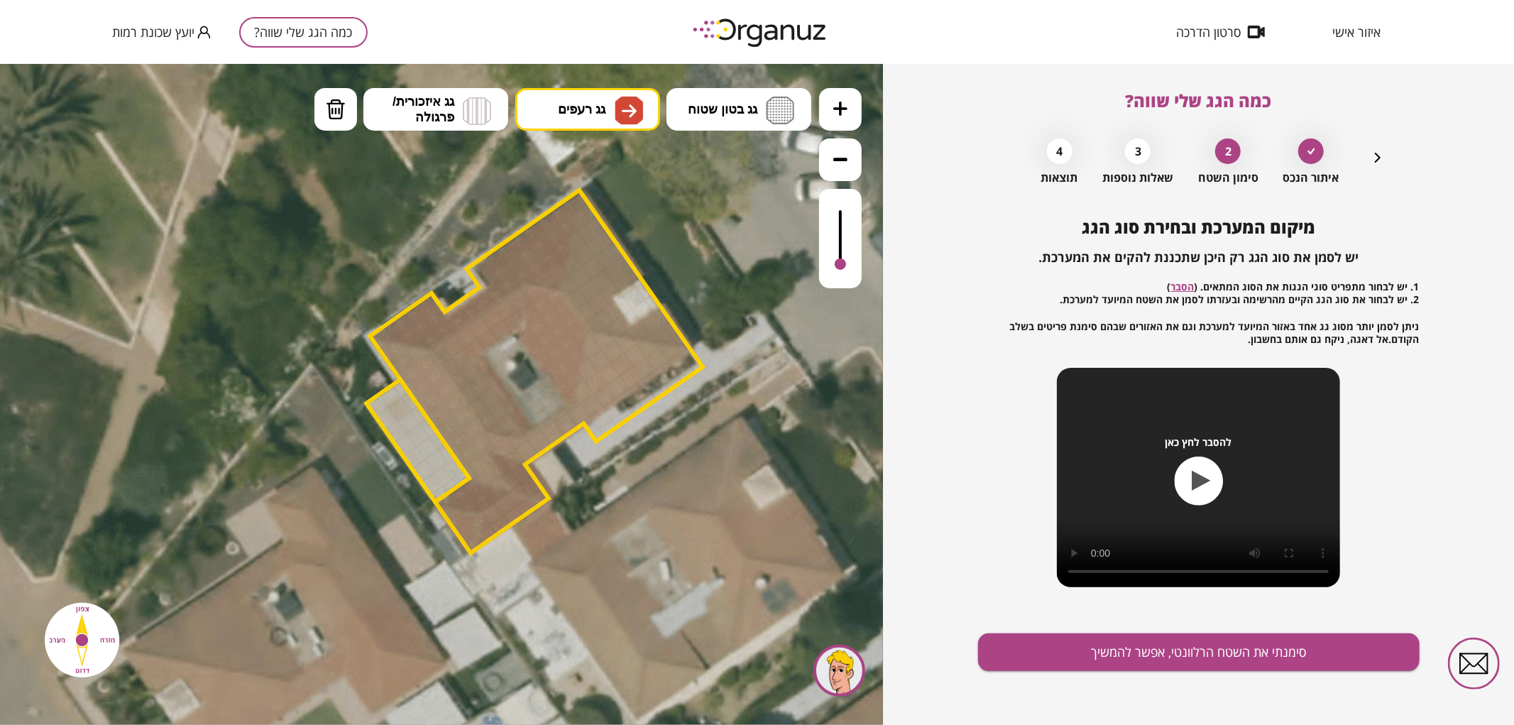
drag, startPoint x: 448, startPoint y: 360, endPoint x: 483, endPoint y: 360, distance: 34.8
drag, startPoint x: 594, startPoint y: 319, endPoint x: 585, endPoint y: 232, distance: 87.0
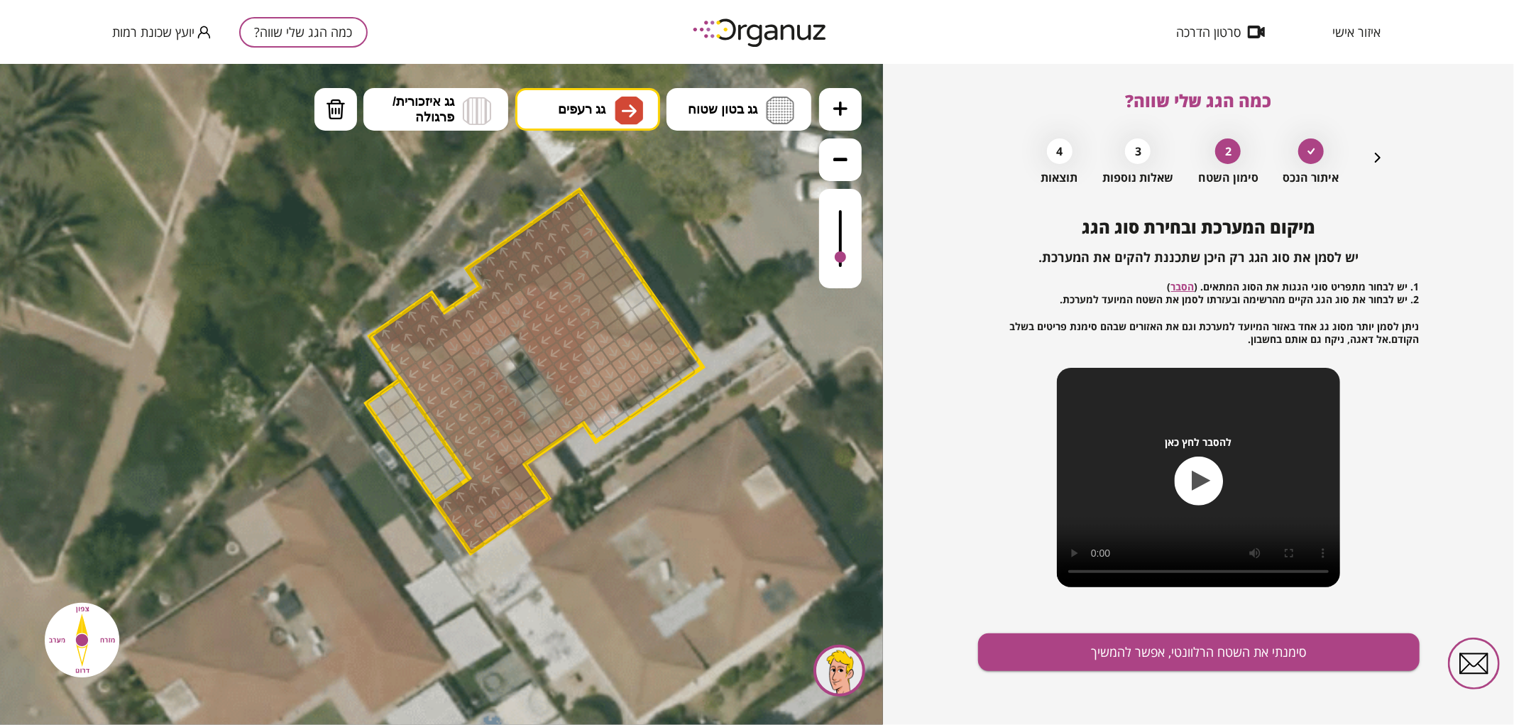
drag, startPoint x: 839, startPoint y: 269, endPoint x: 841, endPoint y: 258, distance: 11.6
click at [841, 258] on div at bounding box center [840, 237] width 43 height 99
click at [846, 261] on div at bounding box center [840, 258] width 11 height 11
drag, startPoint x: 575, startPoint y: 264, endPoint x: 649, endPoint y: 329, distance: 98.1
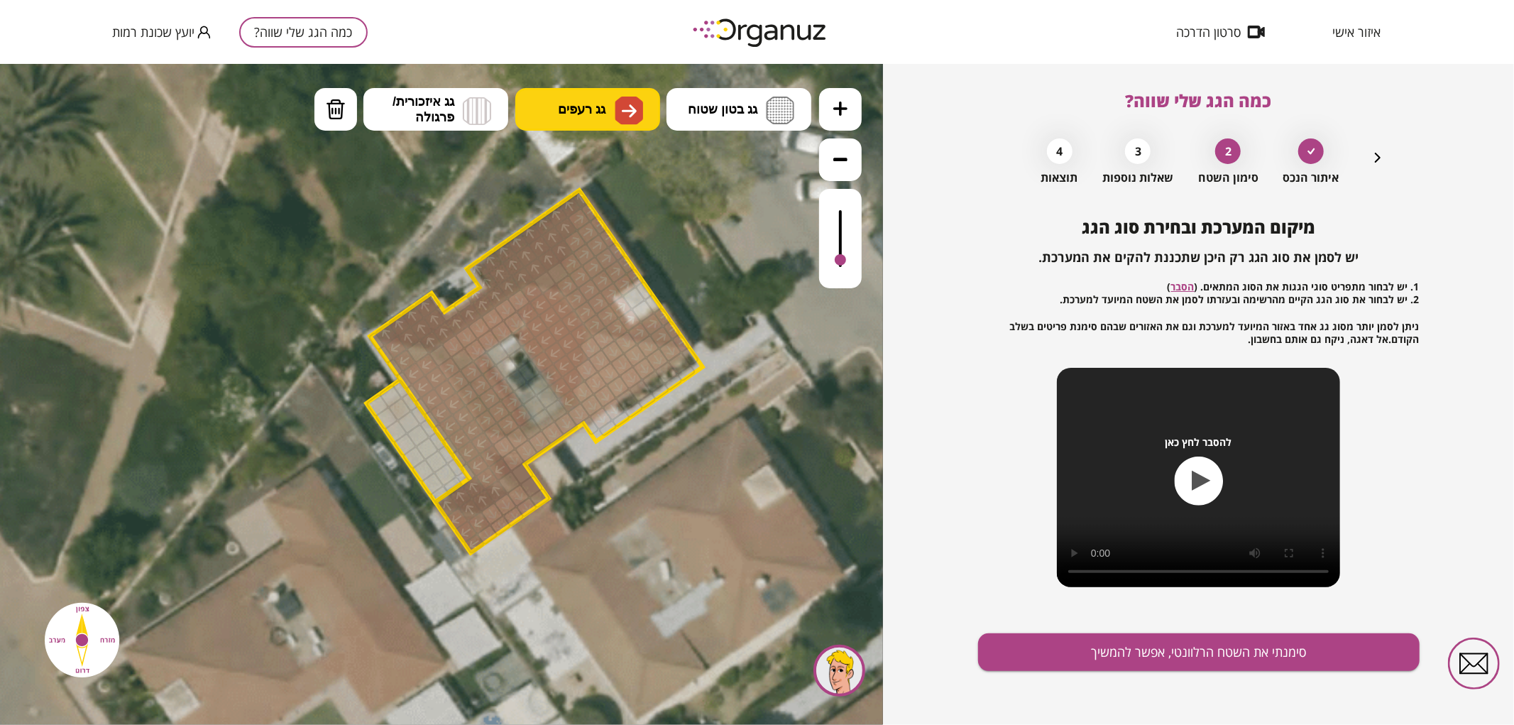
click at [594, 116] on span "גג רעפים" at bounding box center [582, 109] width 48 height 16
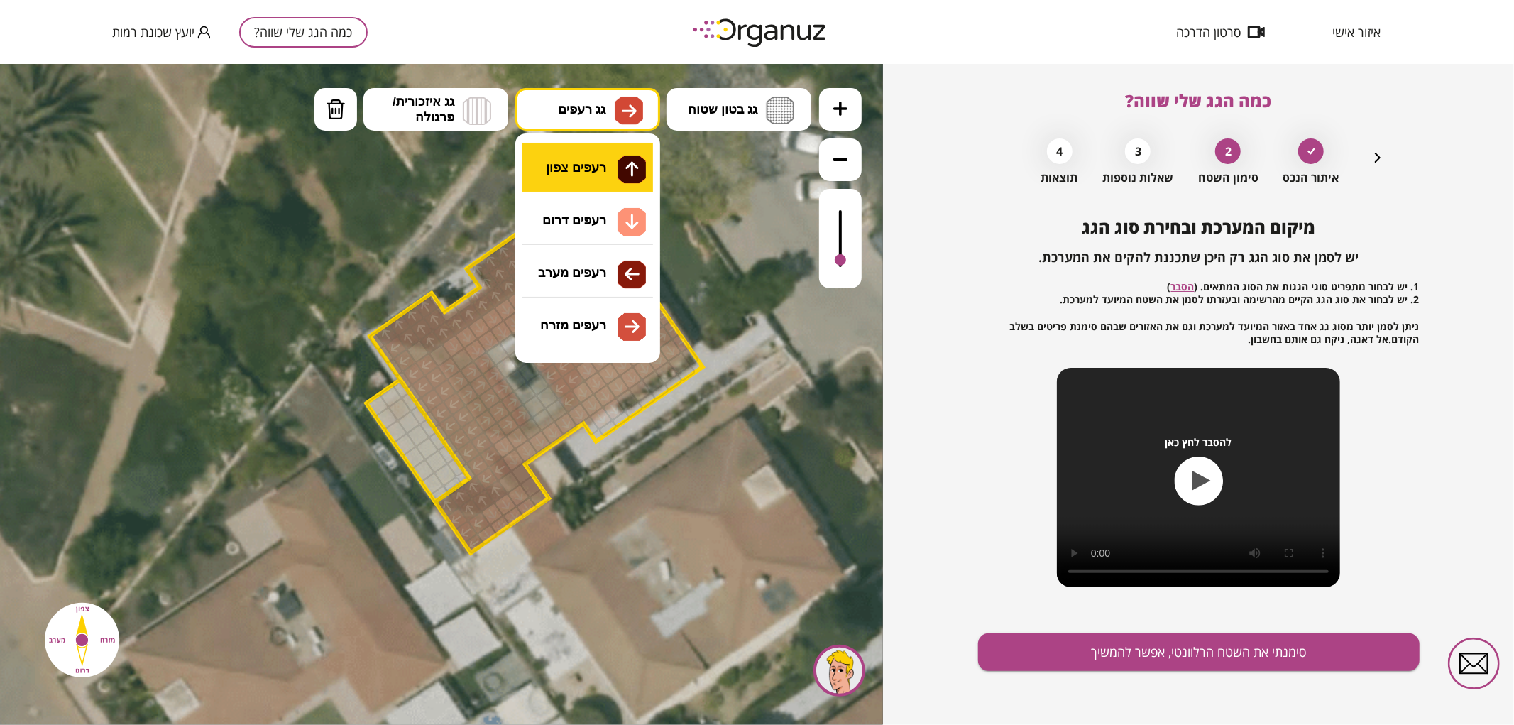
click at [603, 175] on div ".st0 { fill: #FFFFFF; } 0" at bounding box center [441, 393] width 883 height 661
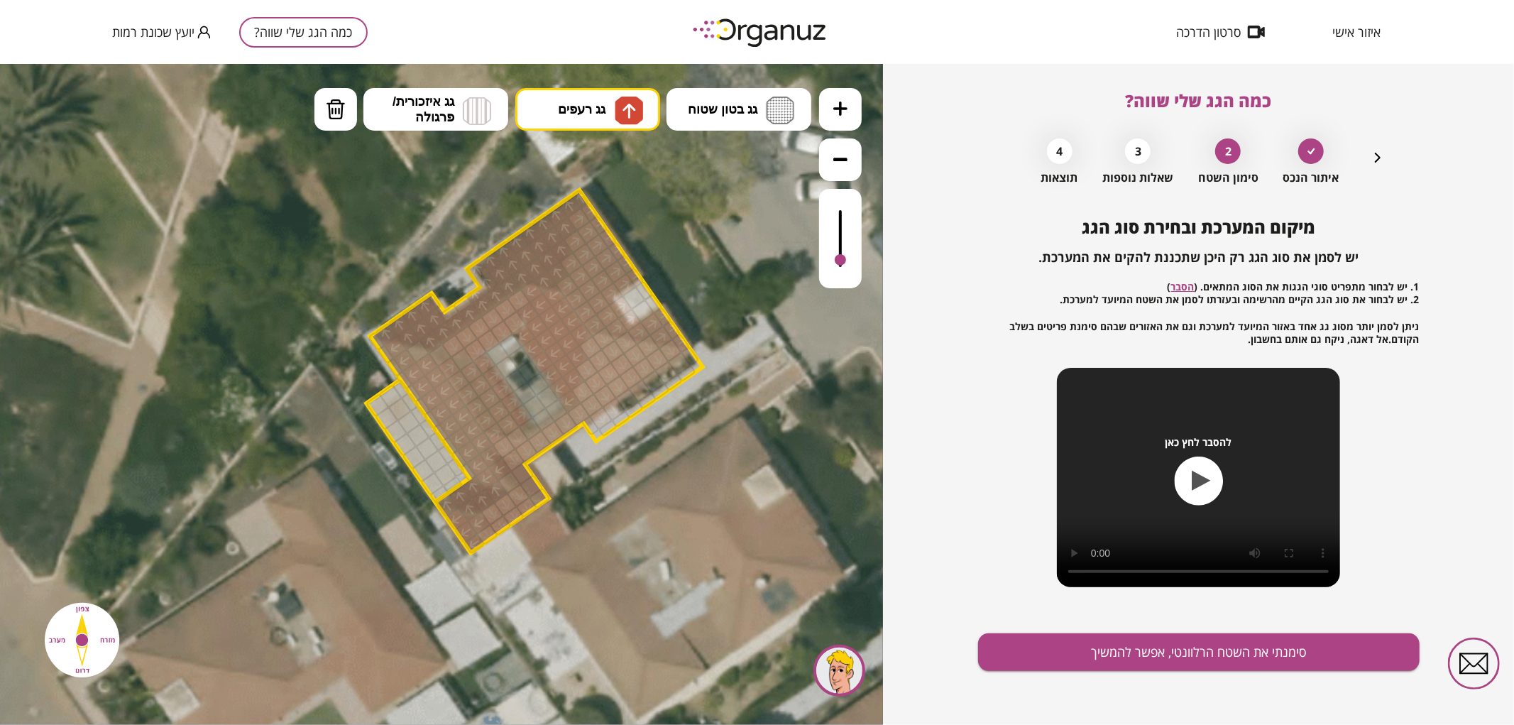
drag, startPoint x: 558, startPoint y: 272, endPoint x: 549, endPoint y: 277, distance: 10.5
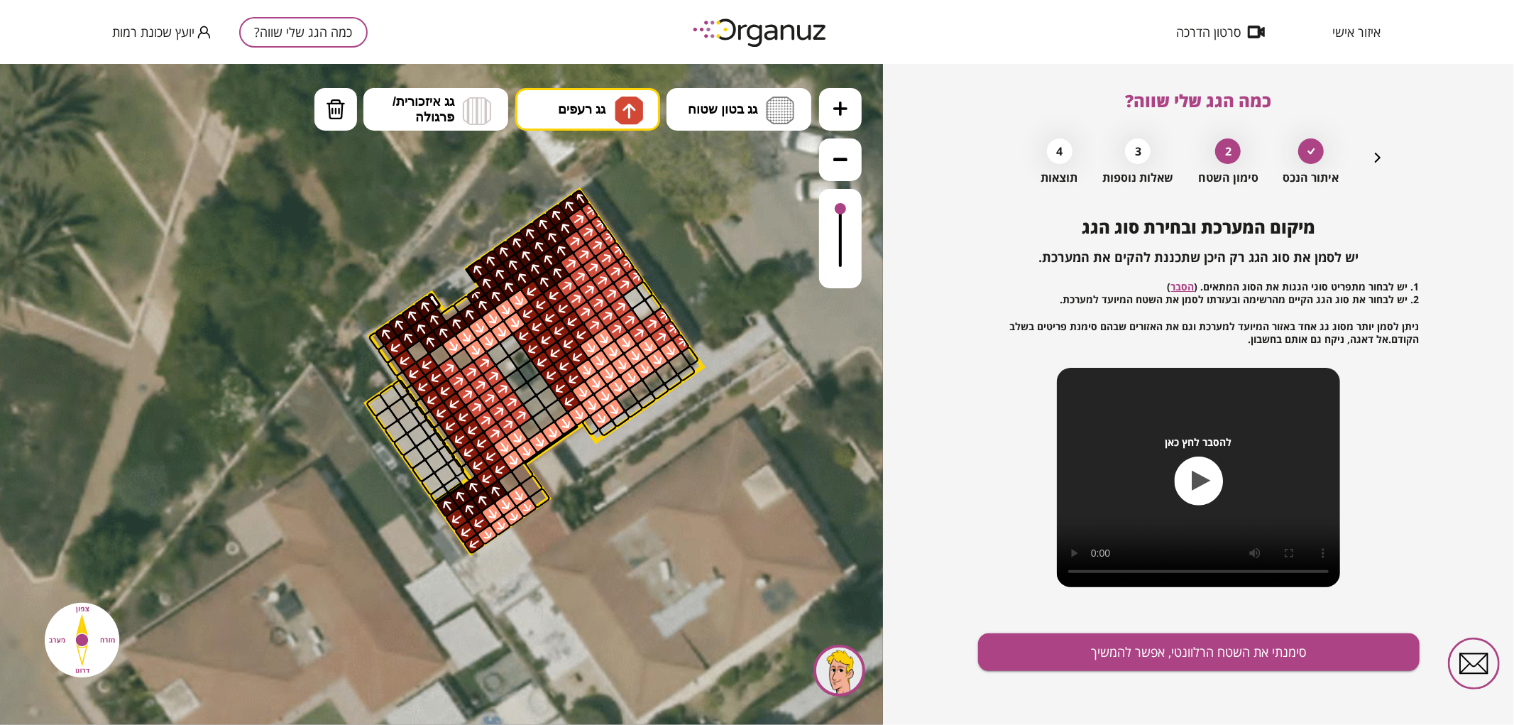
drag, startPoint x: 843, startPoint y: 214, endPoint x: 848, endPoint y: 164, distance: 50.7
click at [848, 164] on div at bounding box center [840, 187] width 43 height 200
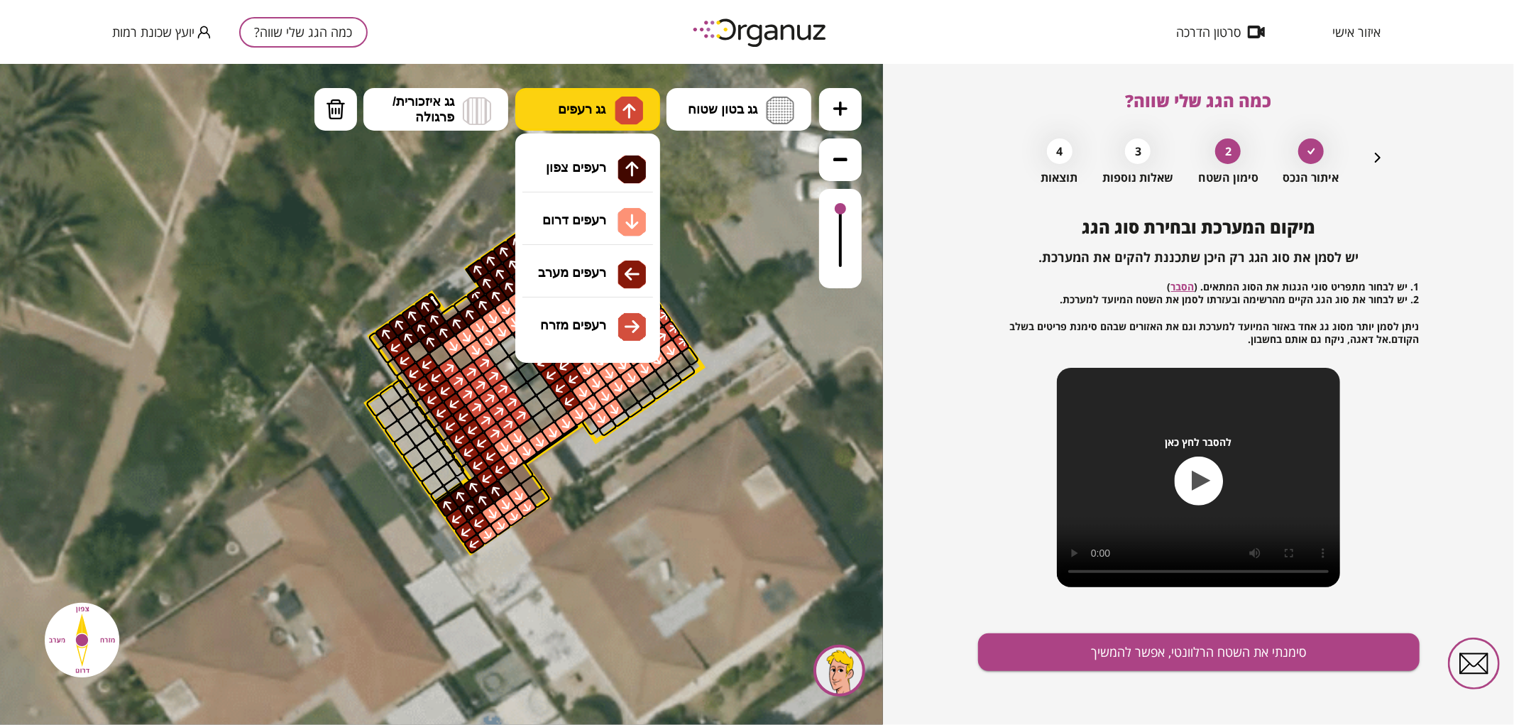
click at [564, 108] on span "גג רעפים" at bounding box center [582, 109] width 48 height 16
drag, startPoint x: 577, startPoint y: 174, endPoint x: 545, endPoint y: 246, distance: 79.4
click at [578, 175] on div ".st0 { fill: #FFFFFF; } 0" at bounding box center [441, 393] width 883 height 661
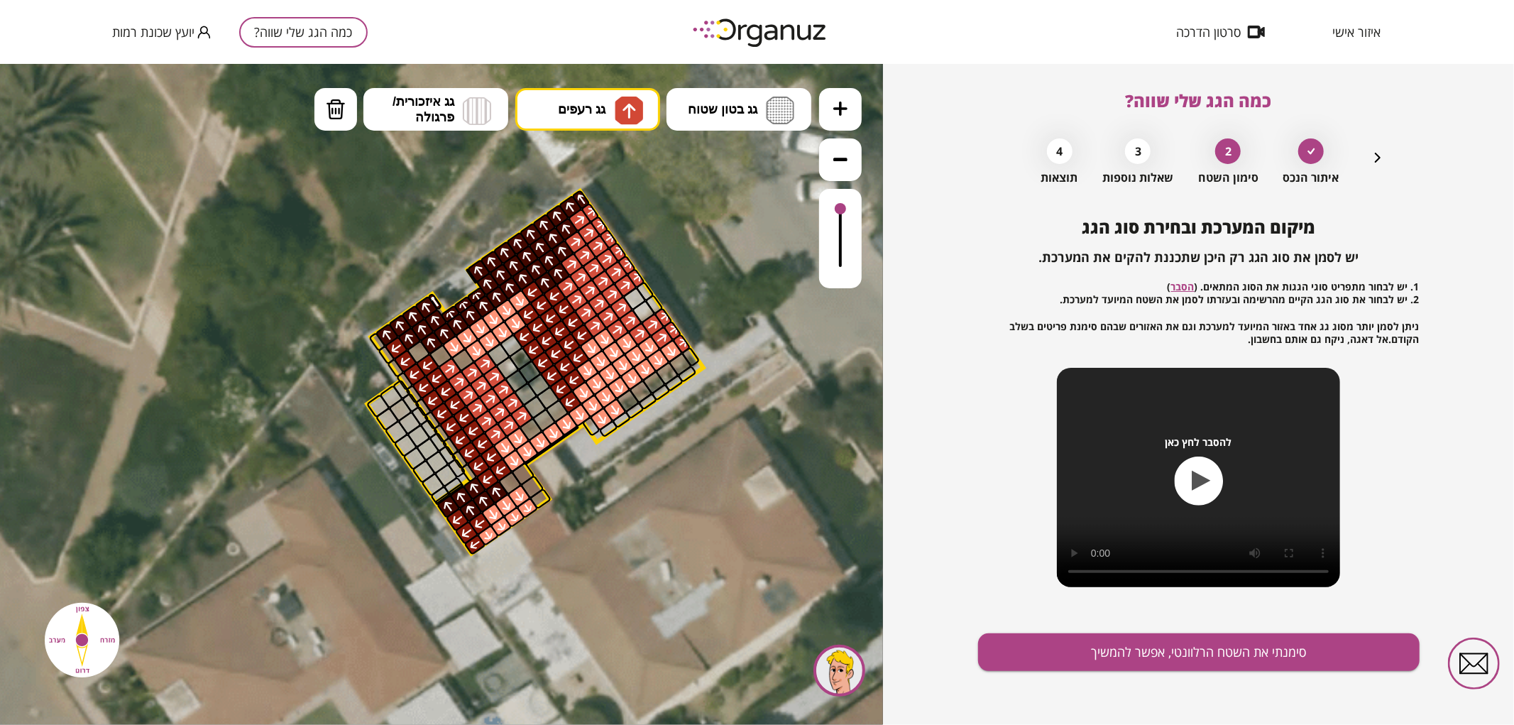
drag, startPoint x: 444, startPoint y: 312, endPoint x: 471, endPoint y: 293, distance: 33.5
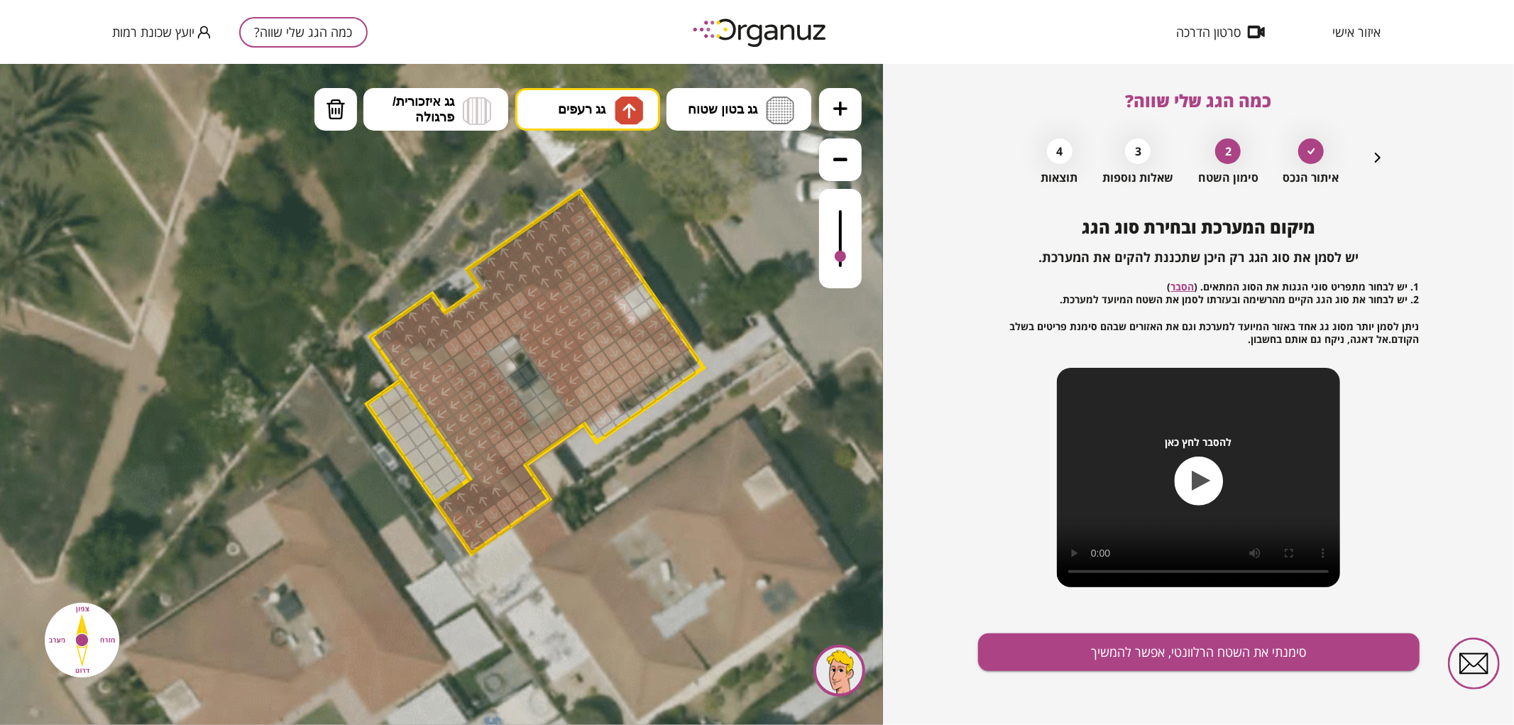
drag, startPoint x: 843, startPoint y: 207, endPoint x: 848, endPoint y: 257, distance: 50.7
click at [848, 257] on div at bounding box center [840, 237] width 43 height 99
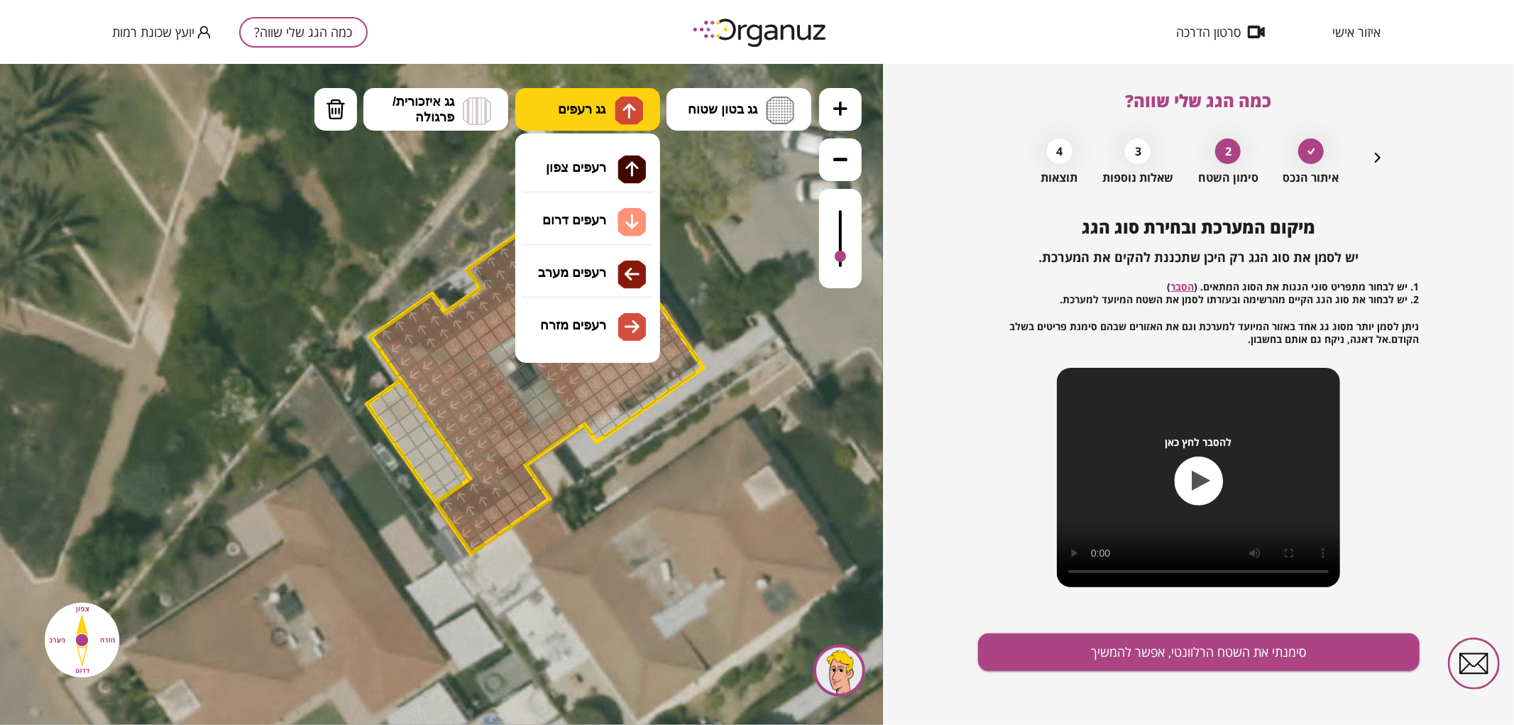
click at [566, 106] on span "גג רעפים" at bounding box center [582, 109] width 48 height 16
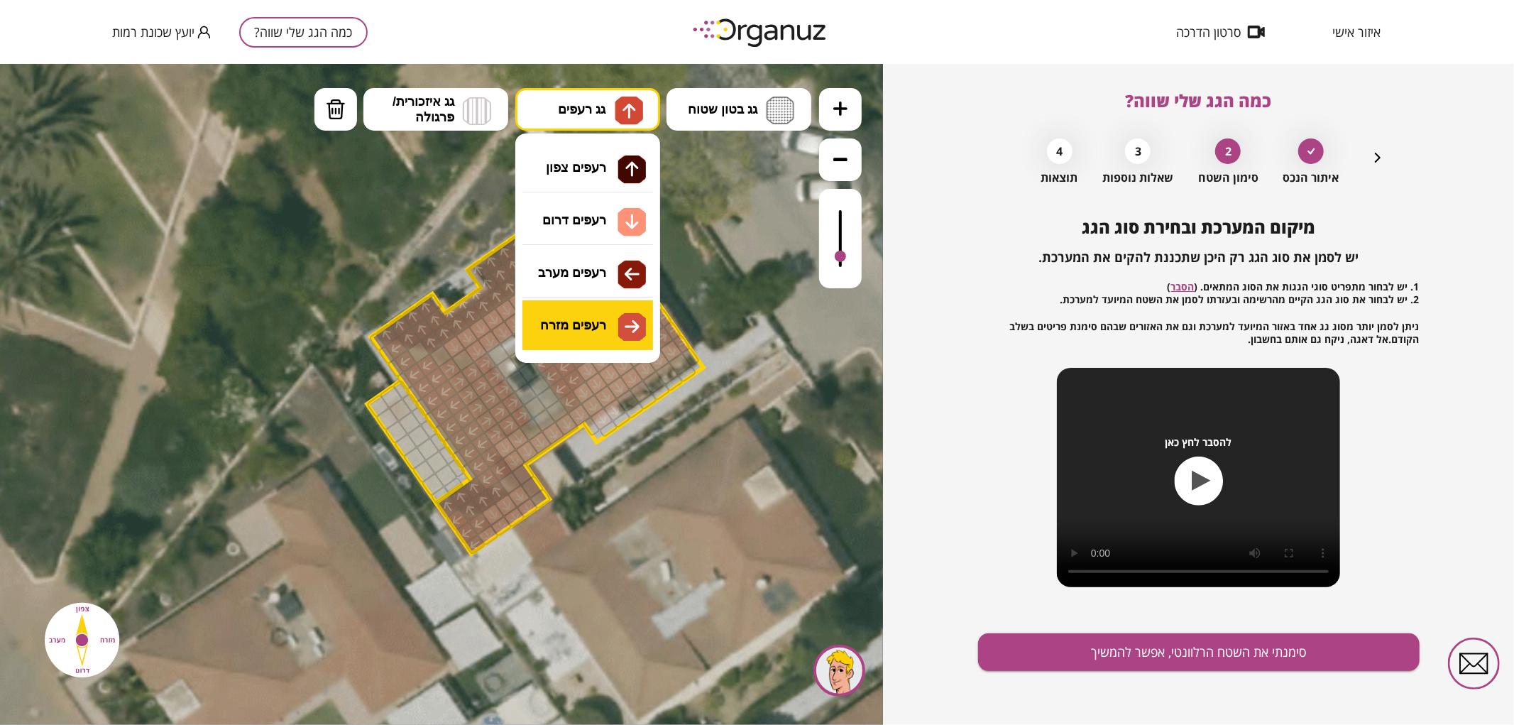
click at [601, 331] on div ".st0 { fill: #FFFFFF; } 0" at bounding box center [441, 393] width 883 height 661
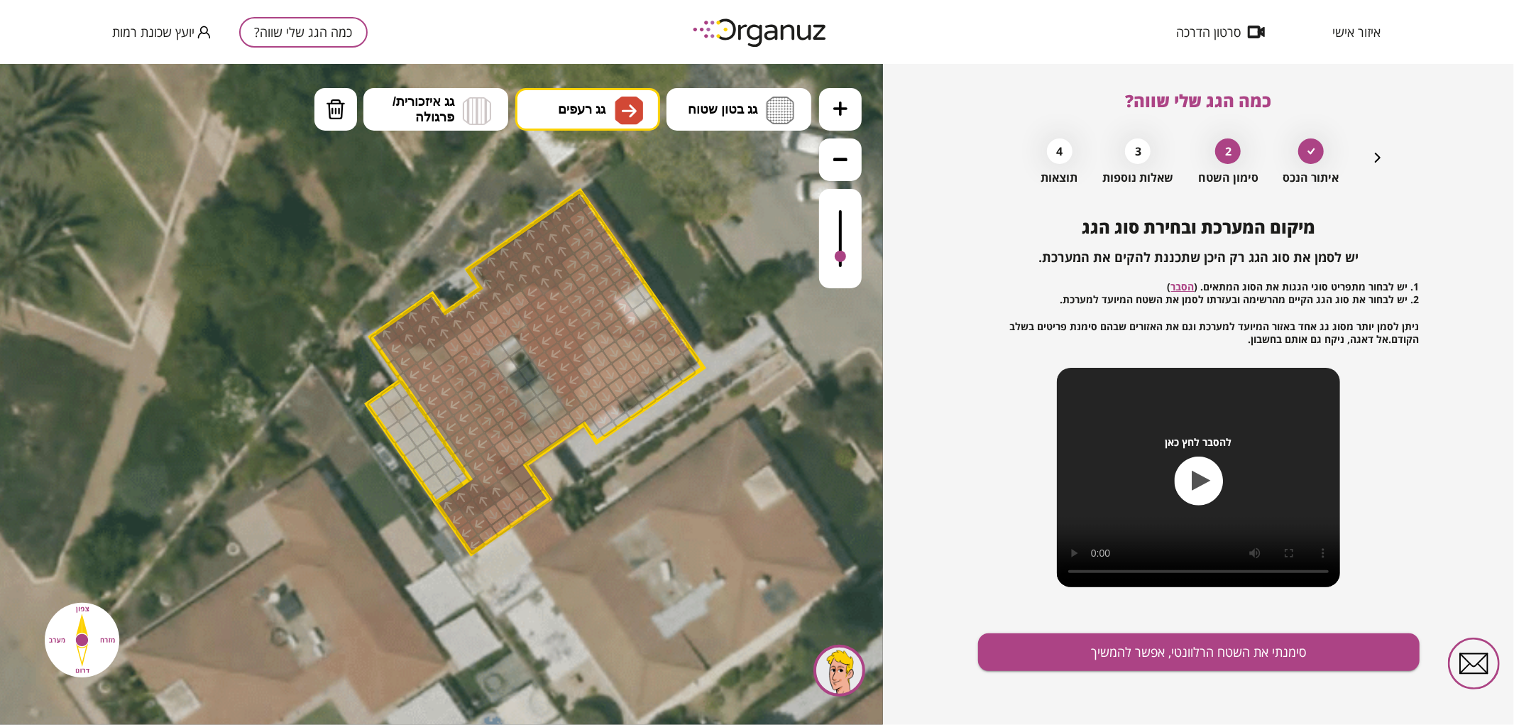
click at [463, 362] on div at bounding box center [463, 359] width 24 height 24
click at [438, 359] on div at bounding box center [441, 355] width 24 height 24
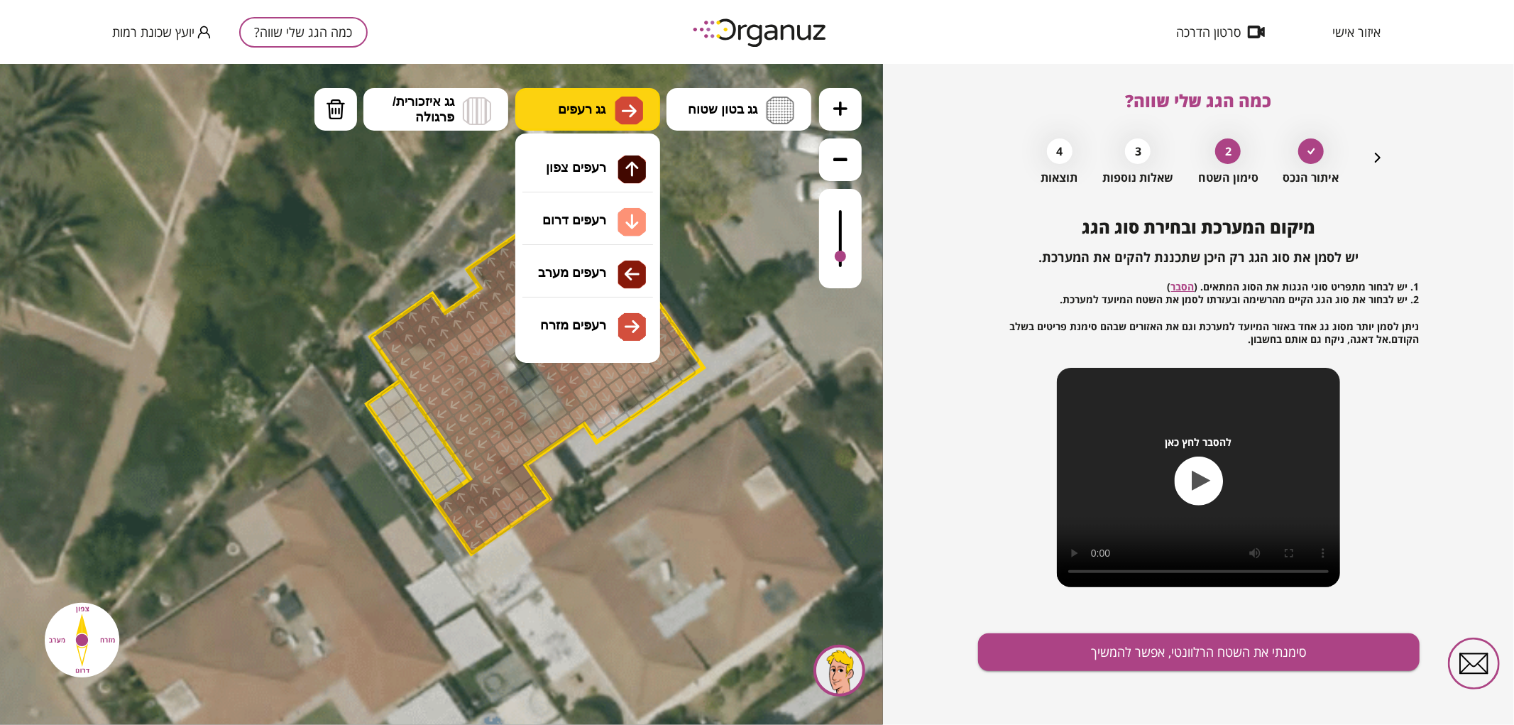
click at [566, 124] on button "גג רעפים" at bounding box center [587, 108] width 145 height 43
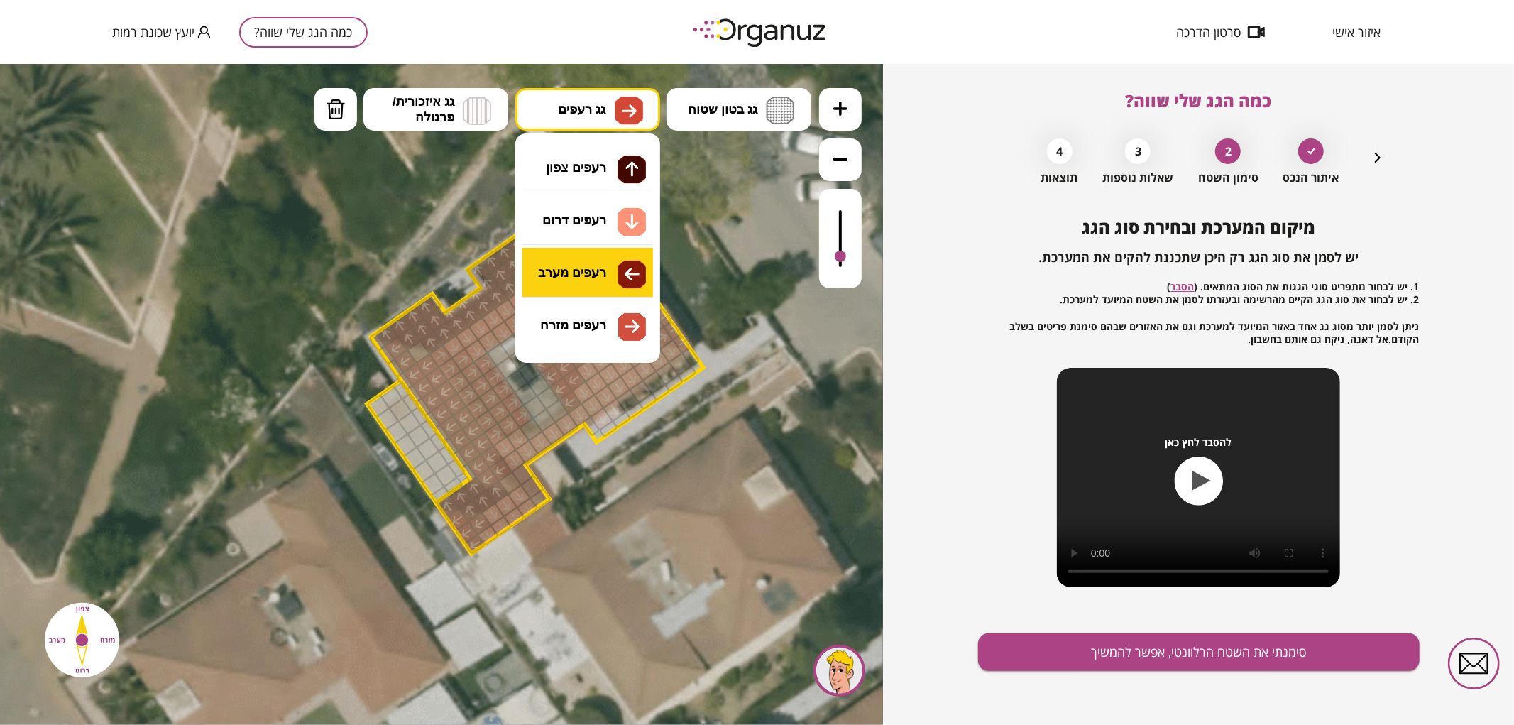
click at [575, 263] on div ".st0 { fill: #FFFFFF; } 0" at bounding box center [441, 393] width 883 height 661
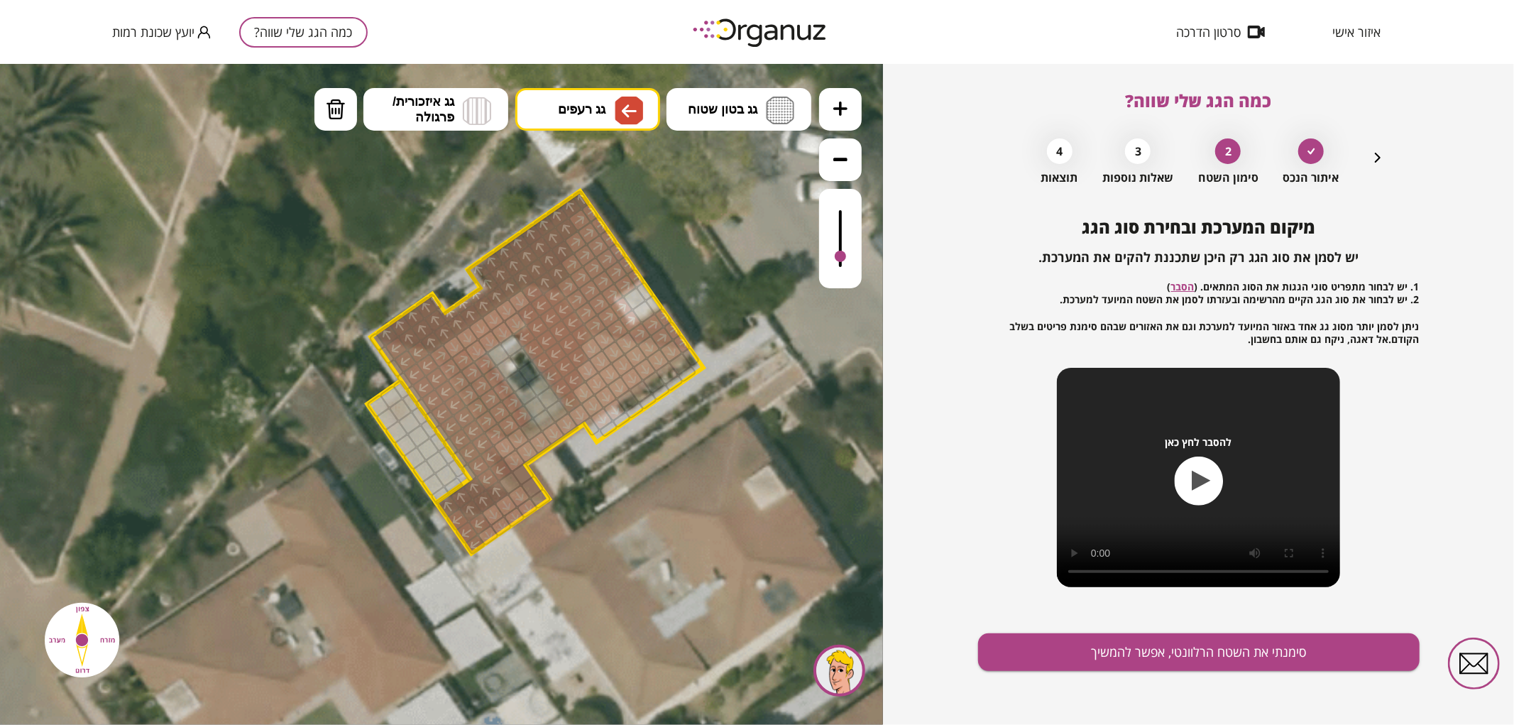
click at [420, 353] on div at bounding box center [418, 351] width 24 height 24
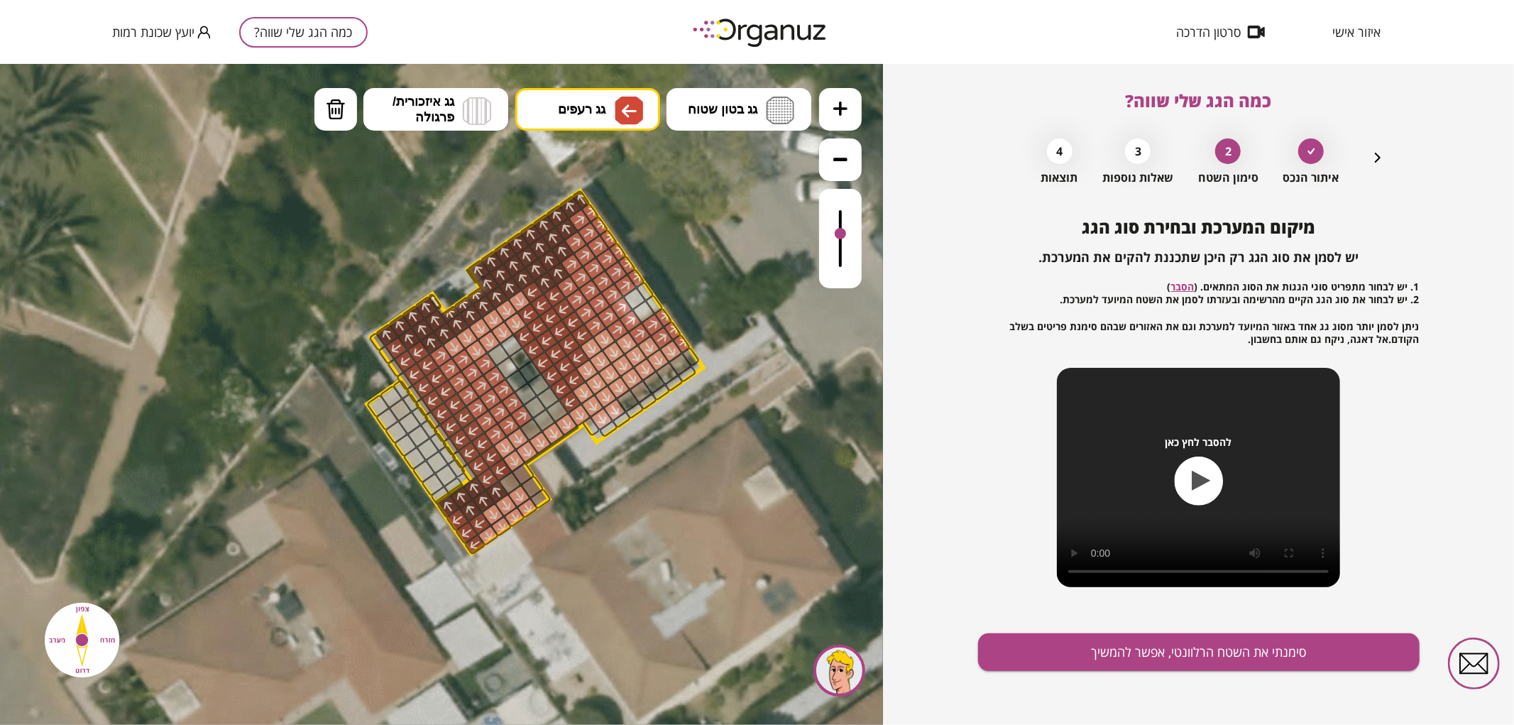
drag, startPoint x: 845, startPoint y: 257, endPoint x: 839, endPoint y: 234, distance: 23.4
click at [839, 234] on div at bounding box center [840, 232] width 11 height 11
click at [594, 109] on span "גג רעפים" at bounding box center [582, 109] width 48 height 16
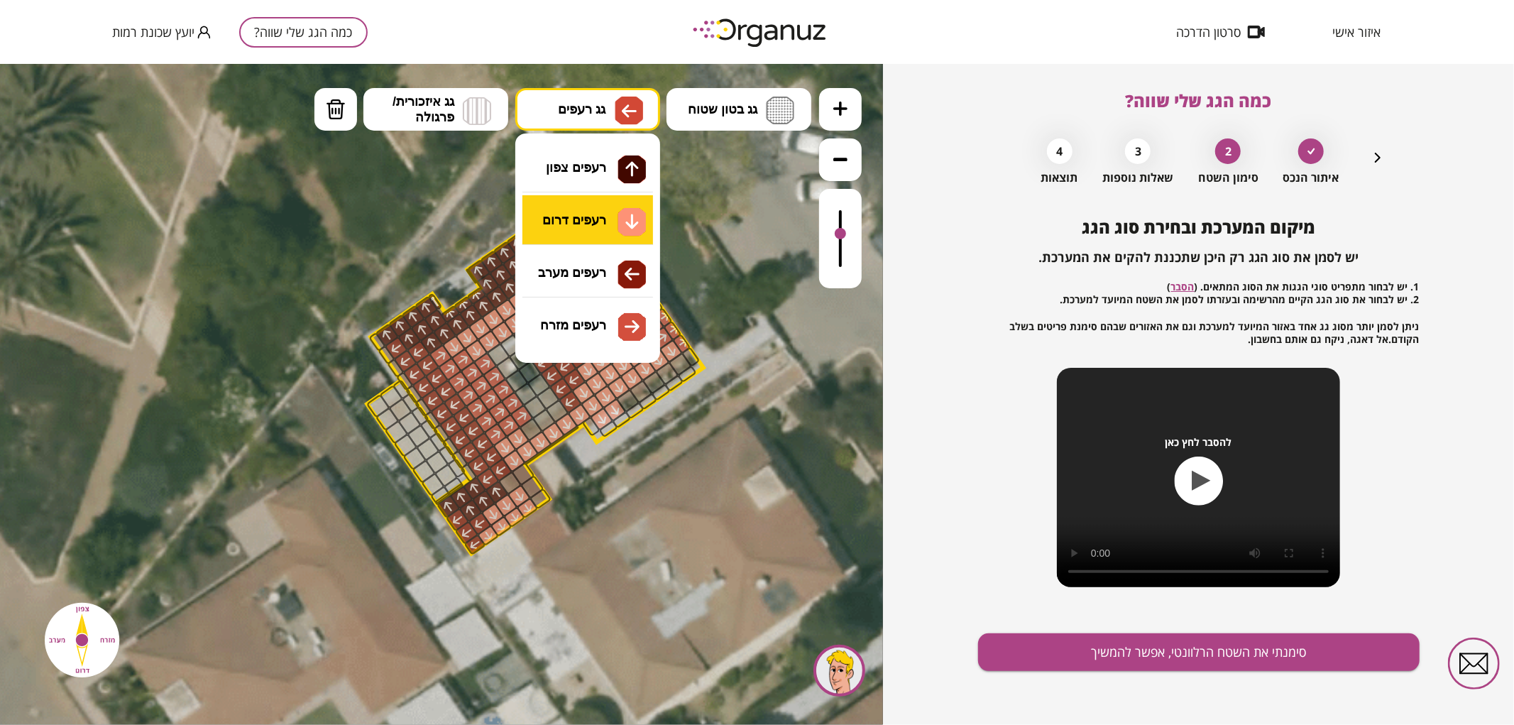
click at [606, 217] on div ".st0 { fill: #FFFFFF; } 0" at bounding box center [441, 393] width 883 height 661
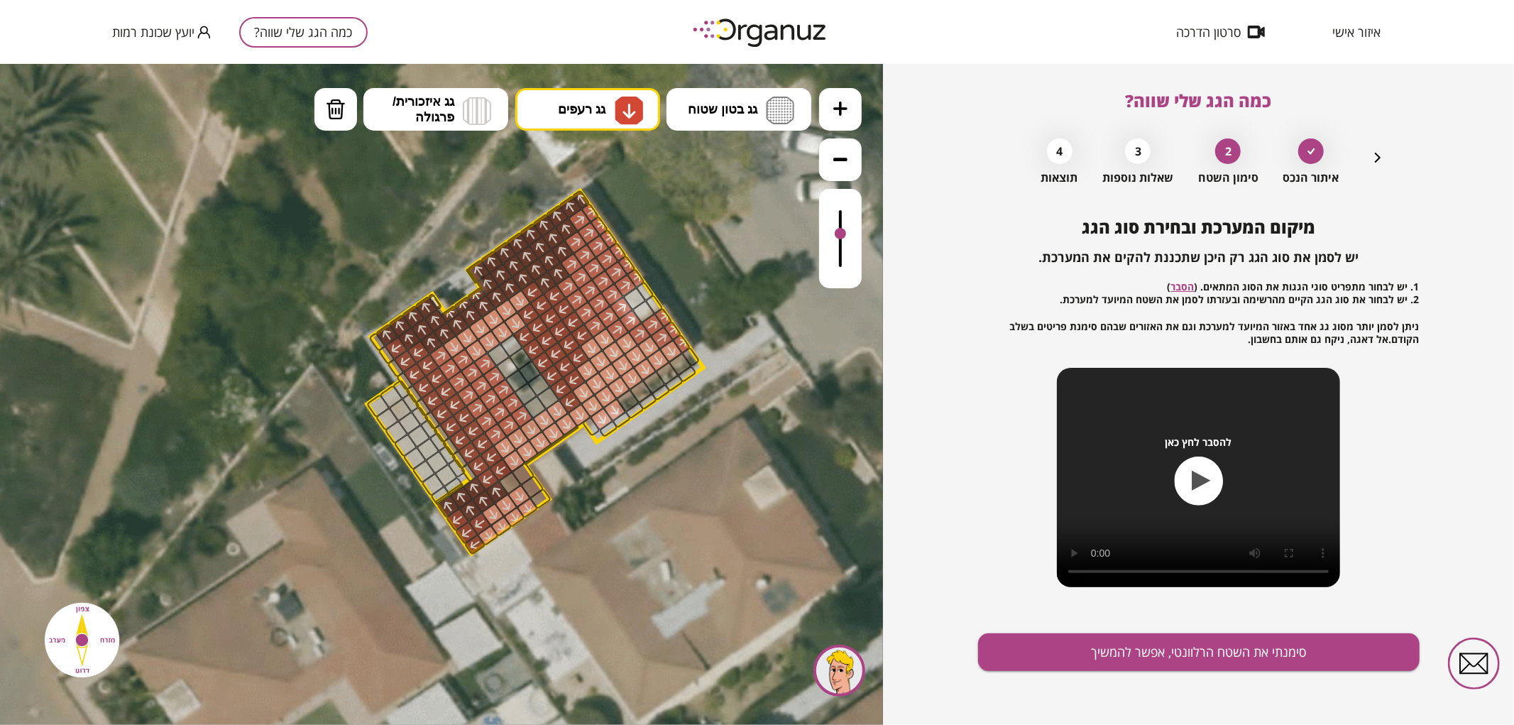
drag, startPoint x: 527, startPoint y: 430, endPoint x: 551, endPoint y: 415, distance: 27.8
click at [1099, 656] on button "סימנתי את השטח הרלוונטי, אפשר להמשיך" at bounding box center [1199, 652] width 442 height 38
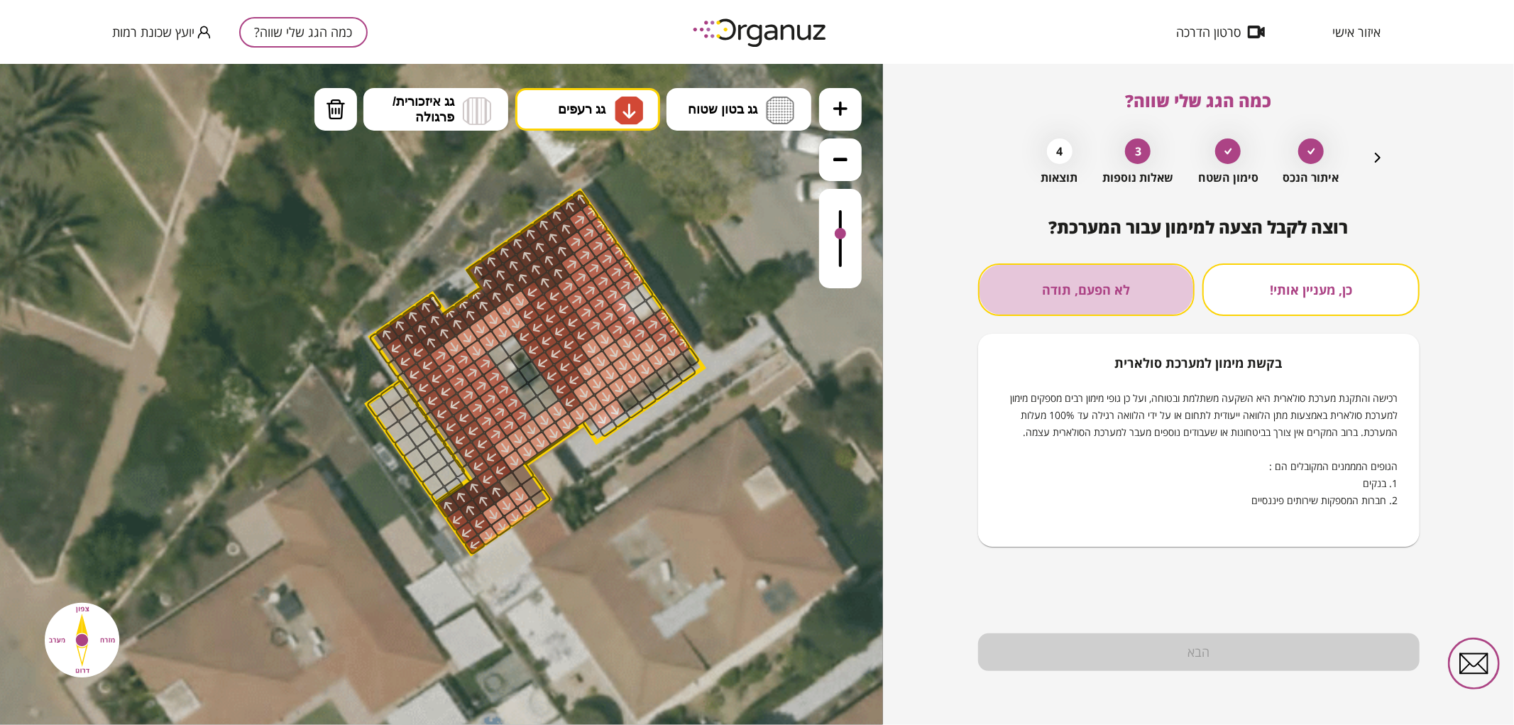
click at [1090, 310] on button "לא הפעם, תודה" at bounding box center [1086, 289] width 217 height 53
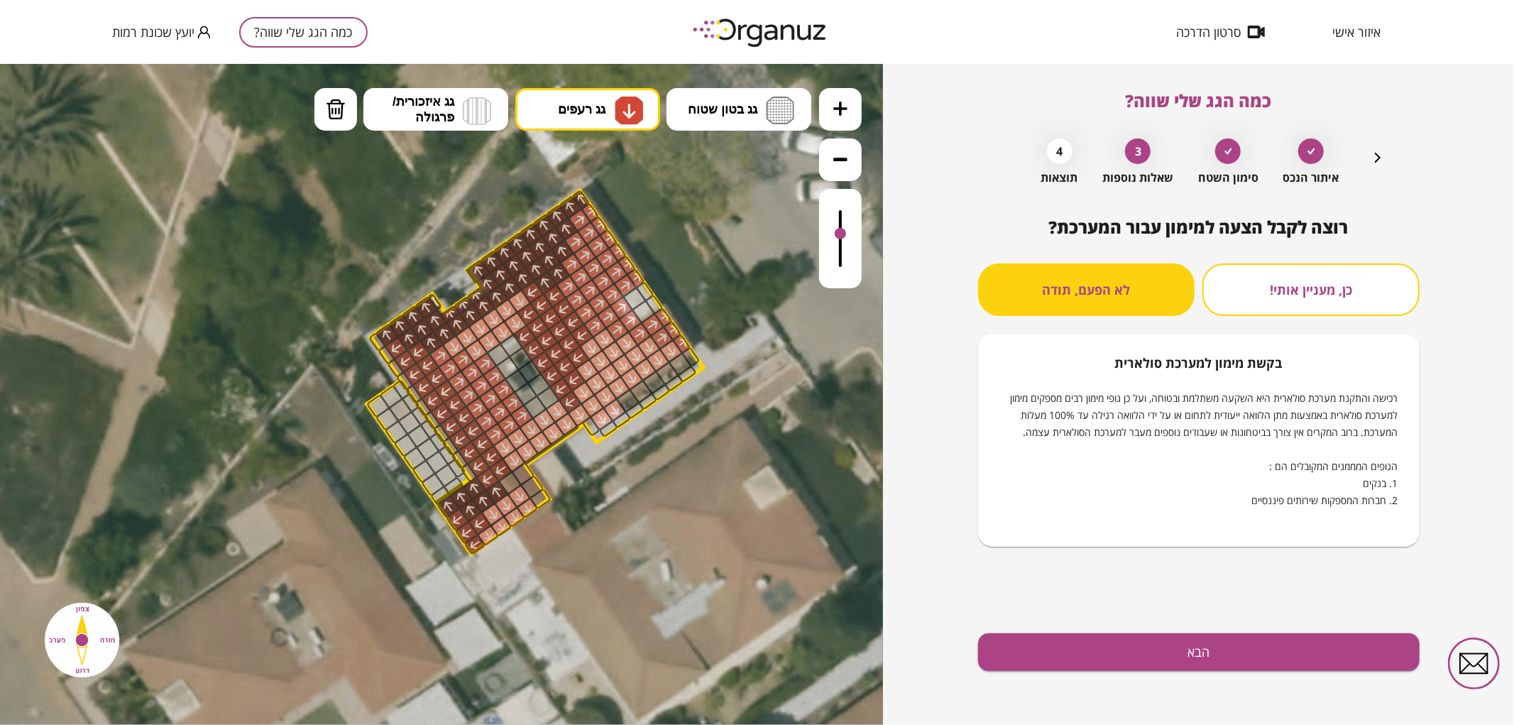
click at [1090, 300] on button "לא הפעם, תודה" at bounding box center [1086, 289] width 217 height 53
click at [1139, 660] on button "הבא" at bounding box center [1199, 652] width 442 height 38
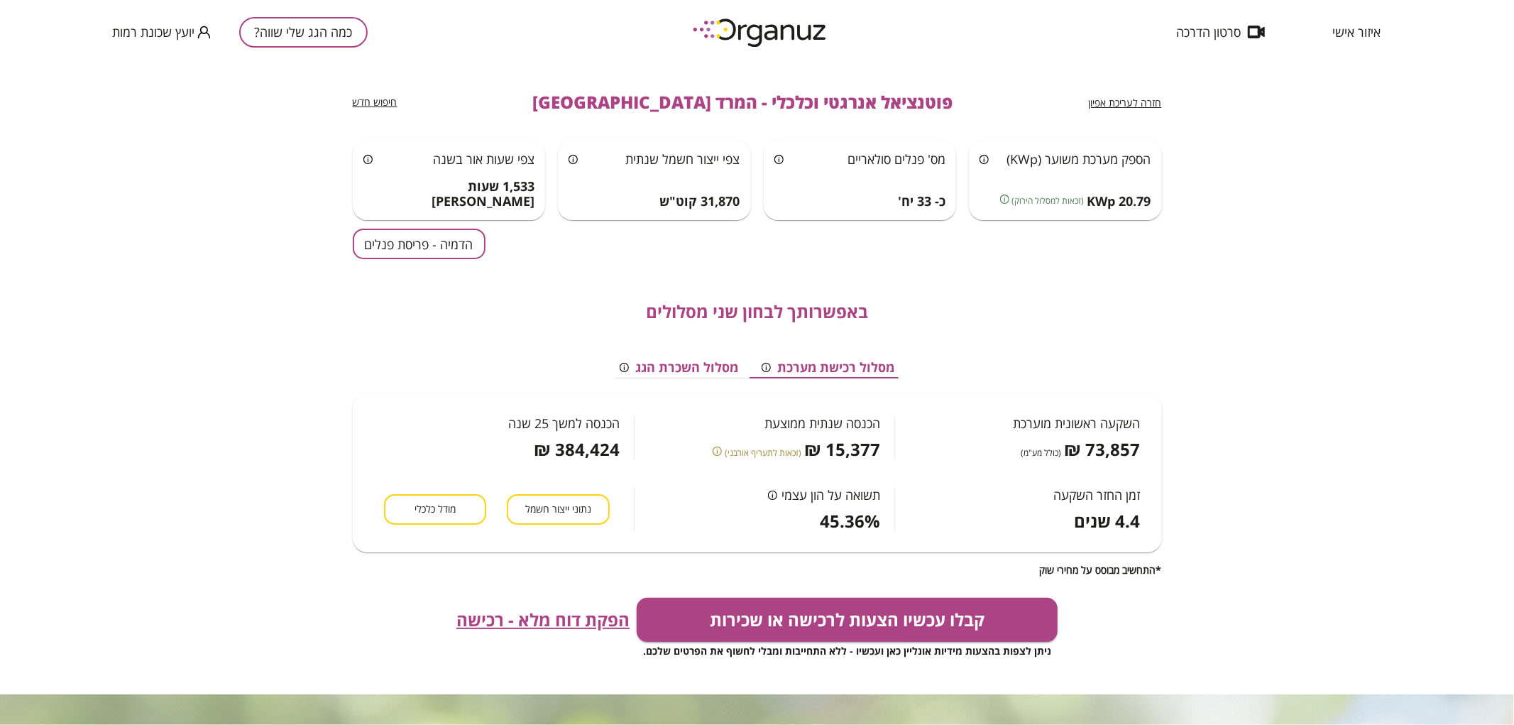
click at [421, 244] on button "הדמיה - פריסת פנלים" at bounding box center [419, 244] width 133 height 31
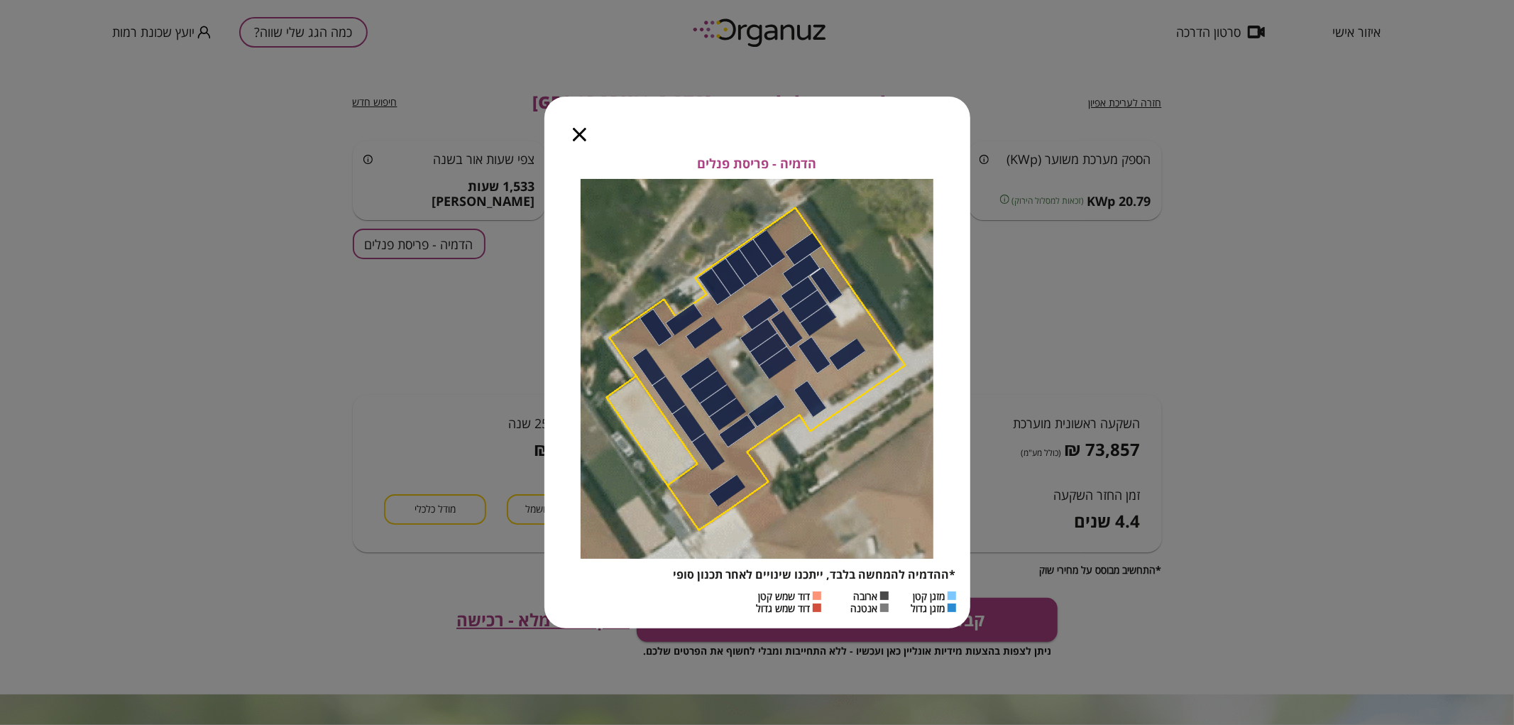
click at [582, 131] on icon "button" at bounding box center [579, 134] width 13 height 13
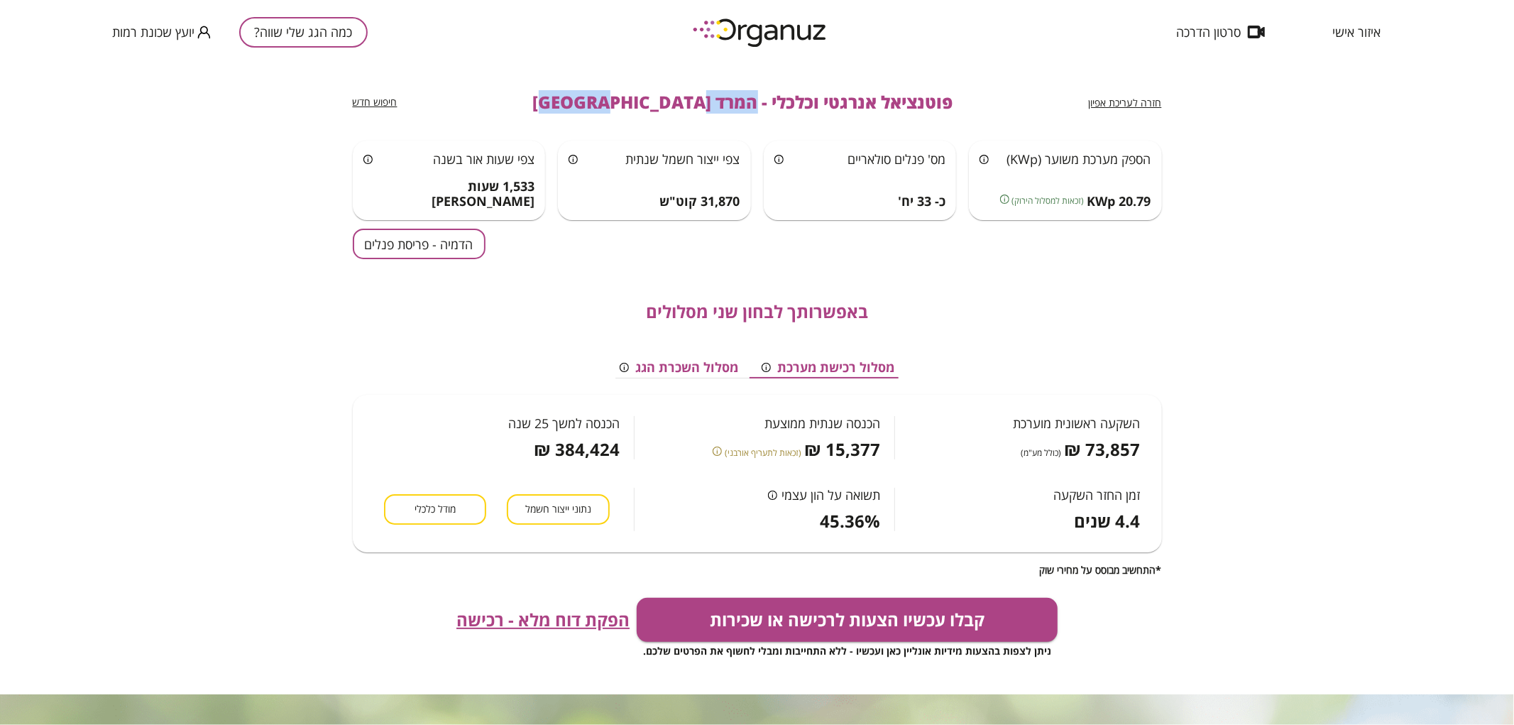
drag, startPoint x: 704, startPoint y: 103, endPoint x: 589, endPoint y: 112, distance: 114.7
click at [589, 112] on span "פוטנציאל אנרגטי וכלכלי - המרד [GEOGRAPHIC_DATA]" at bounding box center [743, 102] width 420 height 20
click at [332, 27] on button "כמה הגג שלי שווה?" at bounding box center [303, 32] width 129 height 31
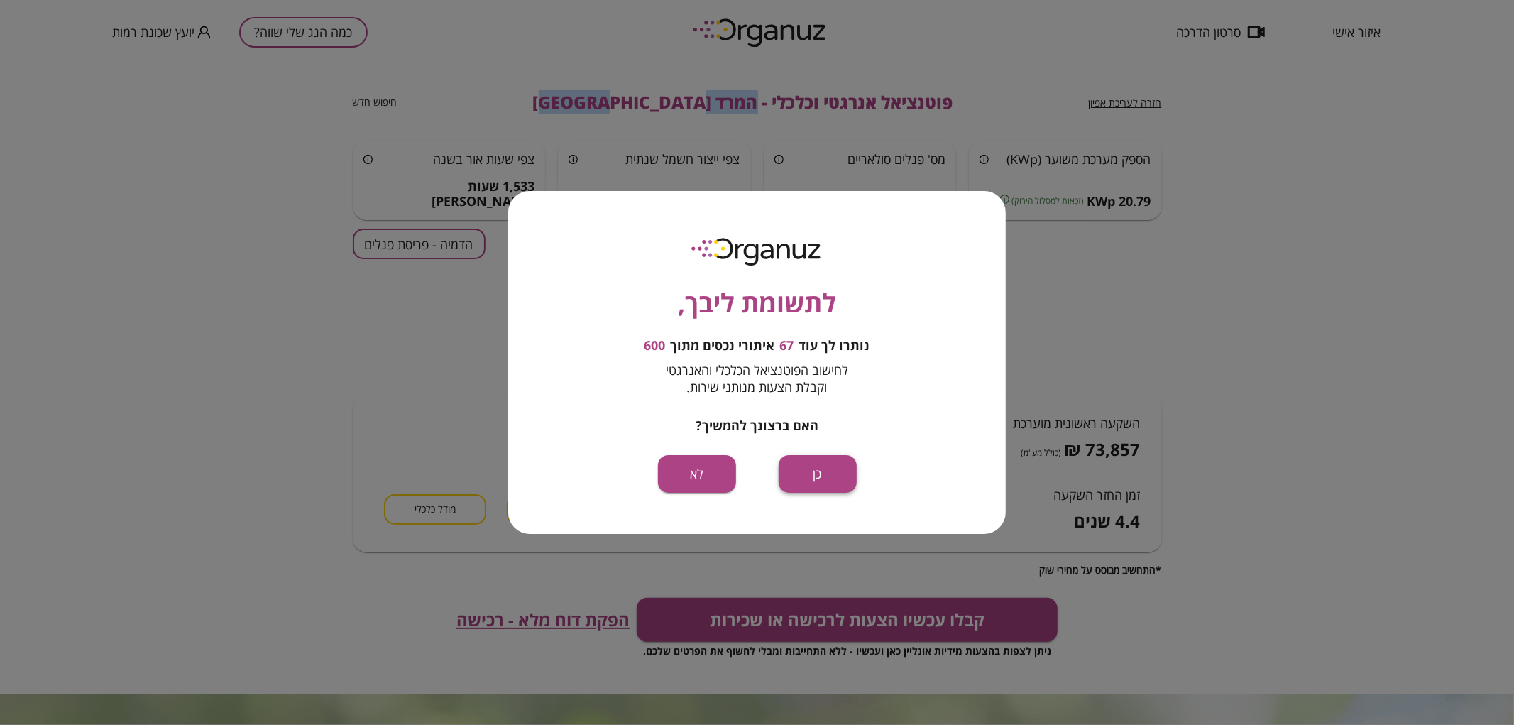
click at [833, 466] on button "כן" at bounding box center [818, 474] width 78 height 38
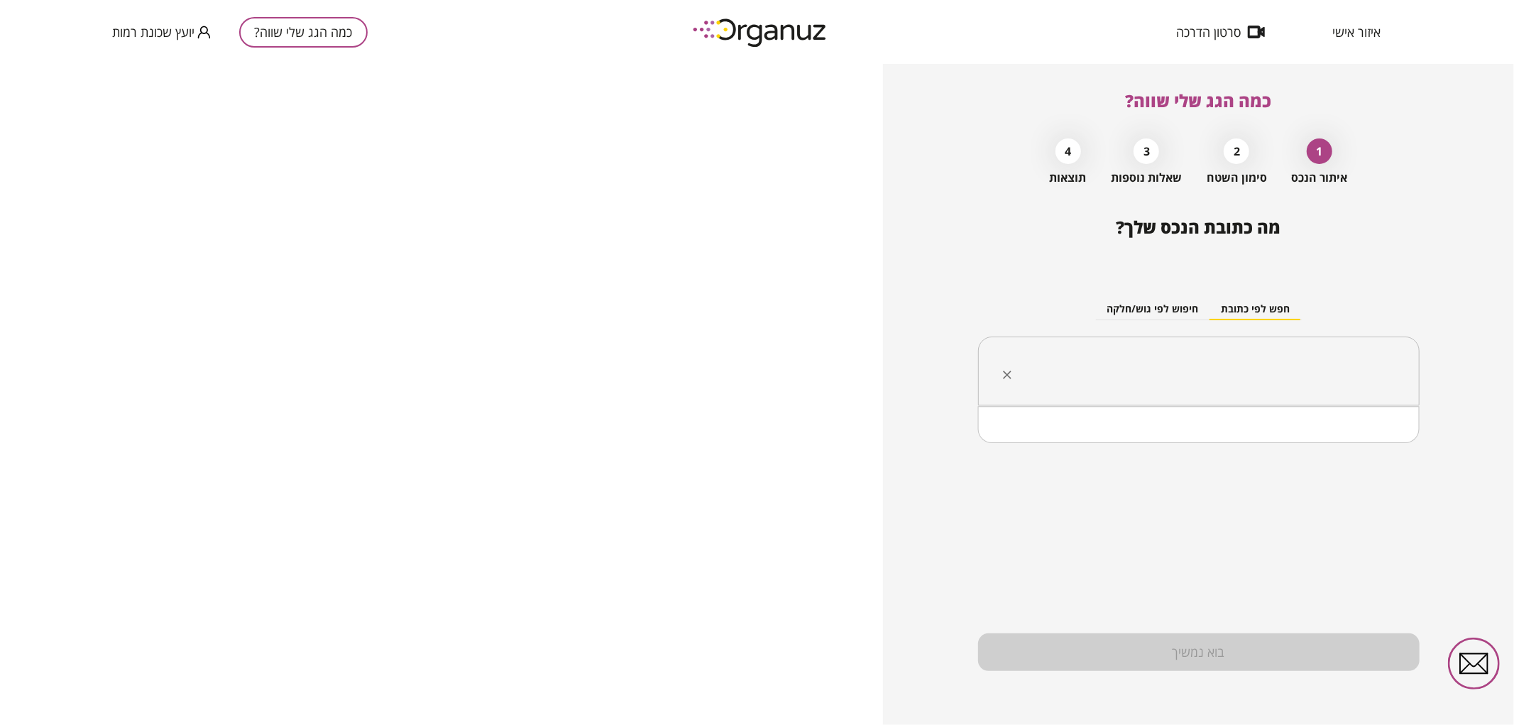
click at [1179, 371] on input "text" at bounding box center [1204, 371] width 397 height 35
paste input "**********"
click at [1357, 375] on input "**********" at bounding box center [1204, 371] width 397 height 35
click at [1370, 442] on li "המרד 55 [GEOGRAPHIC_DATA]" at bounding box center [1199, 443] width 405 height 26
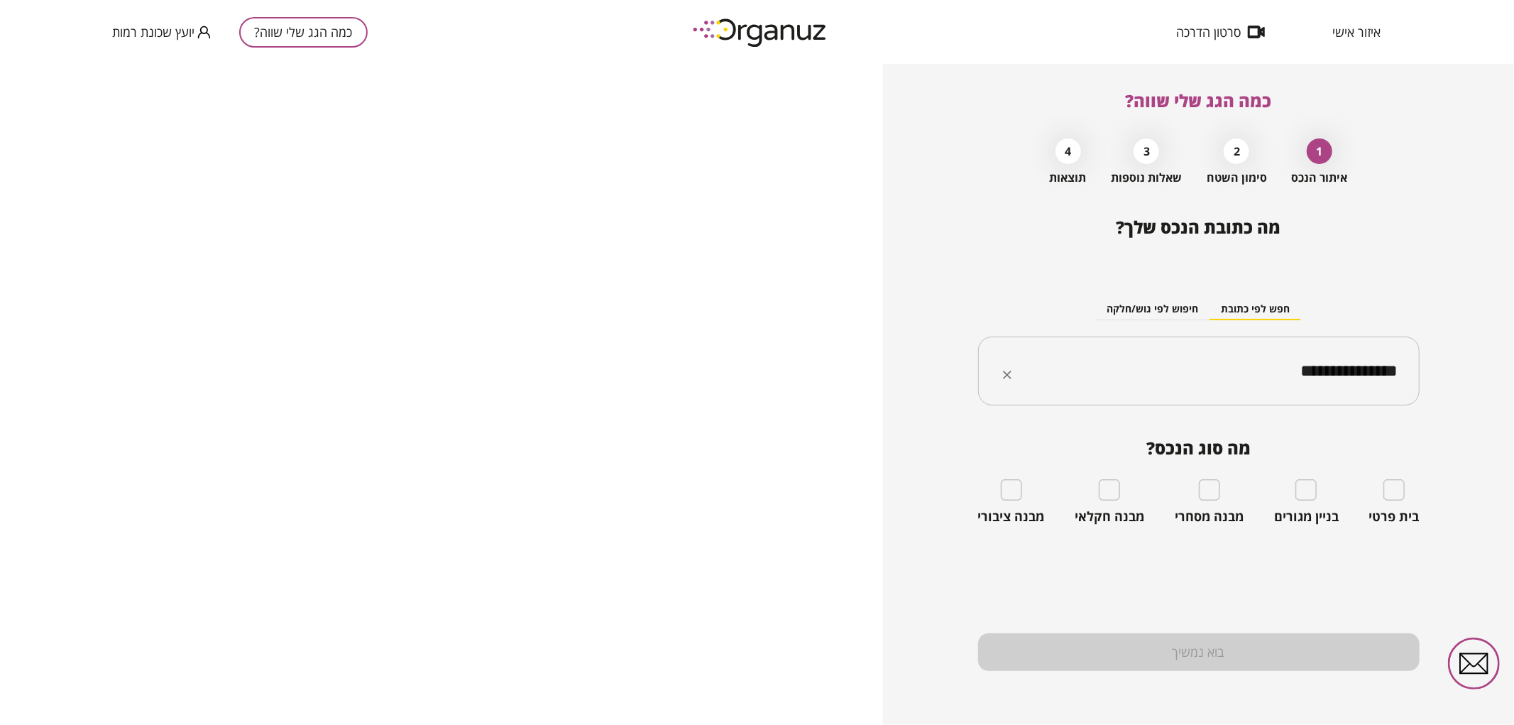
type input "**********"
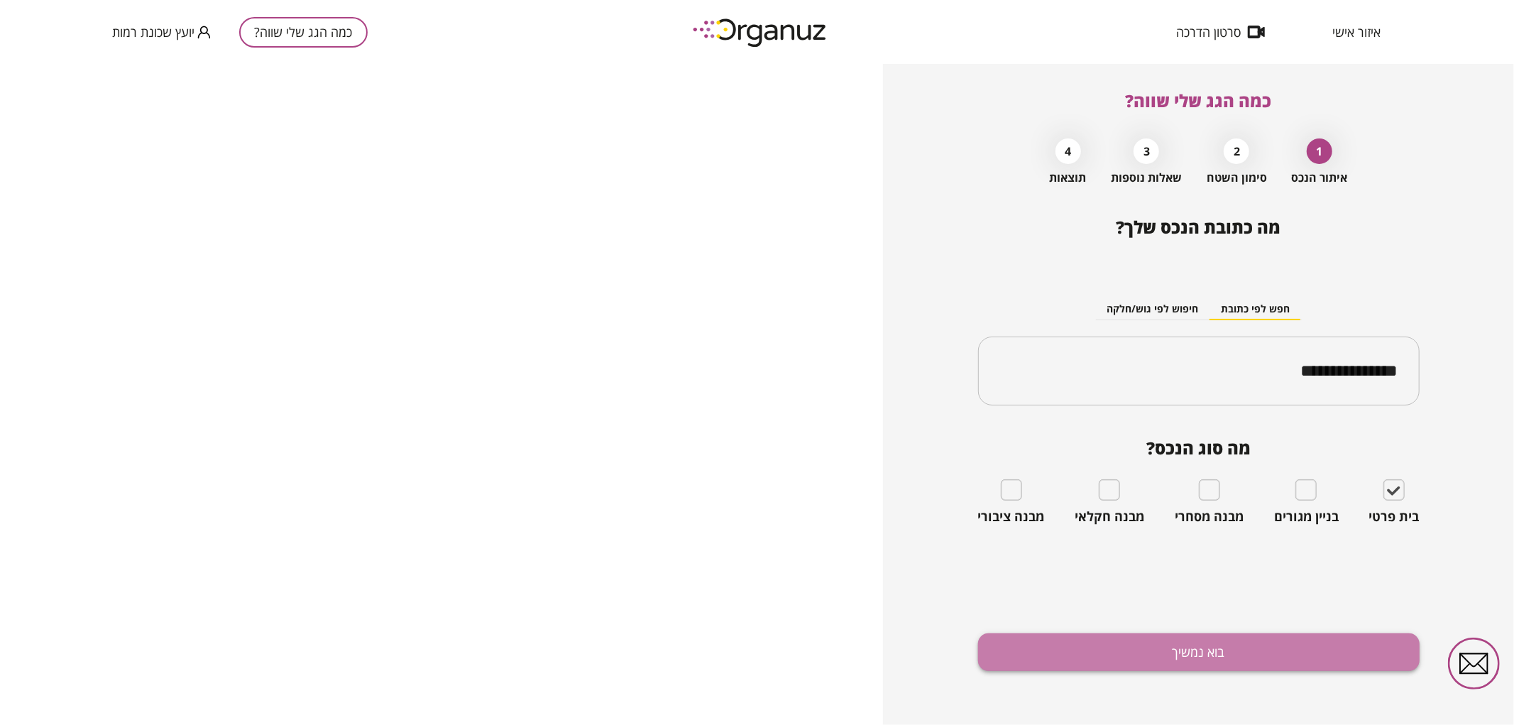
click at [1332, 647] on button "בוא נמשיך" at bounding box center [1199, 652] width 442 height 38
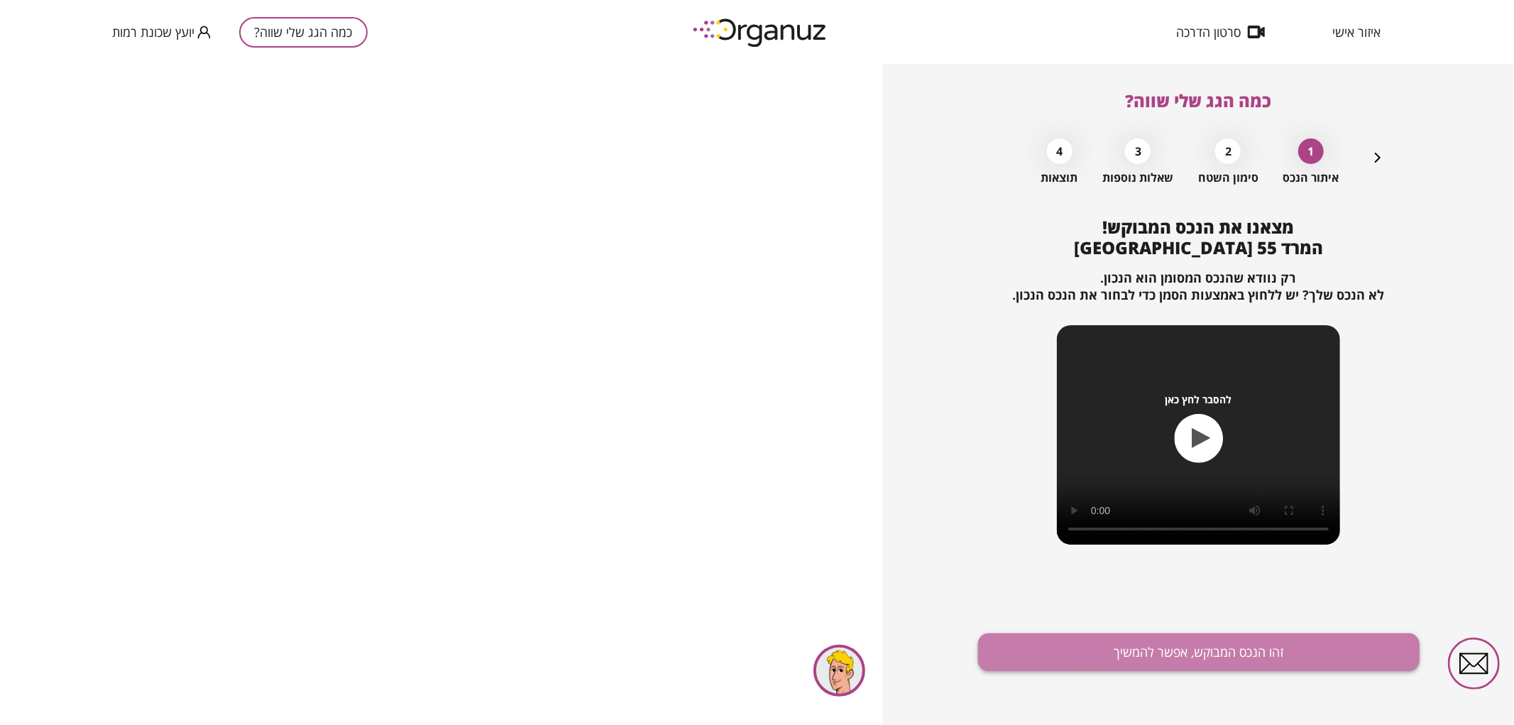
click at [1325, 656] on button "זהו הנכס המבוקש, אפשר להמשיך" at bounding box center [1199, 652] width 442 height 38
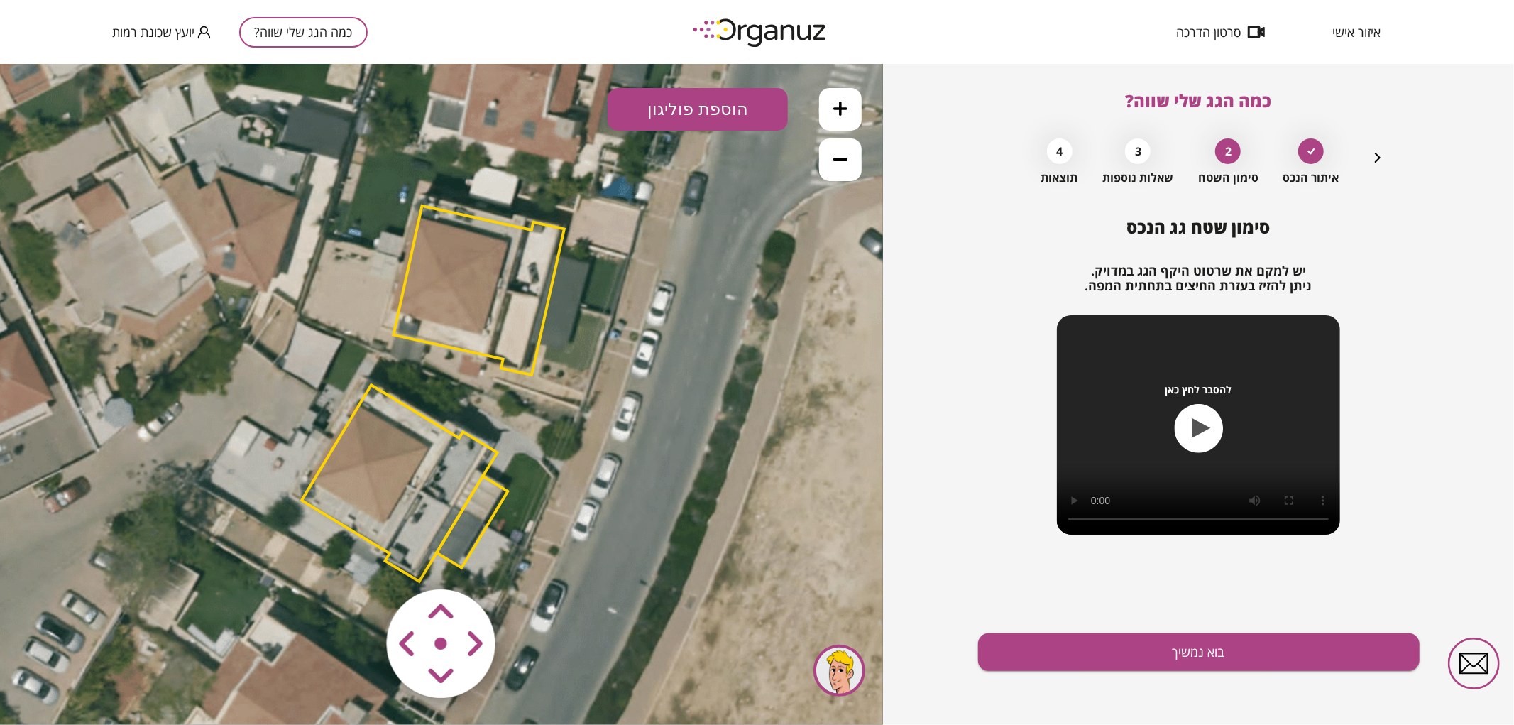
drag, startPoint x: 544, startPoint y: 392, endPoint x: 524, endPoint y: 418, distance: 32.9
click at [524, 418] on icon at bounding box center [433, 395] width 1150 height 1150
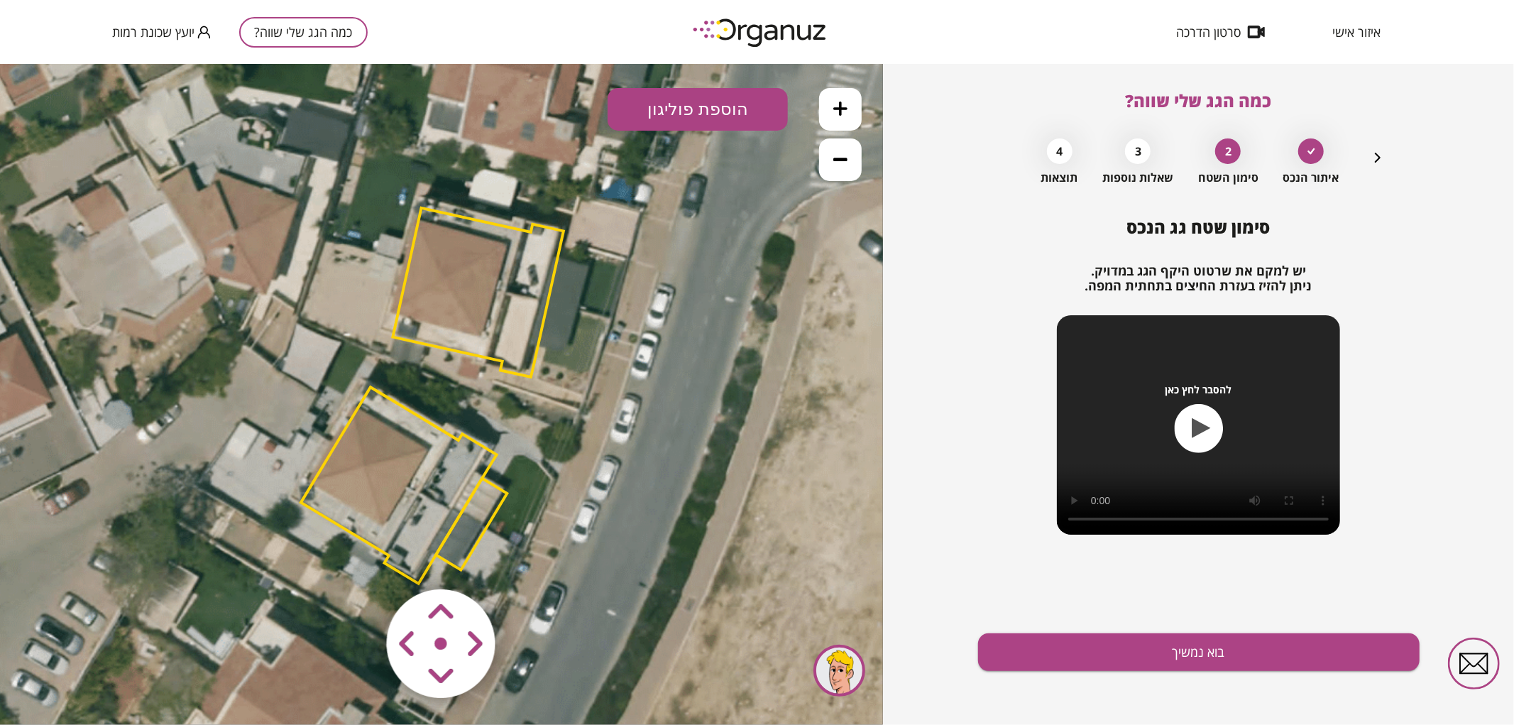
drag, startPoint x: 526, startPoint y: 454, endPoint x: 535, endPoint y: 427, distance: 29.0
click at [535, 427] on icon at bounding box center [432, 398] width 1150 height 1150
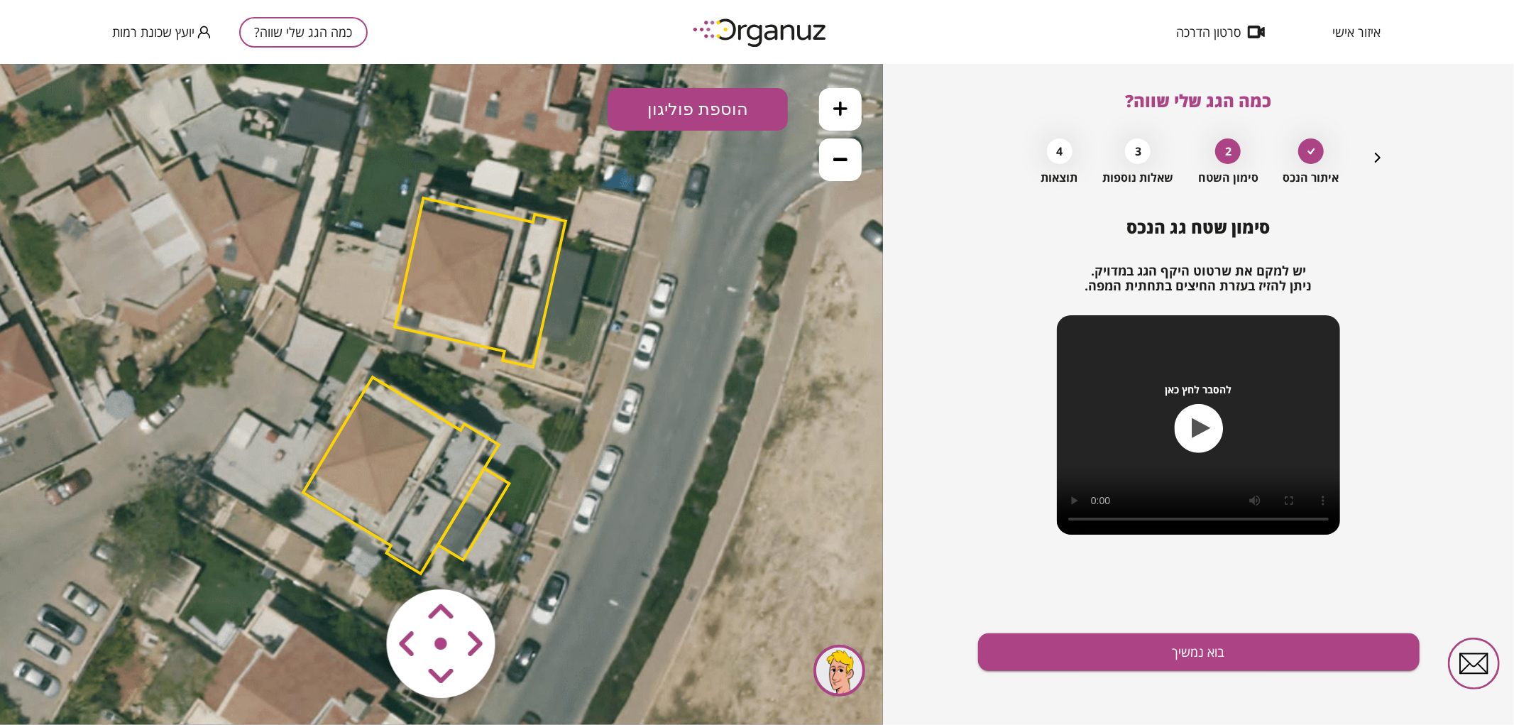
click at [860, 106] on button at bounding box center [840, 108] width 43 height 43
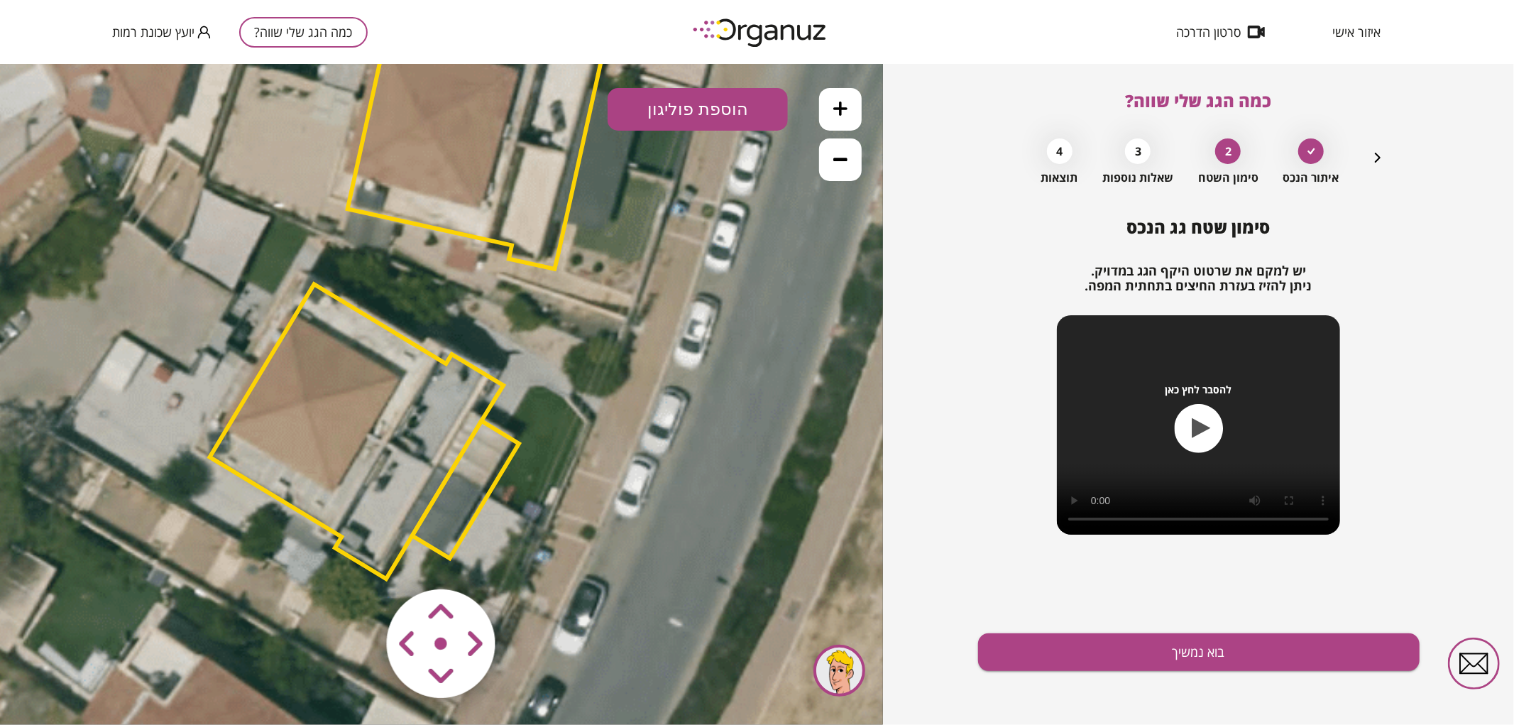
drag, startPoint x: 614, startPoint y: 437, endPoint x: 588, endPoint y: 347, distance: 93.9
click at [588, 347] on icon at bounding box center [406, 300] width 1725 height 1725
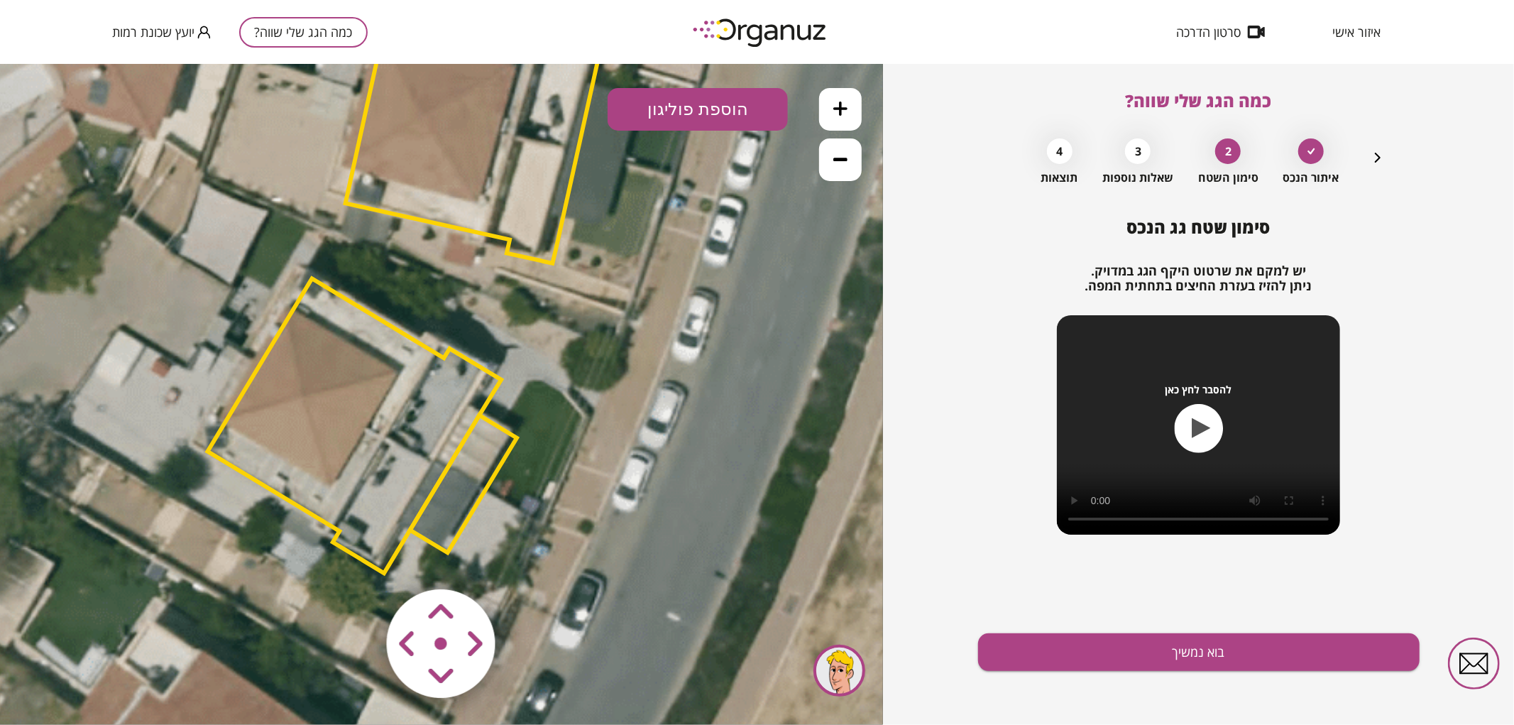
click at [461, 443] on polygon at bounding box center [463, 484] width 106 height 138
click at [417, 400] on polygon at bounding box center [354, 425] width 294 height 295
